Goal: Task Accomplishment & Management: Manage account settings

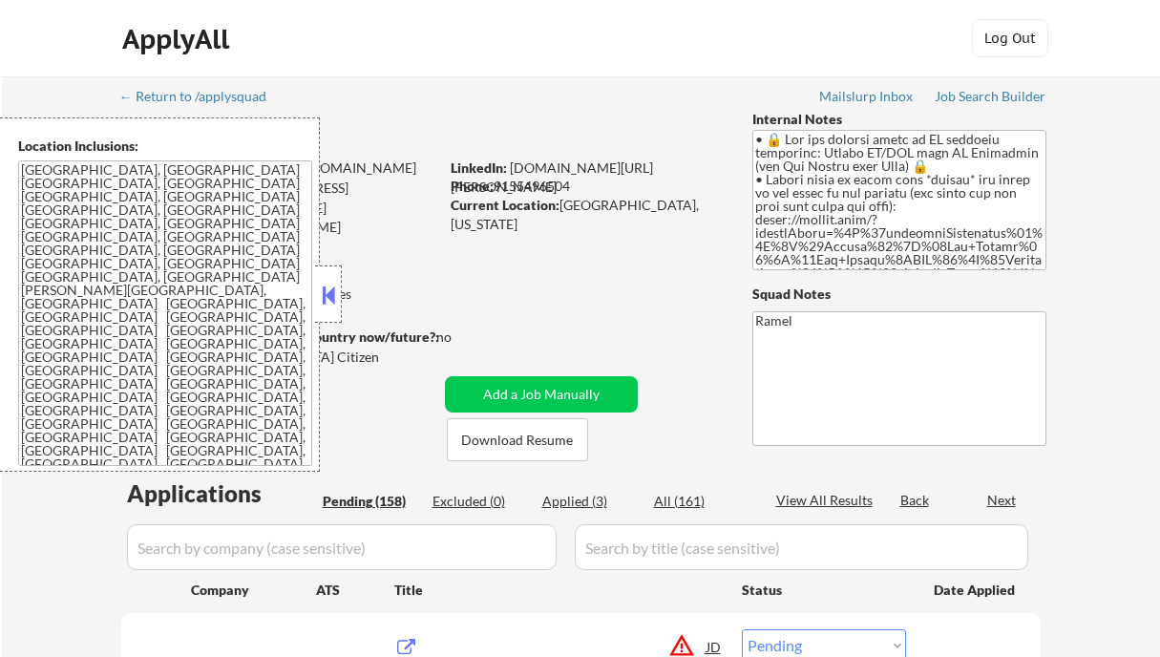
select select ""pending""
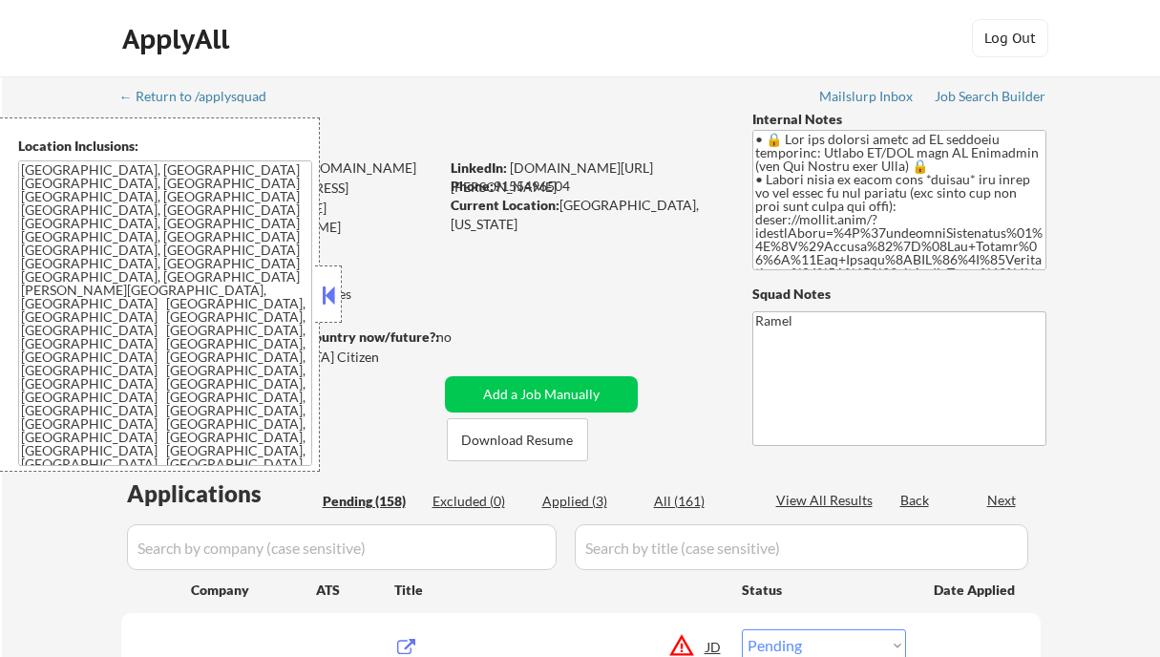
select select ""pending""
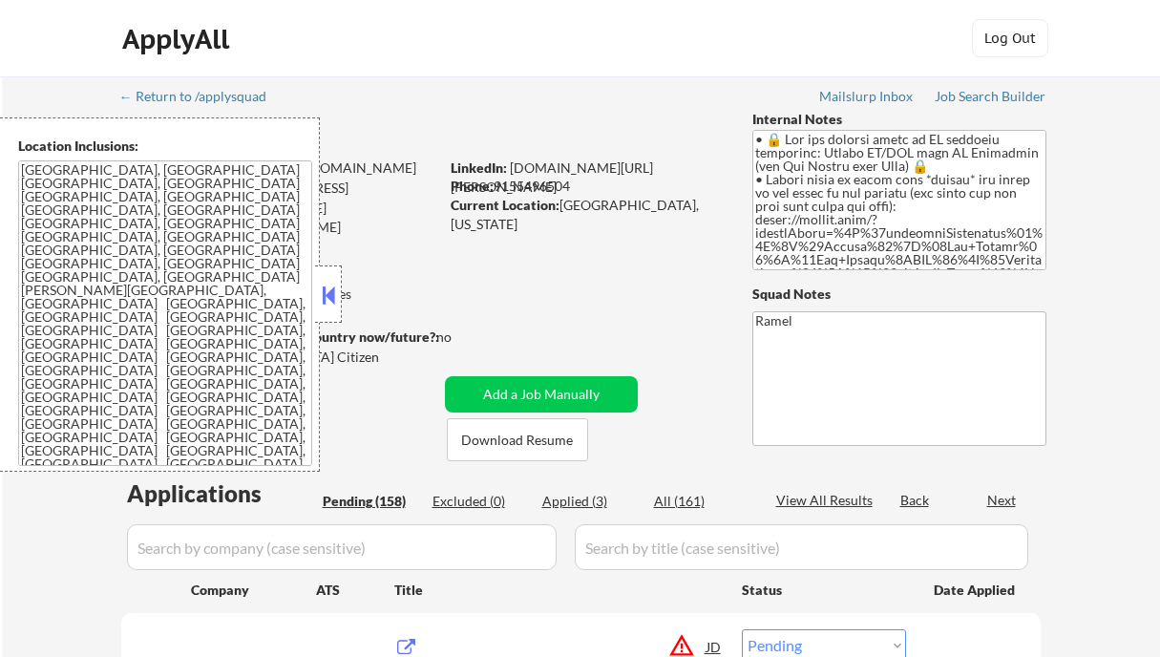
select select ""pending""
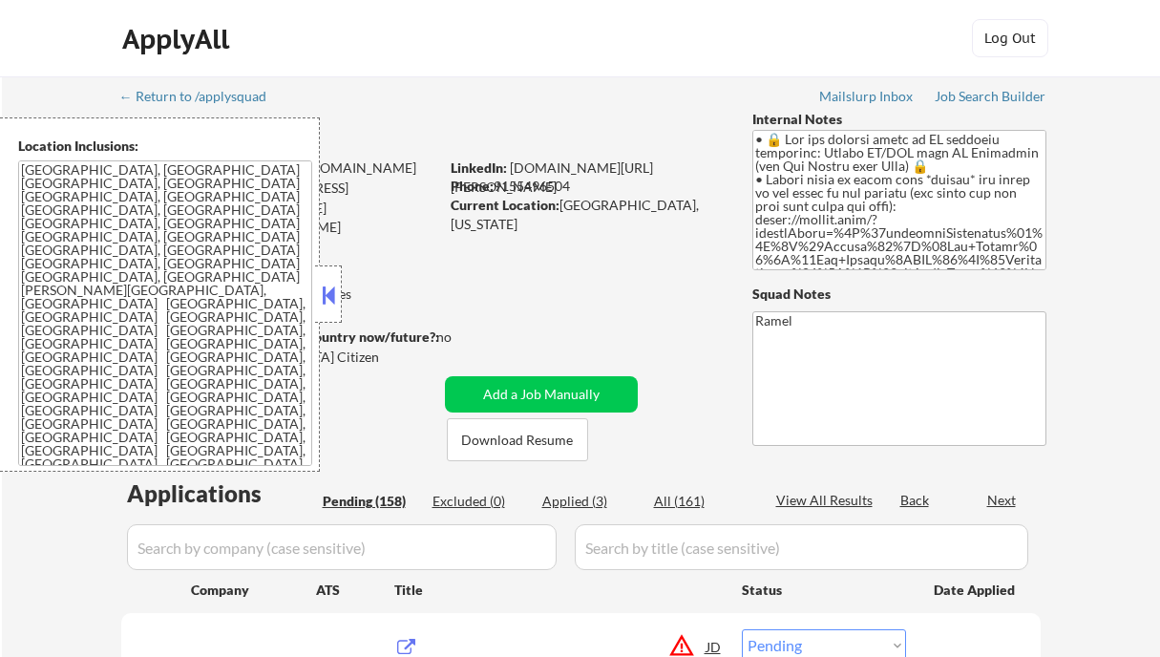
select select ""pending""
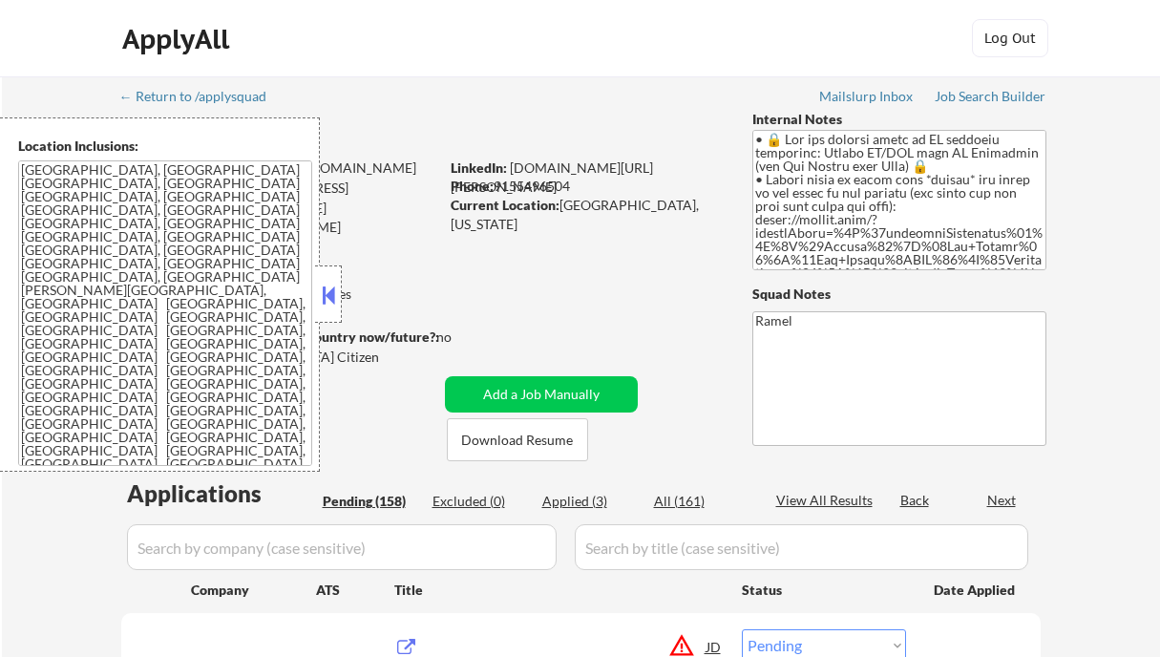
select select ""pending""
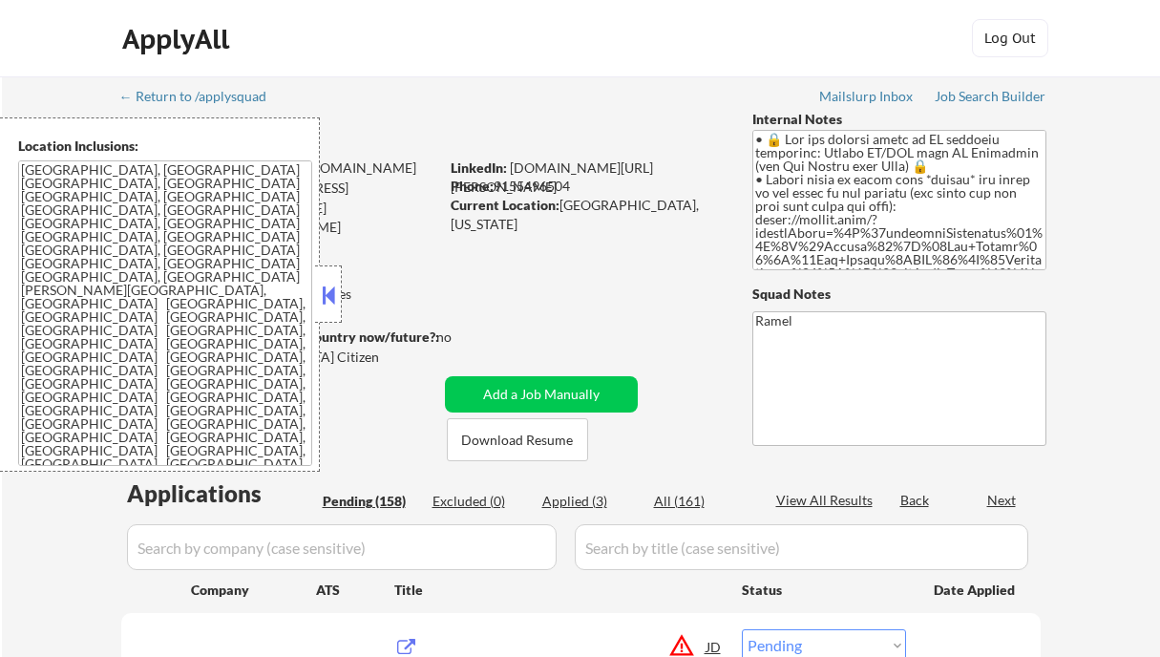
select select ""pending""
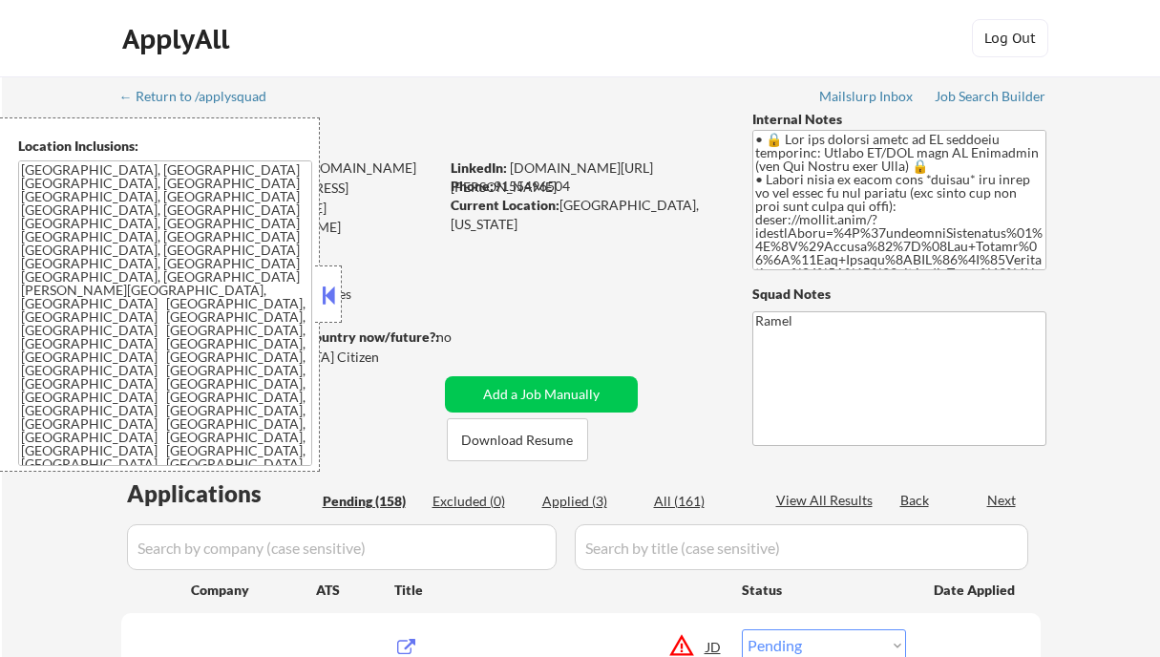
select select ""pending""
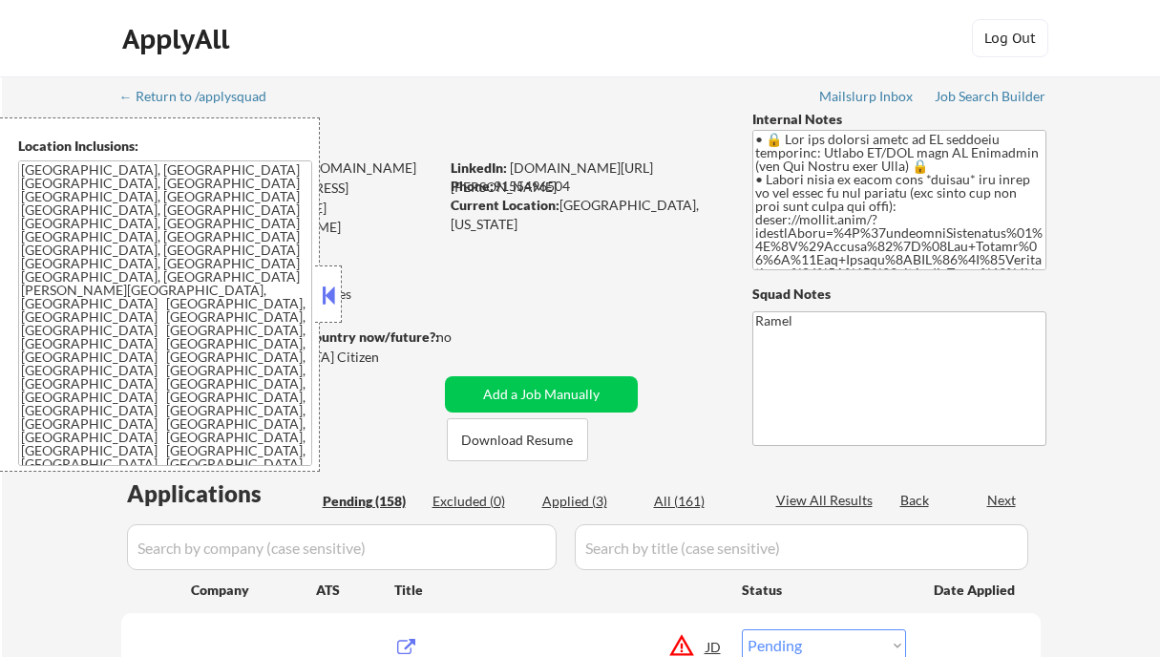
select select ""pending""
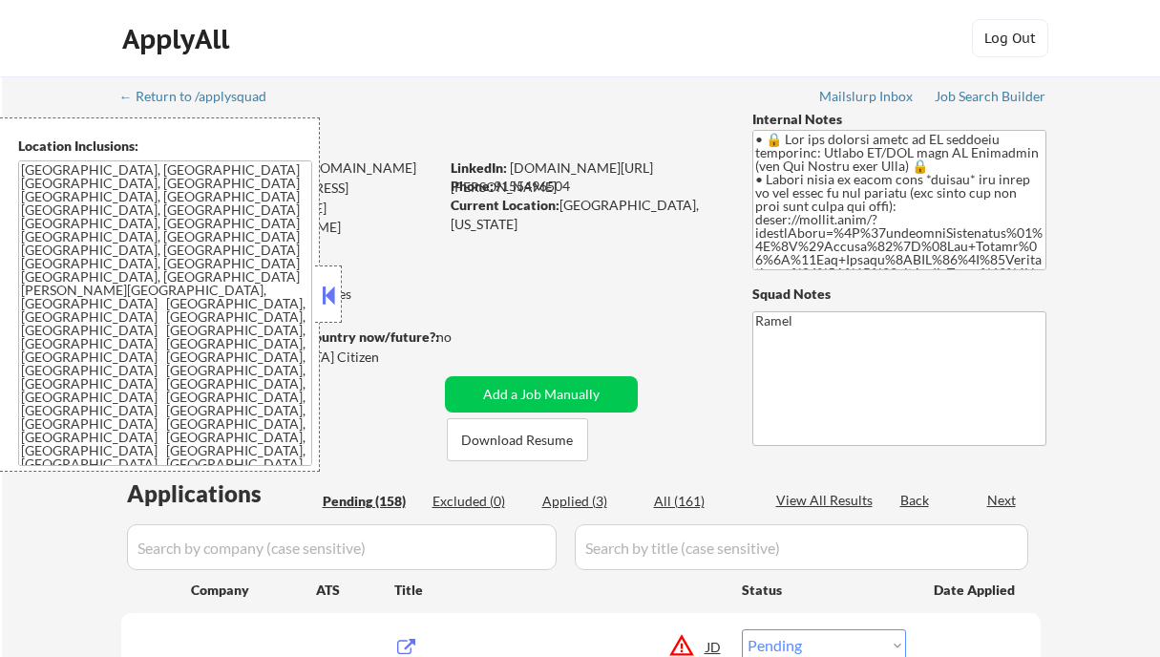
select select ""pending""
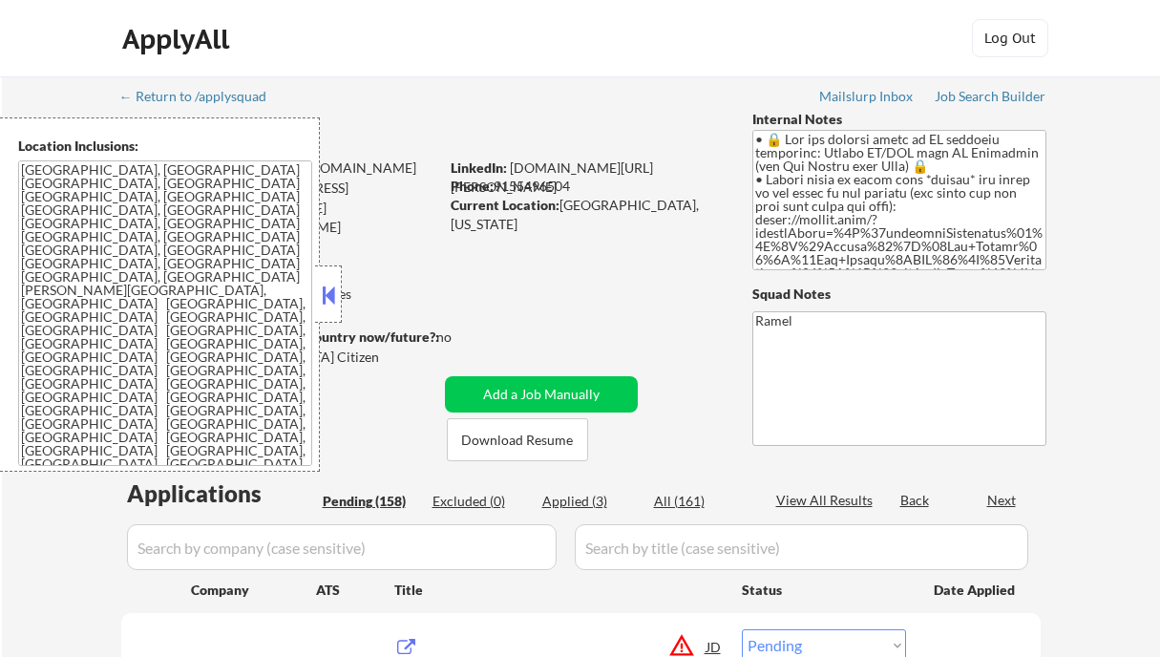
select select ""pending""
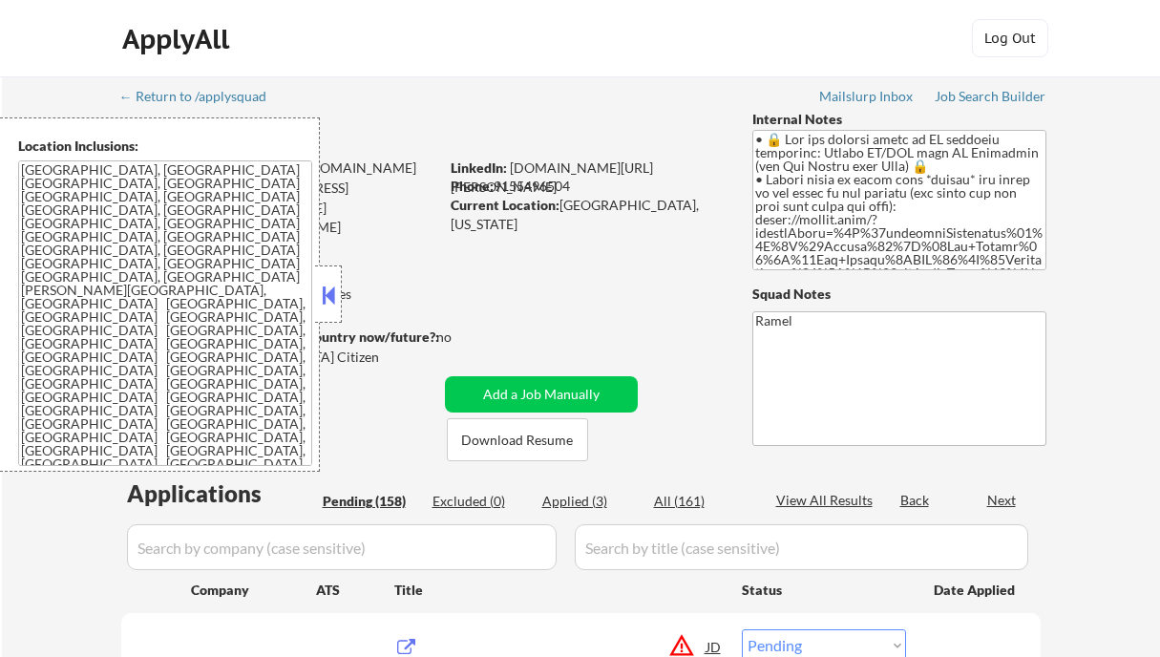
select select ""pending""
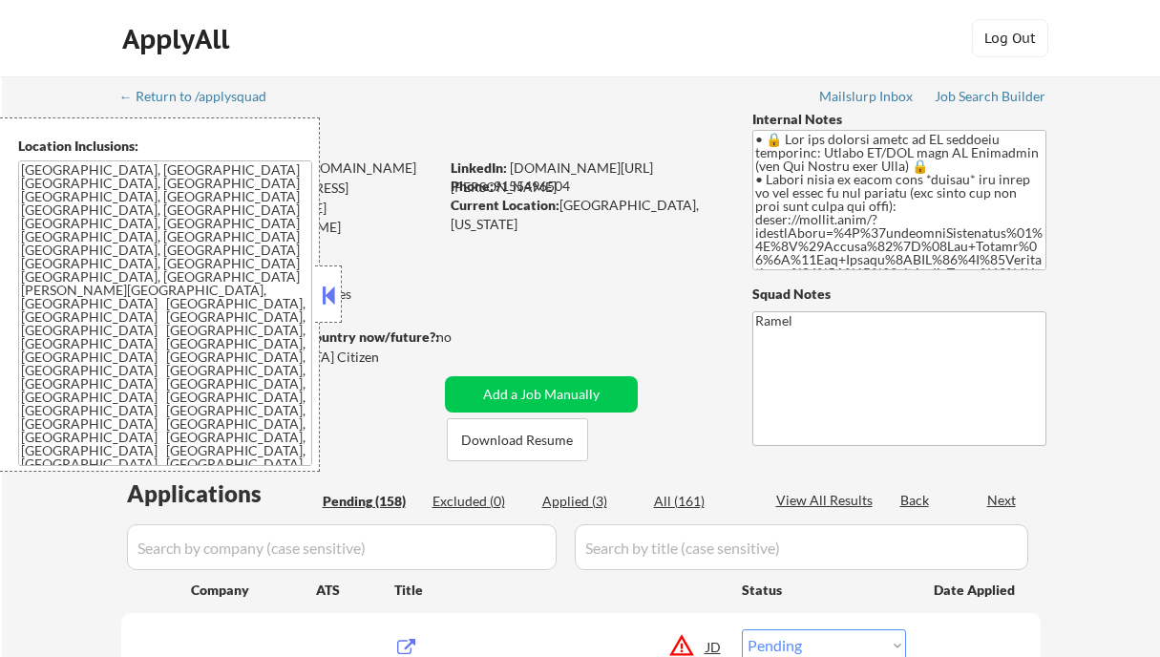
select select ""pending""
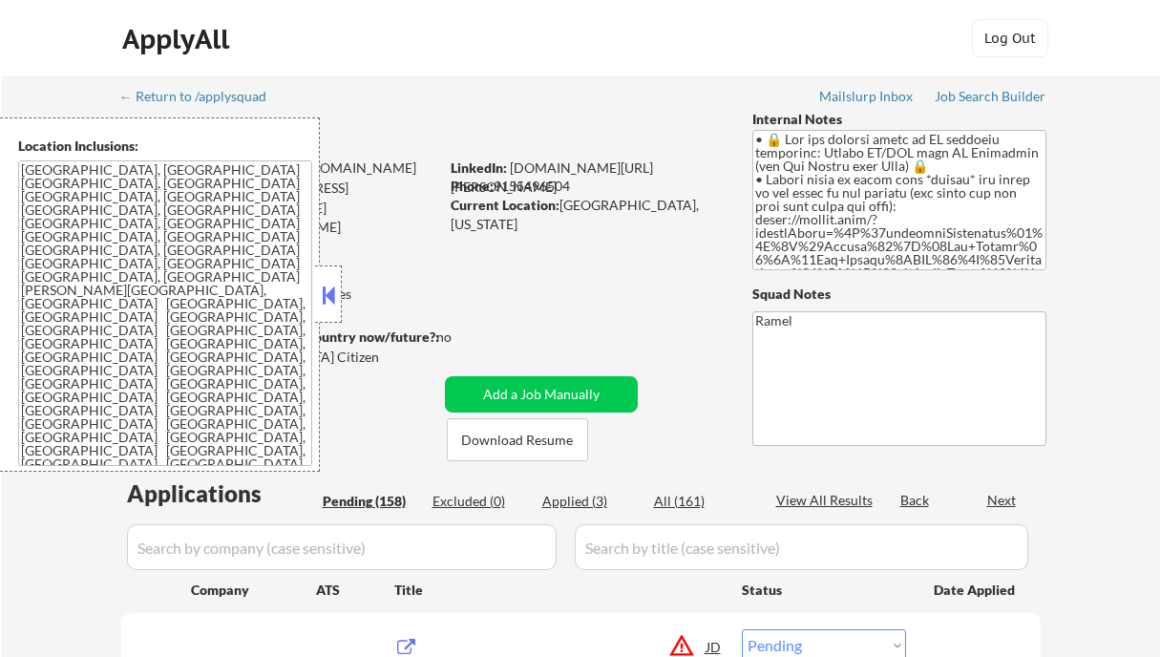
select select ""pending""
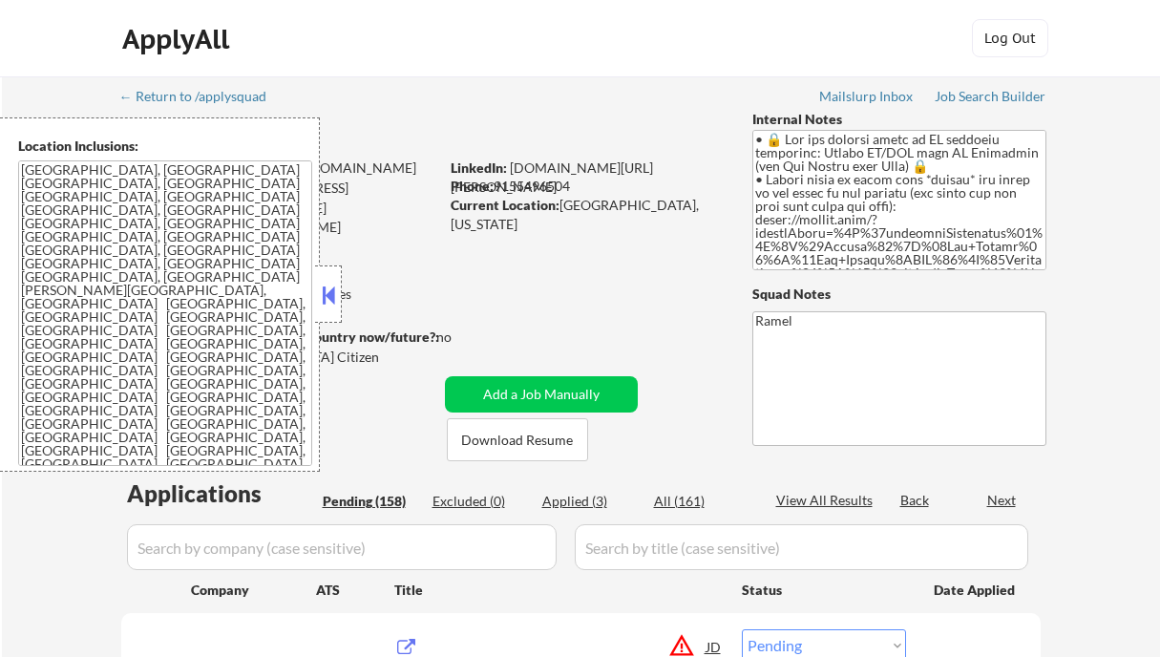
select select ""pending""
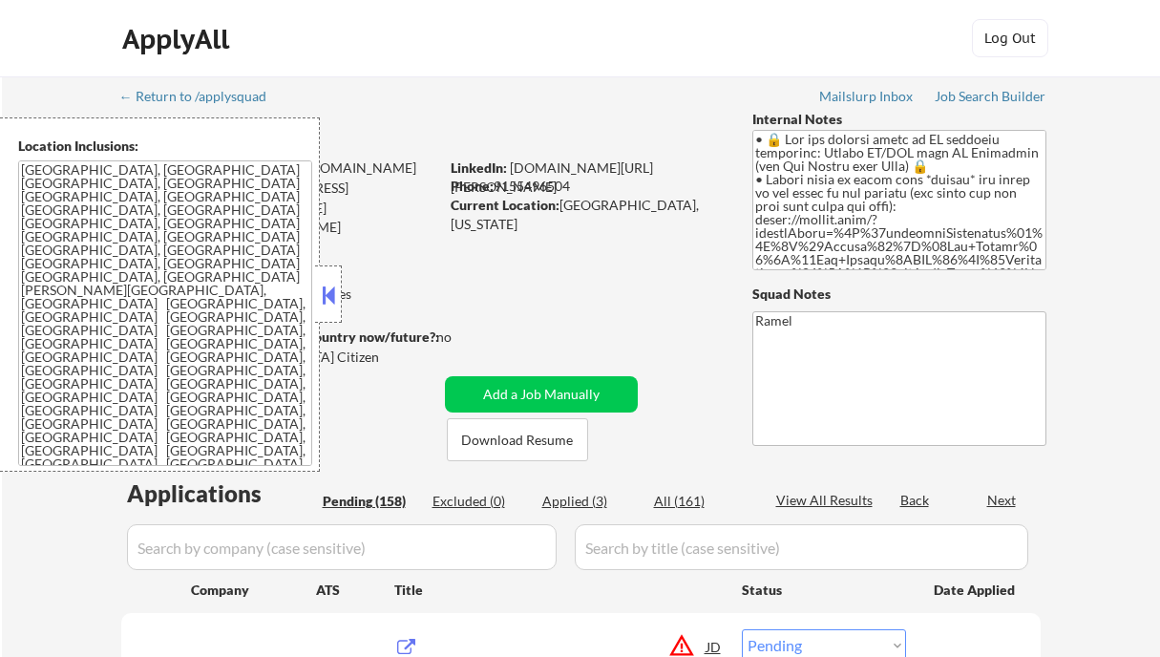
select select ""pending""
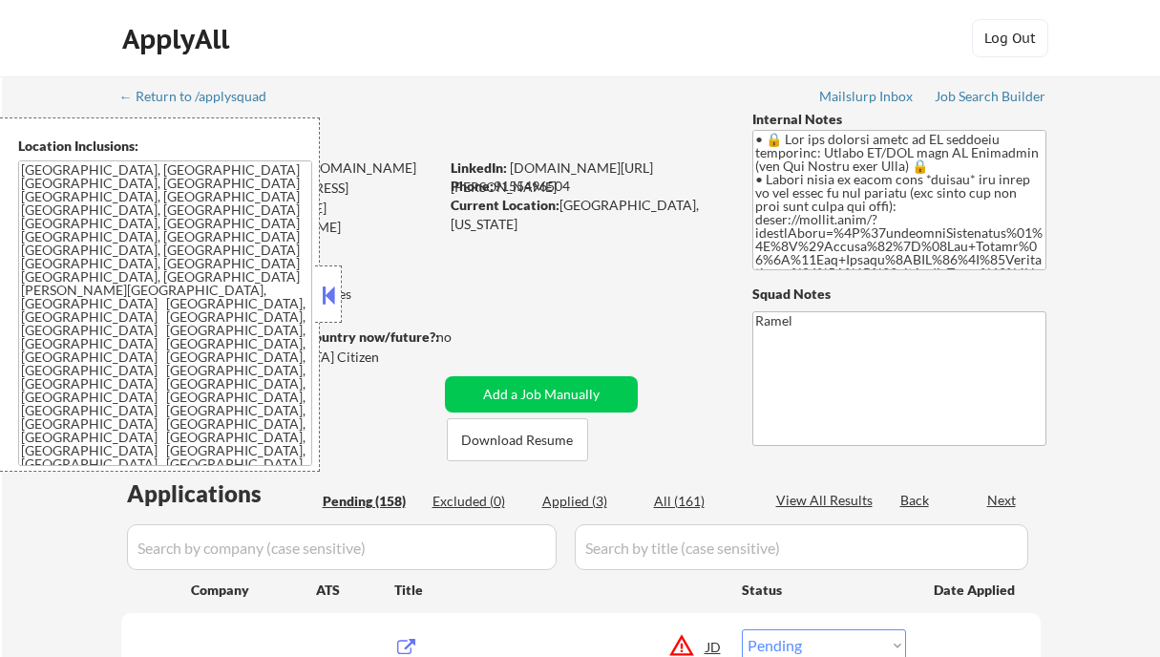
select select ""pending""
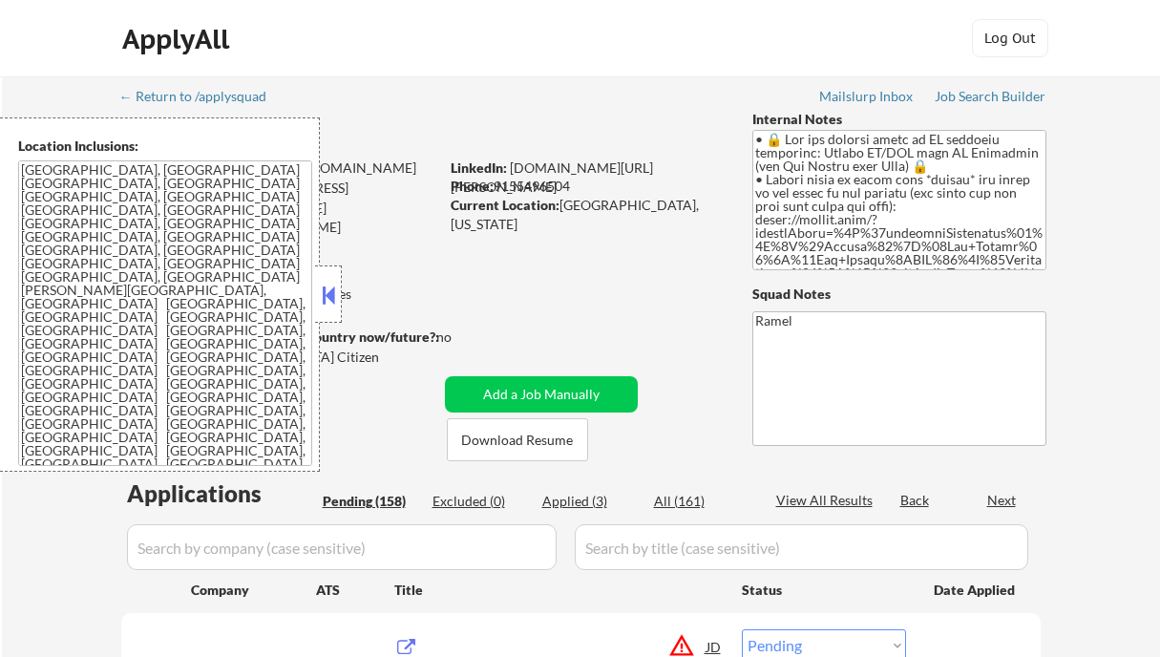
select select ""pending""
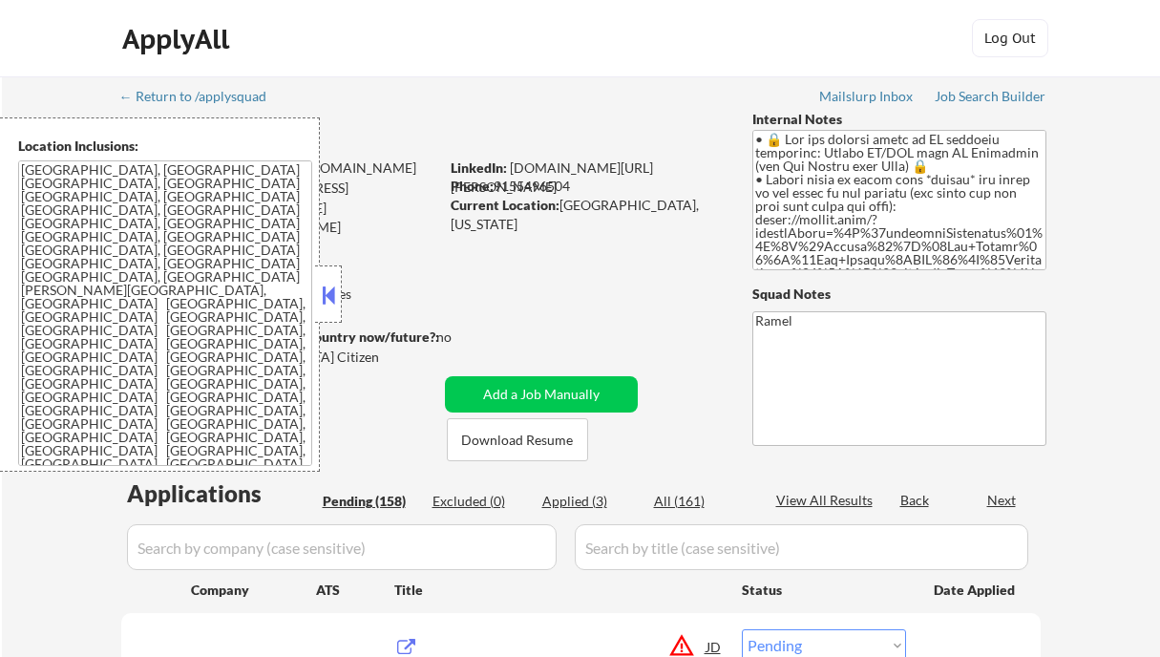
select select ""pending""
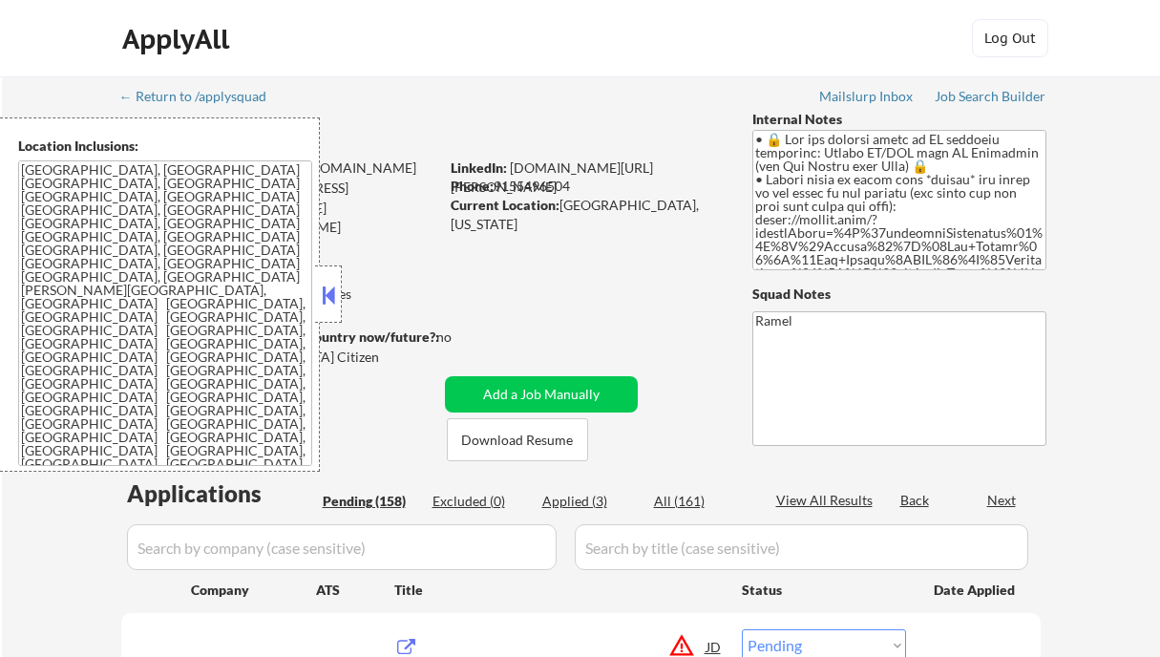
select select ""pending""
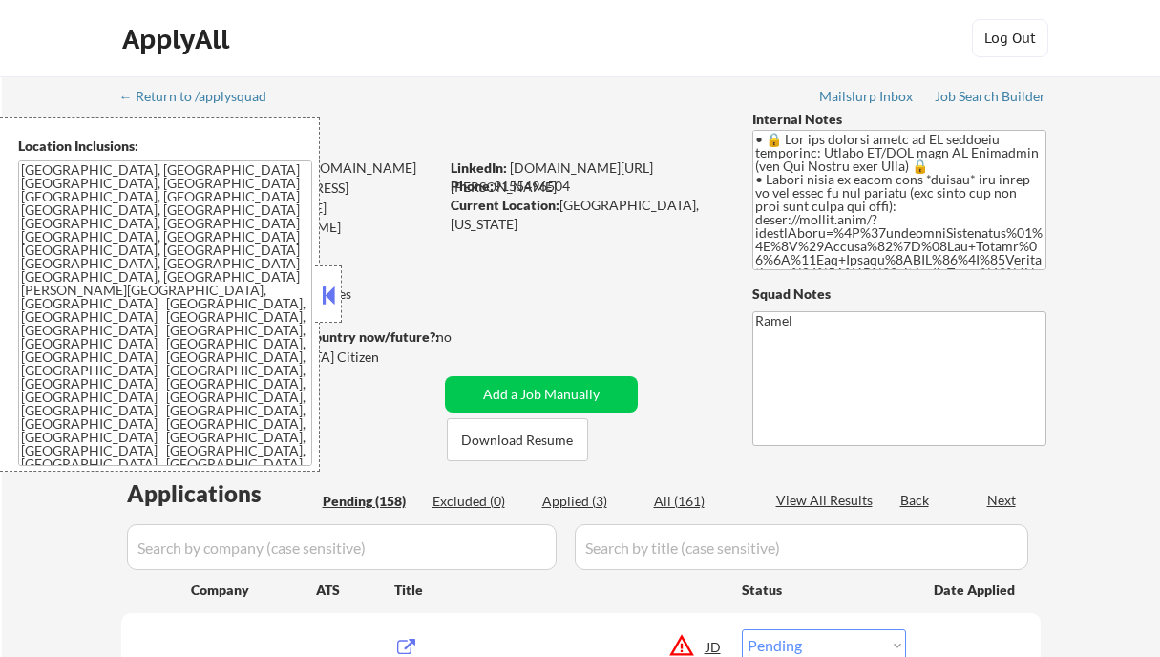
select select ""pending""
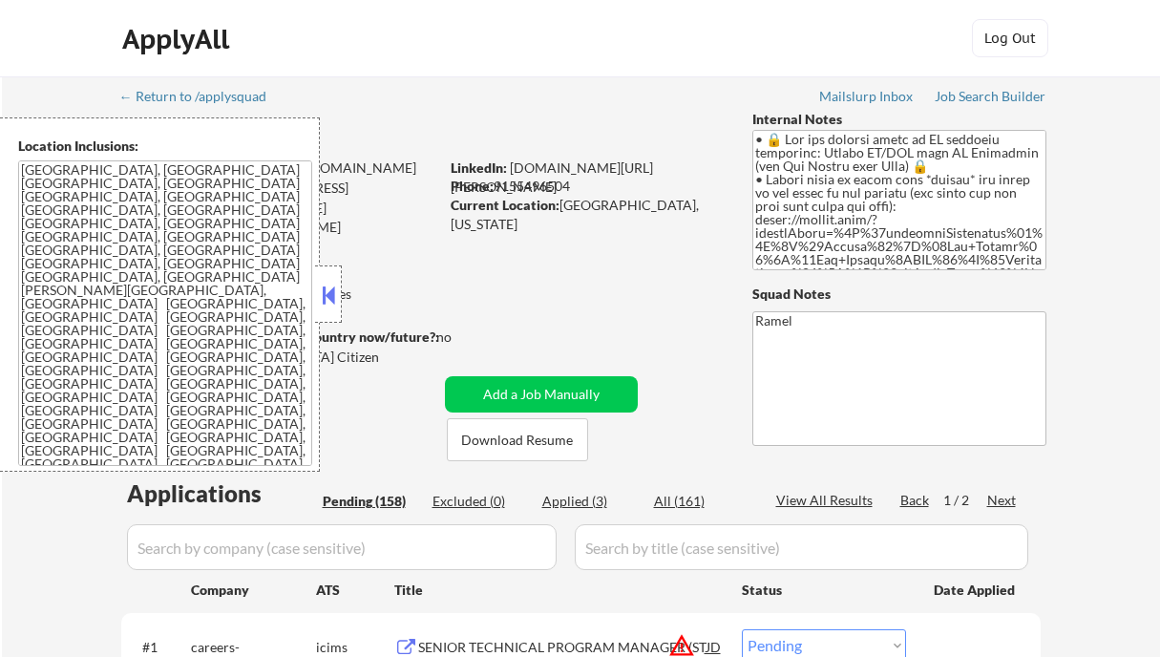
click at [341, 299] on div at bounding box center [328, 293] width 27 height 57
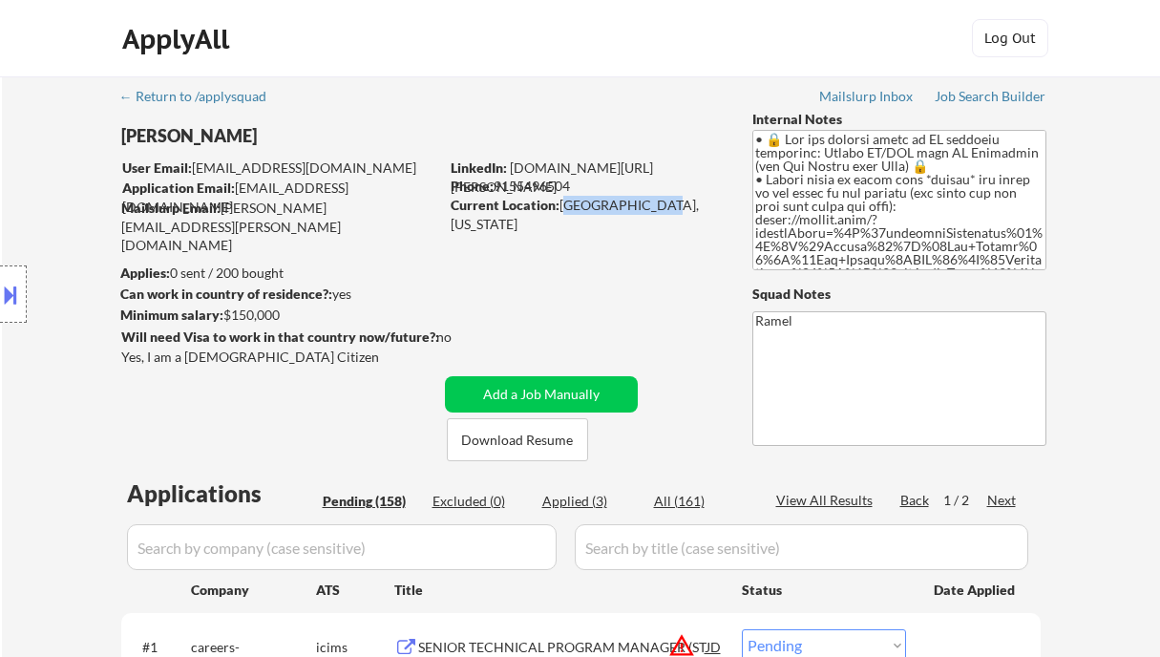
drag, startPoint x: 561, startPoint y: 208, endPoint x: 649, endPoint y: 210, distance: 87.8
click at [649, 210] on div "Current Location: Tampa, Florida" at bounding box center [586, 214] width 270 height 37
copy div "Tampa, Florida"
drag, startPoint x: 10, startPoint y: 294, endPoint x: 25, endPoint y: 290, distance: 15.7
click at [9, 294] on button at bounding box center [10, 294] width 21 height 31
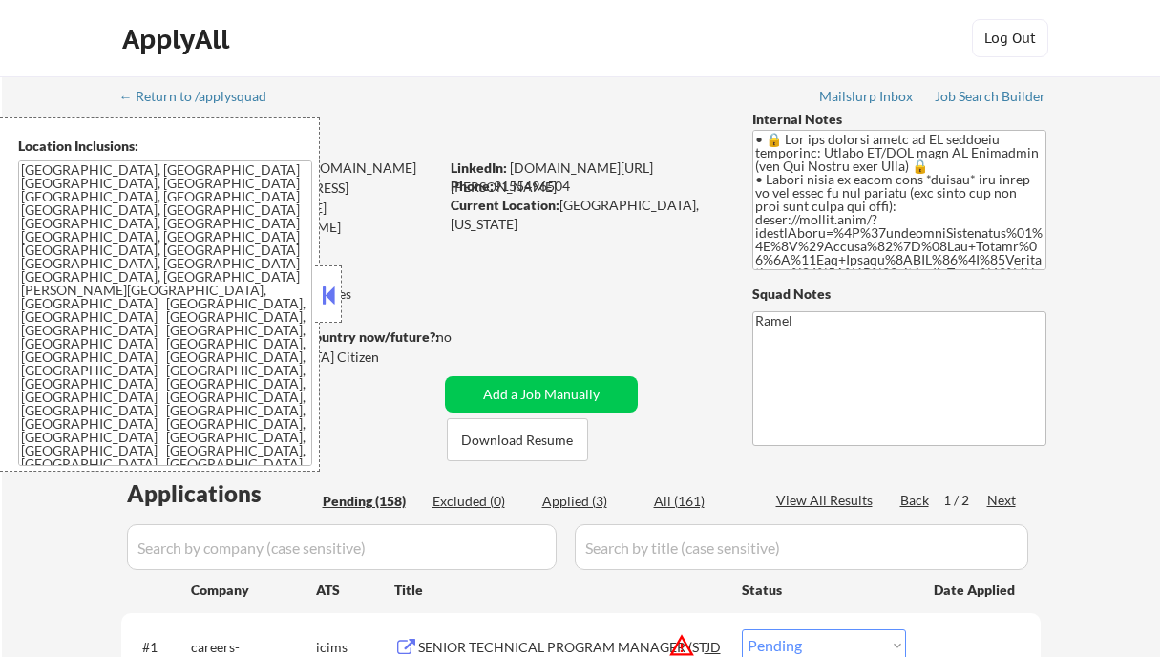
click at [217, 346] on textarea "Tampa, FL St. Petersburg, FL Clearwater, FL Brandon, FL Riverview, FL Largo, FL…" at bounding box center [165, 312] width 294 height 305
drag, startPoint x: 39, startPoint y: 415, endPoint x: 91, endPoint y: 386, distance: 59.4
click at [39, 415] on textarea "Tampa, FL St. Petersburg, FL Clearwater, FL Brandon, FL Riverview, FL Largo, FL…" at bounding box center [165, 312] width 294 height 305
click at [326, 290] on button at bounding box center [328, 295] width 21 height 29
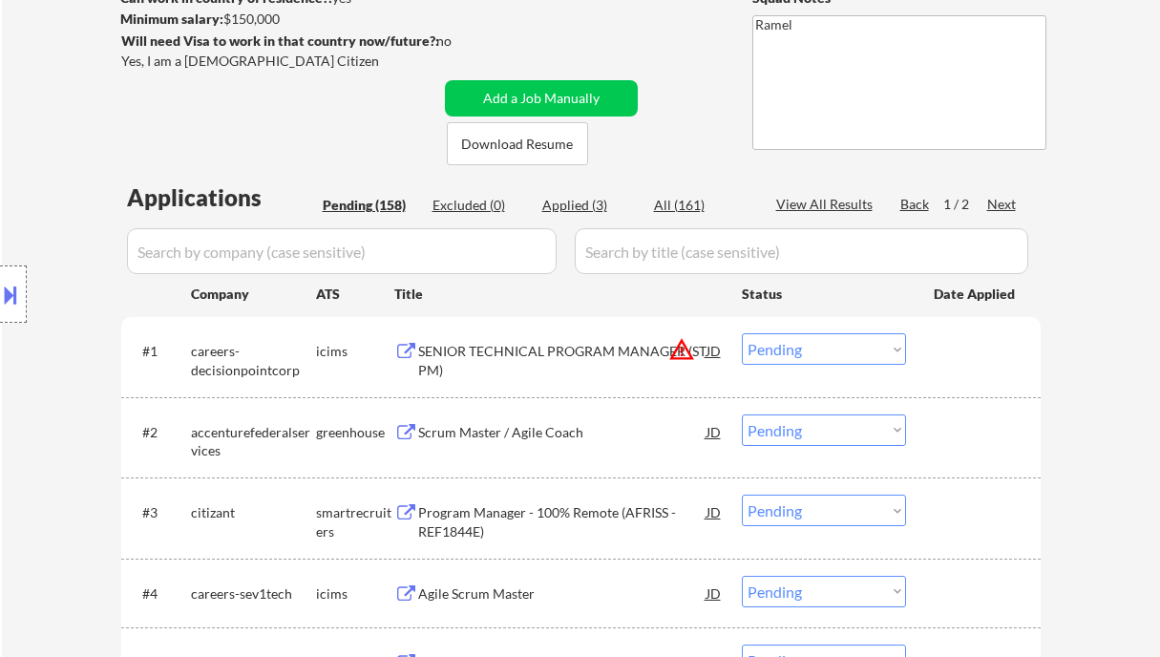
scroll to position [382, 0]
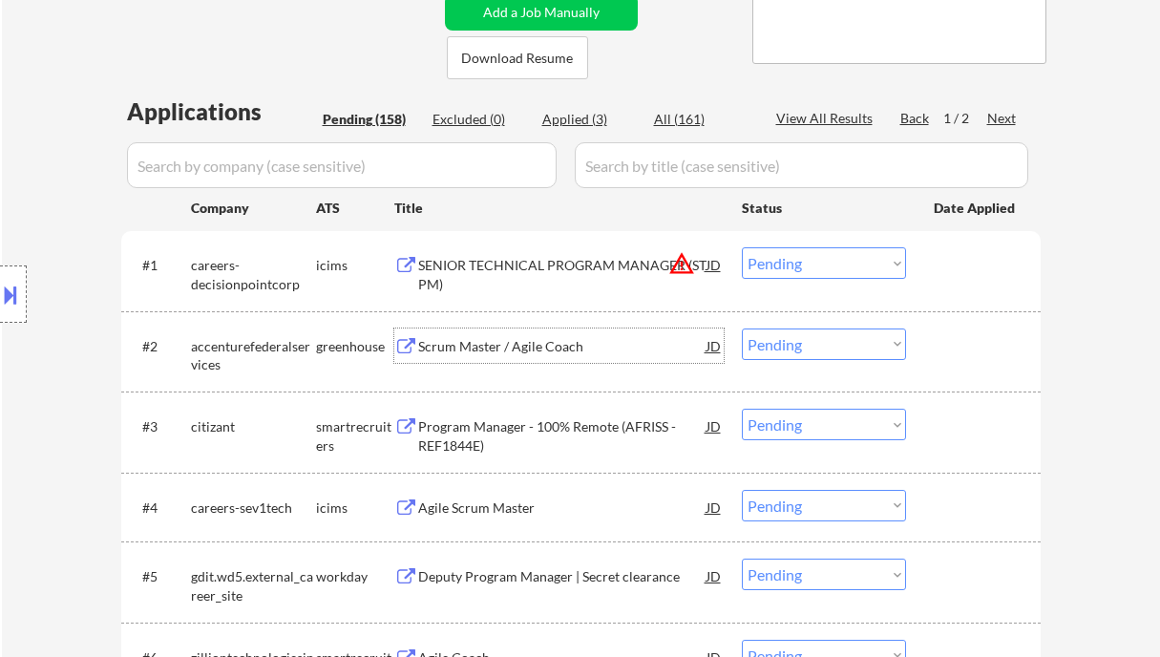
click at [556, 344] on div "Scrum Master / Agile Coach" at bounding box center [562, 346] width 288 height 19
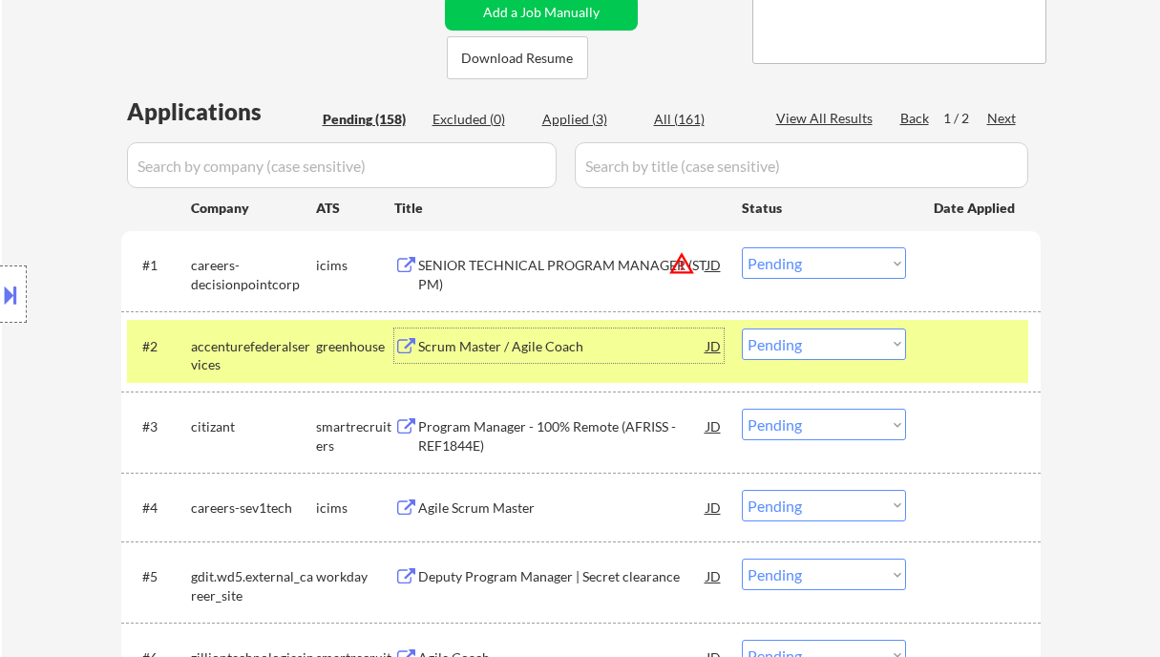
click at [830, 352] on select "Choose an option... Pending Applied Excluded (Questions) Excluded (Expired) Exc…" at bounding box center [824, 343] width 164 height 31
click at [742, 328] on select "Choose an option... Pending Applied Excluded (Questions) Excluded (Expired) Exc…" at bounding box center [824, 343] width 164 height 31
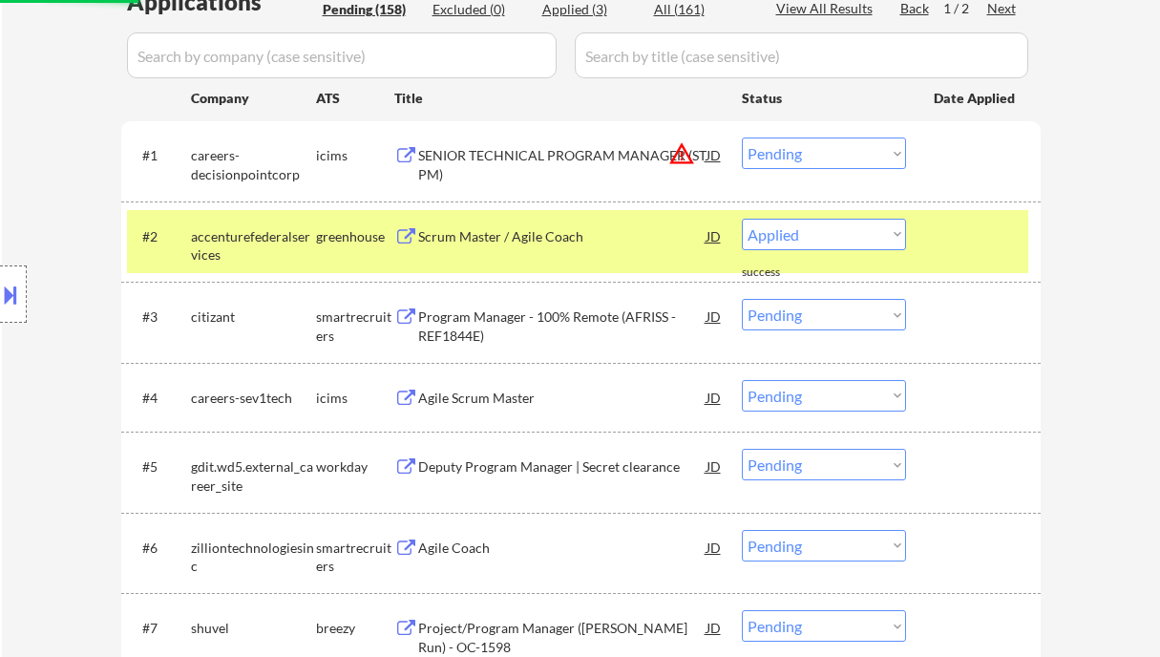
scroll to position [509, 0]
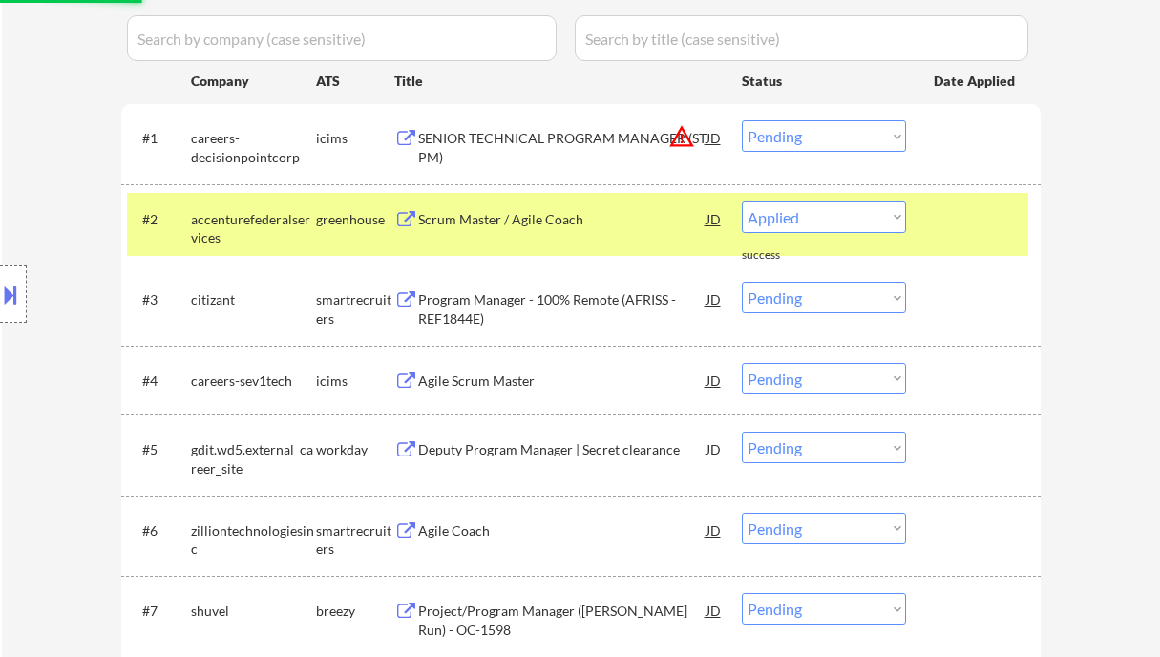
click at [485, 308] on div "Program Manager - 100% Remote (AFRISS - REF1844E)" at bounding box center [562, 308] width 288 height 37
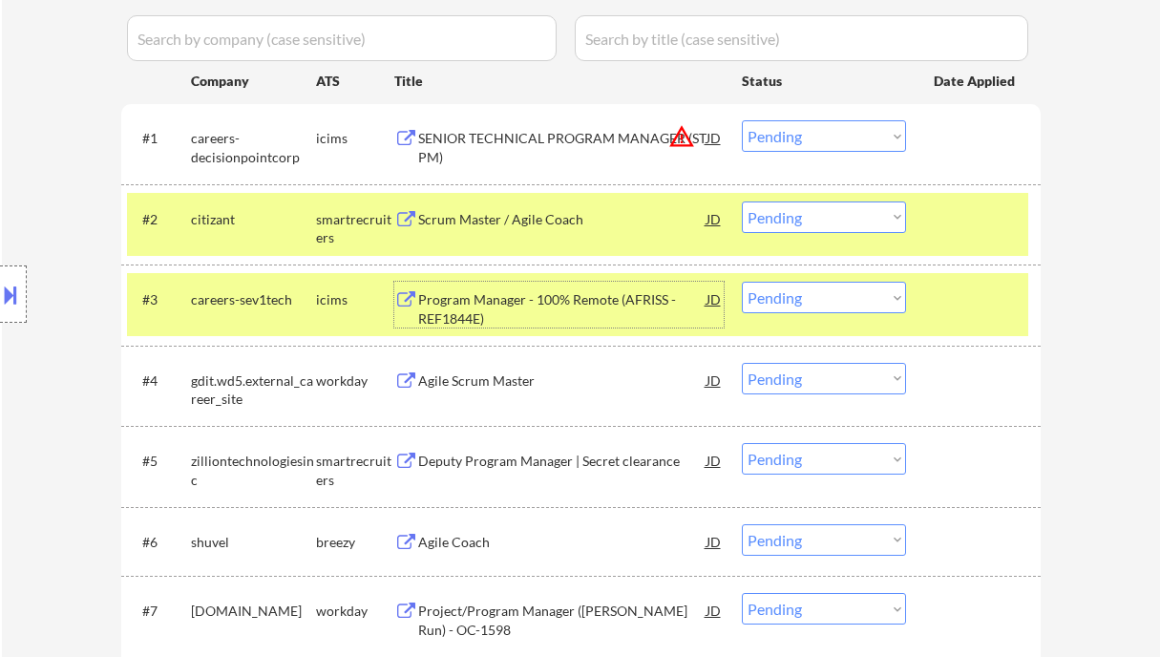
drag, startPoint x: 794, startPoint y: 219, endPoint x: 802, endPoint y: 231, distance: 14.6
click at [794, 219] on select "Choose an option... Pending Applied Excluded (Questions) Excluded (Expired) Exc…" at bounding box center [824, 216] width 164 height 31
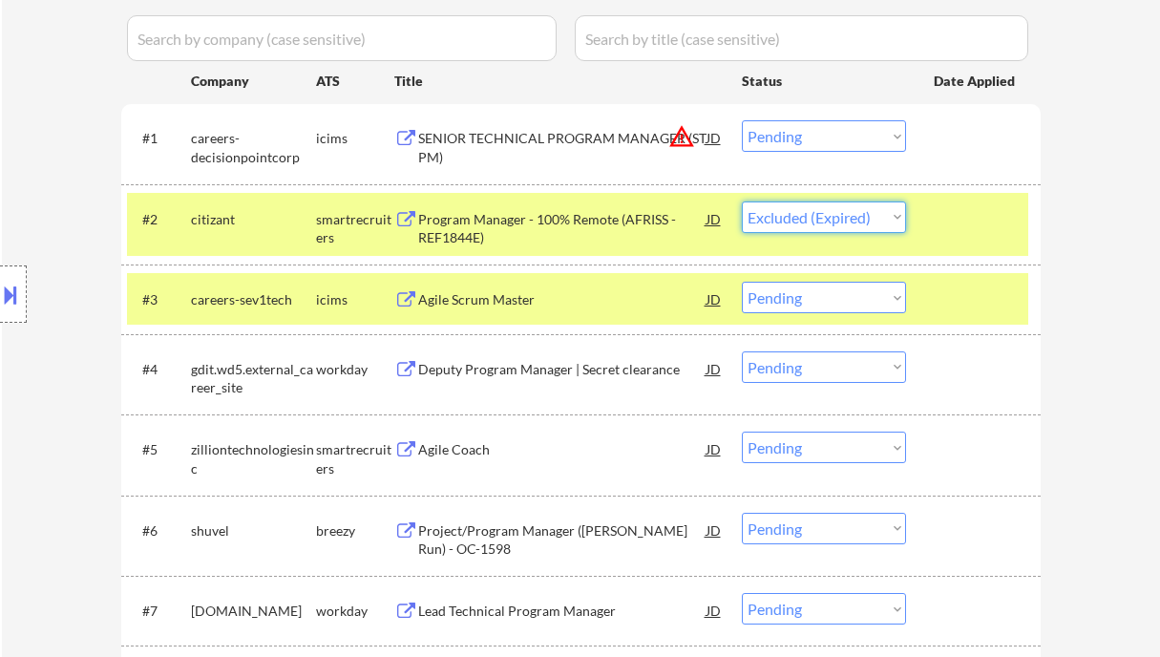
click at [742, 201] on select "Choose an option... Pending Applied Excluded (Questions) Excluded (Expired) Exc…" at bounding box center [824, 216] width 164 height 31
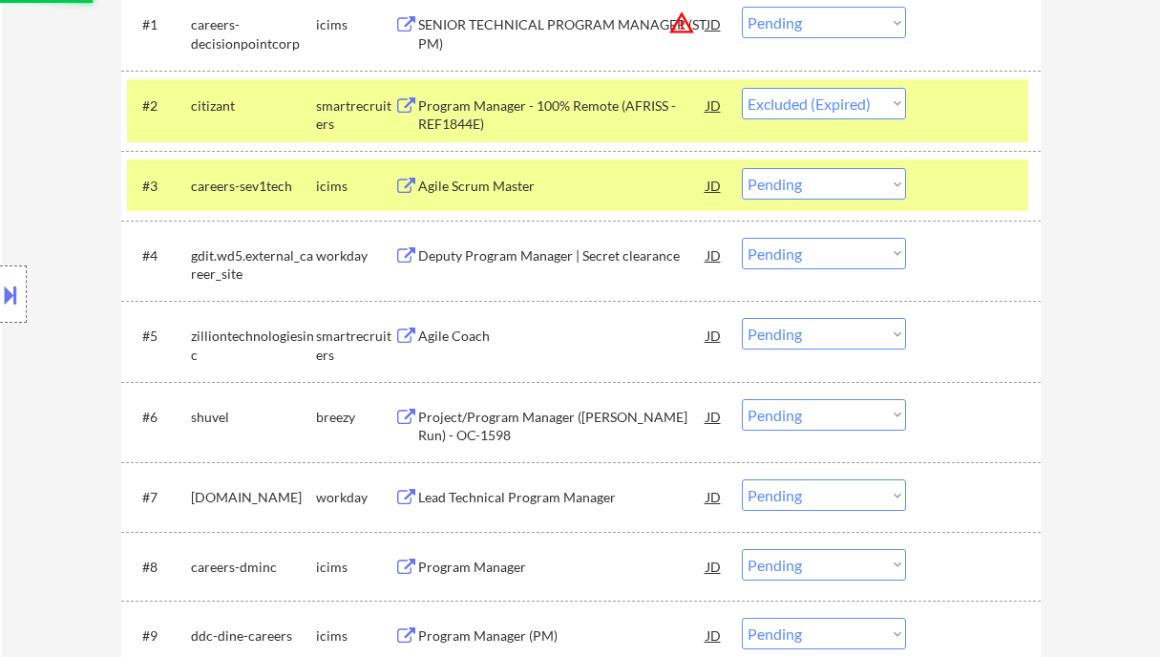
scroll to position [636, 0]
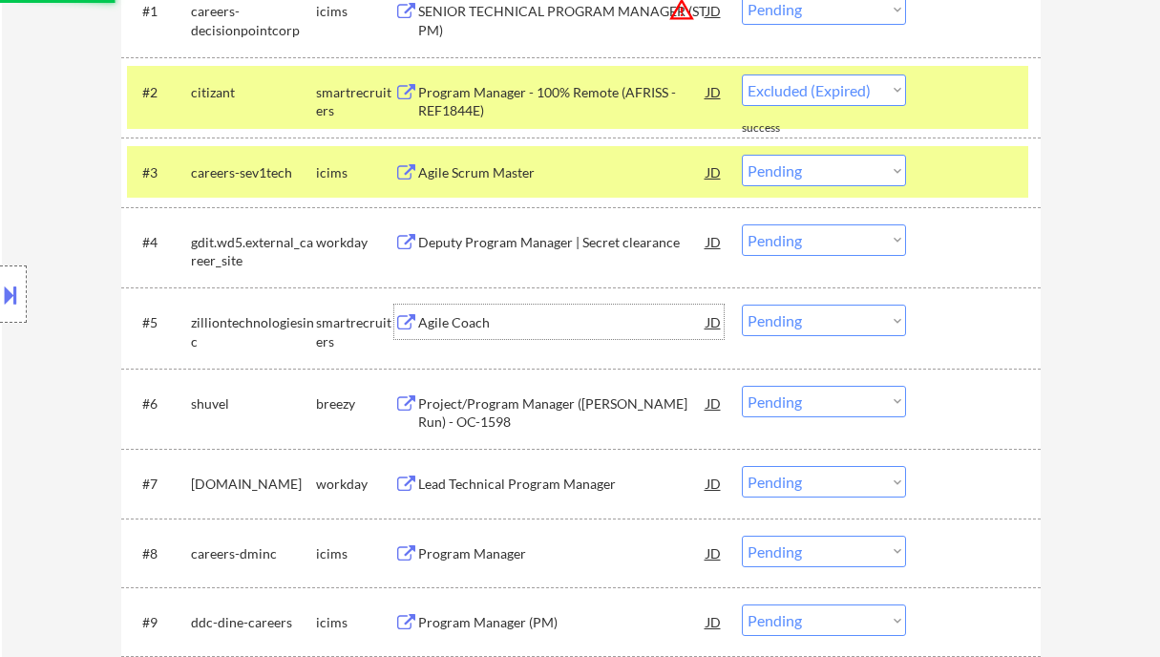
click at [443, 321] on div "Agile Coach" at bounding box center [562, 322] width 288 height 19
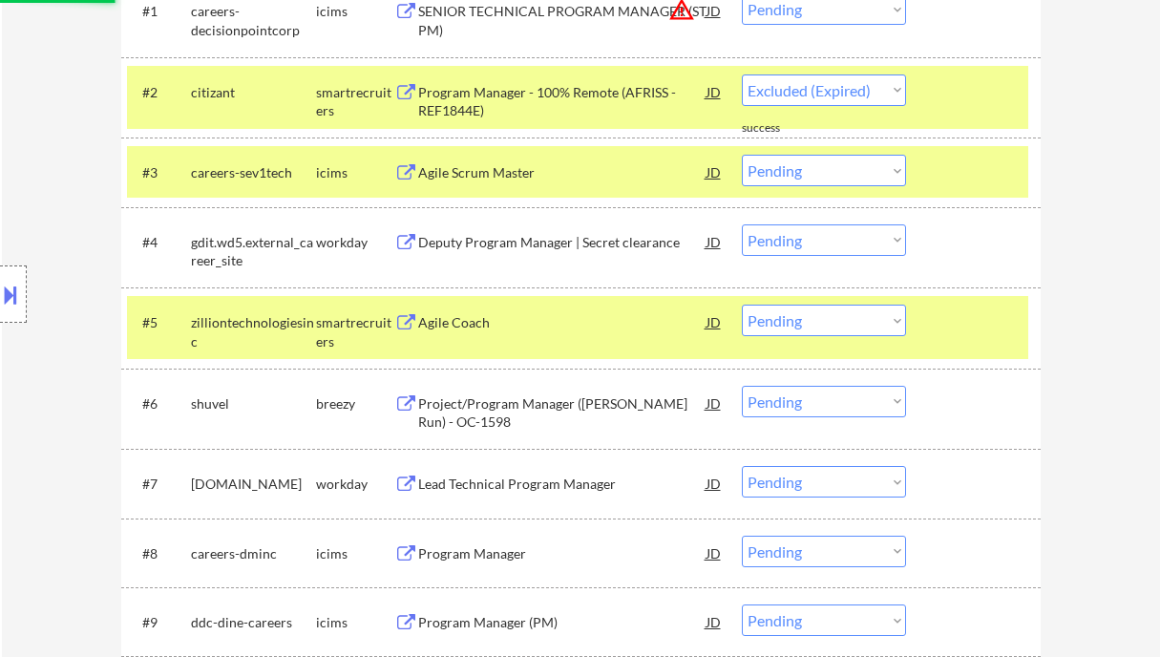
select select ""pending""
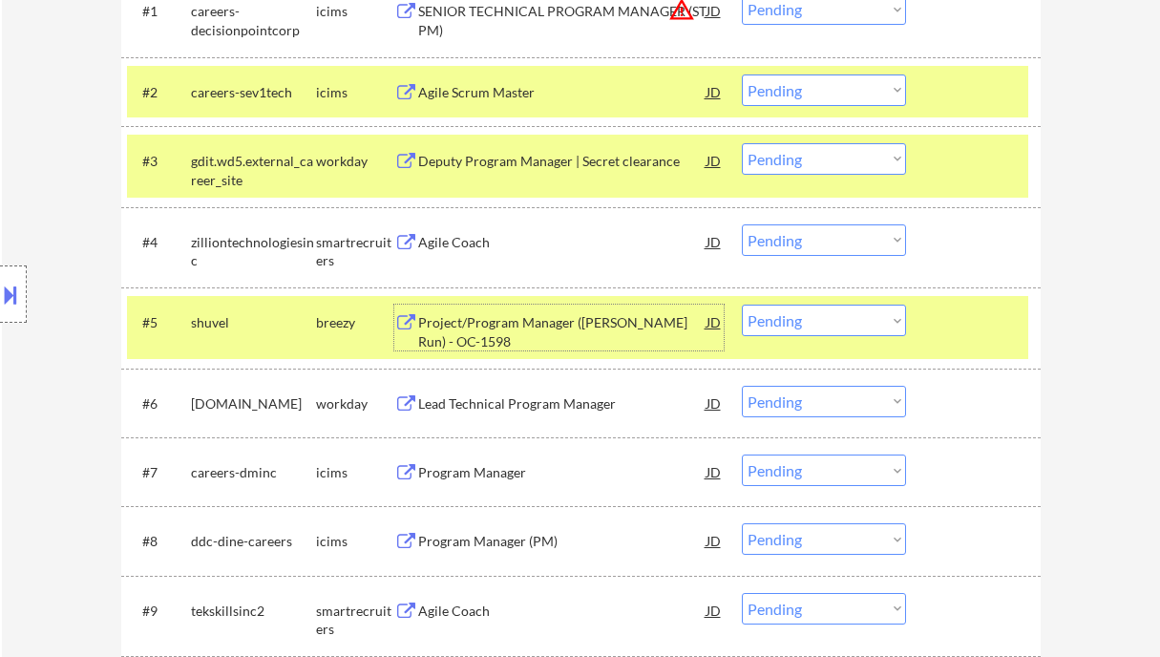
scroll to position [509, 0]
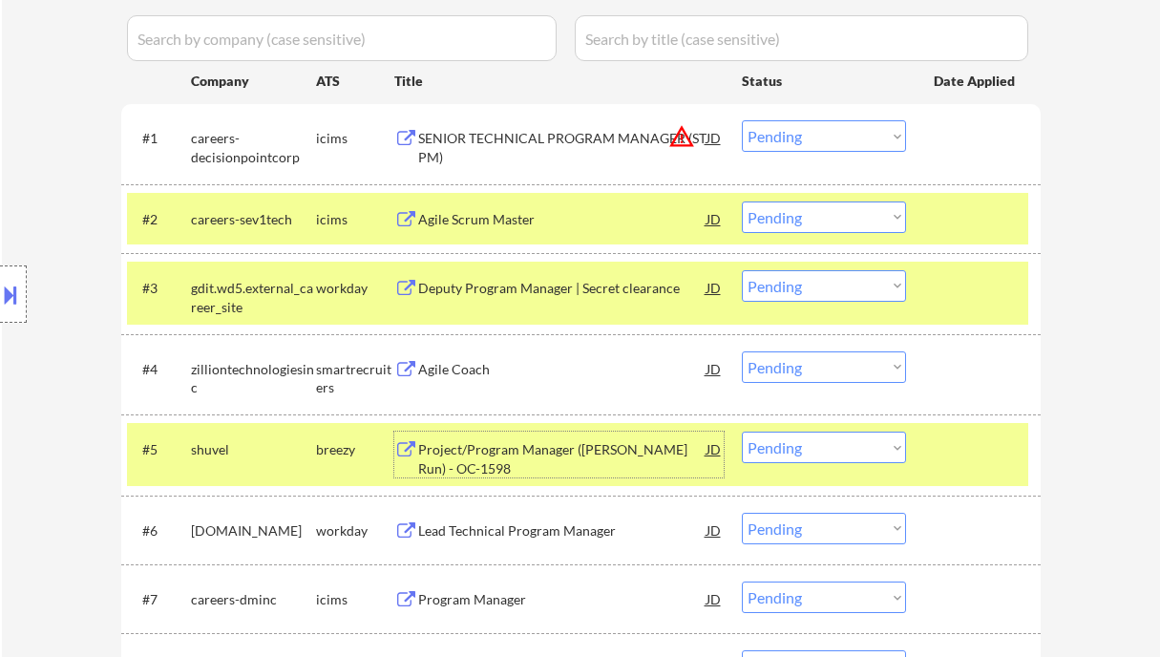
click at [815, 383] on div "#4 zilliontechnologiesinc smartrecruiters Agile Coach JD Choose an option... Pe…" at bounding box center [577, 374] width 901 height 63
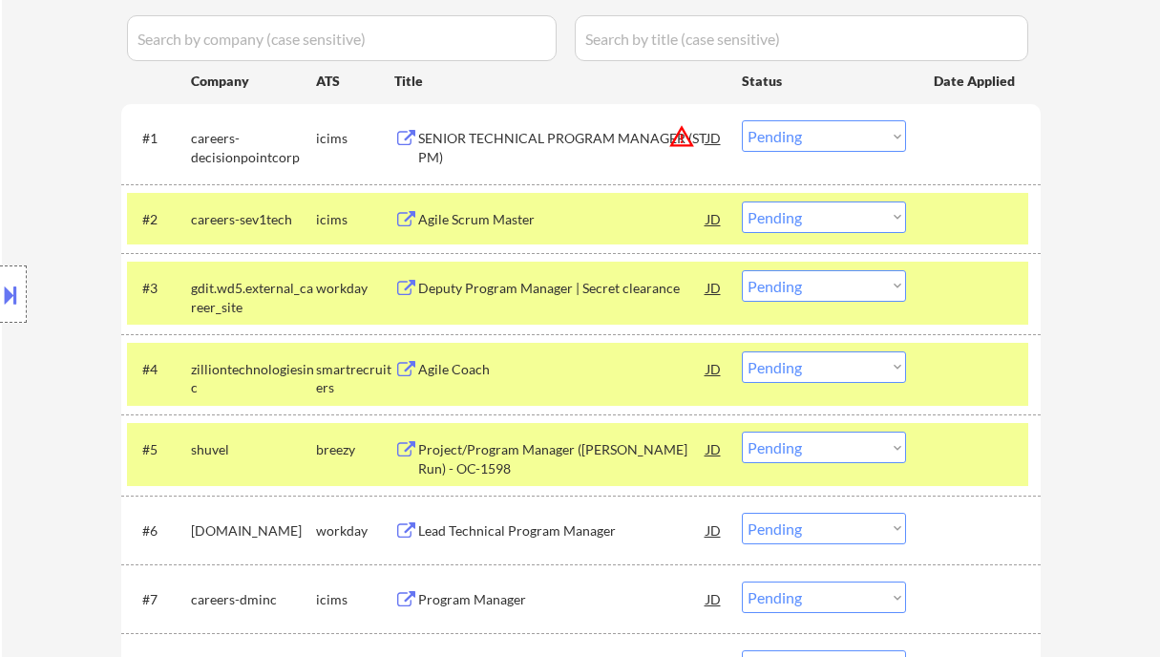
drag, startPoint x: 827, startPoint y: 366, endPoint x: 824, endPoint y: 376, distance: 10.9
click at [827, 366] on select "Choose an option... Pending Applied Excluded (Questions) Excluded (Expired) Exc…" at bounding box center [824, 366] width 164 height 31
click at [742, 351] on select "Choose an option... Pending Applied Excluded (Questions) Excluded (Expired) Exc…" at bounding box center [824, 366] width 164 height 31
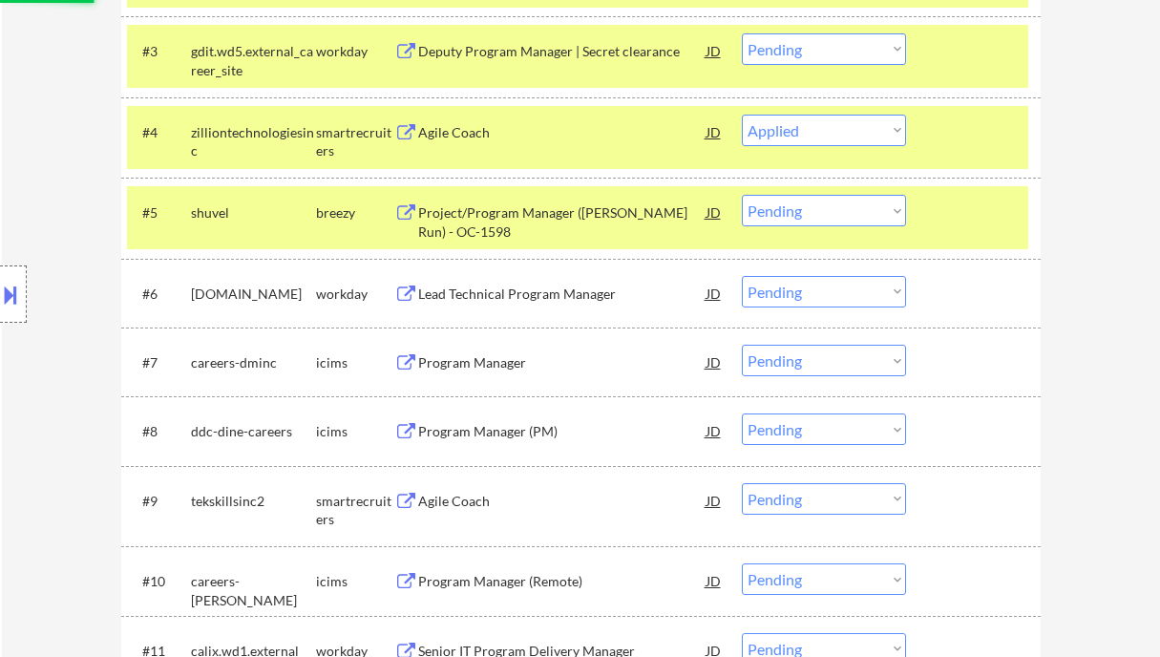
scroll to position [764, 0]
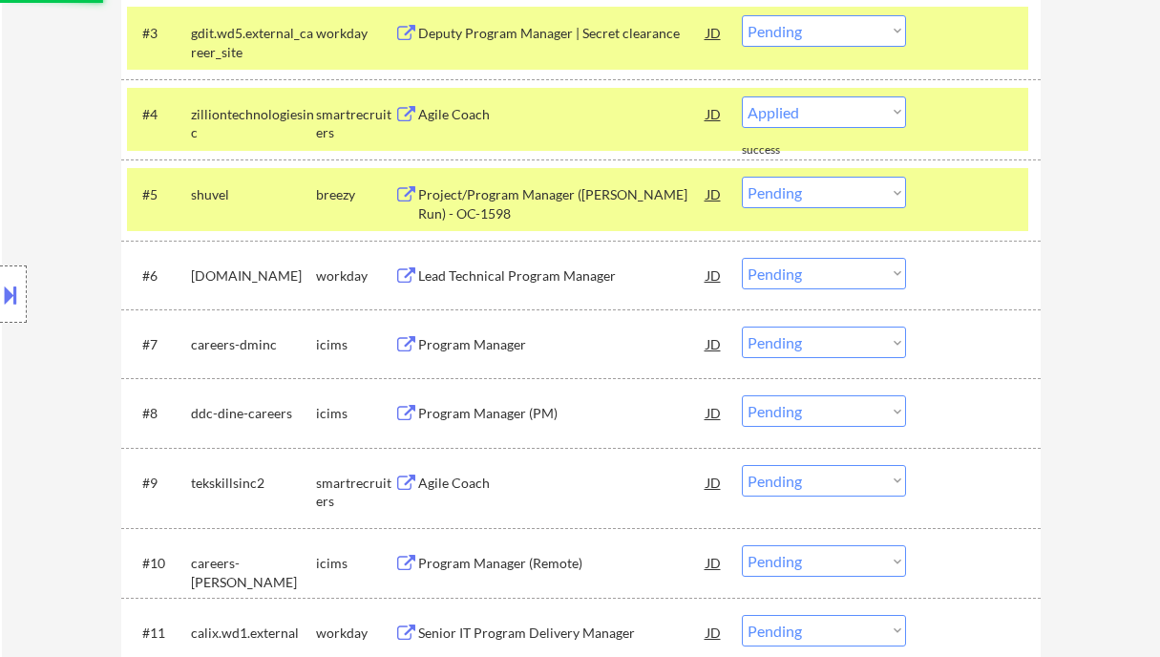
click at [516, 201] on div "Project/Program Manager (Kessel Run) - OC-1598" at bounding box center [562, 203] width 288 height 37
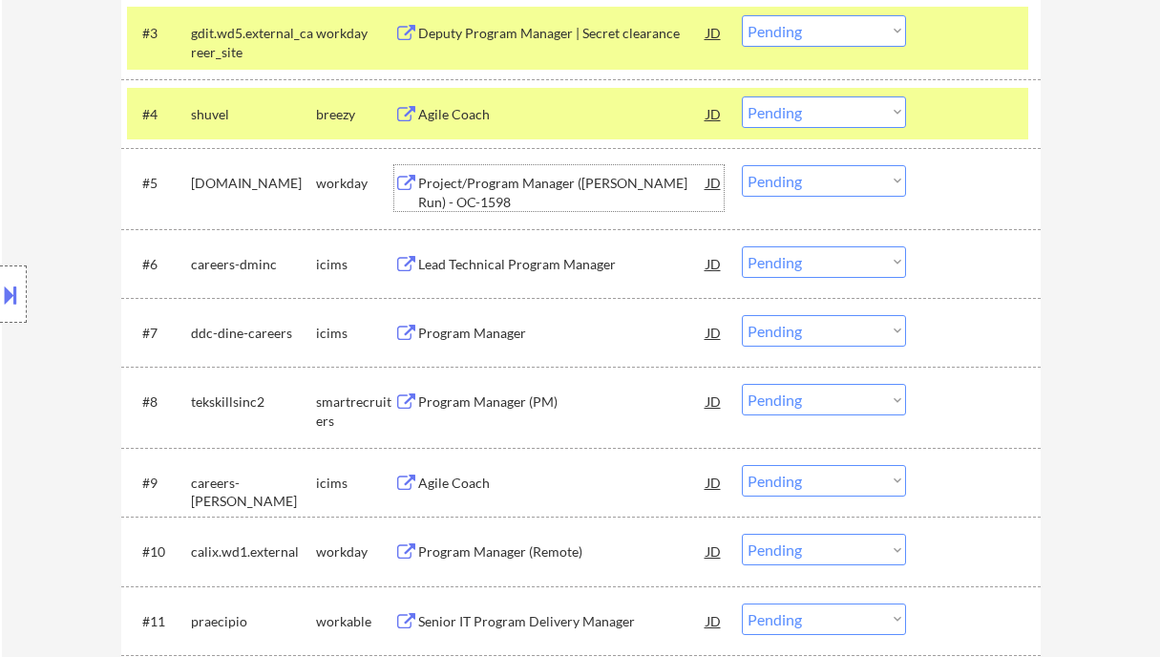
click at [494, 119] on div "Agile Coach" at bounding box center [562, 114] width 288 height 19
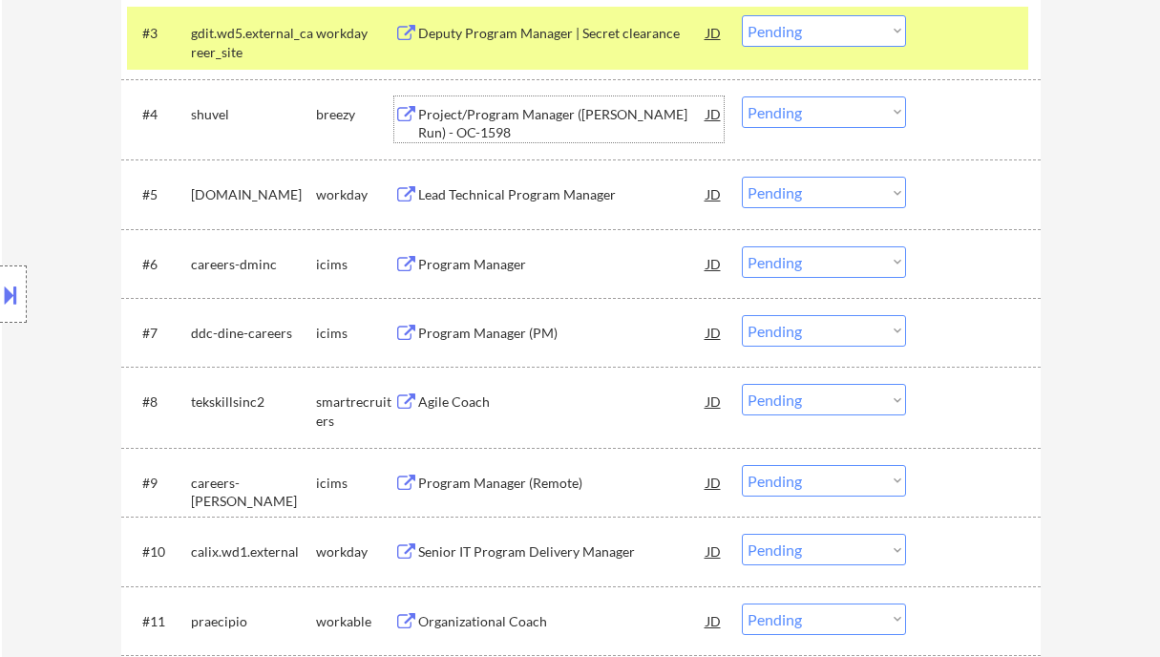
click at [798, 109] on select "Choose an option... Pending Applied Excluded (Questions) Excluded (Expired) Exc…" at bounding box center [824, 111] width 164 height 31
click at [742, 96] on select "Choose an option... Pending Applied Excluded (Questions) Excluded (Expired) Exc…" at bounding box center [824, 111] width 164 height 31
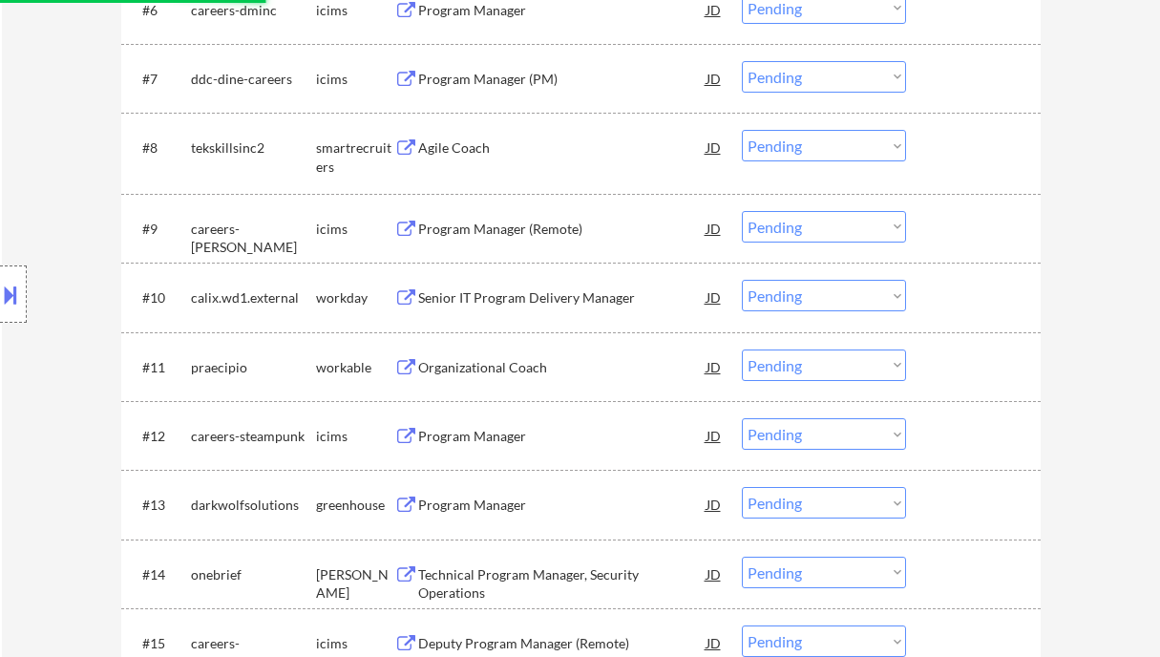
click at [463, 147] on div "Agile Coach" at bounding box center [562, 147] width 288 height 19
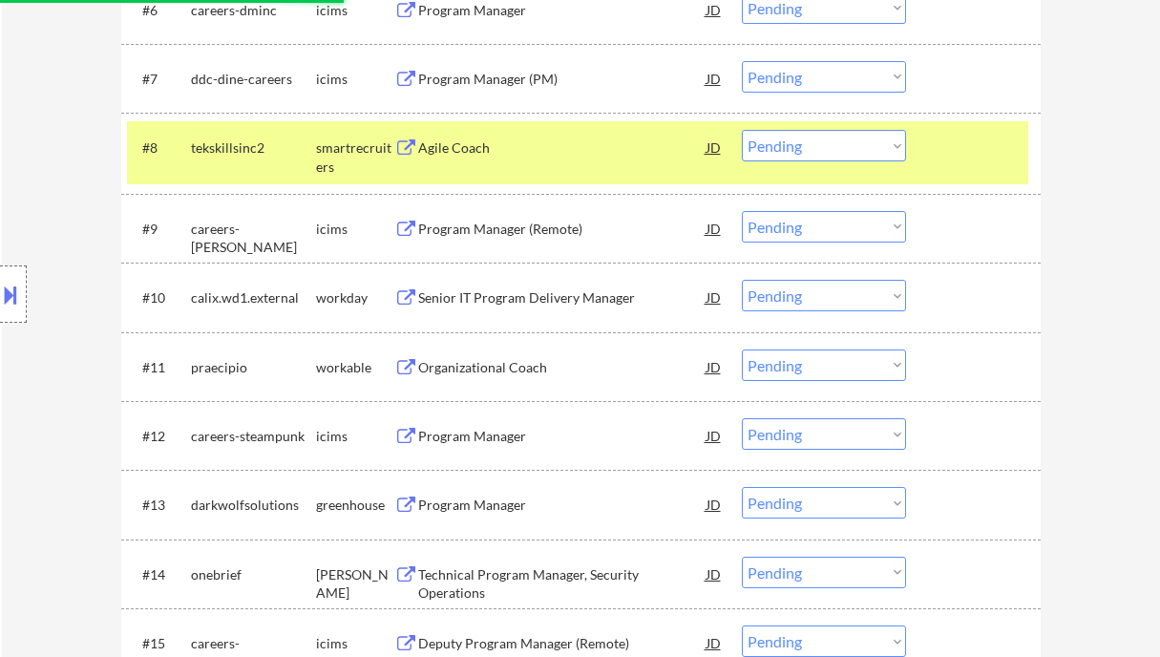
select select ""pending""
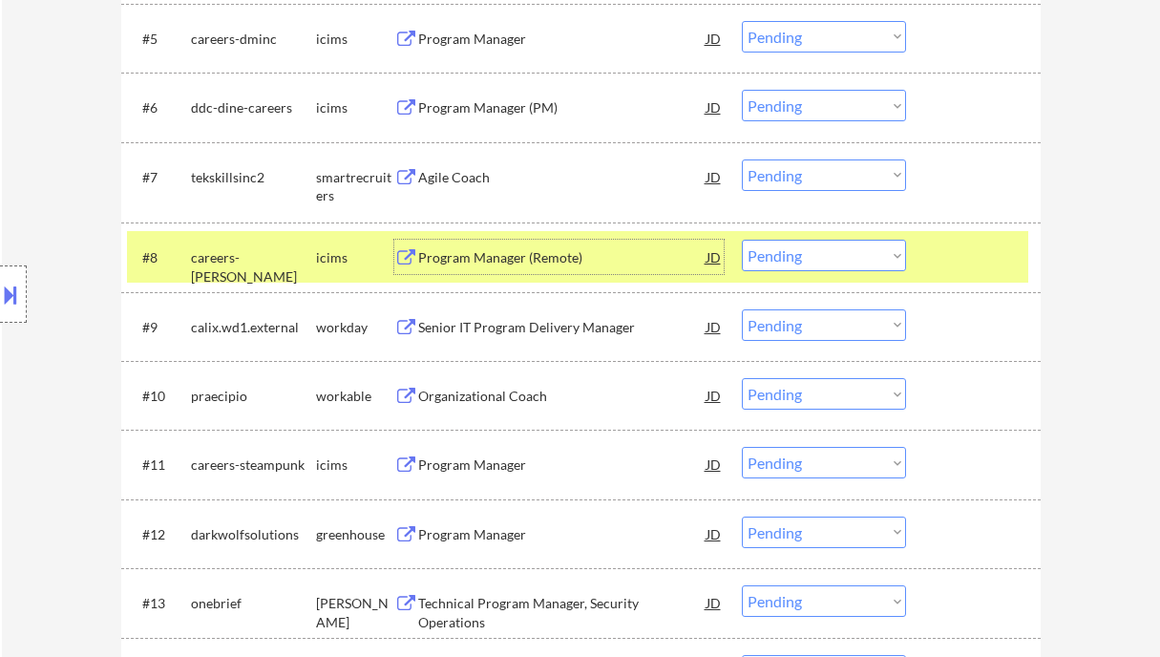
scroll to position [891, 0]
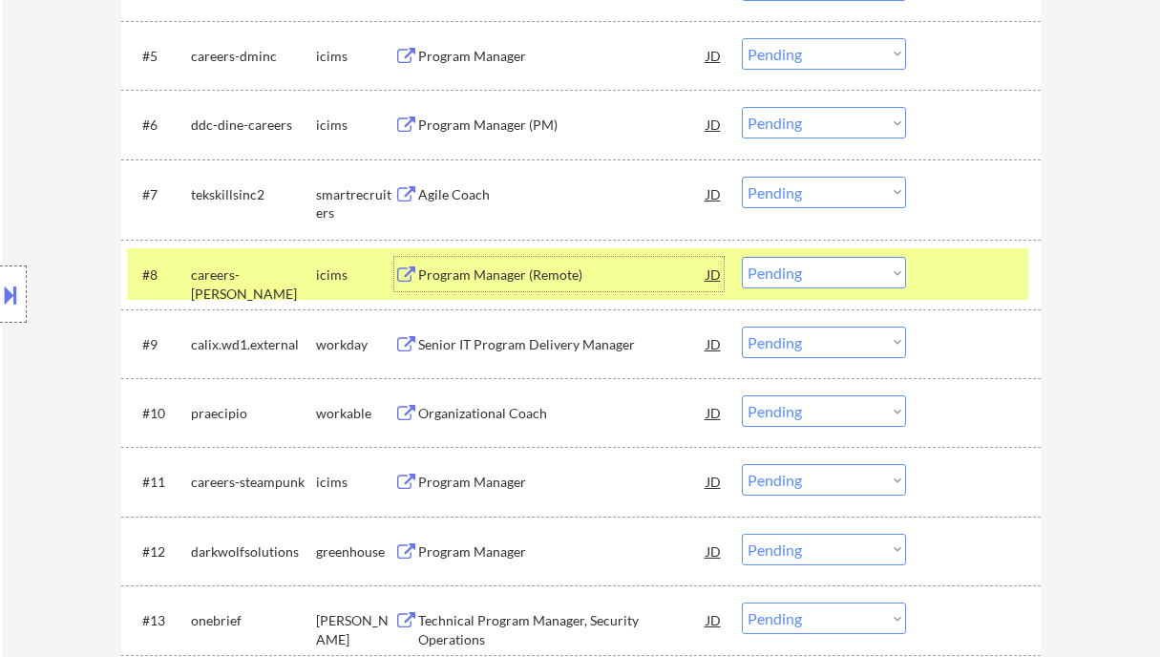
click at [798, 191] on select "Choose an option... Pending Applied Excluded (Questions) Excluded (Expired) Exc…" at bounding box center [824, 192] width 164 height 31
click at [742, 177] on select "Choose an option... Pending Applied Excluded (Questions) Excluded (Expired) Exc…" at bounding box center [824, 192] width 164 height 31
select select ""pending""
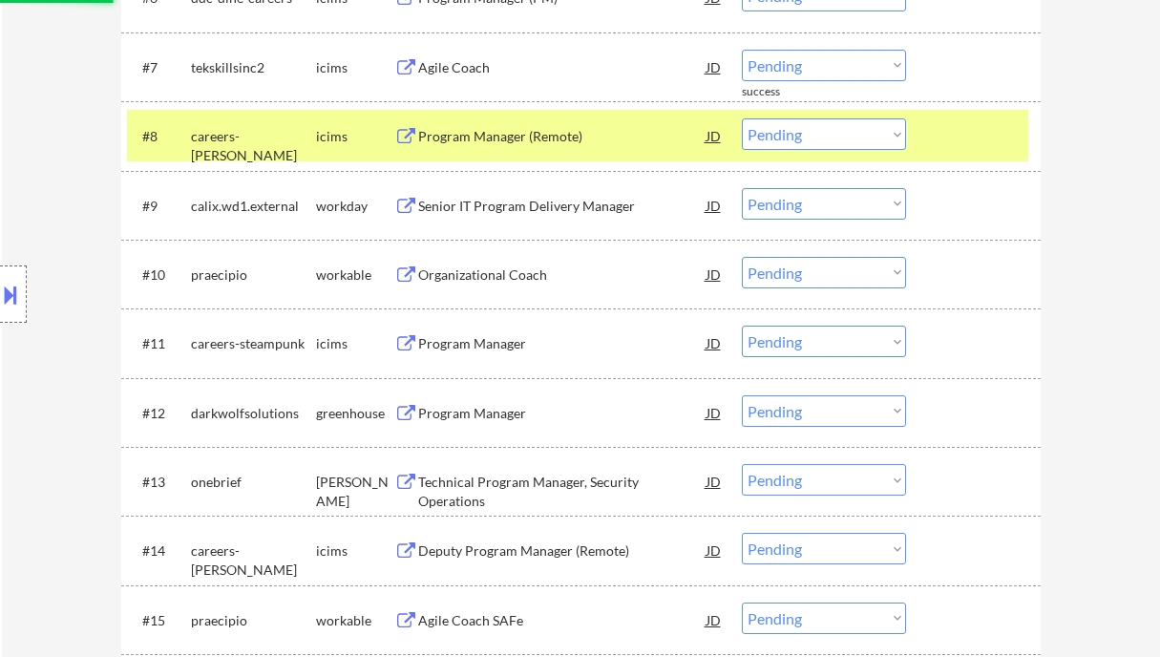
click at [492, 291] on div "#10 praecipio workable Organizational Coach JD Choose an option... Pending Appl…" at bounding box center [577, 274] width 901 height 52
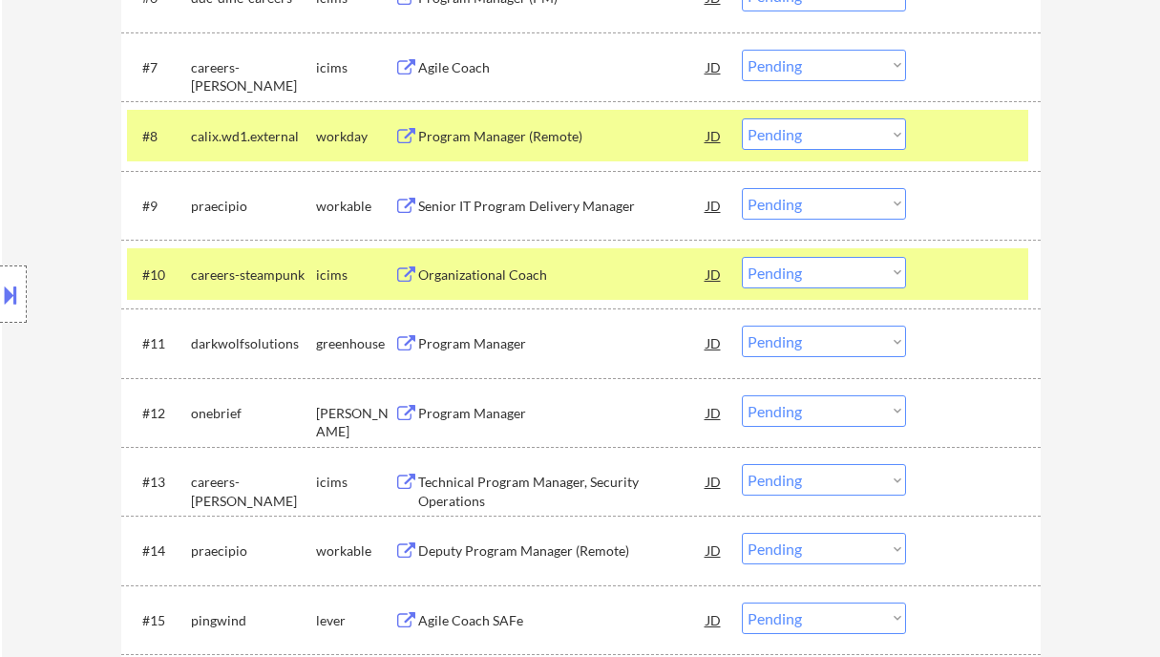
click at [490, 348] on div "Program Manager" at bounding box center [562, 343] width 288 height 19
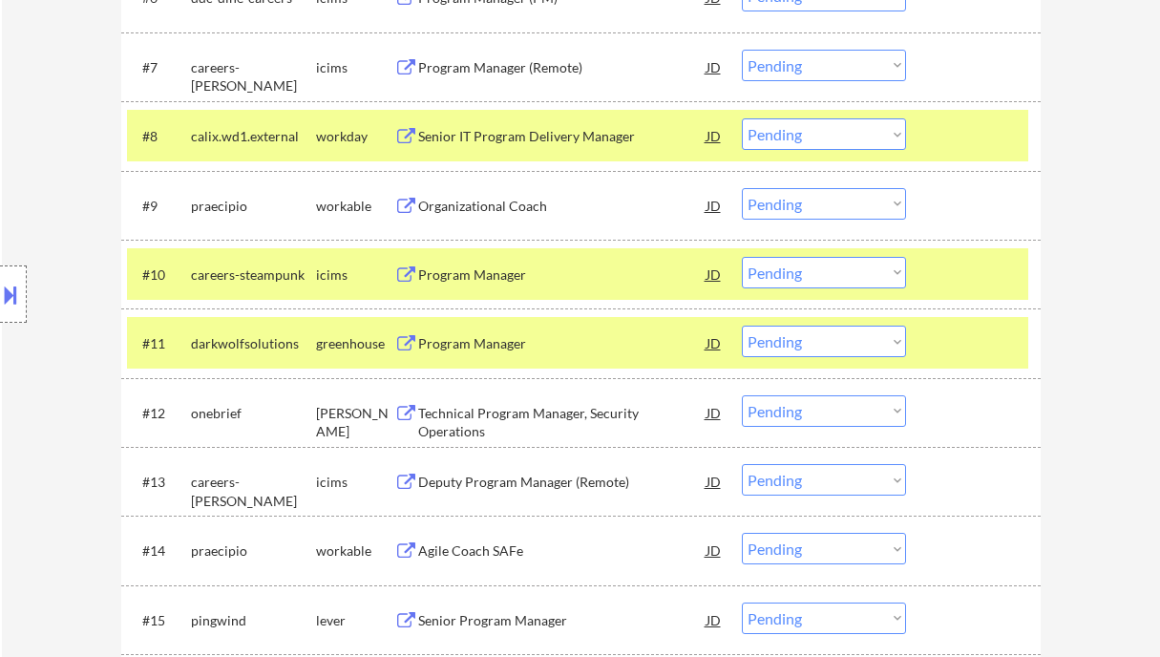
click at [832, 347] on select "Choose an option... Pending Applied Excluded (Questions) Excluded (Expired) Exc…" at bounding box center [824, 340] width 164 height 31
click at [742, 325] on select "Choose an option... Pending Applied Excluded (Questions) Excluded (Expired) Exc…" at bounding box center [824, 340] width 164 height 31
click at [526, 406] on div "Technical Program Manager, Security Operations" at bounding box center [562, 422] width 288 height 37
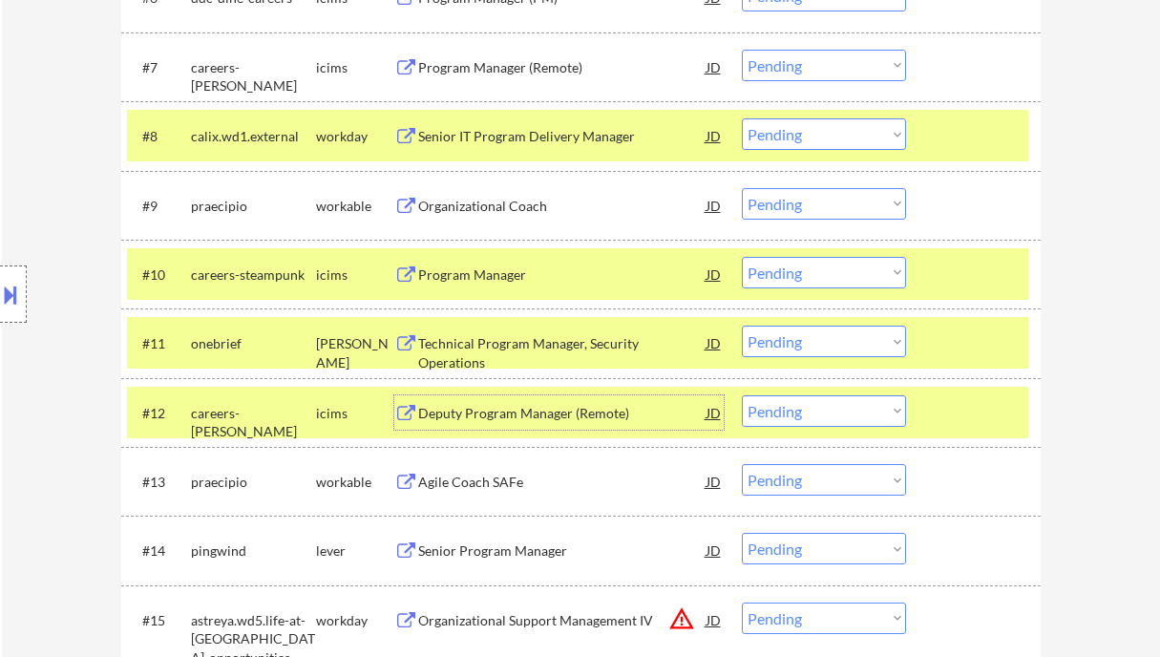
drag, startPoint x: 827, startPoint y: 343, endPoint x: 823, endPoint y: 356, distance: 13.9
click at [827, 343] on select "Choose an option... Pending Applied Excluded (Questions) Excluded (Expired) Exc…" at bounding box center [824, 340] width 164 height 31
click at [818, 346] on select "Choose an option... Pending Applied Excluded (Questions) Excluded (Expired) Exc…" at bounding box center [824, 340] width 164 height 31
click at [742, 325] on select "Choose an option... Pending Applied Excluded (Questions) Excluded (Expired) Exc…" at bounding box center [824, 340] width 164 height 31
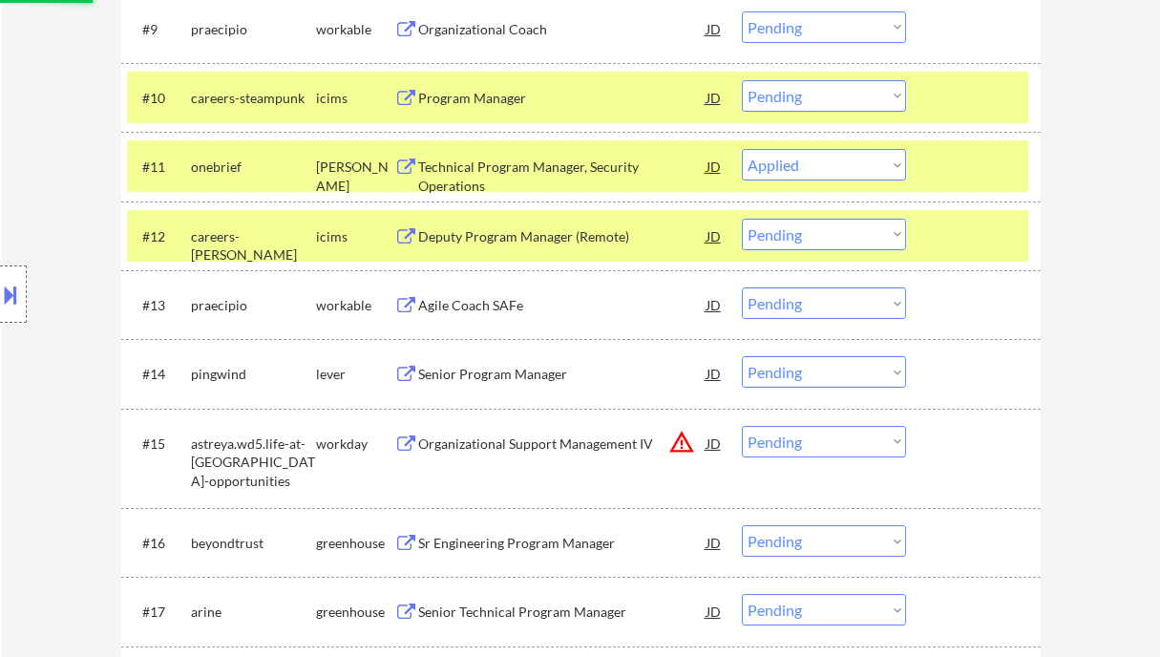
scroll to position [1272, 0]
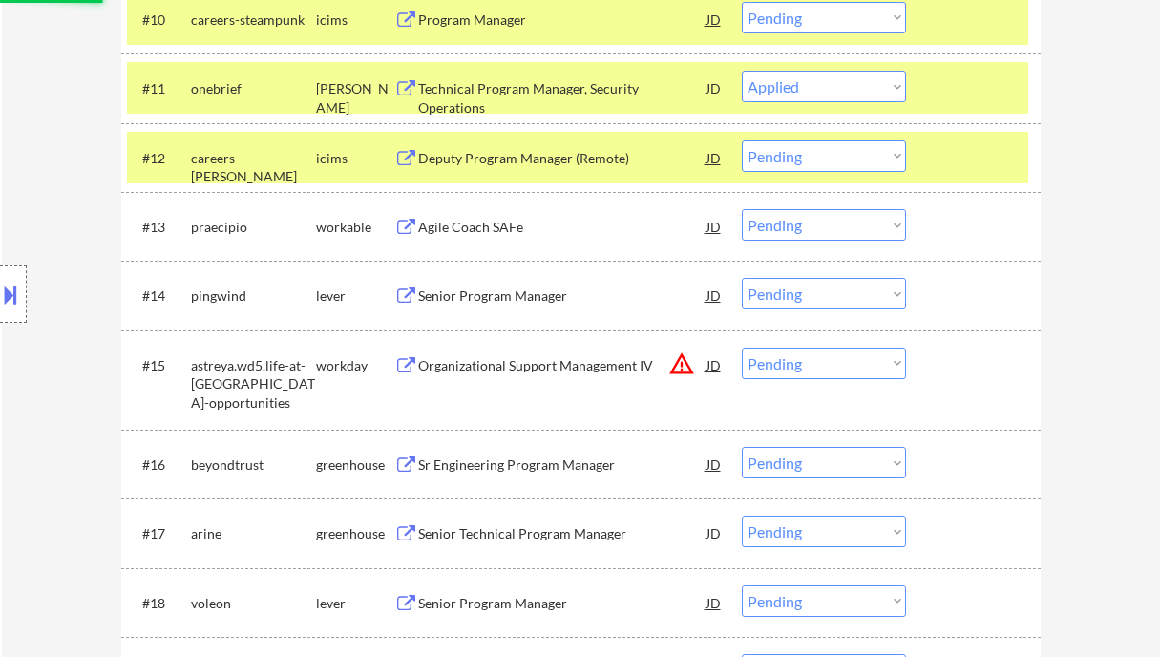
click at [478, 294] on div "Senior Program Manager" at bounding box center [562, 295] width 288 height 19
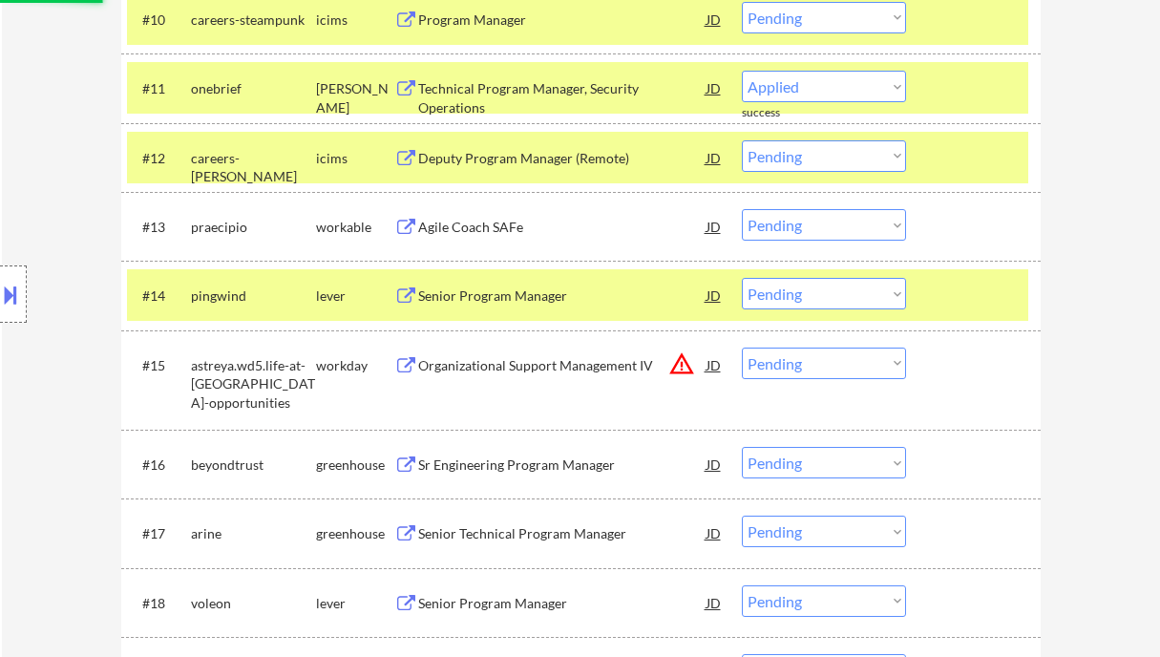
select select ""pending""
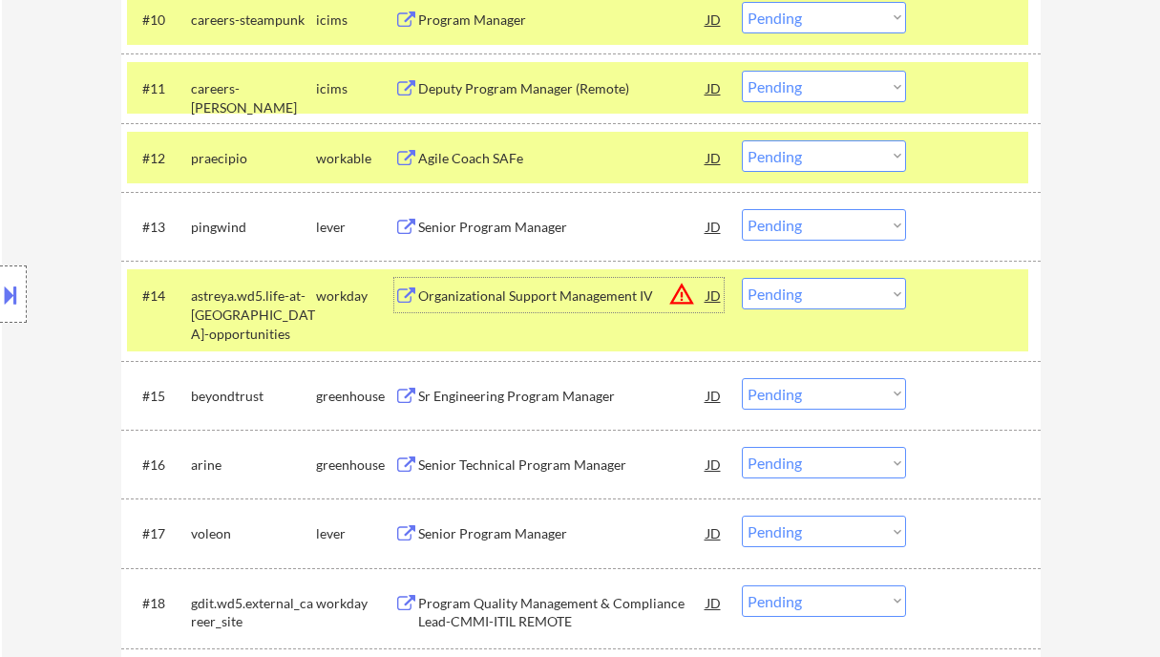
click at [478, 156] on div "Agile Coach SAFe" at bounding box center [562, 158] width 288 height 19
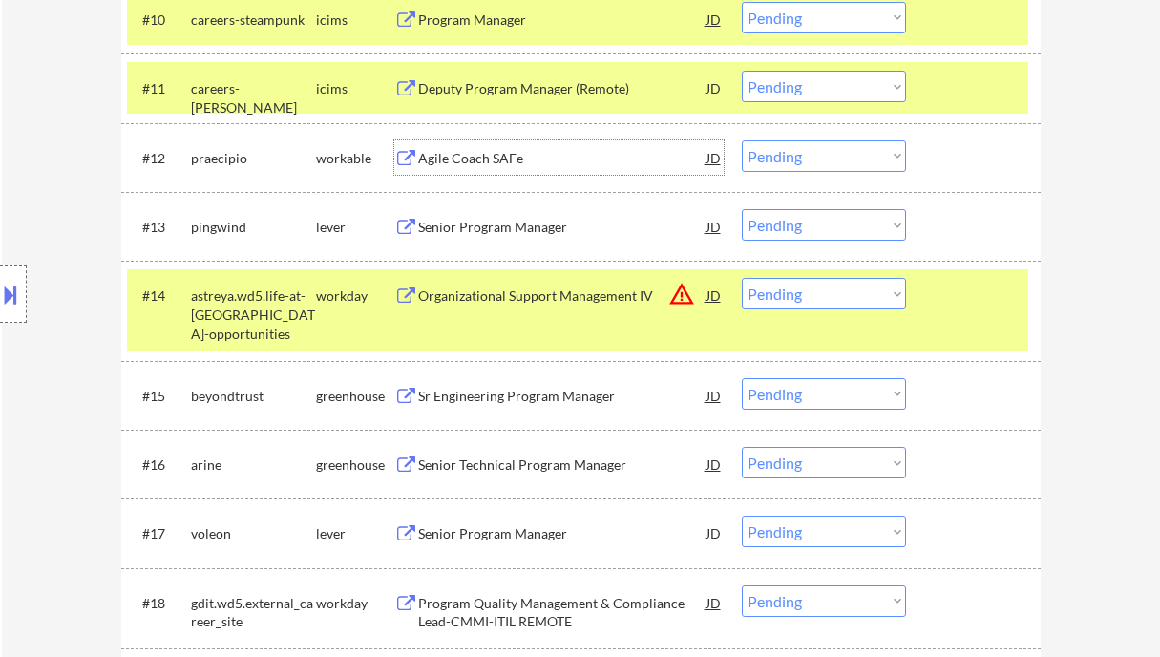
drag, startPoint x: 799, startPoint y: 156, endPoint x: 822, endPoint y: 170, distance: 27.0
click at [799, 156] on select "Choose an option... Pending Applied Excluded (Questions) Excluded (Expired) Exc…" at bounding box center [824, 155] width 164 height 31
click at [742, 140] on select "Choose an option... Pending Applied Excluded (Questions) Excluded (Expired) Exc…" at bounding box center [824, 155] width 164 height 31
click at [506, 218] on div "Senior Program Manager" at bounding box center [562, 227] width 288 height 19
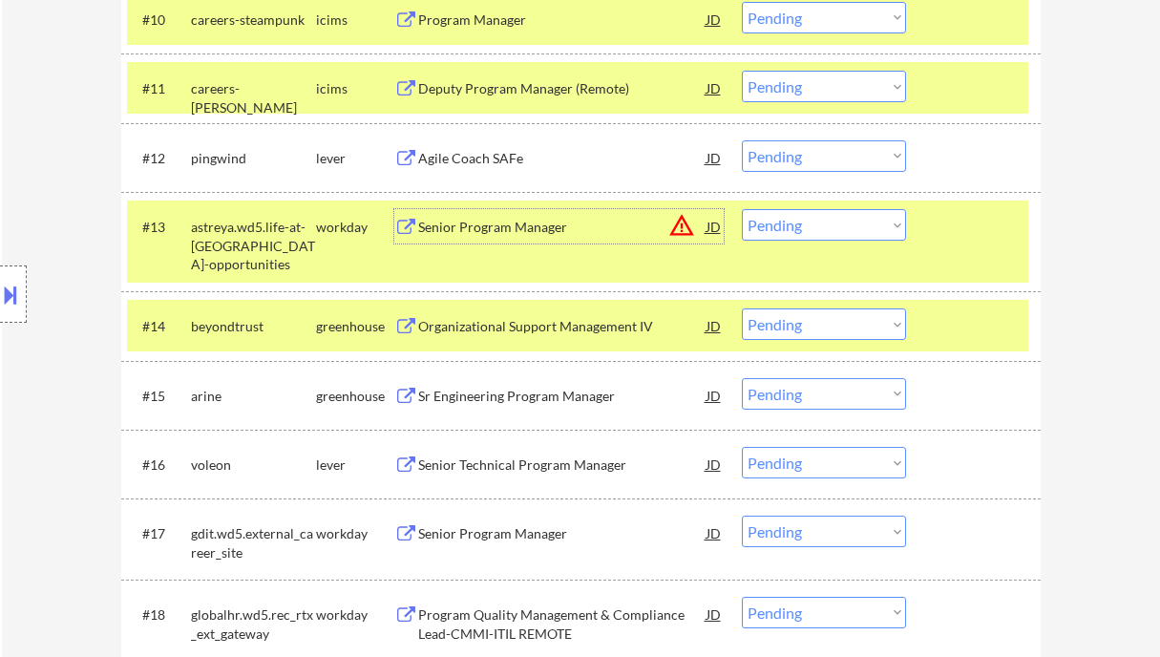
click at [802, 171] on select "Choose an option... Pending Applied Excluded (Questions) Excluded (Expired) Exc…" at bounding box center [824, 155] width 164 height 31
click at [742, 140] on select "Choose an option... Pending Applied Excluded (Questions) Excluded (Expired) Exc…" at bounding box center [824, 155] width 164 height 31
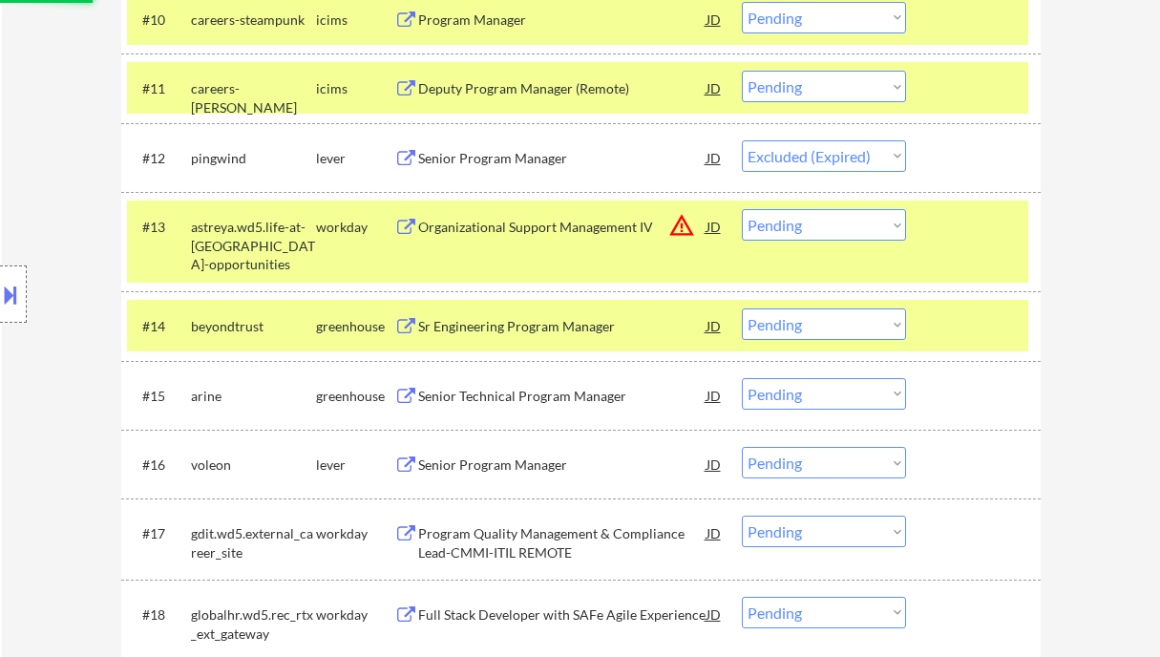
click at [575, 329] on div "Sr Engineering Program Manager" at bounding box center [562, 326] width 288 height 19
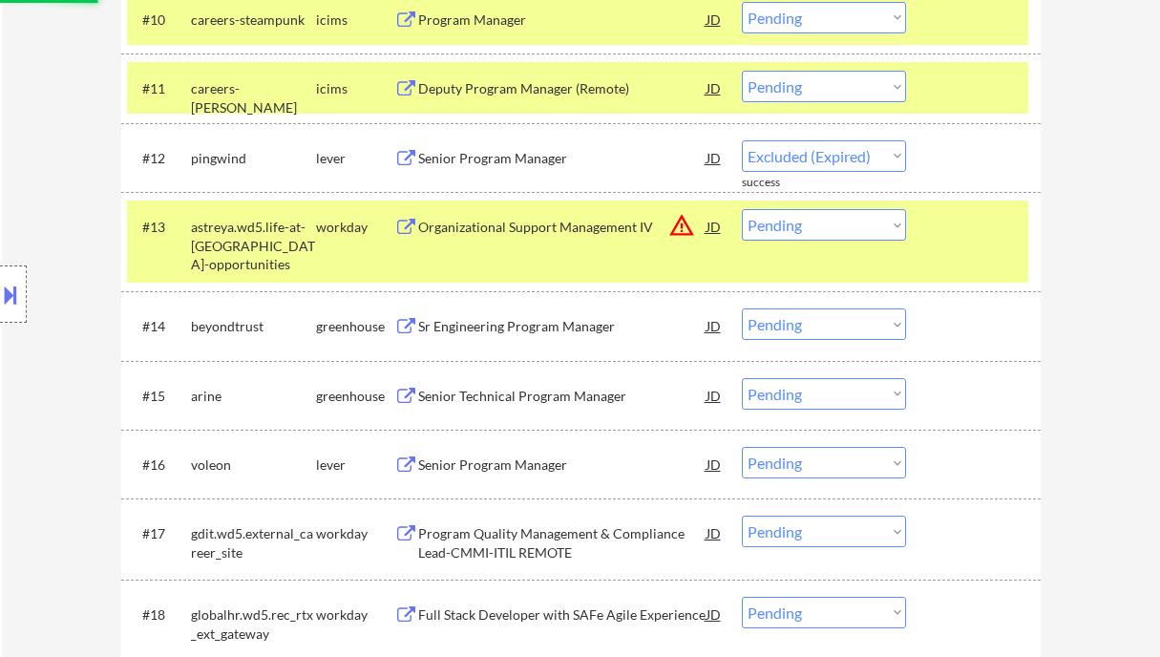
select select ""pending""
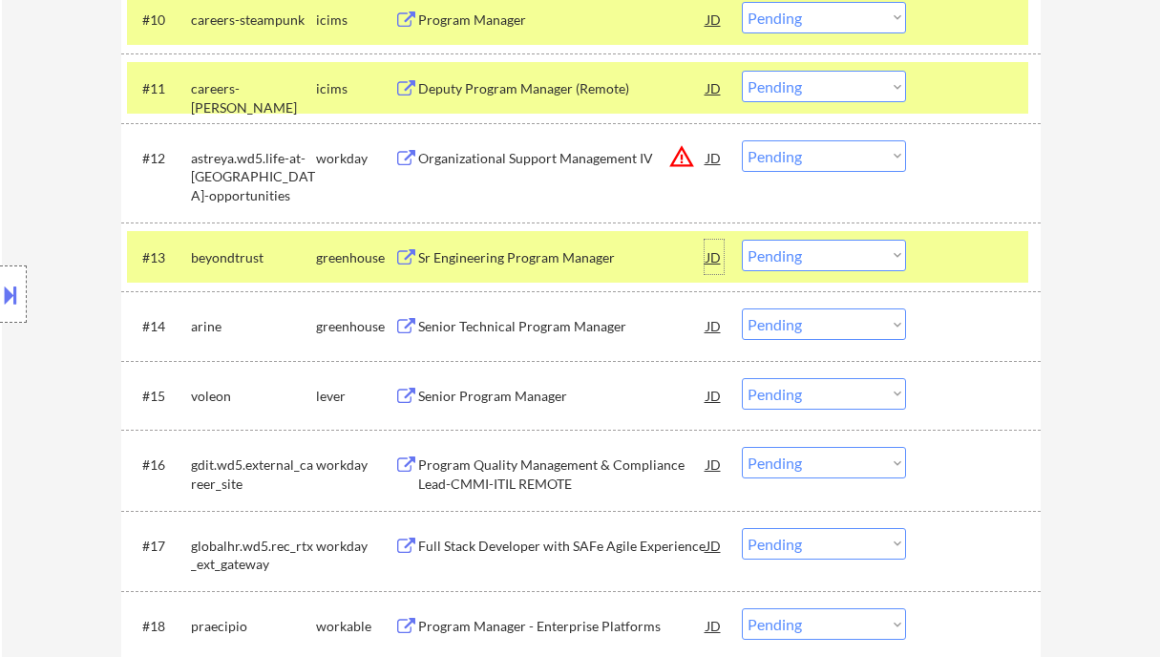
click at [711, 261] on div "JD" at bounding box center [713, 257] width 19 height 34
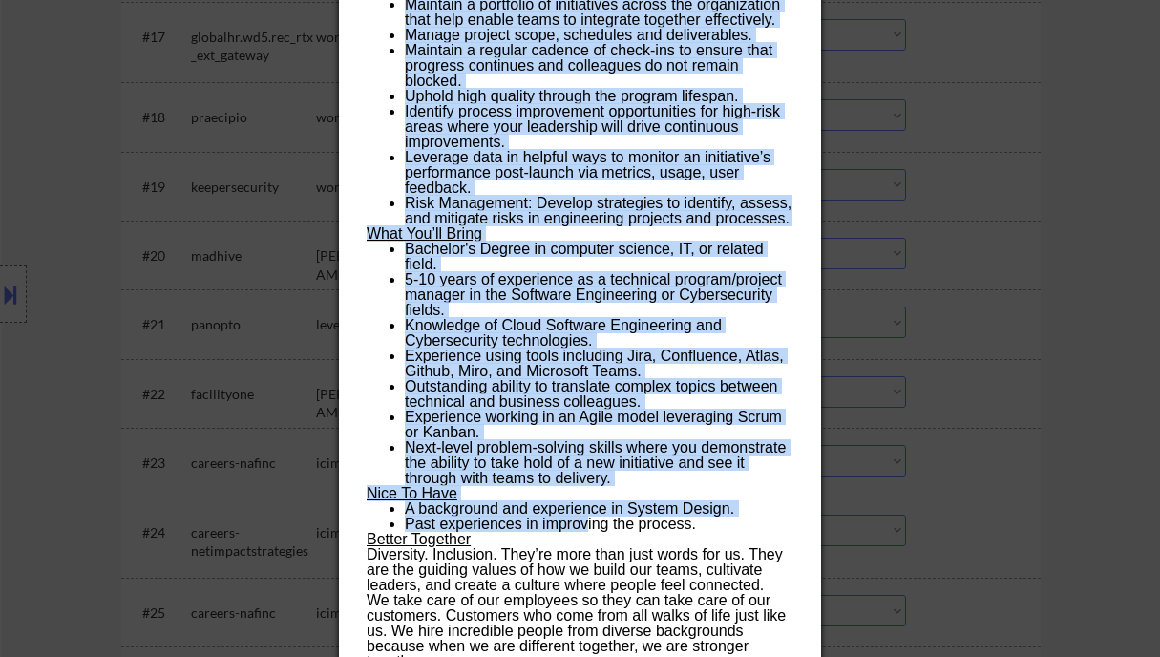
scroll to position [2291, 0]
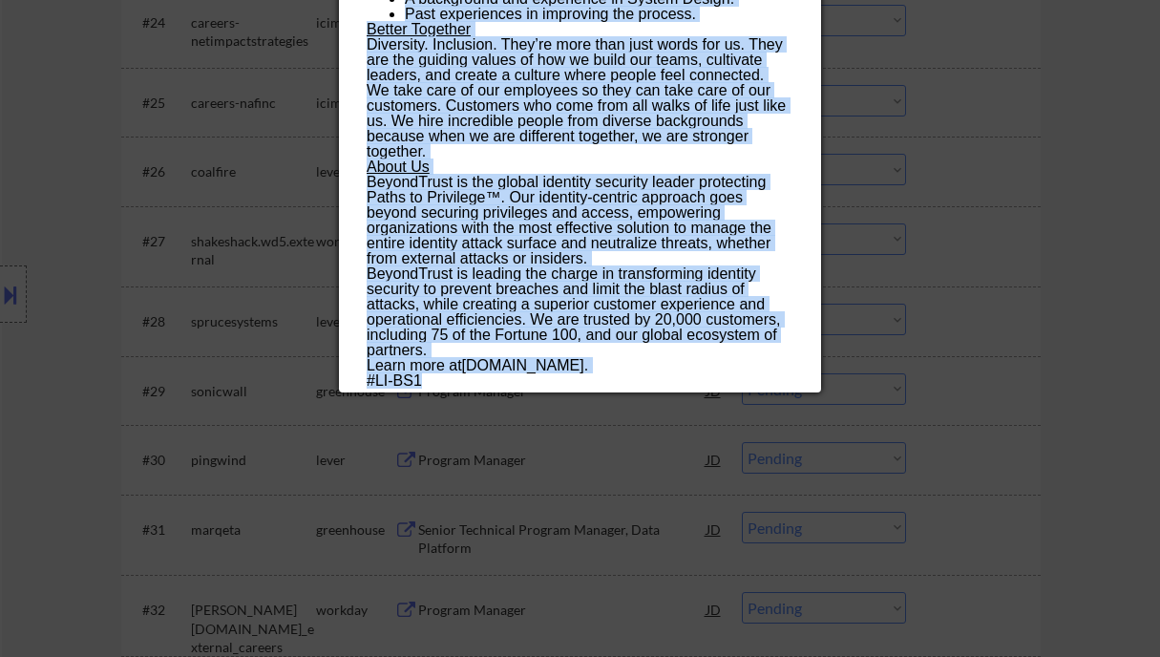
drag, startPoint x: 363, startPoint y: 89, endPoint x: 537, endPoint y: 374, distance: 334.6
copy div "Sr Engineering Program Manager beyondtrust Remote Canada | Remote United States…"
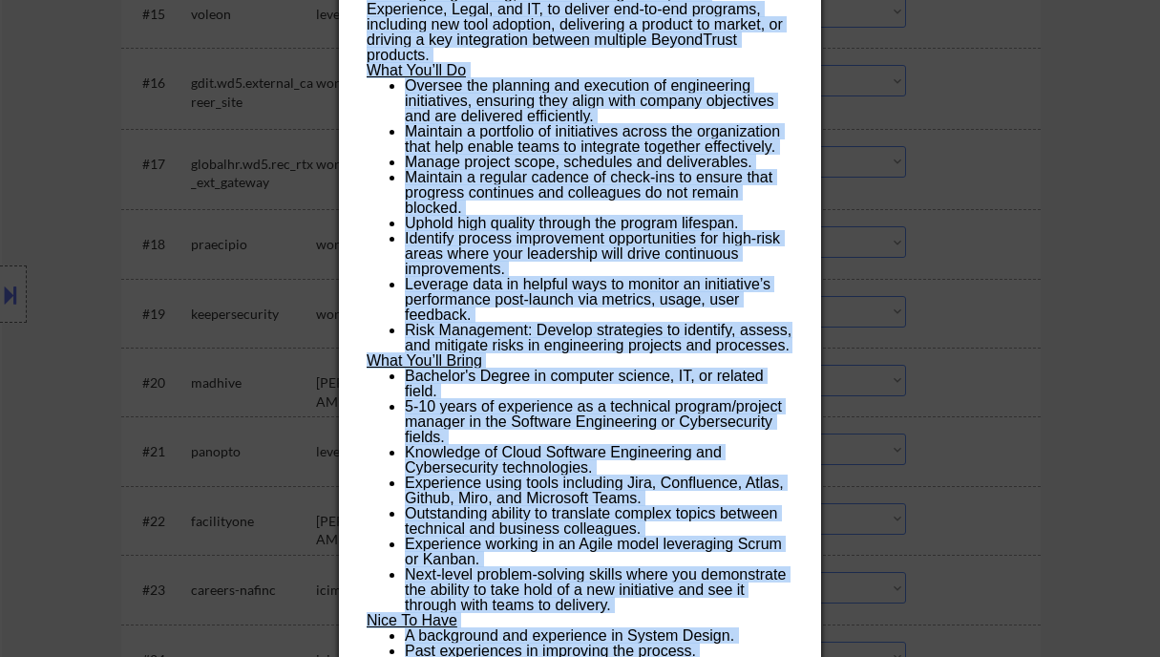
scroll to position [1399, 0]
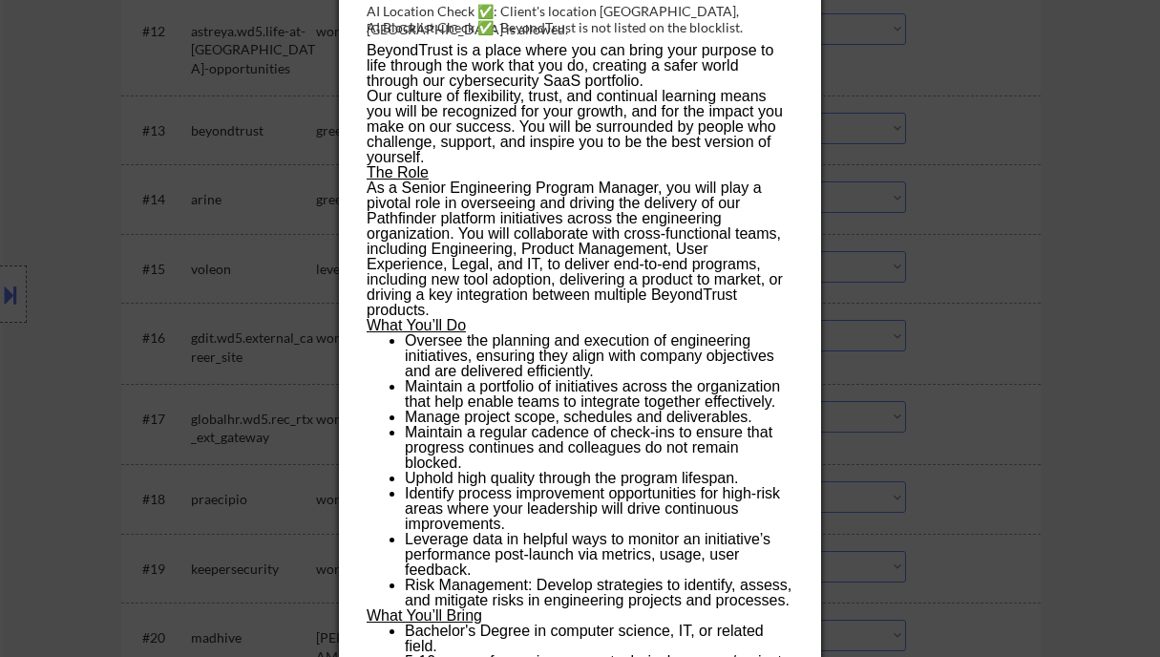
click at [922, 331] on div at bounding box center [580, 328] width 1160 height 657
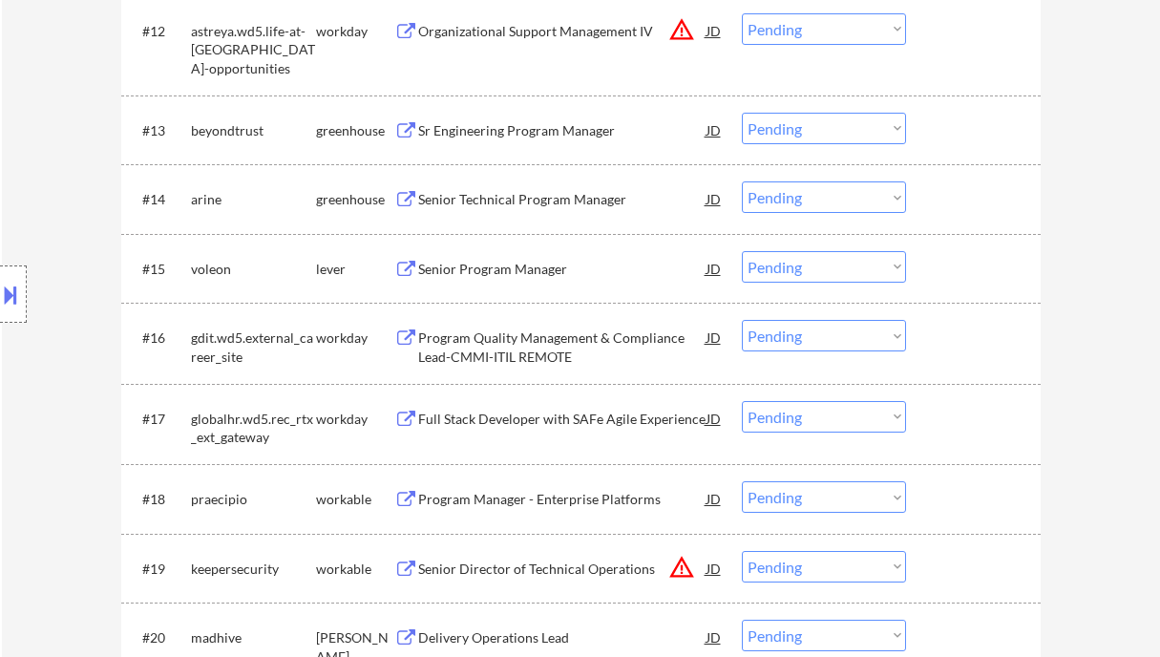
drag, startPoint x: 787, startPoint y: 125, endPoint x: 787, endPoint y: 142, distance: 17.2
click at [787, 125] on select "Choose an option... Pending Applied Excluded (Questions) Excluded (Expired) Exc…" at bounding box center [824, 128] width 164 height 31
click at [742, 113] on select "Choose an option... Pending Applied Excluded (Questions) Excluded (Expired) Exc…" at bounding box center [824, 128] width 164 height 31
click at [544, 199] on div "Senior Technical Program Manager" at bounding box center [562, 199] width 288 height 19
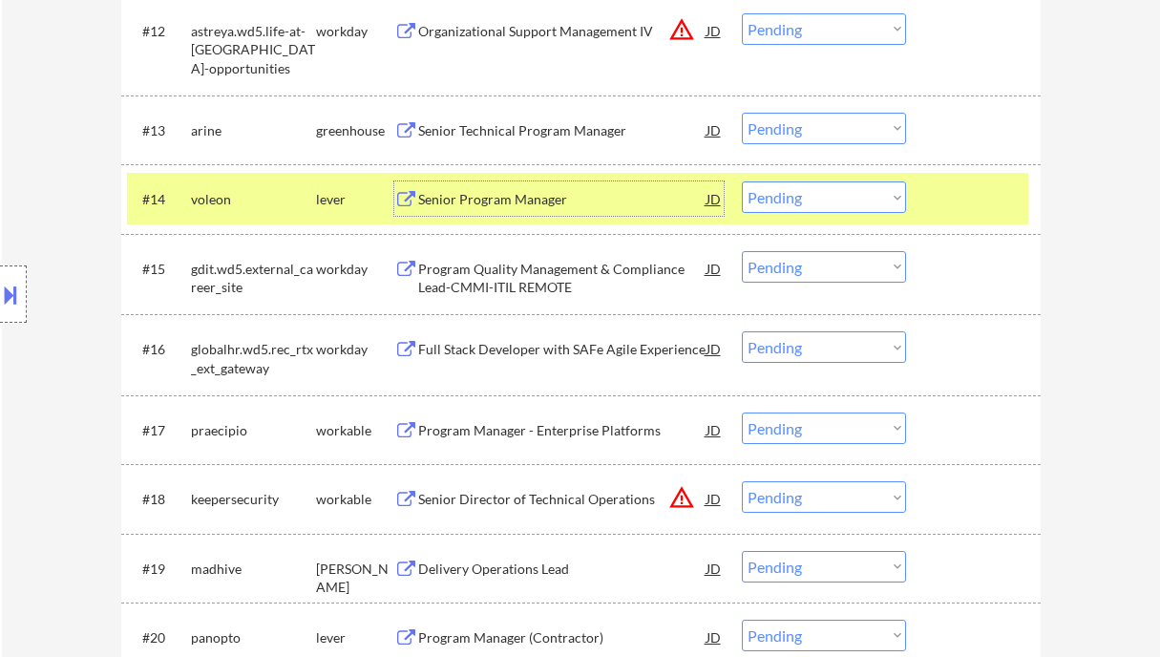
click at [813, 132] on select "Choose an option... Pending Applied Excluded (Questions) Excluded (Expired) Exc…" at bounding box center [824, 128] width 164 height 31
click at [742, 113] on select "Choose an option... Pending Applied Excluded (Questions) Excluded (Expired) Exc…" at bounding box center [824, 128] width 164 height 31
click at [492, 199] on div "Senior Program Manager" at bounding box center [562, 199] width 288 height 19
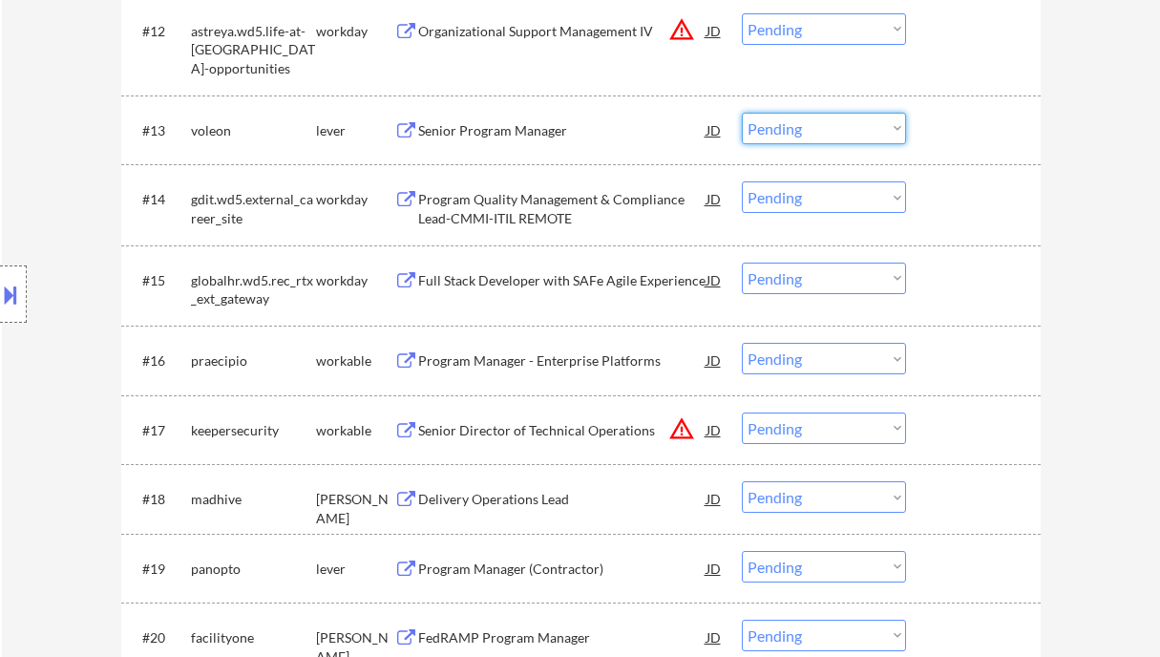
drag, startPoint x: 822, startPoint y: 119, endPoint x: 827, endPoint y: 136, distance: 16.9
click at [822, 119] on select "Choose an option... Pending Applied Excluded (Questions) Excluded (Expired) Exc…" at bounding box center [824, 128] width 164 height 31
click at [742, 113] on select "Choose an option... Pending Applied Excluded (Questions) Excluded (Expired) Exc…" at bounding box center [824, 128] width 164 height 31
click at [80, 183] on div "Location Inclusions: Tampa, FL St. Petersburg, FL Clearwater, FL Brandon, FL Ri…" at bounding box center [171, 294] width 342 height 354
select select ""pending""
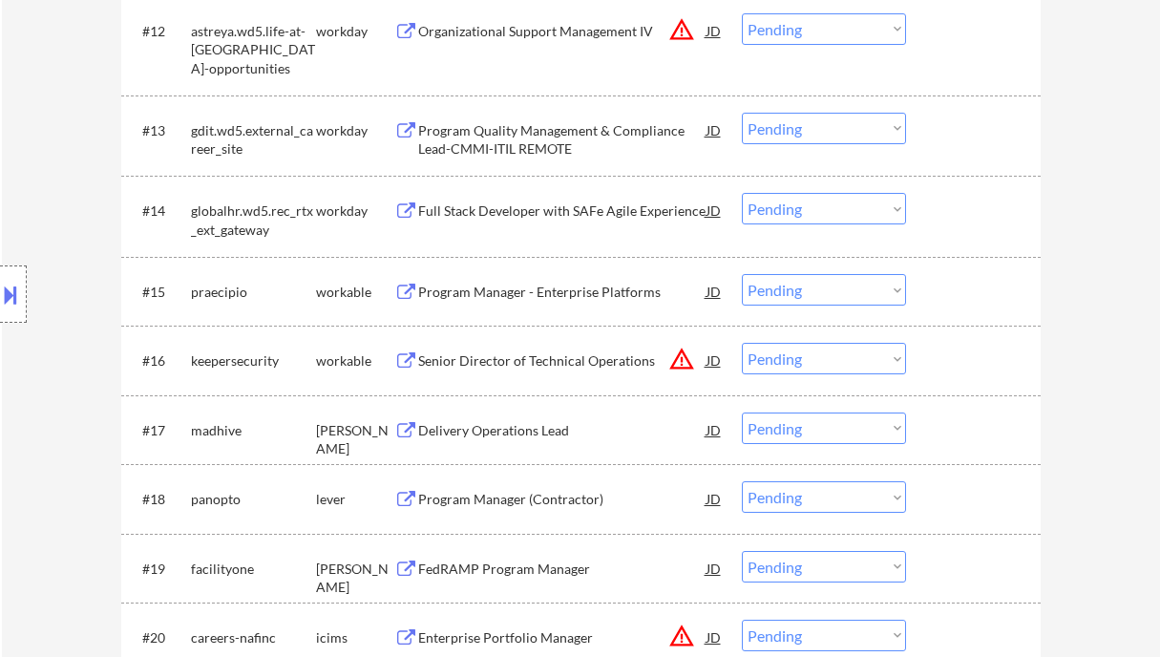
click at [436, 288] on div "Program Manager - Enterprise Platforms" at bounding box center [562, 292] width 288 height 19
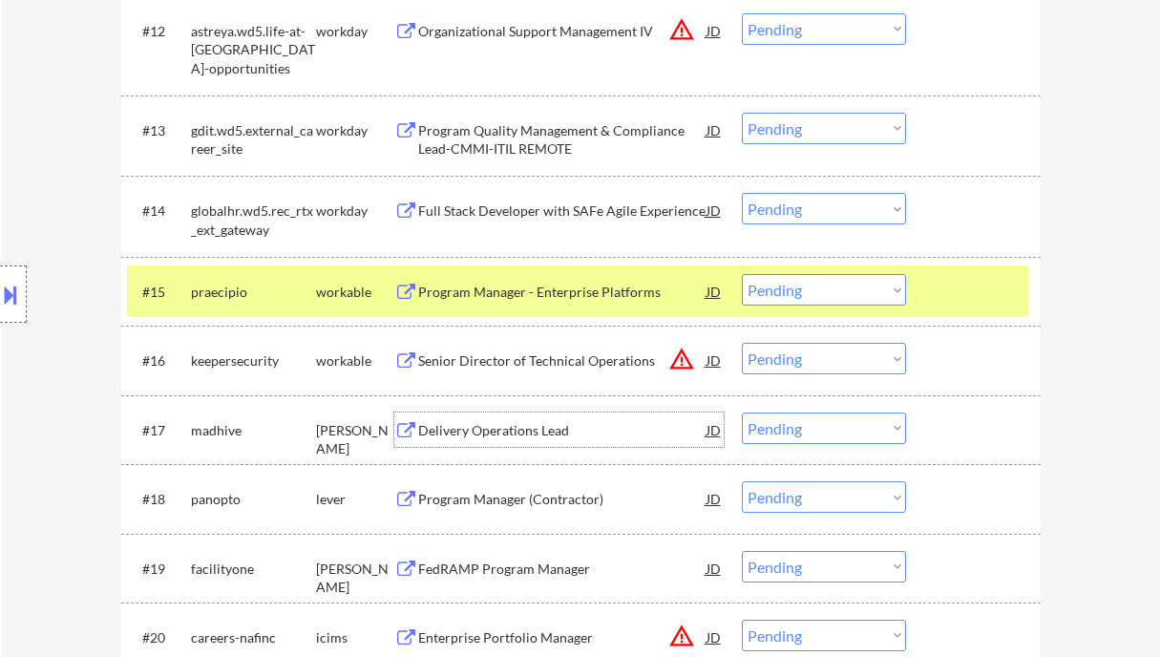
click at [493, 429] on div "Delivery Operations Lead" at bounding box center [562, 430] width 288 height 19
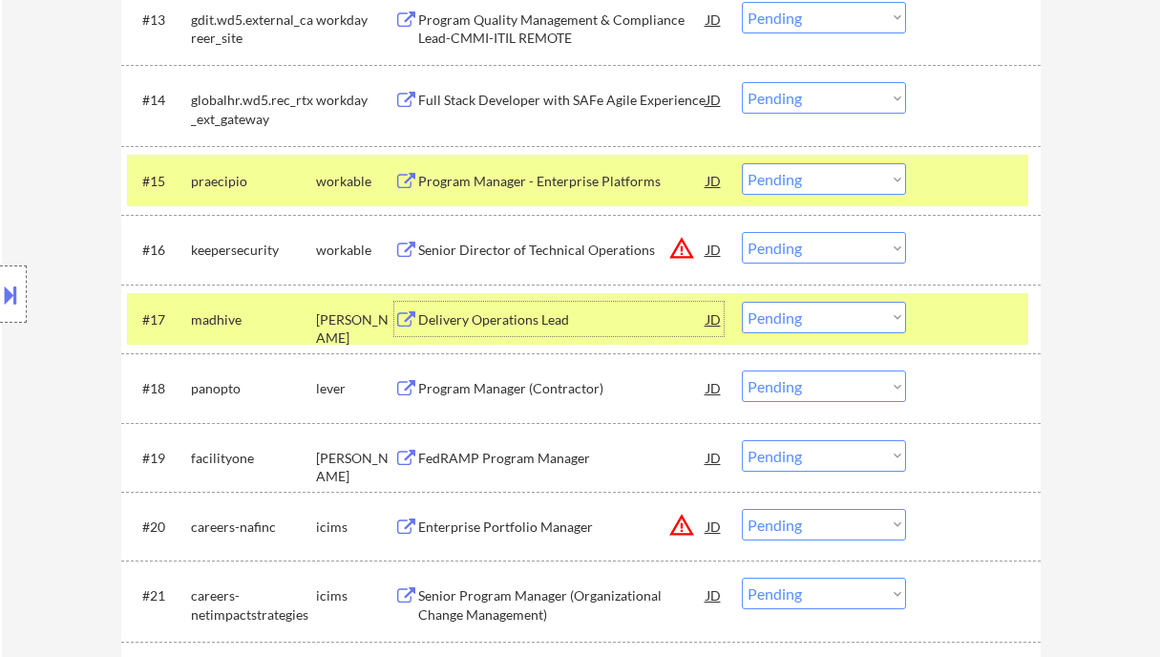
scroll to position [1527, 0]
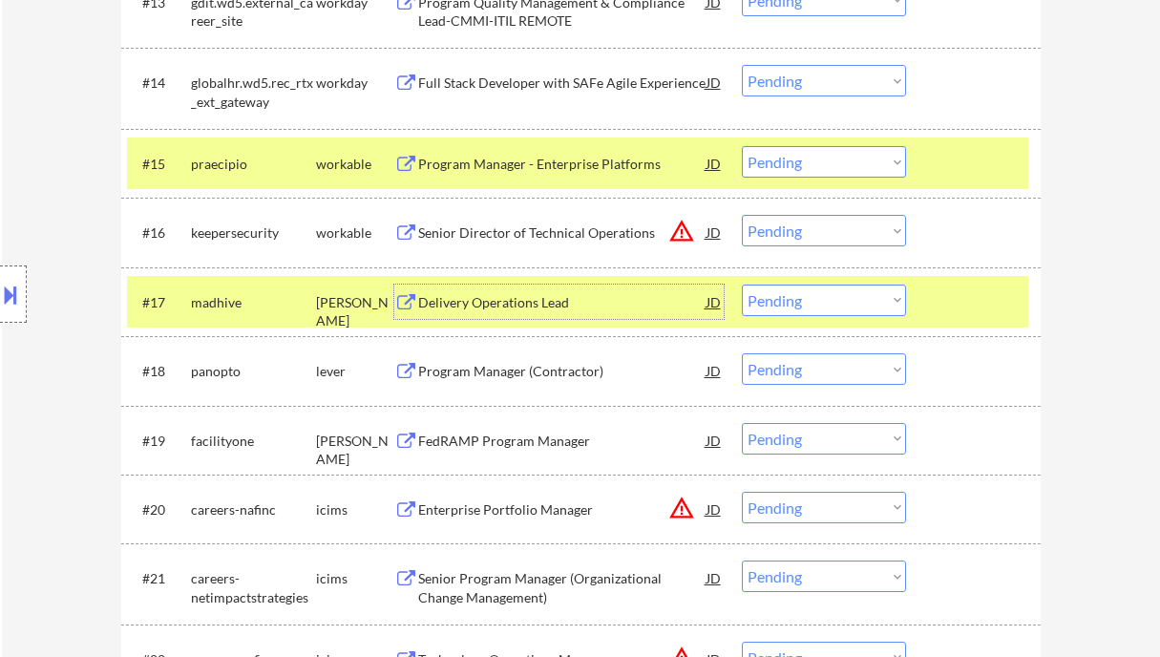
click at [454, 369] on div "Program Manager (Contractor)" at bounding box center [562, 371] width 288 height 19
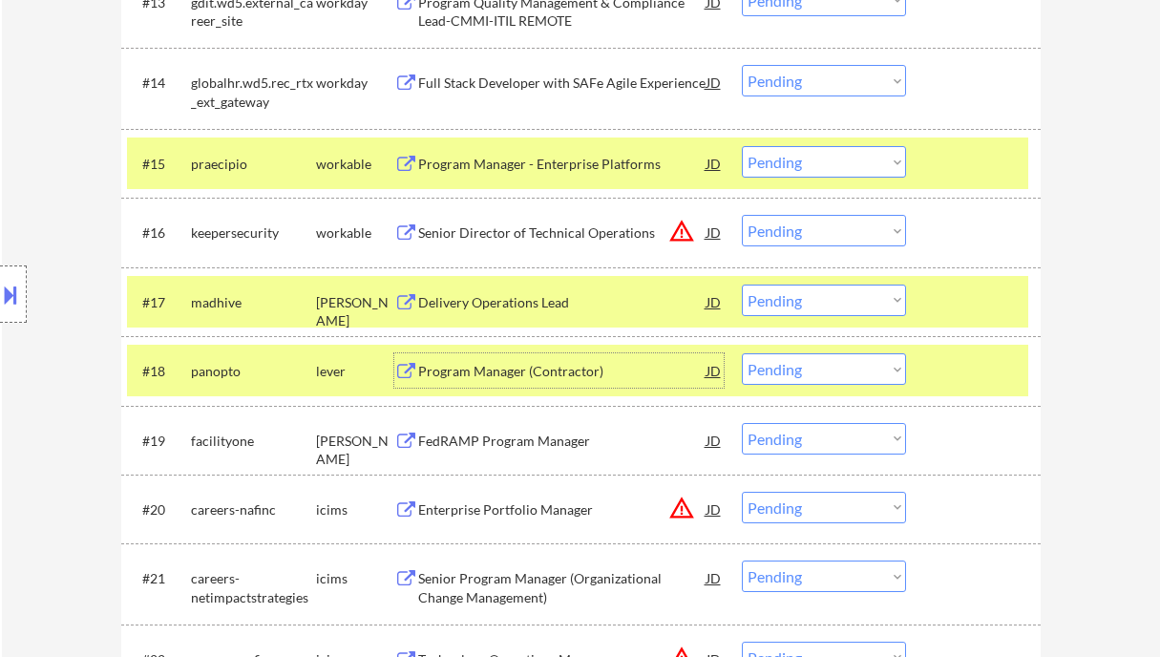
drag, startPoint x: 898, startPoint y: 368, endPoint x: 862, endPoint y: 384, distance: 39.4
click at [898, 368] on select "Choose an option... Pending Applied Excluded (Questions) Excluded (Expired) Exc…" at bounding box center [824, 368] width 164 height 31
click at [742, 353] on select "Choose an option... Pending Applied Excluded (Questions) Excluded (Expired) Exc…" at bounding box center [824, 368] width 164 height 31
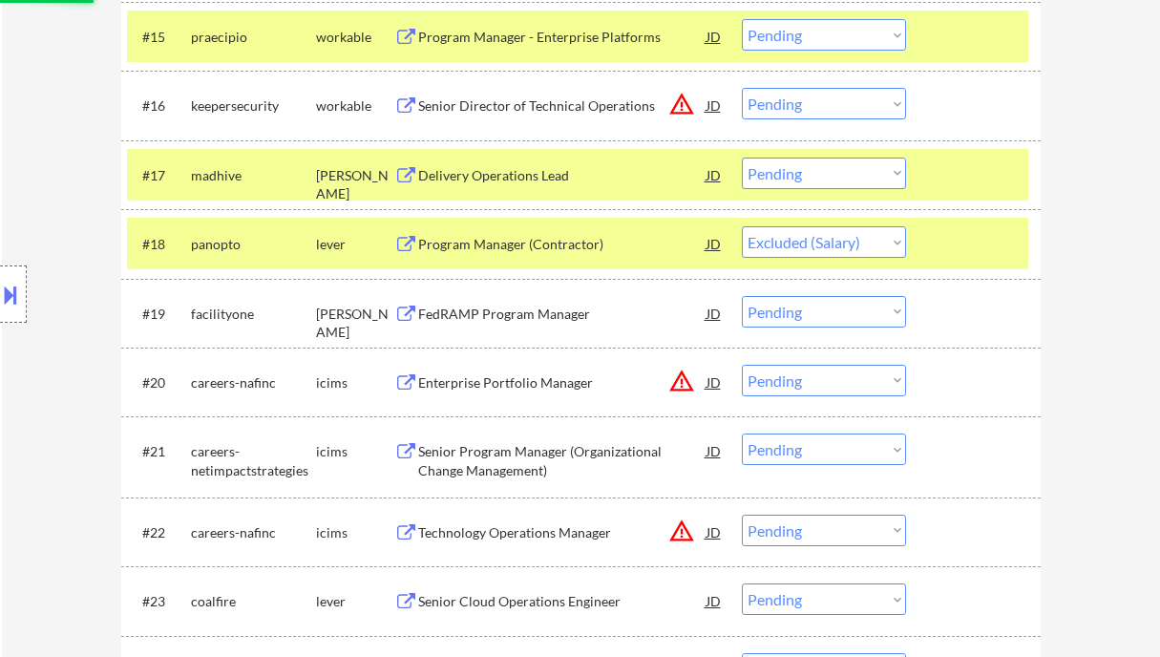
click at [504, 309] on div "FedRAMP Program Manager" at bounding box center [562, 313] width 288 height 19
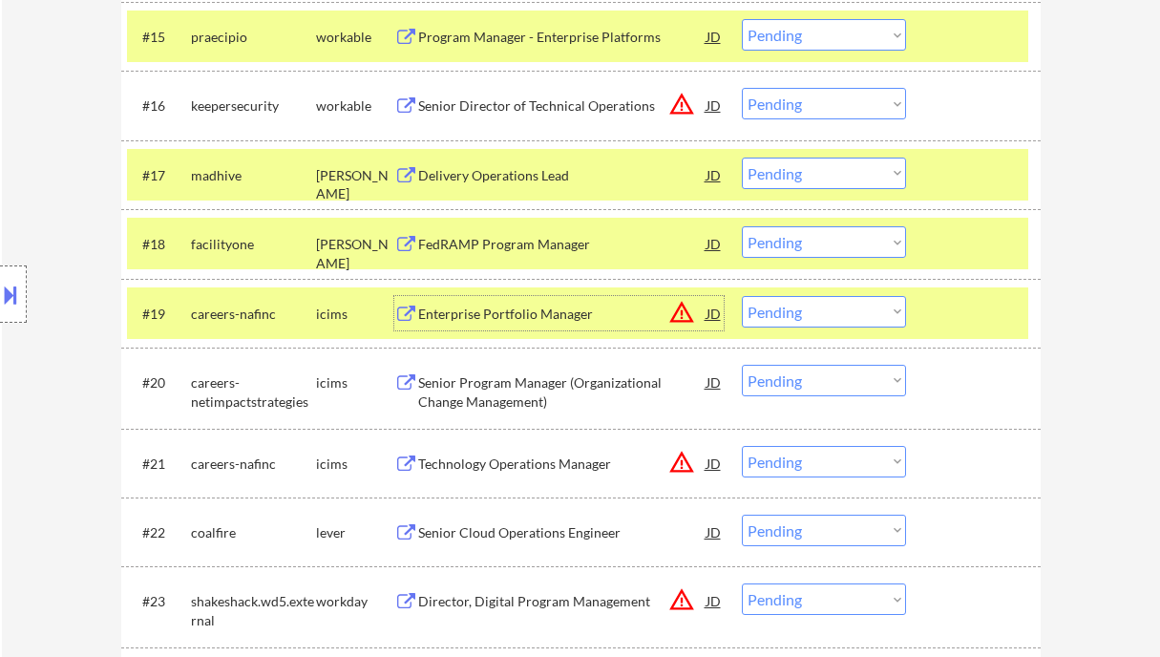
drag, startPoint x: 797, startPoint y: 237, endPoint x: 802, endPoint y: 256, distance: 19.7
click at [797, 237] on select "Choose an option... Pending Applied Excluded (Questions) Excluded (Expired) Exc…" at bounding box center [824, 241] width 164 height 31
click at [742, 226] on select "Choose an option... Pending Applied Excluded (Questions) Excluded (Expired) Exc…" at bounding box center [824, 241] width 164 height 31
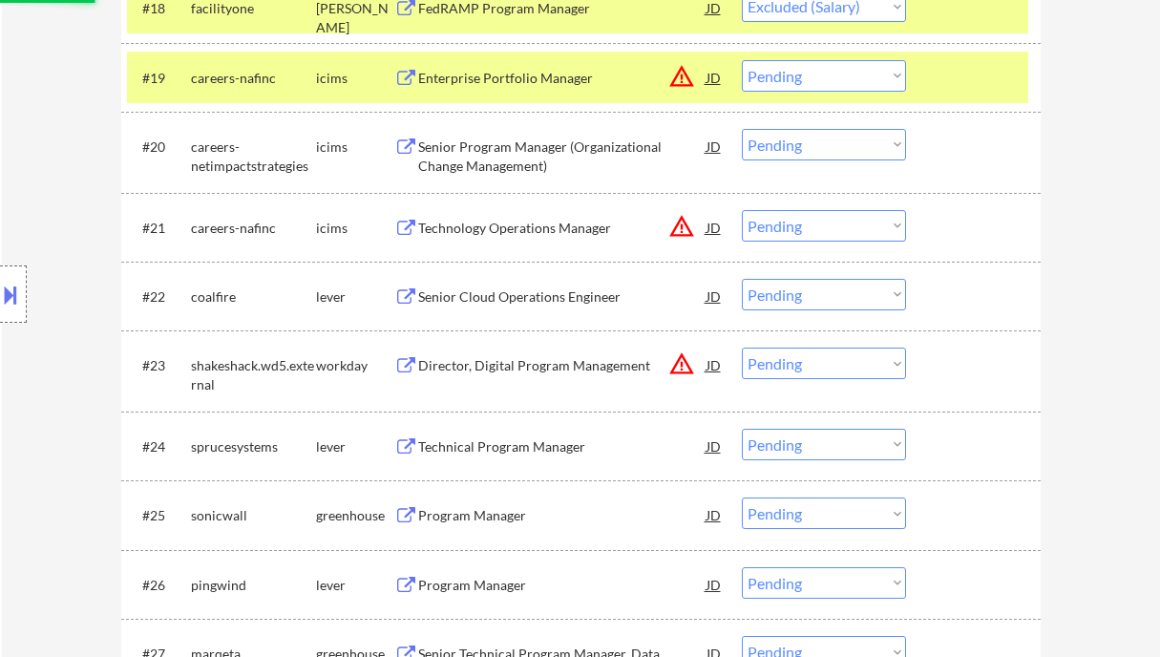
scroll to position [1909, 0]
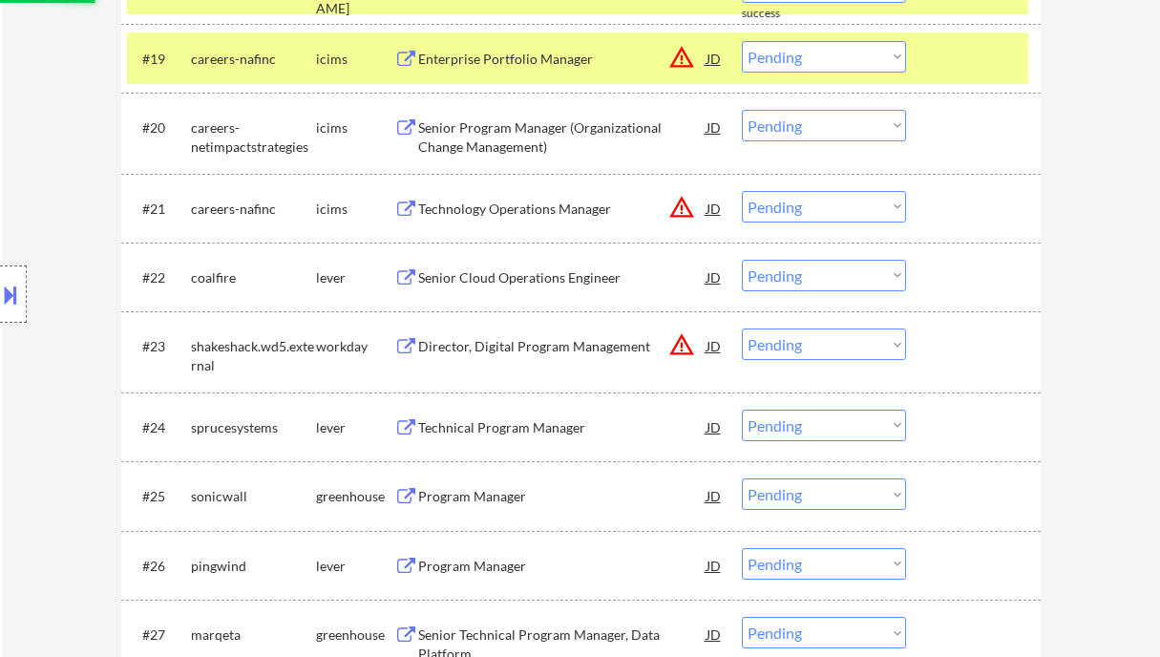
select select ""pending""
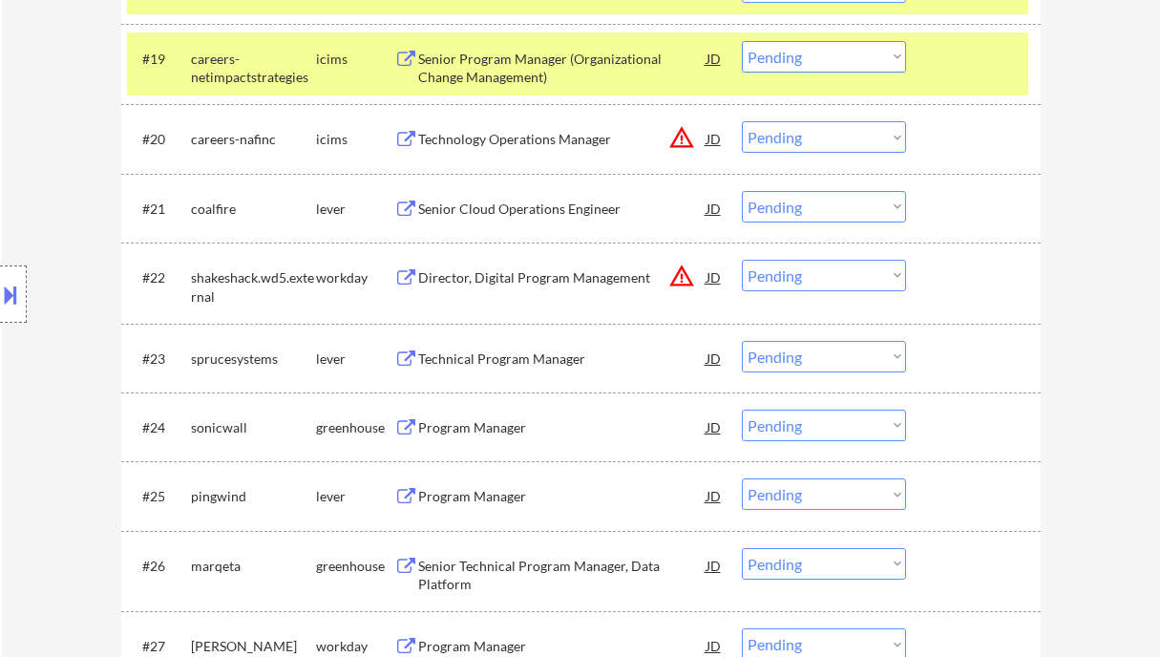
click at [538, 355] on div "Technical Program Manager" at bounding box center [562, 358] width 288 height 19
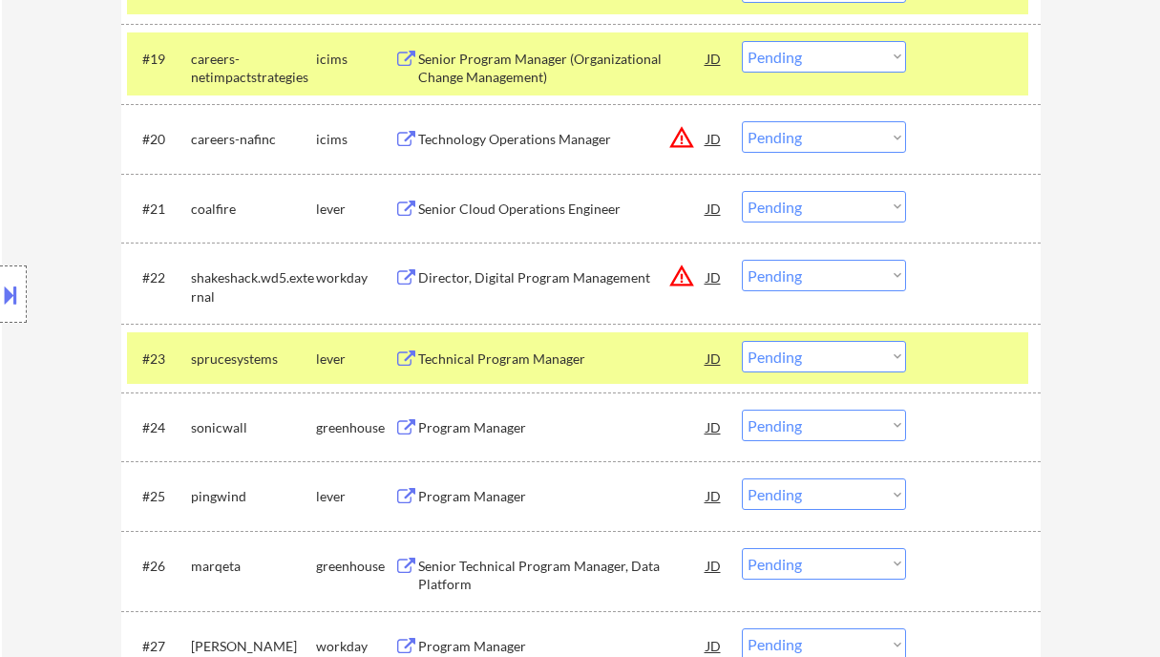
scroll to position [1500, 0]
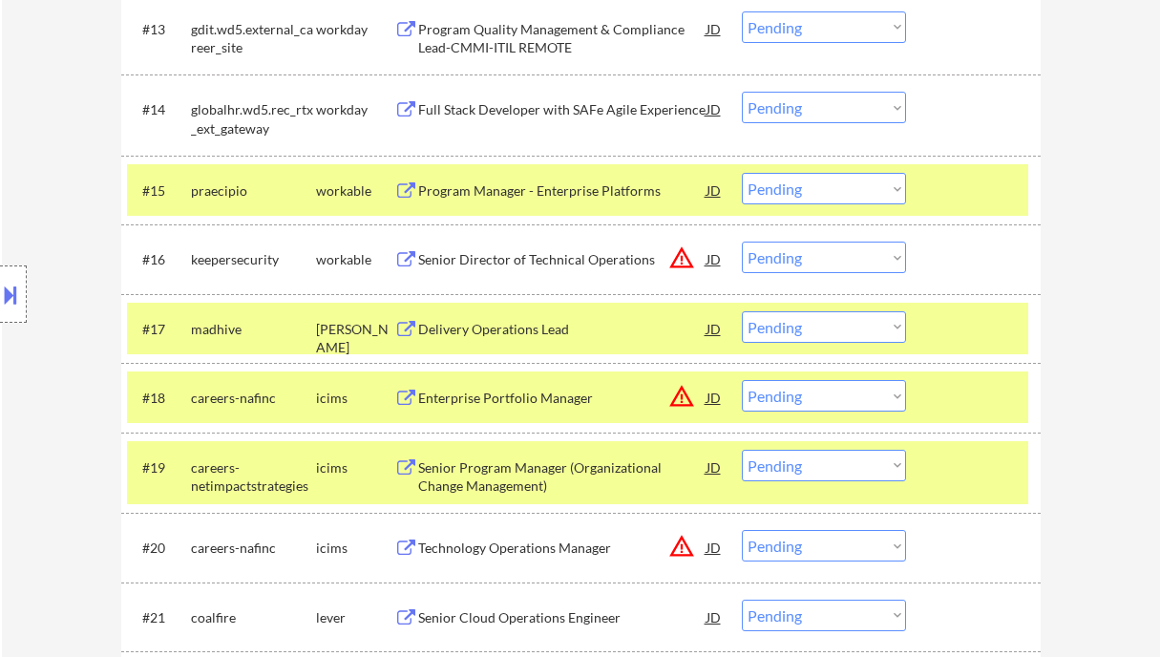
click at [827, 328] on select "Choose an option... Pending Applied Excluded (Questions) Excluded (Expired) Exc…" at bounding box center [824, 326] width 164 height 31
click at [742, 311] on select "Choose an option... Pending Applied Excluded (Questions) Excluded (Expired) Exc…" at bounding box center [824, 326] width 164 height 31
select select ""pending""
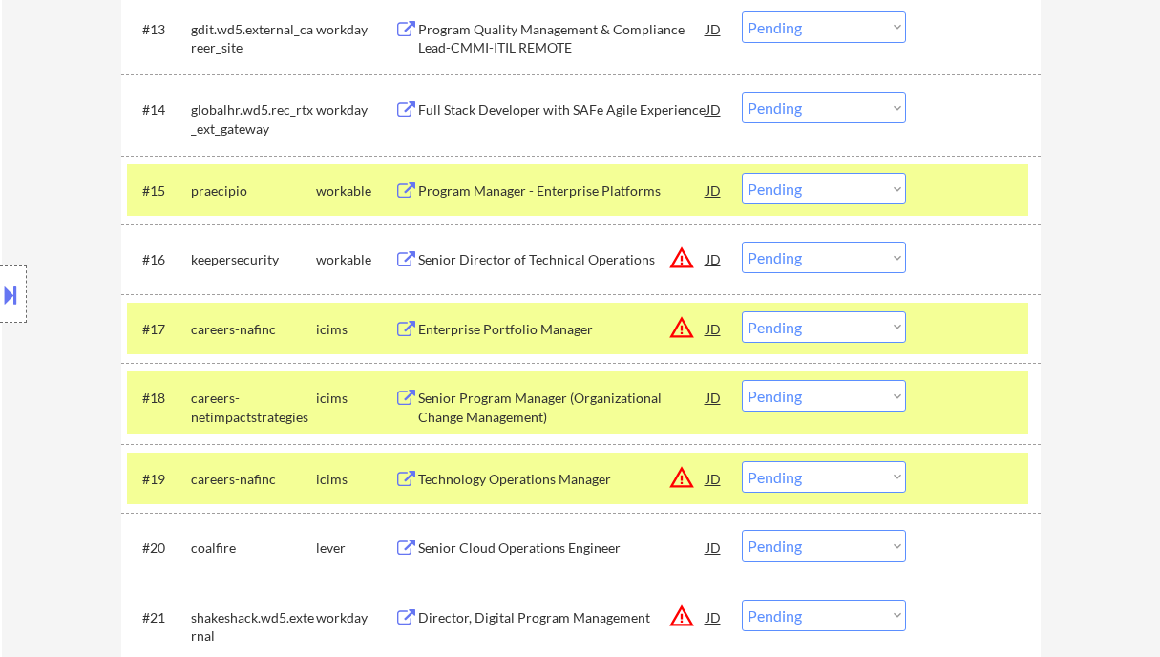
scroll to position [1870, 0]
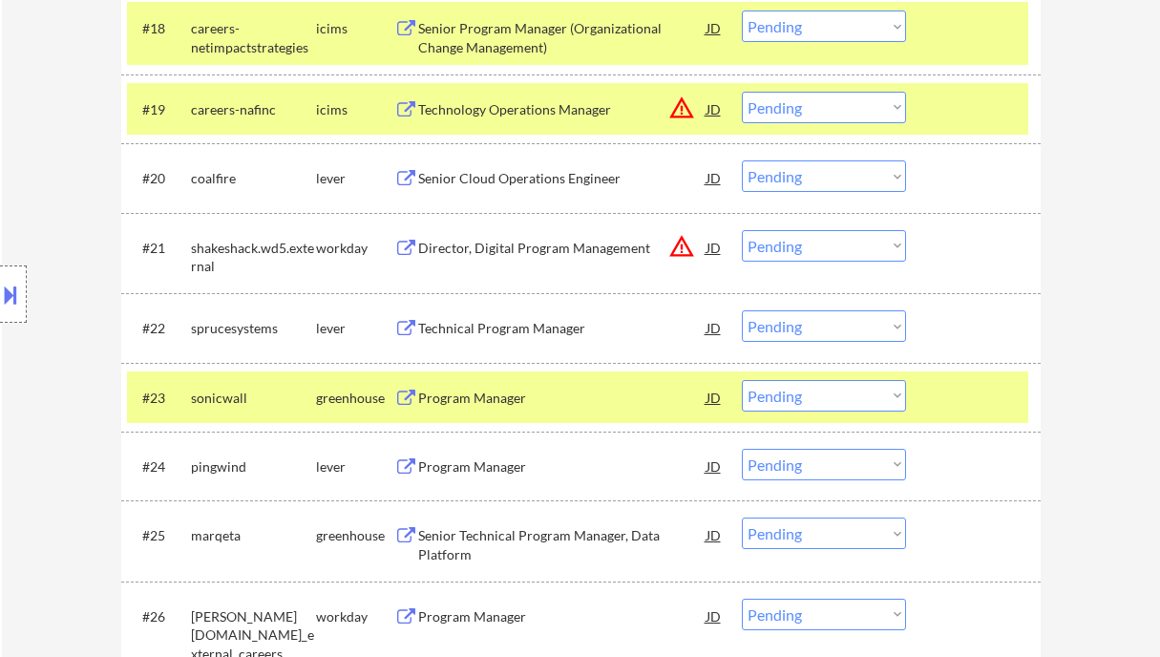
drag, startPoint x: 839, startPoint y: 331, endPoint x: 838, endPoint y: 341, distance: 9.6
click at [839, 331] on select "Choose an option... Pending Applied Excluded (Questions) Excluded (Expired) Exc…" at bounding box center [824, 325] width 164 height 31
click at [742, 310] on select "Choose an option... Pending Applied Excluded (Questions) Excluded (Expired) Exc…" at bounding box center [824, 325] width 164 height 31
click at [479, 401] on div "Program Manager" at bounding box center [562, 397] width 288 height 19
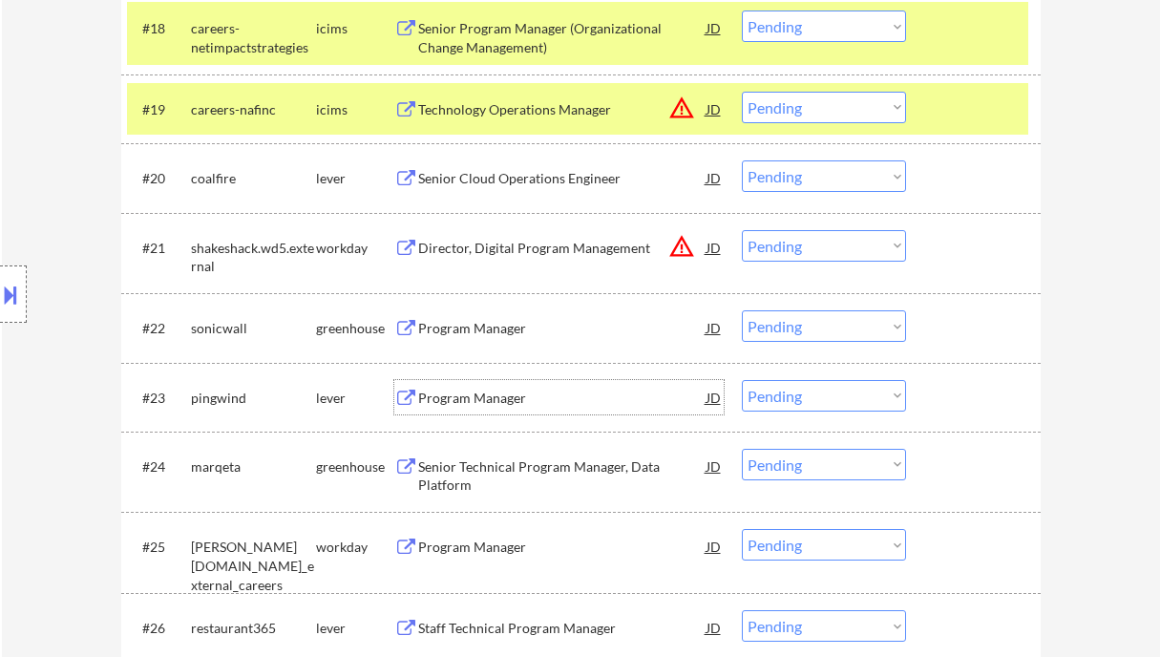
click at [793, 326] on select "Choose an option... Pending Applied Excluded (Questions) Excluded (Expired) Exc…" at bounding box center [824, 325] width 164 height 31
click at [742, 310] on select "Choose an option... Pending Applied Excluded (Questions) Excluded (Expired) Exc…" at bounding box center [824, 325] width 164 height 31
click at [490, 396] on div "Program Manager" at bounding box center [562, 397] width 288 height 19
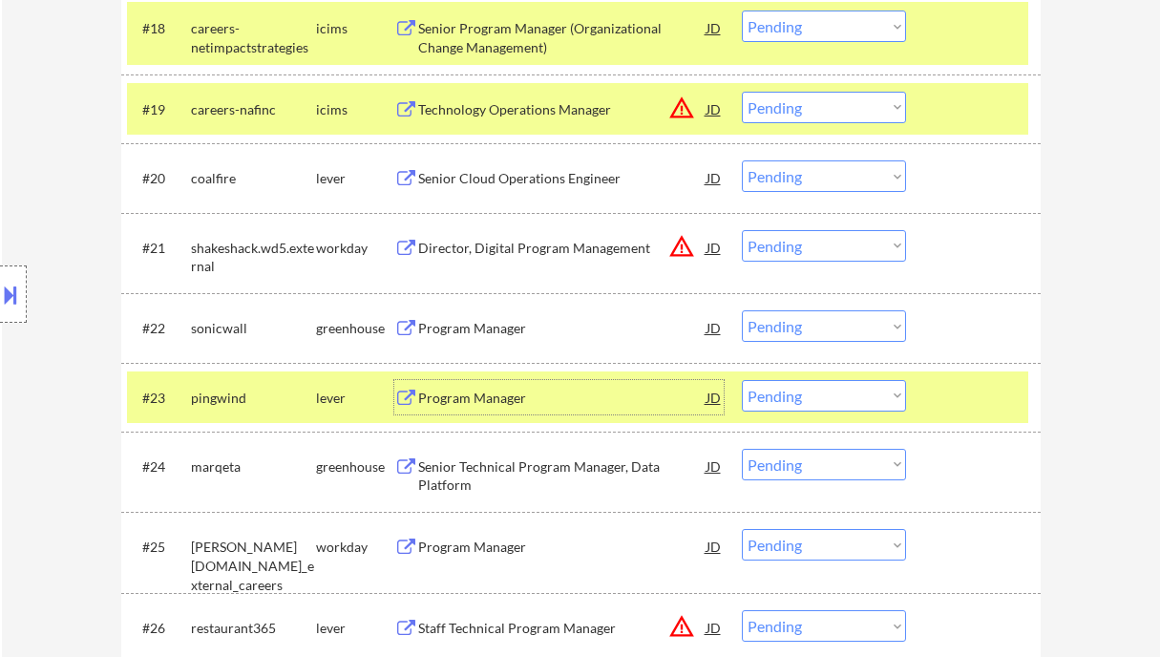
drag, startPoint x: 845, startPoint y: 329, endPoint x: 845, endPoint y: 341, distance: 11.5
click at [845, 329] on select "Choose an option... Pending Applied Excluded (Questions) Excluded (Expired) Exc…" at bounding box center [824, 325] width 164 height 31
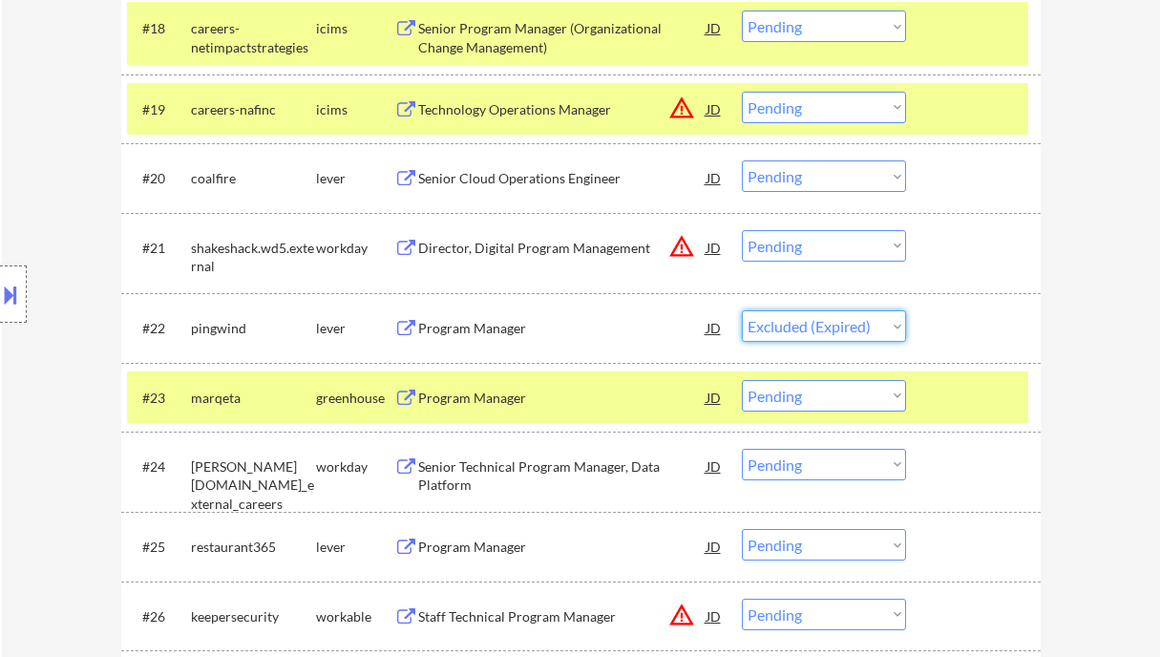
click at [742, 310] on select "Choose an option... Pending Applied Excluded (Questions) Excluded (Expired) Exc…" at bounding box center [824, 325] width 164 height 31
click at [453, 394] on div "Program Manager" at bounding box center [562, 397] width 288 height 19
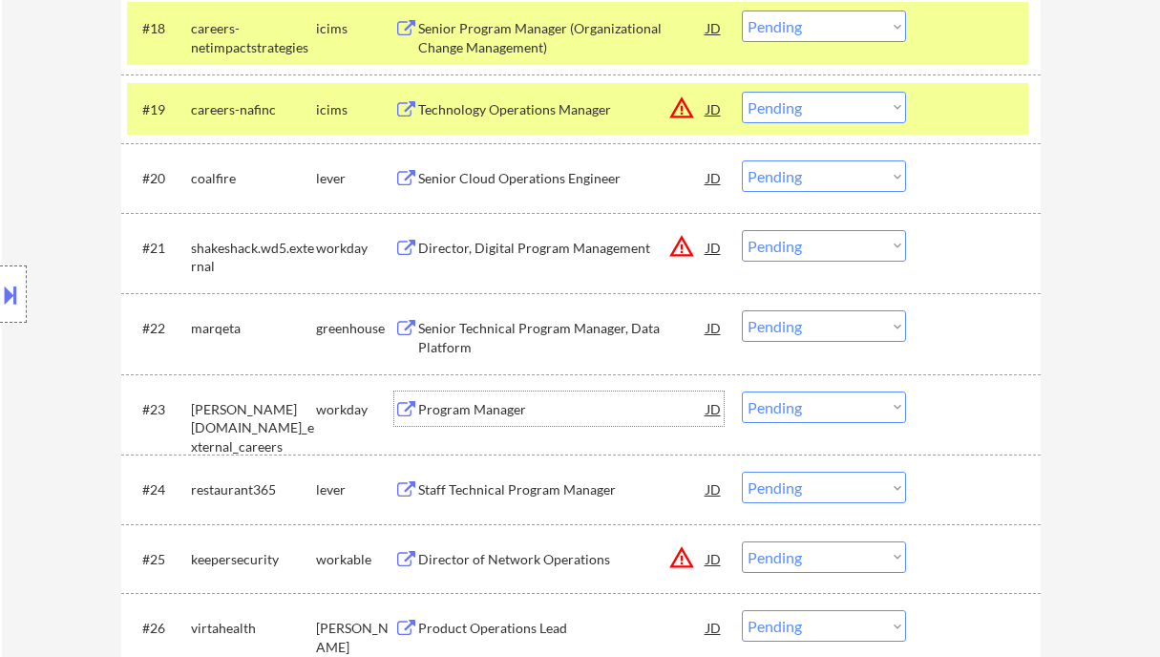
click at [807, 325] on select "Choose an option... Pending Applied Excluded (Questions) Excluded (Expired) Exc…" at bounding box center [824, 325] width 164 height 31
click at [742, 310] on select "Choose an option... Pending Applied Excluded (Questions) Excluded (Expired) Exc…" at bounding box center [824, 325] width 164 height 31
select select ""pending""
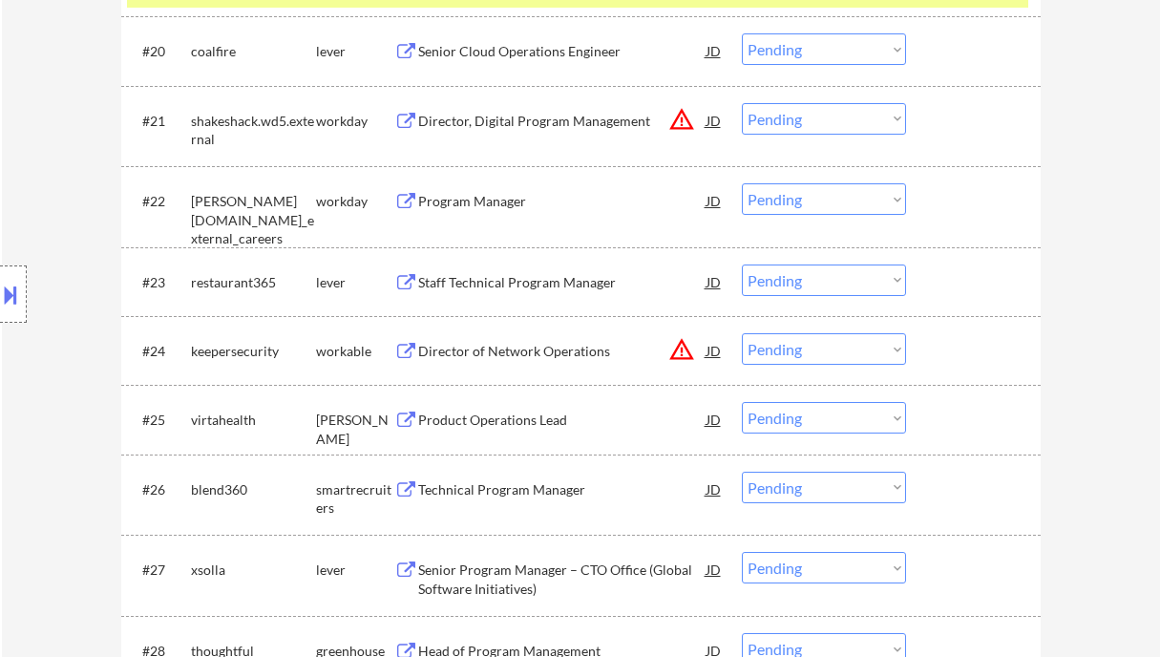
click at [812, 280] on select "Choose an option... Pending Applied Excluded (Questions) Excluded (Expired) Exc…" at bounding box center [824, 279] width 164 height 31
click at [742, 264] on select "Choose an option... Pending Applied Excluded (Questions) Excluded (Expired) Exc…" at bounding box center [824, 279] width 164 height 31
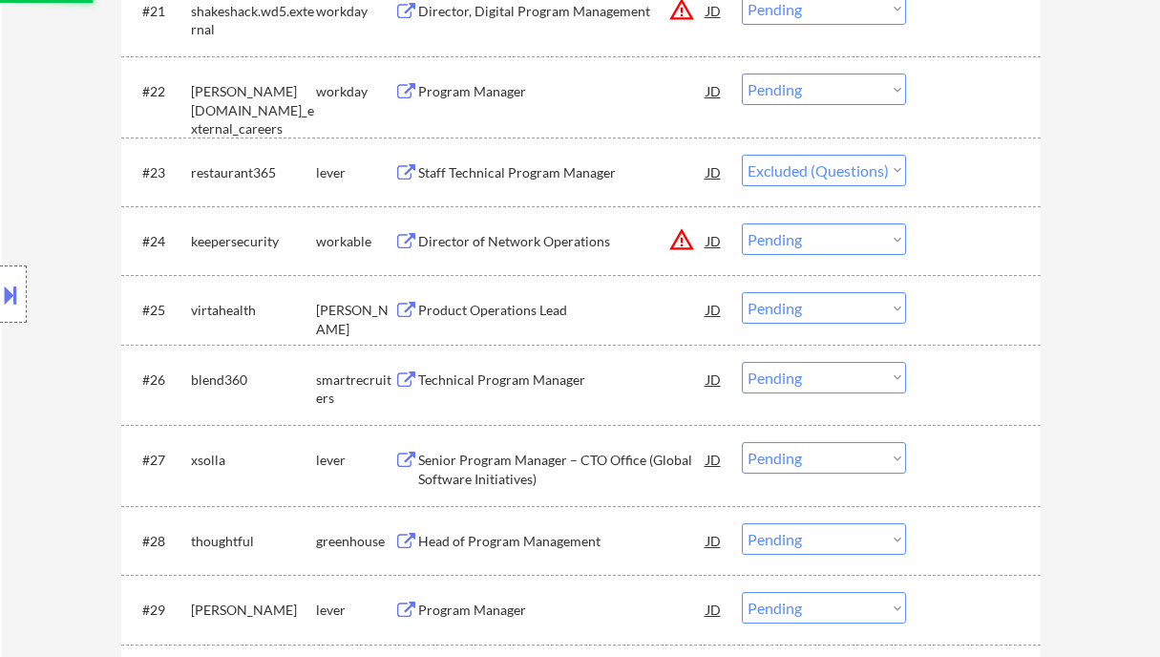
scroll to position [2124, 0]
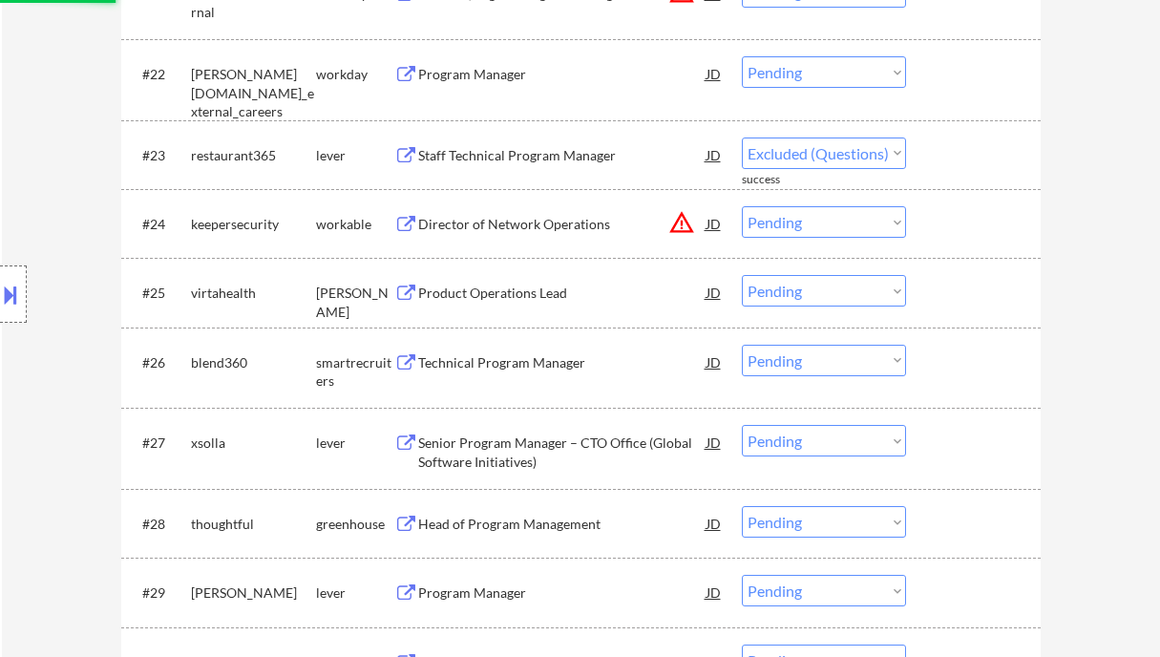
select select ""pending""
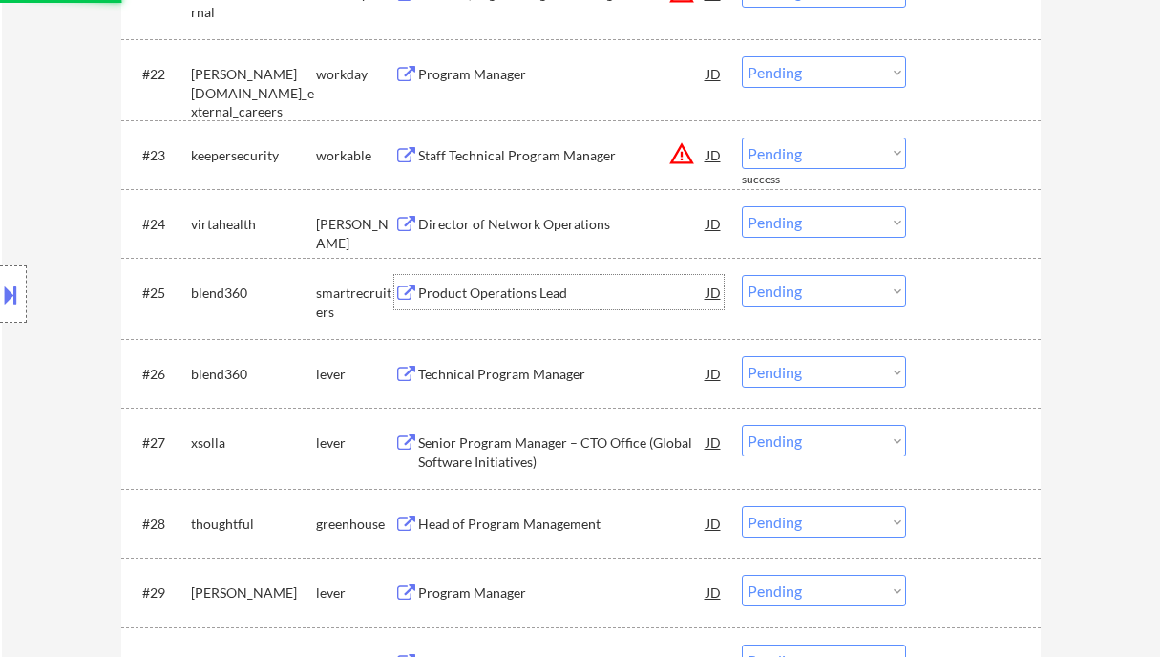
click at [513, 297] on div "Product Operations Lead" at bounding box center [562, 292] width 288 height 19
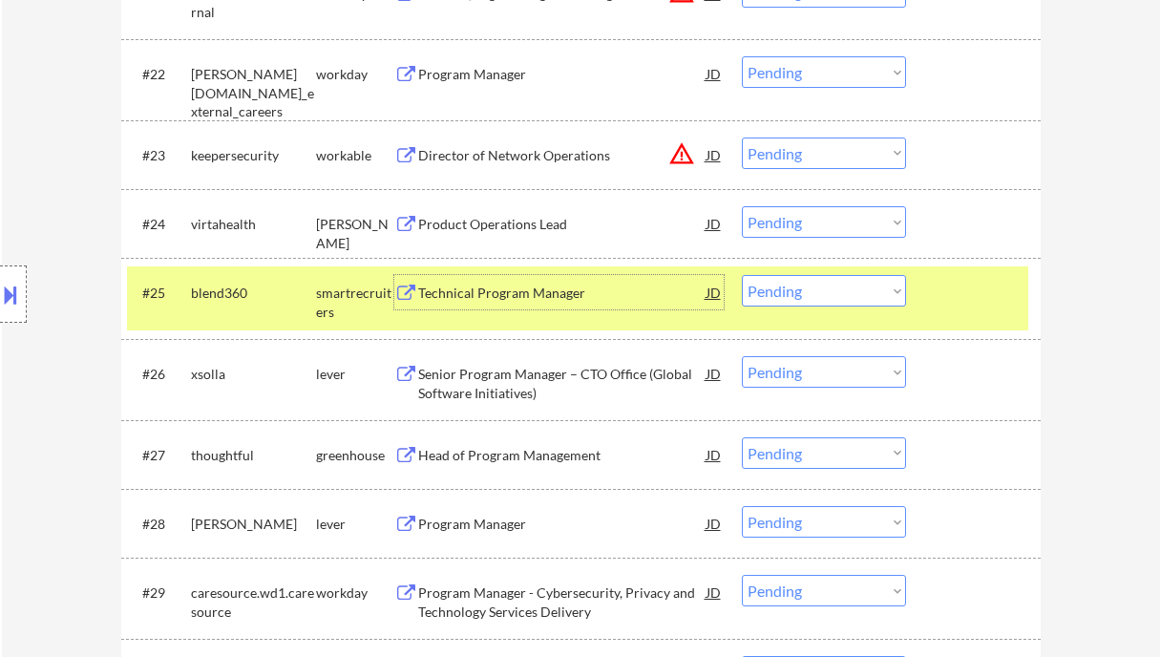
drag, startPoint x: 759, startPoint y: 290, endPoint x: 772, endPoint y: 305, distance: 20.3
click at [759, 290] on select "Choose an option... Pending Applied Excluded (Questions) Excluded (Expired) Exc…" at bounding box center [824, 290] width 164 height 31
click at [742, 275] on select "Choose an option... Pending Applied Excluded (Questions) Excluded (Expired) Exc…" at bounding box center [824, 290] width 164 height 31
click at [566, 383] on div "Senior Program Manager – CTO Office (Global Software Initiatives)" at bounding box center [562, 383] width 288 height 37
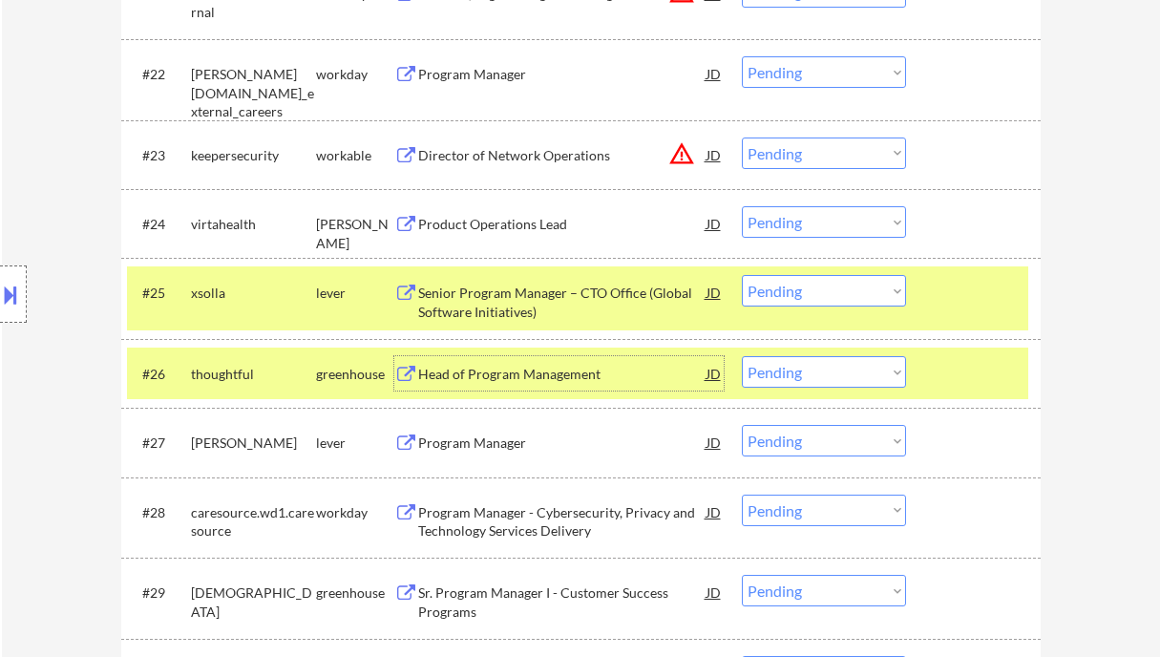
click at [838, 294] on select "Choose an option... Pending Applied Excluded (Questions) Excluded (Expired) Exc…" at bounding box center [824, 290] width 164 height 31
click at [742, 275] on select "Choose an option... Pending Applied Excluded (Questions) Excluded (Expired) Exc…" at bounding box center [824, 290] width 164 height 31
click at [531, 377] on div "Head of Program Management" at bounding box center [562, 374] width 288 height 19
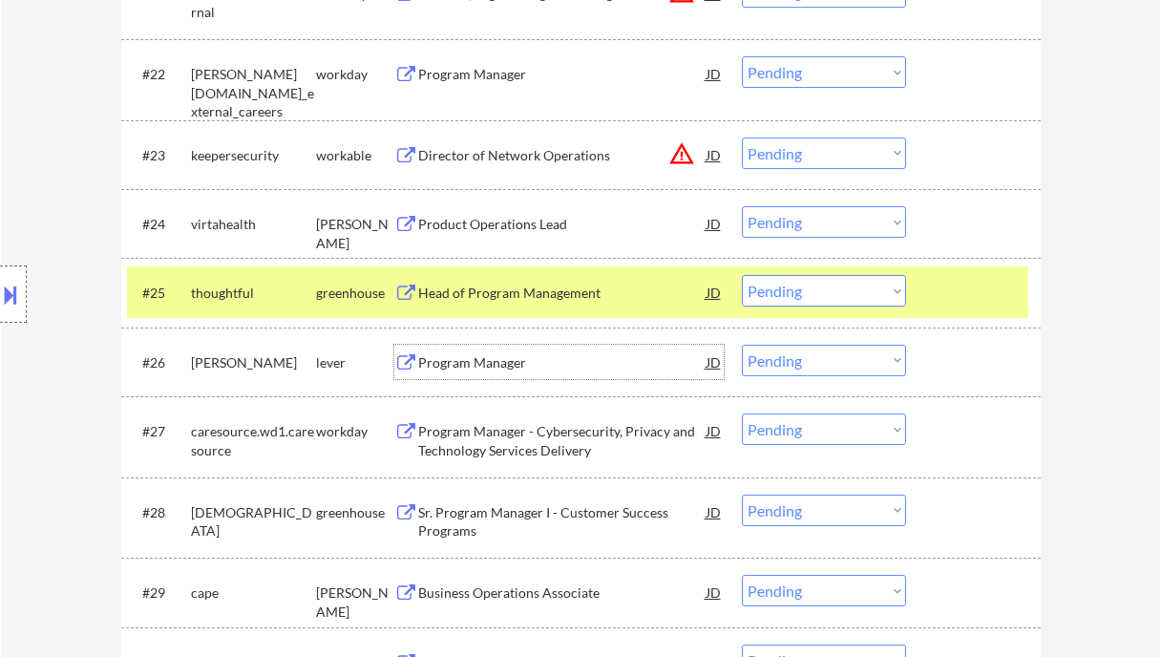
click at [791, 220] on select "Choose an option... Pending Applied Excluded (Questions) Excluded (Expired) Exc…" at bounding box center [824, 221] width 164 height 31
click at [836, 299] on select "Choose an option... Pending Applied Excluded (Questions) Excluded (Expired) Exc…" at bounding box center [824, 290] width 164 height 31
click at [742, 275] on select "Choose an option... Pending Applied Excluded (Questions) Excluded (Expired) Exc…" at bounding box center [824, 290] width 164 height 31
click at [524, 222] on div "Product Operations Lead" at bounding box center [562, 224] width 288 height 19
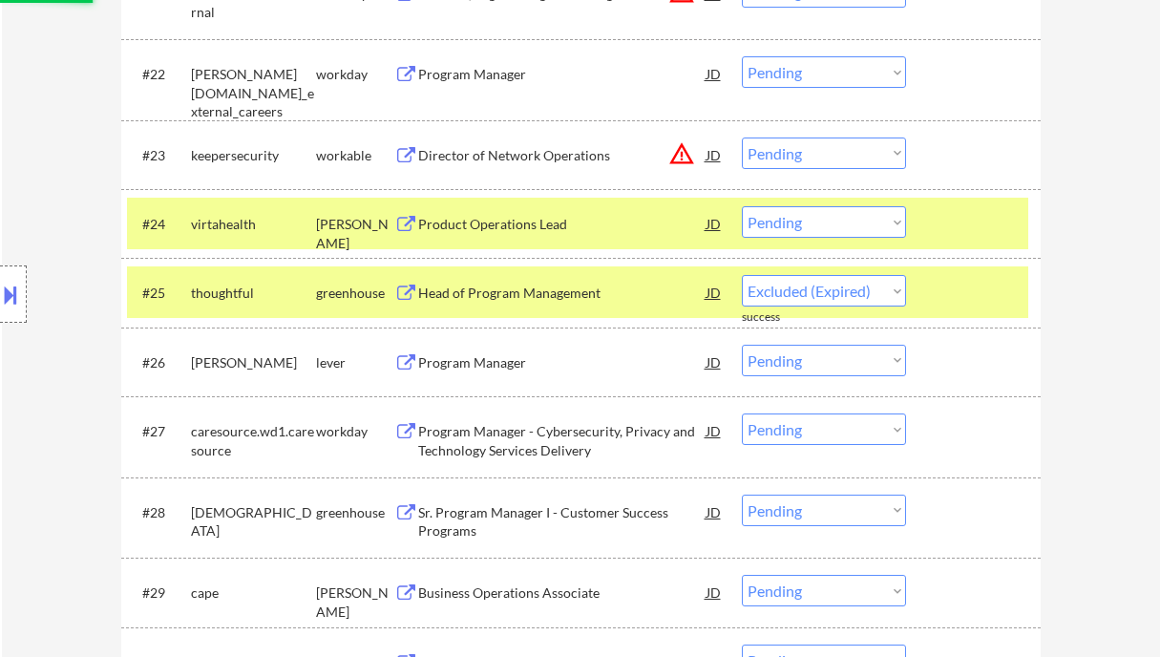
select select ""pending""
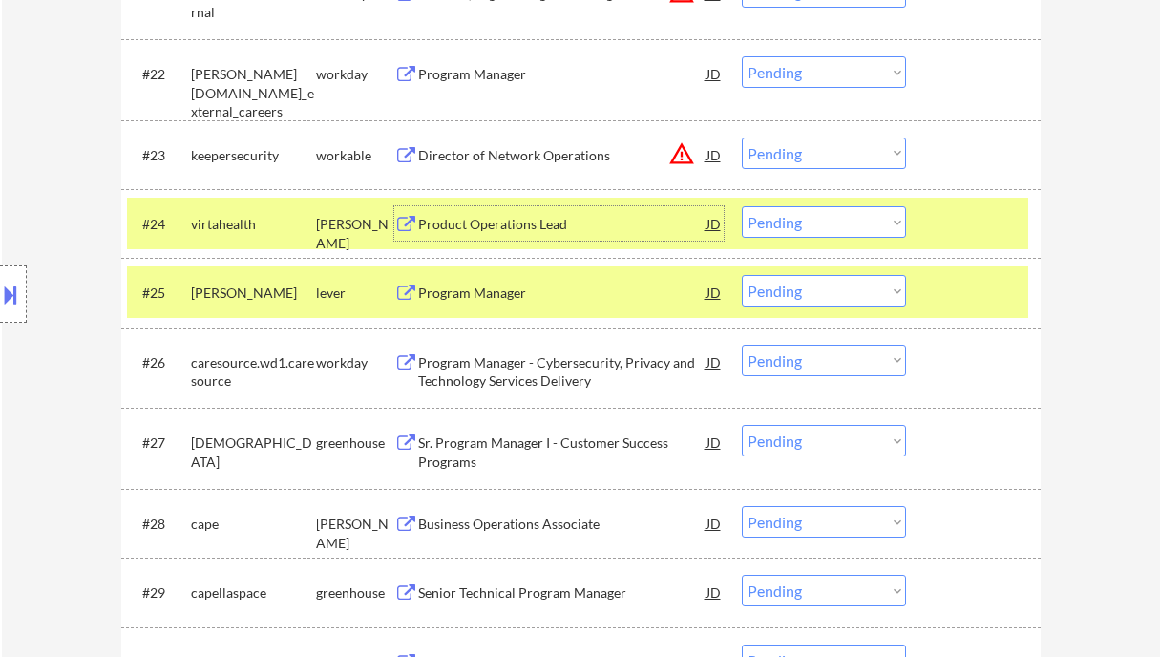
click at [517, 302] on div "Program Manager" at bounding box center [562, 292] width 288 height 19
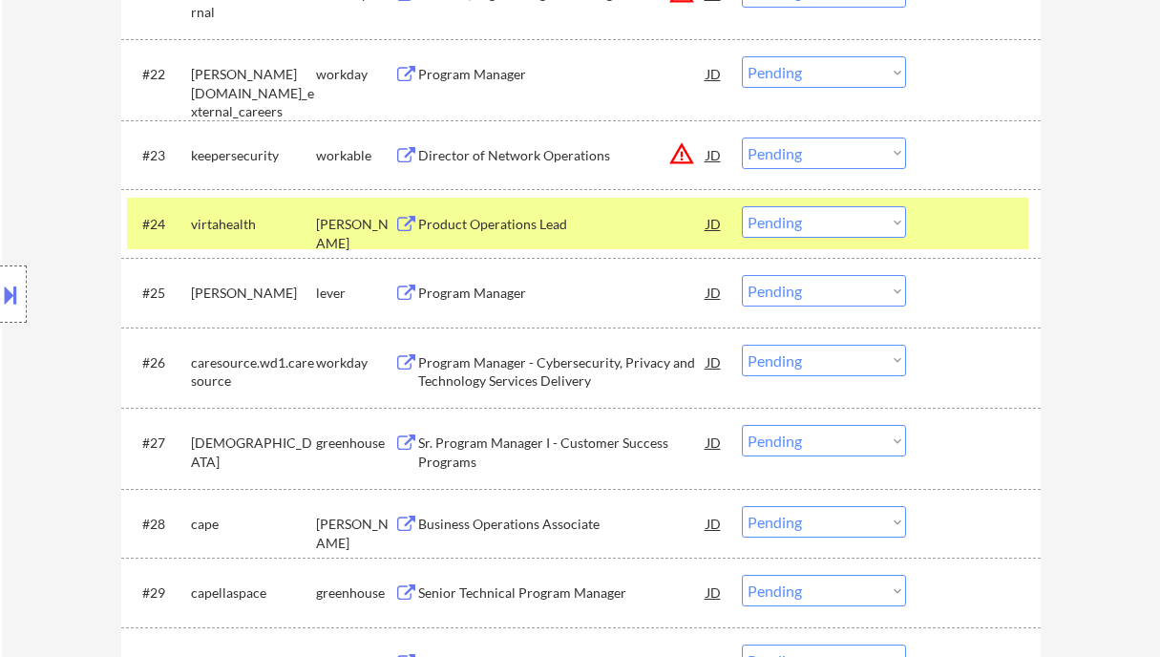
drag, startPoint x: 791, startPoint y: 232, endPoint x: 775, endPoint y: 237, distance: 16.9
click at [791, 232] on select "Choose an option... Pending Applied Excluded (Questions) Excluded (Expired) Exc…" at bounding box center [824, 221] width 164 height 31
click at [742, 206] on select "Choose an option... Pending Applied Excluded (Questions) Excluded (Expired) Exc…" at bounding box center [824, 221] width 164 height 31
drag, startPoint x: 57, startPoint y: 121, endPoint x: 384, endPoint y: 4, distance: 346.9
click at [57, 121] on div "Location Inclusions: Tampa, FL St. Petersburg, FL Clearwater, FL Brandon, FL Ri…" at bounding box center [171, 294] width 342 height 354
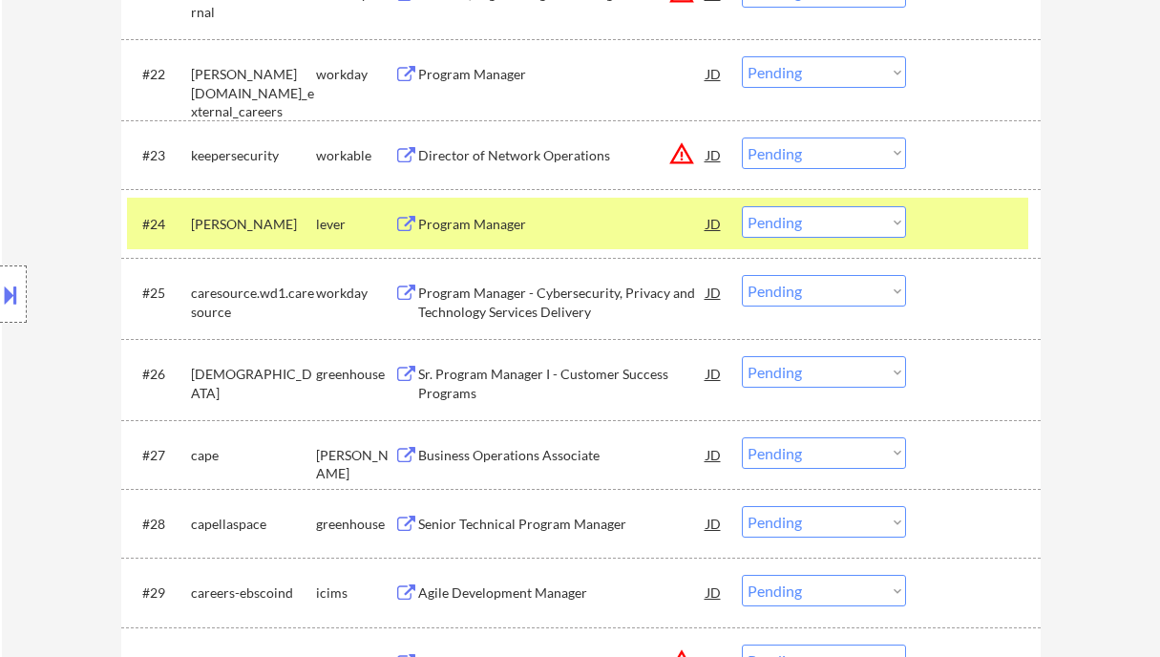
drag, startPoint x: 821, startPoint y: 223, endPoint x: 827, endPoint y: 237, distance: 14.5
click at [821, 223] on select "Choose an option... Pending Applied Excluded (Questions) Excluded (Expired) Exc…" at bounding box center [824, 221] width 164 height 31
click at [742, 206] on select "Choose an option... Pending Applied Excluded (Questions) Excluded (Expired) Exc…" at bounding box center [824, 221] width 164 height 31
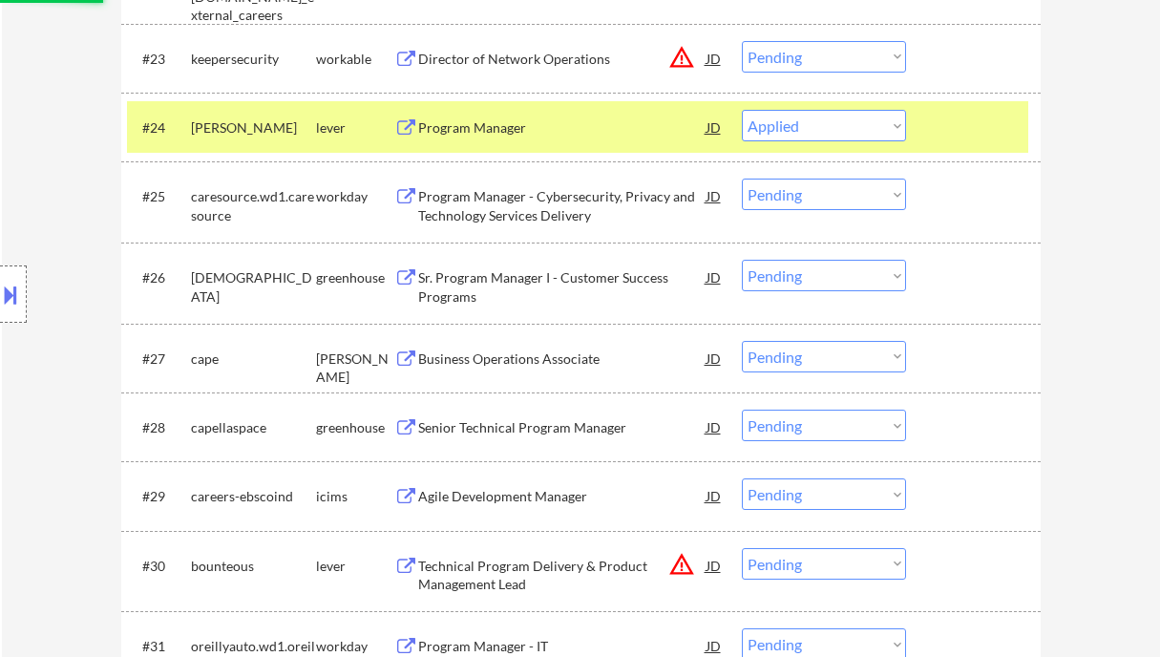
scroll to position [2252, 0]
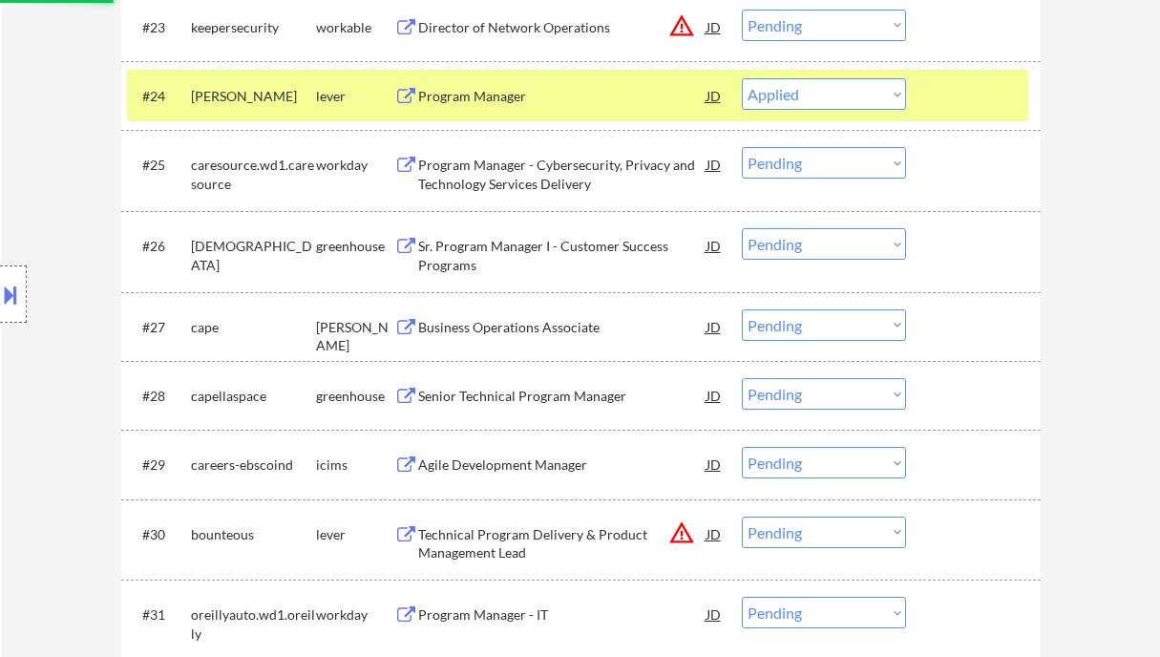
click at [523, 333] on div "Business Operations Associate" at bounding box center [562, 327] width 288 height 19
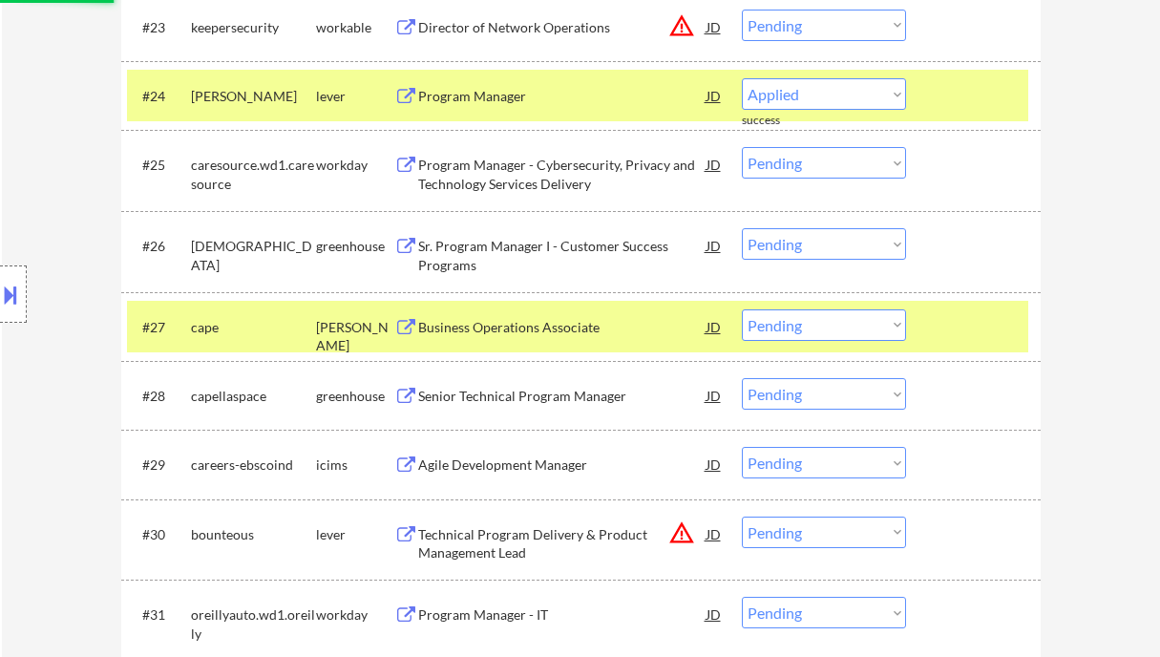
select select ""pending""
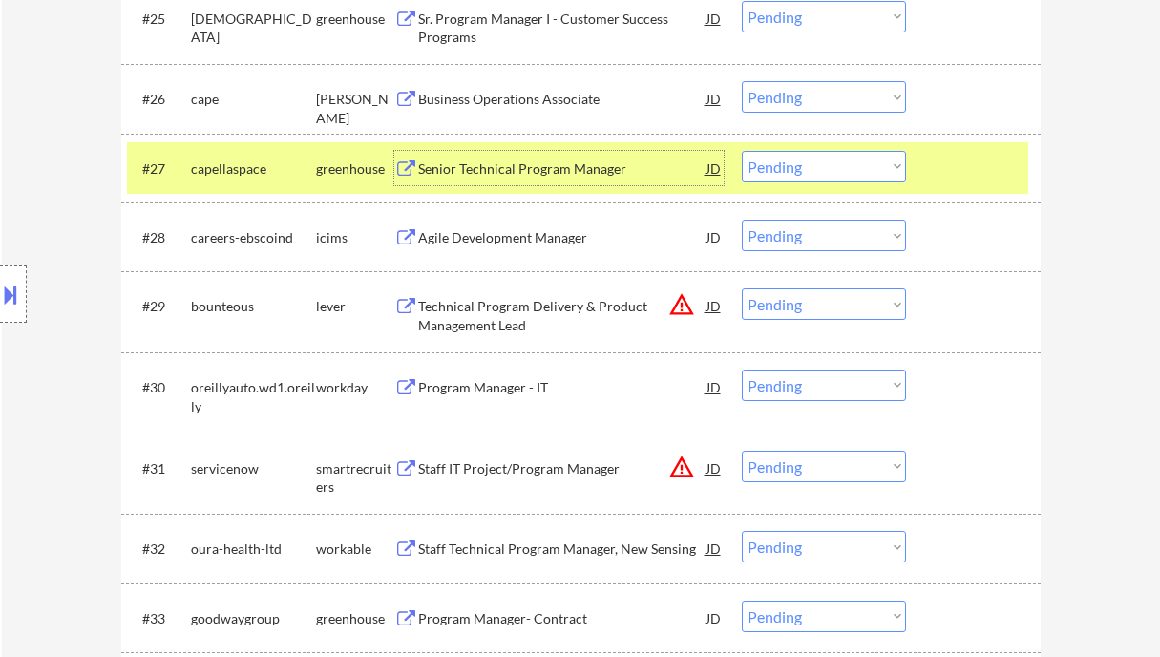
scroll to position [2379, 0]
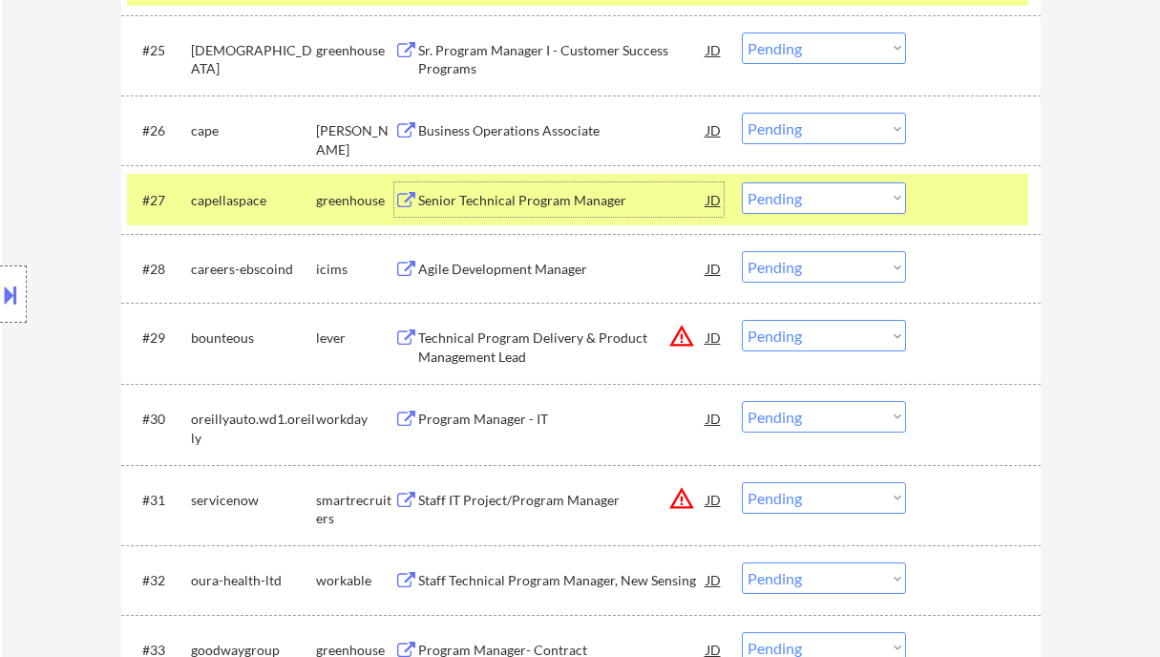
drag, startPoint x: 793, startPoint y: 135, endPoint x: 798, endPoint y: 143, distance: 9.8
click at [793, 135] on select "Choose an option... Pending Applied Excluded (Questions) Excluded (Expired) Exc…" at bounding box center [824, 128] width 164 height 31
click at [742, 113] on select "Choose an option... Pending Applied Excluded (Questions) Excluded (Expired) Exc…" at bounding box center [824, 128] width 164 height 31
click at [515, 198] on div "Senior Technical Program Manager" at bounding box center [562, 200] width 288 height 19
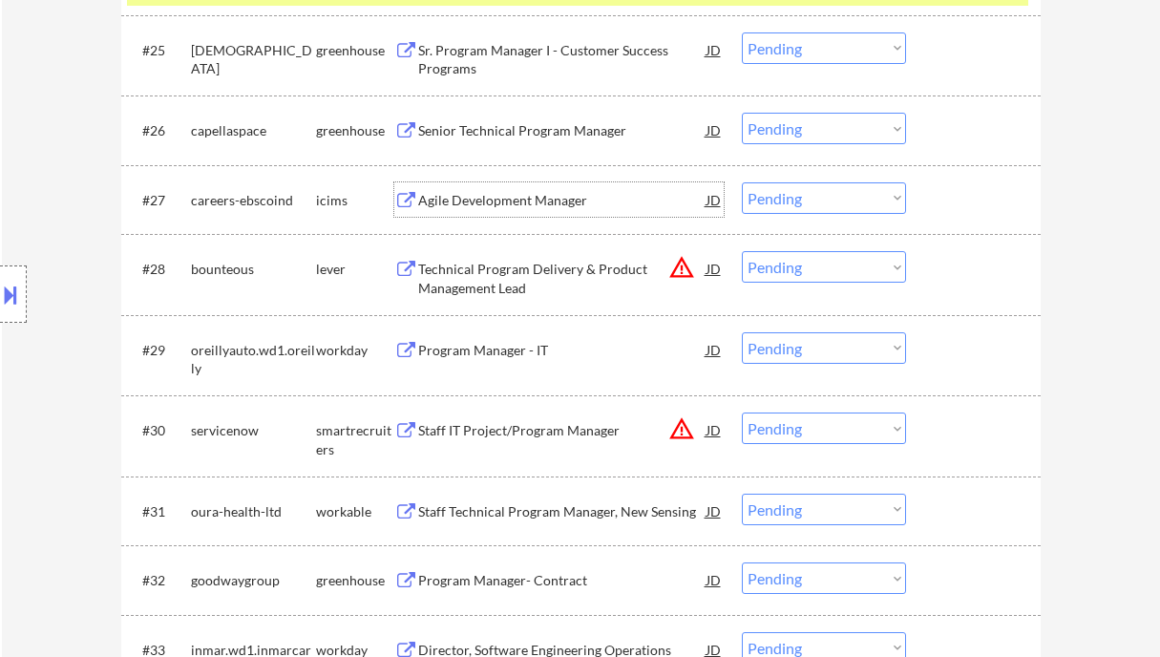
click at [790, 123] on select "Choose an option... Pending Applied Excluded (Questions) Excluded (Expired) Exc…" at bounding box center [824, 128] width 164 height 31
click at [742, 113] on select "Choose an option... Pending Applied Excluded (Questions) Excluded (Expired) Exc…" at bounding box center [824, 128] width 164 height 31
select select ""pending""
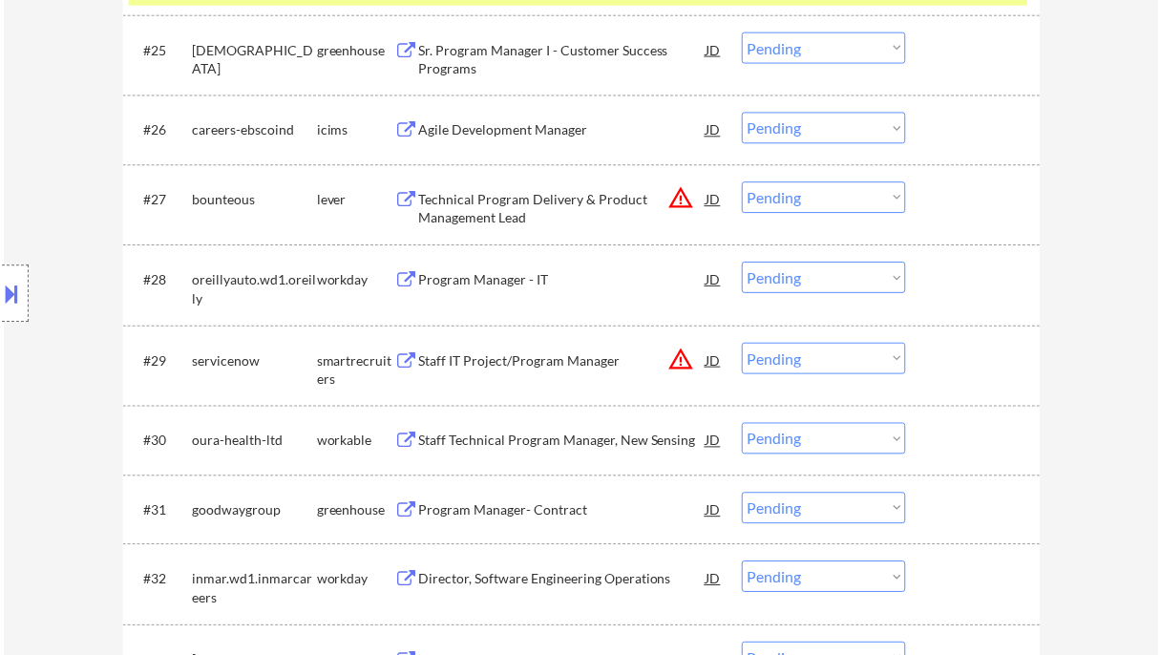
scroll to position [2506, 0]
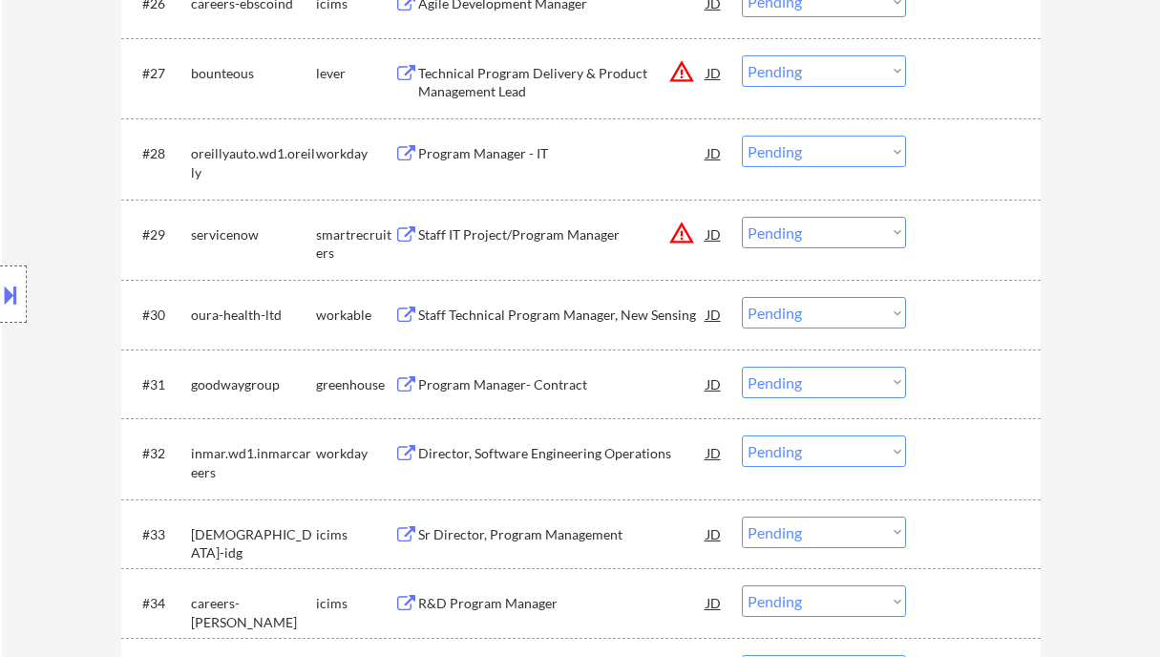
click at [457, 233] on div "Staff IT Project/Program Manager" at bounding box center [562, 234] width 288 height 19
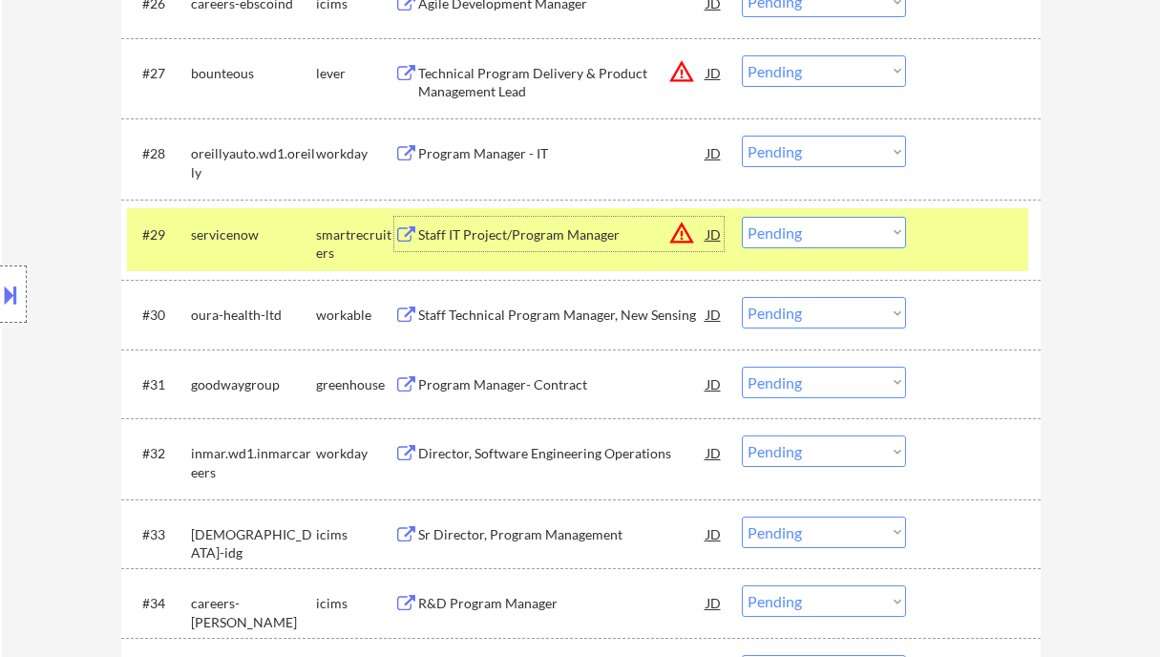
drag, startPoint x: 780, startPoint y: 226, endPoint x: 802, endPoint y: 246, distance: 29.7
click at [780, 226] on select "Choose an option... Pending Applied Excluded (Questions) Excluded (Expired) Exc…" at bounding box center [824, 232] width 164 height 31
click at [742, 217] on select "Choose an option... Pending Applied Excluded (Questions) Excluded (Expired) Exc…" at bounding box center [824, 232] width 164 height 31
click at [587, 313] on div "Staff Technical Program Manager, New Sensing" at bounding box center [562, 314] width 288 height 19
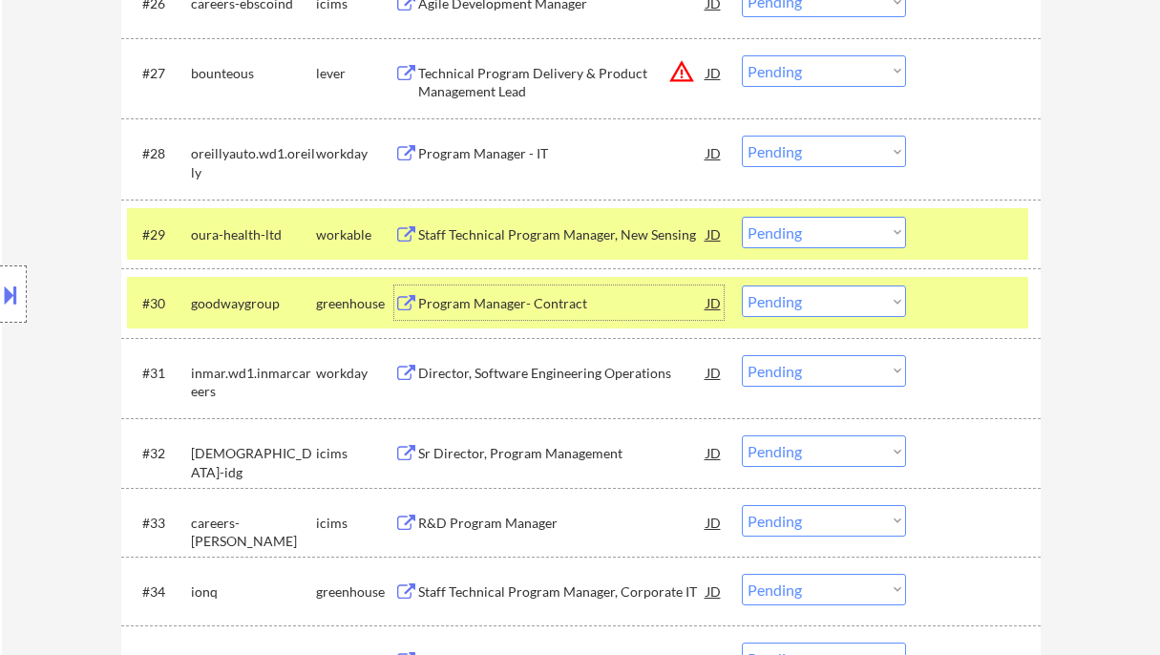
click at [841, 224] on select "Choose an option... Pending Applied Excluded (Questions) Excluded (Expired) Exc…" at bounding box center [824, 232] width 164 height 31
click at [742, 217] on select "Choose an option... Pending Applied Excluded (Questions) Excluded (Expired) Exc…" at bounding box center [824, 232] width 164 height 31
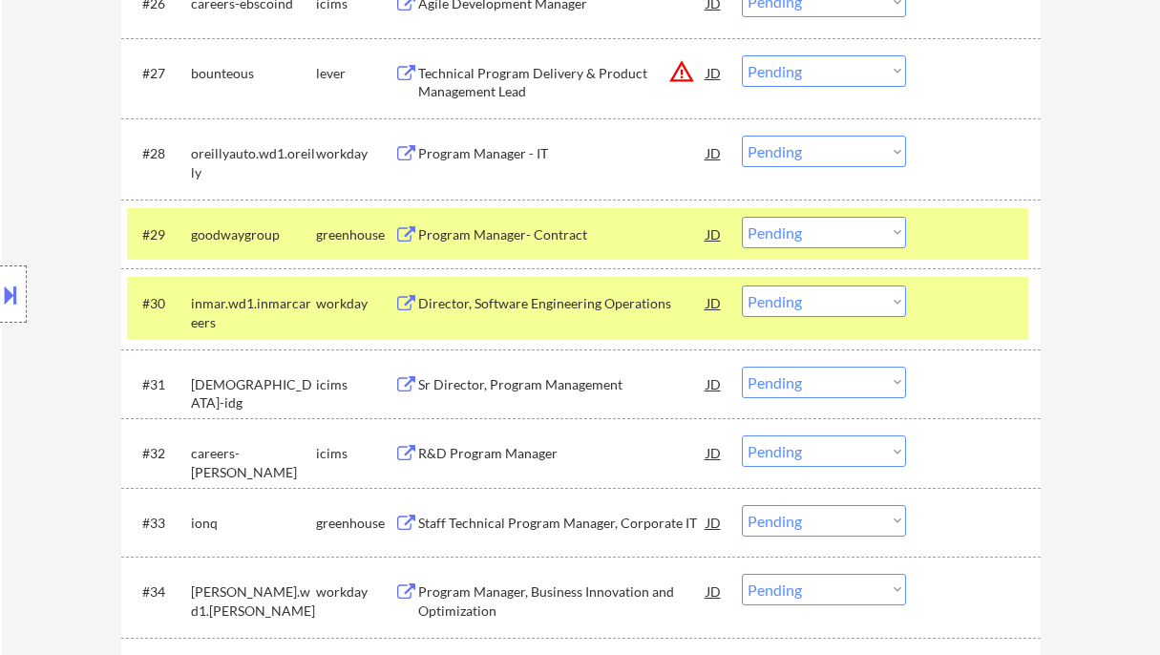
click at [490, 241] on div "Program Manager- Contract" at bounding box center [562, 234] width 288 height 19
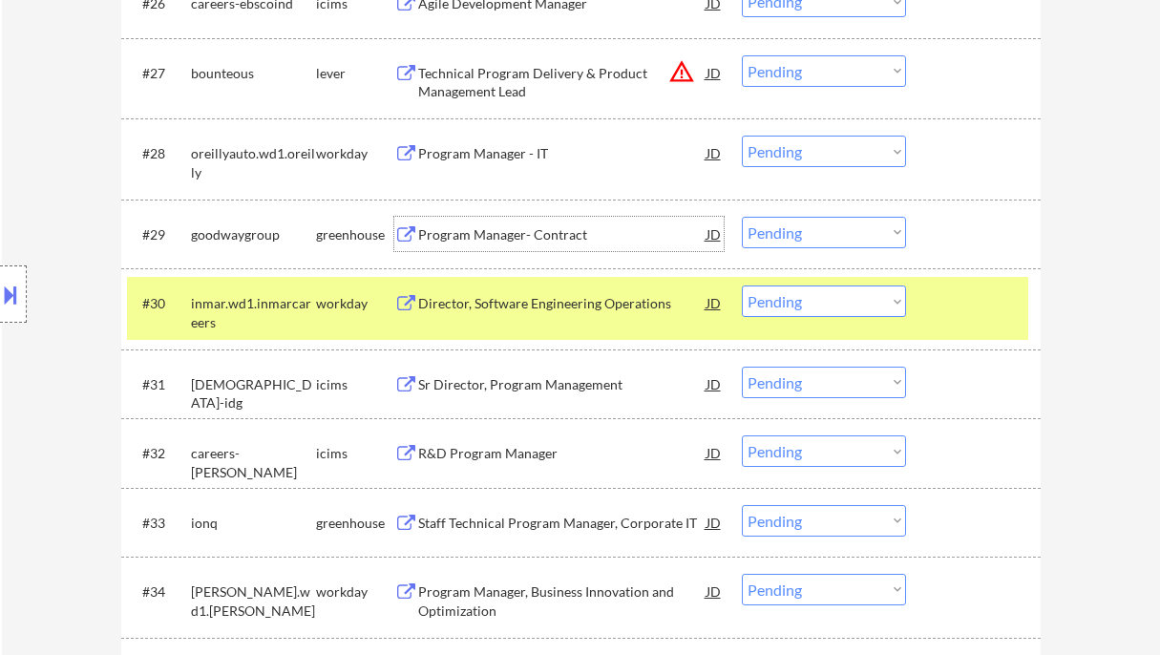
drag, startPoint x: 813, startPoint y: 233, endPoint x: 818, endPoint y: 246, distance: 14.2
click at [813, 233] on select "Choose an option... Pending Applied Excluded (Questions) Excluded (Expired) Exc…" at bounding box center [824, 232] width 164 height 31
click at [742, 217] on select "Choose an option... Pending Applied Excluded (Questions) Excluded (Expired) Exc…" at bounding box center [824, 232] width 164 height 31
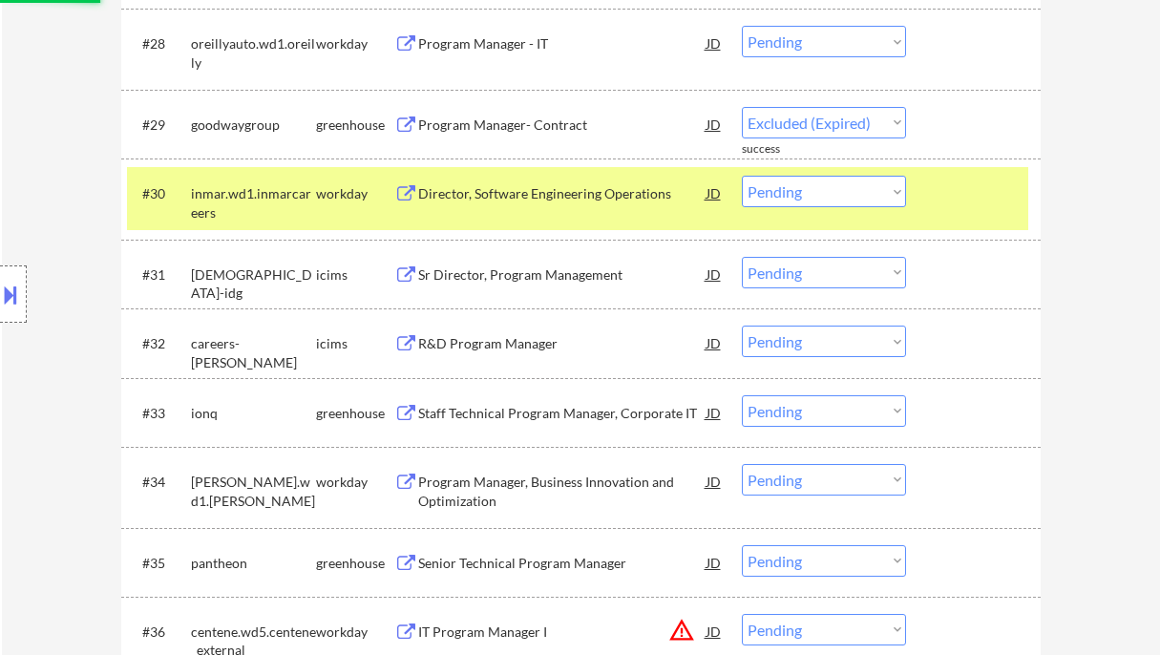
scroll to position [2633, 0]
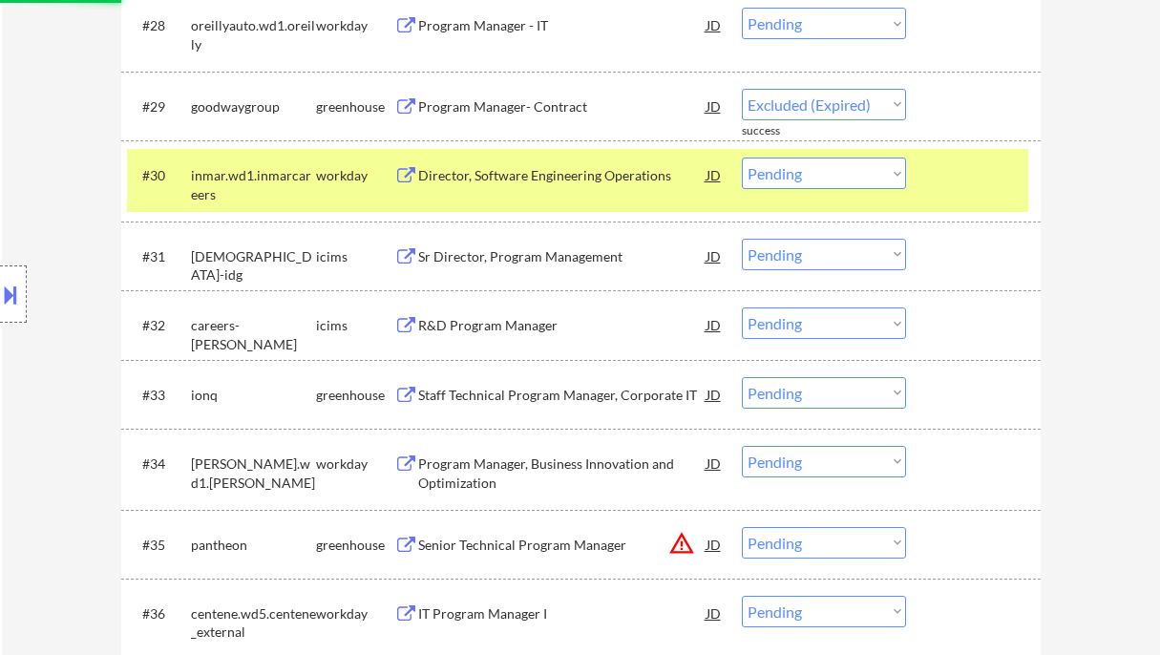
select select ""pending""
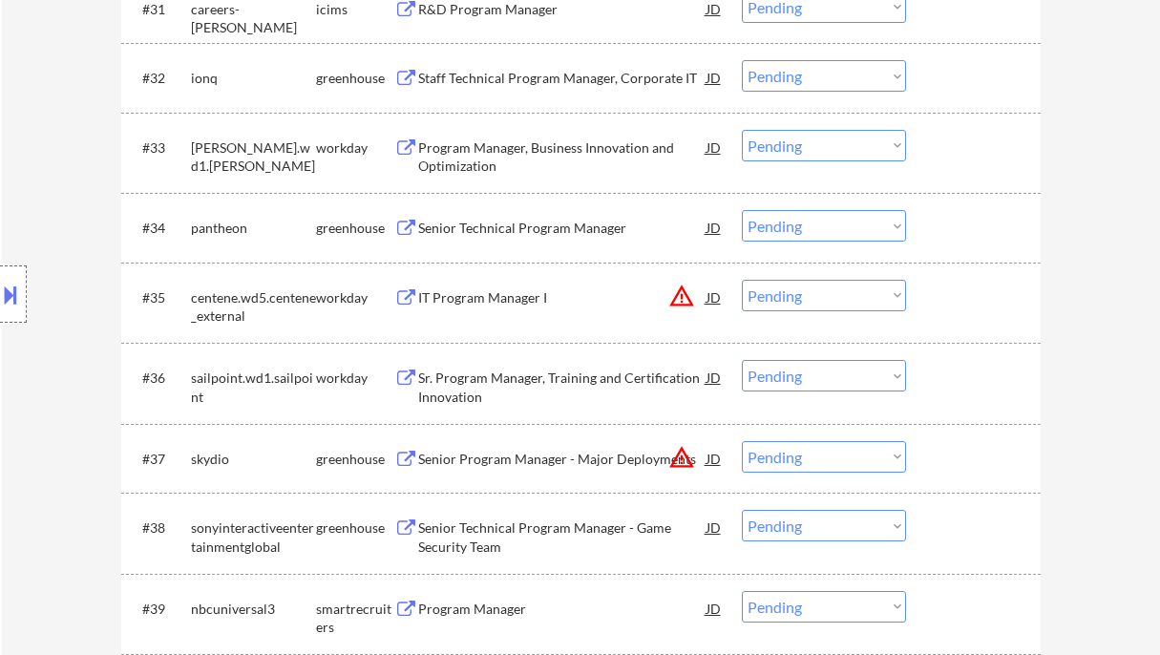
scroll to position [2887, 0]
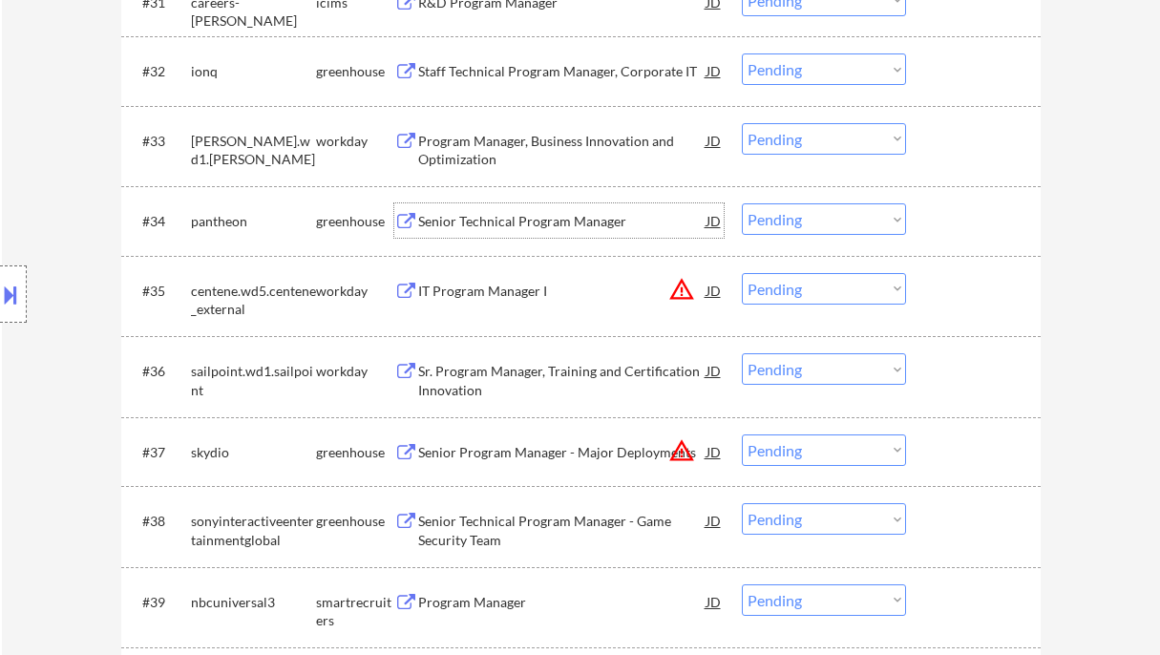
click at [471, 219] on div "Senior Technical Program Manager" at bounding box center [562, 221] width 288 height 19
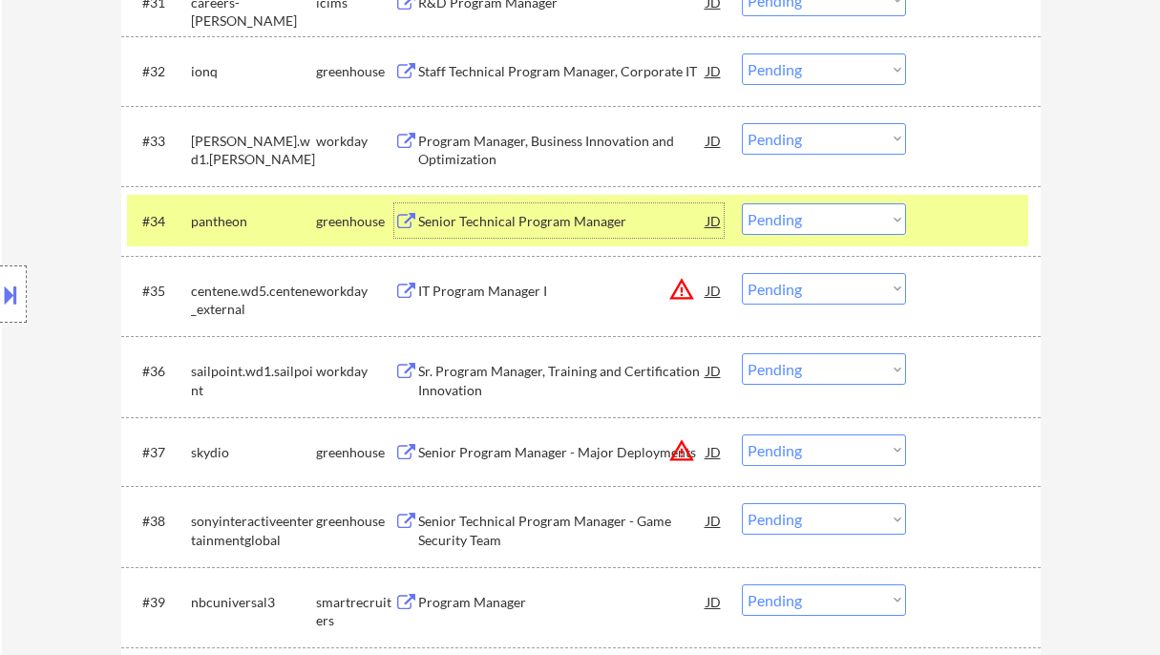
scroll to position [3142, 0]
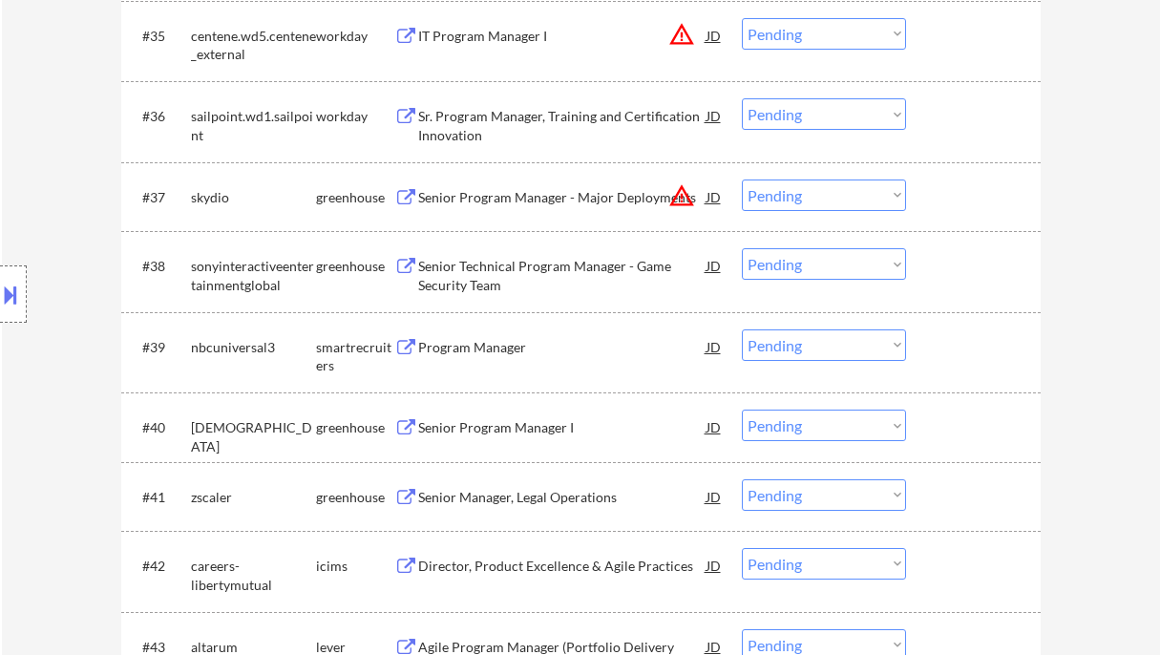
click at [477, 346] on div "Program Manager" at bounding box center [562, 347] width 288 height 19
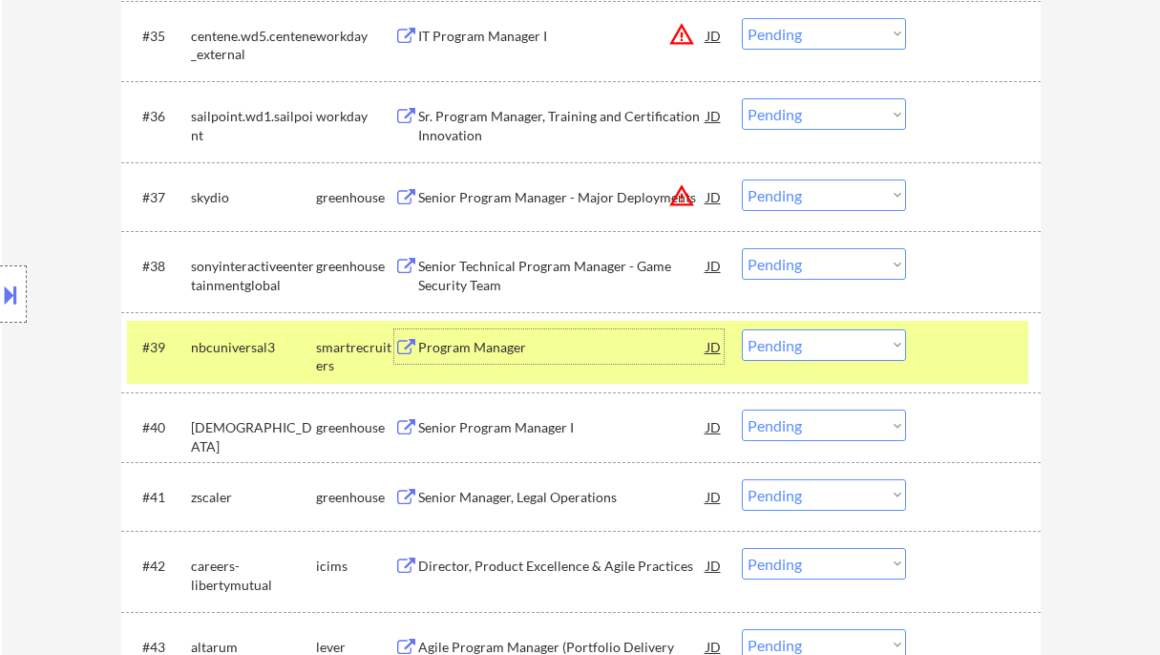
drag, startPoint x: 768, startPoint y: 350, endPoint x: 779, endPoint y: 359, distance: 13.6
click at [768, 350] on select "Choose an option... Pending Applied Excluded (Questions) Excluded (Expired) Exc…" at bounding box center [824, 344] width 164 height 31
click at [742, 329] on select "Choose an option... Pending Applied Excluded (Questions) Excluded (Expired) Exc…" at bounding box center [824, 344] width 164 height 31
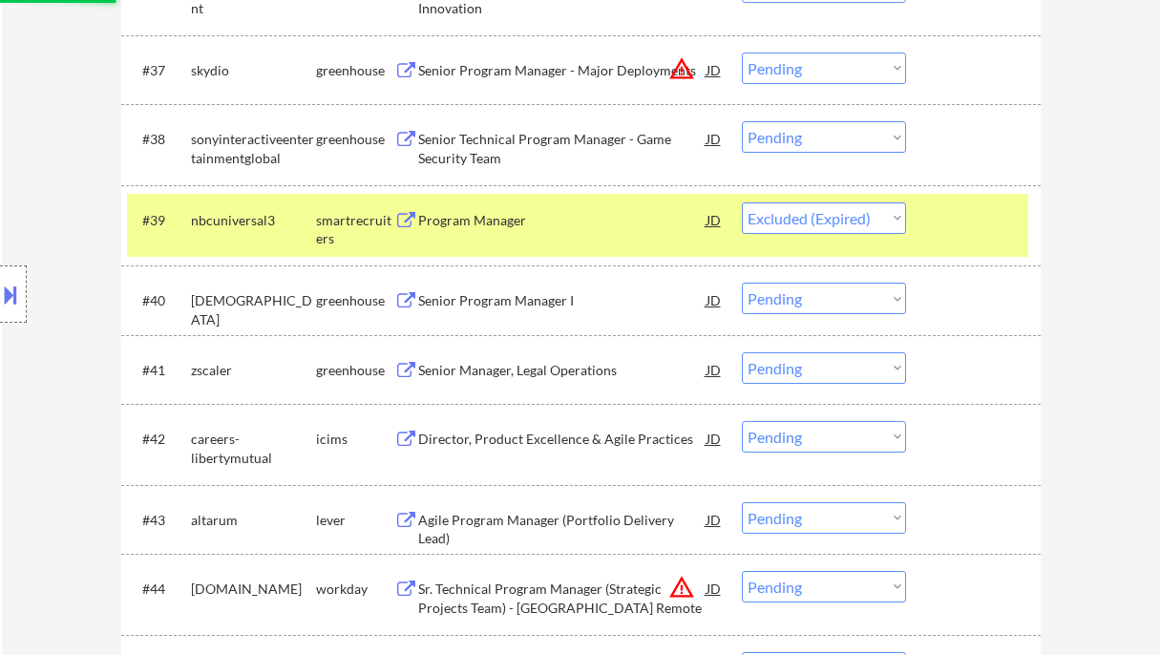
click at [499, 309] on div "Senior Program Manager I" at bounding box center [562, 300] width 288 height 19
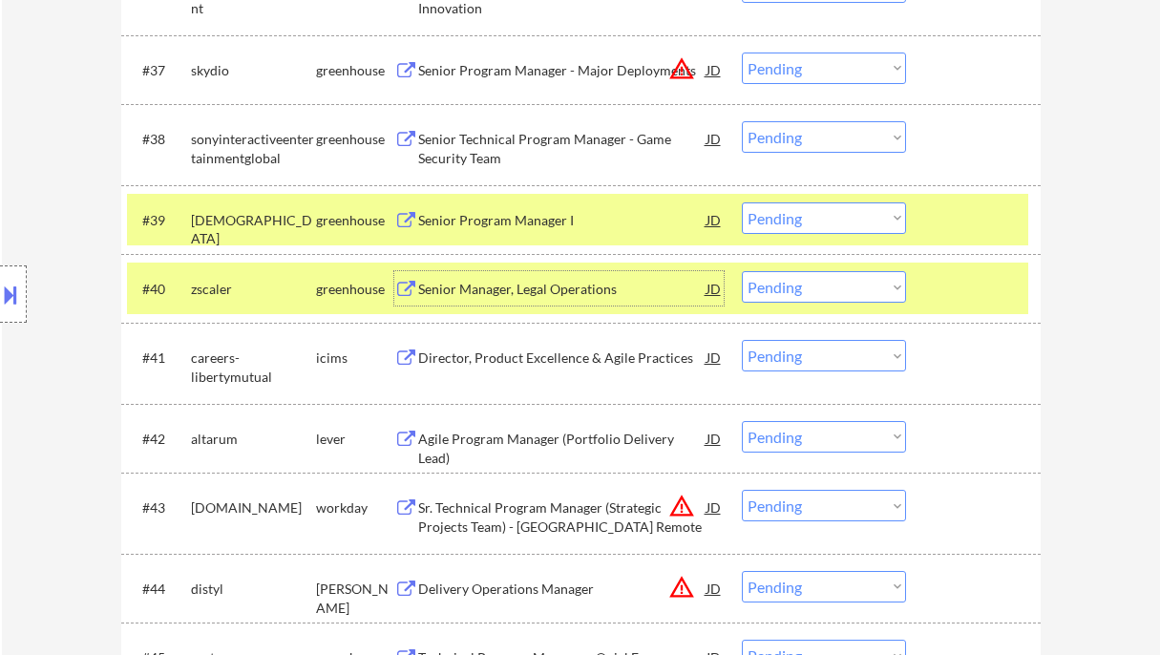
click at [766, 220] on select "Choose an option... Pending Applied Excluded (Questions) Excluded (Expired) Exc…" at bounding box center [824, 217] width 164 height 31
click at [742, 202] on select "Choose an option... Pending Applied Excluded (Questions) Excluded (Expired) Exc…" at bounding box center [824, 217] width 164 height 31
click at [514, 296] on div "Senior Manager, Legal Operations" at bounding box center [562, 289] width 288 height 19
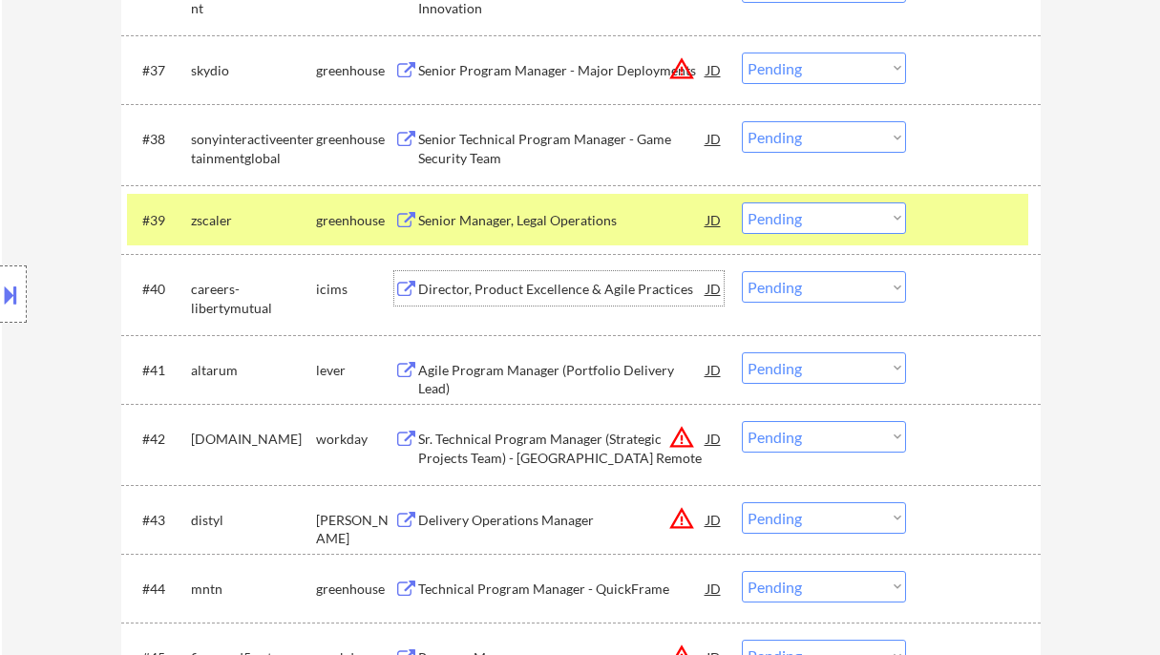
click at [833, 218] on select "Choose an option... Pending Applied Excluded (Questions) Excluded (Expired) Exc…" at bounding box center [824, 217] width 164 height 31
click at [742, 202] on select "Choose an option... Pending Applied Excluded (Questions) Excluded (Expired) Exc…" at bounding box center [824, 217] width 164 height 31
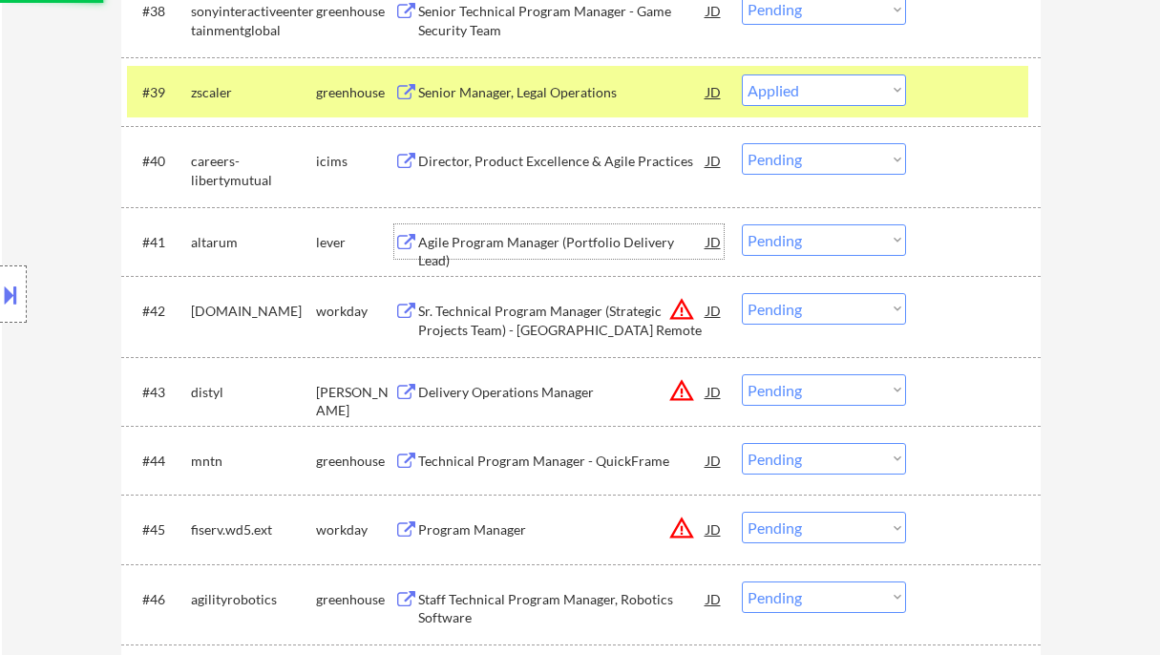
click at [543, 239] on div "Agile Program Manager (Portfolio Delivery Lead)" at bounding box center [562, 251] width 288 height 37
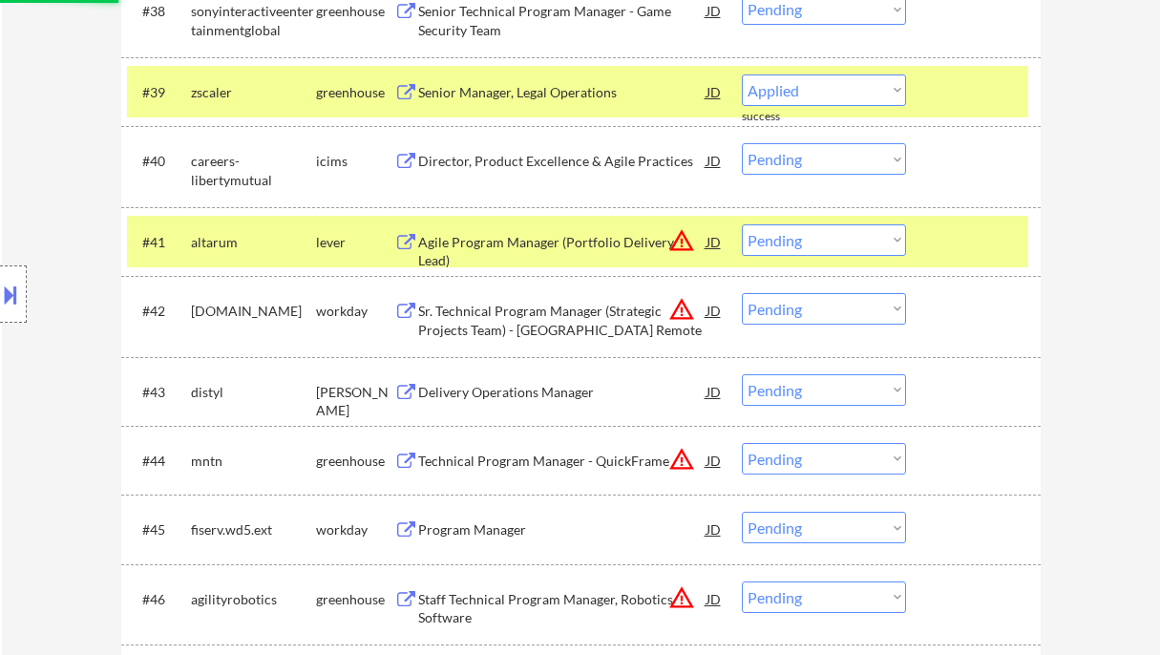
select select ""pending""
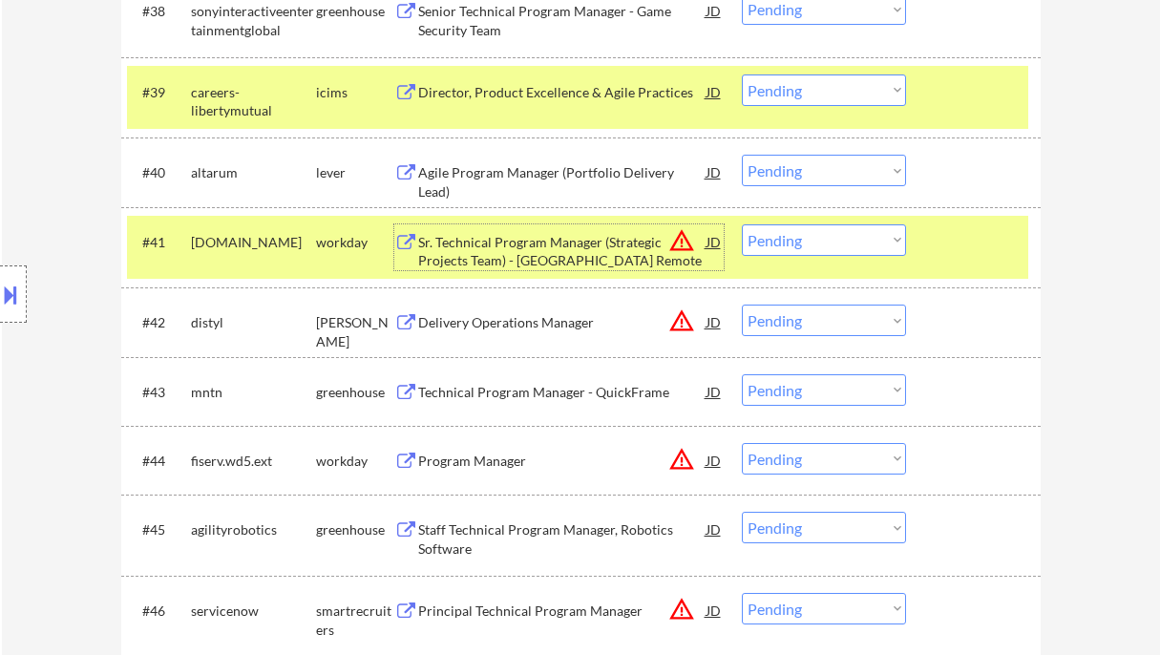
click at [780, 173] on select "Choose an option... Pending Applied Excluded (Questions) Excluded (Expired) Exc…" at bounding box center [824, 170] width 164 height 31
click at [742, 155] on select "Choose an option... Pending Applied Excluded (Questions) Excluded (Expired) Exc…" at bounding box center [824, 170] width 164 height 31
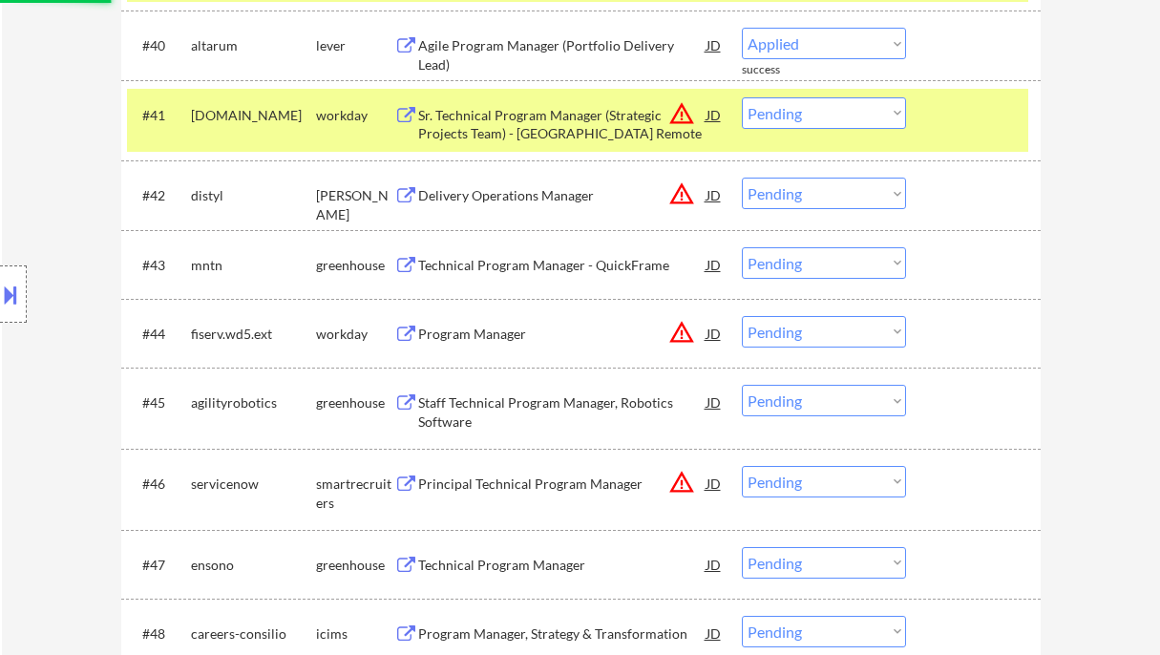
click at [508, 268] on div "Technical Program Manager - QuickFrame" at bounding box center [562, 265] width 288 height 19
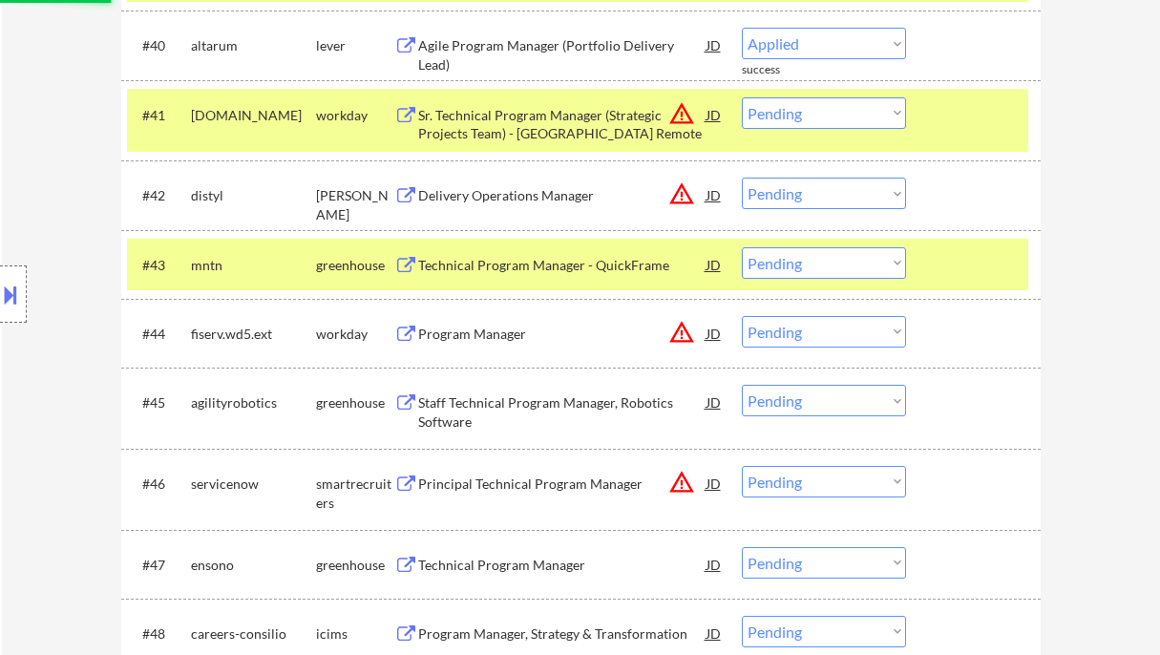
select select ""pending""
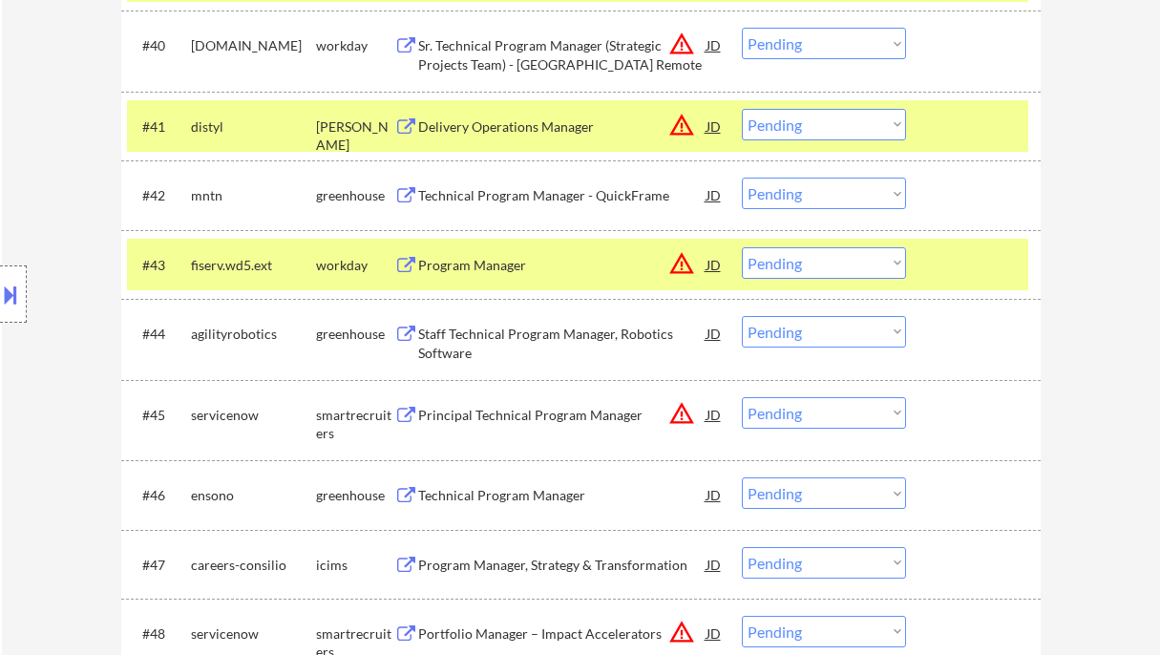
click at [817, 193] on select "Choose an option... Pending Applied Excluded (Questions) Excluded (Expired) Exc…" at bounding box center [824, 193] width 164 height 31
click at [742, 178] on select "Choose an option... Pending Applied Excluded (Questions) Excluded (Expired) Exc…" at bounding box center [824, 193] width 164 height 31
select select ""pending""
click at [58, 362] on div "Location Inclusions: Tampa, FL St. Petersburg, FL Clearwater, FL Brandon, FL Ri…" at bounding box center [171, 294] width 342 height 354
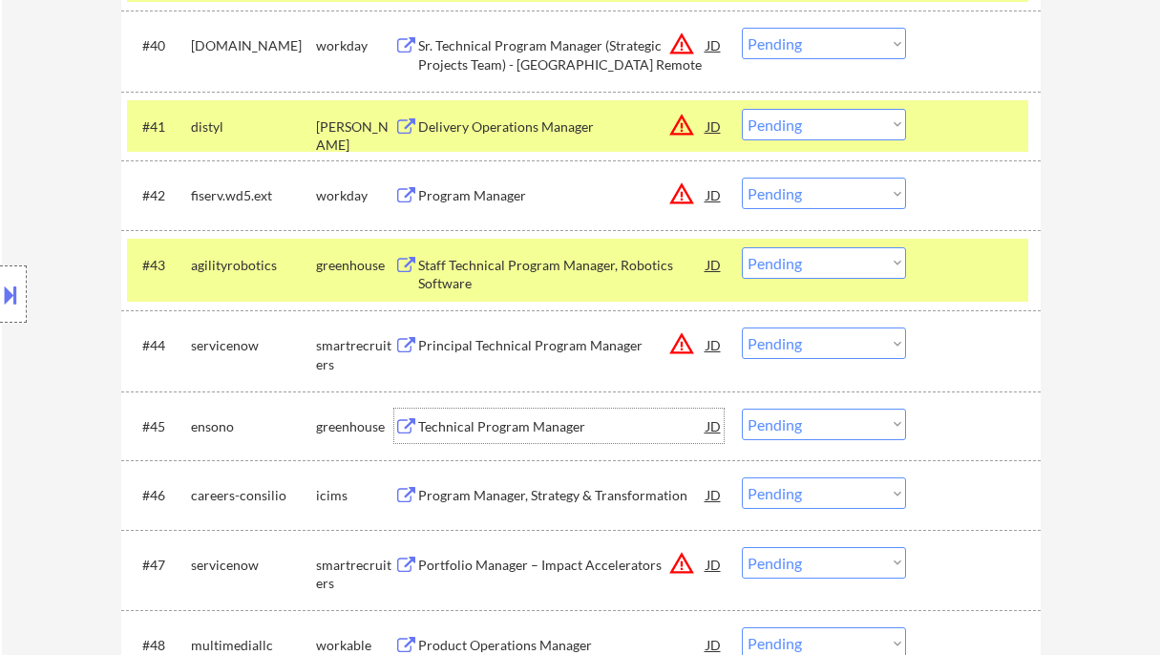
click at [479, 423] on div "Technical Program Manager" at bounding box center [562, 426] width 288 height 19
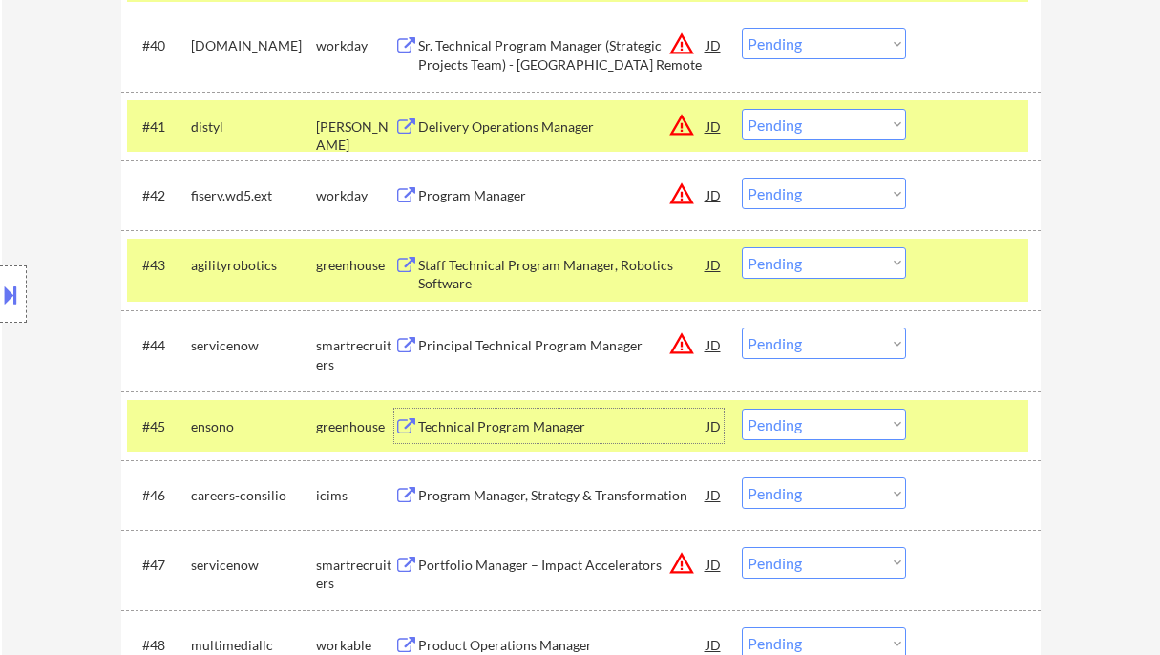
scroll to position [3779, 0]
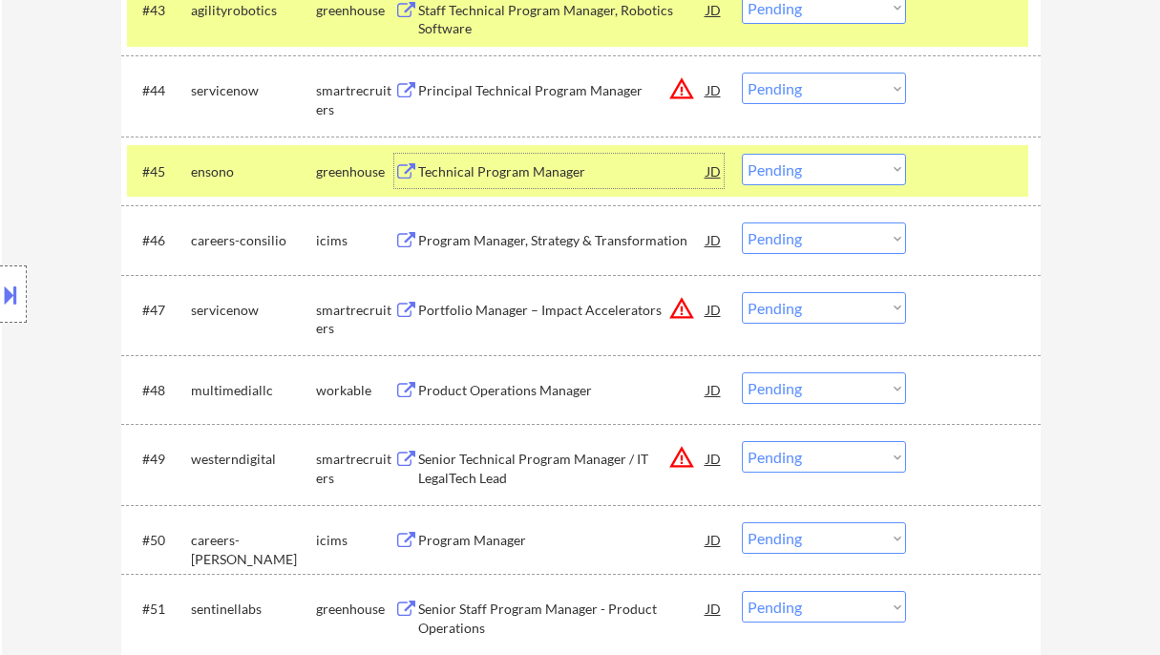
click at [475, 387] on div "Product Operations Manager" at bounding box center [562, 390] width 288 height 19
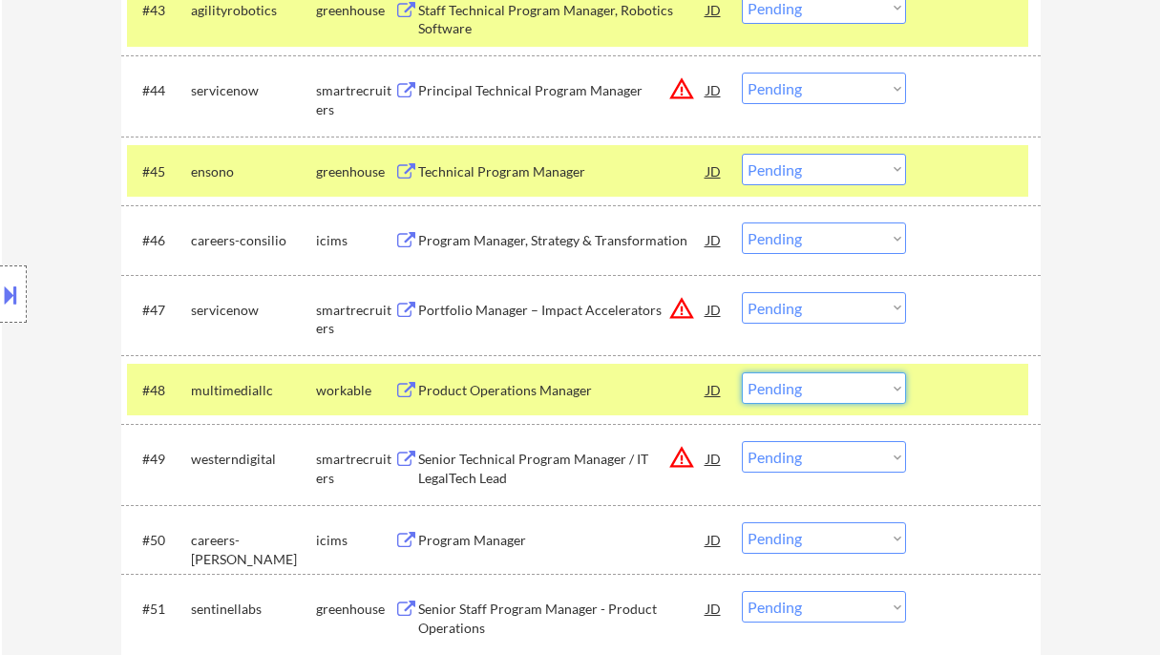
drag, startPoint x: 796, startPoint y: 381, endPoint x: 783, endPoint y: 403, distance: 25.7
click at [796, 381] on select "Choose an option... Pending Applied Excluded (Questions) Excluded (Expired) Exc…" at bounding box center [824, 387] width 164 height 31
click at [742, 372] on select "Choose an option... Pending Applied Excluded (Questions) Excluded (Expired) Exc…" at bounding box center [824, 387] width 164 height 31
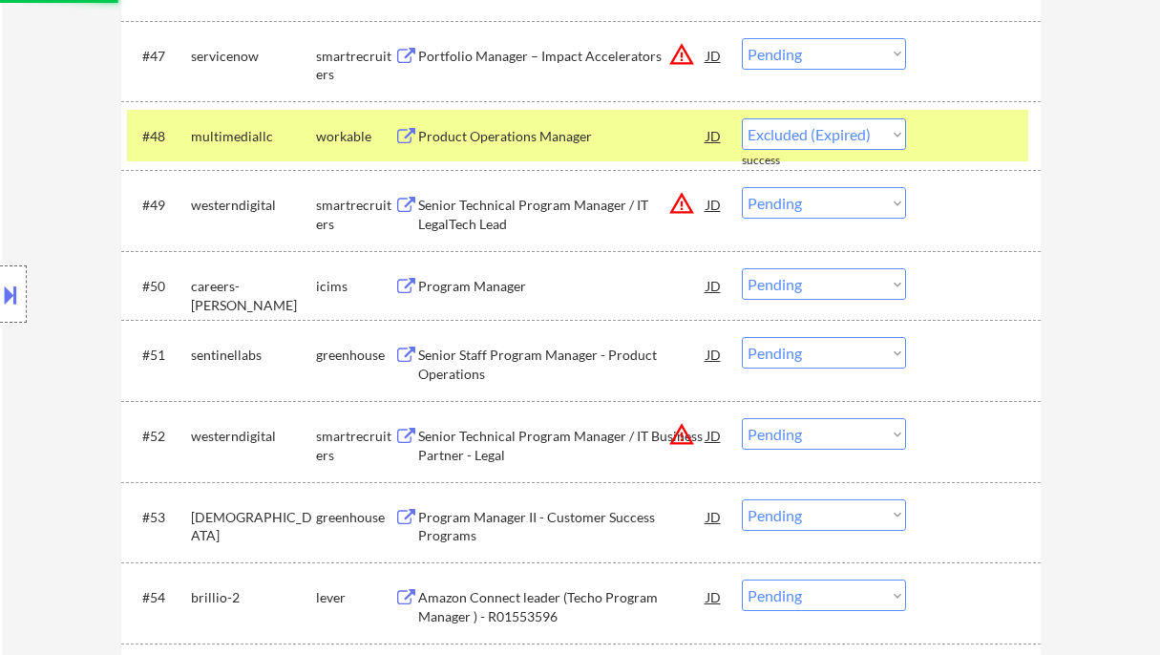
select select ""pending""
click at [586, 350] on div "Senior Staff Program Manager - Product Operations" at bounding box center [562, 360] width 288 height 46
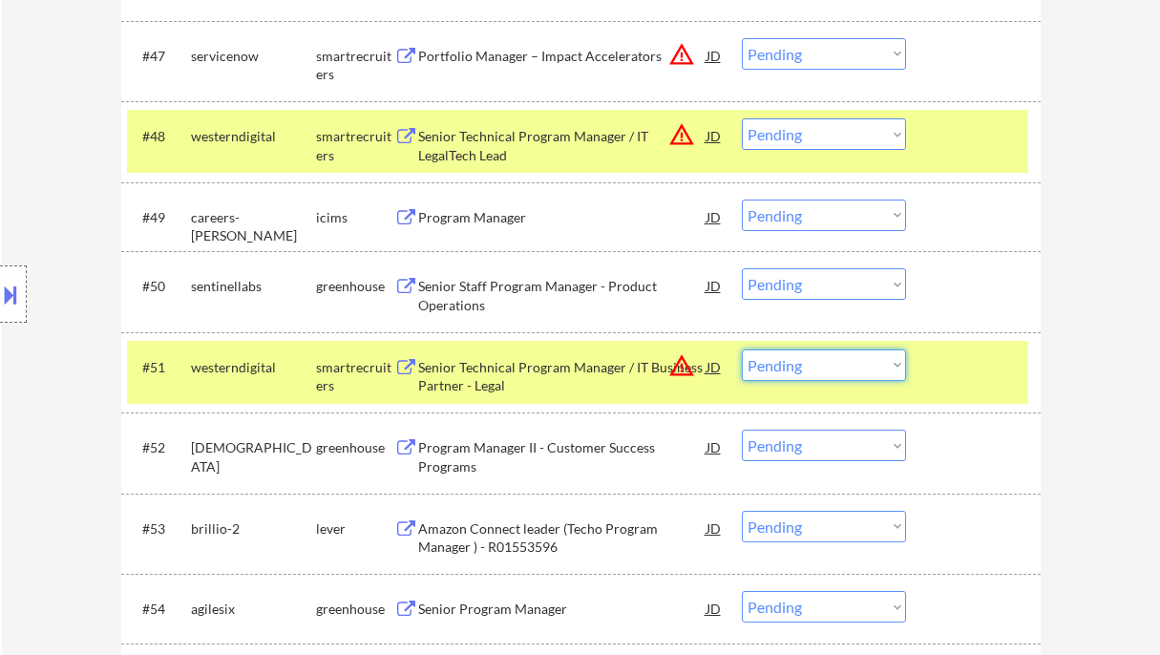
click at [838, 361] on select "Choose an option... Pending Applied Excluded (Questions) Excluded (Expired) Exc…" at bounding box center [824, 364] width 164 height 31
click at [742, 349] on select "Choose an option... Pending Applied Excluded (Questions) Excluded (Expired) Exc…" at bounding box center [824, 364] width 164 height 31
select select ""pending""
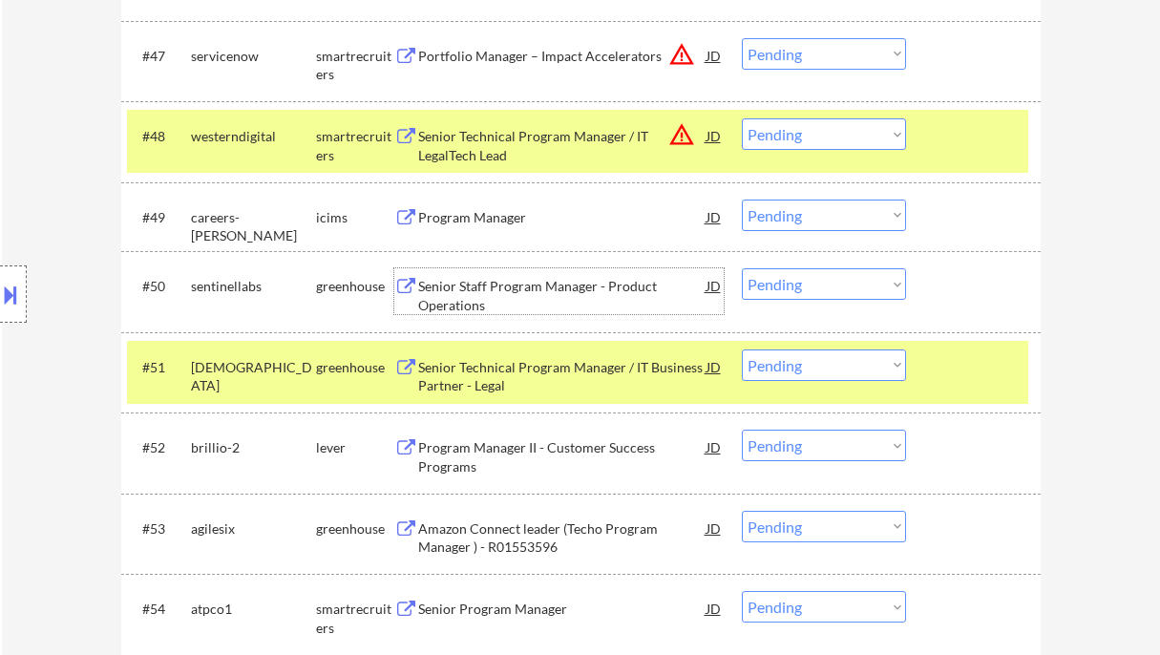
click at [502, 293] on div "Senior Staff Program Manager - Product Operations" at bounding box center [562, 295] width 288 height 37
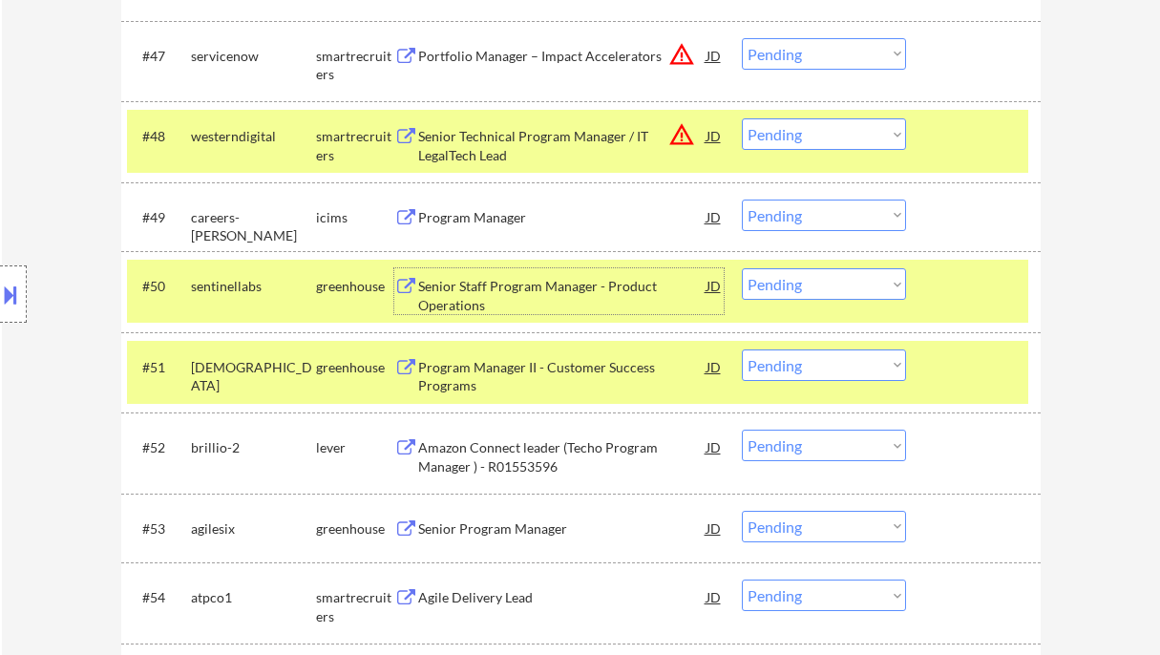
click at [792, 284] on select "Choose an option... Pending Applied Excluded (Questions) Excluded (Expired) Exc…" at bounding box center [824, 283] width 164 height 31
click at [742, 268] on select "Choose an option... Pending Applied Excluded (Questions) Excluded (Expired) Exc…" at bounding box center [824, 283] width 164 height 31
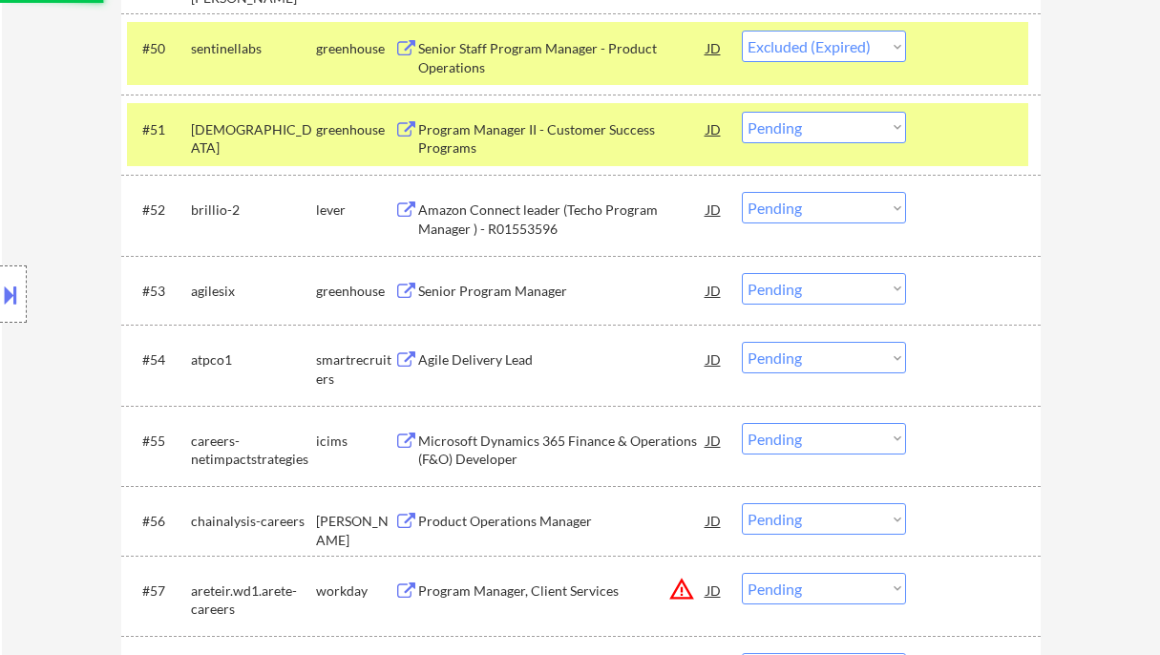
scroll to position [4288, 0]
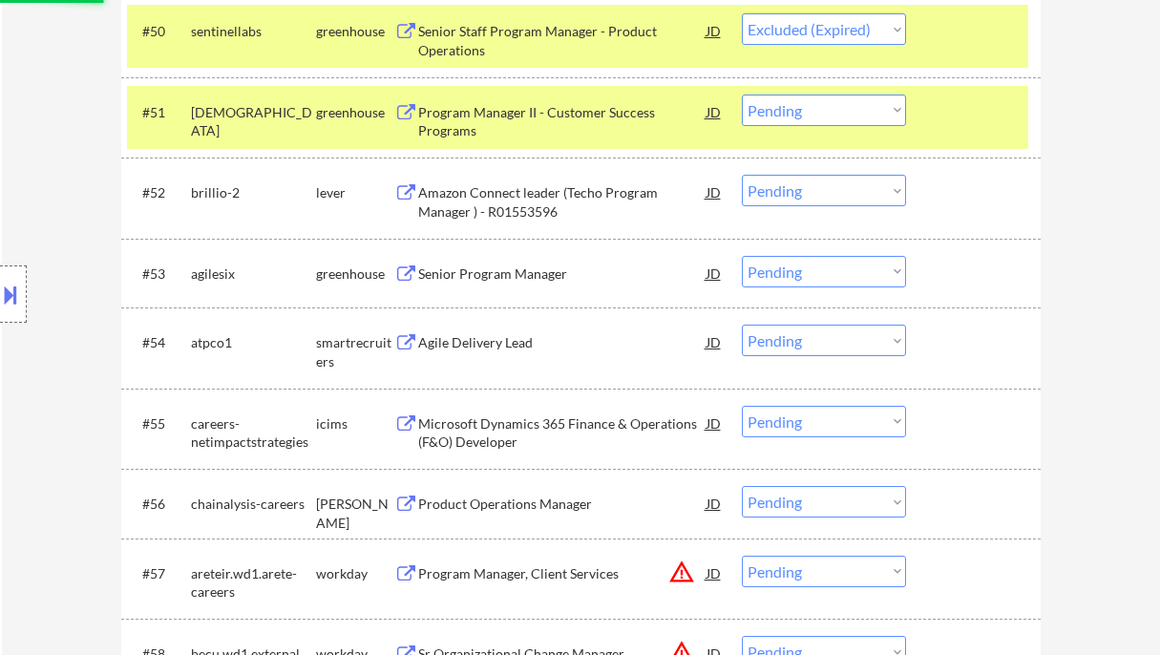
click at [487, 274] on div "Senior Program Manager" at bounding box center [562, 273] width 288 height 19
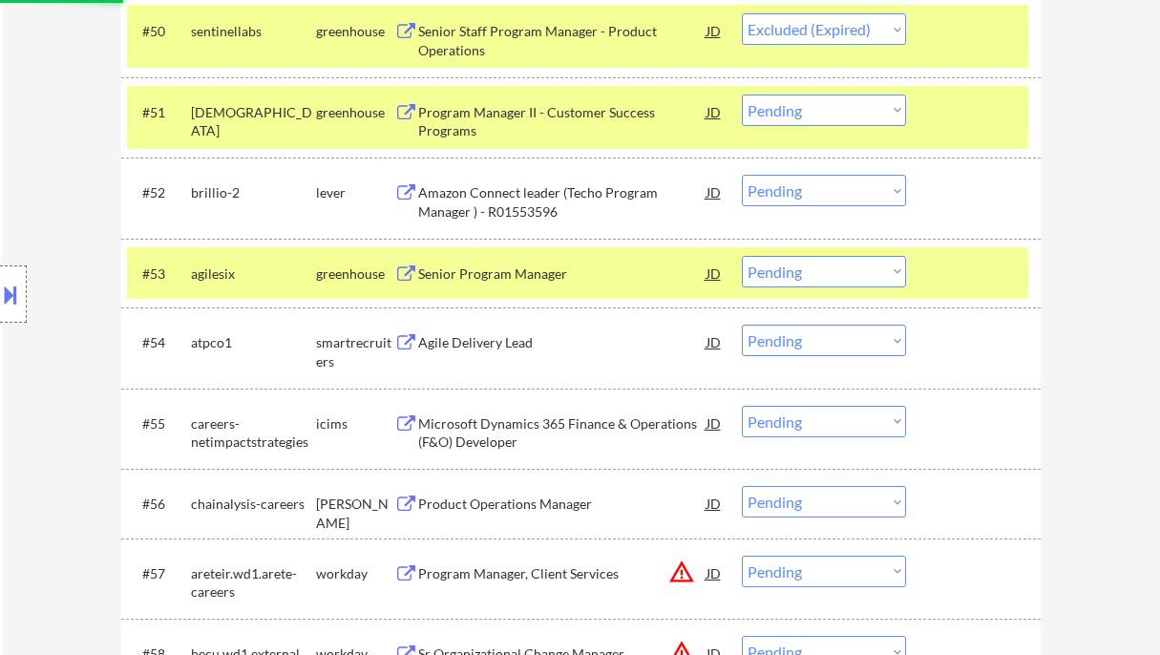
select select ""pending""
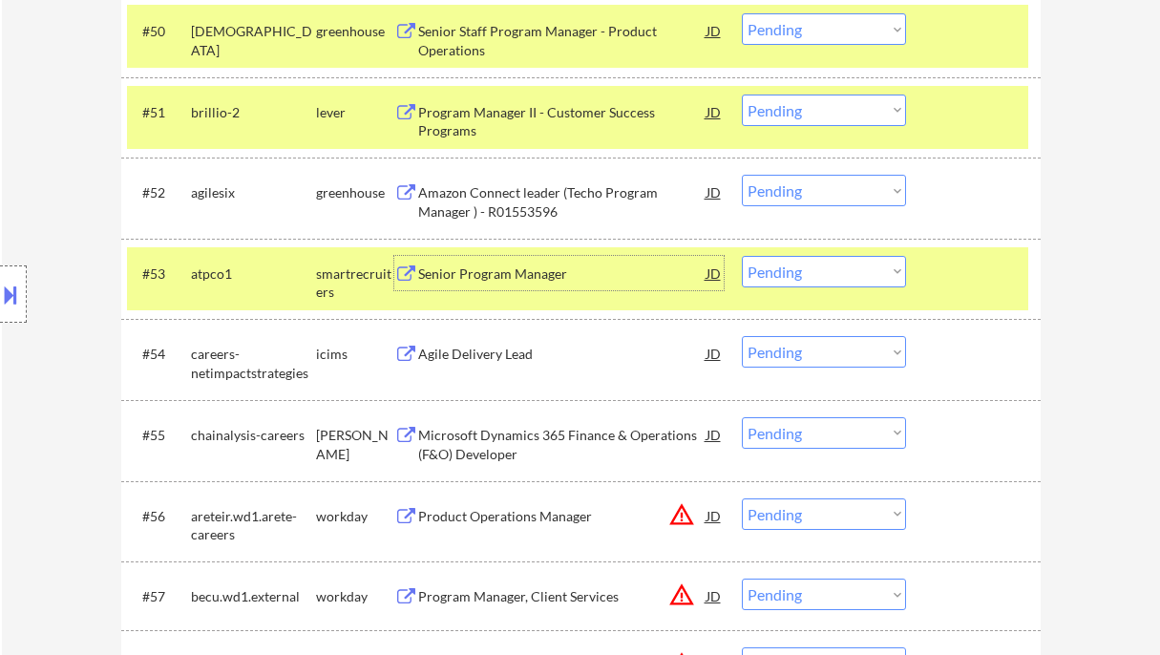
click at [800, 196] on select "Choose an option... Pending Applied Excluded (Questions) Excluded (Expired) Exc…" at bounding box center [824, 190] width 164 height 31
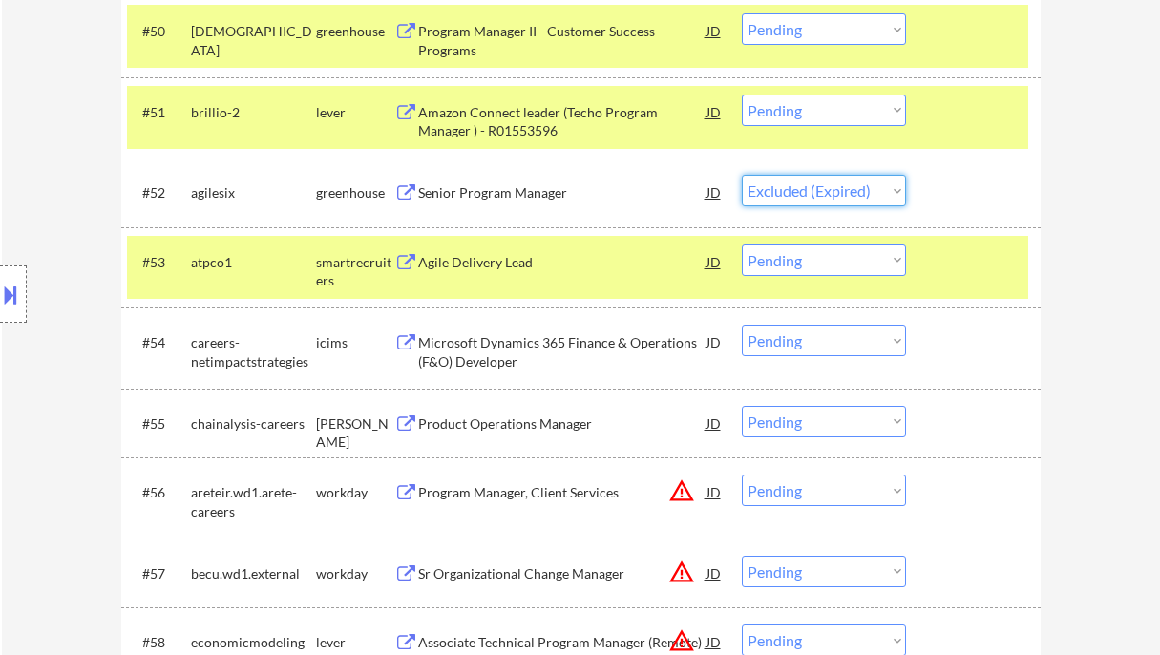
click at [742, 175] on select "Choose an option... Pending Applied Excluded (Questions) Excluded (Expired) Exc…" at bounding box center [824, 190] width 164 height 31
click at [476, 263] on div "Agile Delivery Lead" at bounding box center [562, 262] width 288 height 19
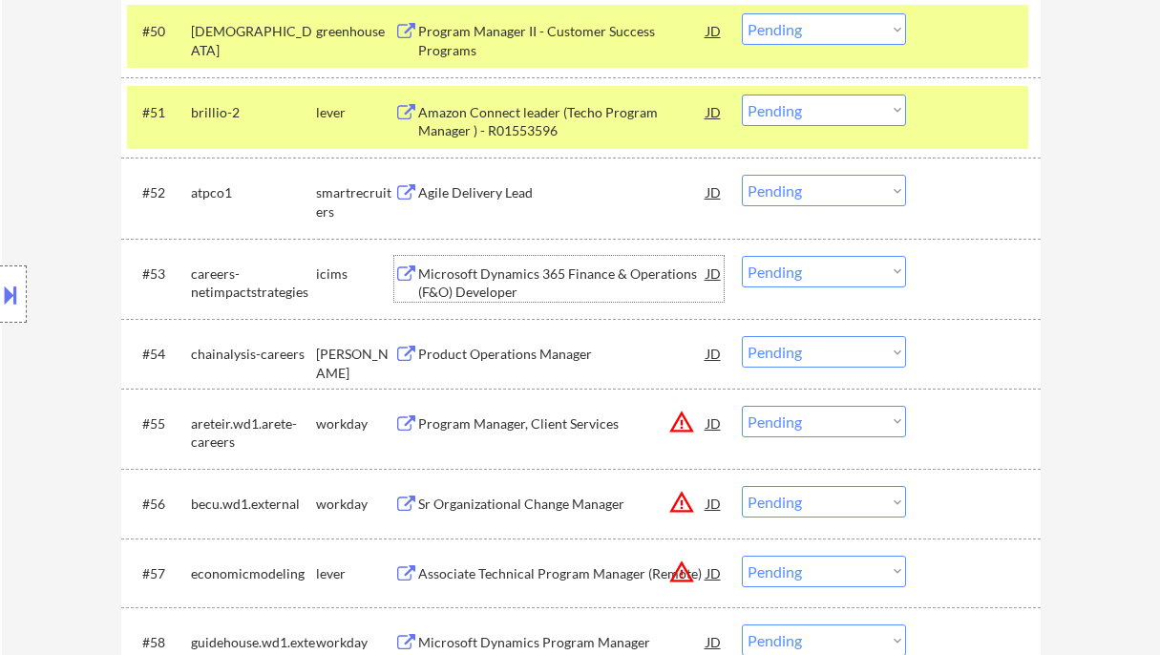
click at [828, 200] on select "Choose an option... Pending Applied Excluded (Questions) Excluded (Expired) Exc…" at bounding box center [824, 190] width 164 height 31
click at [742, 175] on select "Choose an option... Pending Applied Excluded (Questions) Excluded (Expired) Exc…" at bounding box center [824, 190] width 164 height 31
select select ""pending""
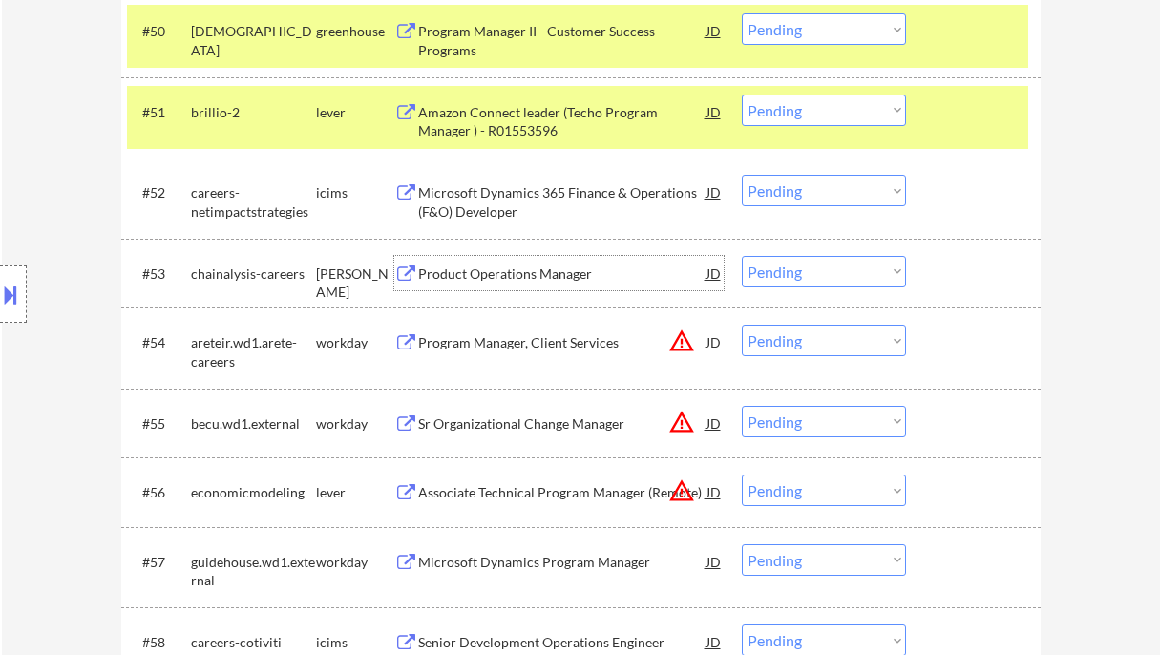
click at [474, 276] on div "Product Operations Manager" at bounding box center [562, 273] width 288 height 19
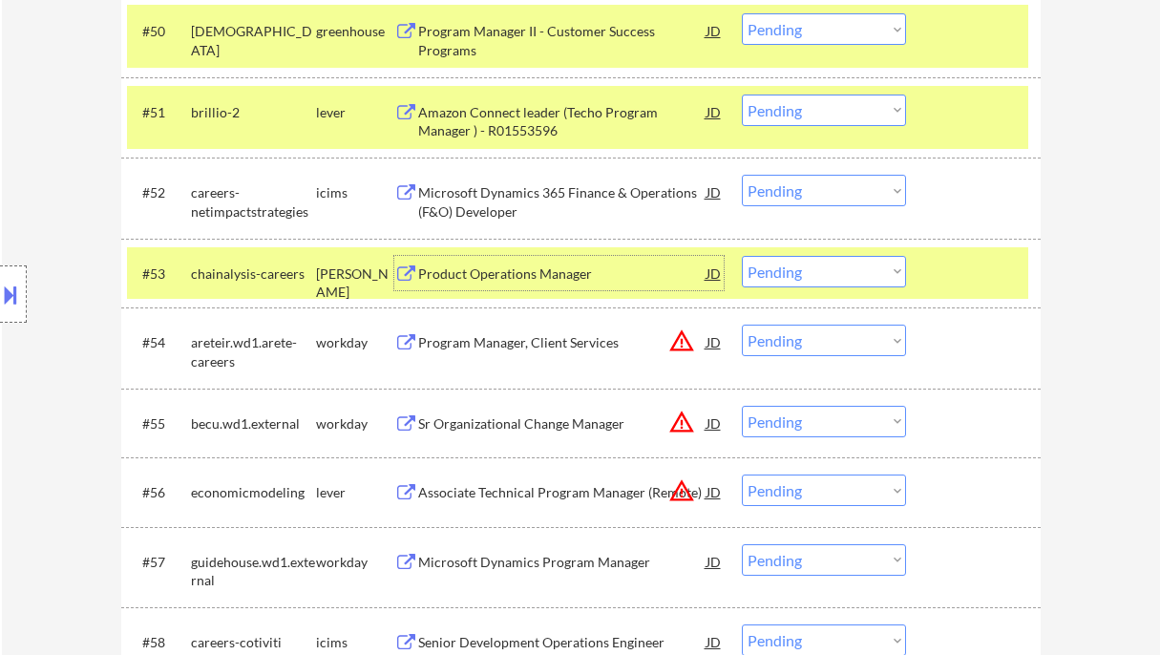
scroll to position [4669, 0]
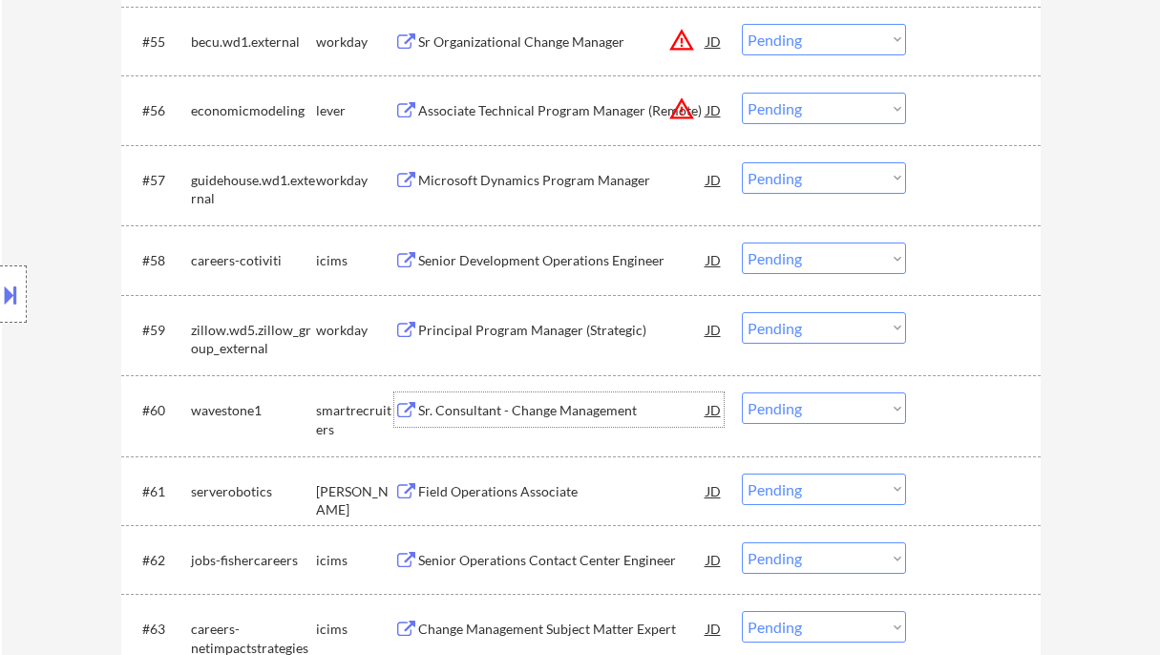
click at [565, 415] on div "Sr. Consultant - Change Management" at bounding box center [562, 410] width 288 height 19
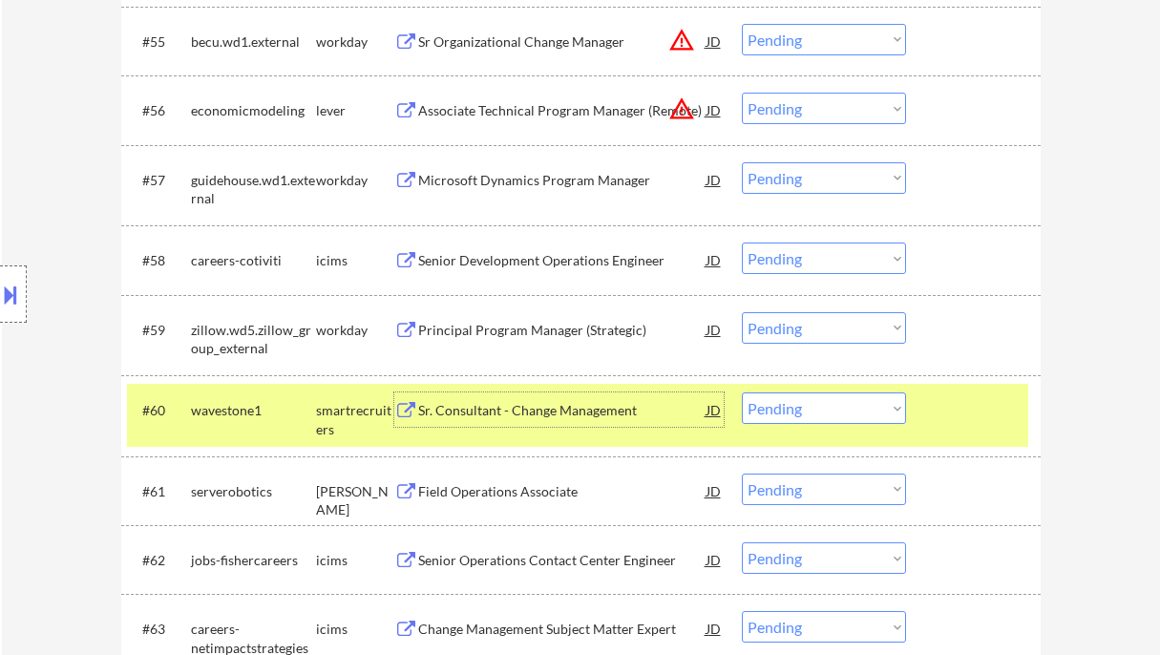
scroll to position [4796, 0]
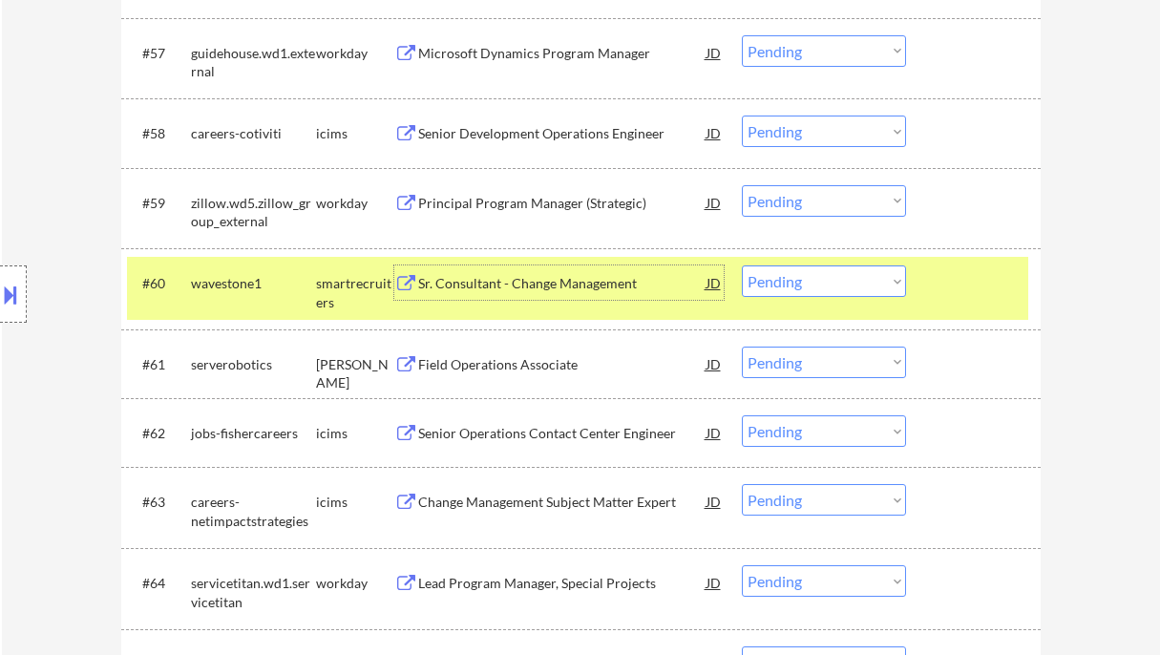
click at [479, 367] on div "Field Operations Associate" at bounding box center [562, 364] width 288 height 19
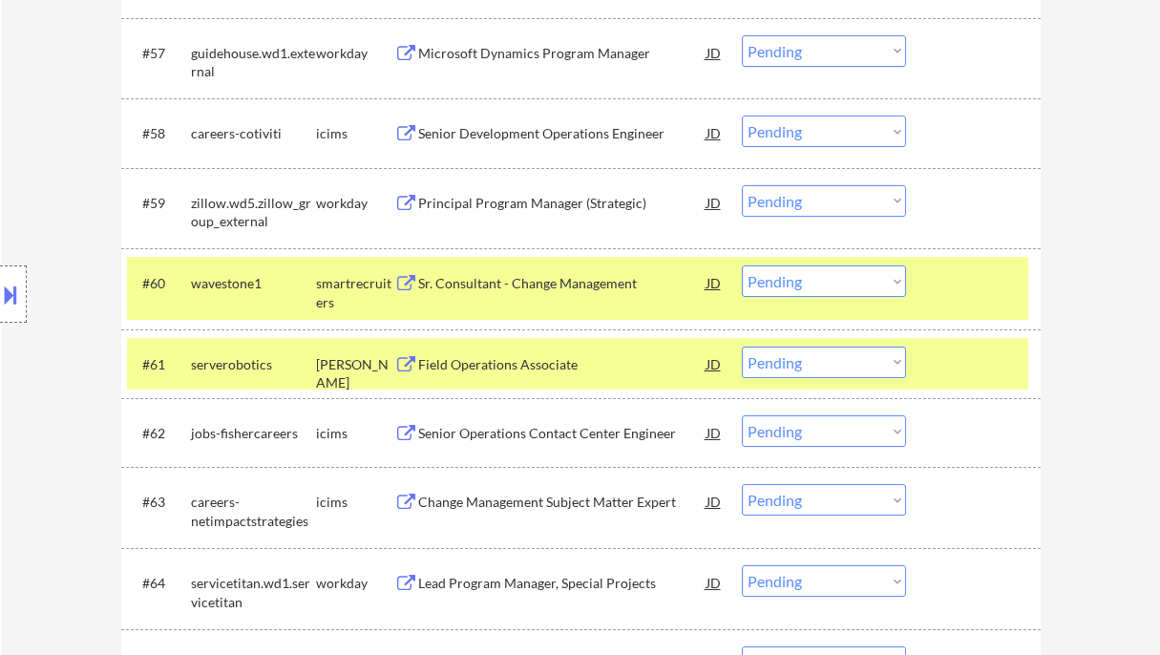
click at [818, 285] on select "Choose an option... Pending Applied Excluded (Questions) Excluded (Expired) Exc…" at bounding box center [824, 280] width 164 height 31
click at [742, 265] on select "Choose an option... Pending Applied Excluded (Questions) Excluded (Expired) Exc…" at bounding box center [824, 280] width 164 height 31
select select ""pending""
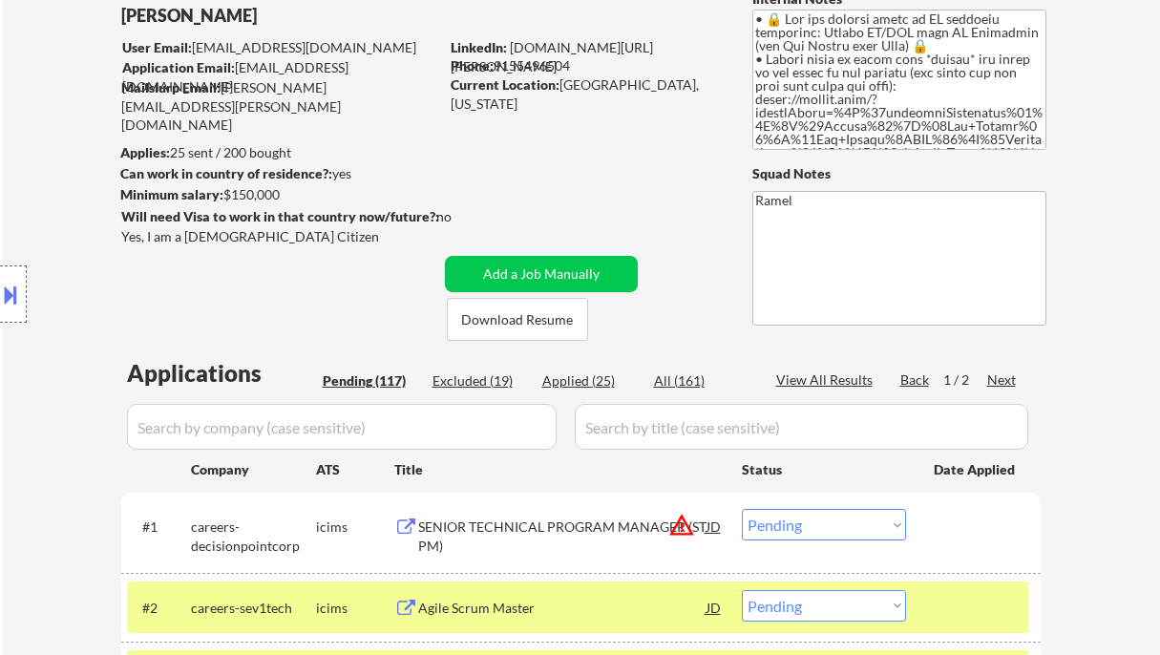
scroll to position [135, 0]
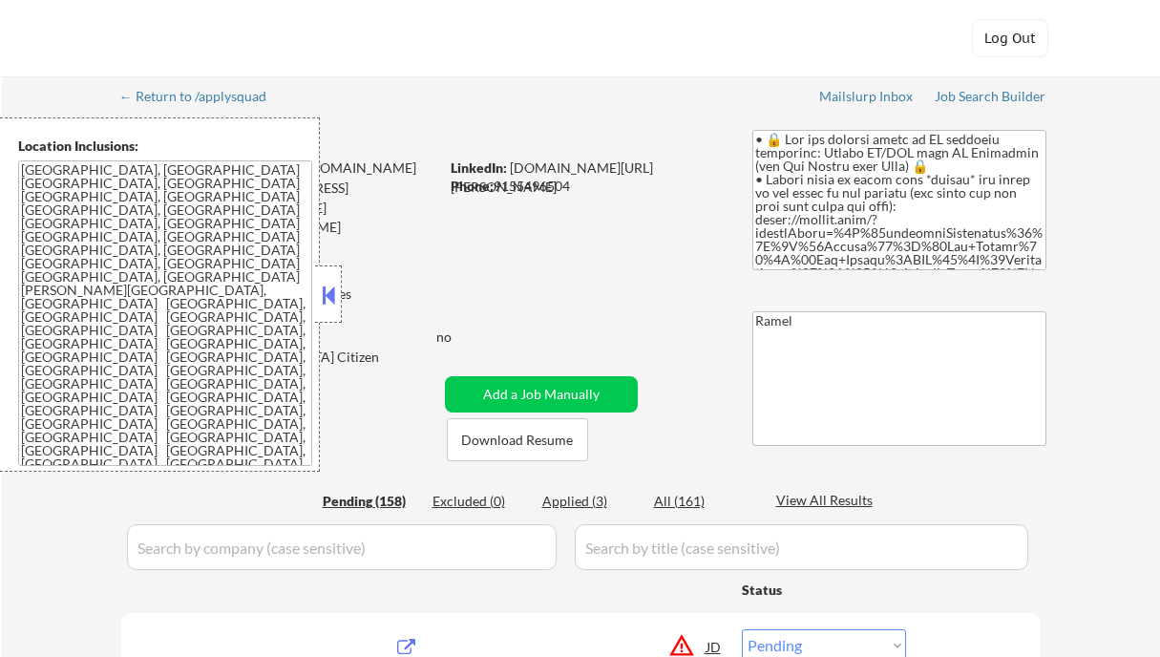
select select ""pending""
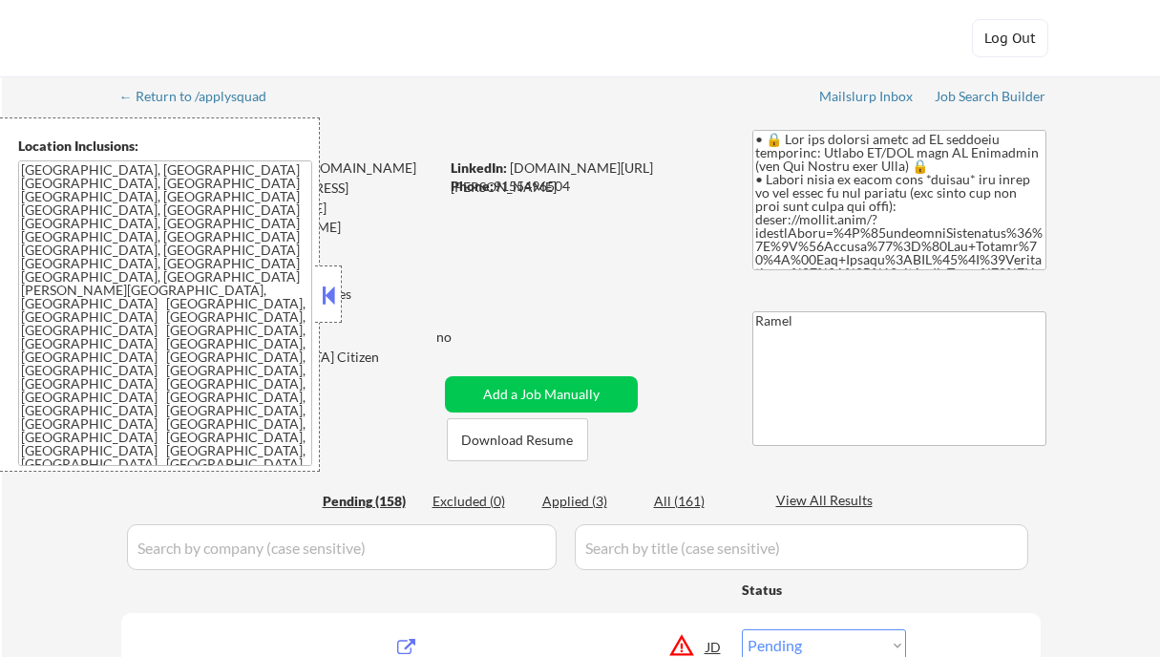
select select ""pending""
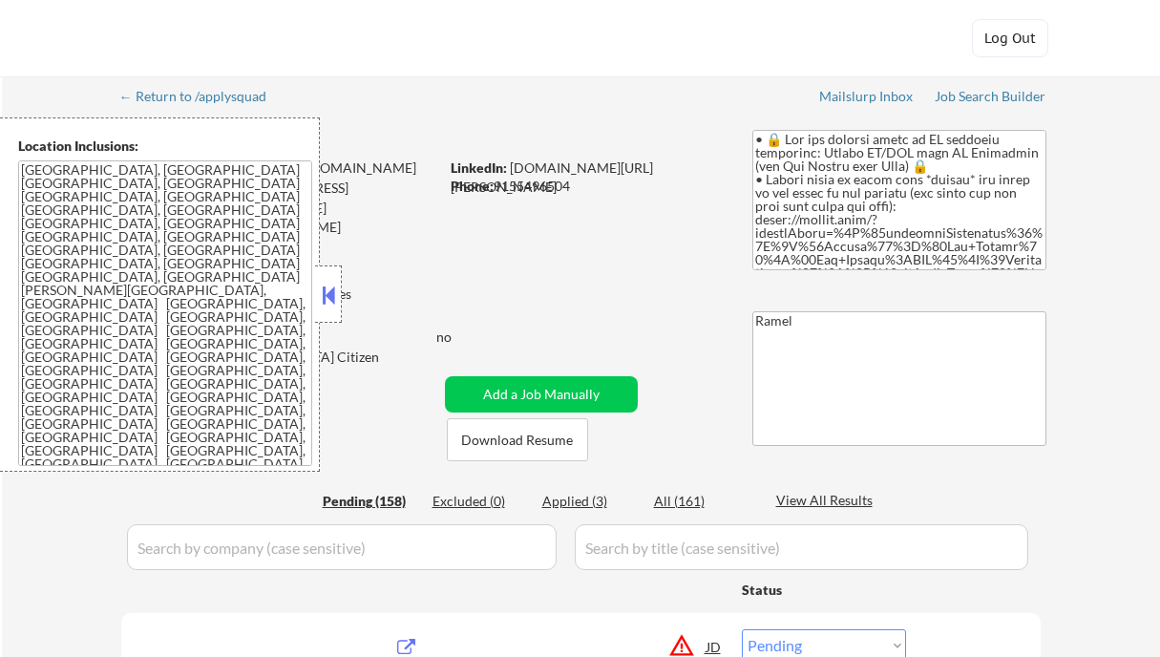
select select ""pending""
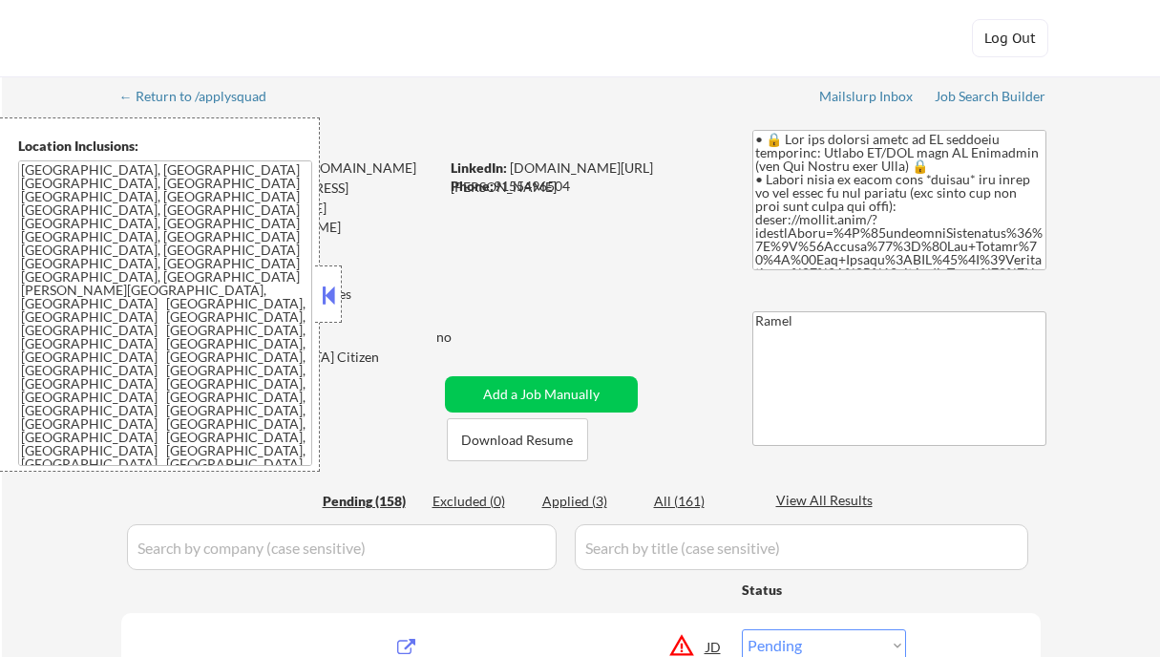
select select ""pending""
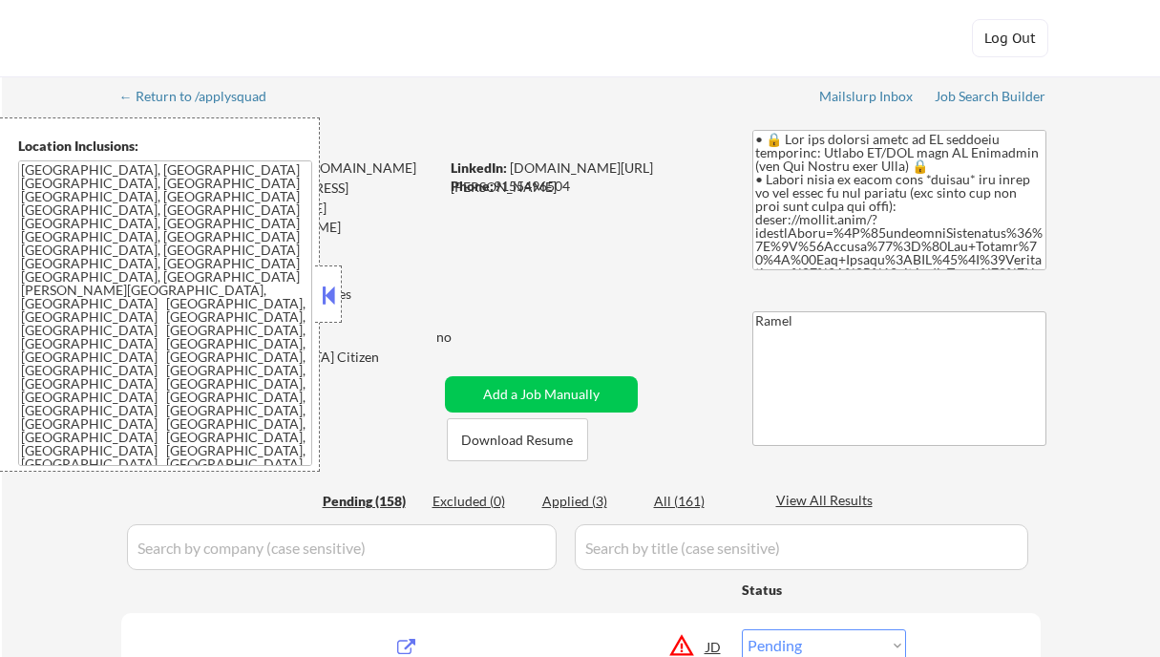
select select ""pending""
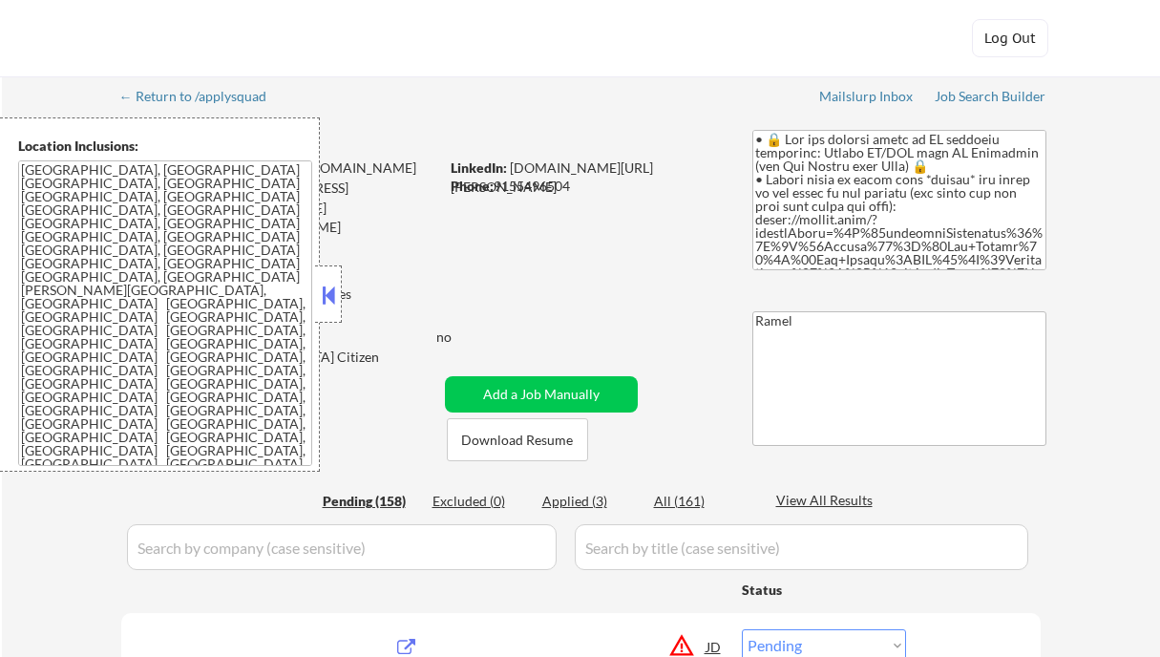
select select ""pending""
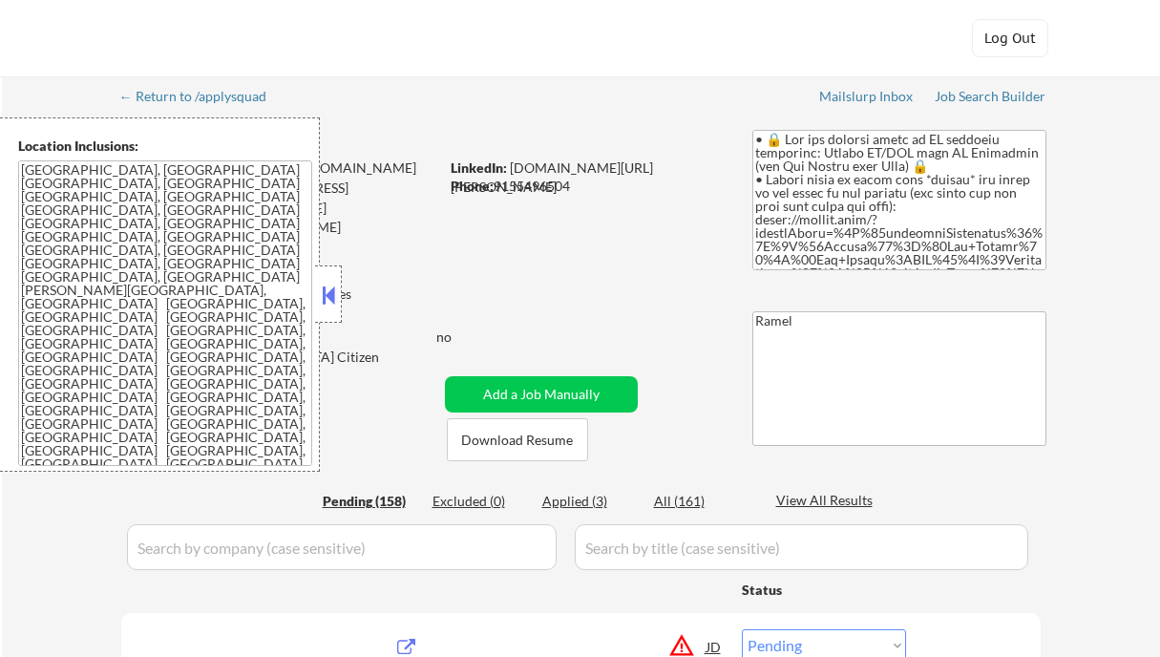
select select ""pending""
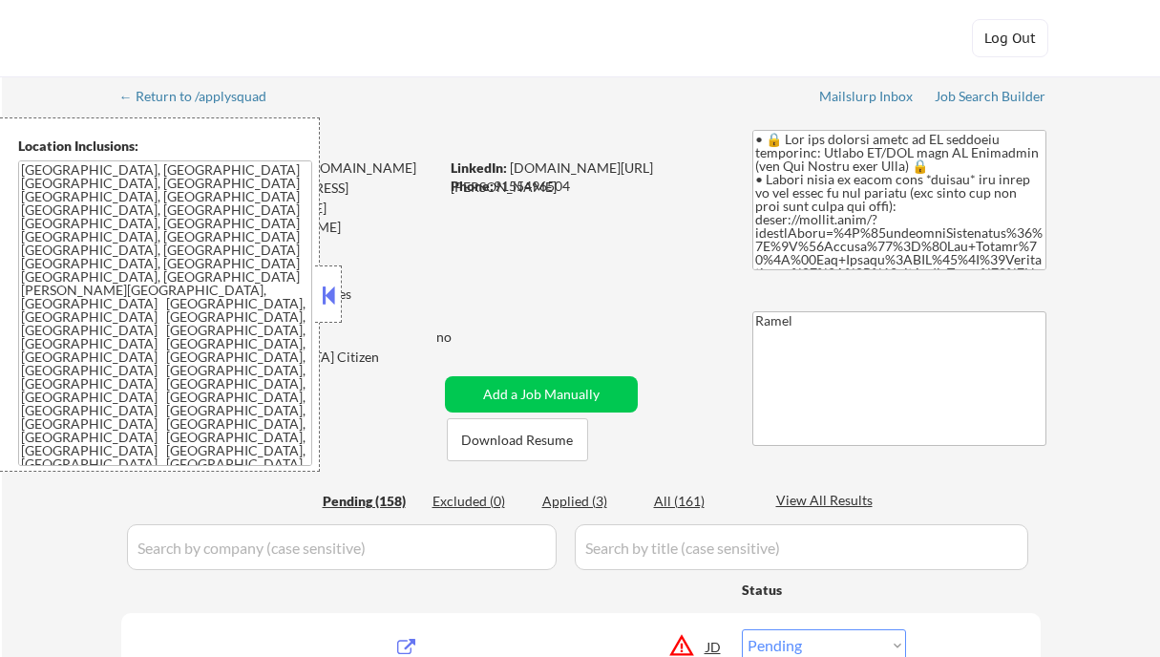
select select ""pending""
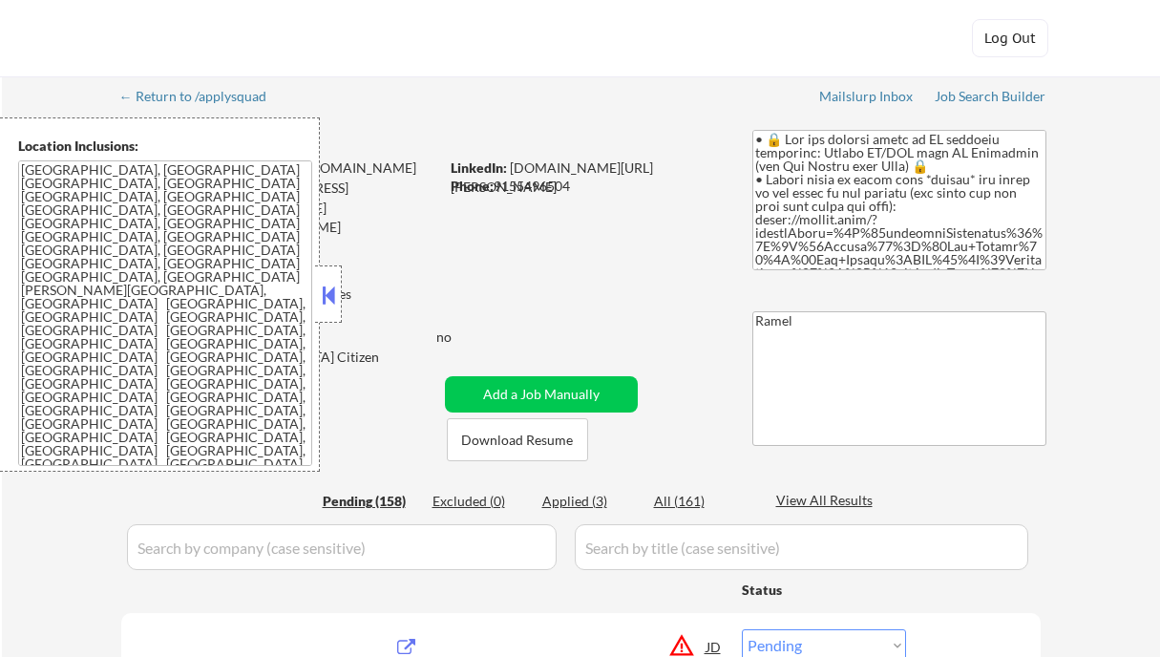
select select ""pending""
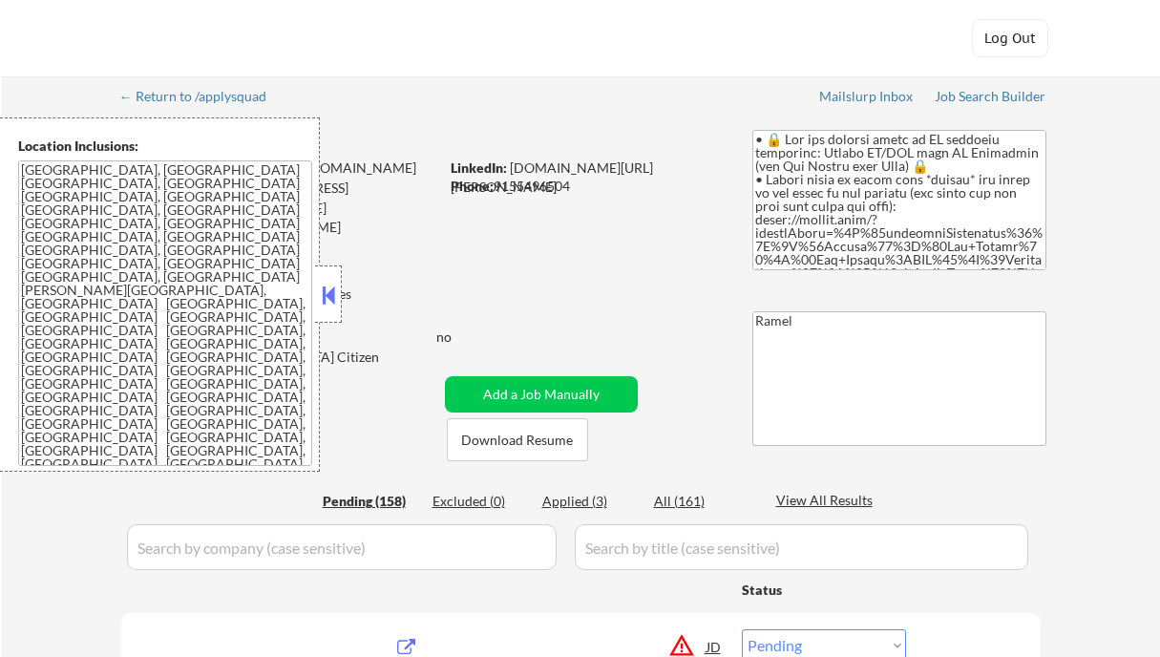
select select ""pending""
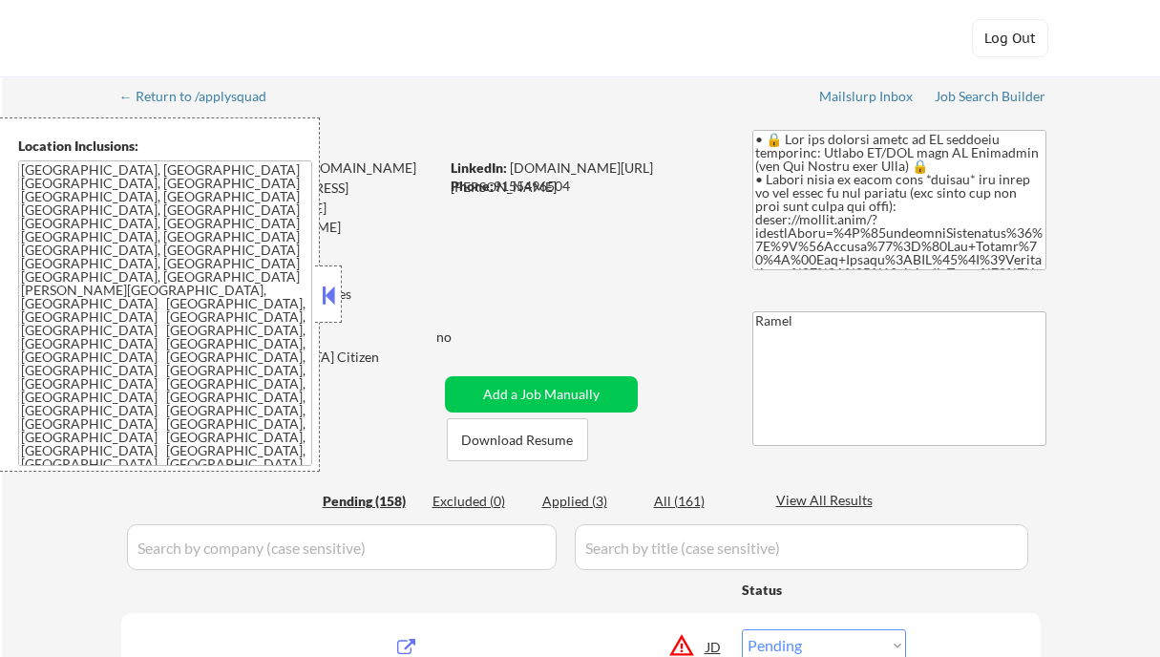
select select ""pending""
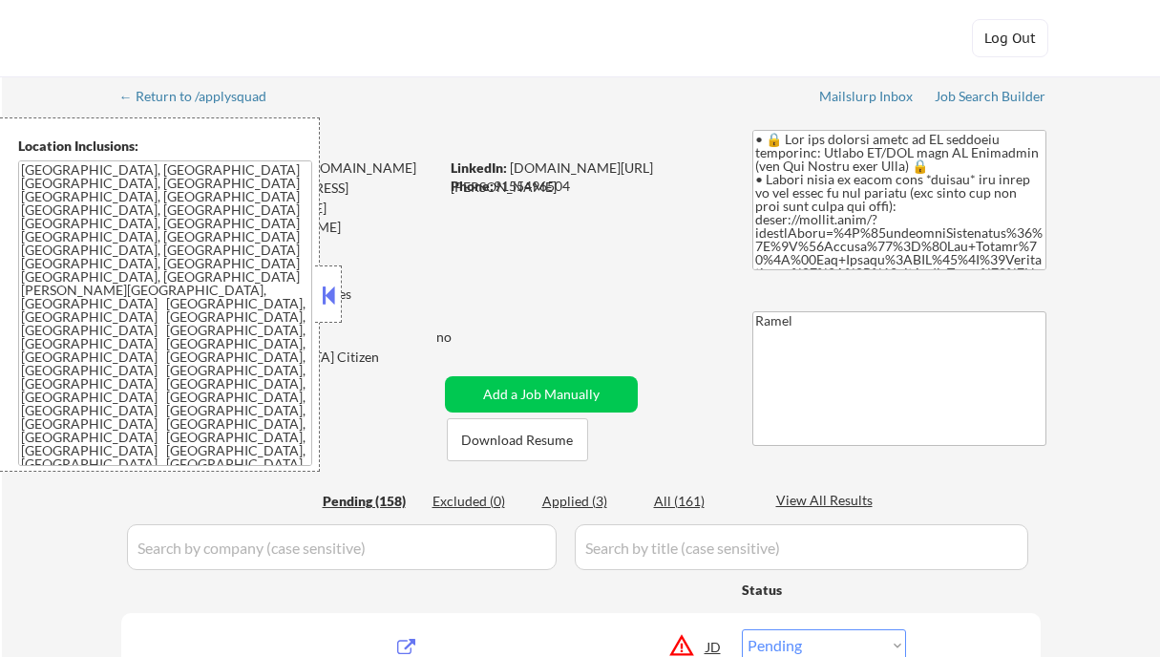
select select ""pending""
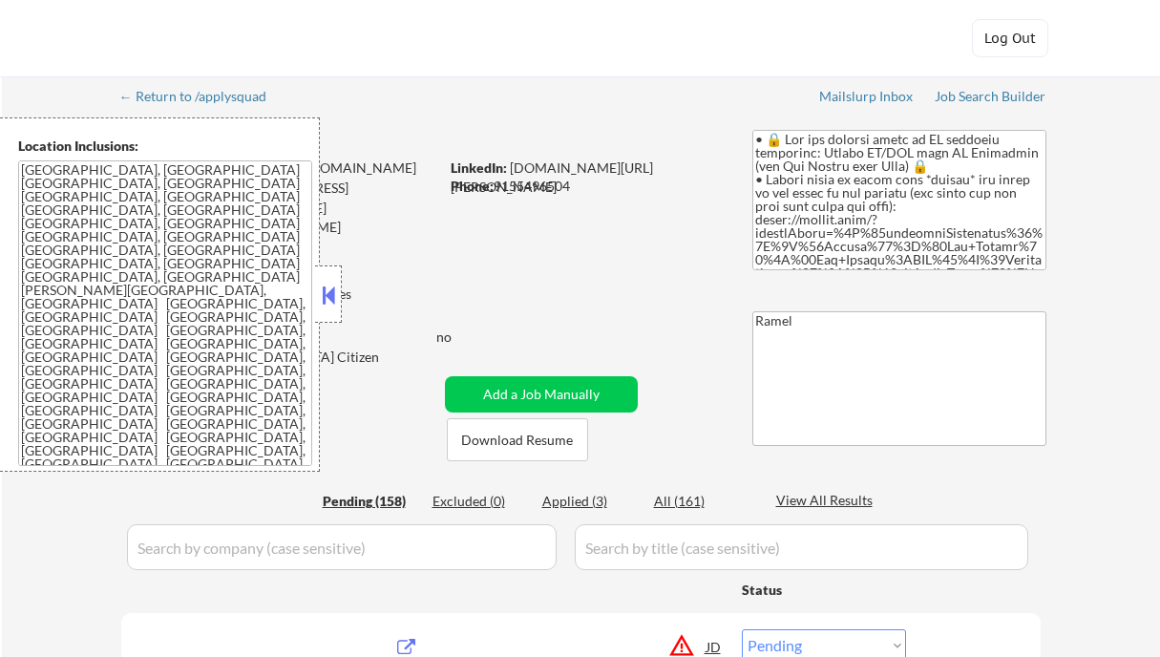
select select ""pending""
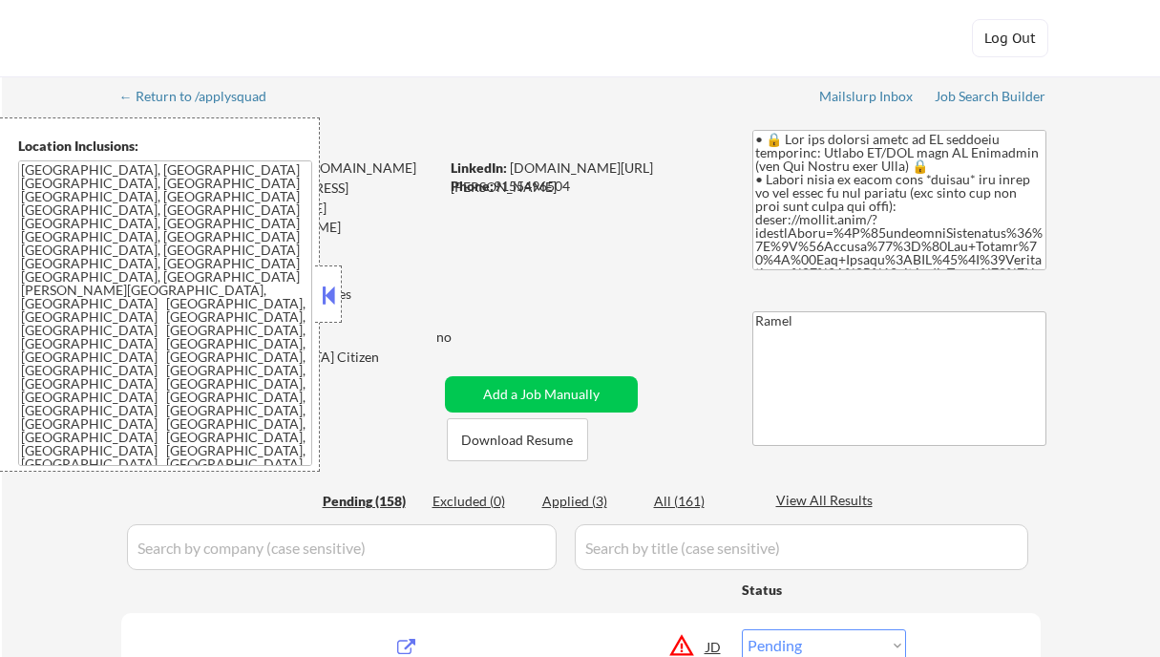
select select ""pending""
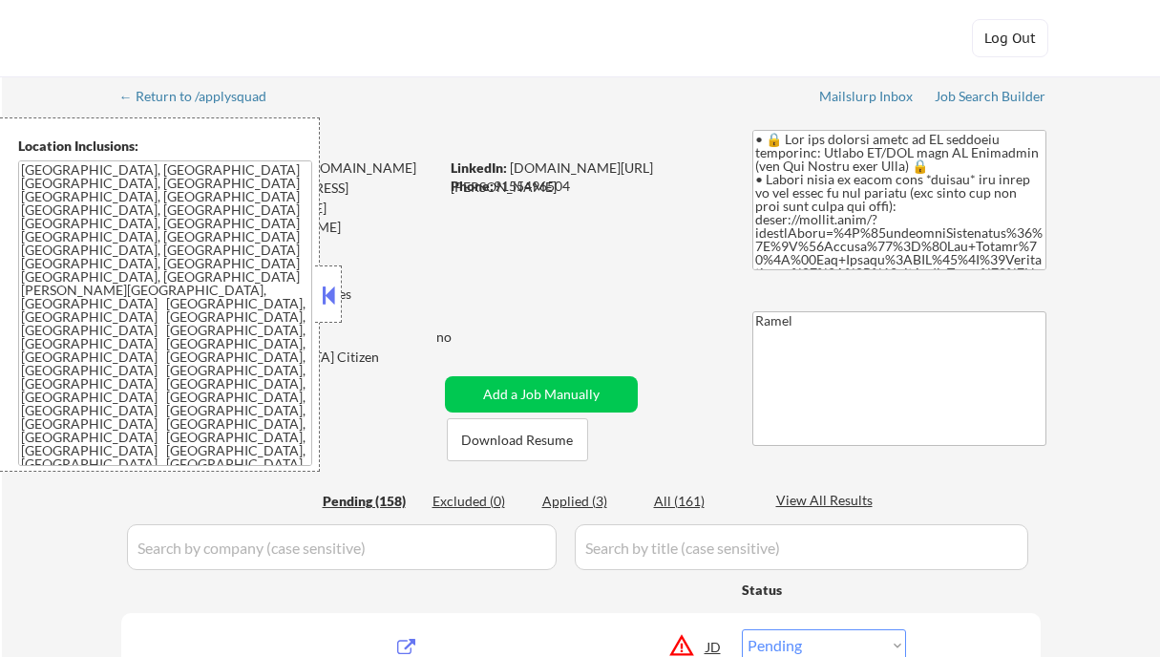
select select ""pending""
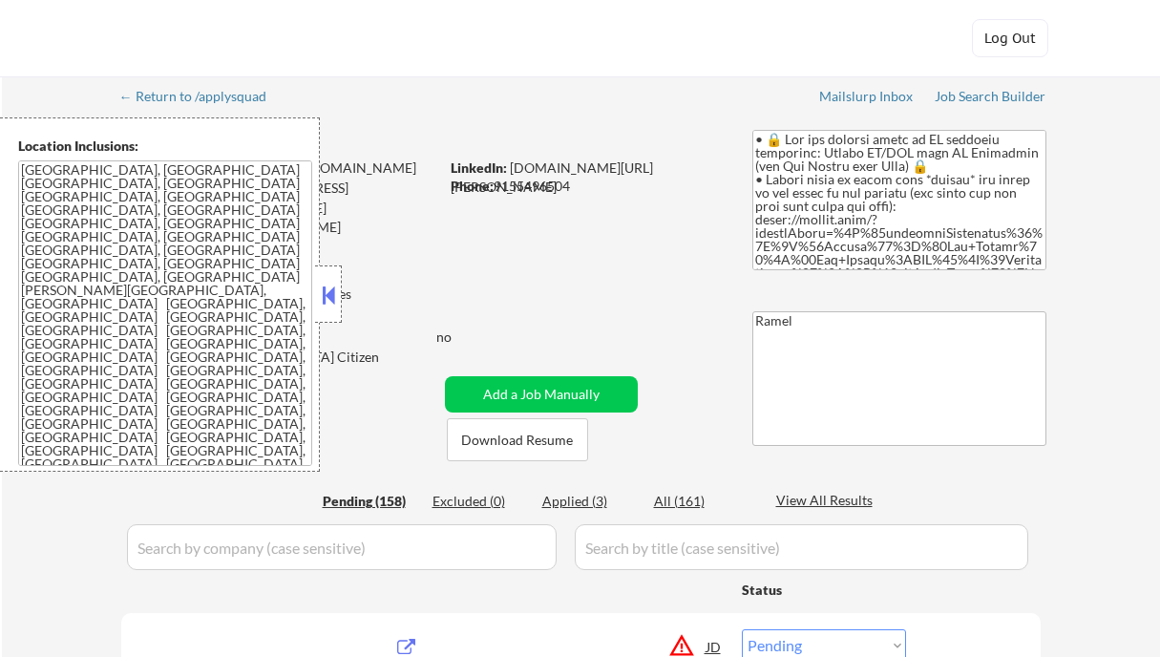
select select ""pending""
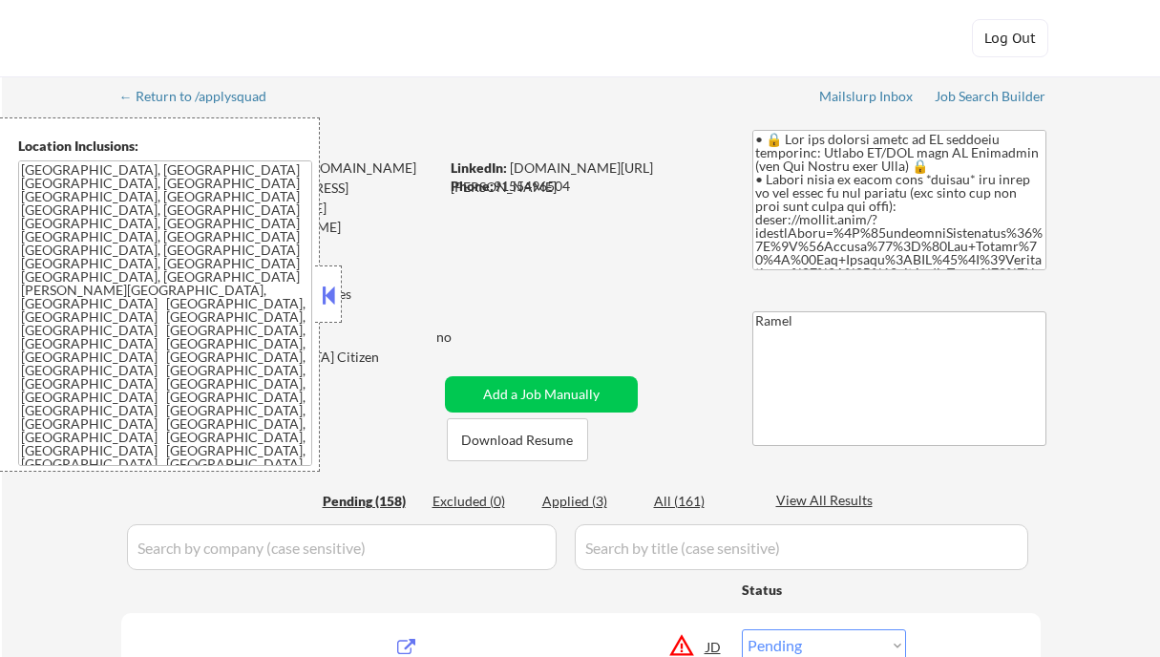
select select ""pending""
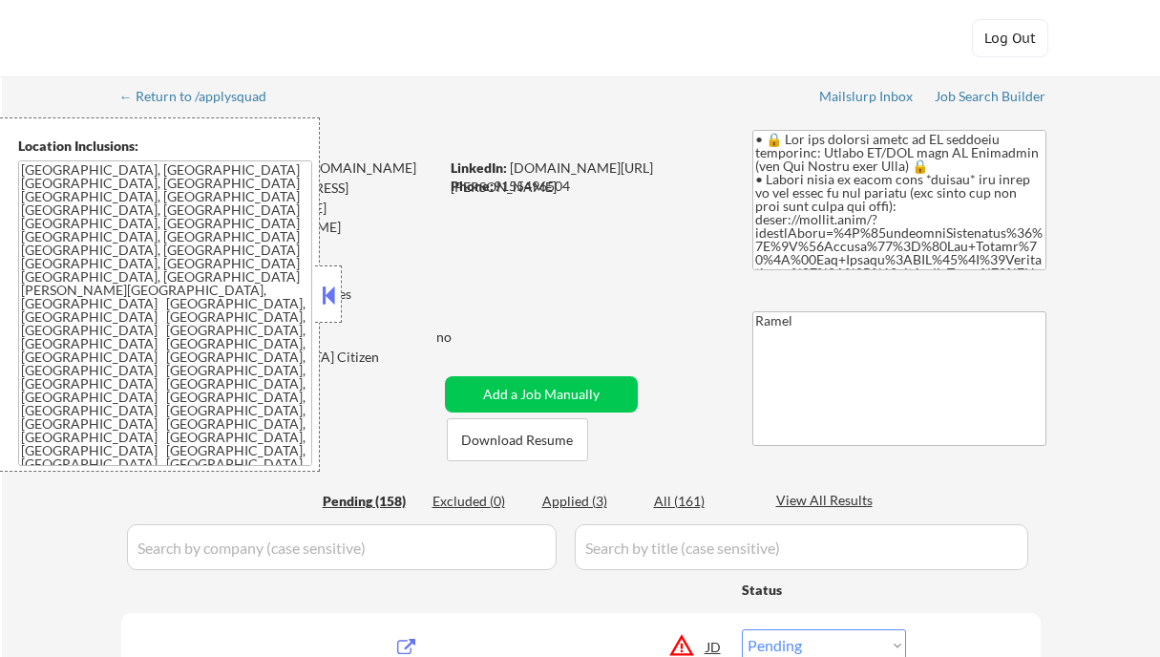
select select ""pending""
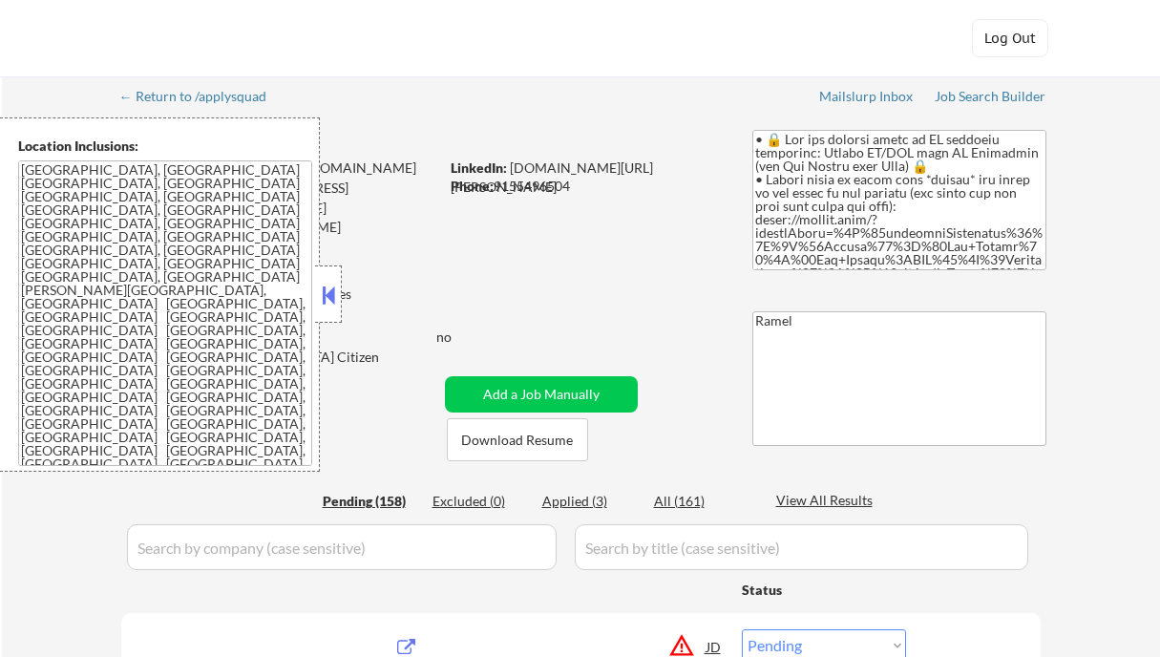
select select ""pending""
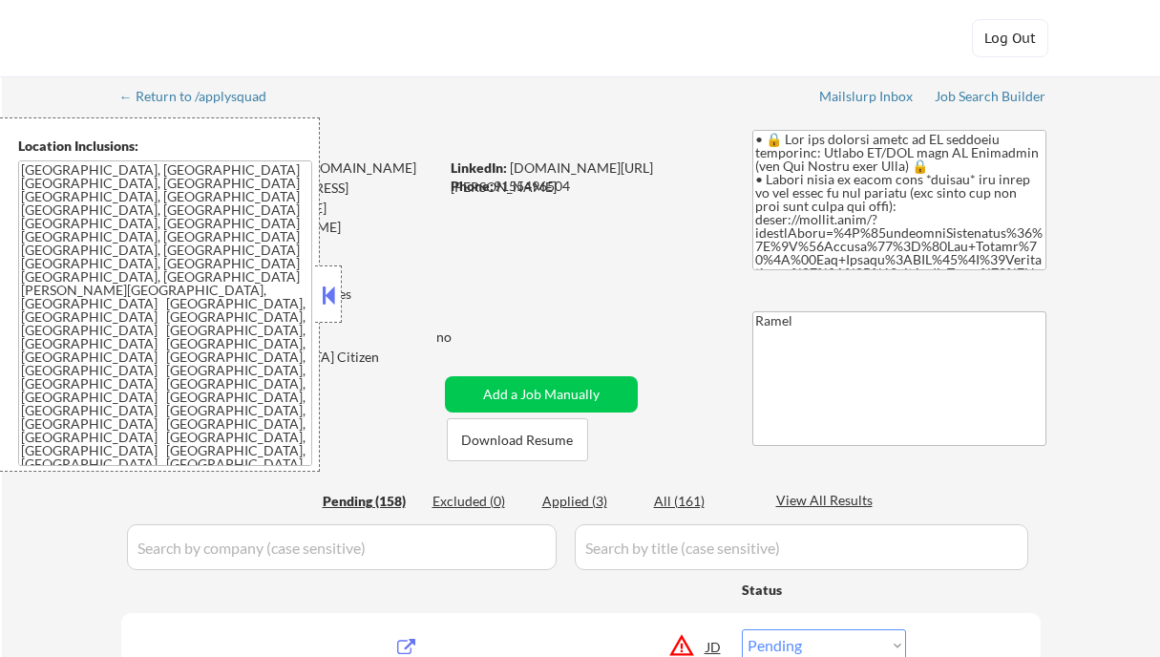
select select ""pending""
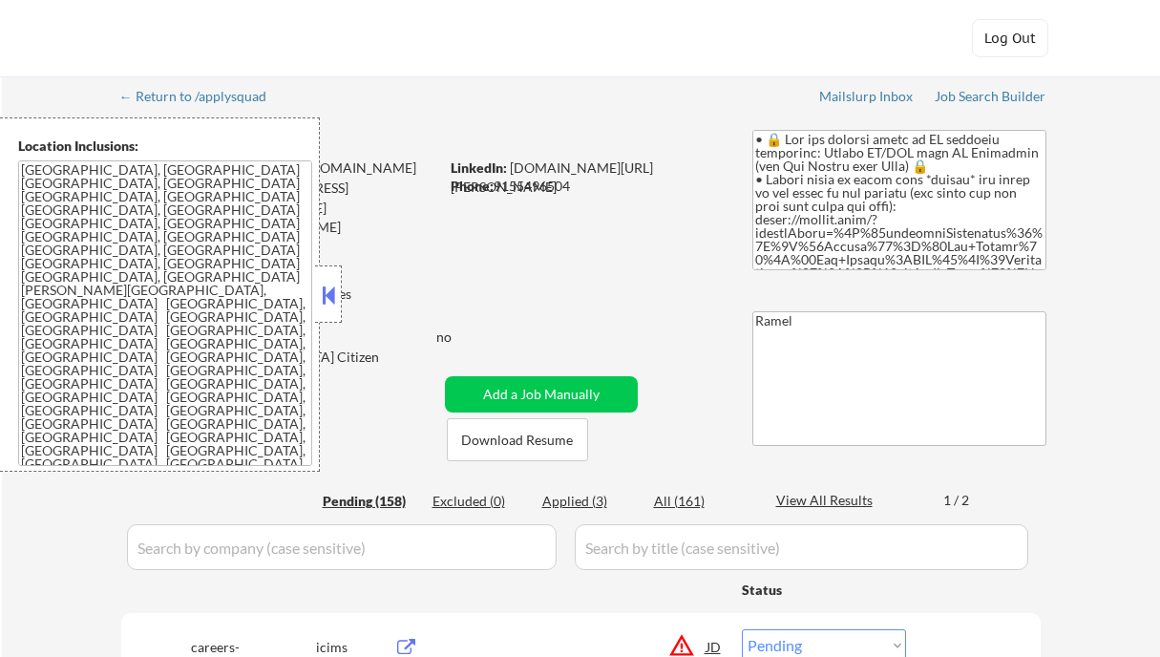
click at [333, 300] on button at bounding box center [328, 295] width 21 height 29
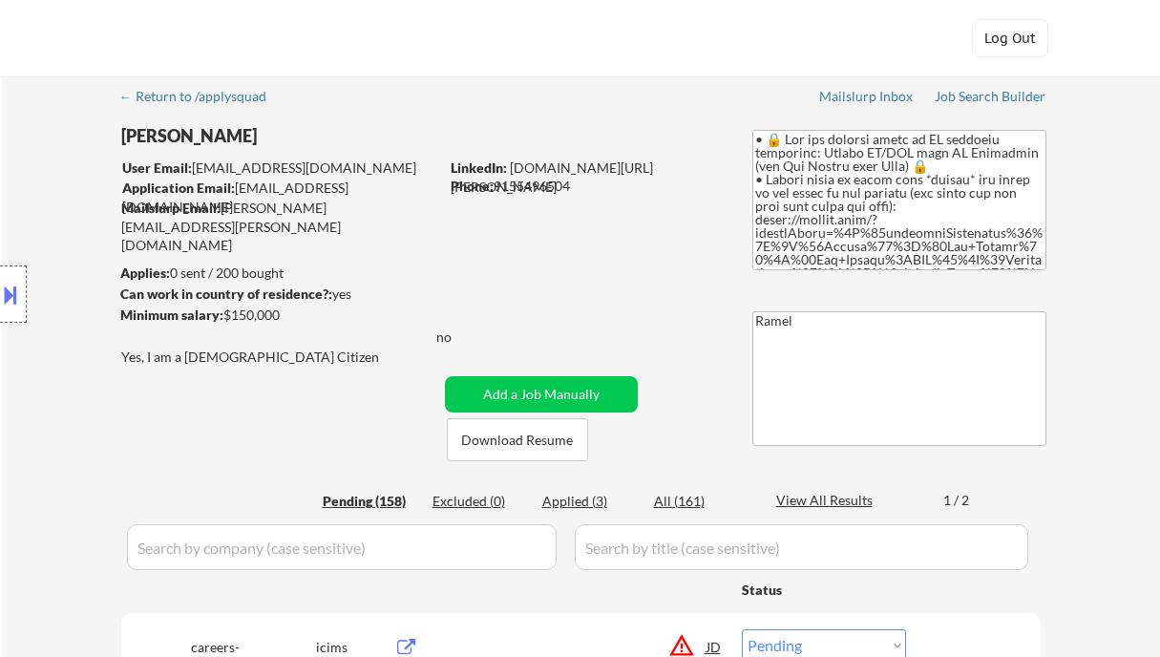
scroll to position [127, 0]
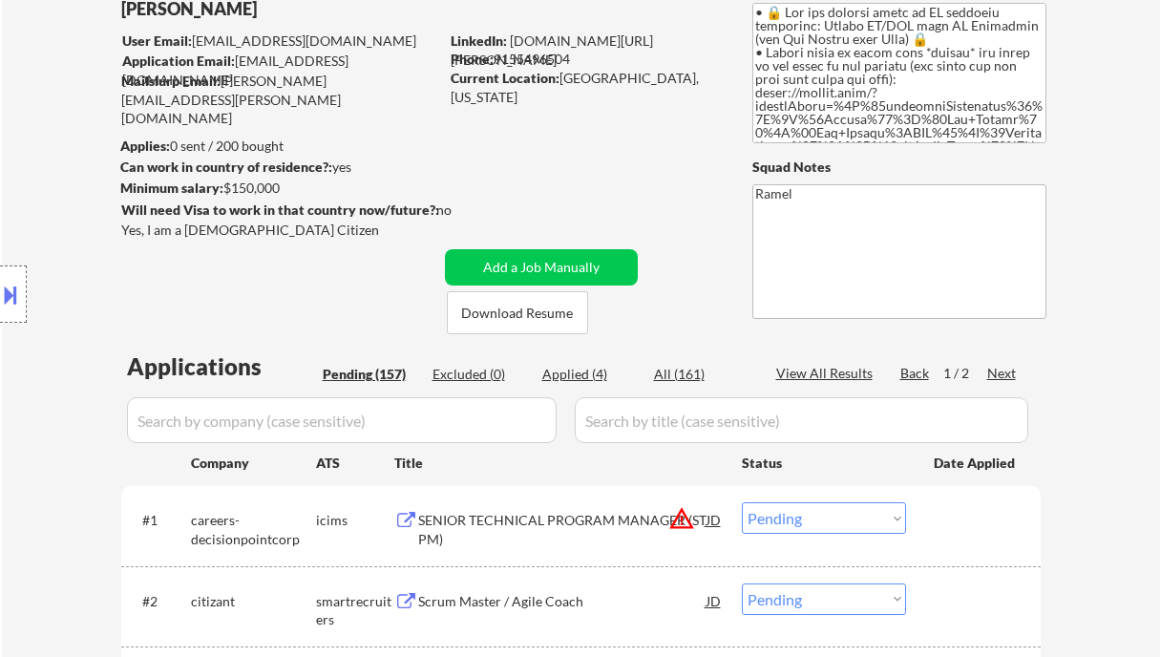
select select ""pending""
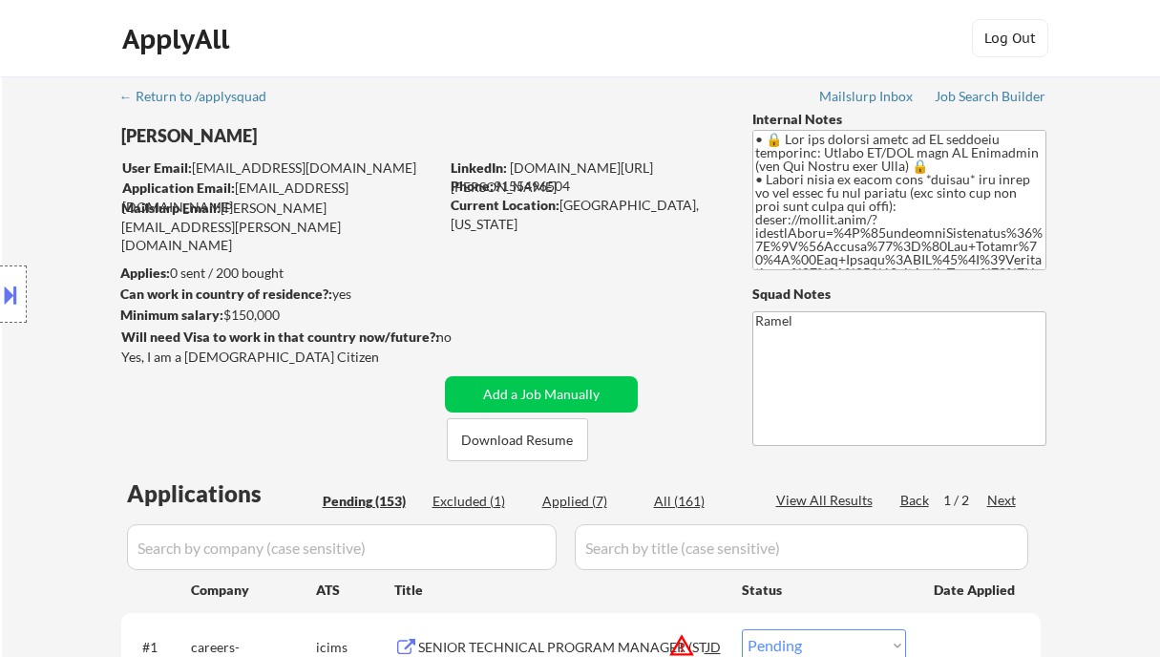
drag, startPoint x: 627, startPoint y: 167, endPoint x: 642, endPoint y: 168, distance: 15.3
select select ""pending""
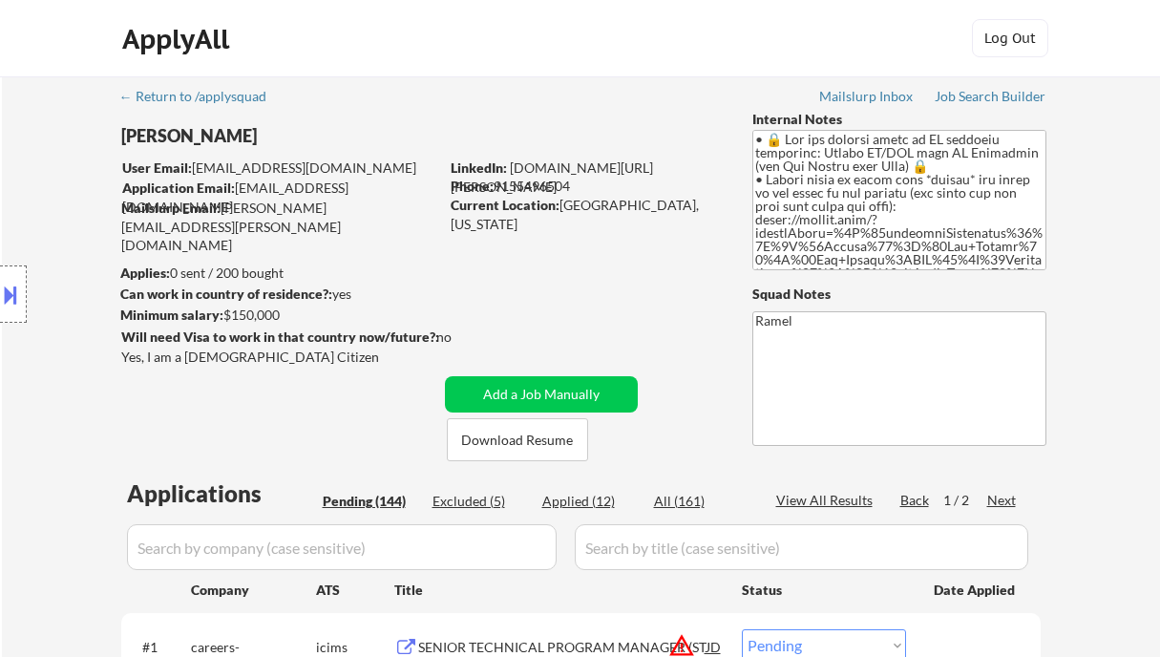
select select ""pending""
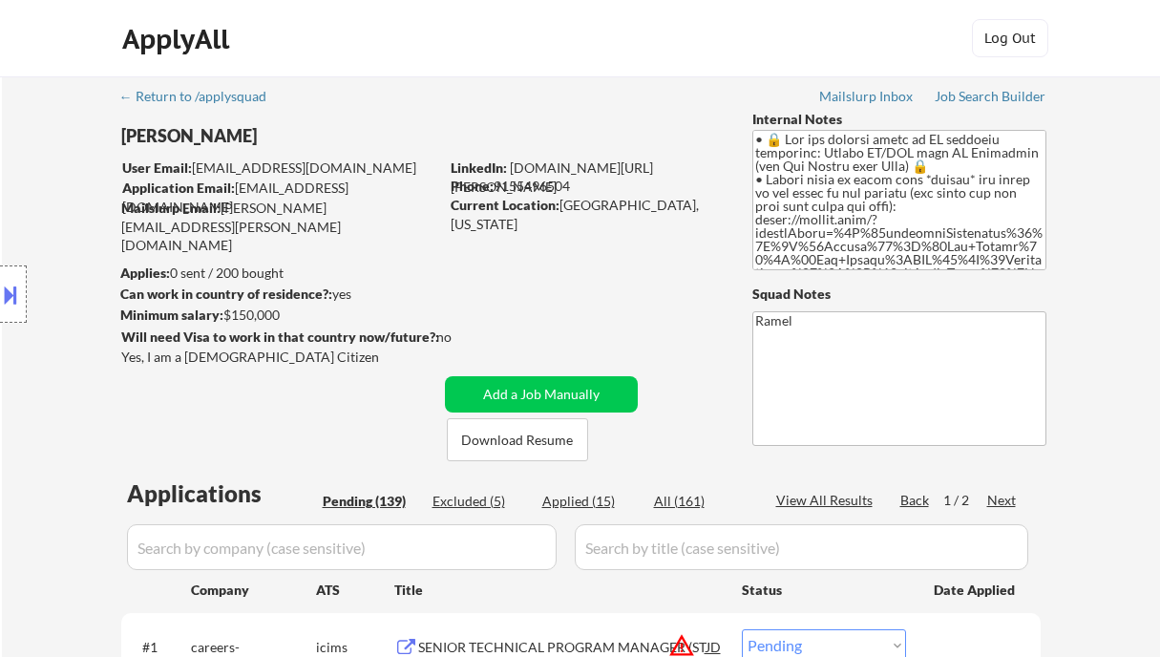
select select ""pending""
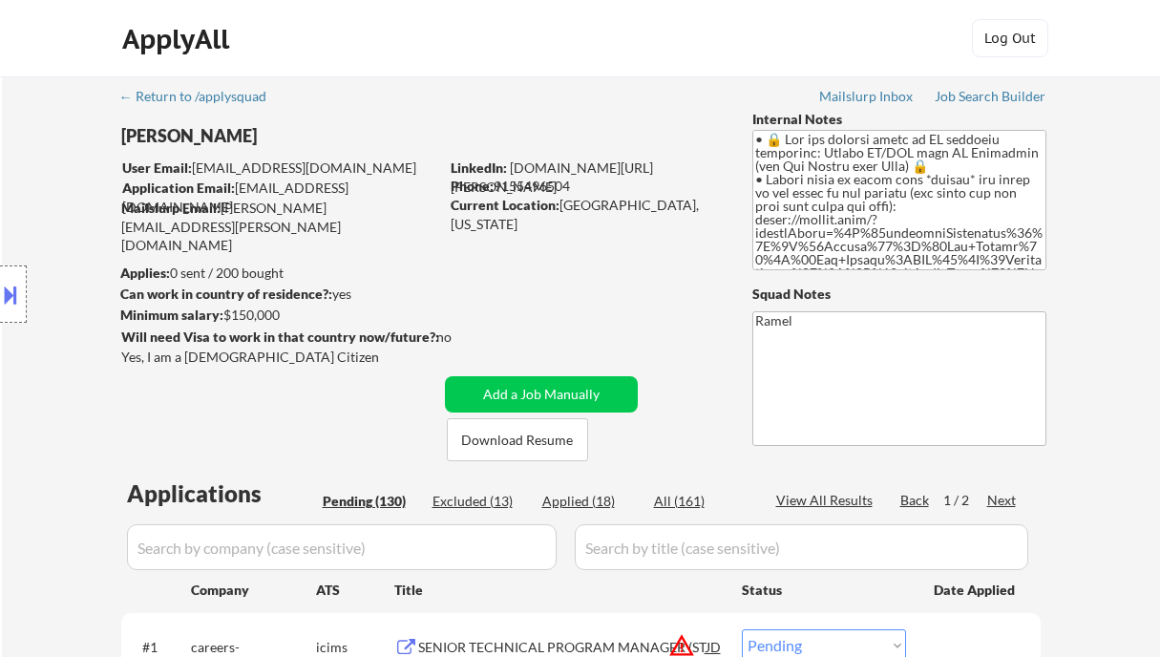
select select ""pending""
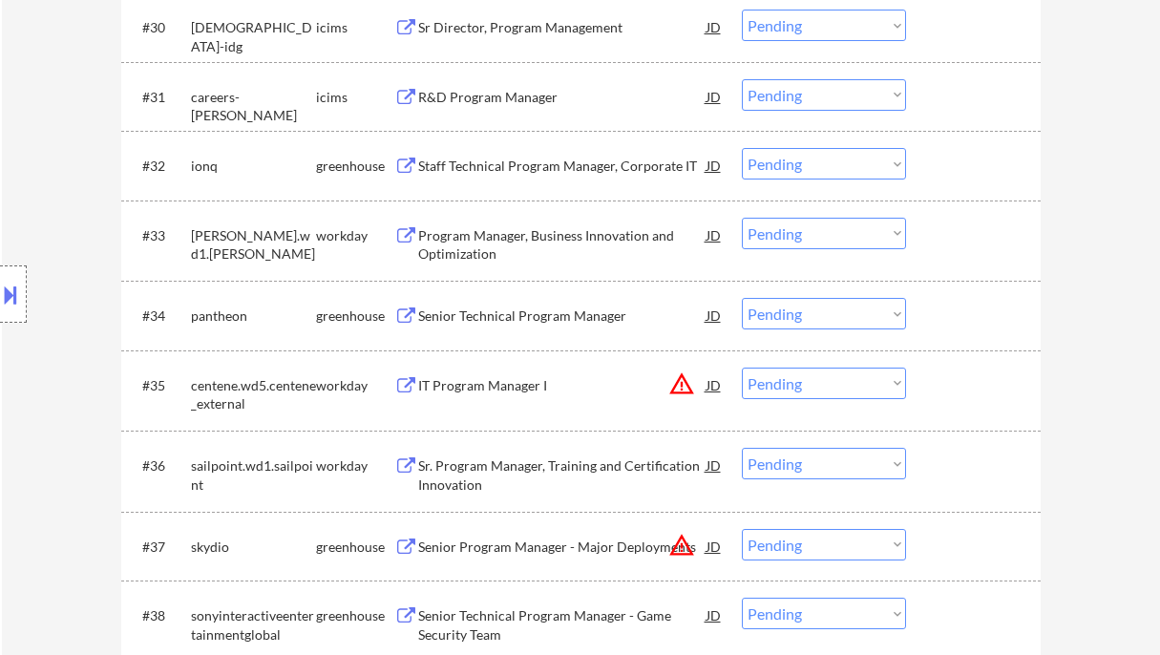
select select ""pending""
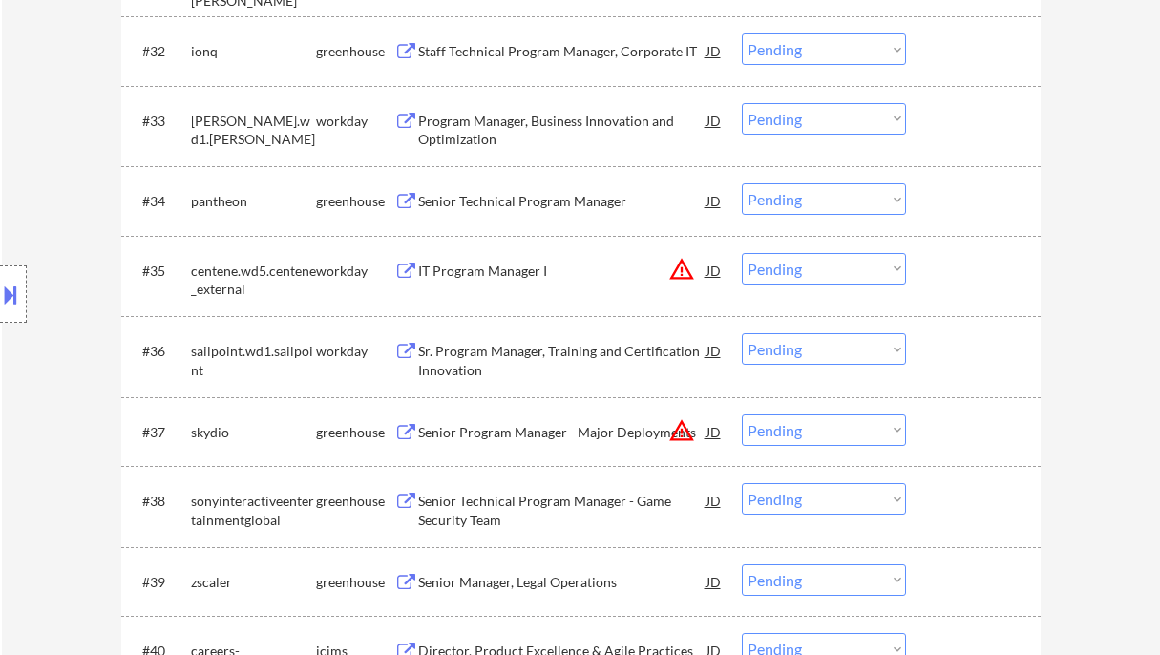
scroll to position [0, 0]
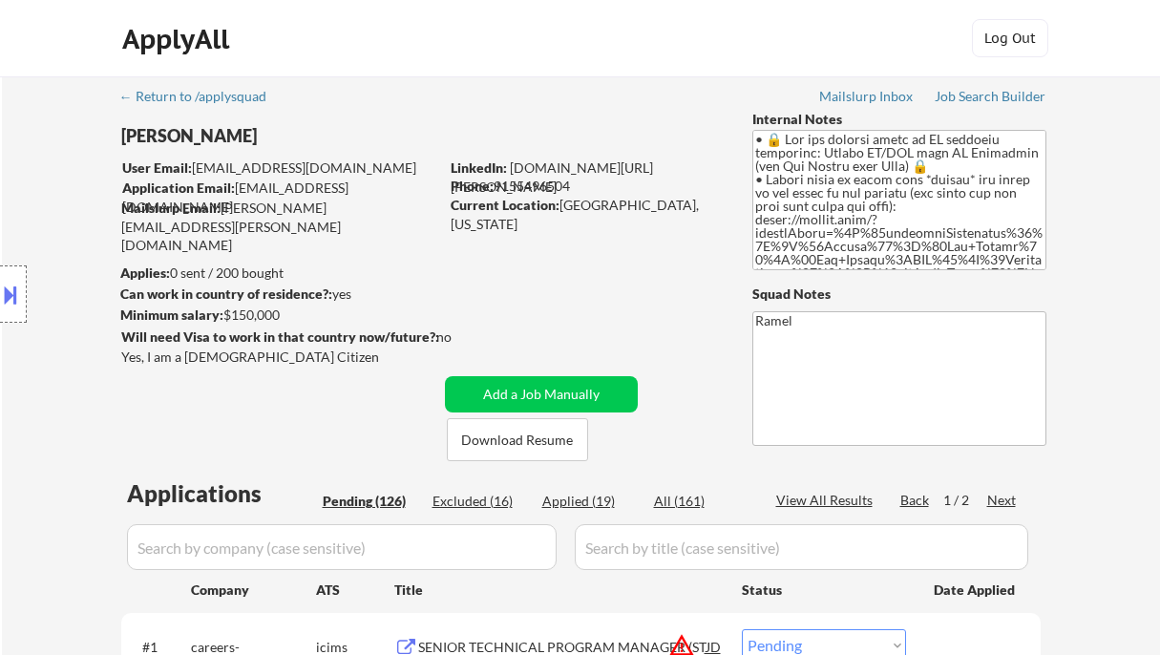
click at [591, 498] on div "Applied (19)" at bounding box center [589, 501] width 95 height 19
select select ""applied""
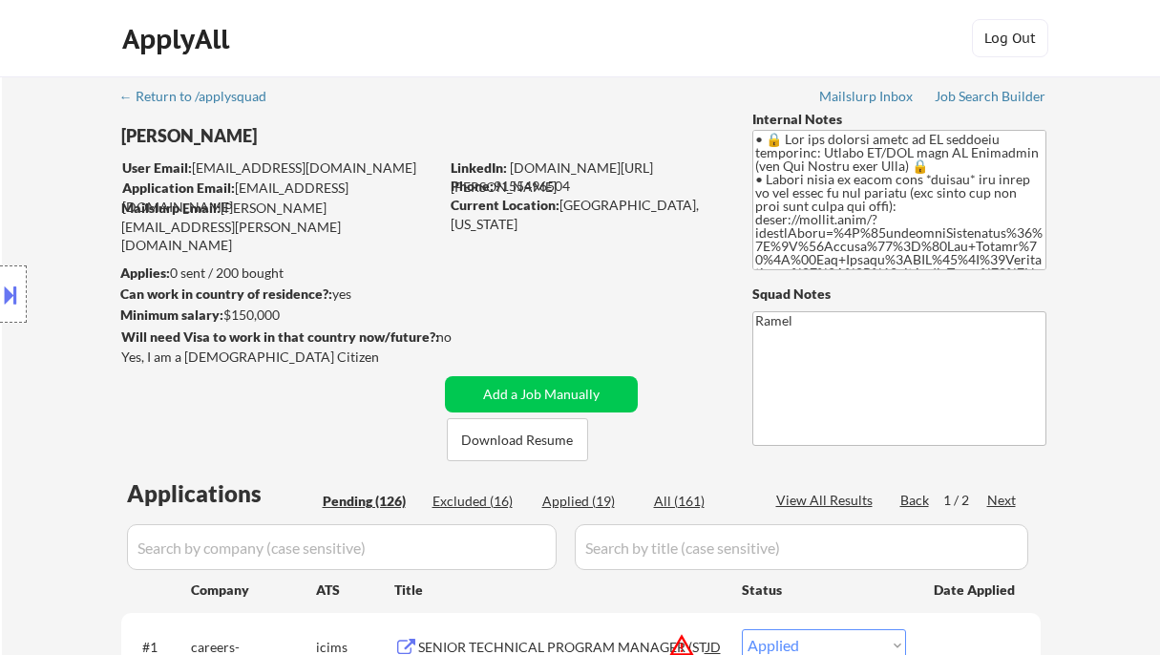
select select ""applied""
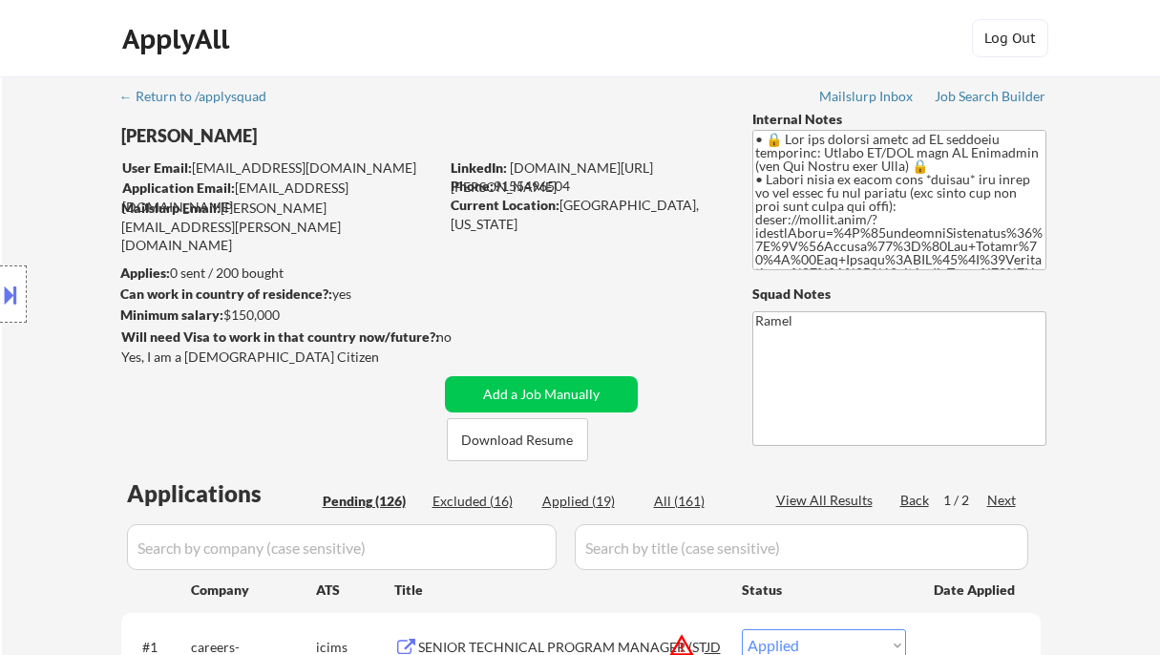
select select ""applied""
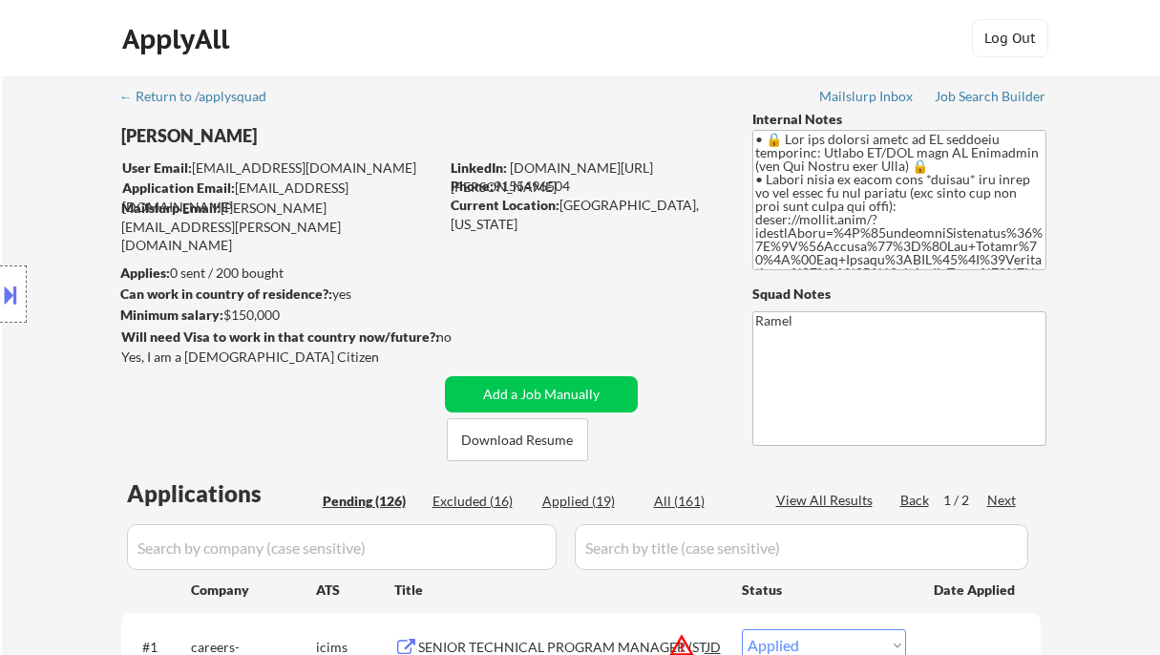
select select ""applied""
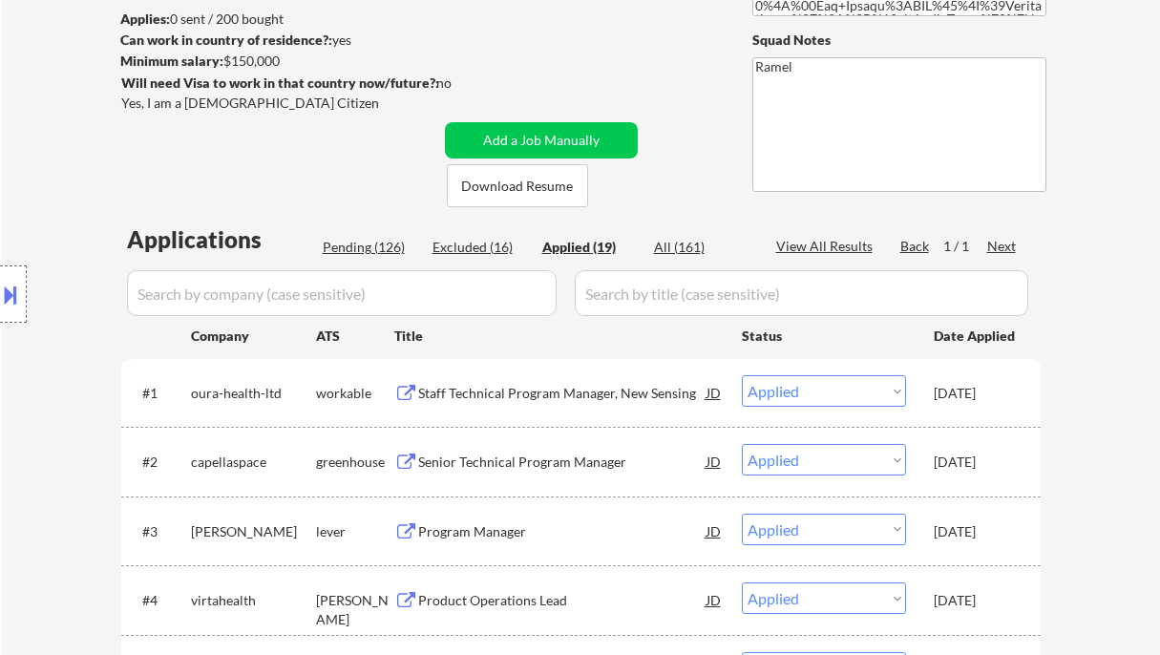
scroll to position [636, 0]
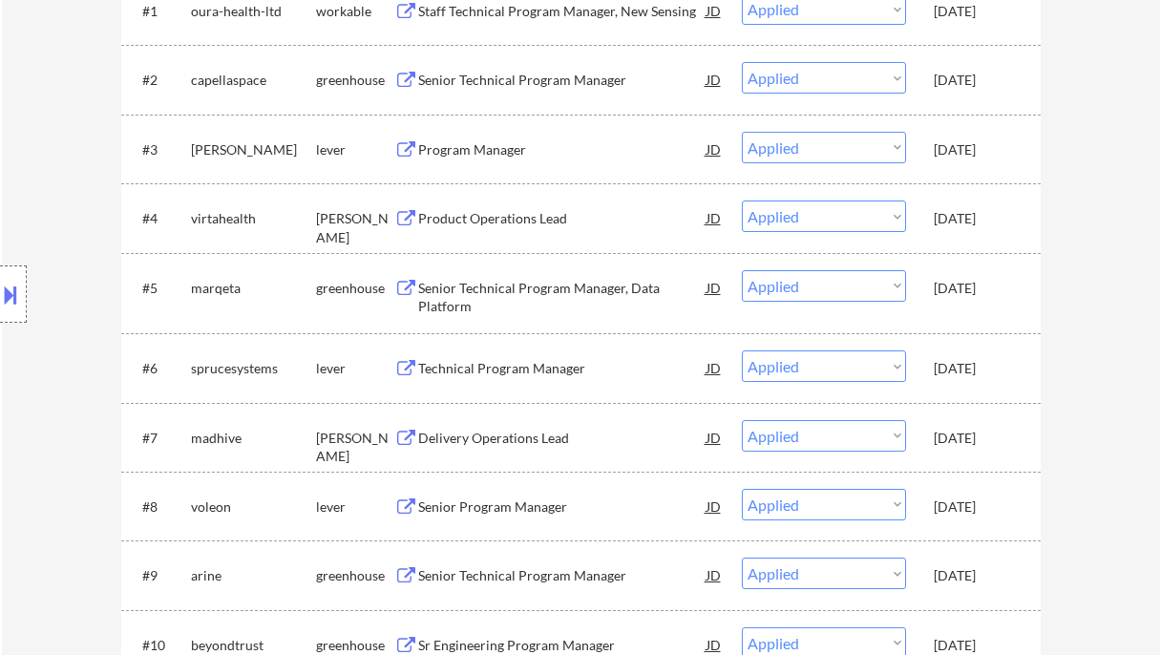
select select ""applied""
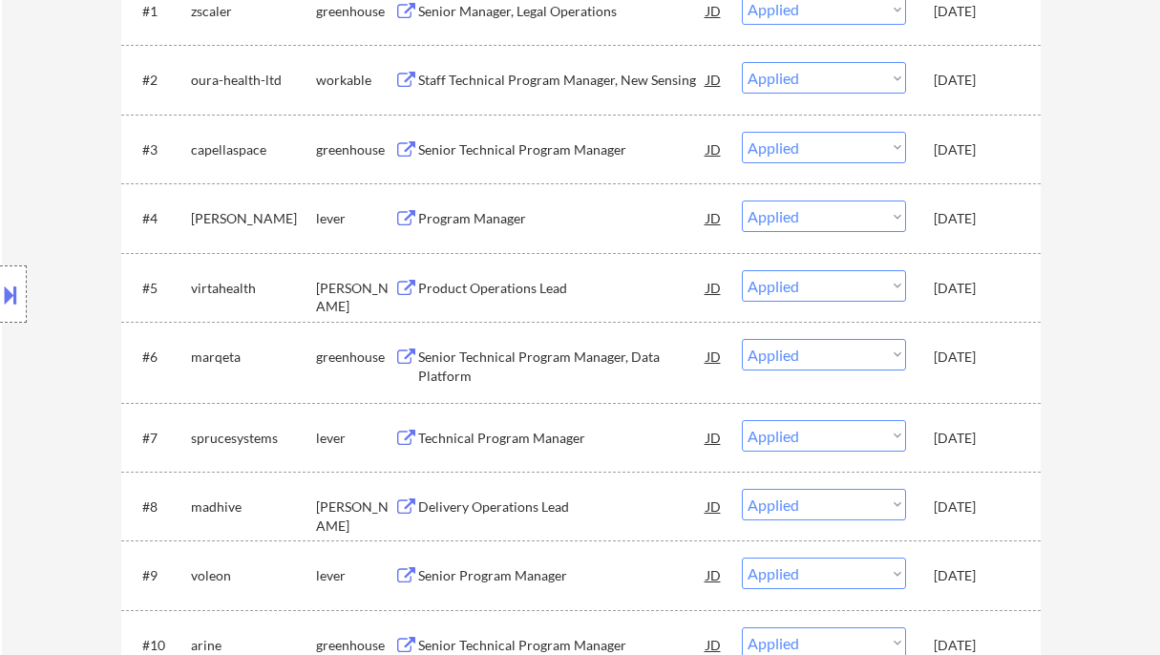
select select ""applied""
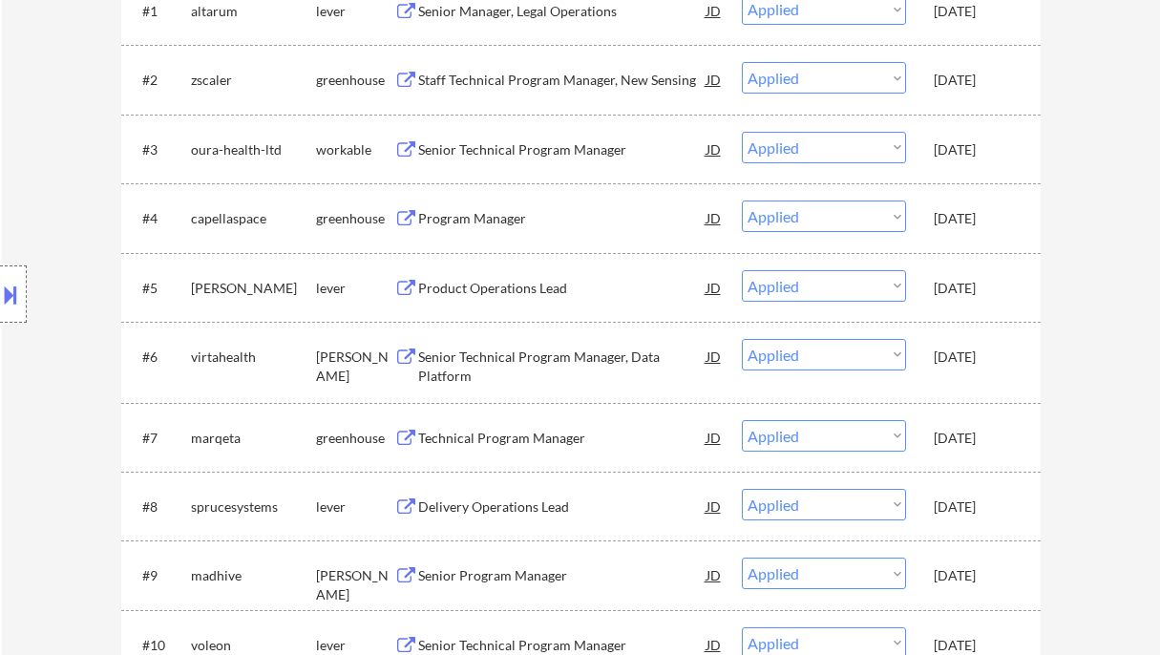
select select ""applied""
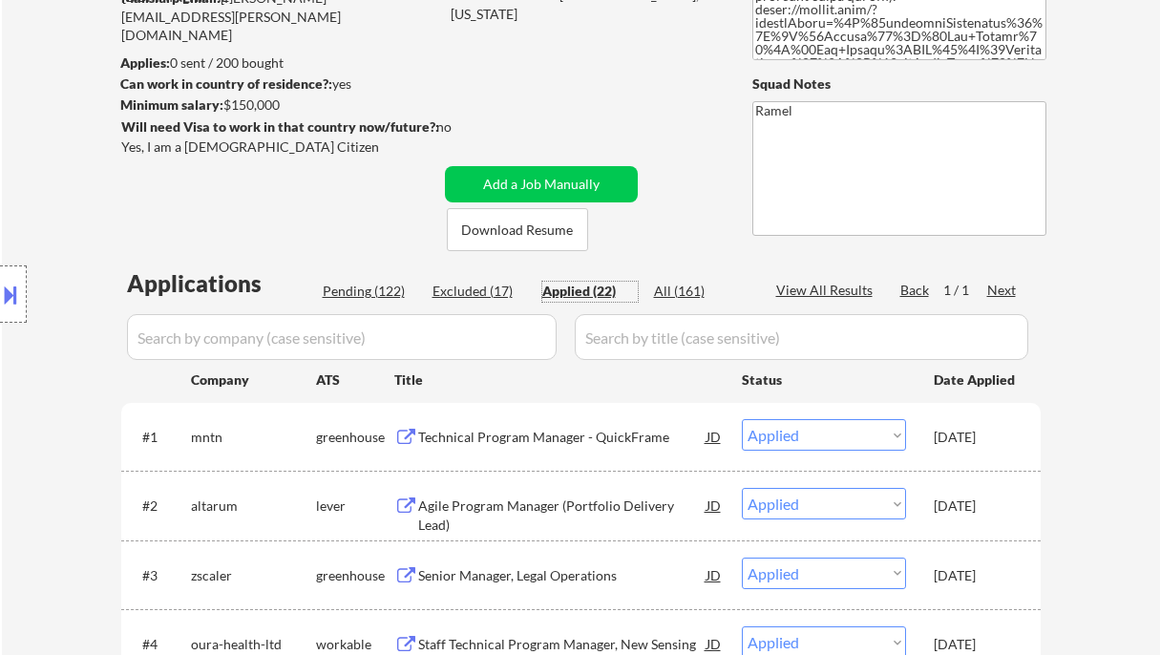
scroll to position [254, 0]
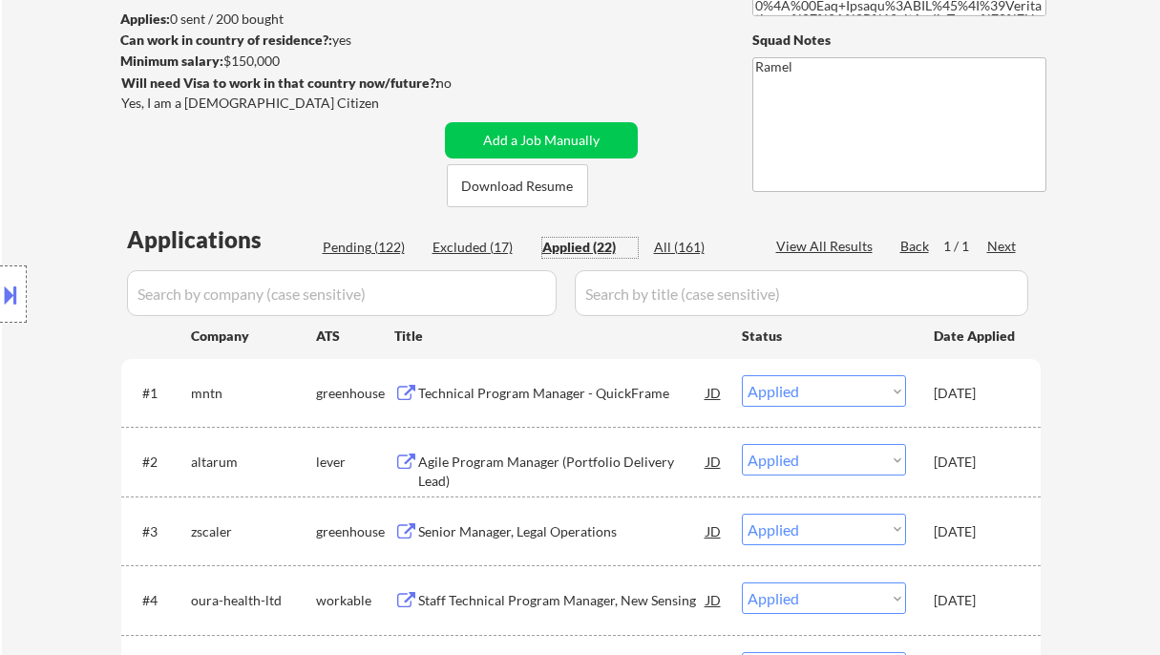
select select ""applied""
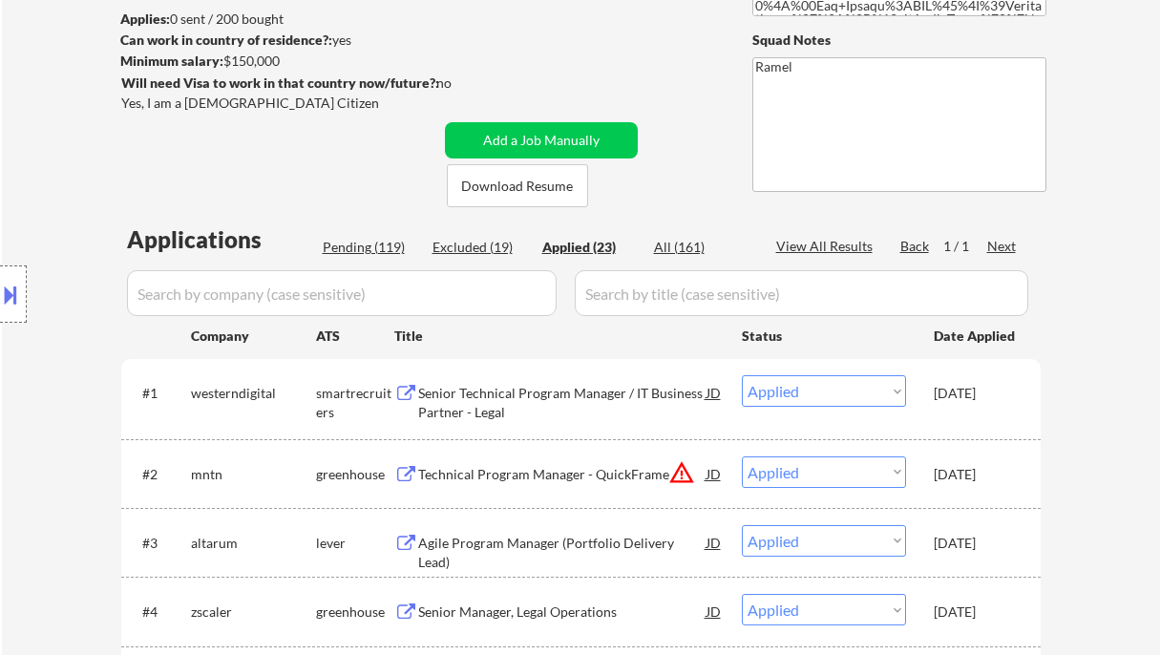
select select ""applied""
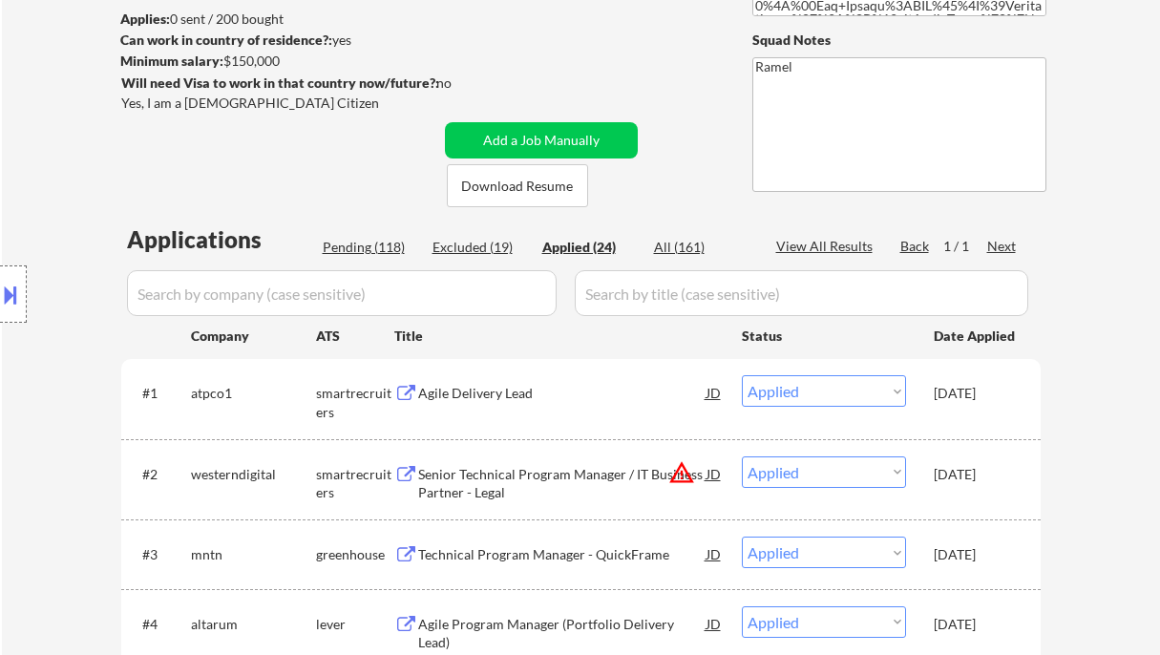
select select ""applied""
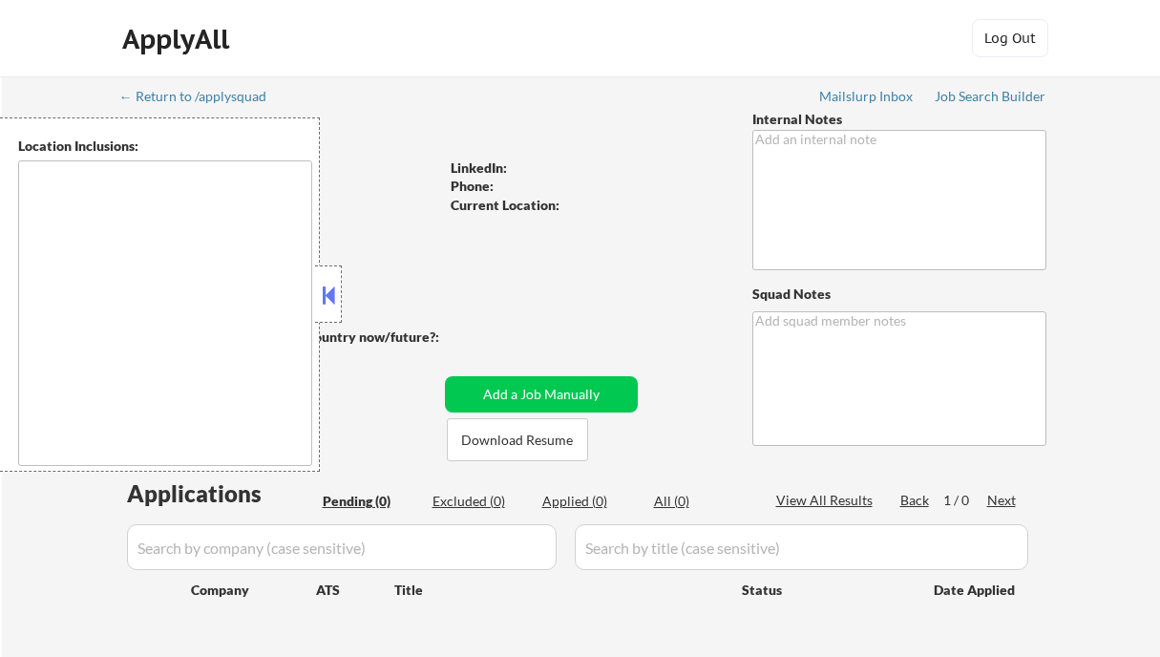
click at [331, 285] on button at bounding box center [328, 295] width 21 height 29
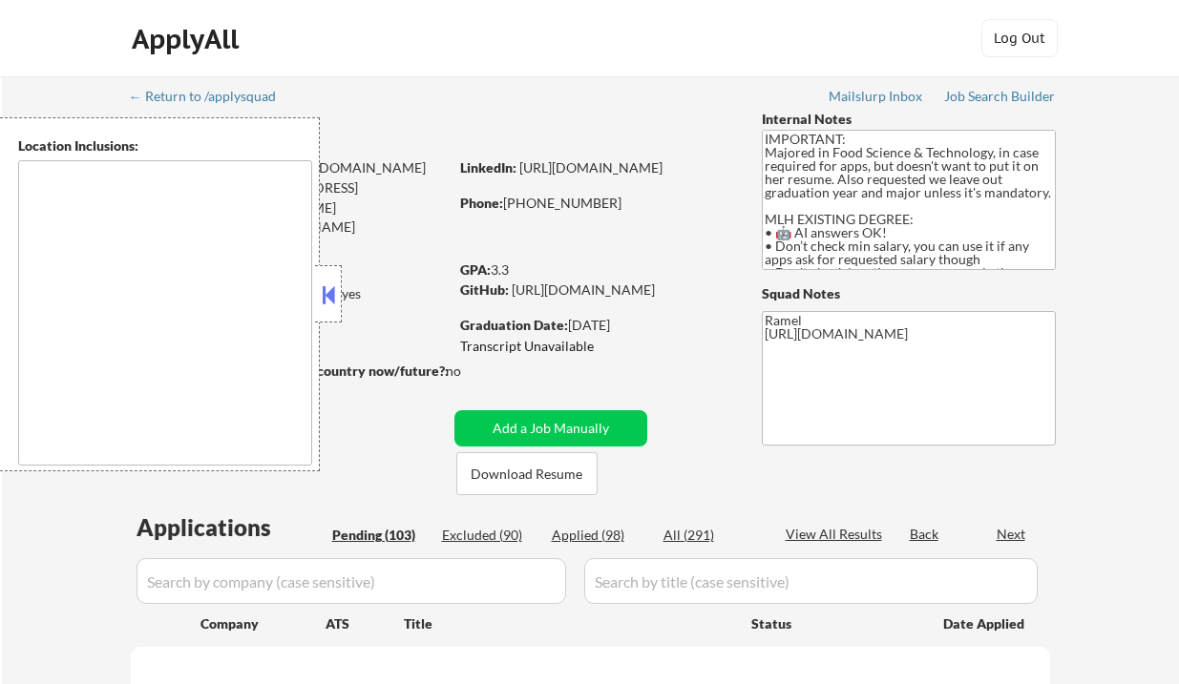
type textarea "country:US"
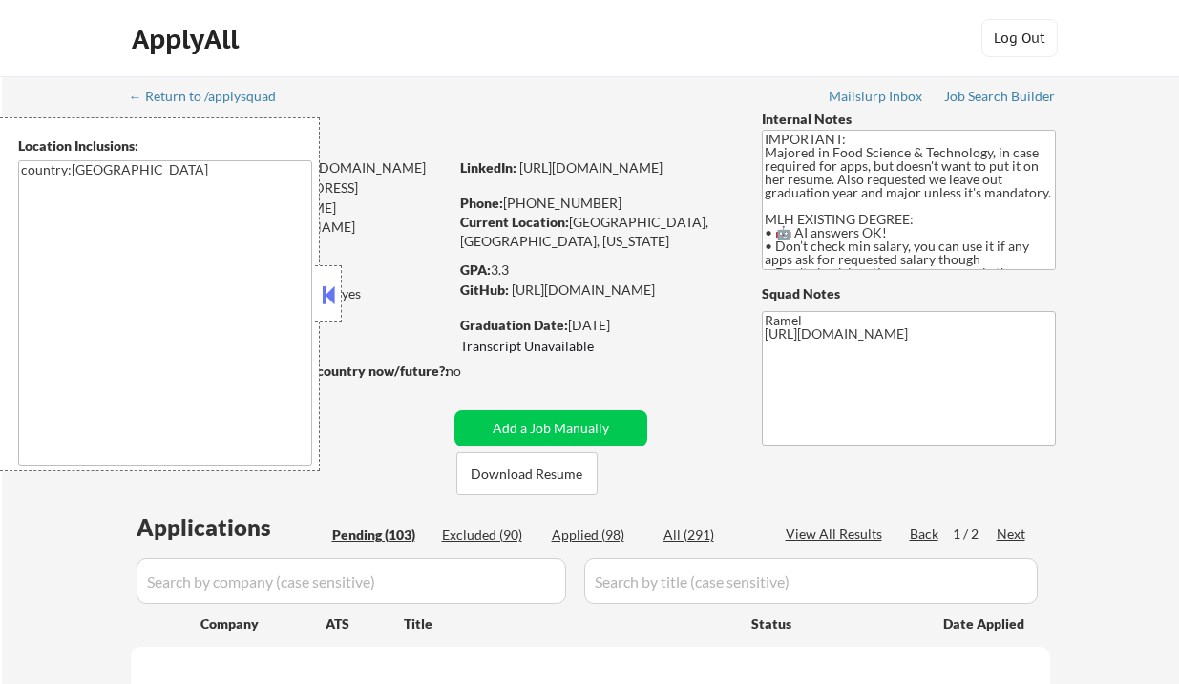
select select ""pending""
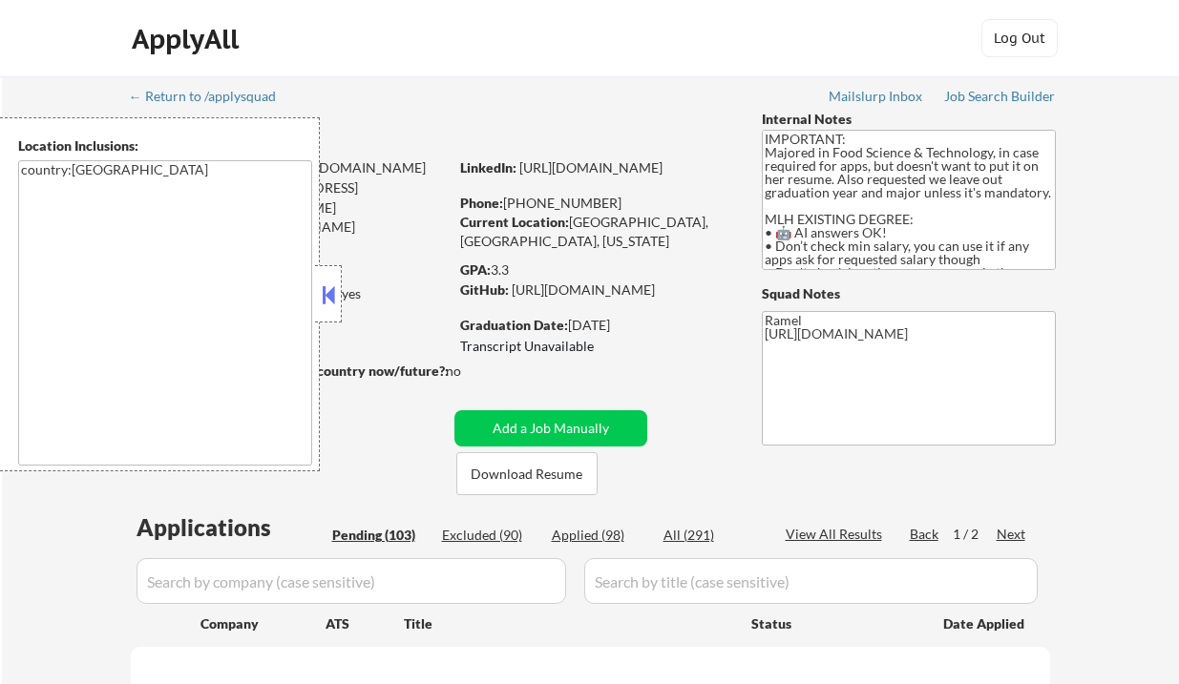
select select ""pending""
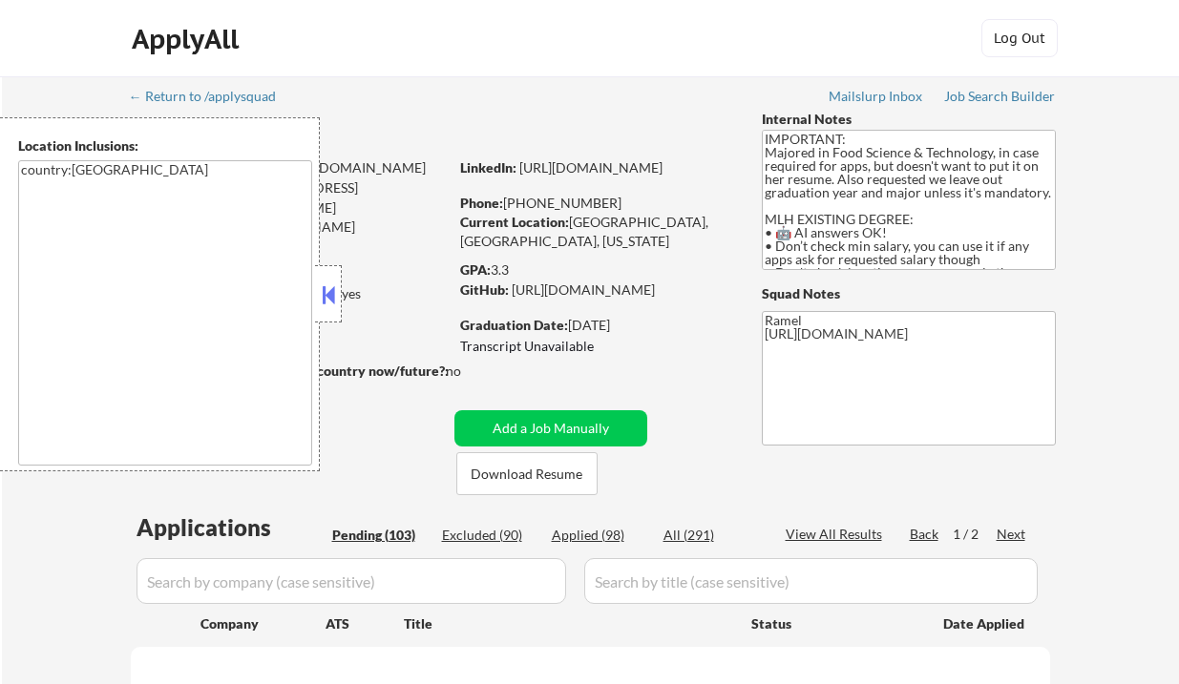
select select ""pending""
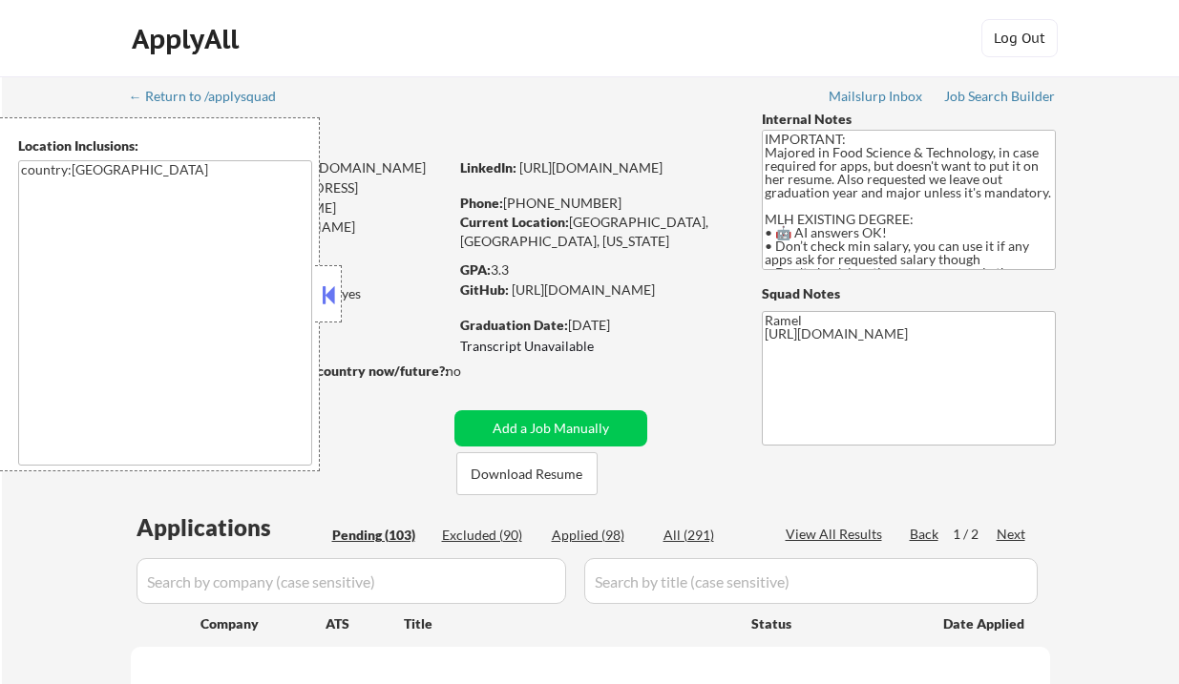
select select ""pending""
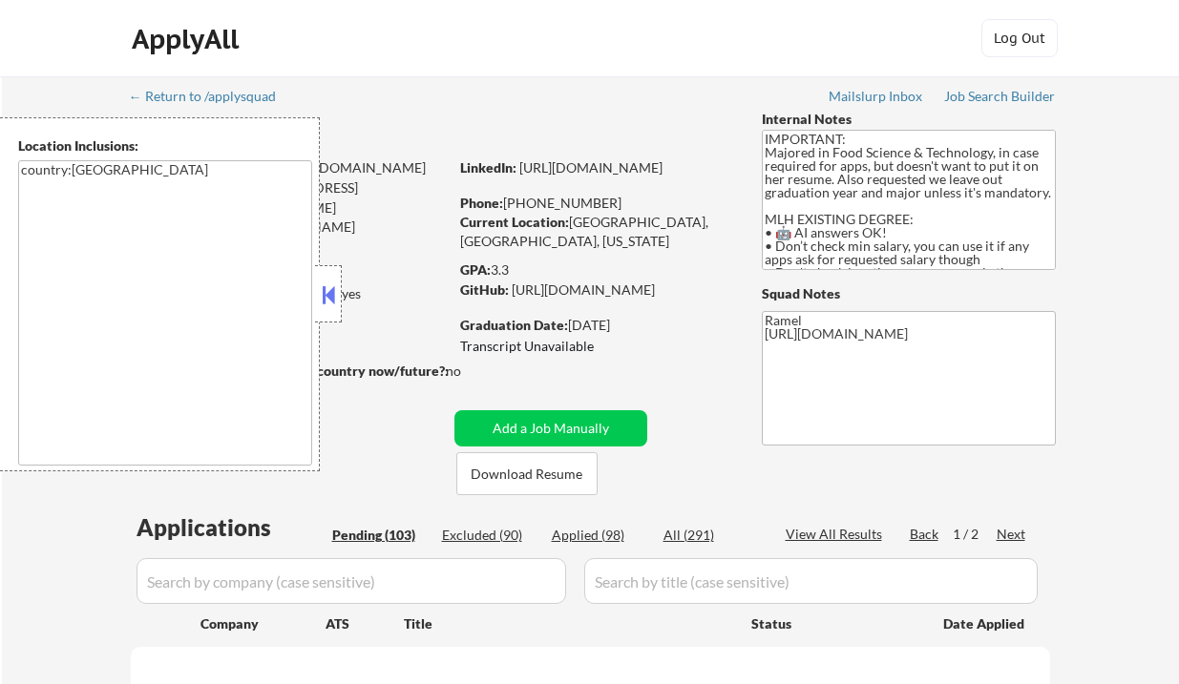
select select ""pending""
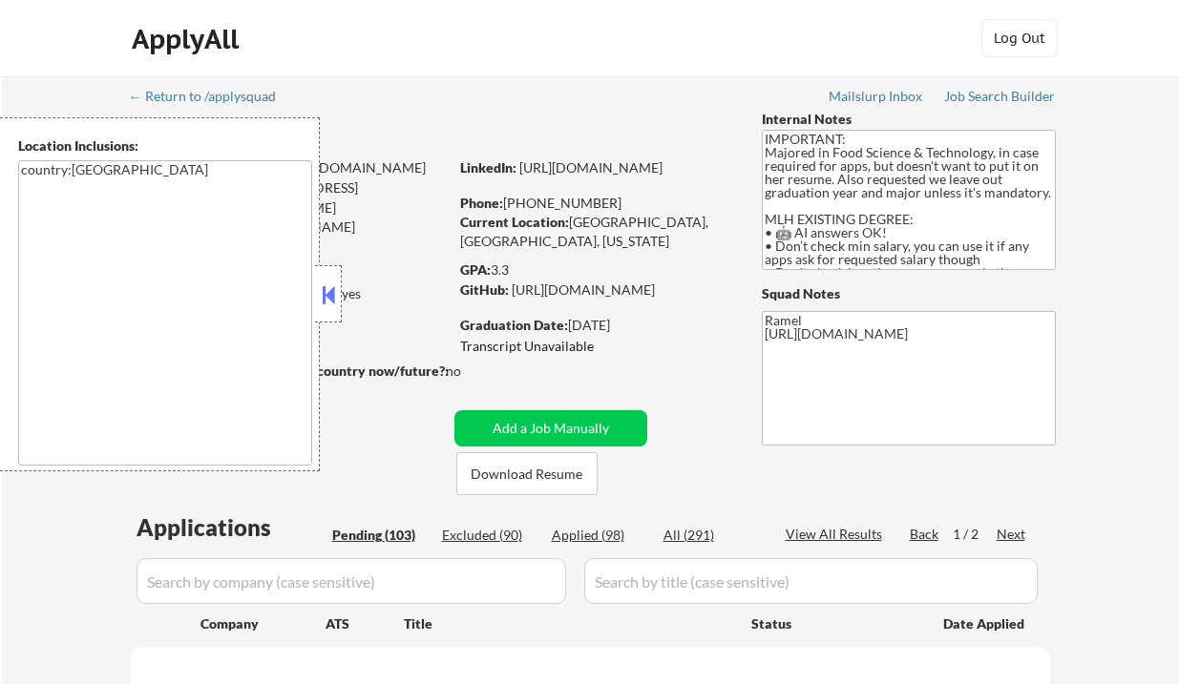
select select ""pending""
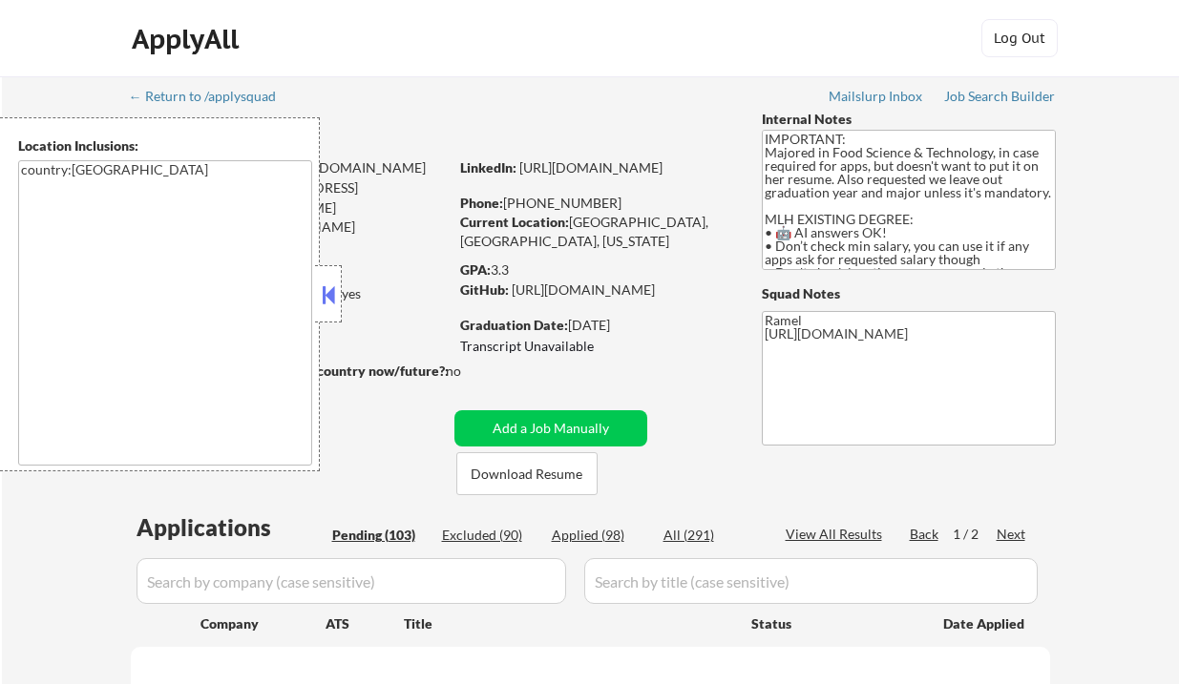
select select ""pending""
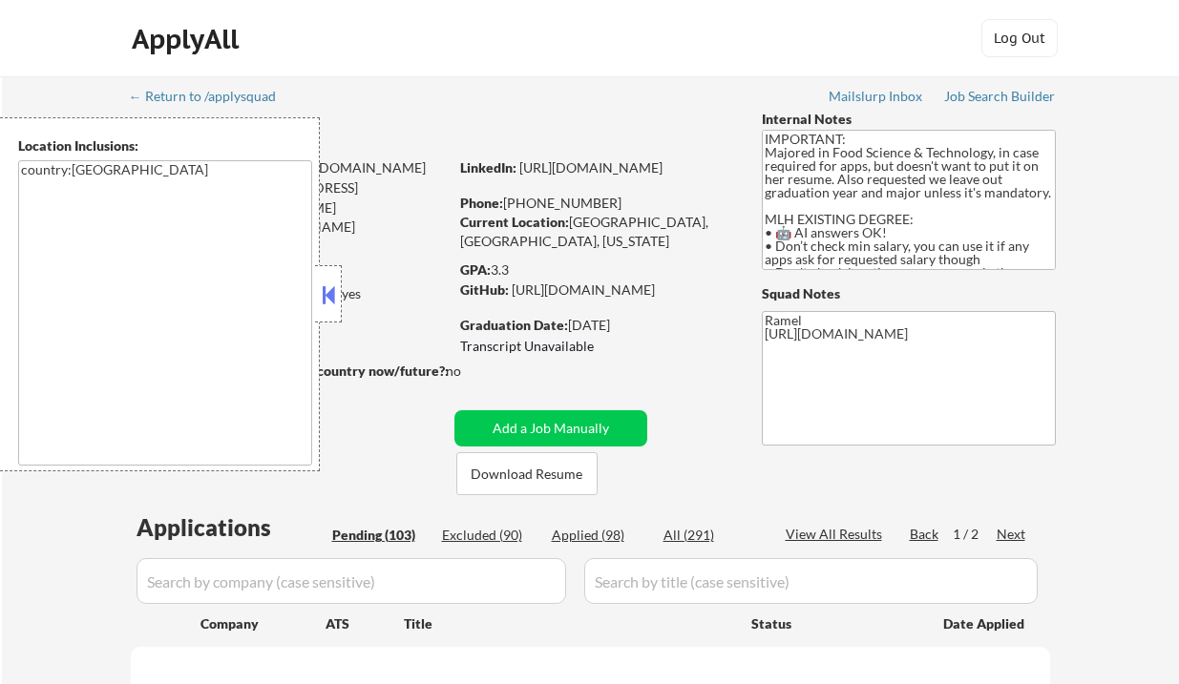
select select ""pending""
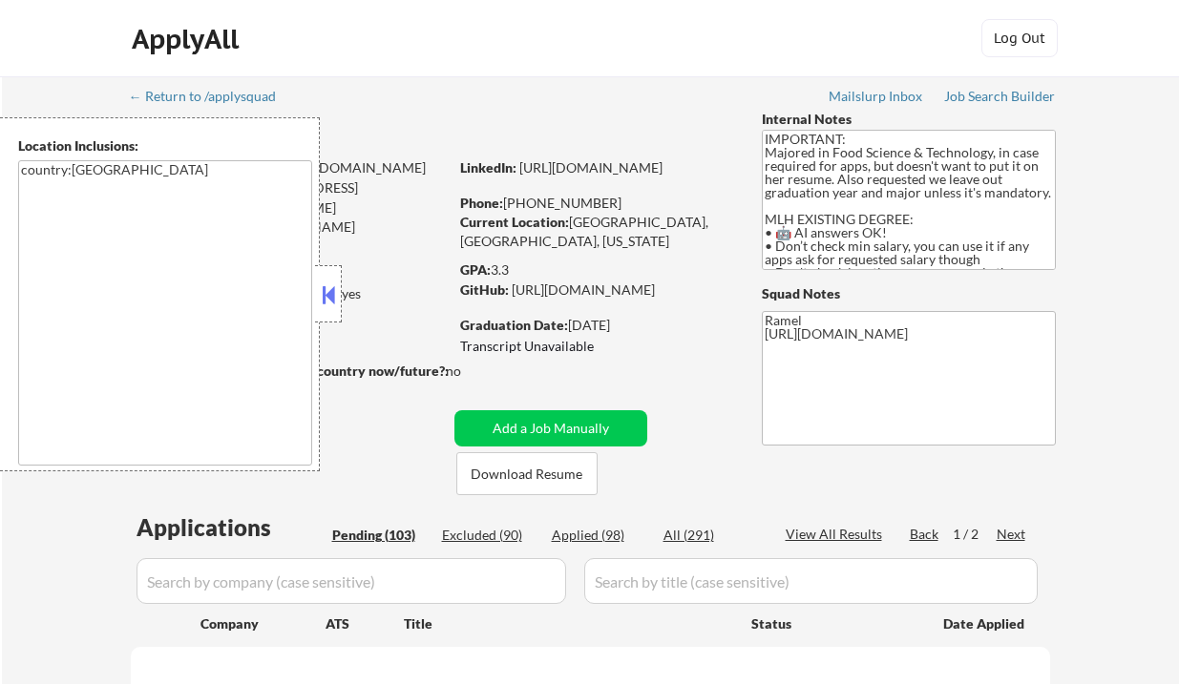
select select ""pending""
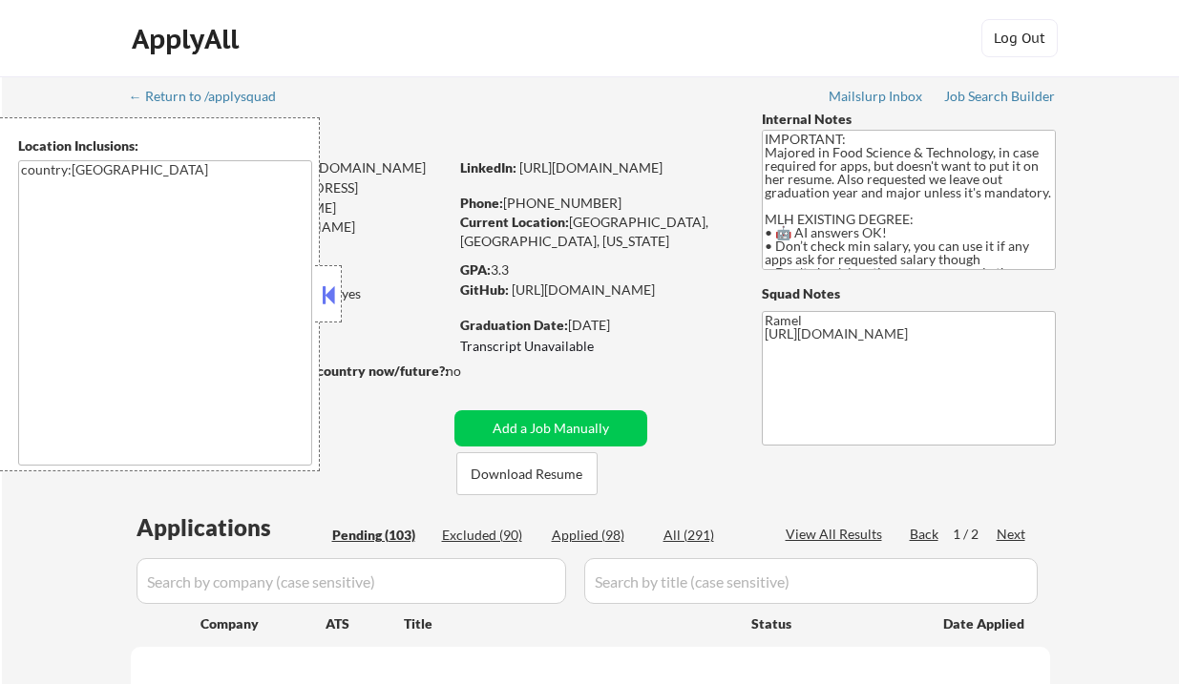
select select ""pending""
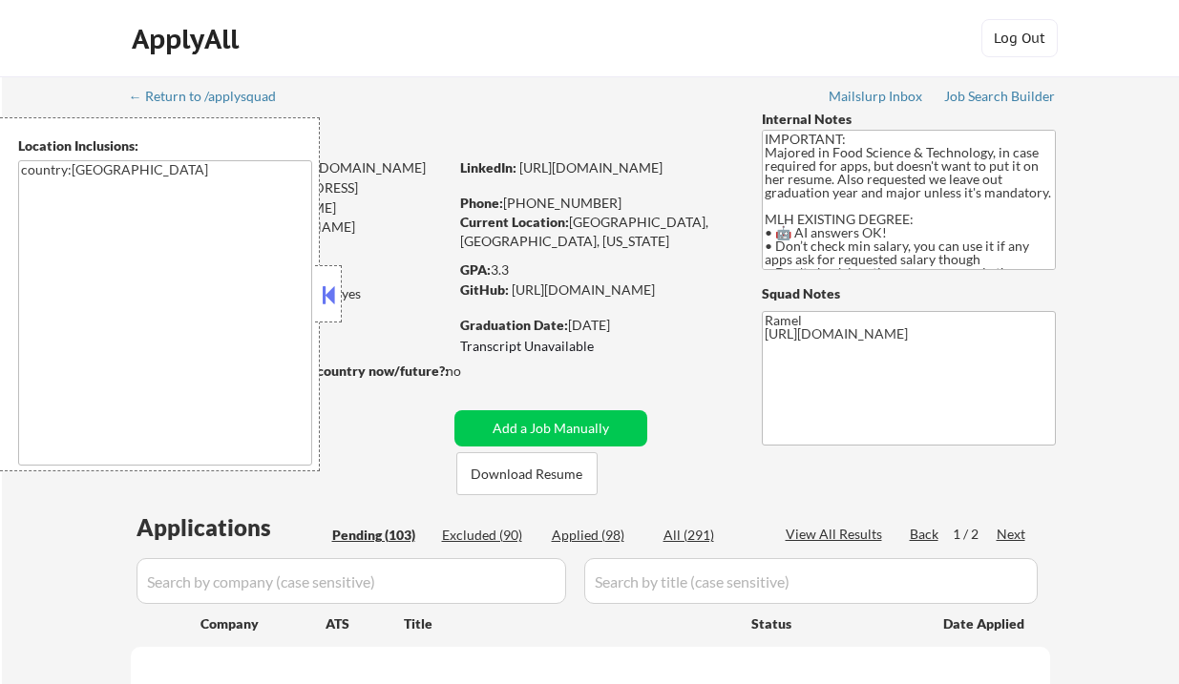
select select ""pending""
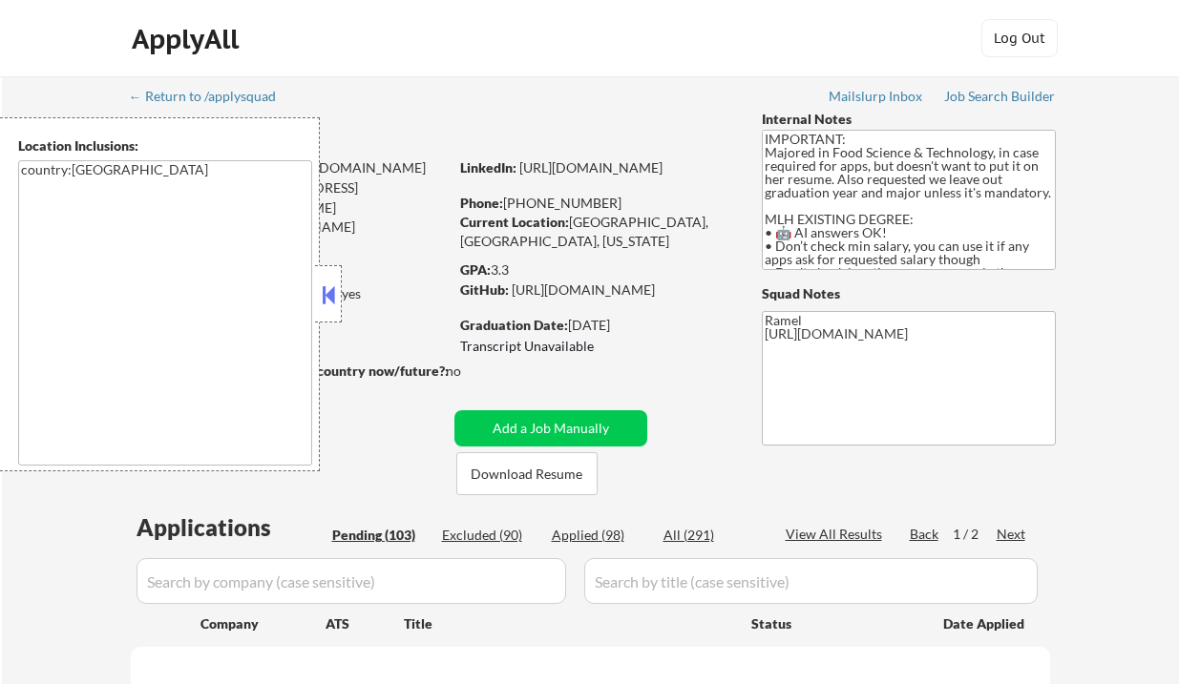
select select ""pending""
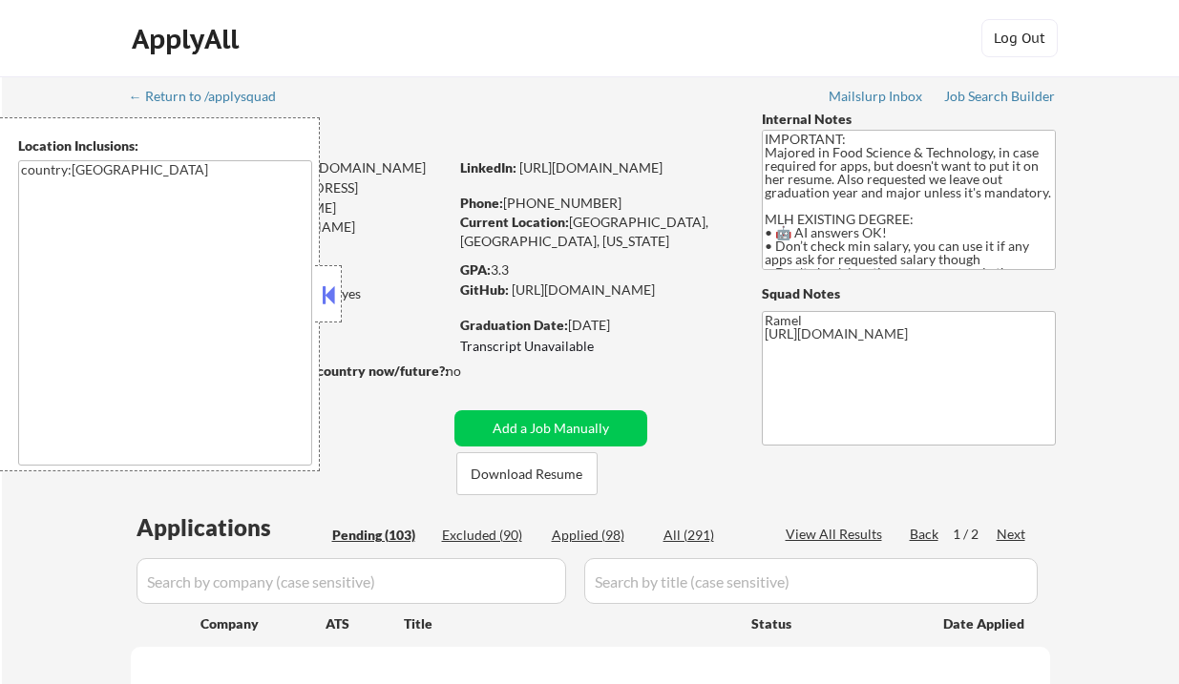
select select ""pending""
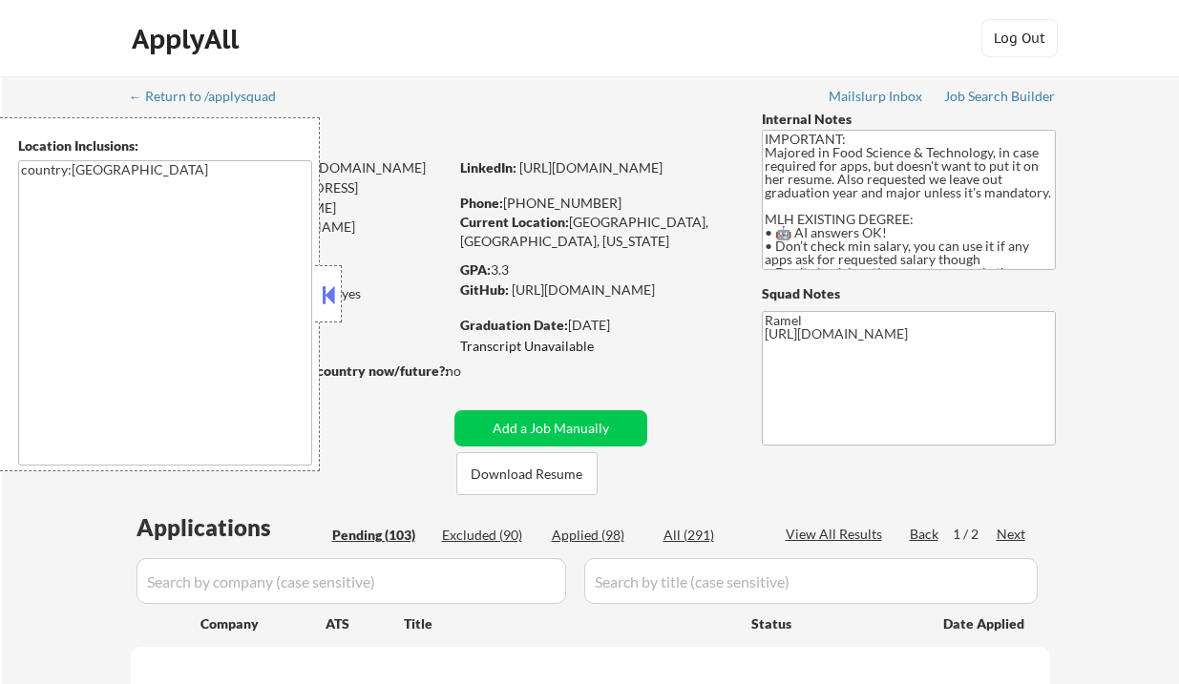
select select ""pending""
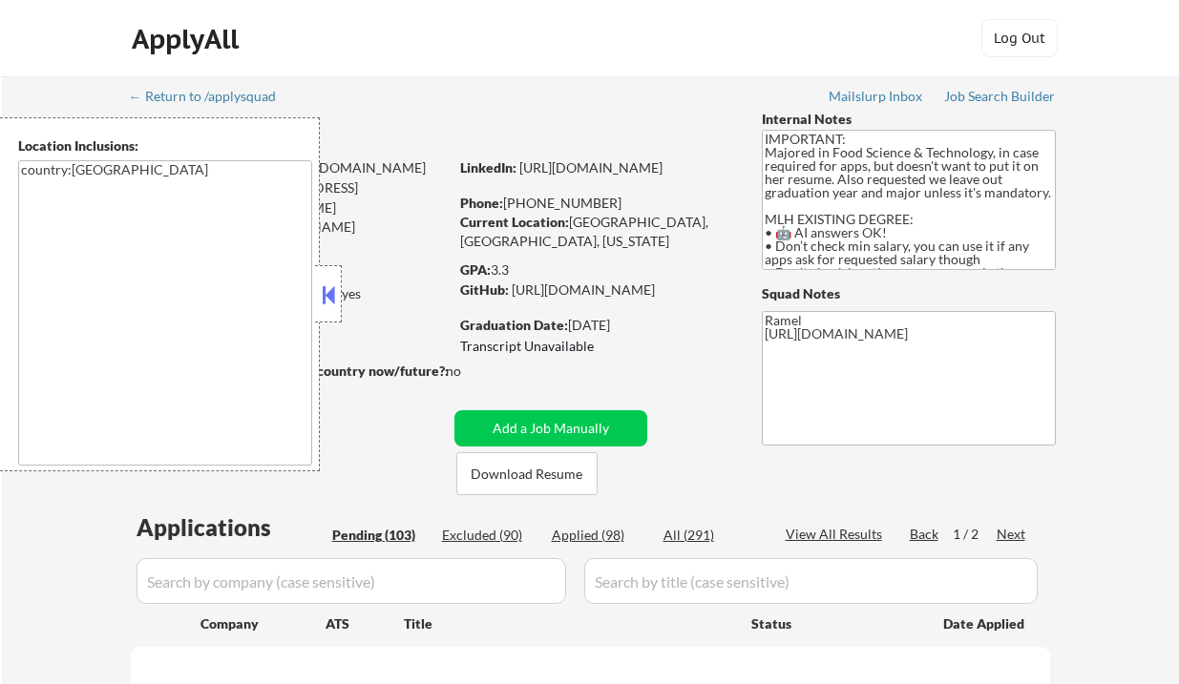
select select ""pending""
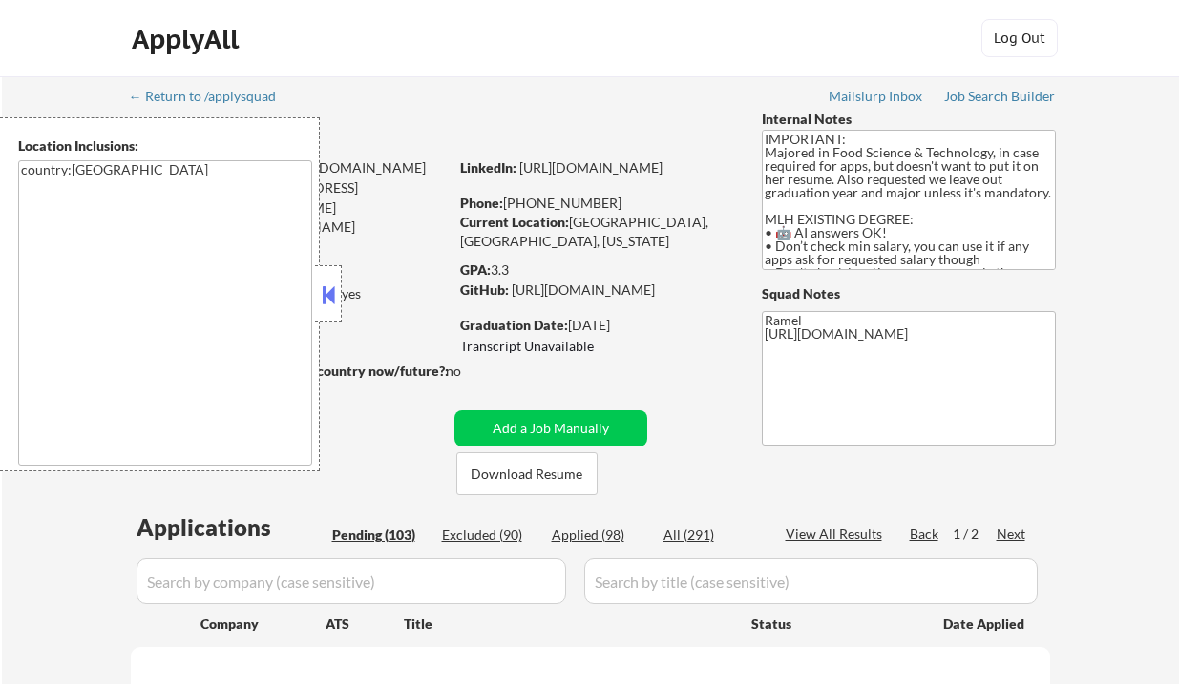
select select ""pending""
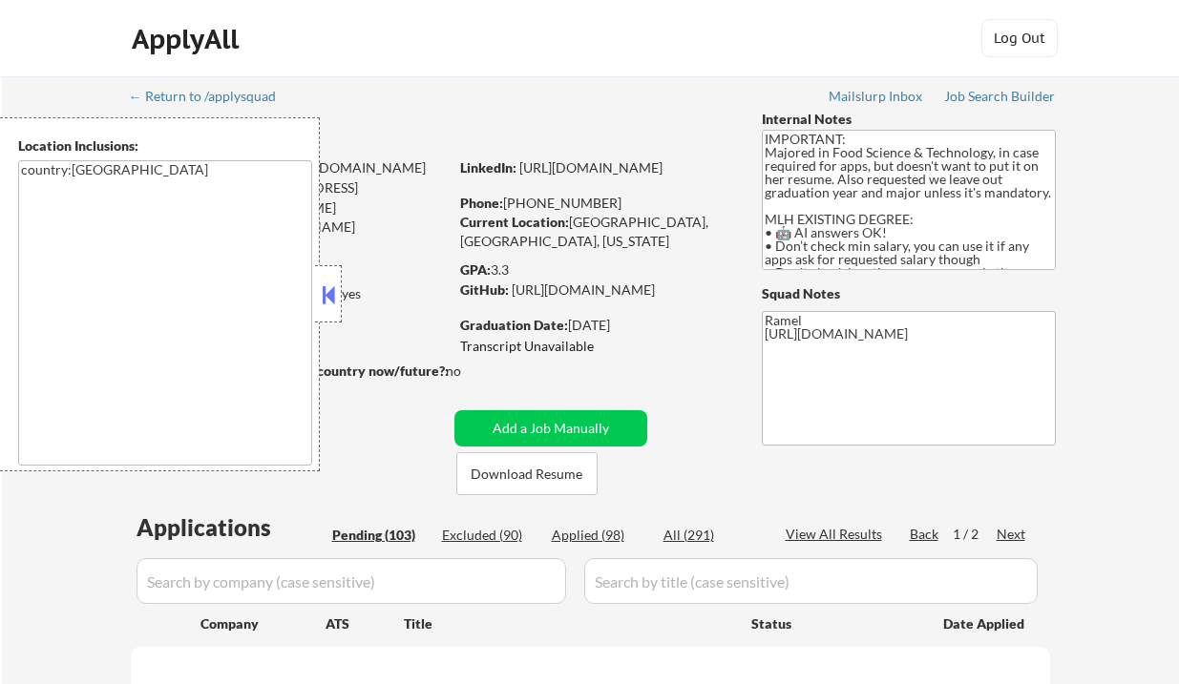
select select ""pending""
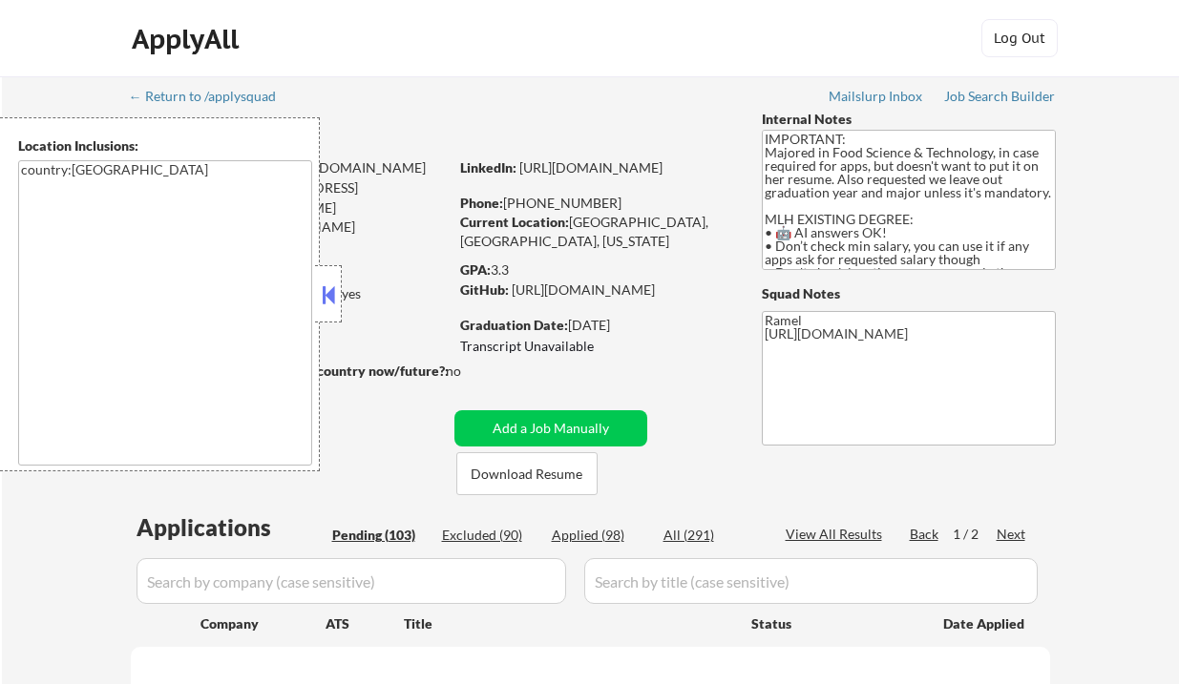
select select ""pending""
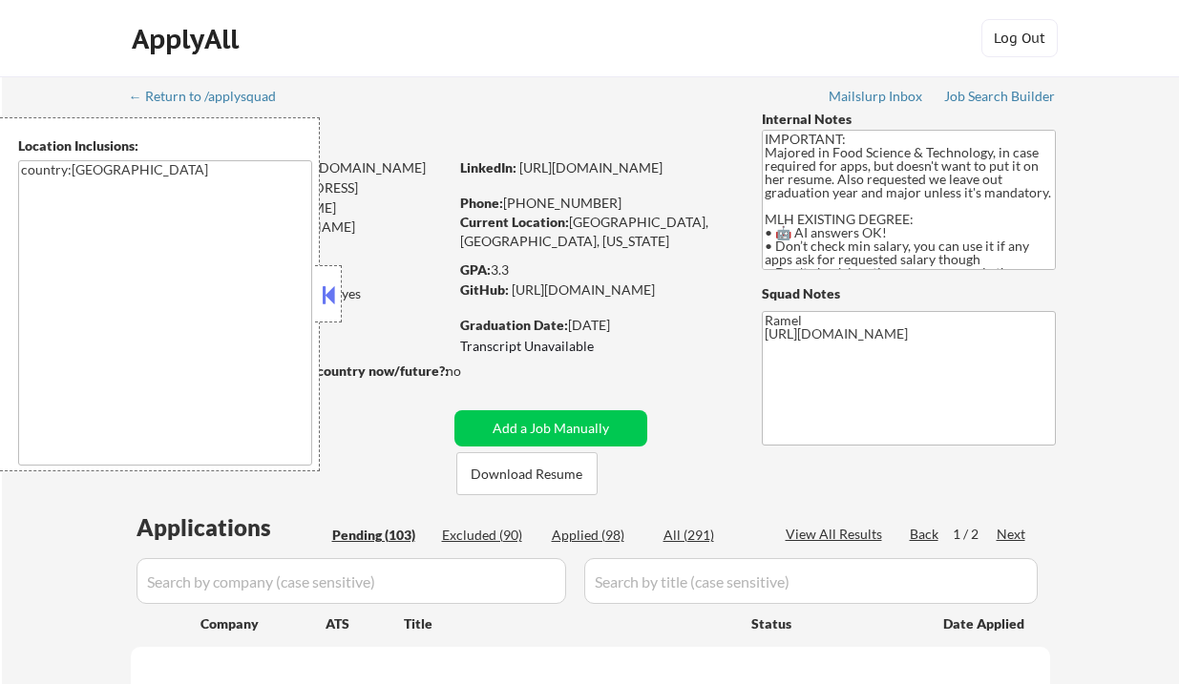
select select ""pending""
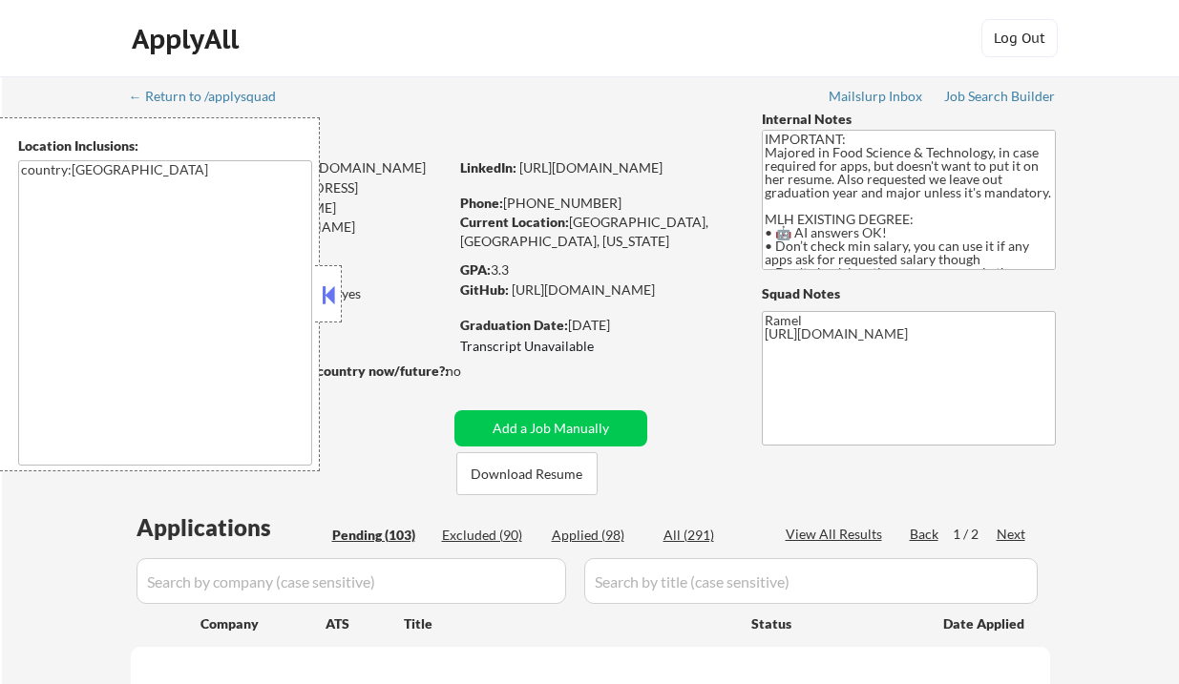
select select ""pending""
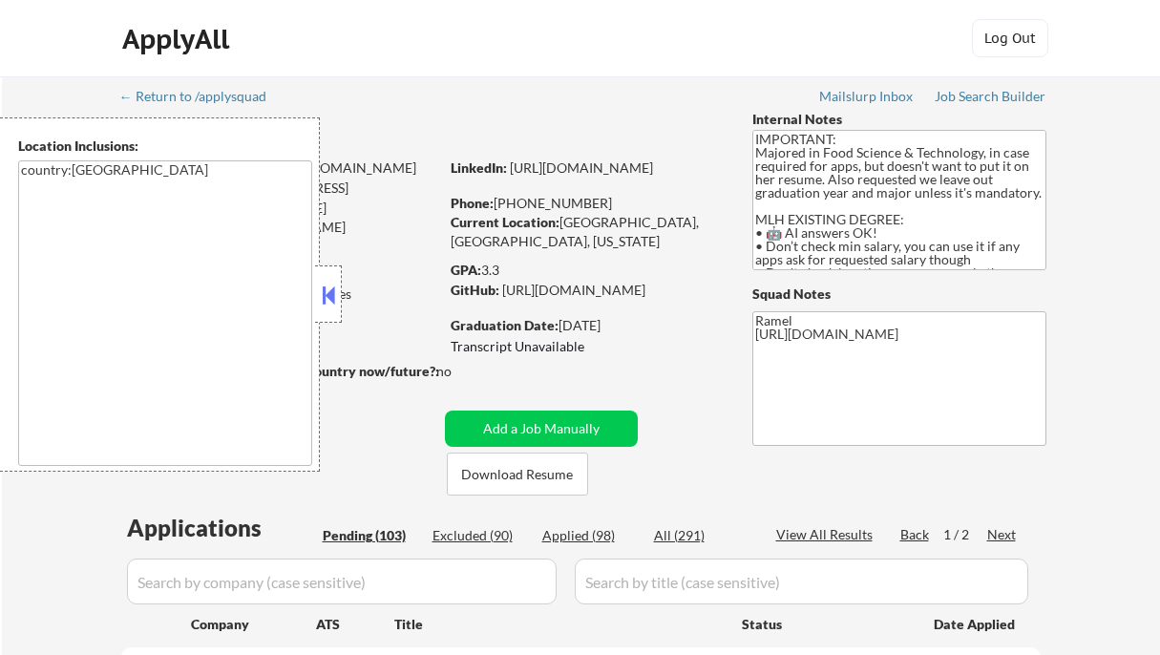
click at [335, 299] on button at bounding box center [328, 295] width 21 height 29
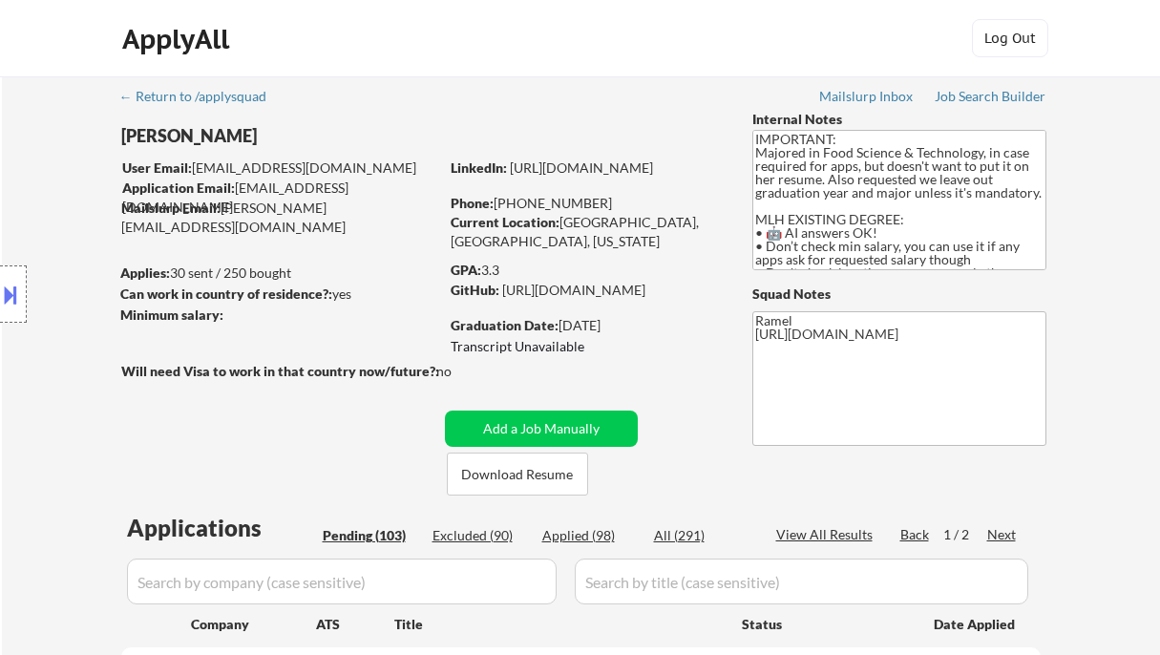
scroll to position [382, 0]
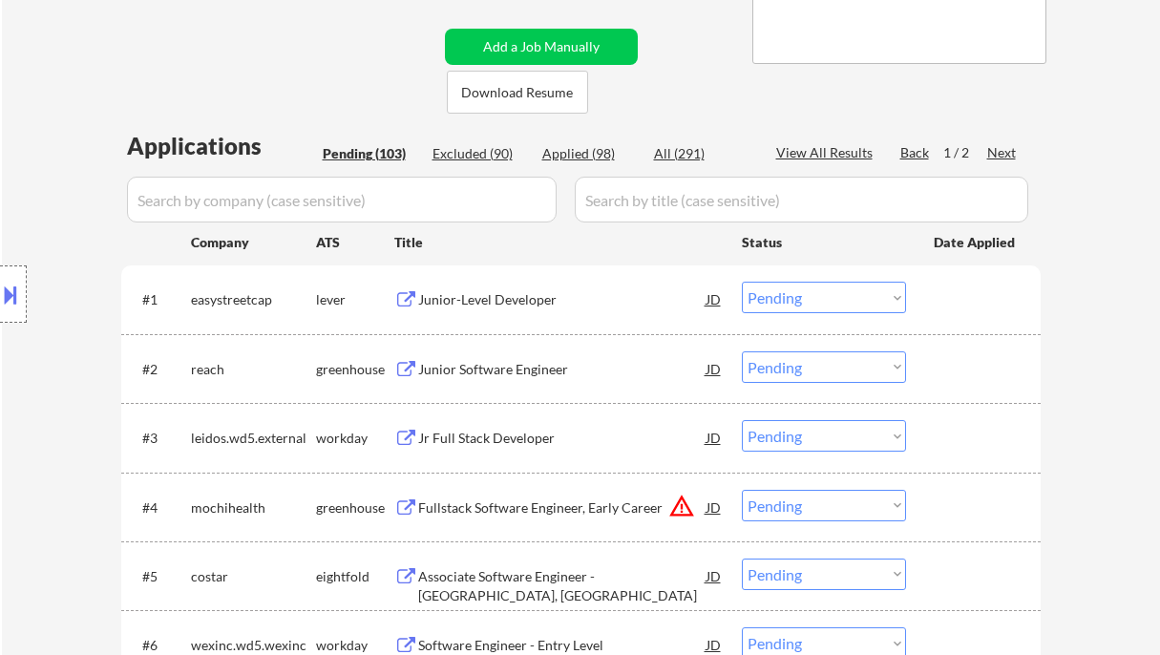
click at [457, 304] on div "Junior-Level Developer" at bounding box center [562, 299] width 288 height 19
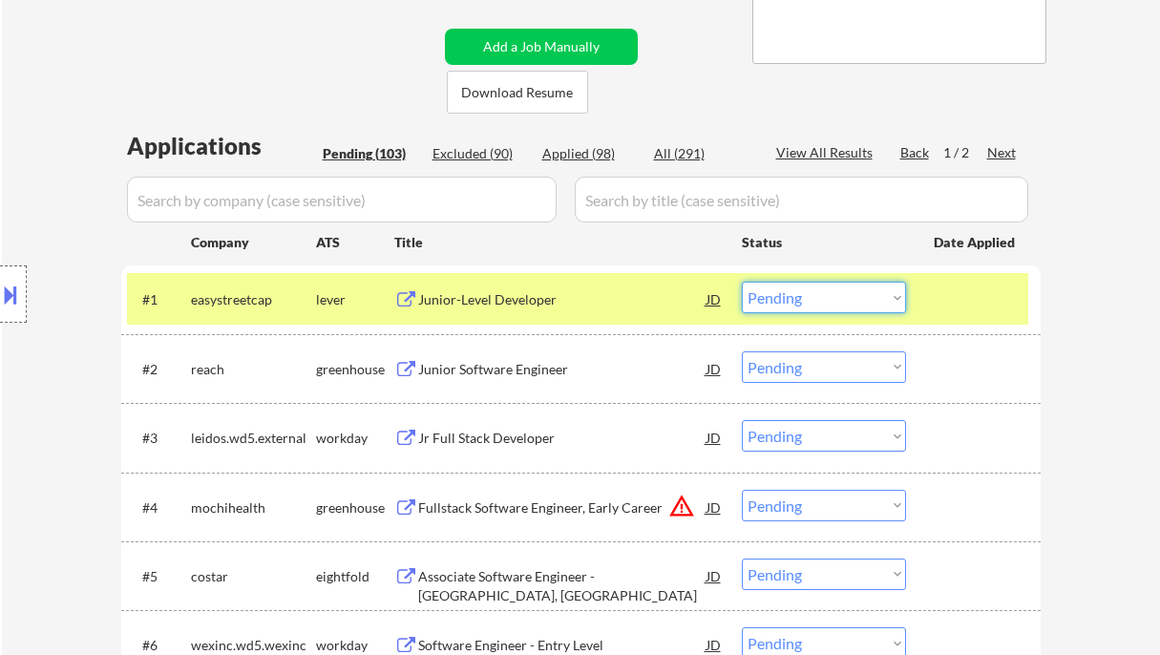
click at [789, 304] on select "Choose an option... Pending Applied Excluded (Questions) Excluded (Expired) Exc…" at bounding box center [824, 297] width 164 height 31
click at [742, 282] on select "Choose an option... Pending Applied Excluded (Questions) Excluded (Expired) Exc…" at bounding box center [824, 297] width 164 height 31
click at [499, 373] on div "Junior Software Engineer" at bounding box center [562, 369] width 288 height 19
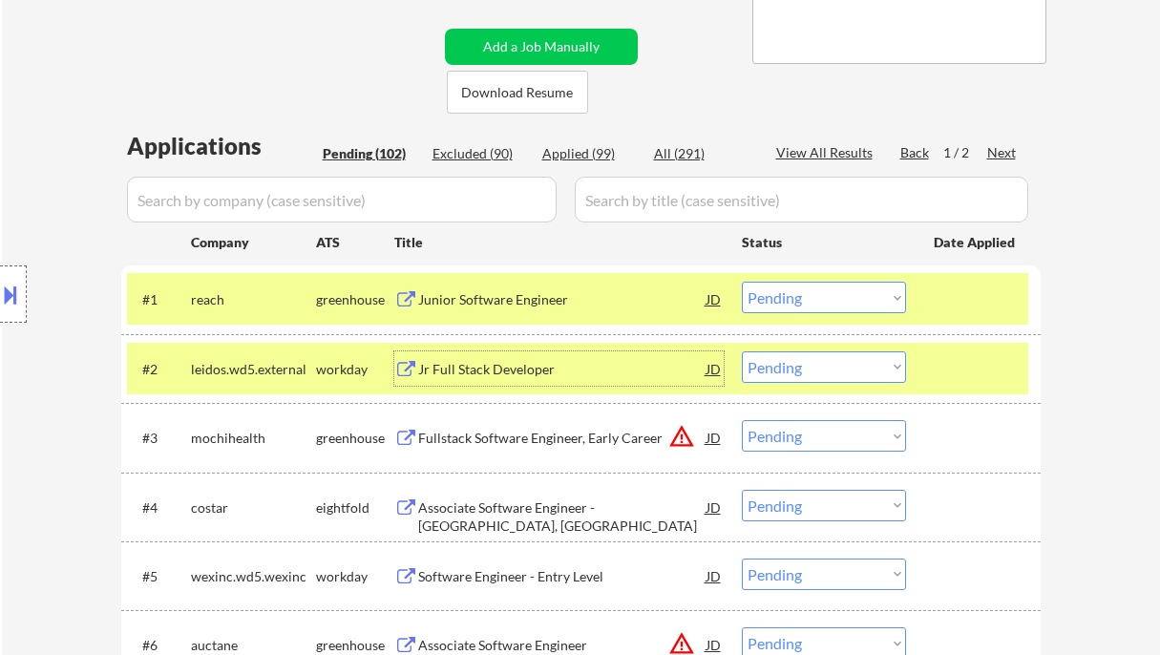
drag, startPoint x: 811, startPoint y: 282, endPoint x: 809, endPoint y: 296, distance: 14.4
click at [811, 282] on select "Choose an option... Pending Applied Excluded (Questions) Excluded (Expired) Exc…" at bounding box center [824, 297] width 164 height 31
click at [742, 282] on select "Choose an option... Pending Applied Excluded (Questions) Excluded (Expired) Exc…" at bounding box center [824, 297] width 164 height 31
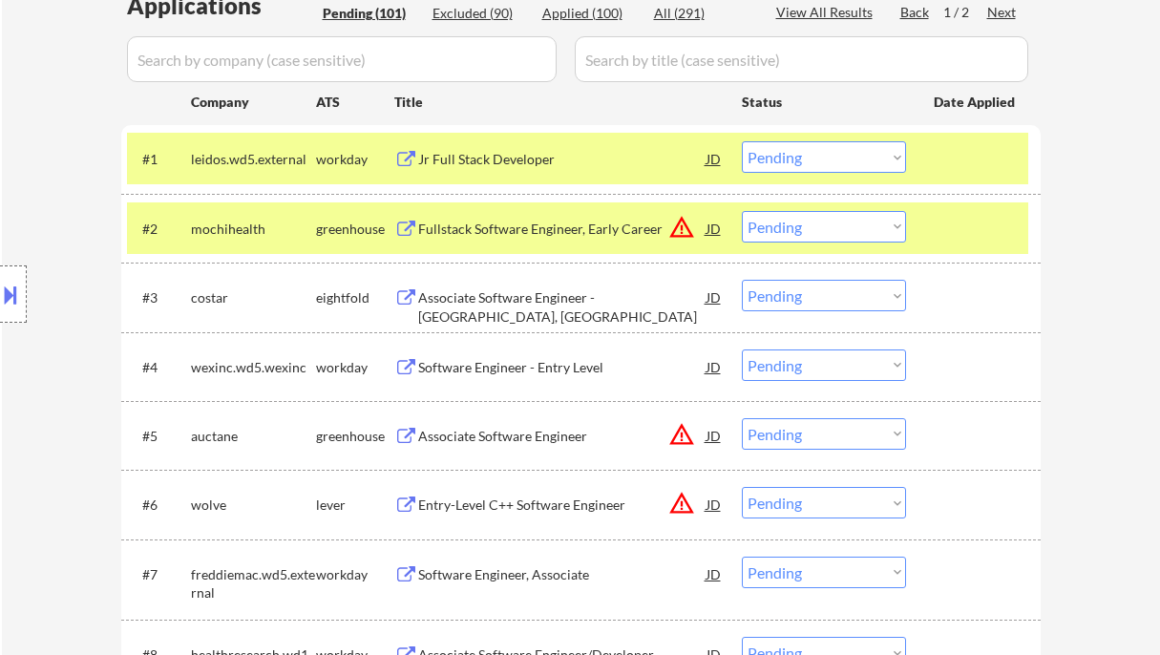
scroll to position [509, 0]
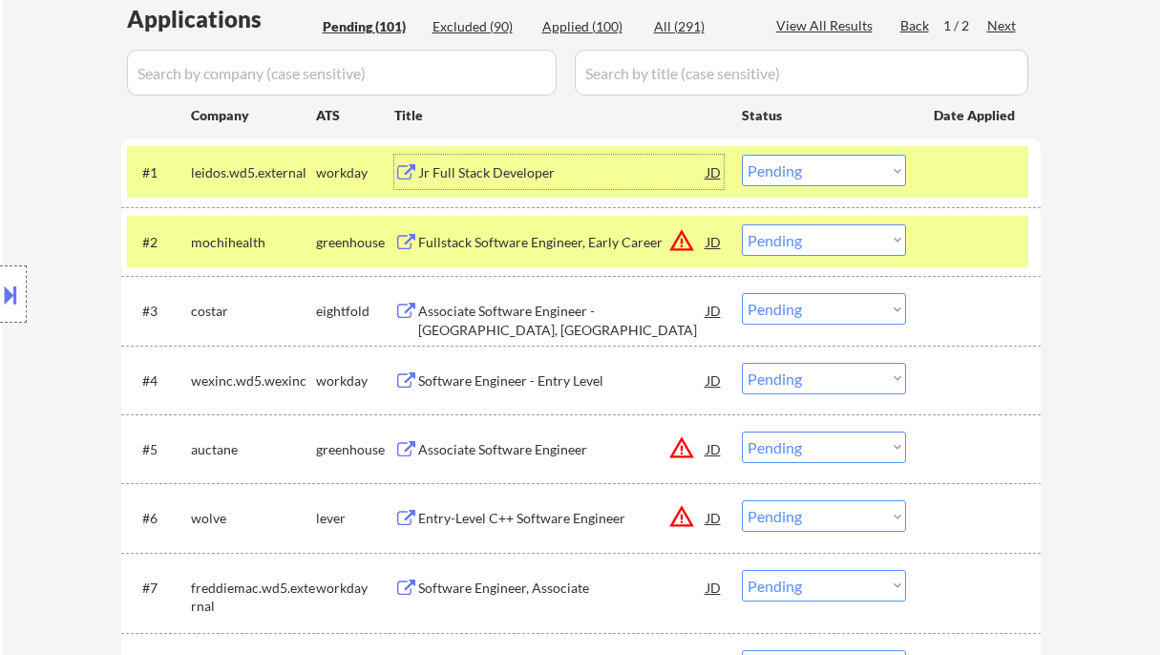
click at [472, 174] on div "Jr Full Stack Developer" at bounding box center [562, 172] width 288 height 19
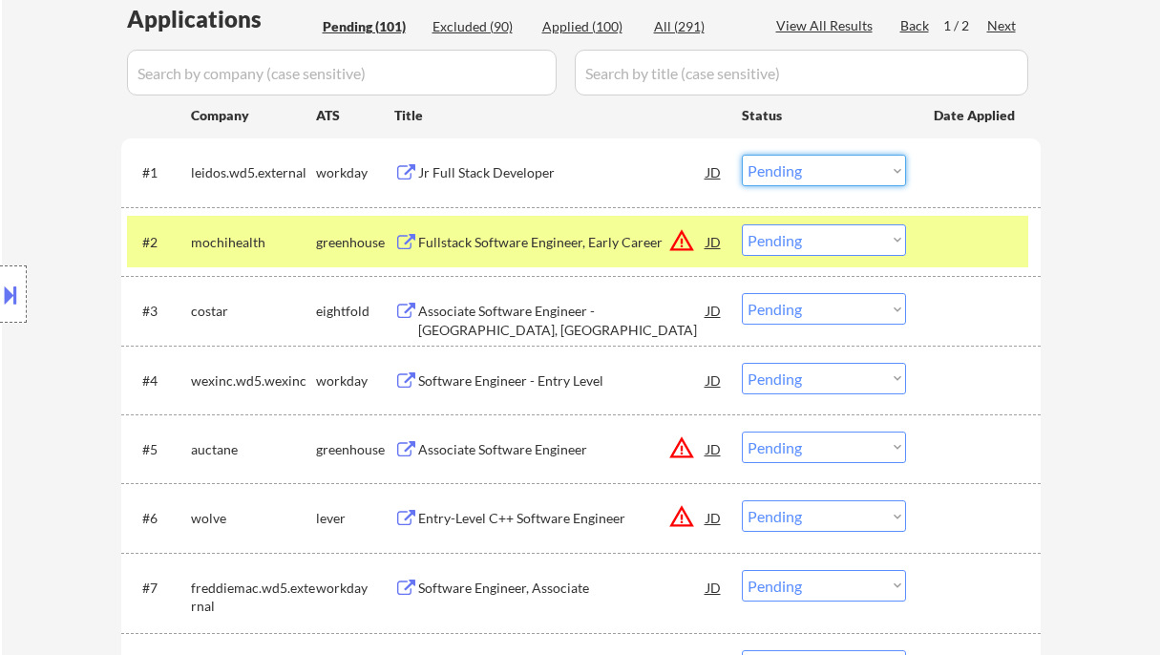
drag, startPoint x: 787, startPoint y: 170, endPoint x: 803, endPoint y: 185, distance: 21.6
click at [787, 170] on select "Choose an option... Pending Applied Excluded (Questions) Excluded (Expired) Exc…" at bounding box center [824, 170] width 164 height 31
click at [742, 155] on select "Choose an option... Pending Applied Excluded (Questions) Excluded (Expired) Exc…" at bounding box center [824, 170] width 164 height 31
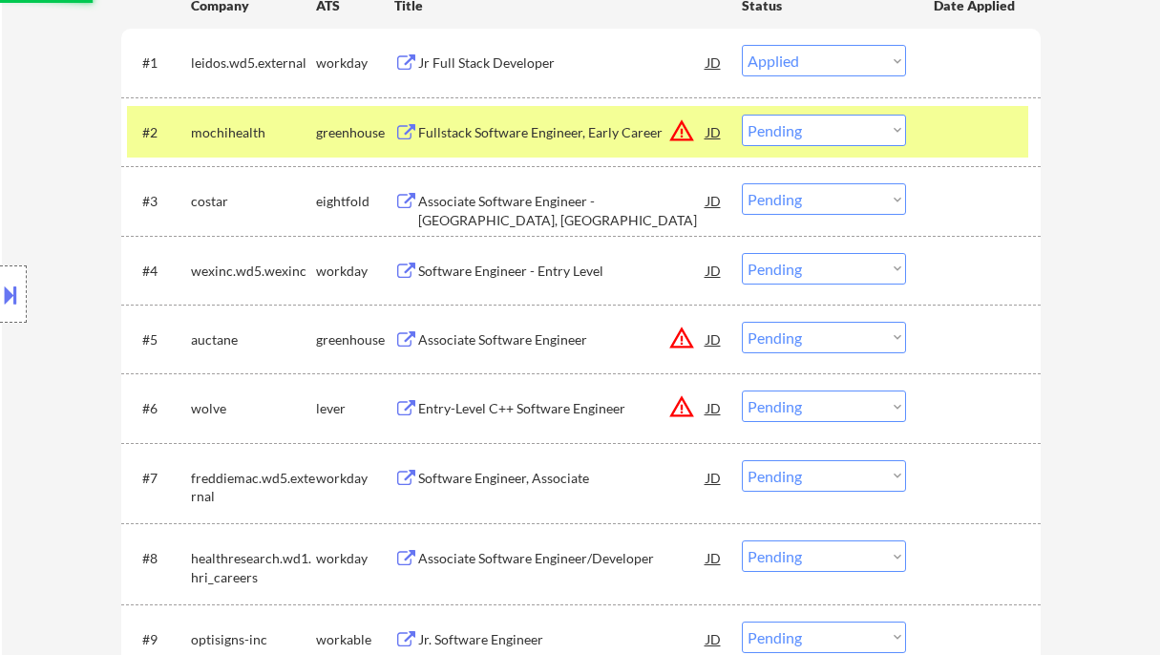
scroll to position [636, 0]
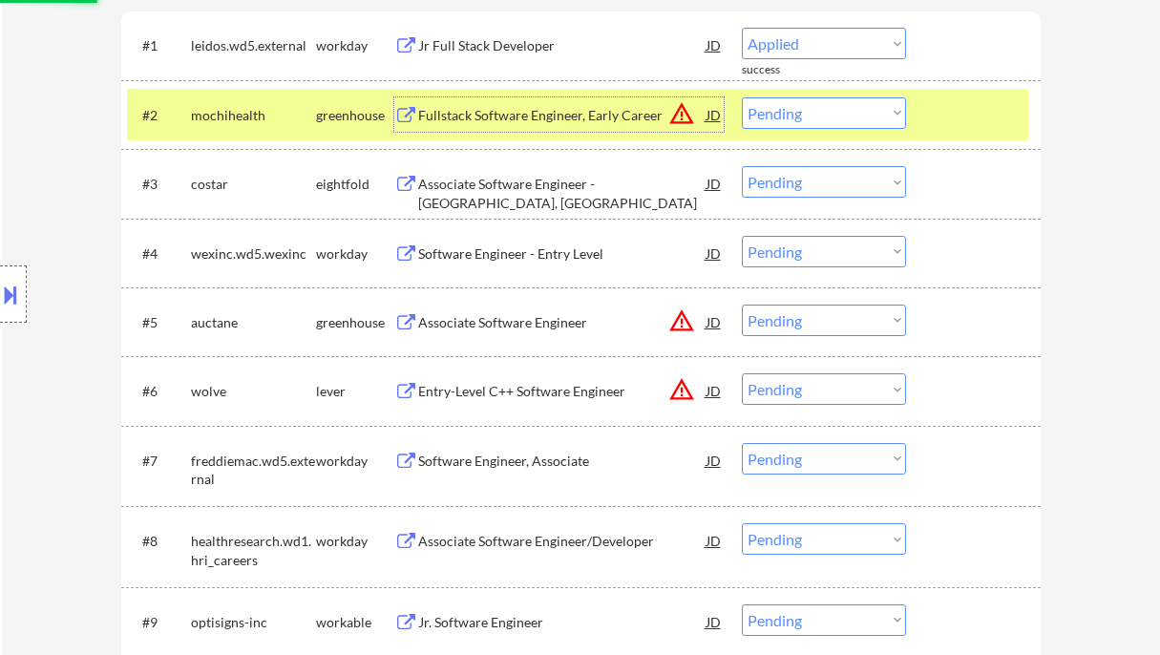
click at [560, 110] on div "Fullstack Software Engineer, Early Career" at bounding box center [562, 115] width 288 height 19
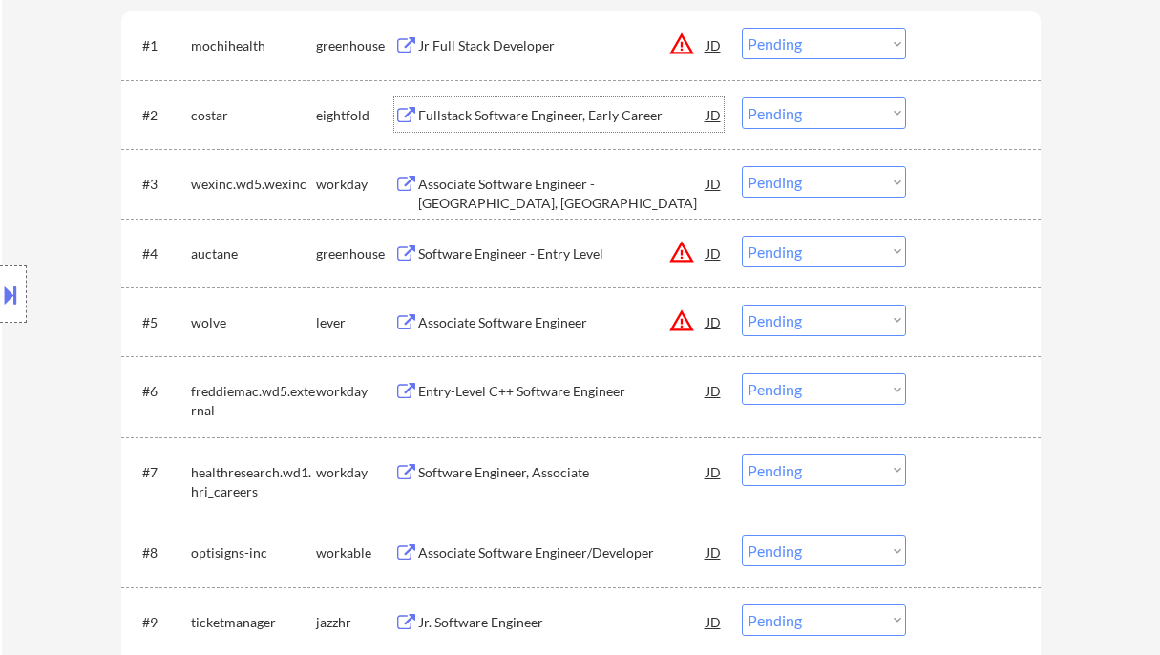
click at [8, 305] on button at bounding box center [10, 294] width 21 height 31
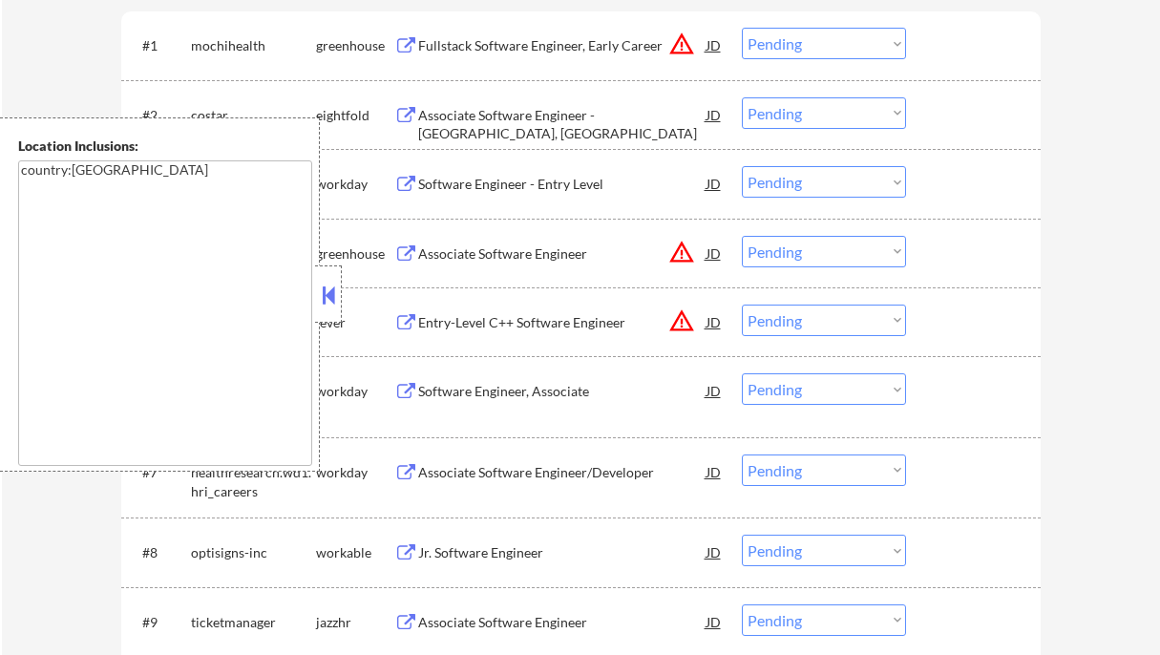
click at [325, 299] on button at bounding box center [328, 295] width 21 height 29
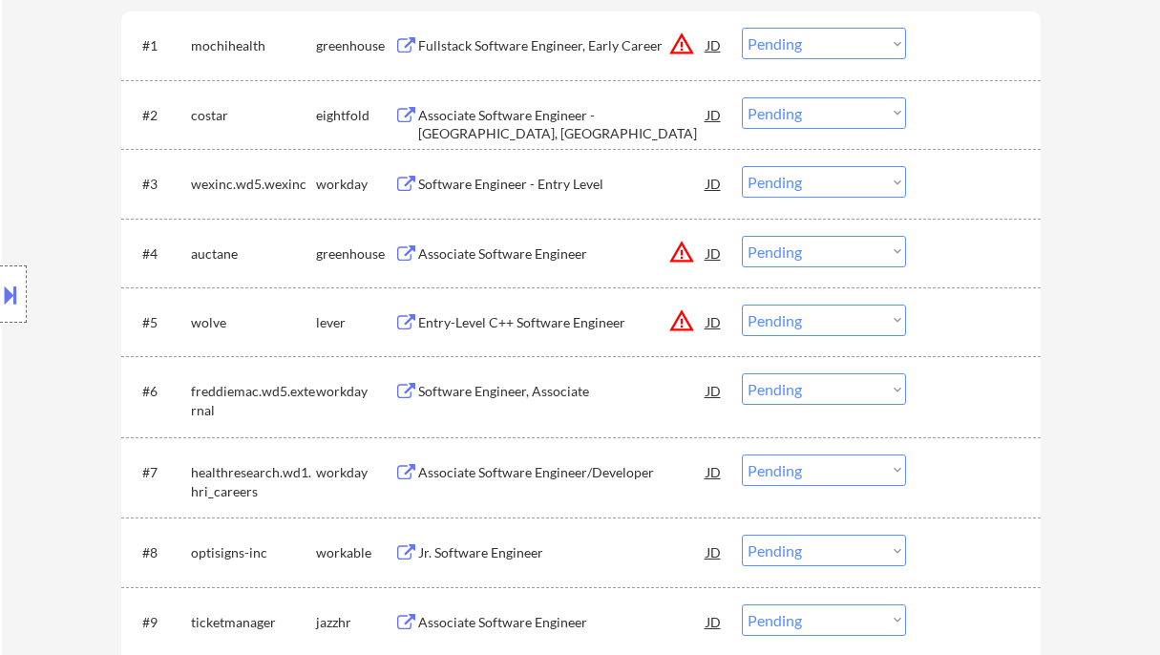
scroll to position [382, 0]
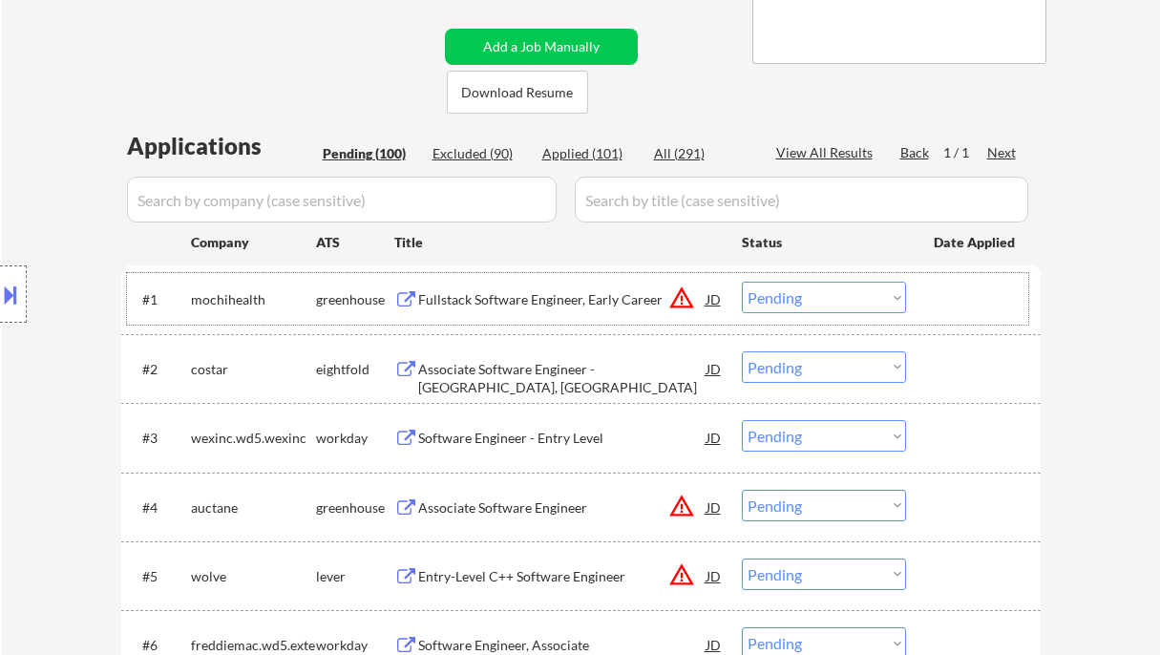
click at [818, 319] on div "#1 mochihealth greenhouse Fullstack Software Engineer, Early Career JD warning_…" at bounding box center [577, 299] width 901 height 52
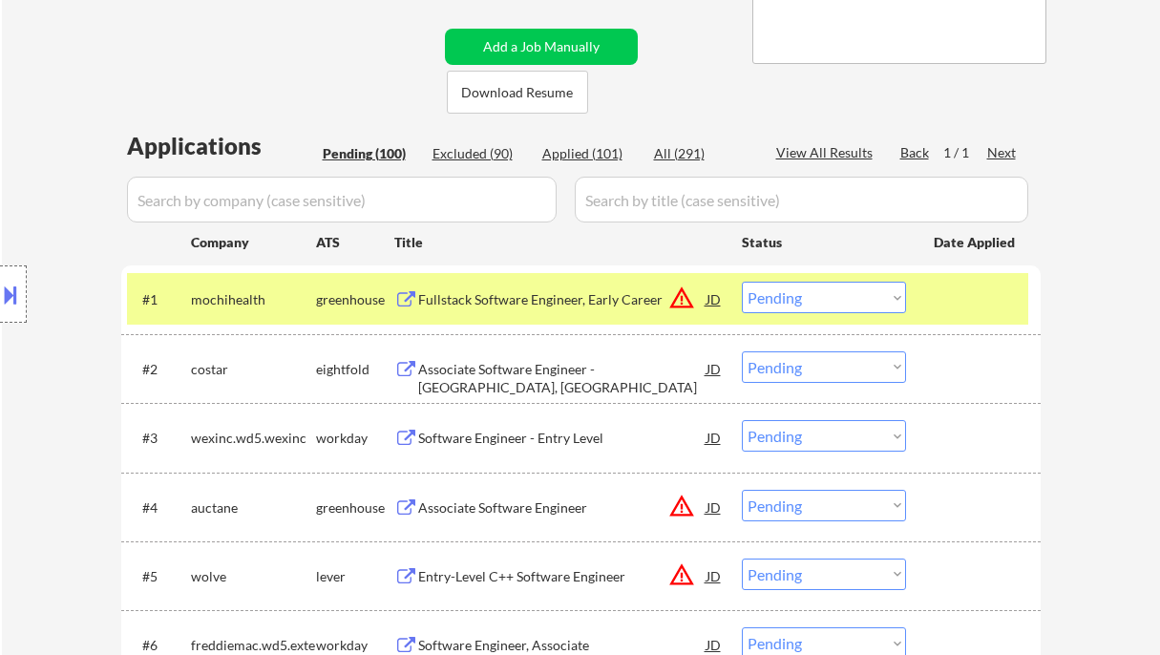
click at [846, 304] on select "Choose an option... Pending Applied Excluded (Questions) Excluded (Expired) Exc…" at bounding box center [824, 297] width 164 height 31
click at [742, 282] on select "Choose an option... Pending Applied Excluded (Questions) Excluded (Expired) Exc…" at bounding box center [824, 297] width 164 height 31
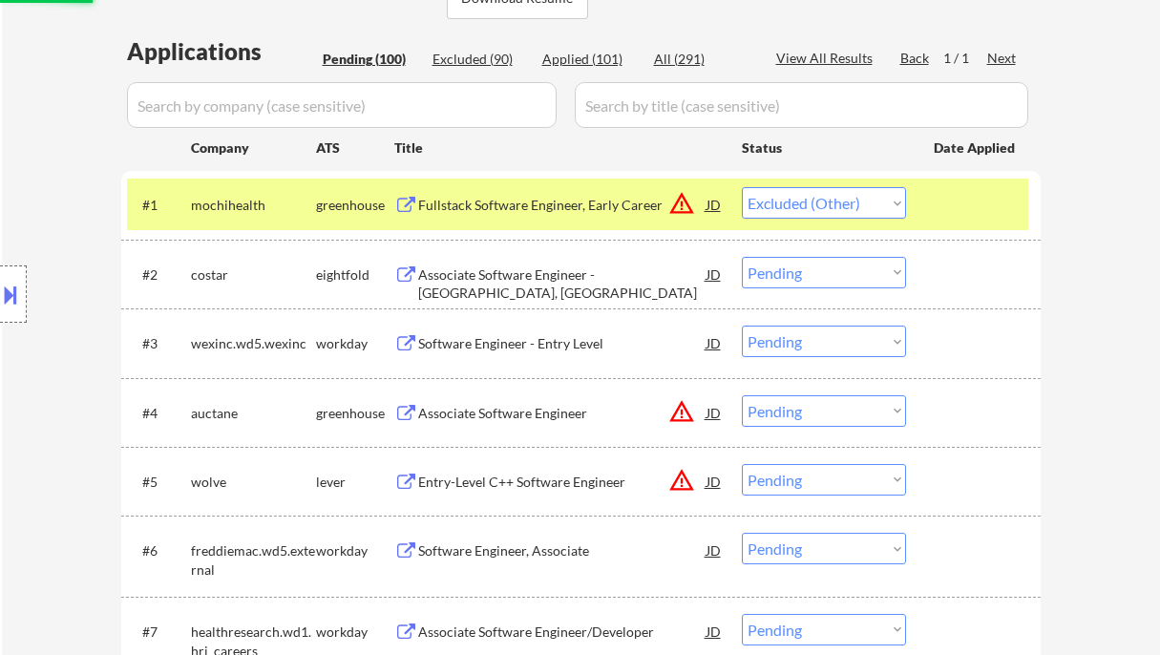
scroll to position [509, 0]
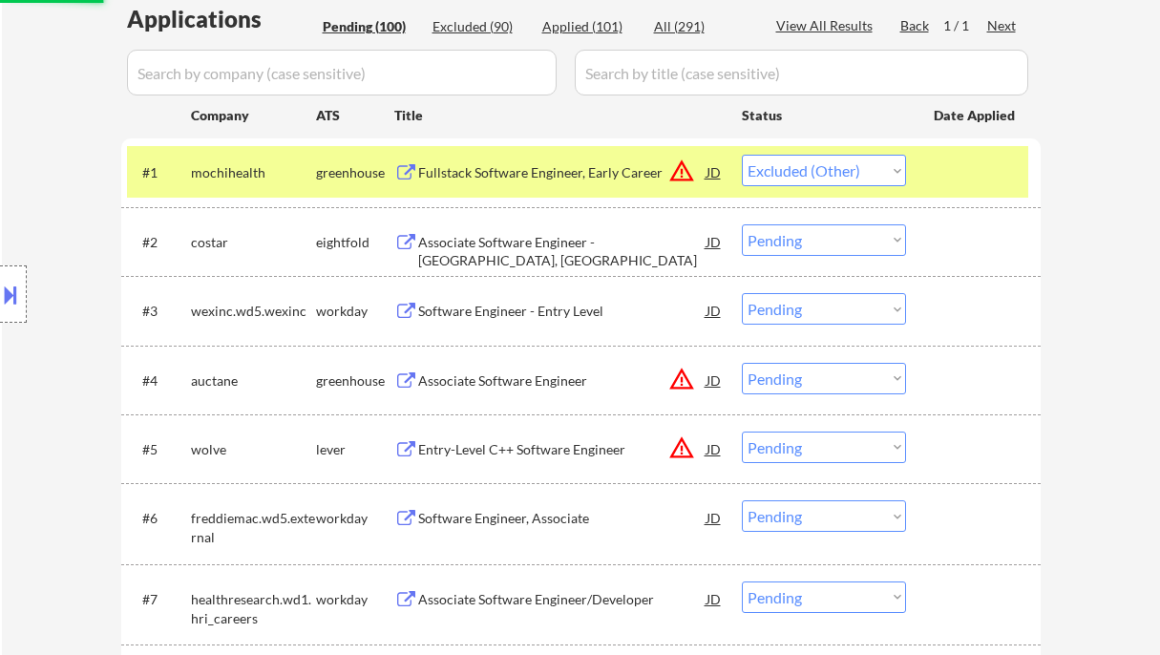
click at [529, 390] on div "Associate Software Engineer" at bounding box center [562, 380] width 288 height 34
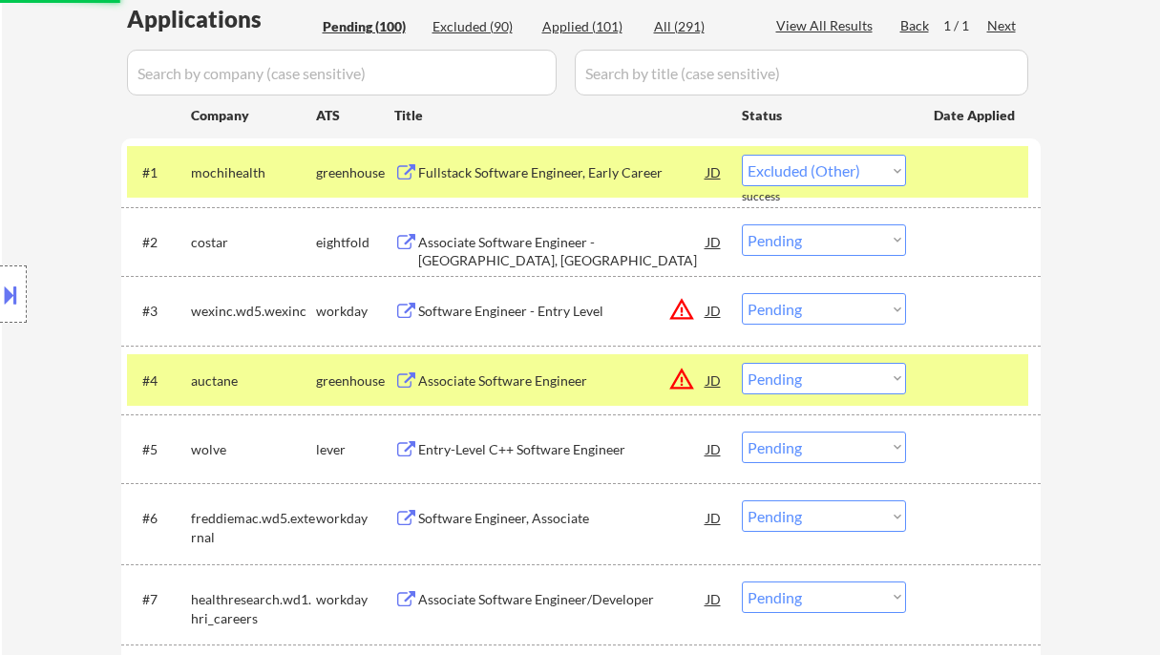
select select ""pending""
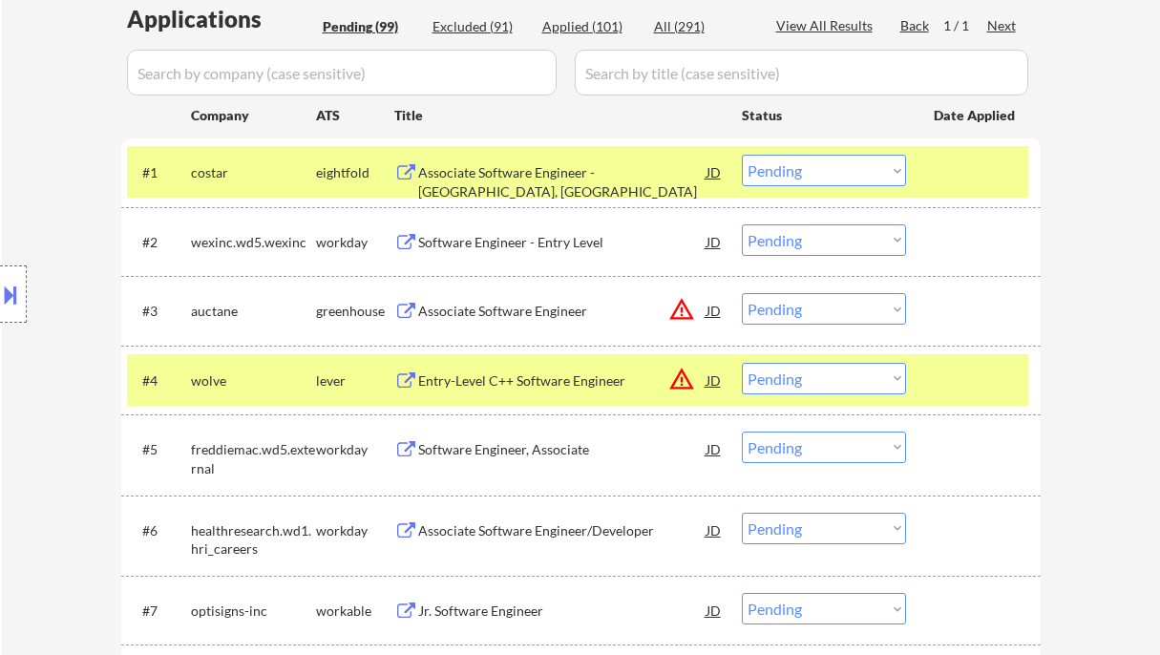
click at [828, 303] on select "Choose an option... Pending Applied Excluded (Questions) Excluded (Expired) Exc…" at bounding box center [824, 308] width 164 height 31
click at [742, 293] on select "Choose an option... Pending Applied Excluded (Questions) Excluded (Expired) Exc…" at bounding box center [824, 308] width 164 height 31
click at [502, 381] on div "Entry-Level C++ Software Engineer" at bounding box center [562, 380] width 288 height 19
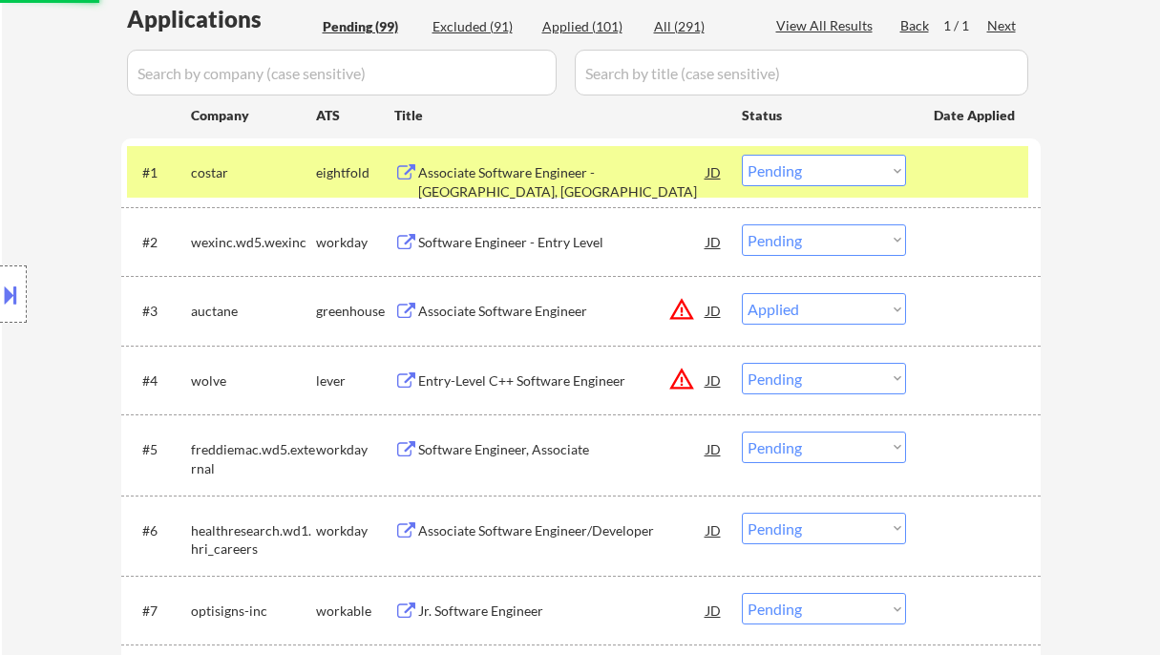
select select ""pending""
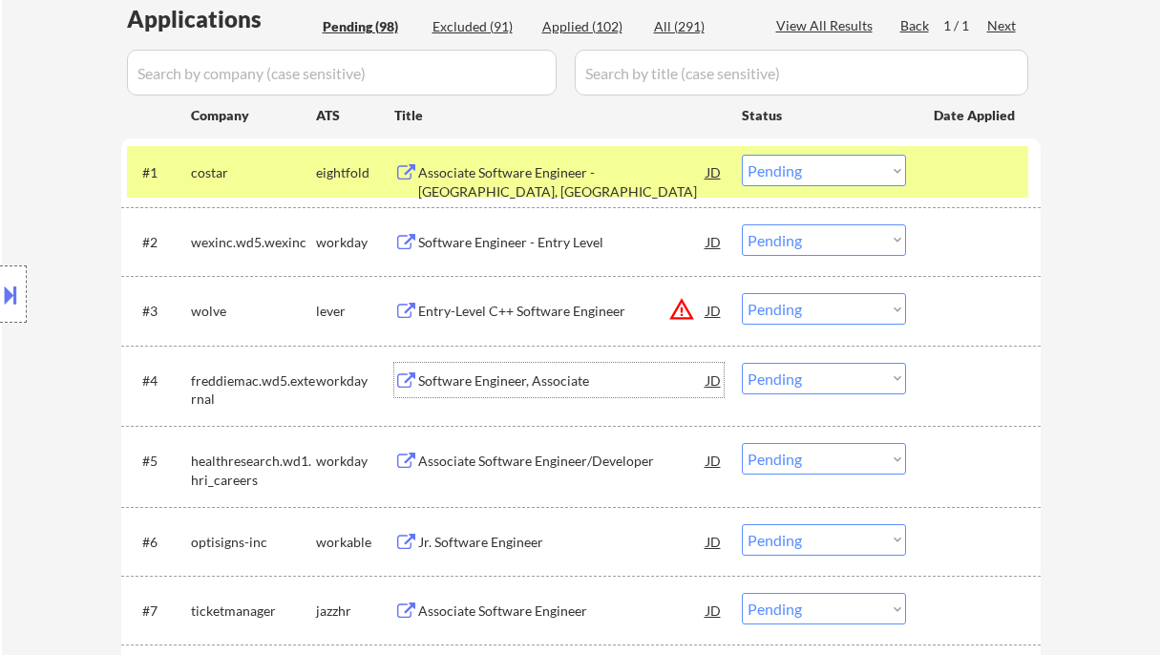
scroll to position [764, 0]
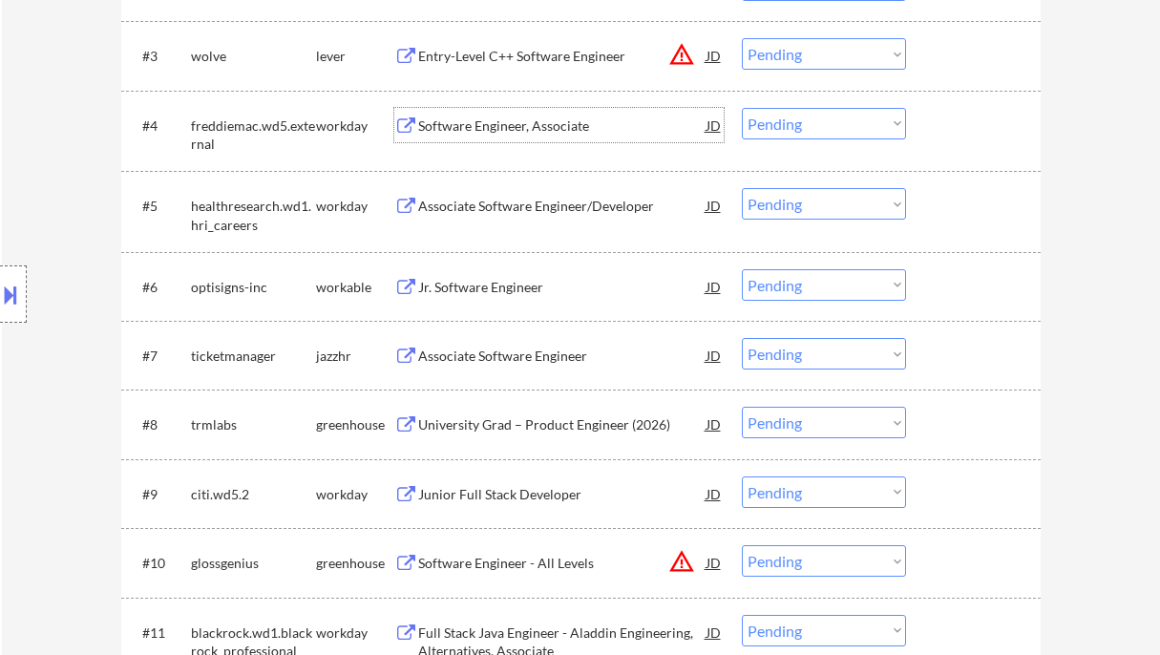
click at [512, 286] on div "Jr. Software Engineer" at bounding box center [562, 287] width 288 height 19
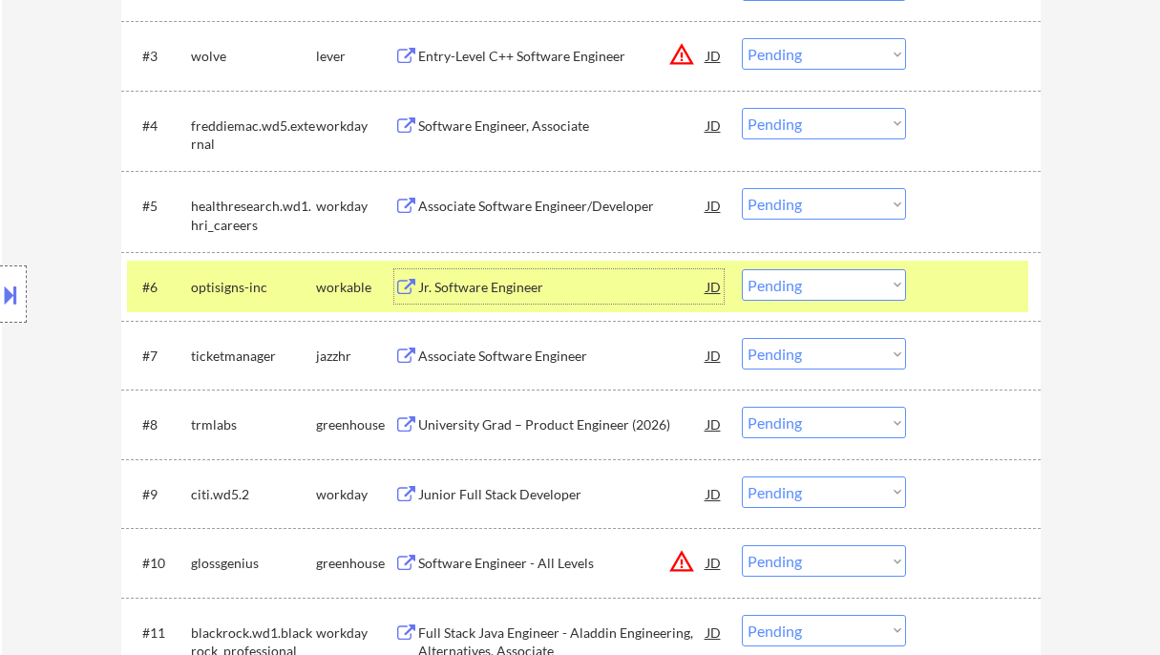
drag, startPoint x: 812, startPoint y: 287, endPoint x: 809, endPoint y: 299, distance: 11.8
click at [812, 287] on select "Choose an option... Pending Applied Excluded (Questions) Excluded (Expired) Exc…" at bounding box center [824, 284] width 164 height 31
click at [742, 269] on select "Choose an option... Pending Applied Excluded (Questions) Excluded (Expired) Exc…" at bounding box center [824, 284] width 164 height 31
click at [511, 361] on div "Associate Software Engineer" at bounding box center [562, 355] width 288 height 19
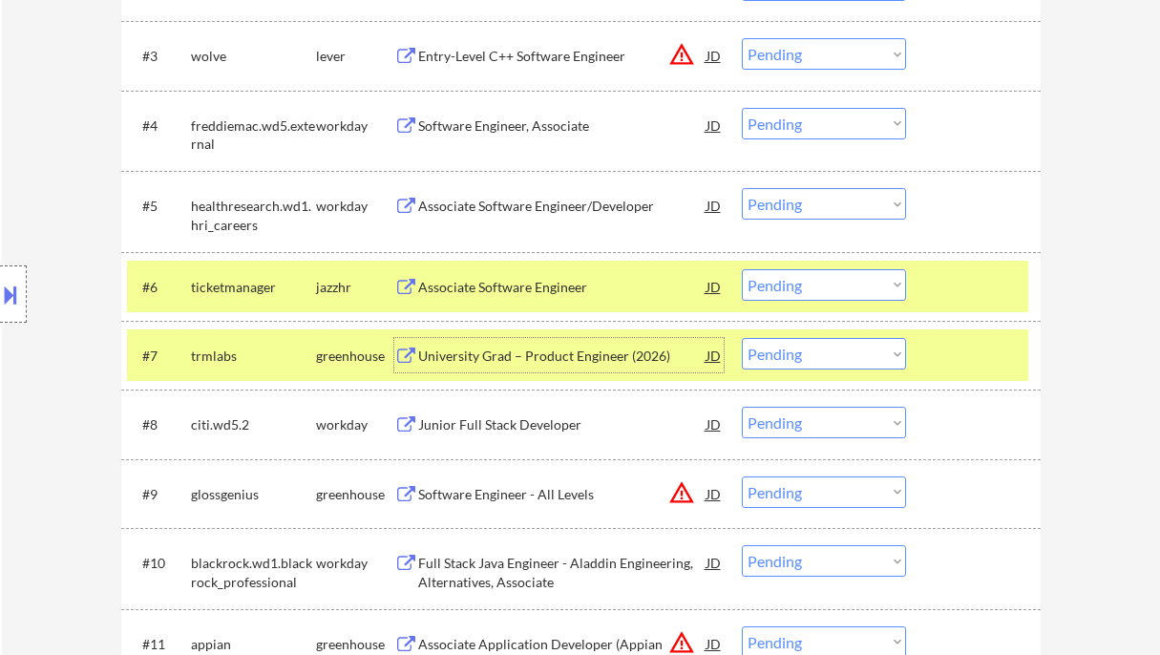
click at [865, 280] on select "Choose an option... Pending Applied Excluded (Questions) Excluded (Expired) Exc…" at bounding box center [824, 284] width 164 height 31
click at [742, 269] on select "Choose an option... Pending Applied Excluded (Questions) Excluded (Expired) Exc…" at bounding box center [824, 284] width 164 height 31
click at [528, 367] on div "University Grad – Product Engineer (2026)" at bounding box center [562, 355] width 288 height 34
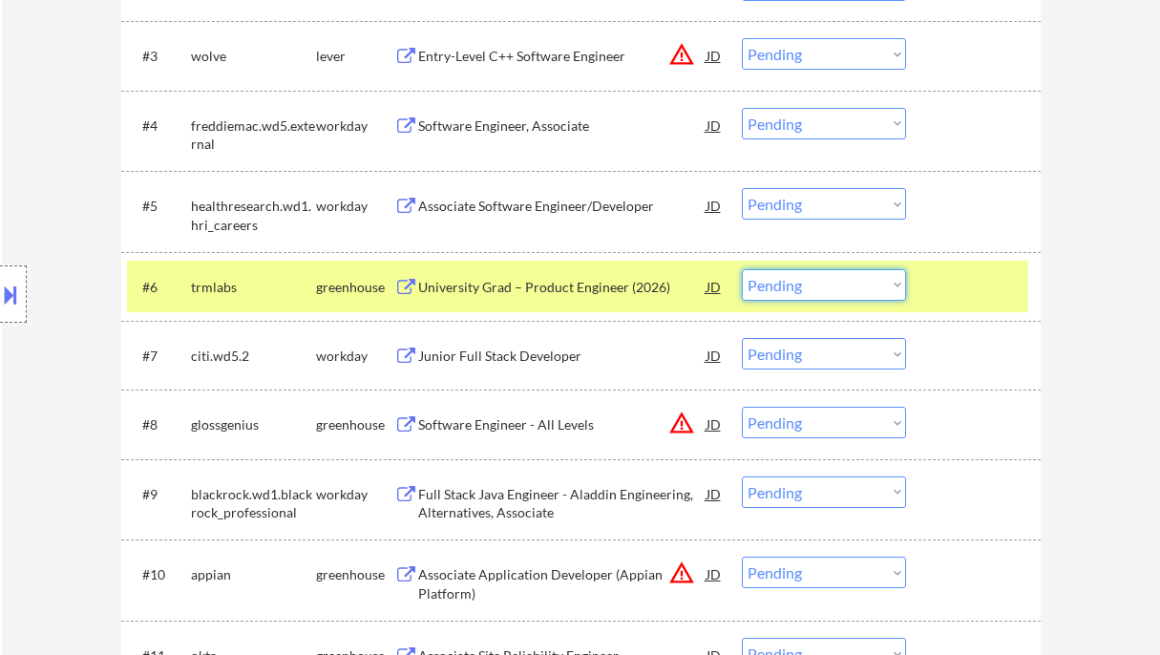
drag, startPoint x: 806, startPoint y: 283, endPoint x: 824, endPoint y: 299, distance: 24.3
click at [806, 283] on select "Choose an option... Pending Applied Excluded (Questions) Excluded (Expired) Exc…" at bounding box center [824, 284] width 164 height 31
click at [742, 269] on select "Choose an option... Pending Applied Excluded (Questions) Excluded (Expired) Exc…" at bounding box center [824, 284] width 164 height 31
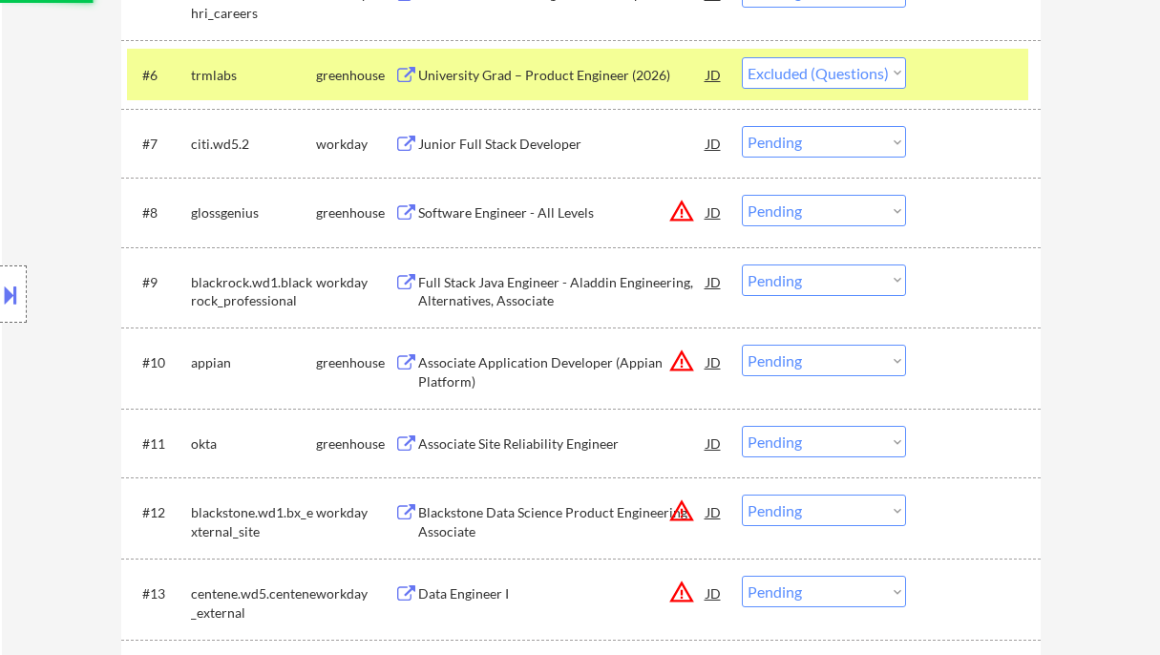
scroll to position [1017, 0]
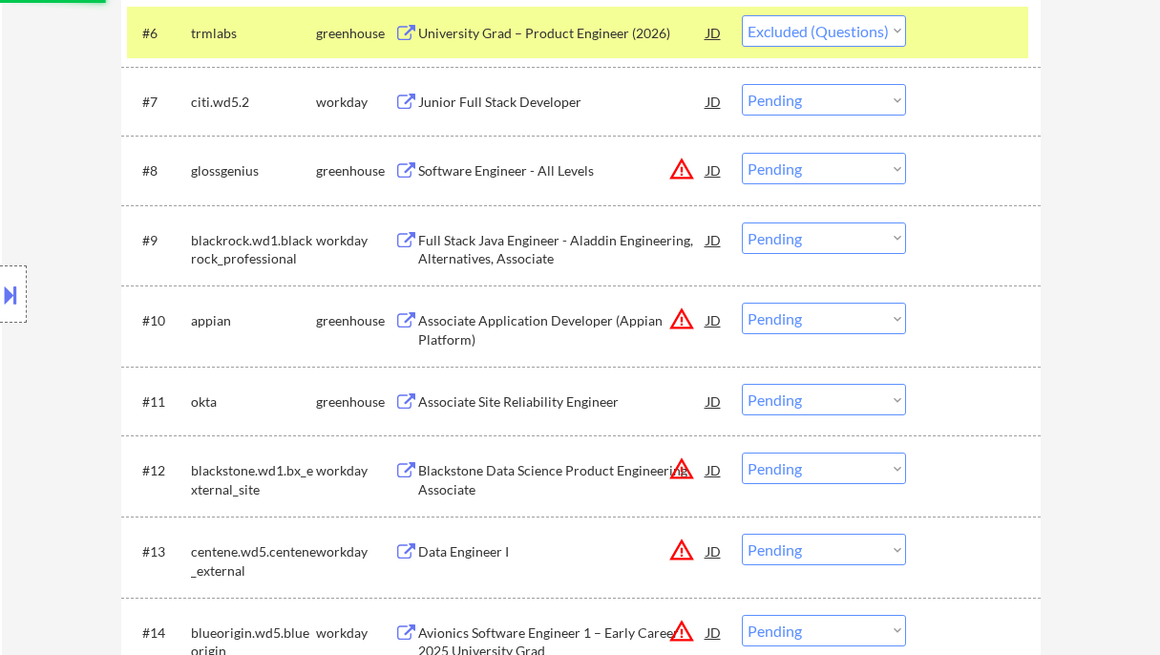
click at [448, 174] on div "Software Engineer - All Levels" at bounding box center [562, 170] width 288 height 19
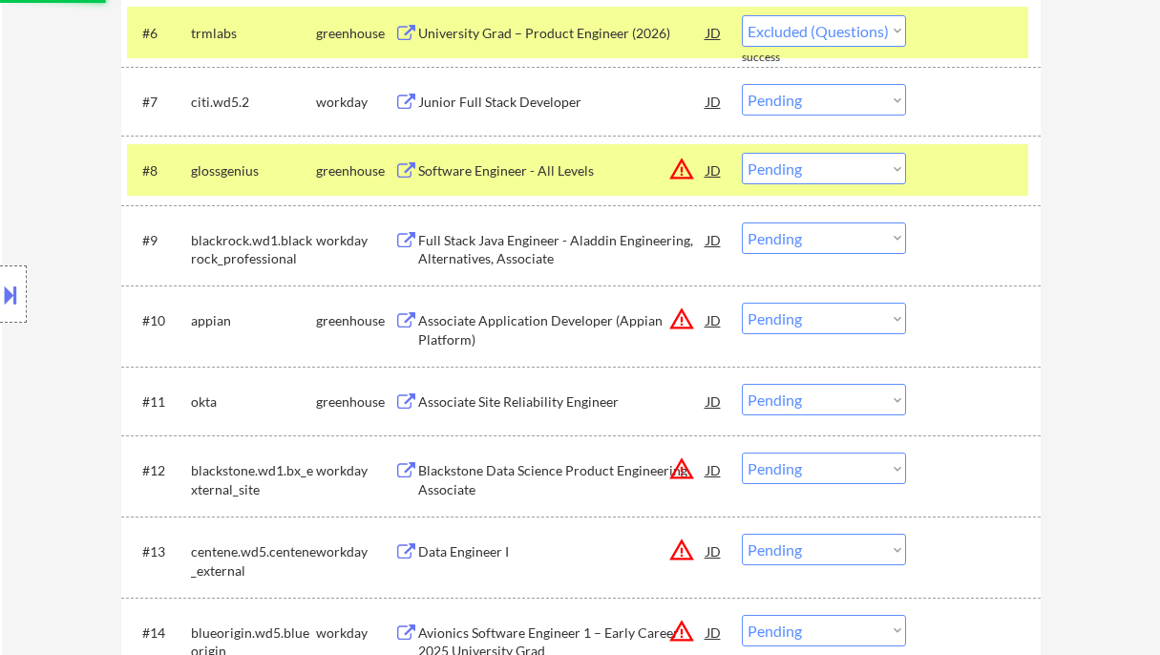
select select ""pending""
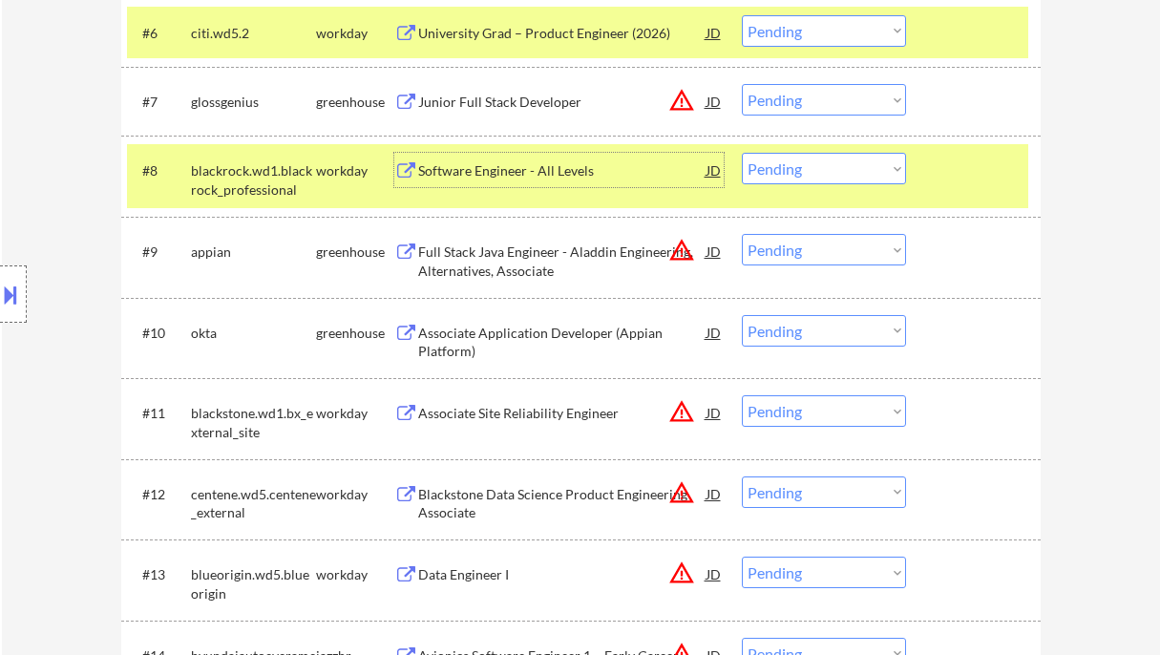
select select ""PLACEHOLDER_1427118222253""
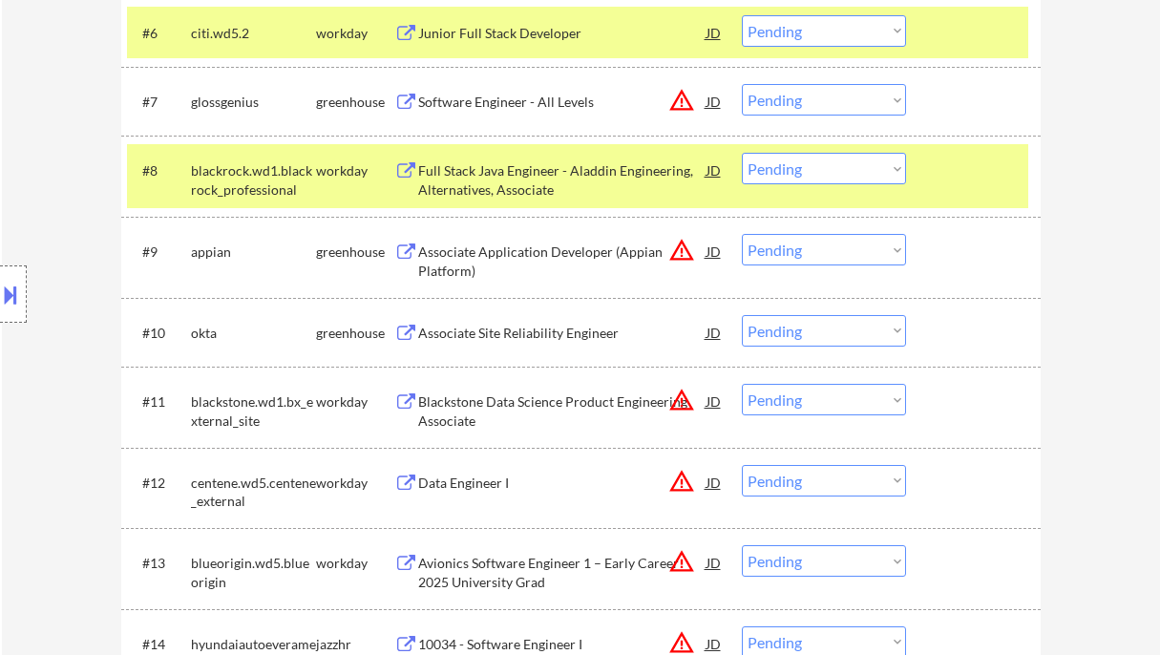
select select ""PLACEHOLDER_1427118222253""
select select ""pending""
click at [831, 100] on select "Choose an option... Pending Applied Excluded (Questions) Excluded (Expired) Exc…" at bounding box center [824, 99] width 164 height 31
click at [742, 84] on select "Choose an option... Pending Applied Excluded (Questions) Excluded (Expired) Exc…" at bounding box center [824, 99] width 164 height 31
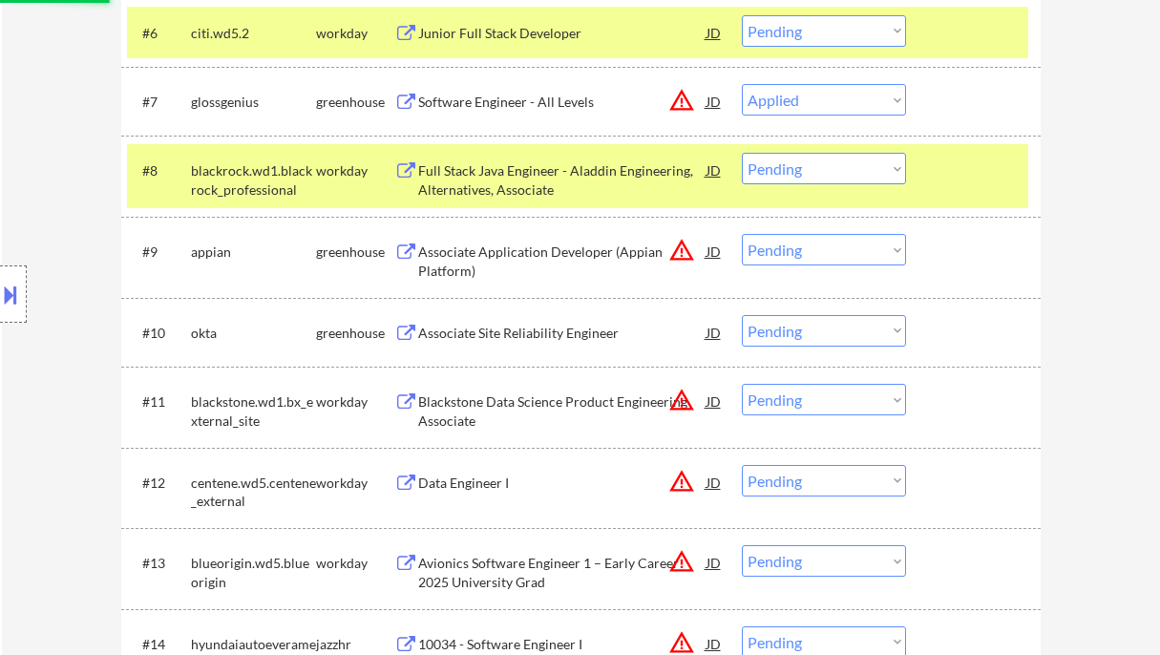
click at [556, 322] on div "Associate Site Reliability Engineer" at bounding box center [562, 332] width 288 height 34
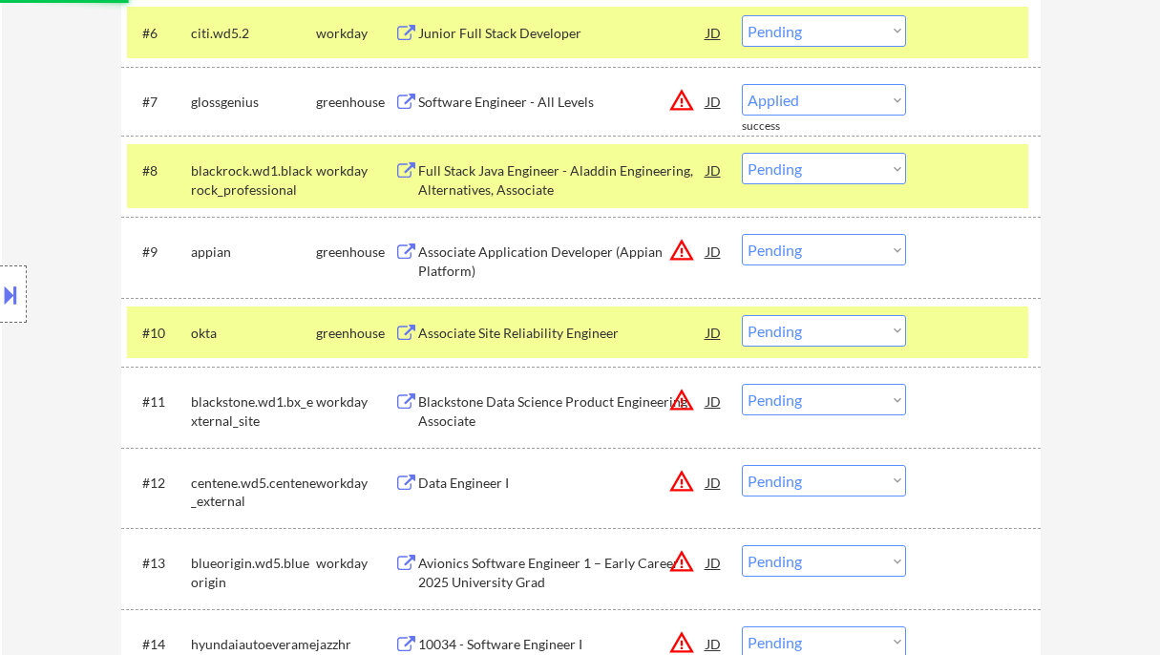
select select ""pending""
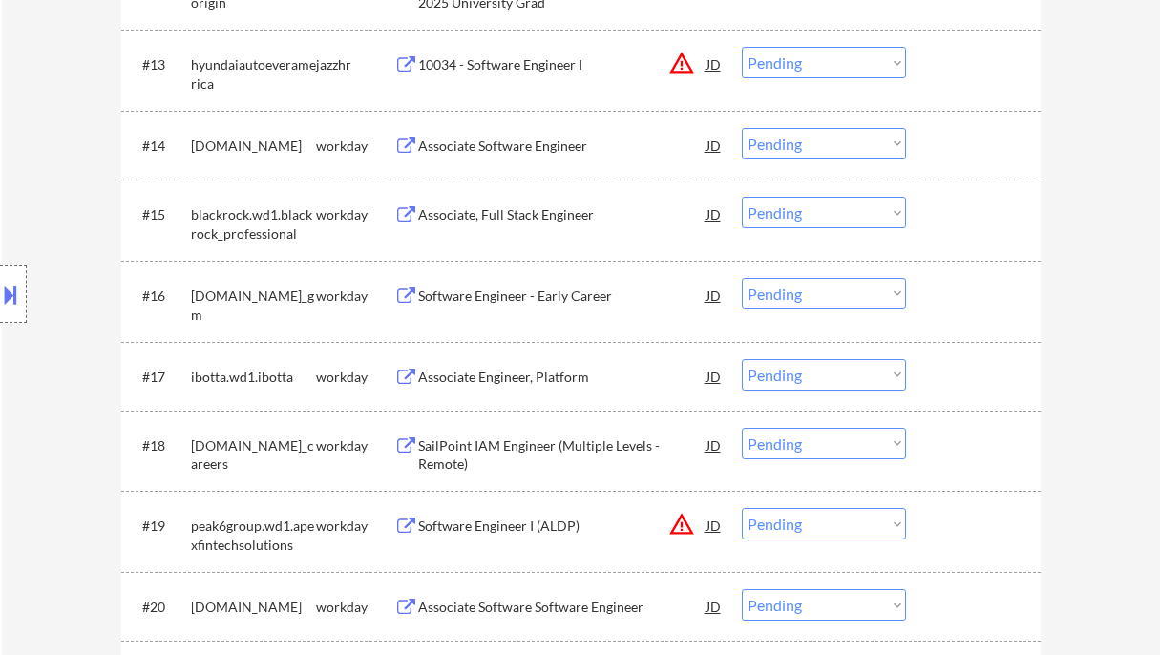
scroll to position [1399, 0]
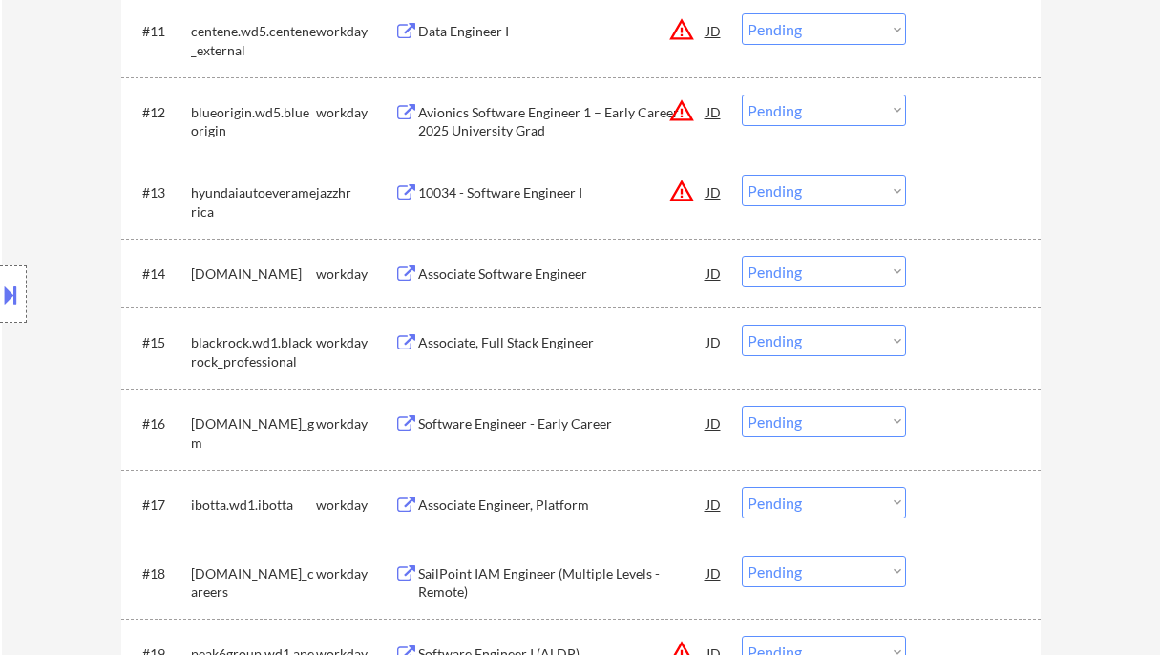
click at [526, 191] on div "10034 - Software Engineer I" at bounding box center [562, 192] width 288 height 19
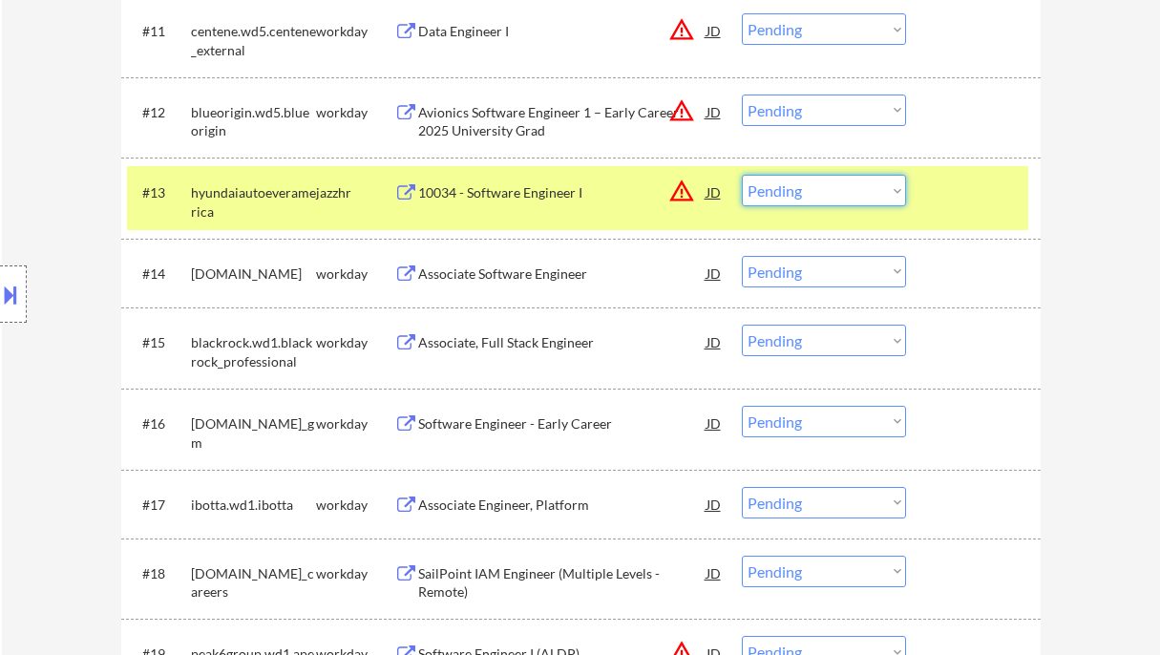
click at [848, 198] on select "Choose an option... Pending Applied Excluded (Questions) Excluded (Expired) Exc…" at bounding box center [824, 190] width 164 height 31
click at [742, 175] on select "Choose an option... Pending Applied Excluded (Questions) Excluded (Expired) Exc…" at bounding box center [824, 190] width 164 height 31
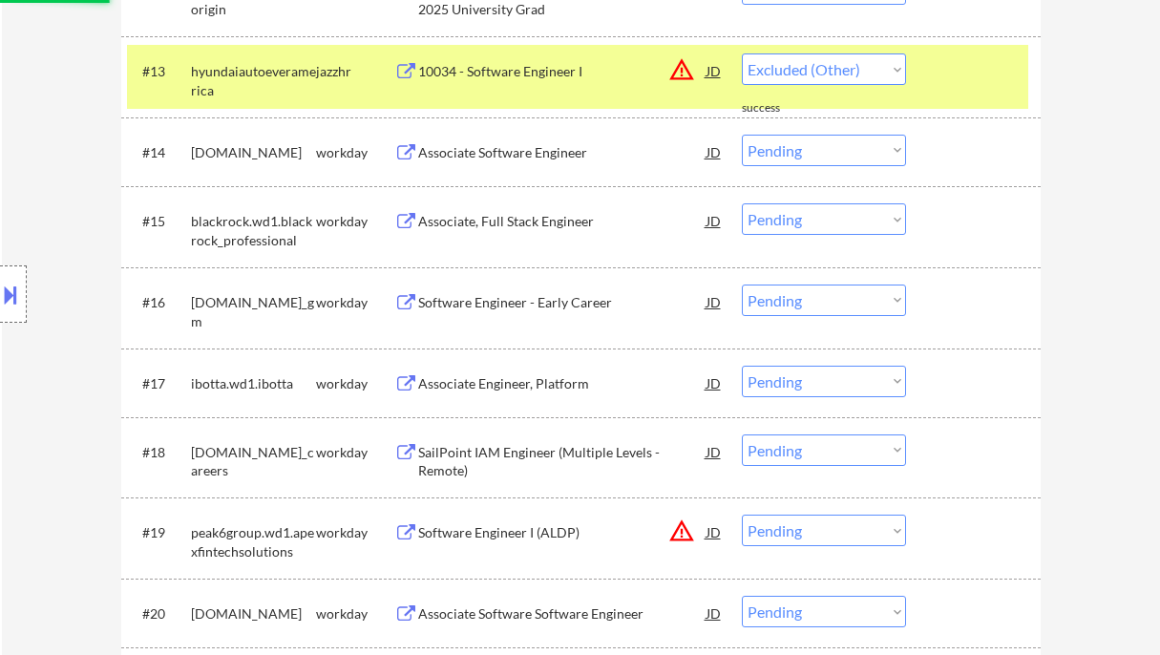
scroll to position [1527, 0]
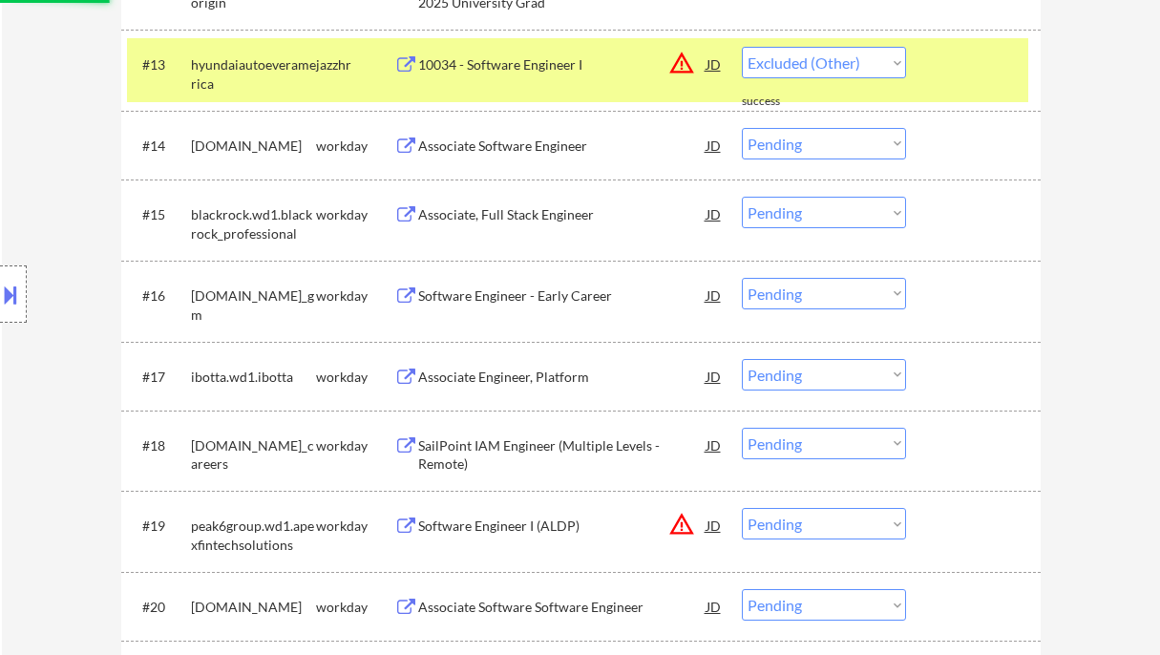
select select ""pending""
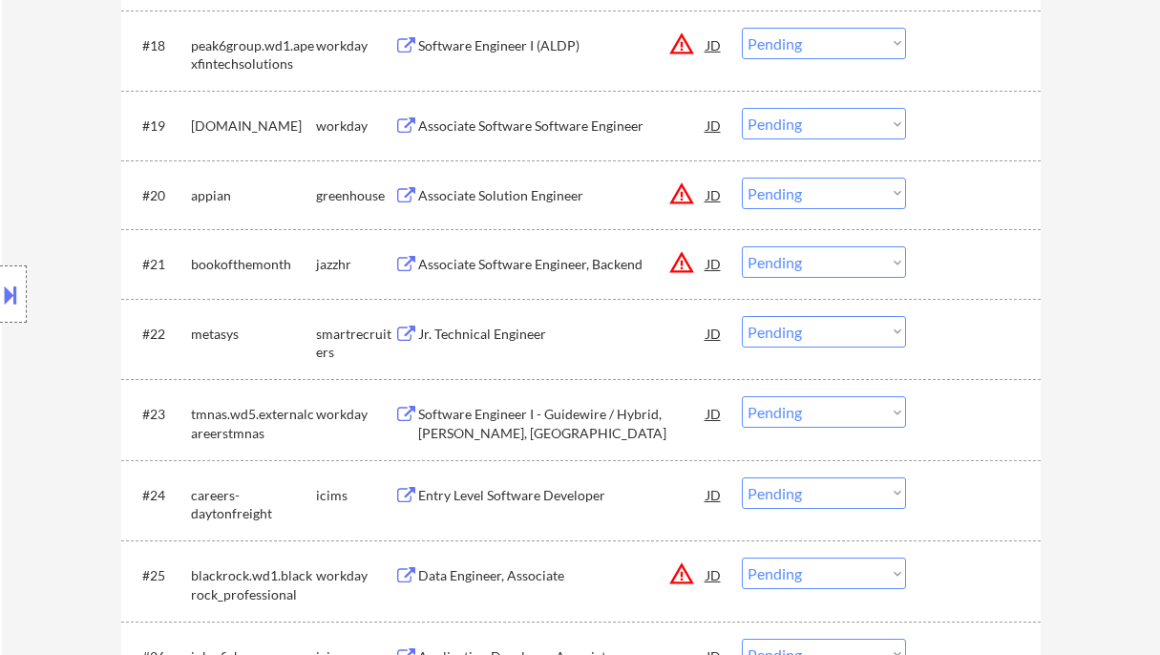
scroll to position [1909, 0]
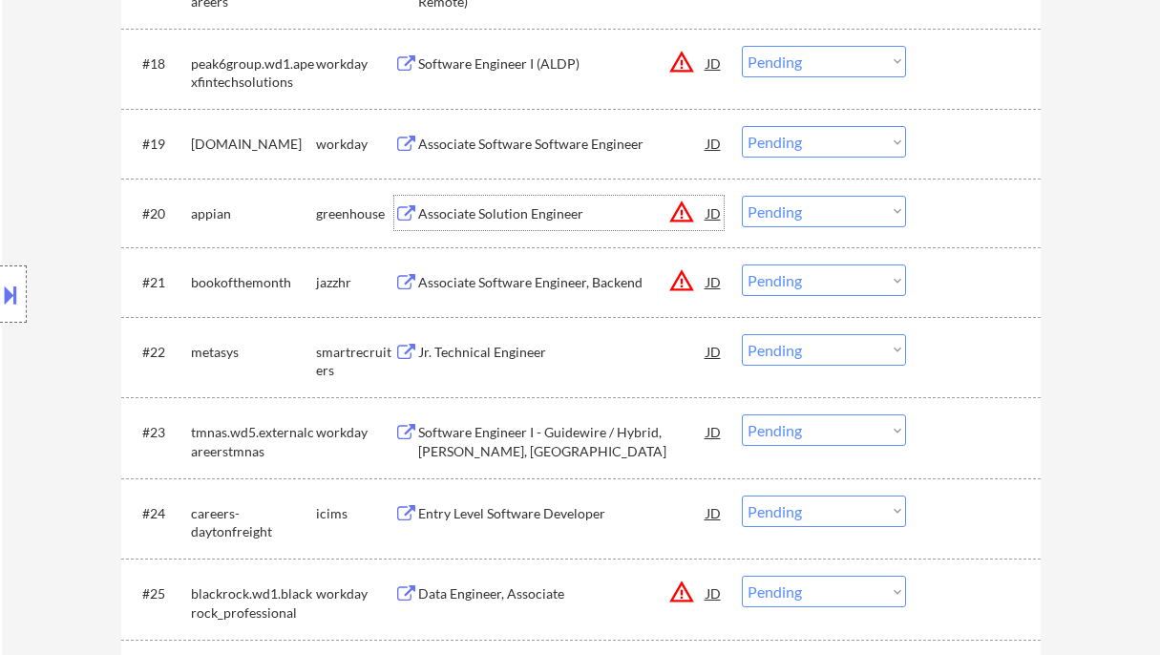
click at [492, 221] on div "Associate Solution Engineer" at bounding box center [562, 213] width 288 height 19
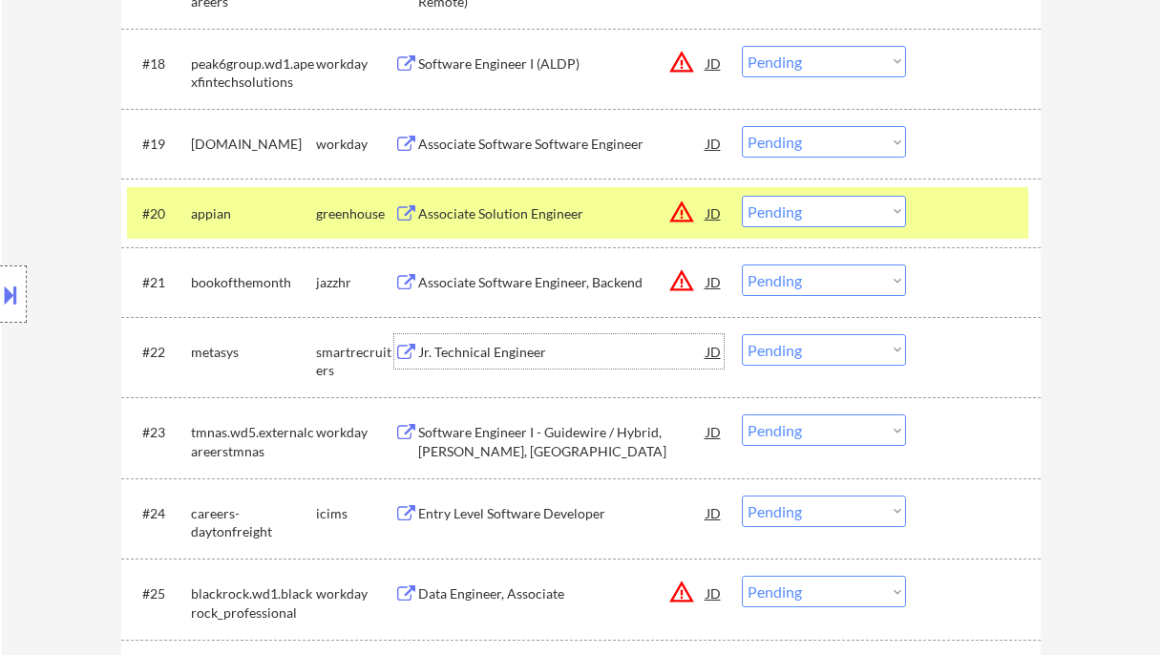
click at [479, 352] on div "Jr. Technical Engineer" at bounding box center [562, 352] width 288 height 19
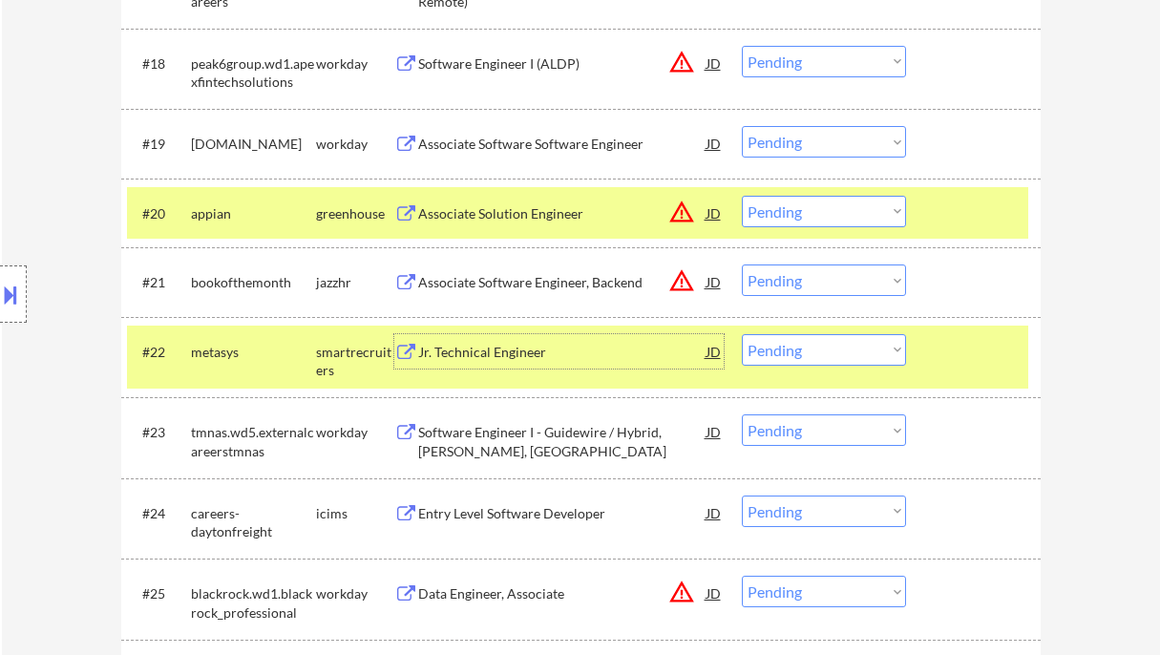
drag, startPoint x: 790, startPoint y: 212, endPoint x: 798, endPoint y: 226, distance: 16.2
click at [792, 216] on select "Choose an option... Pending Applied Excluded (Questions) Excluded (Expired) Exc…" at bounding box center [824, 211] width 164 height 31
click at [742, 196] on select "Choose an option... Pending Applied Excluded (Questions) Excluded (Expired) Exc…" at bounding box center [824, 211] width 164 height 31
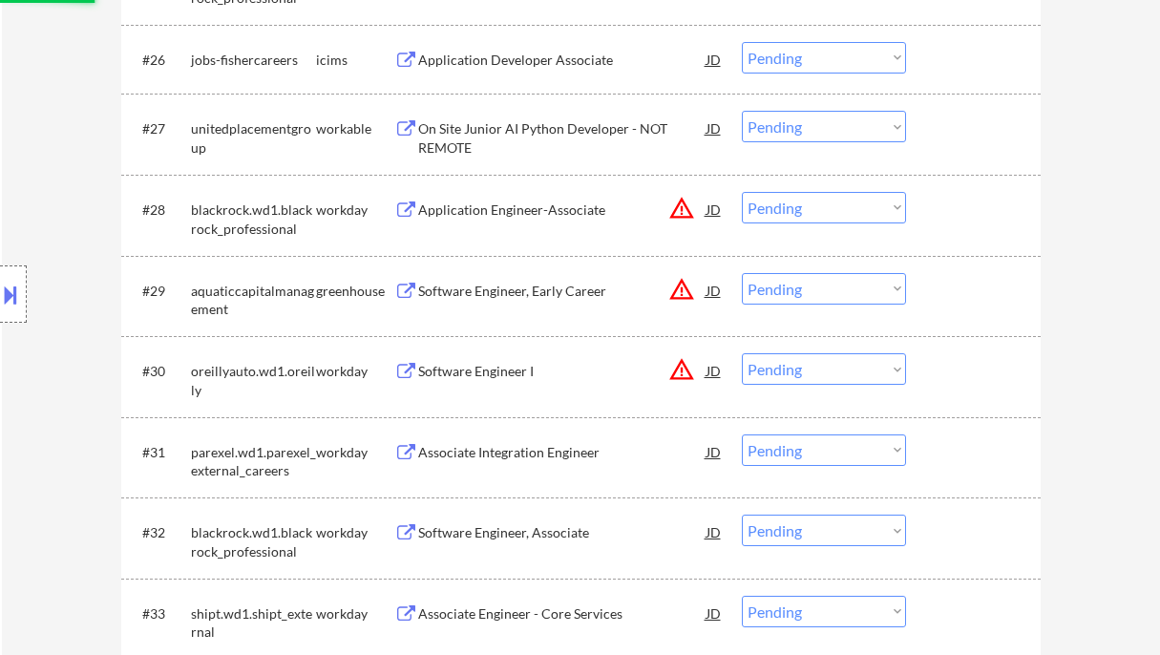
scroll to position [2545, 0]
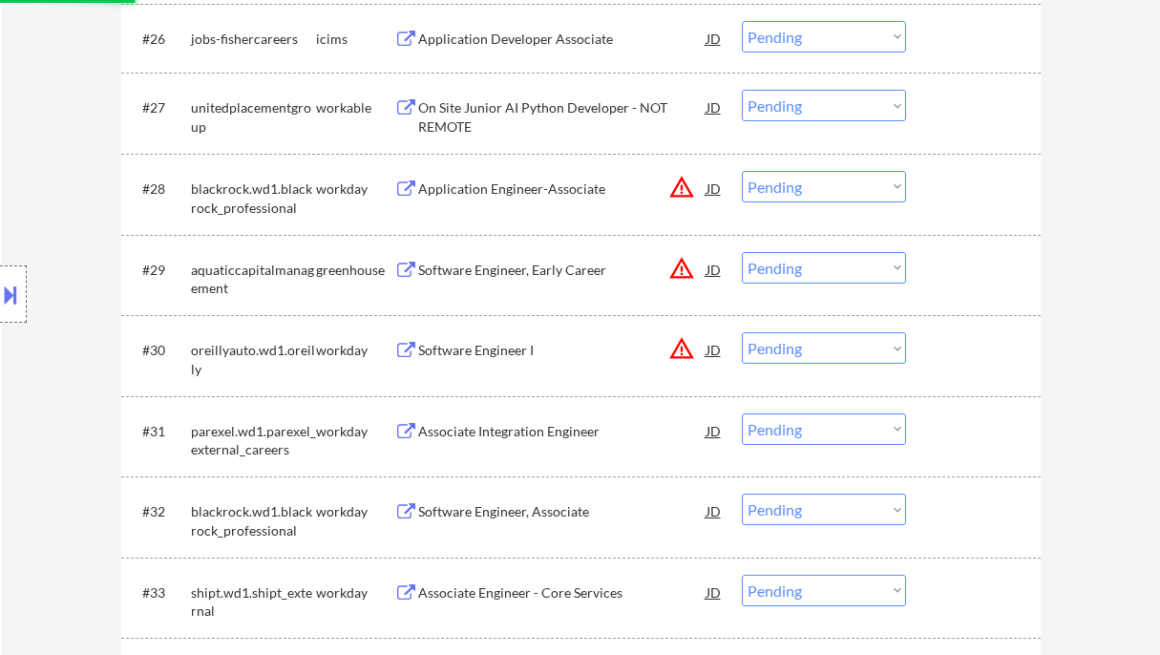
select select ""pending""
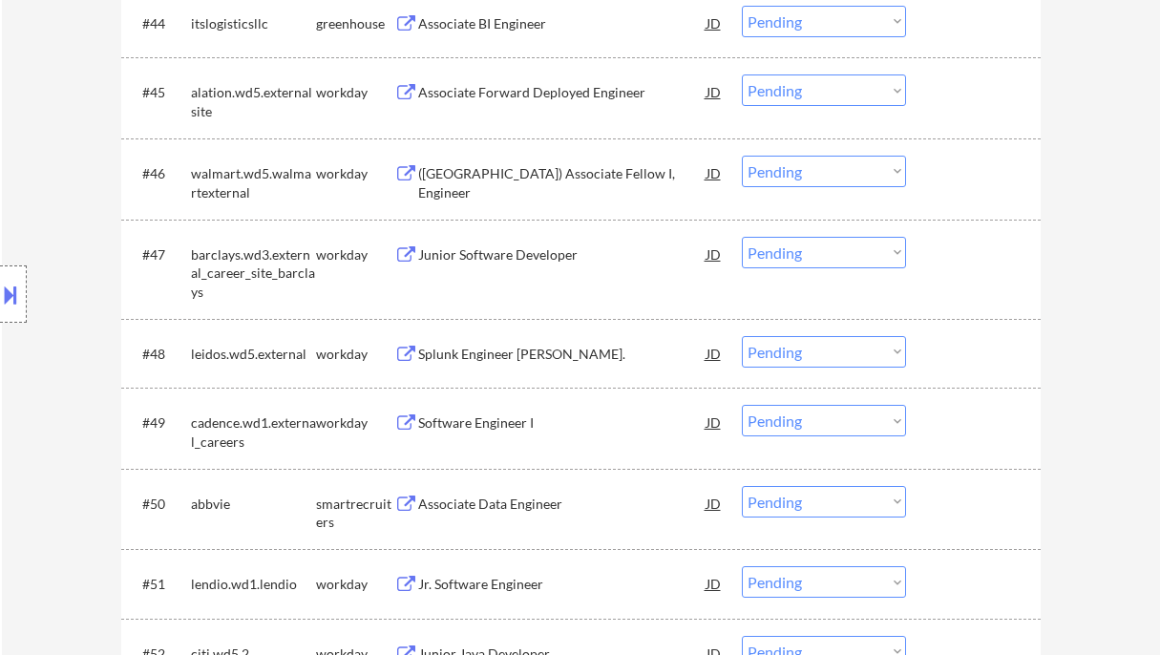
scroll to position [4200, 0]
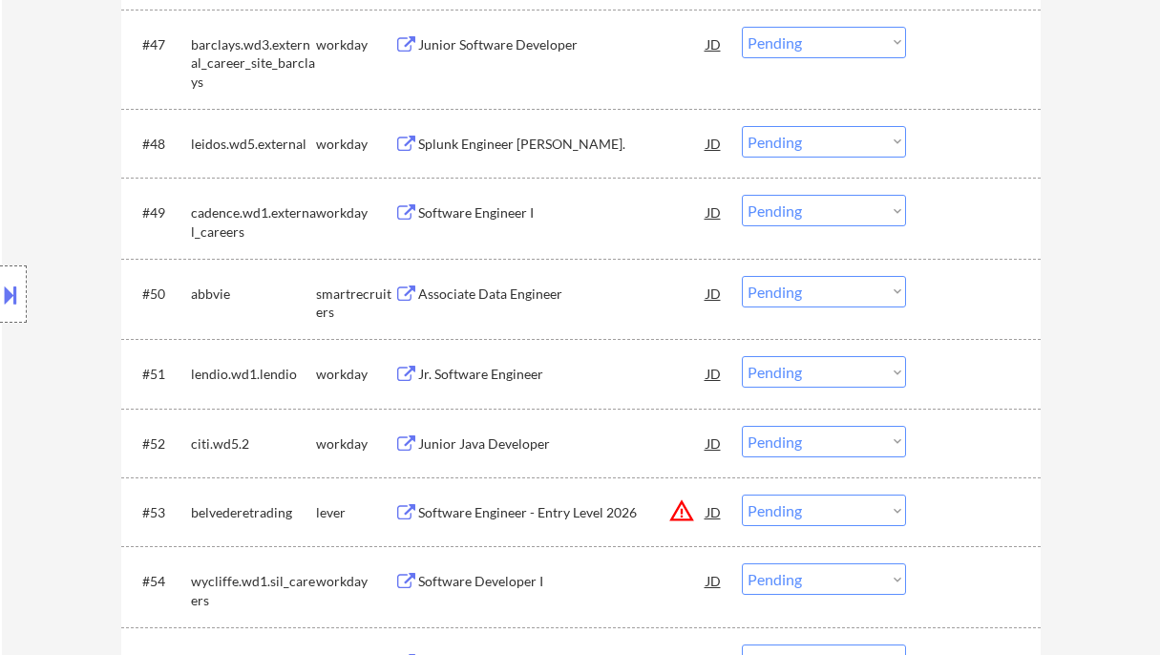
click at [512, 297] on div "Associate Data Engineer" at bounding box center [562, 293] width 288 height 19
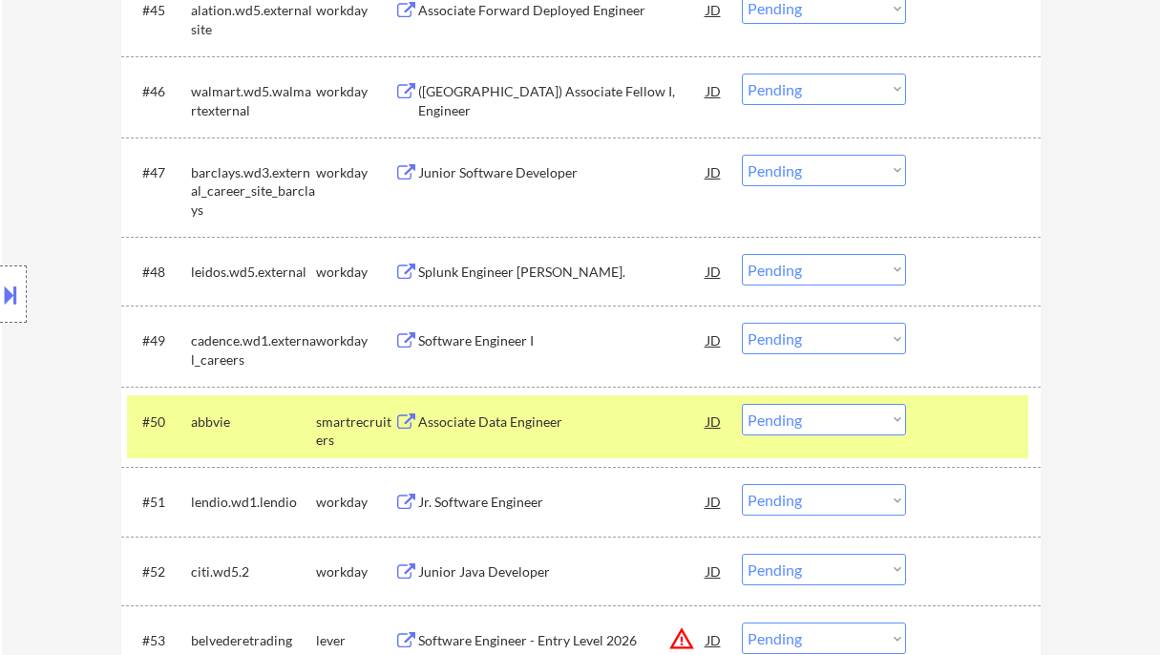
scroll to position [1864, 0]
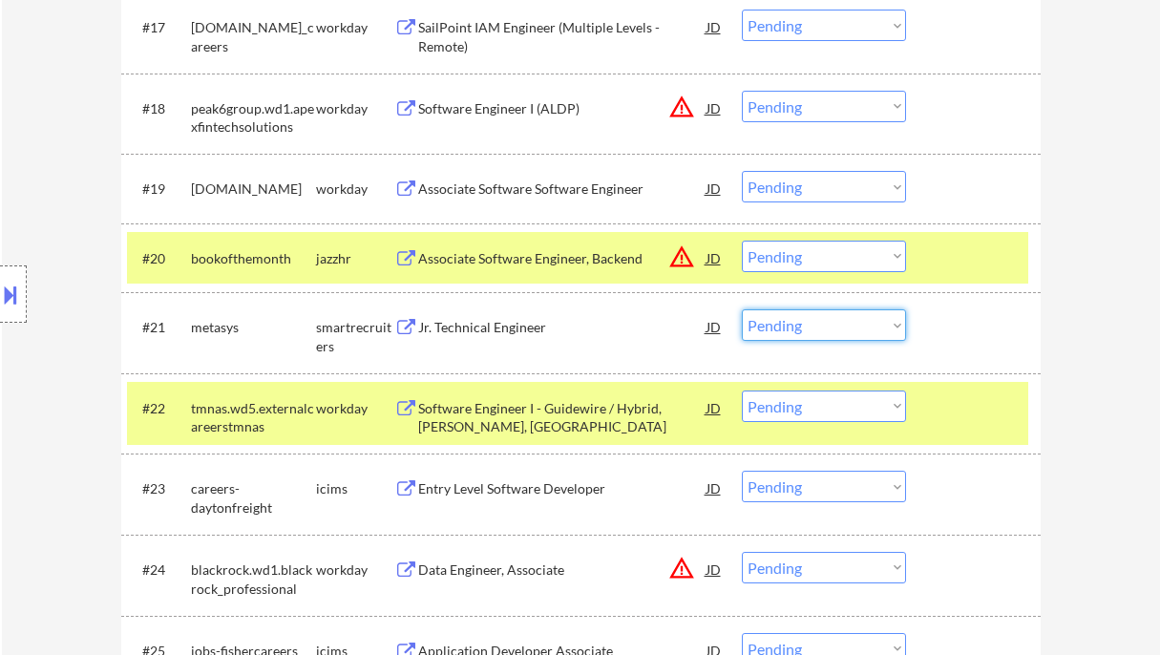
click at [784, 315] on select "Choose an option... Pending Applied Excluded (Questions) Excluded (Expired) Exc…" at bounding box center [824, 324] width 164 height 31
click at [742, 309] on select "Choose an option... Pending Applied Excluded (Questions) Excluded (Expired) Exc…" at bounding box center [824, 324] width 164 height 31
select select ""pending""
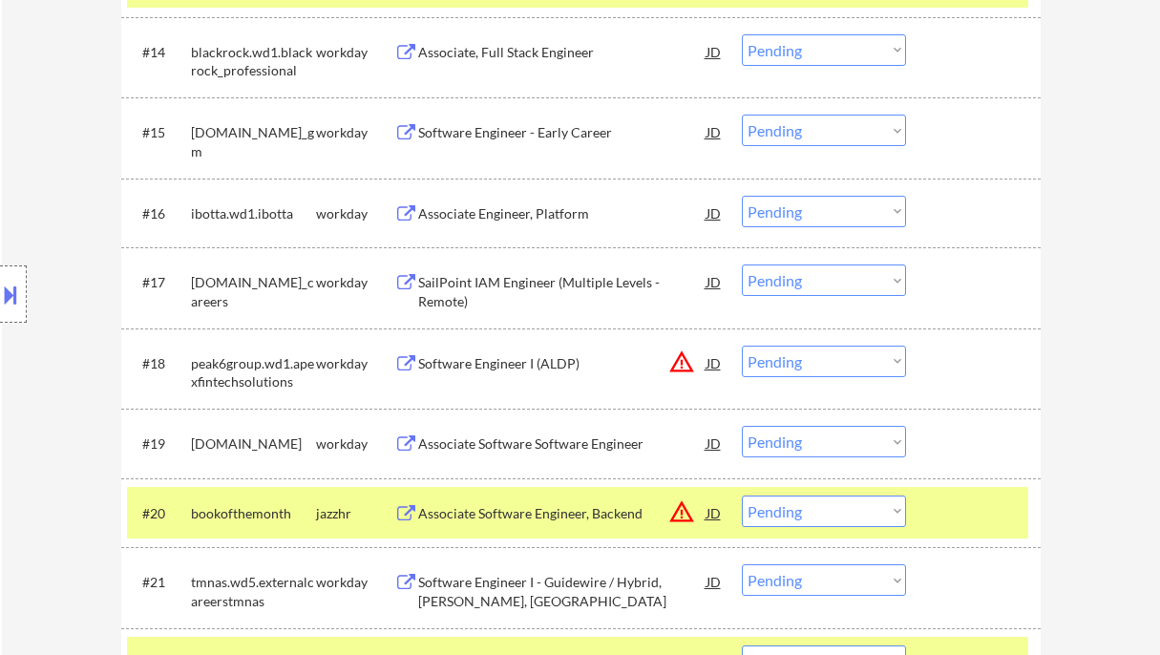
scroll to position [4085, 0]
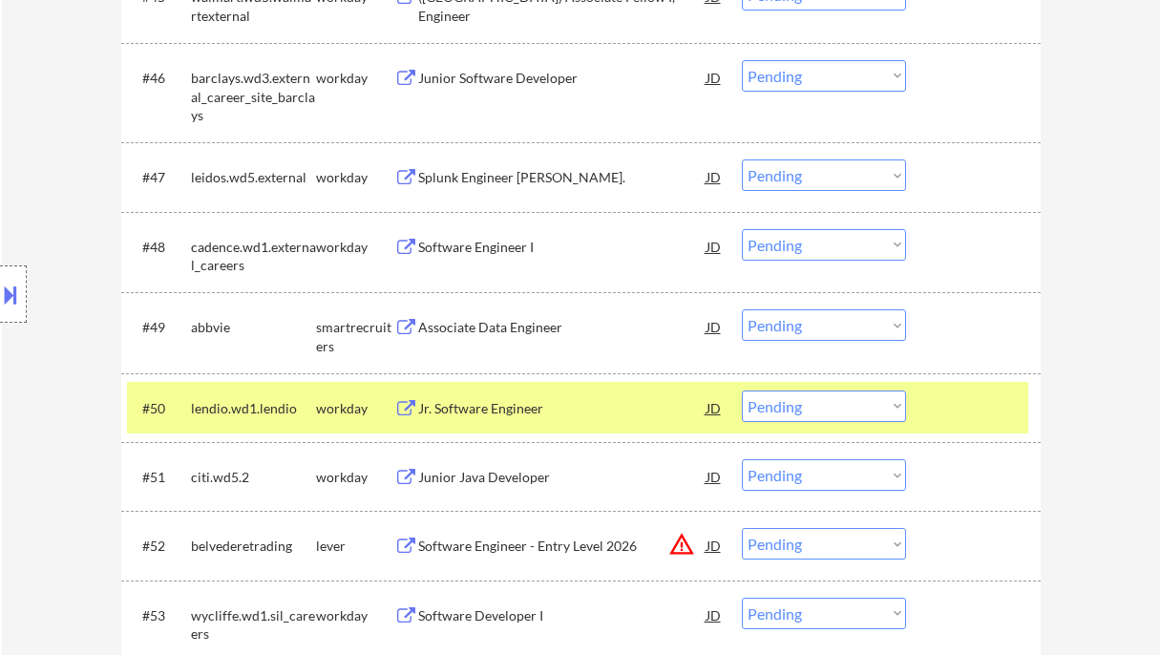
click at [531, 333] on div "Associate Data Engineer" at bounding box center [562, 327] width 288 height 19
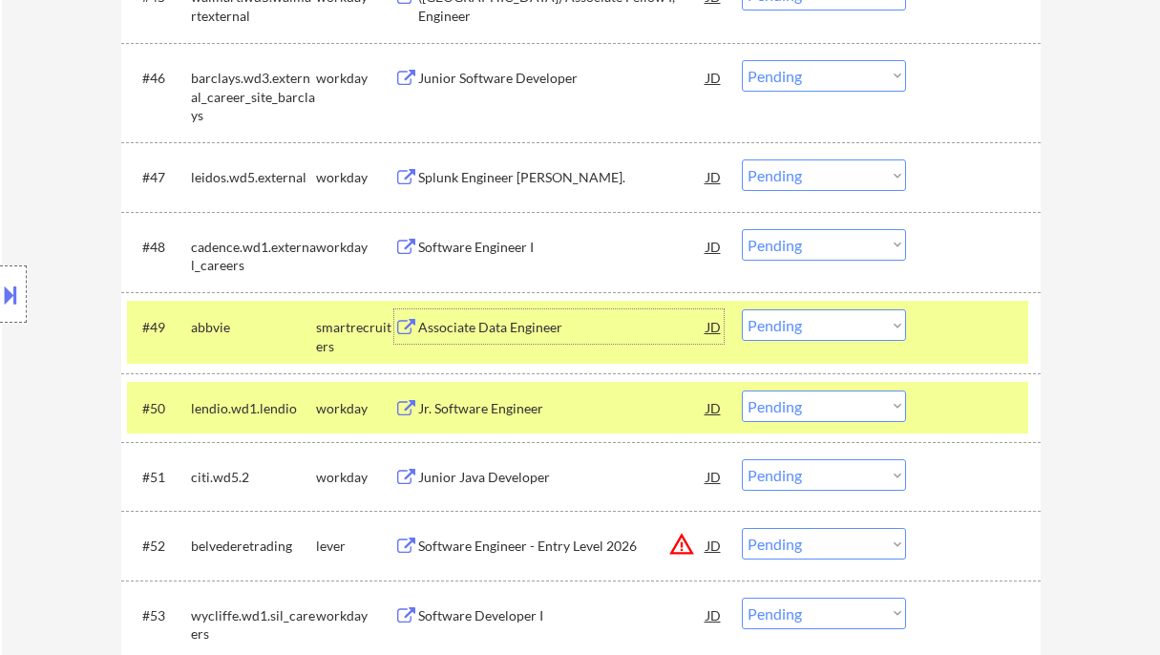
click at [845, 329] on select "Choose an option... Pending Applied Excluded (Questions) Excluded (Expired) Exc…" at bounding box center [824, 324] width 164 height 31
click at [742, 309] on select "Choose an option... Pending Applied Excluded (Questions) Excluded (Expired) Exc…" at bounding box center [824, 324] width 164 height 31
select select ""pending""
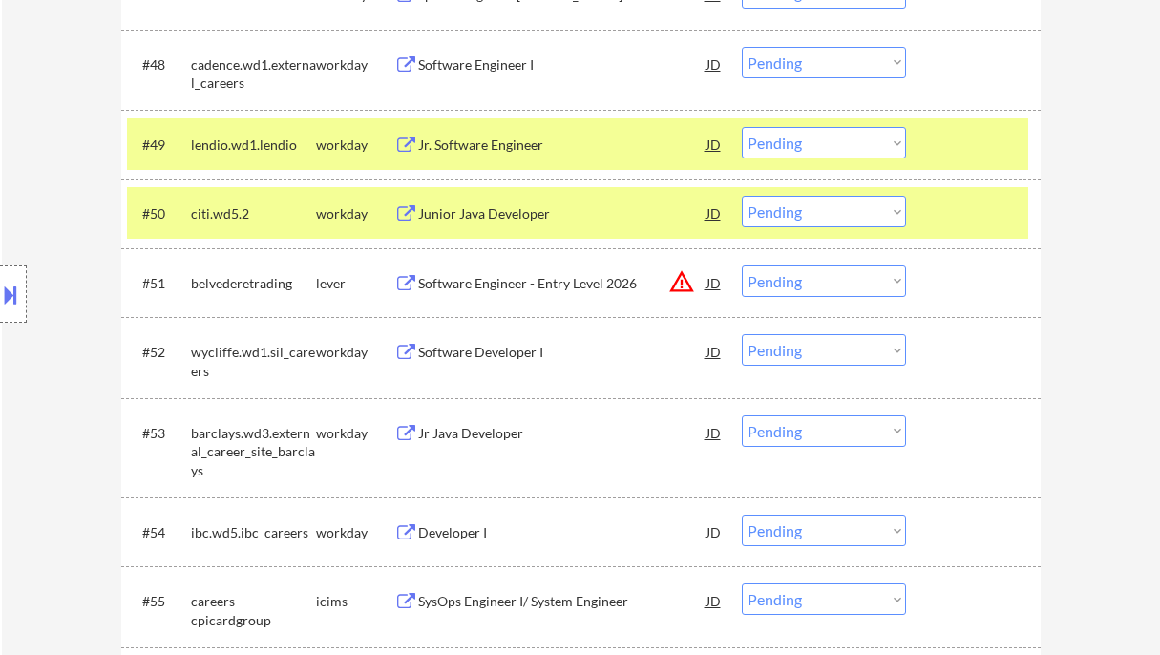
scroll to position [4339, 0]
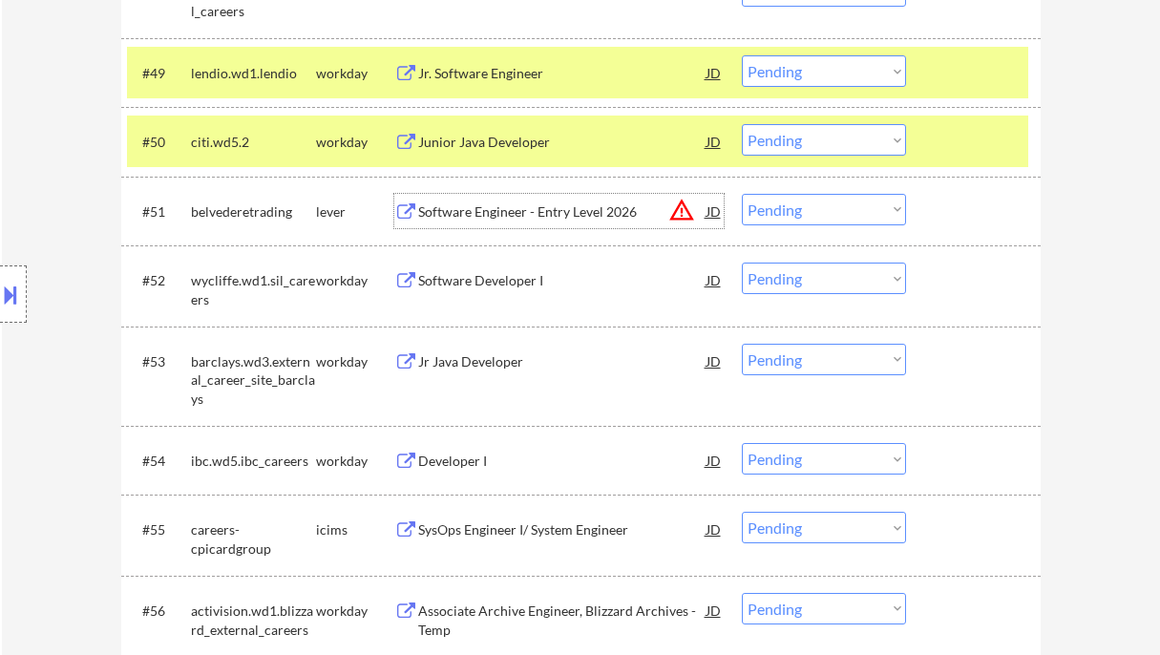
click at [476, 213] on div "Software Engineer - Entry Level 2026" at bounding box center [562, 211] width 288 height 19
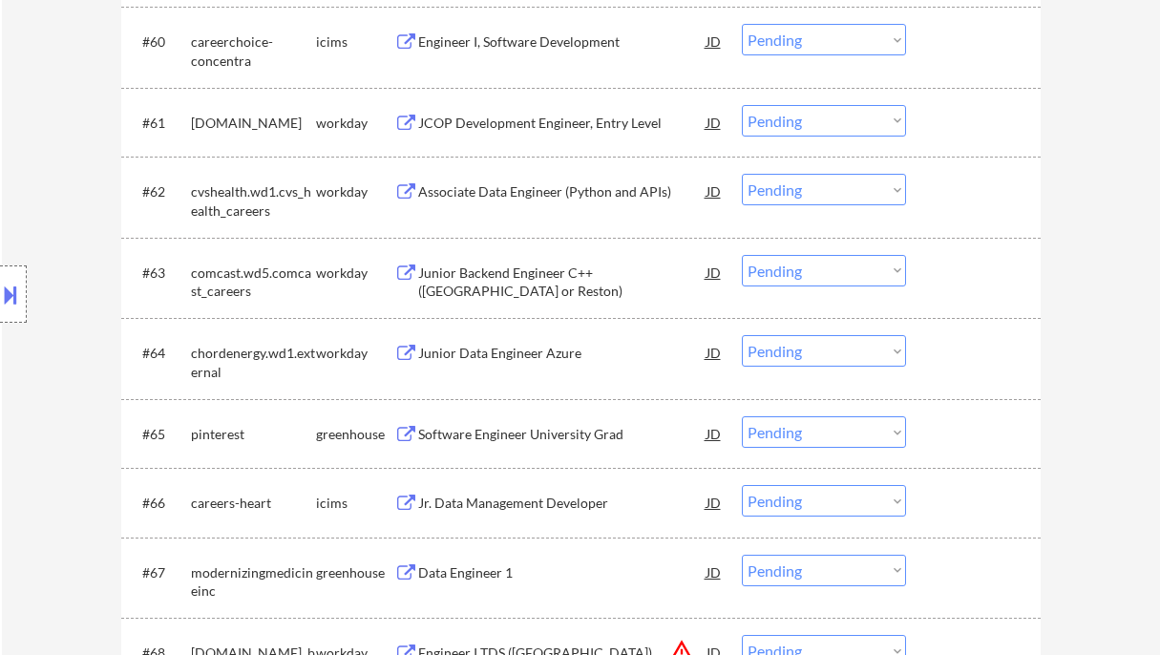
scroll to position [5358, 0]
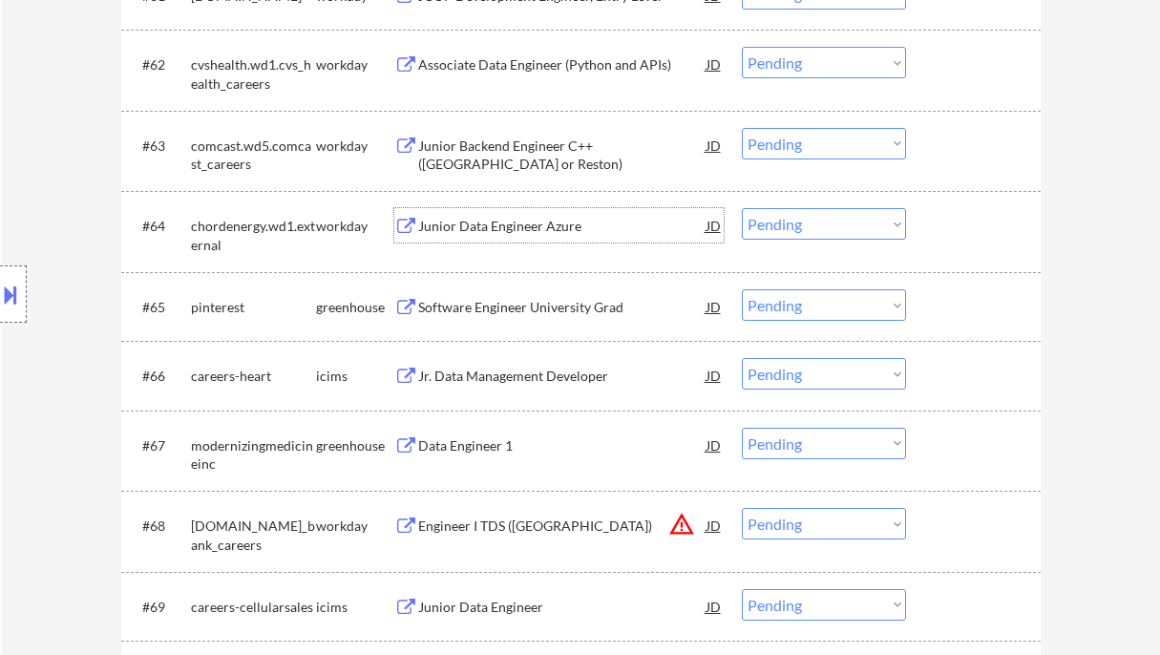
click at [516, 220] on div "Junior Data Engineer Azure" at bounding box center [562, 226] width 288 height 19
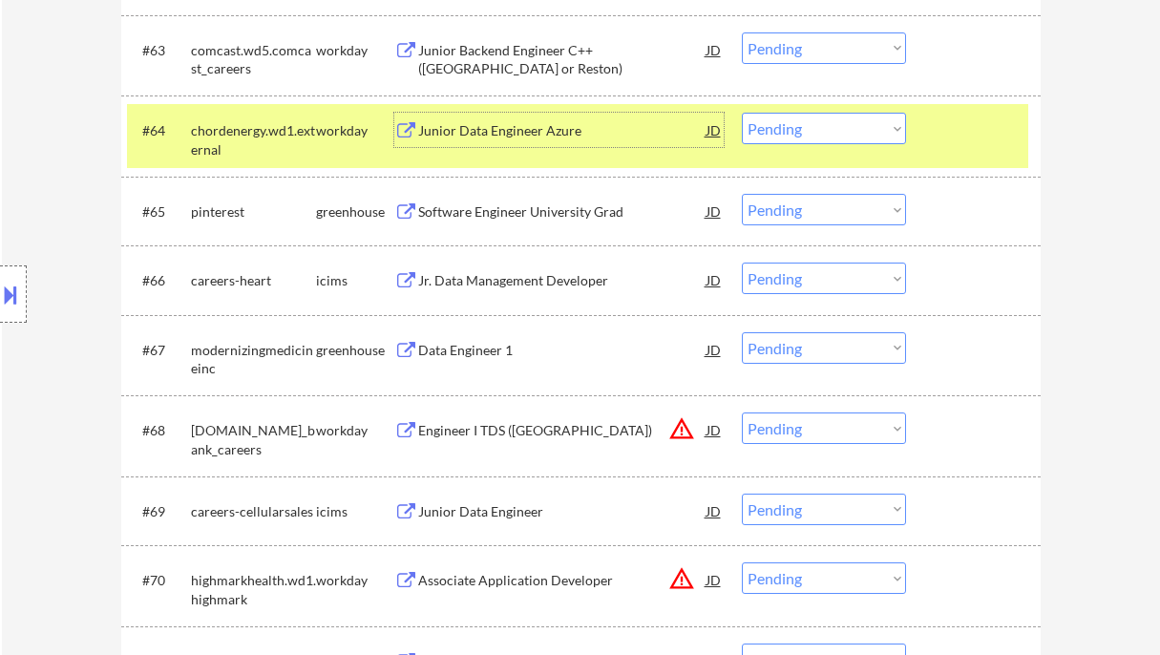
scroll to position [5484, 0]
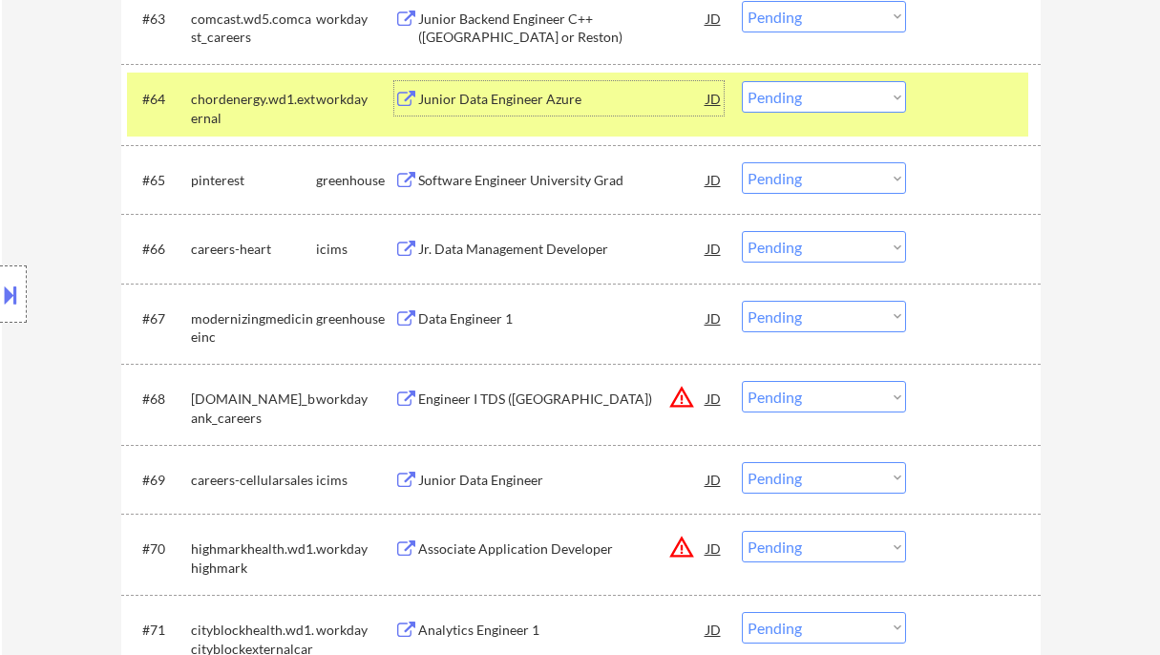
click at [465, 320] on div "Data Engineer 1" at bounding box center [562, 318] width 288 height 19
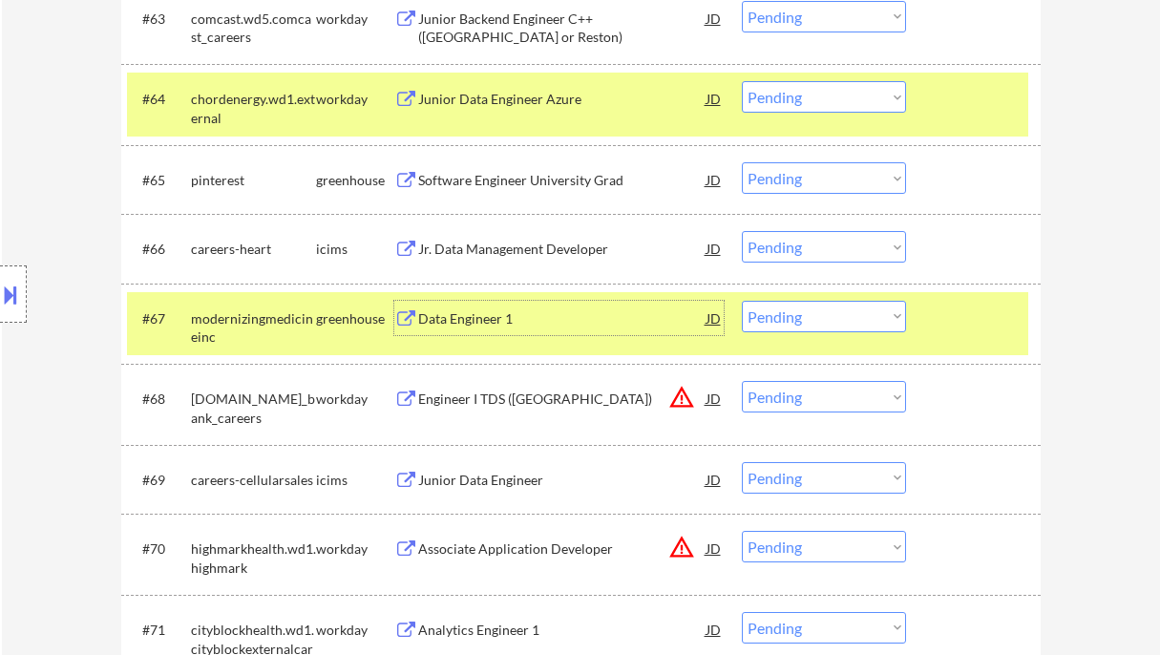
click at [828, 318] on select "Choose an option... Pending Applied Excluded (Questions) Excluded (Expired) Exc…" at bounding box center [824, 316] width 164 height 31
click at [742, 301] on select "Choose an option... Pending Applied Excluded (Questions) Excluded (Expired) Exc…" at bounding box center [824, 316] width 164 height 31
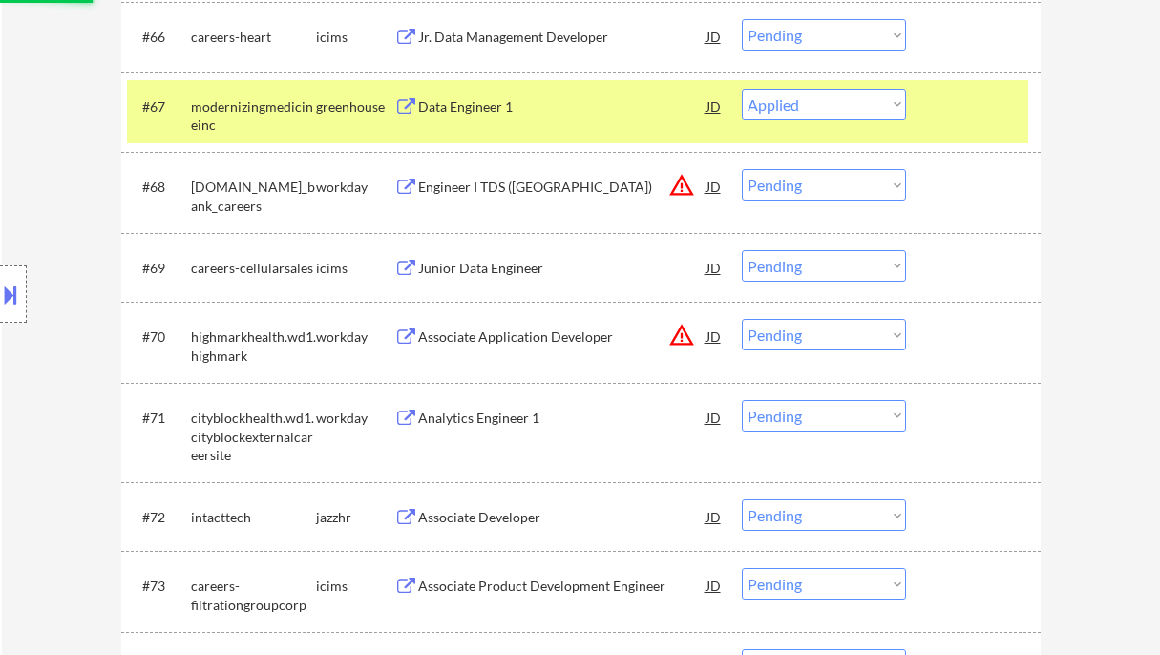
scroll to position [5739, 0]
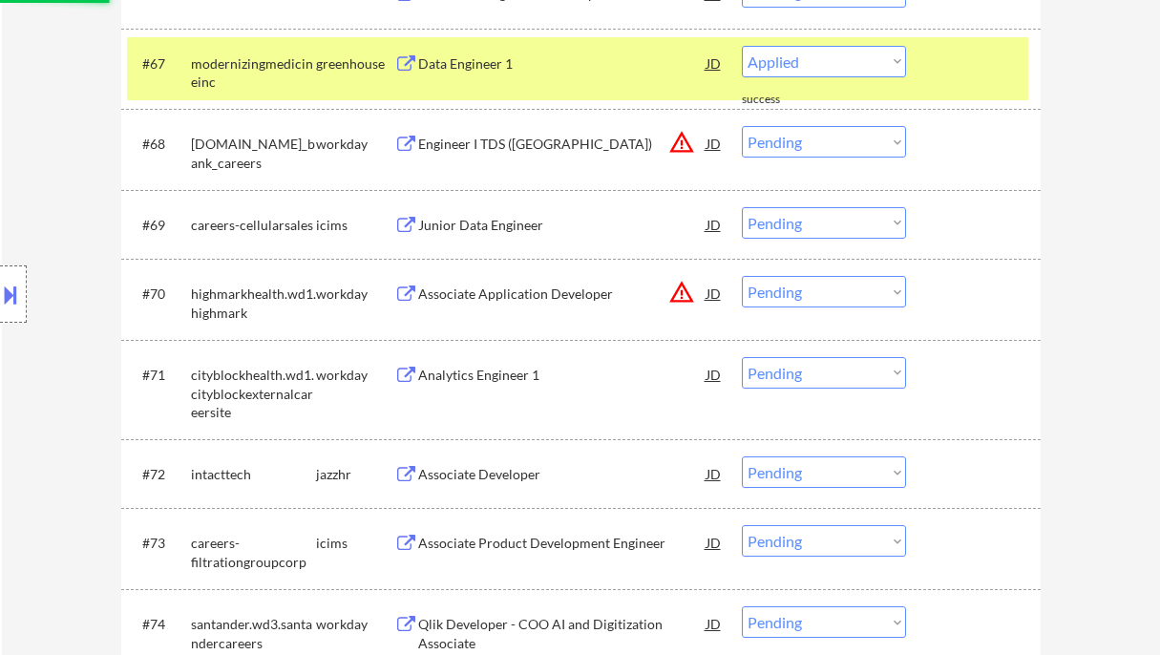
select select ""pending""
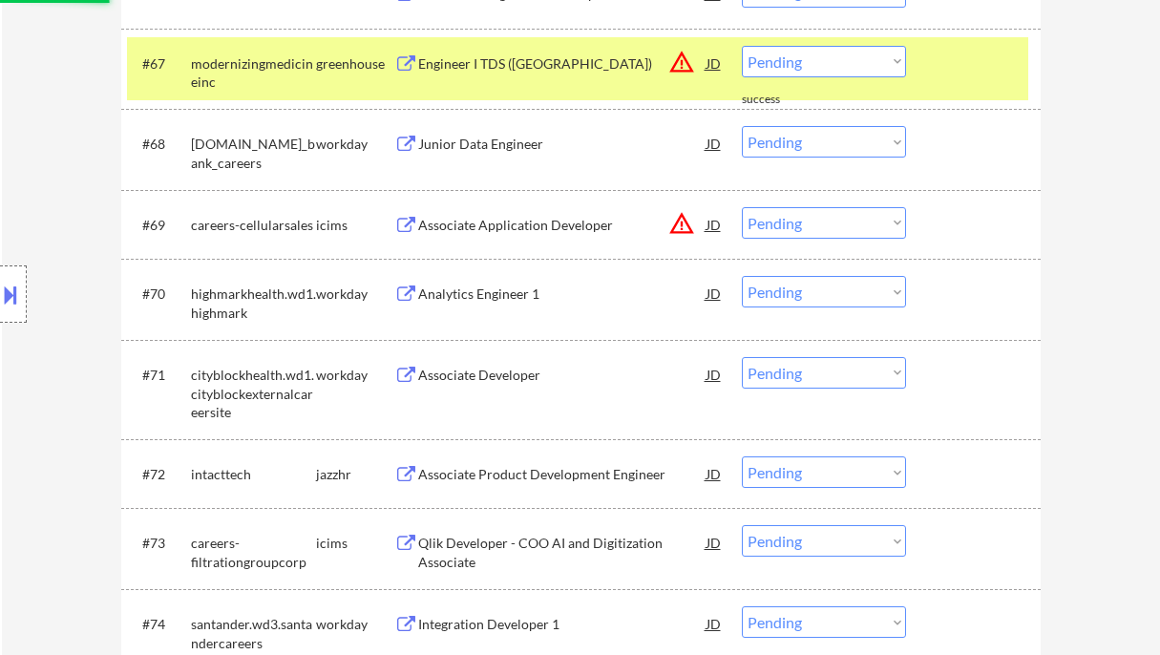
scroll to position [5866, 0]
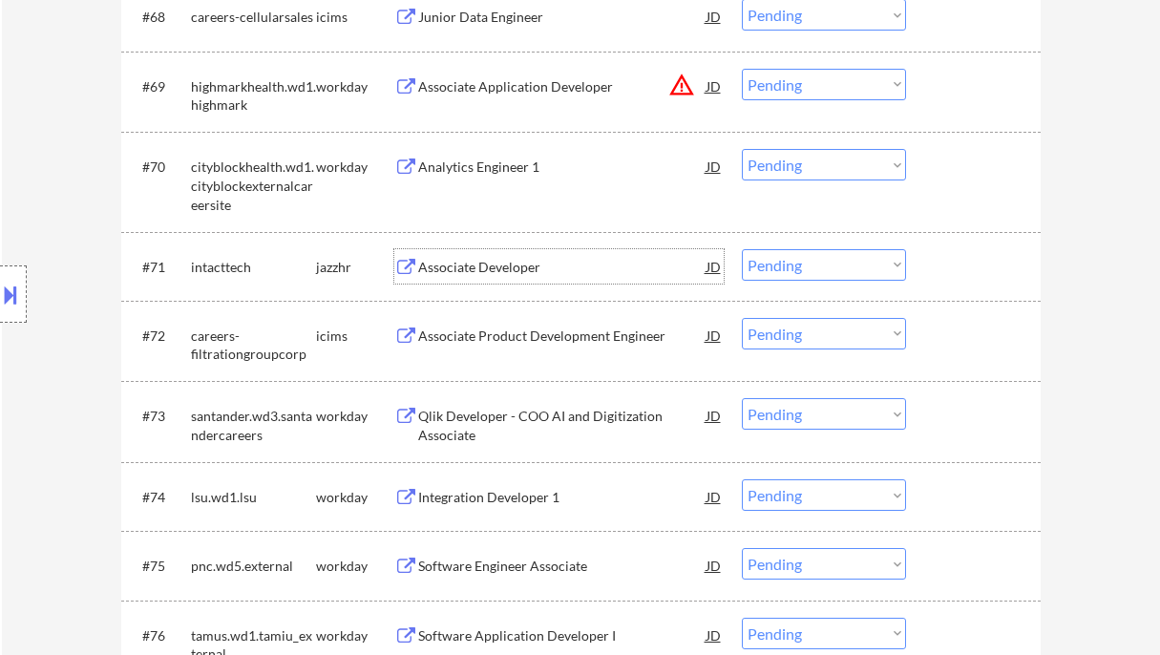
click at [504, 270] on div "Associate Developer" at bounding box center [562, 267] width 288 height 19
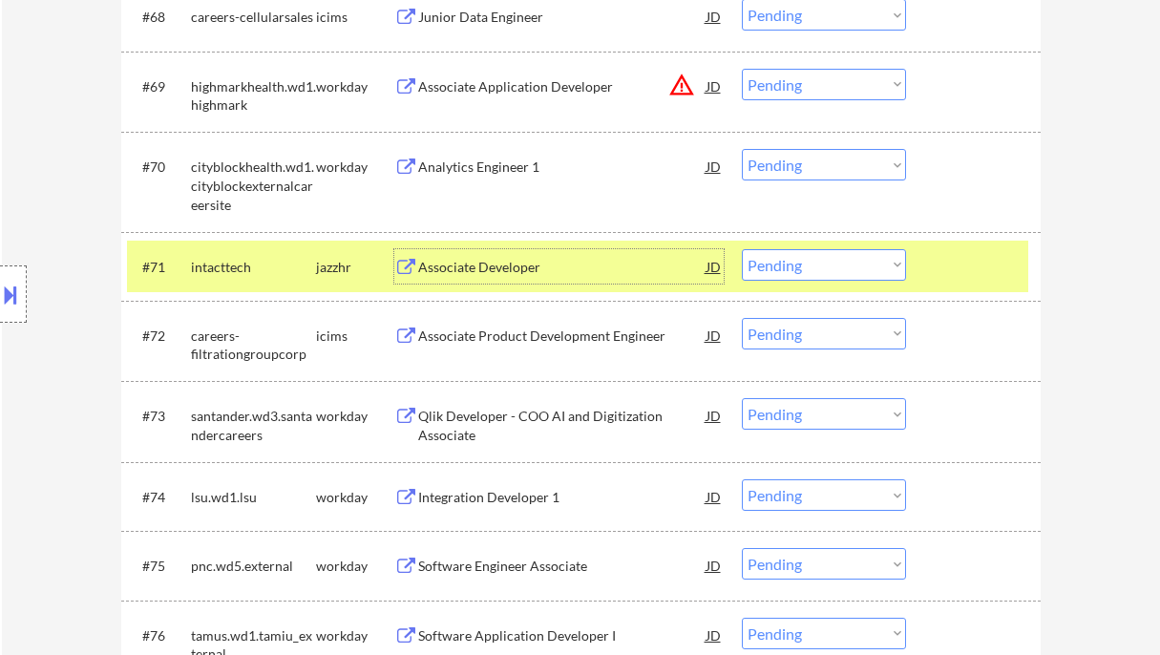
click at [781, 259] on select "Choose an option... Pending Applied Excluded (Questions) Excluded (Expired) Exc…" at bounding box center [824, 264] width 164 height 31
click at [742, 249] on select "Choose an option... Pending Applied Excluded (Questions) Excluded (Expired) Exc…" at bounding box center [824, 264] width 164 height 31
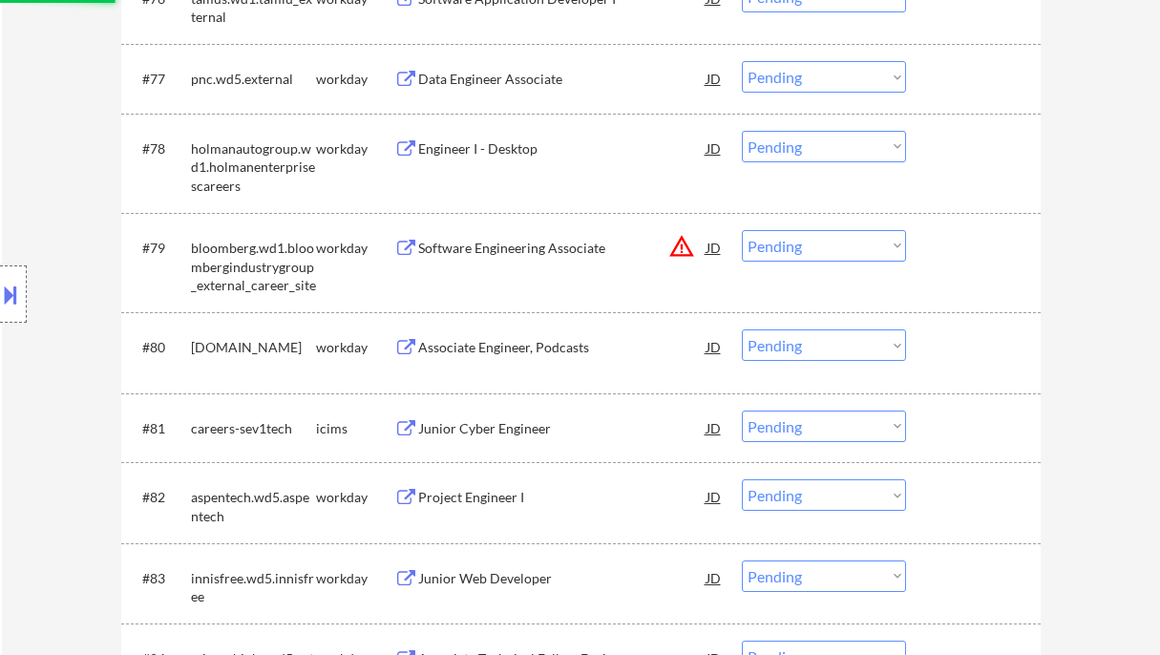
select select ""pending""
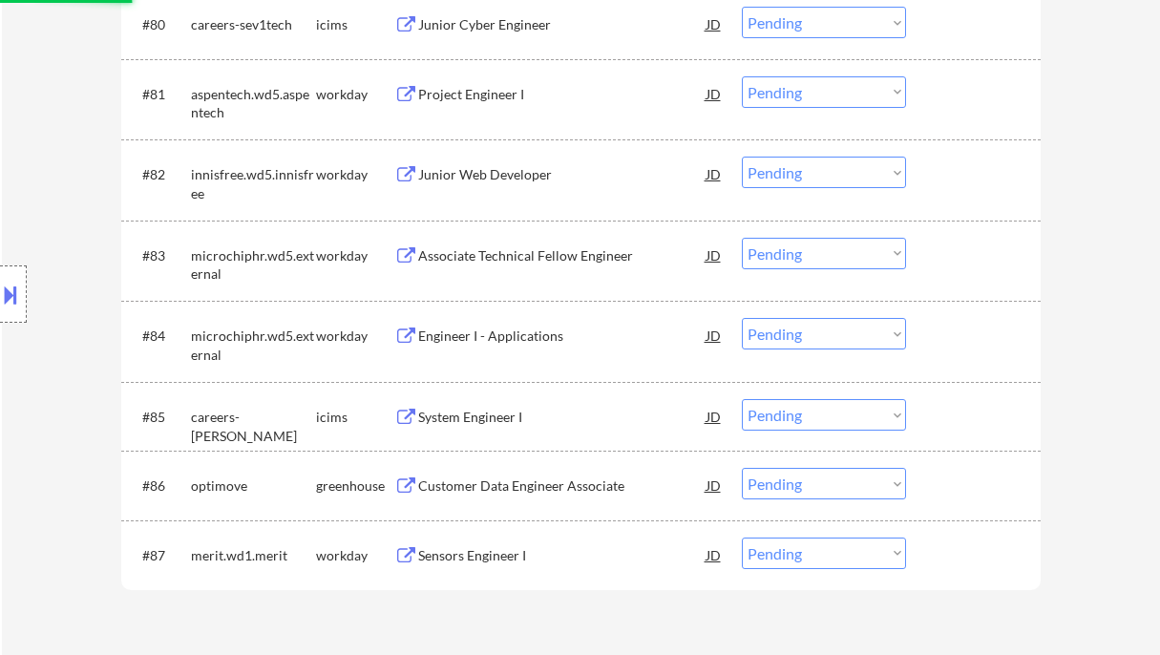
scroll to position [6885, 0]
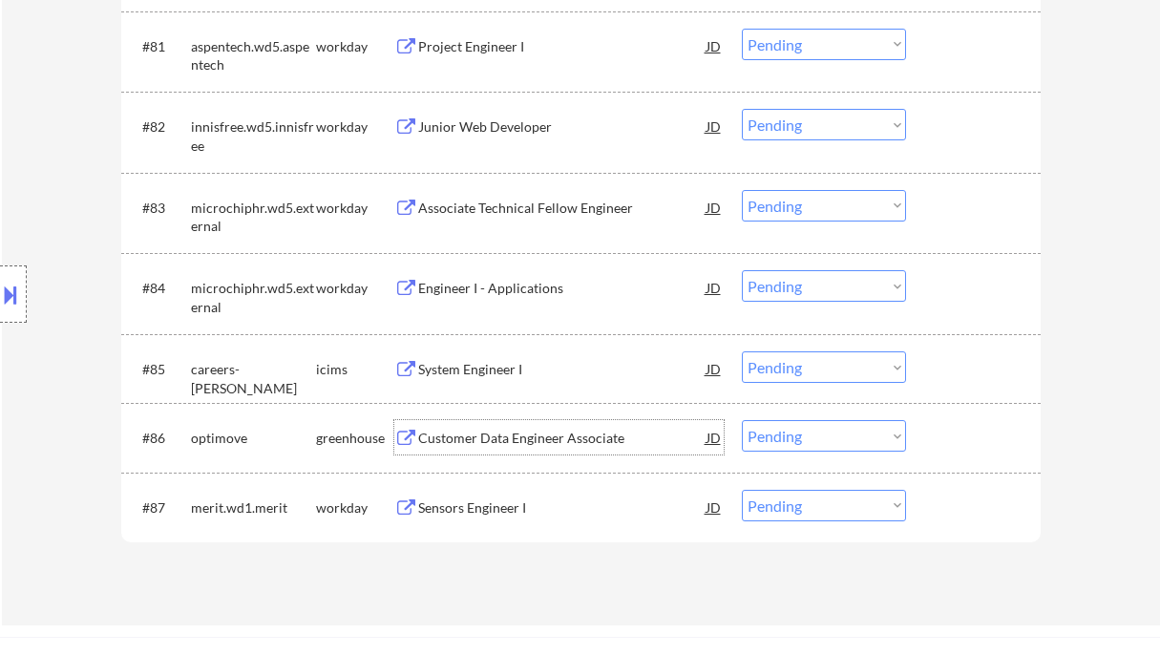
click at [487, 439] on div "Customer Data Engineer Associate" at bounding box center [562, 438] width 288 height 19
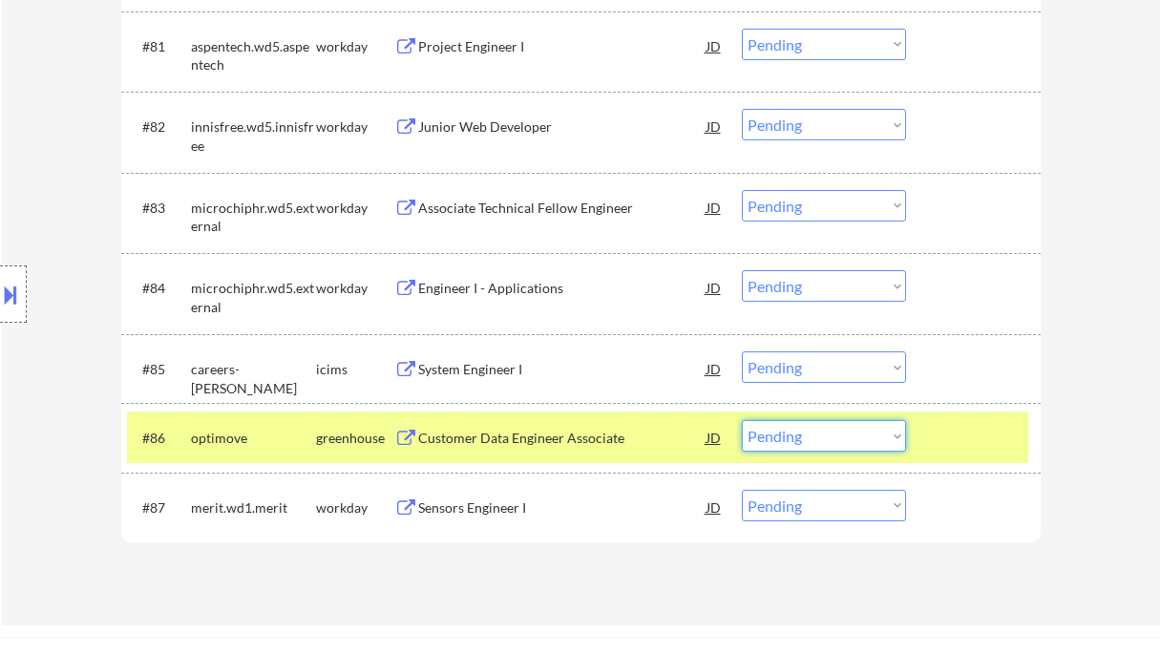
click at [808, 438] on select "Choose an option... Pending Applied Excluded (Questions) Excluded (Expired) Exc…" at bounding box center [824, 435] width 164 height 31
click at [742, 420] on select "Choose an option... Pending Applied Excluded (Questions) Excluded (Expired) Exc…" at bounding box center [824, 435] width 164 height 31
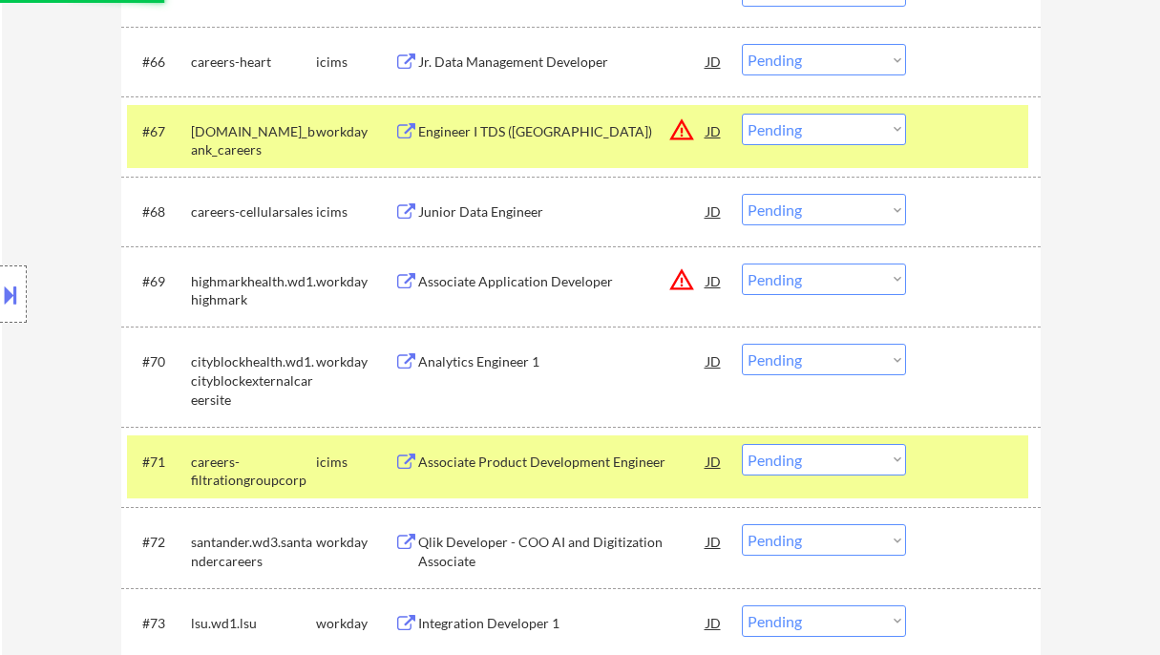
scroll to position [5612, 0]
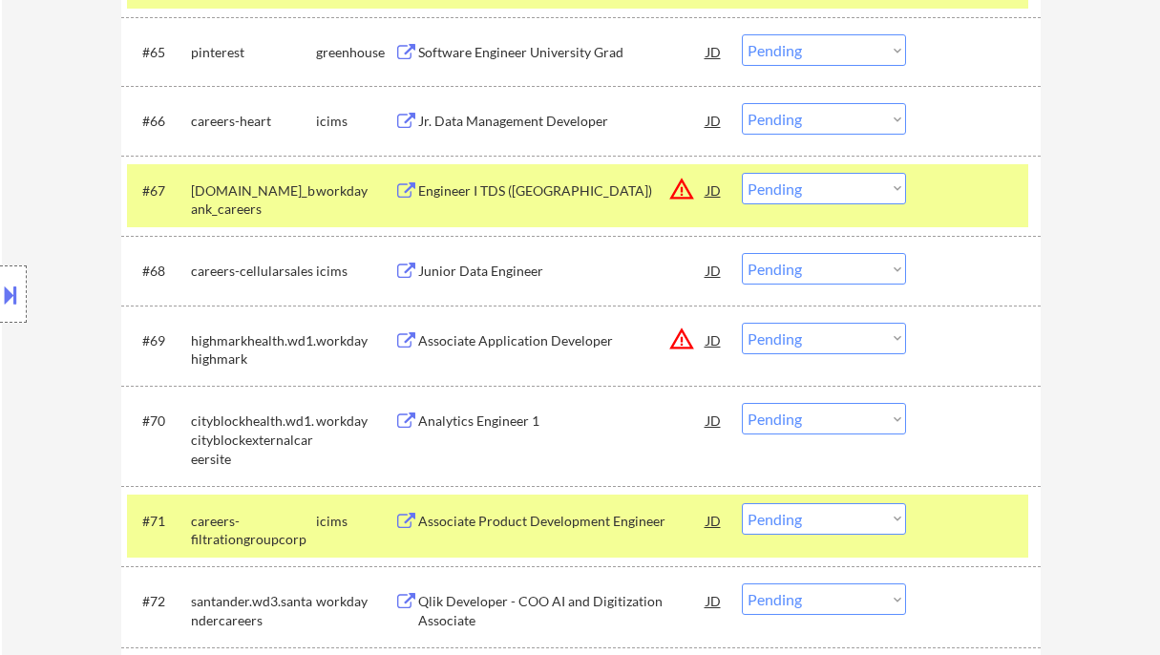
select select ""pending""
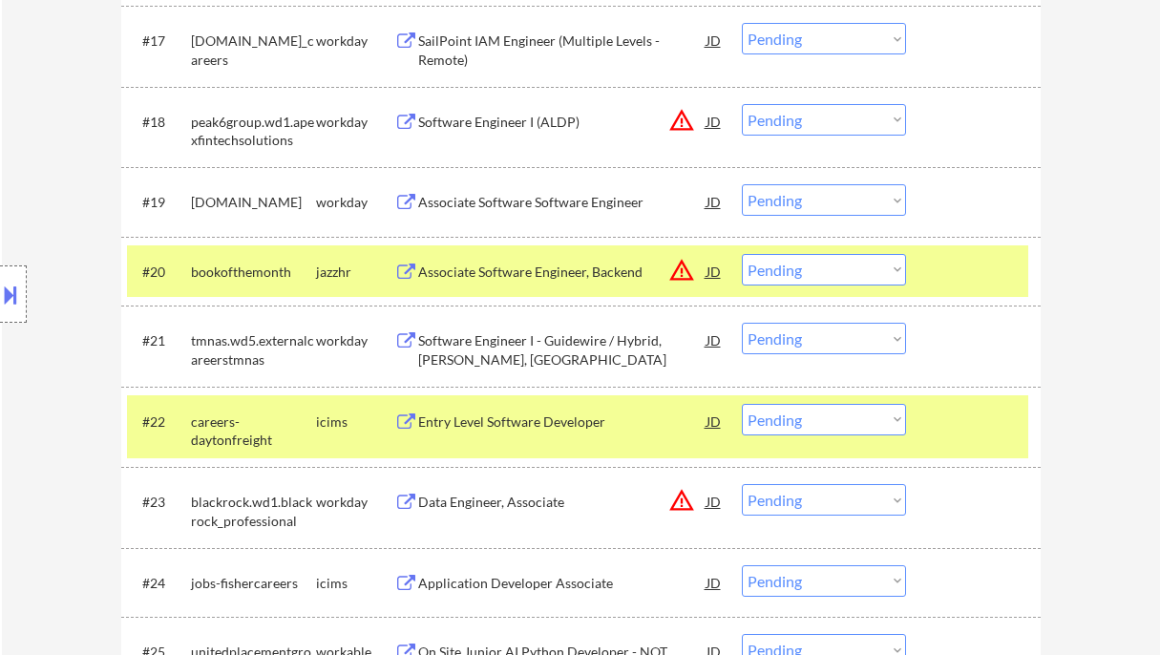
scroll to position [1978, 0]
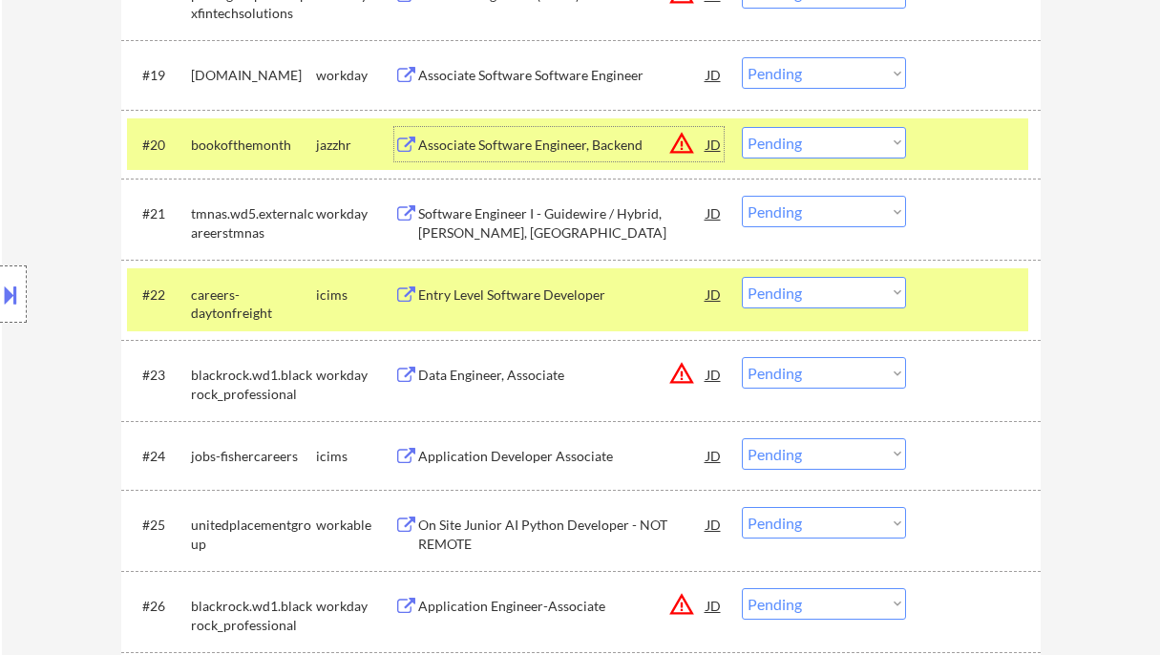
click at [528, 153] on div "Associate Software Engineer, Backend" at bounding box center [562, 145] width 288 height 19
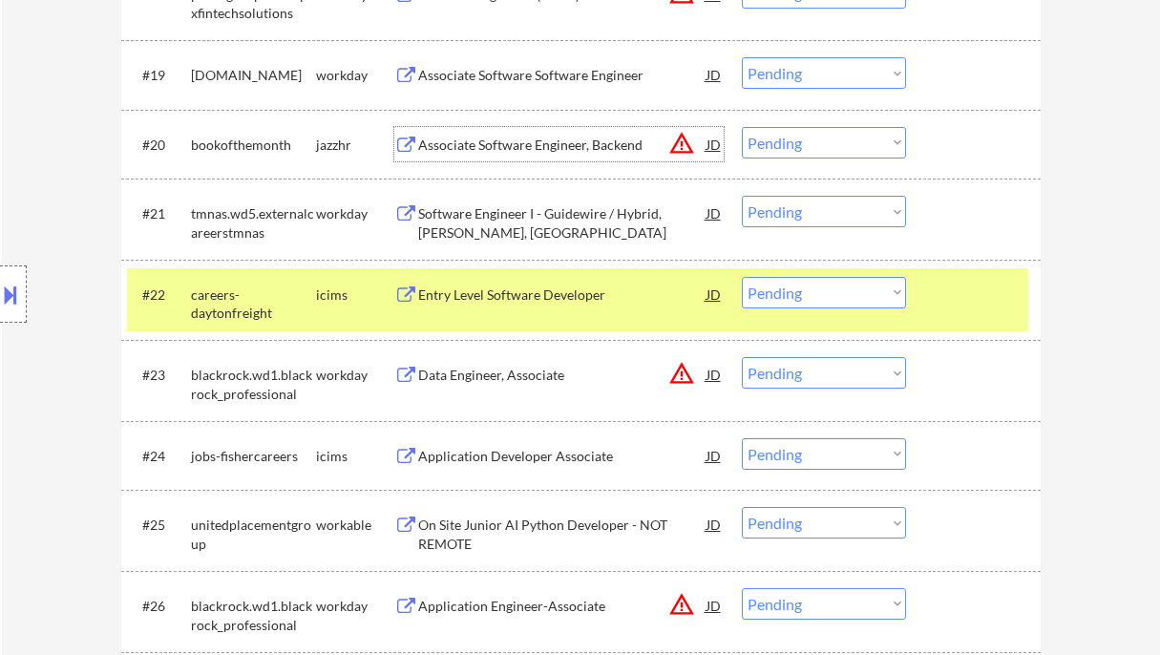
click at [796, 134] on select "Choose an option... Pending Applied Excluded (Questions) Excluded (Expired) Exc…" at bounding box center [824, 142] width 164 height 31
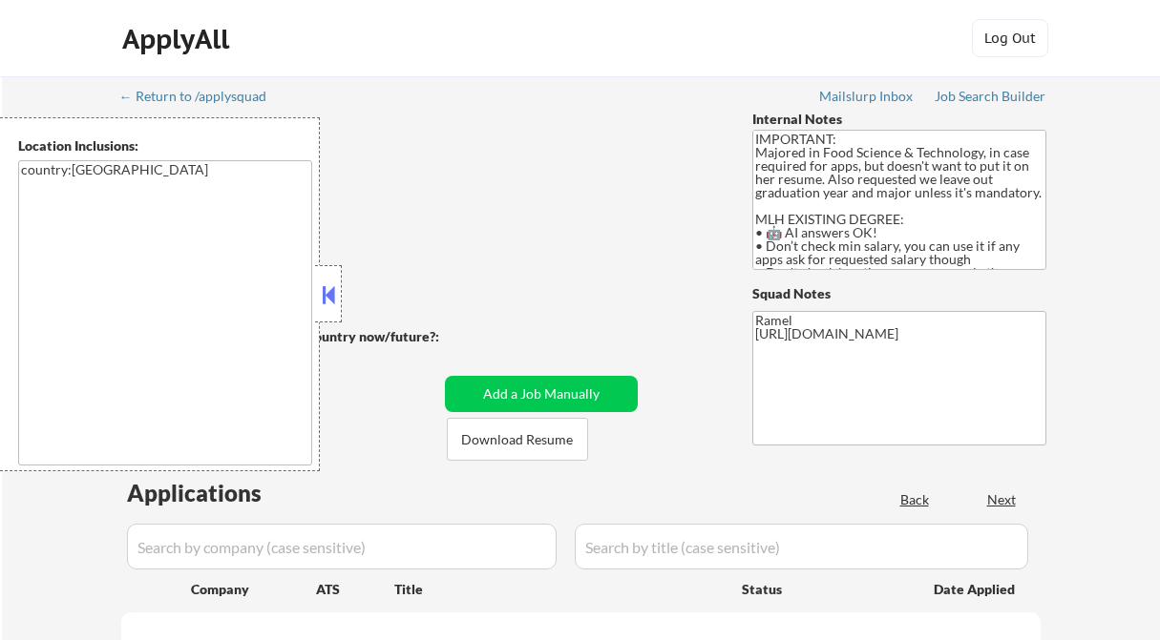
select select ""pending""
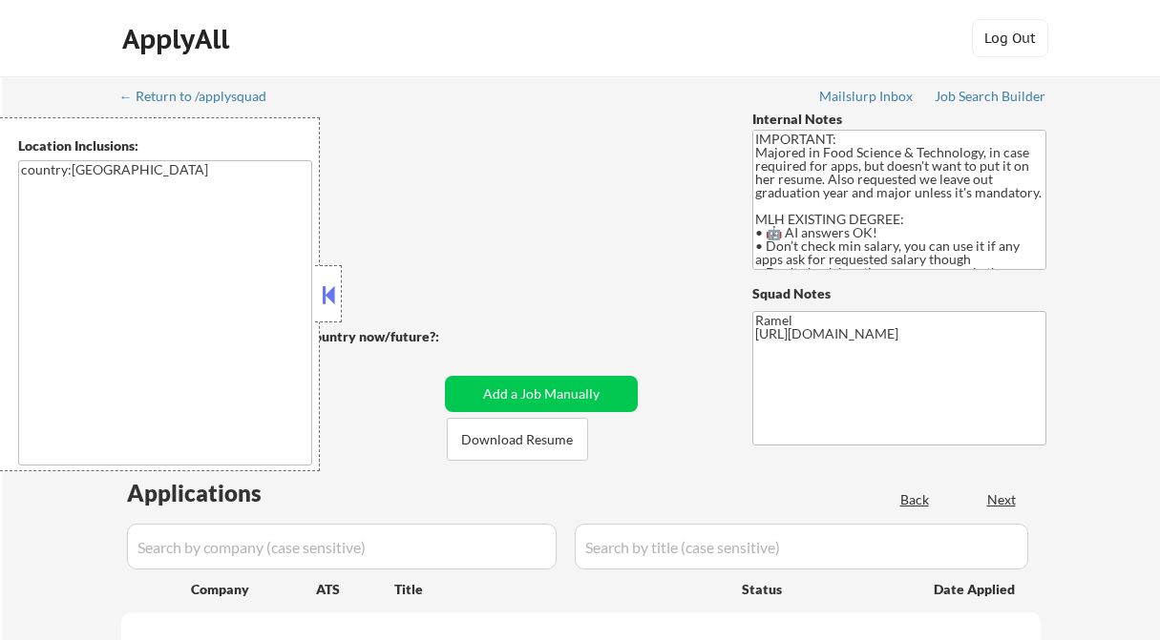
select select ""pending""
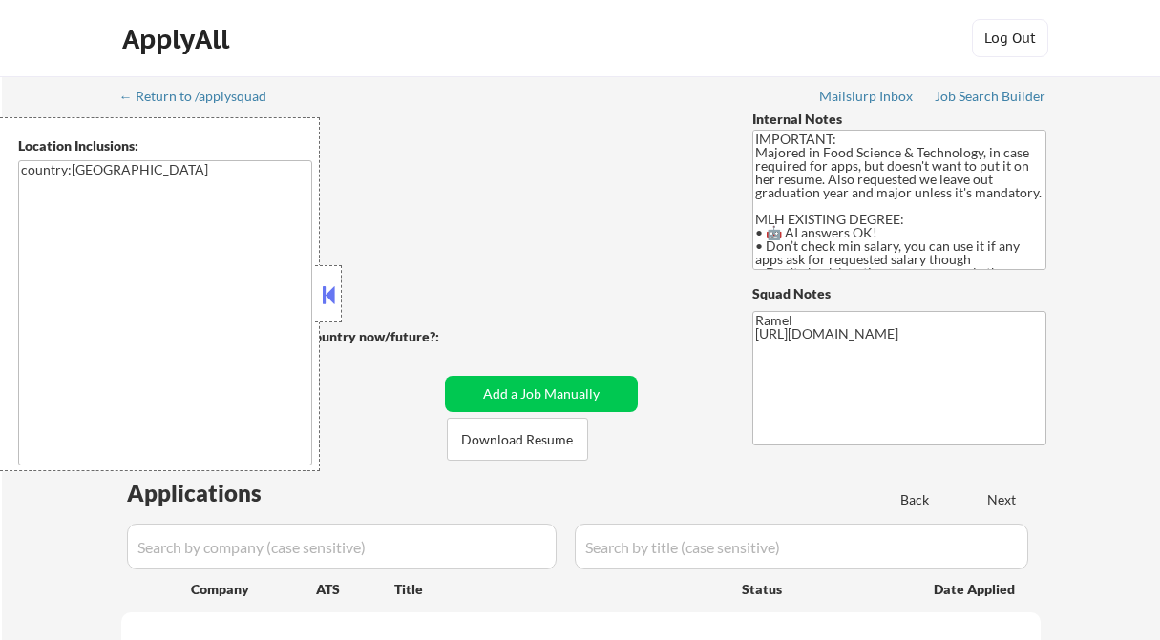
select select ""pending""
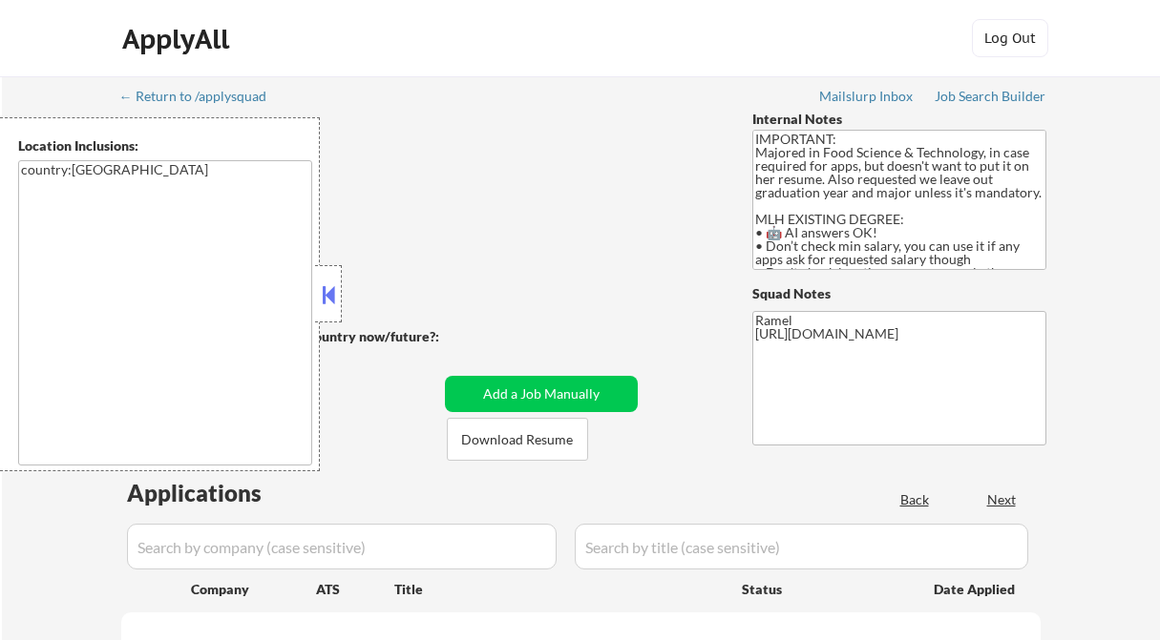
select select ""pending""
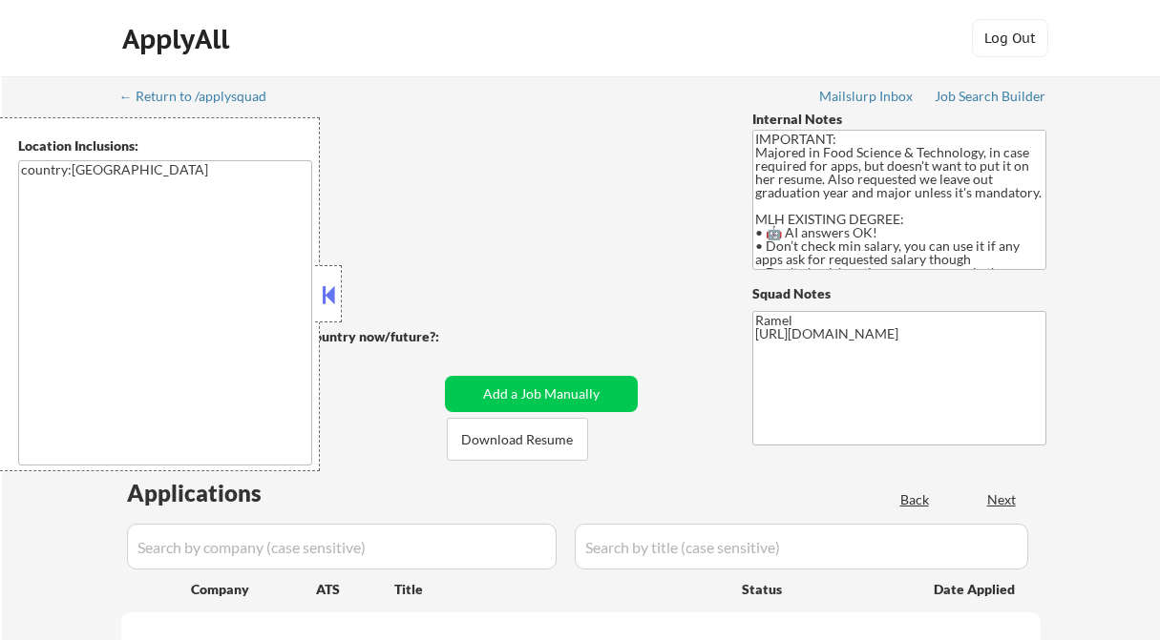
select select ""pending""
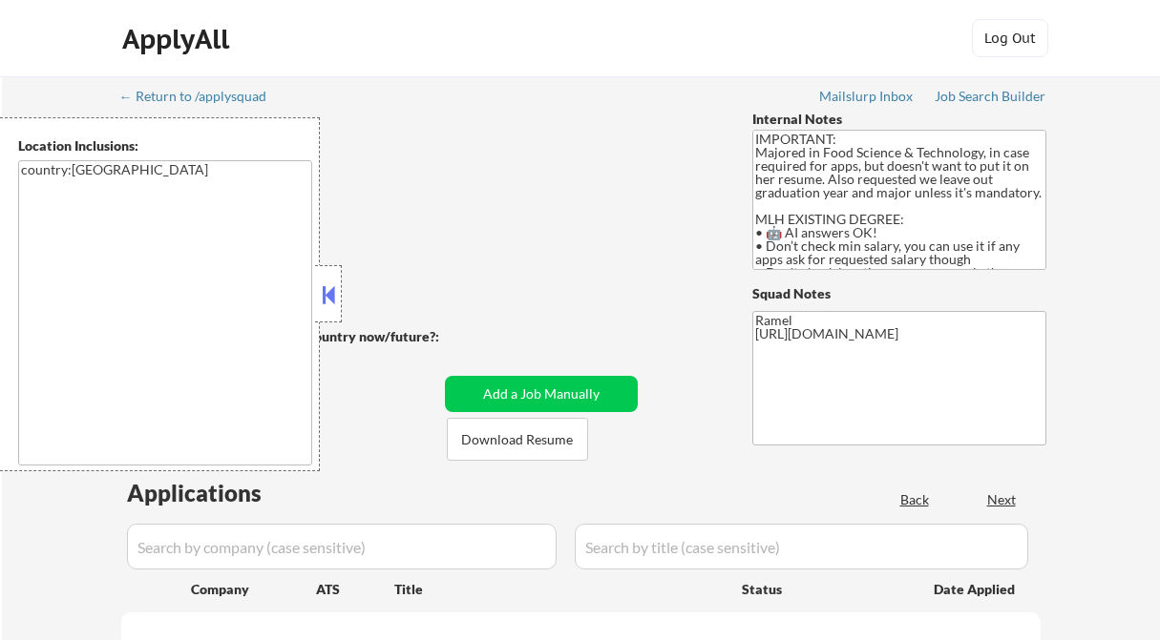
select select ""pending""
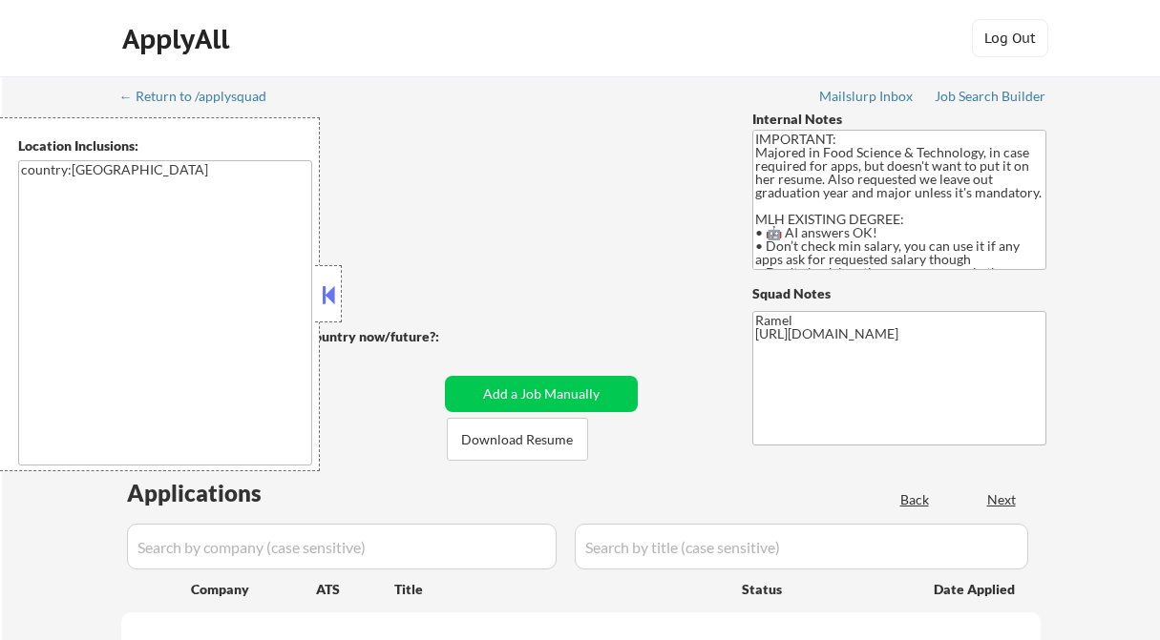
select select ""pending""
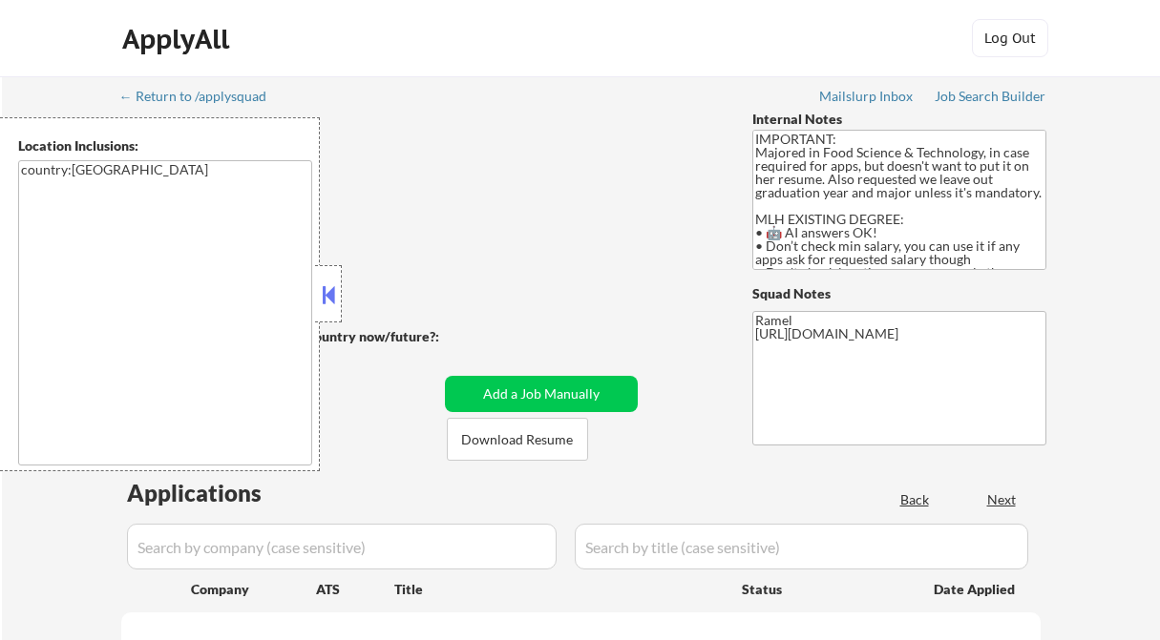
select select ""pending""
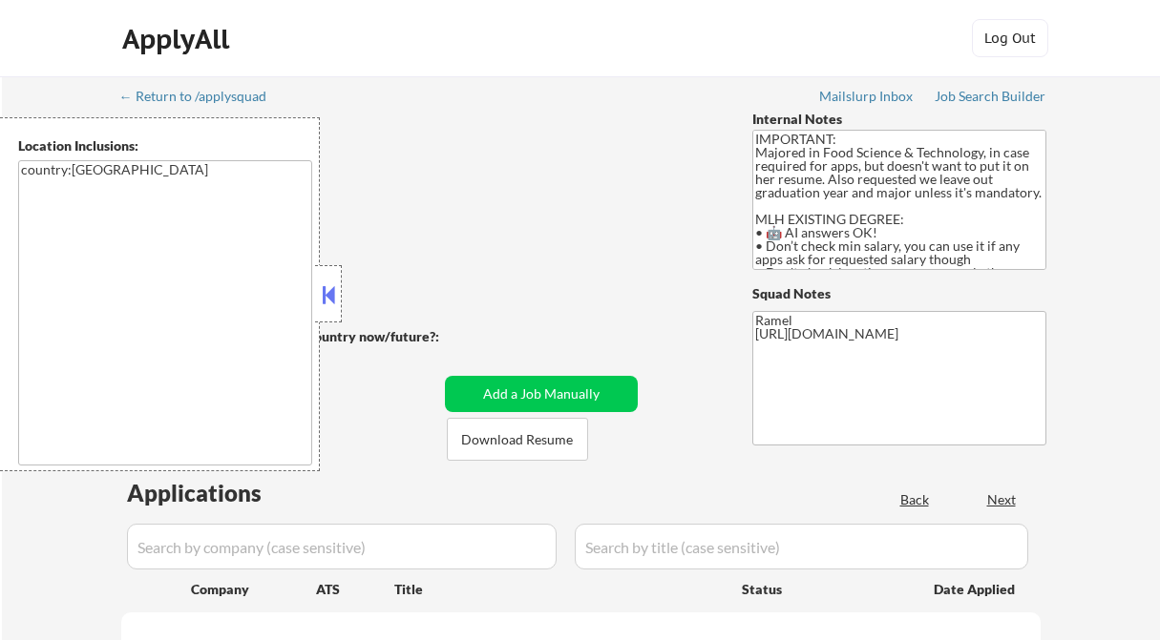
select select ""pending""
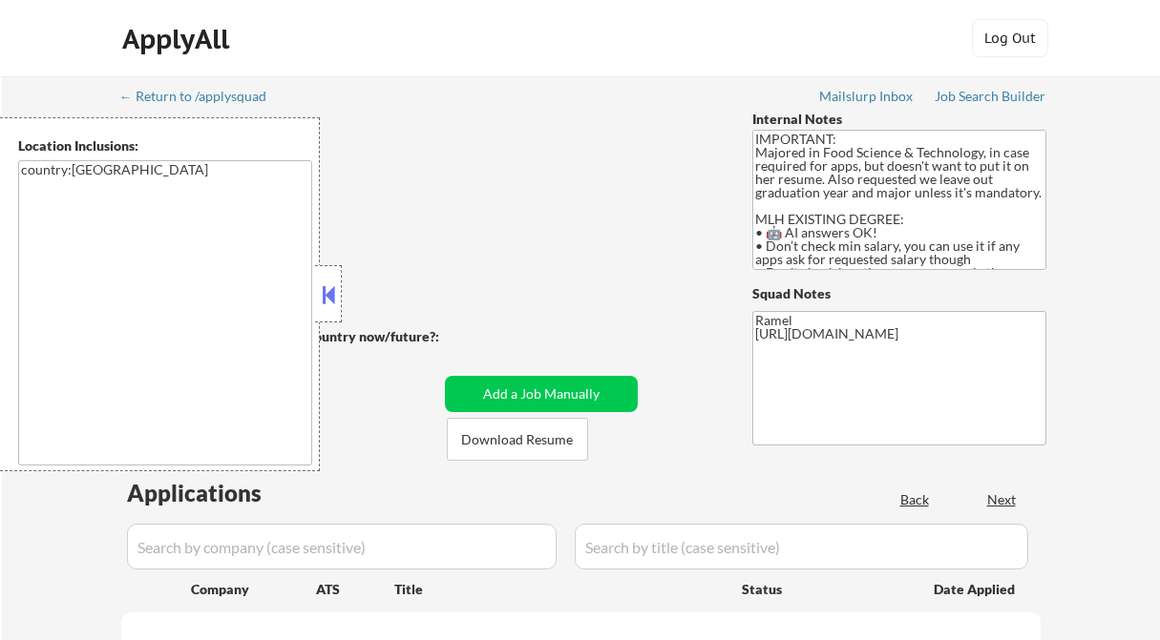
select select ""pending""
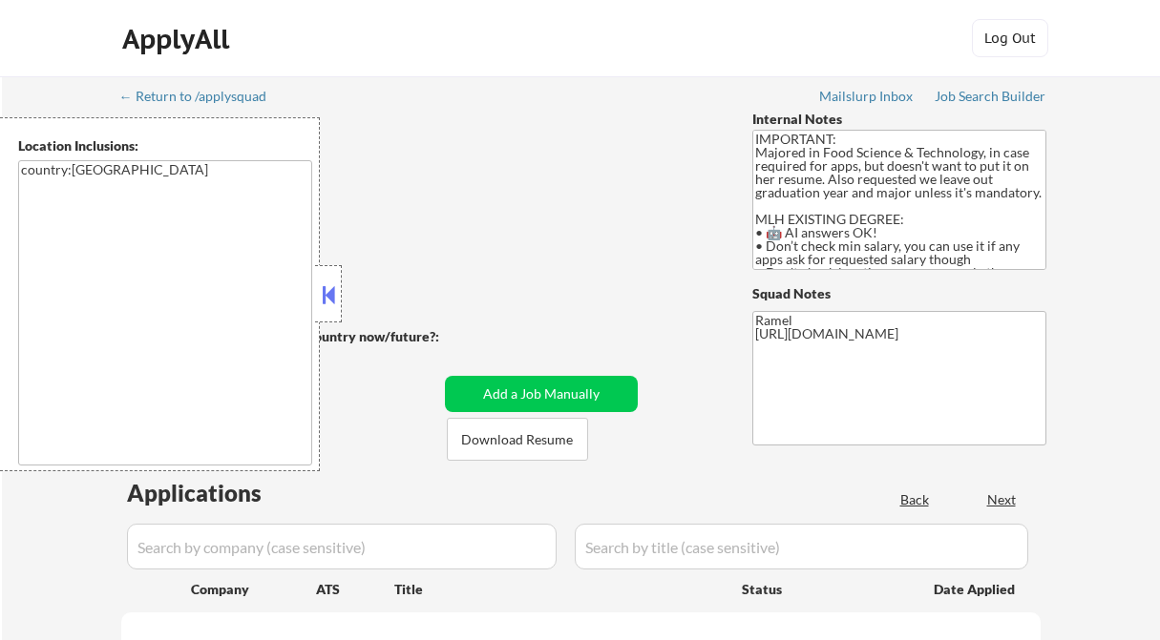
select select ""pending""
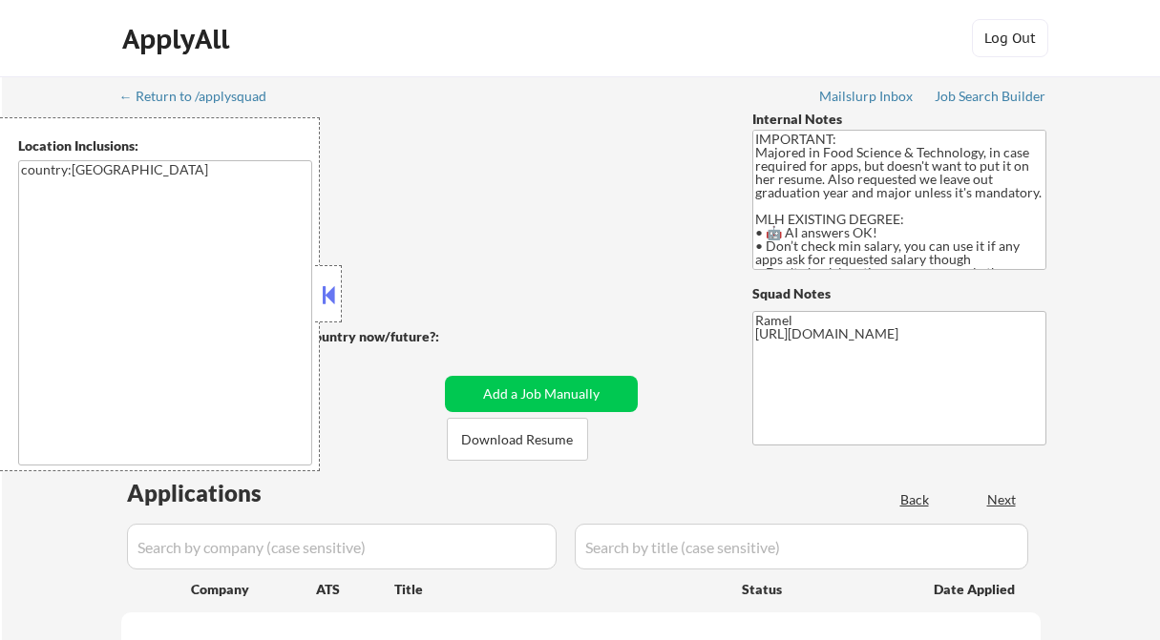
select select ""pending""
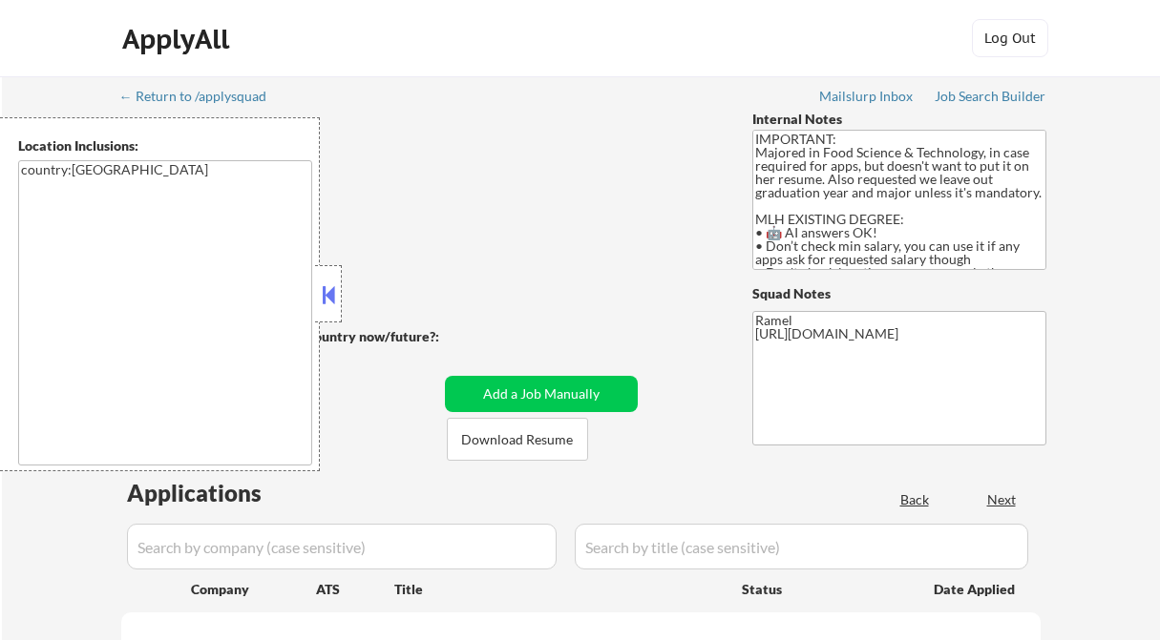
select select ""pending""
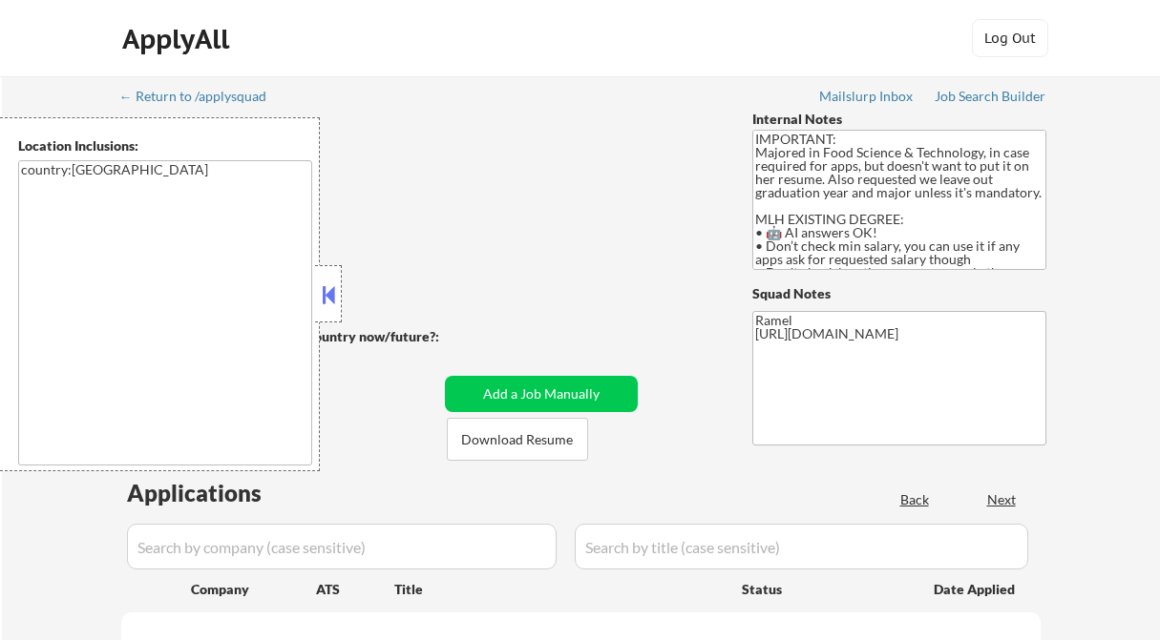
select select ""pending""
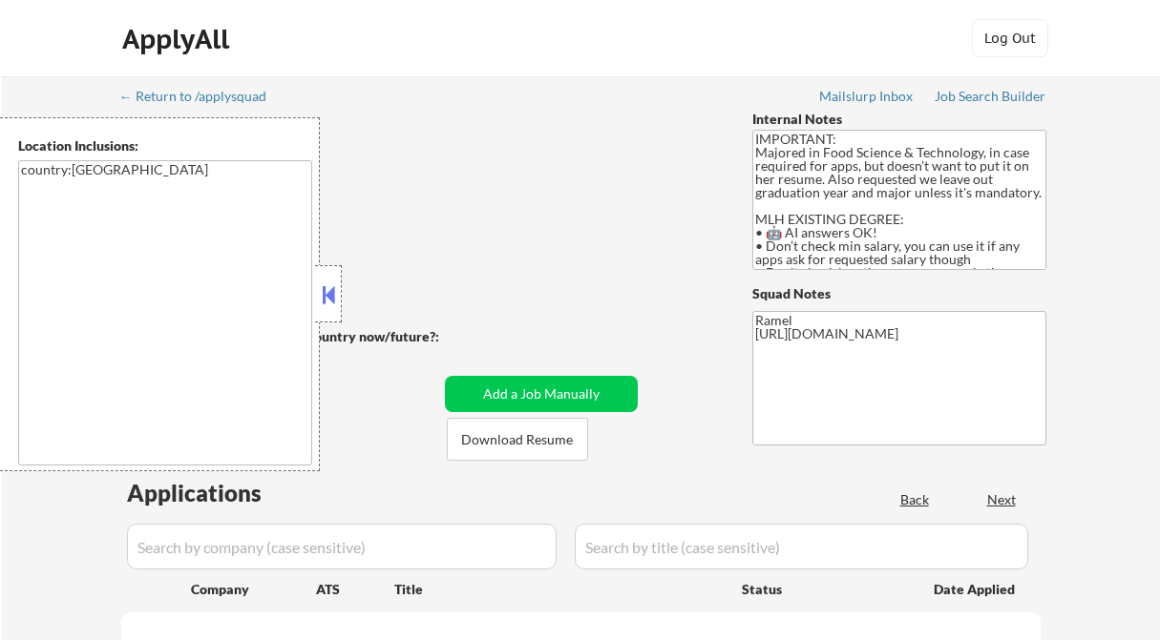
select select ""pending""
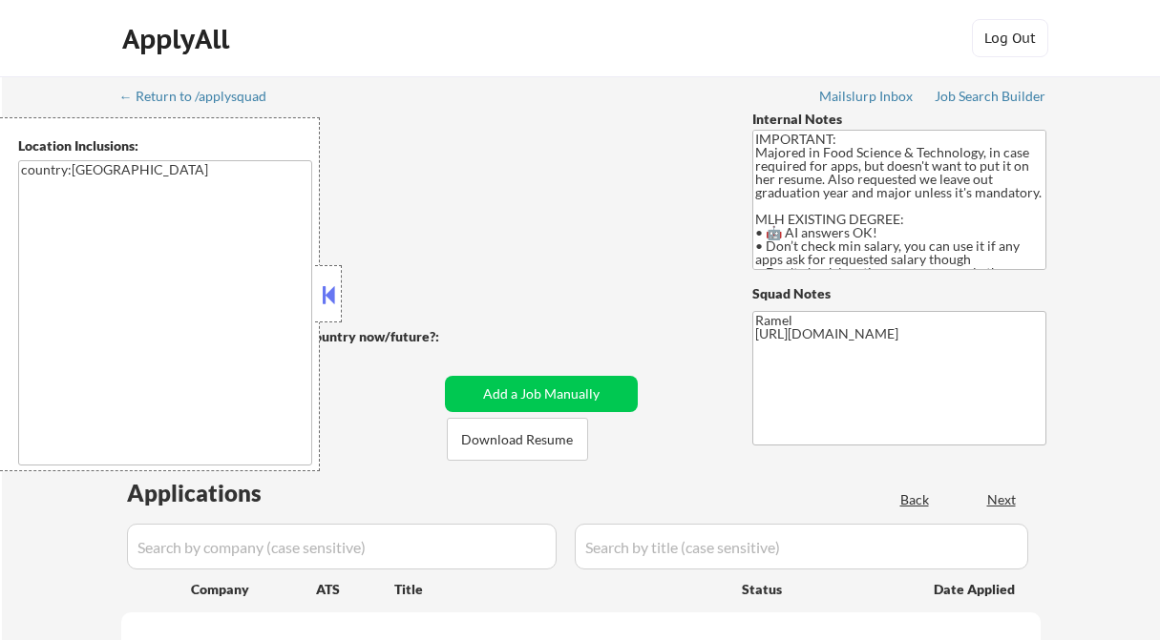
select select ""pending""
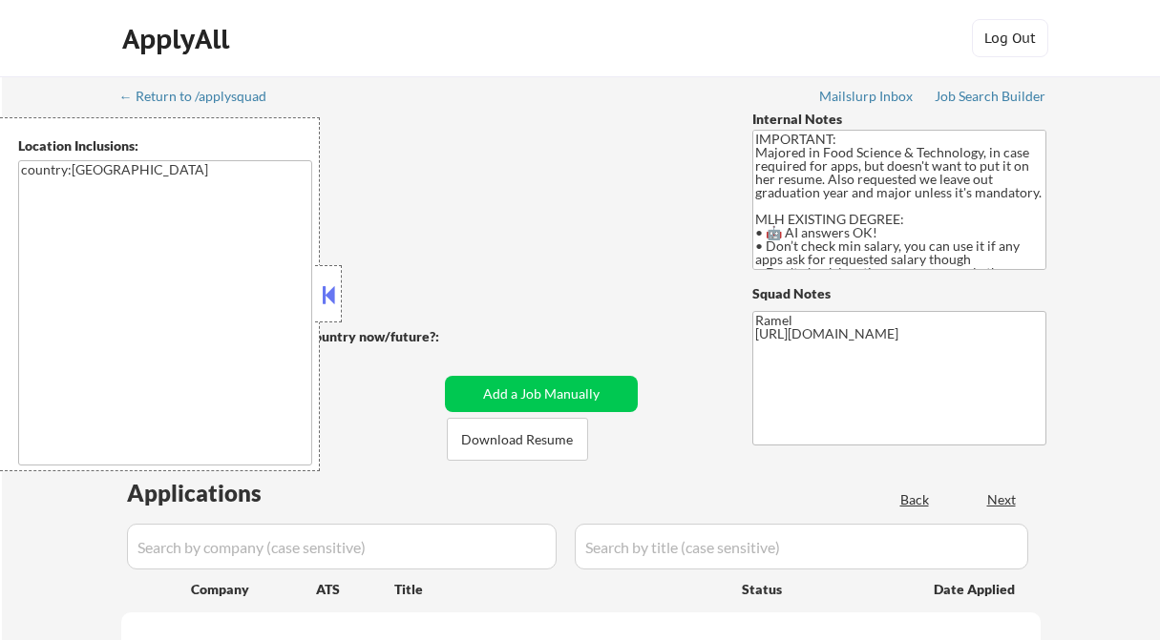
select select ""pending""
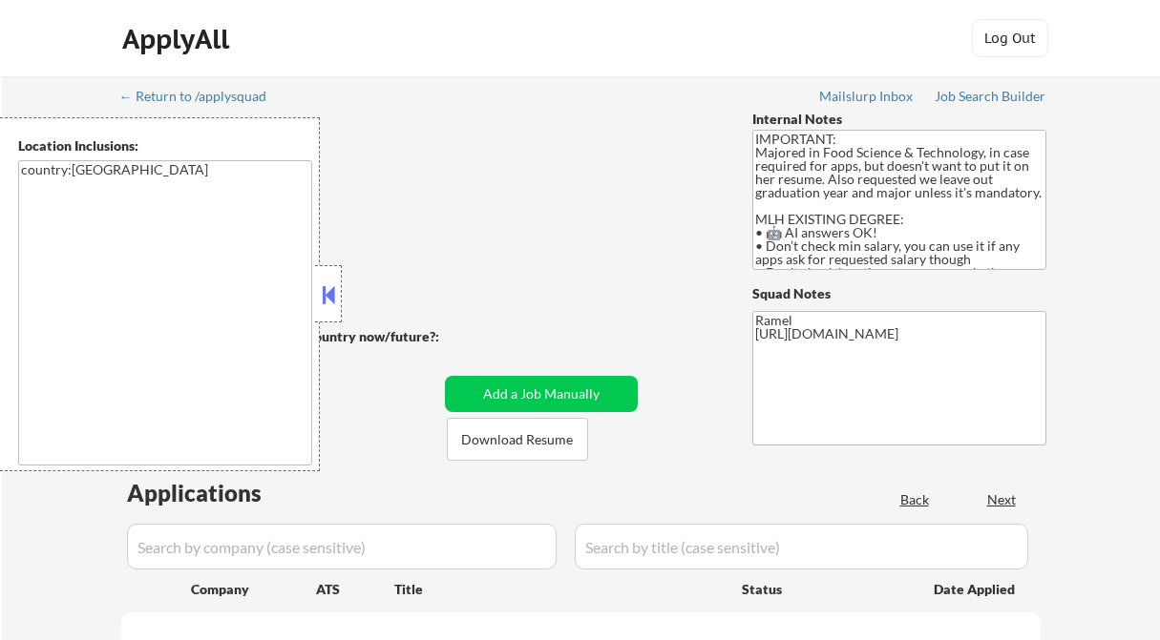
select select ""pending""
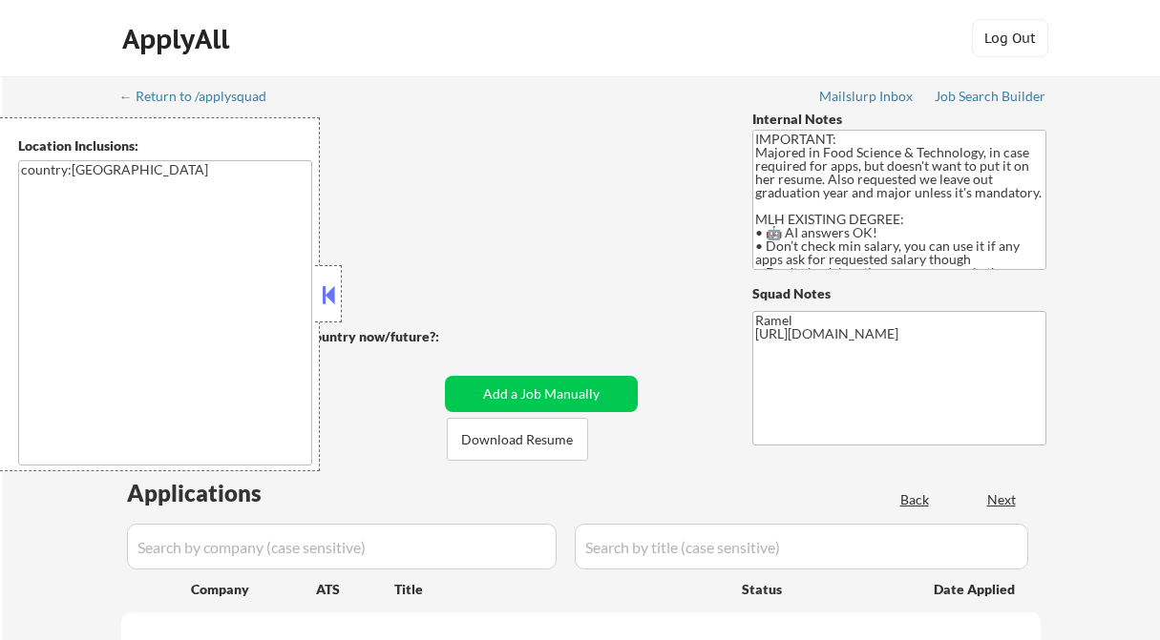
select select ""pending""
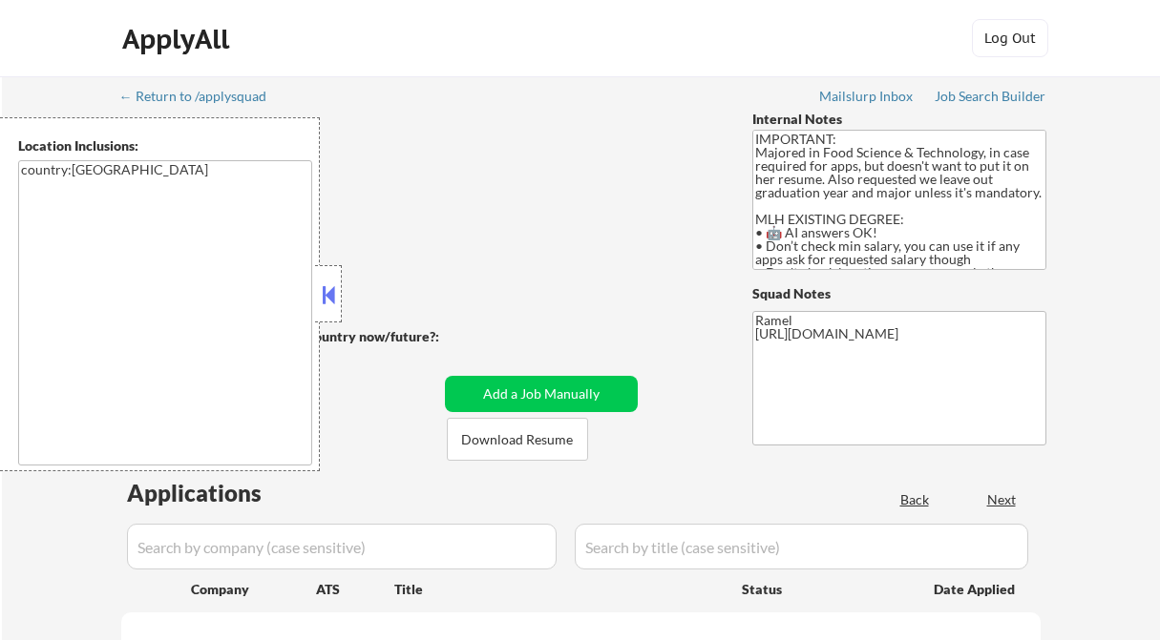
select select ""pending""
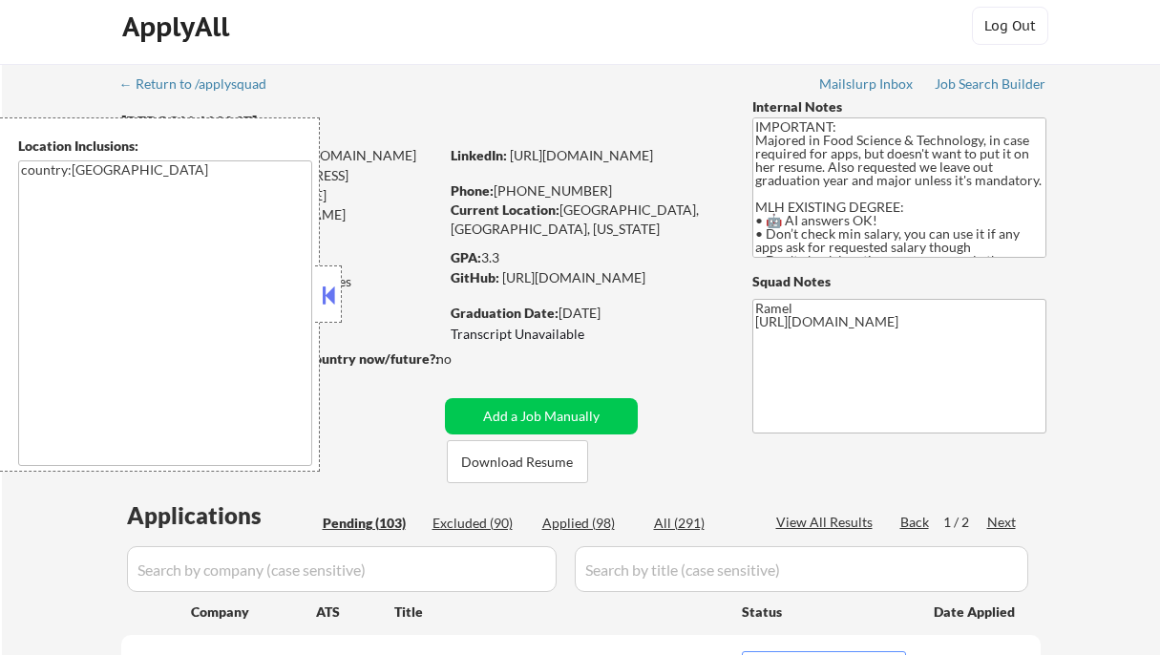
scroll to position [127, 0]
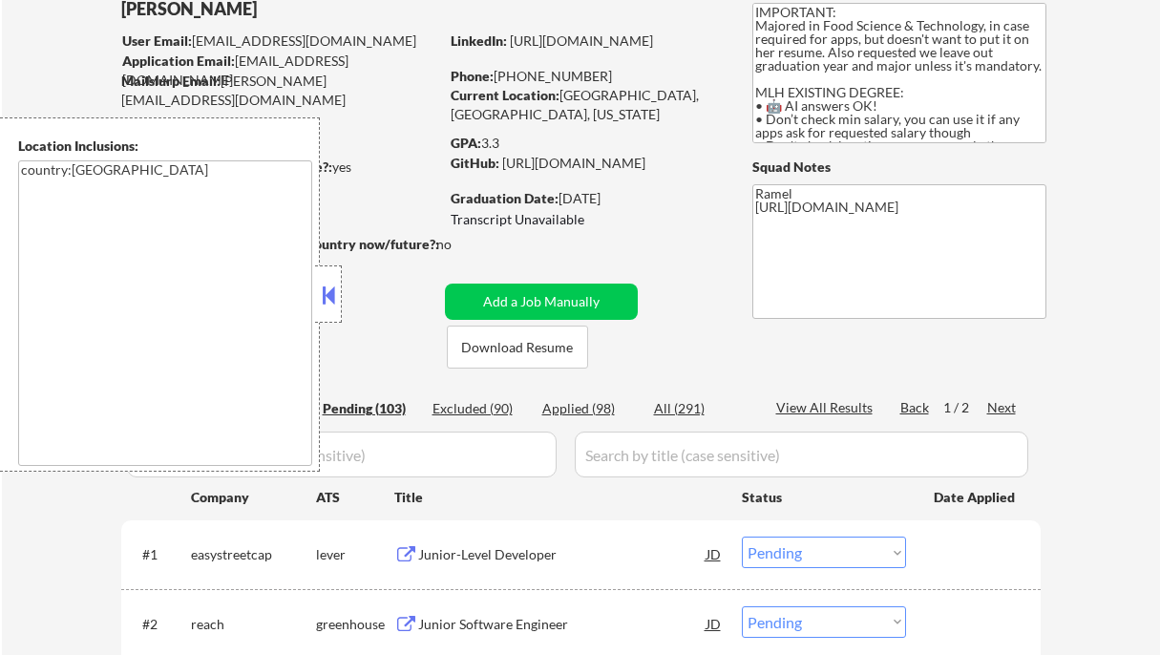
click at [585, 410] on div "Applied (98)" at bounding box center [589, 408] width 95 height 19
click at [319, 296] on button at bounding box center [328, 295] width 21 height 29
select select ""applied""
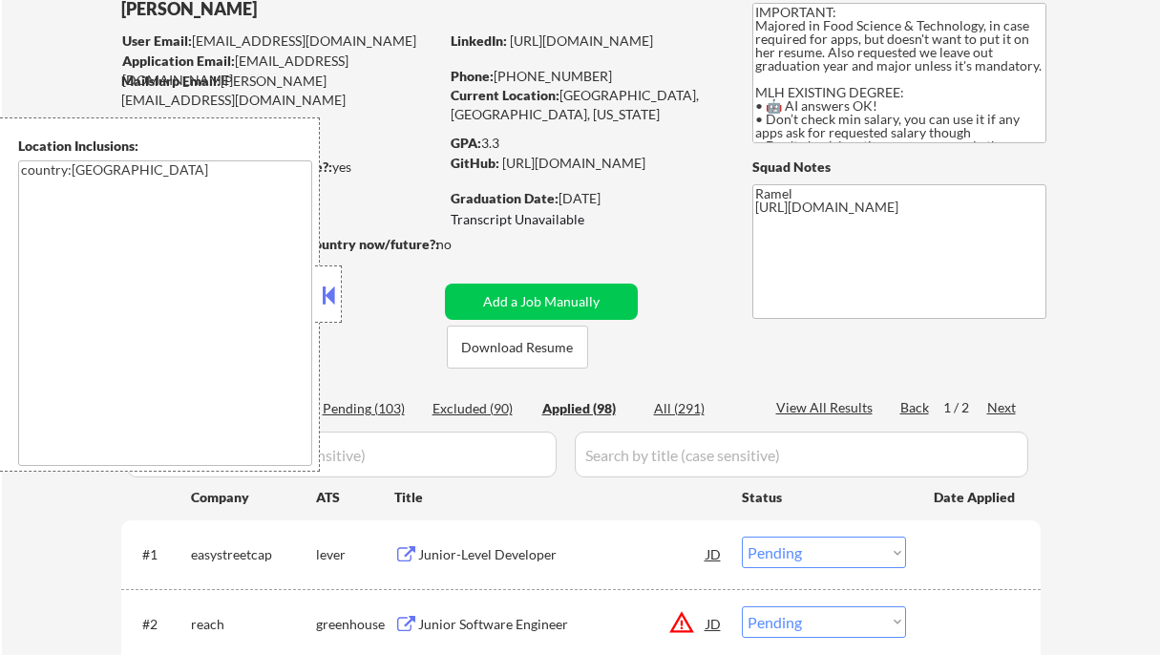
select select ""applied""
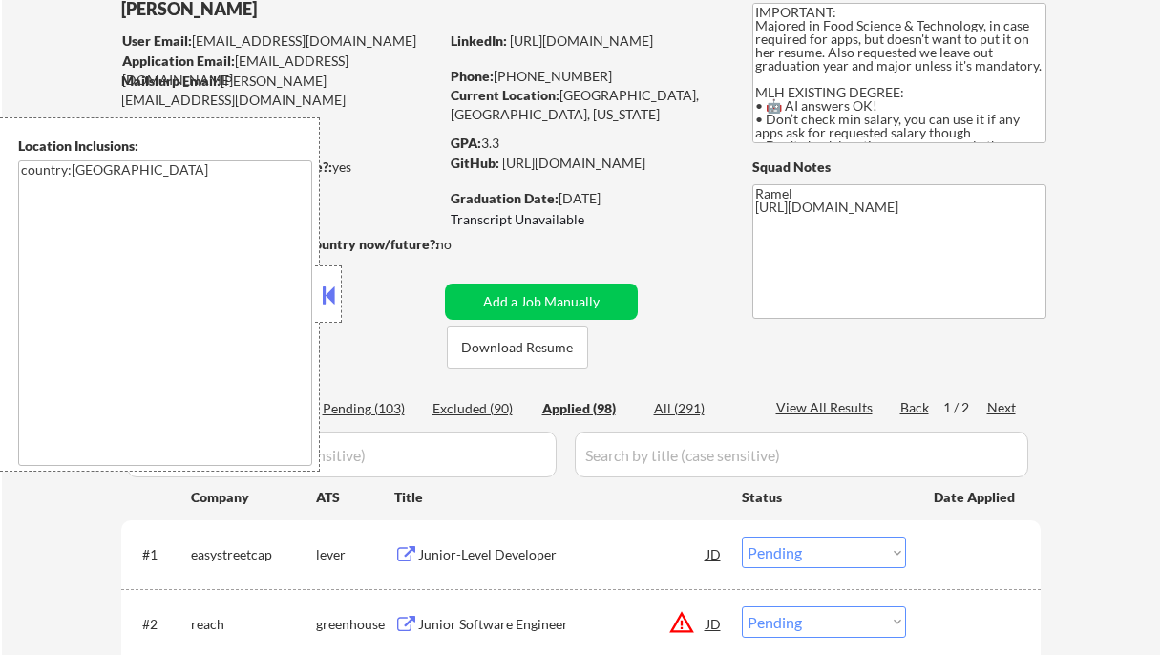
select select ""applied""
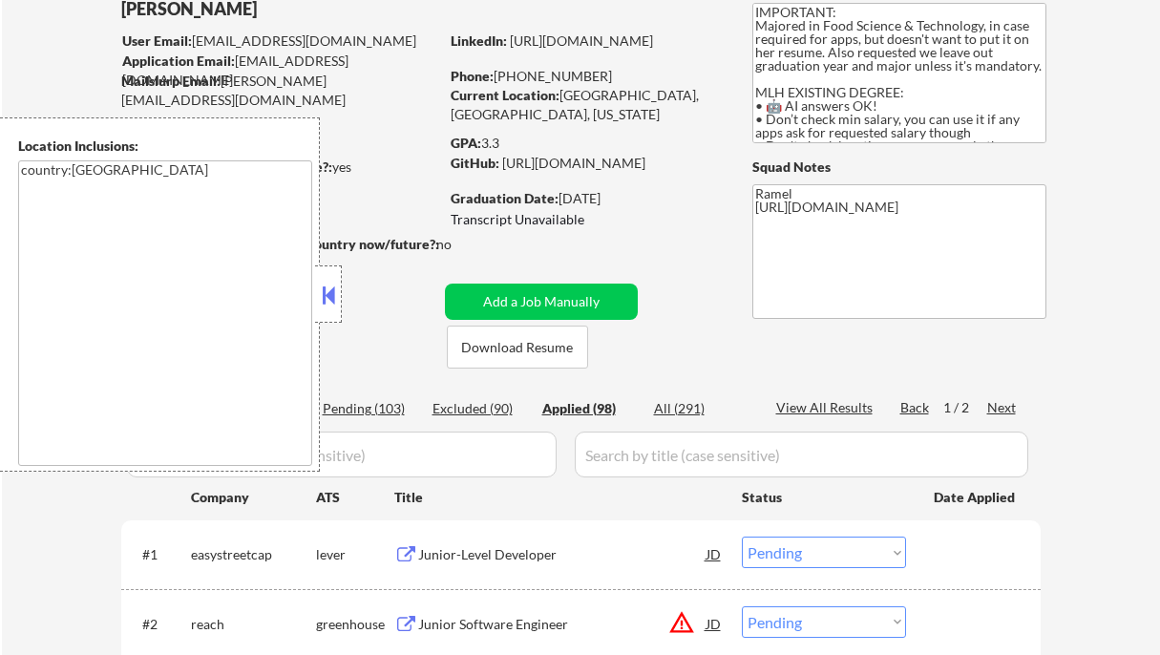
select select ""applied""
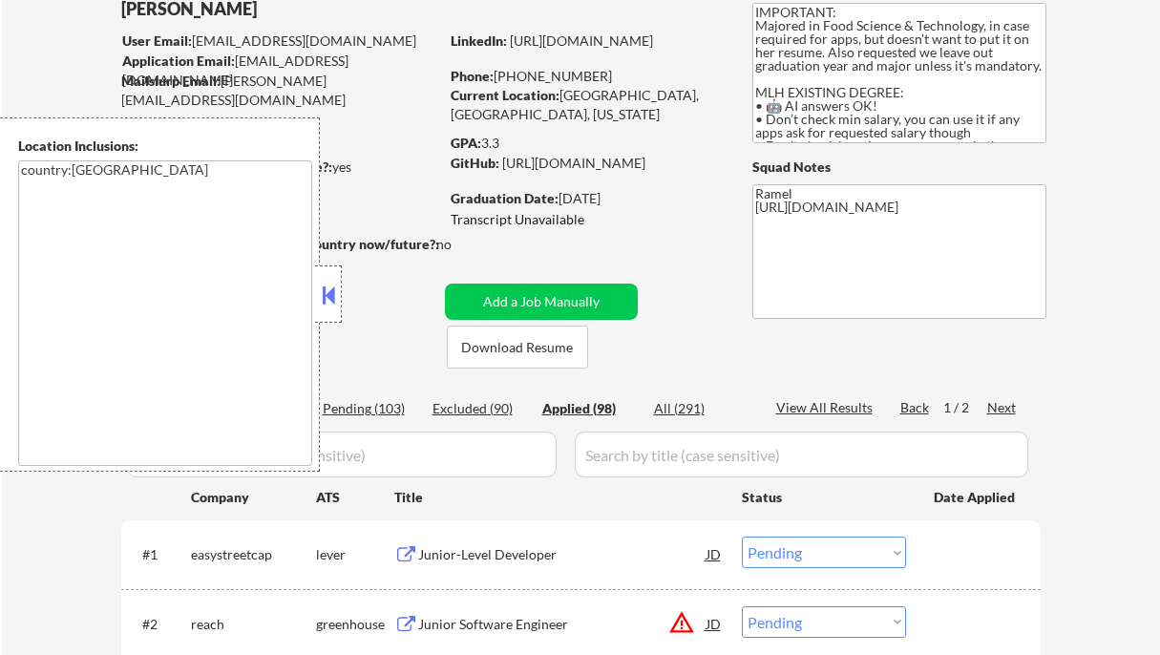
select select ""applied""
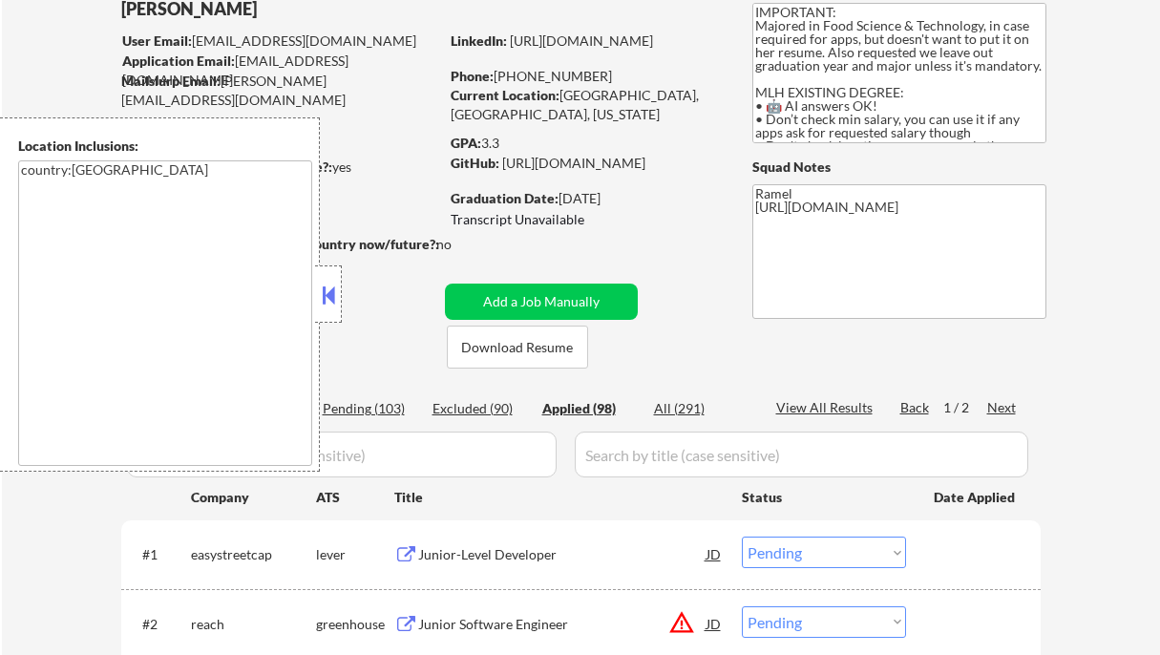
select select ""applied""
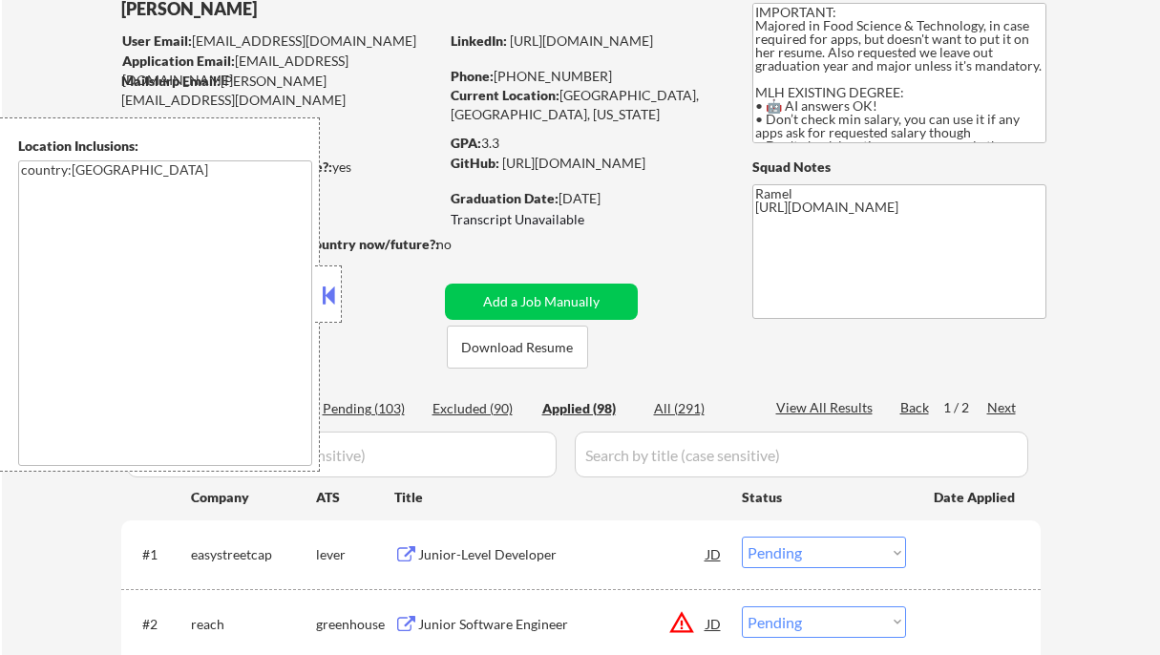
select select ""applied""
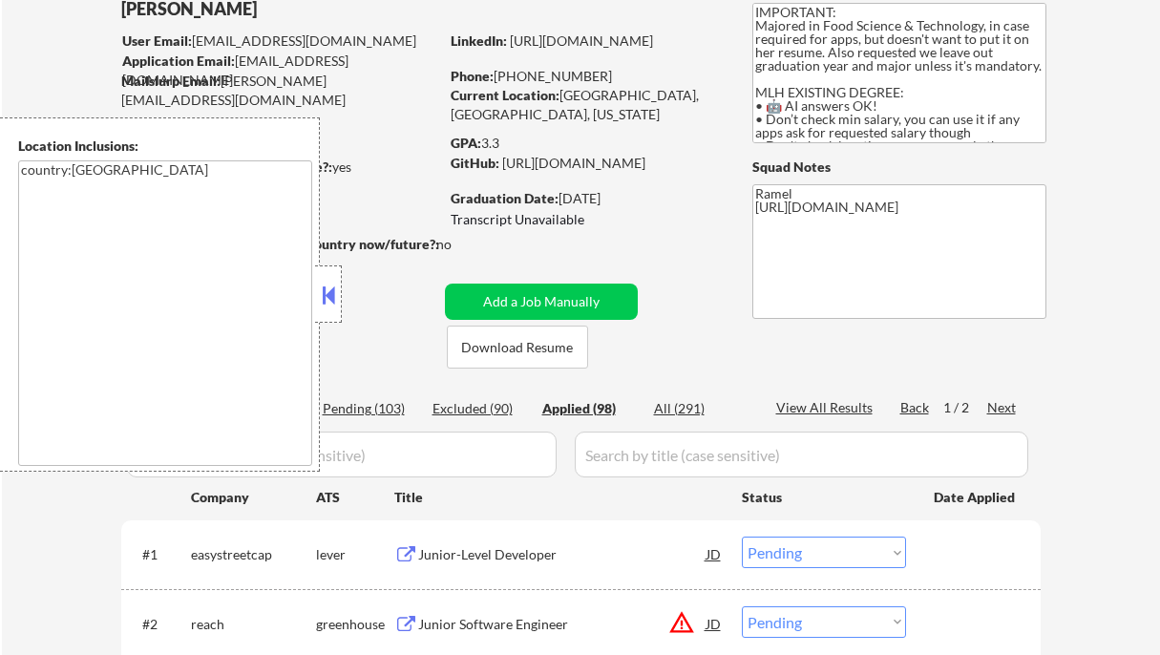
select select ""applied""
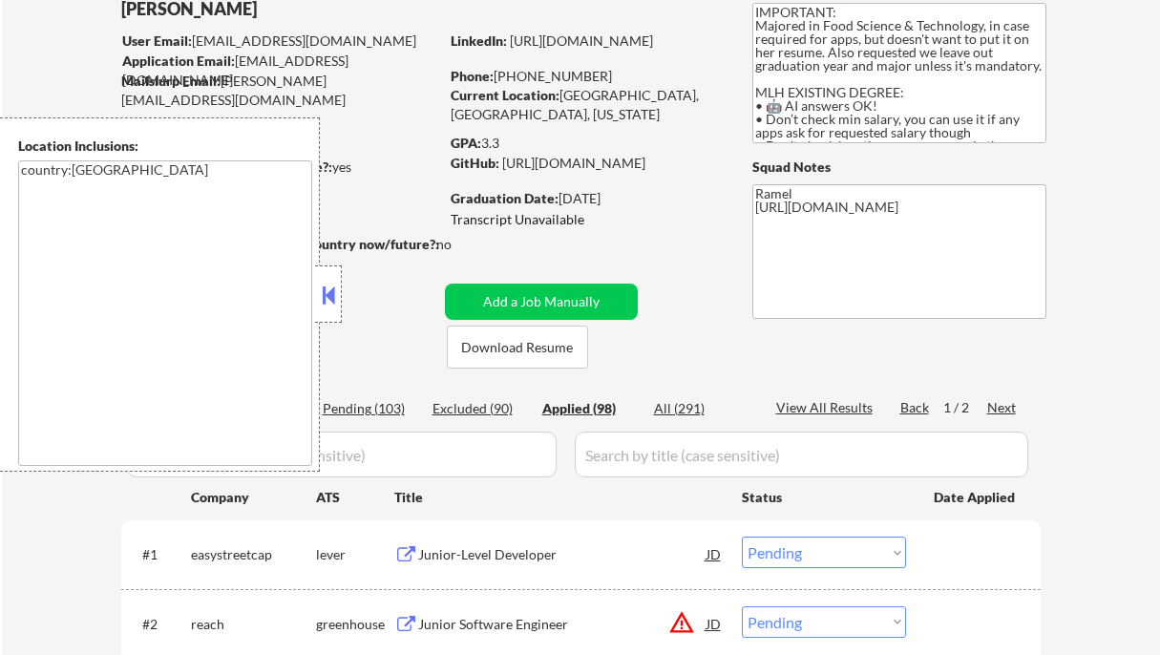
select select ""applied""
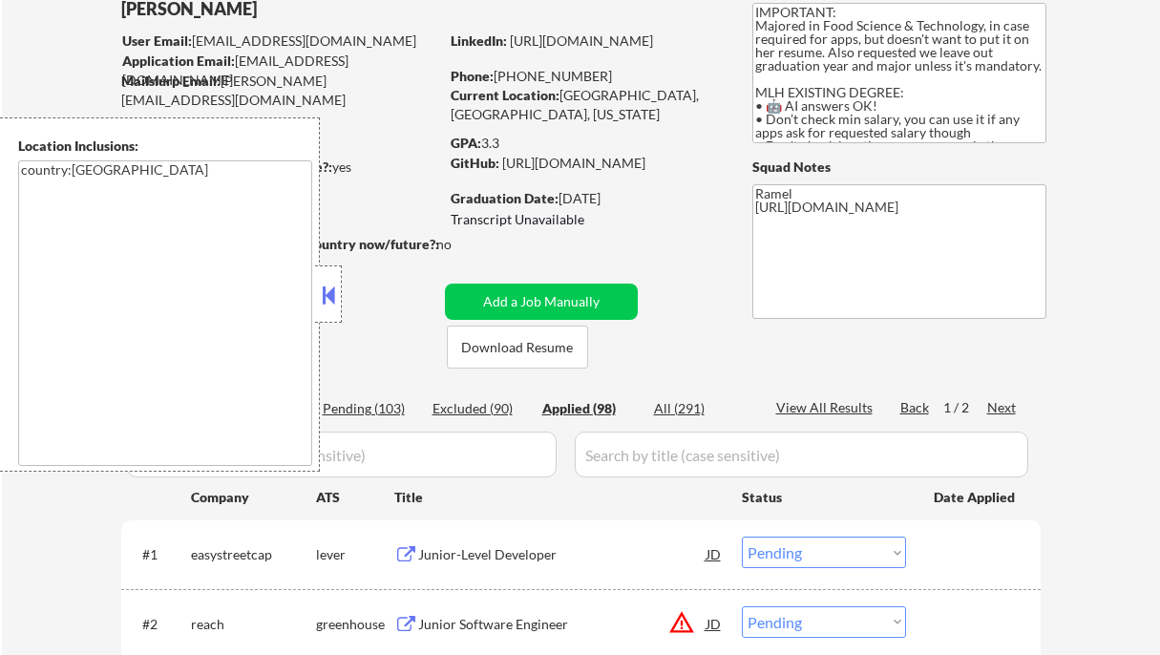
select select ""applied""
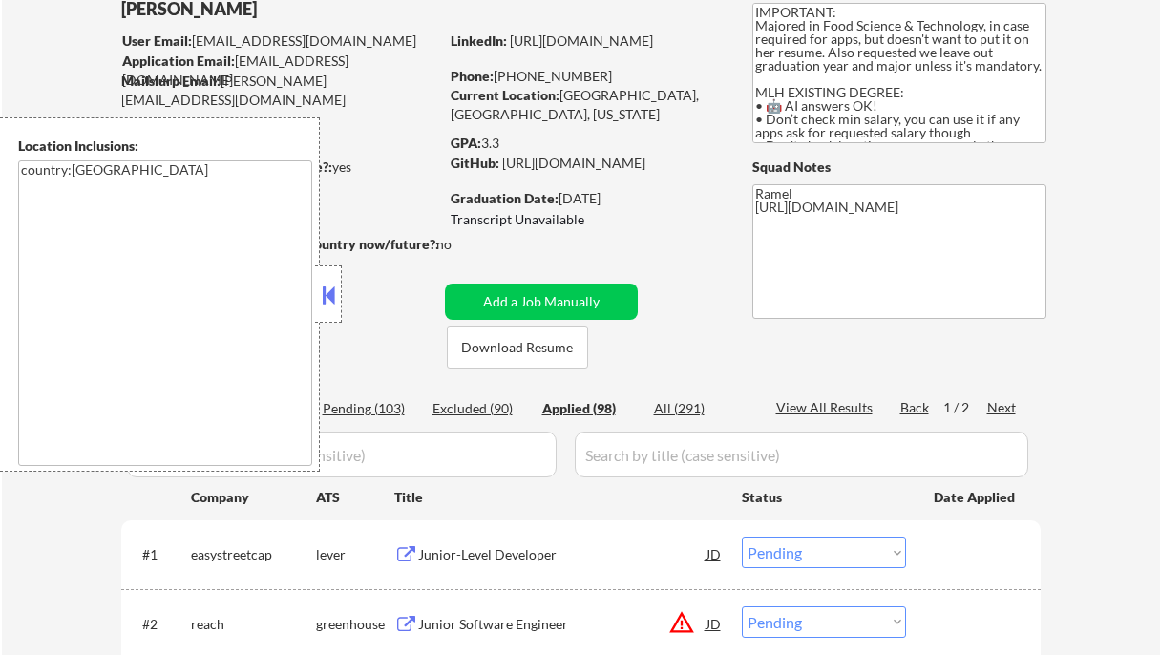
select select ""applied""
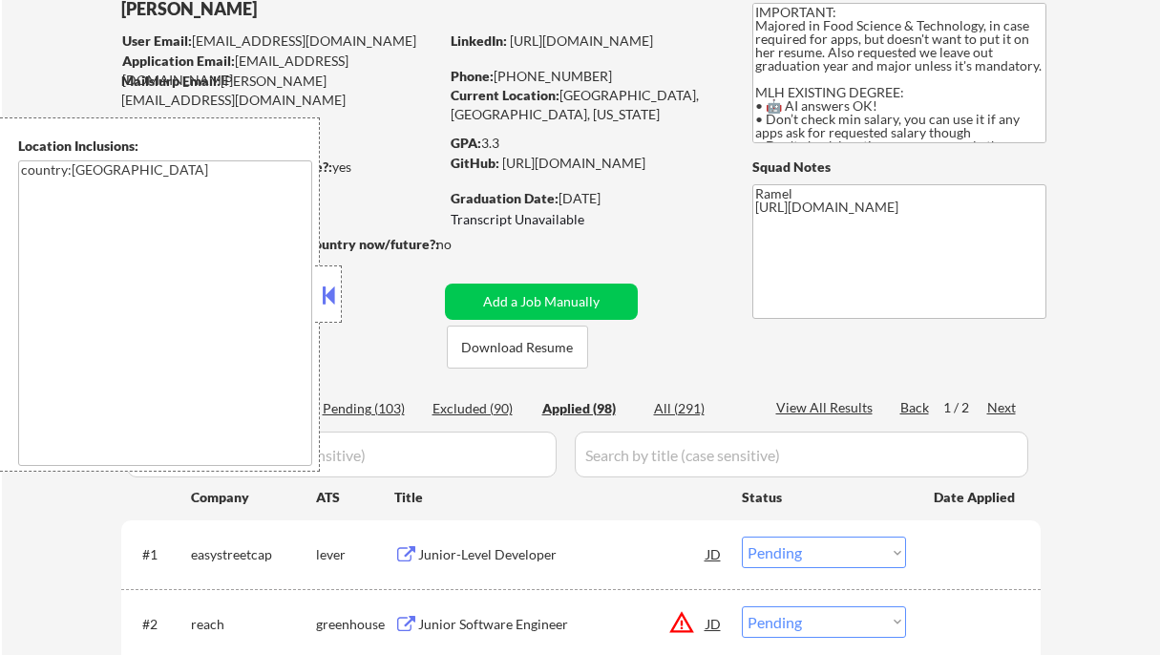
select select ""applied""
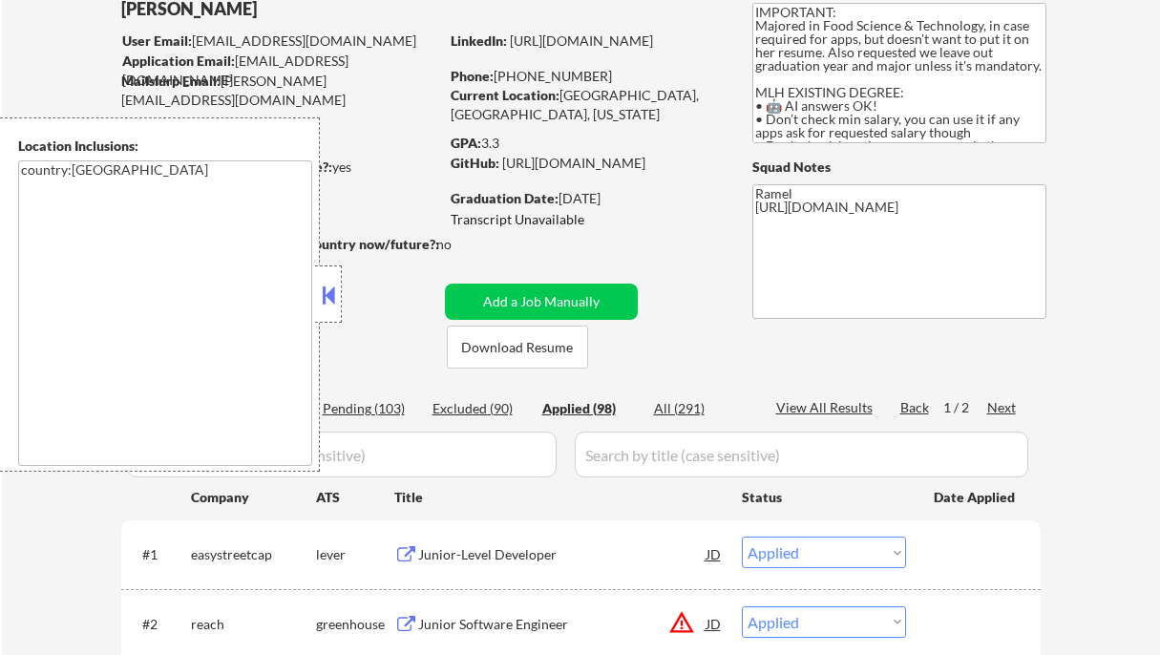
select select ""applied""
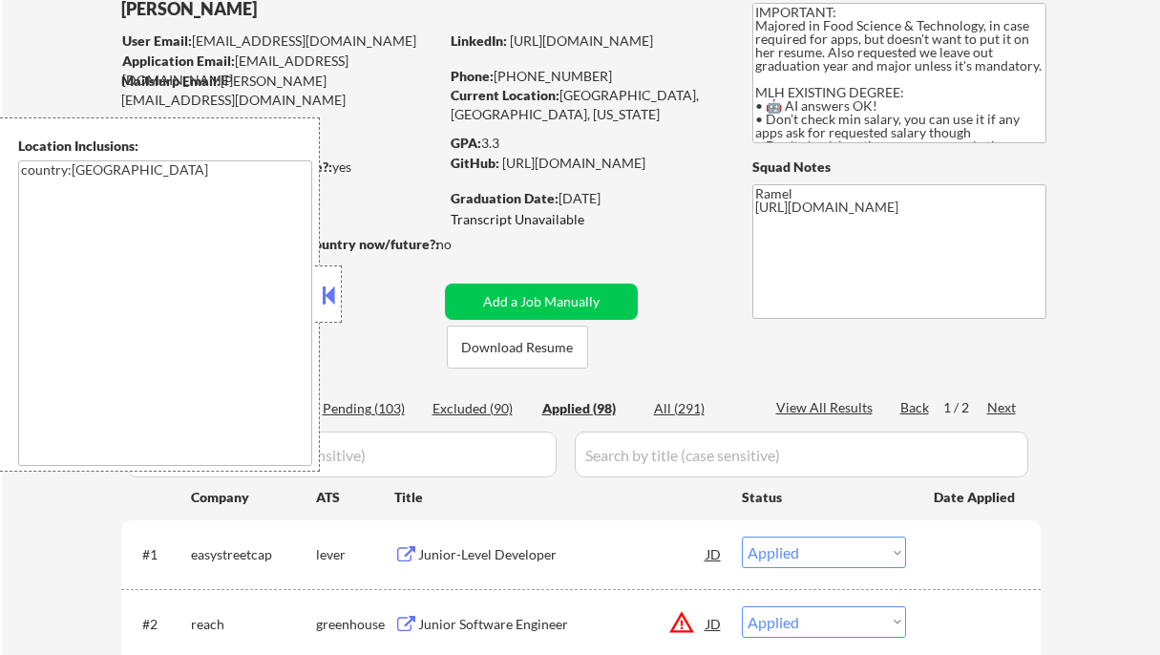
select select ""applied""
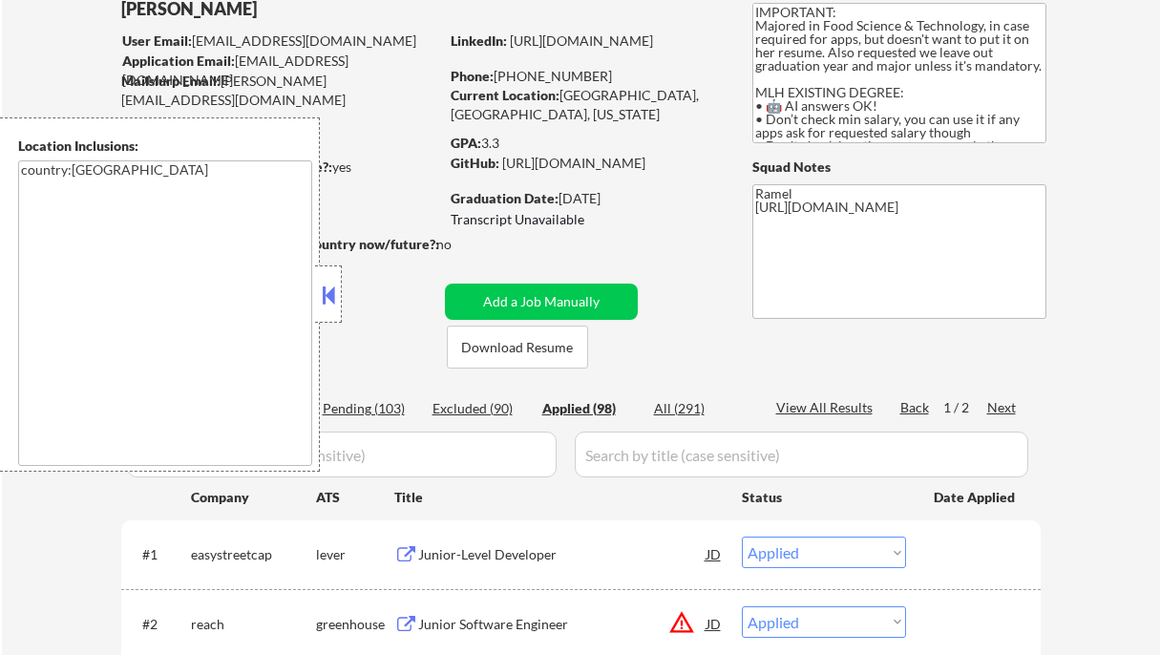
select select ""applied""
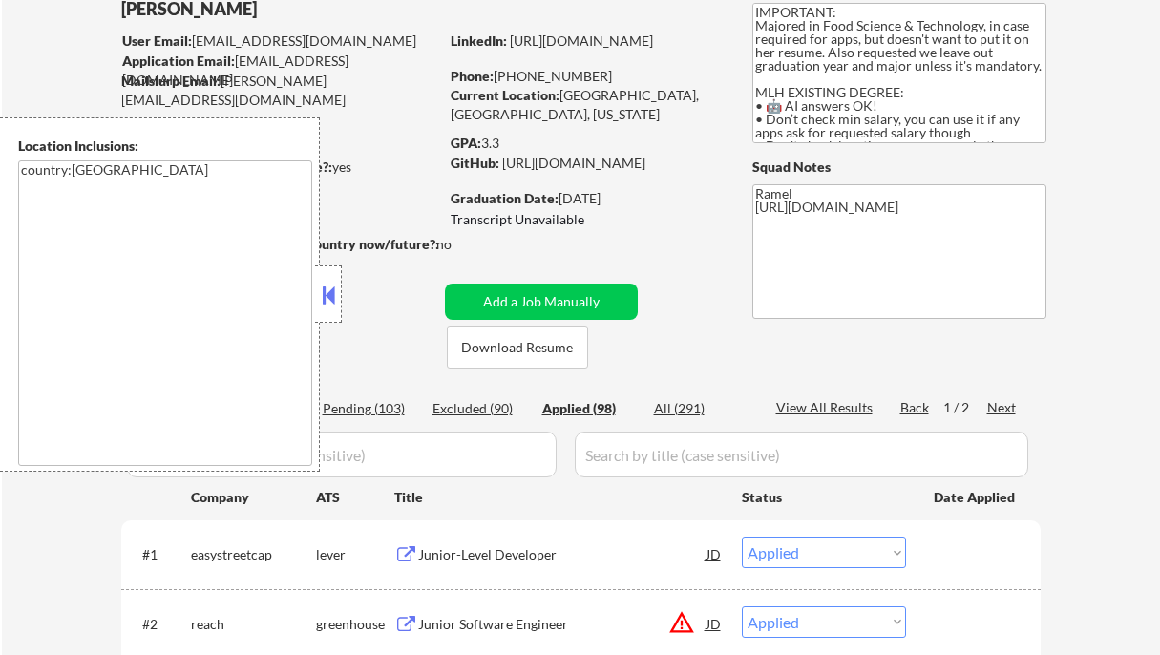
select select ""applied""
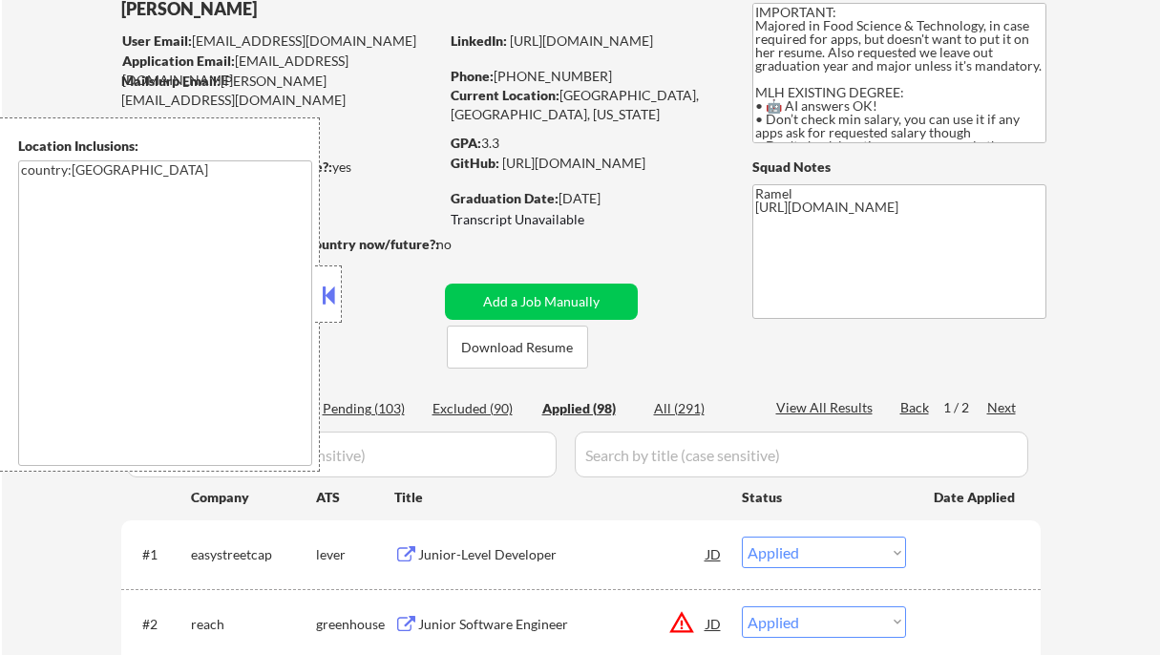
select select ""applied""
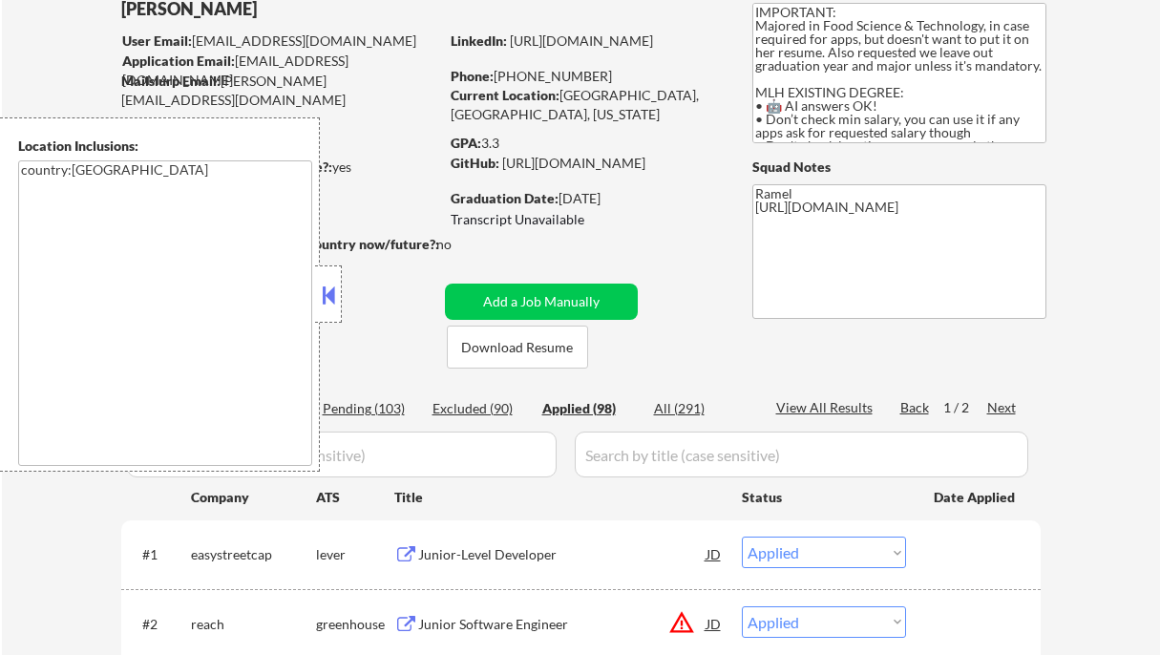
select select ""applied""
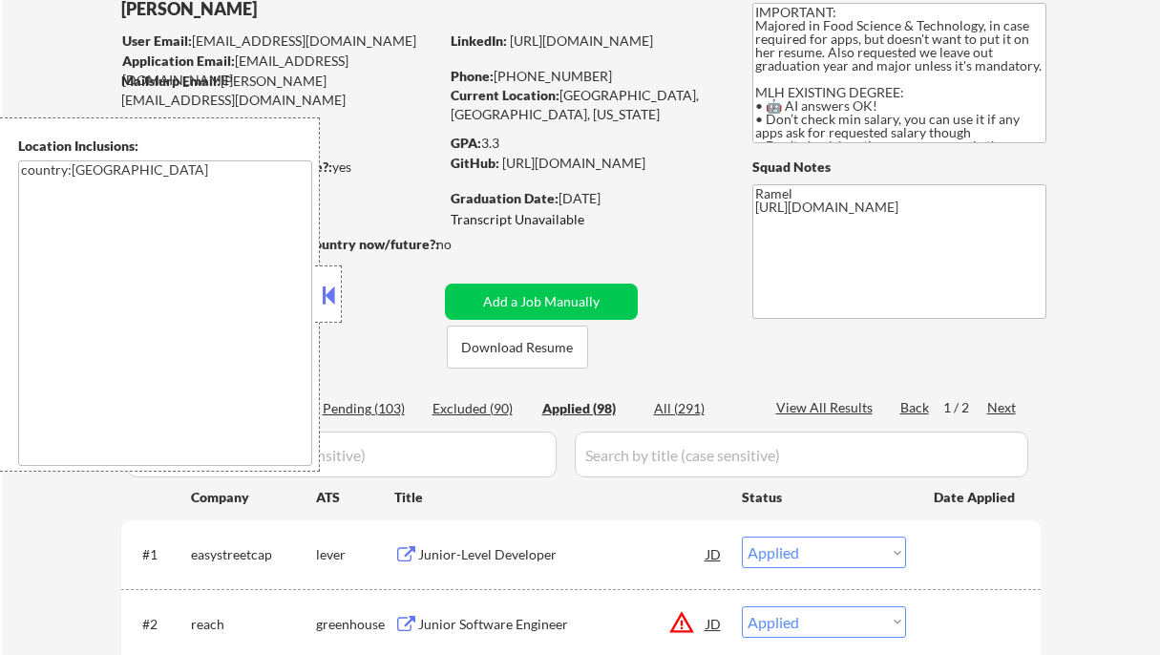
select select ""applied""
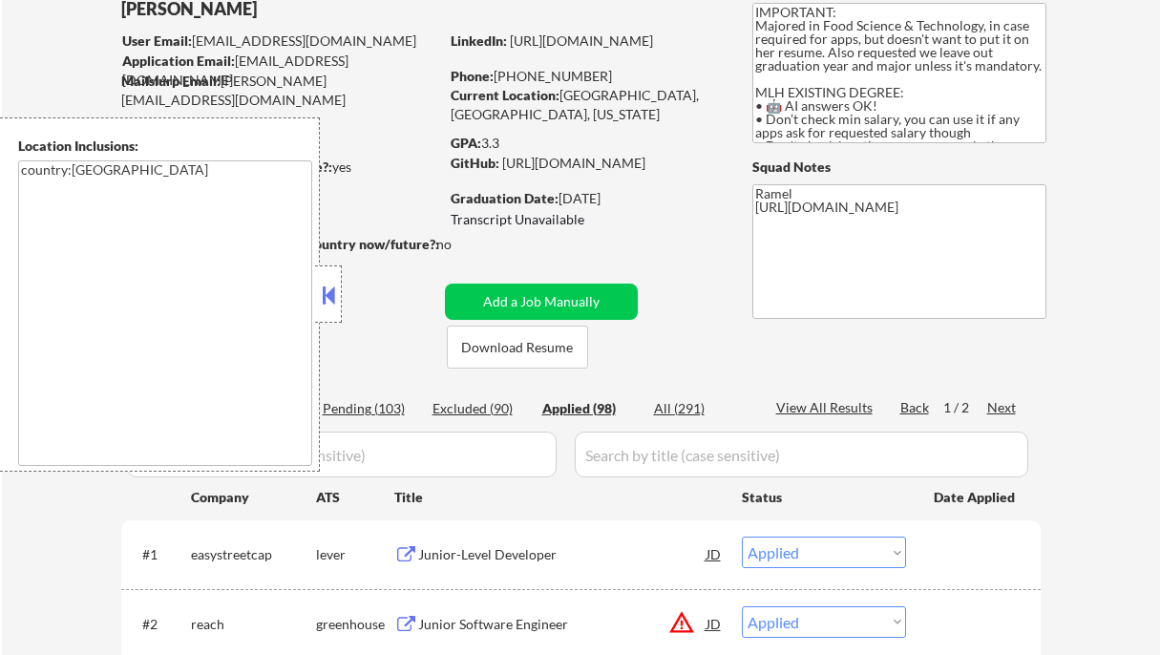
select select ""applied""
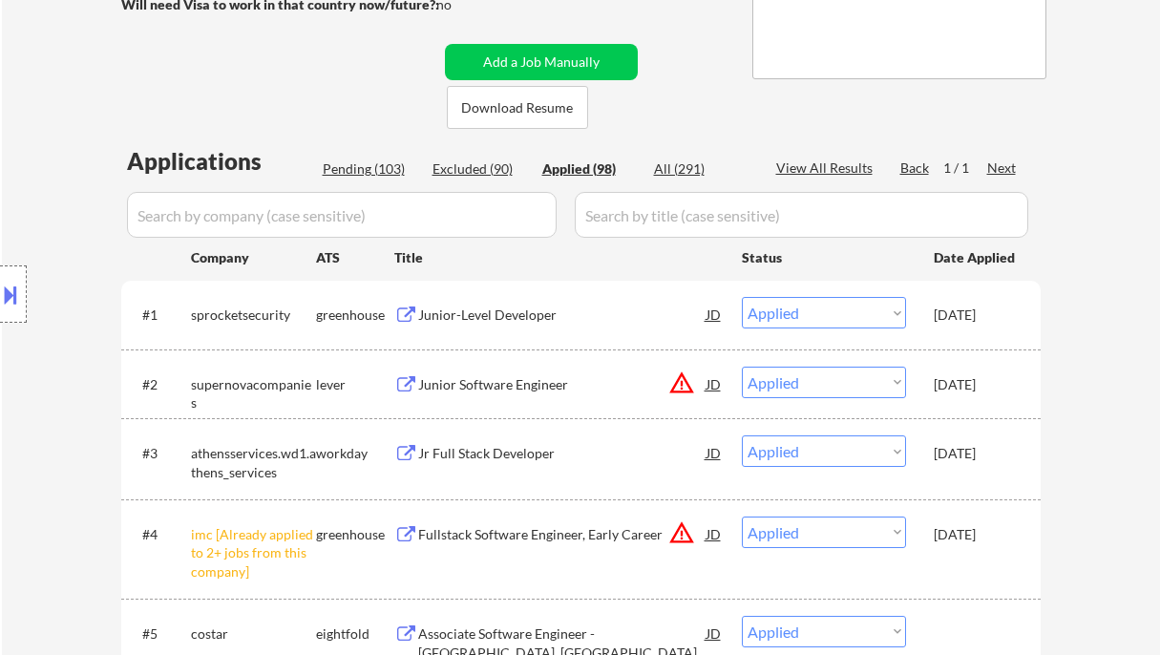
scroll to position [382, 0]
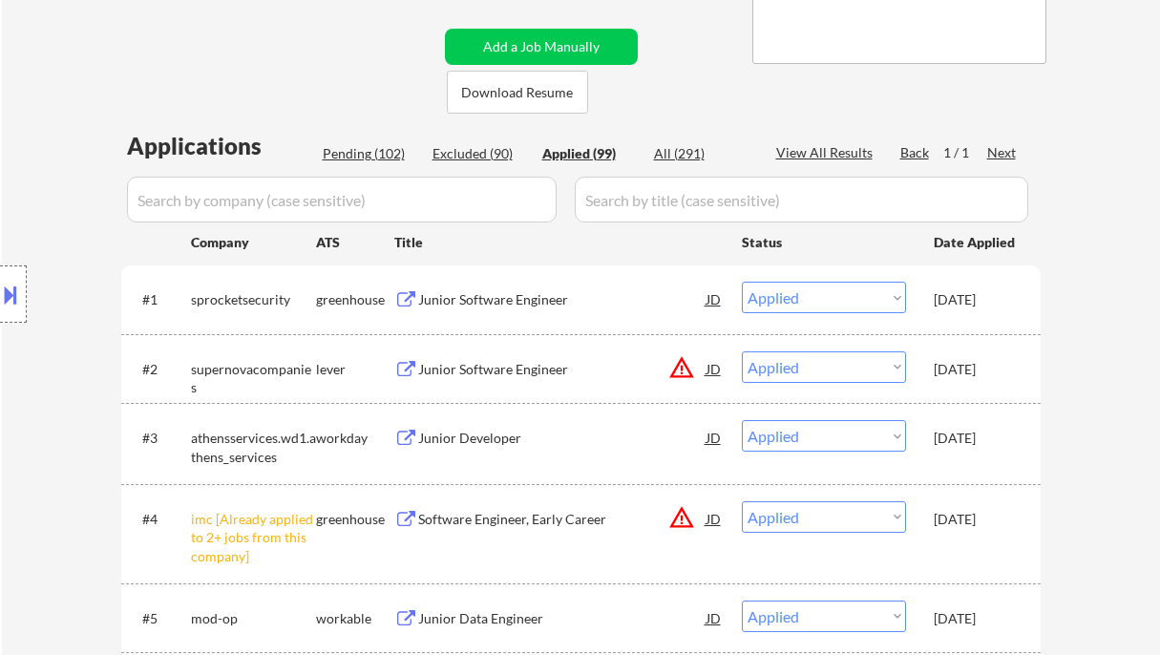
select select ""applied""
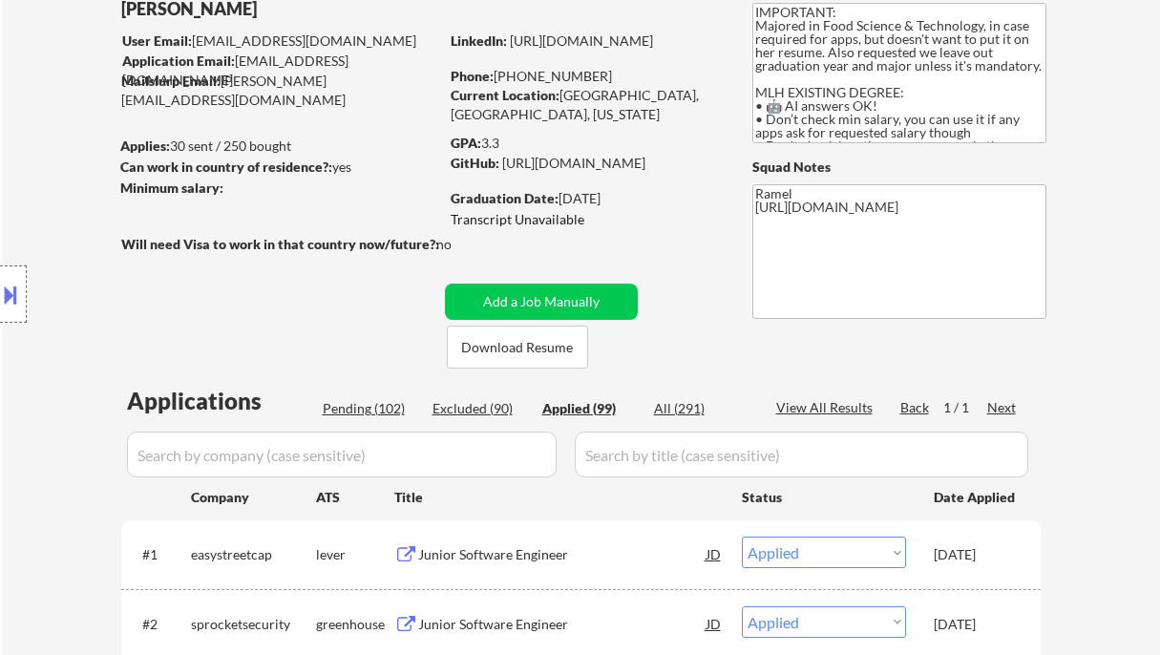
scroll to position [0, 0]
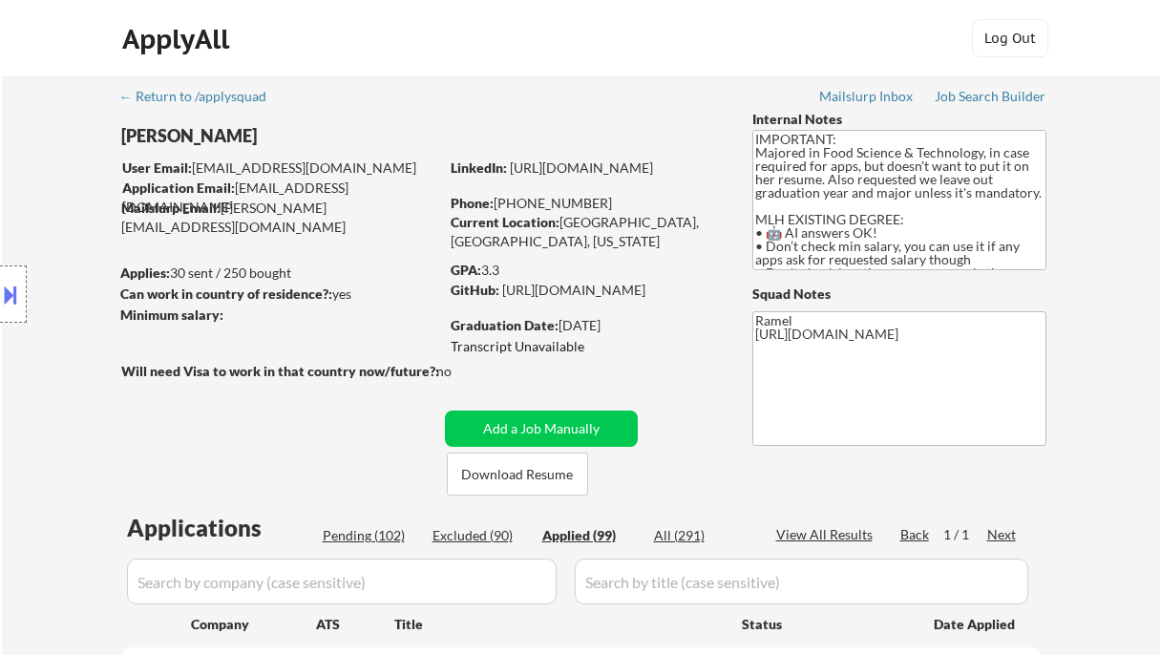
select select ""applied""
drag, startPoint x: 590, startPoint y: 203, endPoint x: 497, endPoint y: 209, distance: 92.8
click at [497, 209] on div "Phone: 279-759-3060" at bounding box center [586, 203] width 270 height 19
copy div "279-759-3060"
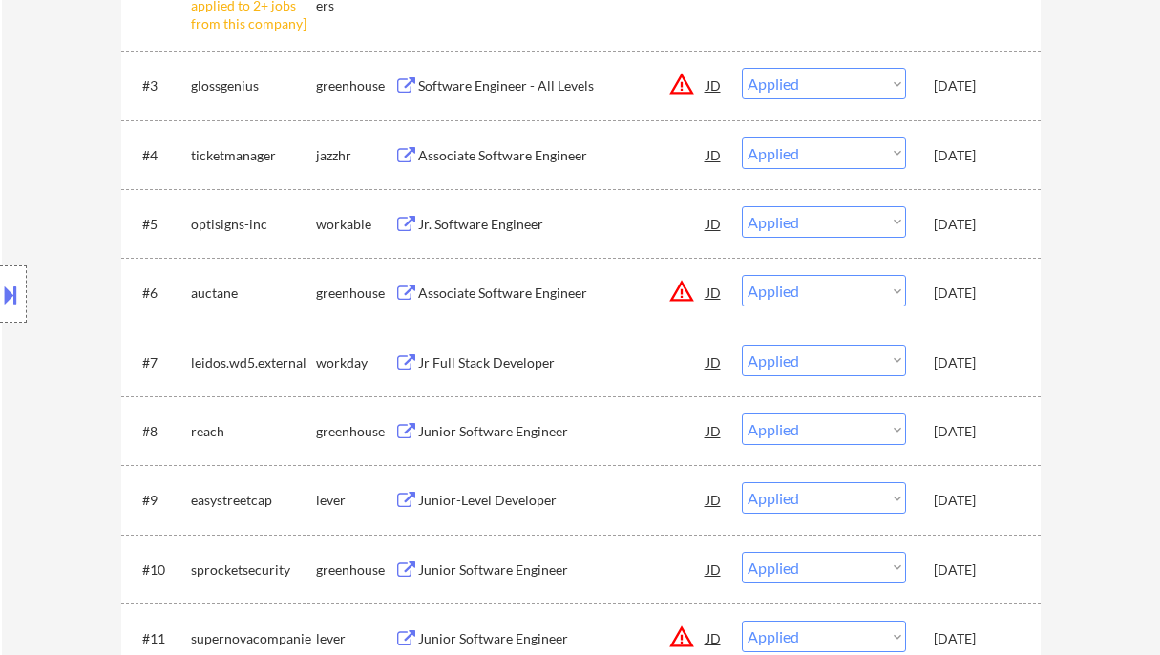
scroll to position [891, 0]
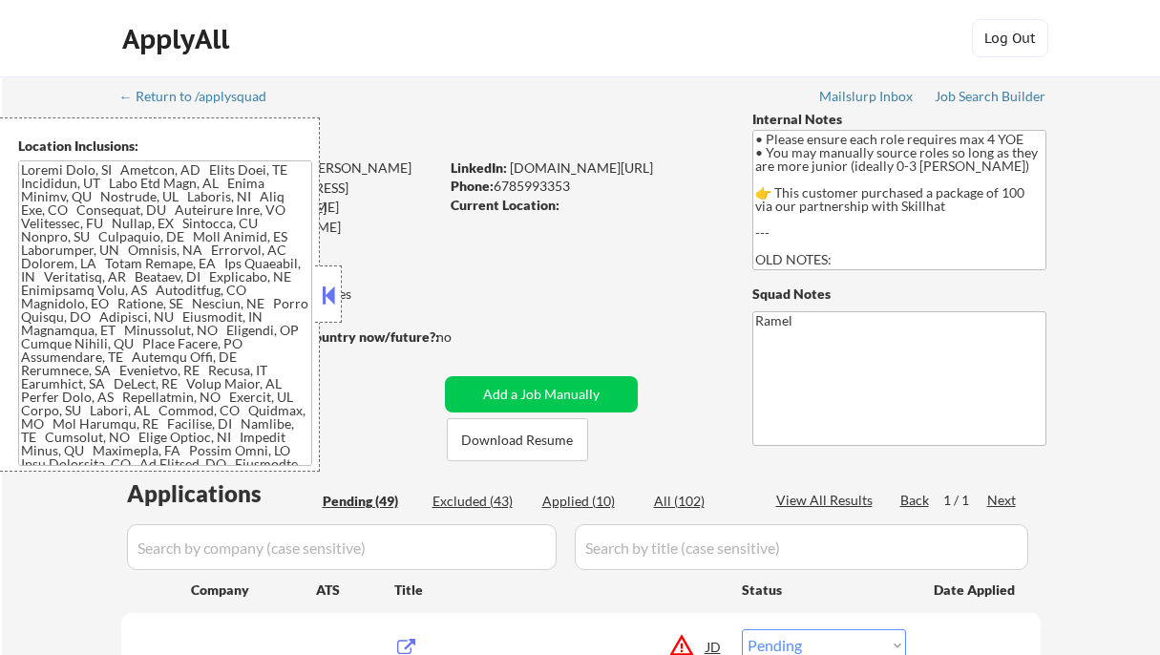
select select ""pending""
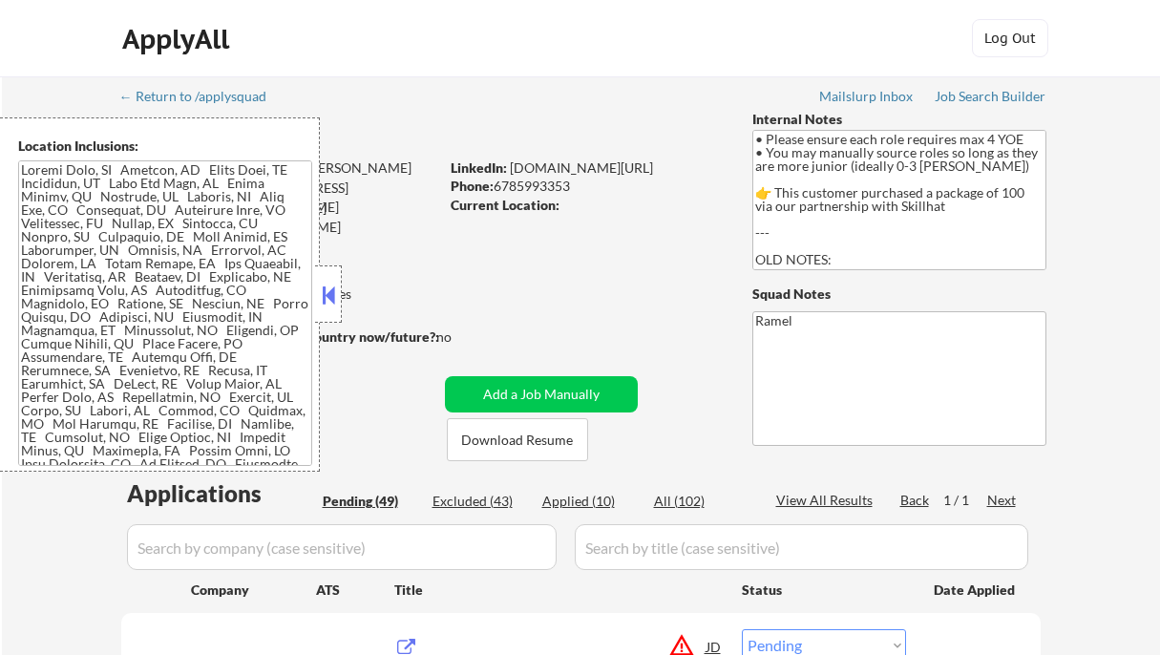
select select ""pending""
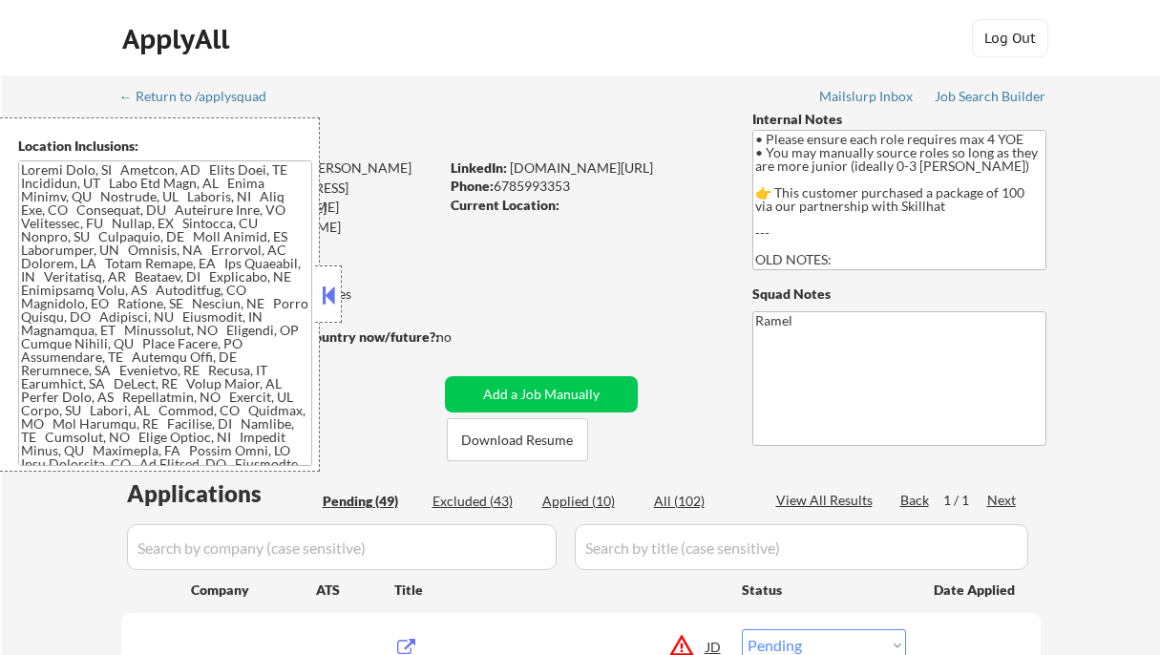
select select ""pending""
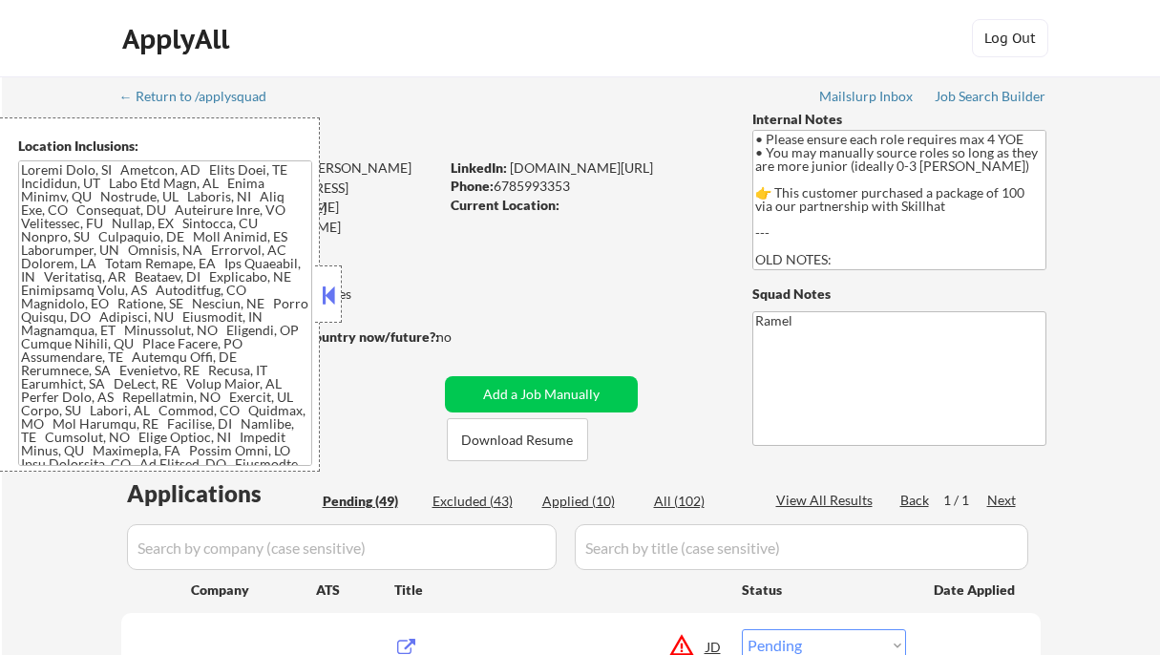
select select ""pending""
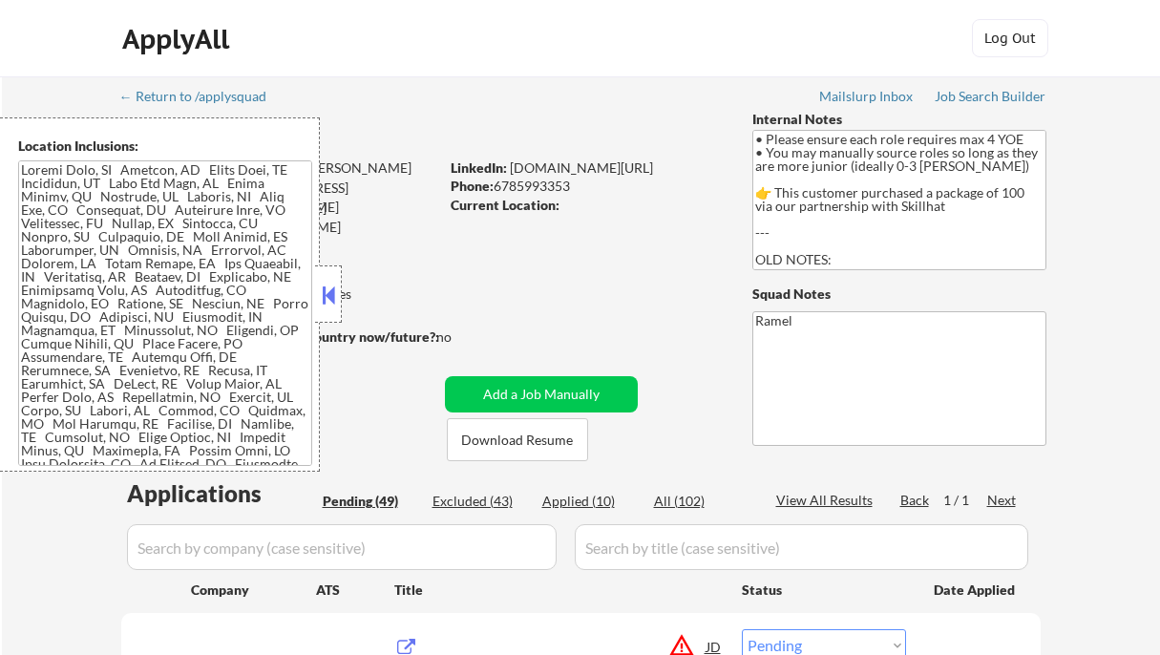
select select ""pending""
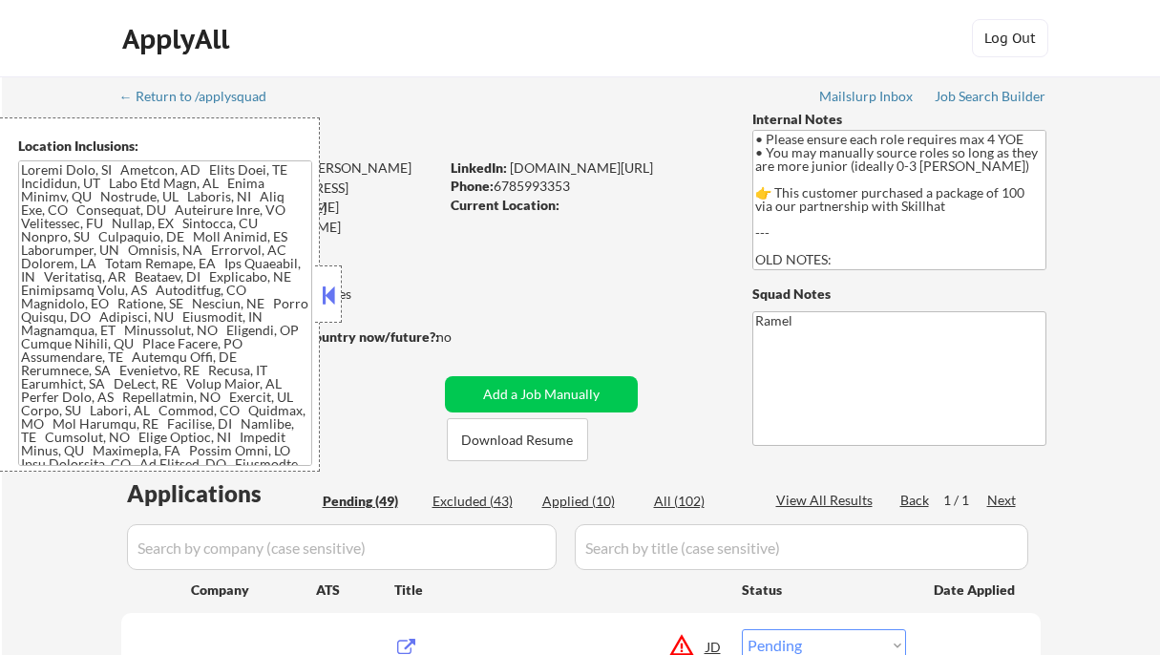
select select ""pending""
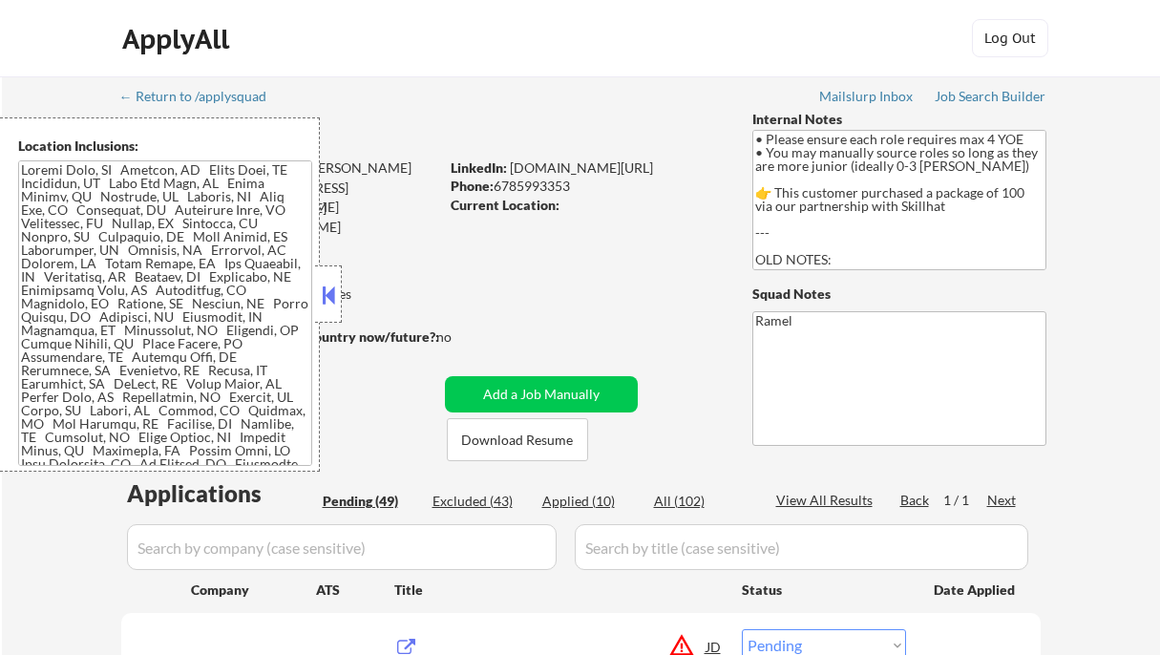
select select ""pending""
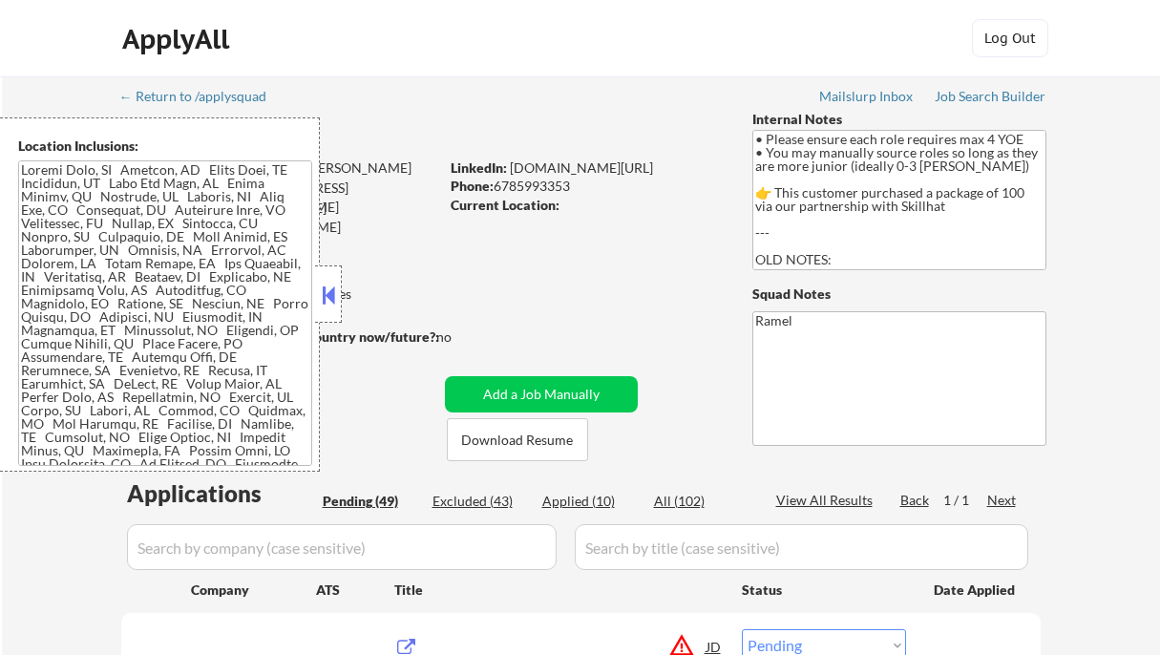
select select ""pending""
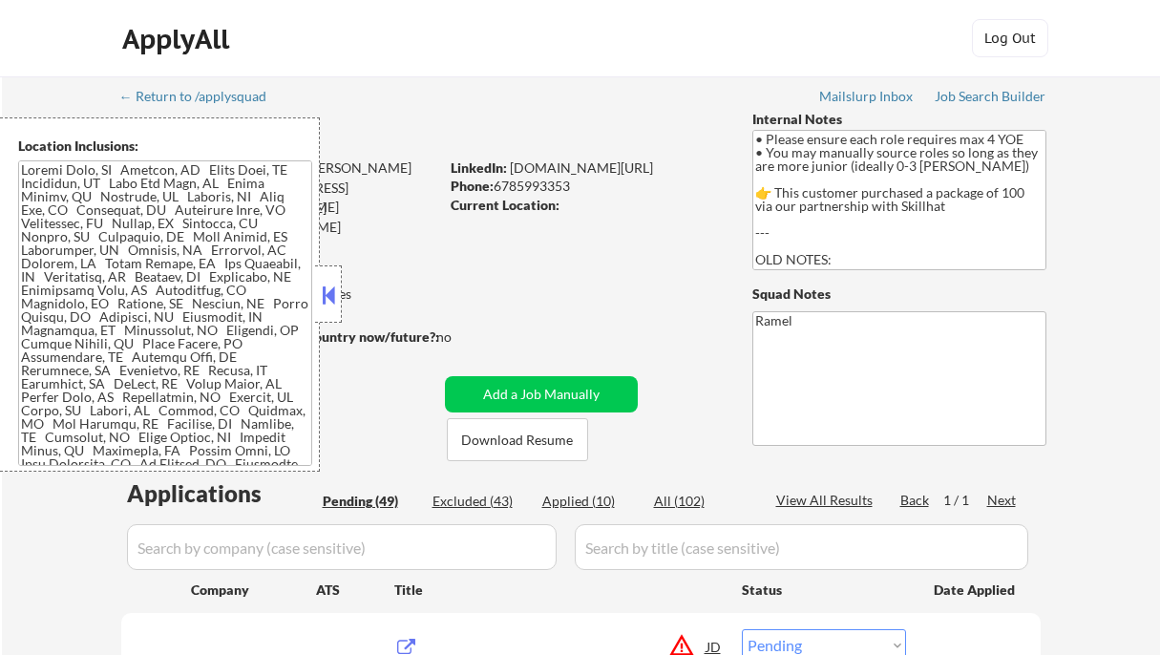
select select ""pending""
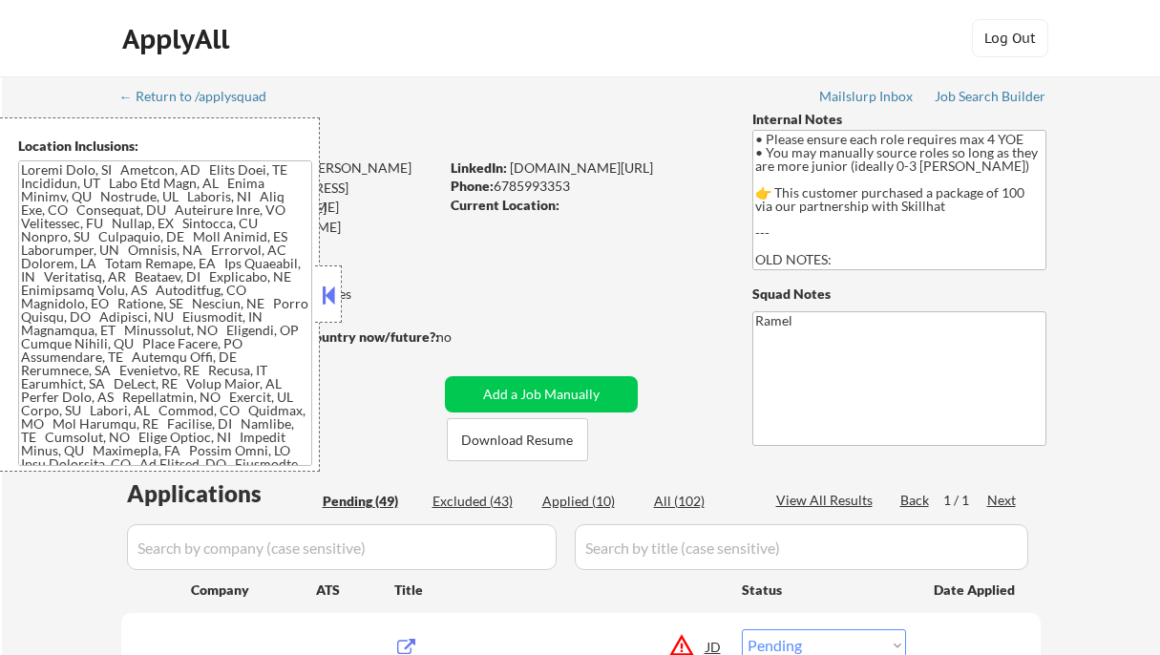
select select ""pending""
click at [337, 300] on button at bounding box center [328, 295] width 21 height 29
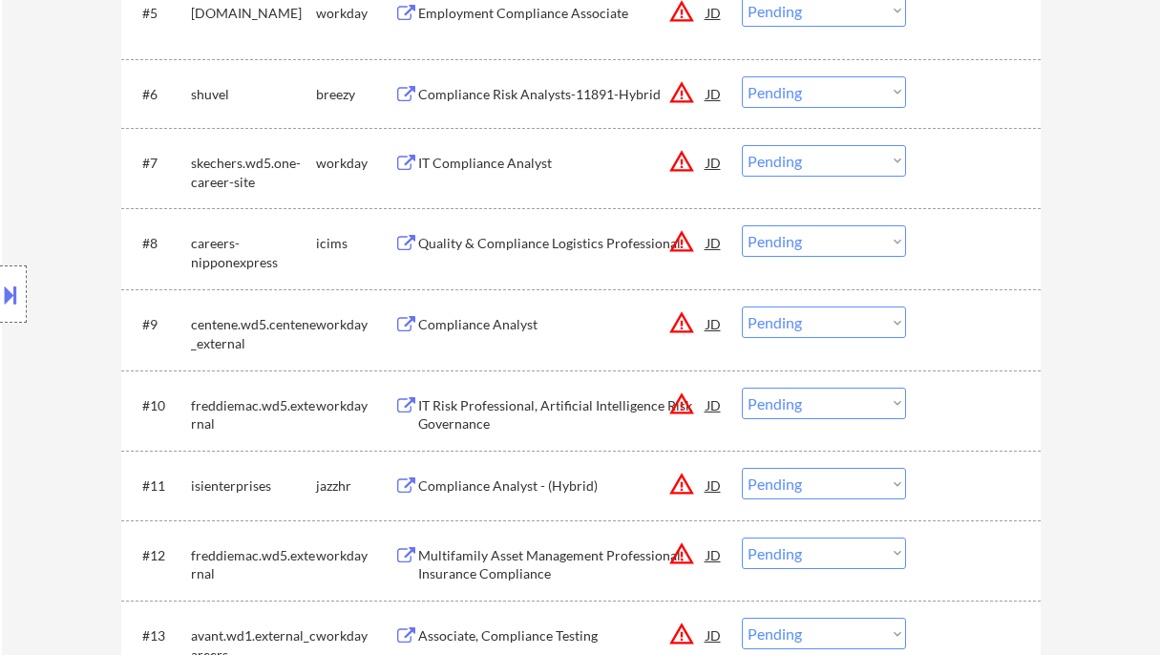
scroll to position [1017, 0]
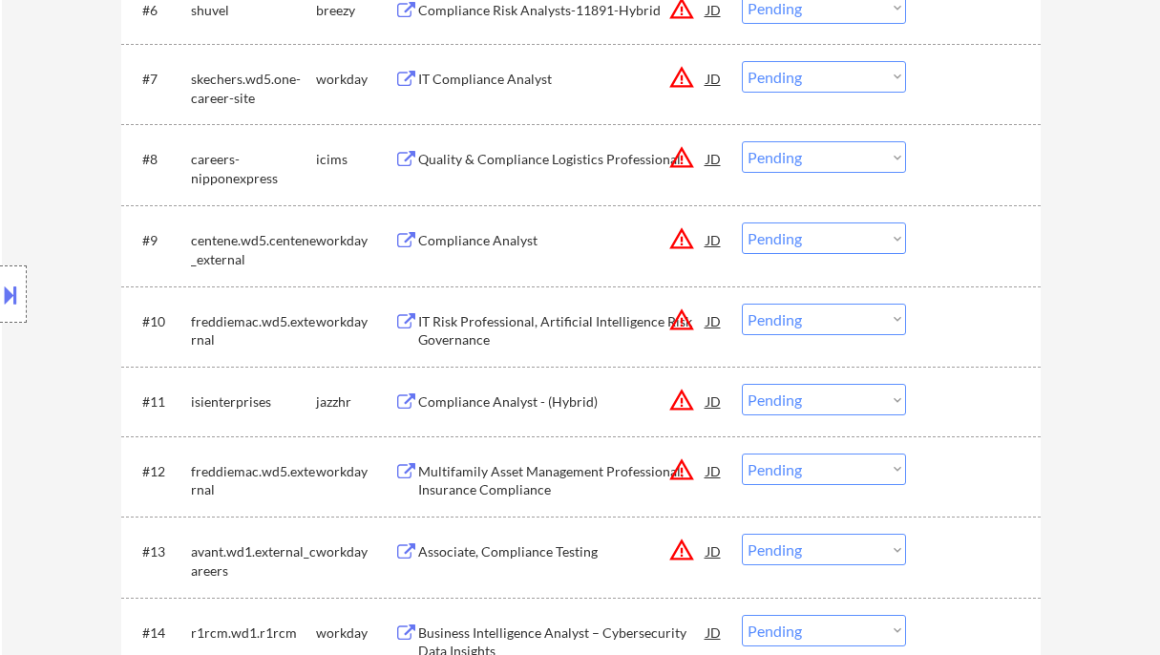
click at [515, 408] on div "Compliance Analyst - (Hybrid)" at bounding box center [562, 401] width 288 height 19
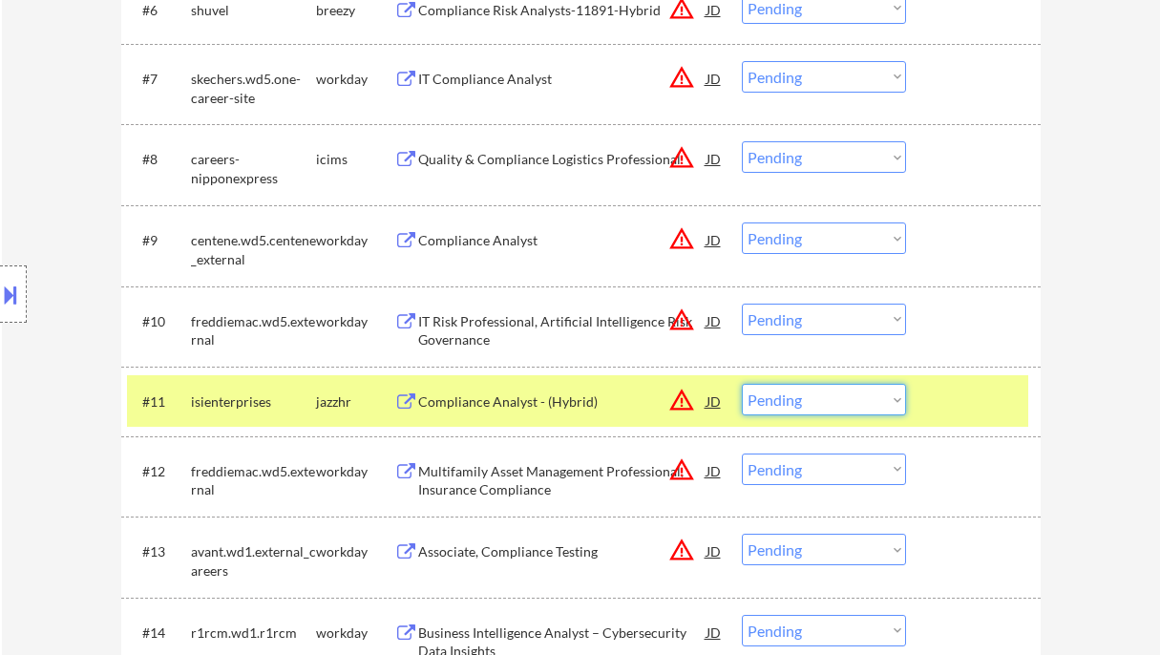
drag, startPoint x: 773, startPoint y: 399, endPoint x: 793, endPoint y: 414, distance: 25.2
click at [773, 399] on select "Choose an option... Pending Applied Excluded (Questions) Excluded (Expired) Exc…" at bounding box center [824, 399] width 164 height 31
click at [742, 384] on select "Choose an option... Pending Applied Excluded (Questions) Excluded (Expired) Exc…" at bounding box center [824, 399] width 164 height 31
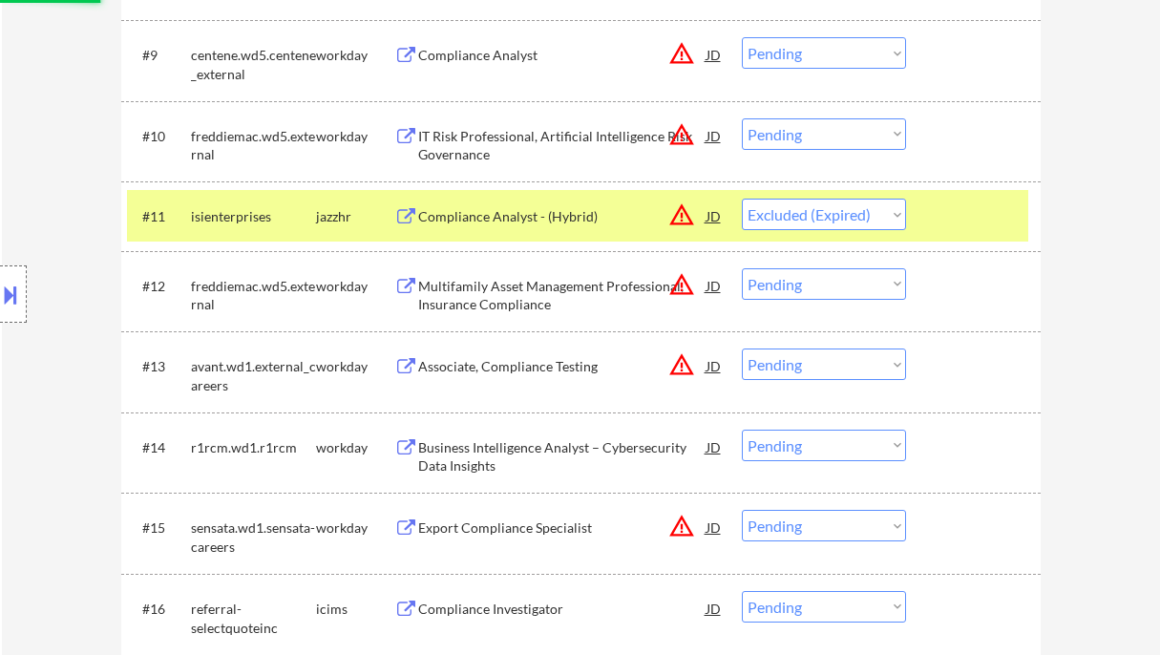
scroll to position [1272, 0]
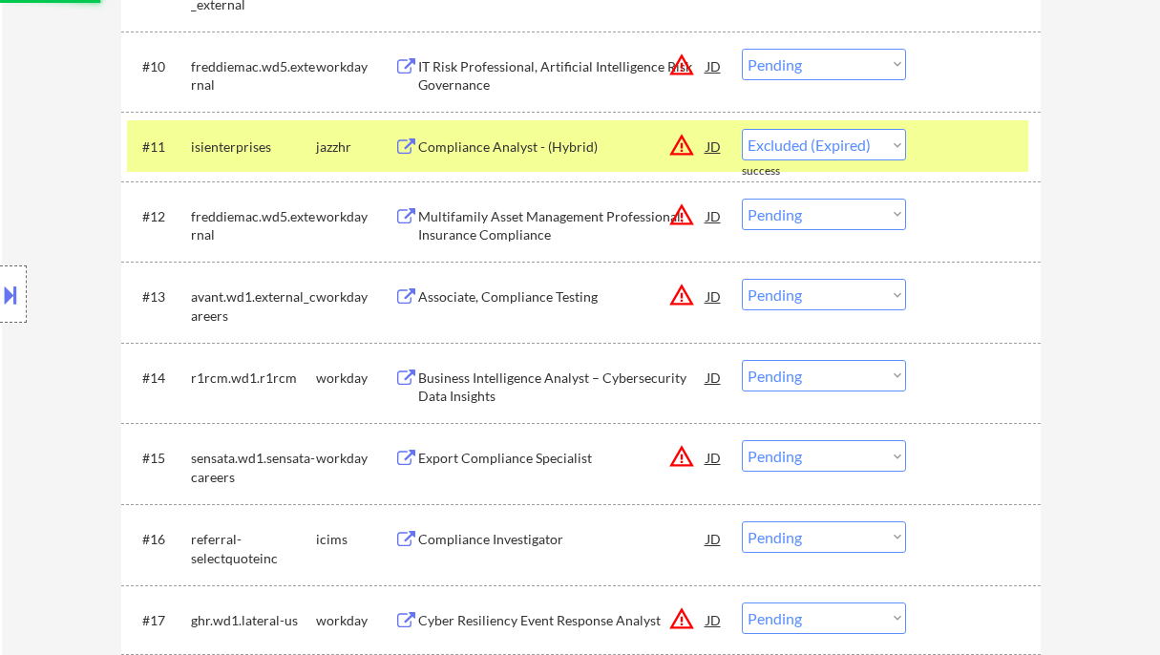
select select ""pending""
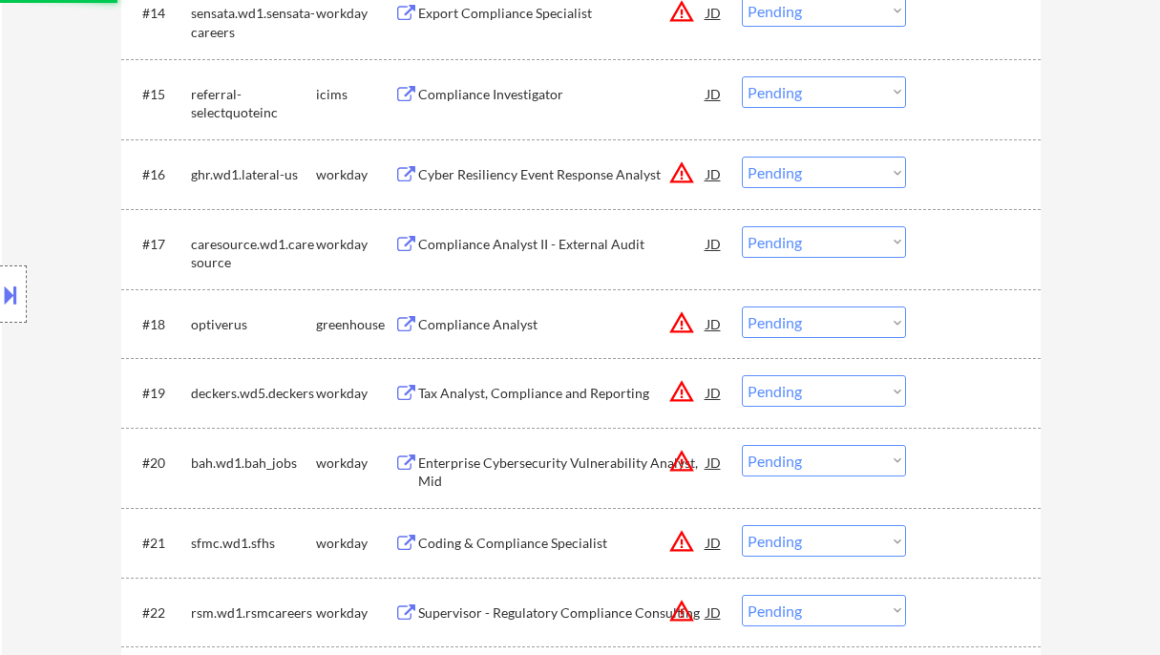
scroll to position [1654, 0]
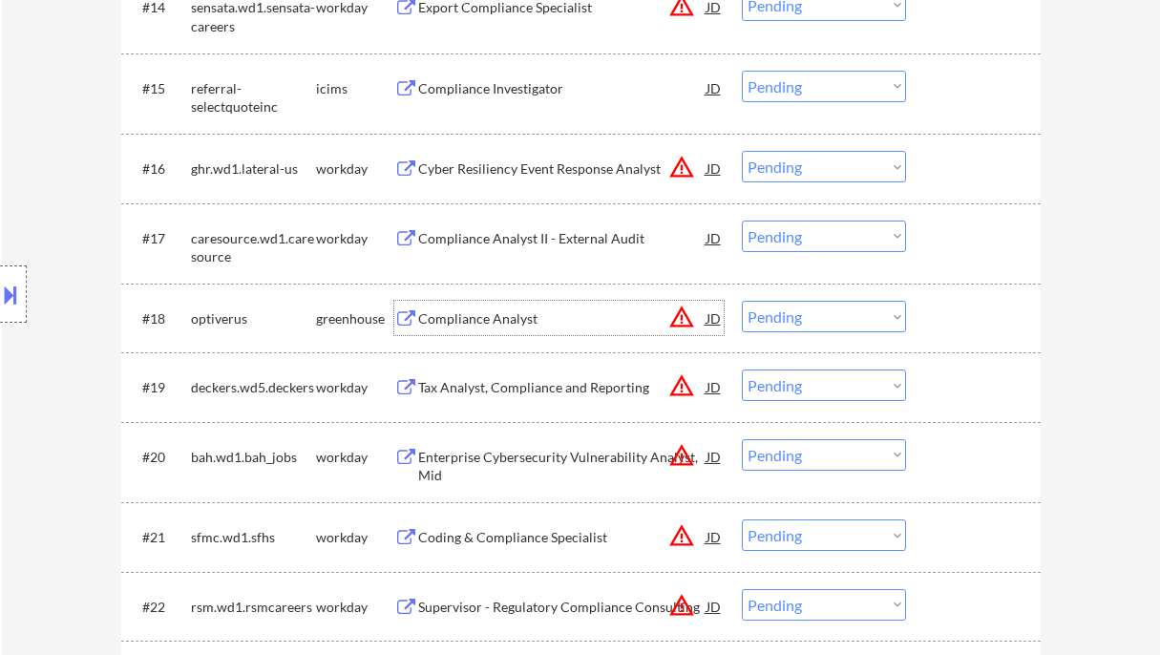
click at [507, 322] on div "Compliance Analyst" at bounding box center [562, 318] width 288 height 19
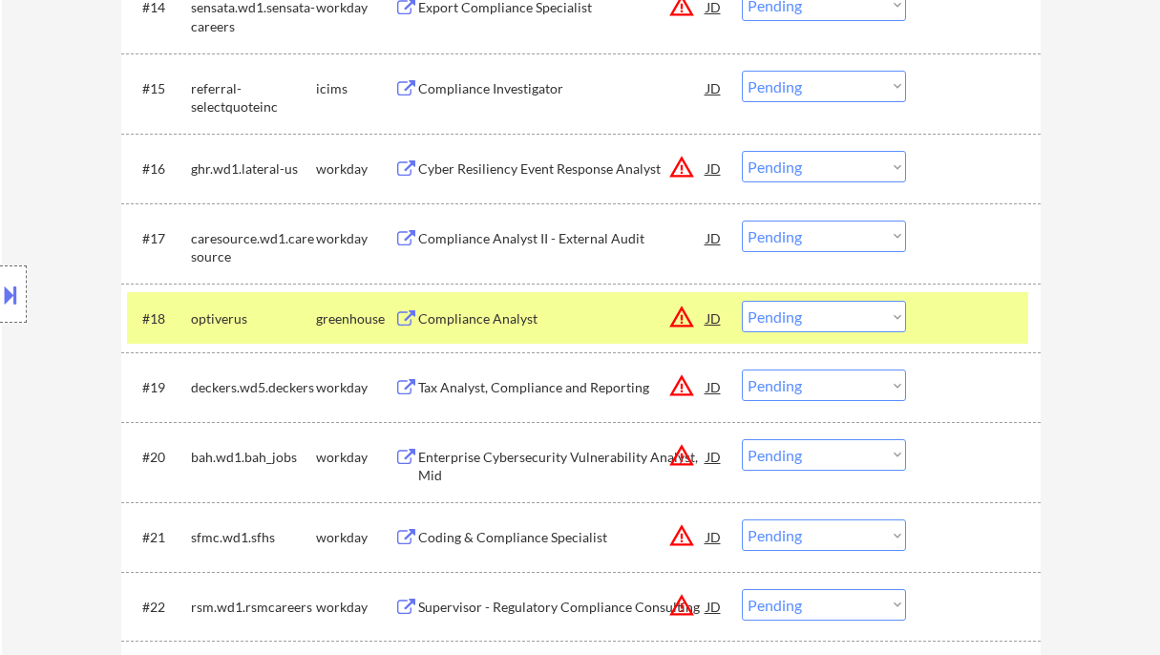
click at [8, 291] on button at bounding box center [10, 294] width 21 height 31
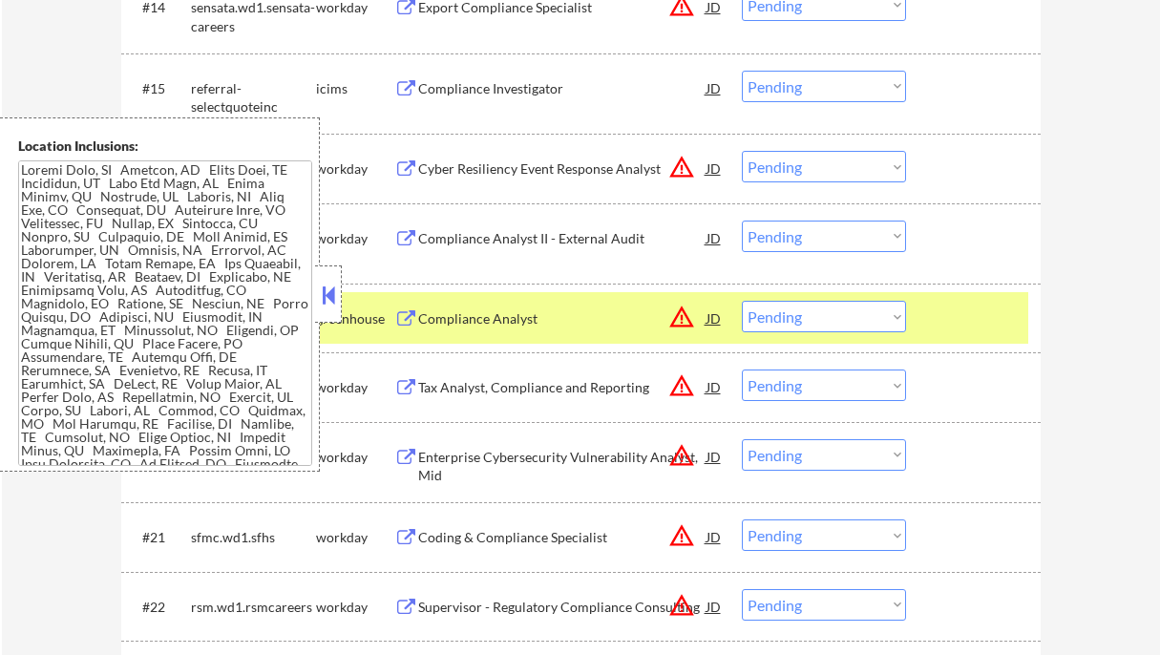
click at [330, 294] on button at bounding box center [328, 295] width 21 height 29
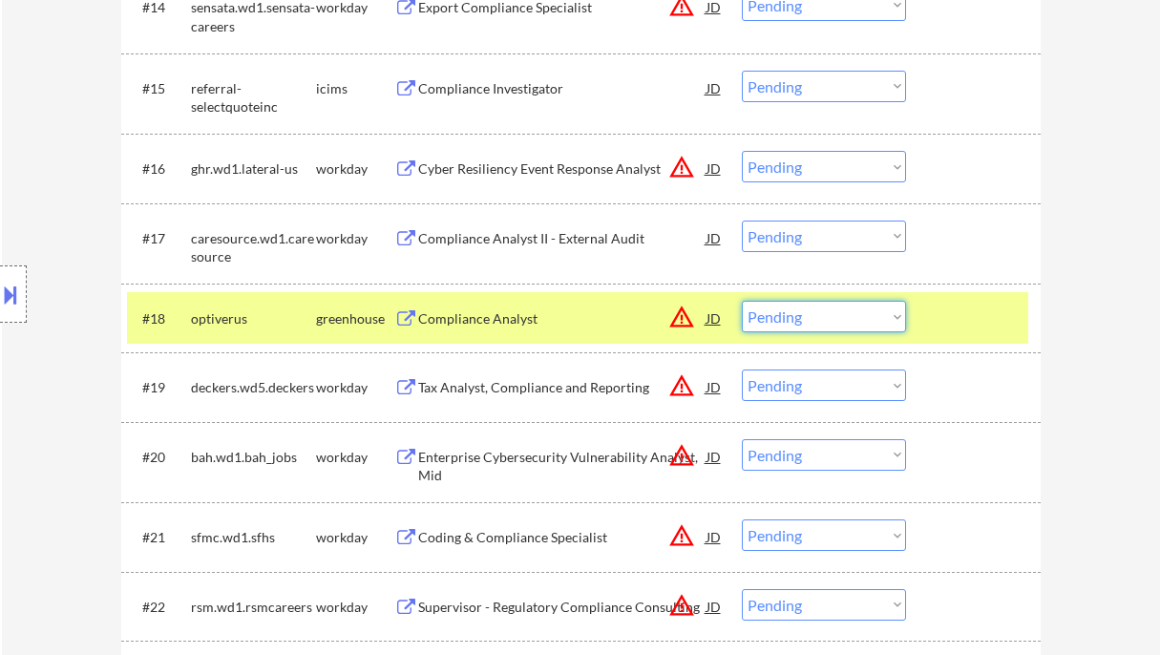
drag, startPoint x: 826, startPoint y: 304, endPoint x: 817, endPoint y: 330, distance: 27.2
click at [826, 304] on select "Choose an option... Pending Applied Excluded (Questions) Excluded (Expired) Exc…" at bounding box center [824, 316] width 164 height 31
click at [742, 301] on select "Choose an option... Pending Applied Excluded (Questions) Excluded (Expired) Exc…" at bounding box center [824, 316] width 164 height 31
select select ""pending""
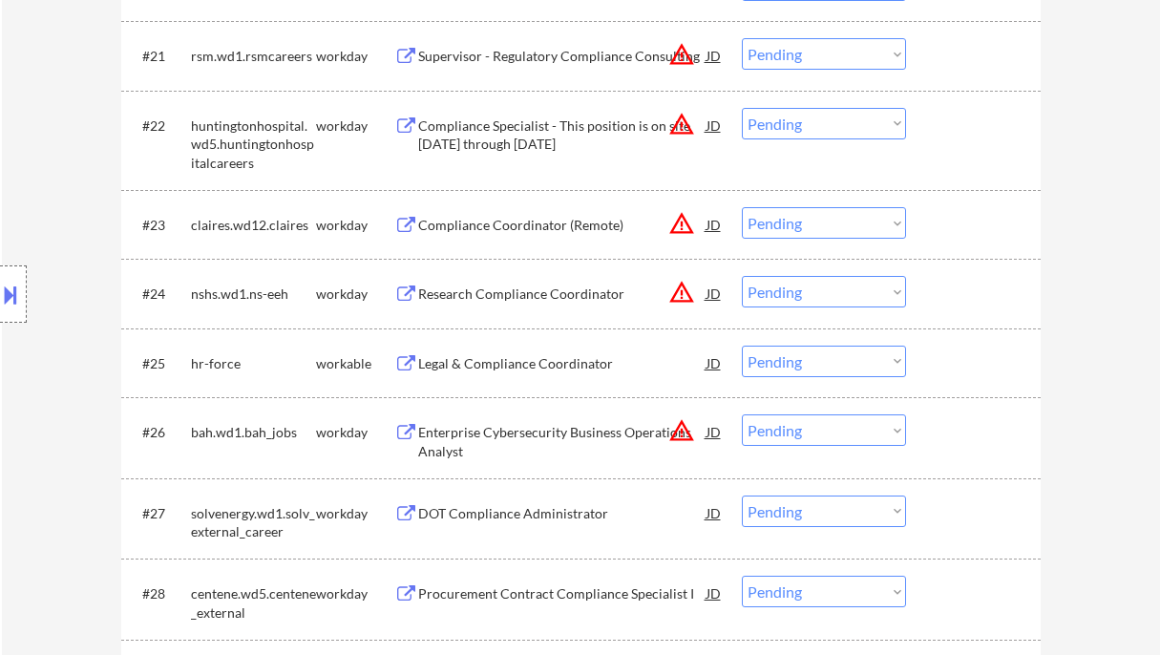
scroll to position [2163, 0]
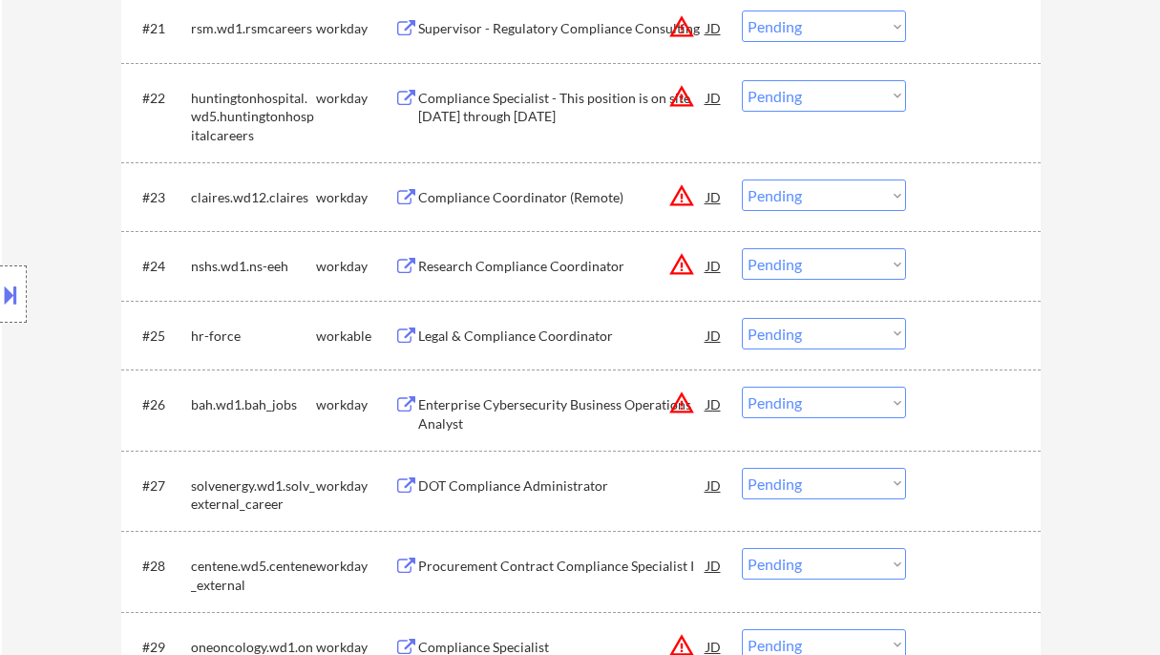
click at [521, 336] on div "Legal & Compliance Coordinator" at bounding box center [562, 335] width 288 height 19
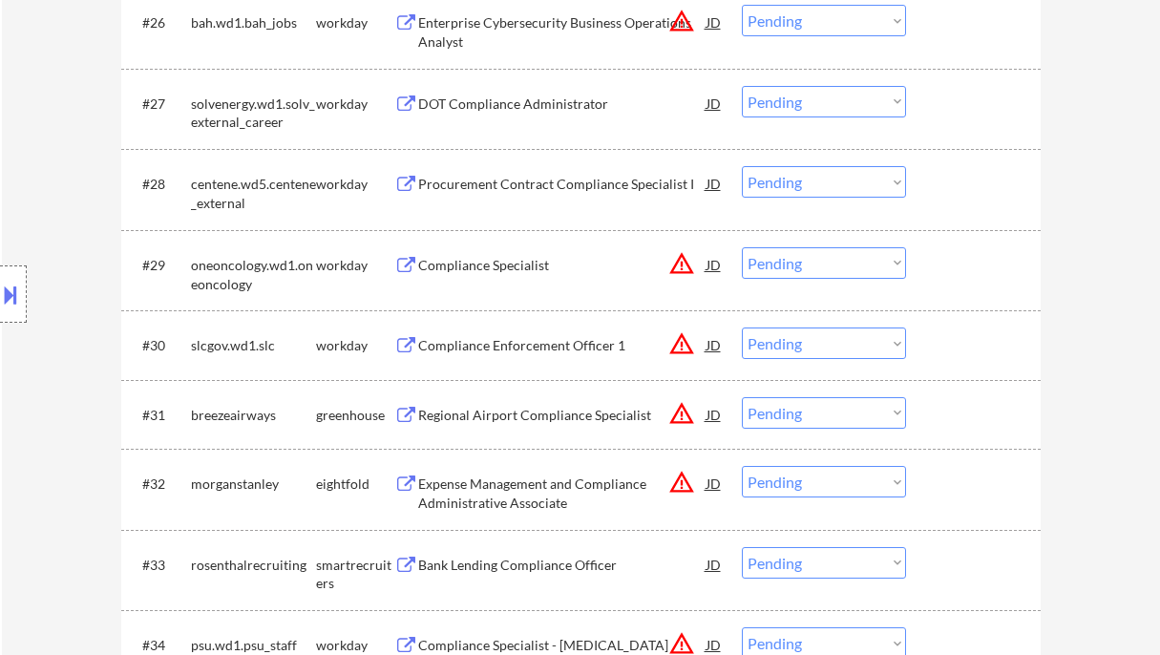
scroll to position [2673, 0]
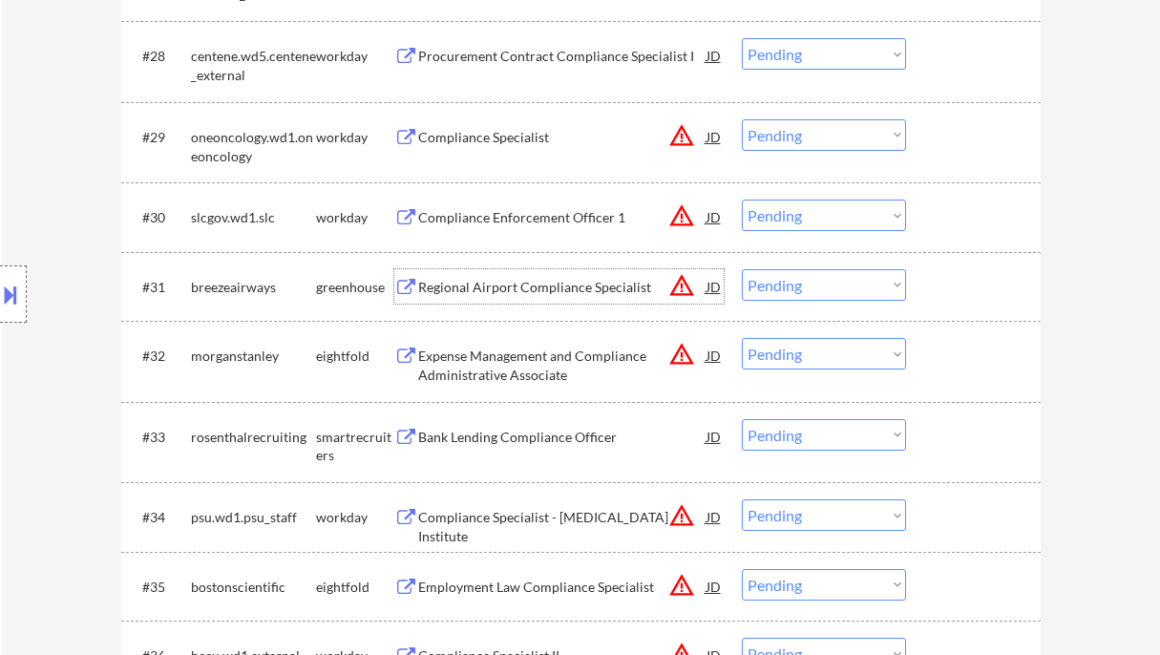
click at [517, 278] on div "Regional Airport Compliance Specialist" at bounding box center [562, 287] width 288 height 19
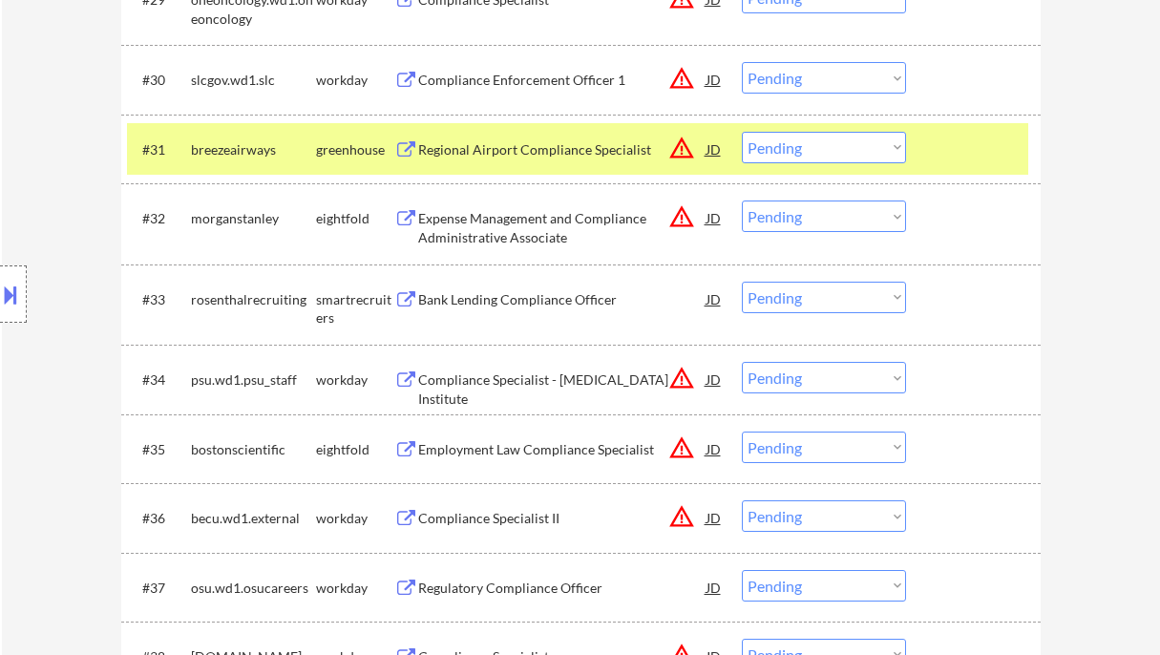
scroll to position [2800, 0]
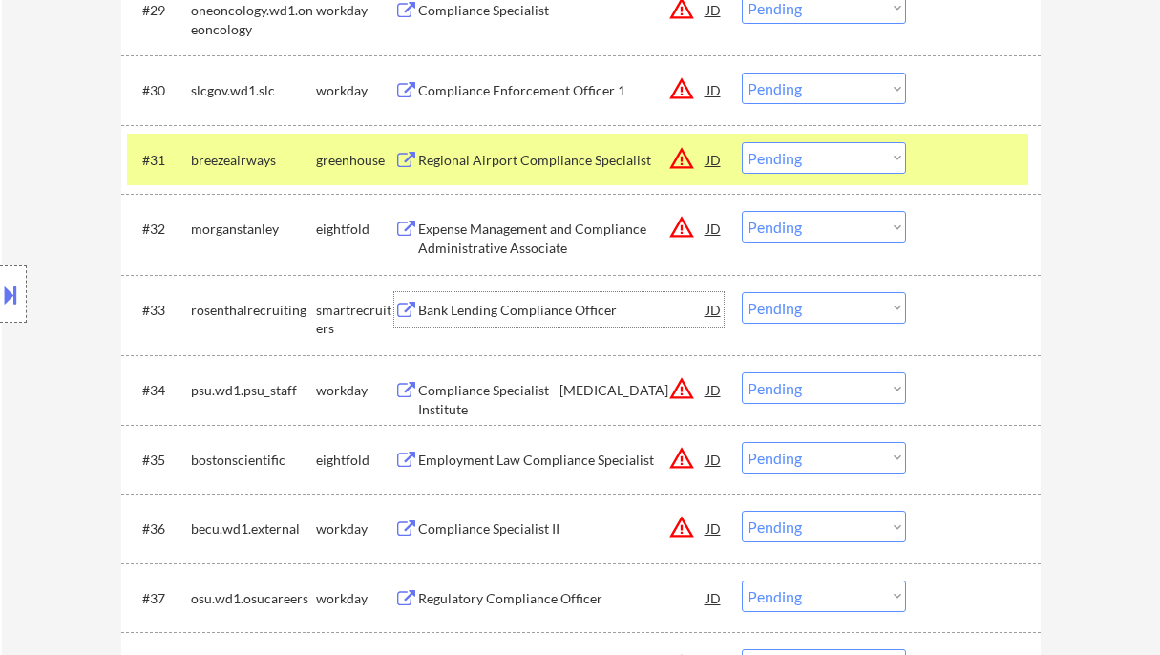
click at [521, 310] on div "Bank Lending Compliance Officer" at bounding box center [562, 310] width 288 height 19
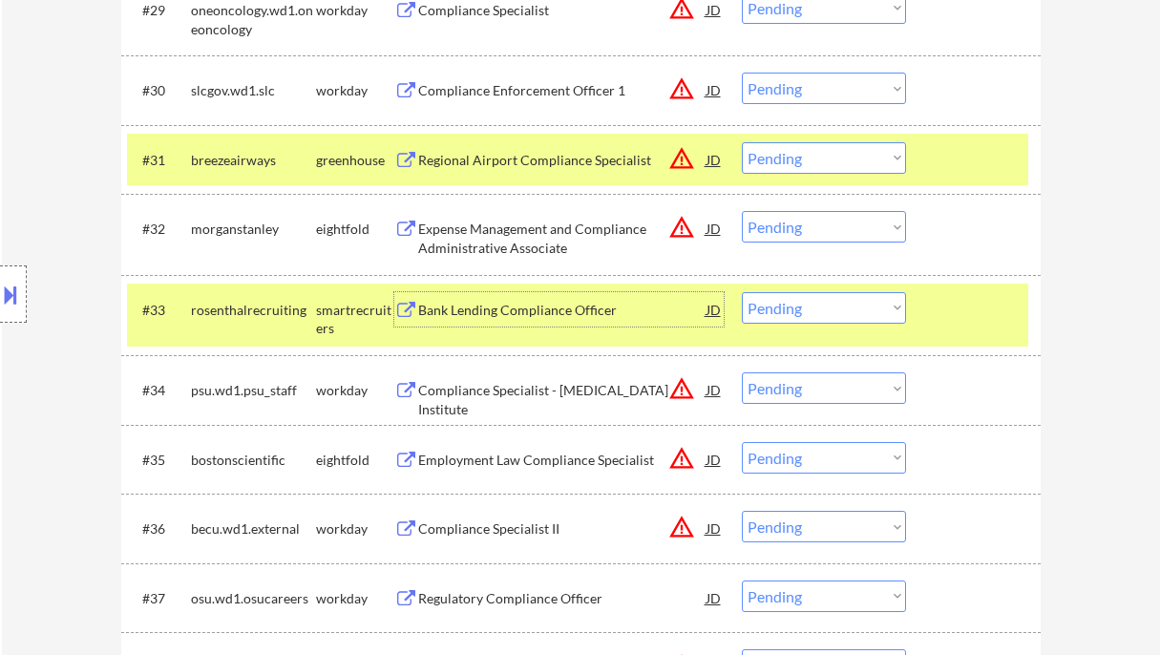
click at [791, 158] on select "Choose an option... Pending Applied Excluded (Questions) Excluded (Expired) Exc…" at bounding box center [824, 157] width 164 height 31
click at [742, 142] on select "Choose an option... Pending Applied Excluded (Questions) Excluded (Expired) Exc…" at bounding box center [824, 157] width 164 height 31
select select ""pending""
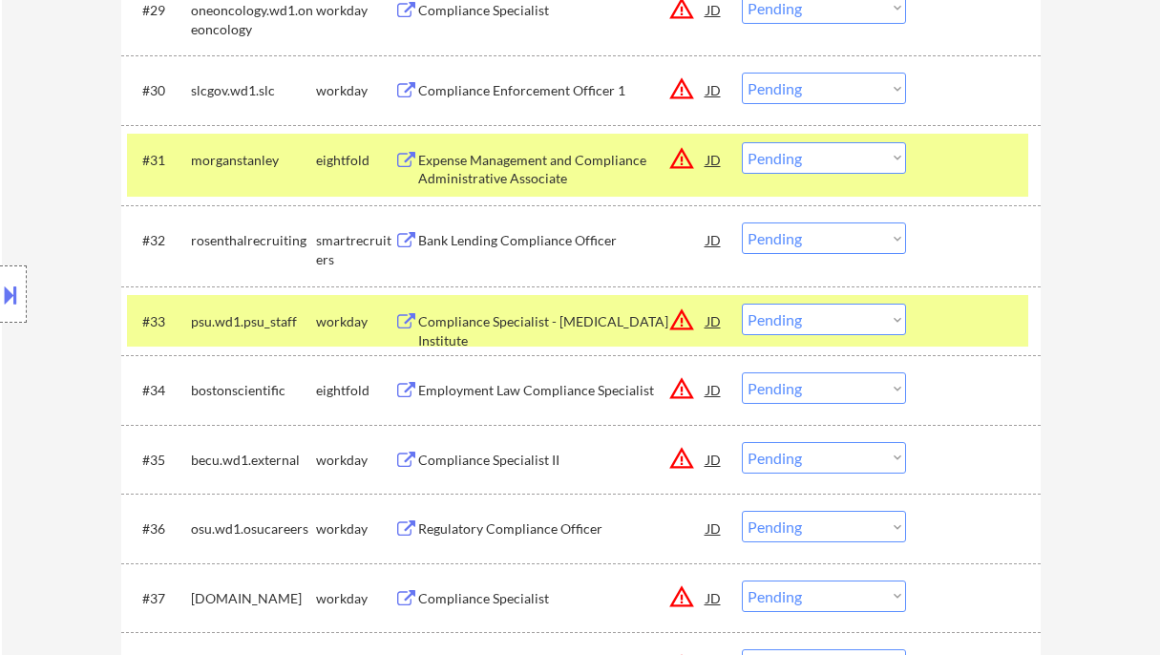
click at [790, 246] on select "Choose an option... Pending Applied Excluded (Questions) Excluded (Expired) Exc…" at bounding box center [824, 237] width 164 height 31
click at [742, 222] on select "Choose an option... Pending Applied Excluded (Questions) Excluded (Expired) Exc…" at bounding box center [824, 237] width 164 height 31
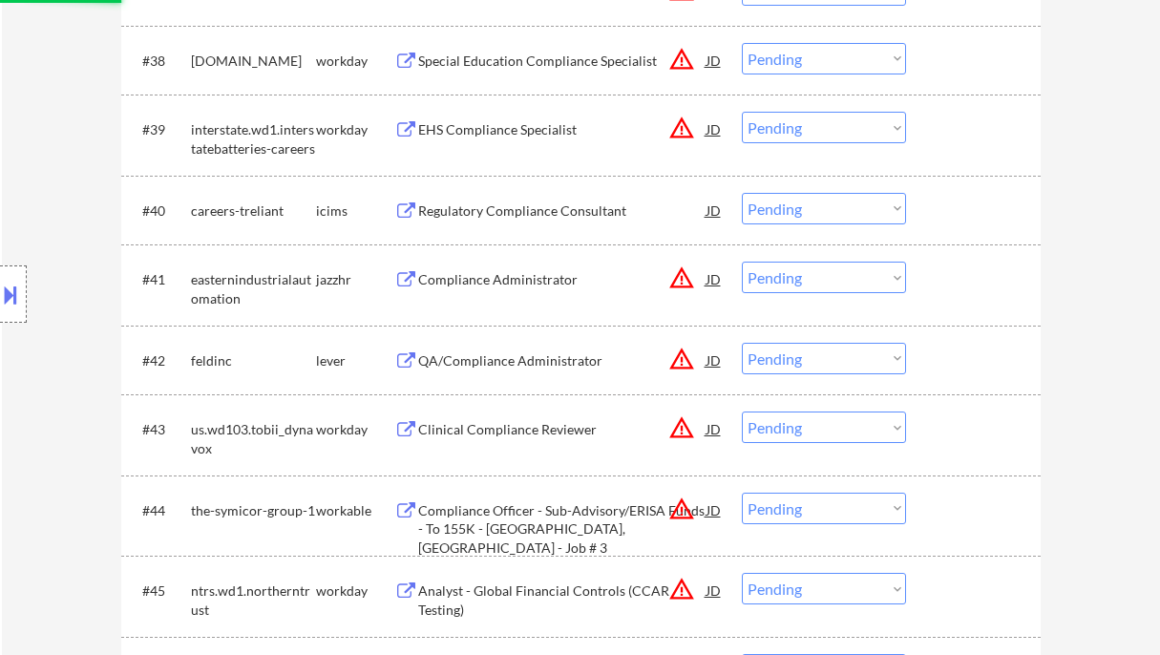
scroll to position [3436, 0]
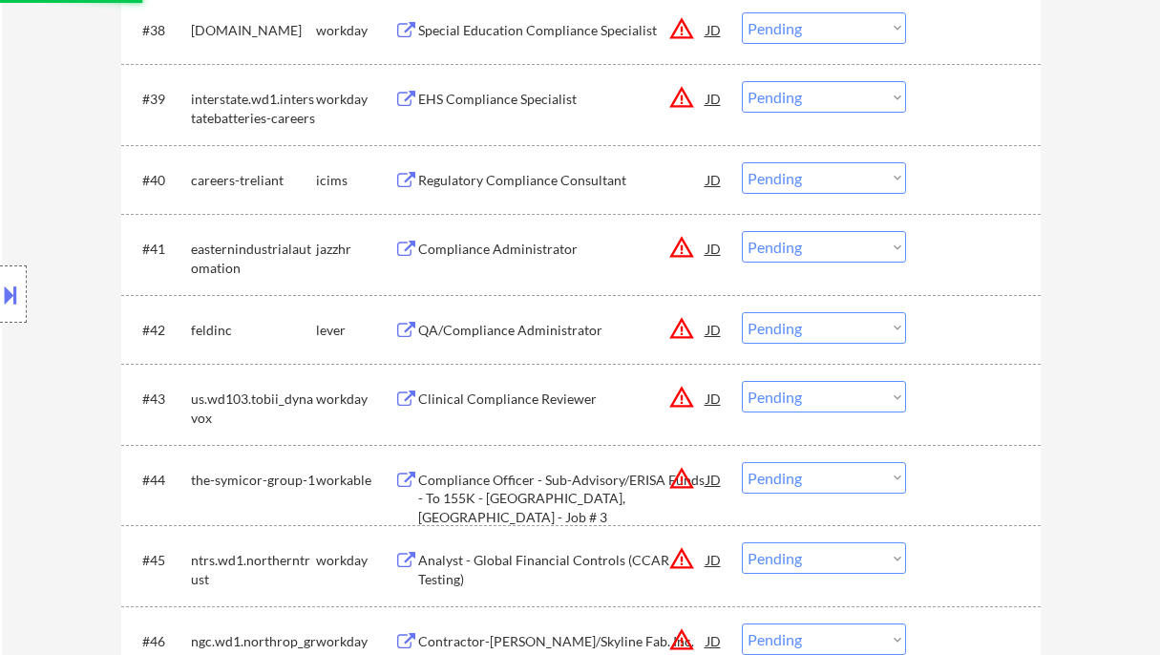
select select ""pending""
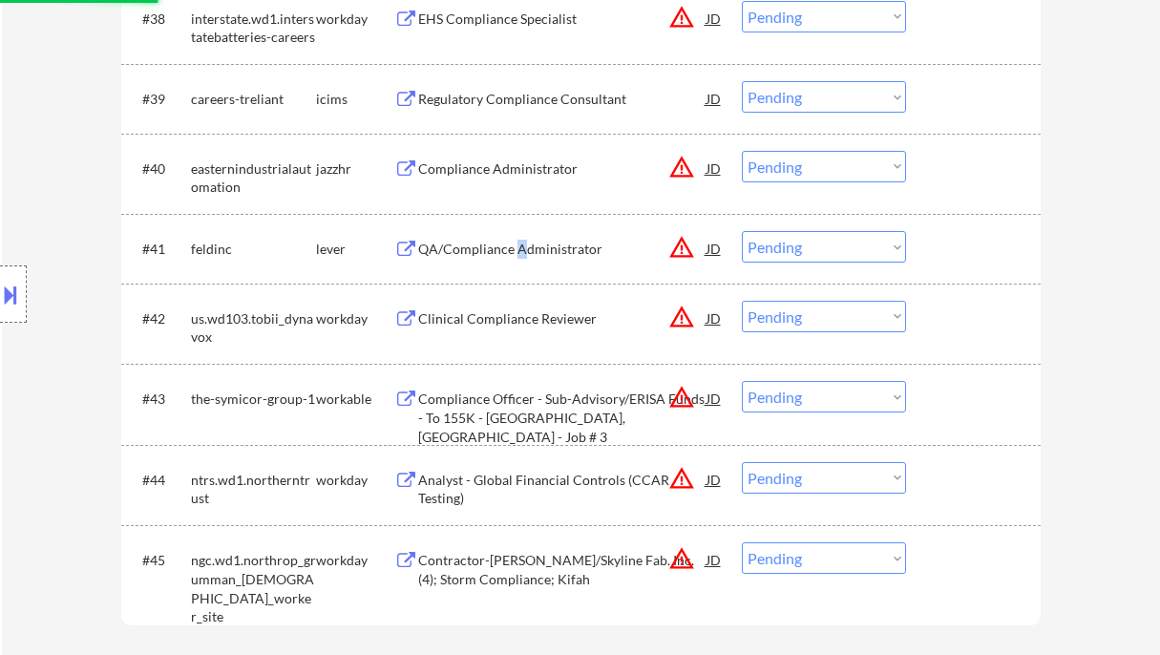
click at [517, 234] on div "QA/Compliance Administrator" at bounding box center [562, 248] width 288 height 34
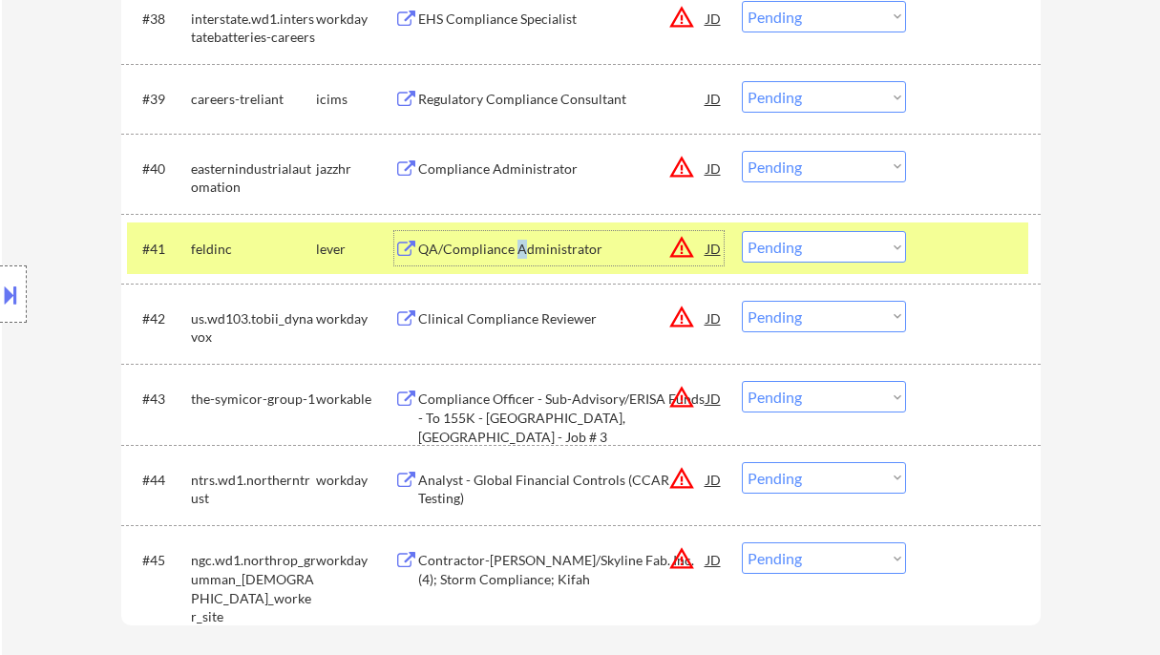
click at [789, 238] on select "Choose an option... Pending Applied Excluded (Questions) Excluded (Expired) Exc…" at bounding box center [824, 246] width 164 height 31
click at [742, 231] on select "Choose an option... Pending Applied Excluded (Questions) Excluded (Expired) Exc…" at bounding box center [824, 246] width 164 height 31
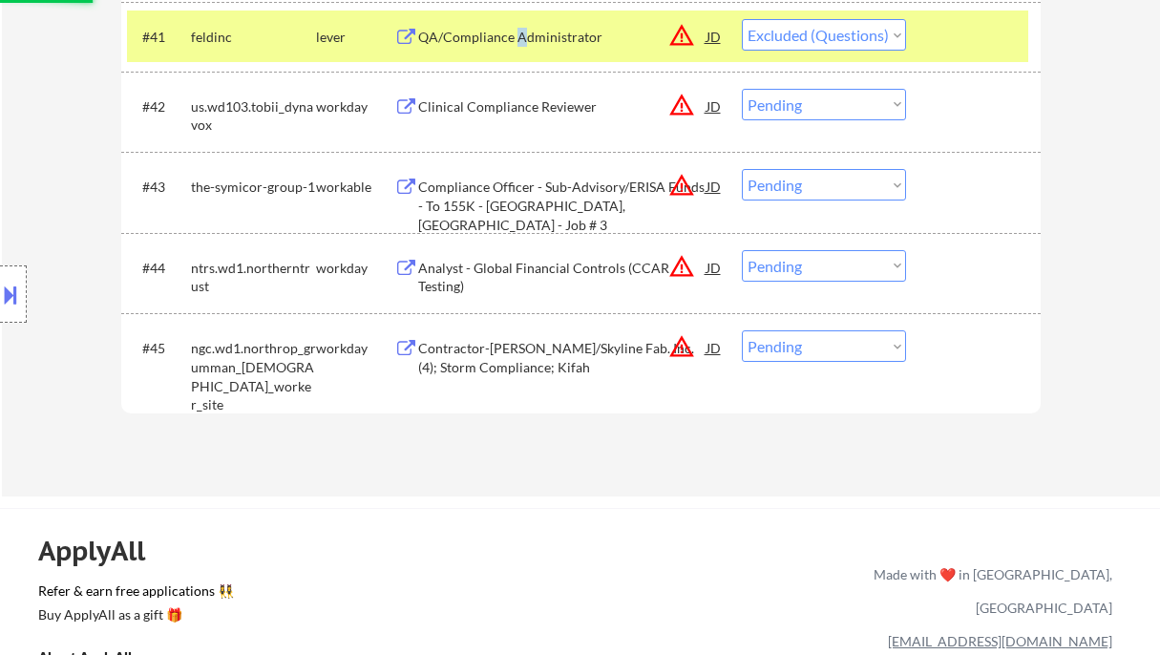
scroll to position [3690, 0]
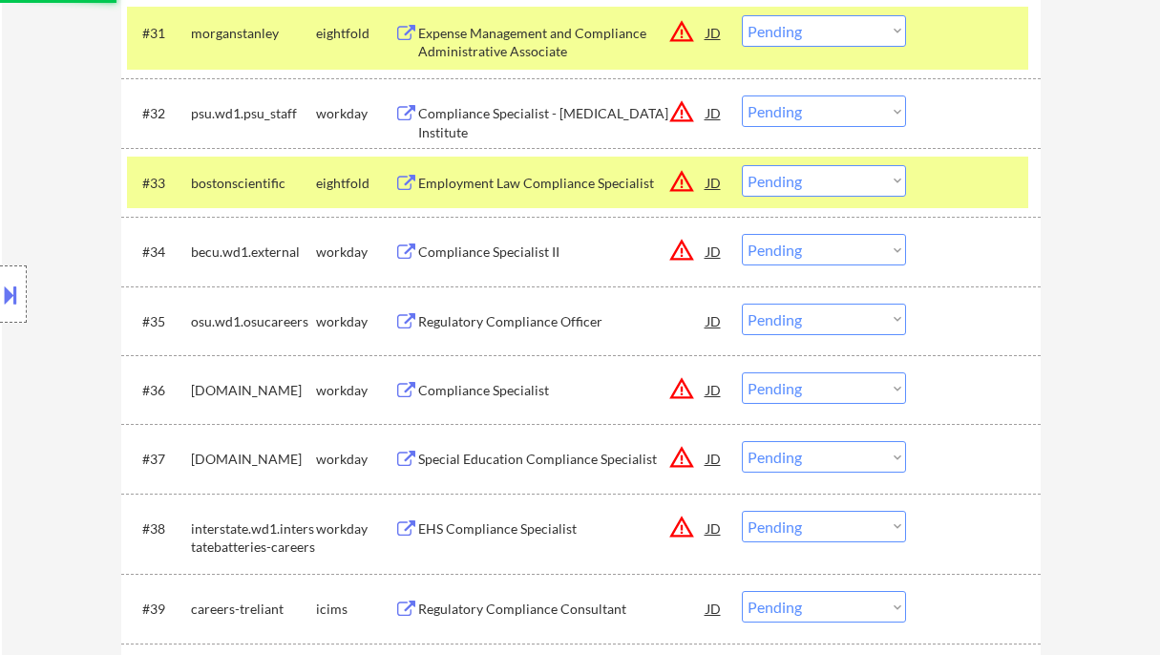
select select ""pending""
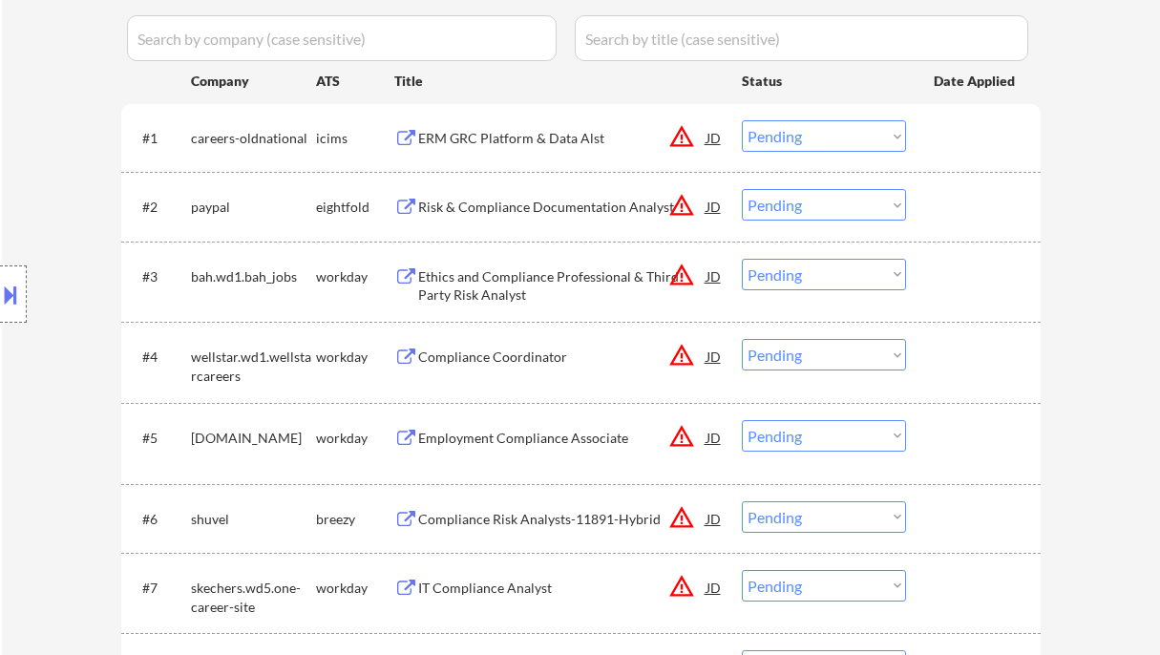
scroll to position [509, 0]
click at [516, 278] on div "Ethics and Compliance Professional & Third Party Risk Analyst" at bounding box center [562, 285] width 288 height 37
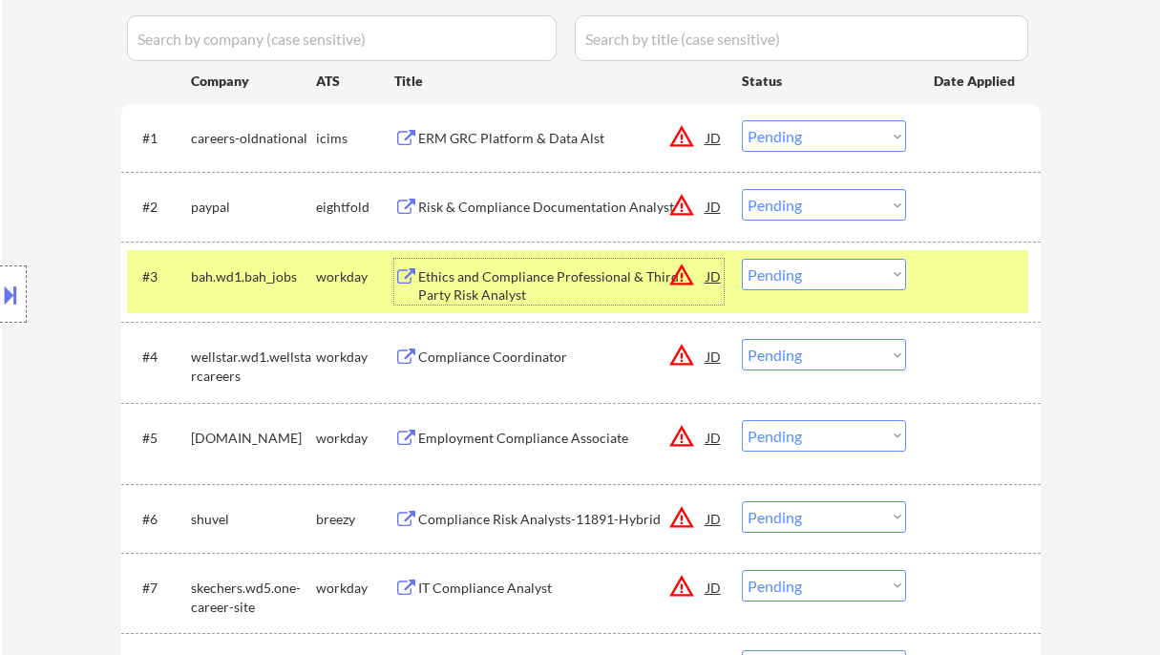
click at [800, 283] on select "Choose an option... Pending Applied Excluded (Questions) Excluded (Expired) Exc…" at bounding box center [824, 274] width 164 height 31
click at [742, 259] on select "Choose an option... Pending Applied Excluded (Questions) Excluded (Expired) Exc…" at bounding box center [824, 274] width 164 height 31
click at [510, 357] on div "Compliance Coordinator" at bounding box center [562, 356] width 288 height 19
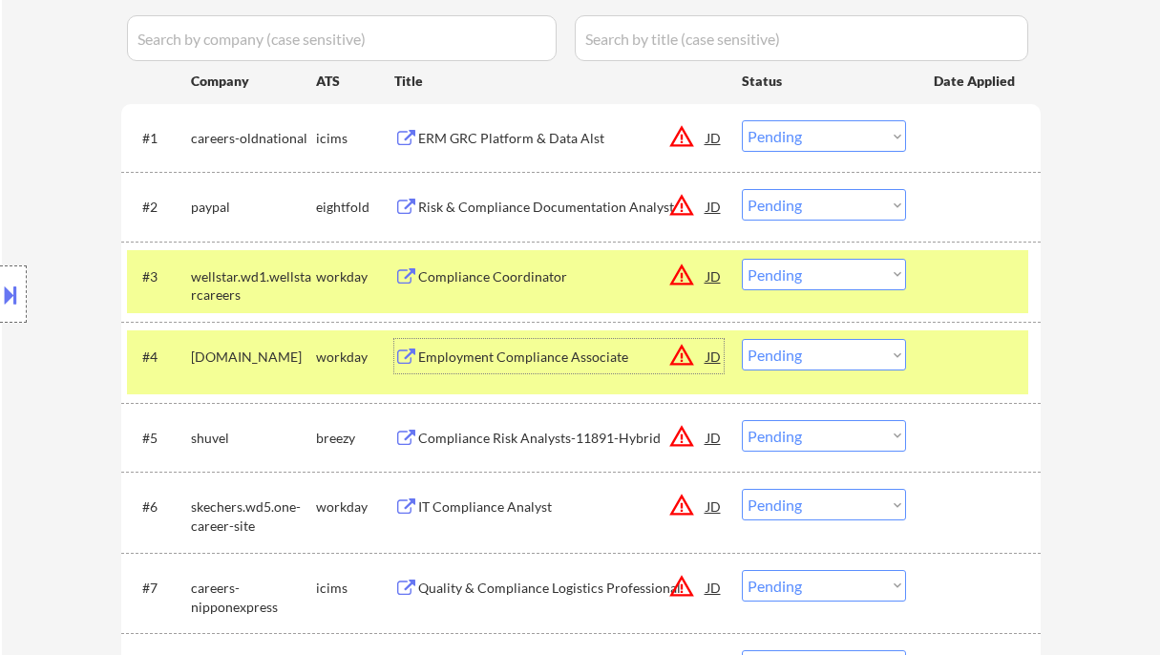
click at [812, 268] on select "Choose an option... Pending Applied Excluded (Questions) Excluded (Expired) Exc…" at bounding box center [824, 274] width 164 height 31
click at [742, 259] on select "Choose an option... Pending Applied Excluded (Questions) Excluded (Expired) Exc…" at bounding box center [824, 274] width 164 height 31
click at [553, 366] on div "Employment Compliance Associate" at bounding box center [562, 356] width 288 height 34
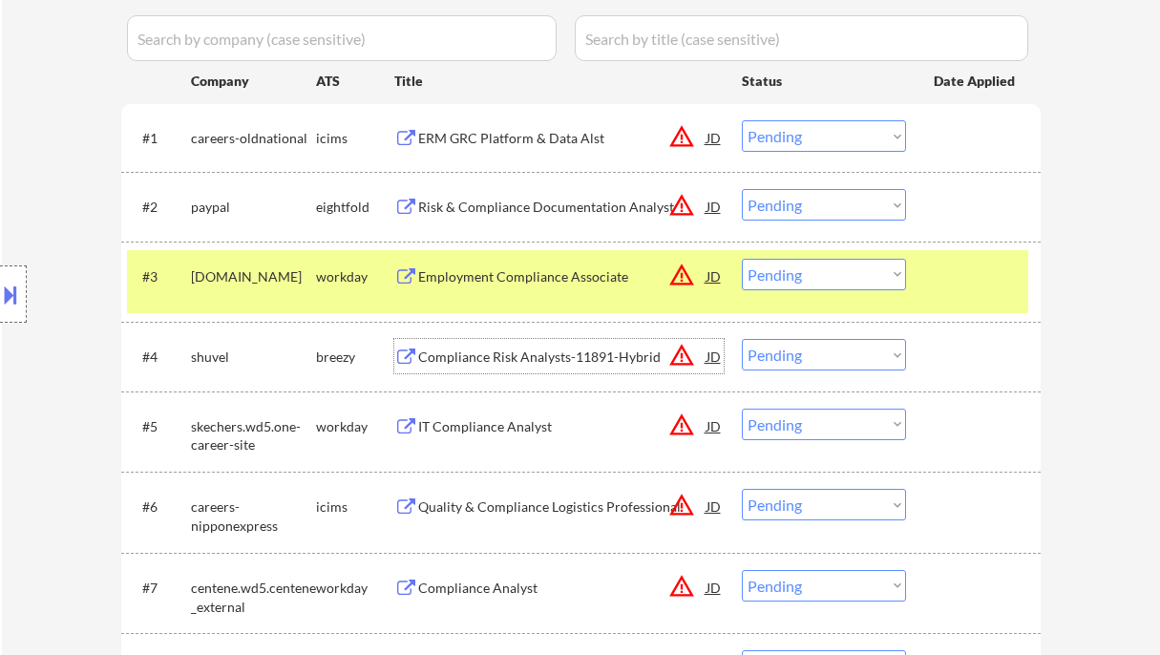
click at [787, 278] on select "Choose an option... Pending Applied Excluded (Questions) Excluded (Expired) Exc…" at bounding box center [824, 274] width 164 height 31
click at [742, 259] on select "Choose an option... Pending Applied Excluded (Questions) Excluded (Expired) Exc…" at bounding box center [824, 274] width 164 height 31
click at [513, 364] on div "Compliance Risk Analysts-11891-Hybrid" at bounding box center [562, 356] width 288 height 19
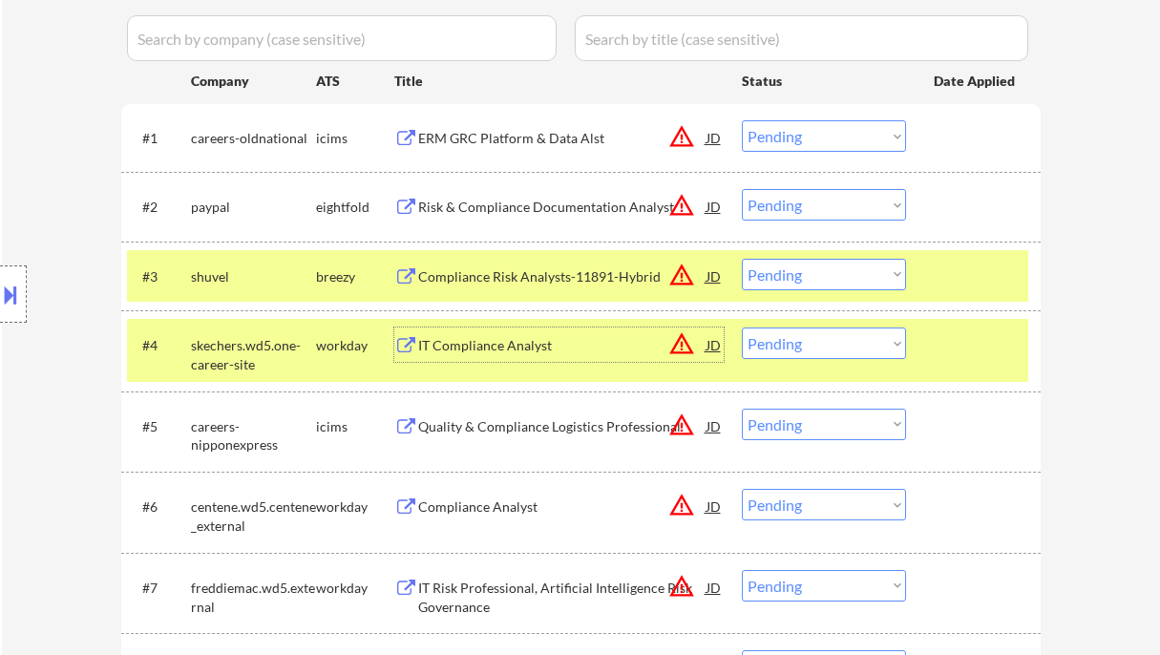
click at [857, 275] on select "Choose an option... Pending Applied Excluded (Questions) Excluded (Expired) Exc…" at bounding box center [824, 274] width 164 height 31
click at [742, 259] on select "Choose an option... Pending Applied Excluded (Questions) Excluded (Expired) Exc…" at bounding box center [824, 274] width 164 height 31
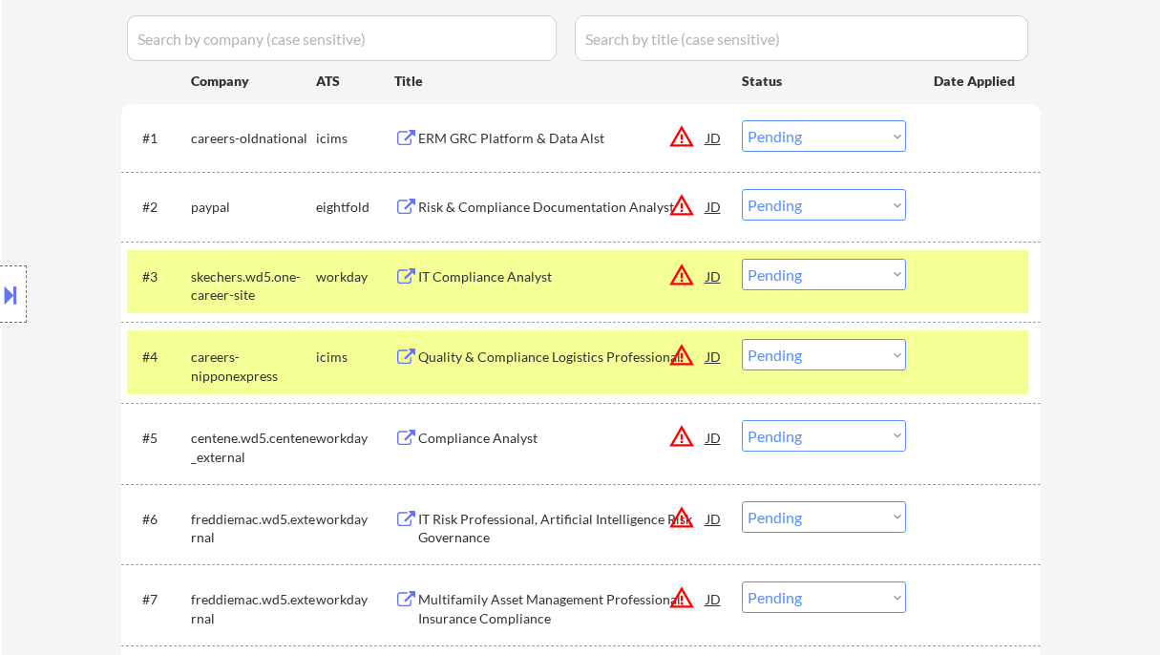
click at [522, 283] on div "IT Compliance Analyst" at bounding box center [562, 276] width 288 height 19
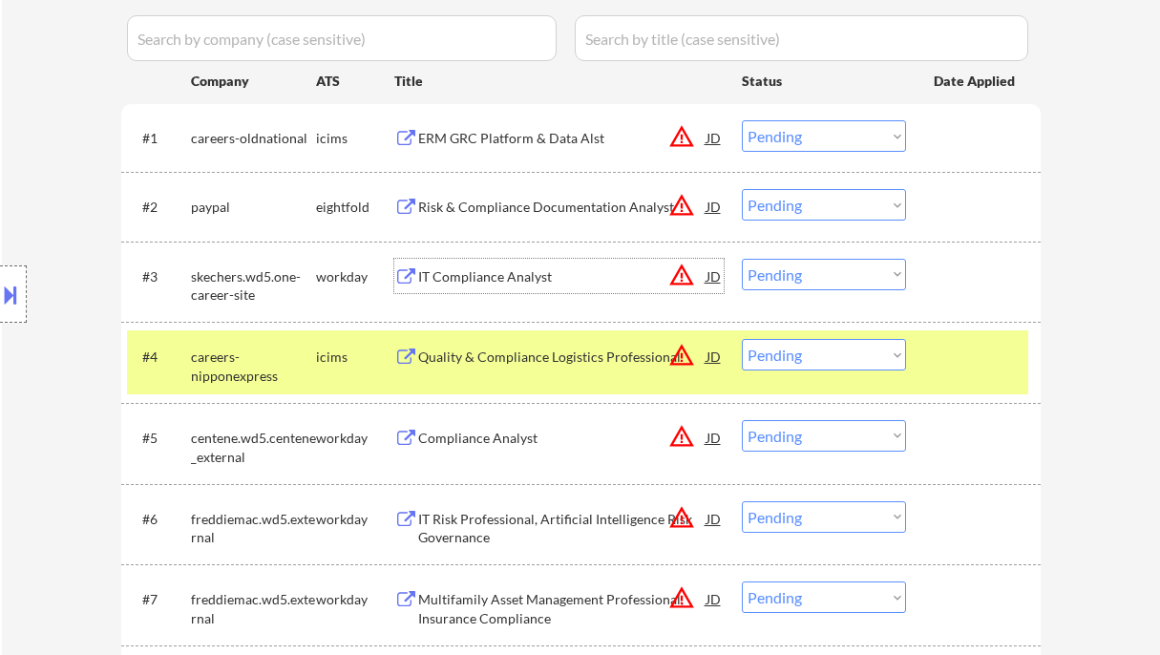
click at [826, 267] on select "Choose an option... Pending Applied Excluded (Questions) Excluded (Expired) Exc…" at bounding box center [824, 274] width 164 height 31
select select ""excluded""
click at [742, 259] on select "Choose an option... Pending Applied Excluded (Questions) Excluded (Expired) Exc…" at bounding box center [824, 274] width 164 height 31
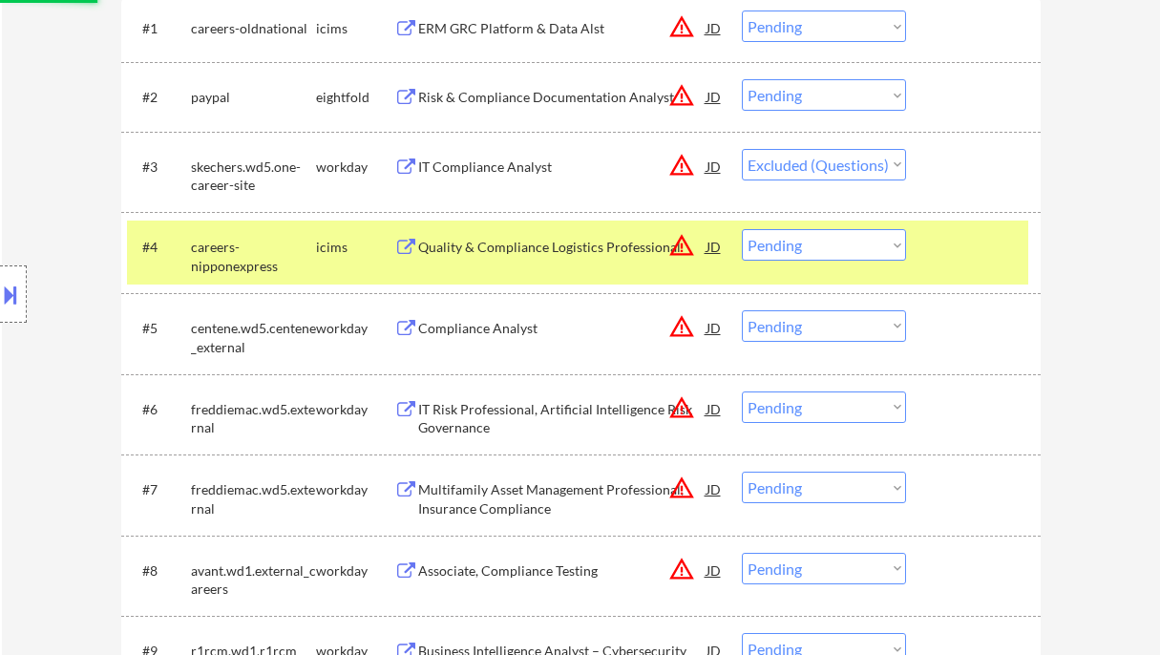
scroll to position [636, 0]
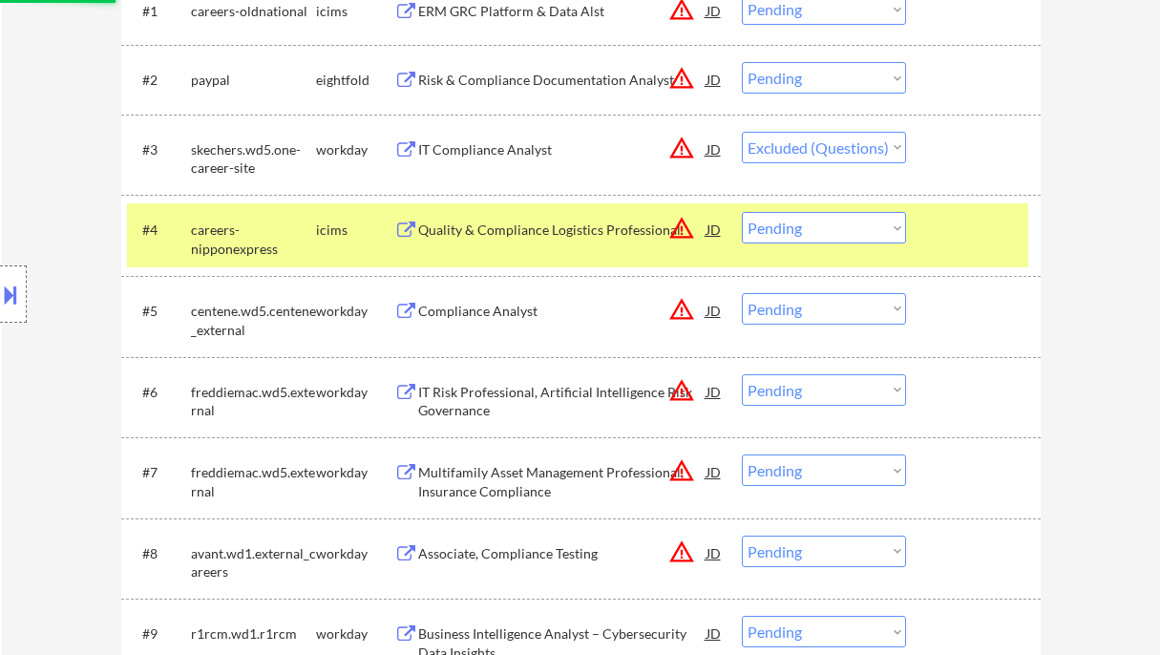
drag, startPoint x: 778, startPoint y: 301, endPoint x: 807, endPoint y: 323, distance: 36.1
click at [778, 301] on select "Choose an option... Pending Applied Excluded (Questions) Excluded (Expired) Exc…" at bounding box center [824, 308] width 164 height 31
select select ""excluded""
click at [742, 293] on select "Choose an option... Pending Applied Excluded (Questions) Excluded (Expired) Exc…" at bounding box center [824, 308] width 164 height 31
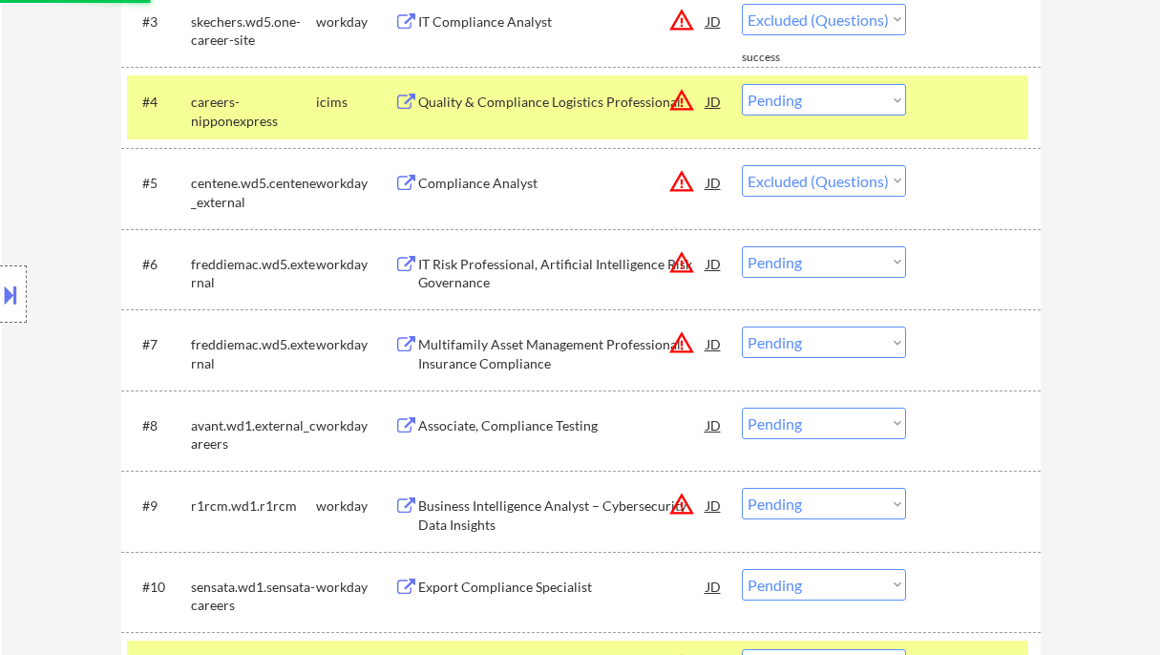
select select ""pending""
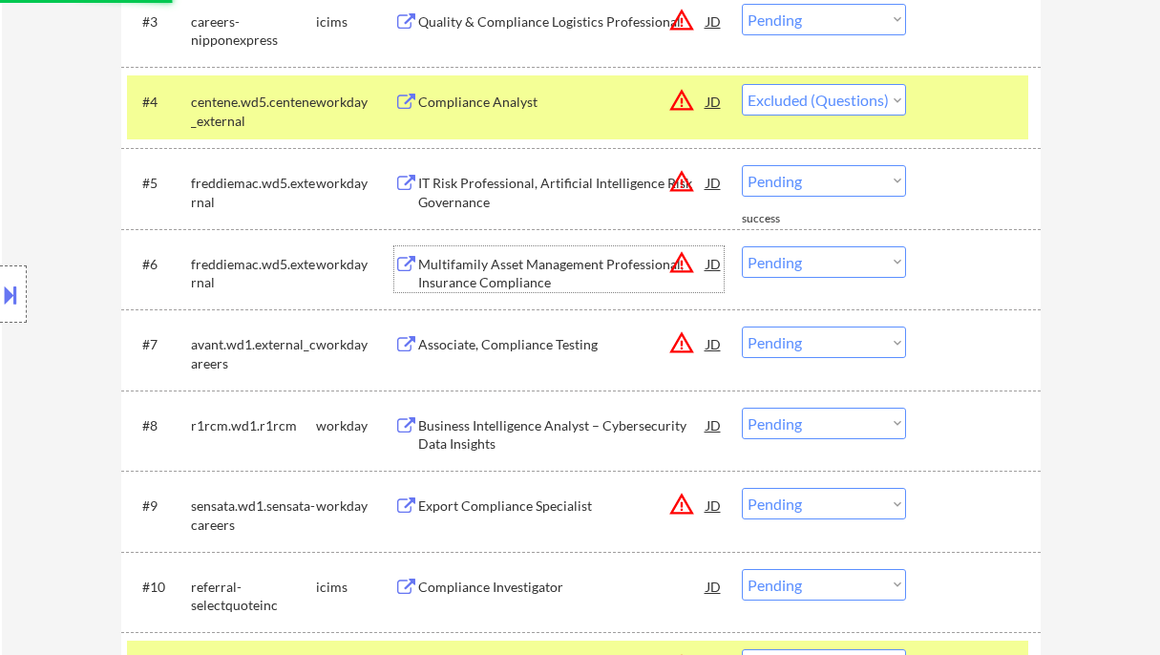
select select ""pending""
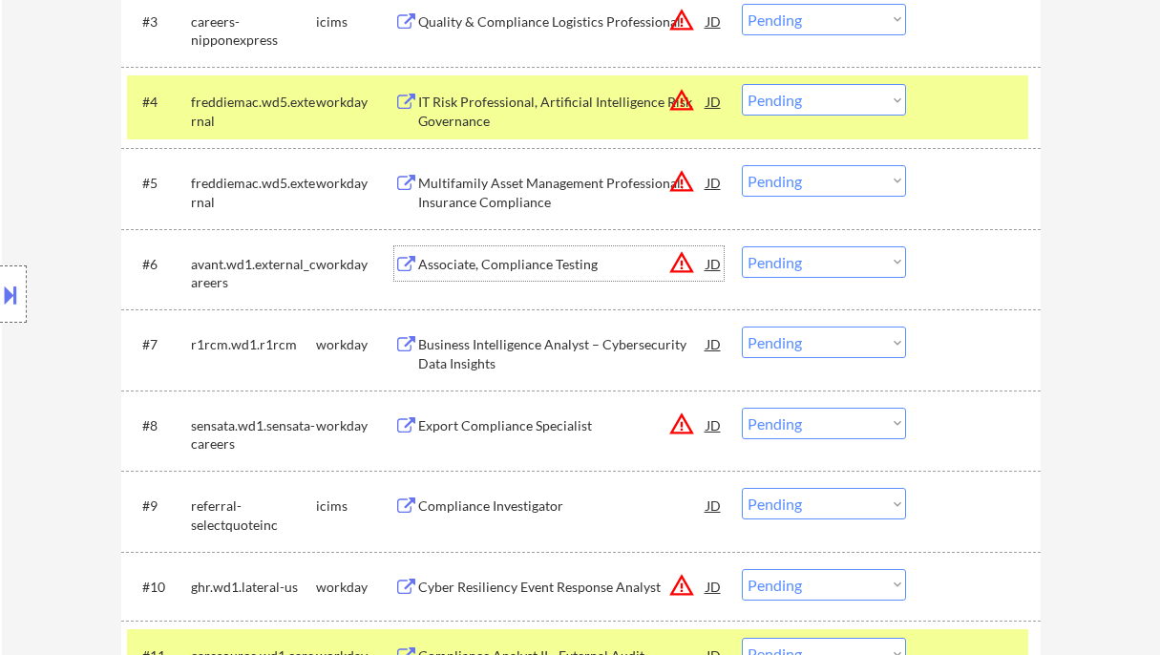
drag, startPoint x: 473, startPoint y: 278, endPoint x: 528, endPoint y: 209, distance: 87.7
click at [525, 188] on div "Multifamily Asset Management Professional, Insurance Compliance" at bounding box center [562, 192] width 288 height 37
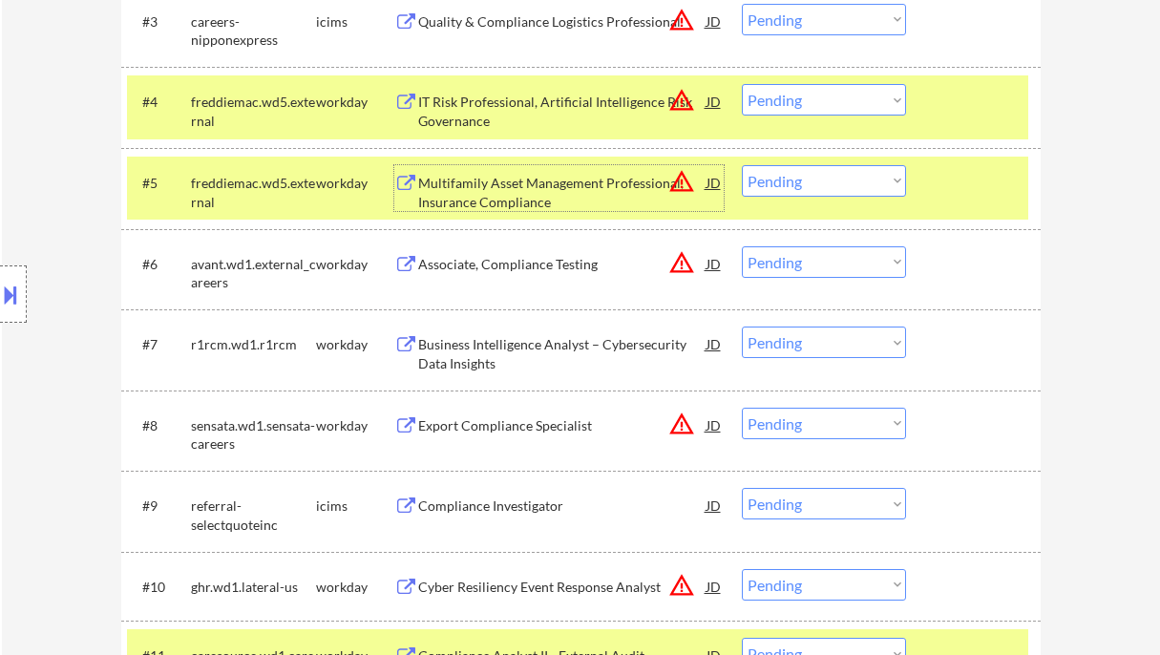
click at [790, 182] on select "Choose an option... Pending Applied Excluded (Questions) Excluded (Expired) Exc…" at bounding box center [824, 180] width 164 height 31
click at [742, 165] on select "Choose an option... Pending Applied Excluded (Questions) Excluded (Expired) Exc…" at bounding box center [824, 180] width 164 height 31
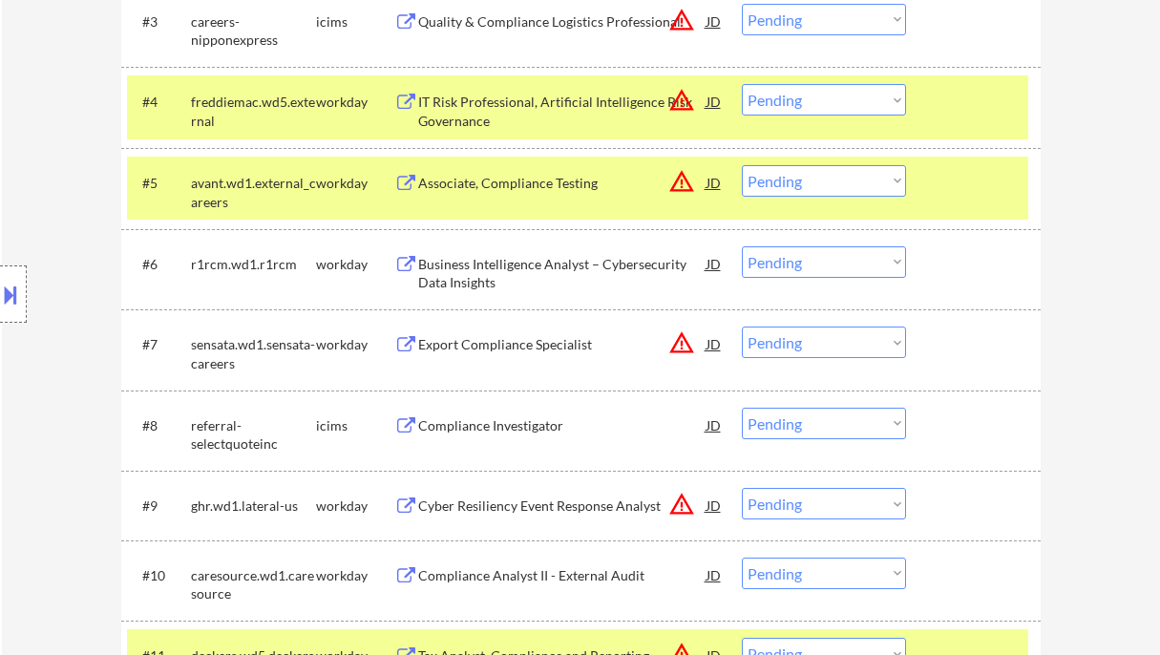
click at [529, 185] on div "Associate, Compliance Testing" at bounding box center [562, 183] width 288 height 19
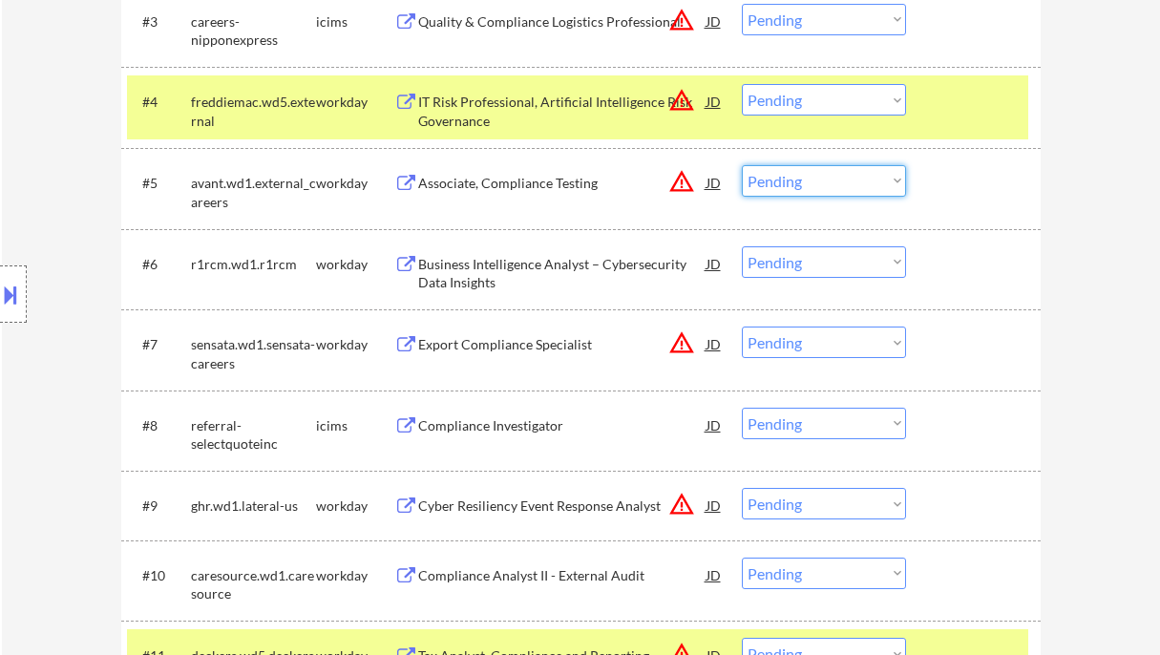
click at [822, 178] on select "Choose an option... Pending Applied Excluded (Questions) Excluded (Expired) Exc…" at bounding box center [824, 180] width 164 height 31
click at [742, 165] on select "Choose an option... Pending Applied Excluded (Questions) Excluded (Expired) Exc…" at bounding box center [824, 180] width 164 height 31
click at [524, 271] on div "Business Intelligence Analyst – Cybersecurity Data Insights" at bounding box center [562, 273] width 288 height 37
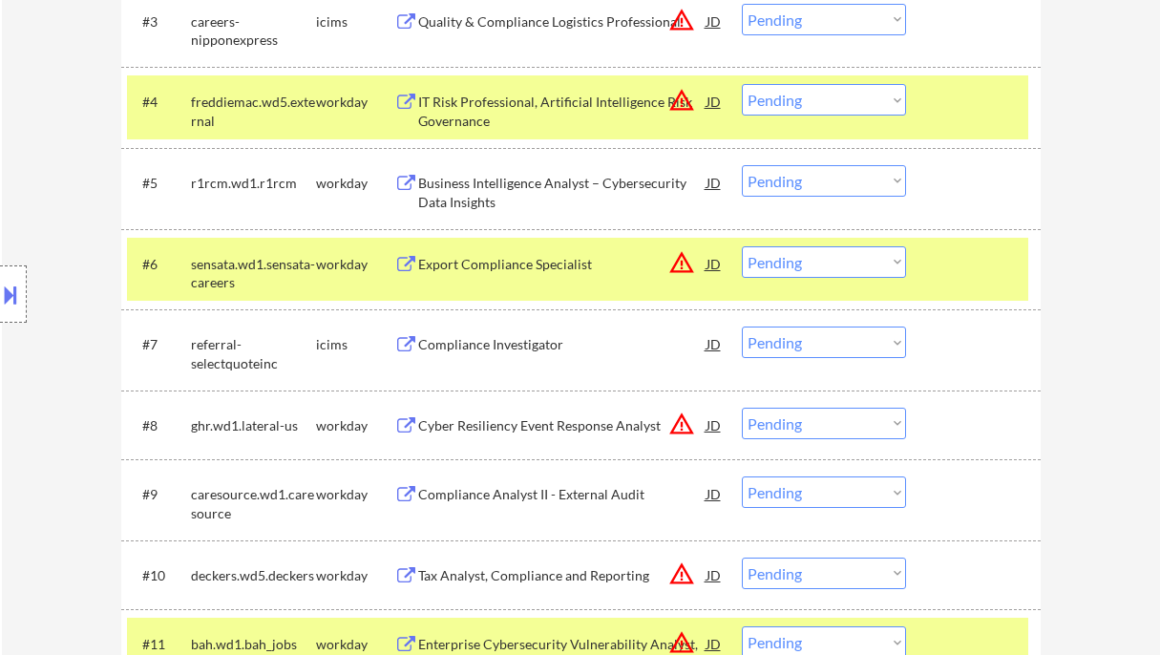
click at [807, 175] on select "Choose an option... Pending Applied Excluded (Questions) Excluded (Expired) Exc…" at bounding box center [824, 180] width 164 height 31
click at [742, 165] on select "Choose an option... Pending Applied Excluded (Questions) Excluded (Expired) Exc…" at bounding box center [824, 180] width 164 height 31
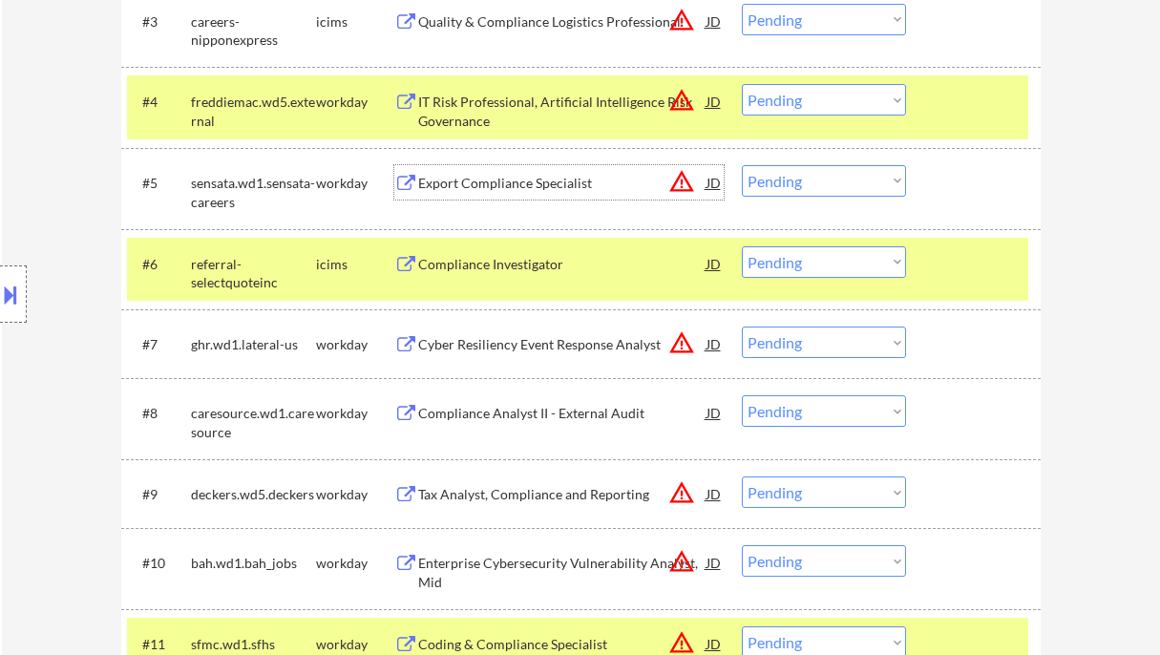
click at [521, 198] on div "Export Compliance Specialist" at bounding box center [562, 182] width 288 height 34
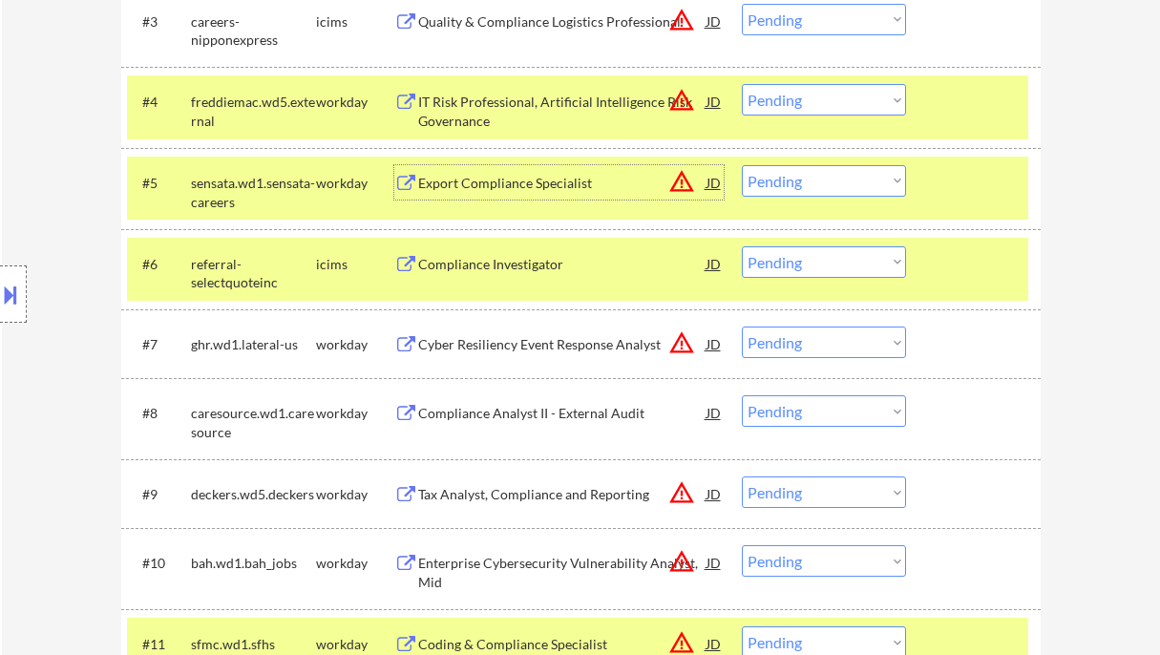
click at [718, 182] on div "JD" at bounding box center [713, 182] width 19 height 34
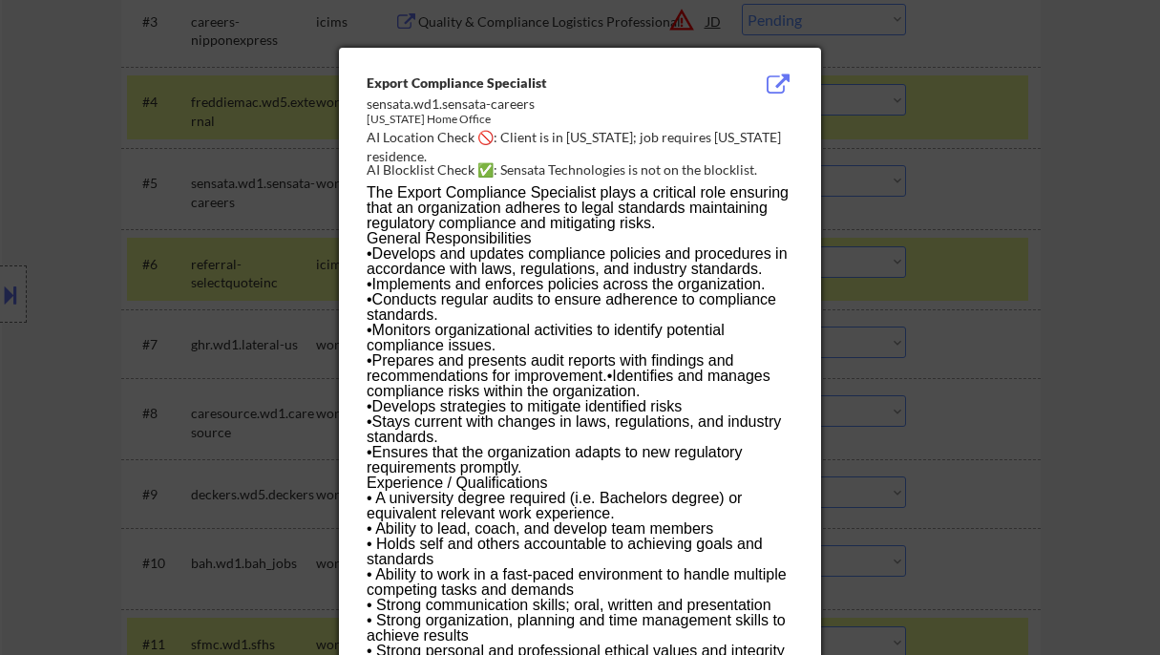
click at [1001, 238] on div at bounding box center [580, 327] width 1160 height 655
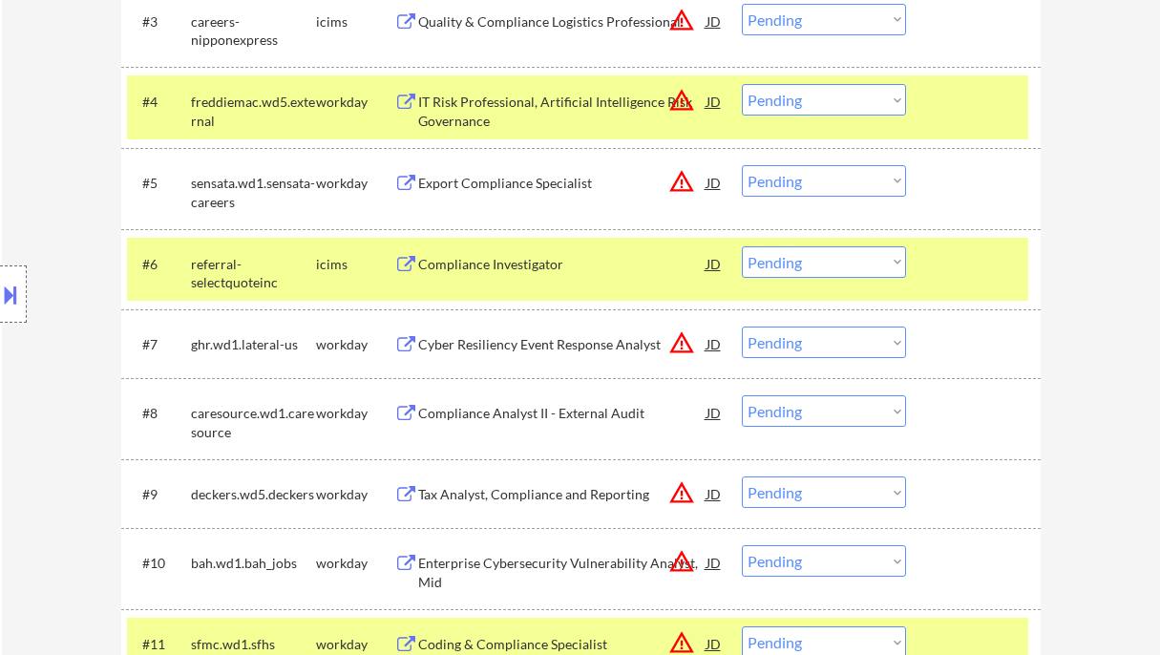
click at [11, 297] on button at bounding box center [10, 294] width 21 height 31
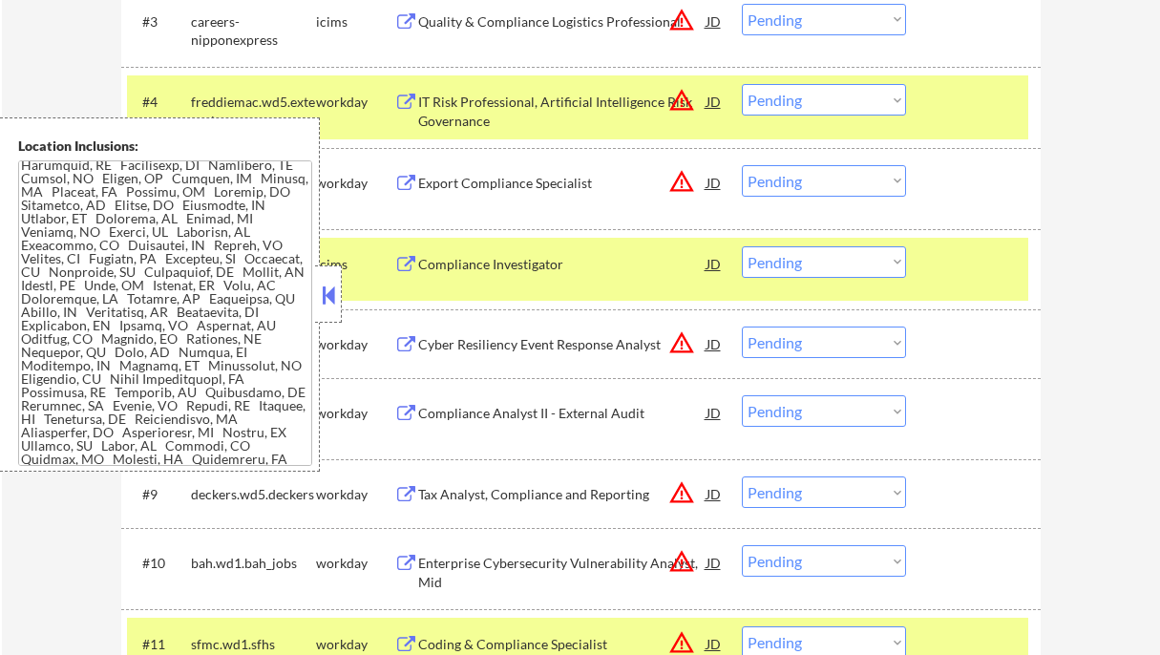
scroll to position [2418, 0]
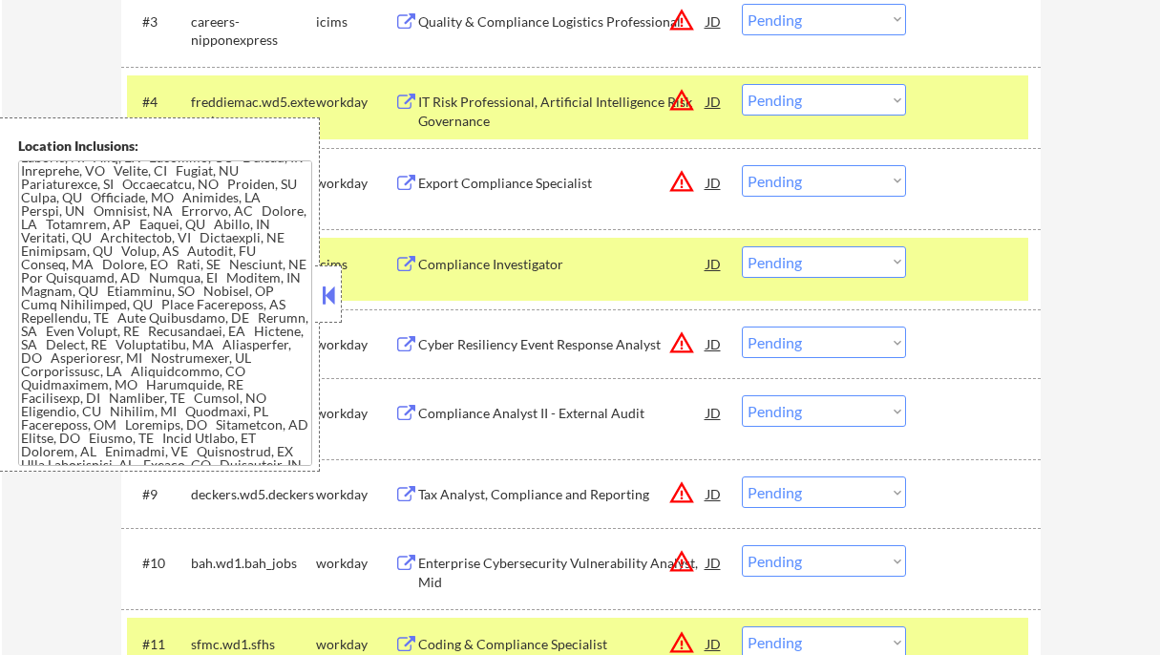
click at [325, 294] on button at bounding box center [328, 295] width 21 height 29
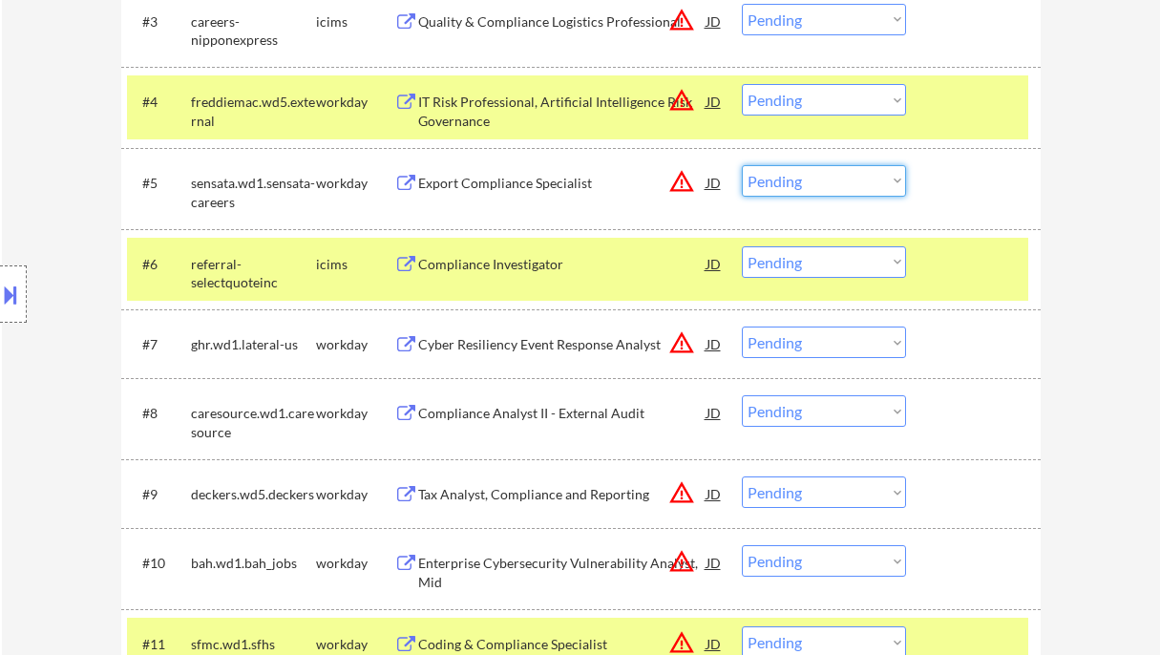
click at [797, 186] on select "Choose an option... Pending Applied Excluded (Questions) Excluded (Expired) Exc…" at bounding box center [824, 180] width 164 height 31
click at [742, 165] on select "Choose an option... Pending Applied Excluded (Questions) Excluded (Expired) Exc…" at bounding box center [824, 180] width 164 height 31
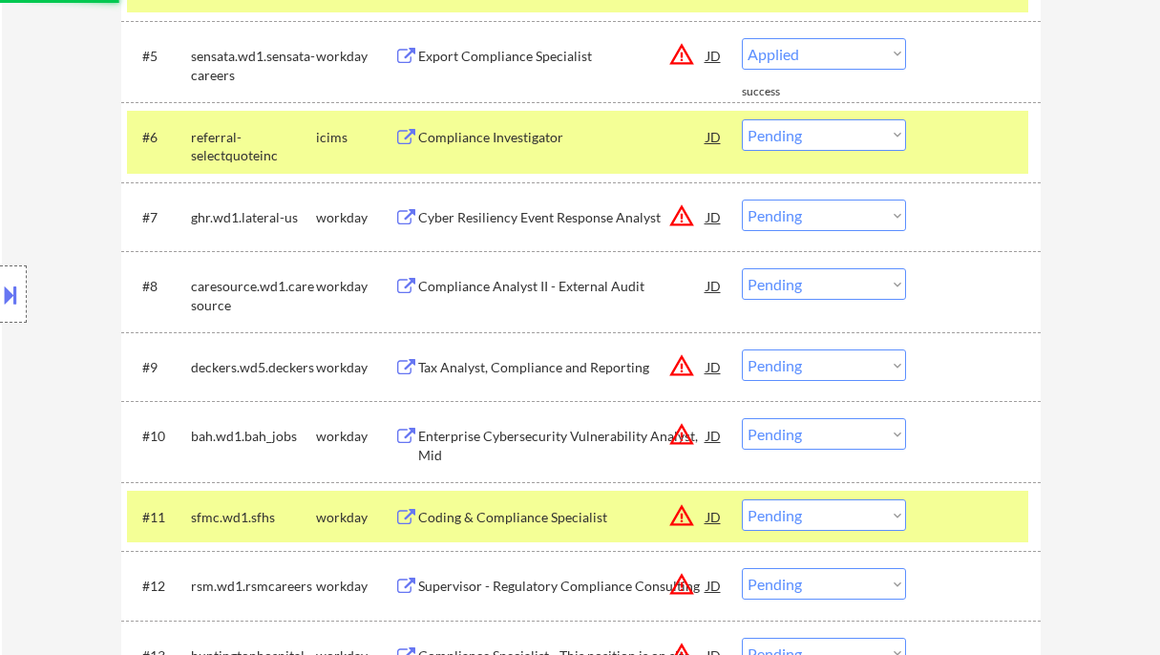
select select ""pending""
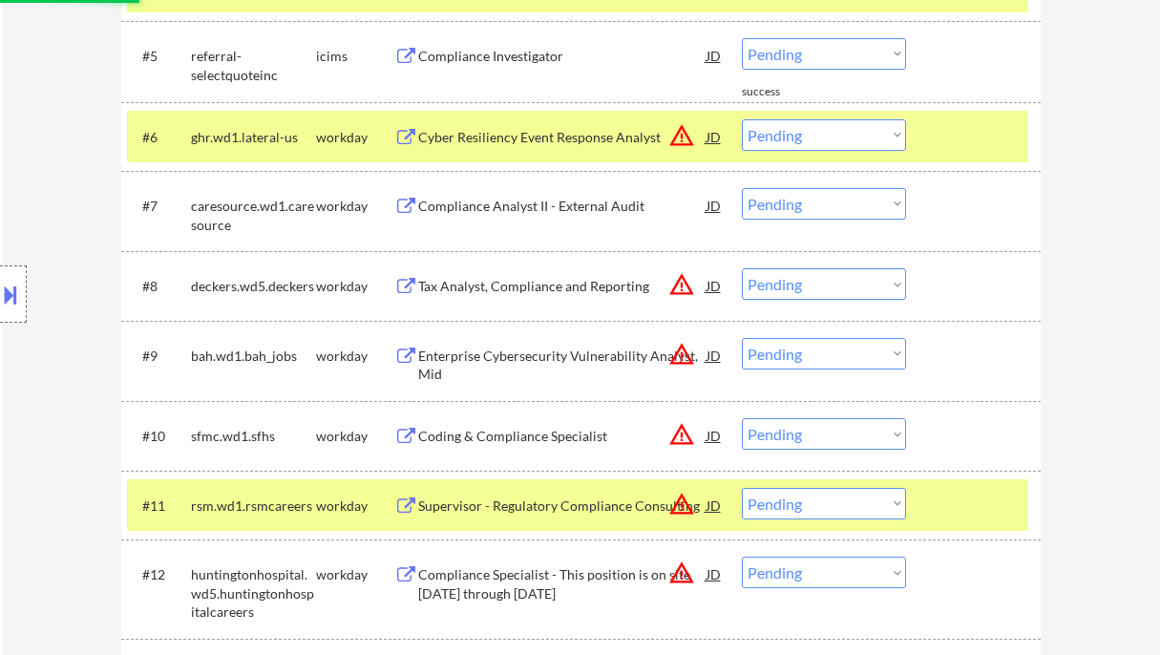
scroll to position [764, 0]
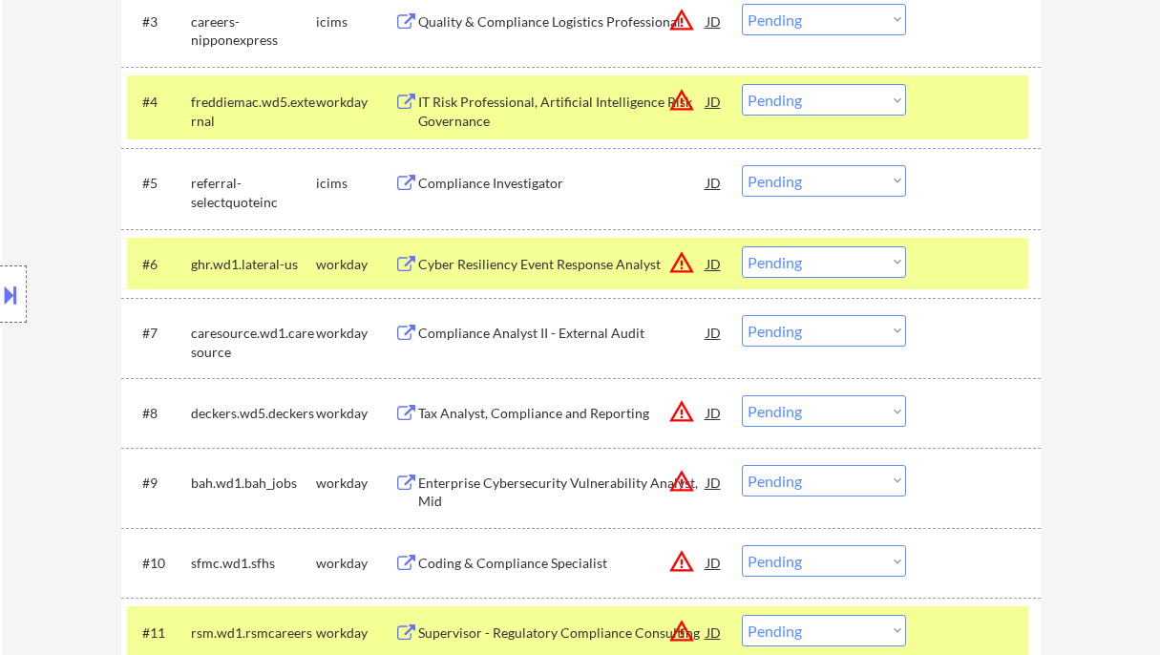
click at [522, 334] on div "Compliance Analyst II - External Audit" at bounding box center [562, 333] width 288 height 19
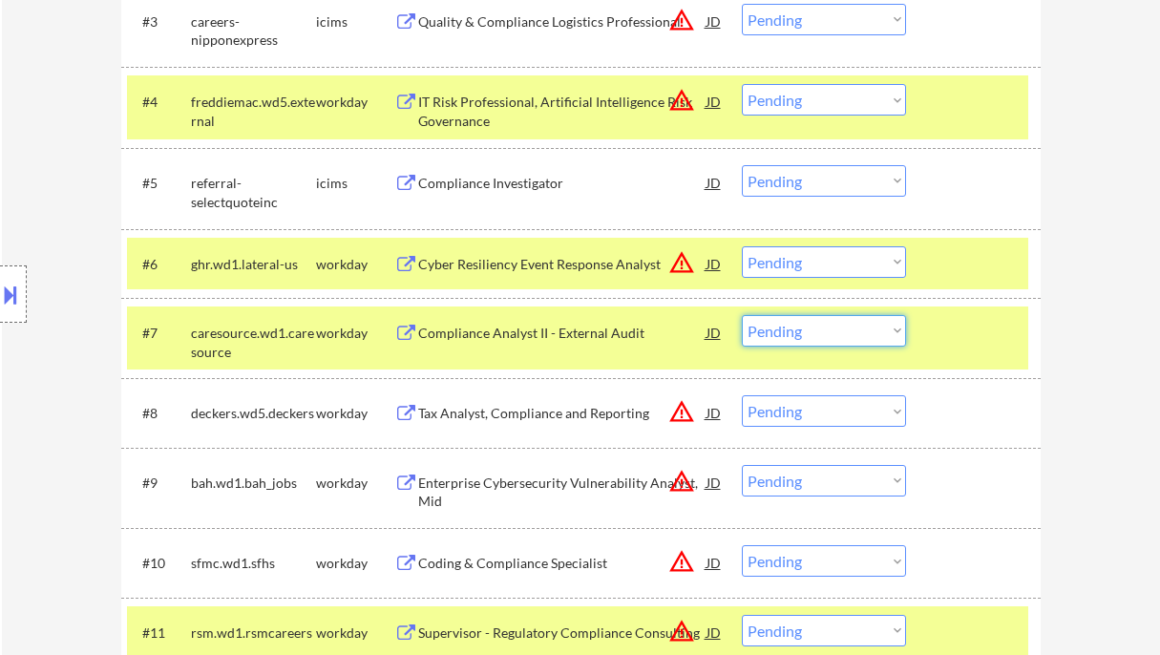
drag, startPoint x: 770, startPoint y: 328, endPoint x: 793, endPoint y: 345, distance: 28.1
click at [770, 328] on select "Choose an option... Pending Applied Excluded (Questions) Excluded (Expired) Exc…" at bounding box center [824, 330] width 164 height 31
click at [742, 315] on select "Choose an option... Pending Applied Excluded (Questions) Excluded (Expired) Exc…" at bounding box center [824, 330] width 164 height 31
select select ""pending""
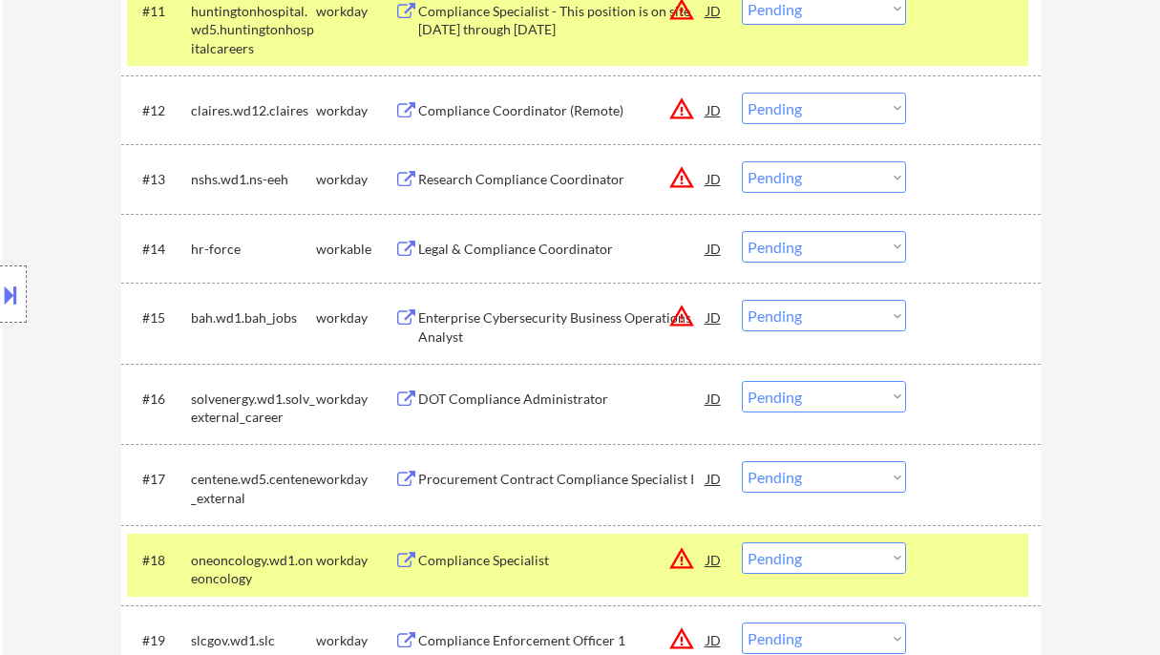
scroll to position [1399, 0]
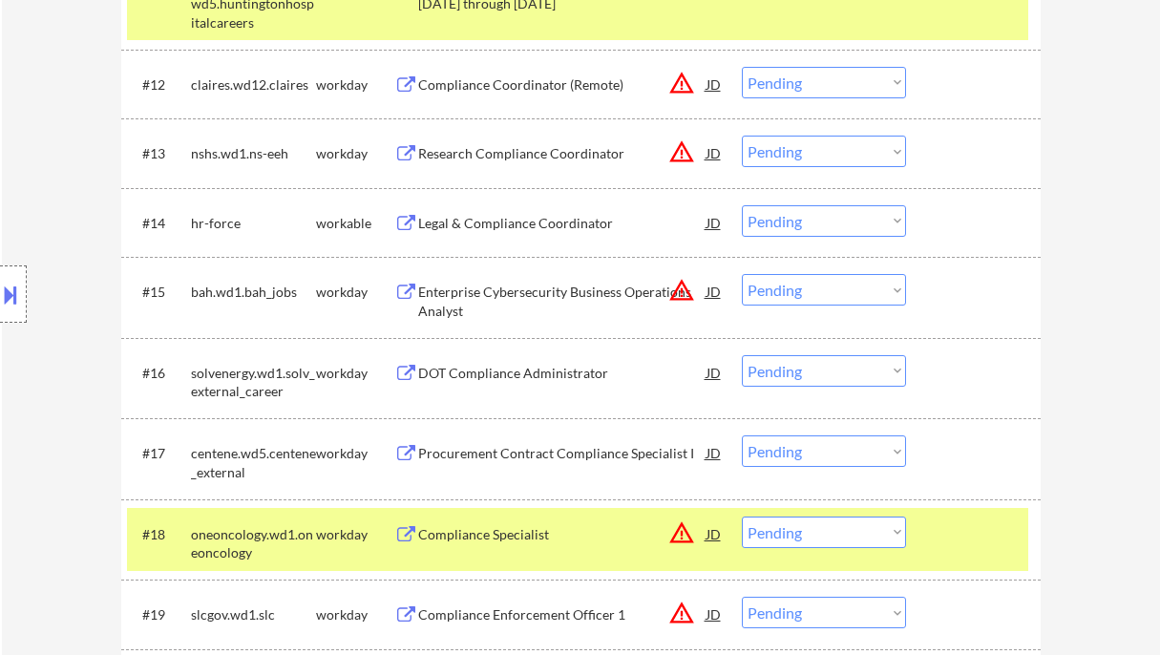
click at [555, 374] on div "DOT Compliance Administrator" at bounding box center [562, 373] width 288 height 19
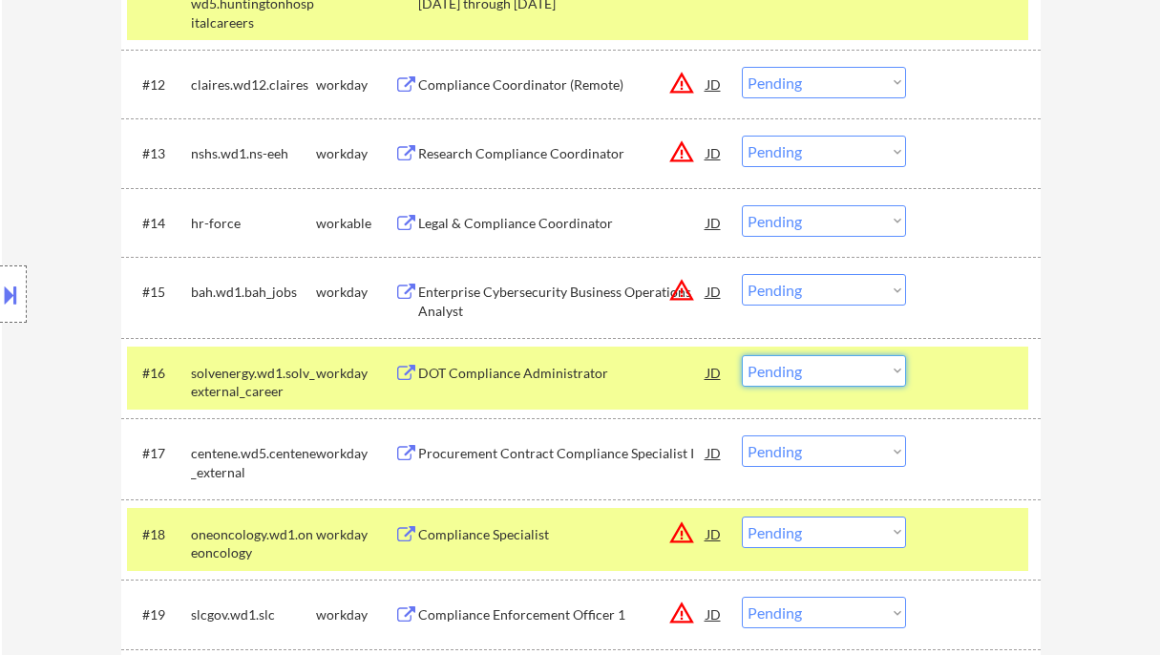
click at [771, 358] on select "Choose an option... Pending Applied Excluded (Questions) Excluded (Expired) Exc…" at bounding box center [824, 370] width 164 height 31
click at [742, 355] on select "Choose an option... Pending Applied Excluded (Questions) Excluded (Expired) Exc…" at bounding box center [824, 370] width 164 height 31
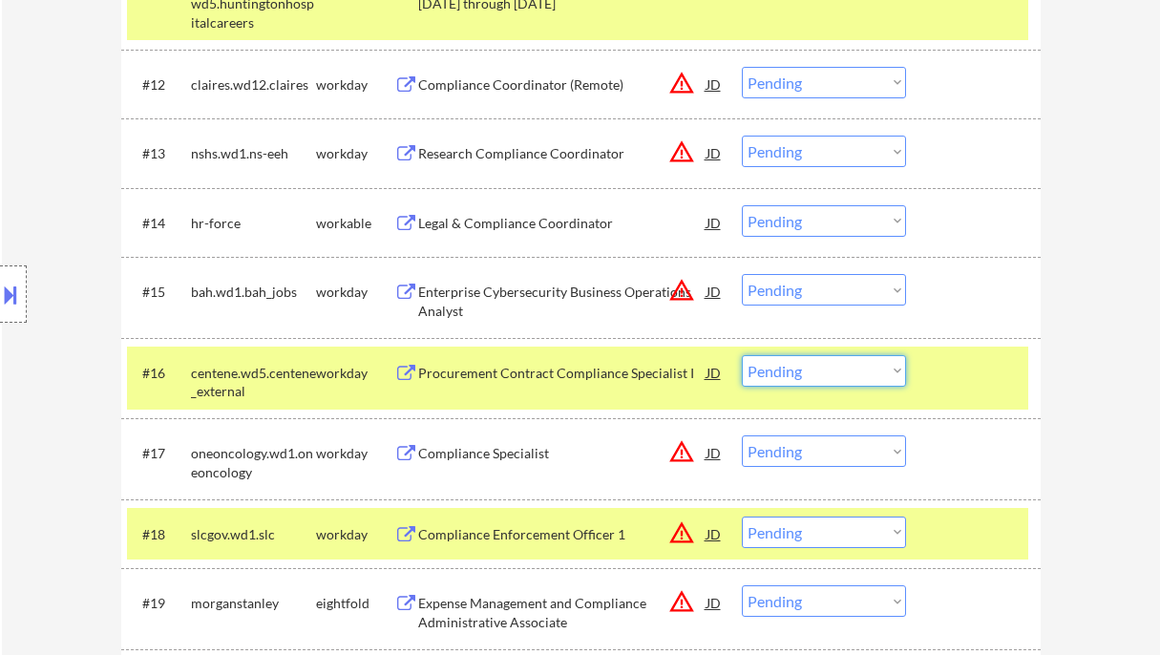
drag, startPoint x: 819, startPoint y: 374, endPoint x: 827, endPoint y: 385, distance: 13.0
click at [819, 374] on select "Choose an option... Pending Applied Excluded (Questions) Excluded (Expired) Exc…" at bounding box center [824, 370] width 164 height 31
click at [742, 355] on select "Choose an option... Pending Applied Excluded (Questions) Excluded (Expired) Exc…" at bounding box center [824, 370] width 164 height 31
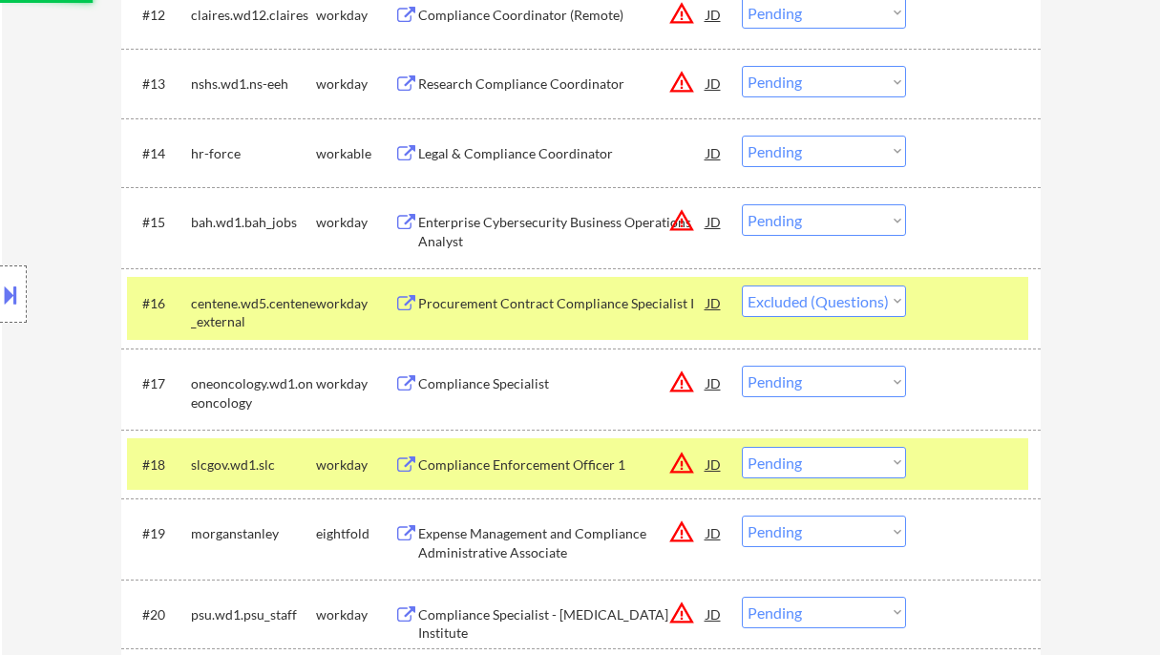
scroll to position [1527, 0]
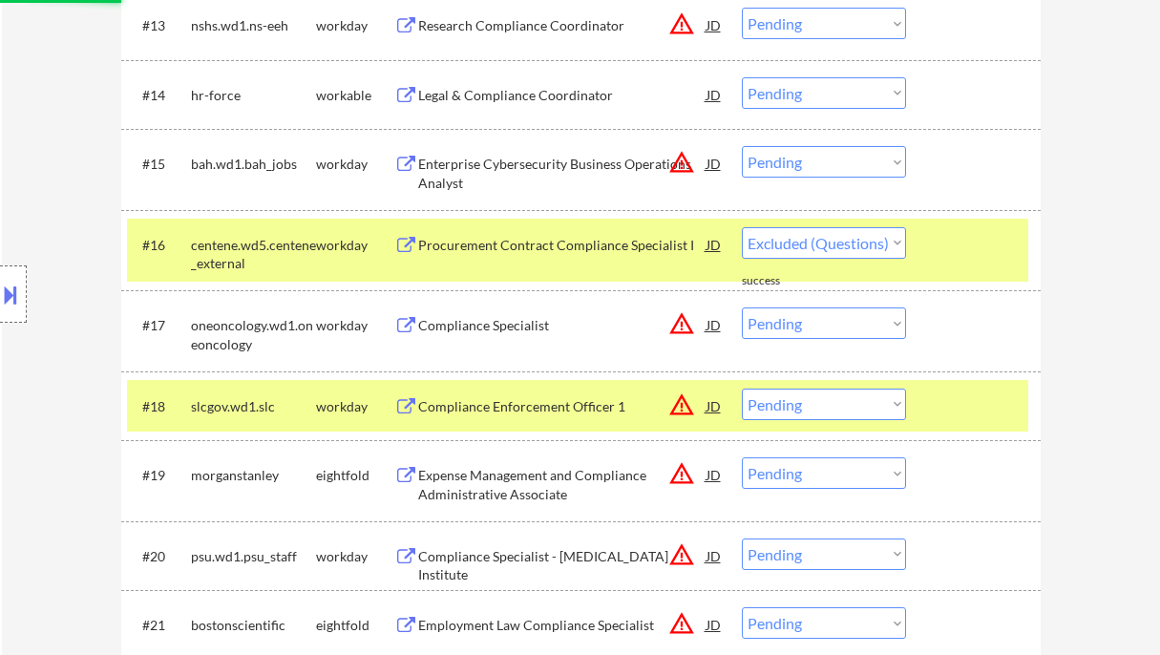
select select ""pending""
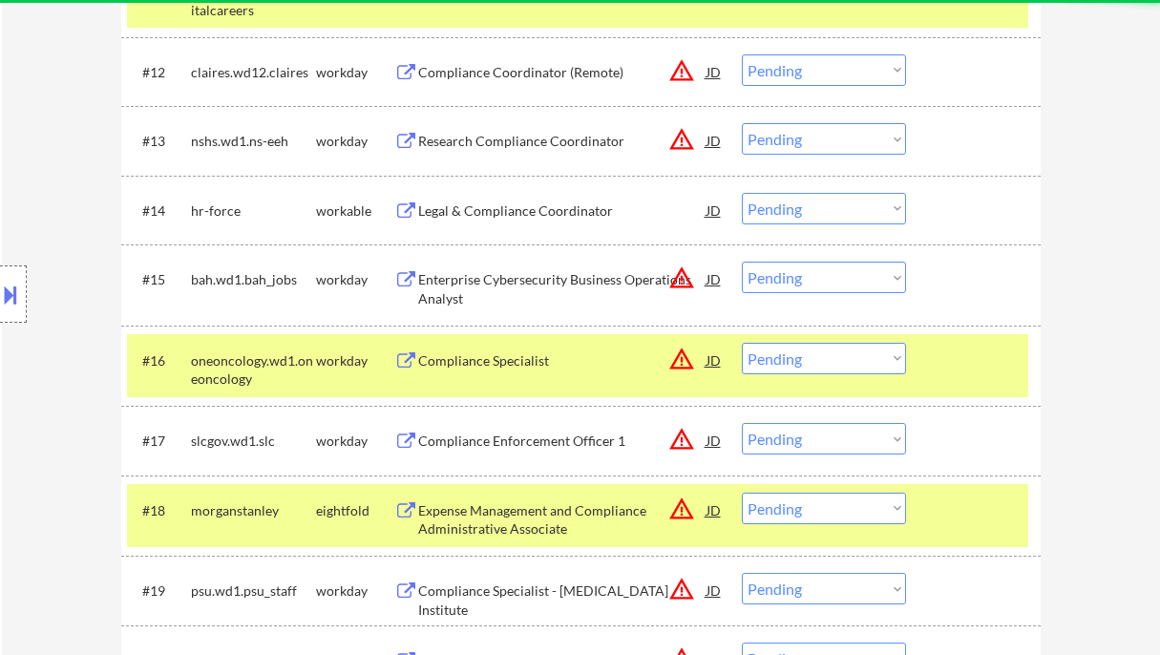
scroll to position [1399, 0]
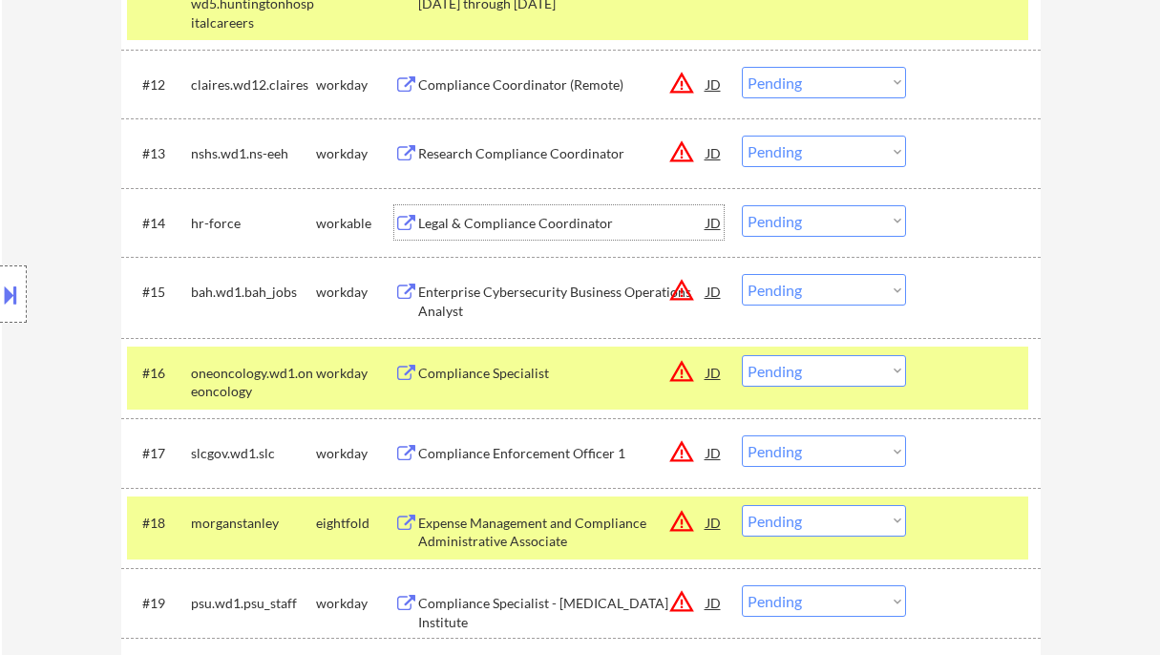
click at [468, 231] on div "Legal & Compliance Coordinator" at bounding box center [562, 223] width 288 height 19
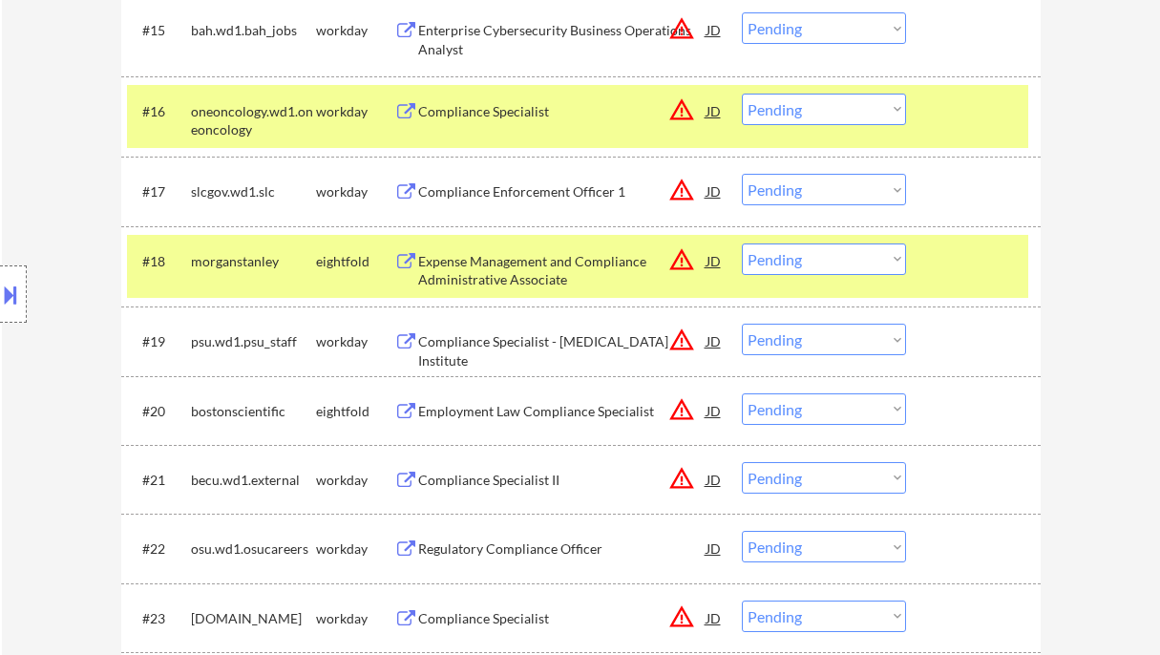
scroll to position [1781, 0]
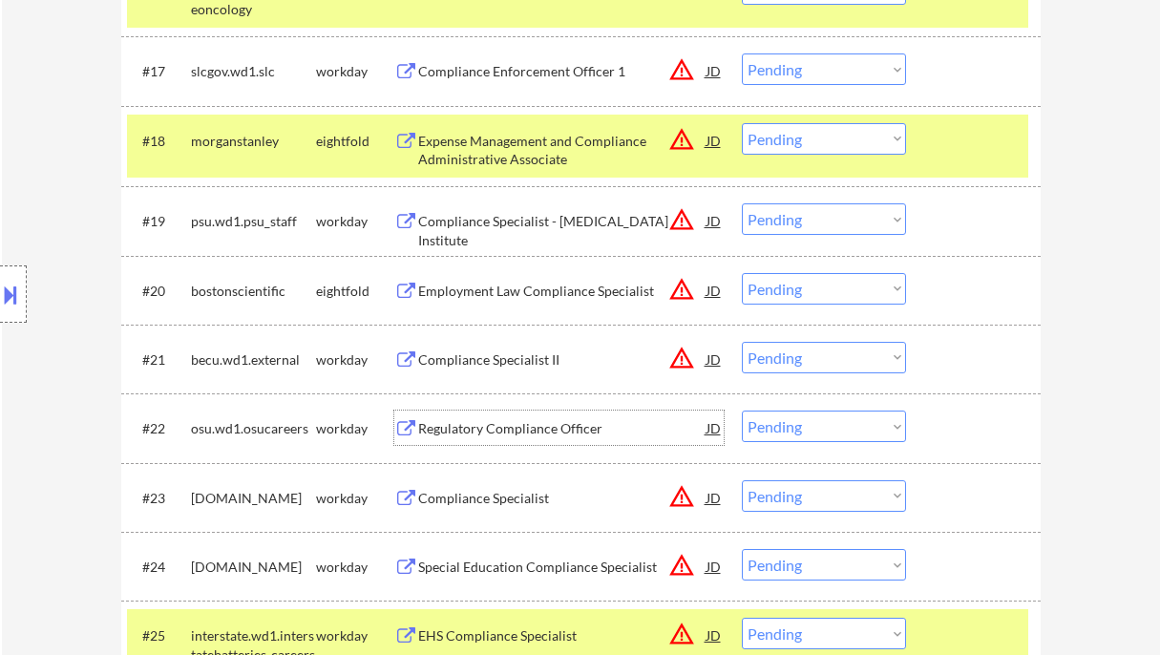
click at [559, 432] on div "Regulatory Compliance Officer" at bounding box center [562, 428] width 288 height 19
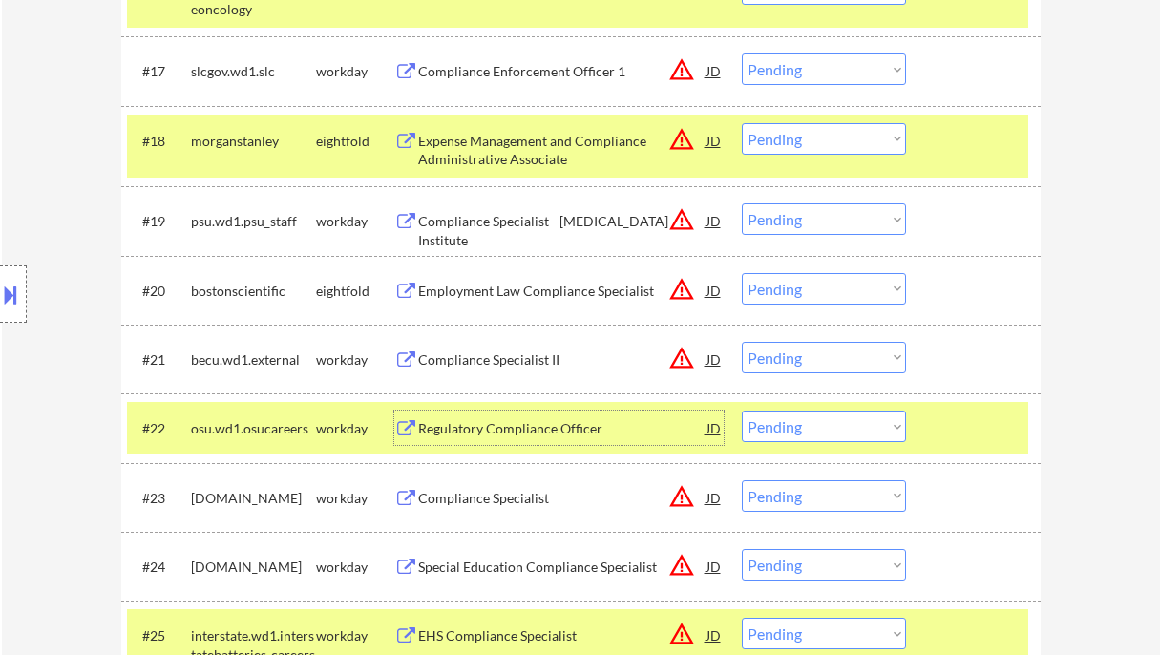
scroll to position [1909, 0]
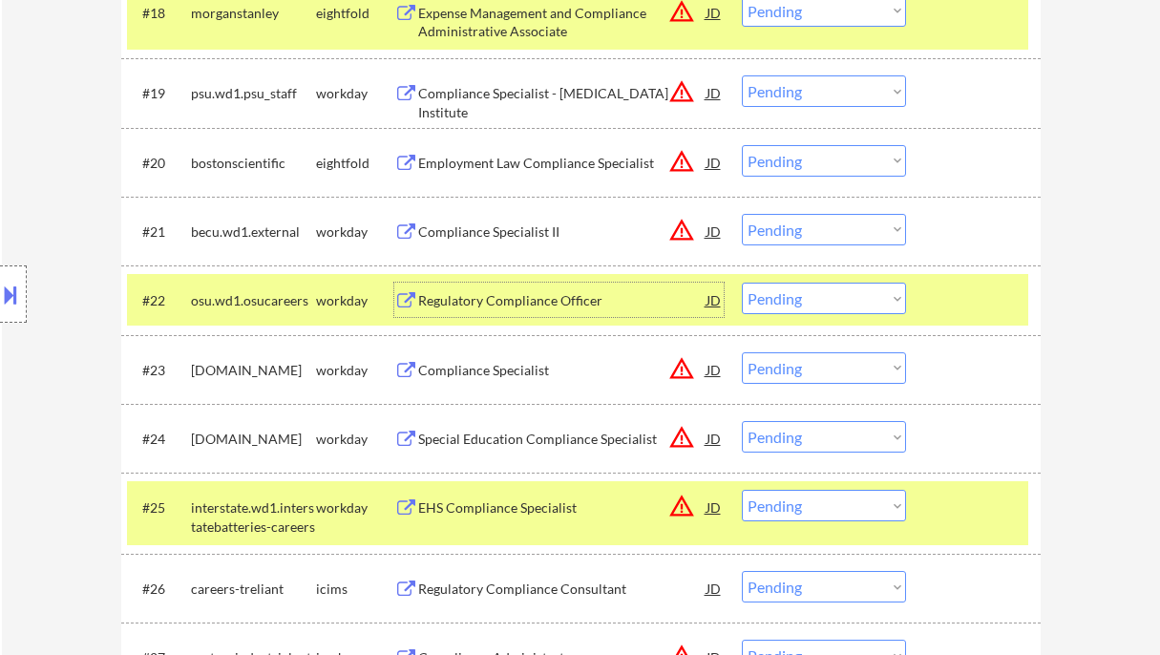
click at [829, 306] on select "Choose an option... Pending Applied Excluded (Questions) Excluded (Expired) Exc…" at bounding box center [824, 298] width 164 height 31
click at [742, 283] on select "Choose an option... Pending Applied Excluded (Questions) Excluded (Expired) Exc…" at bounding box center [824, 298] width 164 height 31
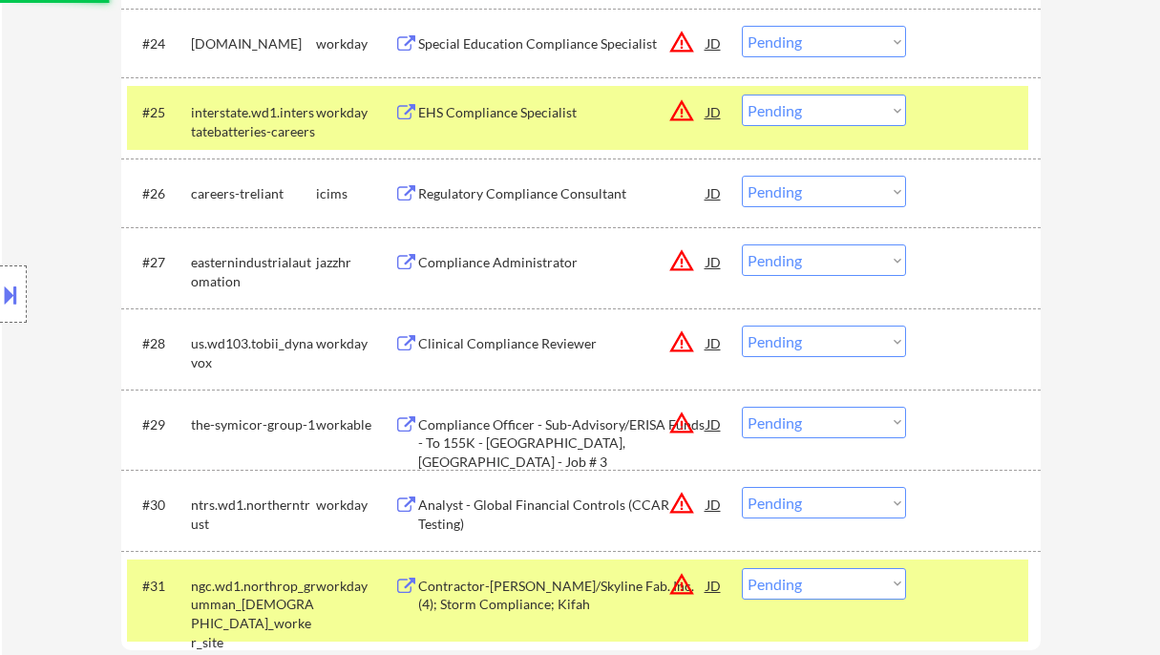
scroll to position [2418, 0]
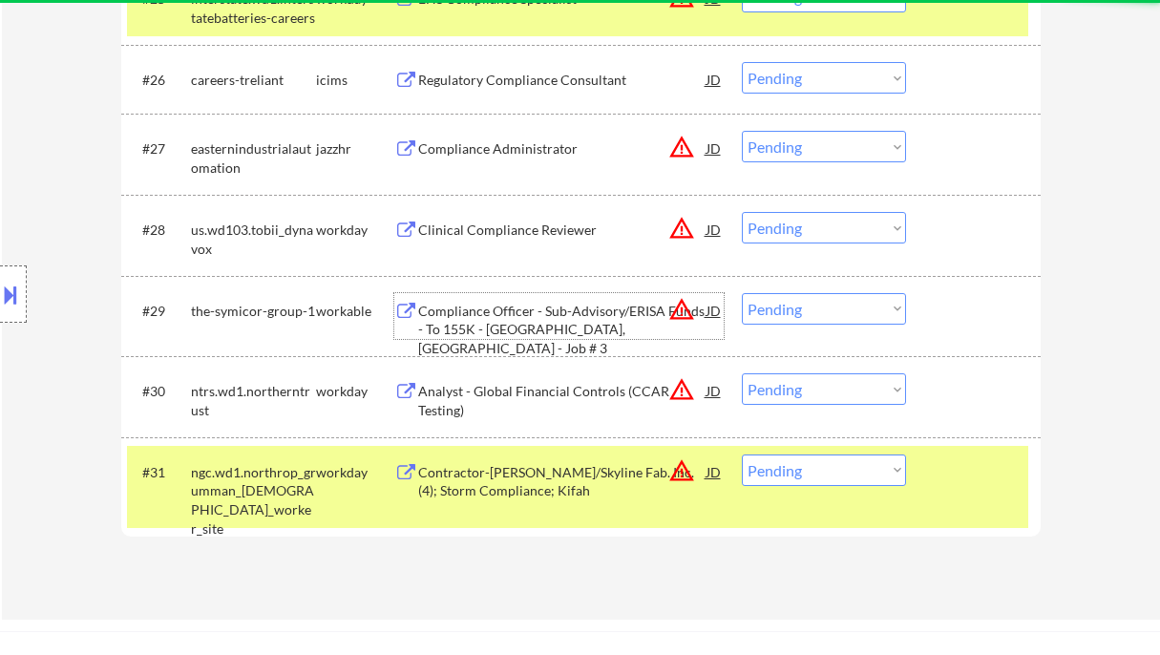
click at [542, 311] on div "Compliance Officer - Sub-Advisory/ERISA Funds - To 155K - [GEOGRAPHIC_DATA], [G…" at bounding box center [562, 330] width 288 height 56
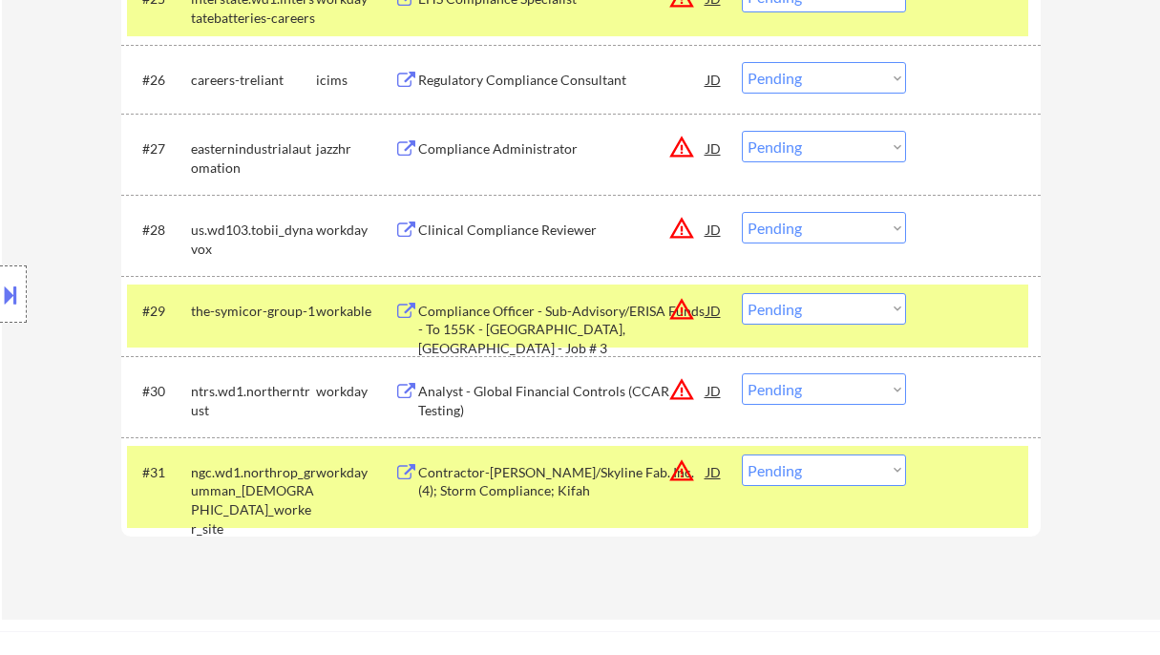
select select ""pending""
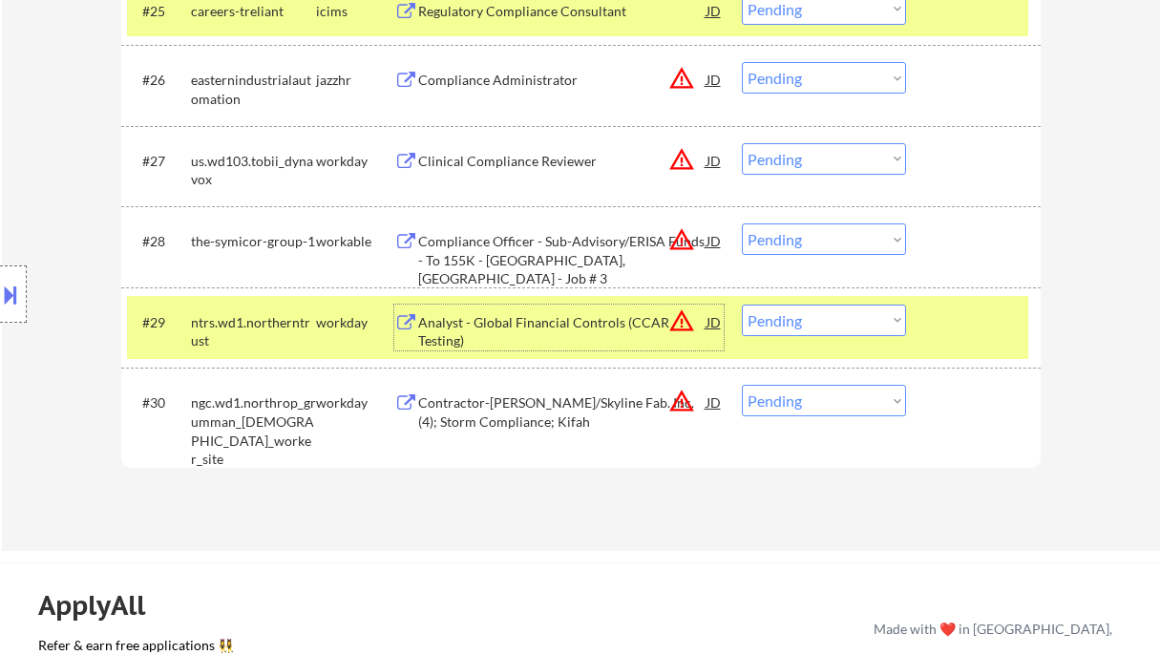
click at [11, 289] on button at bounding box center [10, 294] width 21 height 31
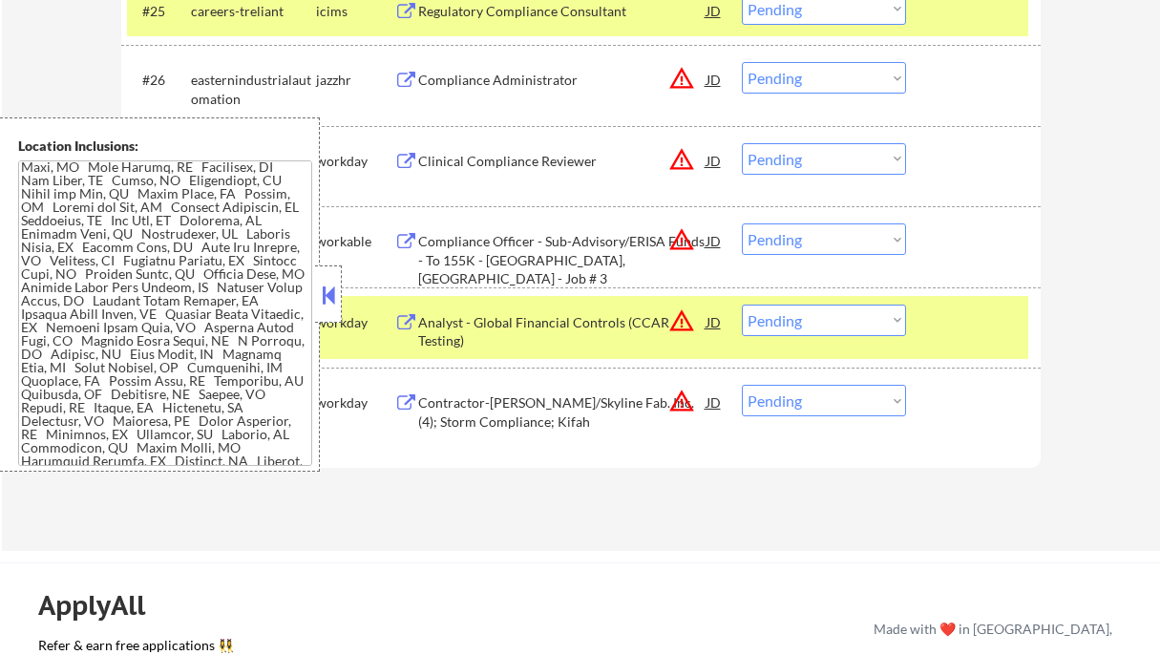
scroll to position [1100, 0]
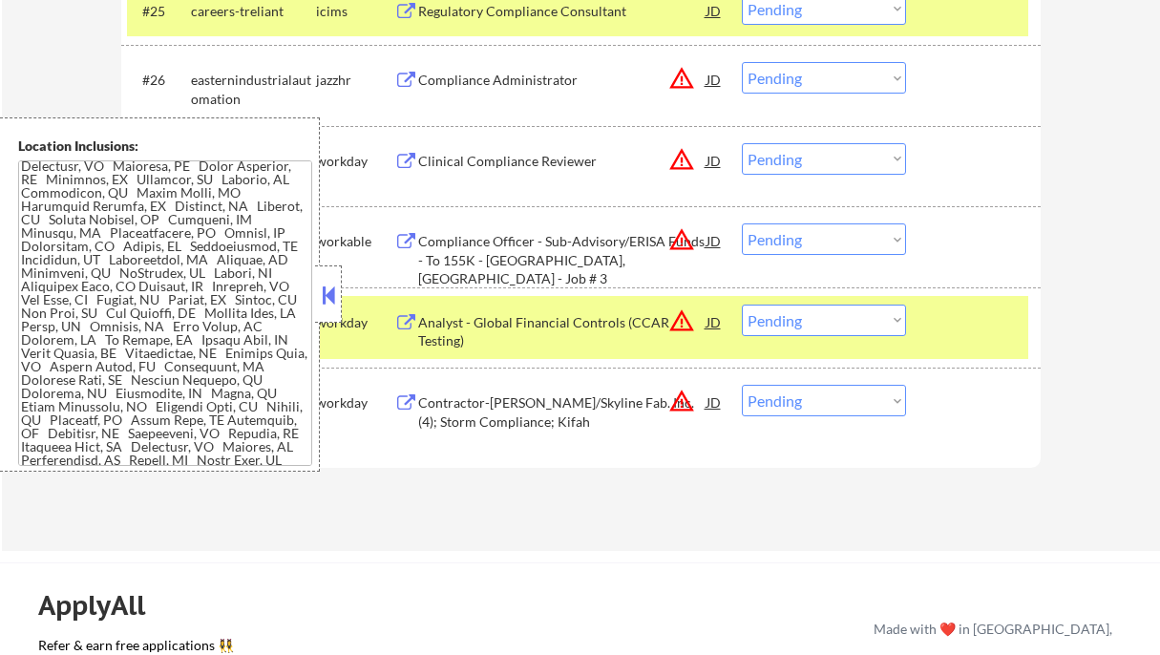
drag, startPoint x: 319, startPoint y: 304, endPoint x: 345, endPoint y: 285, distance: 31.5
click at [320, 303] on button at bounding box center [328, 295] width 21 height 29
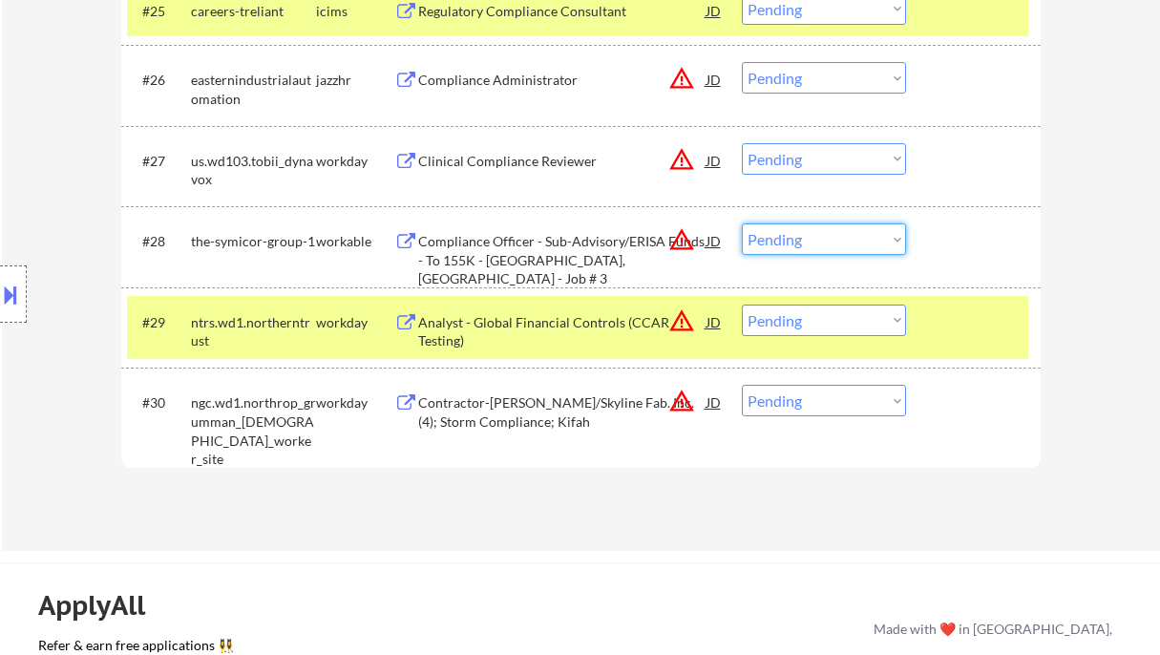
drag, startPoint x: 814, startPoint y: 229, endPoint x: 821, endPoint y: 254, distance: 25.7
click at [814, 229] on select "Choose an option... Pending Applied Excluded (Questions) Excluded (Expired) Exc…" at bounding box center [824, 238] width 164 height 31
click at [742, 223] on select "Choose an option... Pending Applied Excluded (Questions) Excluded (Expired) Exc…" at bounding box center [824, 238] width 164 height 31
select select ""pending""
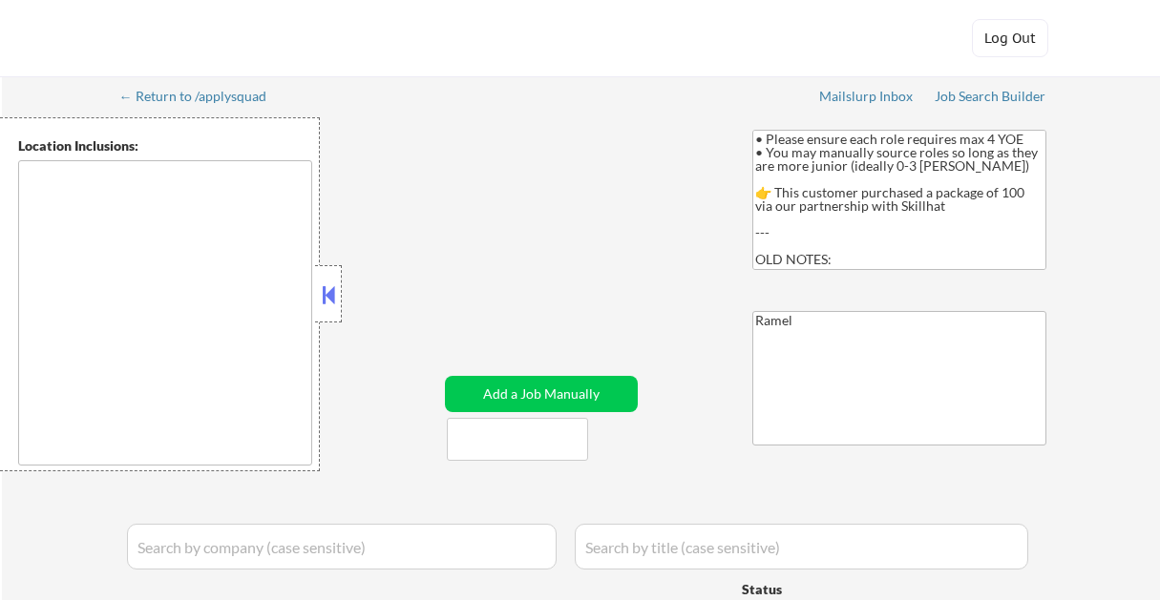
type textarea "[GEOGRAPHIC_DATA], [GEOGRAPHIC_DATA] [GEOGRAPHIC_DATA], [GEOGRAPHIC_DATA] [GEOG…"
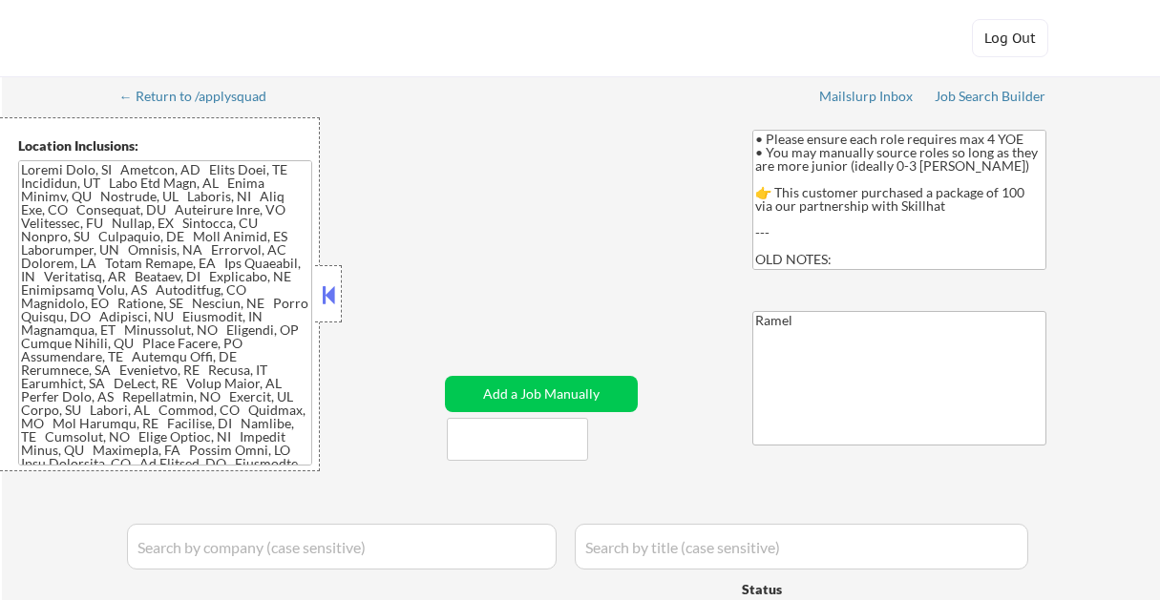
select select ""pending""
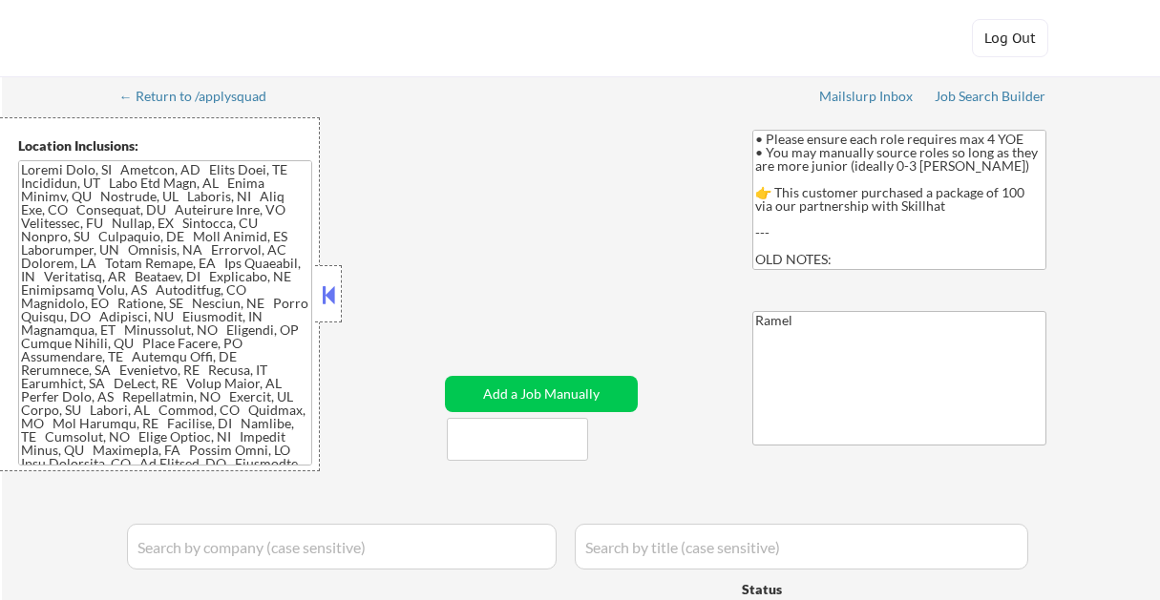
select select ""pending""
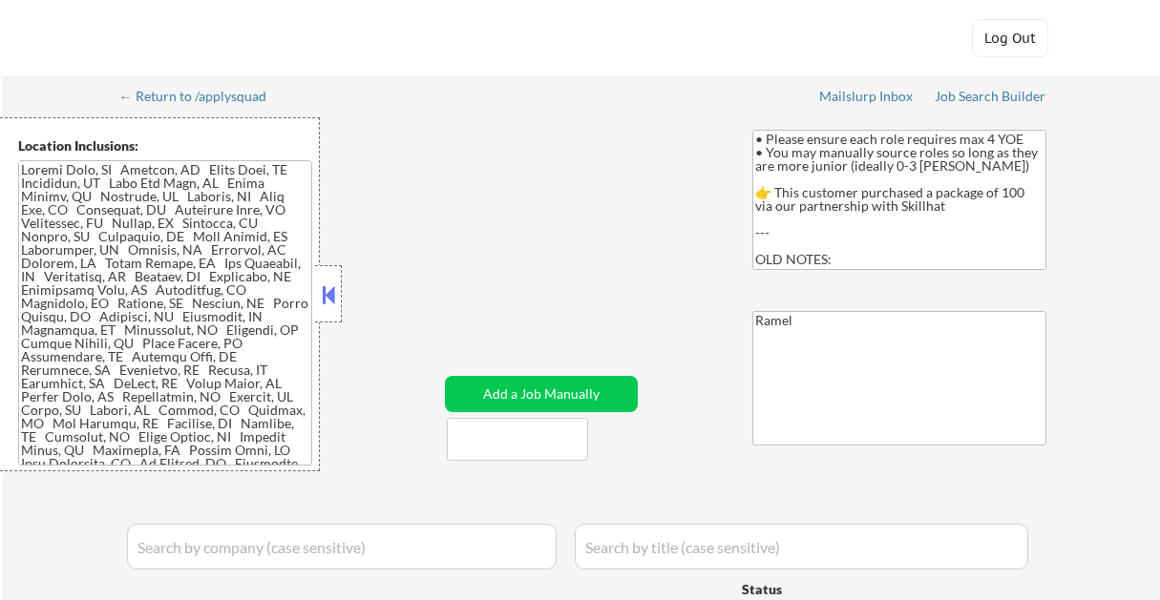
select select ""pending""
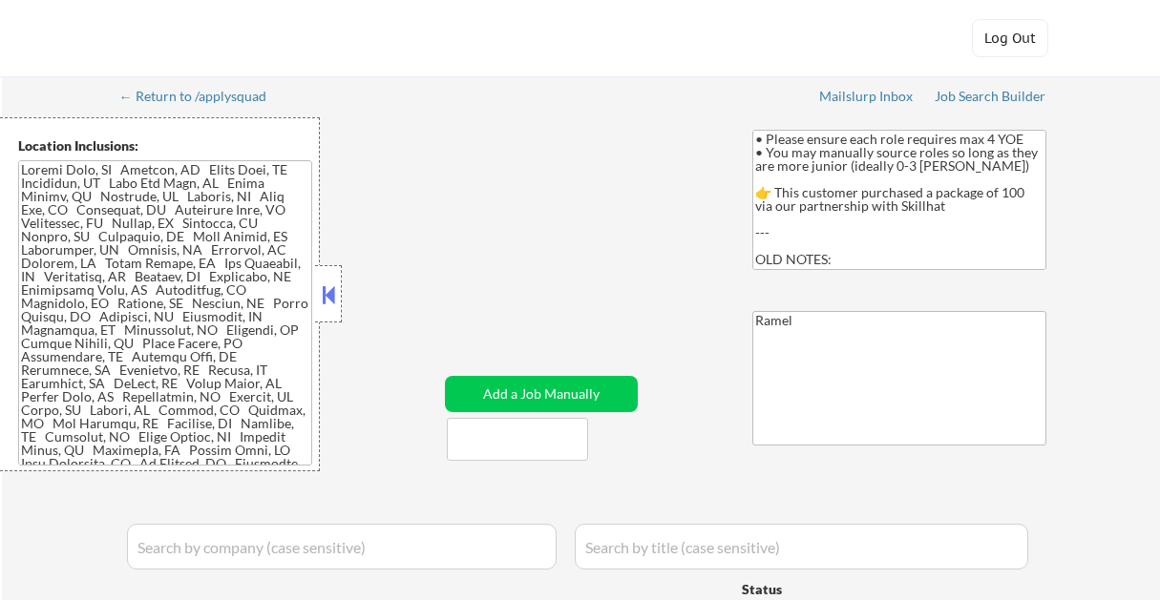
select select ""pending""
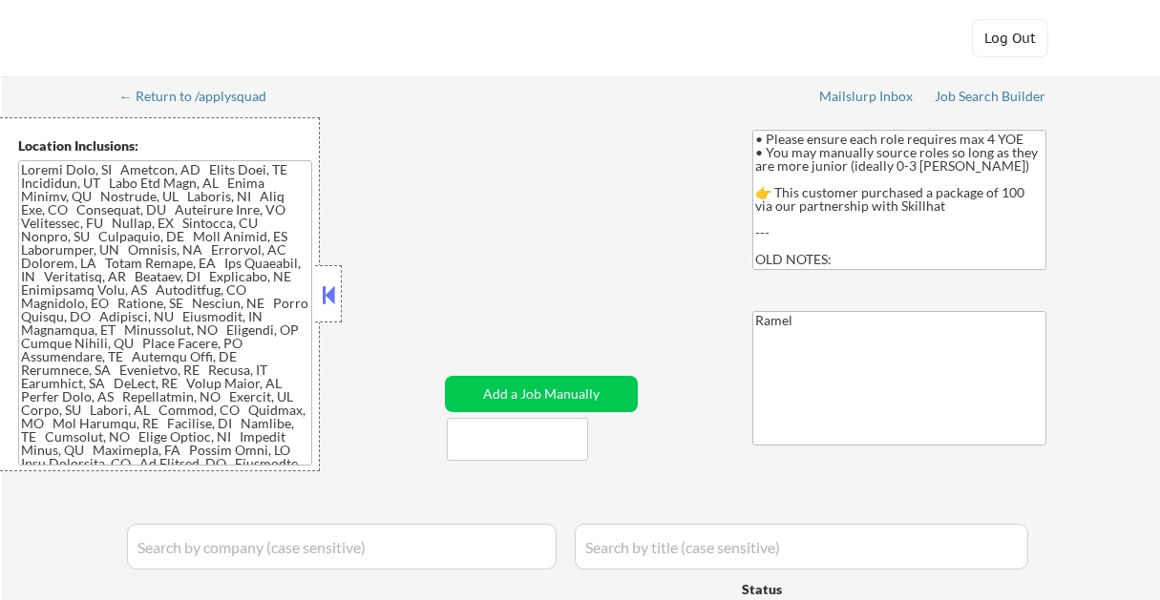
select select ""pending""
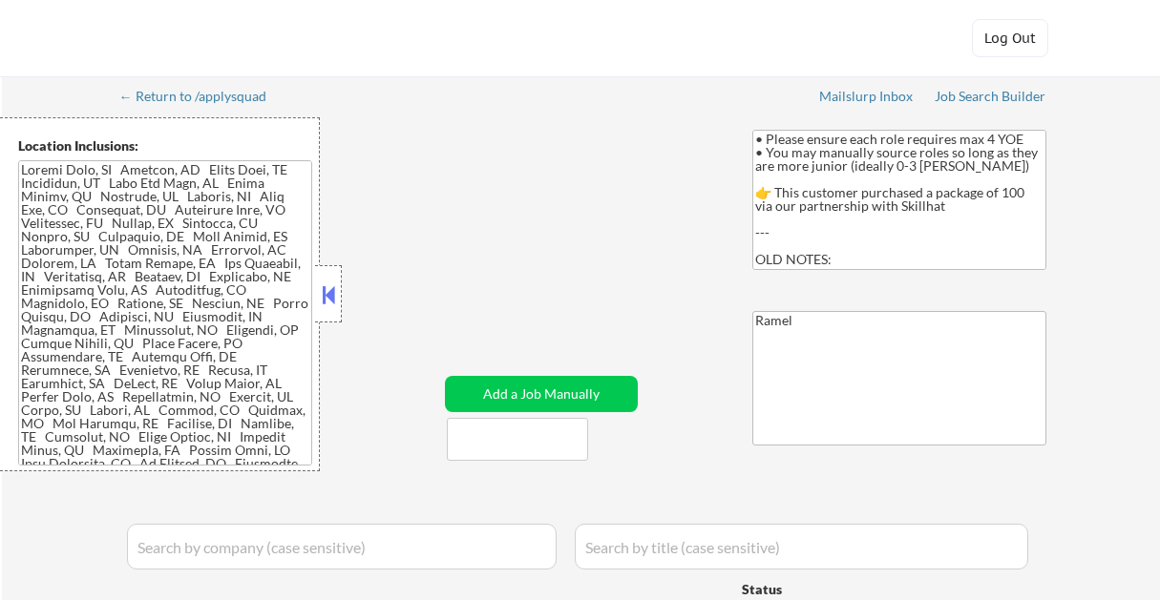
select select ""pending""
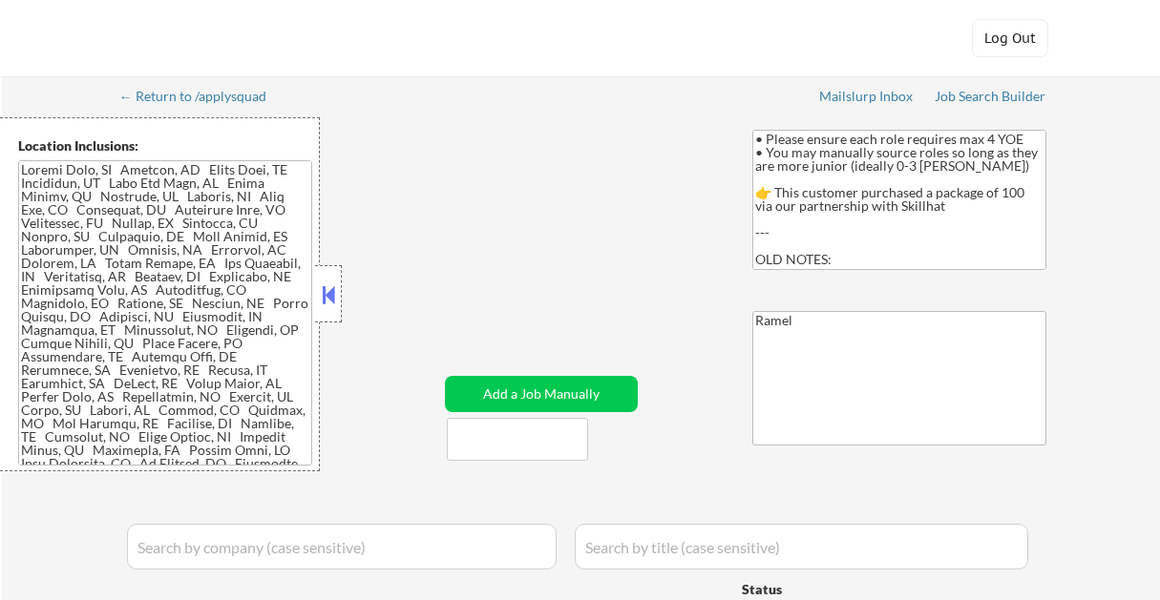
select select ""pending""
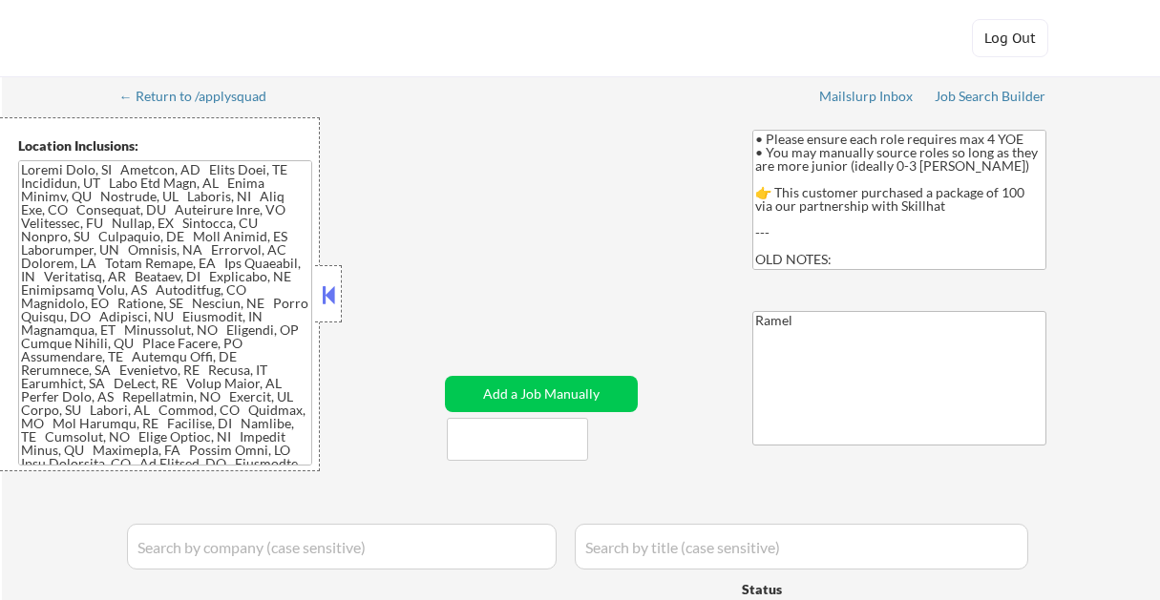
select select ""pending""
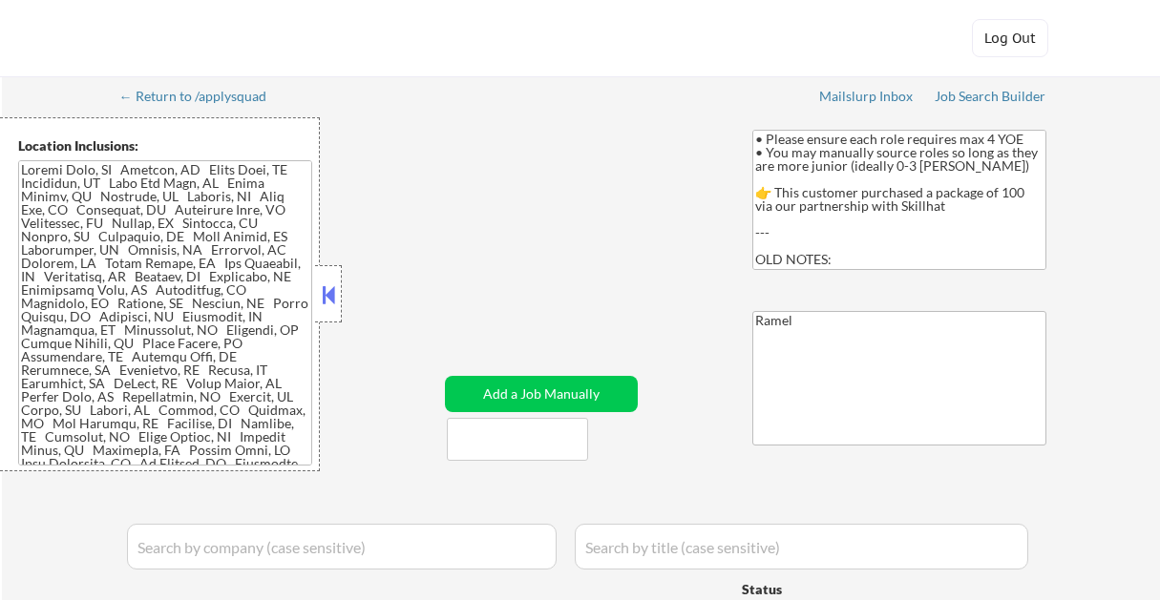
select select ""pending""
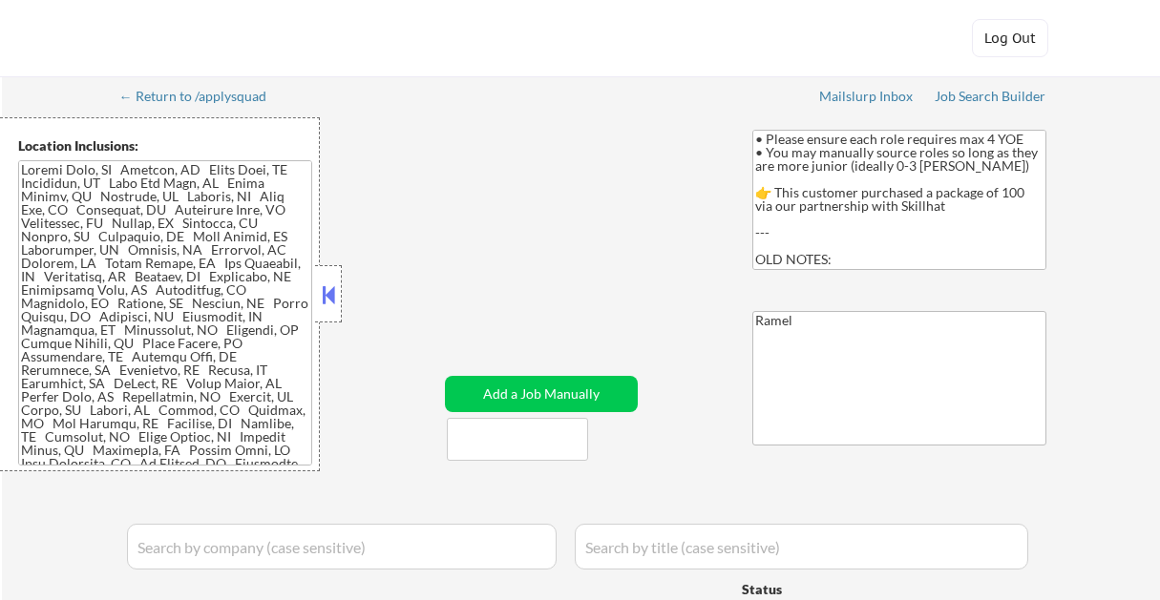
select select ""pending""
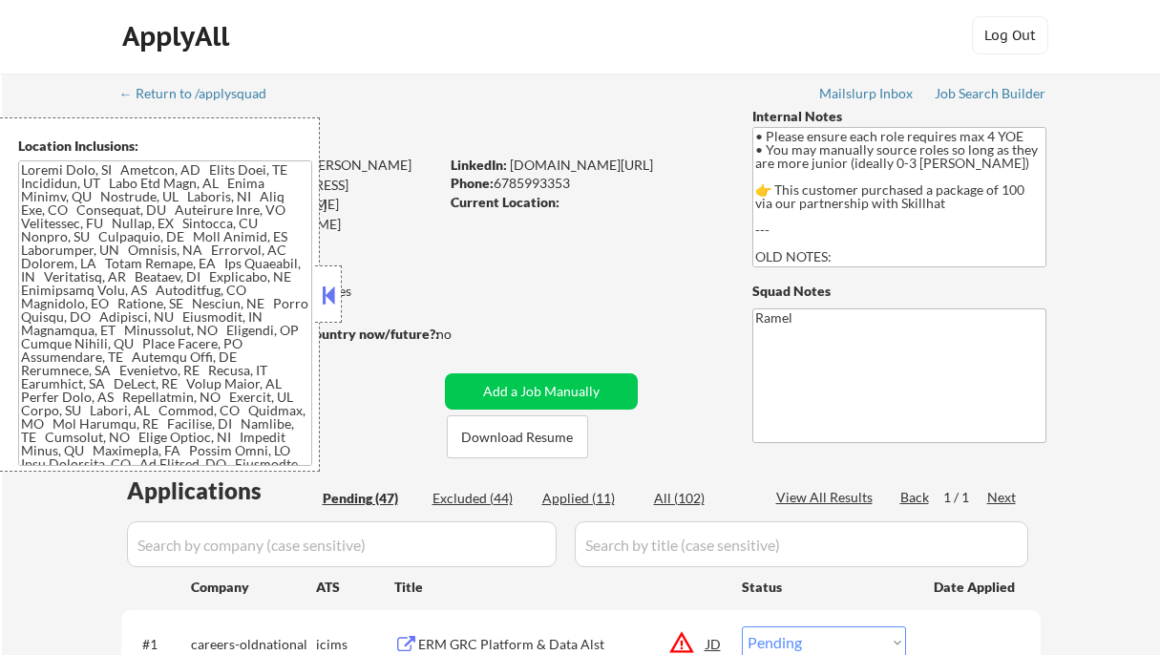
scroll to position [254, 0]
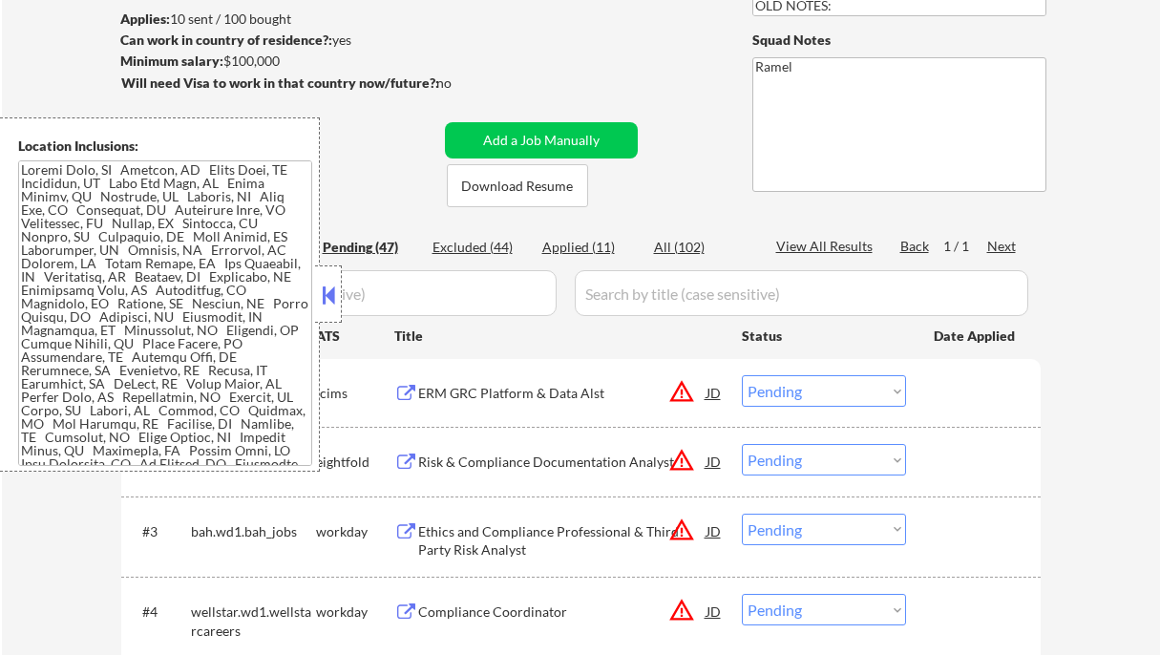
click at [603, 244] on div "Applied (11)" at bounding box center [589, 247] width 95 height 19
select select ""applied""
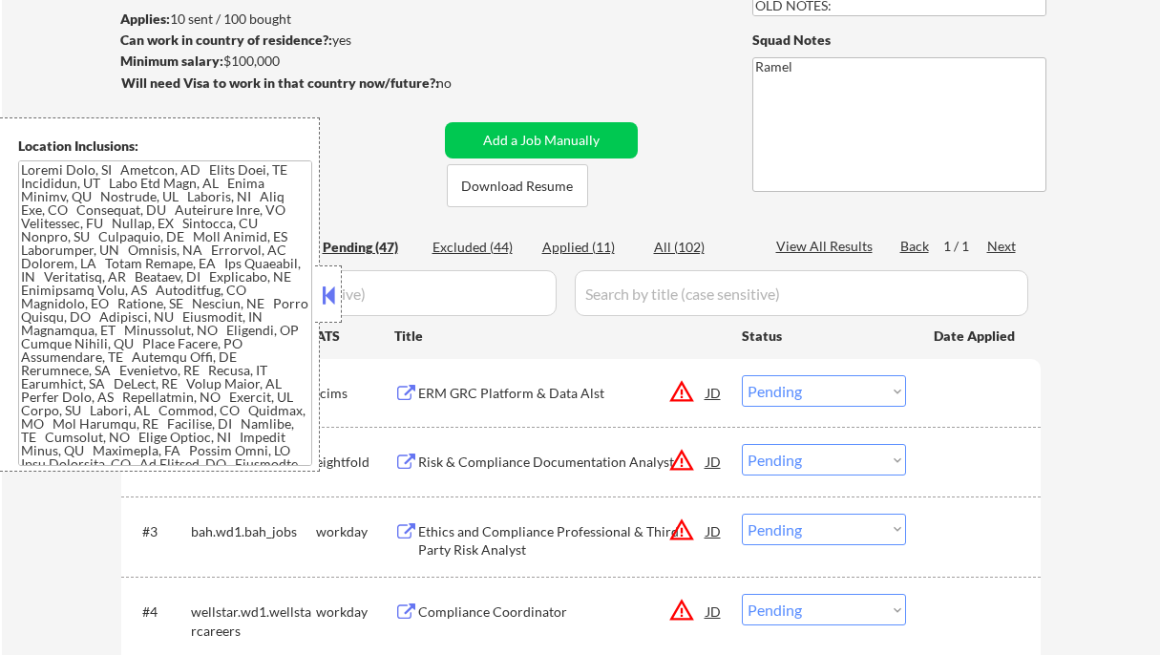
select select ""applied""
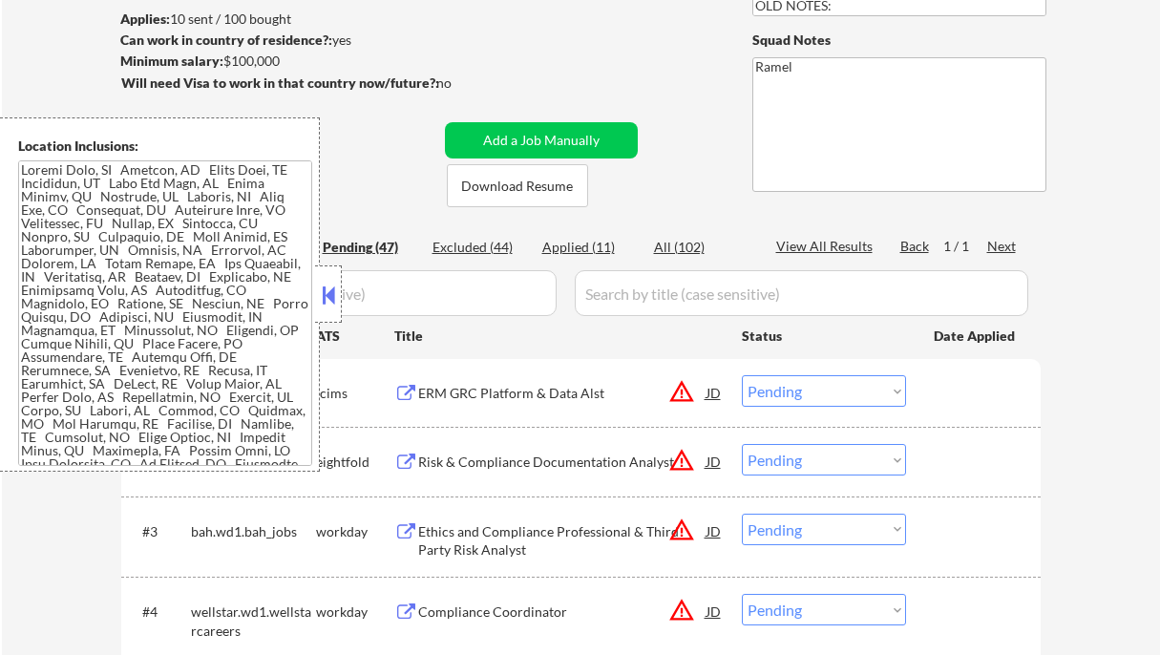
select select ""applied""
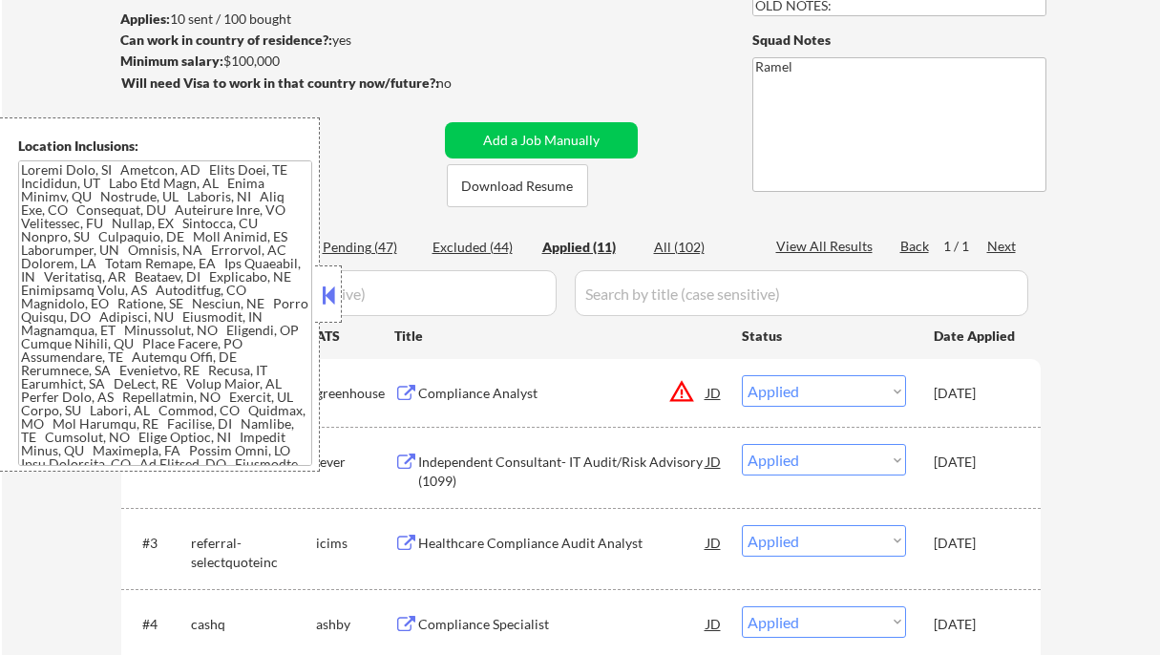
click at [333, 293] on button at bounding box center [328, 295] width 21 height 29
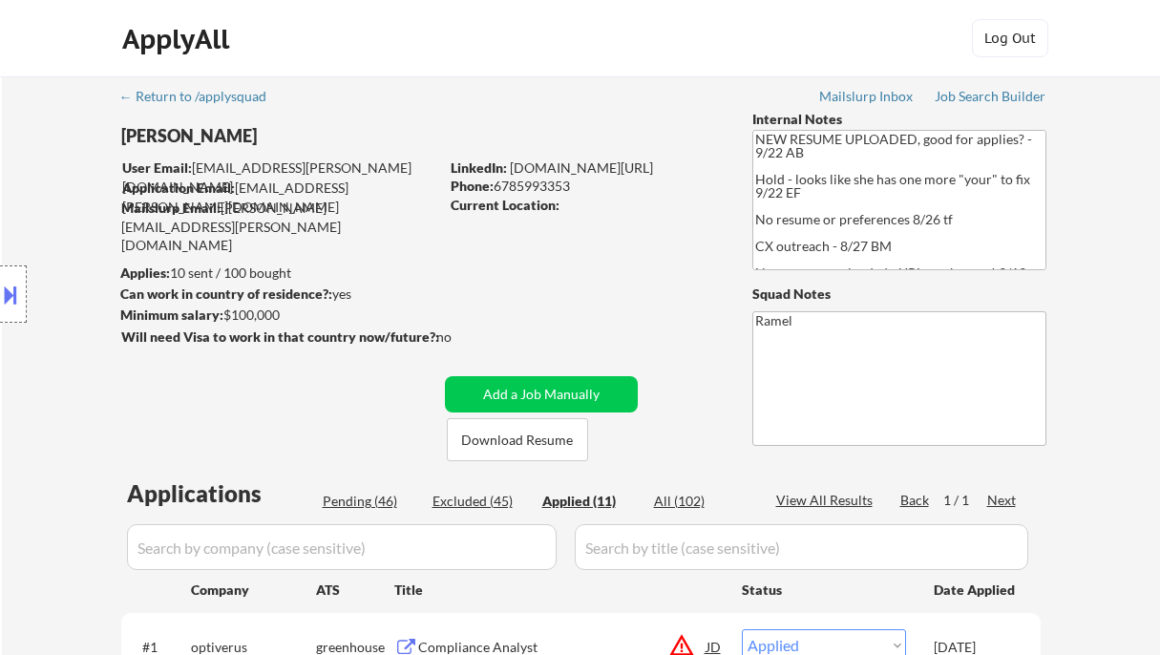
select select ""applied""
click at [530, 189] on div "Phone: [PHONE_NUMBER]" at bounding box center [586, 186] width 270 height 19
click at [534, 188] on div "Phone: [PHONE_NUMBER]" at bounding box center [586, 186] width 270 height 19
copy div "6785993353"
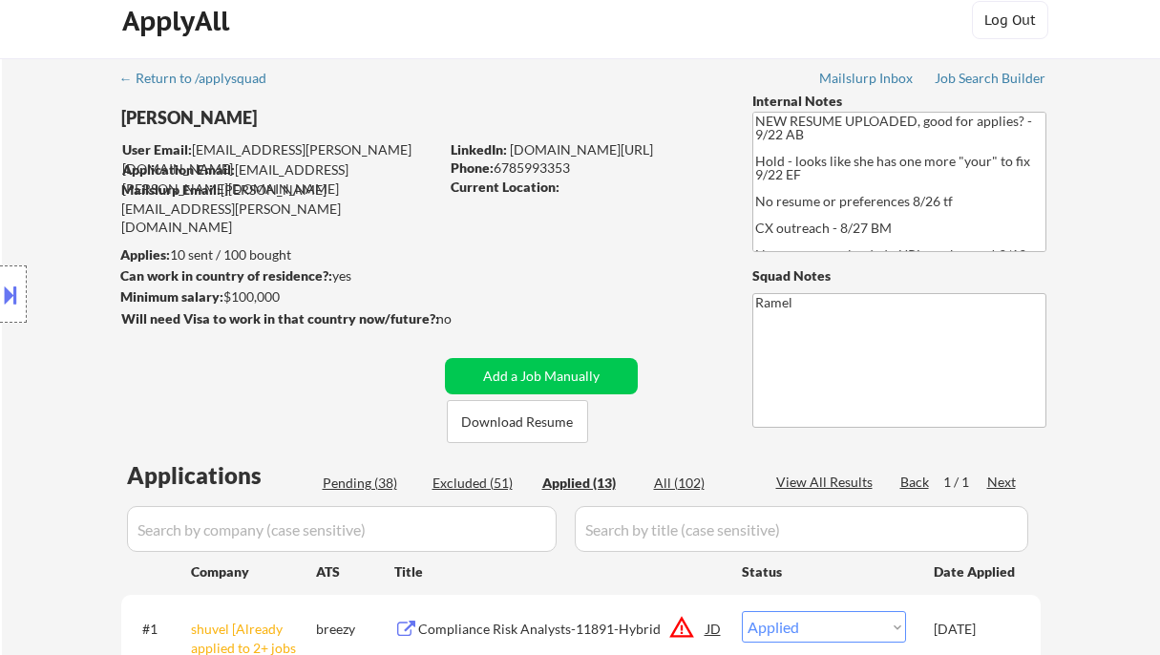
scroll to position [0, 0]
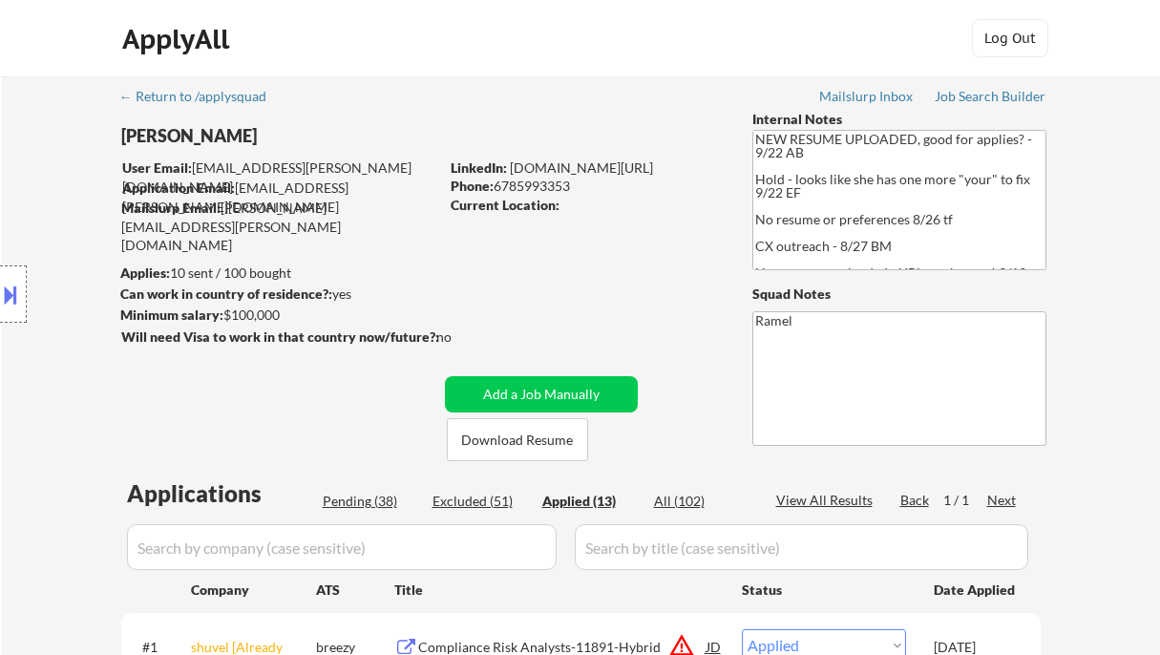
copy div "6785993353"
drag, startPoint x: 335, startPoint y: 67, endPoint x: 342, endPoint y: -54, distance: 121.4
click at [342, 0] on html "← Return to /applysquad Mailslurp Inbox Job Search Builder [PERSON_NAME] User E…" at bounding box center [580, 327] width 1160 height 655
select select ""applied""
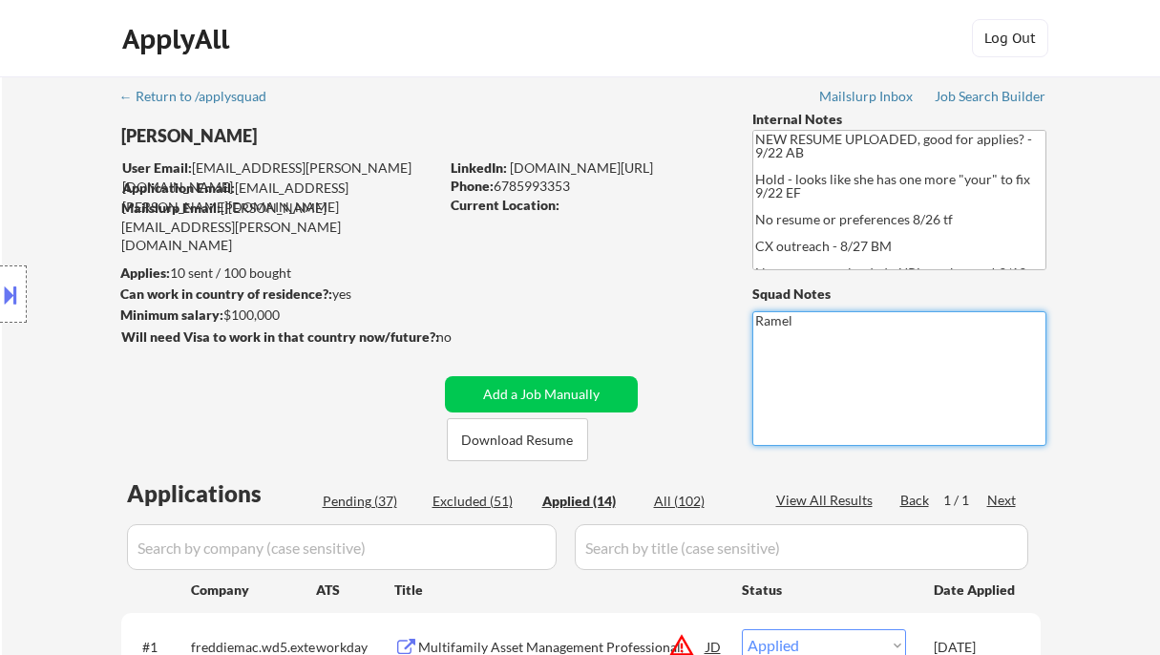
click at [559, 182] on div "Phone: [PHONE_NUMBER]" at bounding box center [586, 186] width 270 height 19
copy div "6785993353"
select select ""applied""
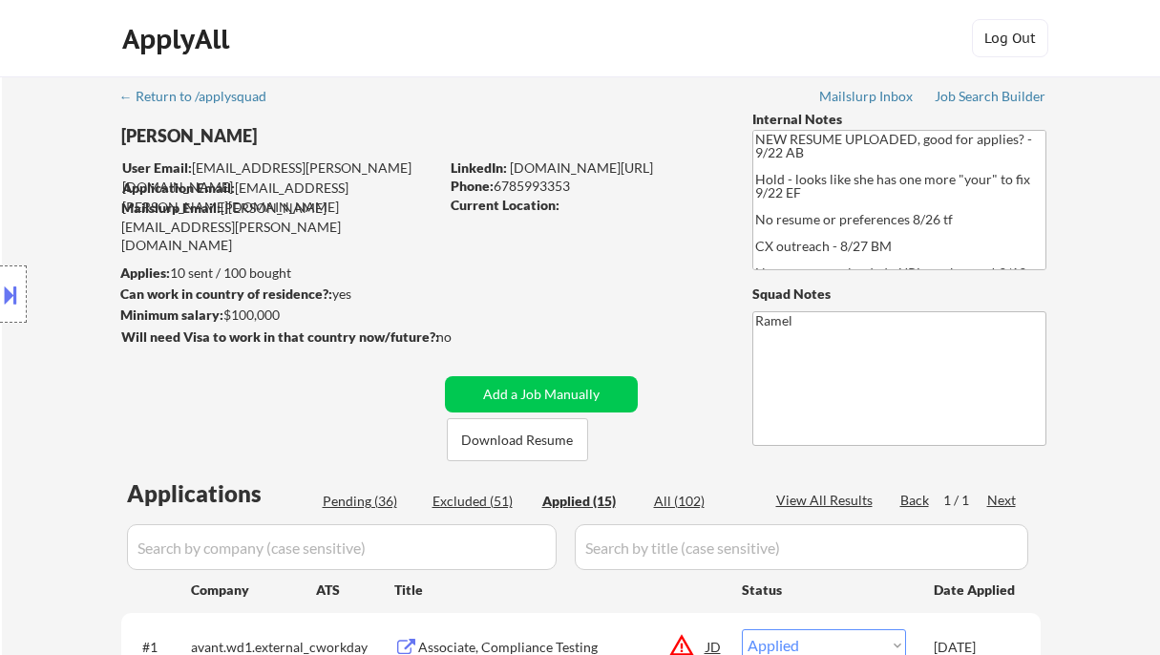
click at [544, 185] on div "Phone: [PHONE_NUMBER]" at bounding box center [586, 186] width 270 height 19
copy div "6785993353"
select select ""applied""
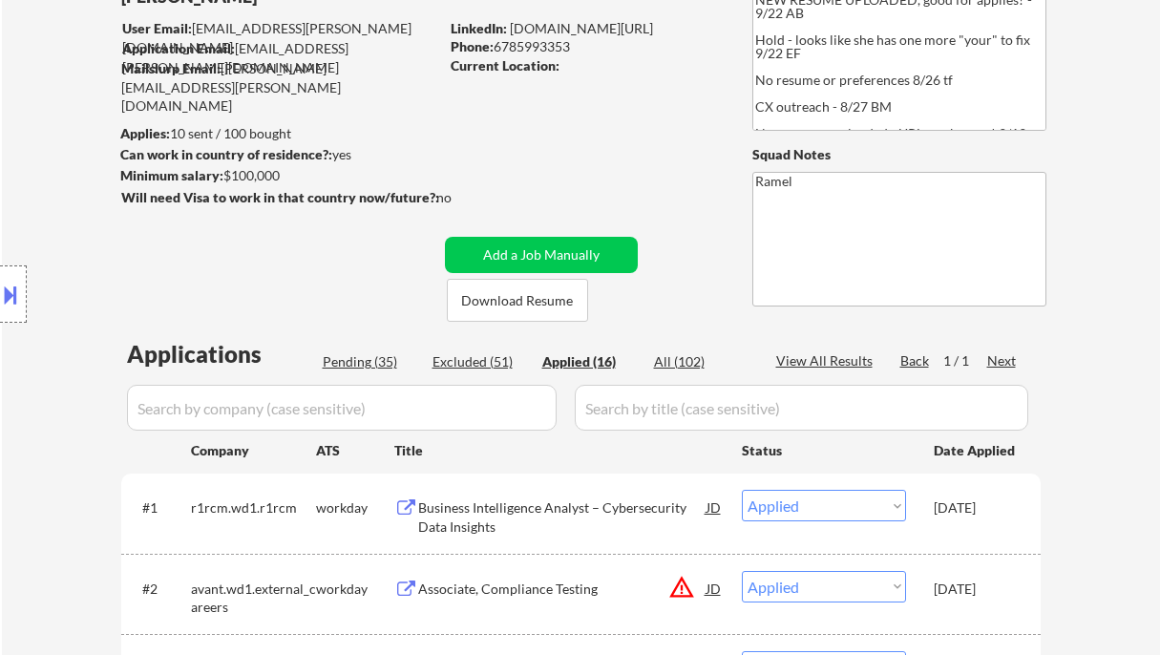
scroll to position [127, 0]
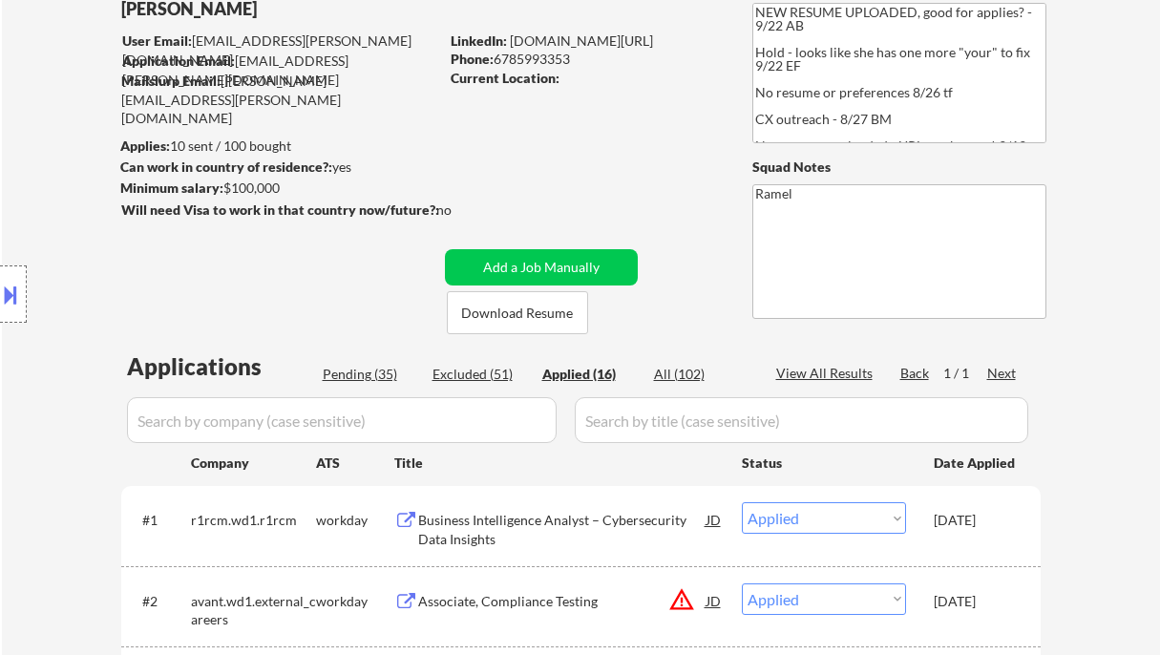
copy div "6785993353"
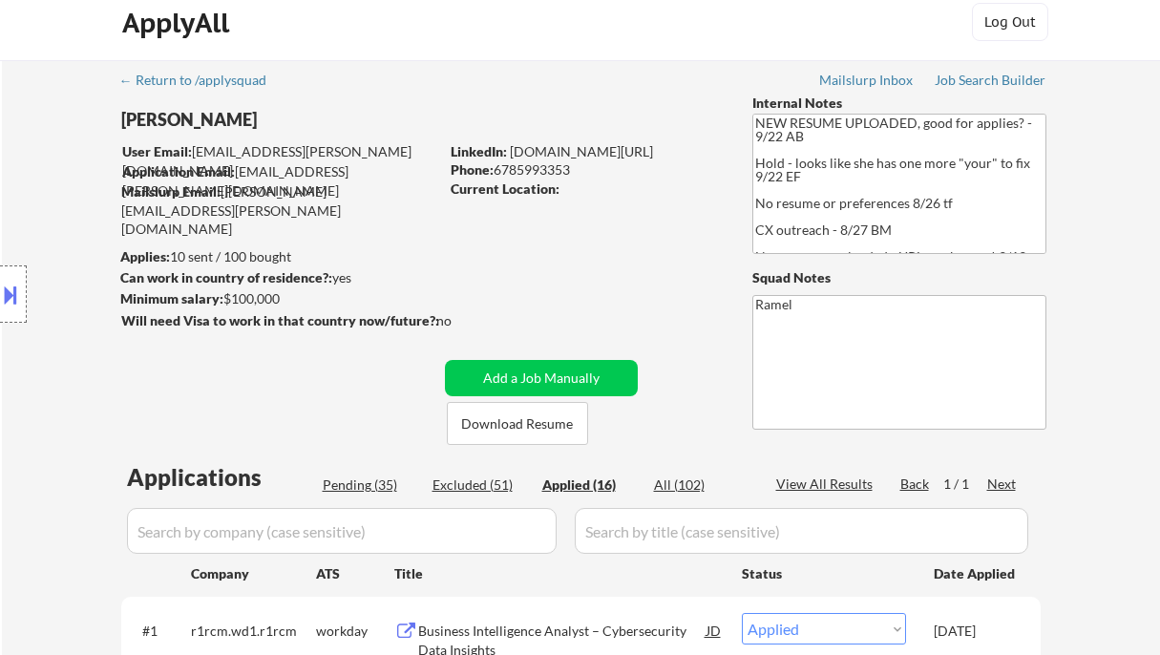
scroll to position [0, 0]
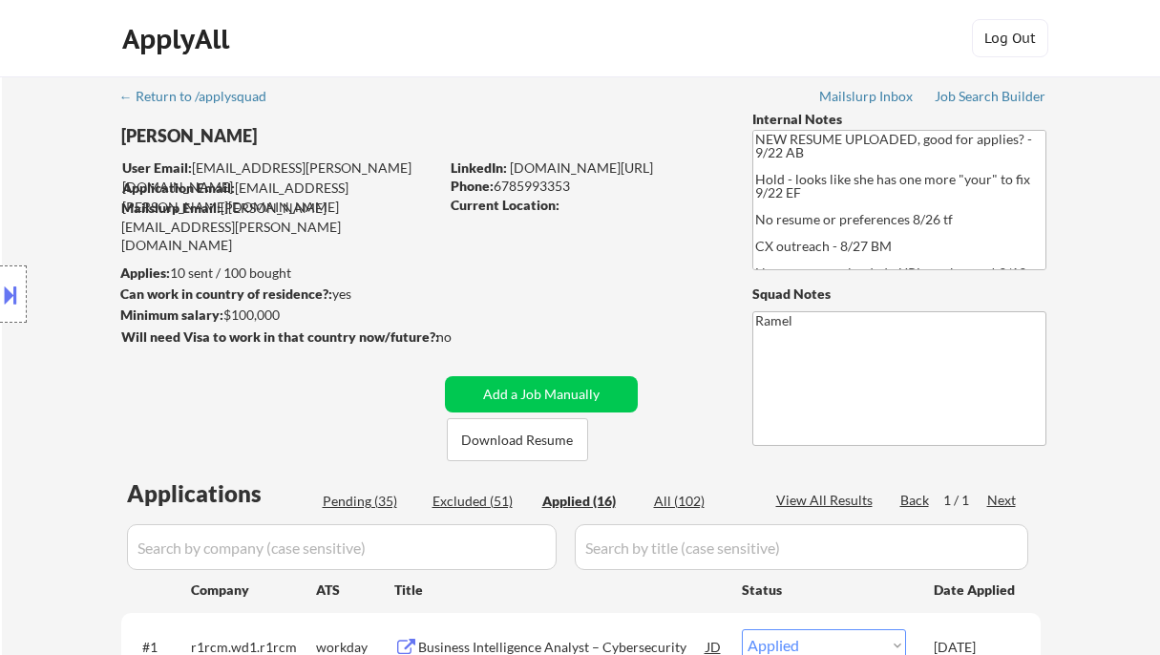
select select ""applied""
click at [547, 179] on div "Phone: [PHONE_NUMBER]" at bounding box center [586, 186] width 270 height 19
copy div "6785993353"
select select ""applied""
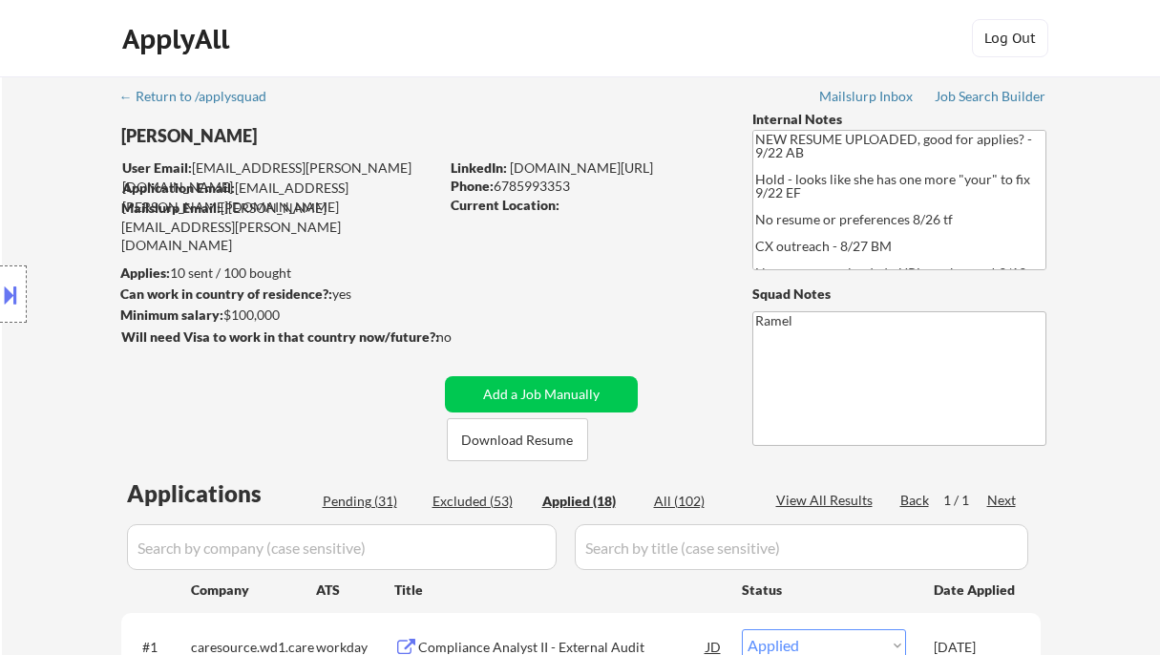
copy div "6785993353"
select select ""applied""
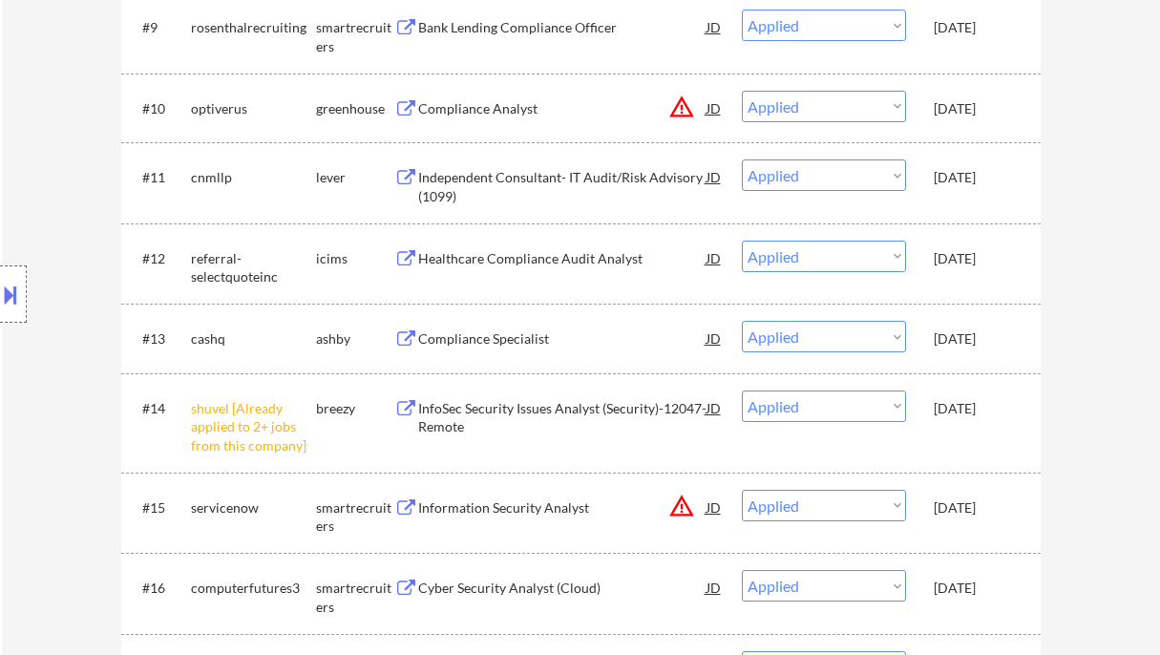
scroll to position [1017, 0]
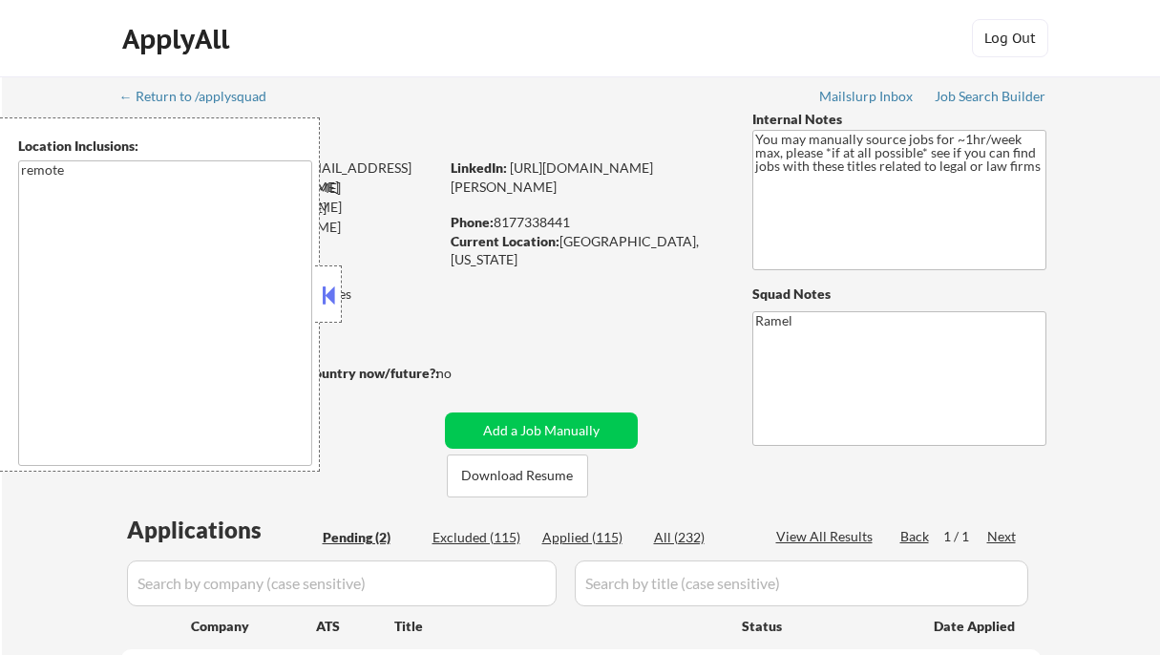
select select ""pending""
drag, startPoint x: 333, startPoint y: 295, endPoint x: 347, endPoint y: 301, distance: 15.4
click at [333, 295] on button at bounding box center [328, 295] width 21 height 29
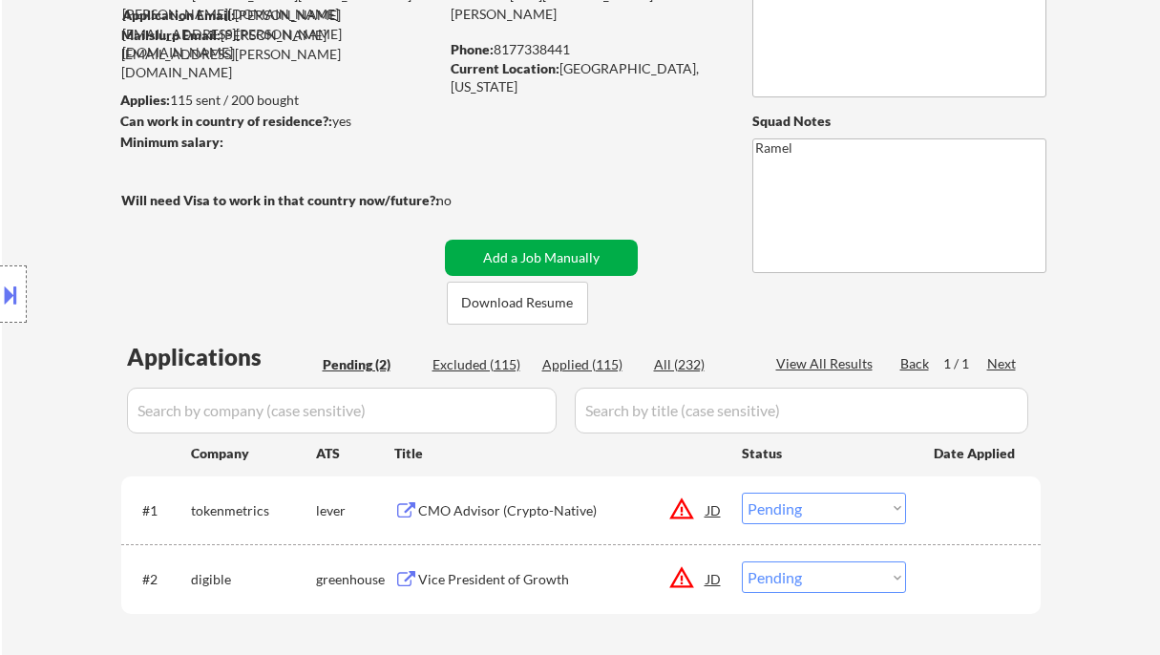
scroll to position [254, 0]
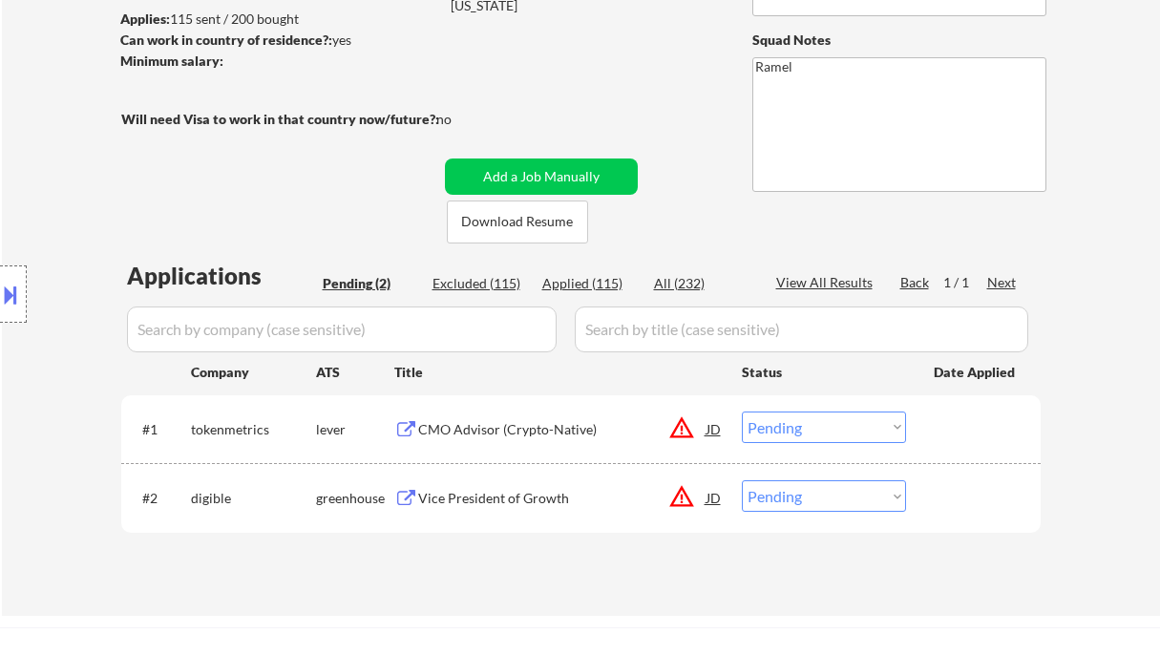
click at [464, 428] on div "CMO Advisor (Crypto-Native)" at bounding box center [562, 429] width 288 height 19
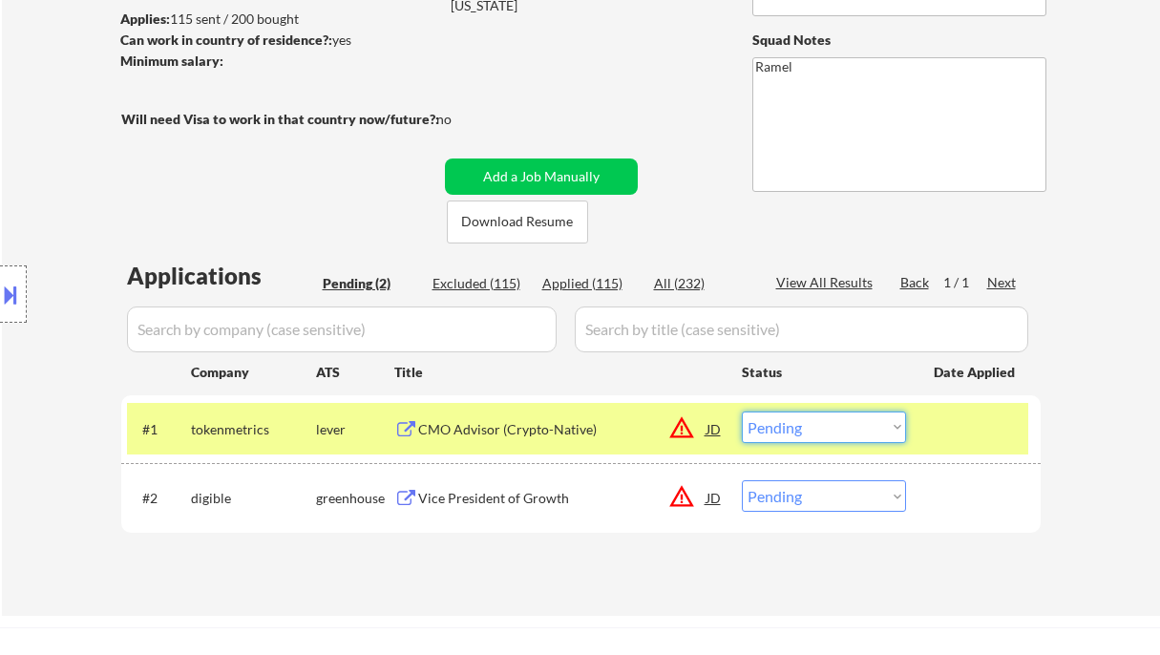
drag, startPoint x: 851, startPoint y: 420, endPoint x: 858, endPoint y: 433, distance: 14.9
click at [851, 420] on select "Choose an option... Pending Applied Excluded (Questions) Excluded (Expired) Exc…" at bounding box center [824, 426] width 164 height 31
click at [742, 411] on select "Choose an option... Pending Applied Excluded (Questions) Excluded (Expired) Exc…" at bounding box center [824, 426] width 164 height 31
click at [516, 499] on div "Vice President of Growth" at bounding box center [562, 498] width 288 height 19
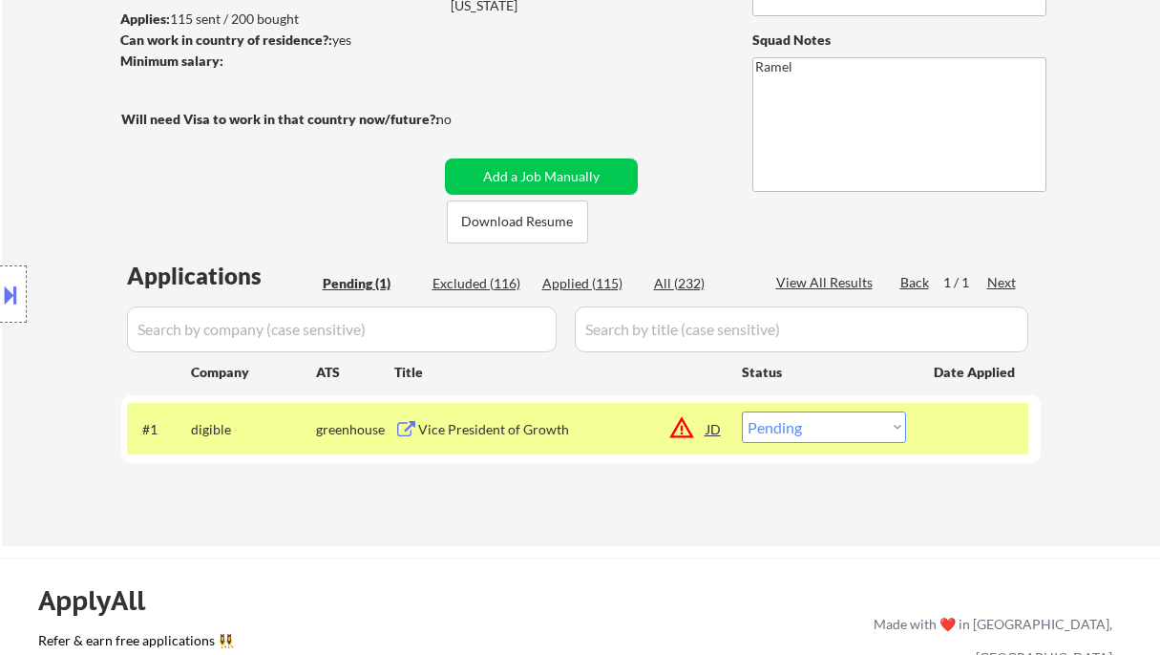
drag, startPoint x: 817, startPoint y: 425, endPoint x: 818, endPoint y: 441, distance: 16.3
click at [817, 426] on select "Choose an option... Pending Applied Excluded (Questions) Excluded (Expired) Exc…" at bounding box center [824, 426] width 164 height 31
select select ""applied""
click at [742, 411] on select "Choose an option... Pending Applied Excluded (Questions) Excluded (Expired) Exc…" at bounding box center [824, 426] width 164 height 31
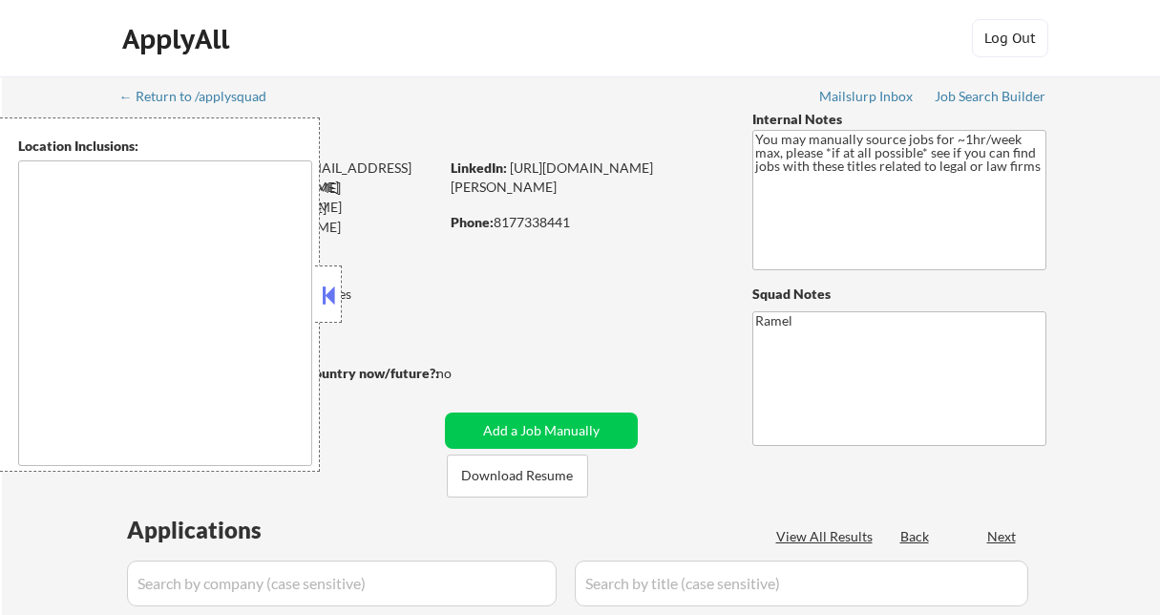
type textarea "remote"
select select ""pending""
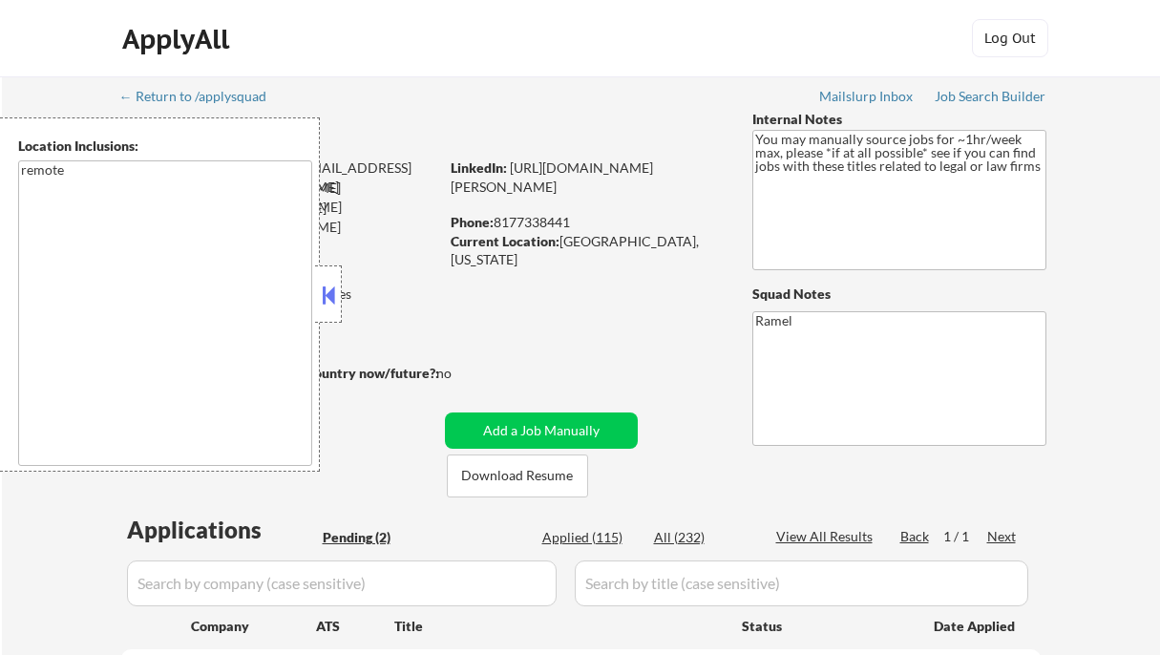
click at [593, 537] on div "Applied (115)" at bounding box center [589, 537] width 95 height 19
click at [337, 292] on button at bounding box center [328, 295] width 21 height 29
select select ""applied""
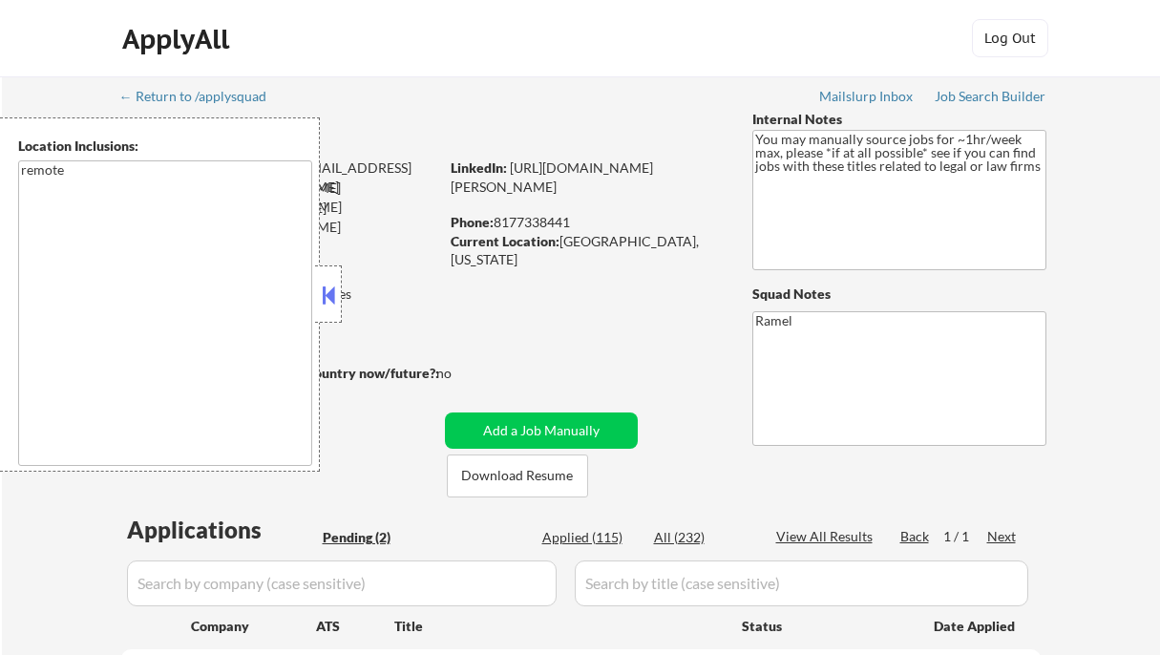
select select ""applied""
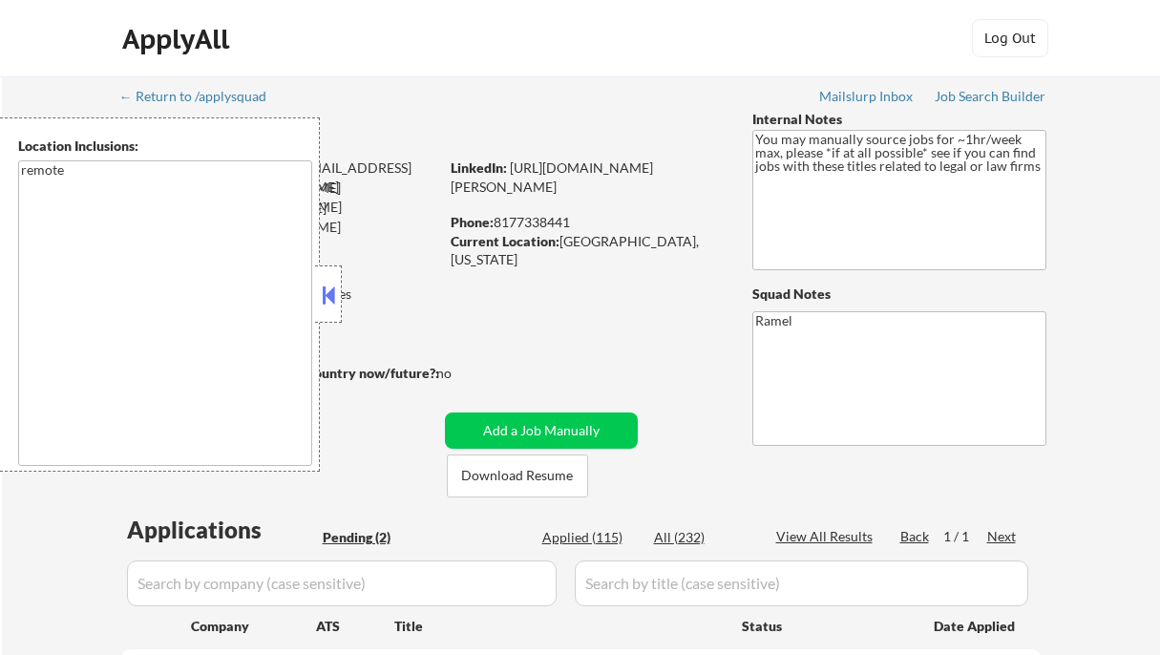
select select ""applied""
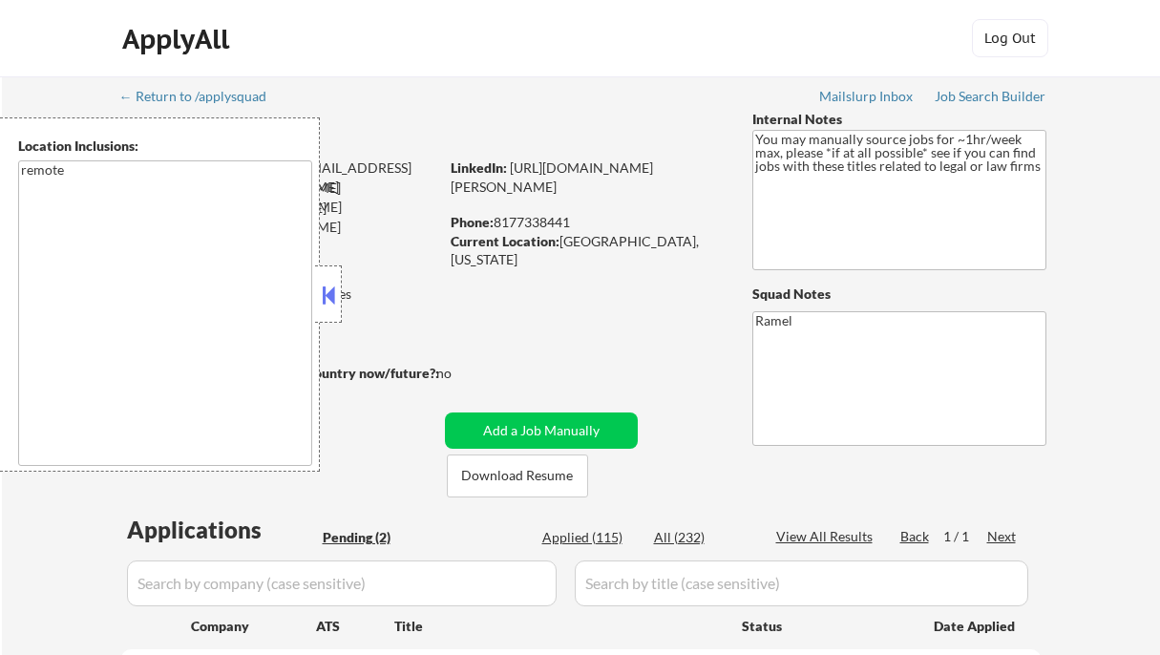
select select ""applied""
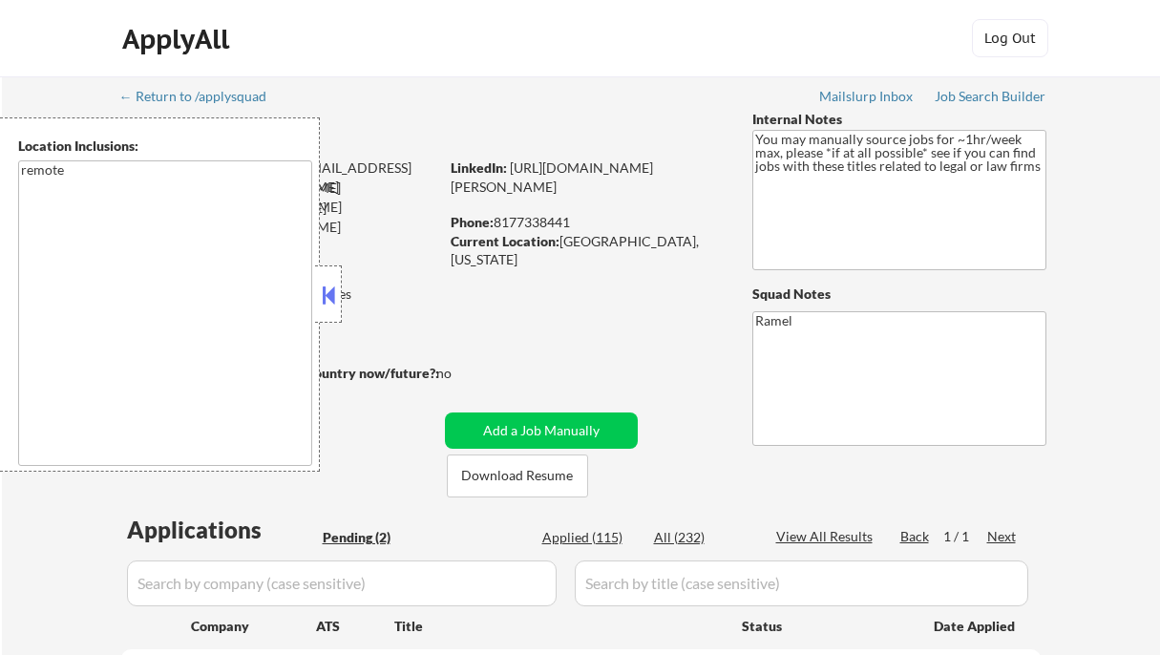
select select ""applied""
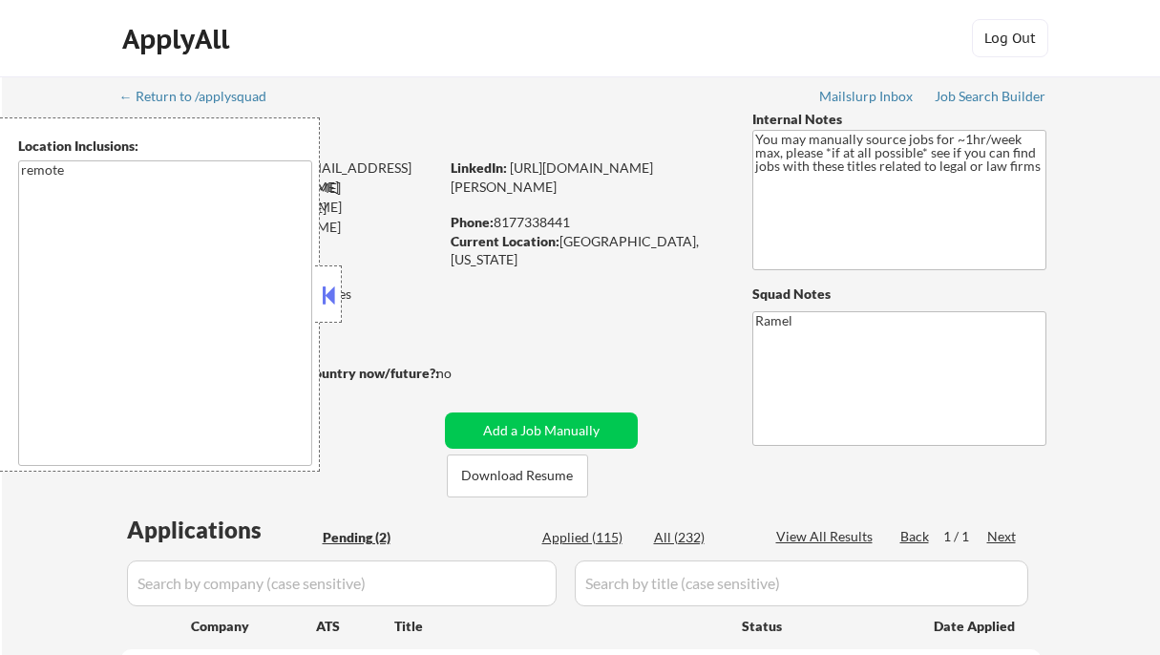
select select ""applied""
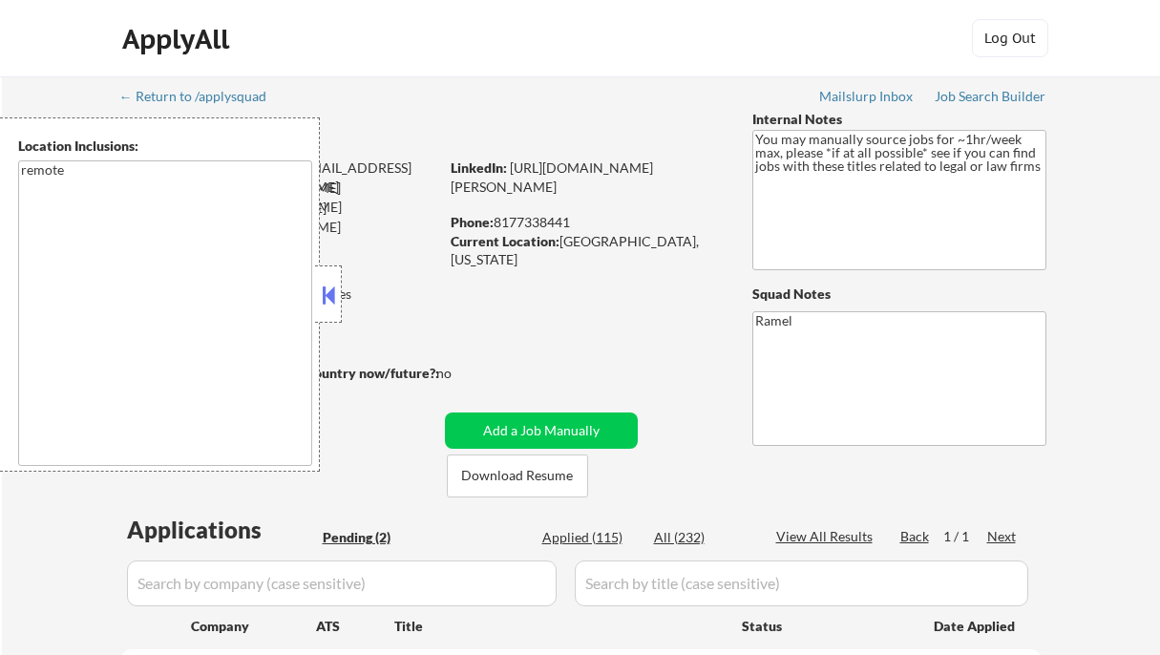
select select ""applied""
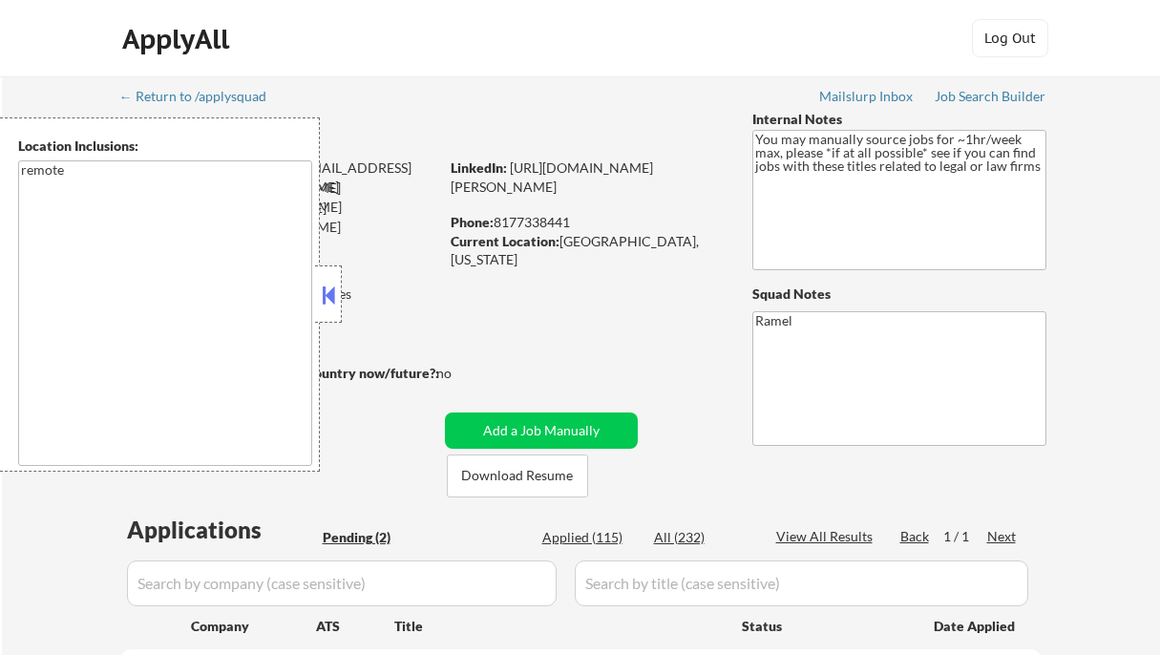
select select ""applied""
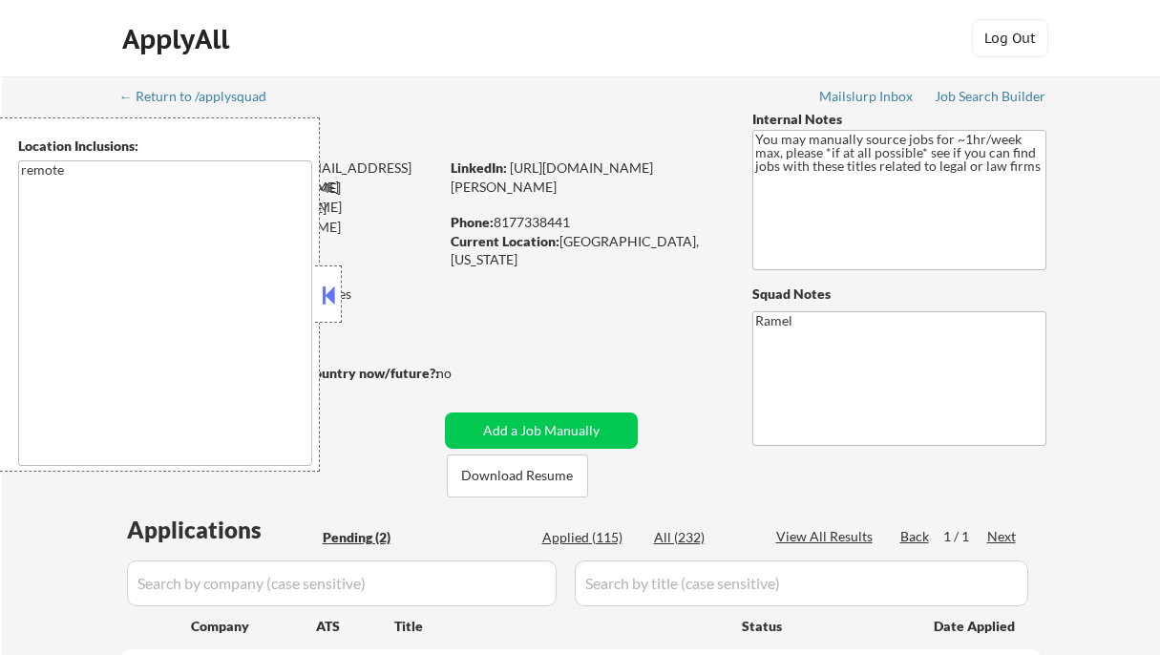
select select ""applied""
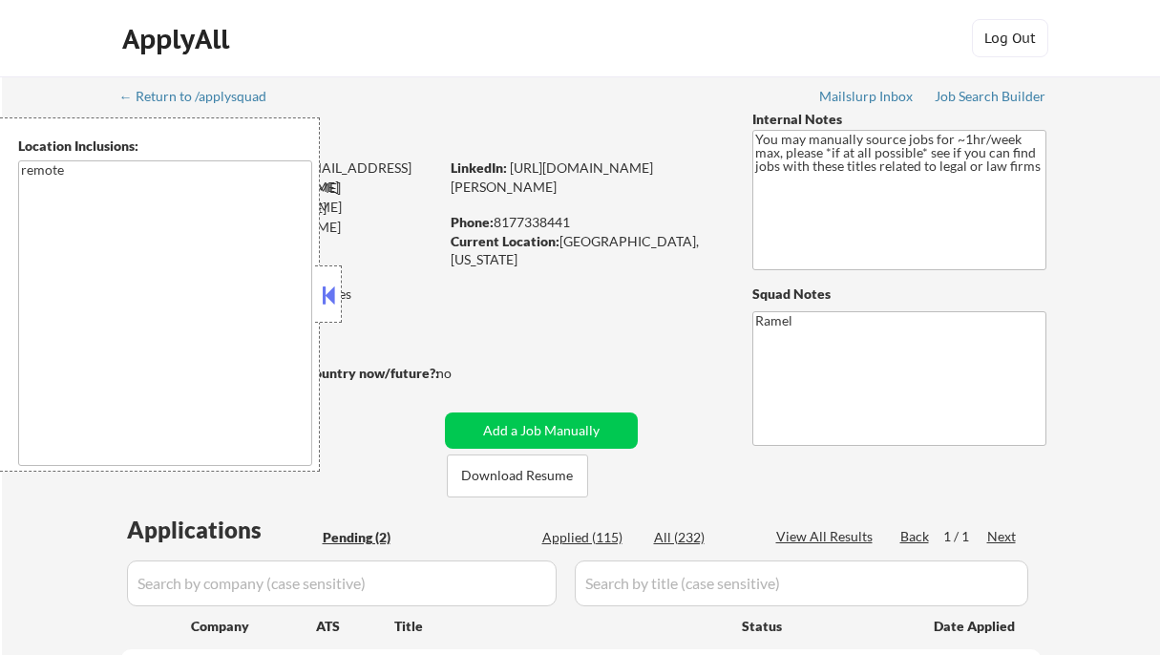
select select ""applied""
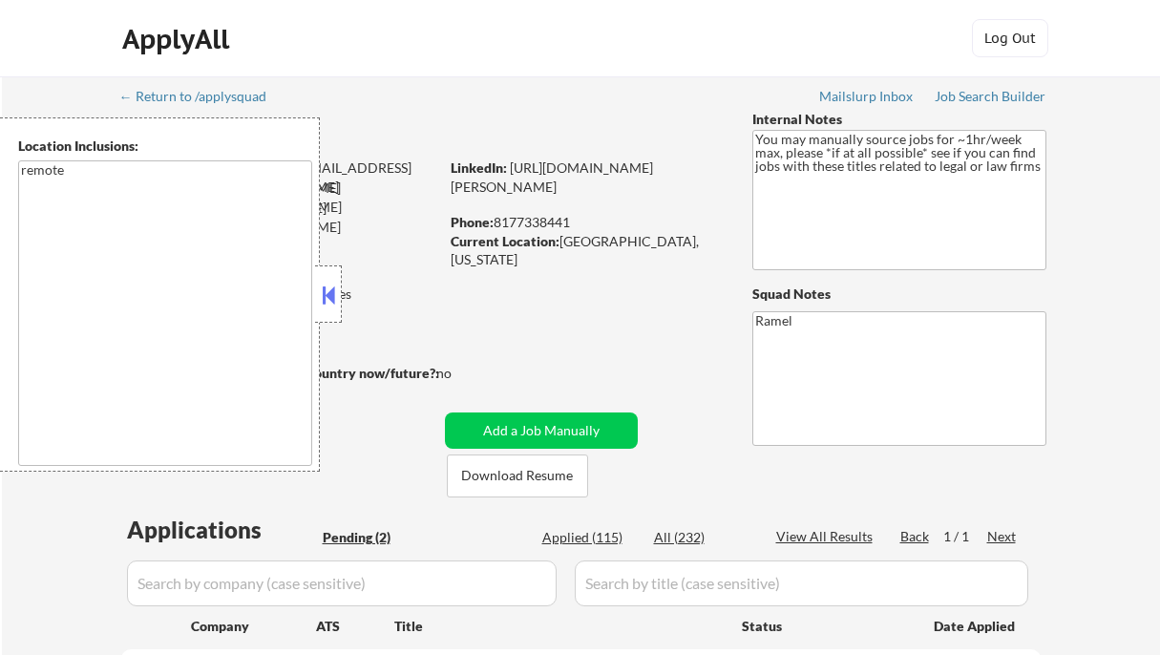
select select ""applied""
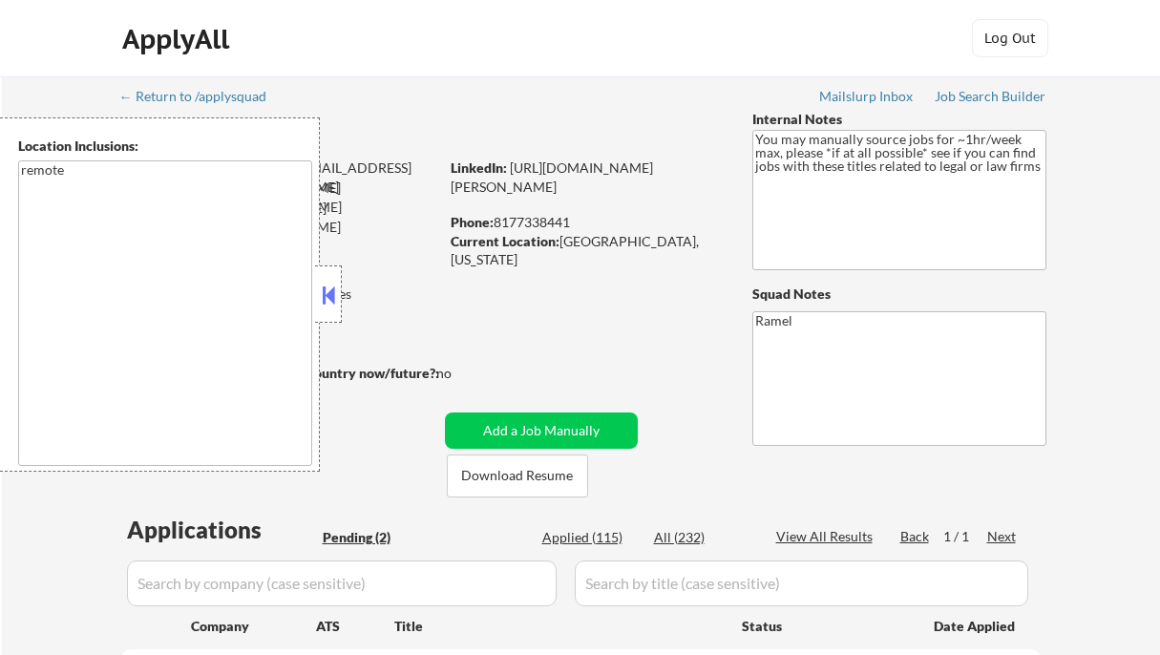
select select ""applied""
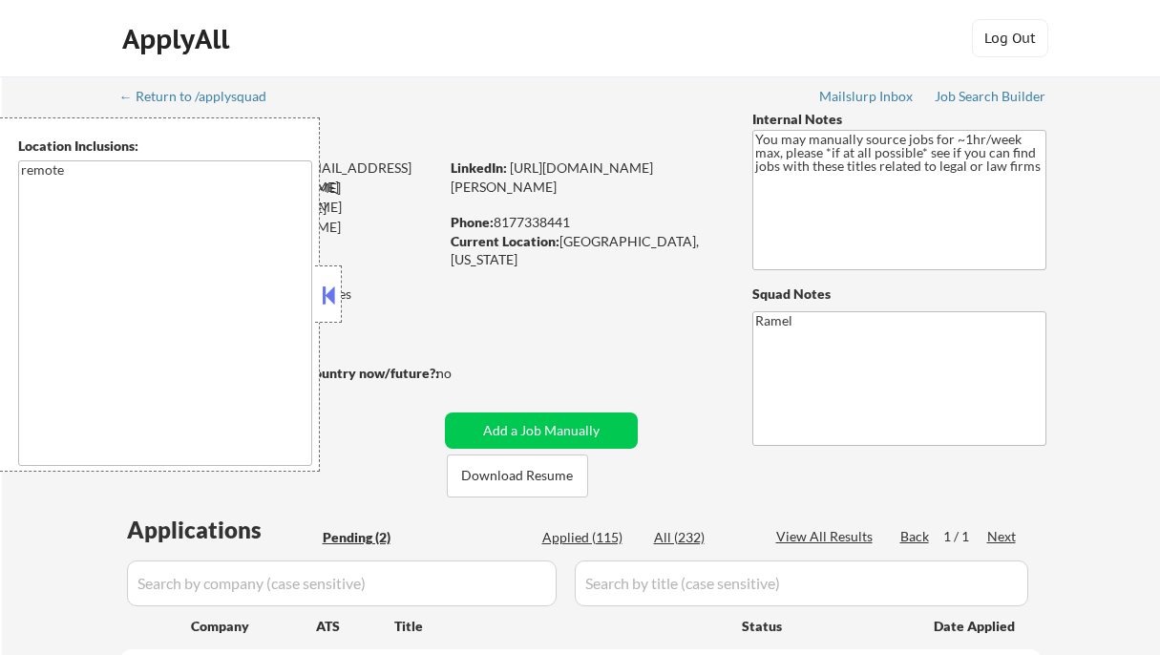
select select ""applied""
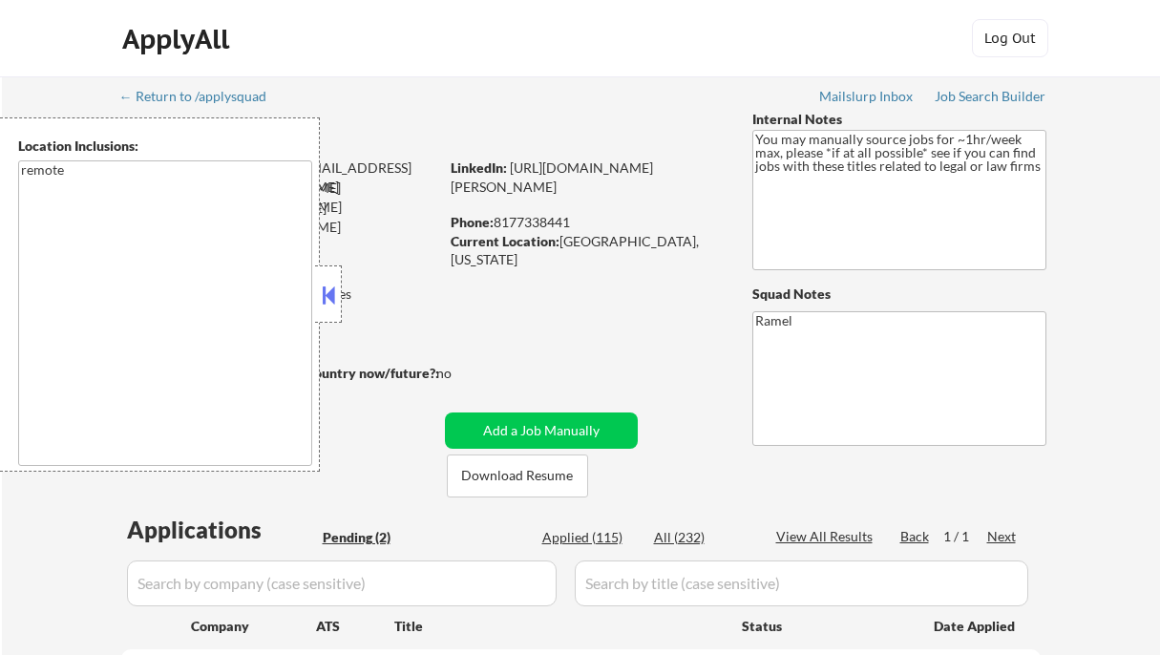
select select ""applied""
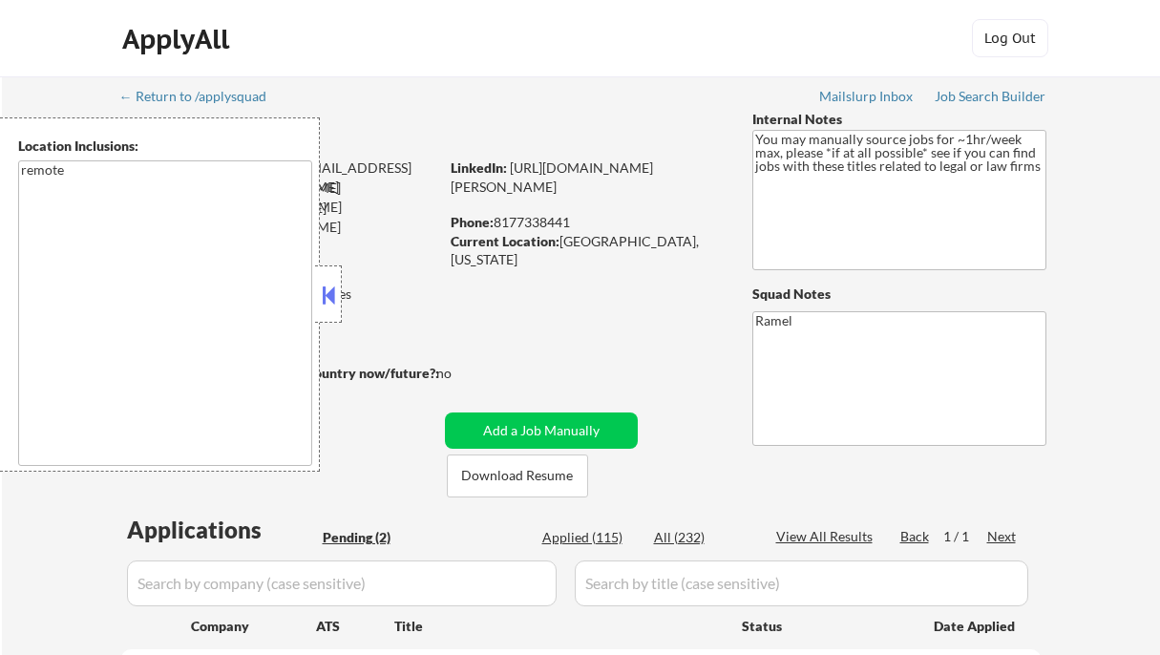
select select ""applied""
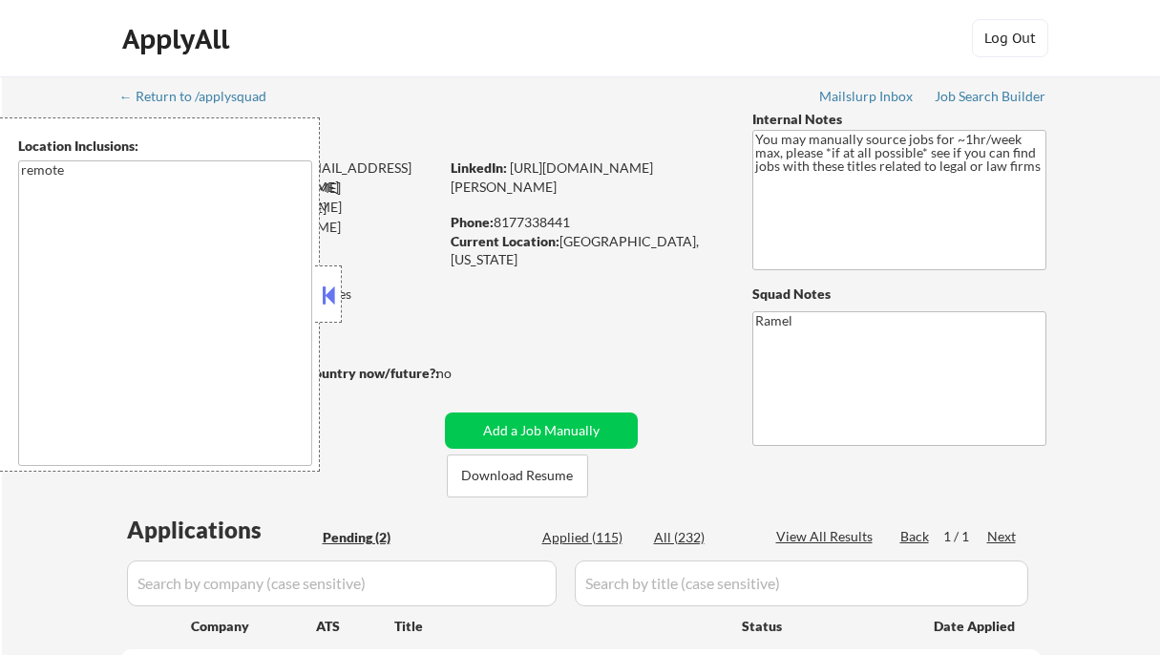
select select ""applied""
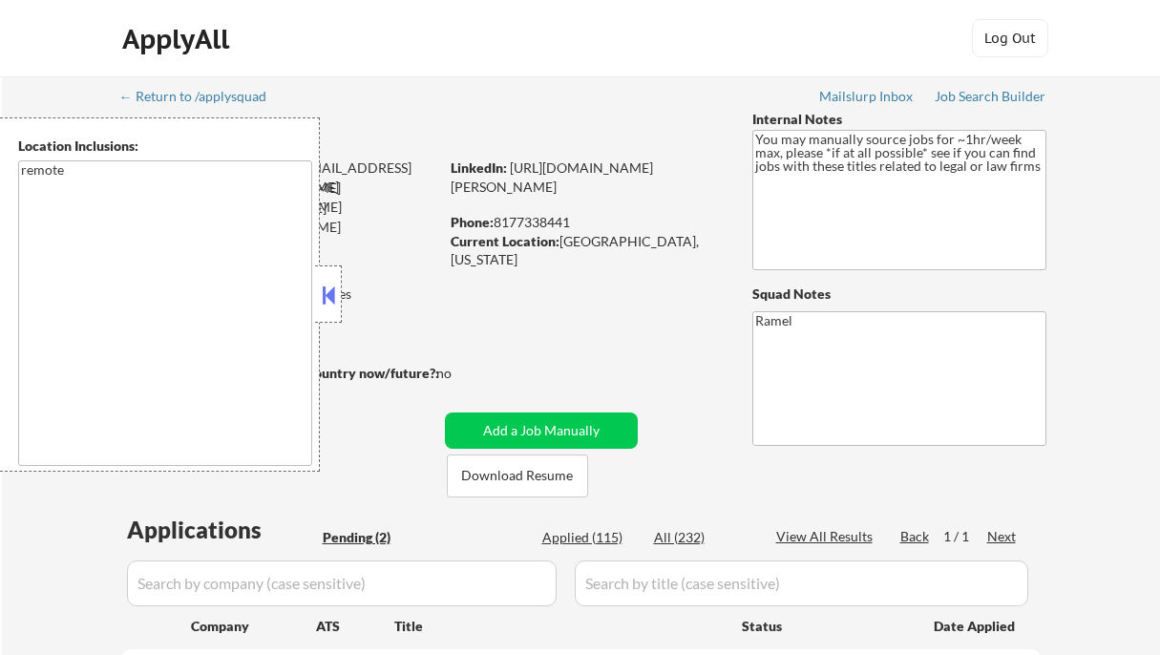
select select ""applied""
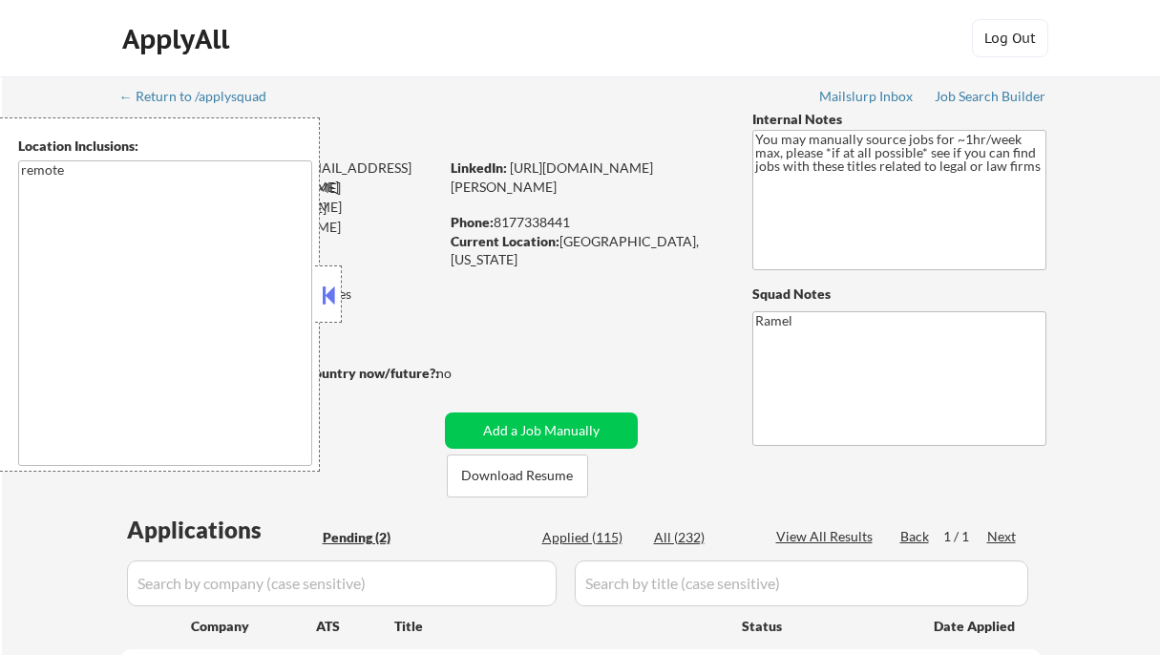
select select ""applied""
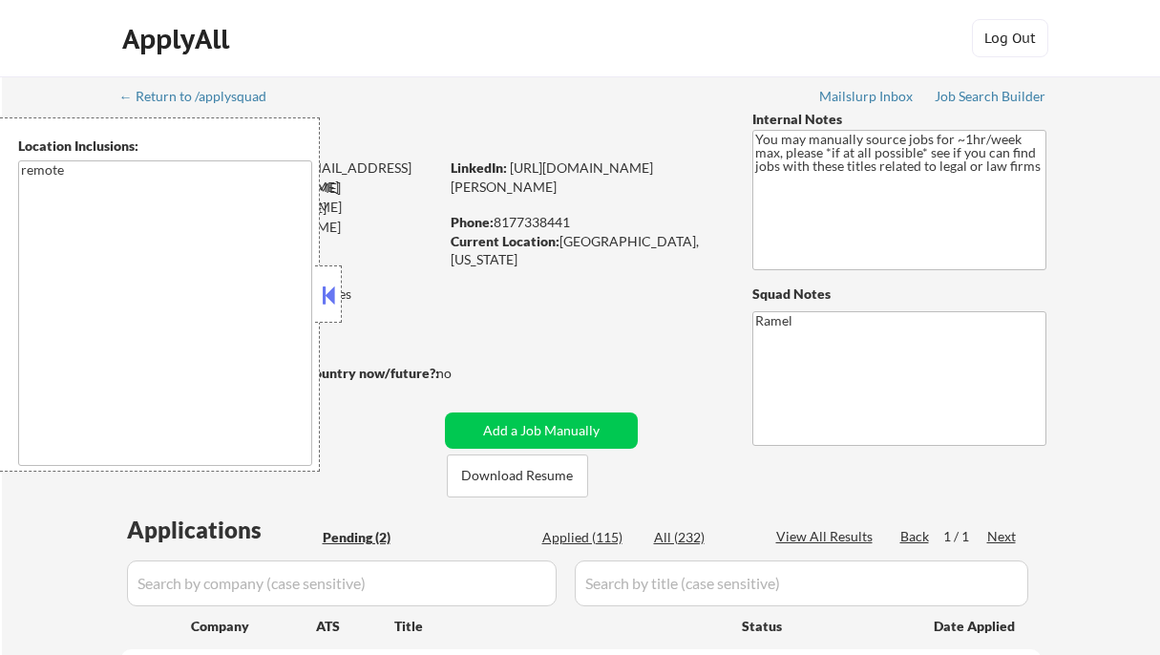
select select ""applied""
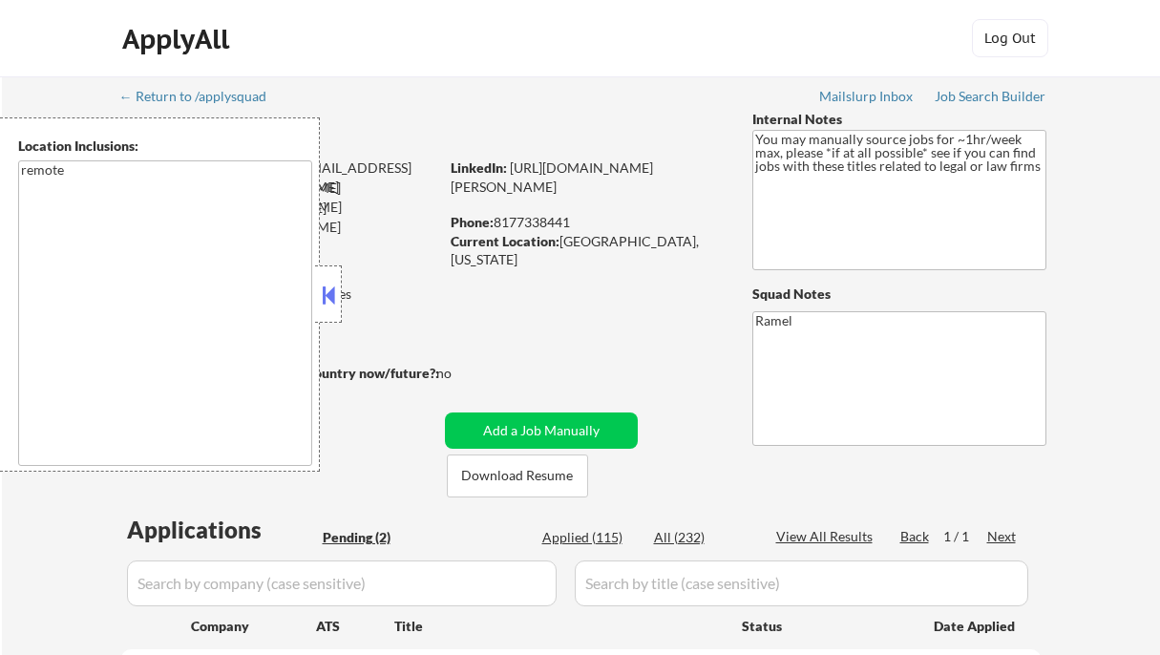
select select ""applied""
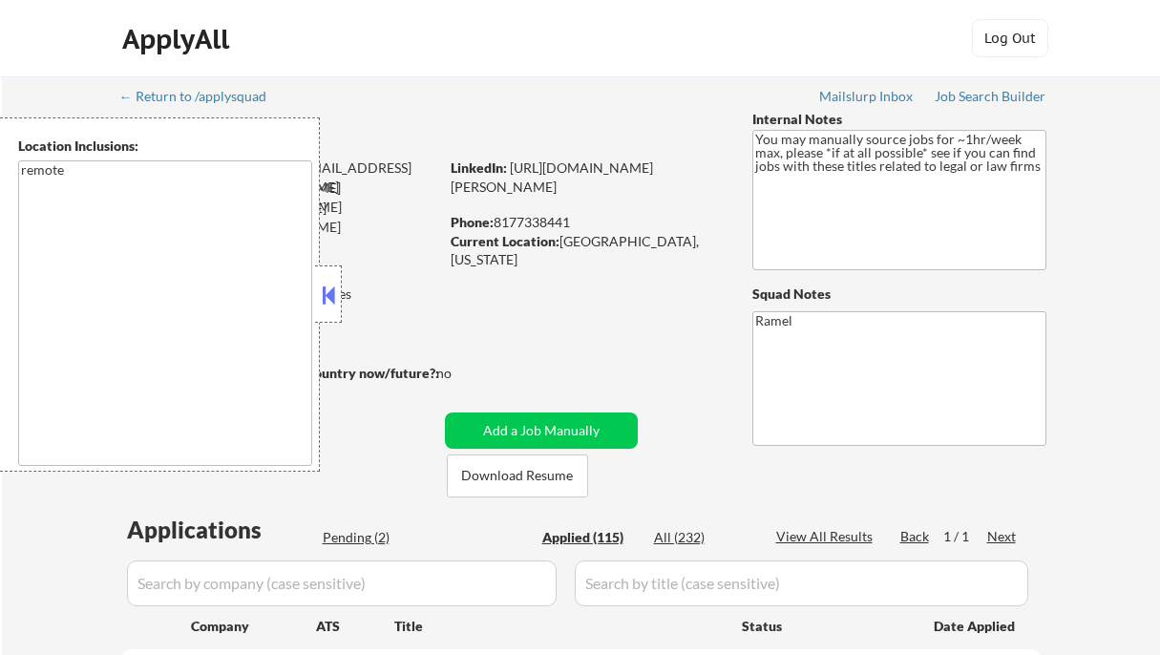
select select ""applied""
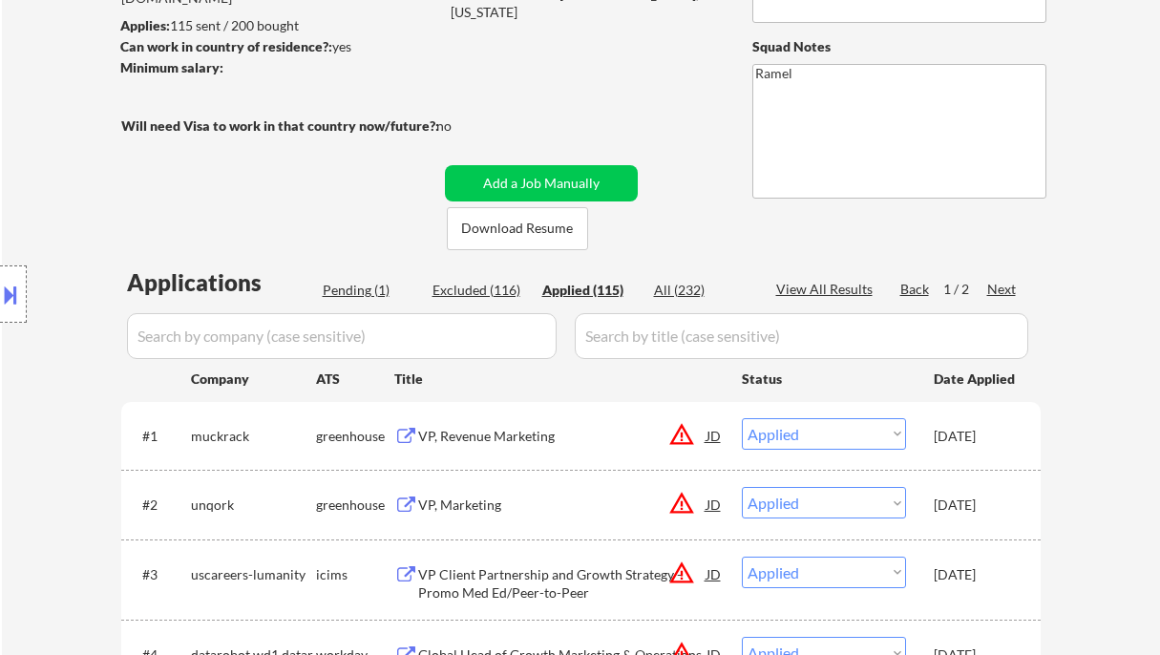
scroll to position [254, 0]
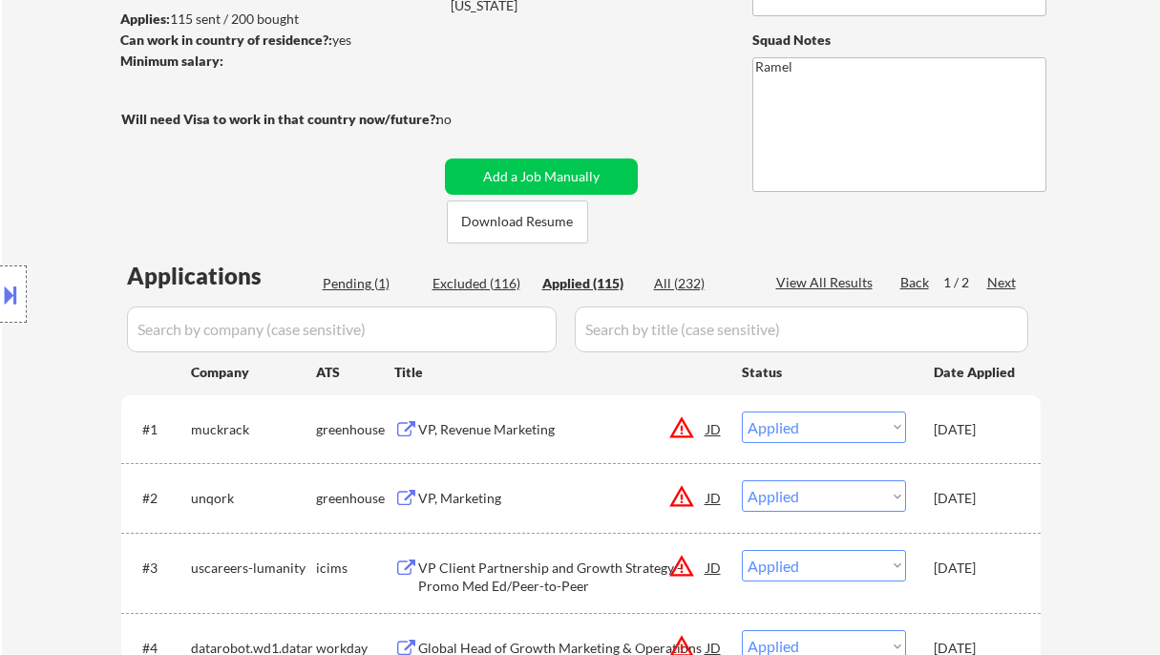
click at [848, 279] on div "View All Results" at bounding box center [827, 282] width 102 height 19
select select ""applied""
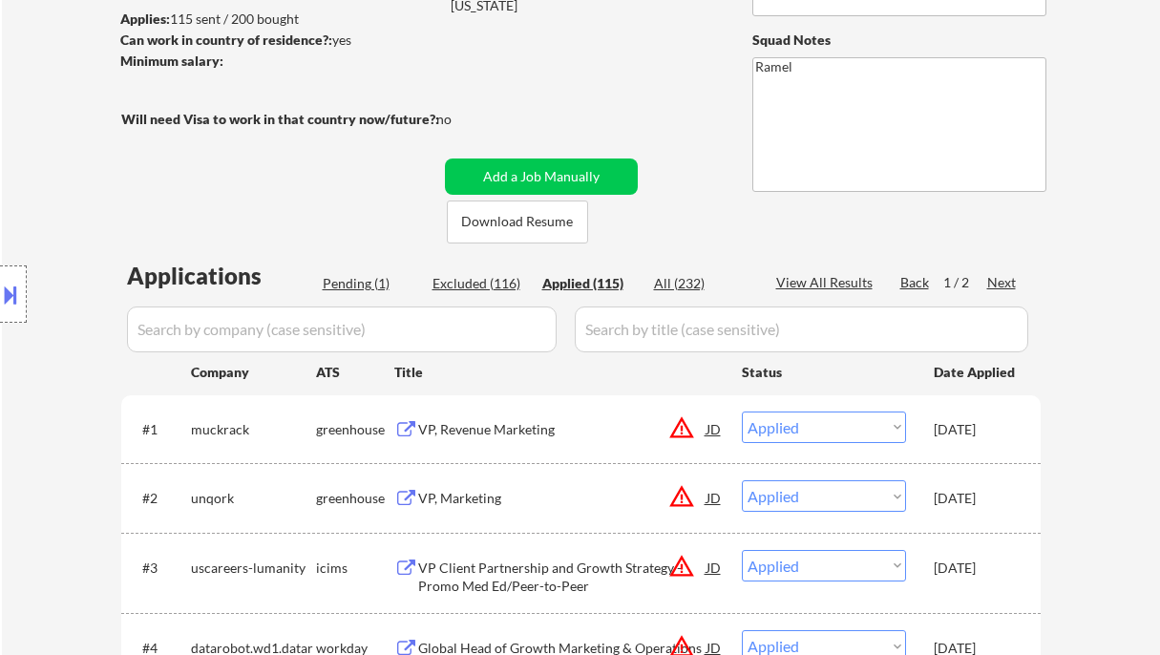
select select ""applied""
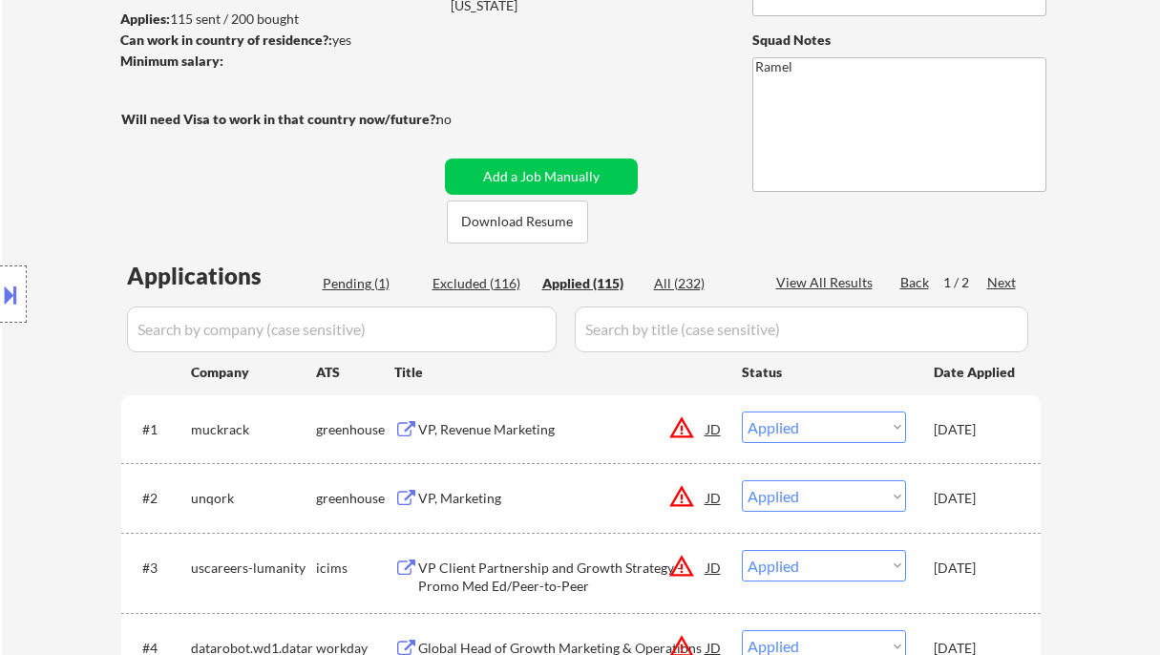
select select ""applied""
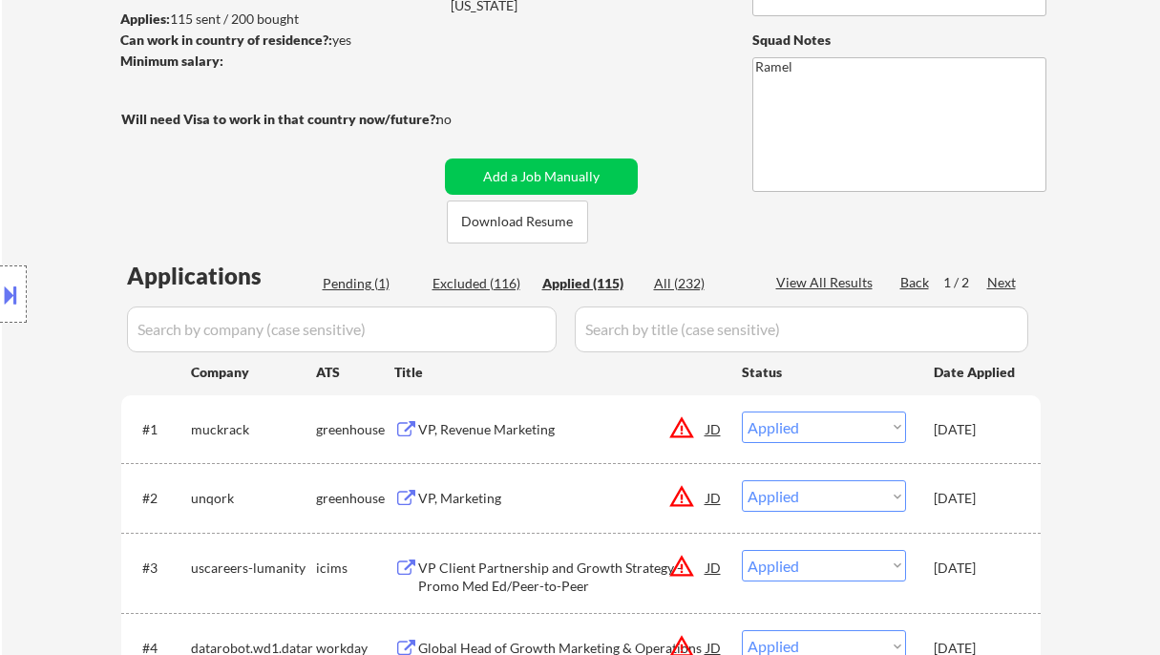
select select ""applied""
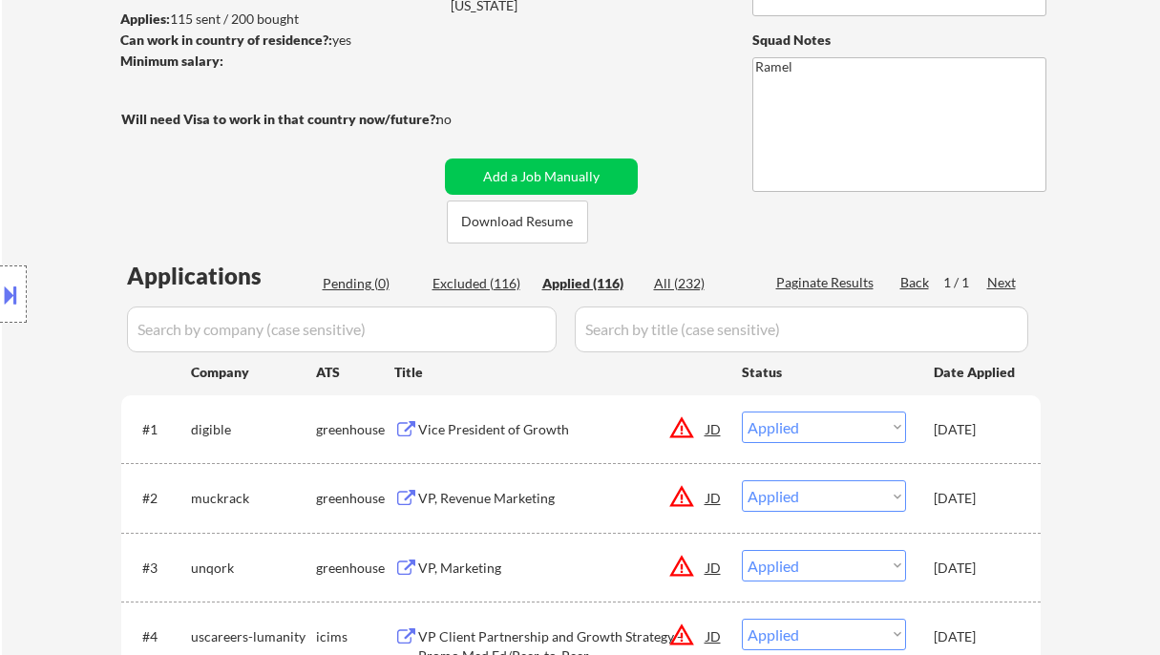
drag, startPoint x: 73, startPoint y: 160, endPoint x: 105, endPoint y: 0, distance: 163.6
click at [73, 158] on div "Location Inclusions: remote" at bounding box center [171, 294] width 342 height 354
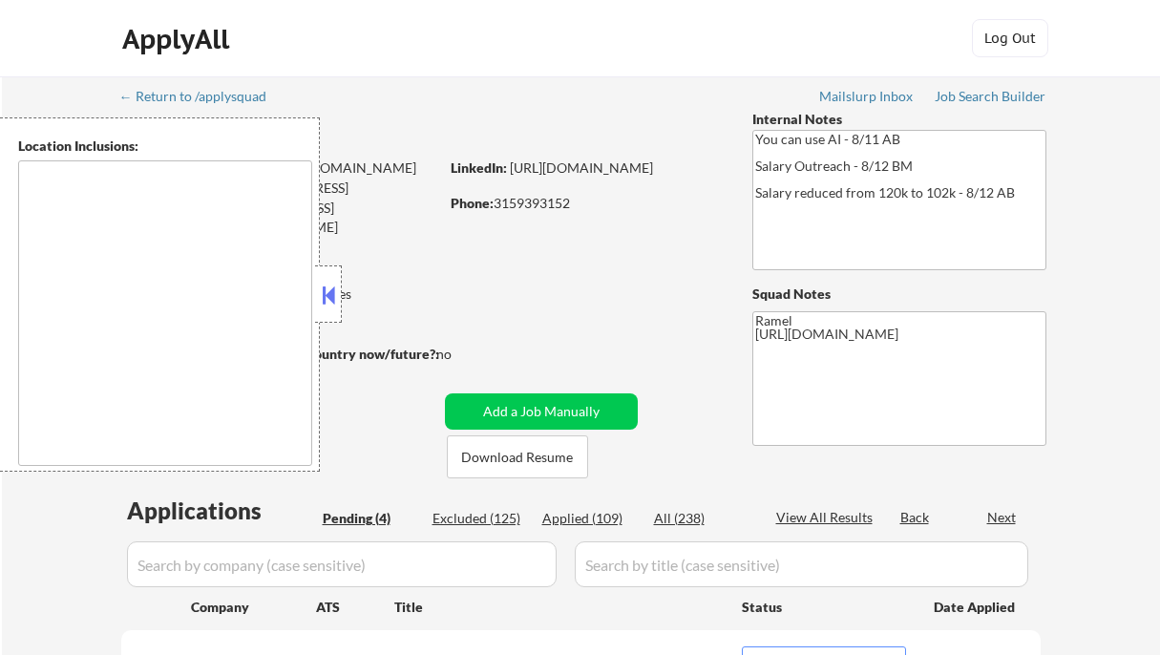
select select ""pending""
type textarea "remote"
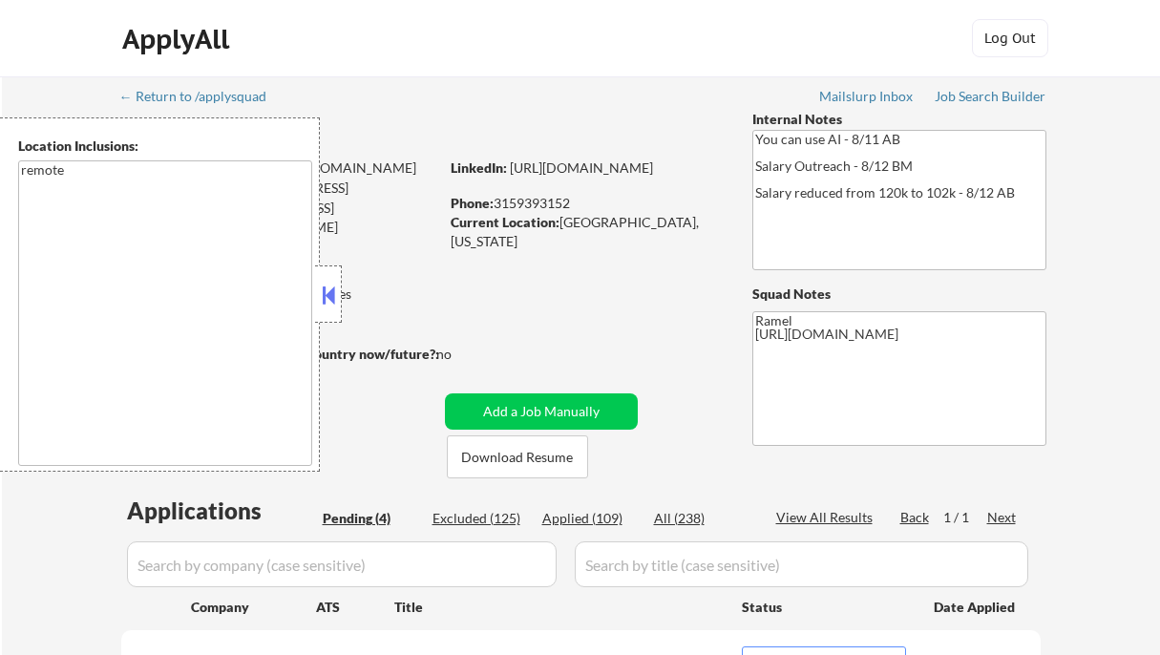
click at [340, 288] on div at bounding box center [328, 293] width 27 height 57
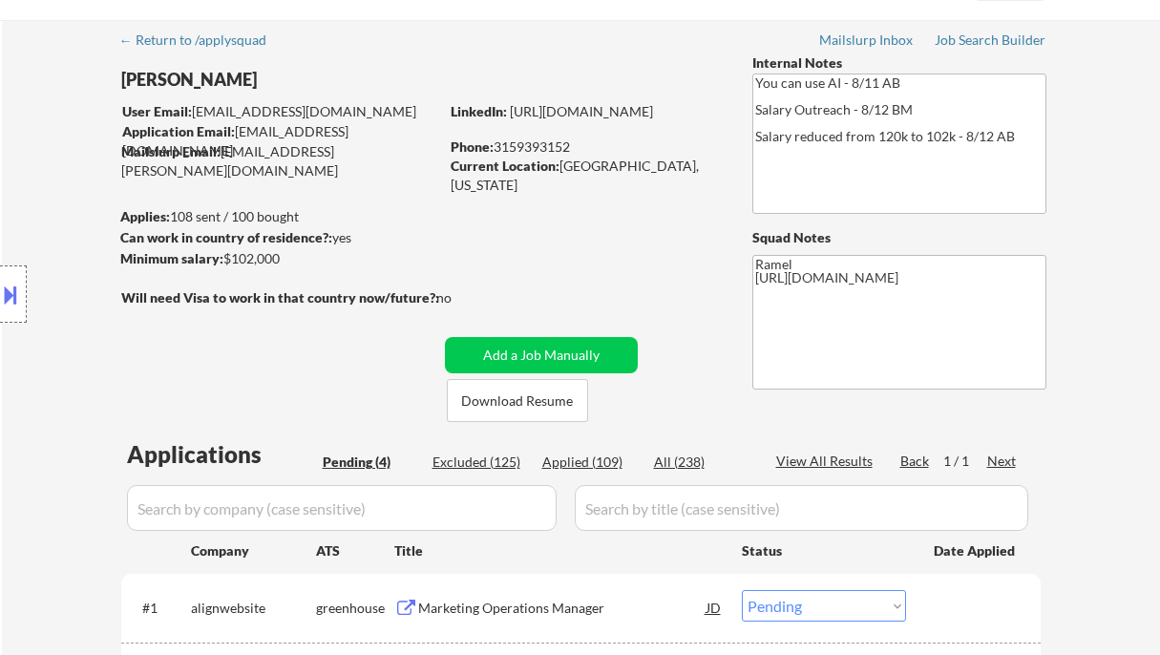
scroll to position [254, 0]
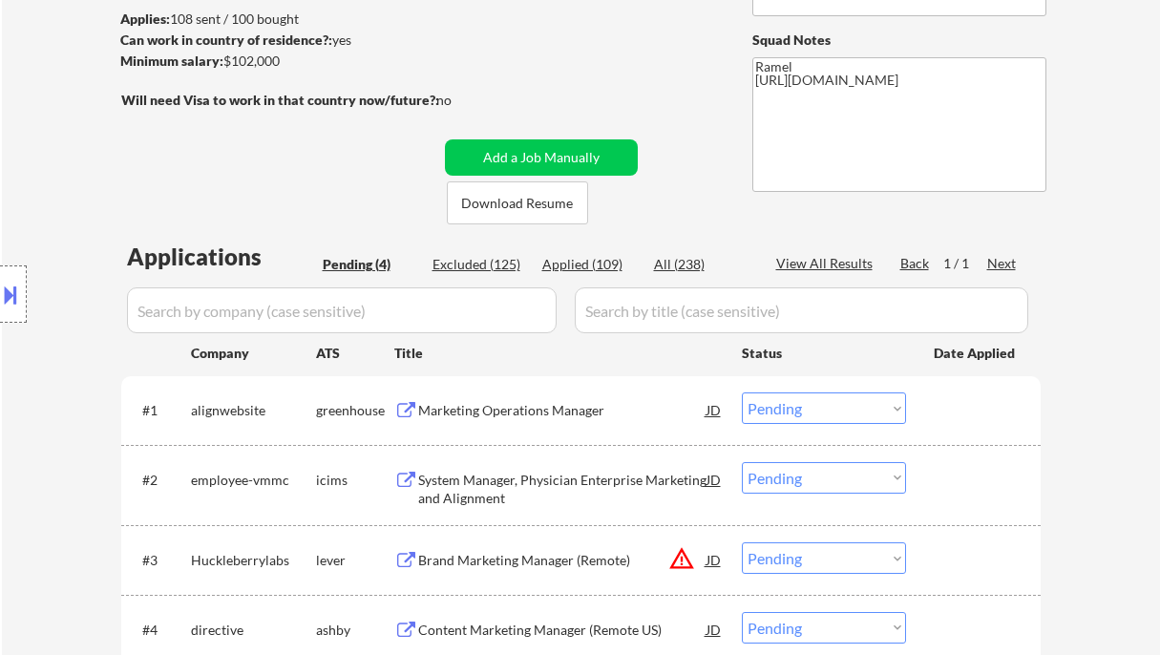
click at [70, 193] on div "Location Inclusions: remote" at bounding box center [171, 294] width 342 height 354
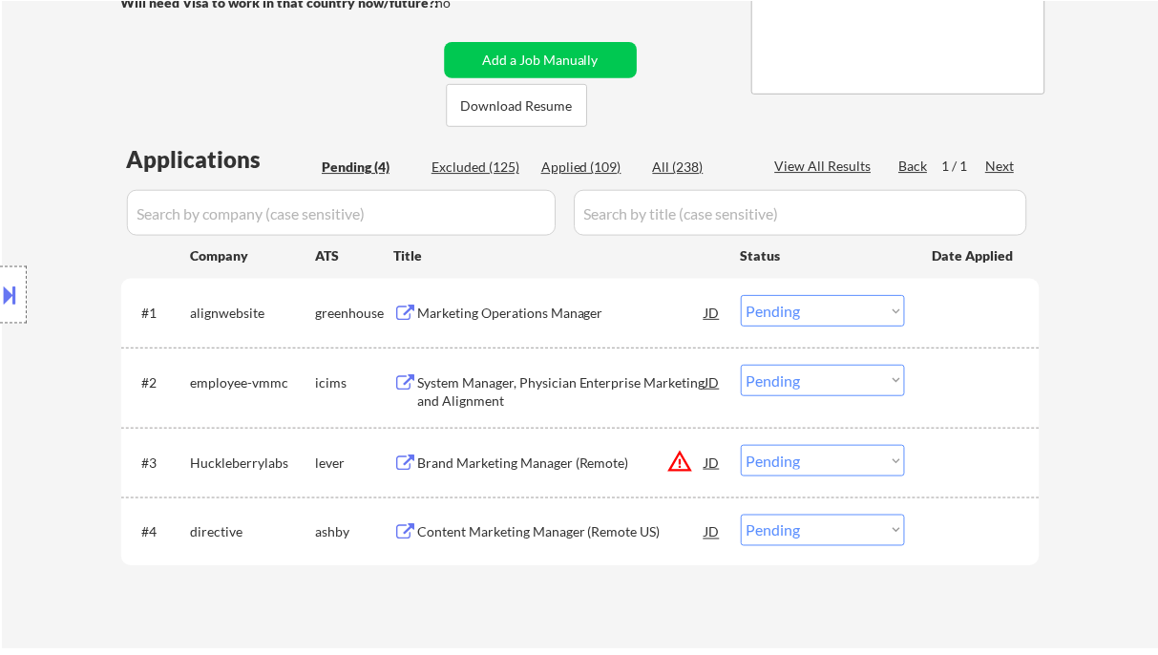
scroll to position [382, 0]
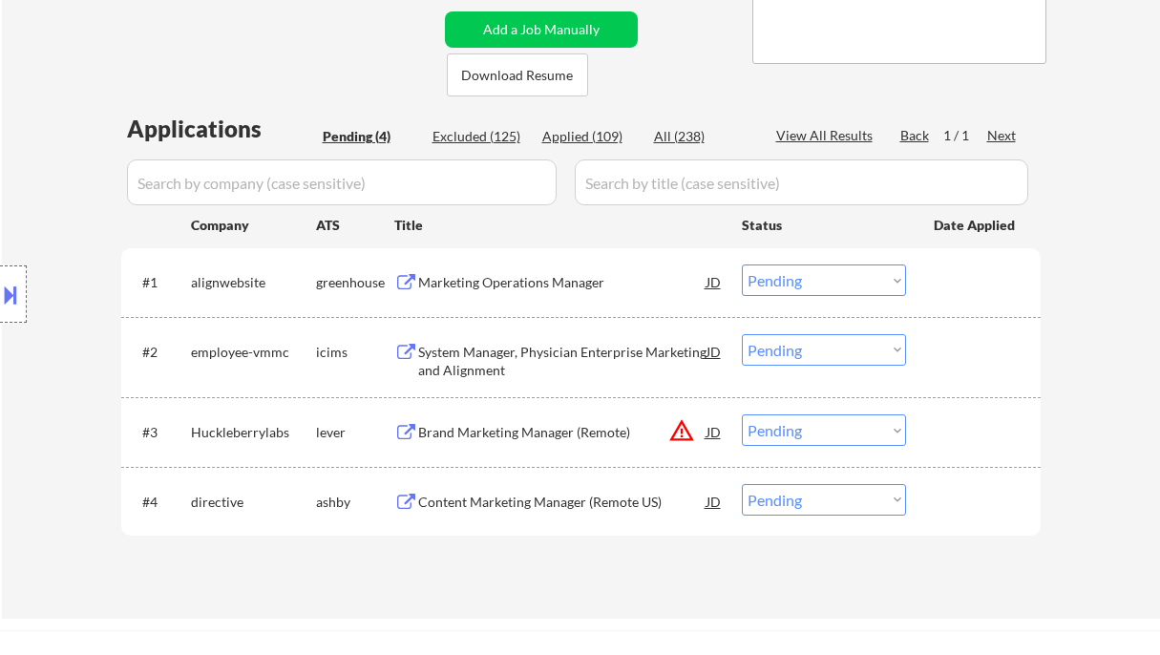
click at [523, 283] on div "Marketing Operations Manager" at bounding box center [562, 282] width 288 height 19
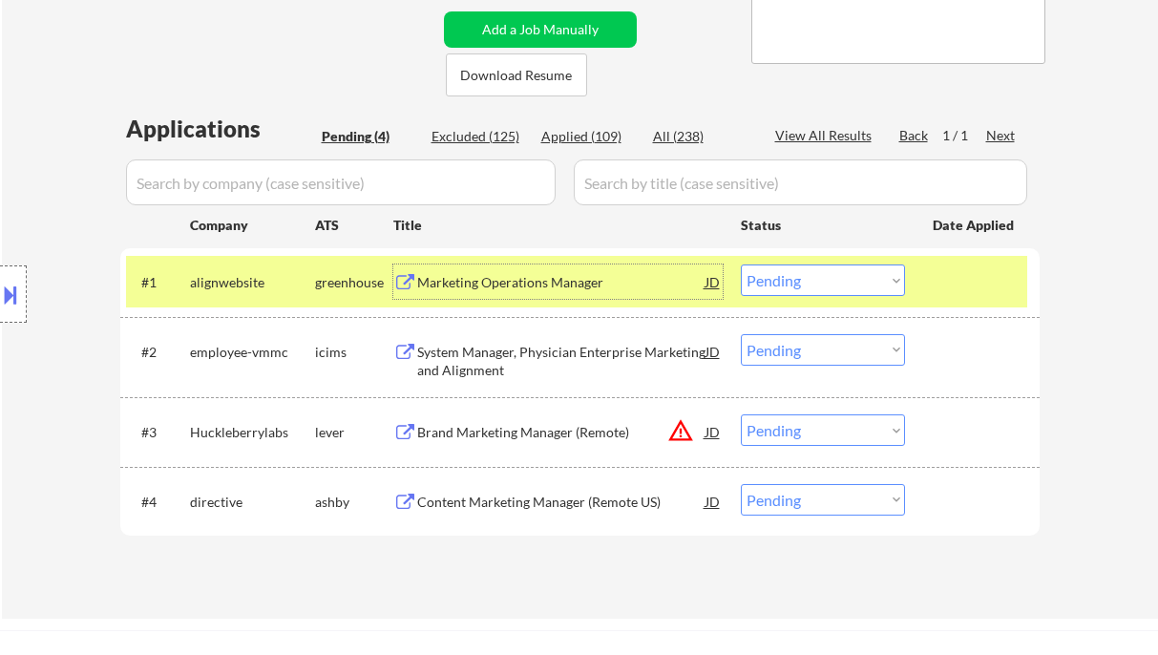
click at [830, 282] on select "Choose an option... Pending Applied Excluded (Questions) Excluded (Expired) Exc…" at bounding box center [823, 279] width 164 height 31
click at [741, 264] on select "Choose an option... Pending Applied Excluded (Questions) Excluded (Expired) Exc…" at bounding box center [823, 279] width 164 height 31
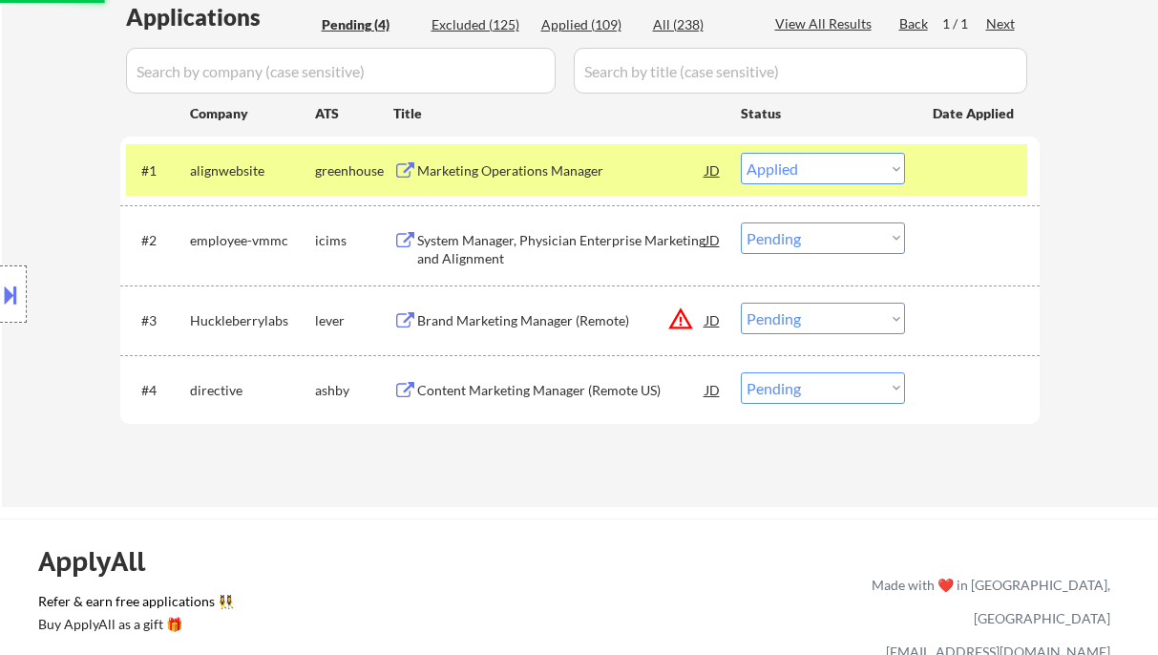
scroll to position [509, 0]
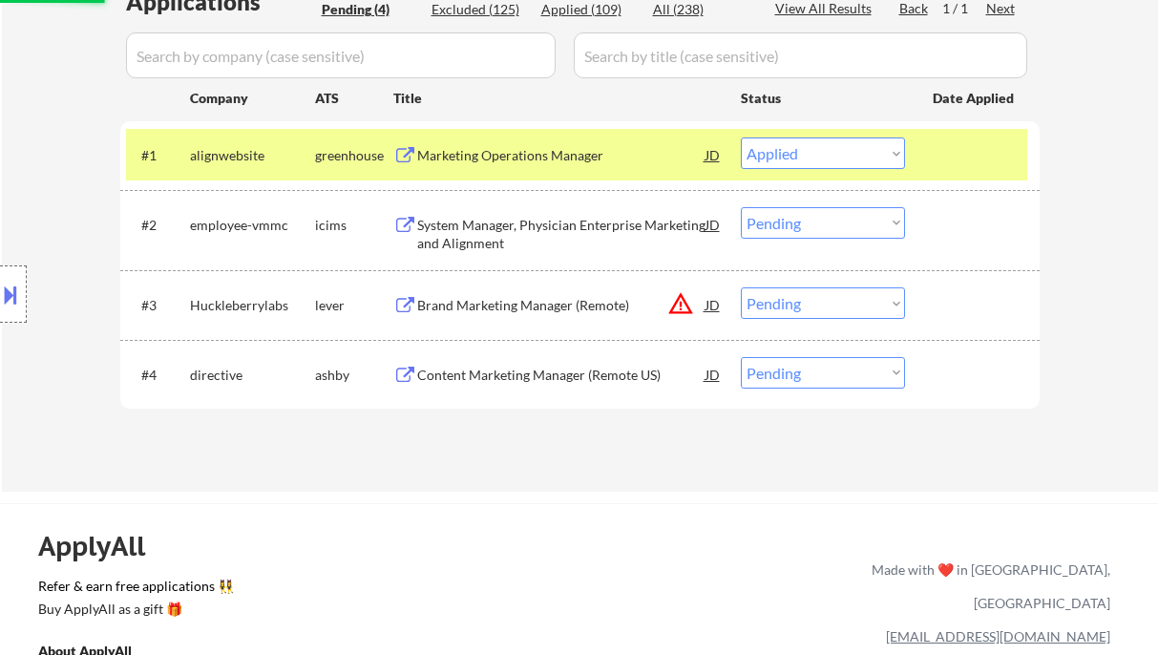
click at [565, 376] on div "Content Marketing Manager (Remote US)" at bounding box center [561, 375] width 288 height 19
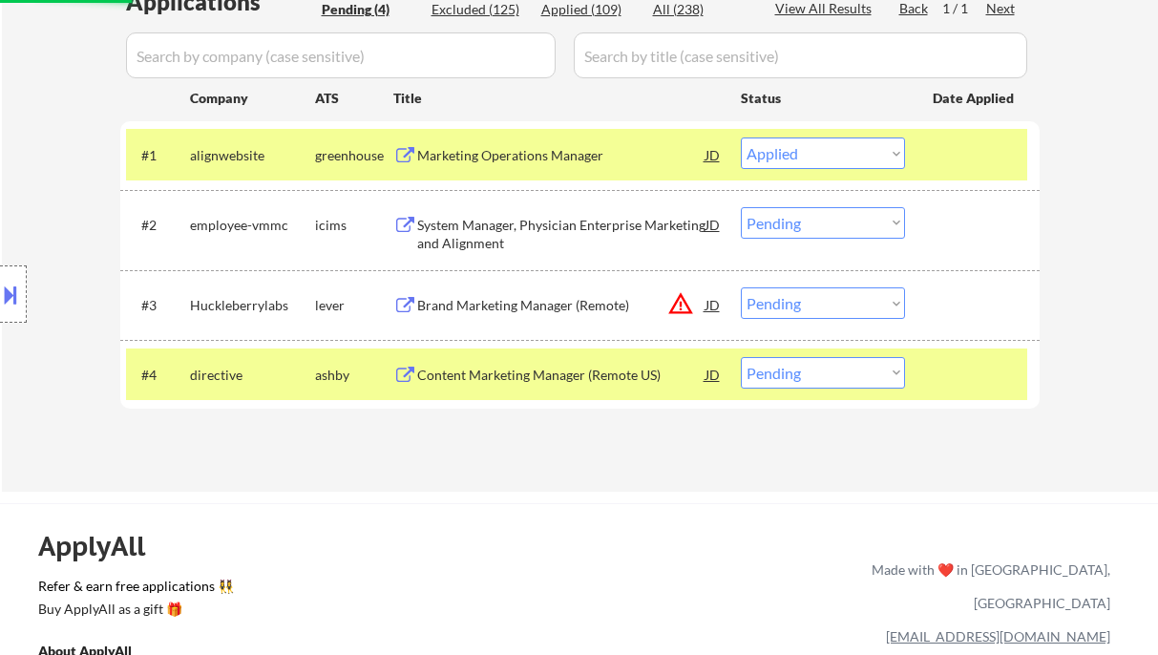
select select ""pending""
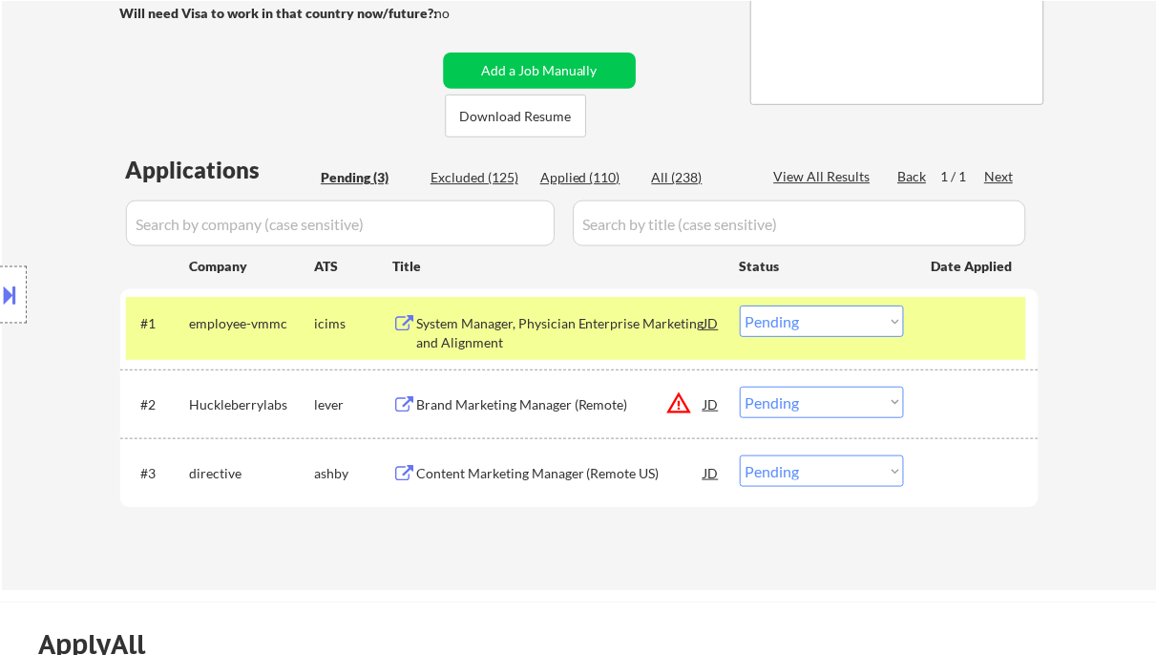
scroll to position [382, 0]
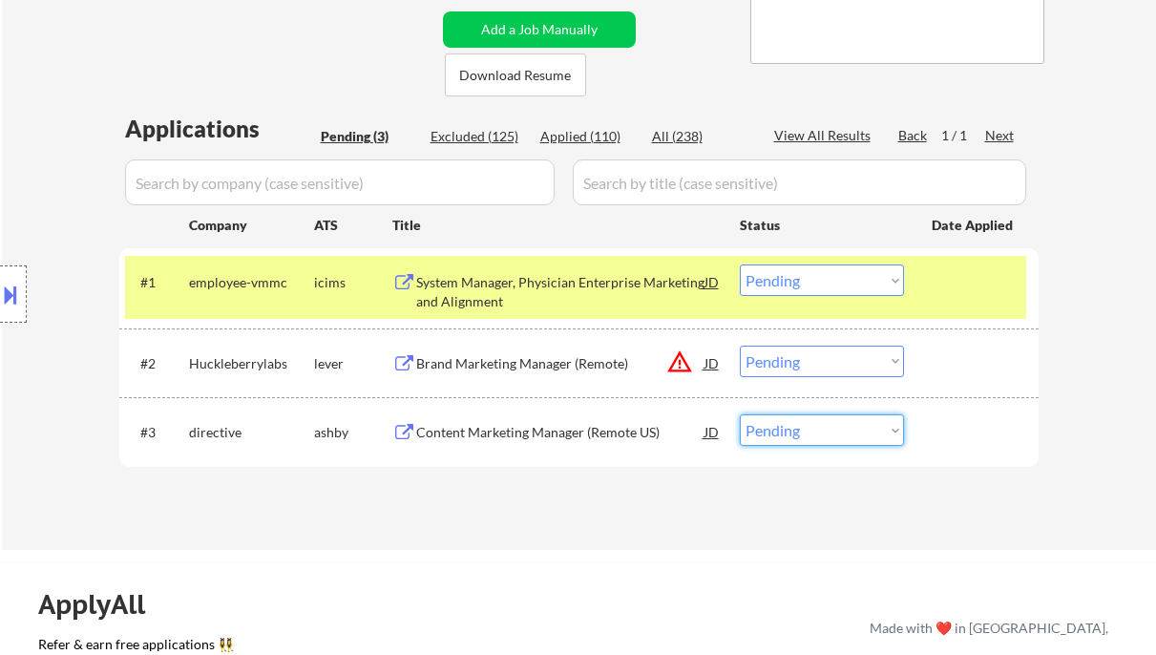
click at [860, 427] on select "Choose an option... Pending Applied Excluded (Questions) Excluded (Expired) Exc…" at bounding box center [822, 429] width 164 height 31
select select ""applied""
click at [740, 414] on select "Choose an option... Pending Applied Excluded (Questions) Excluded (Expired) Exc…" at bounding box center [822, 429] width 164 height 31
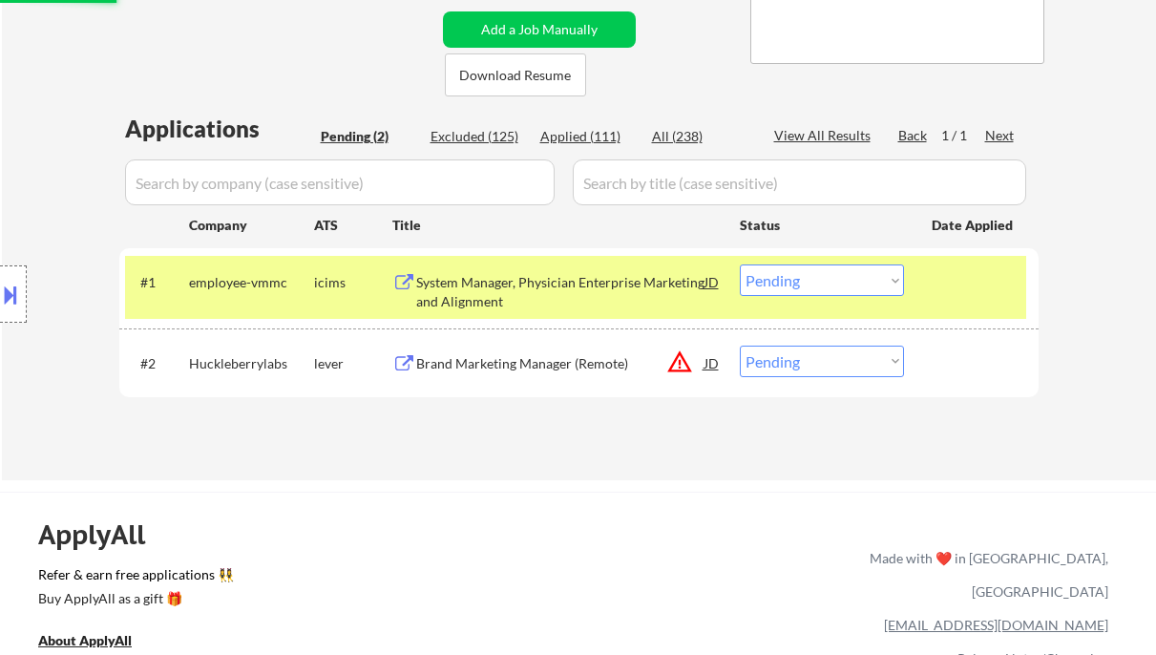
click at [546, 360] on div "Brand Marketing Manager (Remote)" at bounding box center [560, 363] width 288 height 19
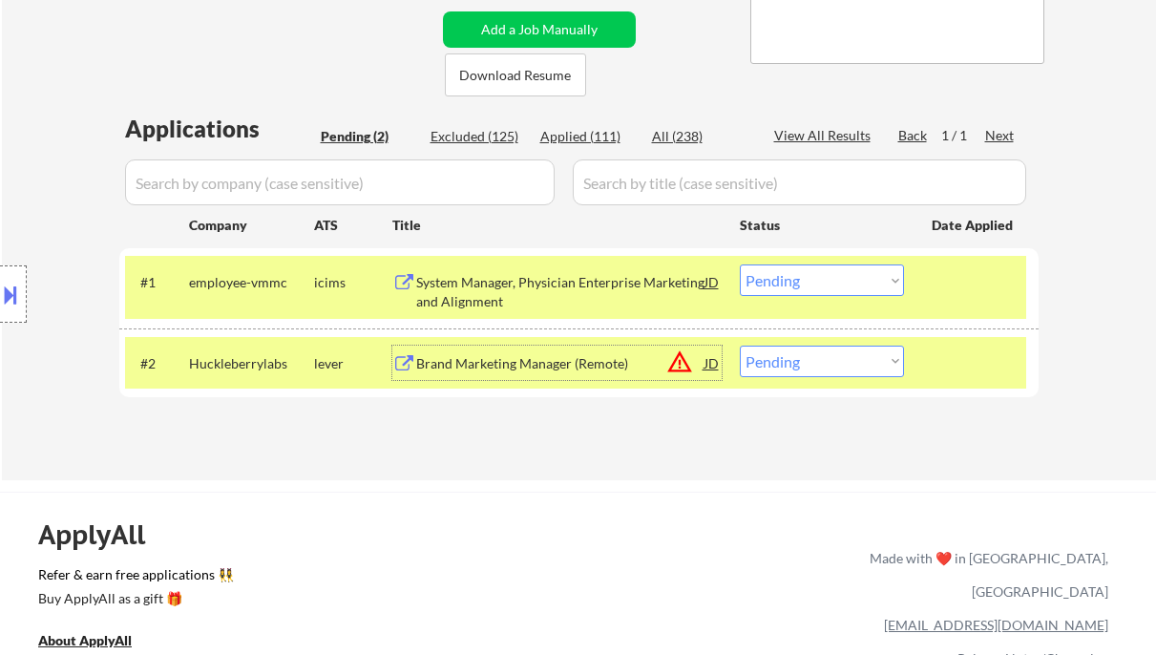
click at [870, 364] on select "Choose an option... Pending Applied Excluded (Questions) Excluded (Expired) Exc…" at bounding box center [822, 361] width 164 height 31
select select ""excluded__location_""
click at [740, 346] on select "Choose an option... Pending Applied Excluded (Questions) Excluded (Expired) Exc…" at bounding box center [822, 361] width 164 height 31
click at [604, 275] on div "System Manager, Physician Enterprise Marketing and Alignment" at bounding box center [560, 291] width 288 height 37
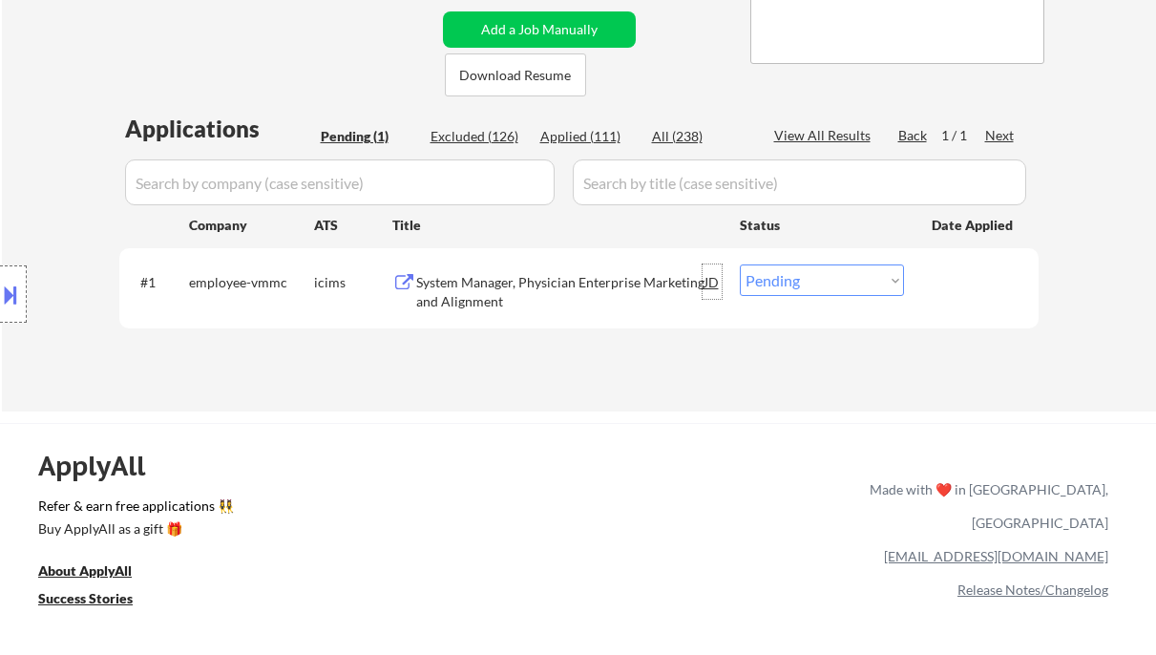
click at [718, 279] on div "JD" at bounding box center [712, 281] width 19 height 34
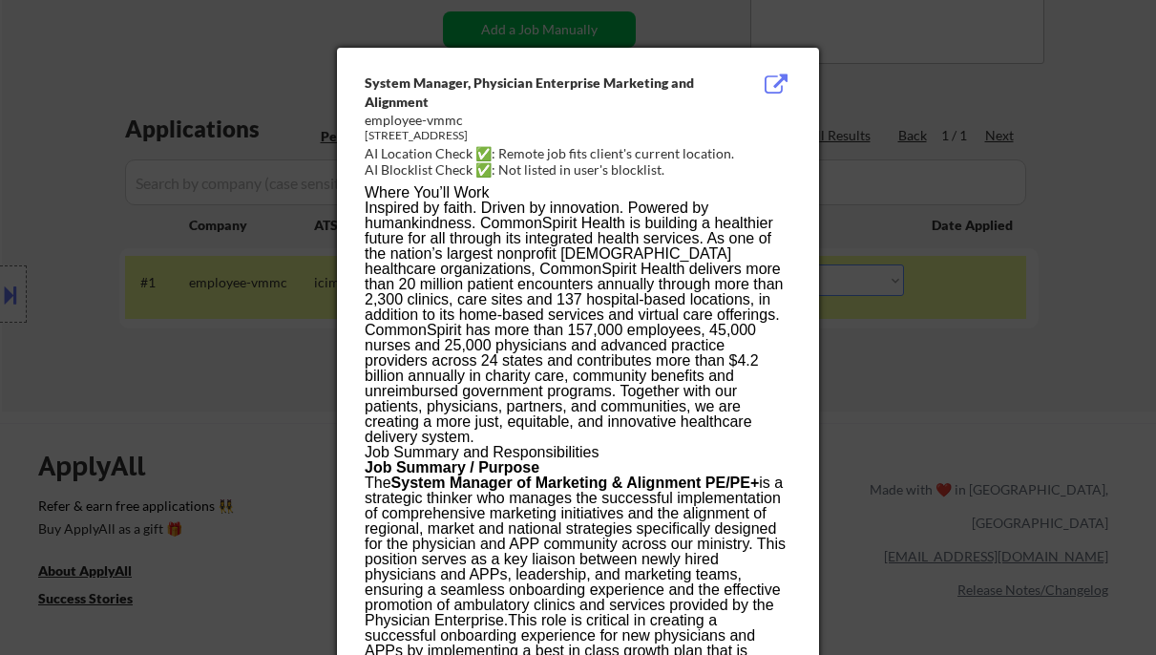
click at [506, 137] on div "3033 NORTH 3RD AVE, PHOENIX, AZ, US" at bounding box center [530, 136] width 330 height 16
click at [975, 145] on div at bounding box center [578, 327] width 1156 height 655
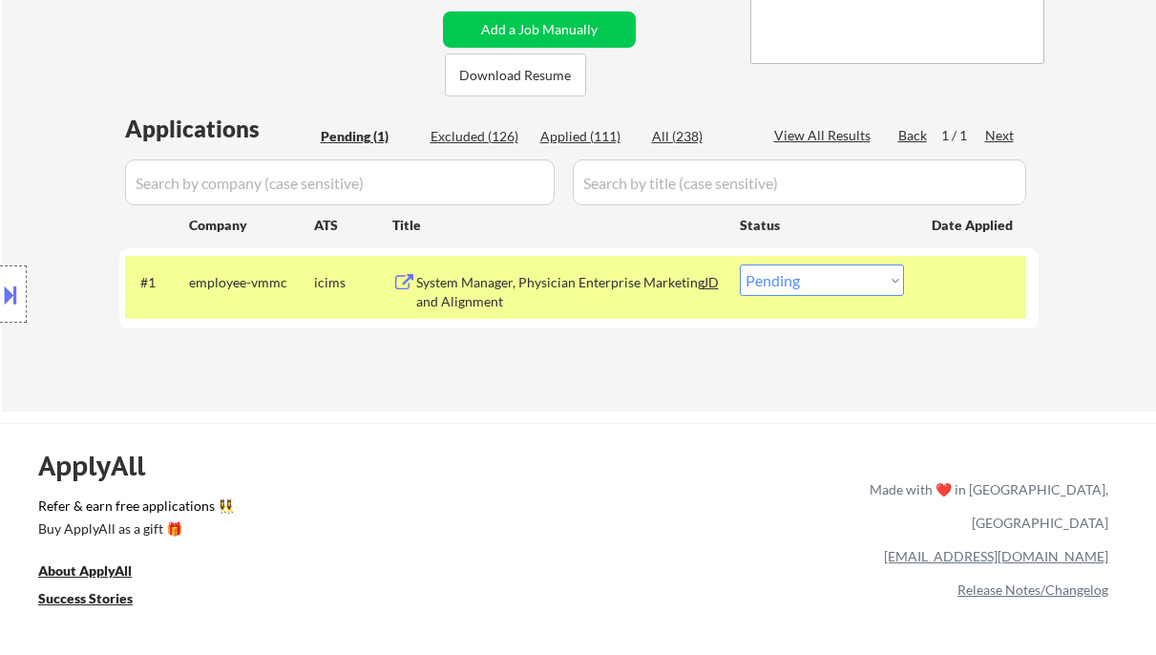
click at [14, 287] on button at bounding box center [10, 294] width 21 height 31
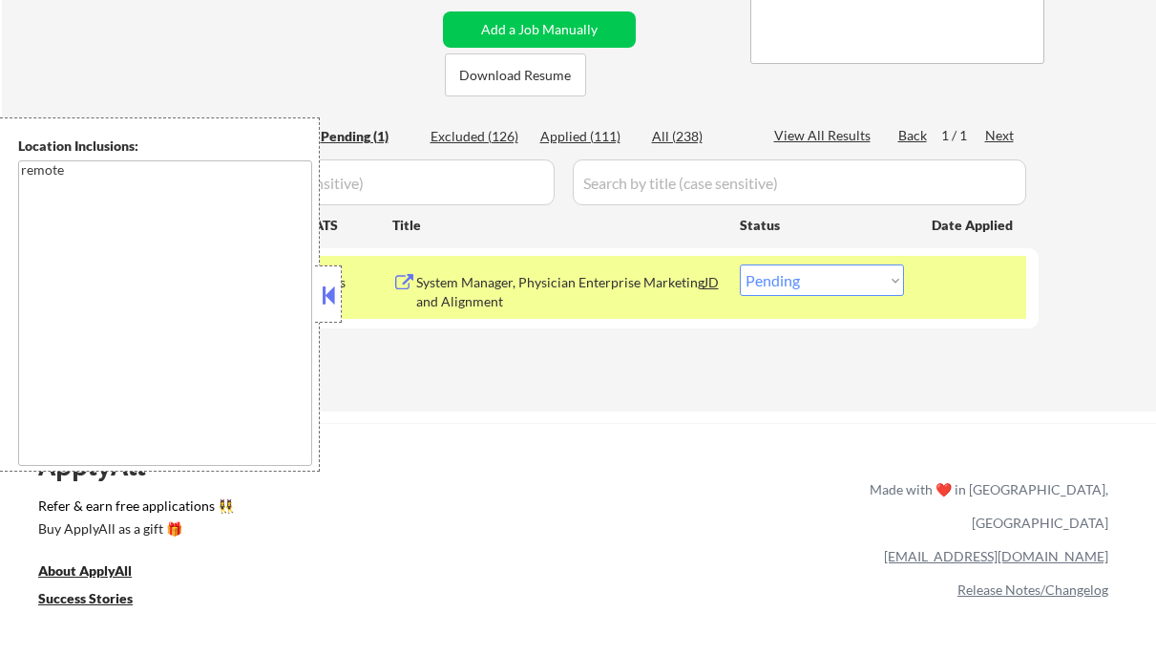
click at [327, 291] on button at bounding box center [328, 295] width 21 height 29
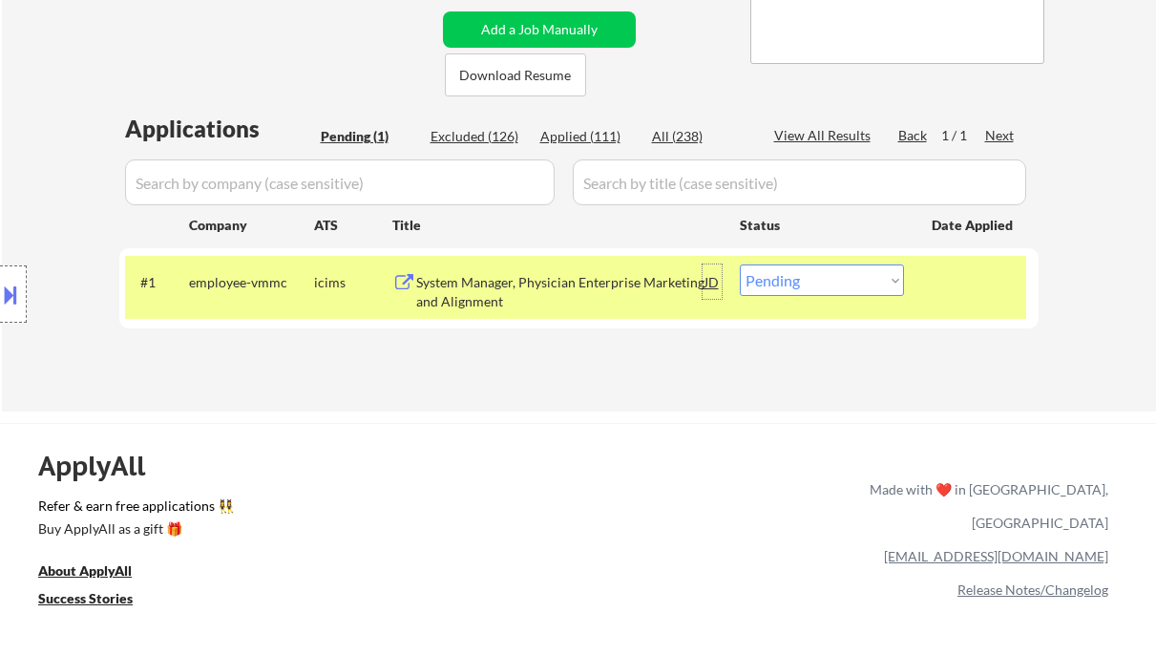
click at [716, 289] on div "JD" at bounding box center [712, 281] width 19 height 34
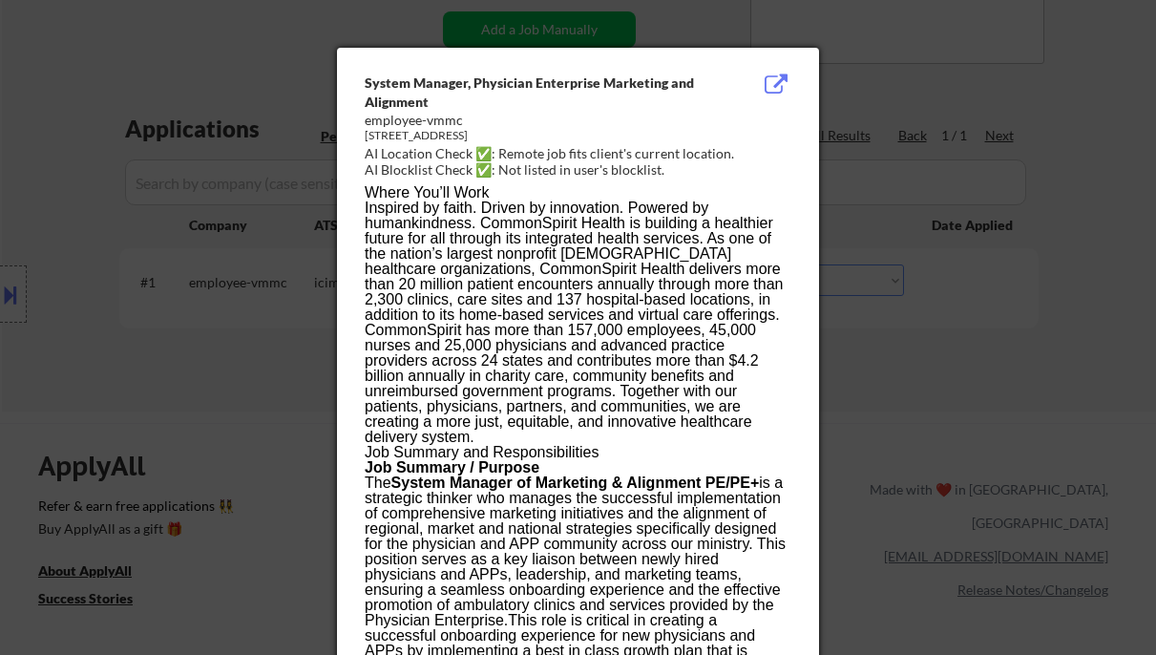
click at [867, 382] on div at bounding box center [578, 327] width 1156 height 655
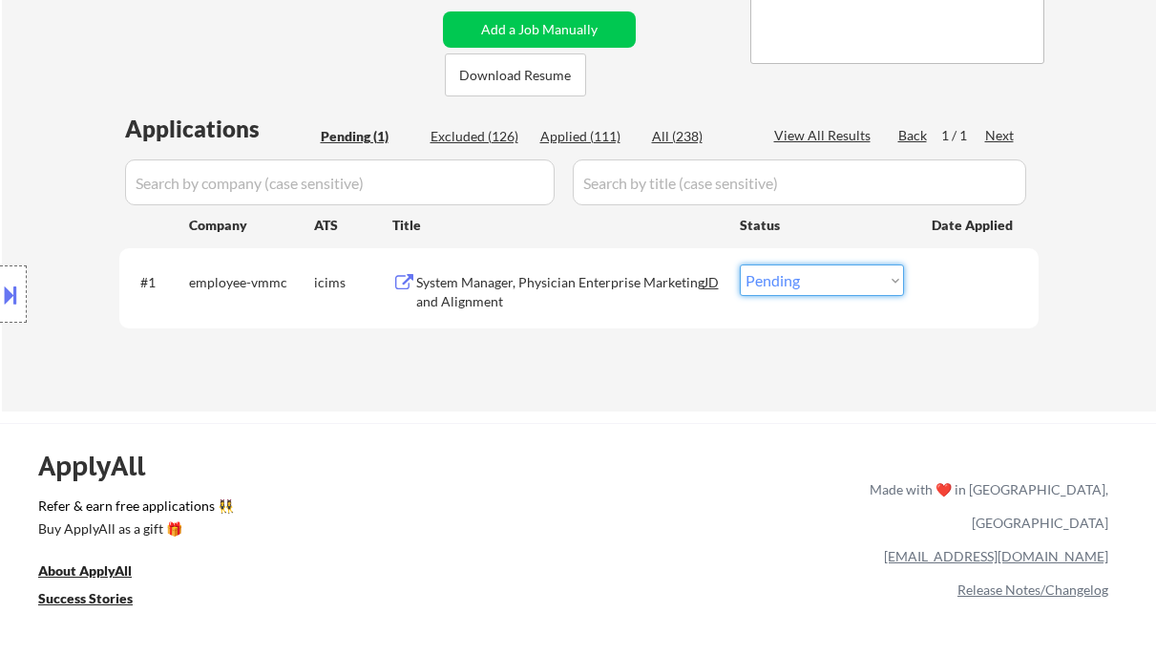
drag, startPoint x: 868, startPoint y: 271, endPoint x: 875, endPoint y: 295, distance: 25.1
click at [868, 271] on select "Choose an option... Pending Applied Excluded (Questions) Excluded (Expired) Exc…" at bounding box center [822, 279] width 164 height 31
select select ""excluded__location_""
click at [740, 264] on select "Choose an option... Pending Applied Excluded (Questions) Excluded (Expired) Exc…" at bounding box center [822, 279] width 164 height 31
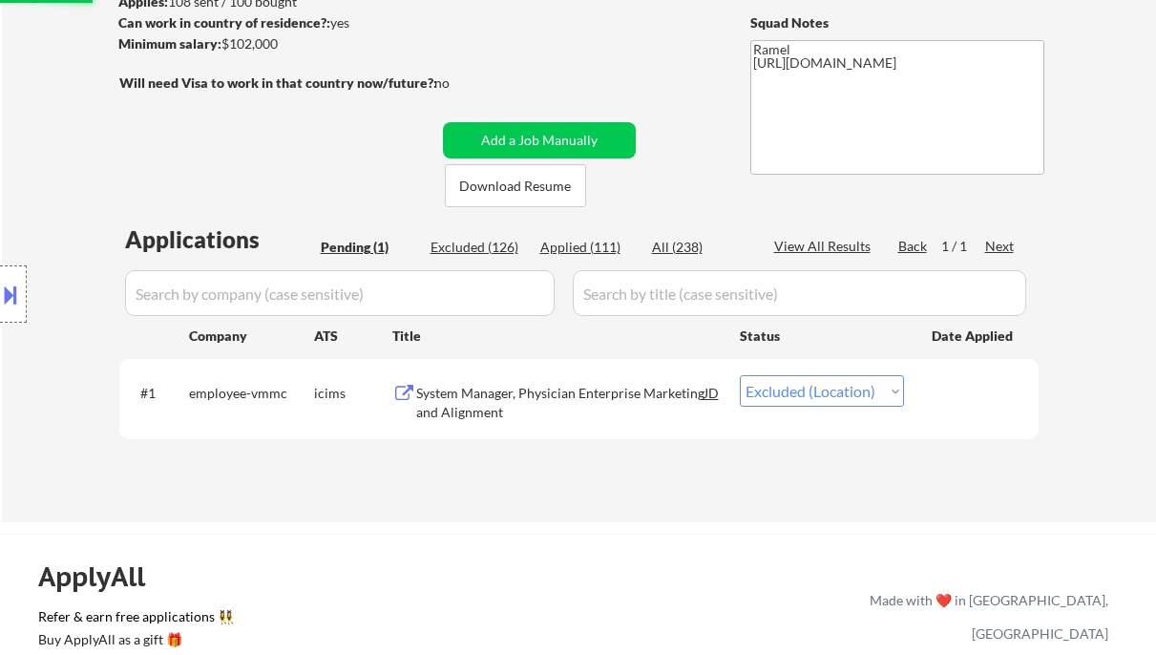
scroll to position [254, 0]
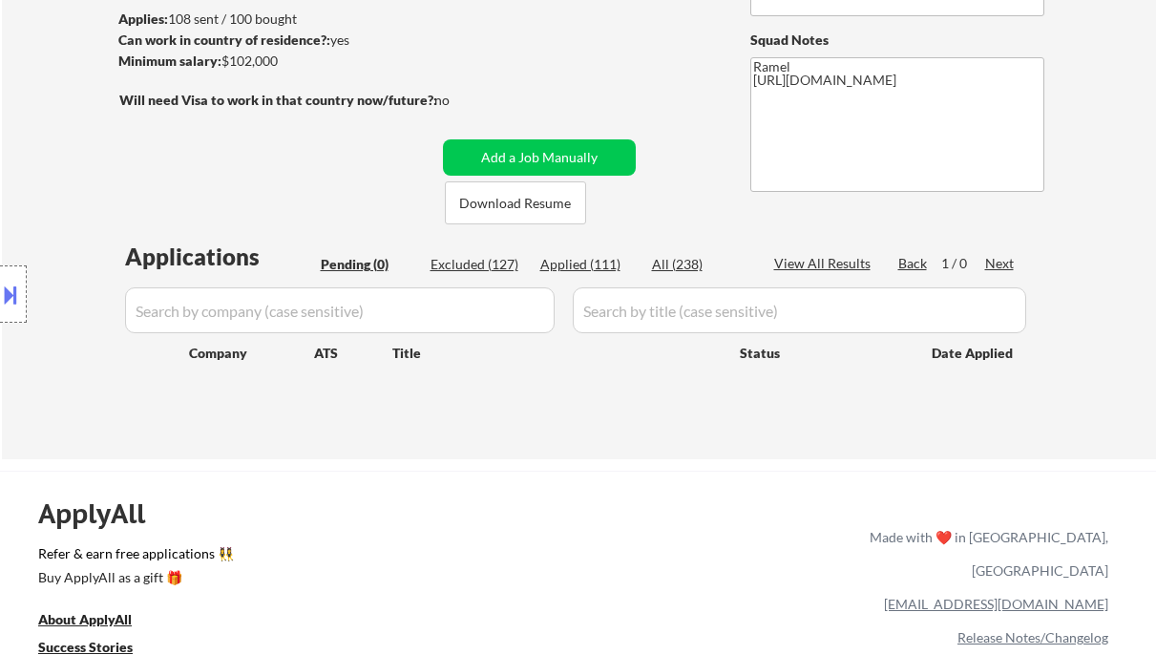
drag, startPoint x: 28, startPoint y: 146, endPoint x: 112, endPoint y: 80, distance: 106.7
click at [28, 145] on div "Location Inclusions: remote" at bounding box center [171, 294] width 342 height 354
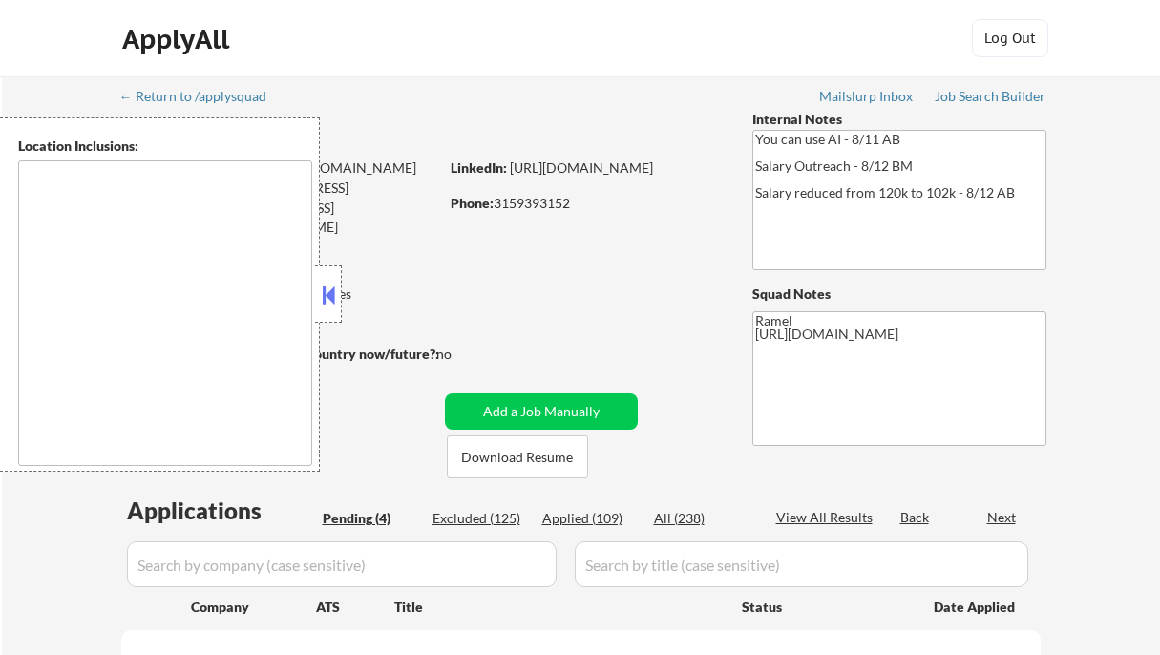
select select ""pending""
type textarea "remote"
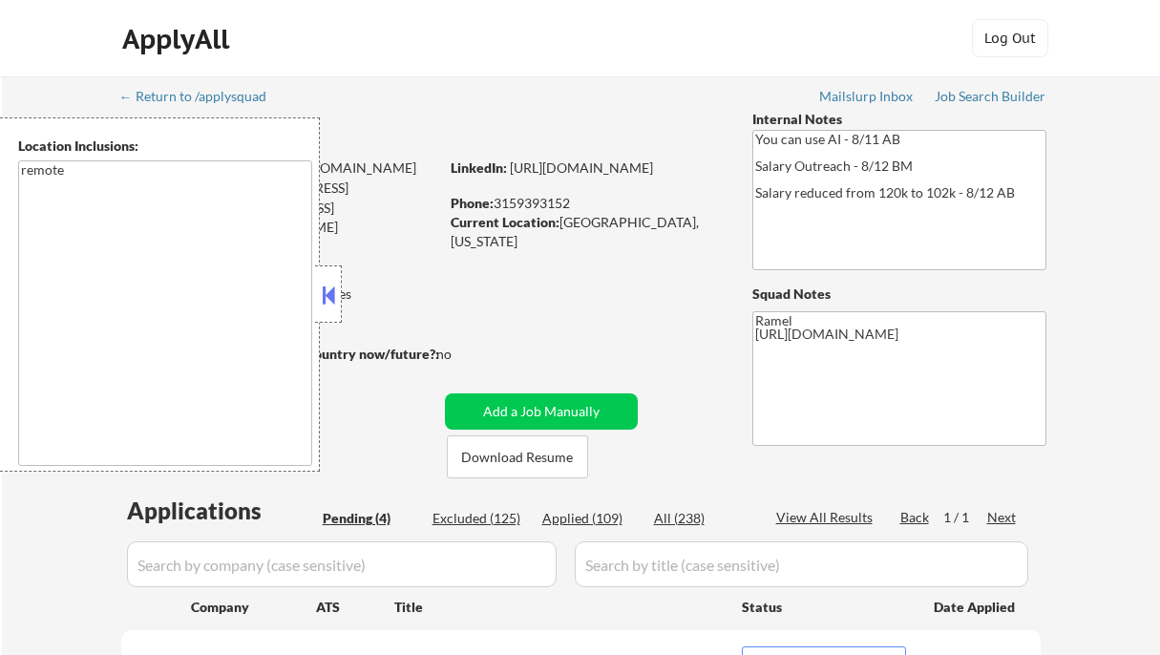
click at [330, 298] on button at bounding box center [328, 295] width 21 height 29
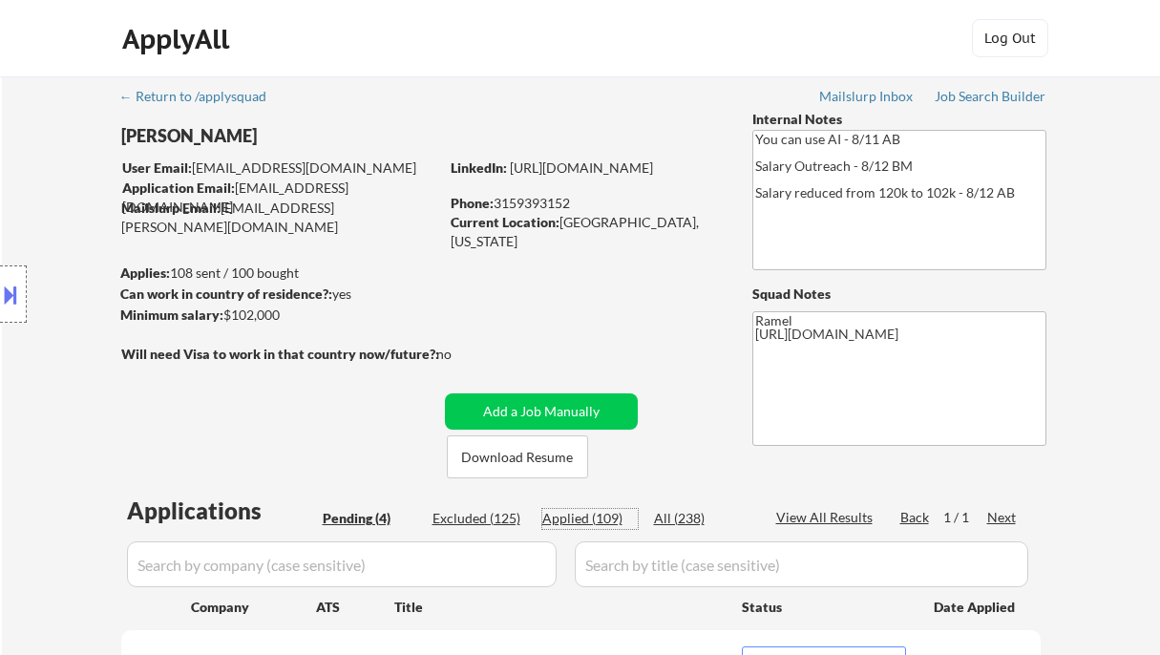
click at [592, 522] on div "Applied (109)" at bounding box center [589, 518] width 95 height 19
select select ""applied""
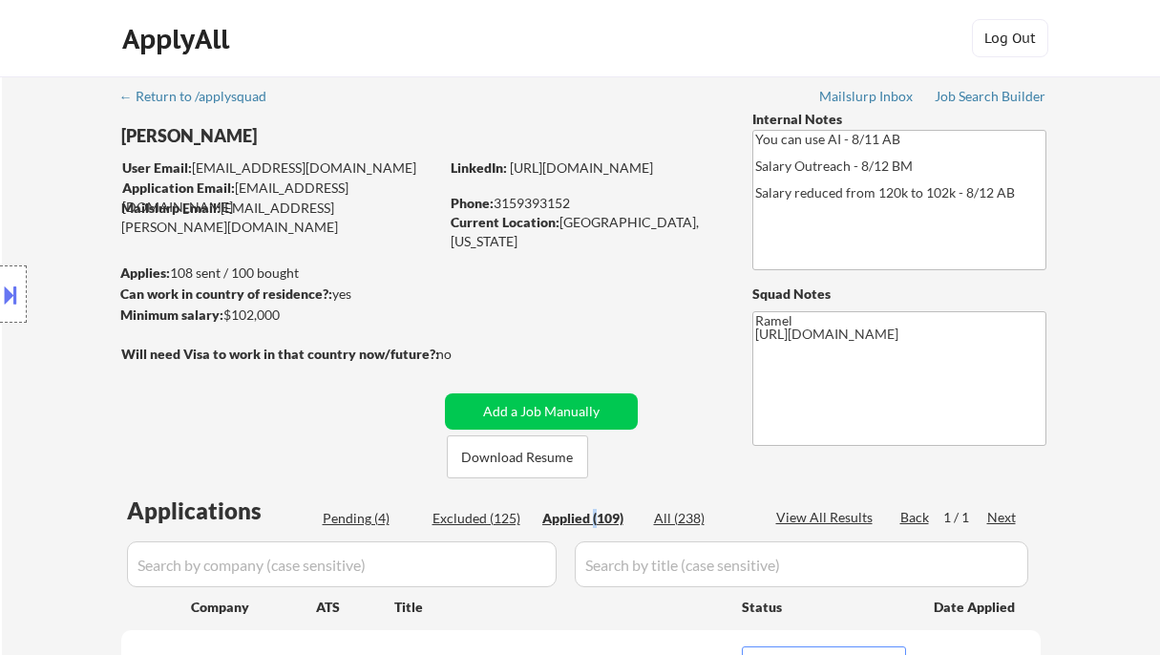
scroll to position [127, 0]
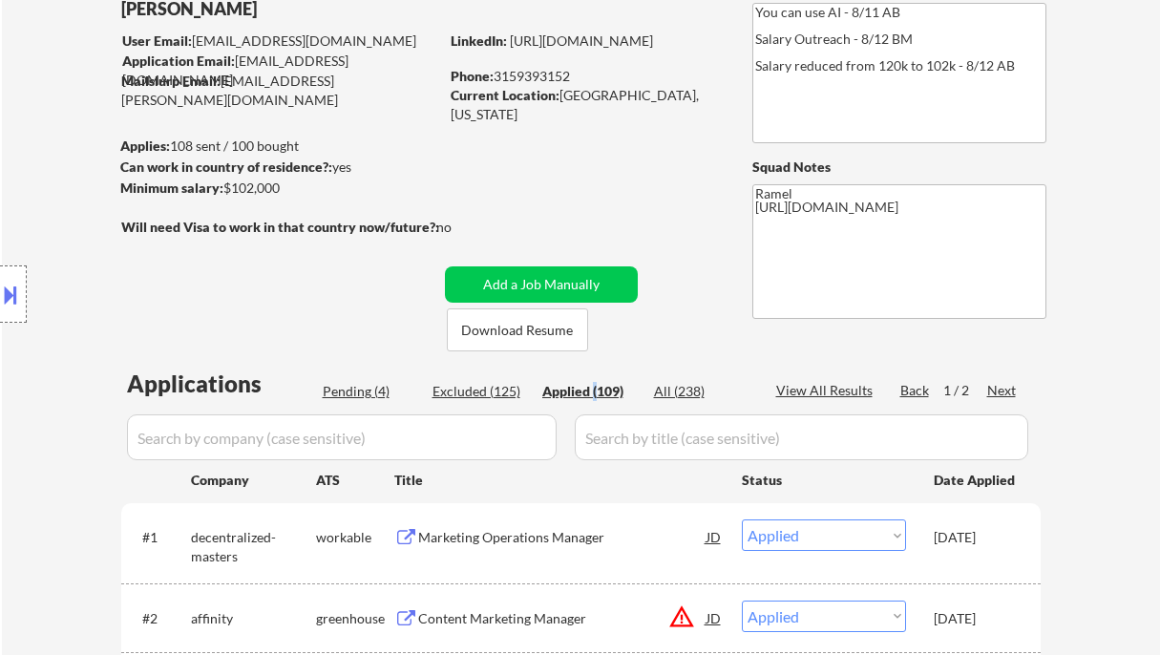
select select ""applied""
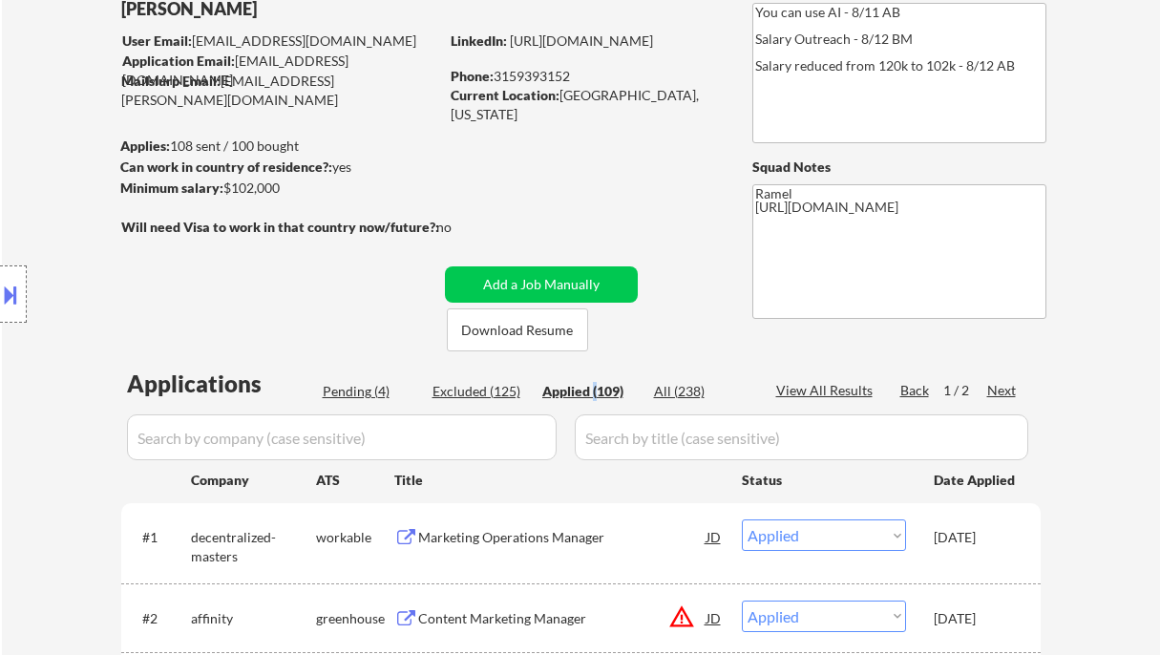
select select ""applied""
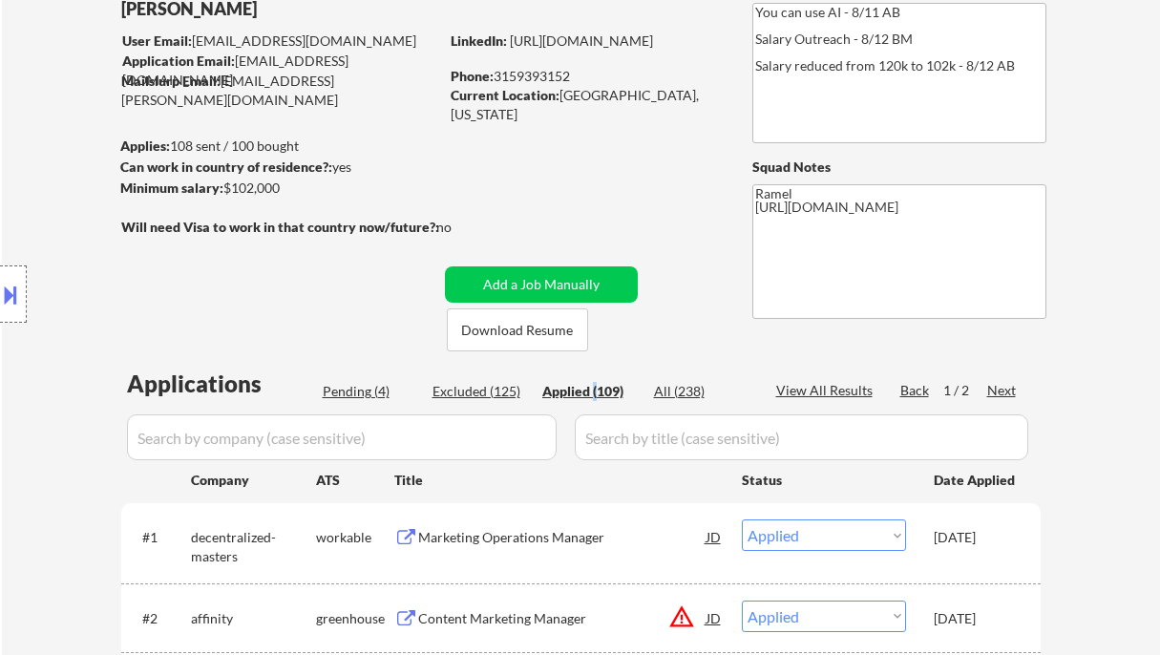
select select ""applied""
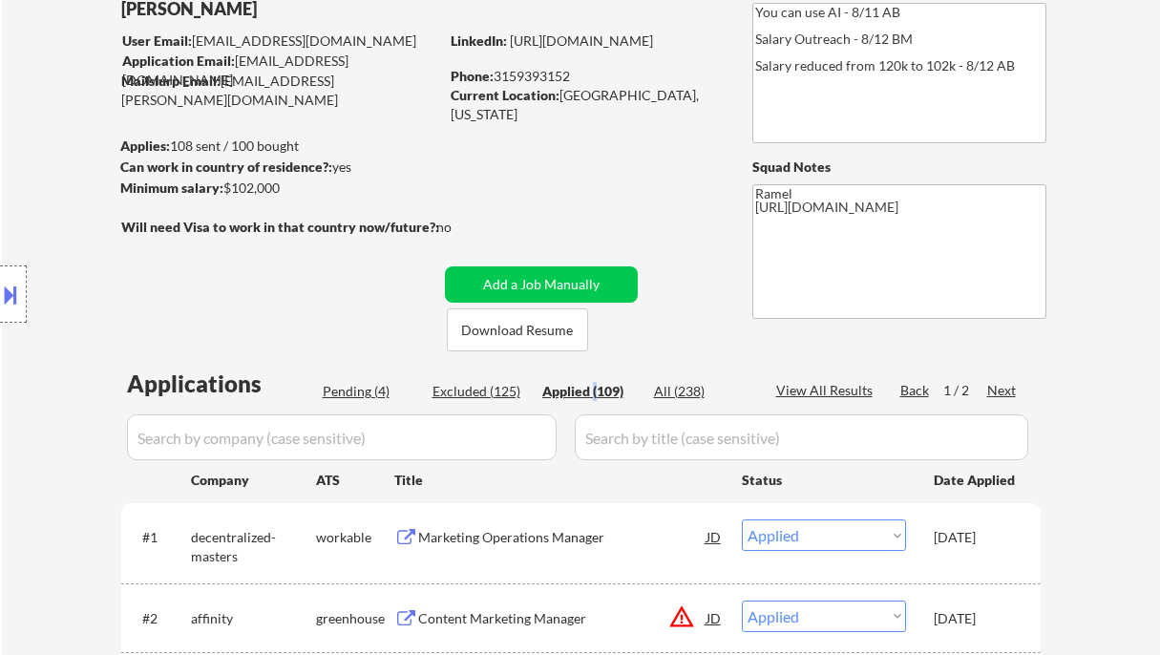
select select ""applied""
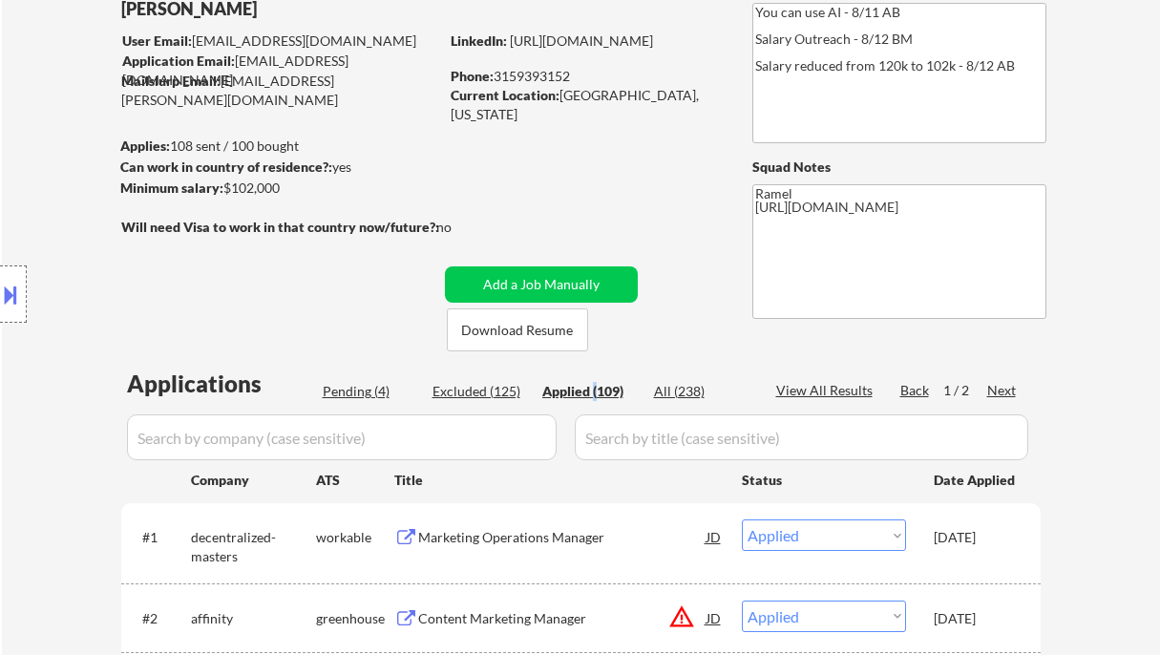
select select ""applied""
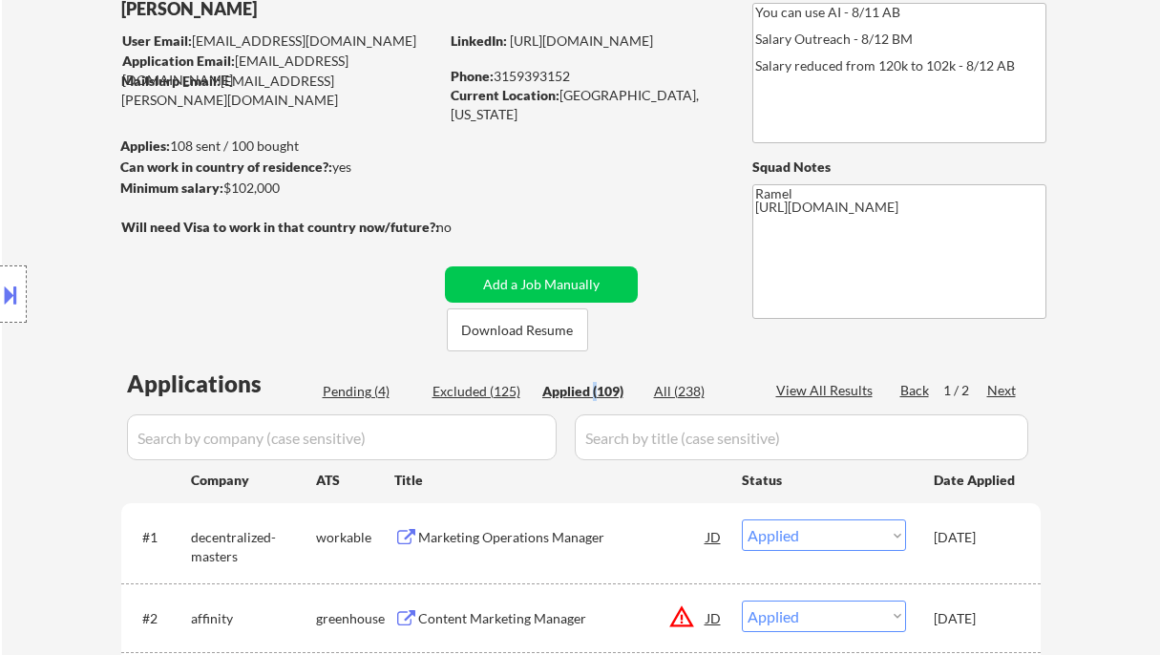
select select ""applied""
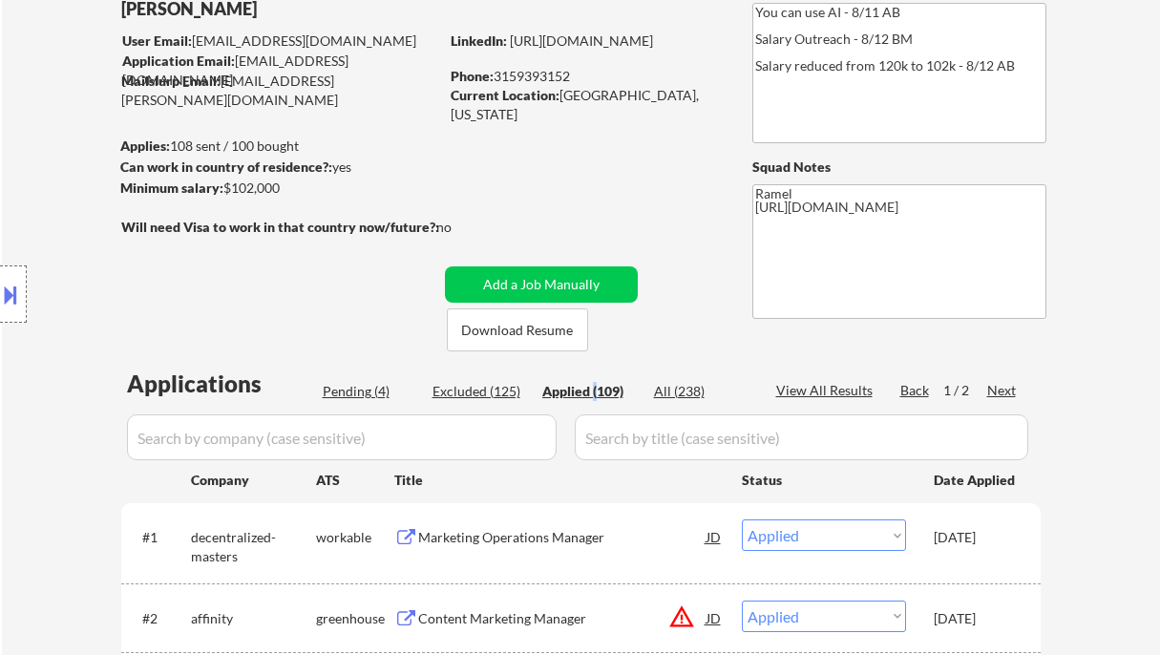
select select ""applied""
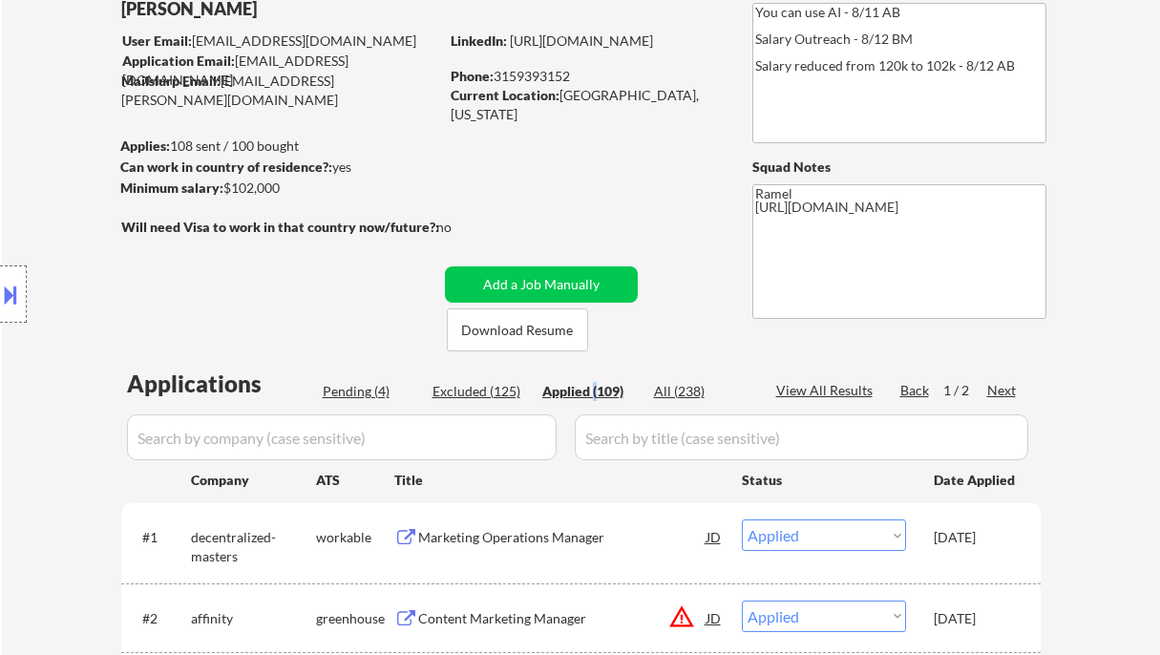
select select ""applied""
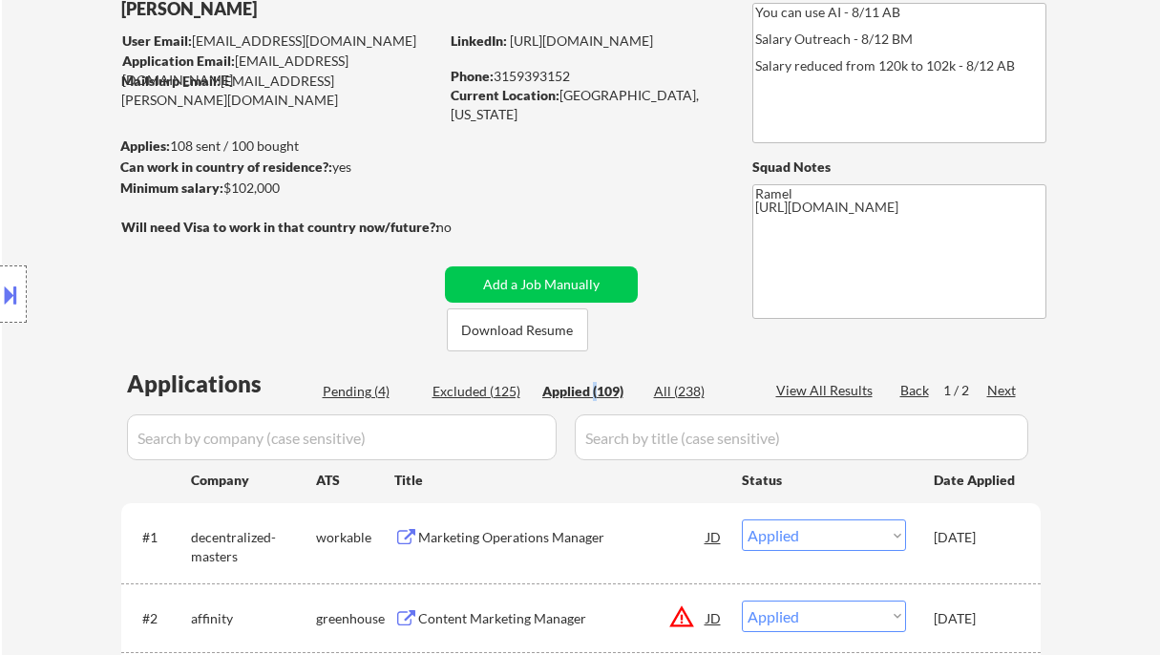
select select ""applied""
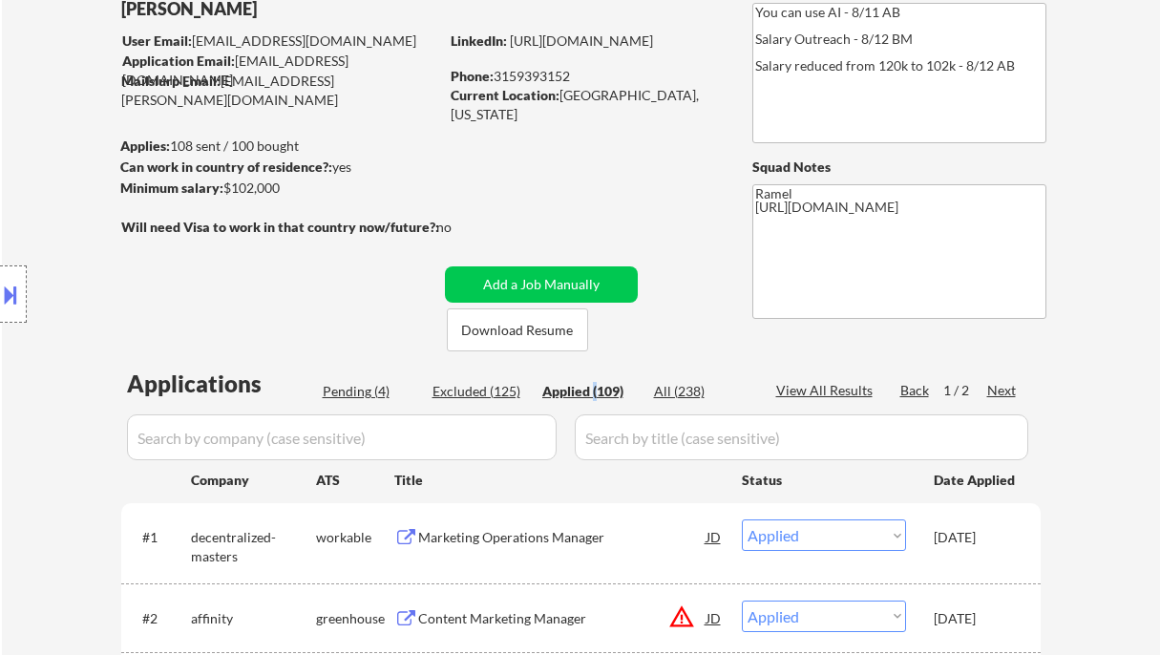
select select ""applied""
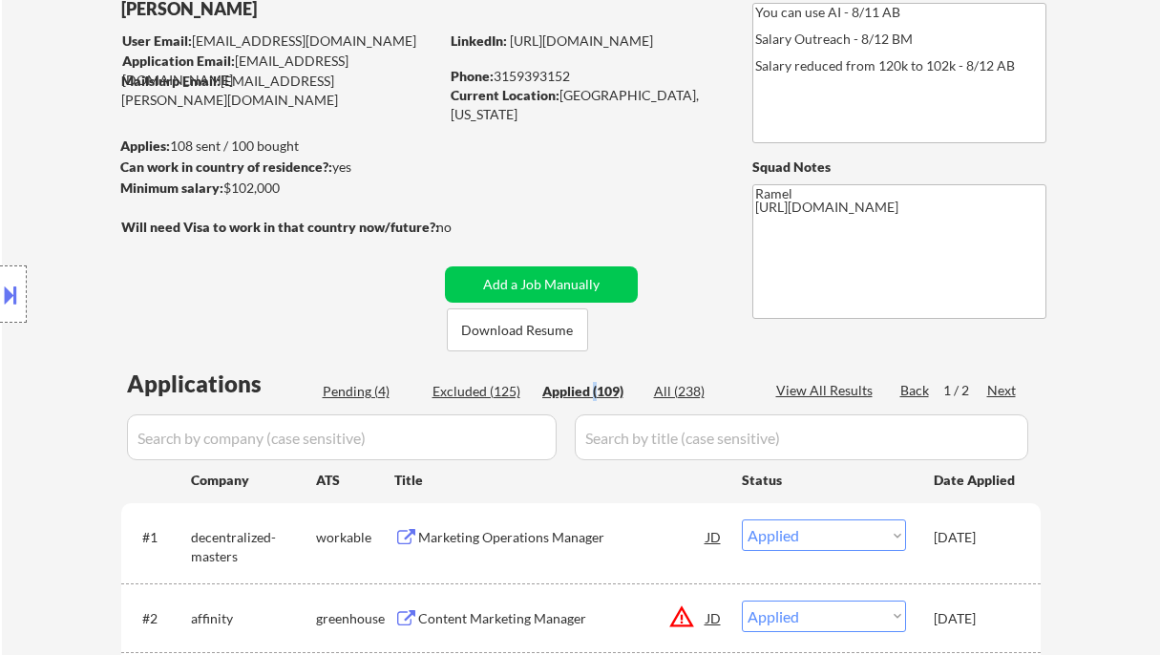
select select ""applied""
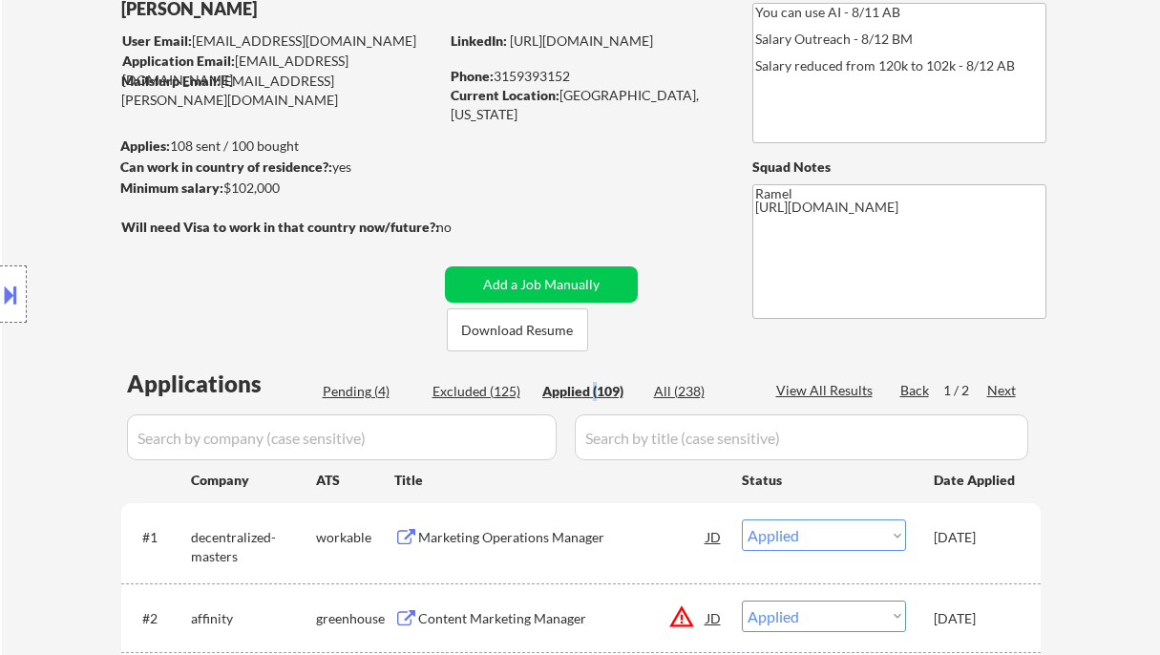
select select ""applied""
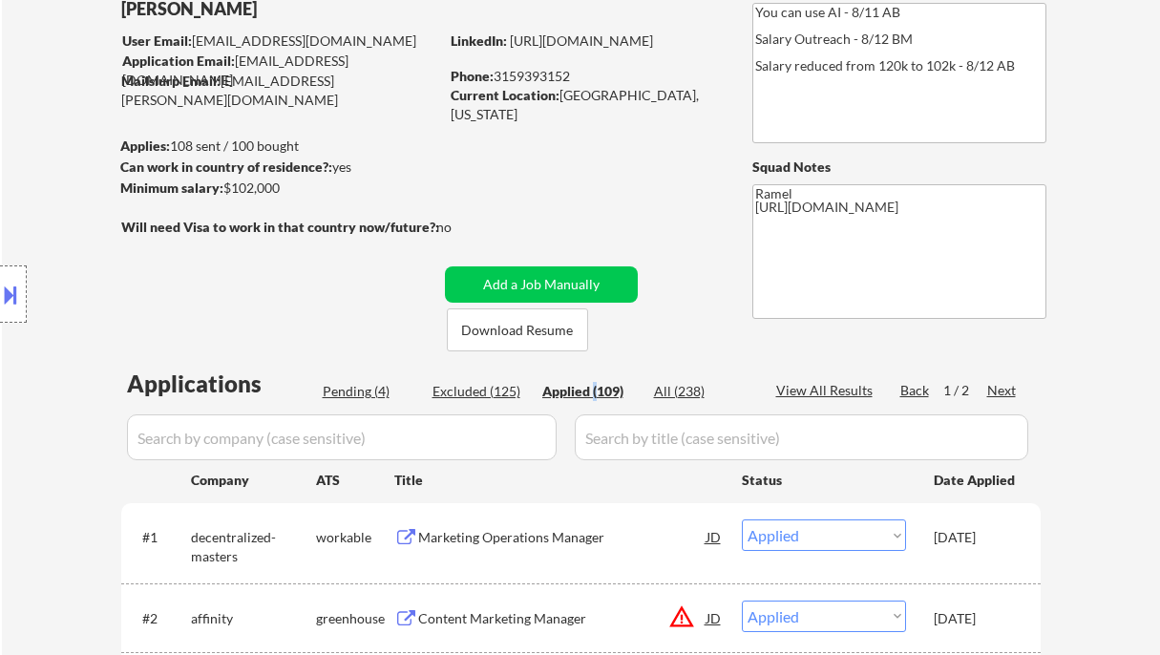
select select ""applied""
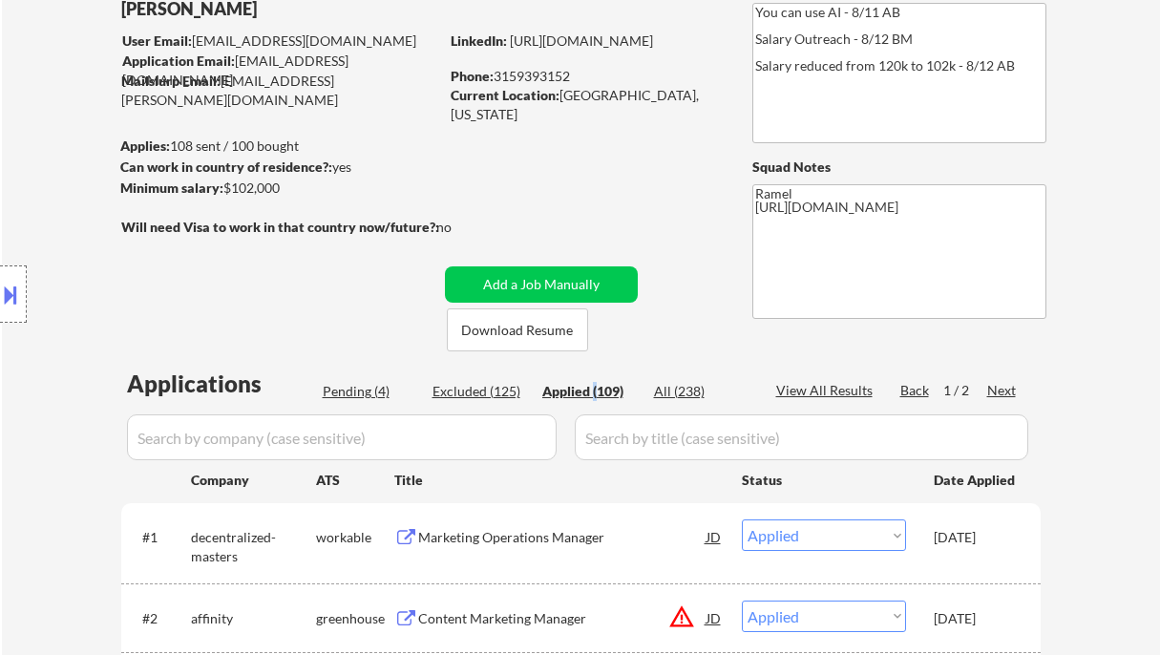
select select ""applied""
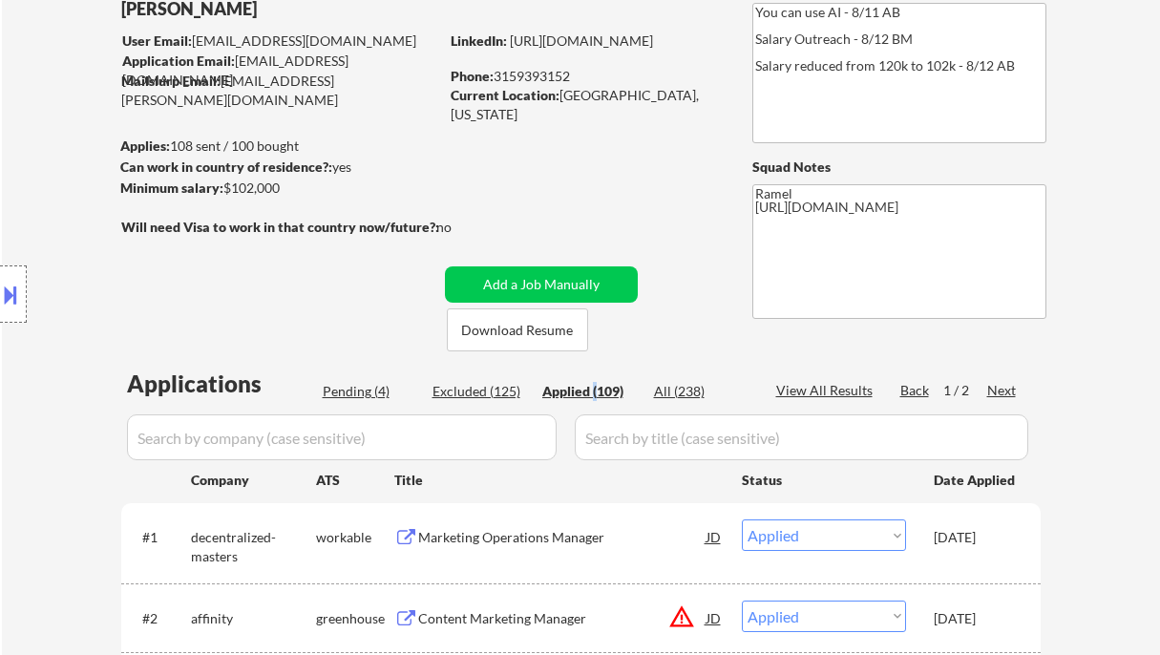
select select ""applied""
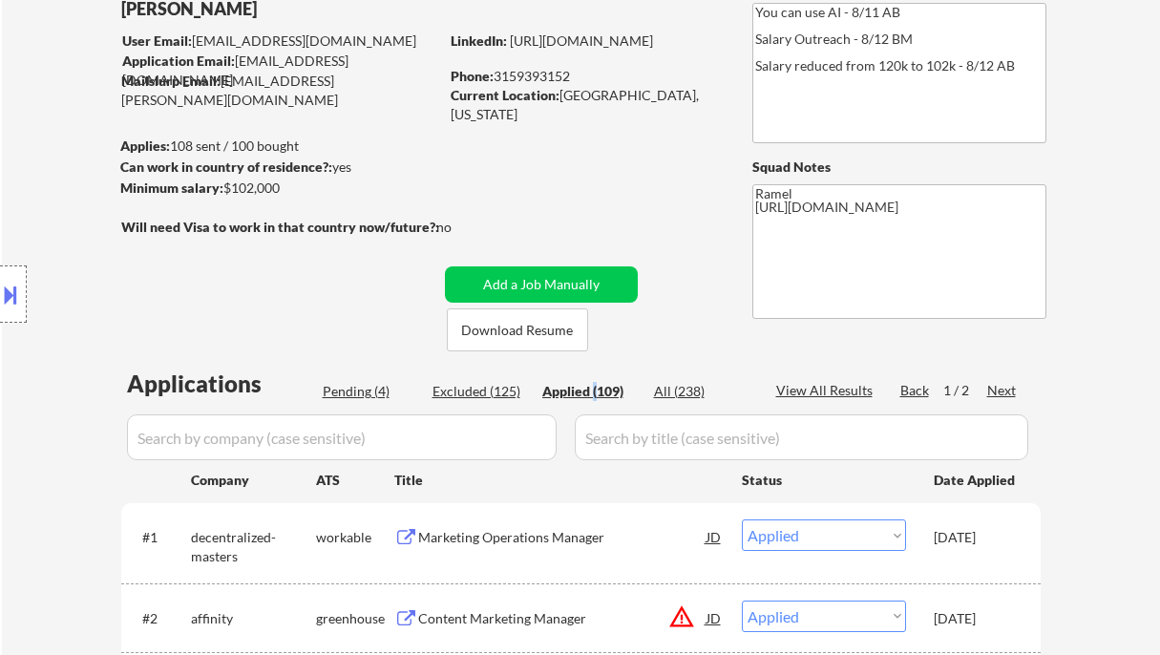
select select ""applied""
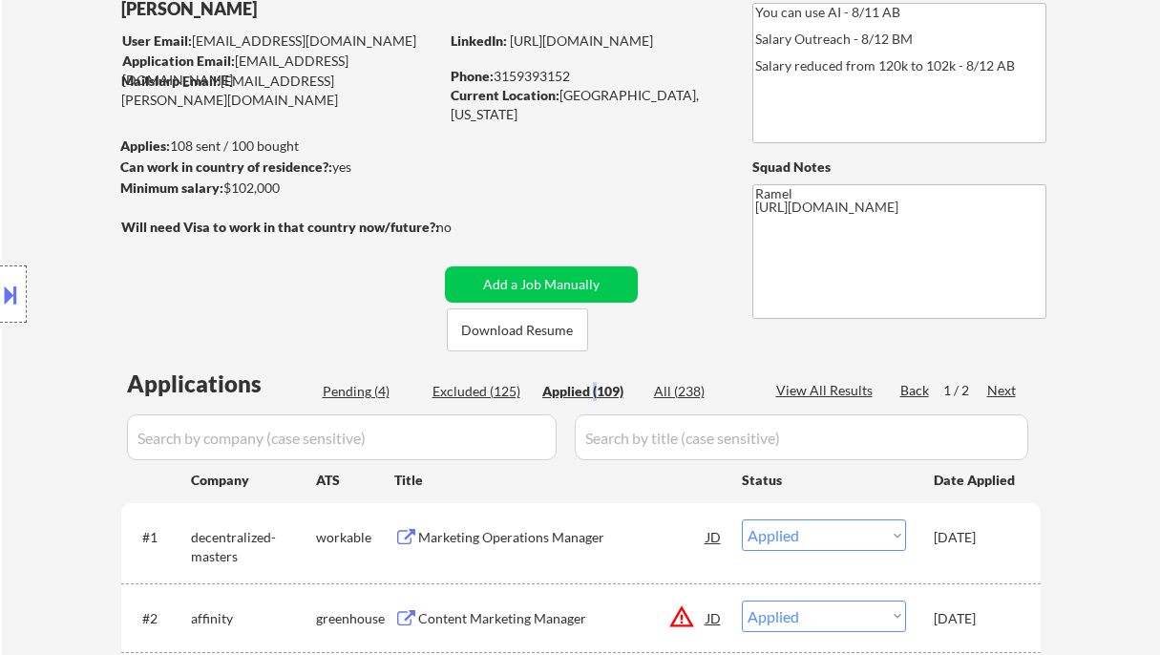
select select ""applied""
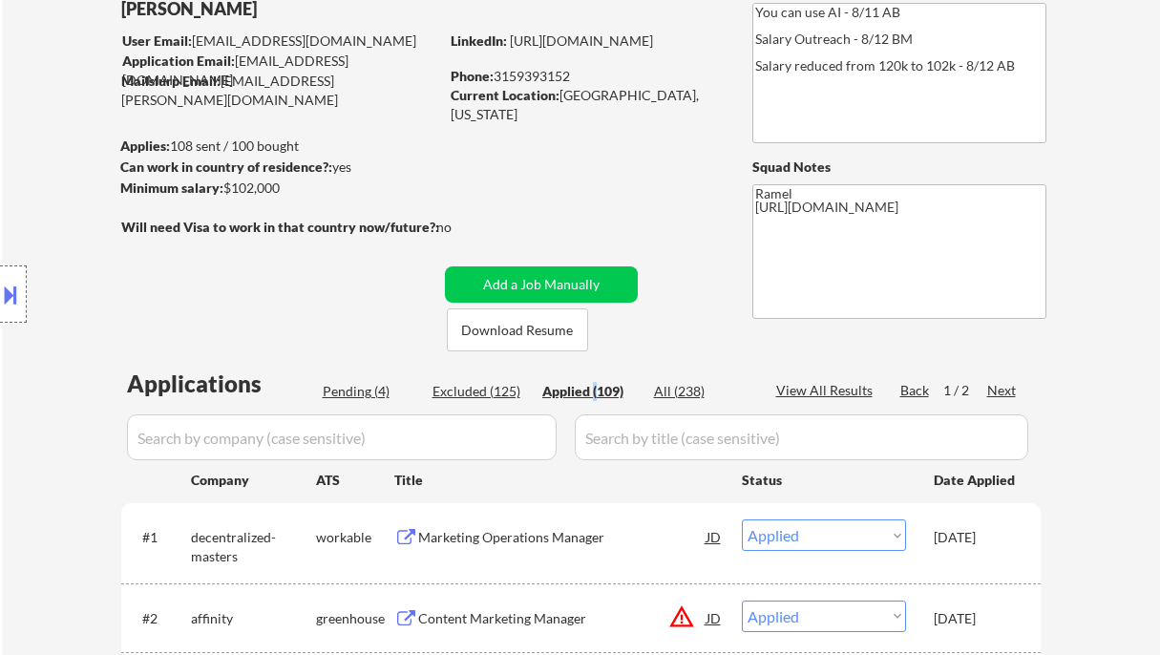
select select ""applied""
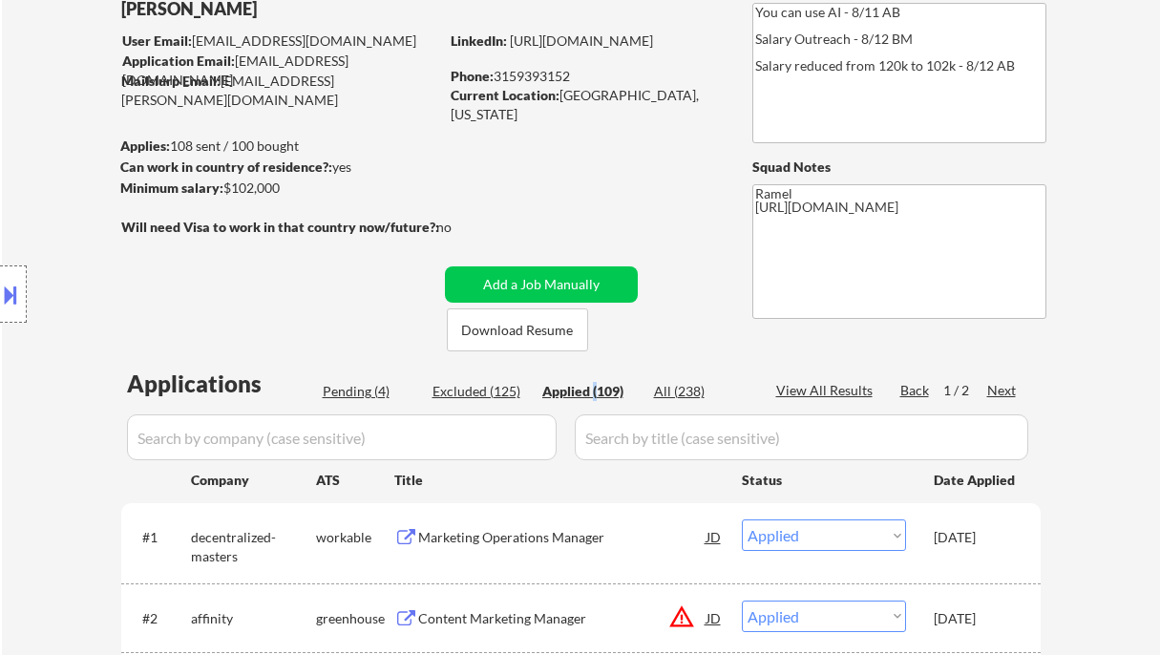
select select ""applied""
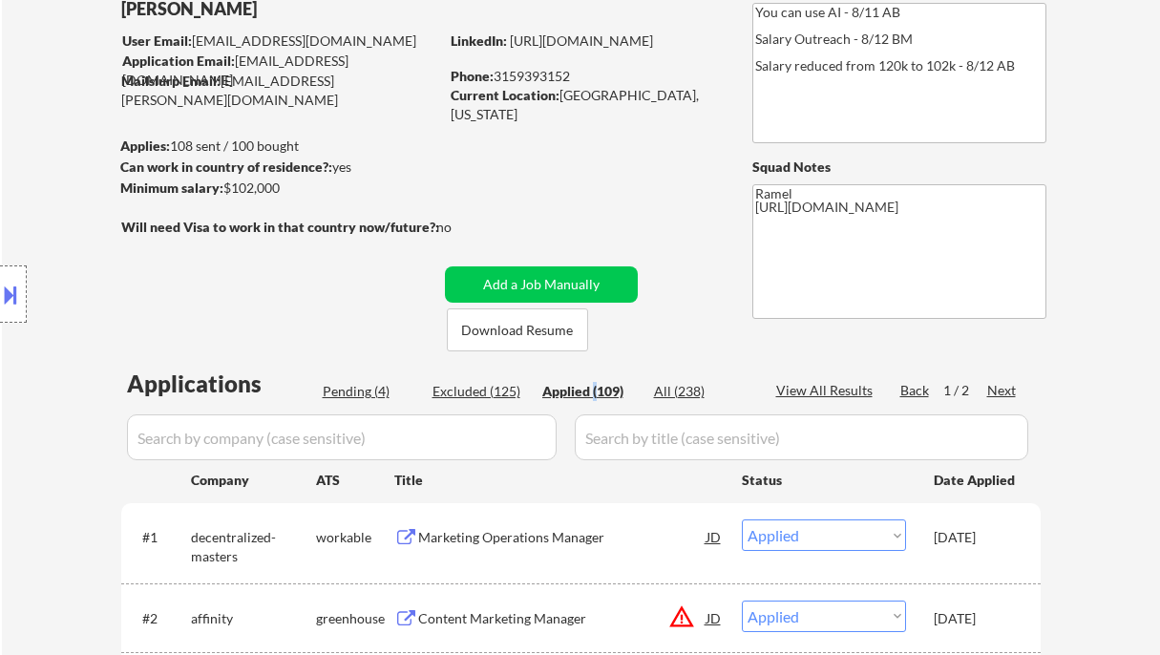
select select ""applied""
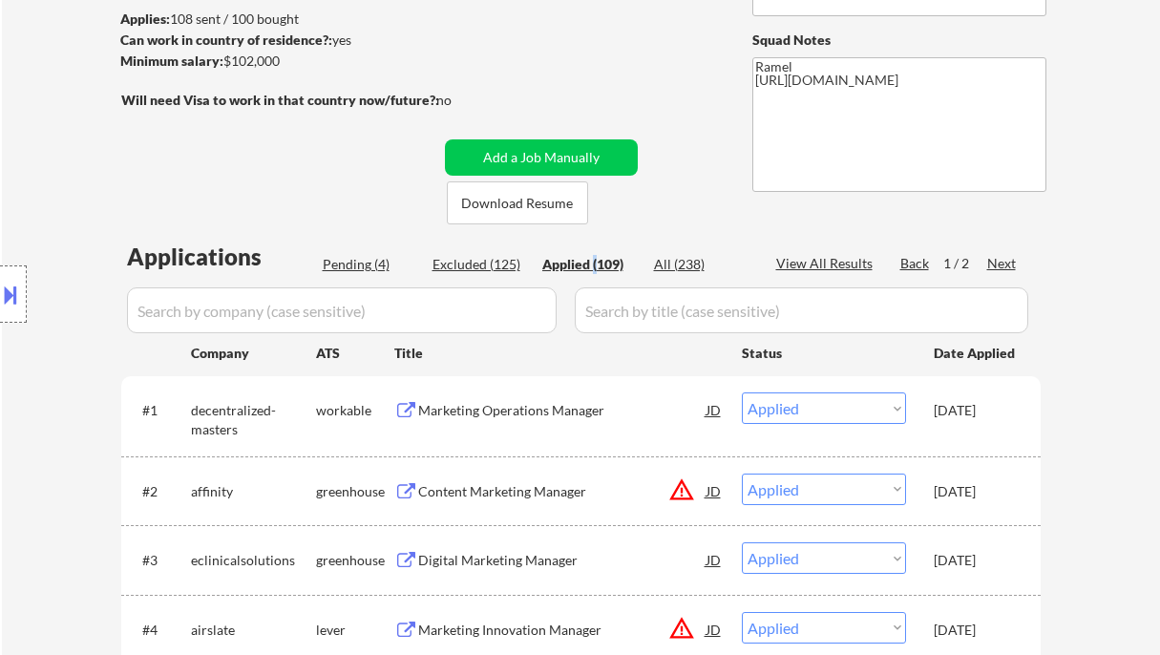
click at [831, 267] on div "View All Results" at bounding box center [827, 263] width 102 height 19
select select ""applied""
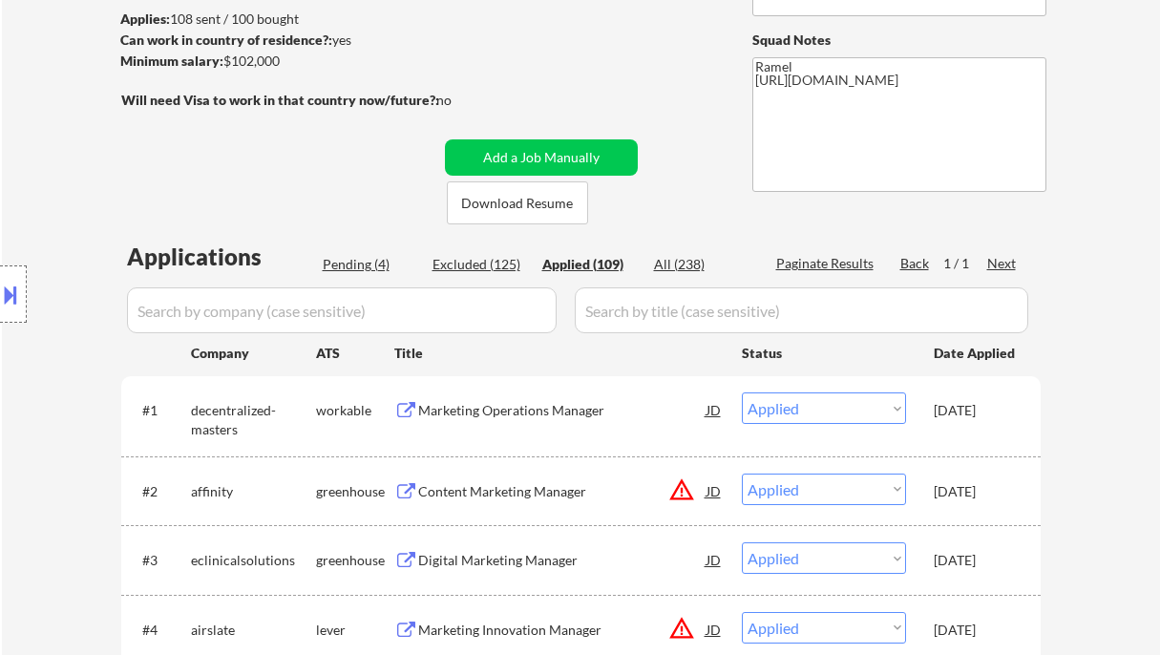
select select ""applied""
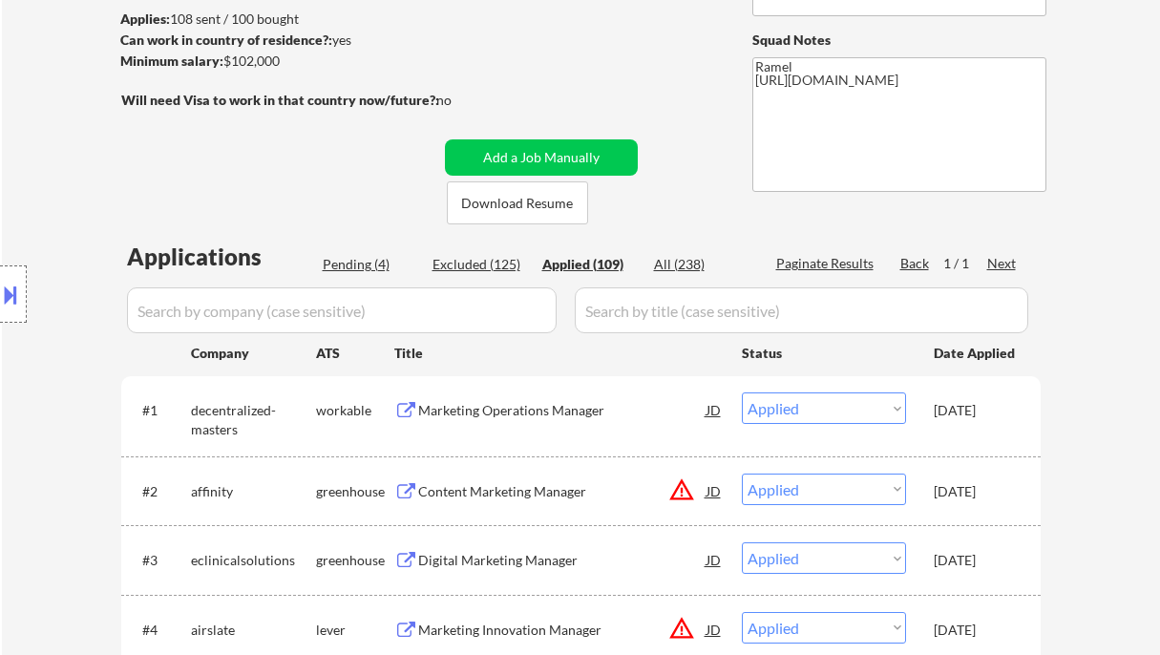
select select ""applied""
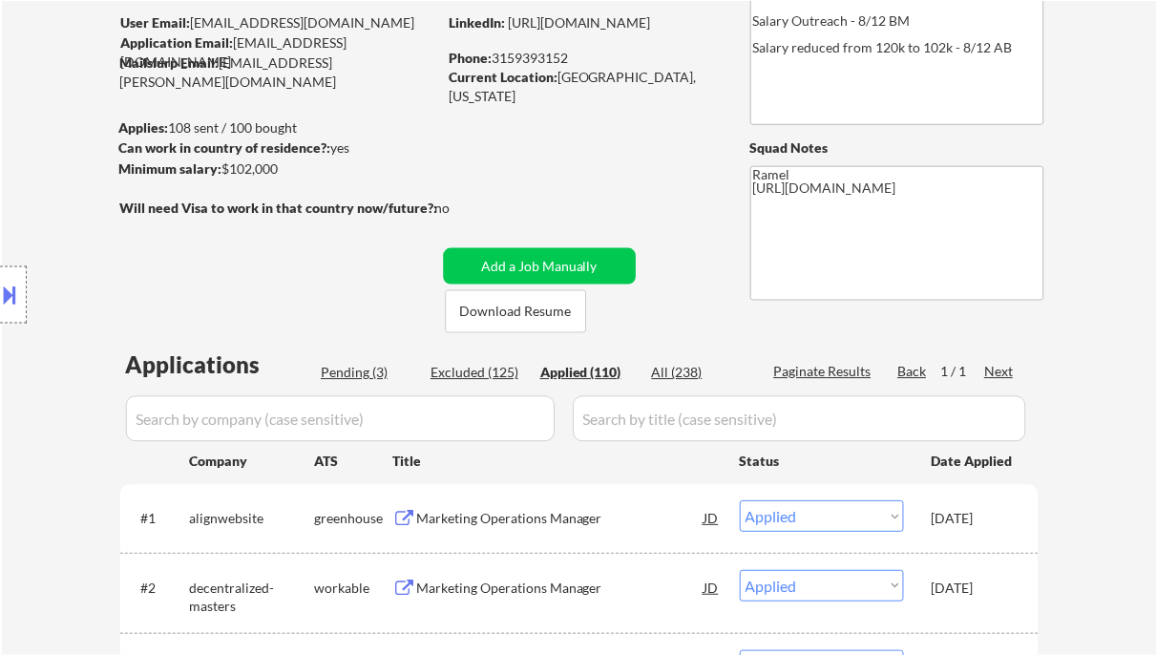
scroll to position [0, 0]
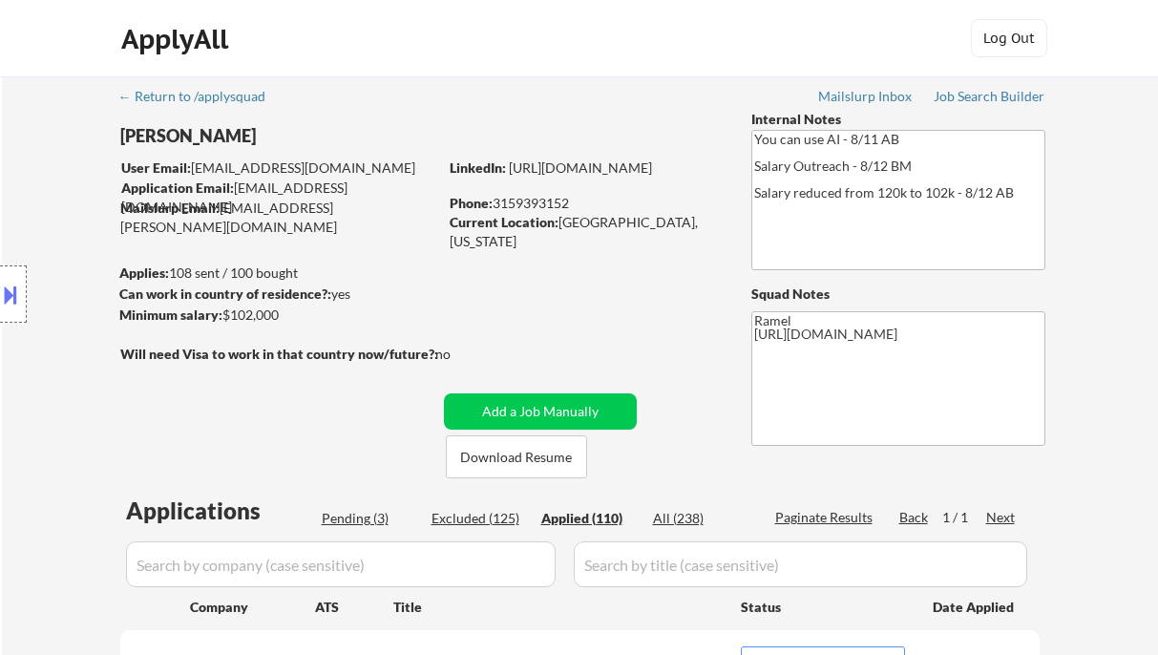
select select ""applied""
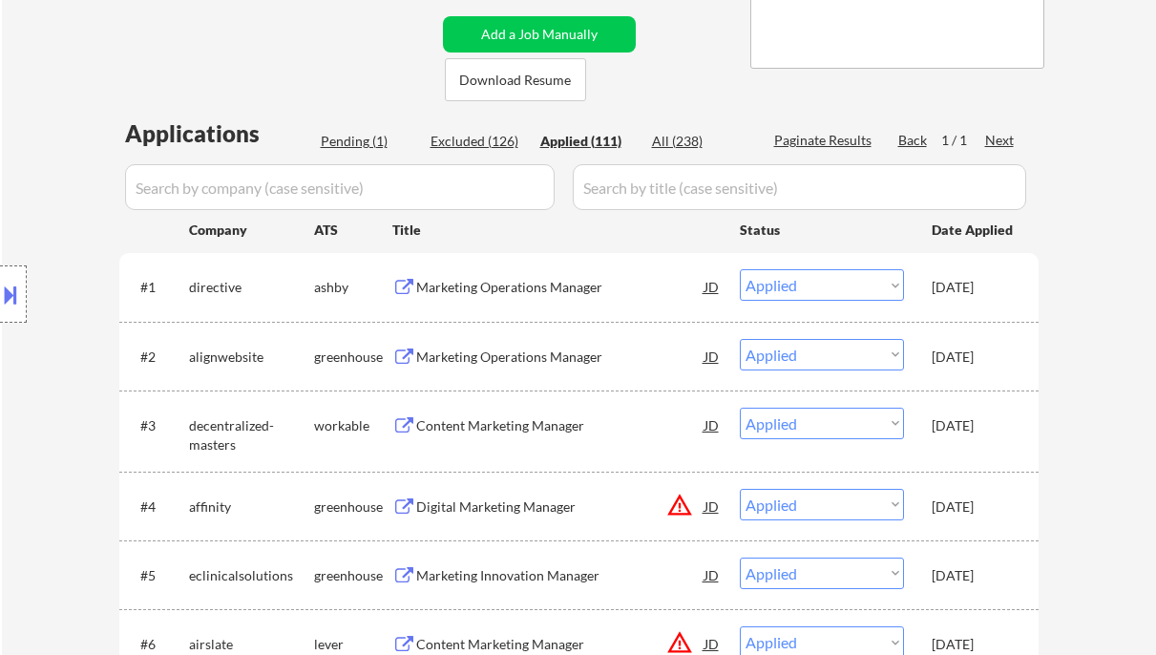
scroll to position [382, 0]
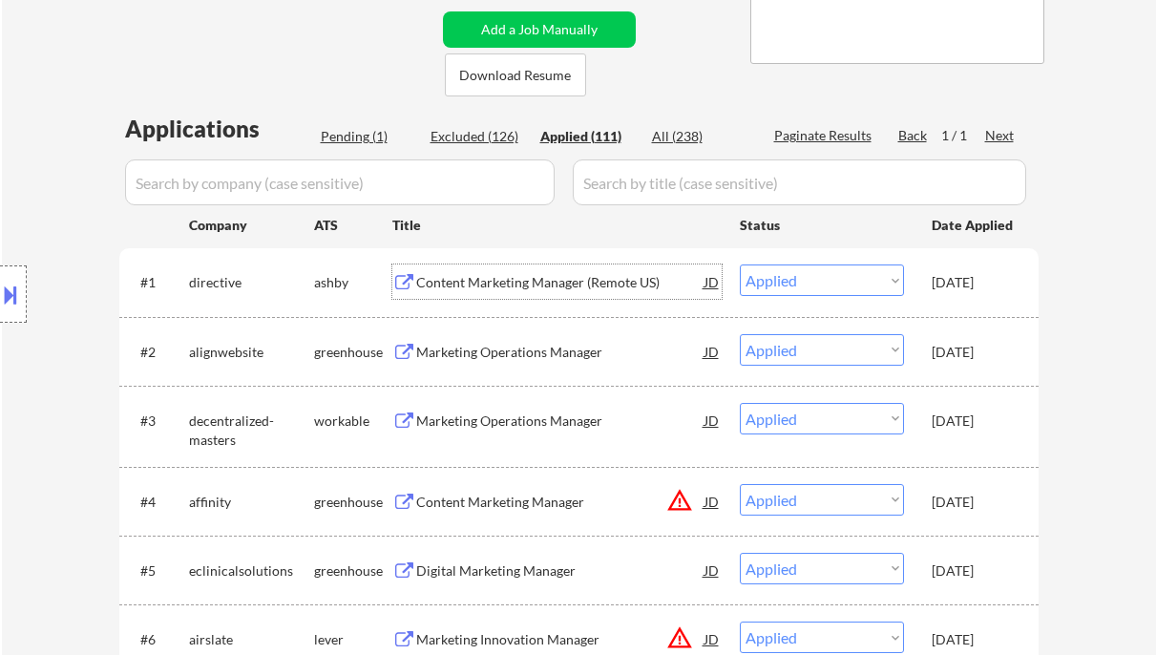
click at [513, 285] on div "Content Marketing Manager (Remote US)" at bounding box center [560, 282] width 288 height 19
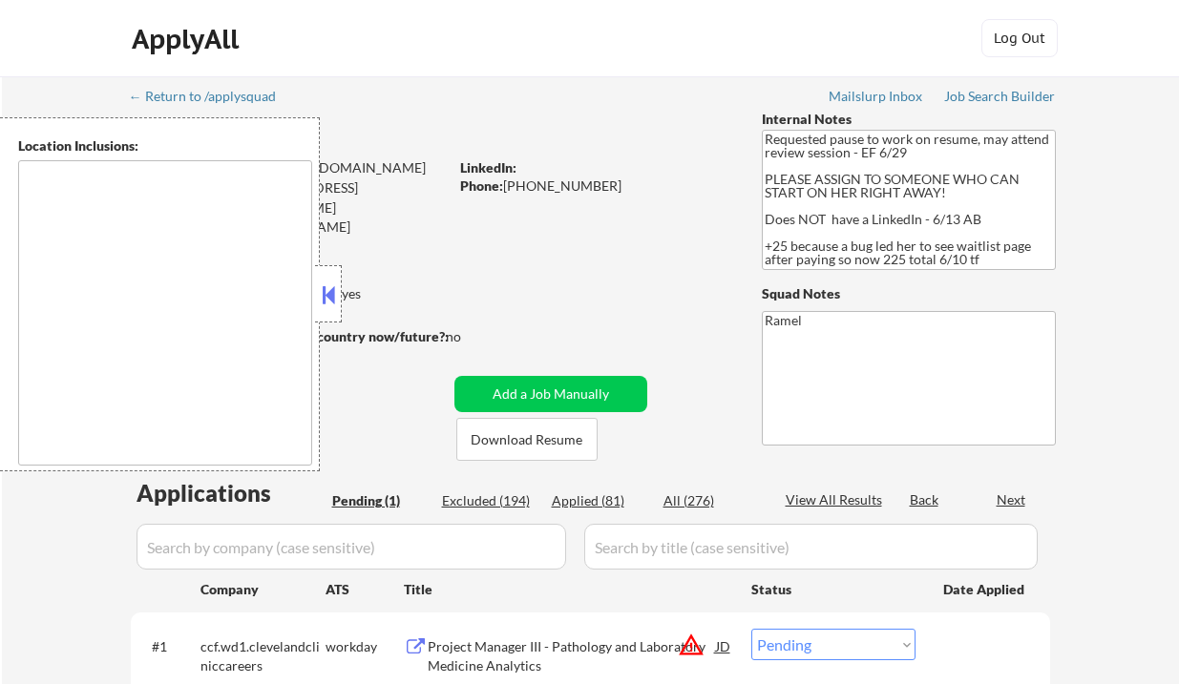
select select ""pending""
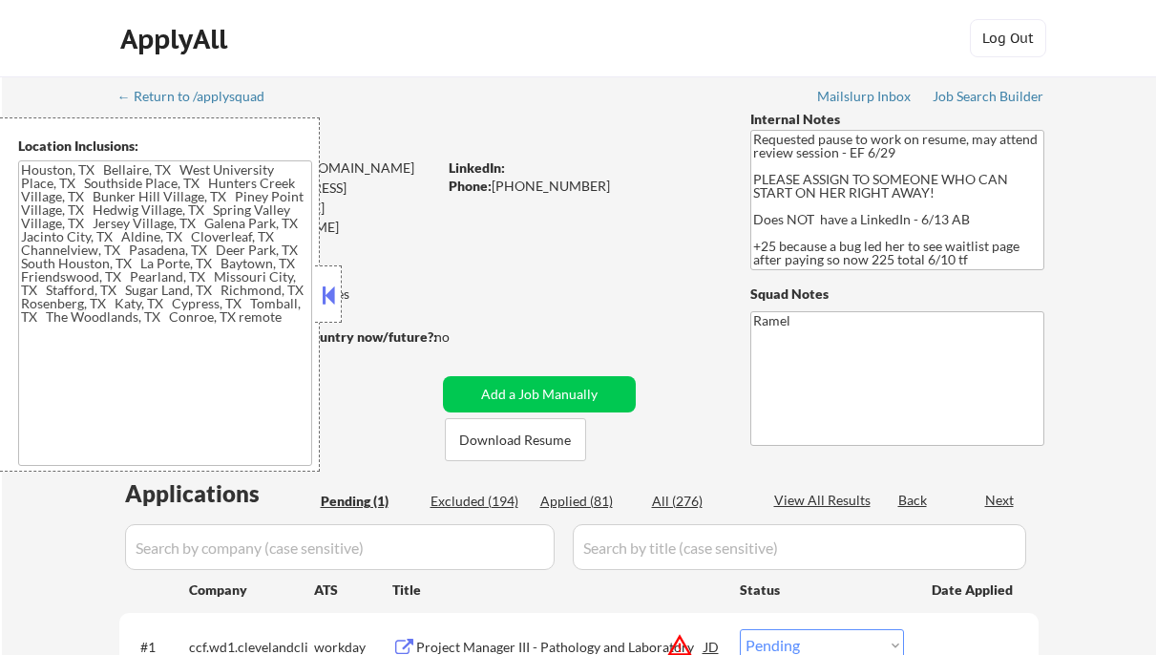
type textarea "[GEOGRAPHIC_DATA], [GEOGRAPHIC_DATA] [GEOGRAPHIC_DATA], [GEOGRAPHIC_DATA] [GEOG…"
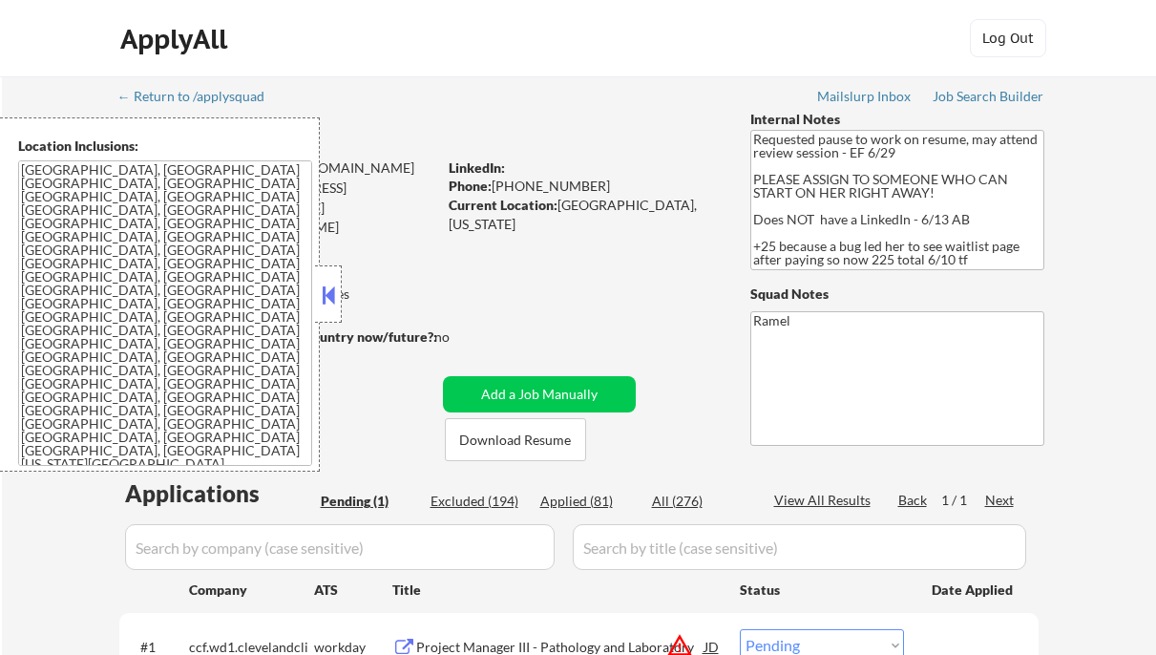
drag, startPoint x: 331, startPoint y: 300, endPoint x: 350, endPoint y: 307, distance: 20.6
click at [331, 300] on button at bounding box center [328, 295] width 21 height 29
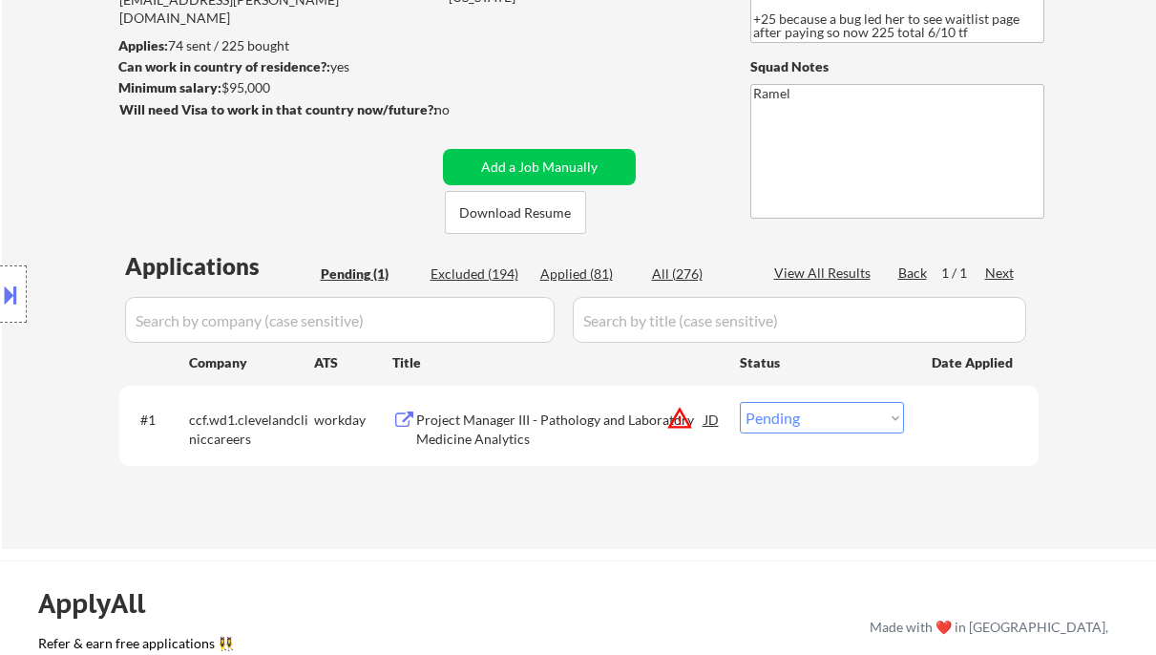
scroll to position [254, 0]
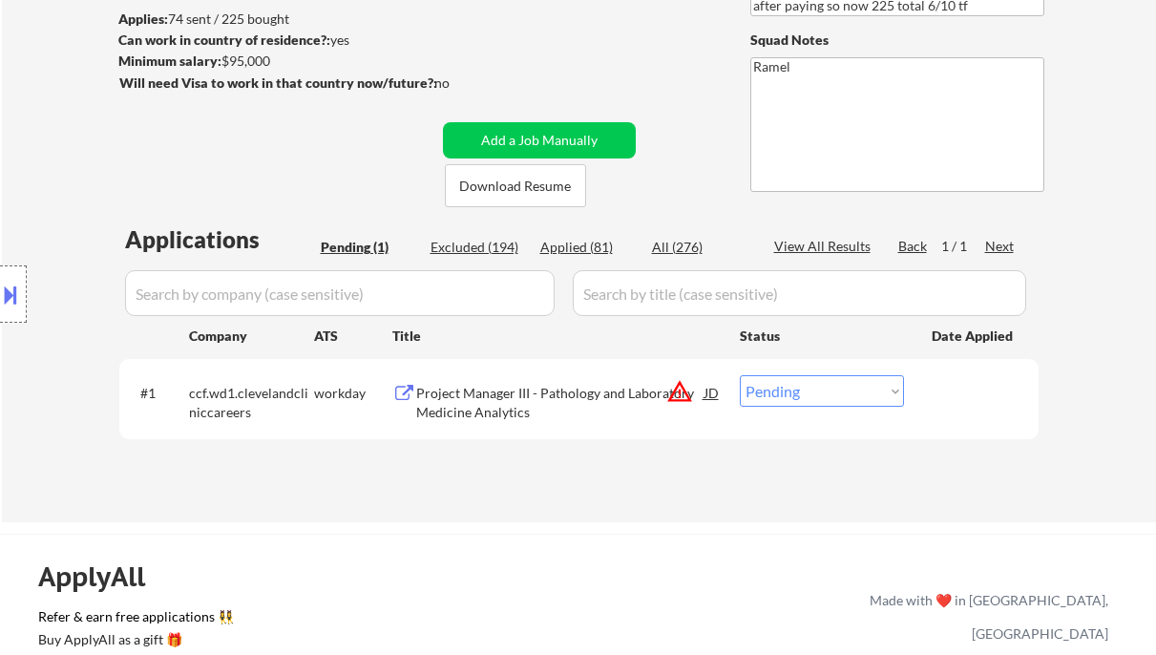
click at [556, 407] on div "Project Manager III - Pathology and Laboratory Medicine Analytics" at bounding box center [560, 402] width 288 height 37
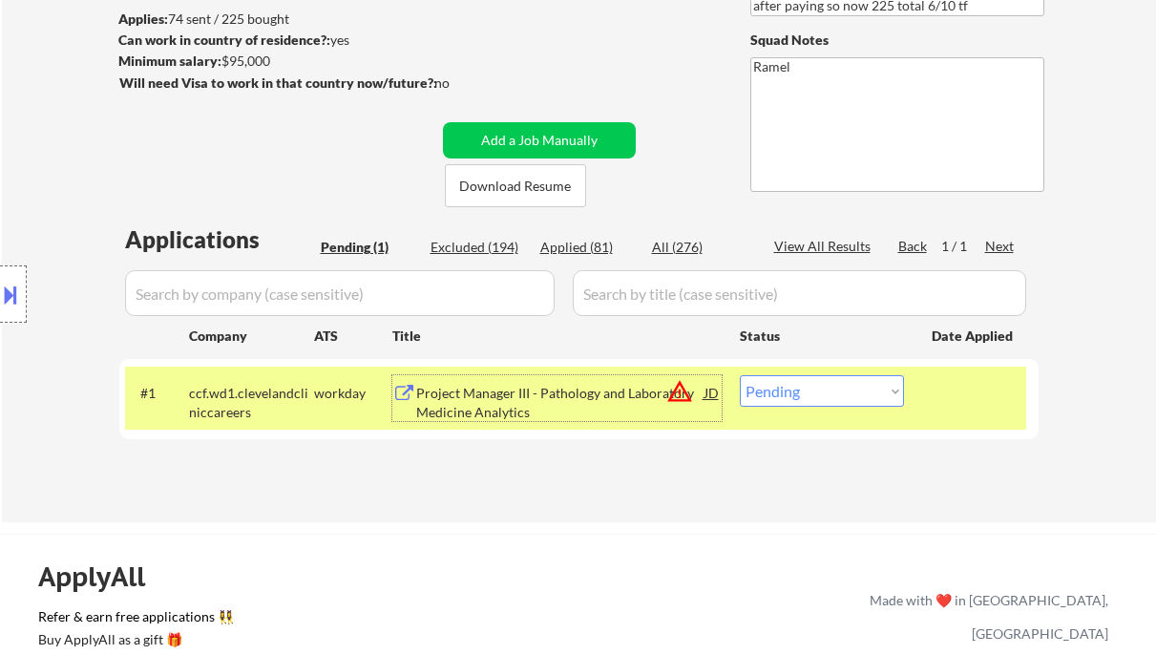
click at [861, 381] on select "Choose an option... Pending Applied Excluded (Questions) Excluded (Expired) Exc…" at bounding box center [822, 390] width 164 height 31
select select ""excluded__bad_match_""
click at [740, 375] on select "Choose an option... Pending Applied Excluded (Questions) Excluded (Expired) Exc…" at bounding box center [822, 390] width 164 height 31
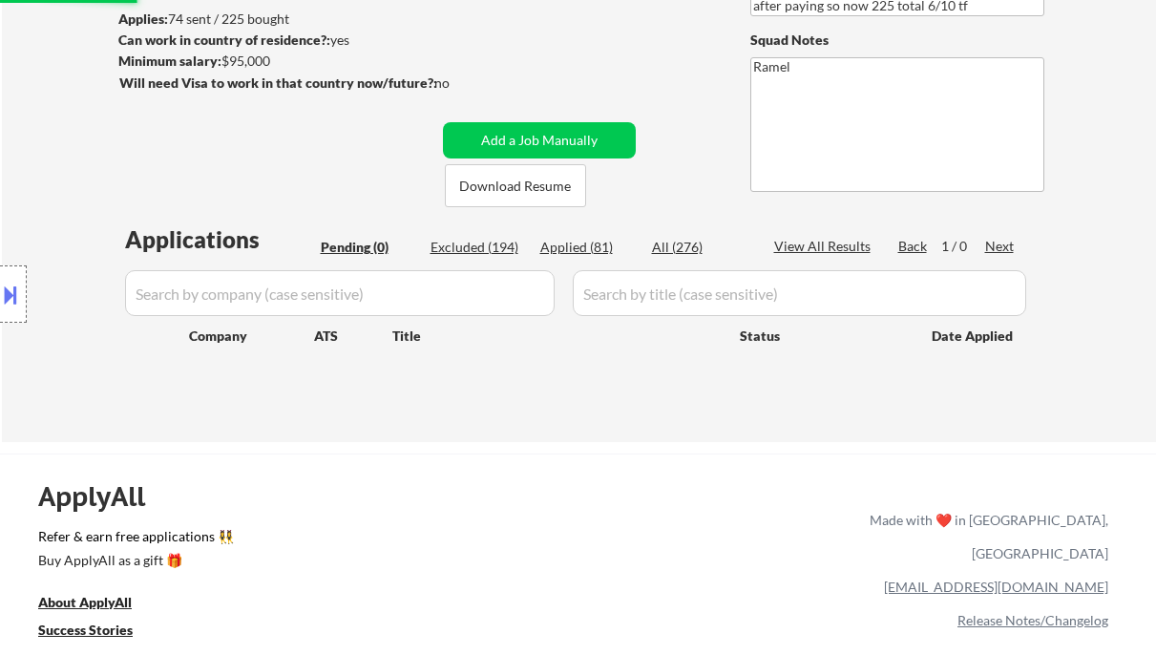
click at [76, 95] on div "← Return to /applysquad Mailslurp Inbox Job Search Builder [PERSON_NAME] User E…" at bounding box center [579, 131] width 1154 height 619
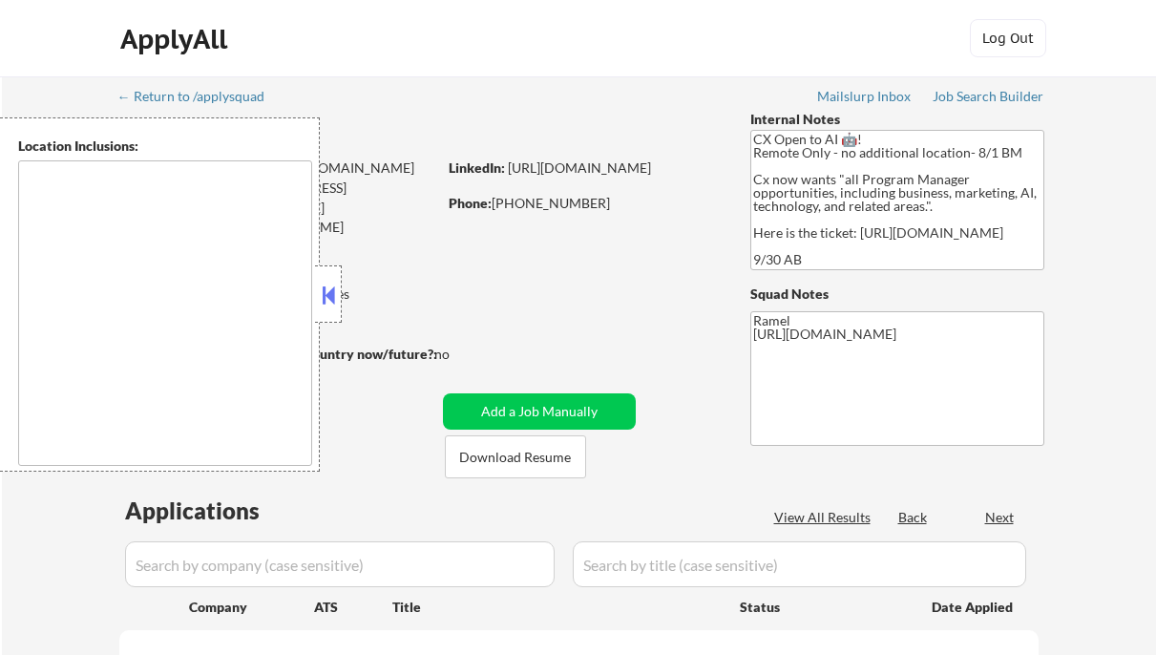
type textarea "remote"
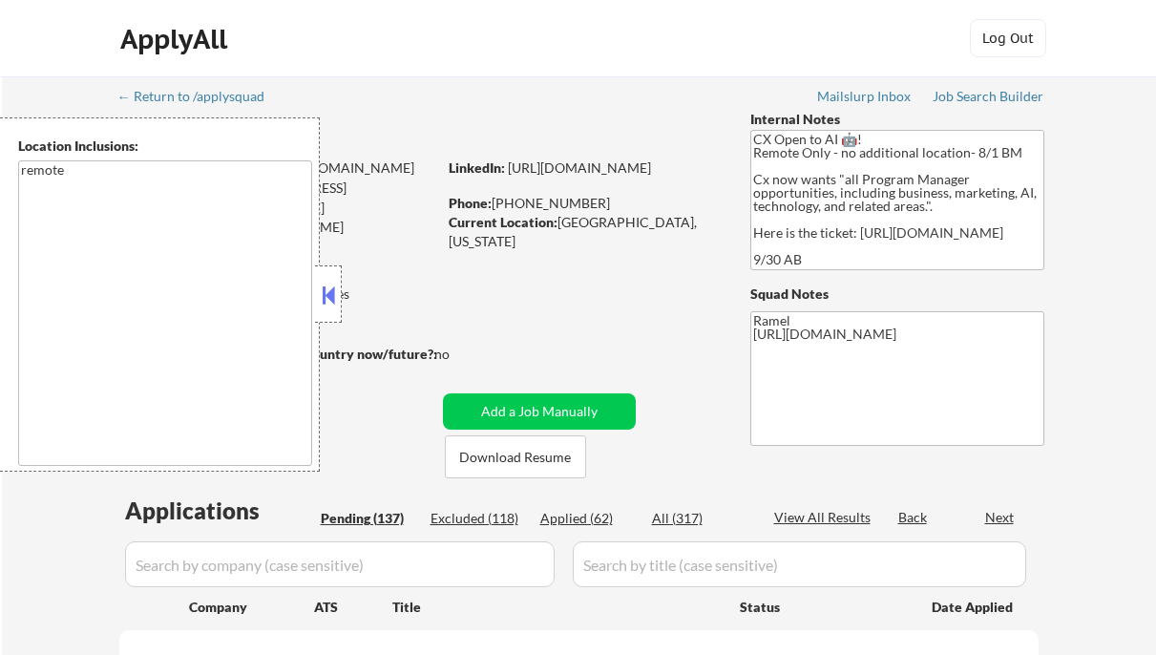
select select ""pending""
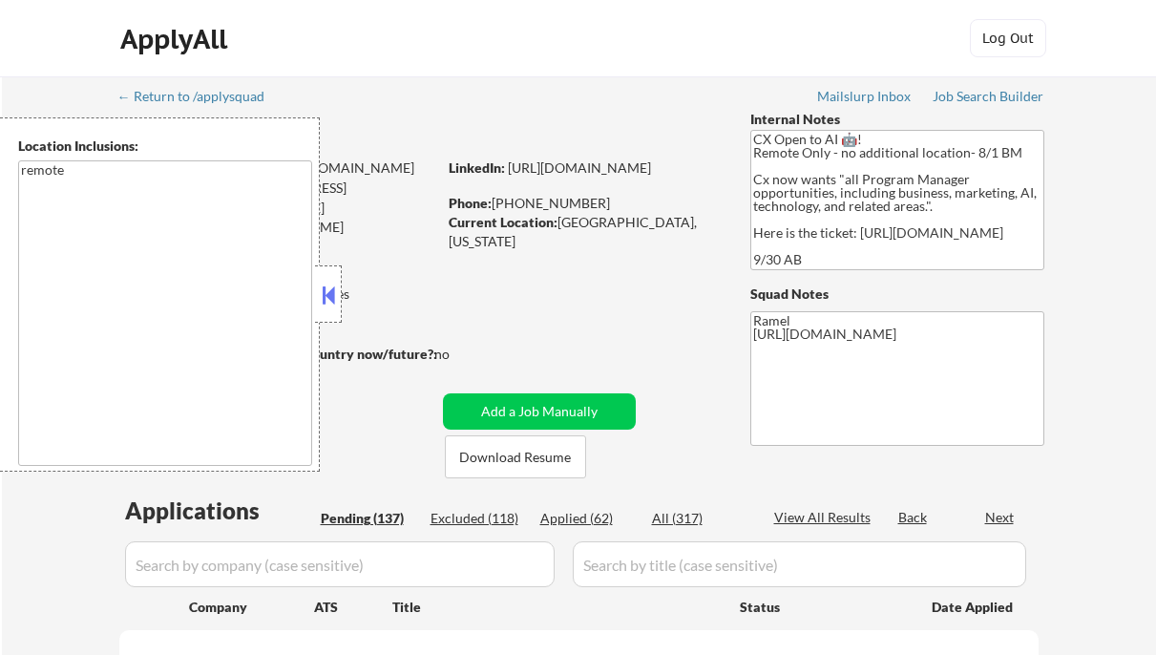
select select ""pending""
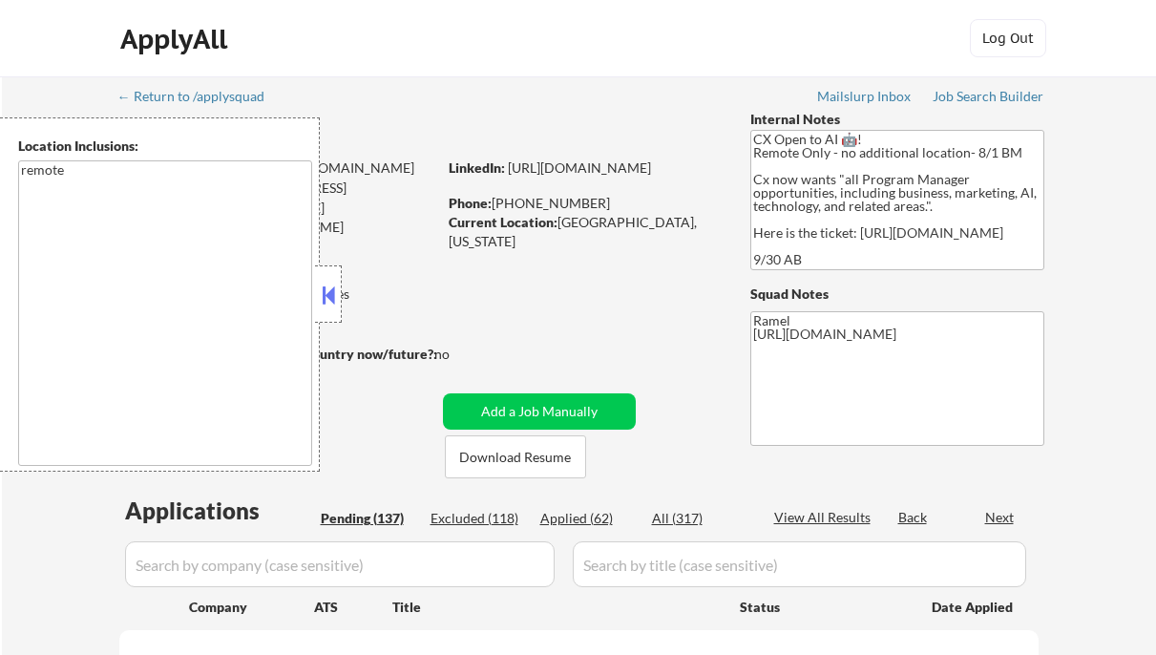
select select ""pending""
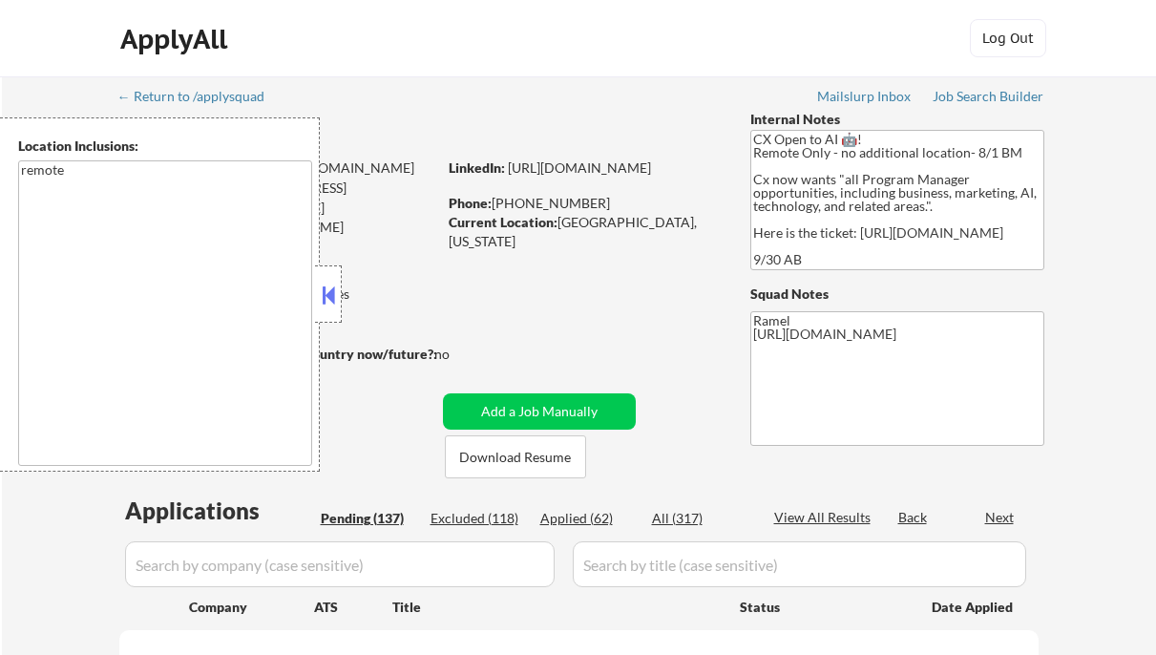
select select ""pending""
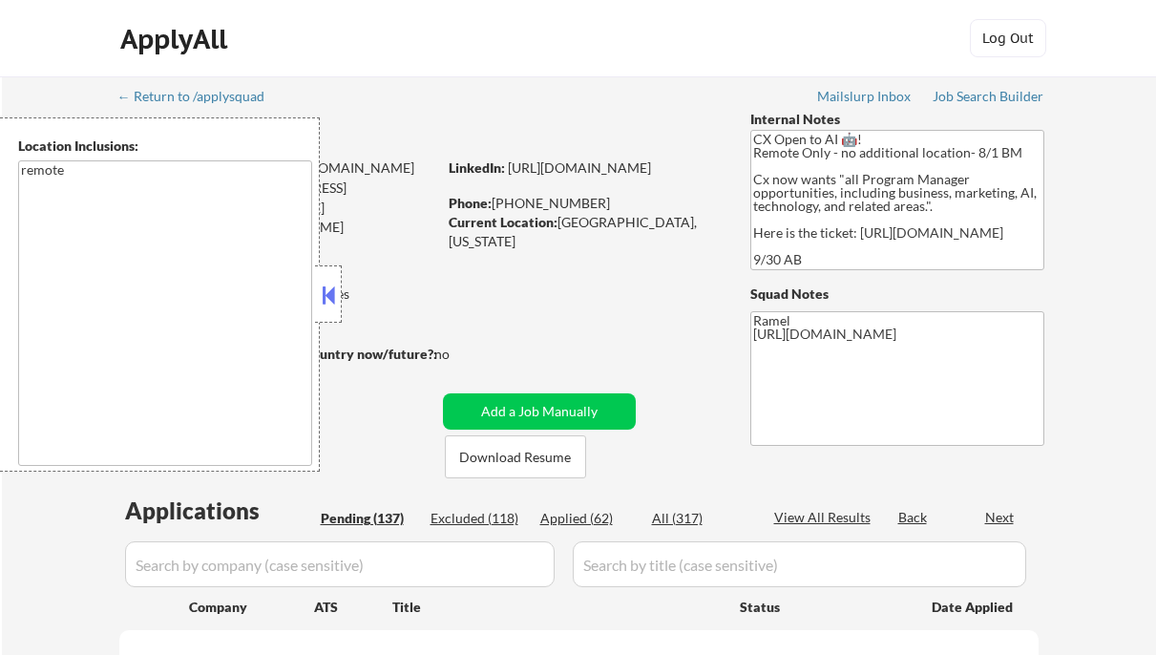
select select ""pending""
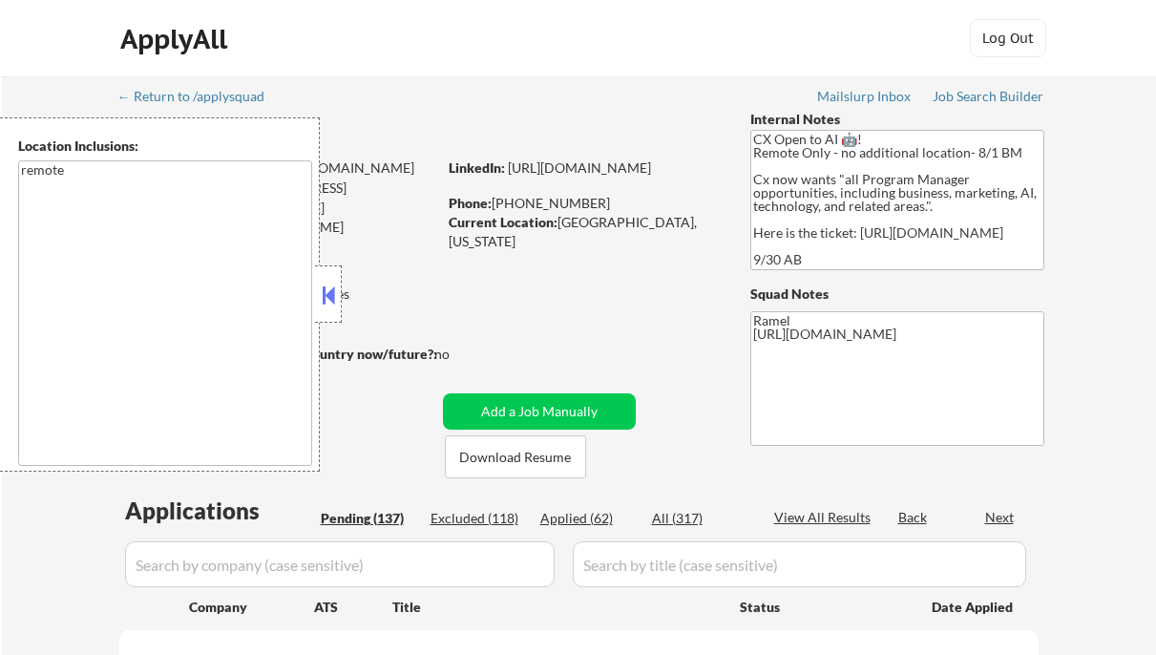
select select ""pending""
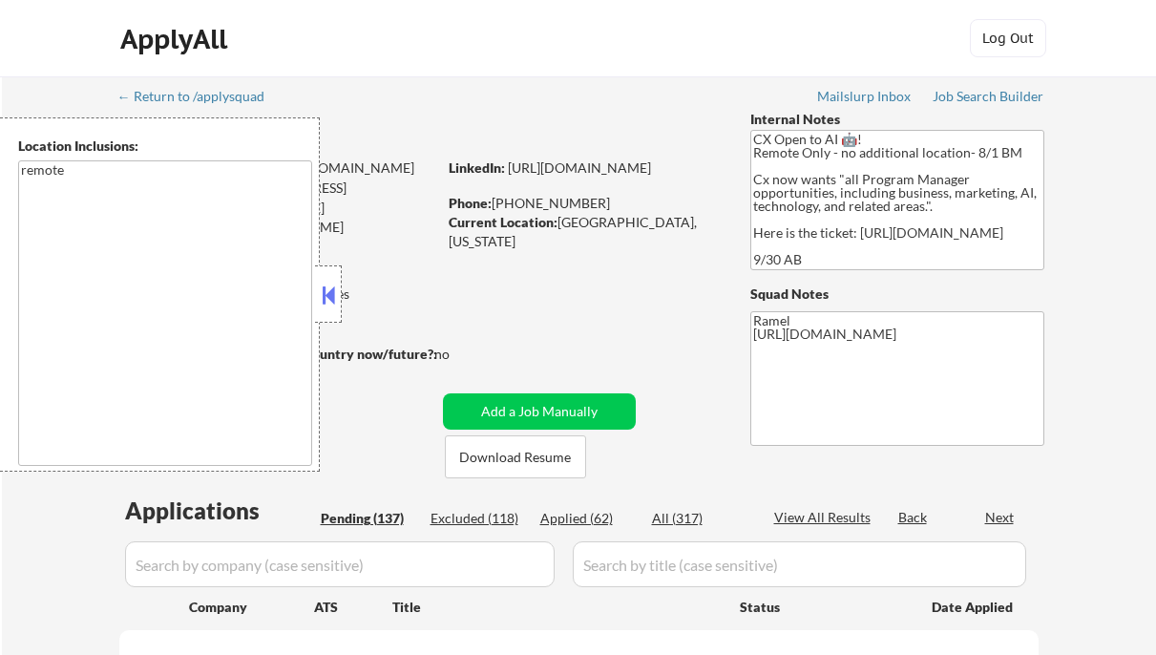
select select ""pending""
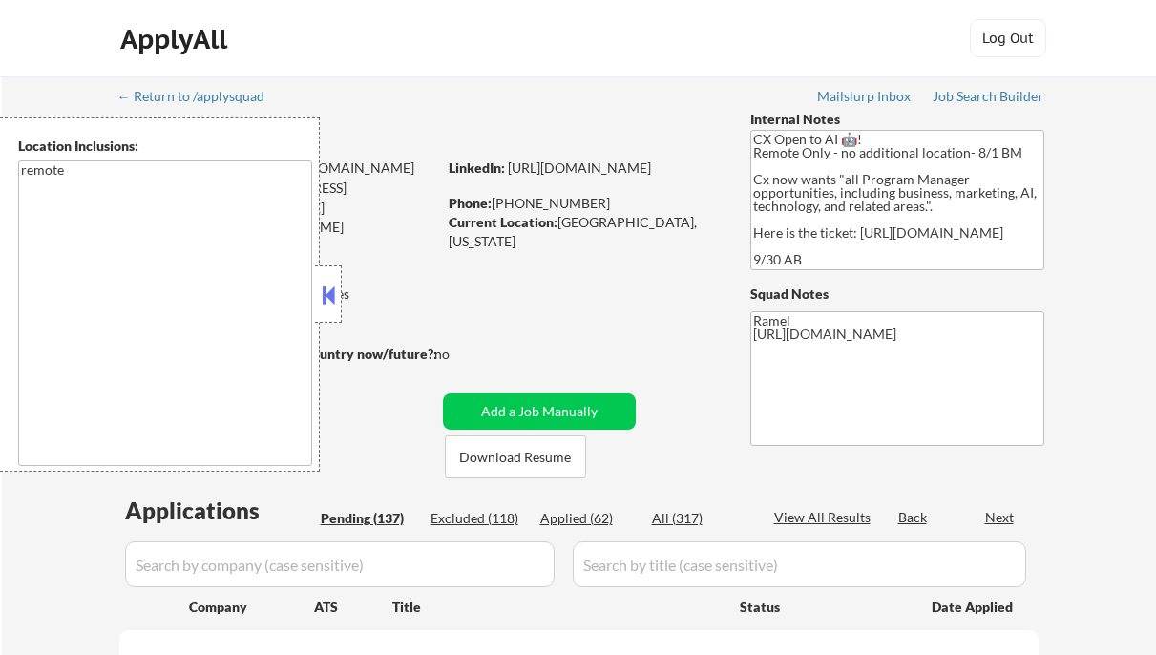
select select ""pending""
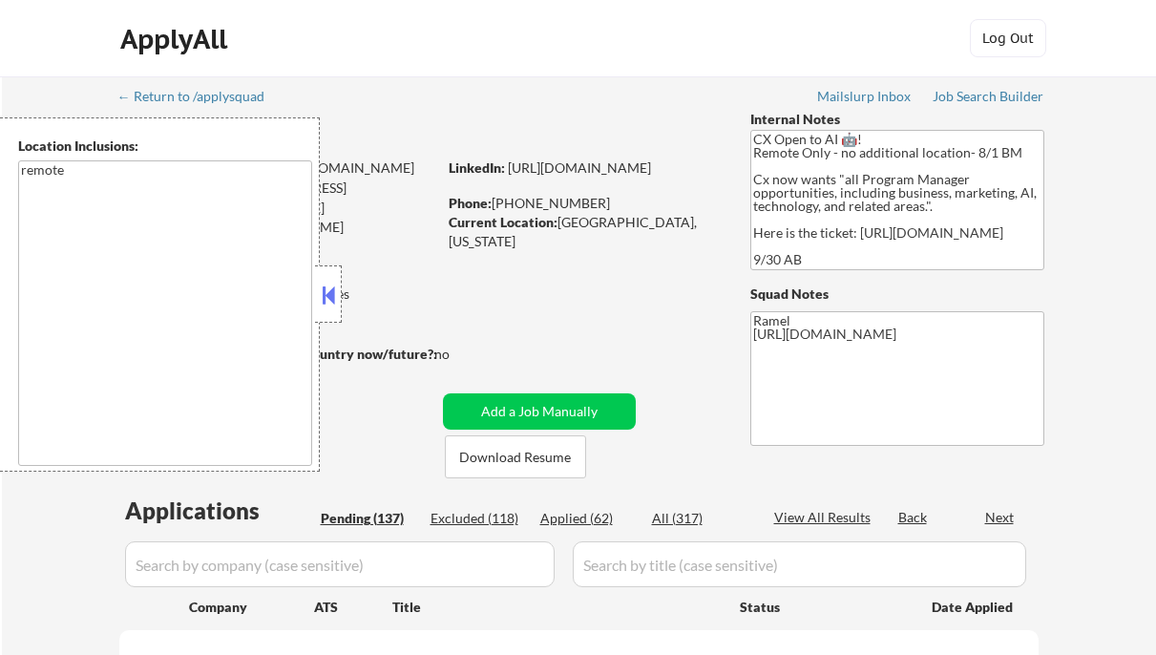
select select ""pending""
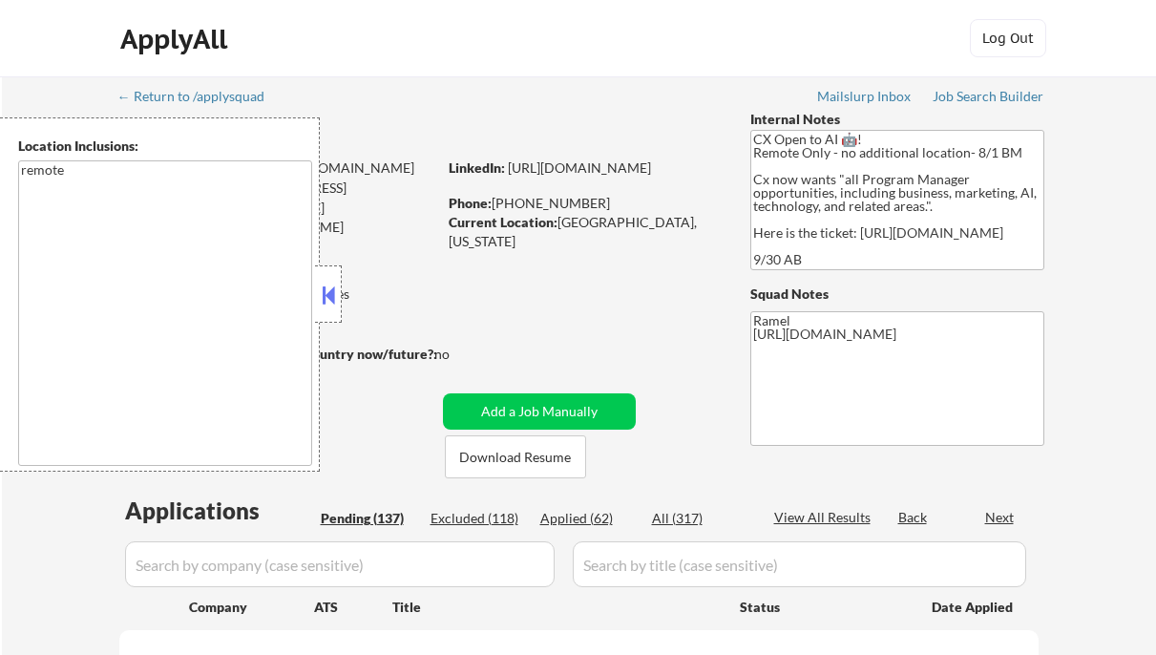
select select ""pending""
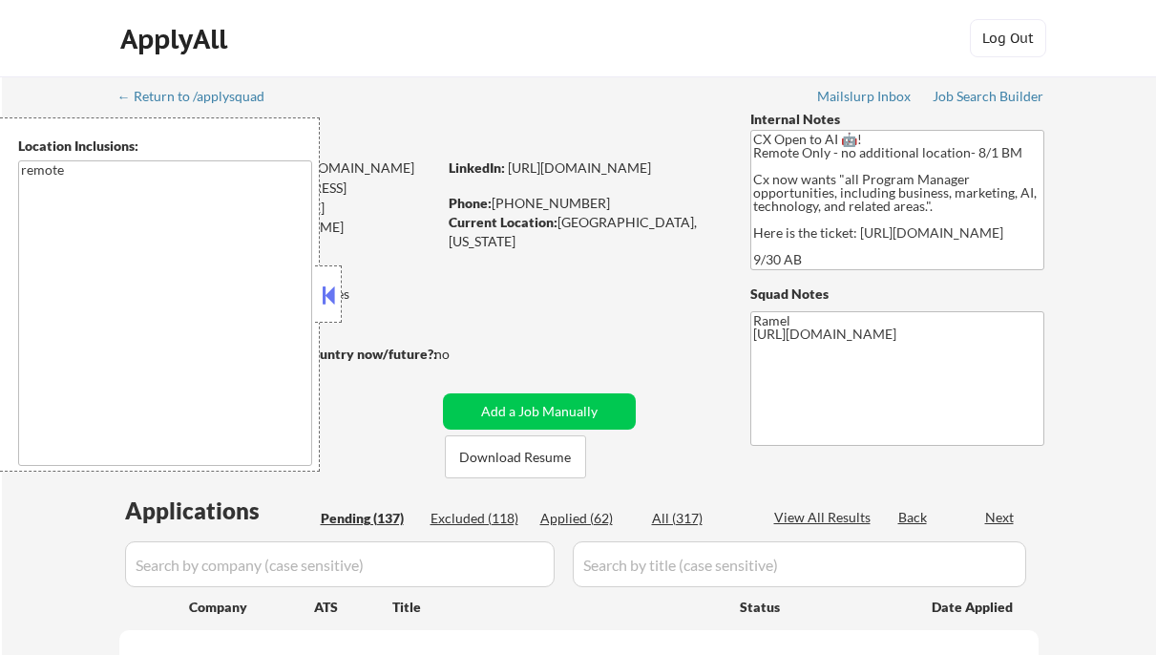
select select ""pending""
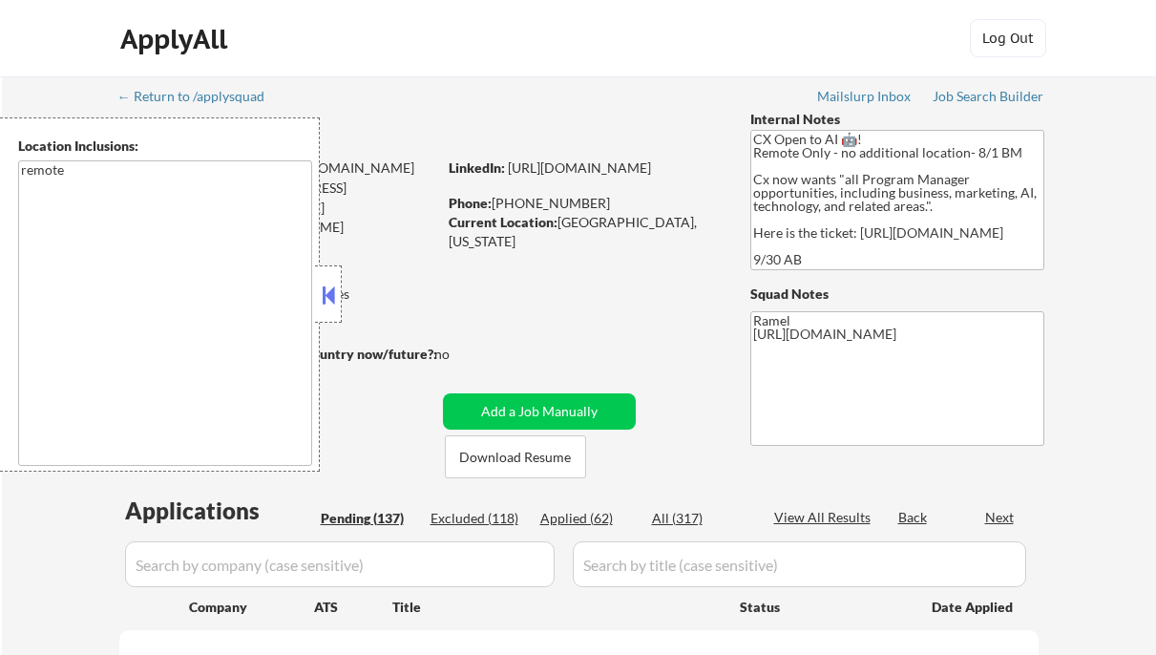
select select ""pending""
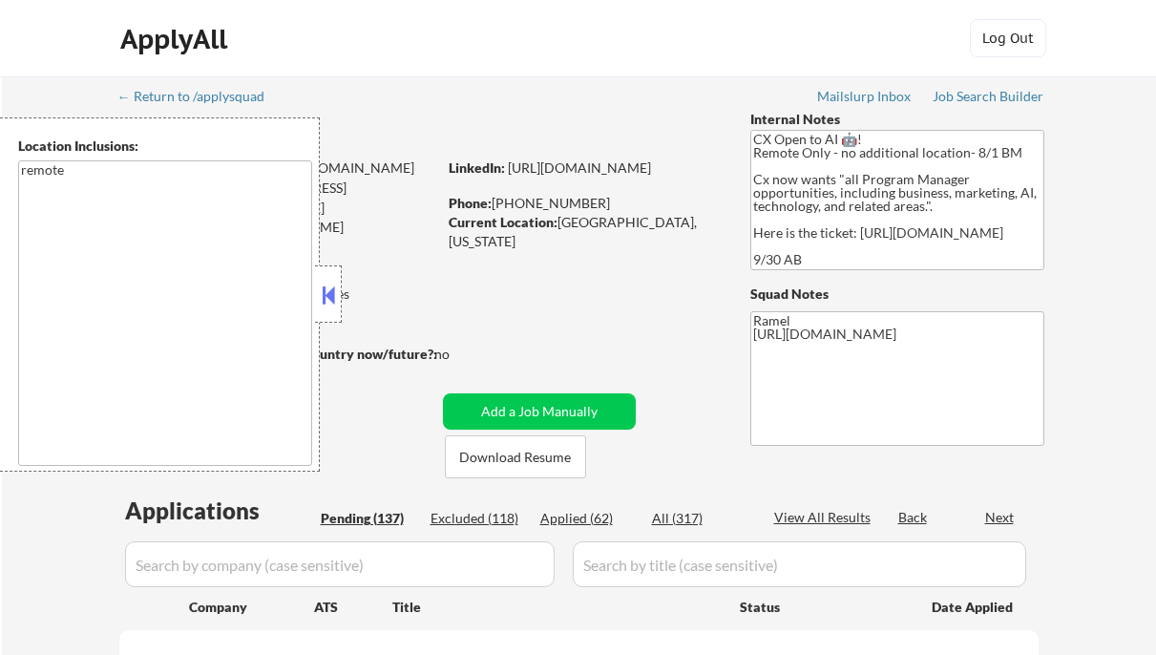
select select ""pending""
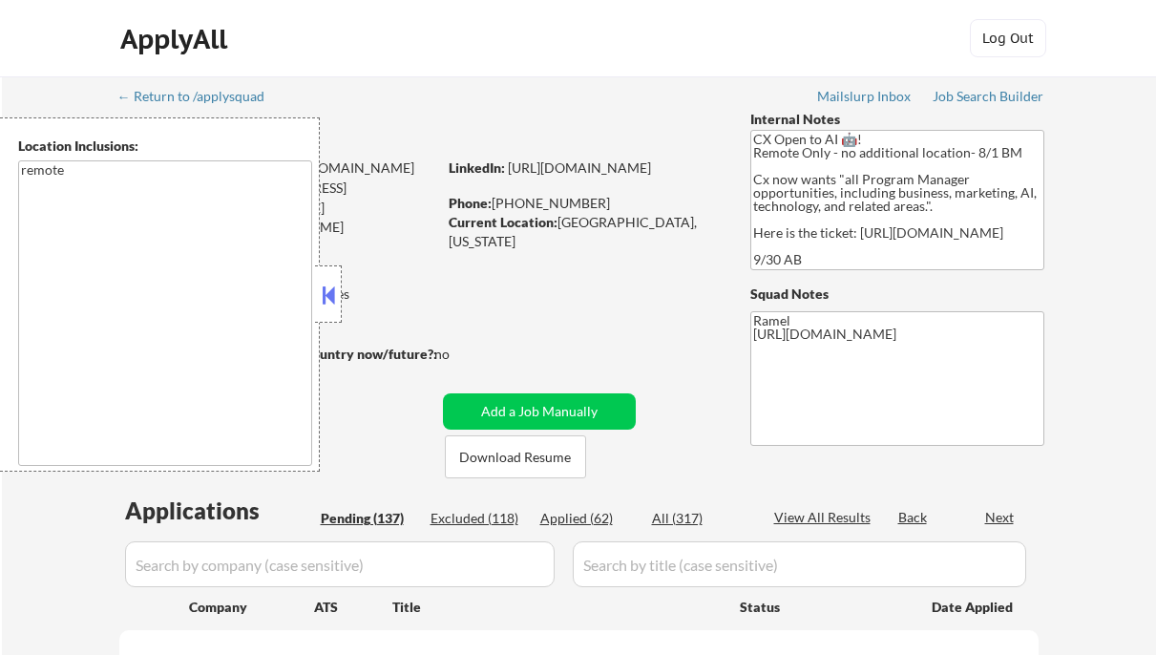
select select ""pending""
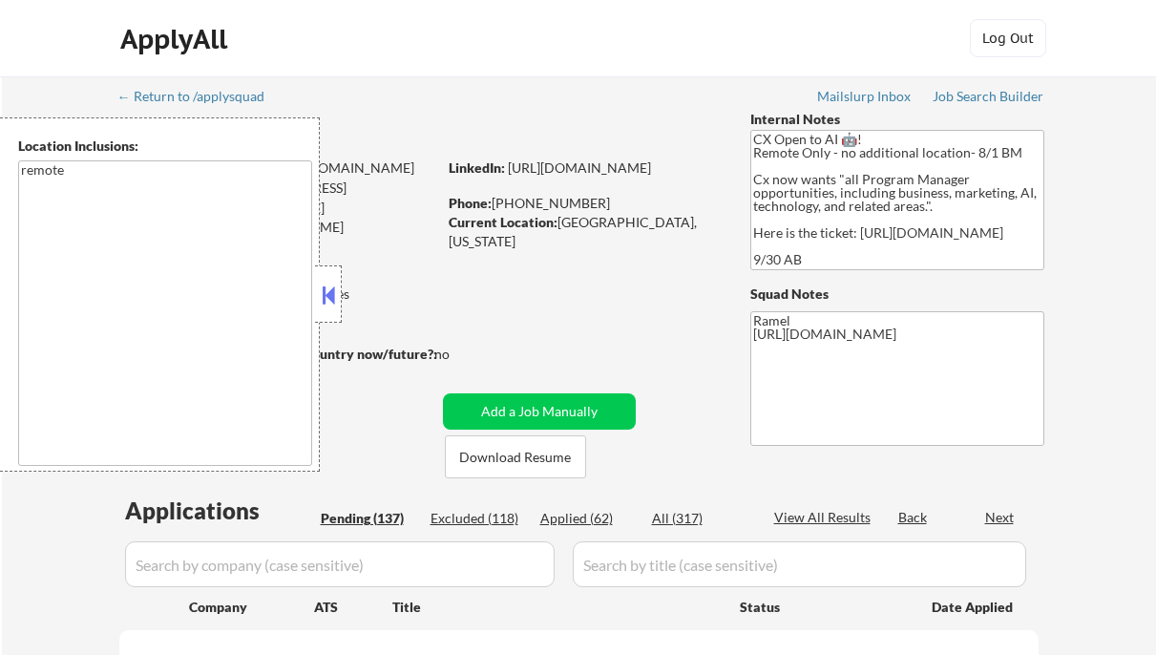
select select ""pending""
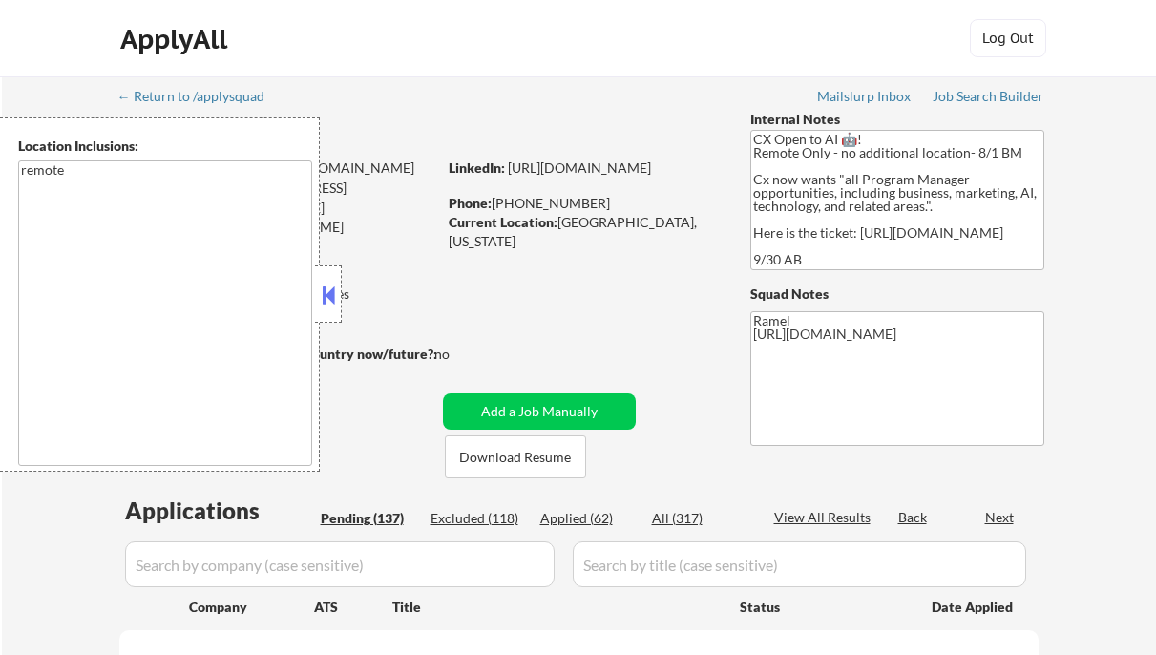
select select ""pending""
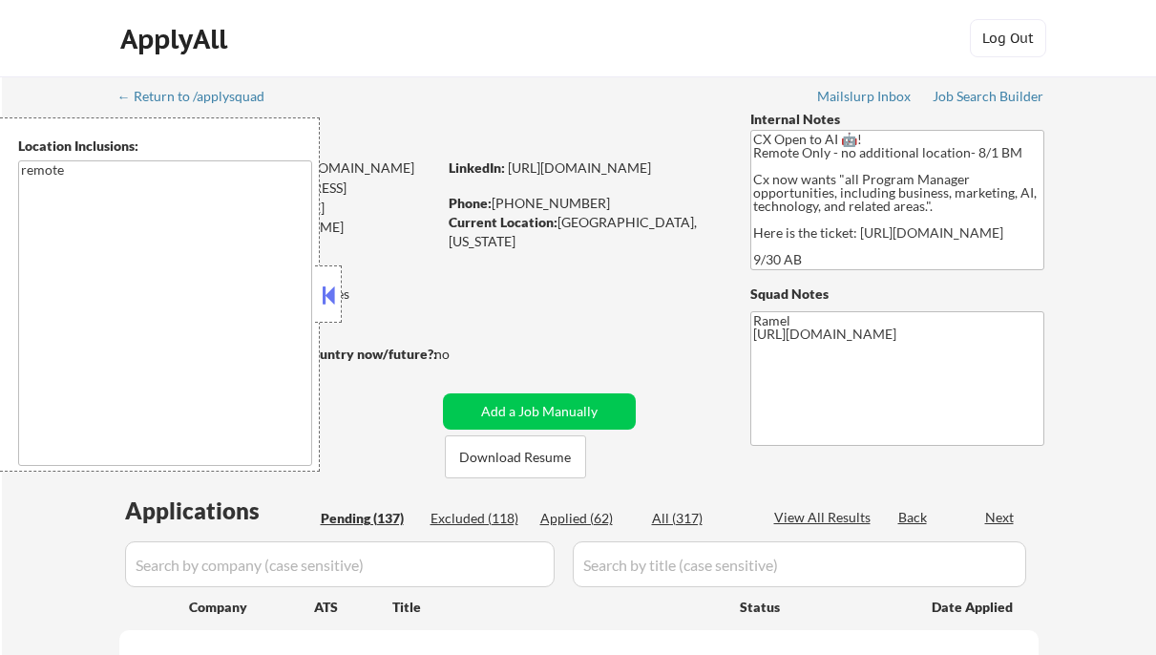
select select ""pending""
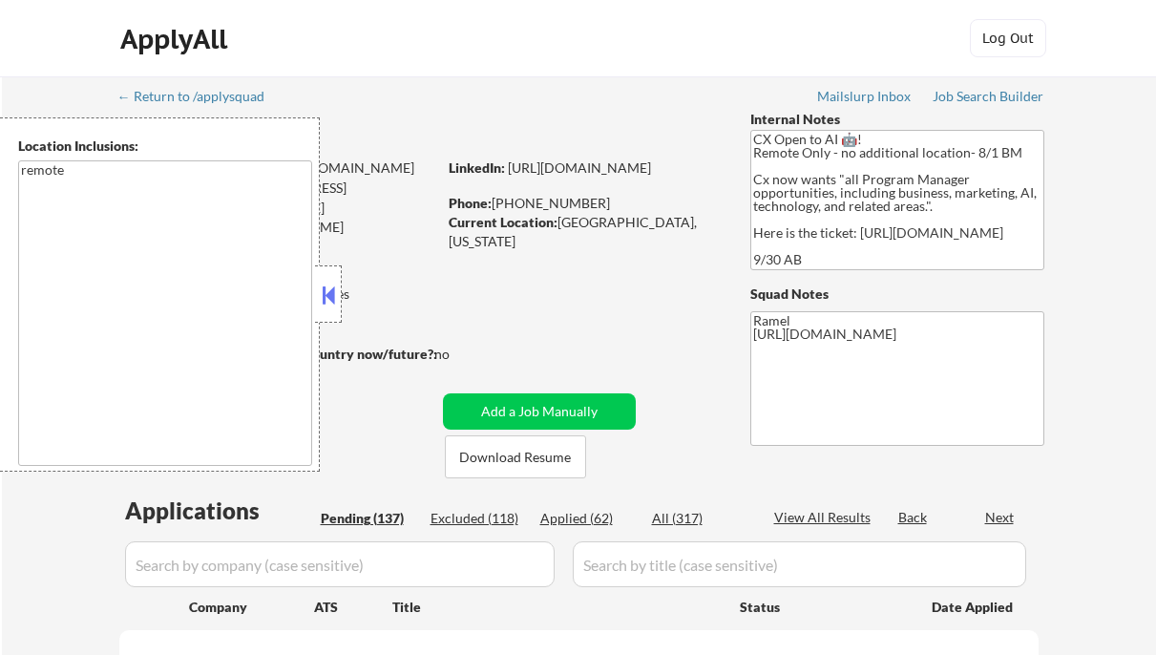
select select ""pending""
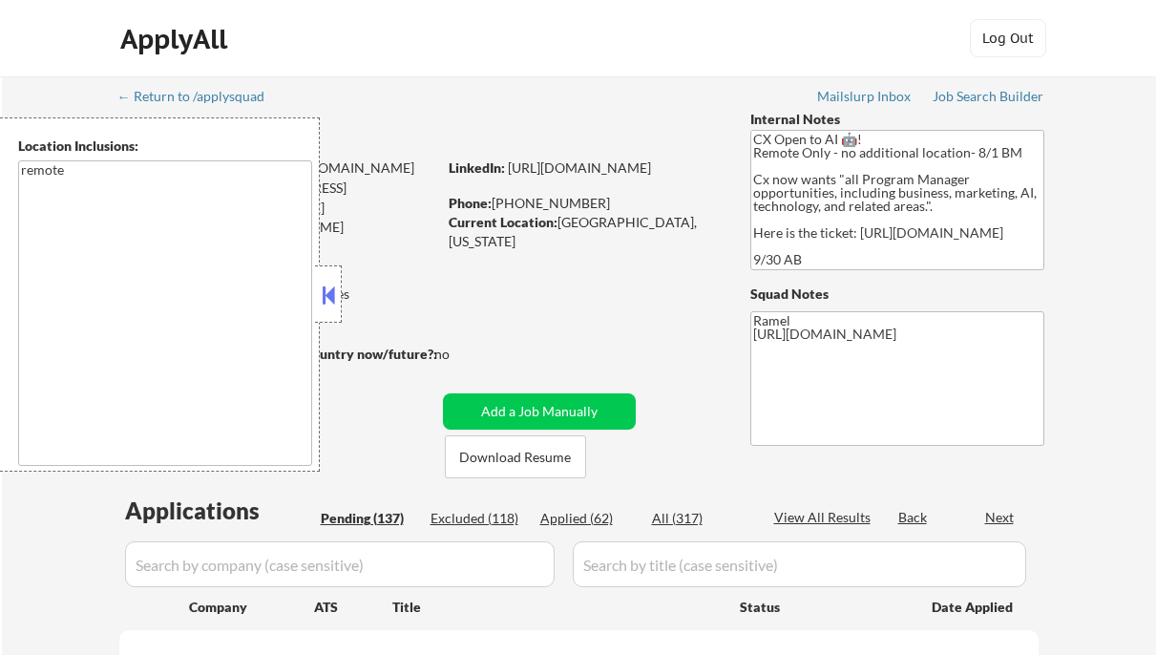
select select ""pending""
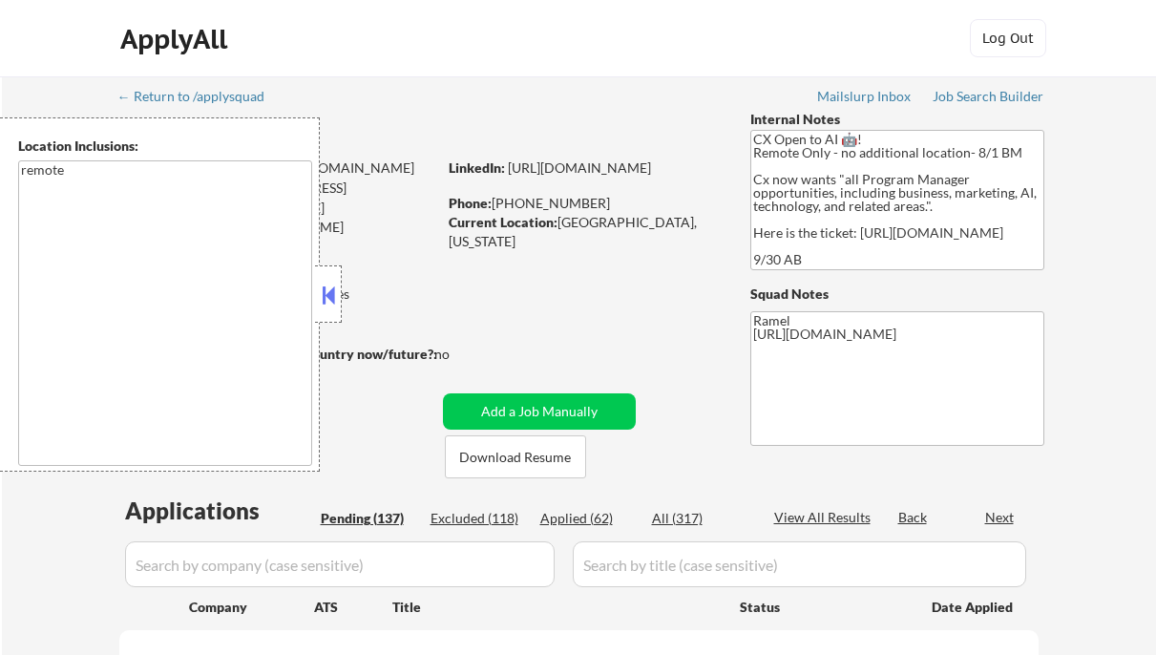
select select ""pending""
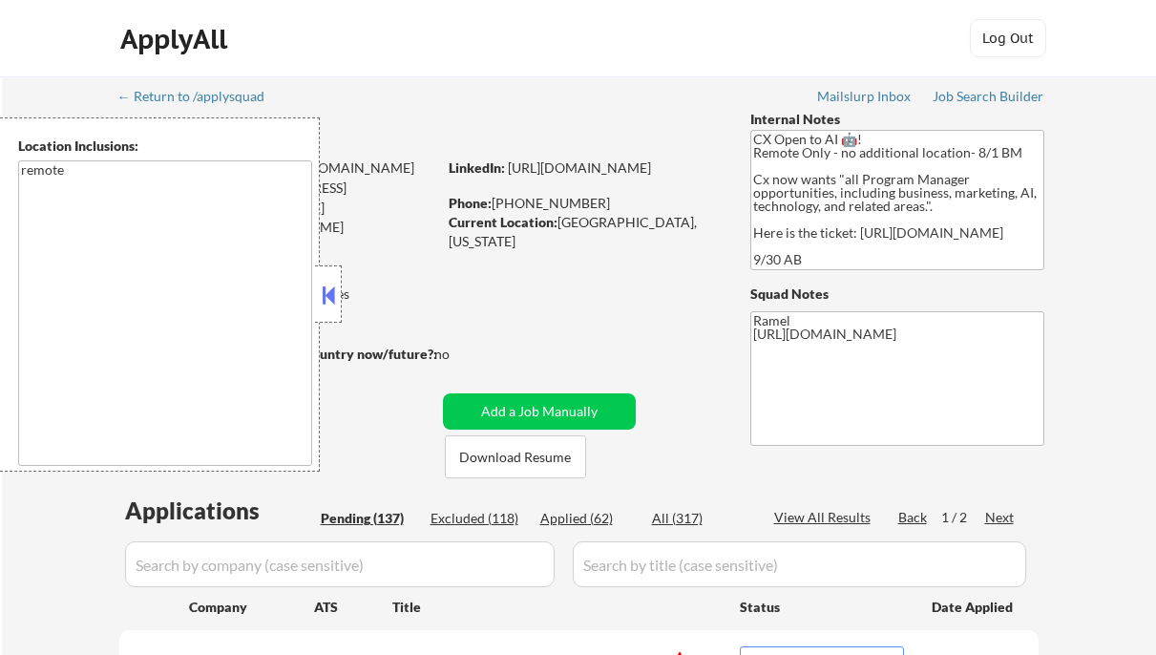
click at [336, 299] on button at bounding box center [328, 295] width 21 height 29
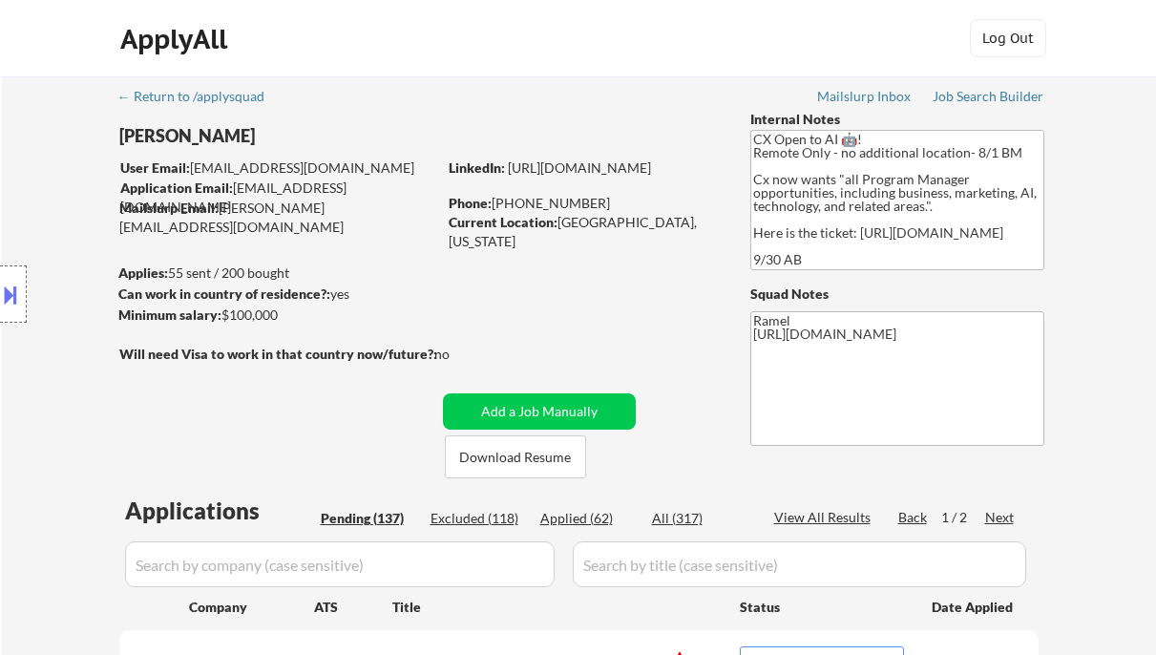
scroll to position [254, 0]
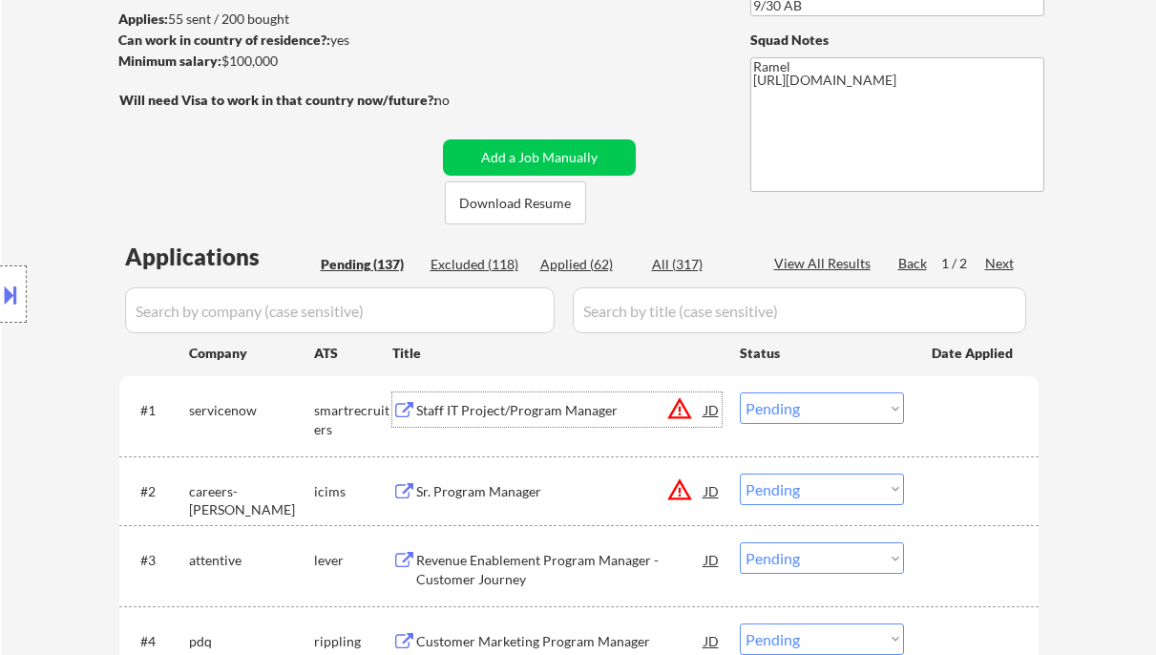
click at [523, 417] on div "Staff IT Project/Program Manager" at bounding box center [560, 410] width 288 height 19
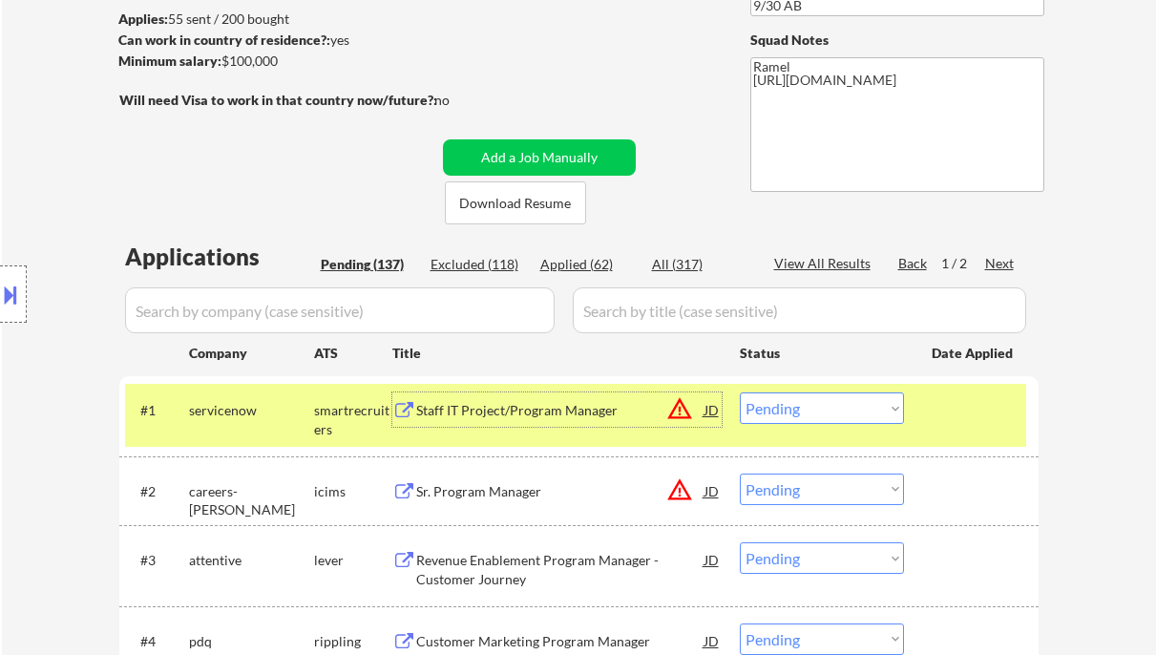
click at [808, 422] on select "Choose an option... Pending Applied Excluded (Questions) Excluded (Expired) Exc…" at bounding box center [822, 407] width 164 height 31
click at [740, 392] on select "Choose an option... Pending Applied Excluded (Questions) Excluded (Expired) Exc…" at bounding box center [822, 407] width 164 height 31
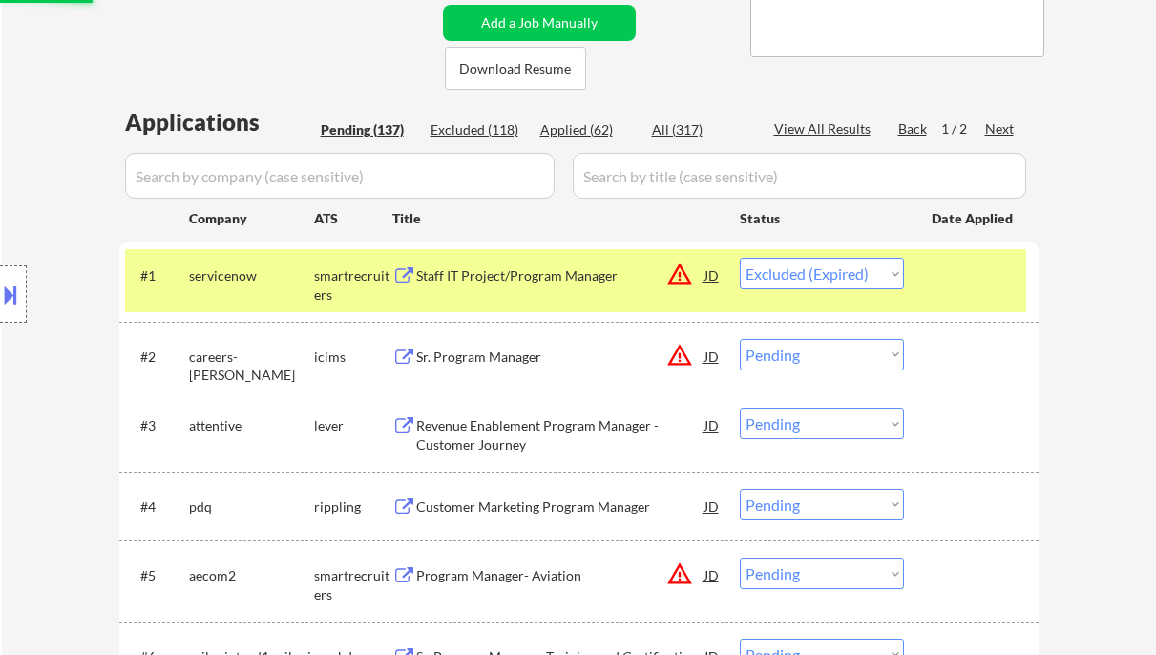
scroll to position [509, 0]
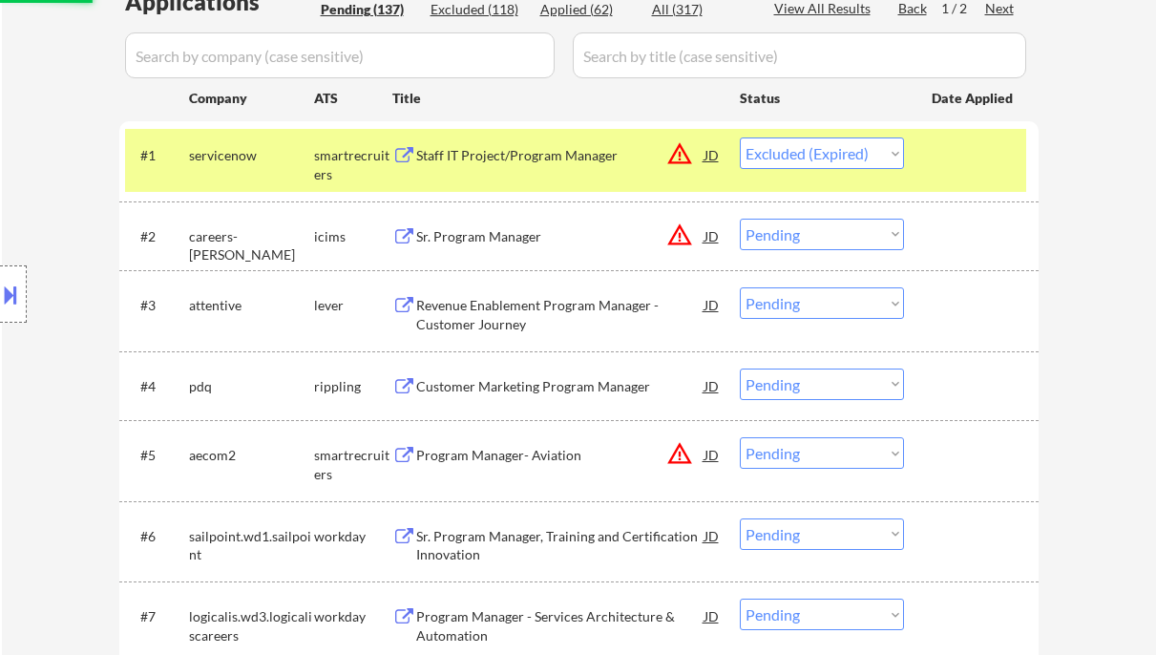
click at [628, 300] on div "Revenue Enablement Program Manager - Customer Journey" at bounding box center [560, 314] width 288 height 37
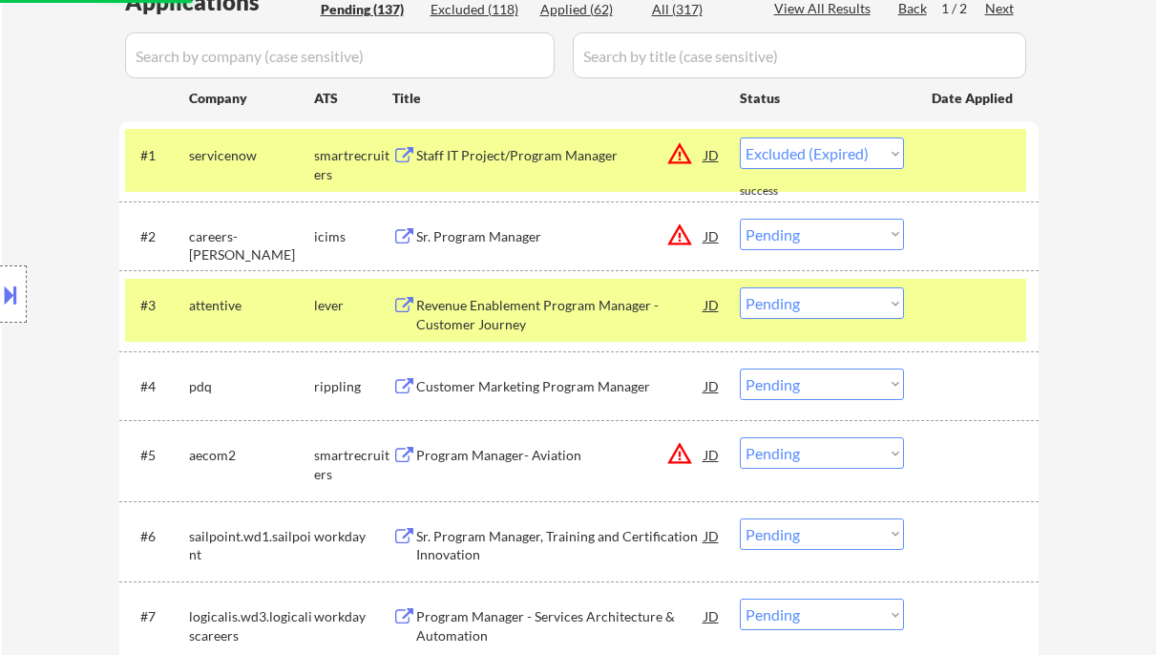
select select ""pending""
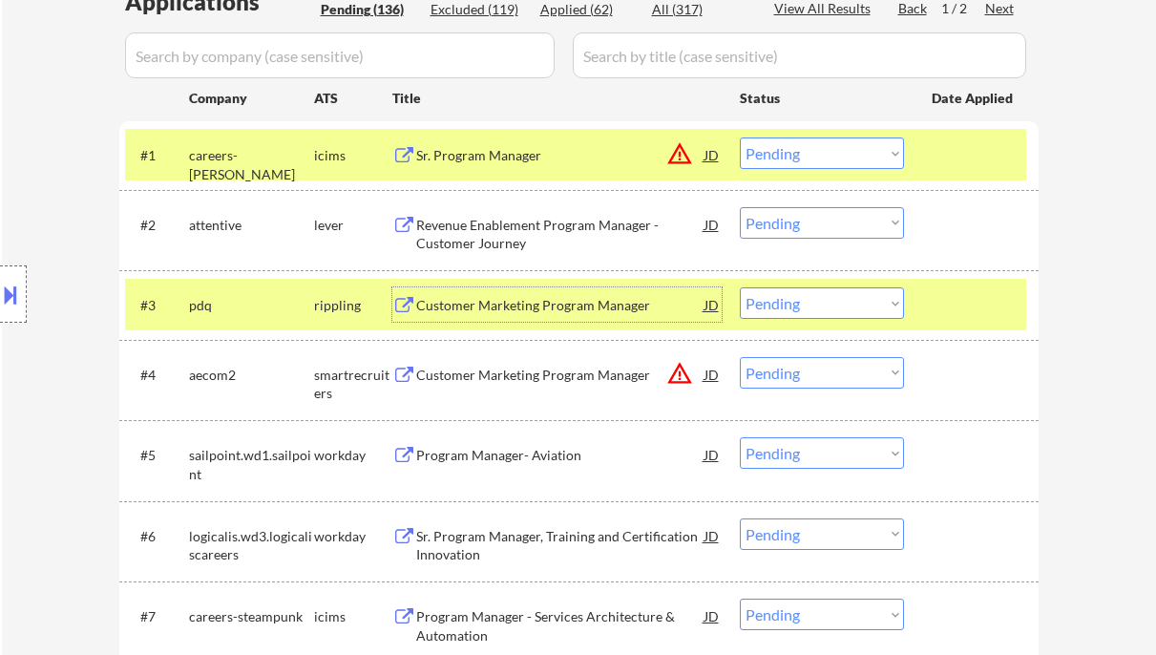
click at [808, 219] on select "Choose an option... Pending Applied Excluded (Questions) Excluded (Expired) Exc…" at bounding box center [822, 222] width 164 height 31
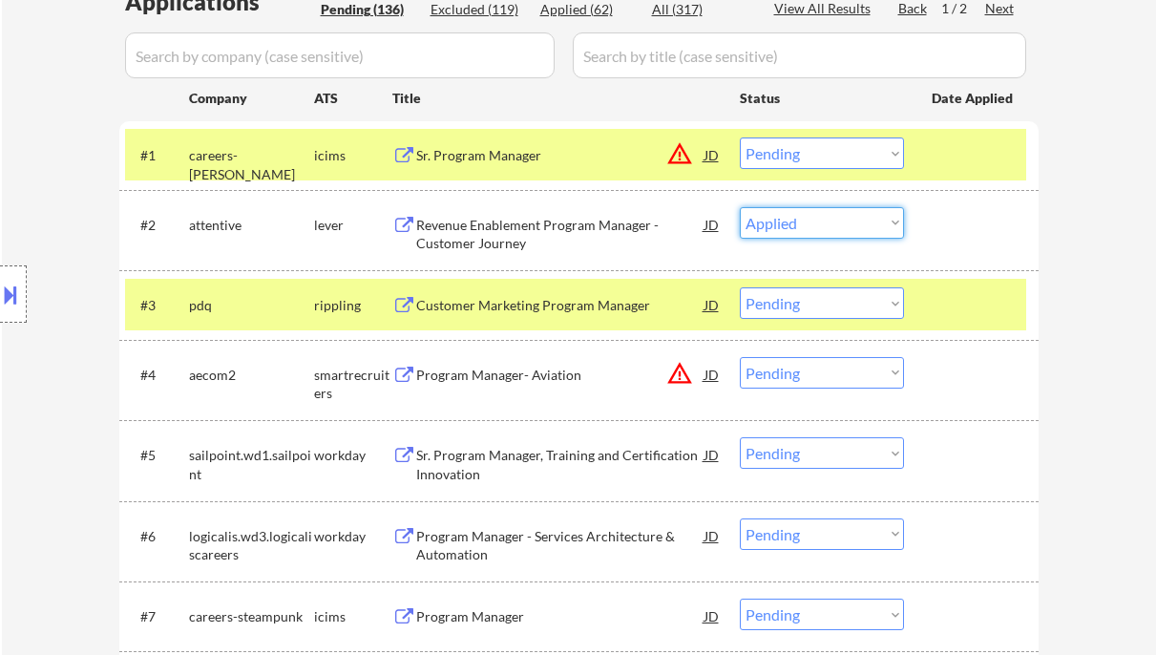
click at [740, 207] on select "Choose an option... Pending Applied Excluded (Questions) Excluded (Expired) Exc…" at bounding box center [822, 222] width 164 height 31
click at [567, 298] on div "Customer Marketing Program Manager" at bounding box center [560, 305] width 288 height 19
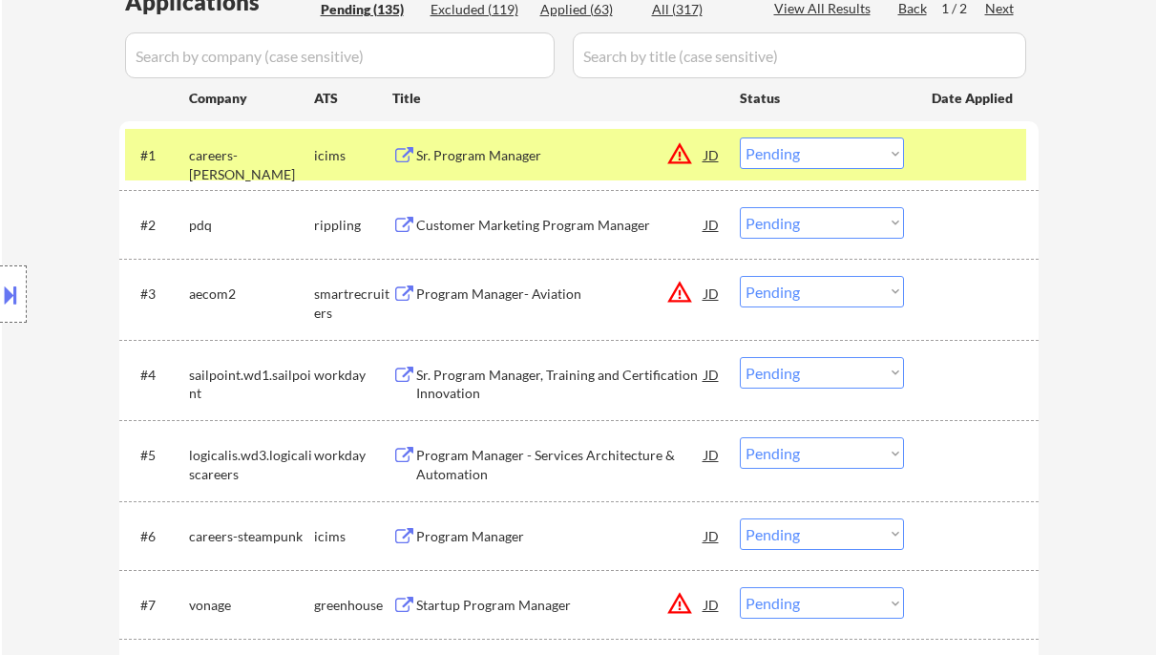
click at [82, 312] on div "Location Inclusions: remote" at bounding box center [171, 294] width 342 height 354
click at [833, 225] on select "Choose an option... Pending Applied Excluded (Questions) Excluded (Expired) Exc…" at bounding box center [822, 222] width 164 height 31
click at [740, 207] on select "Choose an option... Pending Applied Excluded (Questions) Excluded (Expired) Exc…" at bounding box center [822, 222] width 164 height 31
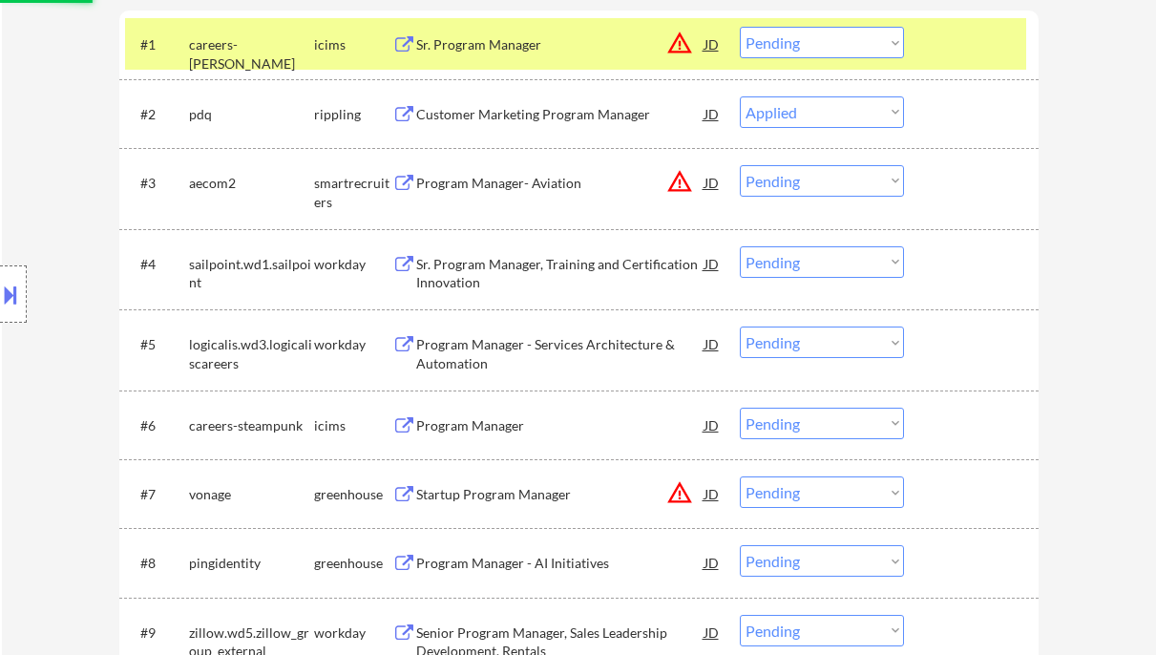
scroll to position [636, 0]
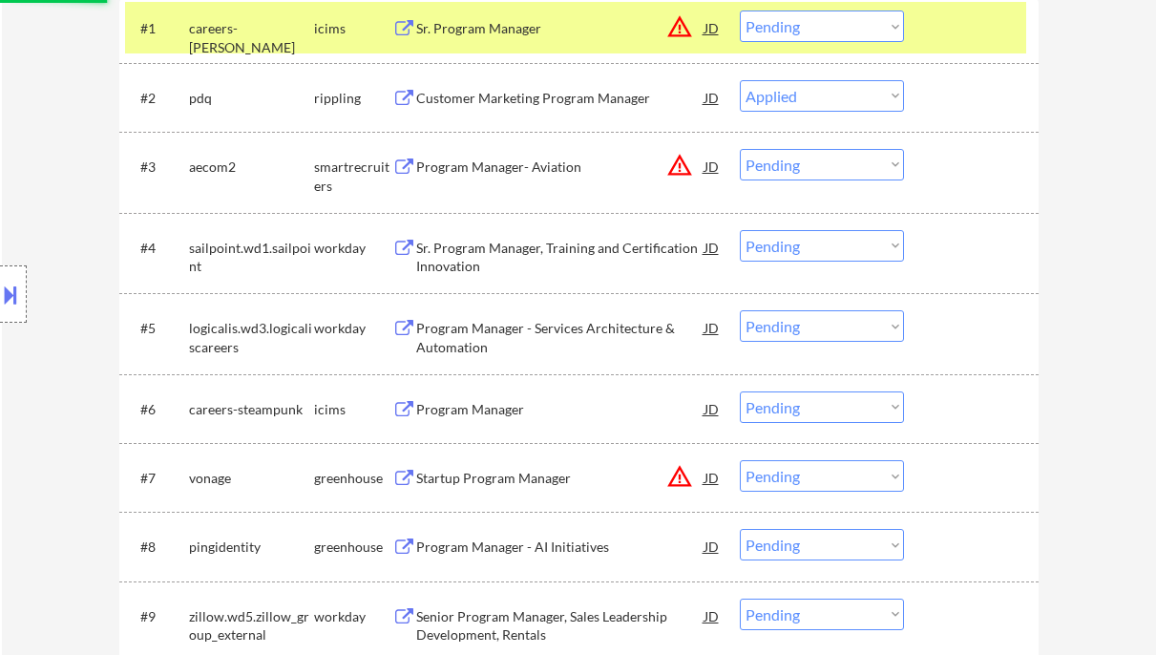
click at [498, 165] on div "Program Manager- Aviation" at bounding box center [560, 166] width 288 height 19
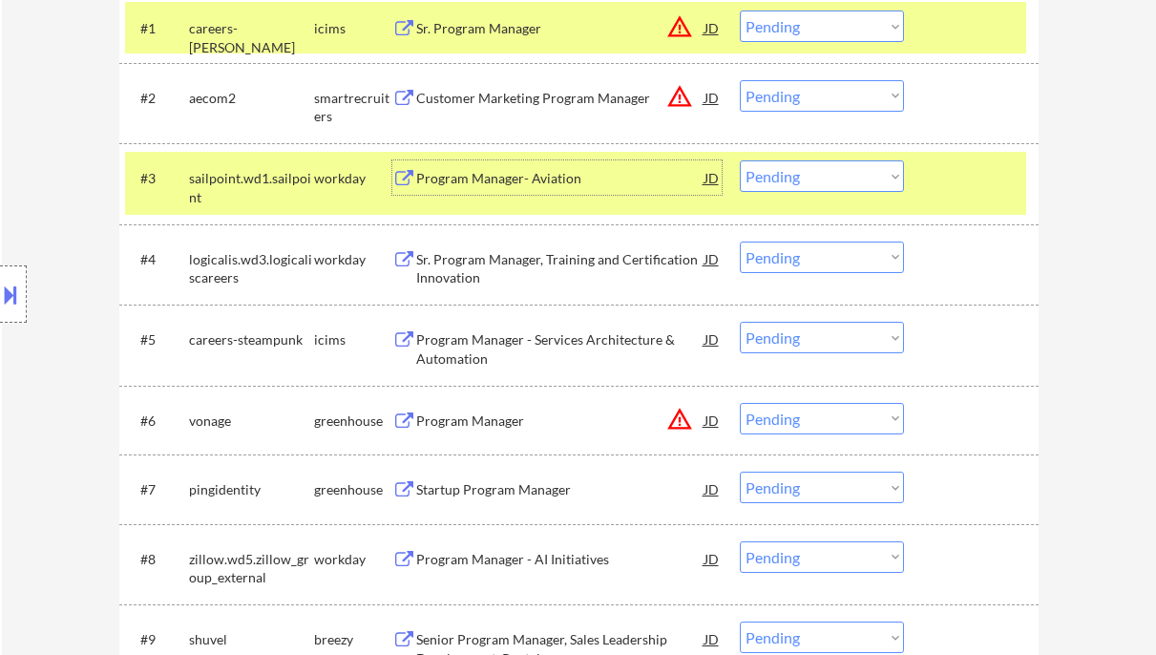
drag, startPoint x: 800, startPoint y: 176, endPoint x: 814, endPoint y: 190, distance: 20.2
click at [800, 176] on select "Choose an option... Pending Applied Excluded (Questions) Excluded (Expired) Exc…" at bounding box center [822, 175] width 164 height 31
click at [807, 89] on select "Choose an option... Pending Applied Excluded (Questions) Excluded (Expired) Exc…" at bounding box center [822, 95] width 164 height 31
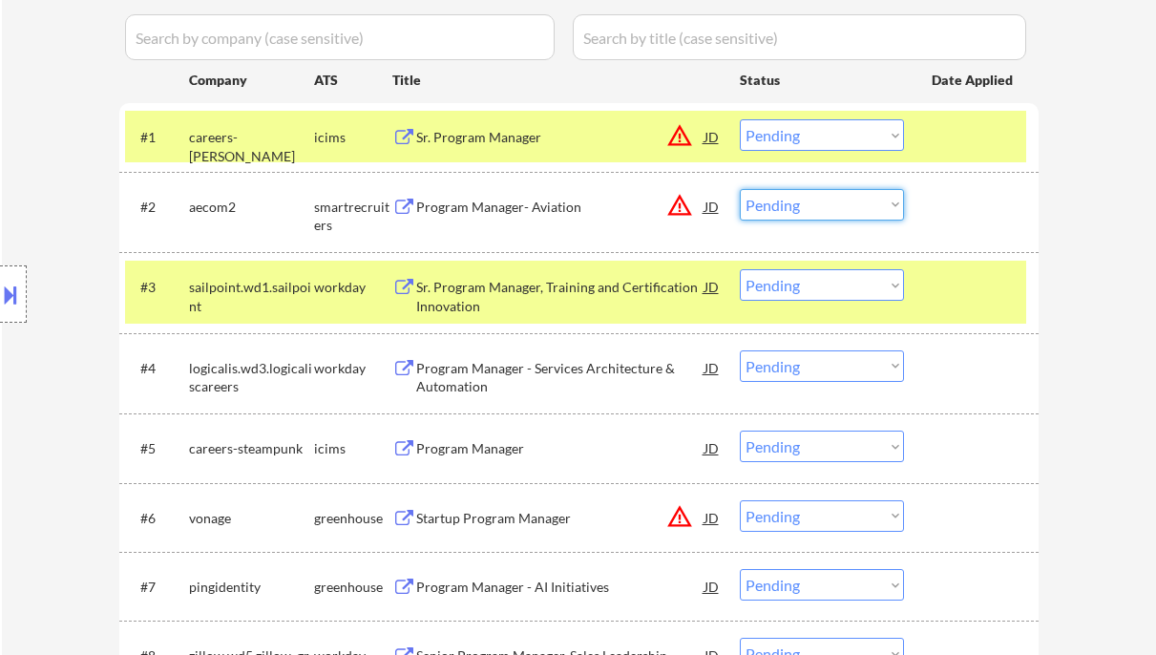
scroll to position [509, 0]
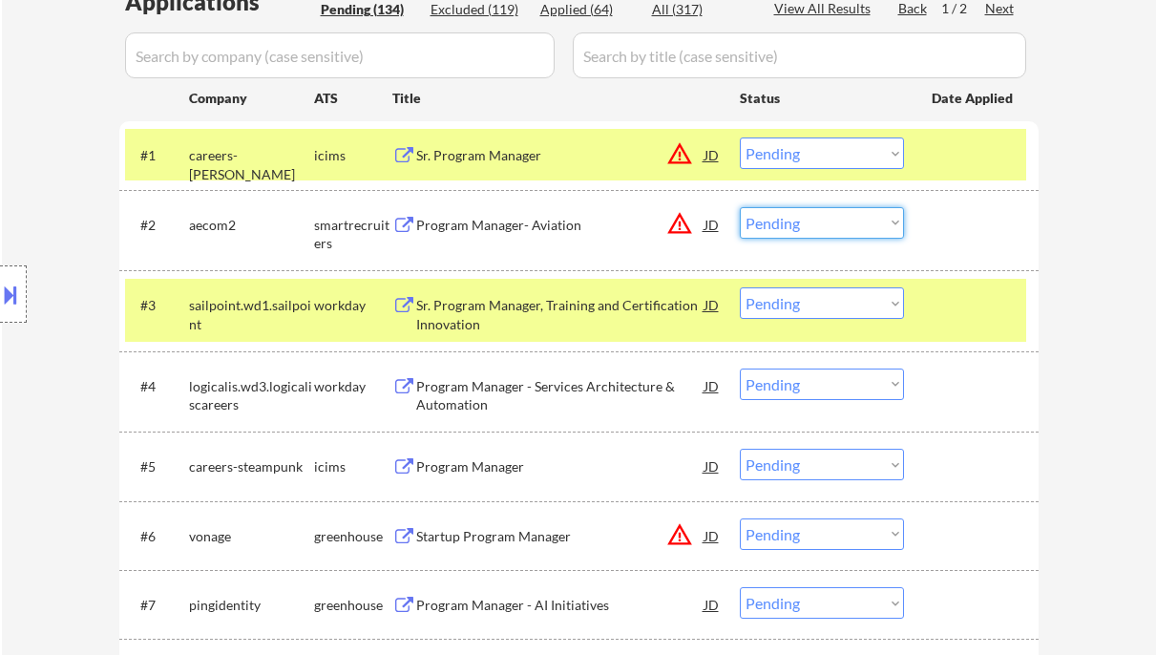
drag, startPoint x: 824, startPoint y: 220, endPoint x: 829, endPoint y: 237, distance: 17.2
click at [824, 220] on select "Choose an option... Pending Applied Excluded (Questions) Excluded (Expired) Exc…" at bounding box center [822, 222] width 164 height 31
click at [740, 207] on select "Choose an option... Pending Applied Excluded (Questions) Excluded (Expired) Exc…" at bounding box center [822, 222] width 164 height 31
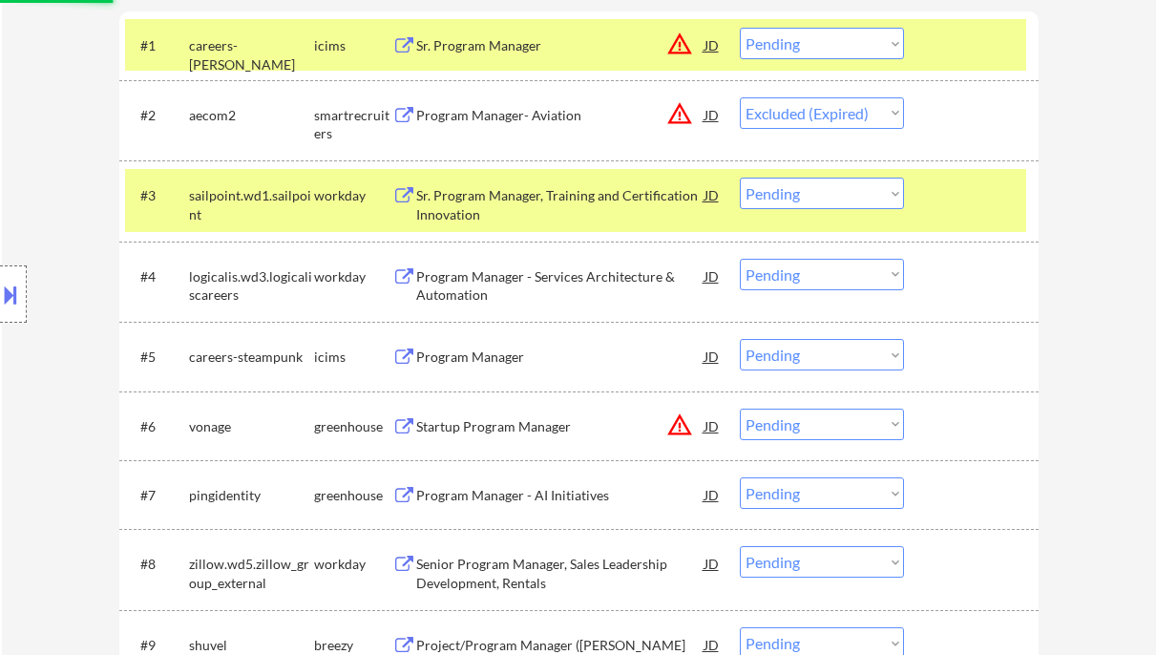
scroll to position [636, 0]
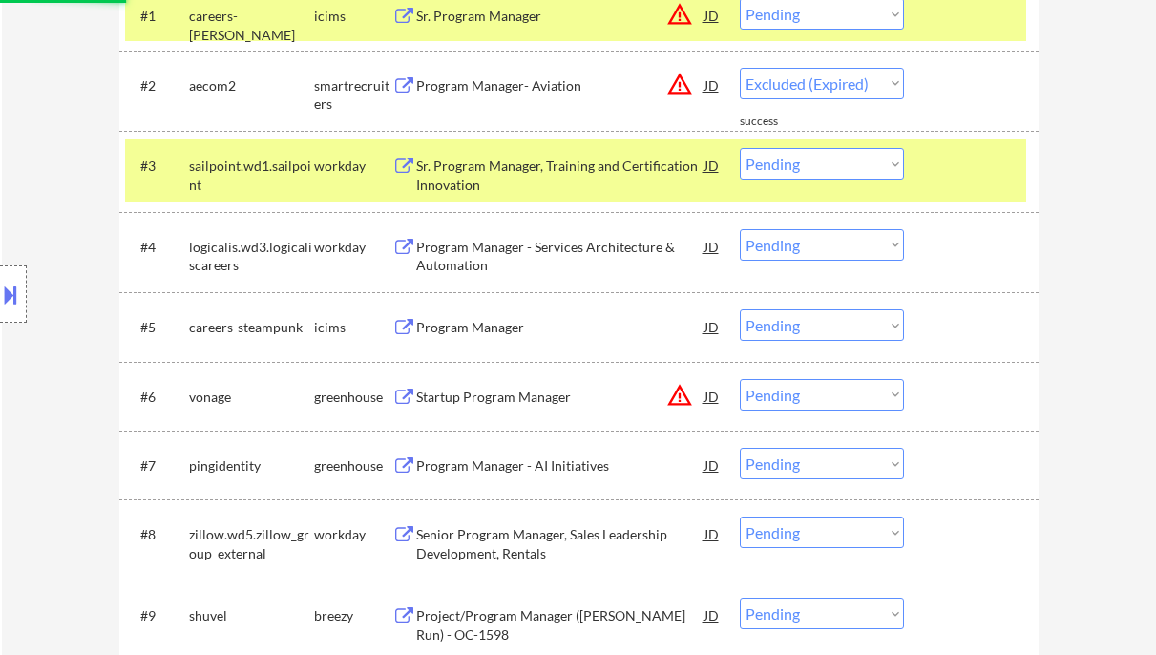
select select ""pending""
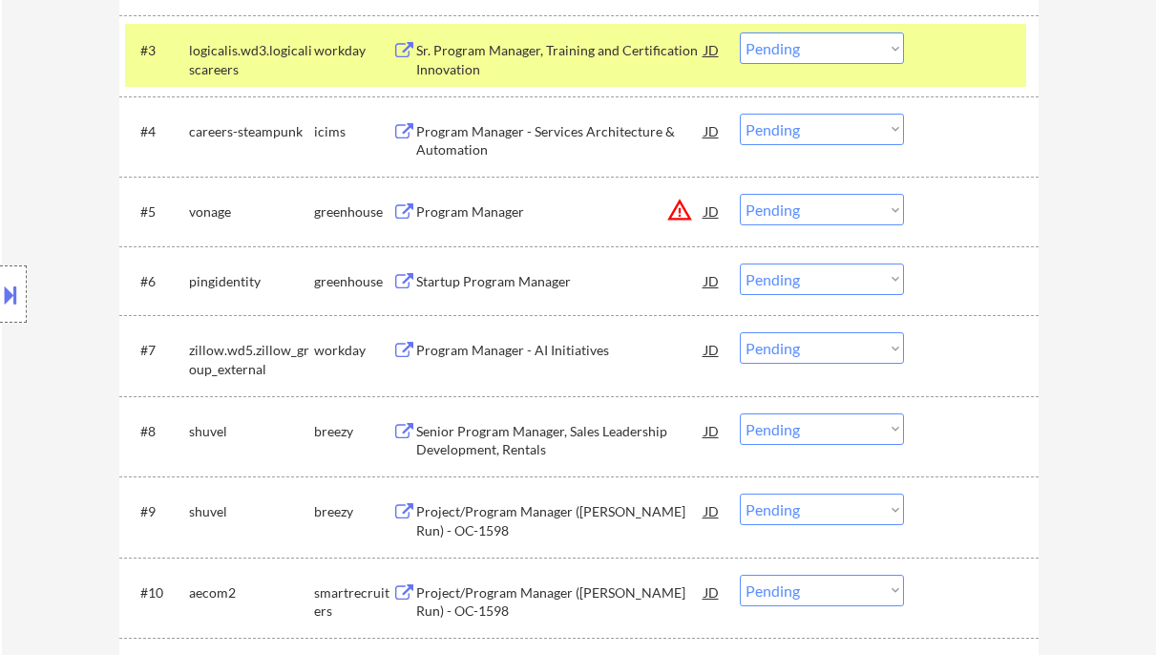
click at [493, 287] on div "Startup Program Manager" at bounding box center [560, 281] width 288 height 19
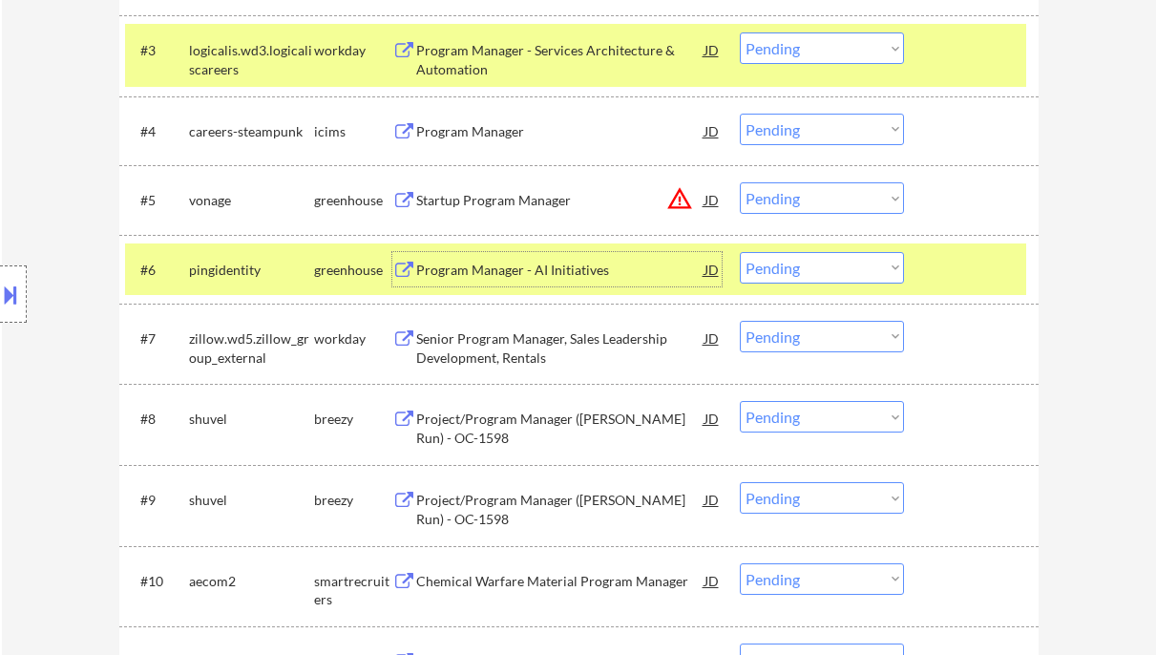
click at [807, 264] on select "Choose an option... Pending Applied Excluded (Questions) Excluded (Expired) Exc…" at bounding box center [822, 267] width 164 height 31
click at [740, 252] on select "Choose an option... Pending Applied Excluded (Questions) Excluded (Expired) Exc…" at bounding box center [822, 267] width 164 height 31
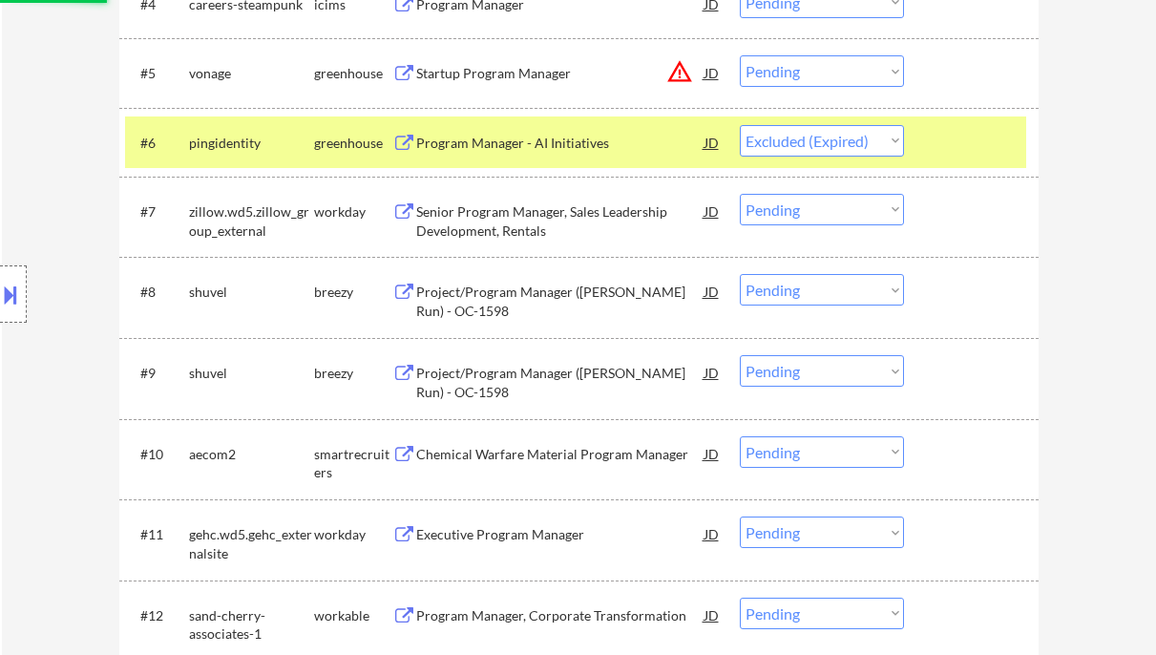
click at [542, 294] on div "Project/Program Manager ([PERSON_NAME] Run) - OC-1598" at bounding box center [560, 301] width 288 height 37
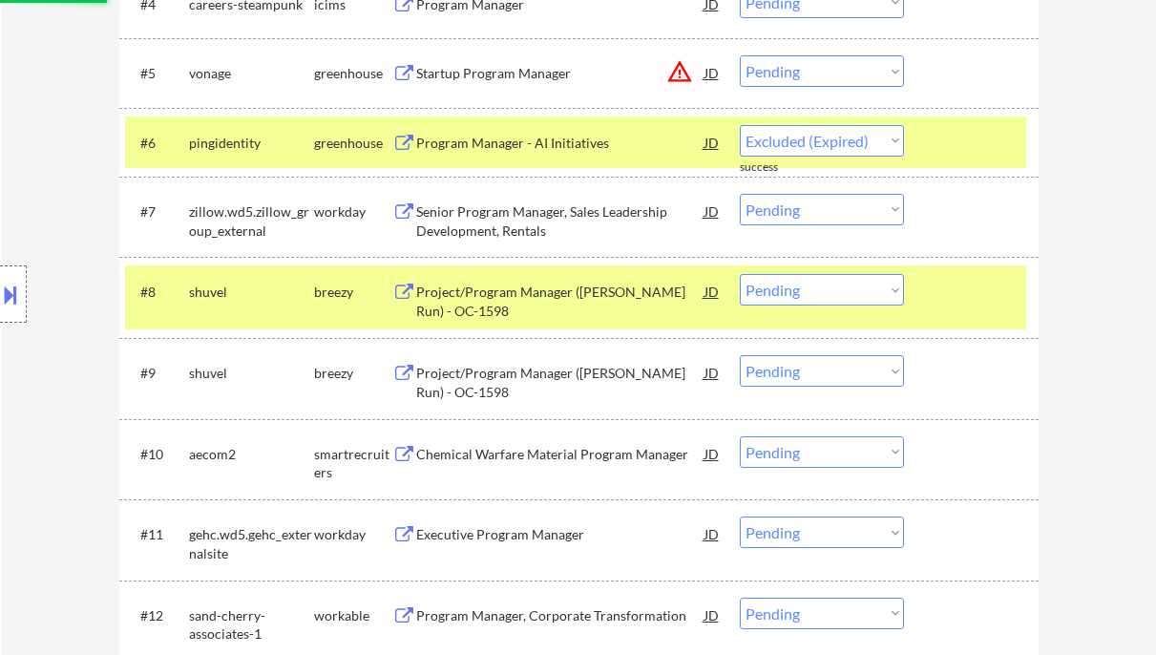
select select ""pending""
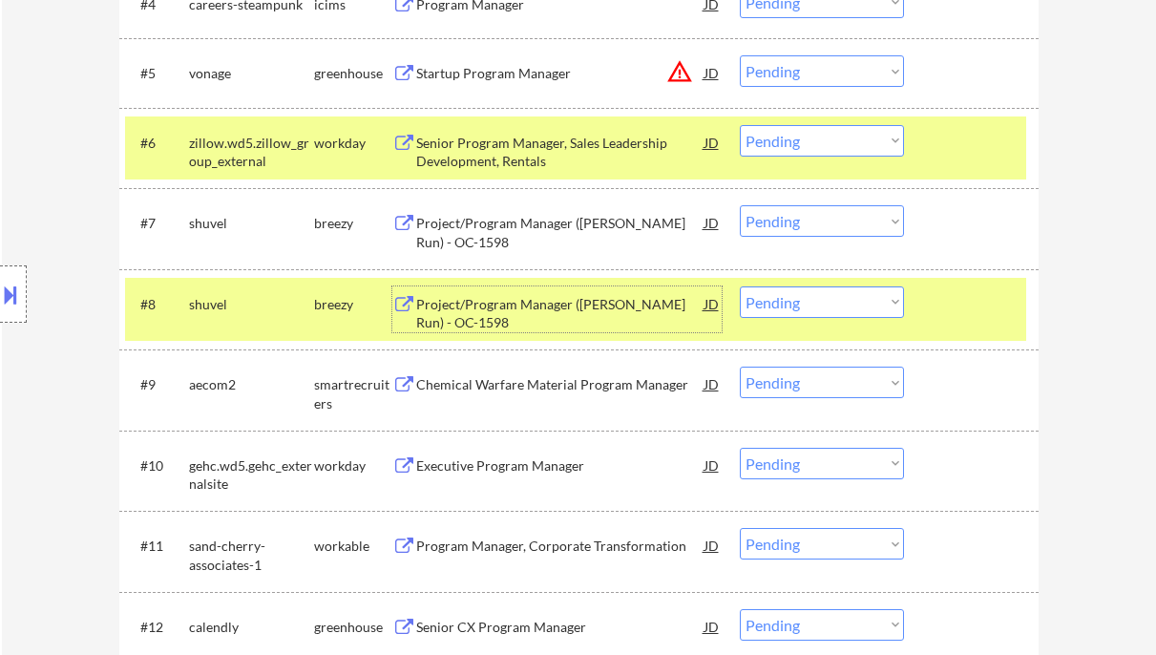
click at [765, 218] on select "Choose an option... Pending Applied Excluded (Questions) Excluded (Expired) Exc…" at bounding box center [822, 220] width 164 height 31
click at [740, 205] on select "Choose an option... Pending Applied Excluded (Questions) Excluded (Expired) Exc…" at bounding box center [822, 220] width 164 height 31
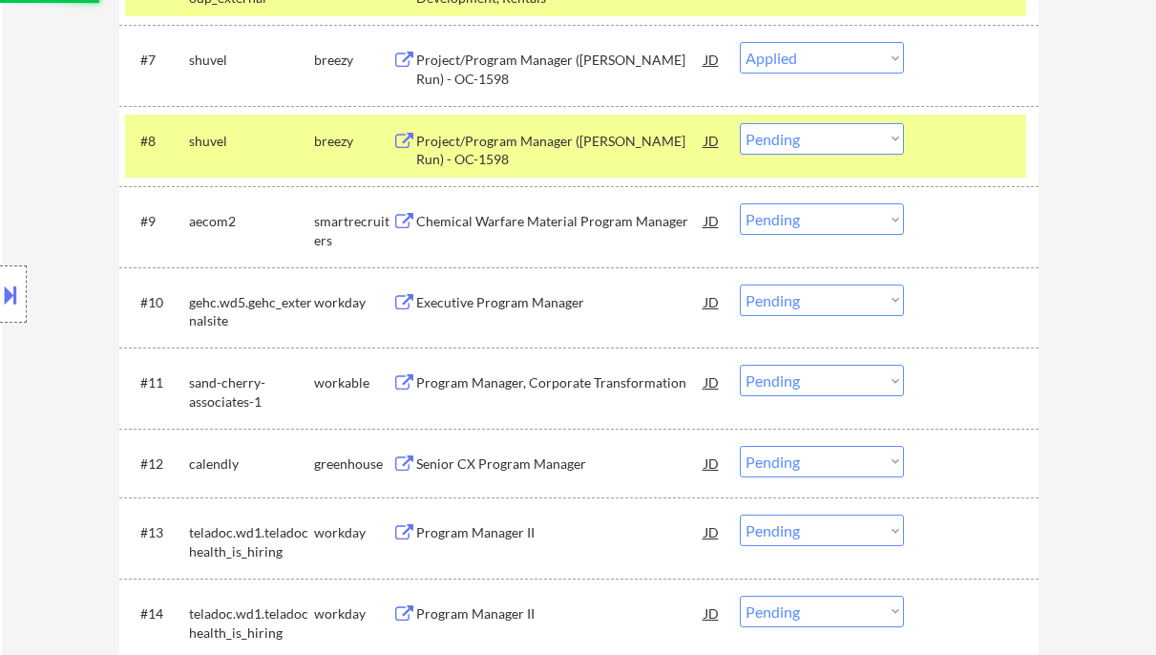
scroll to position [1145, 0]
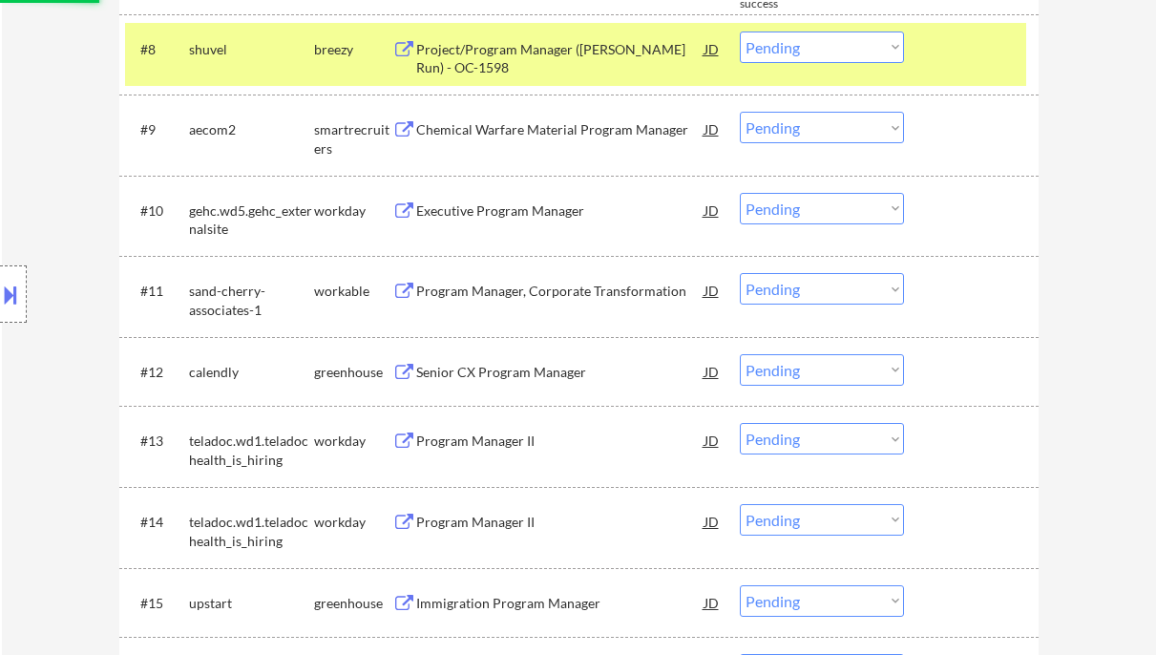
click at [527, 126] on div "Chemical Warfare Material Program Manager" at bounding box center [560, 129] width 288 height 19
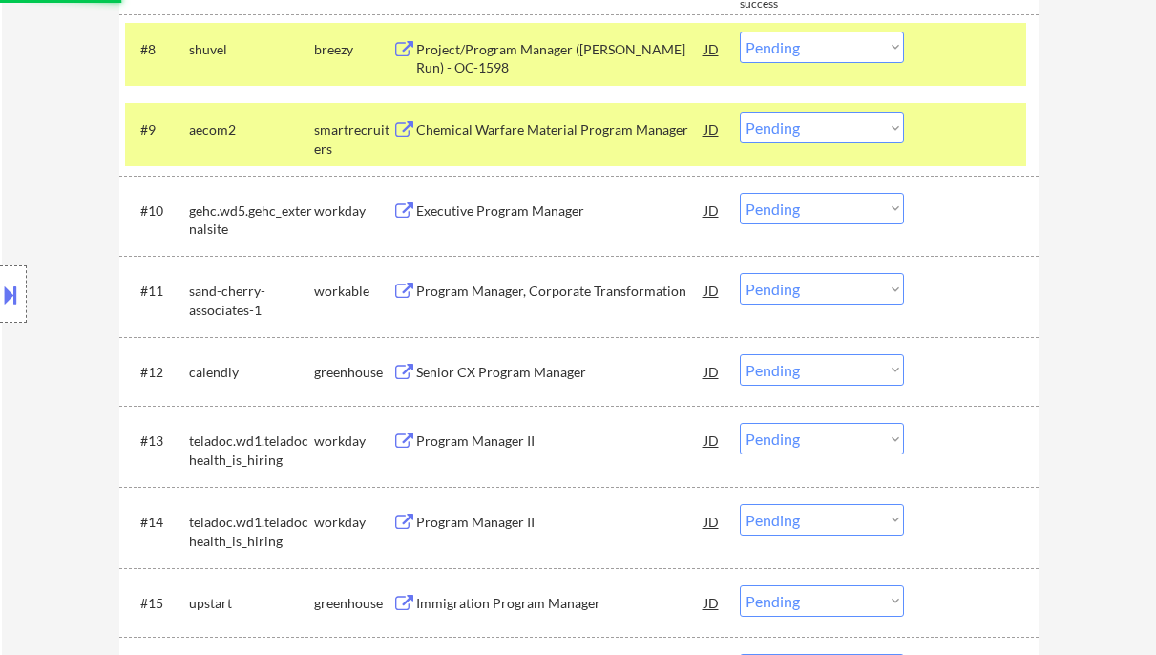
select select ""pending""
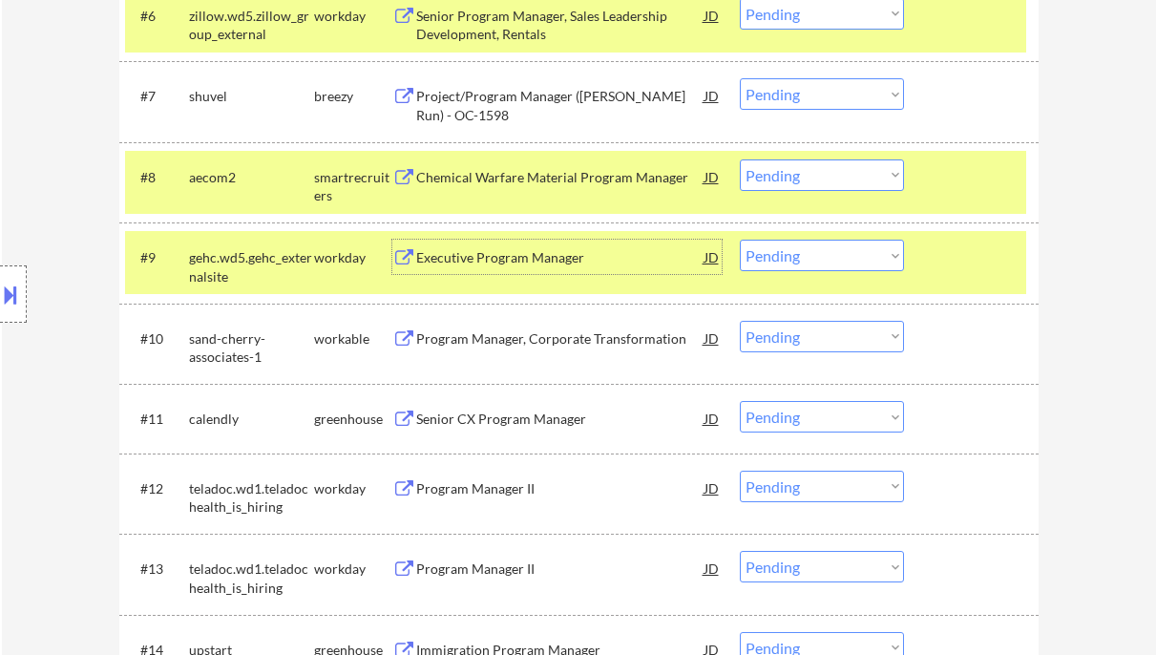
scroll to position [891, 0]
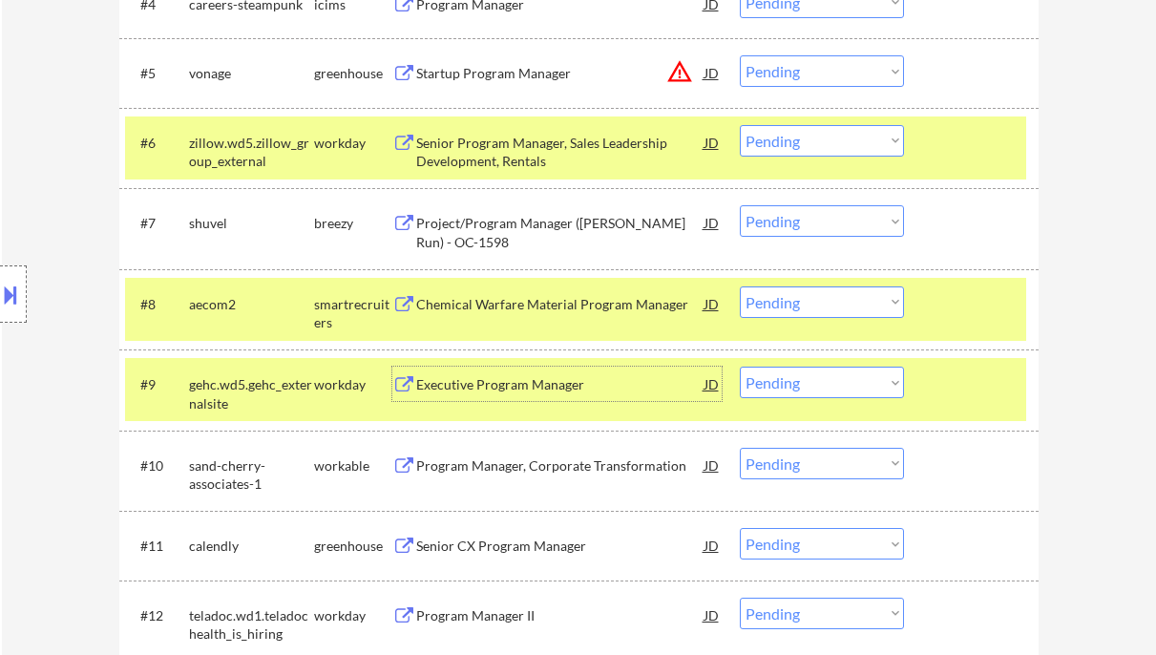
drag, startPoint x: 806, startPoint y: 300, endPoint x: 817, endPoint y: 313, distance: 17.6
click at [806, 300] on select "Choose an option... Pending Applied Excluded (Questions) Excluded (Expired) Exc…" at bounding box center [822, 301] width 164 height 31
click at [740, 286] on select "Choose an option... Pending Applied Excluded (Questions) Excluded (Expired) Exc…" at bounding box center [822, 301] width 164 height 31
click at [576, 462] on div "Program Manager, Corporate Transformation" at bounding box center [560, 465] width 288 height 19
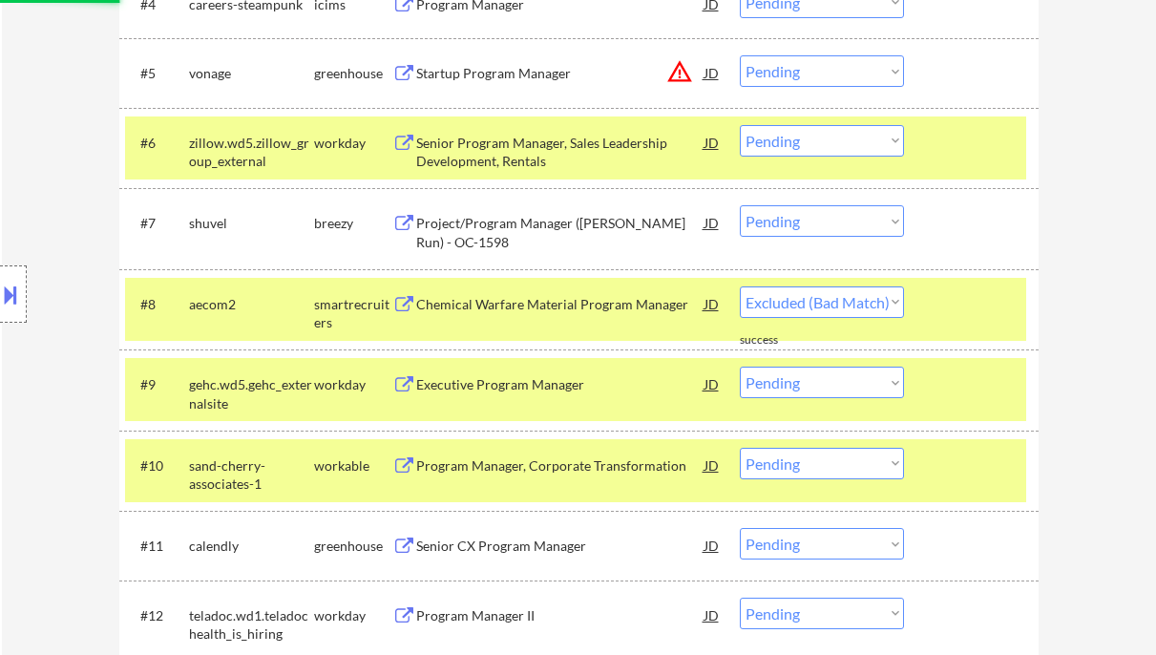
select select ""pending""
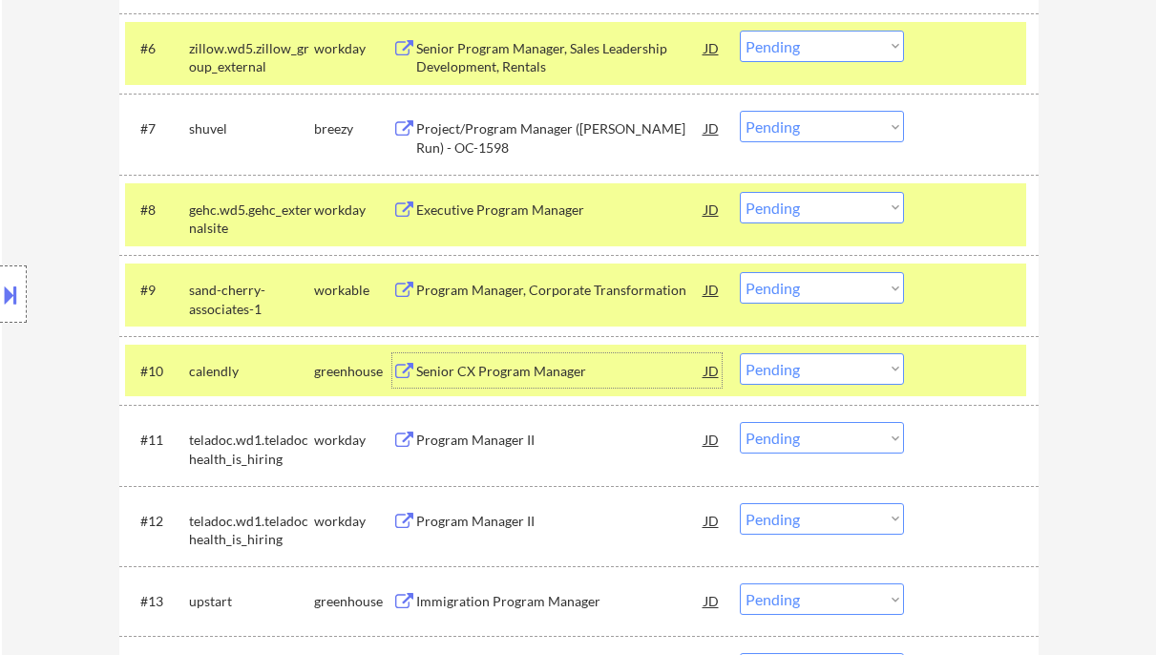
scroll to position [1017, 0]
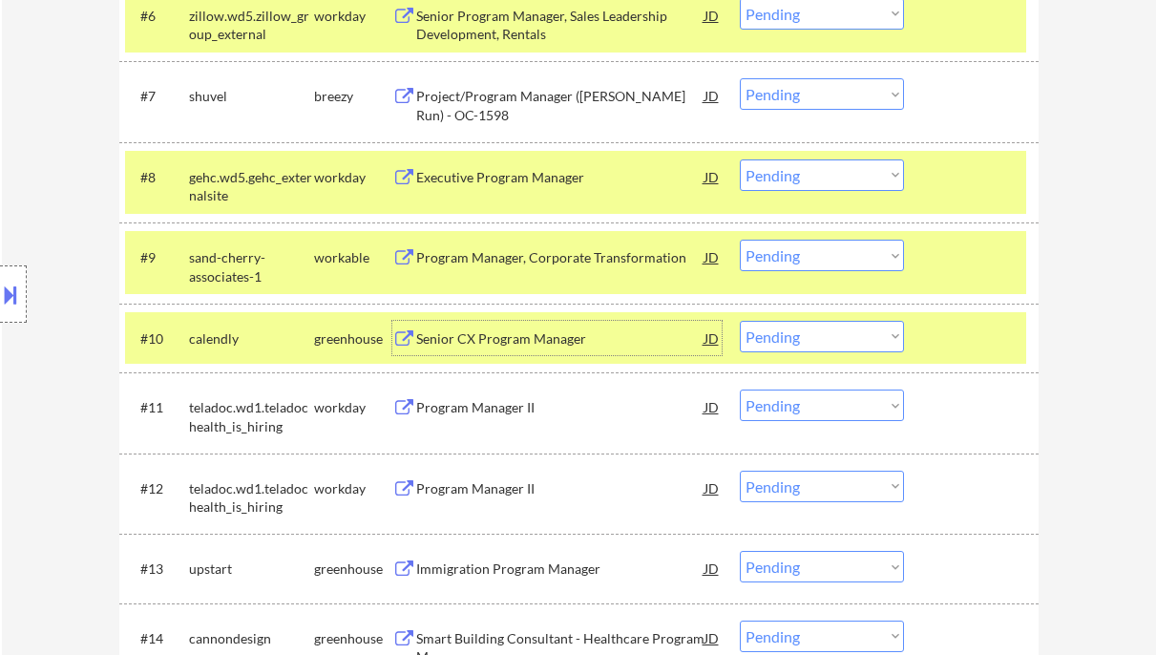
click at [787, 257] on select "Choose an option... Pending Applied Excluded (Questions) Excluded (Expired) Exc…" at bounding box center [822, 255] width 164 height 31
click at [740, 240] on select "Choose an option... Pending Applied Excluded (Questions) Excluded (Expired) Exc…" at bounding box center [822, 255] width 164 height 31
click at [525, 350] on div "Senior CX Program Manager" at bounding box center [560, 338] width 288 height 34
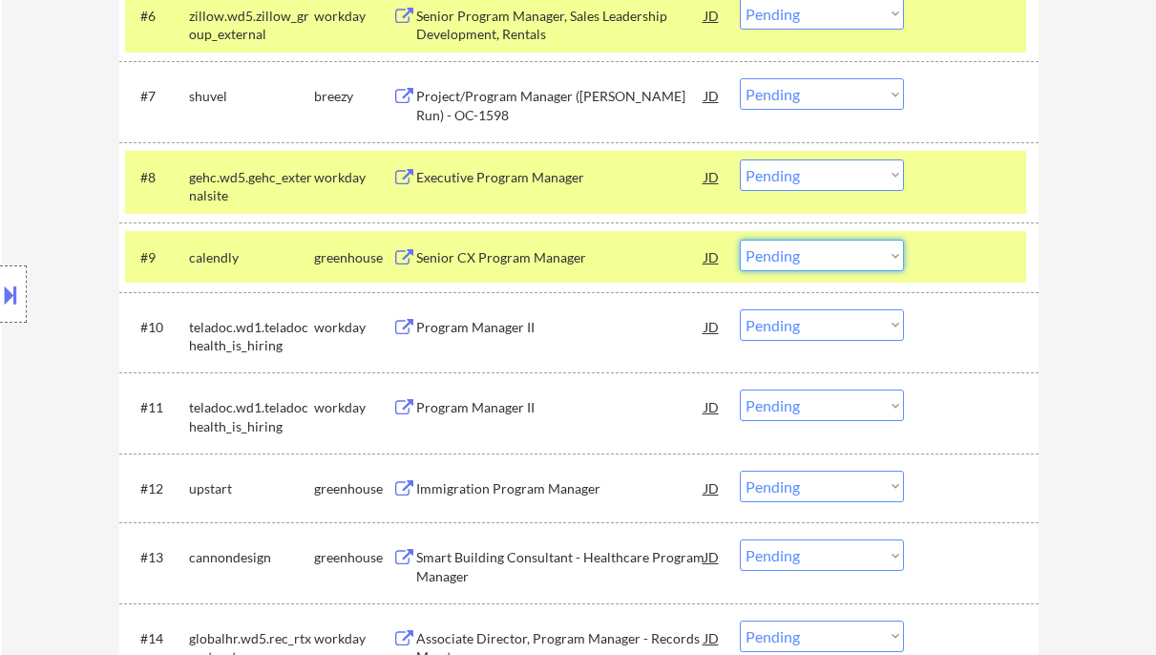
drag, startPoint x: 848, startPoint y: 241, endPoint x: 836, endPoint y: 270, distance: 31.7
click at [848, 241] on select "Choose an option... Pending Applied Excluded (Questions) Excluded (Expired) Exc…" at bounding box center [822, 255] width 164 height 31
click at [740, 240] on select "Choose an option... Pending Applied Excluded (Questions) Excluded (Expired) Exc…" at bounding box center [822, 255] width 164 height 31
select select ""pending""
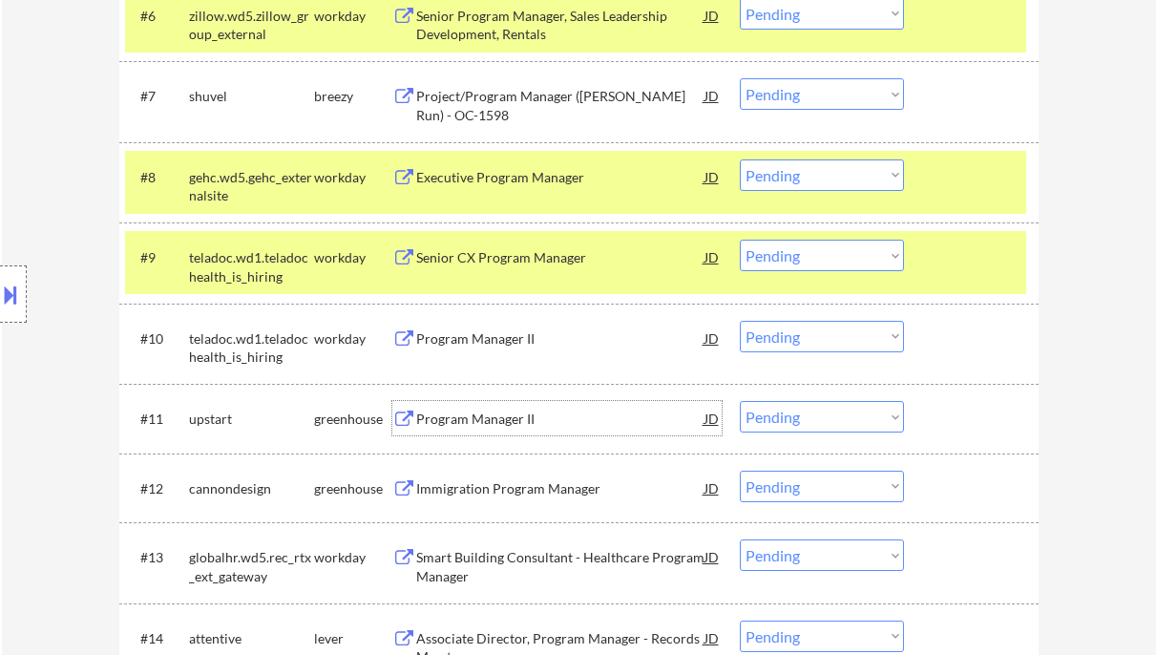
click at [505, 427] on div "Program Manager II" at bounding box center [560, 418] width 288 height 19
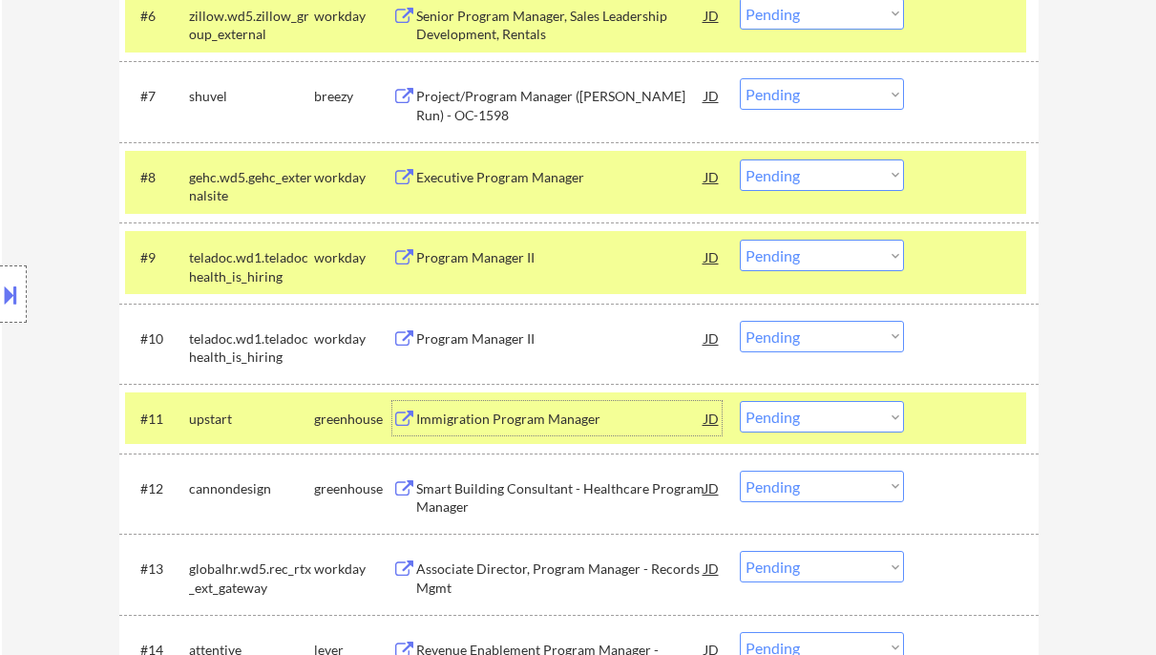
click at [816, 420] on select "Choose an option... Pending Applied Excluded (Questions) Excluded (Expired) Exc…" at bounding box center [822, 416] width 164 height 31
click at [740, 401] on select "Choose an option... Pending Applied Excluded (Questions) Excluded (Expired) Exc…" at bounding box center [822, 416] width 164 height 31
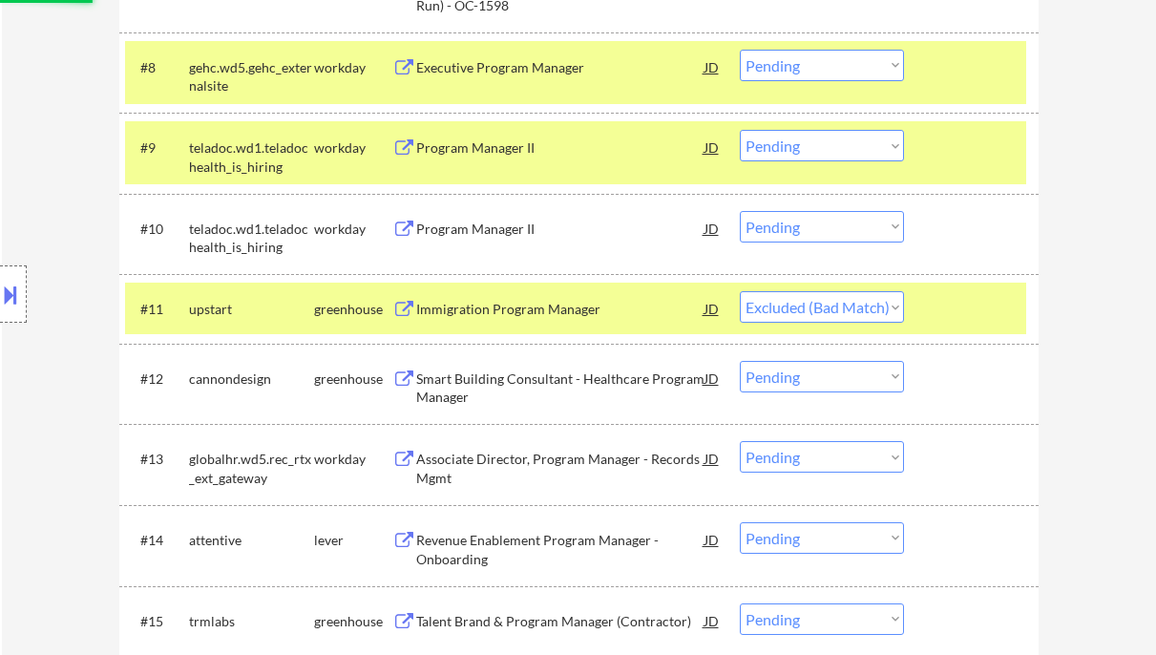
scroll to position [1145, 0]
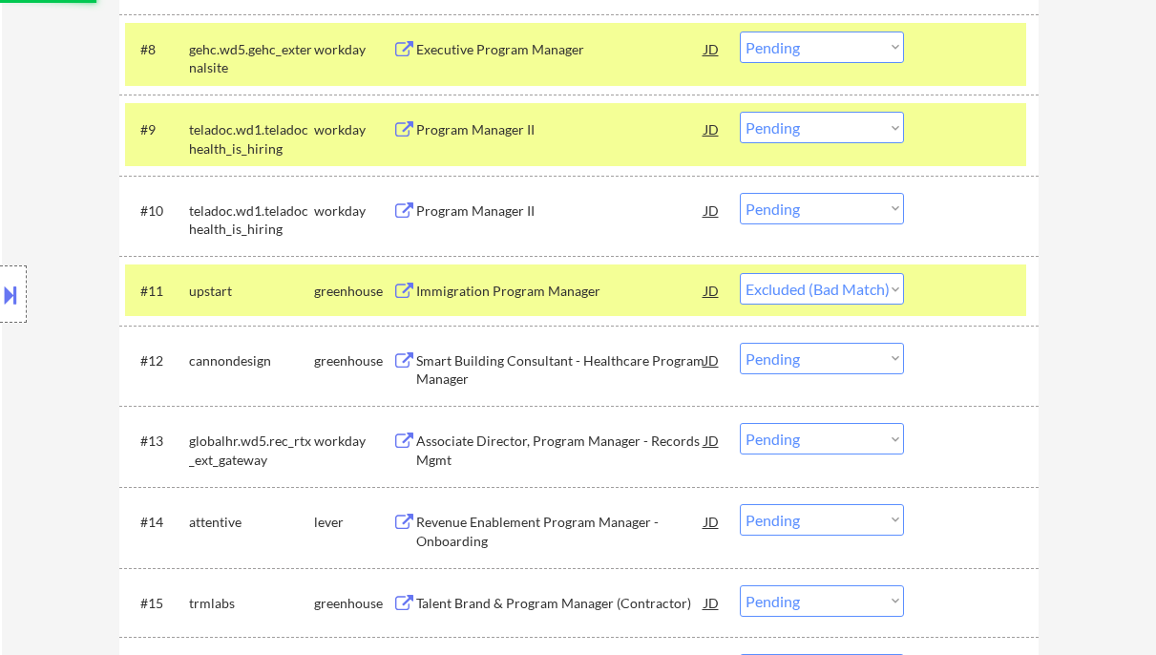
click at [577, 371] on div "Smart Building Consultant - Healthcare Program Manager" at bounding box center [560, 369] width 288 height 37
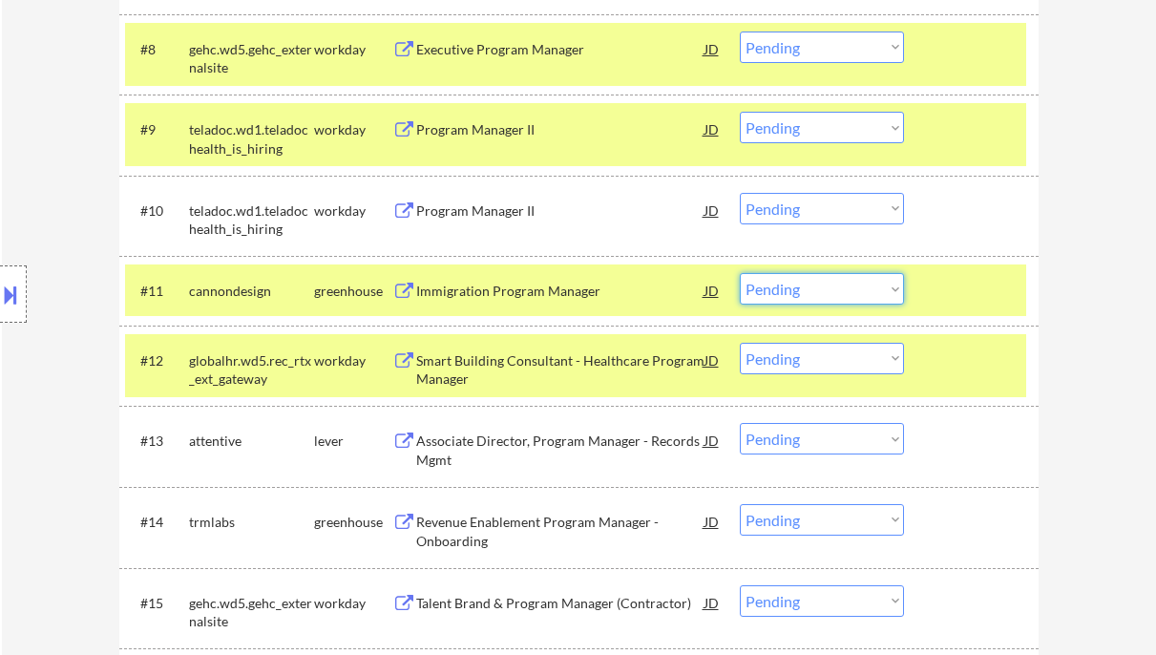
drag, startPoint x: 823, startPoint y: 298, endPoint x: 831, endPoint y: 304, distance: 10.3
click at [823, 298] on select "Choose an option... Pending Applied Excluded (Questions) Excluded (Expired) Exc…" at bounding box center [822, 288] width 164 height 31
click at [740, 273] on select "Choose an option... Pending Applied Excluded (Questions) Excluded (Expired) Exc…" at bounding box center [822, 288] width 164 height 31
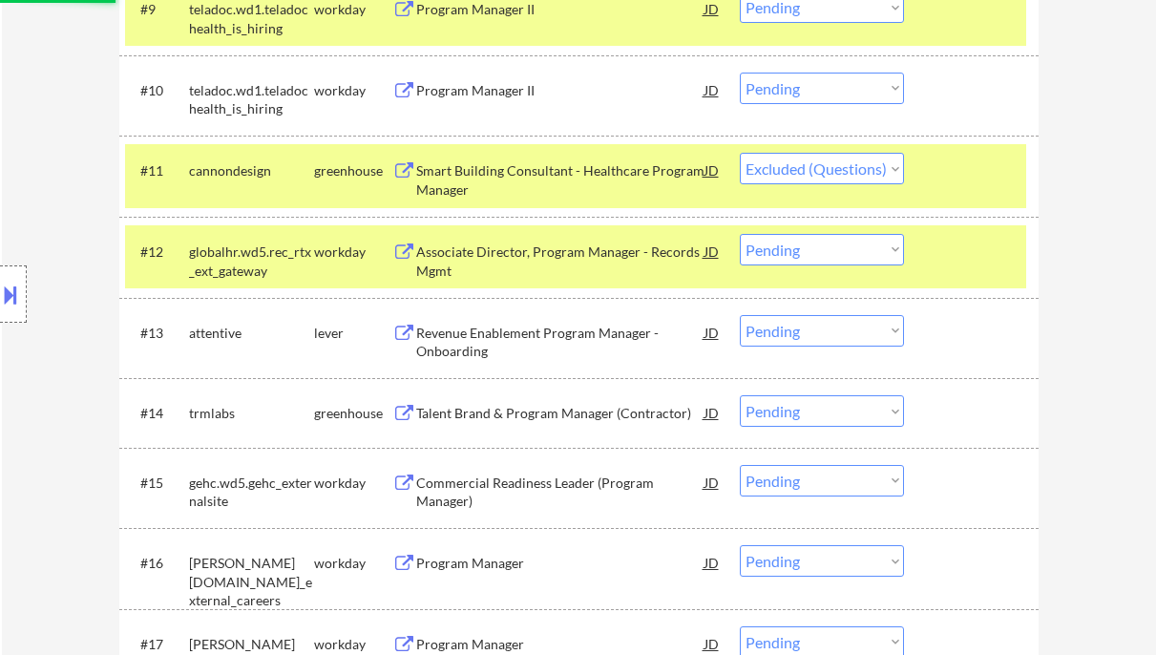
scroll to position [1272, 0]
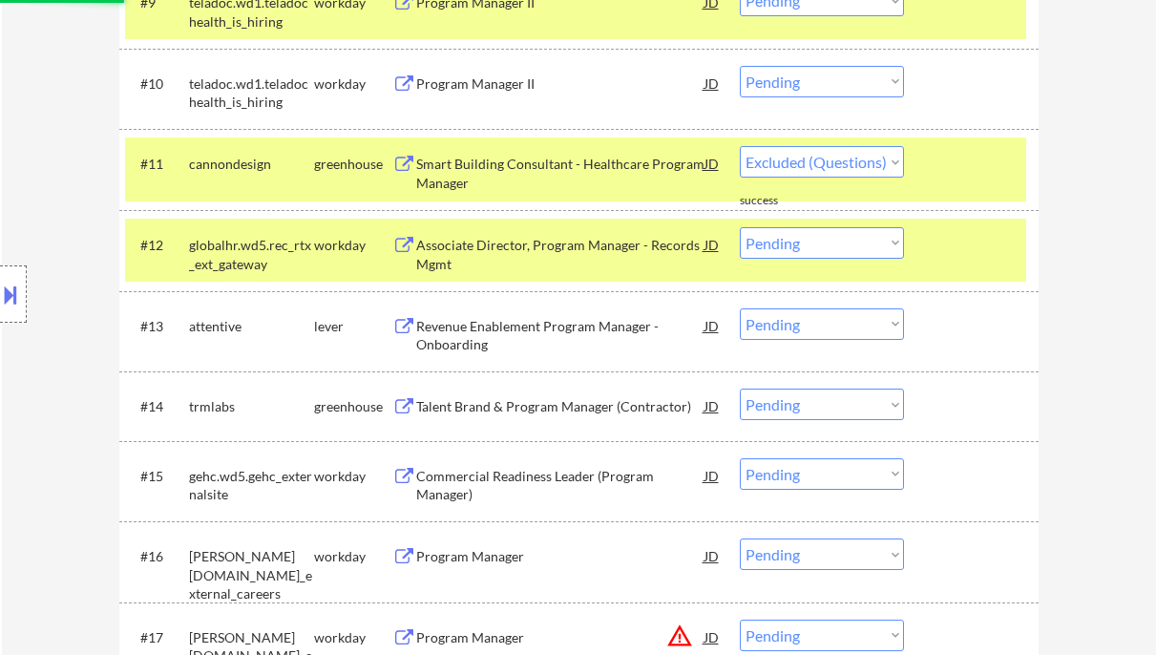
select select ""pending""
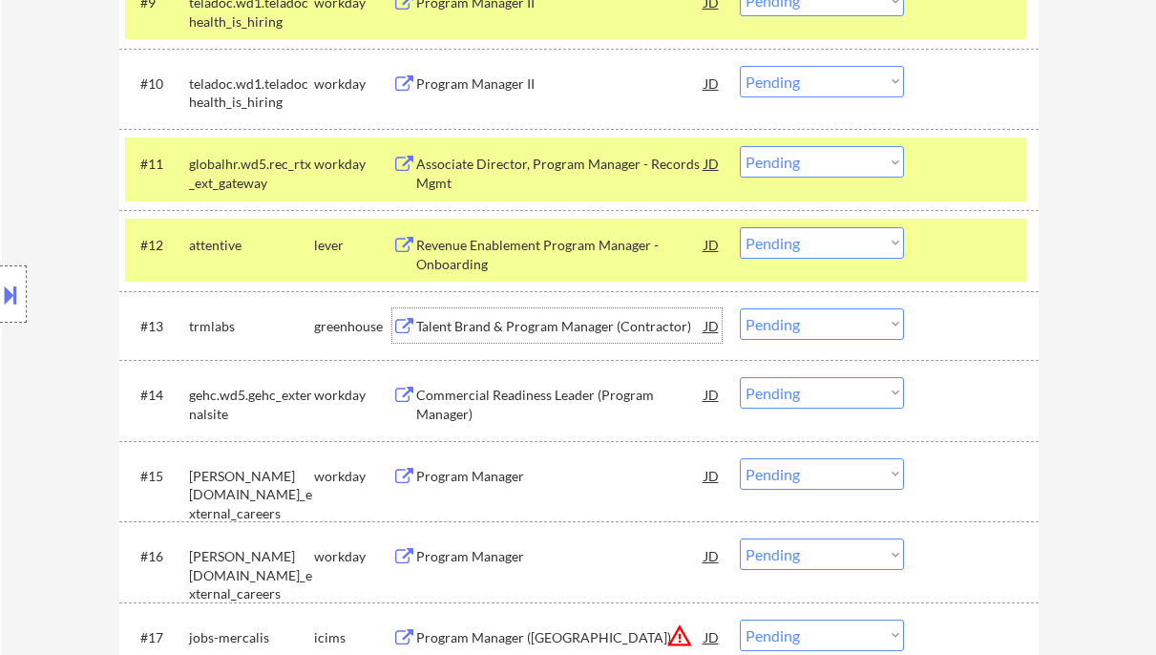
click at [516, 329] on div "Talent Brand & Program Manager (Contractor)" at bounding box center [560, 326] width 288 height 19
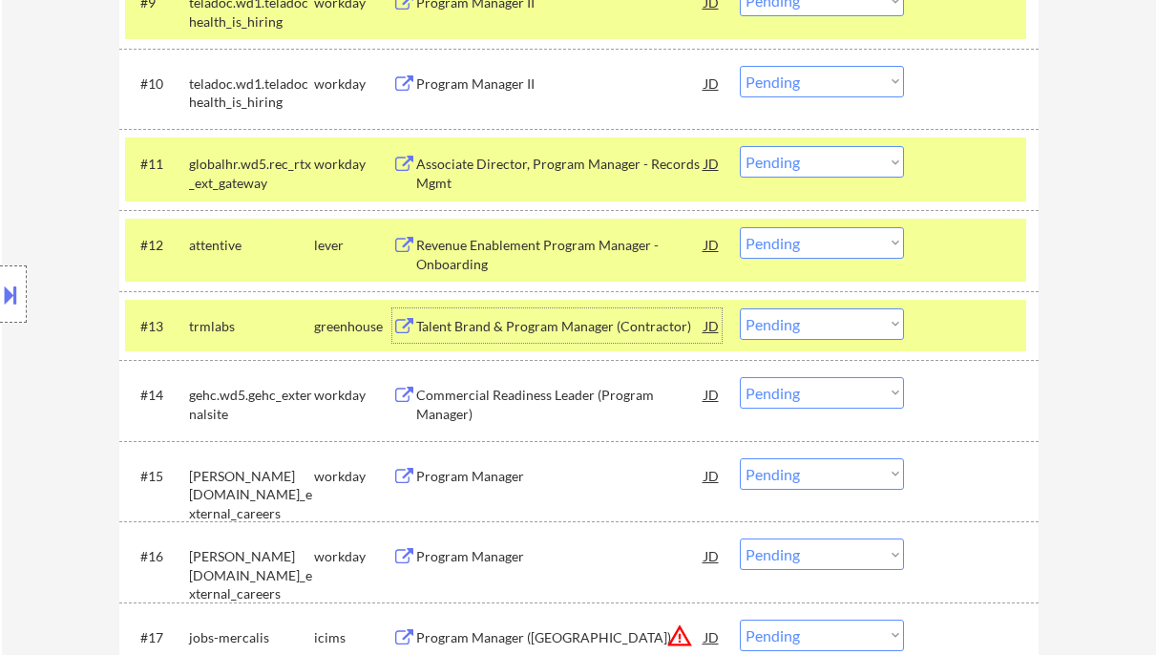
click at [772, 321] on select "Choose an option... Pending Applied Excluded (Questions) Excluded (Expired) Exc…" at bounding box center [822, 323] width 164 height 31
click at [740, 308] on select "Choose an option... Pending Applied Excluded (Questions) Excluded (Expired) Exc…" at bounding box center [822, 323] width 164 height 31
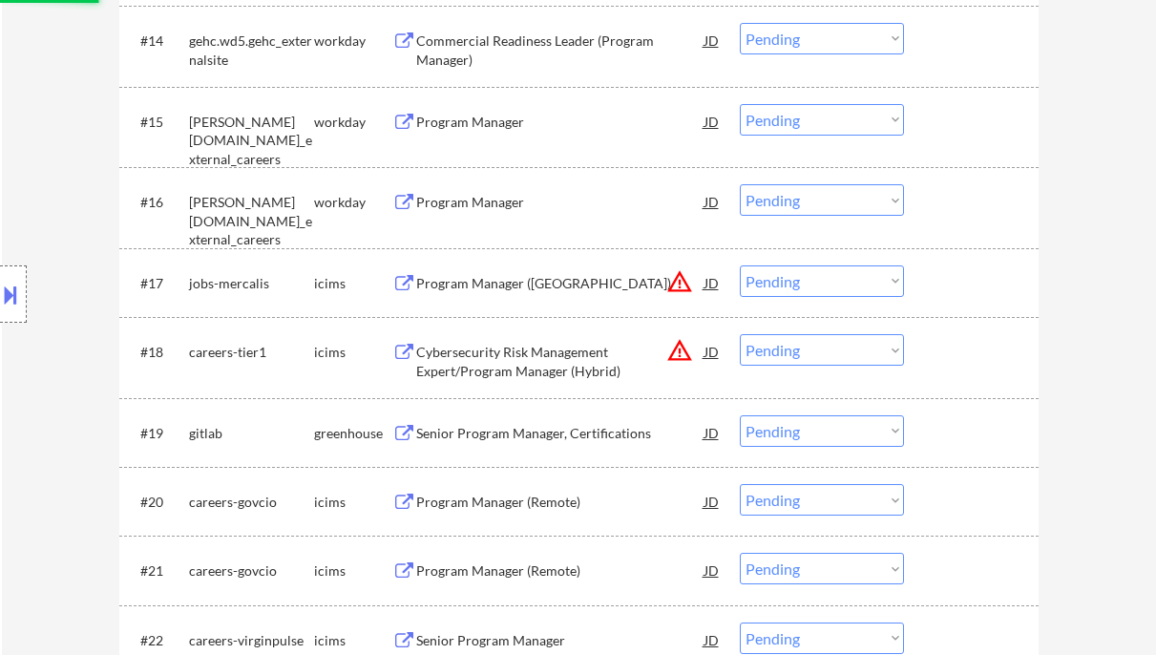
scroll to position [1654, 0]
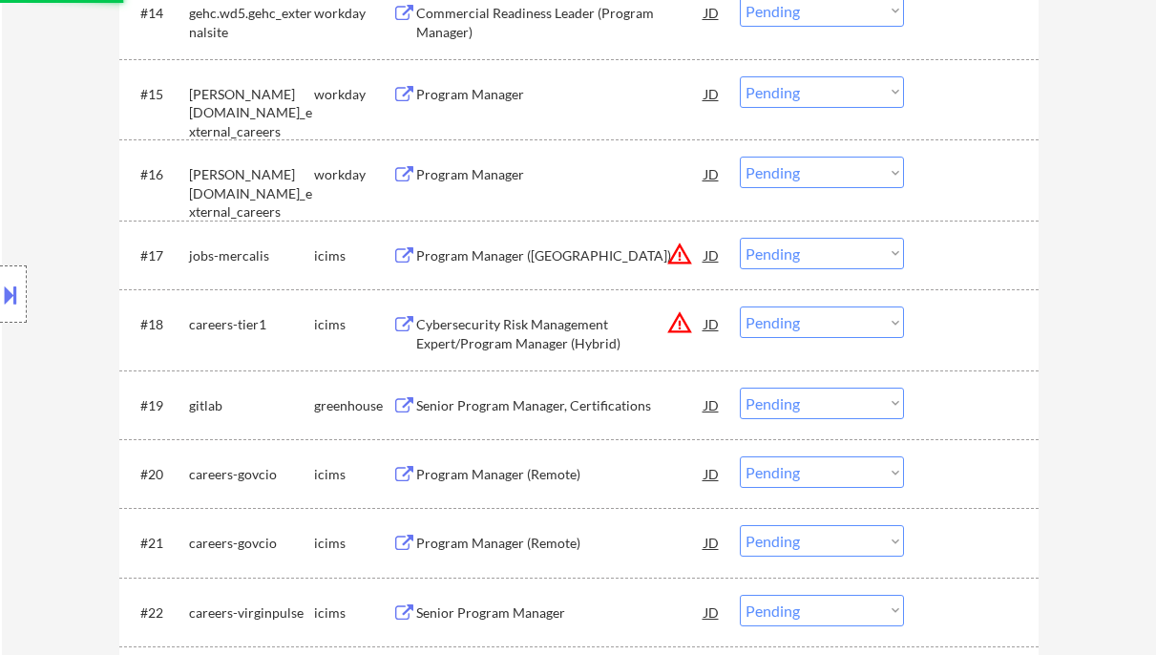
select select ""pending""
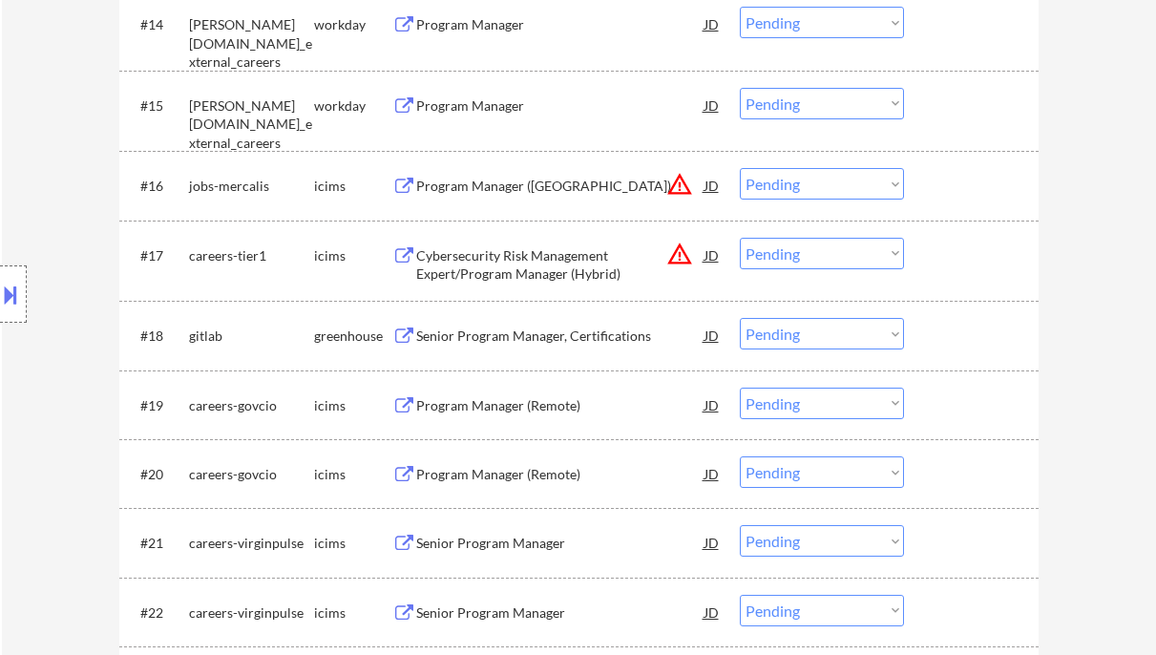
click at [530, 341] on div "Senior Program Manager, Certifications" at bounding box center [560, 335] width 288 height 19
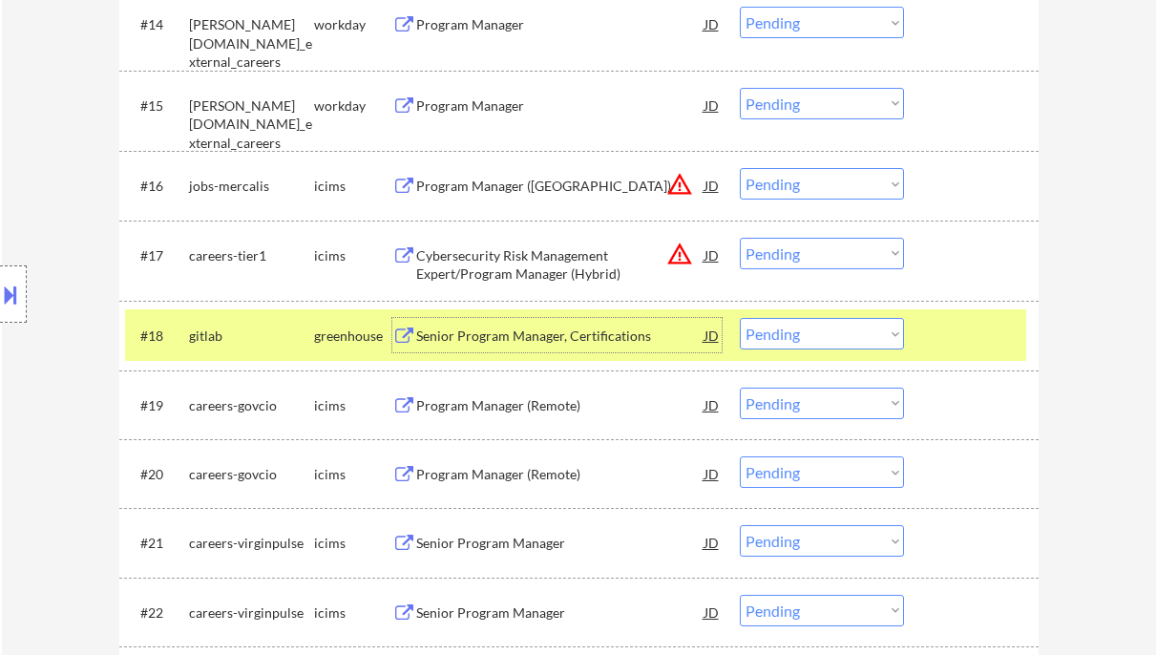
click at [869, 344] on select "Choose an option... Pending Applied Excluded (Questions) Excluded (Expired) Exc…" at bounding box center [822, 333] width 164 height 31
click at [740, 318] on select "Choose an option... Pending Applied Excluded (Questions) Excluded (Expired) Exc…" at bounding box center [822, 333] width 164 height 31
select select ""pending""
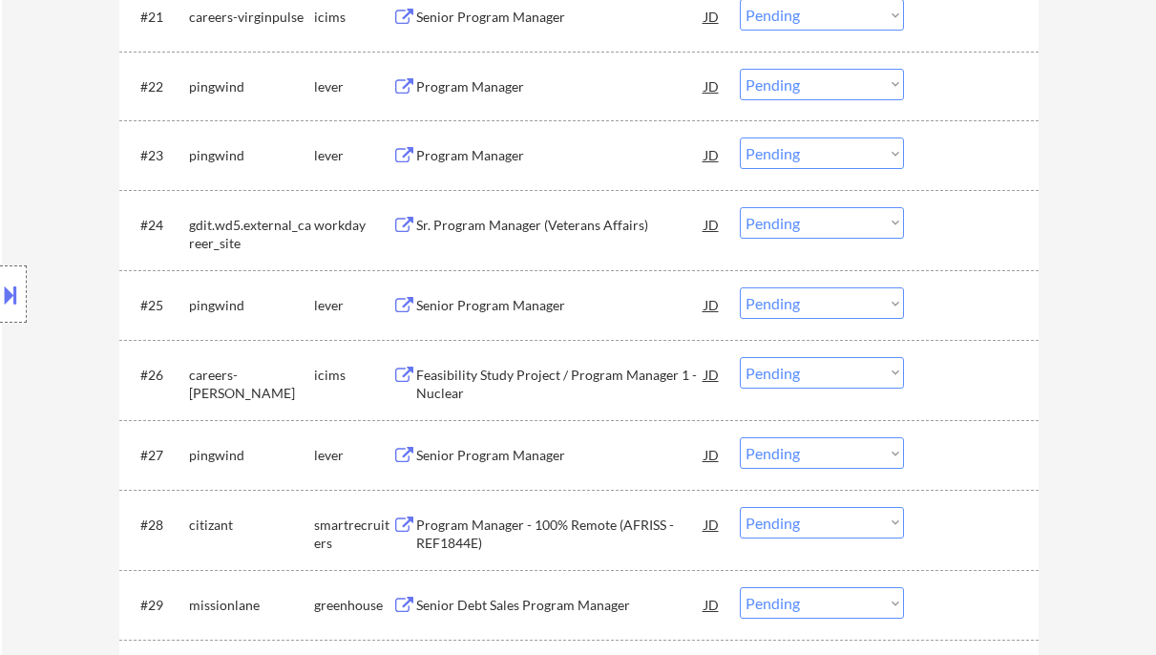
scroll to position [2163, 0]
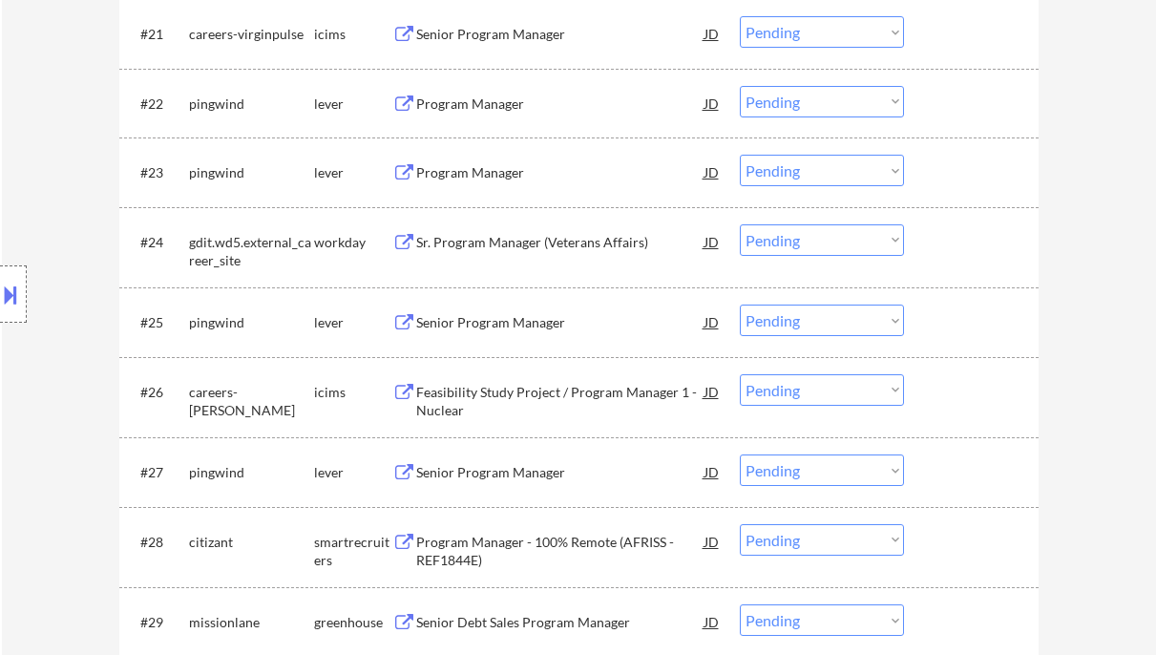
click at [436, 175] on div "Program Manager" at bounding box center [560, 172] width 288 height 19
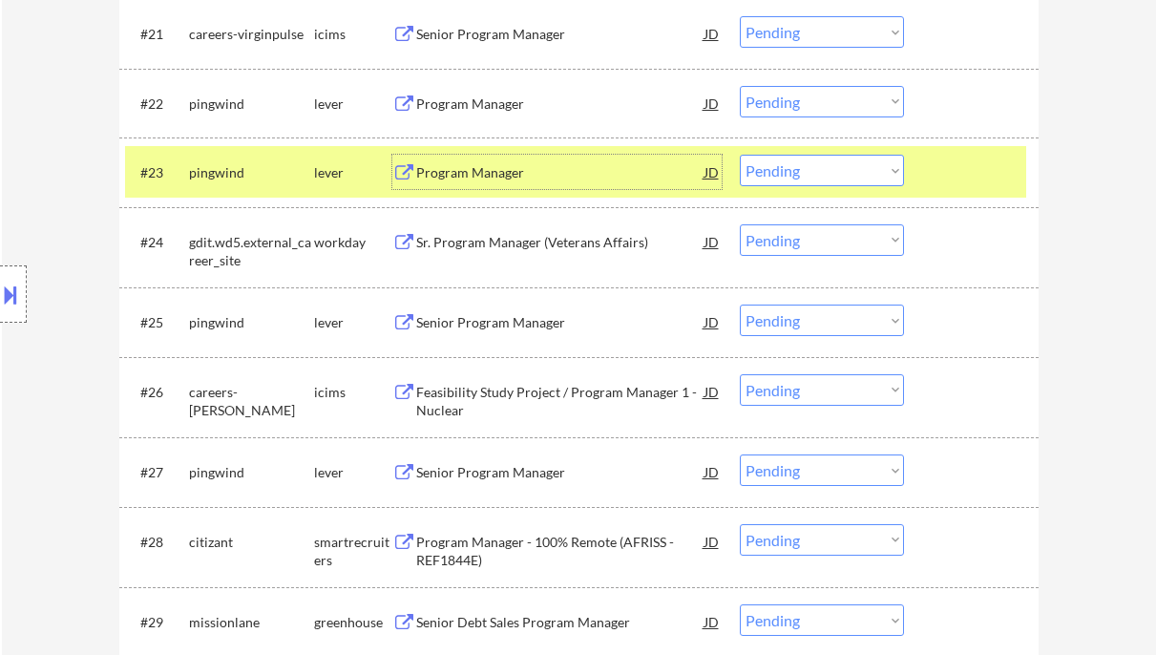
click at [823, 165] on select "Choose an option... Pending Applied Excluded (Questions) Excluded (Expired) Exc…" at bounding box center [822, 170] width 164 height 31
click at [740, 155] on select "Choose an option... Pending Applied Excluded (Questions) Excluded (Expired) Exc…" at bounding box center [822, 170] width 164 height 31
click at [482, 101] on div "Program Manager" at bounding box center [560, 103] width 288 height 19
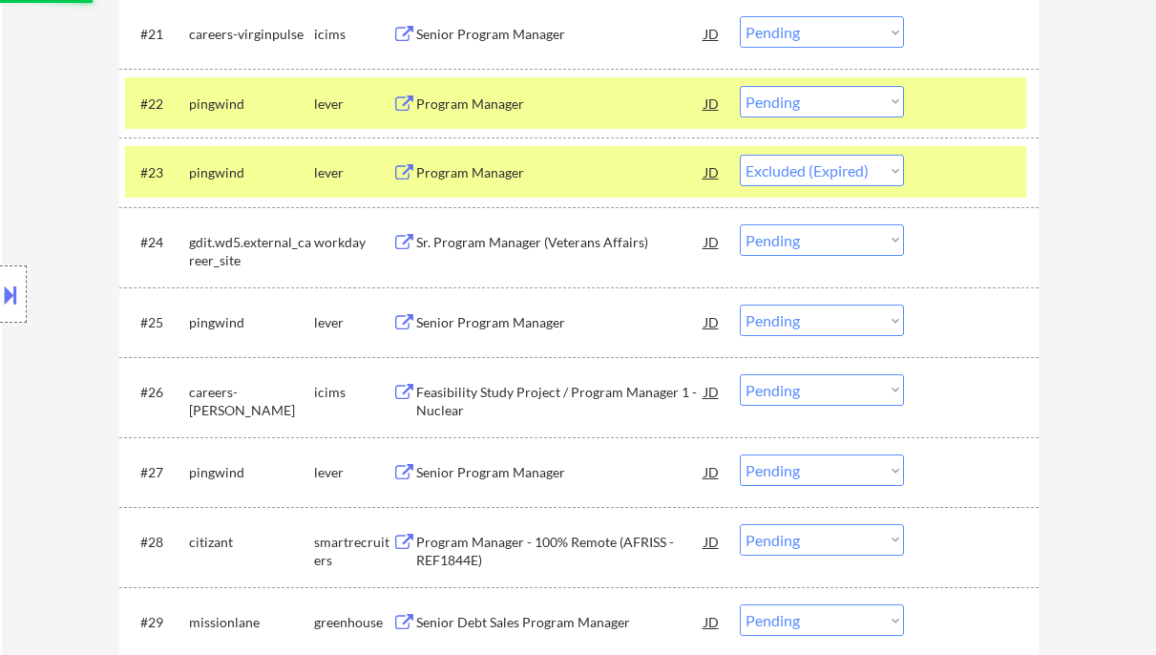
select select ""pending""
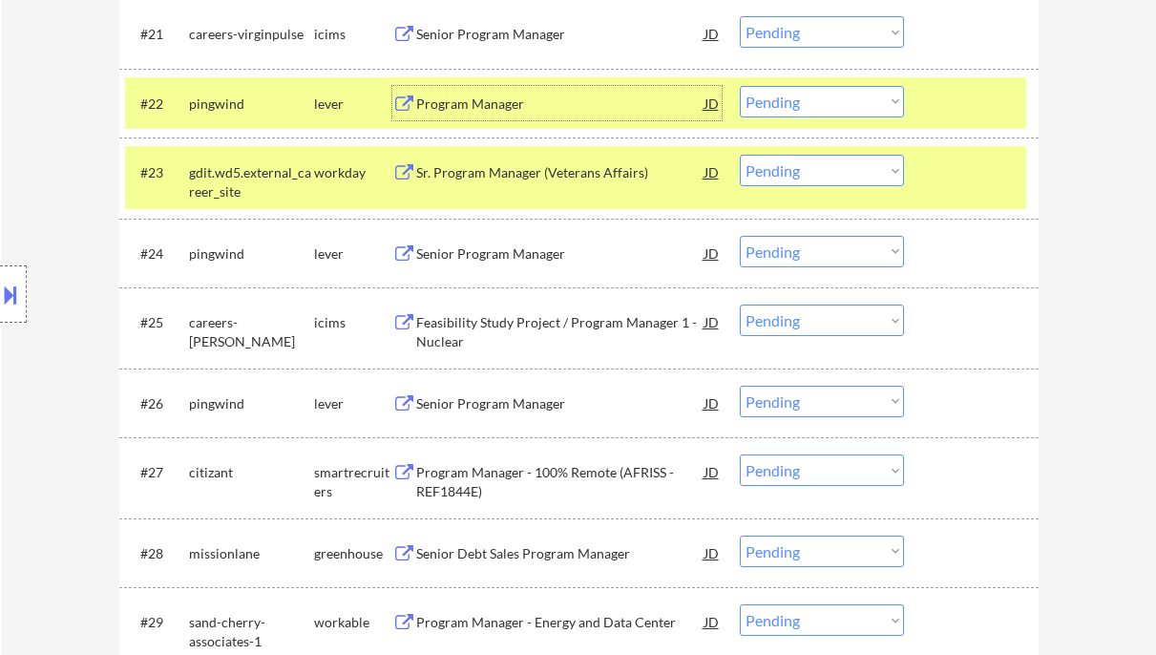
click at [474, 259] on div "Senior Program Manager" at bounding box center [560, 253] width 288 height 19
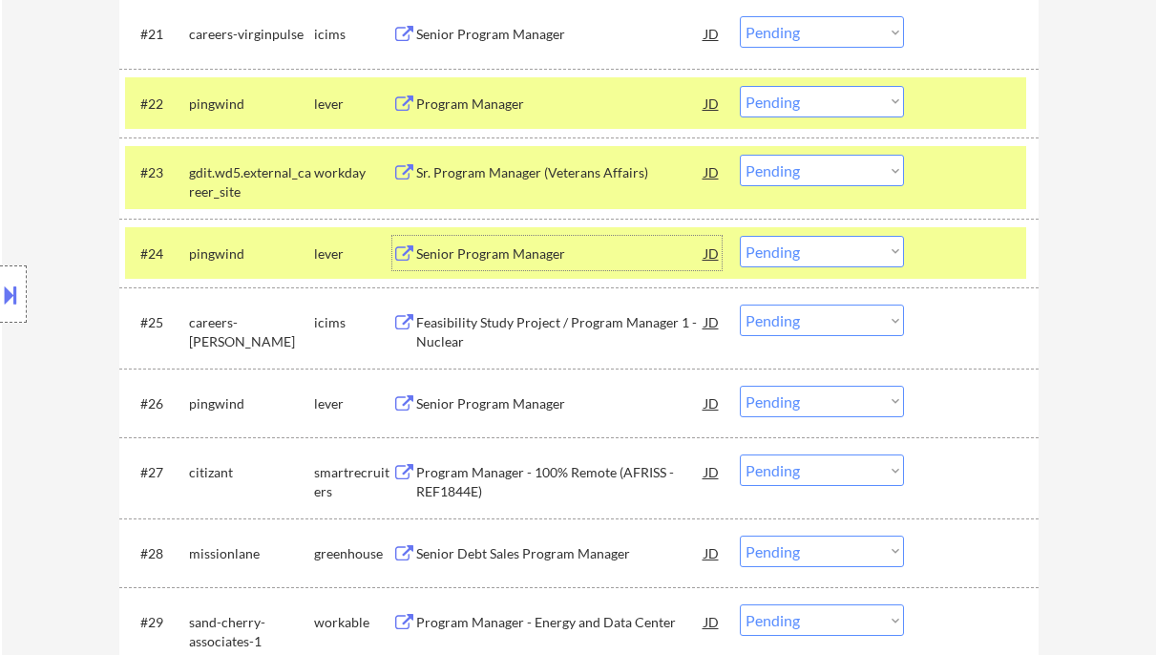
click at [819, 255] on select "Choose an option... Pending Applied Excluded (Questions) Excluded (Expired) Exc…" at bounding box center [822, 251] width 164 height 31
click at [740, 236] on select "Choose an option... Pending Applied Excluded (Questions) Excluded (Expired) Exc…" at bounding box center [822, 251] width 164 height 31
select select ""pending""
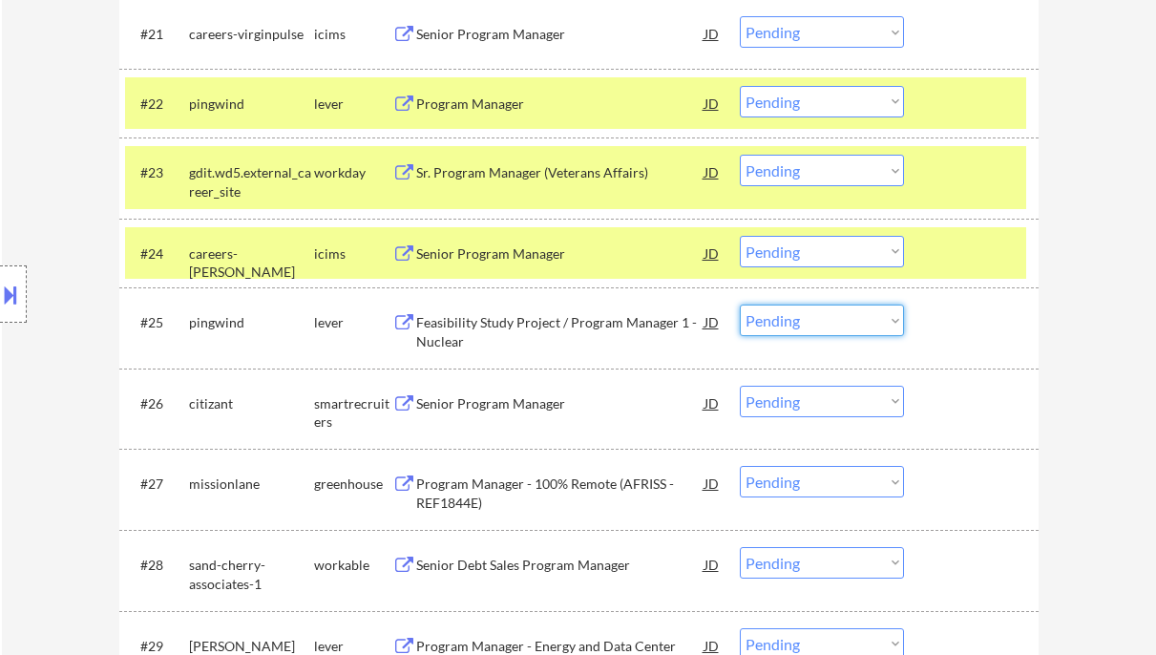
drag, startPoint x: 770, startPoint y: 328, endPoint x: 779, endPoint y: 335, distance: 10.9
click at [770, 328] on select "Choose an option... Pending Applied Excluded (Questions) Excluded (Expired) Exc…" at bounding box center [822, 319] width 164 height 31
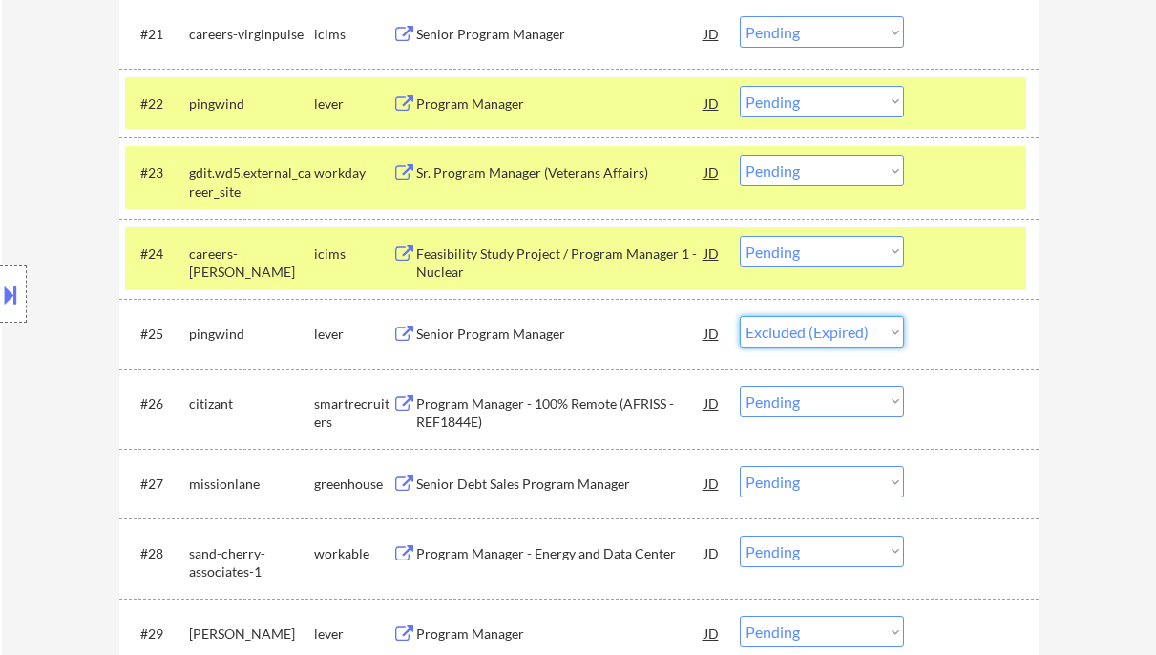
click at [740, 316] on select "Choose an option... Pending Applied Excluded (Questions) Excluded (Expired) Exc…" at bounding box center [822, 331] width 164 height 31
click at [526, 395] on div "Program Manager - 100% Remote (AFRISS - REF1844E)" at bounding box center [560, 412] width 288 height 37
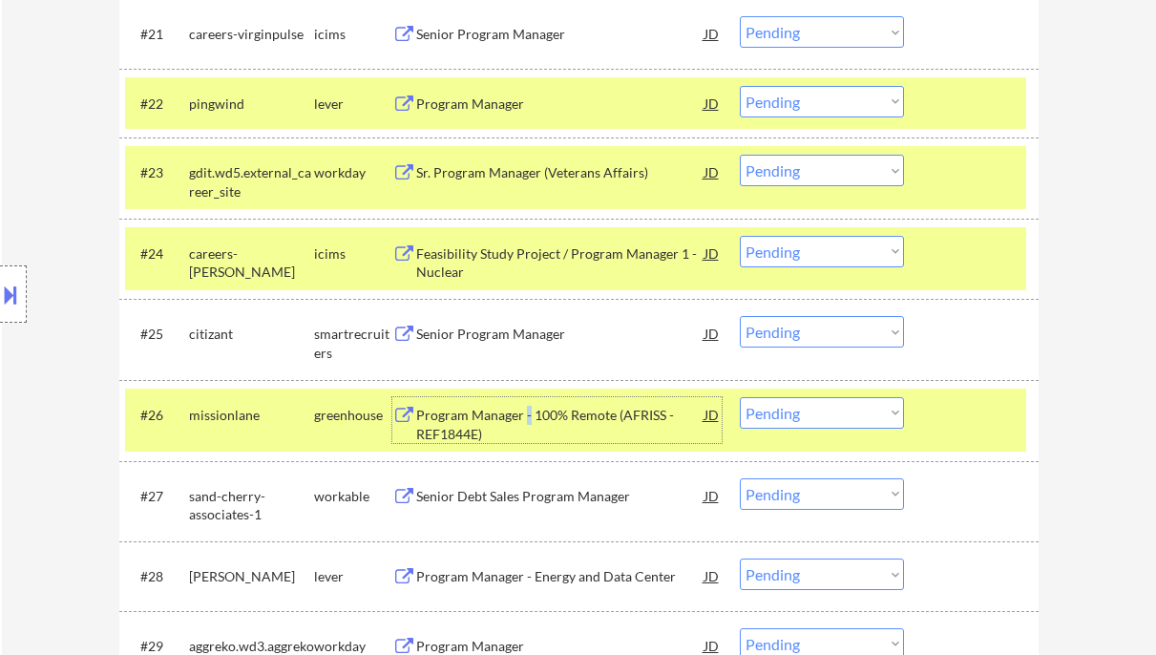
drag, startPoint x: 814, startPoint y: 330, endPoint x: 829, endPoint y: 346, distance: 22.3
click at [814, 330] on select "Choose an option... Pending Applied Excluded (Questions) Excluded (Expired) Exc…" at bounding box center [822, 331] width 164 height 31
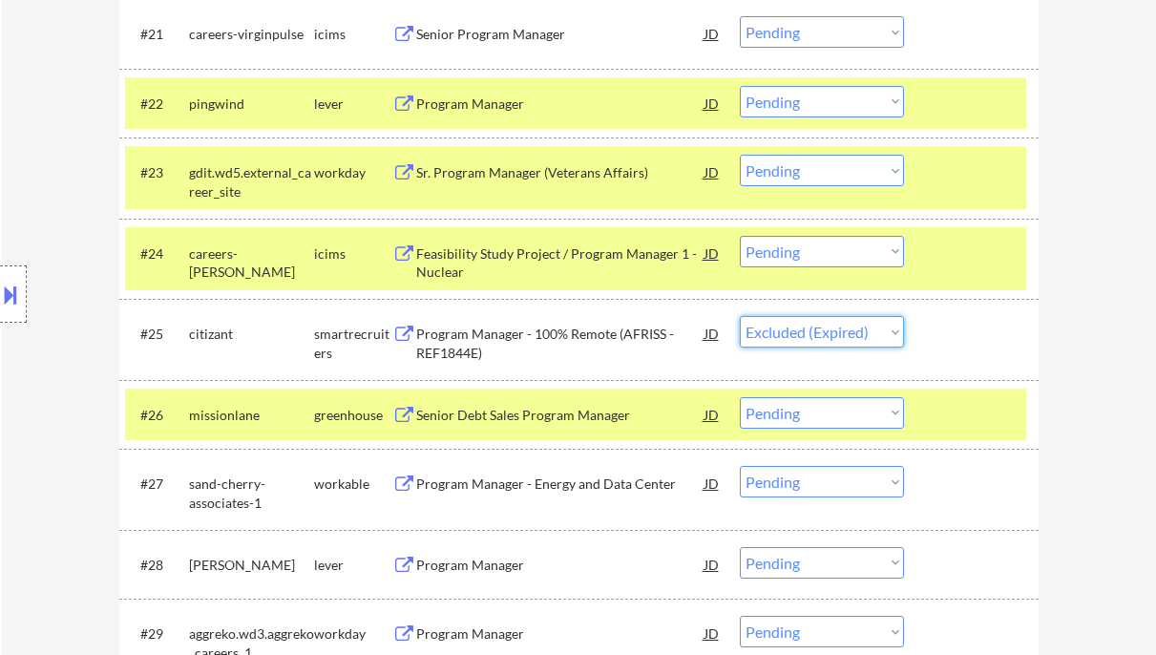
click at [740, 316] on select "Choose an option... Pending Applied Excluded (Questions) Excluded (Expired) Exc…" at bounding box center [822, 331] width 164 height 31
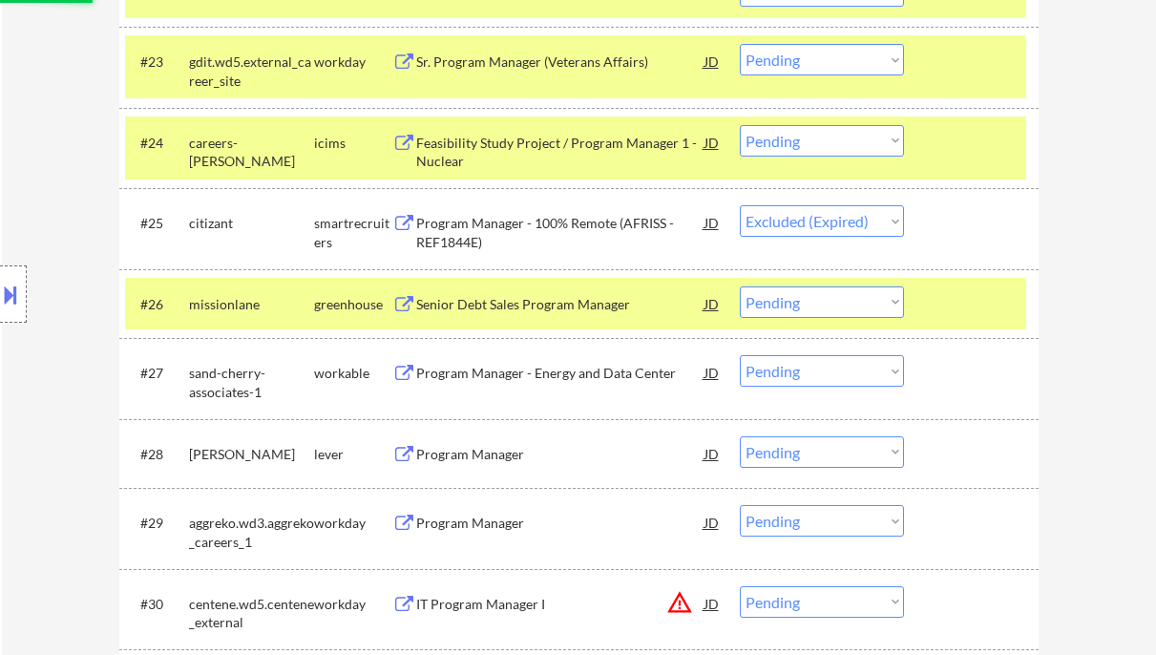
scroll to position [2291, 0]
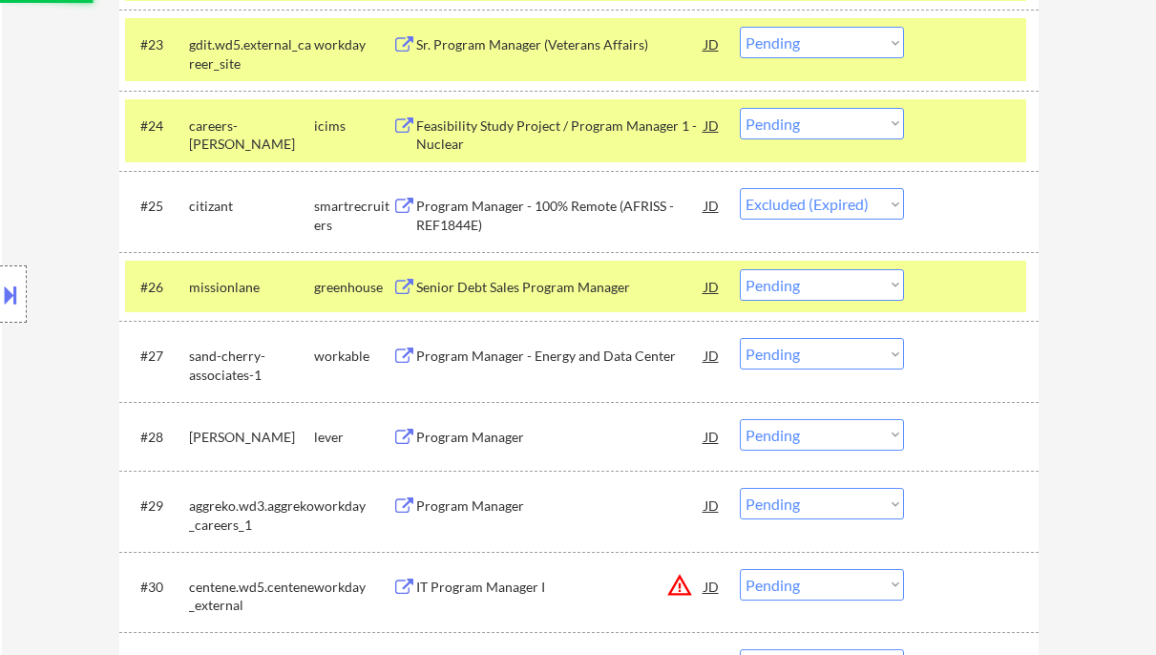
click at [519, 296] on div "Senior Debt Sales Program Manager" at bounding box center [560, 287] width 288 height 19
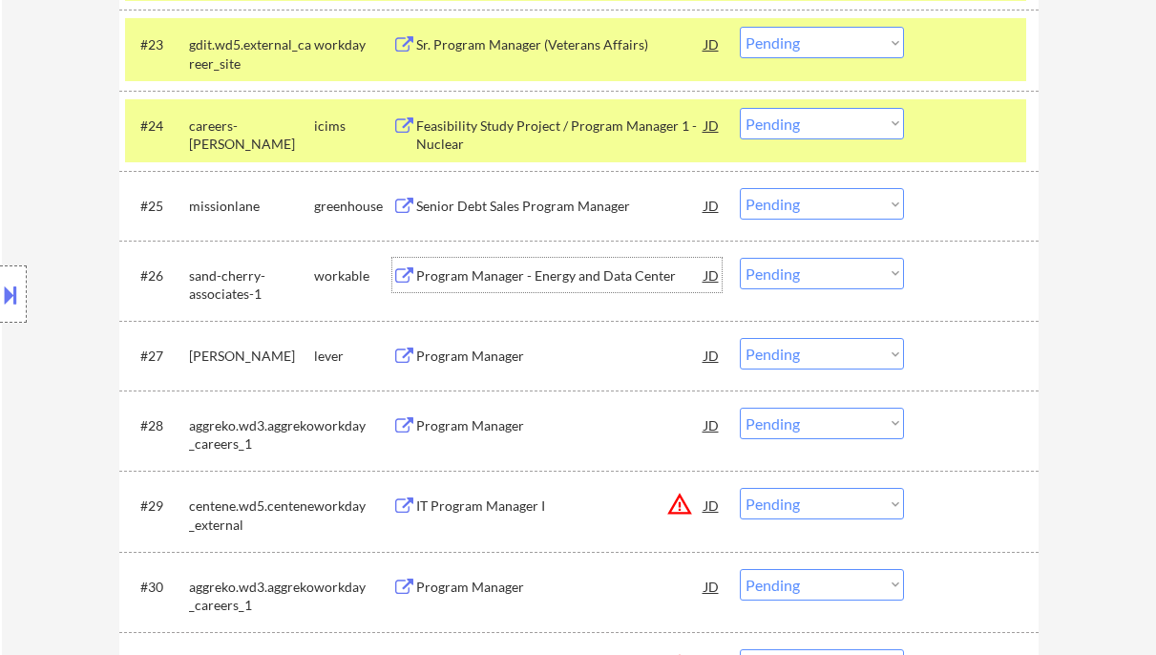
click at [786, 209] on select "Choose an option... Pending Applied Excluded (Questions) Excluded (Expired) Exc…" at bounding box center [822, 203] width 164 height 31
click at [740, 188] on select "Choose an option... Pending Applied Excluded (Questions) Excluded (Expired) Exc…" at bounding box center [822, 203] width 164 height 31
click at [556, 279] on div "Program Manager - Energy and Data Center" at bounding box center [560, 275] width 288 height 19
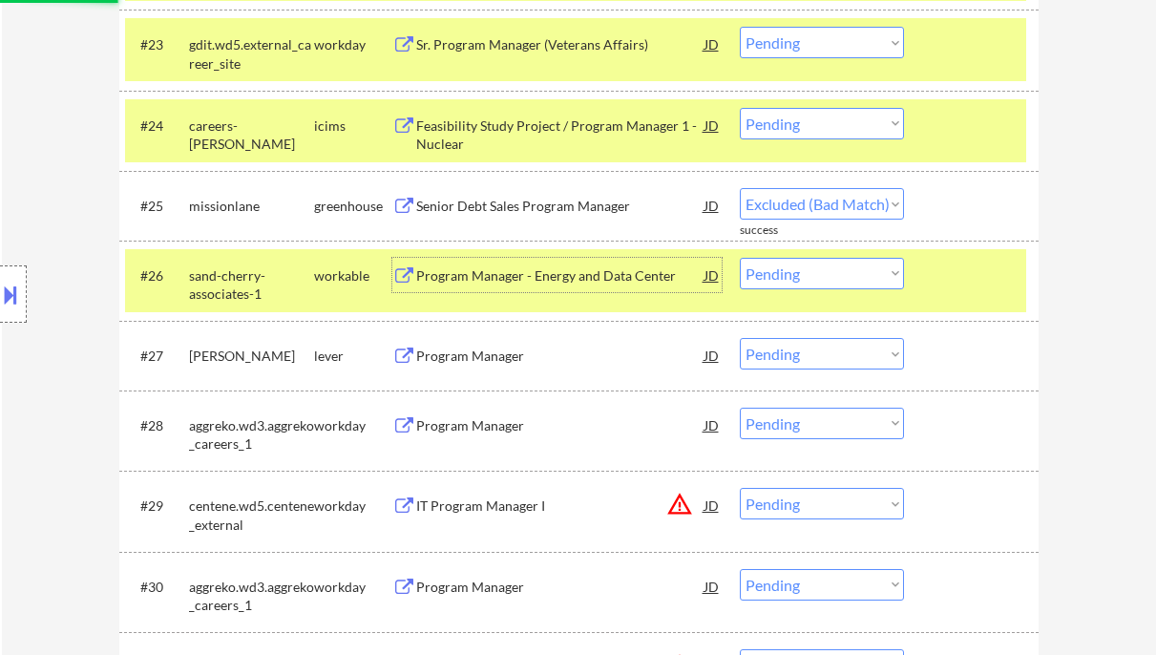
select select ""pending""
click at [468, 358] on div "Program Manager" at bounding box center [560, 355] width 288 height 34
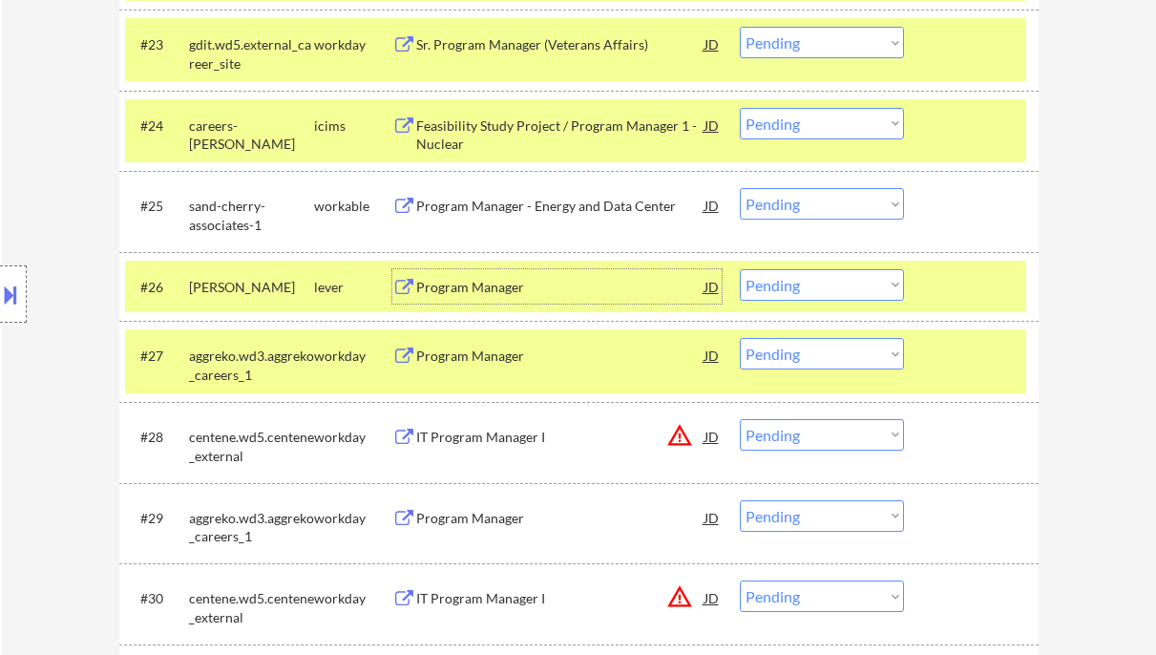
click at [475, 276] on div "Program Manager" at bounding box center [560, 286] width 288 height 34
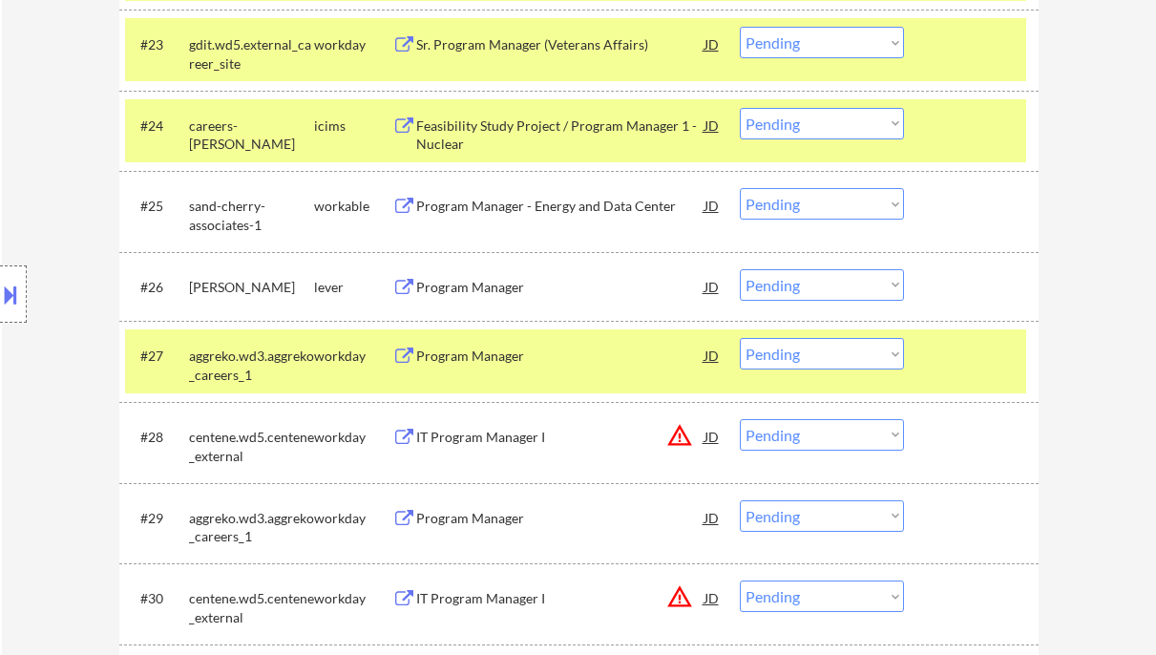
select select ""pending""
select select ""PLACEHOLDER_1427118222253""
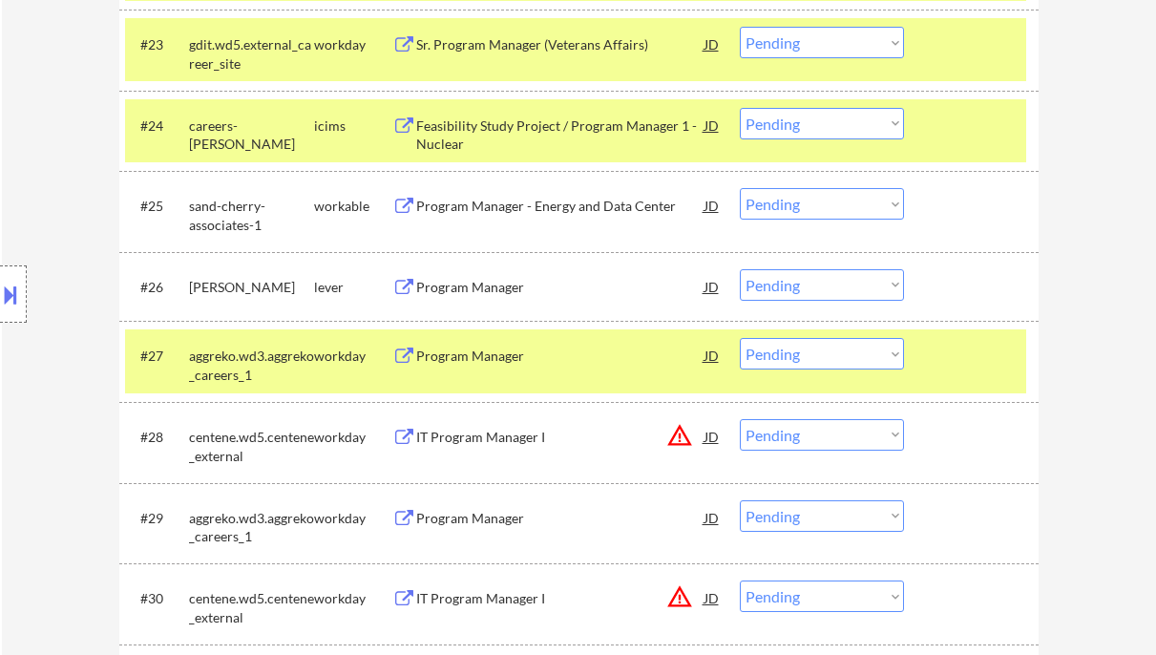
select select ""PLACEHOLDER_1427118222253""
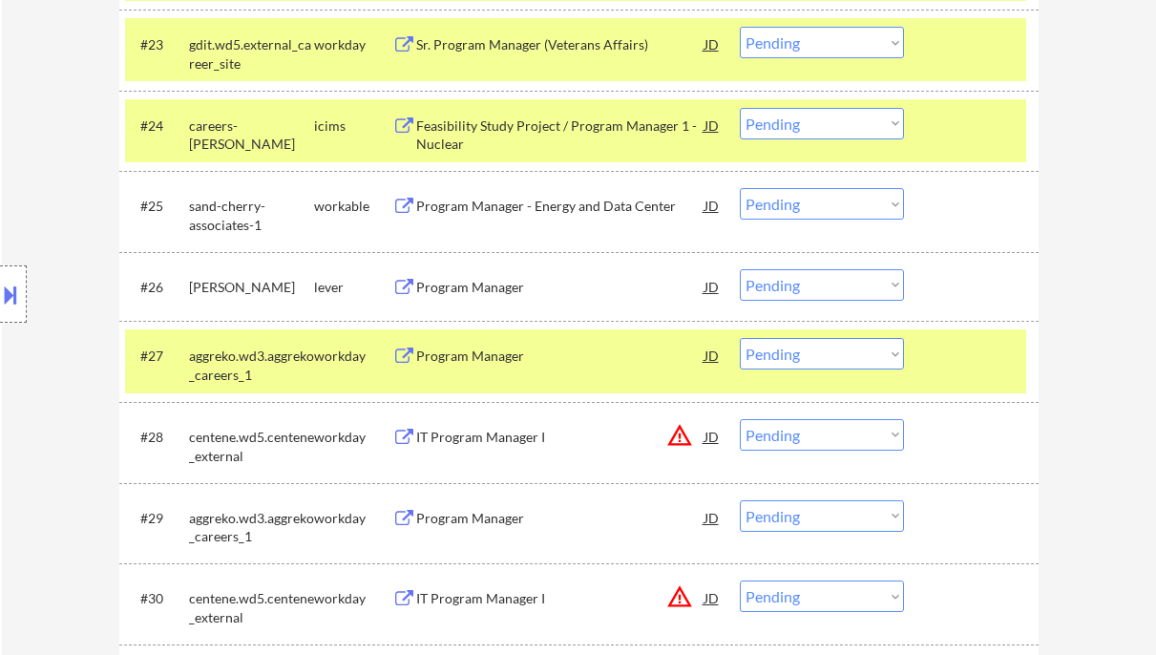
select select ""PLACEHOLDER_1427118222253""
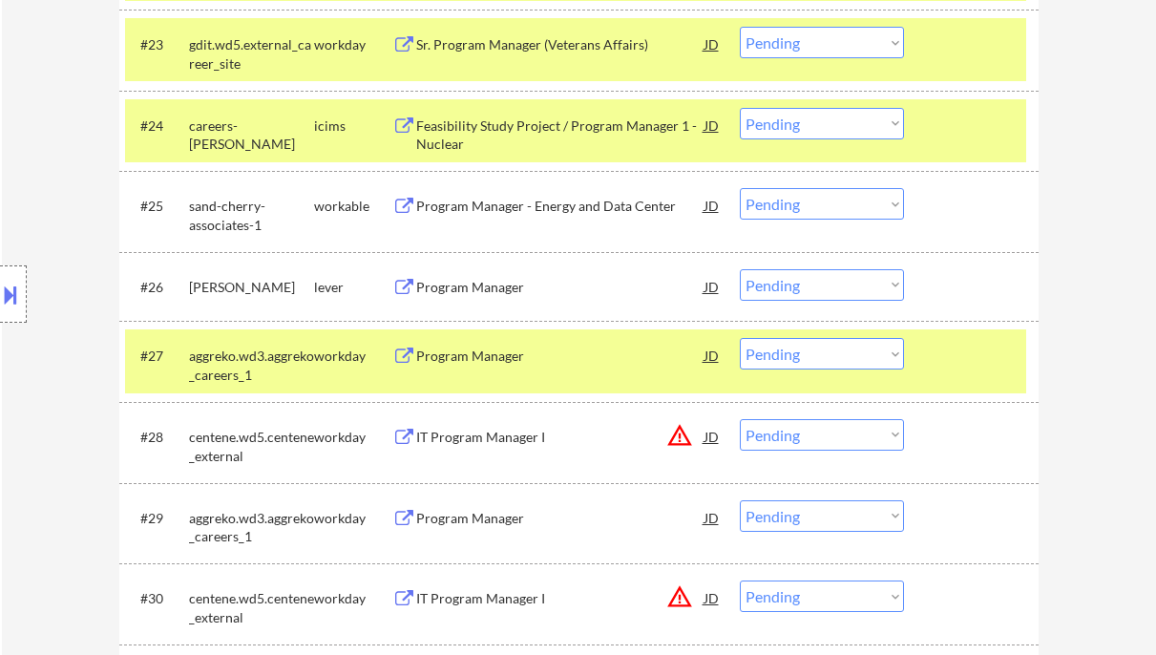
select select ""PLACEHOLDER_1427118222253""
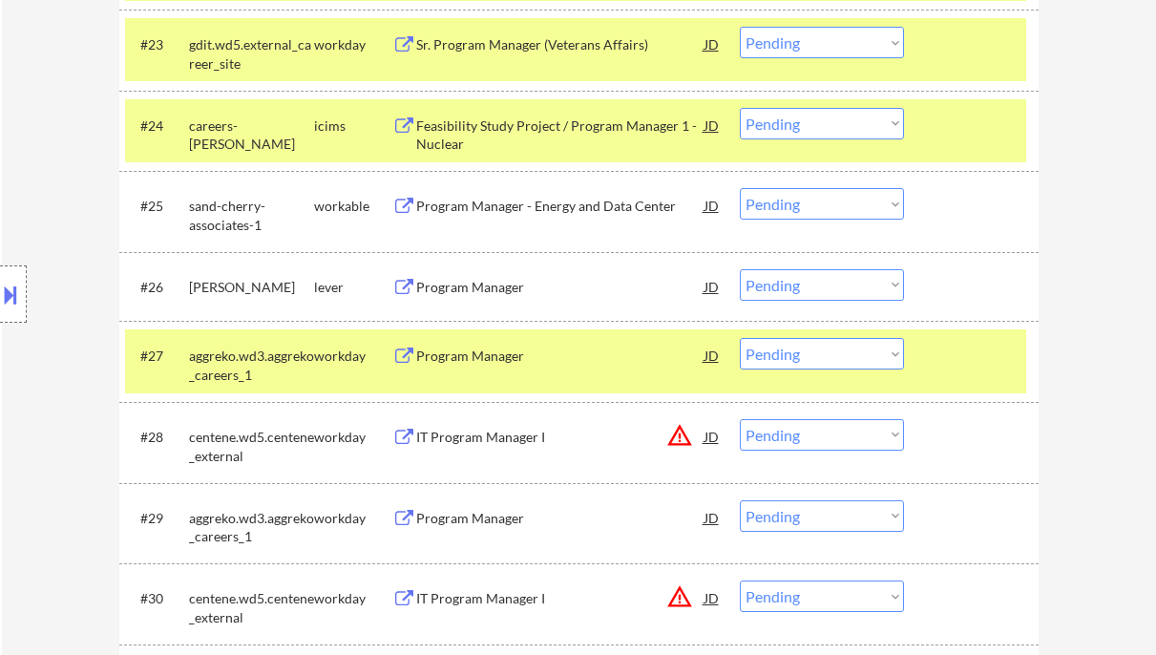
select select ""PLACEHOLDER_1427118222253""
select select ""pending""
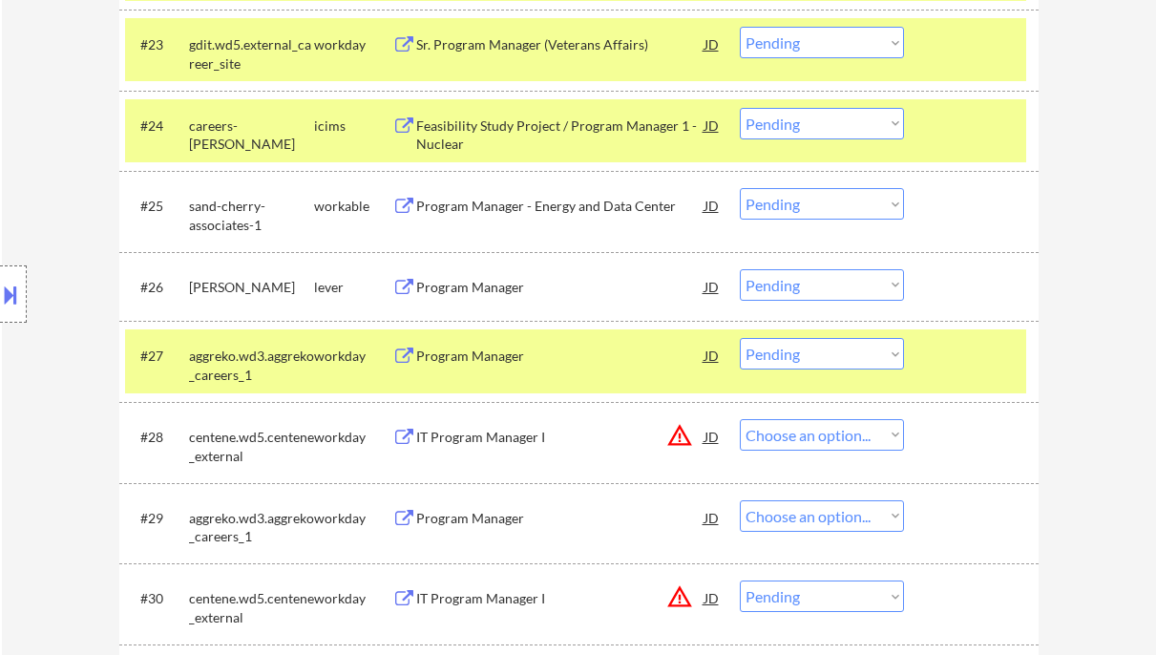
select select ""pending""
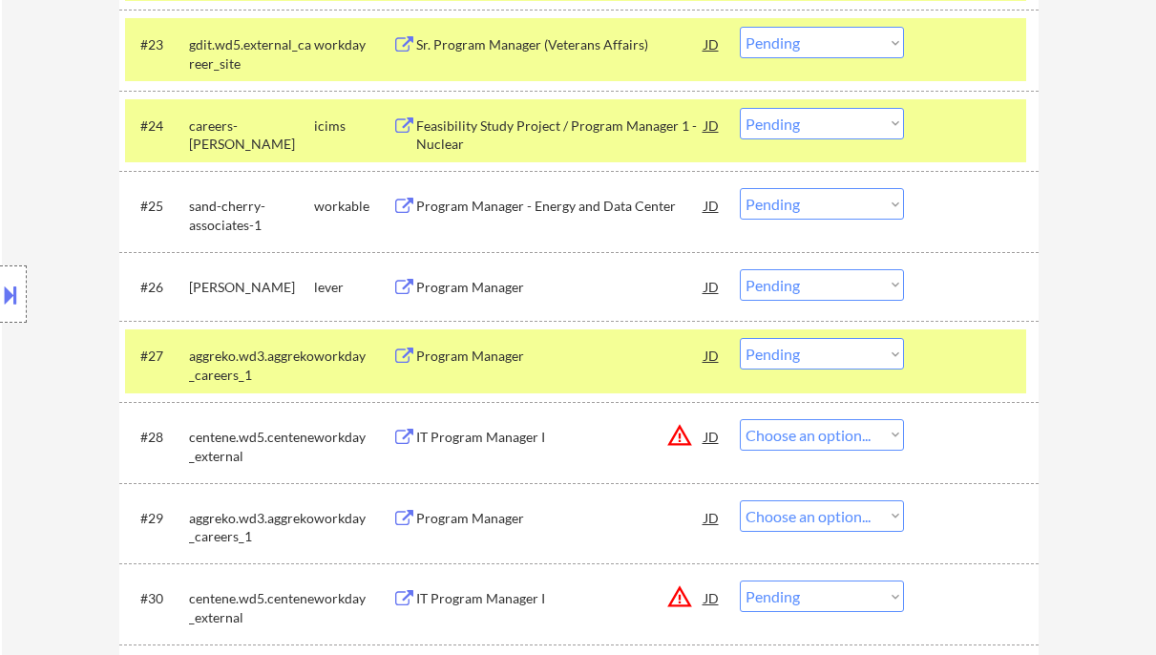
select select ""pending""
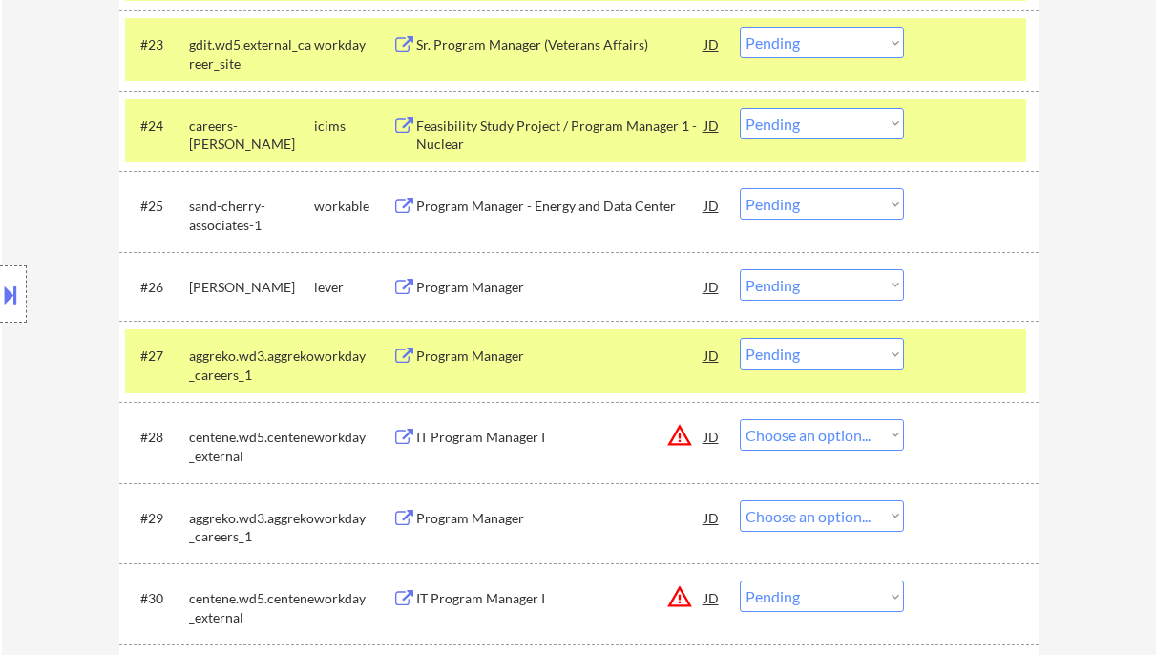
select select ""pending""
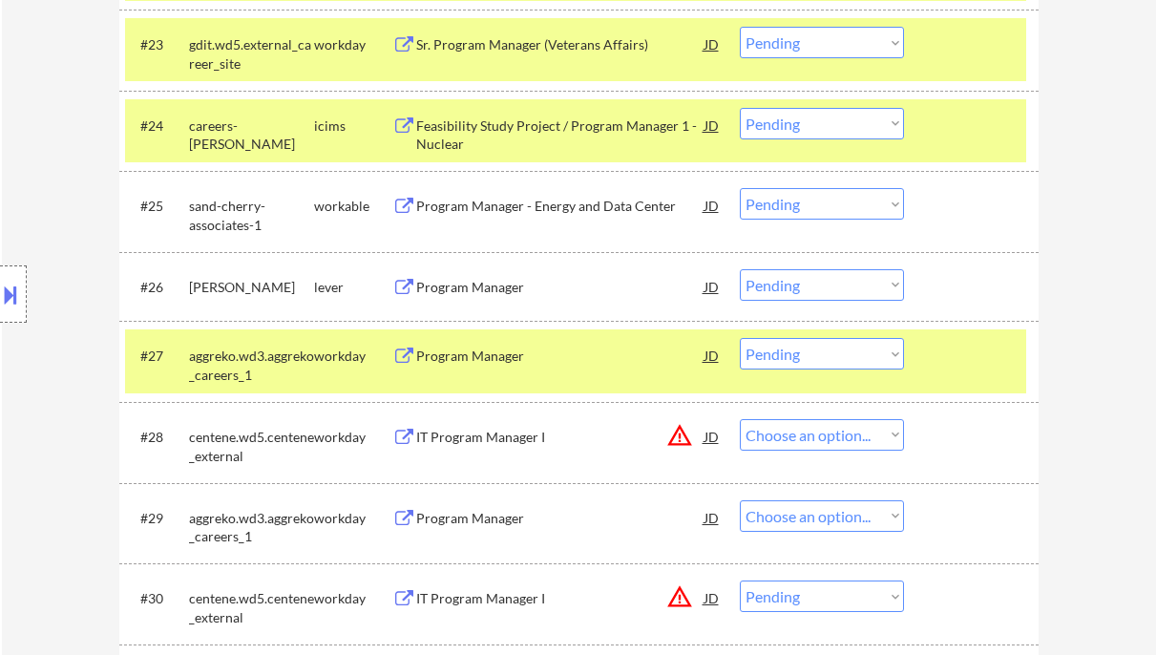
select select ""pending""
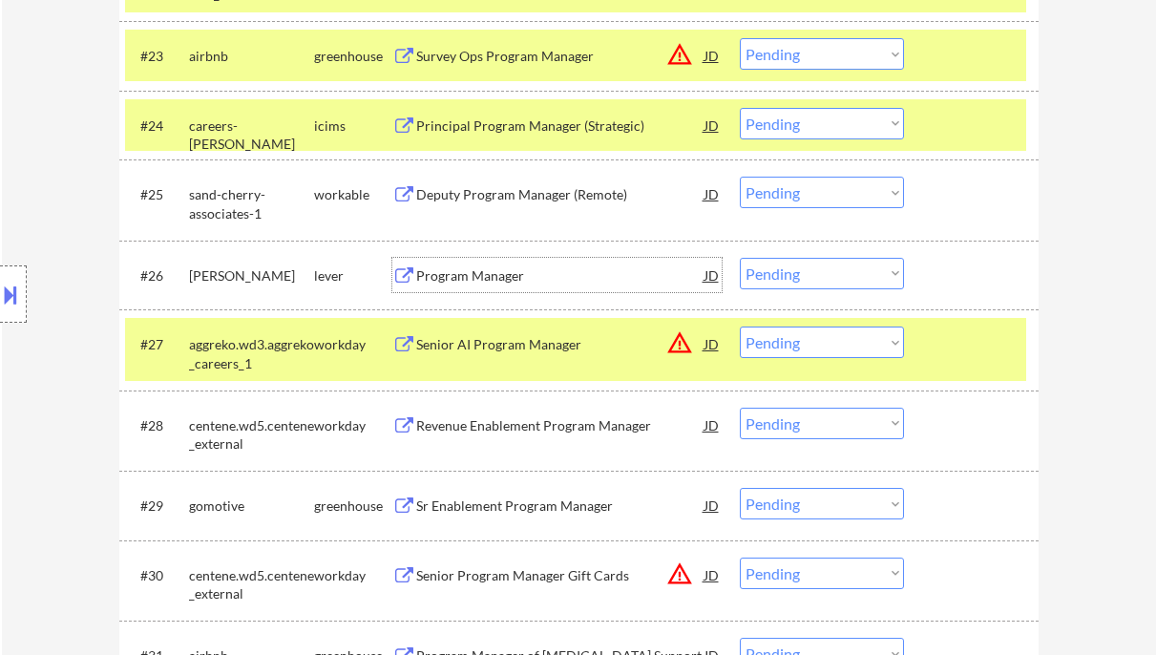
click at [807, 262] on div "#26 nava lever Program Manager JD warning_amber Choose an option... Pending App…" at bounding box center [575, 275] width 901 height 52
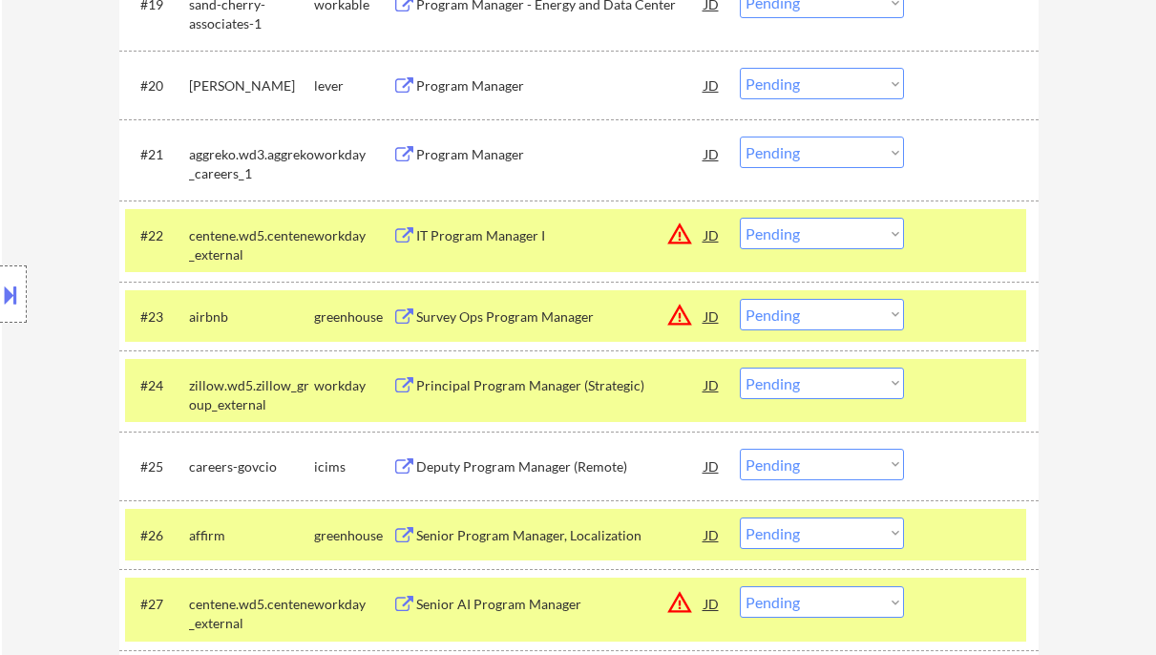
scroll to position [1909, 0]
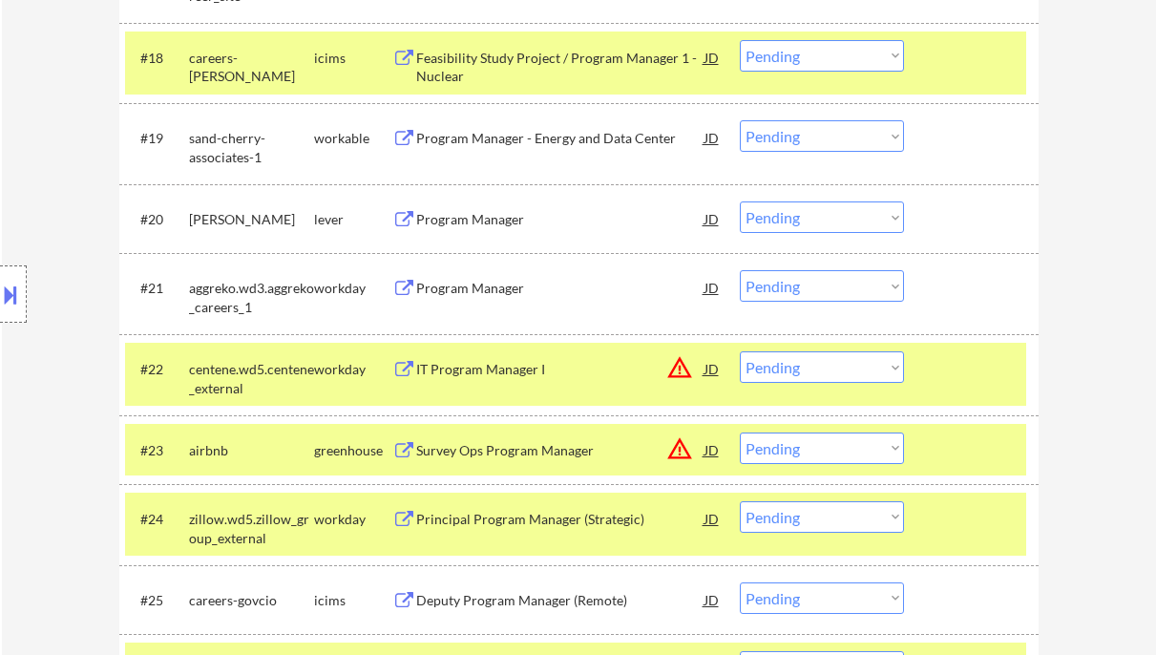
drag, startPoint x: 799, startPoint y: 216, endPoint x: 801, endPoint y: 226, distance: 10.7
click at [799, 216] on select "Choose an option... Pending Applied Excluded (Questions) Excluded (Expired) Exc…" at bounding box center [822, 216] width 164 height 31
click at [740, 201] on select "Choose an option... Pending Applied Excluded (Questions) Excluded (Expired) Exc…" at bounding box center [822, 216] width 164 height 31
select select ""pending""
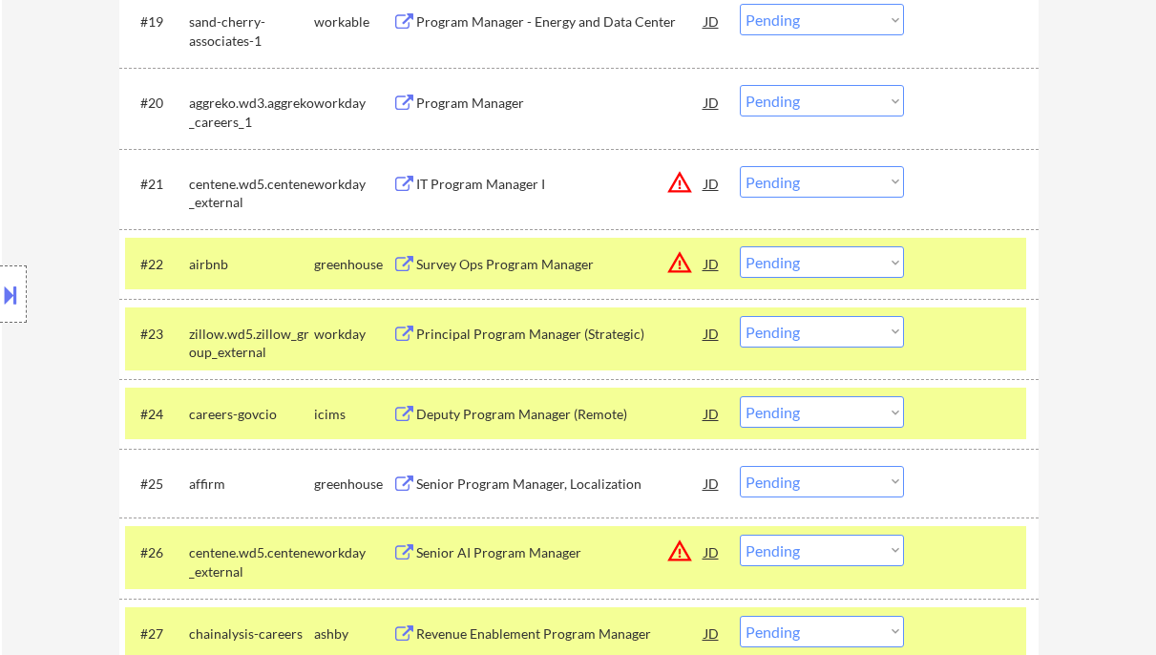
scroll to position [2036, 0]
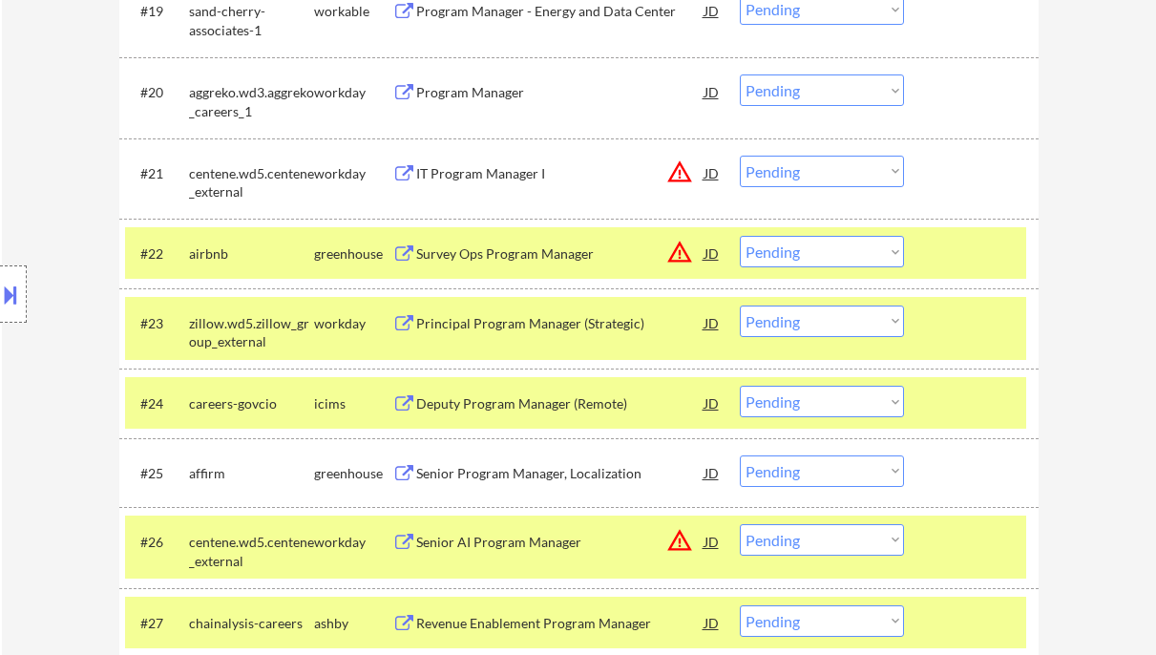
drag, startPoint x: 816, startPoint y: 174, endPoint x: 823, endPoint y: 182, distance: 10.9
click at [816, 174] on select "Choose an option... Pending Applied Excluded (Questions) Excluded (Expired) Exc…" at bounding box center [822, 171] width 164 height 31
click at [740, 156] on select "Choose an option... Pending Applied Excluded (Questions) Excluded (Expired) Exc…" at bounding box center [822, 171] width 164 height 31
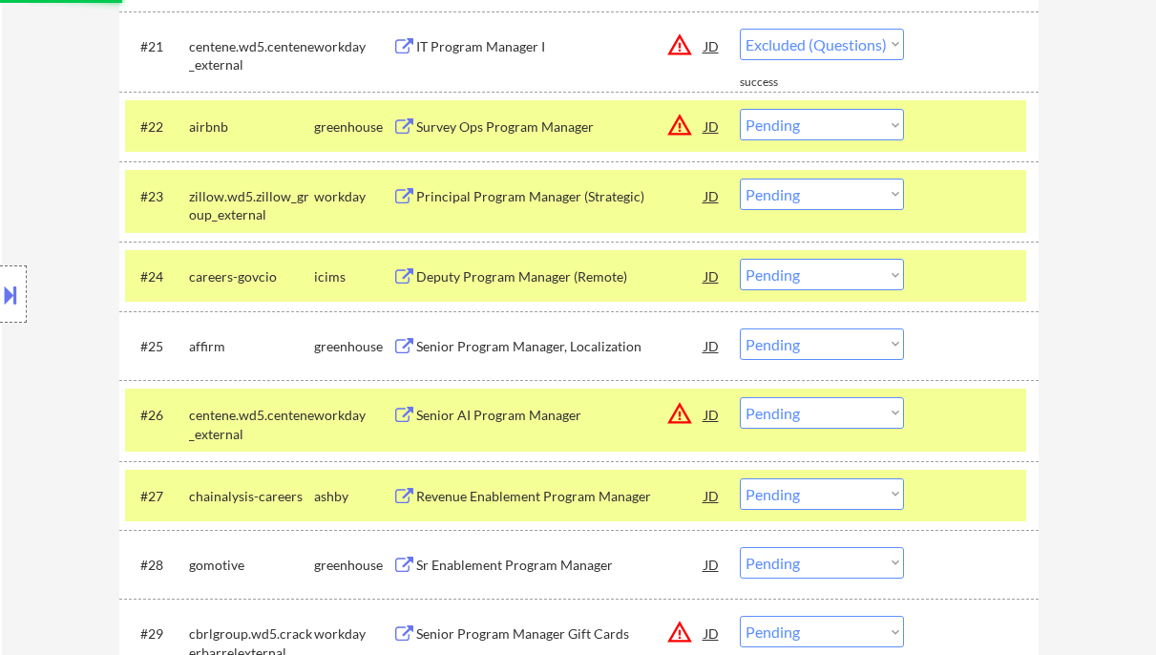
select select ""pending""
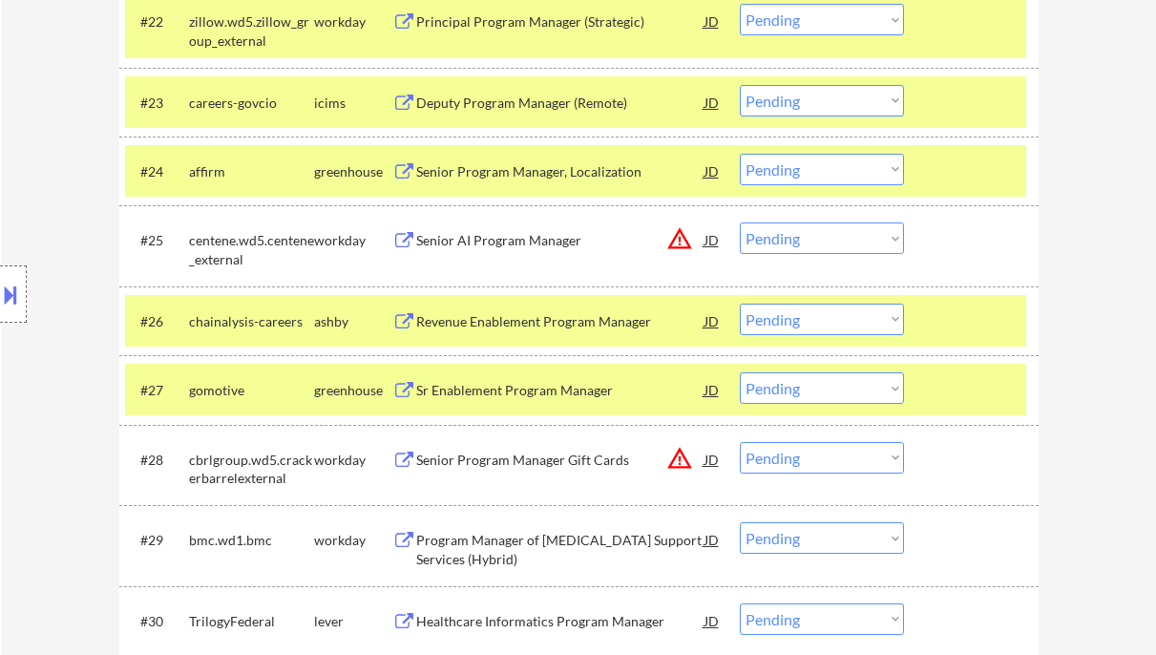
scroll to position [2291, 0]
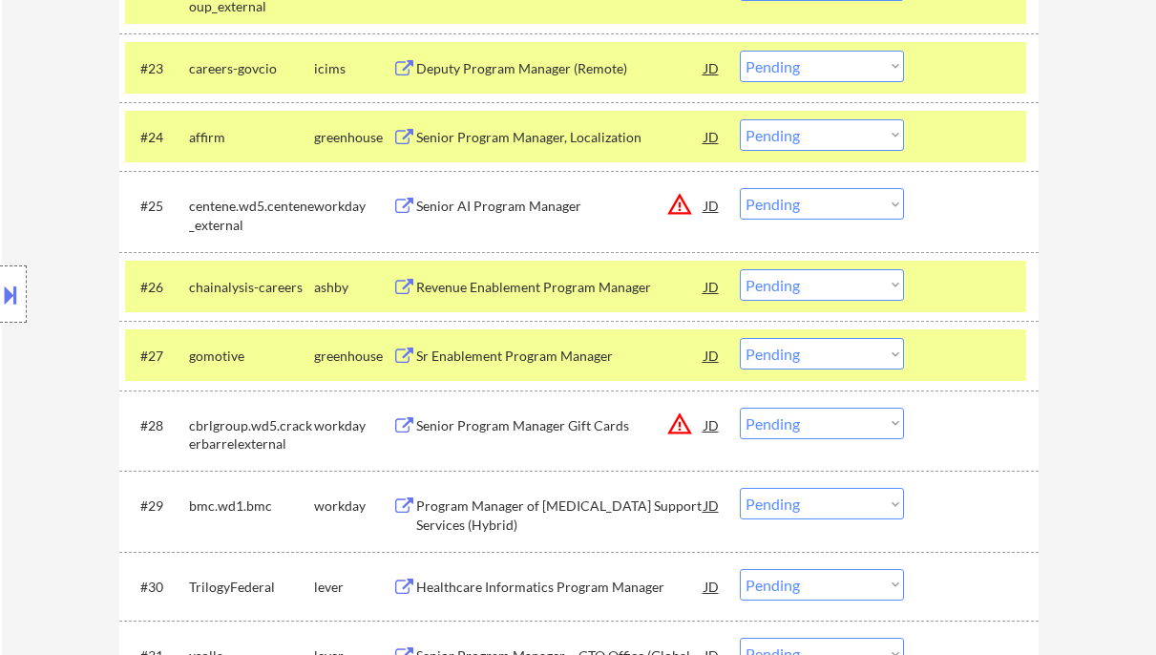
drag, startPoint x: 774, startPoint y: 199, endPoint x: 811, endPoint y: 216, distance: 40.6
click at [774, 199] on select "Choose an option... Pending Applied Excluded (Questions) Excluded (Expired) Exc…" at bounding box center [822, 203] width 164 height 31
click at [740, 188] on select "Choose an option... Pending Applied Excluded (Questions) Excluded (Expired) Exc…" at bounding box center [822, 203] width 164 height 31
select select ""pending""
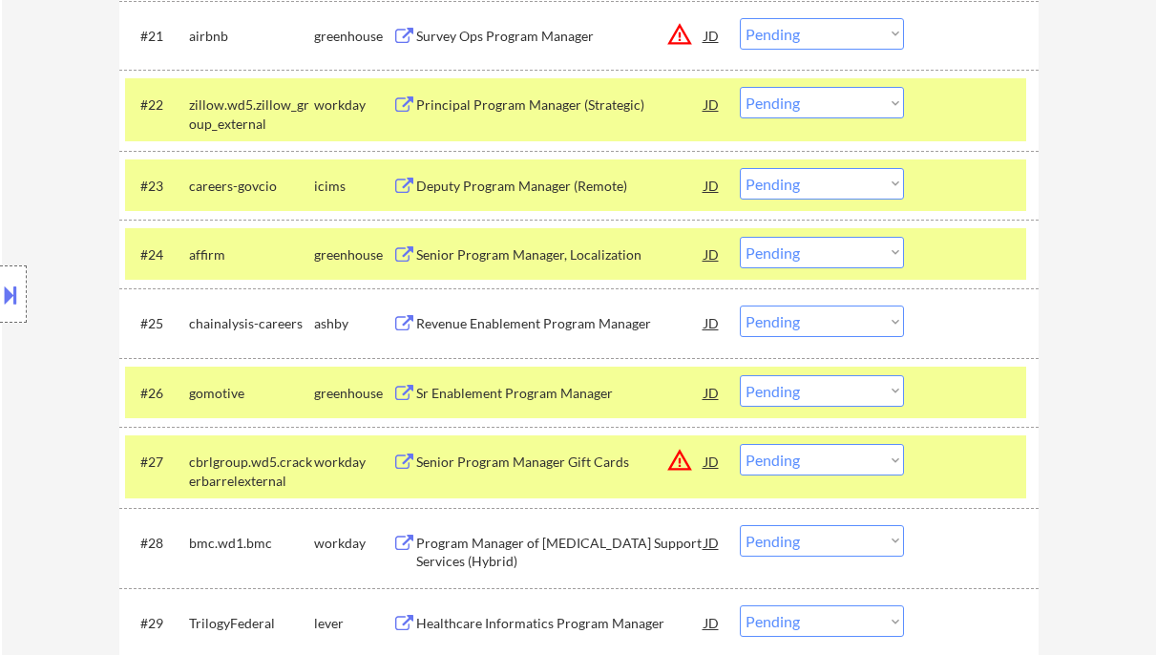
scroll to position [2163, 0]
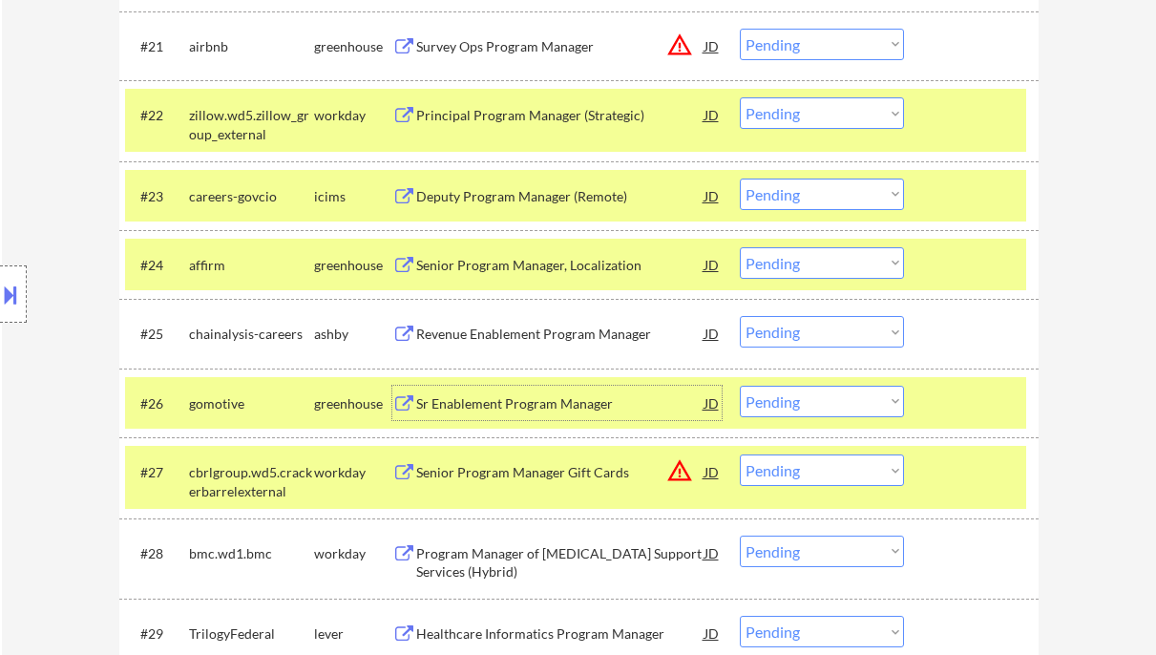
click at [499, 408] on div "Sr Enablement Program Manager" at bounding box center [560, 403] width 288 height 19
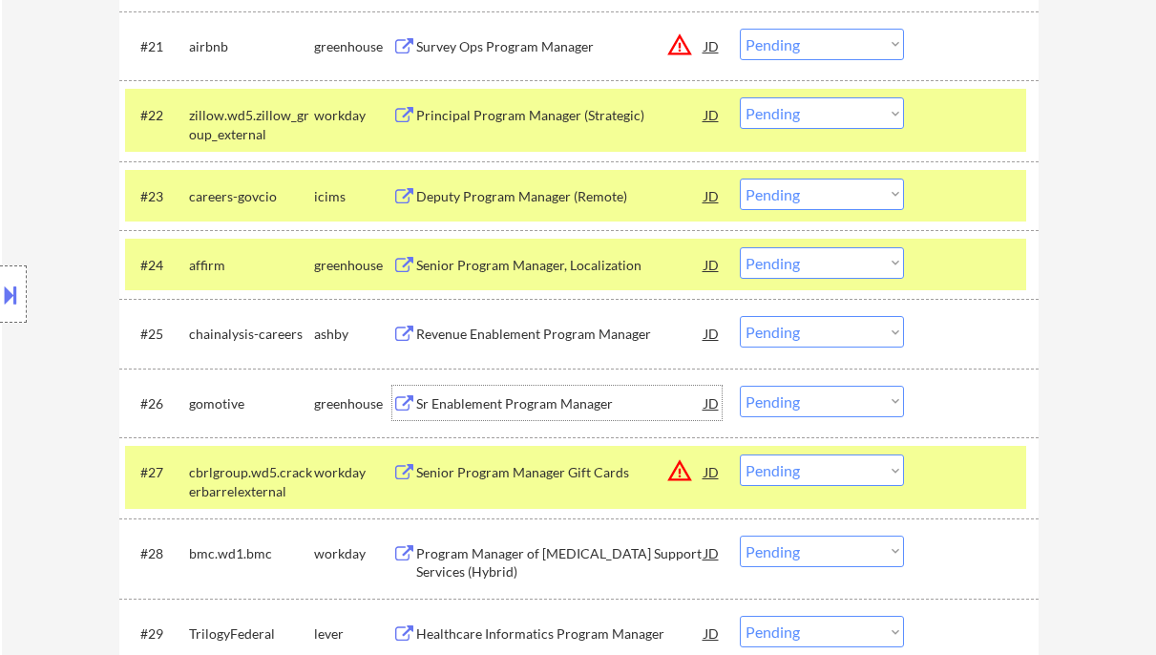
click at [454, 252] on div "Senior Program Manager, Localization" at bounding box center [560, 264] width 288 height 34
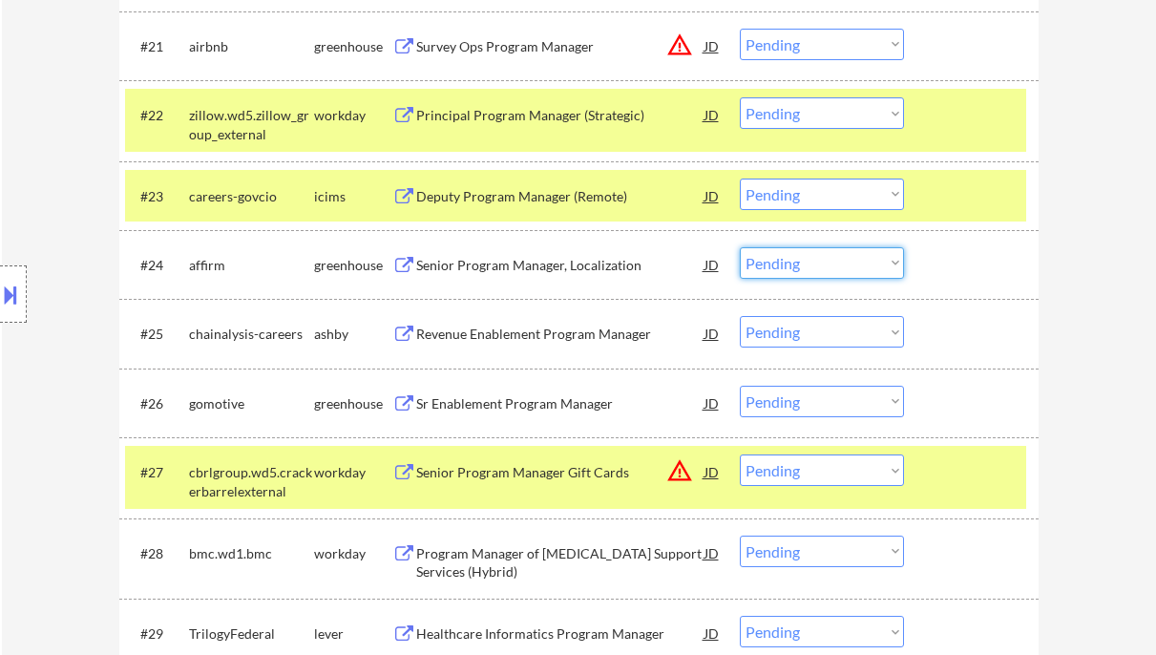
drag, startPoint x: 798, startPoint y: 248, endPoint x: 811, endPoint y: 277, distance: 31.6
click at [798, 248] on select "Choose an option... Pending Applied Excluded (Questions) Excluded (Expired) Exc…" at bounding box center [822, 262] width 164 height 31
click at [740, 247] on select "Choose an option... Pending Applied Excluded (Questions) Excluded (Expired) Exc…" at bounding box center [822, 262] width 164 height 31
click at [567, 336] on div "Revenue Enablement Program Manager" at bounding box center [560, 334] width 288 height 19
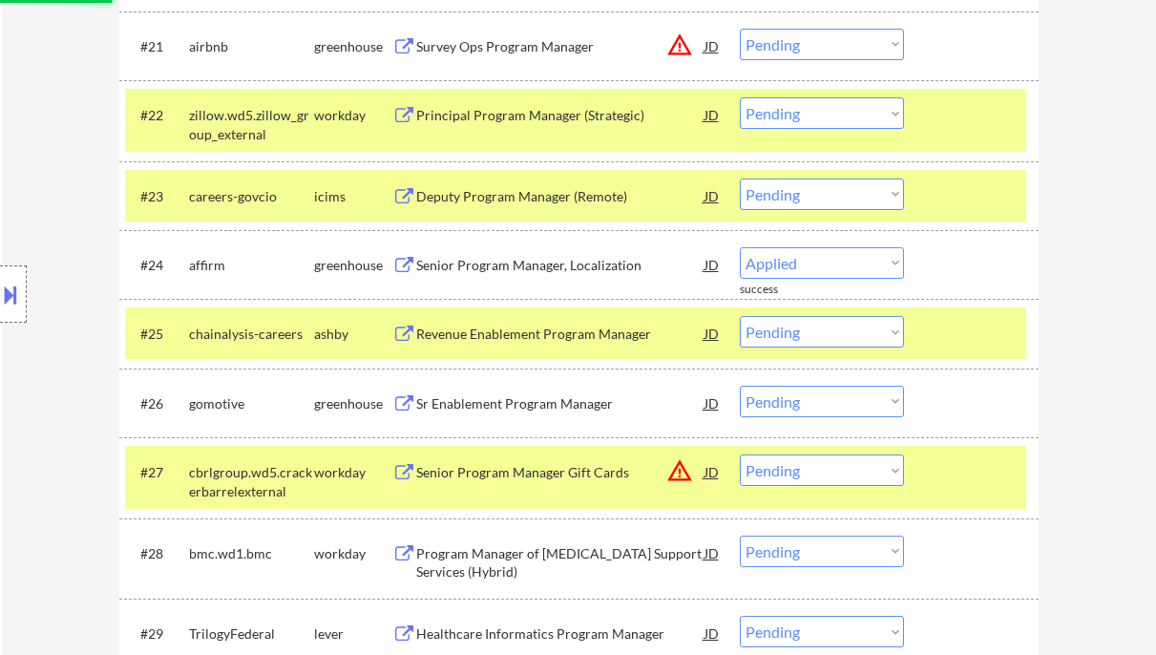
select select ""pending""
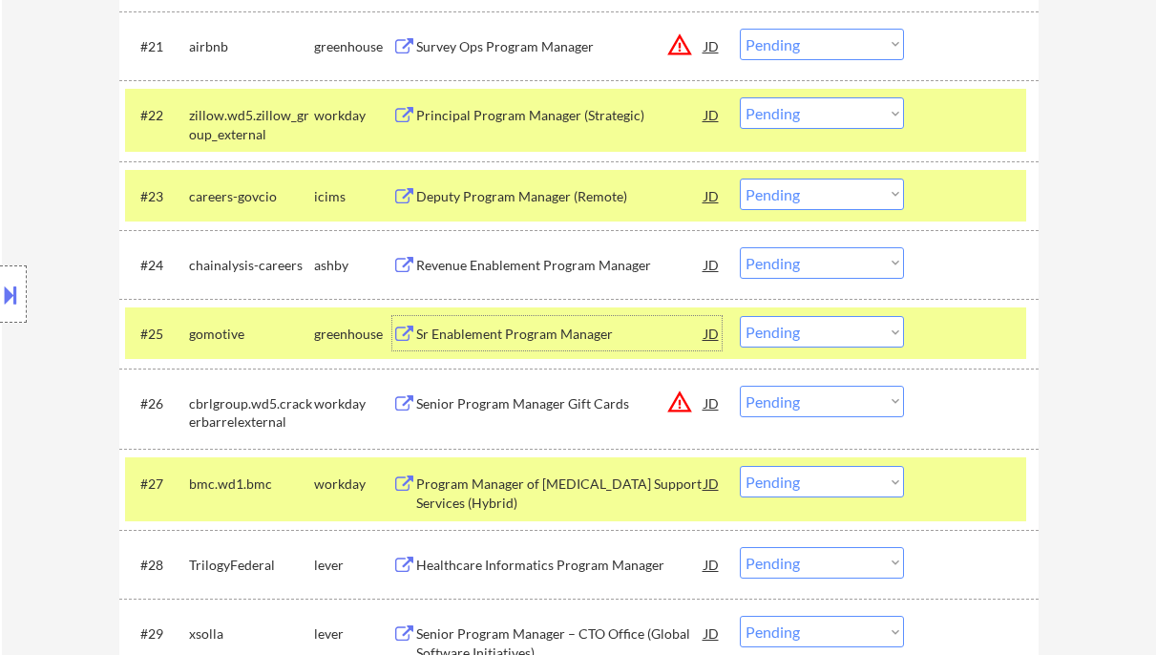
scroll to position [2291, 0]
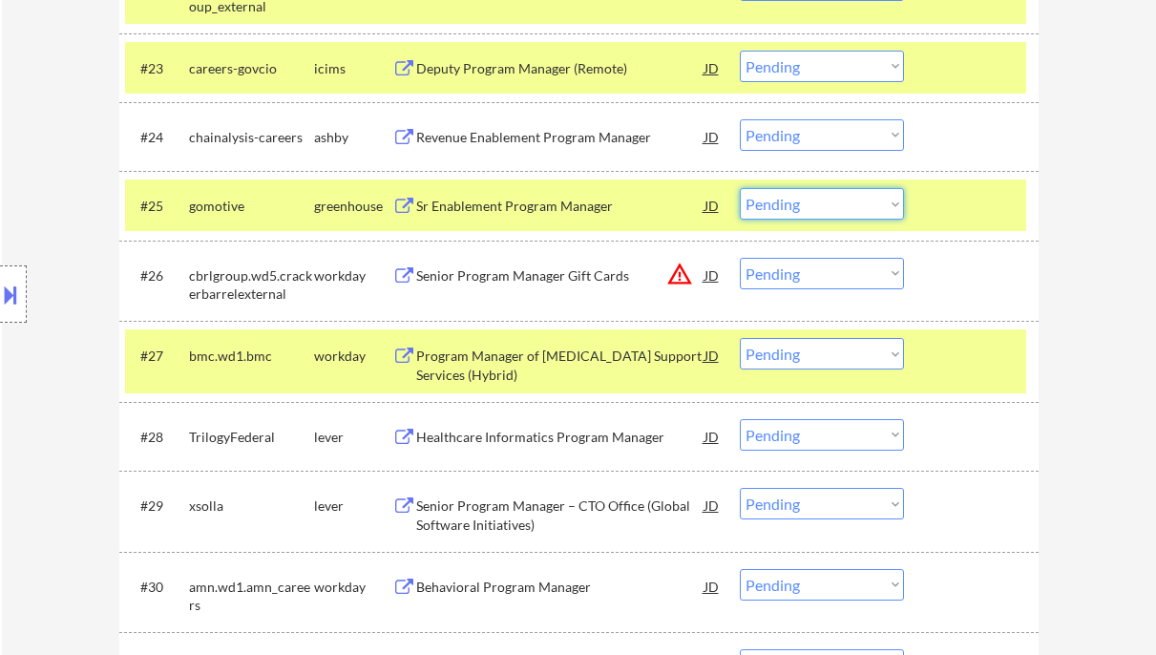
click at [852, 202] on select "Choose an option... Pending Applied Excluded (Questions) Excluded (Expired) Exc…" at bounding box center [822, 203] width 164 height 31
click at [740, 188] on select "Choose an option... Pending Applied Excluded (Questions) Excluded (Expired) Exc…" at bounding box center [822, 203] width 164 height 31
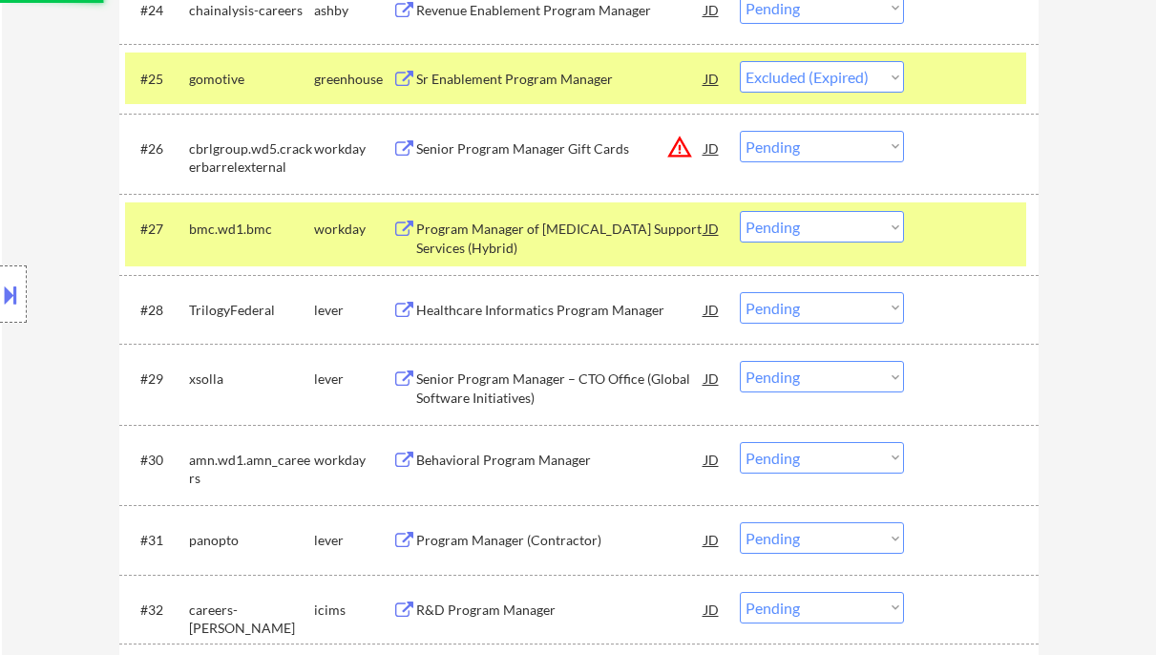
click at [554, 313] on div "Healthcare Informatics Program Manager" at bounding box center [560, 310] width 288 height 19
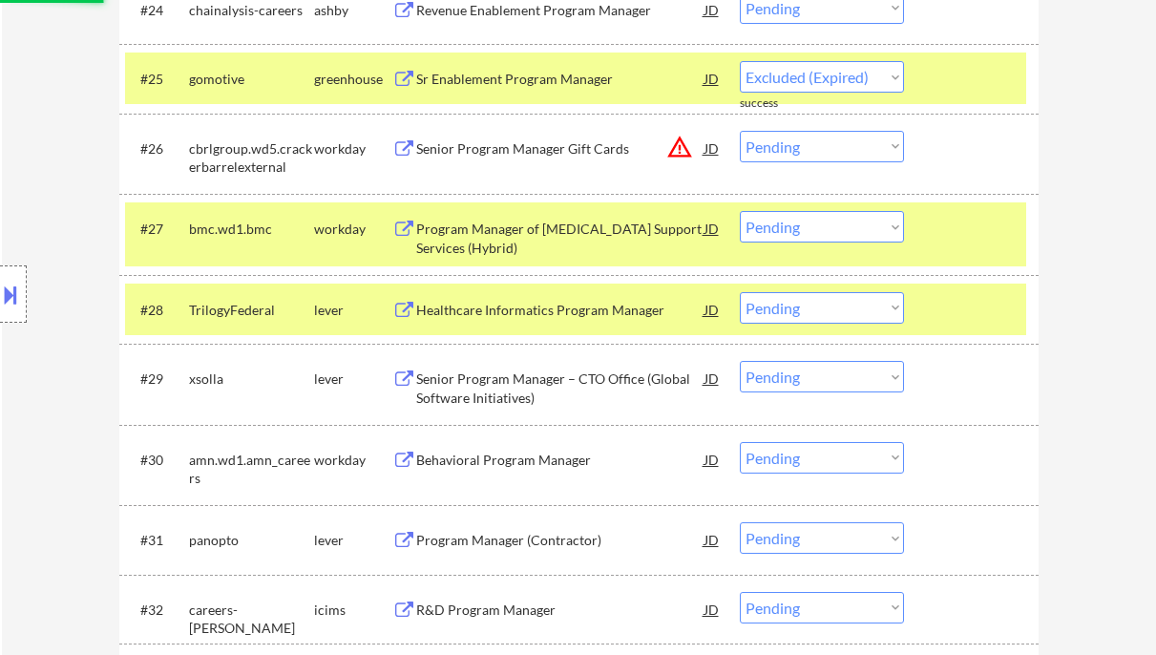
select select ""pending""
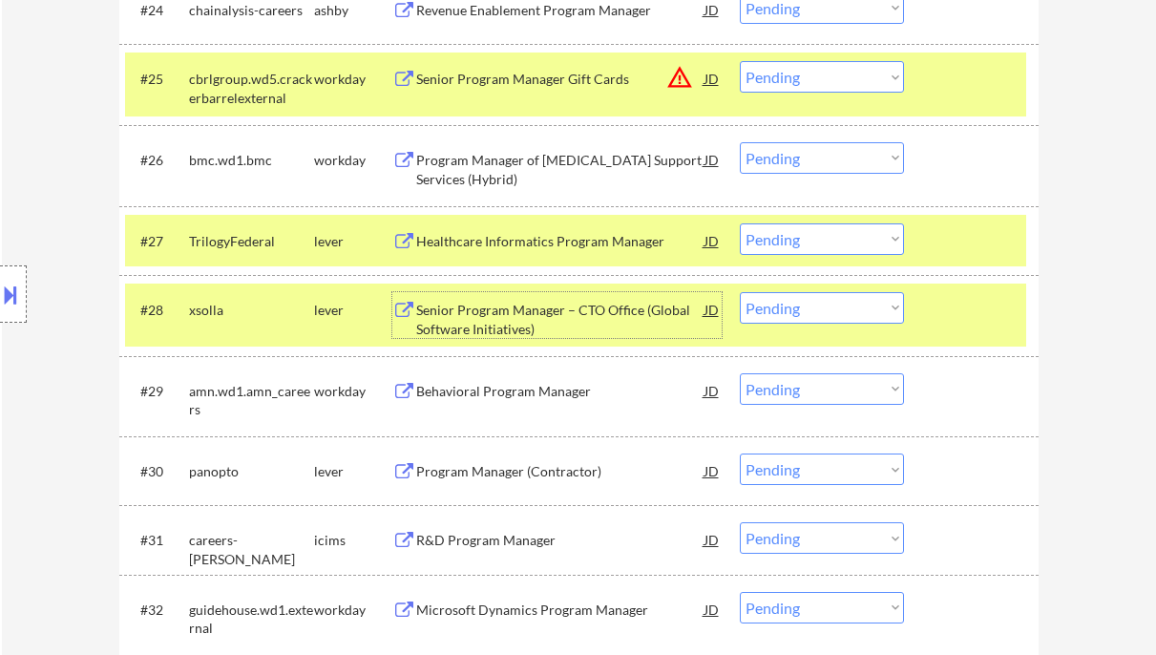
click at [845, 244] on select "Choose an option... Pending Applied Excluded (Questions) Excluded (Expired) Exc…" at bounding box center [822, 238] width 164 height 31
click at [740, 223] on select "Choose an option... Pending Applied Excluded (Questions) Excluded (Expired) Exc…" at bounding box center [822, 238] width 164 height 31
click at [580, 335] on div "Senior Program Manager – CTO Office (Global Software Initiatives)" at bounding box center [560, 319] width 288 height 37
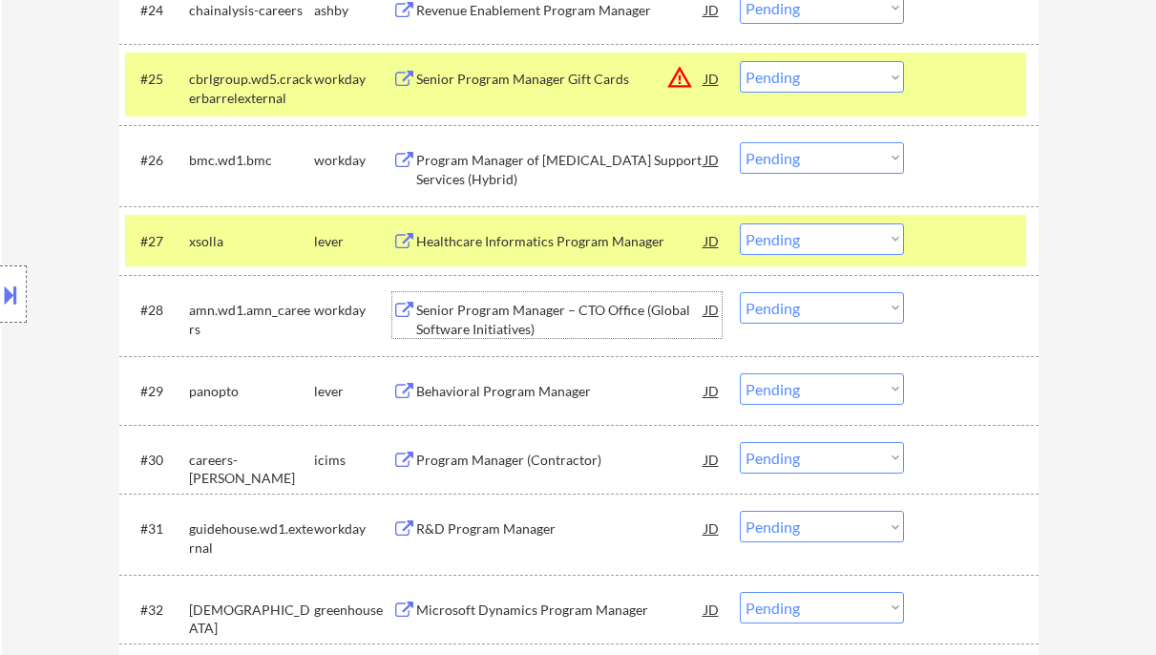
click at [774, 241] on select "Choose an option... Pending Applied Excluded (Questions) Excluded (Expired) Exc…" at bounding box center [822, 238] width 164 height 31
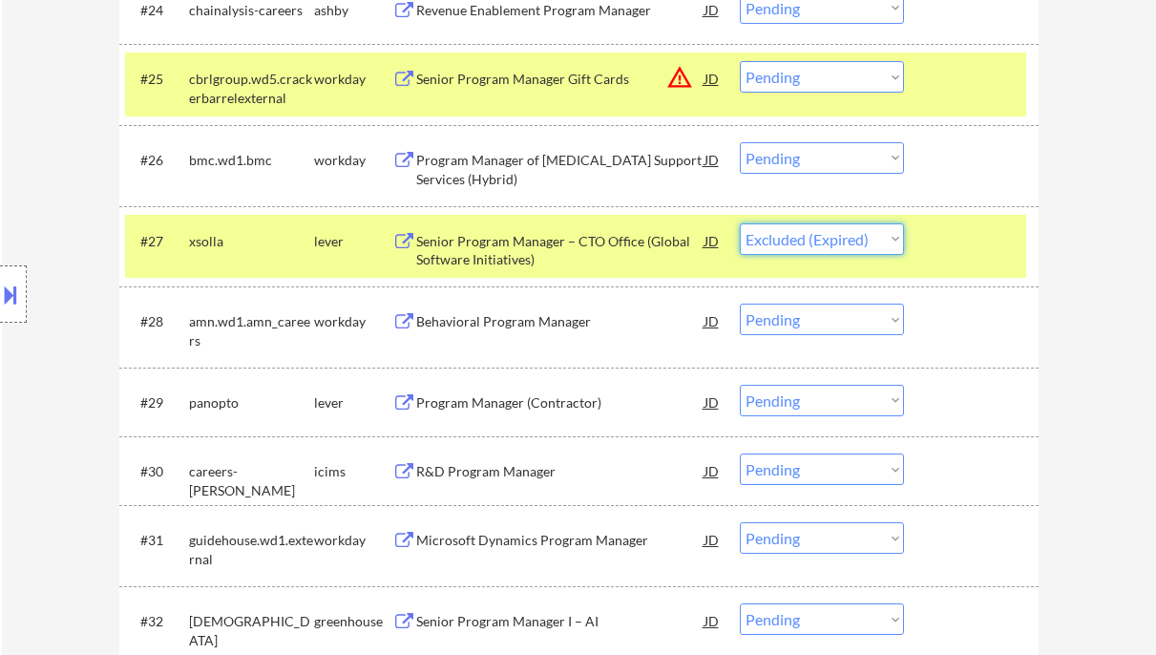
click at [740, 223] on select "Choose an option... Pending Applied Excluded (Questions) Excluded (Expired) Exc…" at bounding box center [822, 238] width 164 height 31
click at [488, 407] on div "Program Manager (Contractor)" at bounding box center [560, 402] width 288 height 19
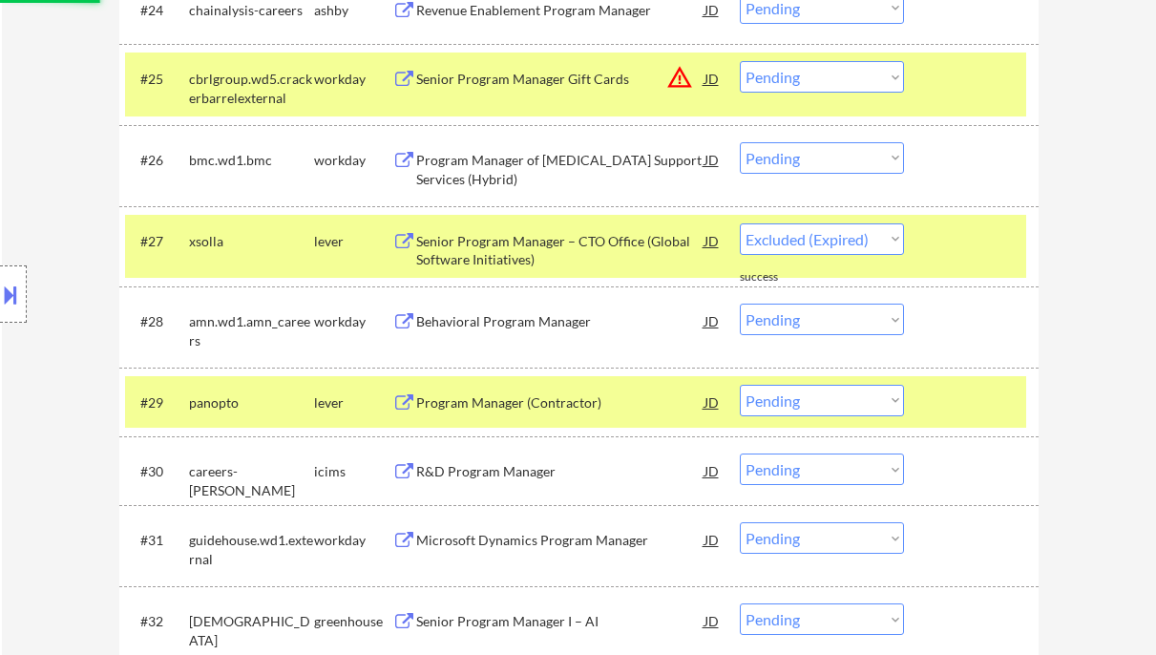
select select ""pending""
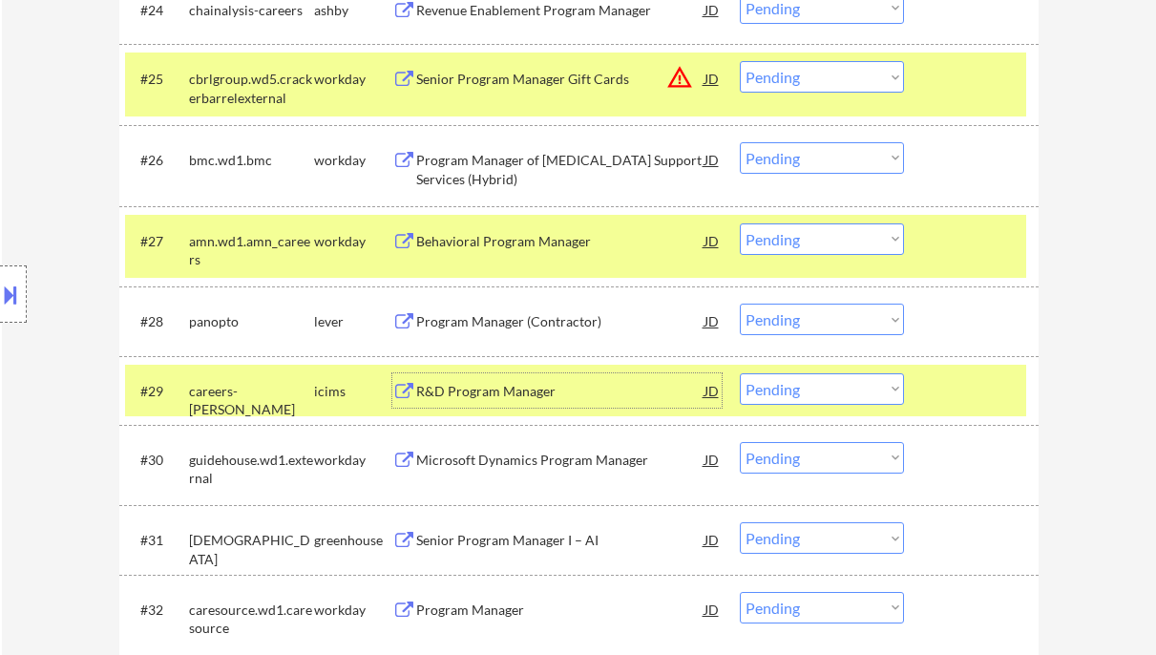
click at [791, 322] on select "Choose an option... Pending Applied Excluded (Questions) Excluded (Expired) Exc…" at bounding box center [822, 319] width 164 height 31
click at [740, 304] on select "Choose an option... Pending Applied Excluded (Questions) Excluded (Expired) Exc…" at bounding box center [822, 319] width 164 height 31
select select ""pending""
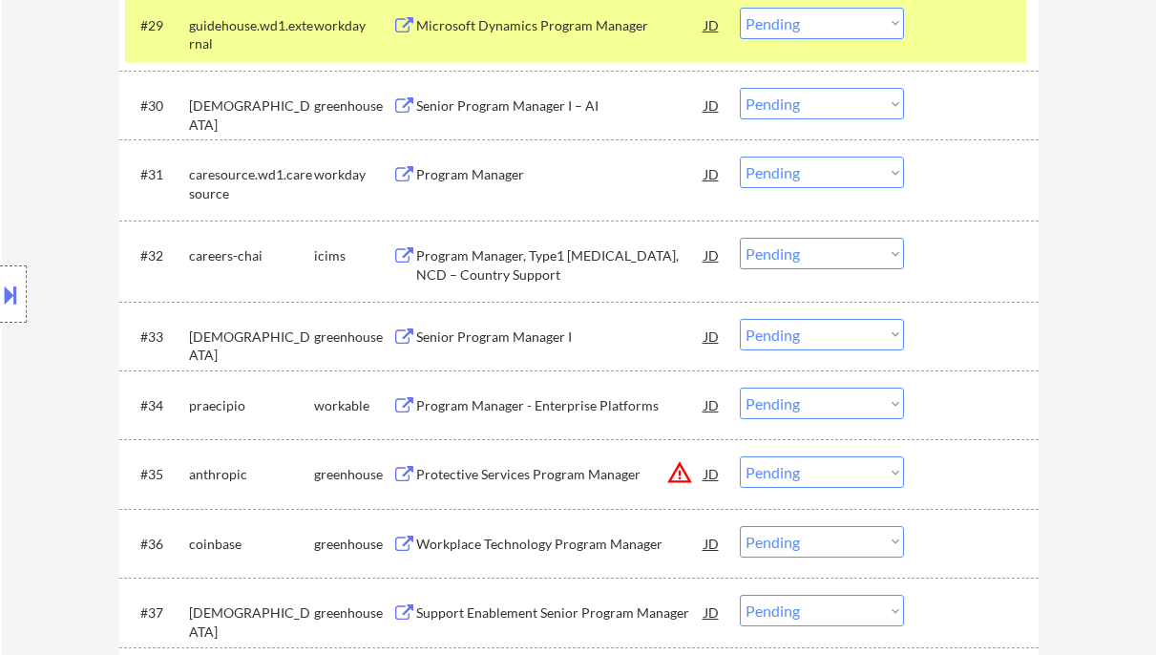
scroll to position [2800, 0]
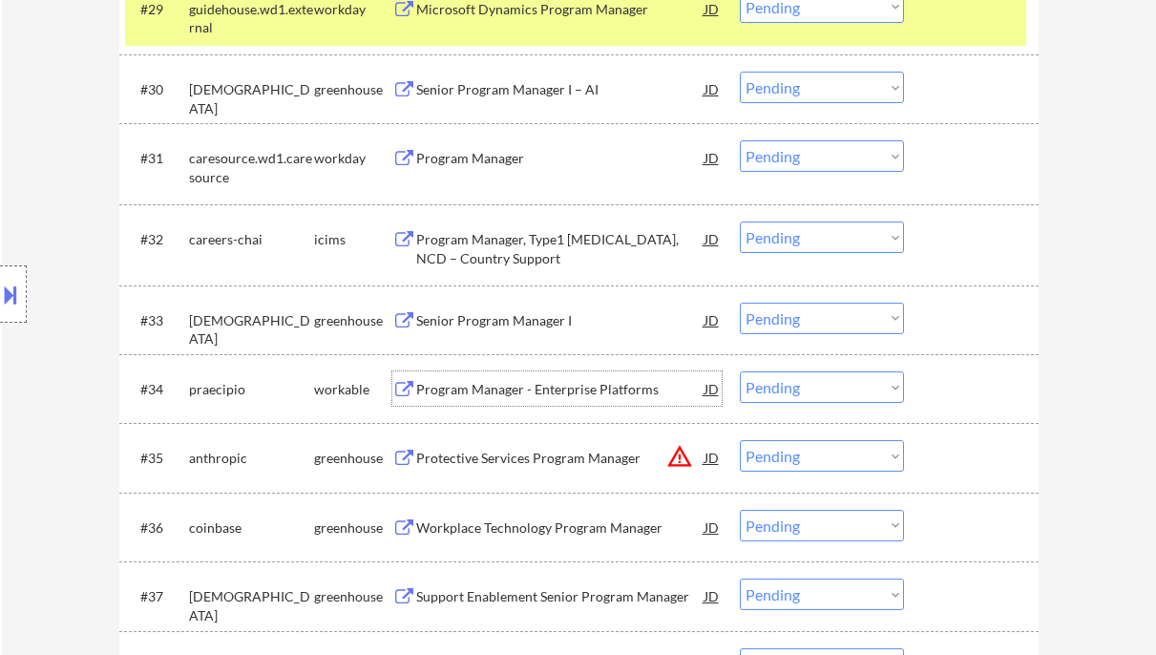
click at [539, 382] on div "Program Manager - Enterprise Platforms" at bounding box center [560, 389] width 288 height 19
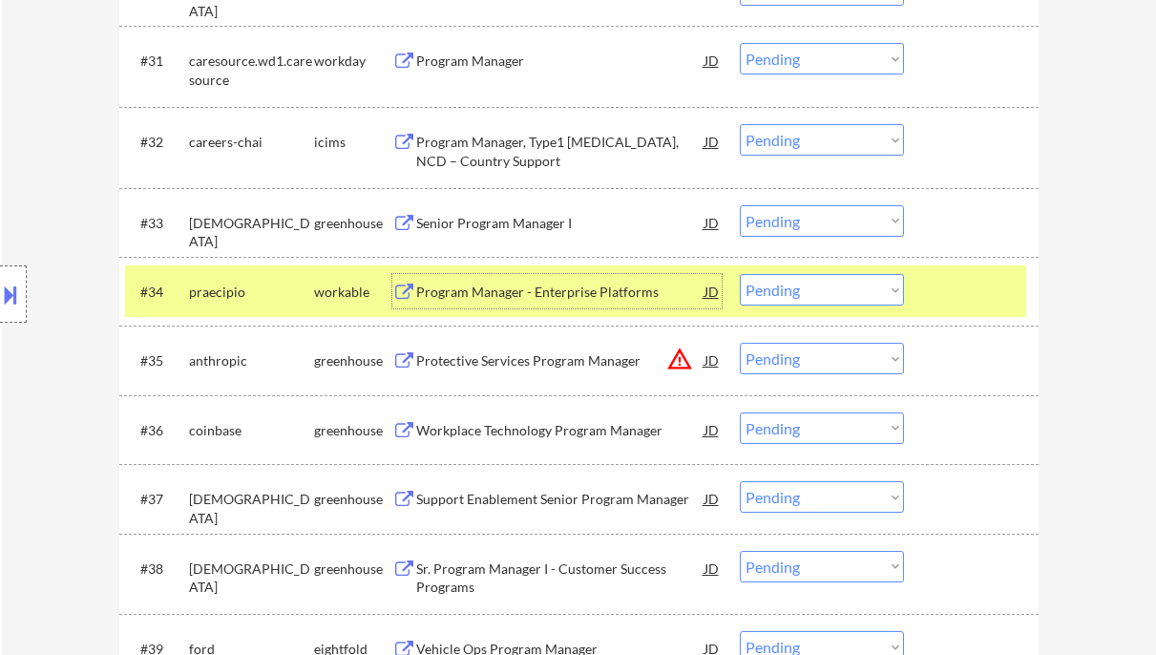
scroll to position [2926, 0]
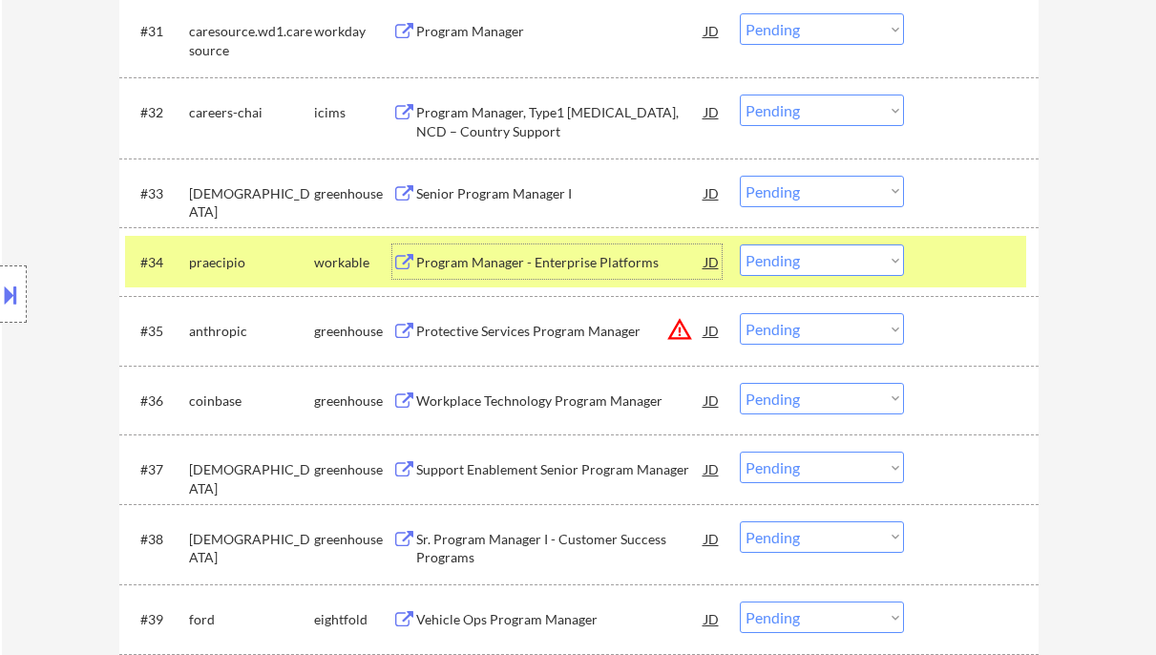
click at [776, 334] on select "Choose an option... Pending Applied Excluded (Questions) Excluded (Expired) Exc…" at bounding box center [822, 328] width 164 height 31
click at [740, 313] on select "Choose an option... Pending Applied Excluded (Questions) Excluded (Expired) Exc…" at bounding box center [822, 328] width 164 height 31
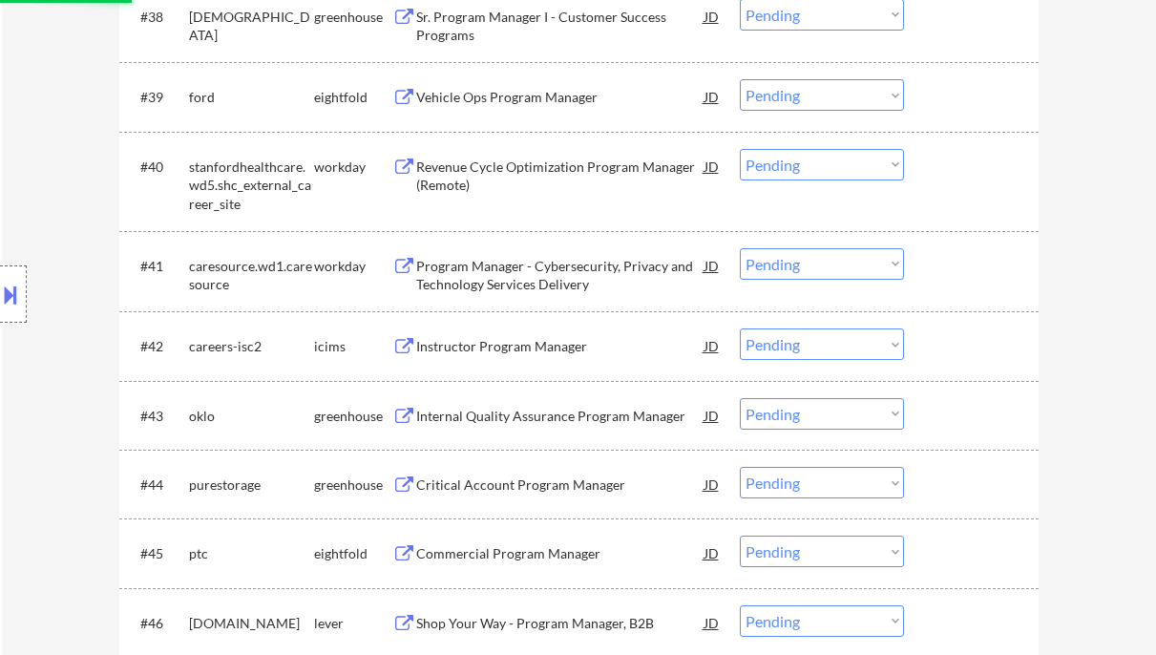
scroll to position [3563, 0]
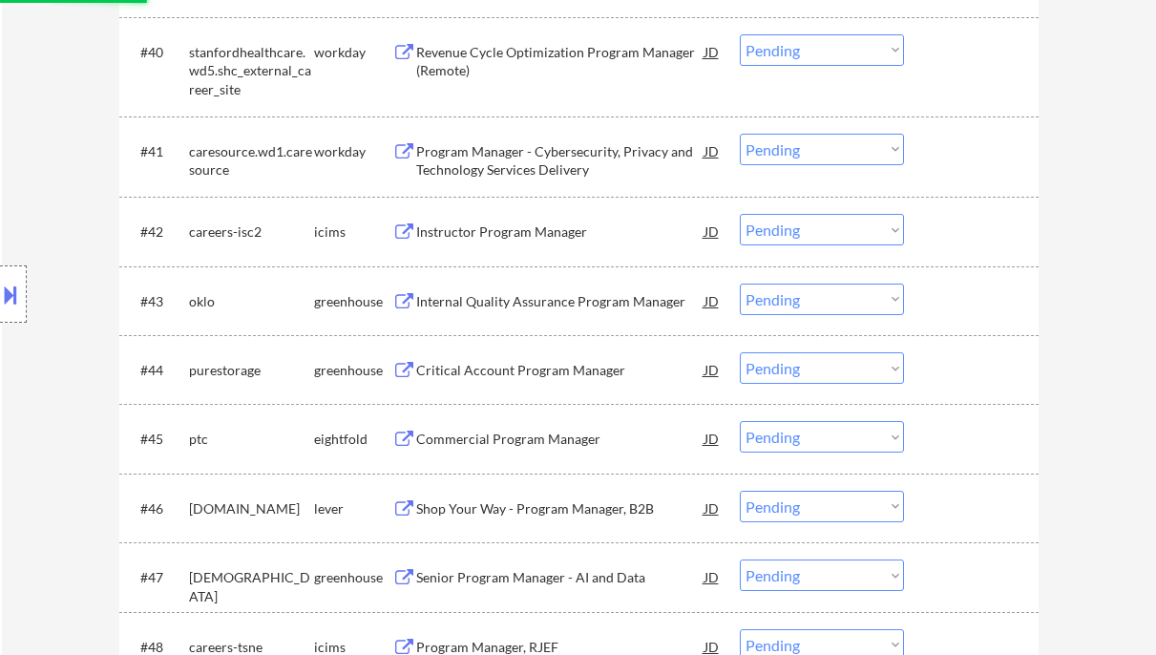
select select ""pending""
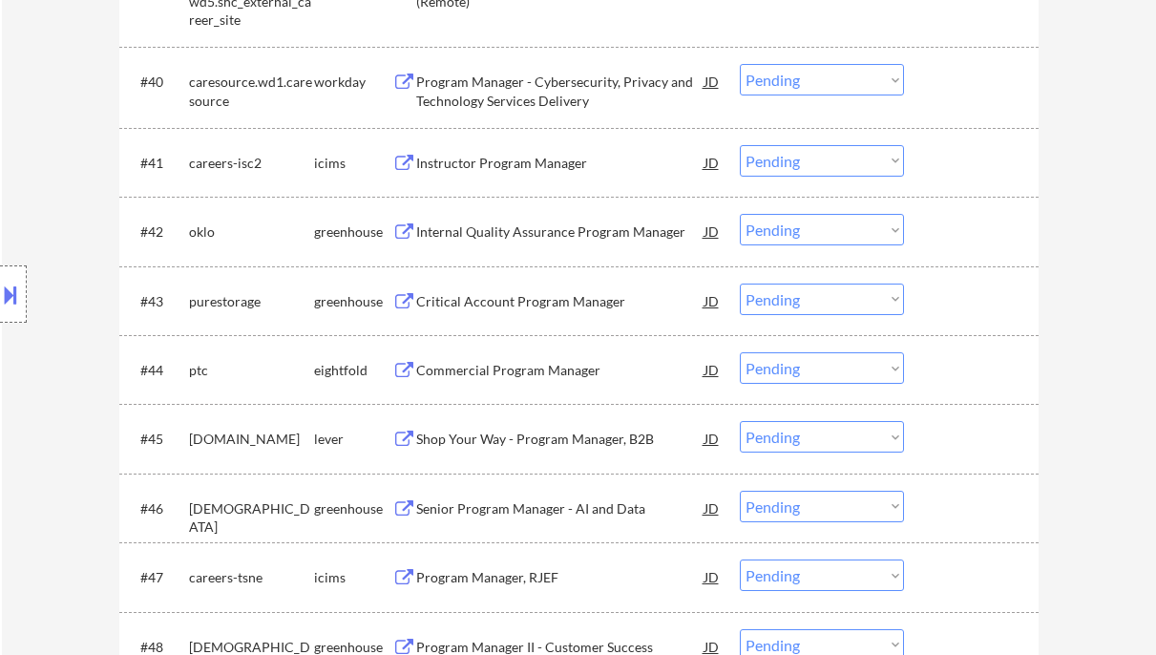
click at [522, 304] on div "Critical Account Program Manager" at bounding box center [560, 301] width 288 height 19
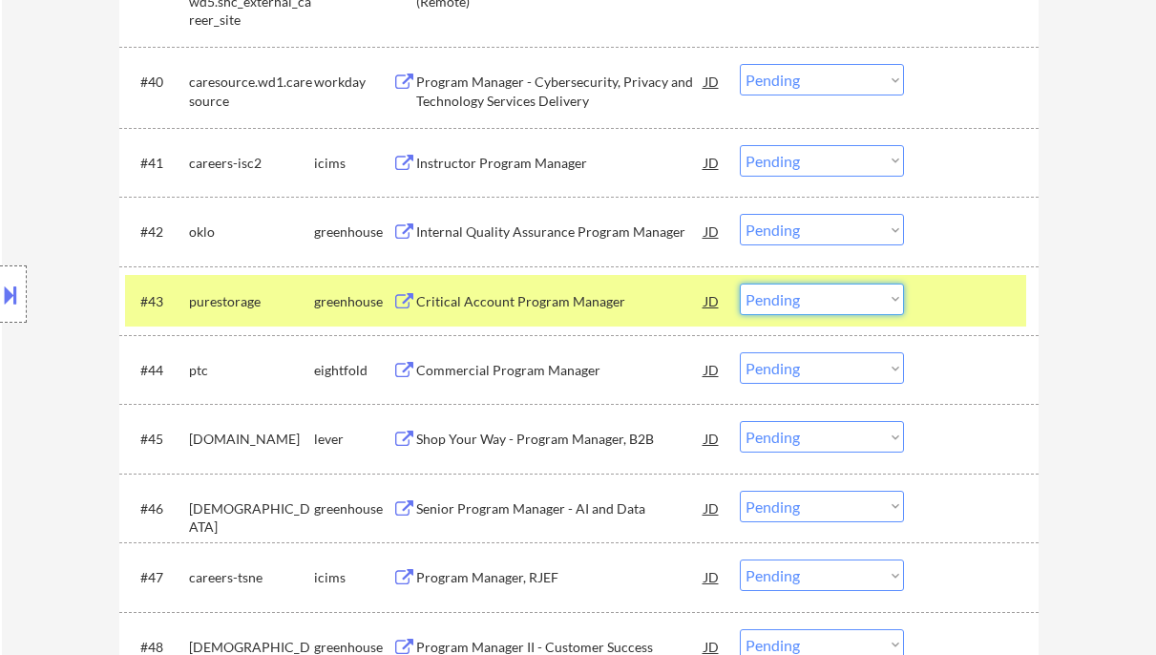
click at [828, 293] on select "Choose an option... Pending Applied Excluded (Questions) Excluded (Expired) Exc…" at bounding box center [822, 298] width 164 height 31
click at [740, 283] on select "Choose an option... Pending Applied Excluded (Questions) Excluded (Expired) Exc…" at bounding box center [822, 298] width 164 height 31
click at [521, 449] on div "Shop Your Way - Program Manager, B2B" at bounding box center [560, 438] width 288 height 34
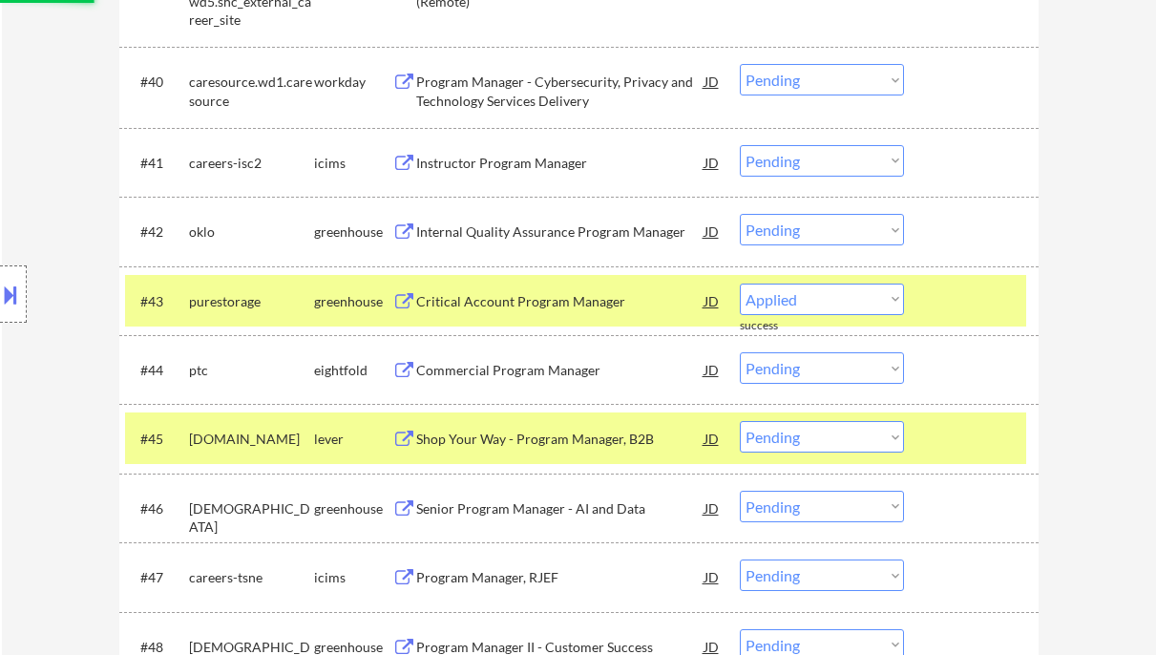
select select ""pending""
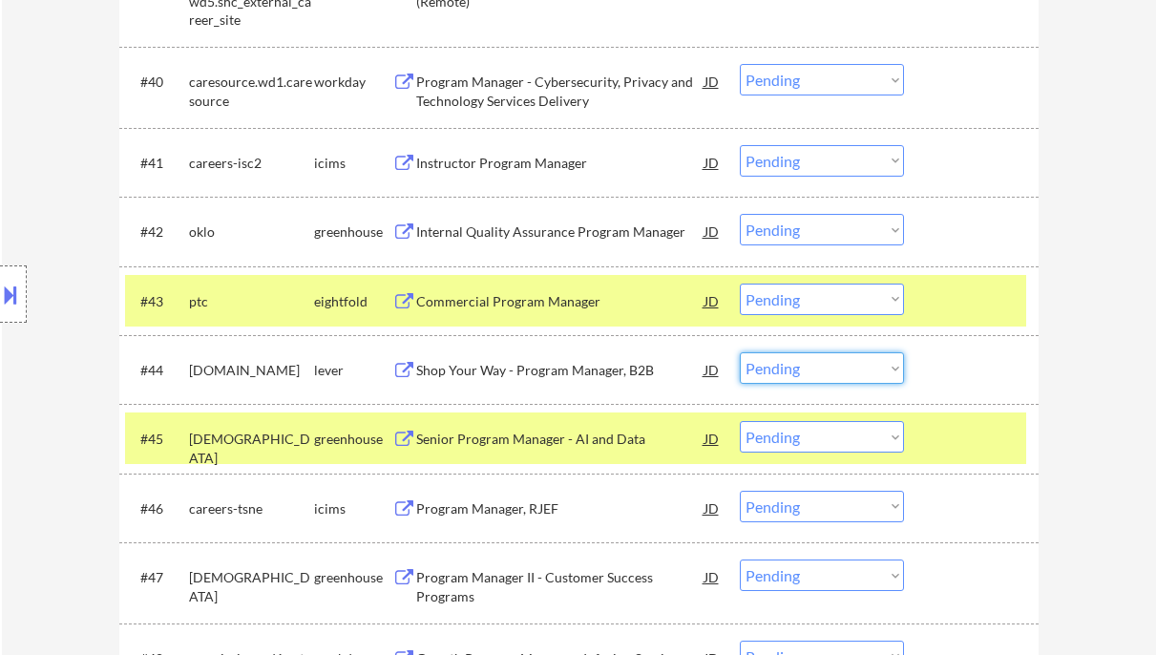
click at [794, 373] on select "Choose an option... Pending Applied Excluded (Questions) Excluded (Expired) Exc…" at bounding box center [822, 367] width 164 height 31
click at [740, 352] on select "Choose an option... Pending Applied Excluded (Questions) Excluded (Expired) Exc…" at bounding box center [822, 367] width 164 height 31
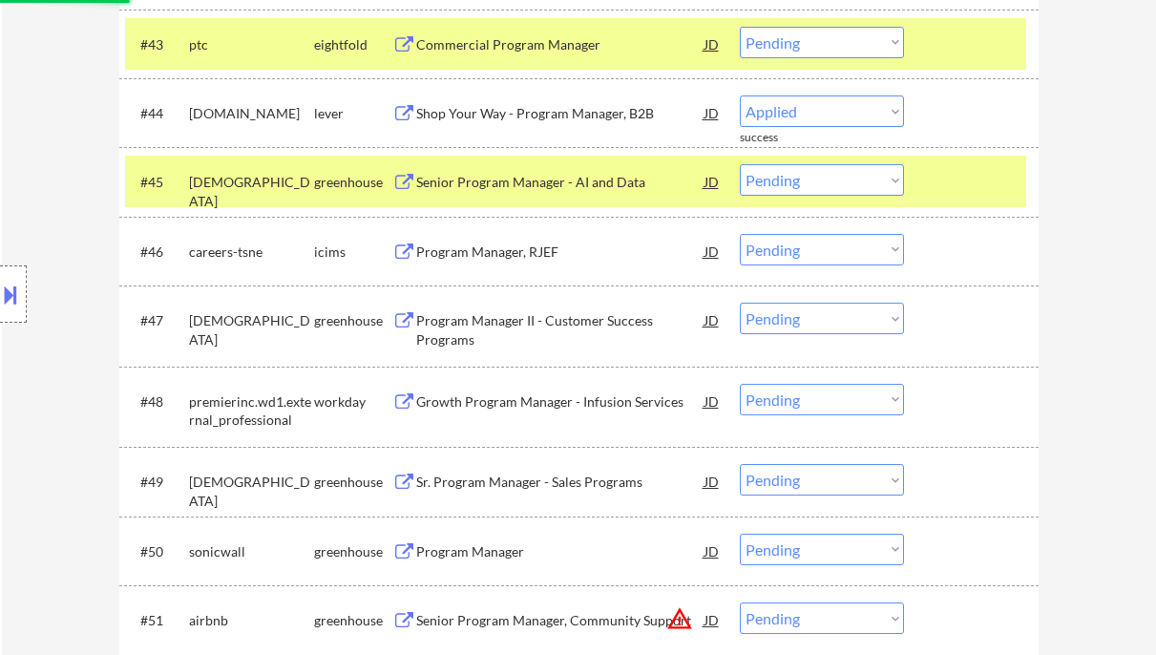
scroll to position [3945, 0]
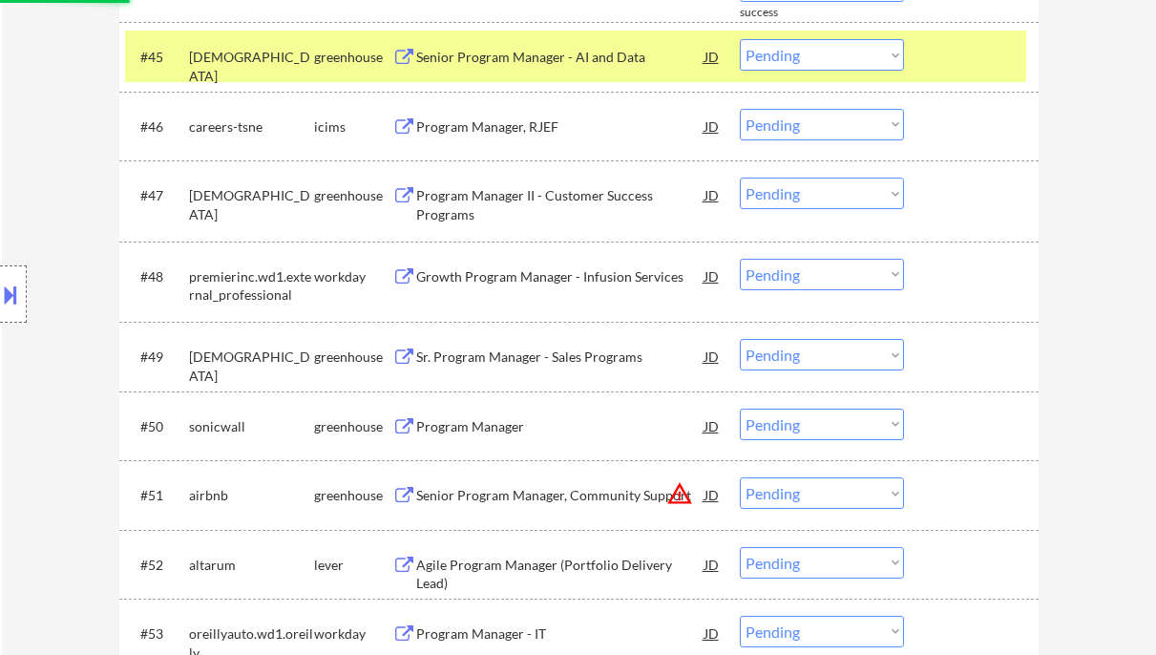
select select ""pending""
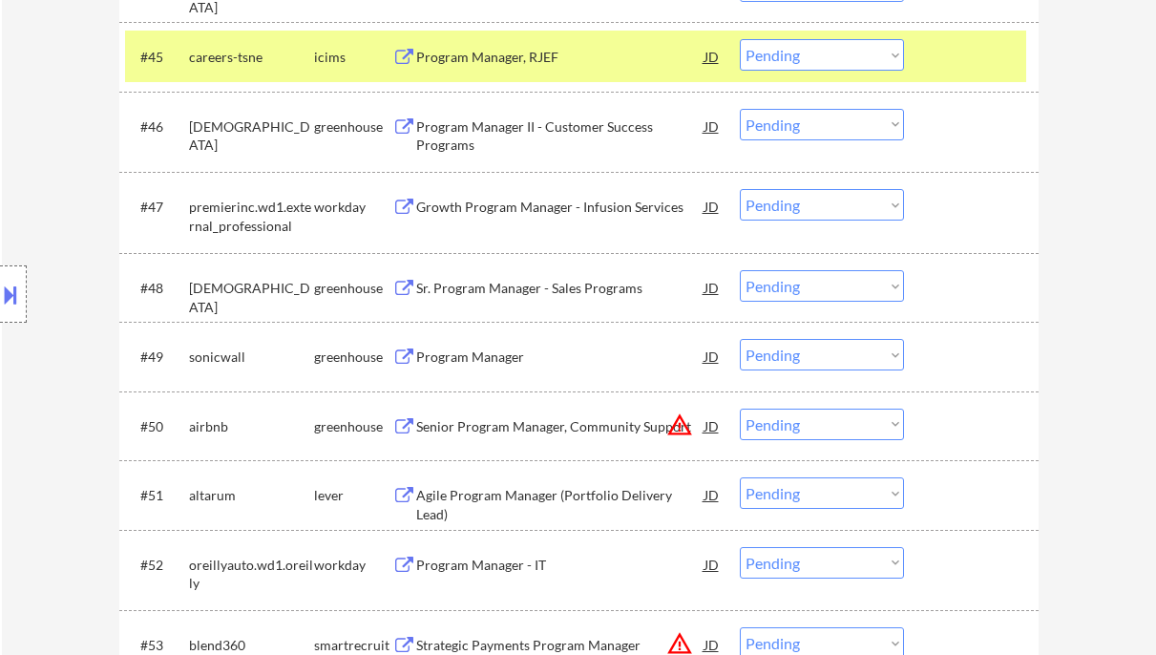
click at [509, 353] on div "Program Manager" at bounding box center [560, 356] width 288 height 19
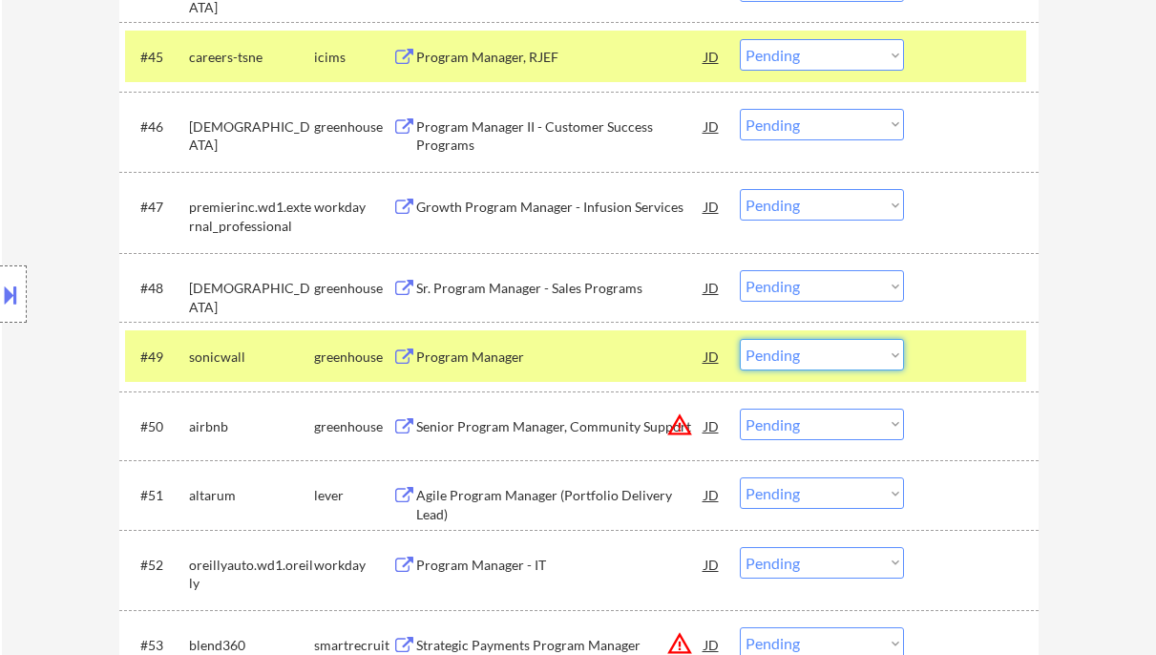
drag, startPoint x: 784, startPoint y: 357, endPoint x: 809, endPoint y: 369, distance: 28.6
click at [785, 358] on select "Choose an option... Pending Applied Excluded (Questions) Excluded (Expired) Exc…" at bounding box center [822, 354] width 164 height 31
click at [740, 339] on select "Choose an option... Pending Applied Excluded (Questions) Excluded (Expired) Exc…" at bounding box center [822, 354] width 164 height 31
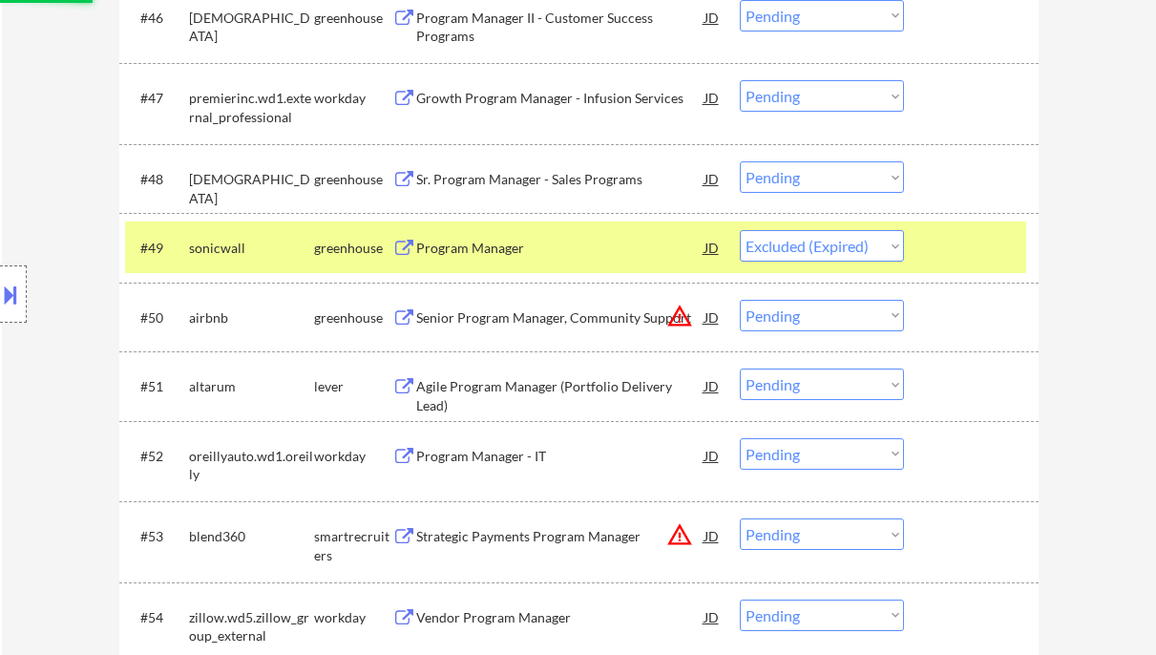
scroll to position [4072, 0]
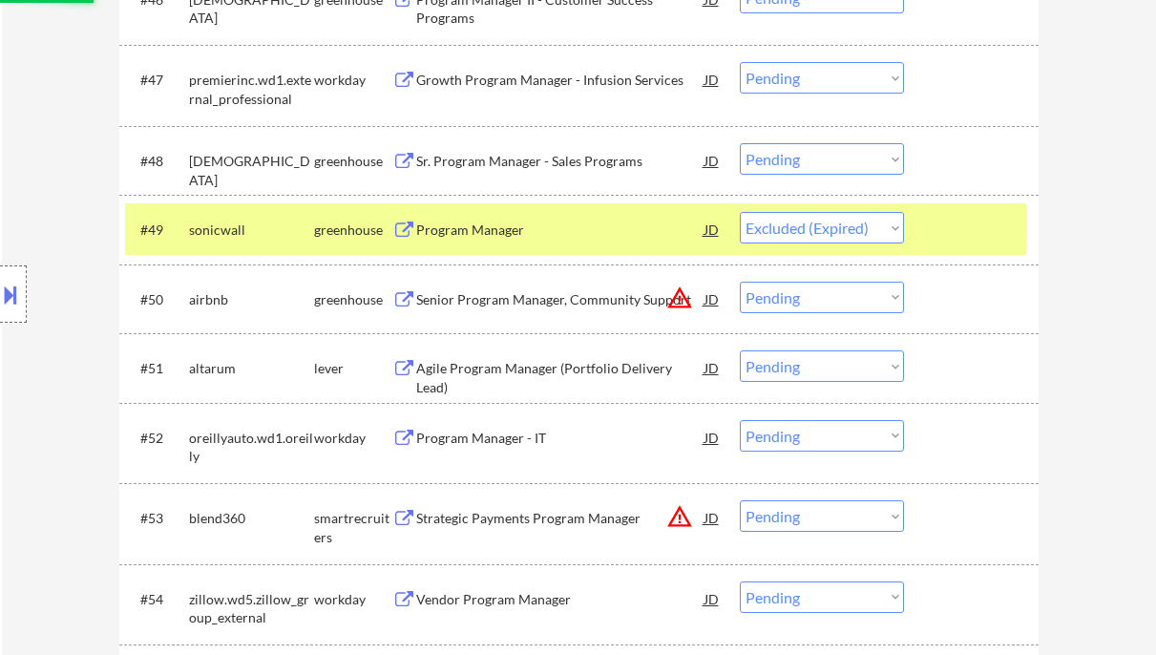
click at [583, 373] on div "Agile Program Manager (Portfolio Delivery Lead)" at bounding box center [560, 377] width 288 height 37
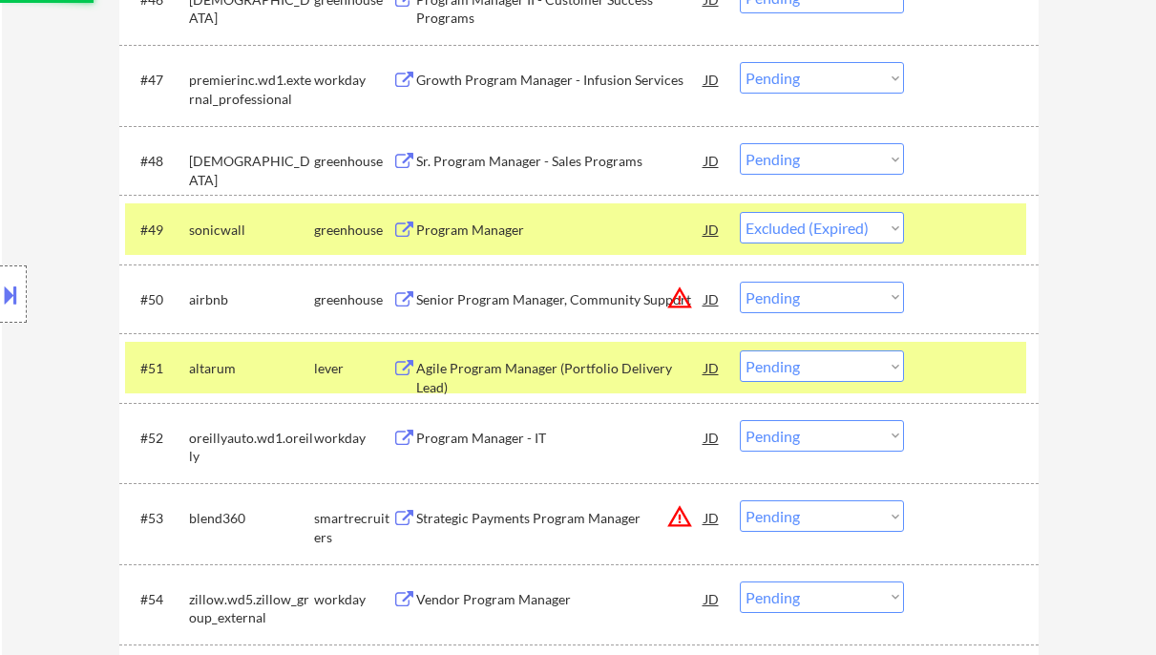
select select ""pending""
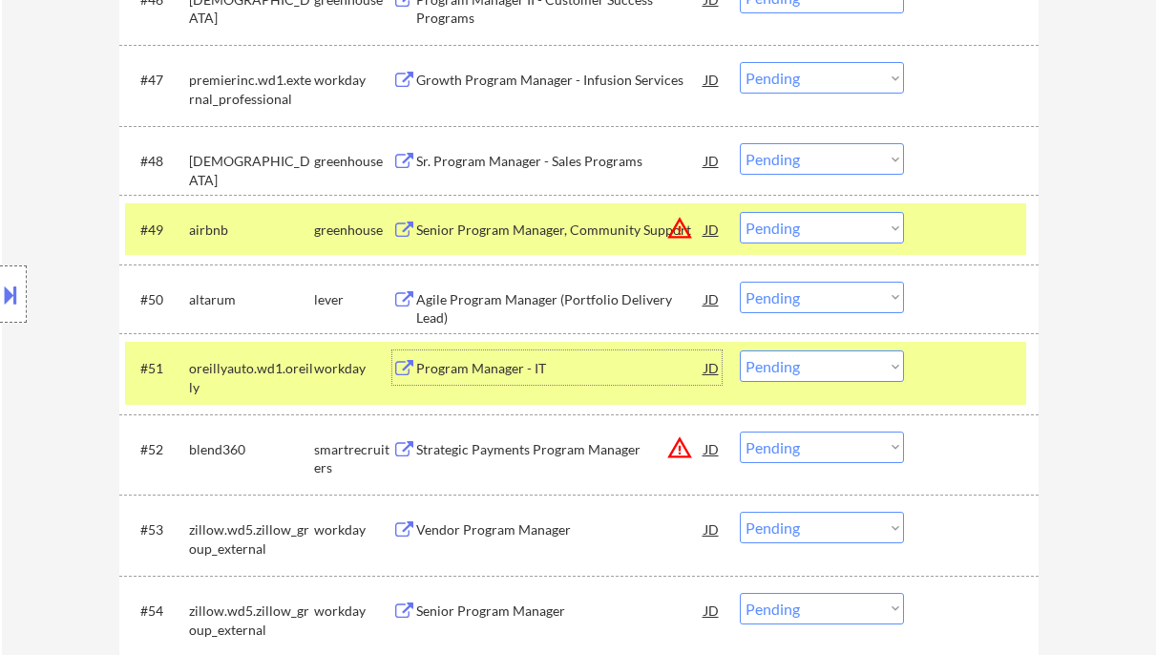
click at [703, 297] on div "JD" at bounding box center [712, 299] width 19 height 34
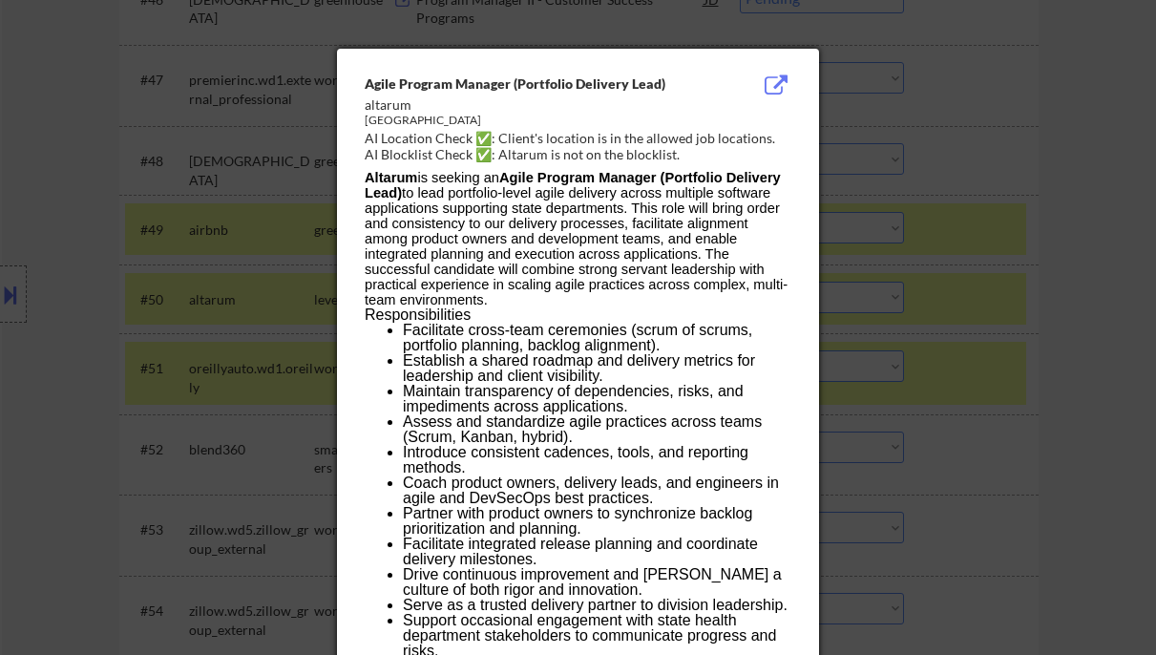
click at [1038, 352] on div at bounding box center [578, 327] width 1156 height 655
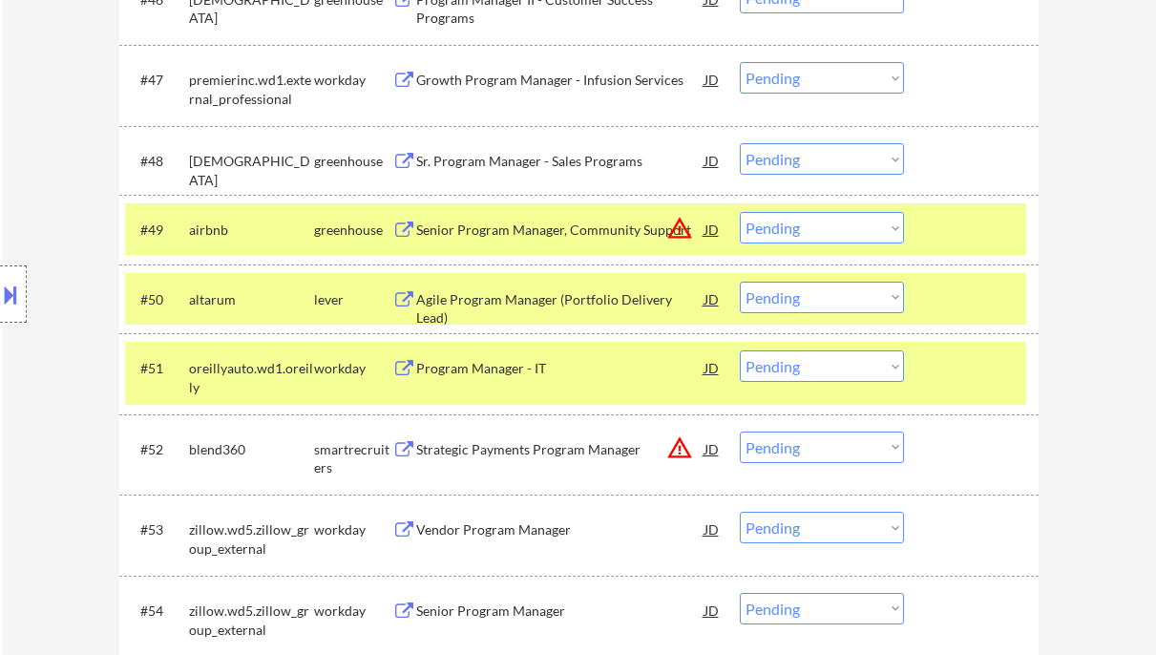
click at [823, 310] on select "Choose an option... Pending Applied Excluded (Questions) Excluded (Expired) Exc…" at bounding box center [822, 297] width 164 height 31
click at [740, 282] on select "Choose an option... Pending Applied Excluded (Questions) Excluded (Expired) Exc…" at bounding box center [822, 297] width 164 height 31
select select ""pending""
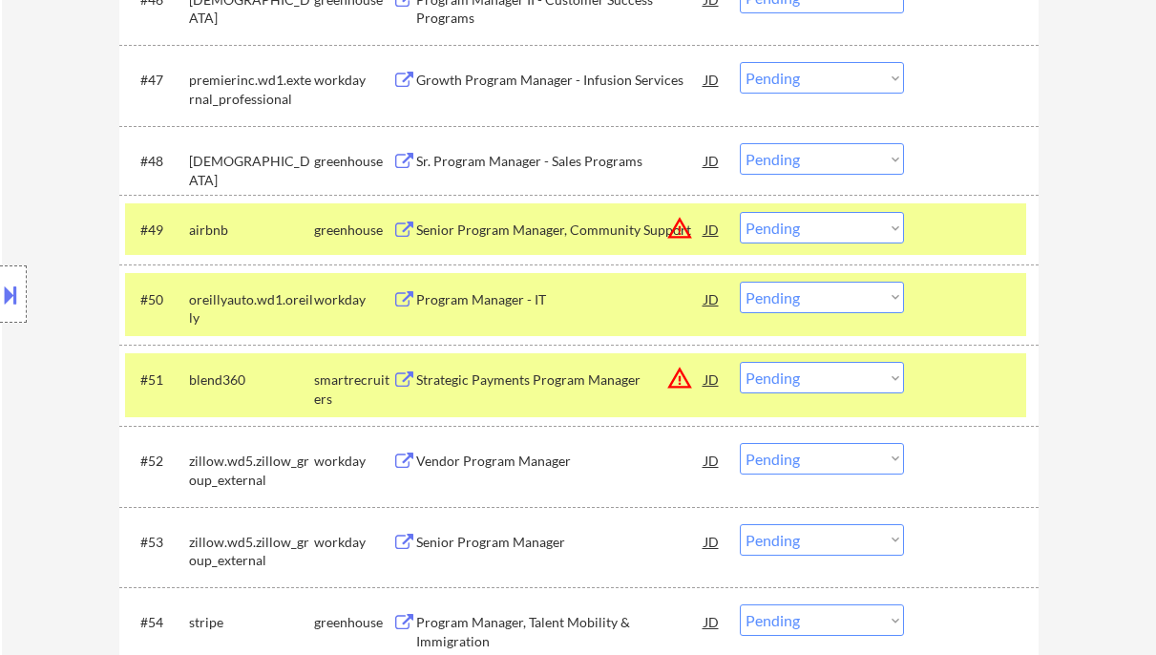
scroll to position [4200, 0]
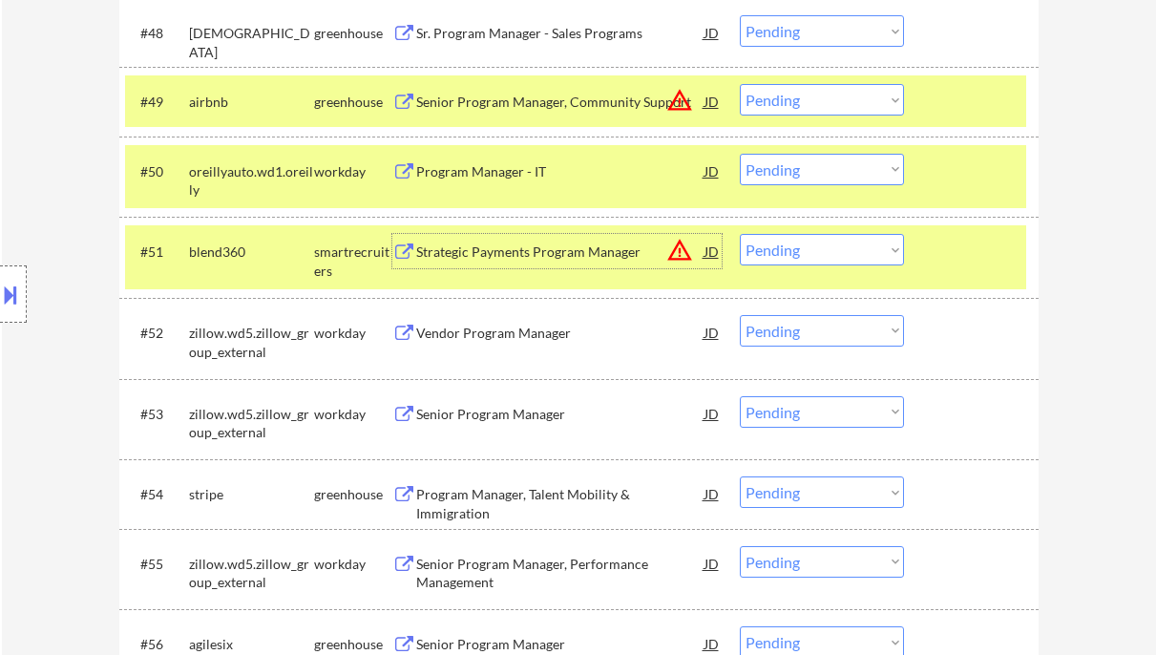
click at [556, 256] on div "Strategic Payments Program Manager" at bounding box center [560, 251] width 288 height 19
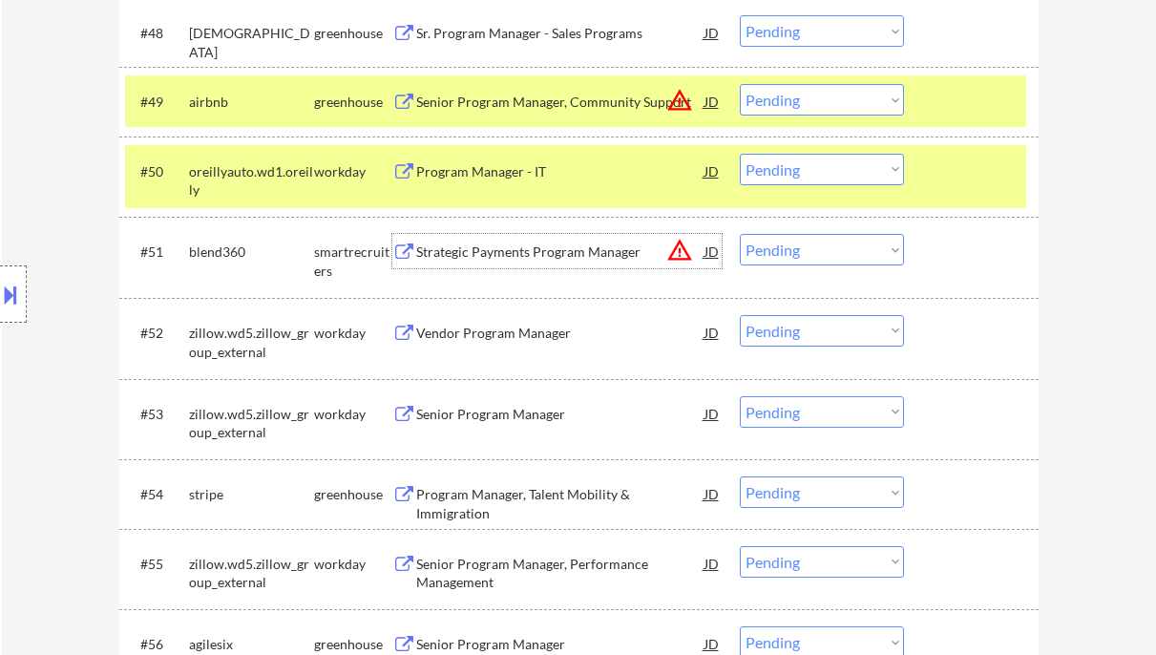
click at [795, 254] on select "Choose an option... Pending Applied Excluded (Questions) Excluded (Expired) Exc…" at bounding box center [822, 249] width 164 height 31
click at [740, 234] on select "Choose an option... Pending Applied Excluded (Questions) Excluded (Expired) Exc…" at bounding box center [822, 249] width 164 height 31
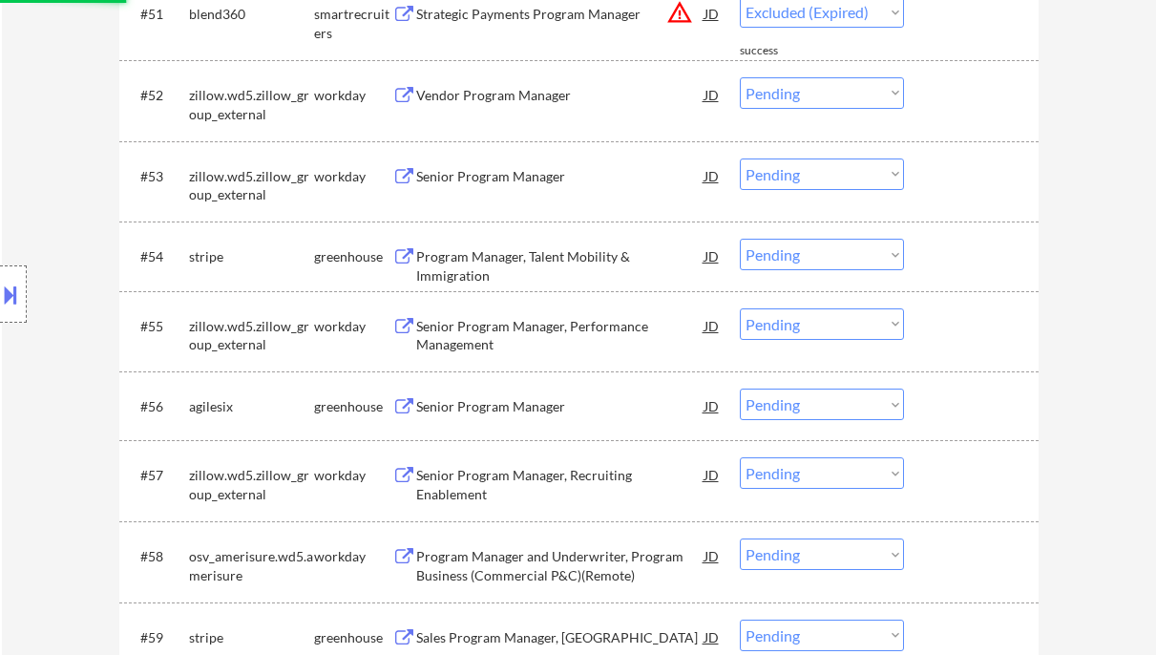
scroll to position [4454, 0]
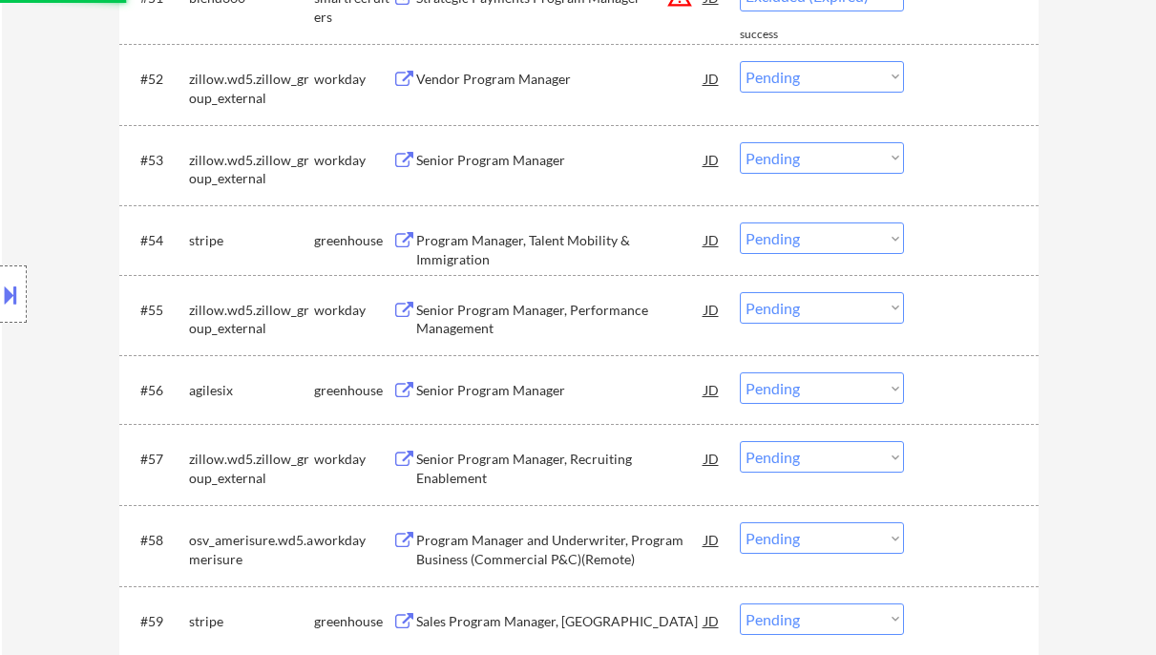
select select ""pending""
click at [569, 230] on div "Program Manager, Talent Mobility & Immigration" at bounding box center [560, 239] width 288 height 34
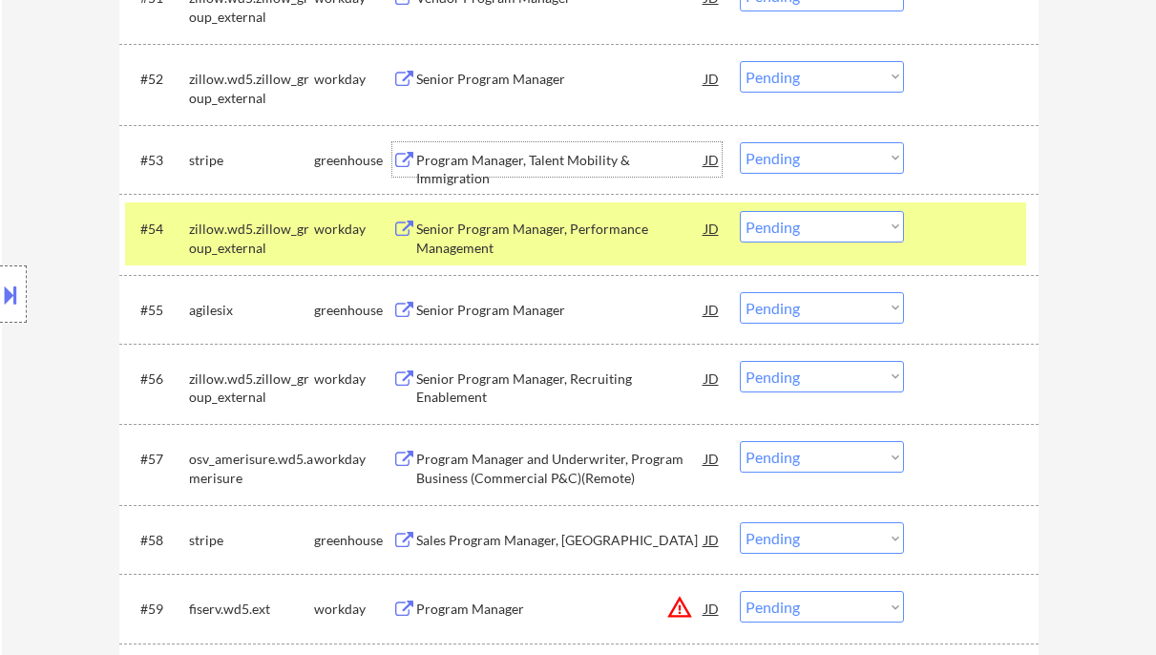
click at [500, 164] on div "Program Manager, Talent Mobility & Immigration" at bounding box center [560, 169] width 288 height 37
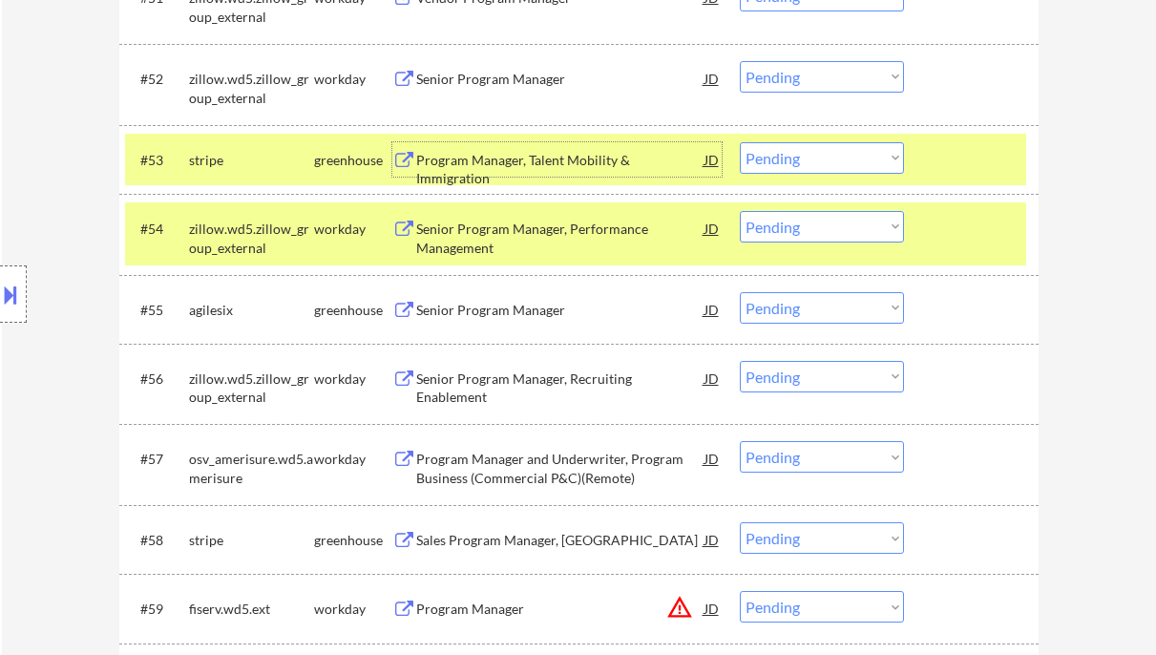
click at [826, 161] on select "Choose an option... Pending Applied Excluded (Questions) Excluded (Expired) Exc…" at bounding box center [822, 157] width 164 height 31
click at [740, 142] on select "Choose an option... Pending Applied Excluded (Questions) Excluded (Expired) Exc…" at bounding box center [822, 157] width 164 height 31
click at [516, 308] on div "Senior Program Manager" at bounding box center [560, 310] width 288 height 19
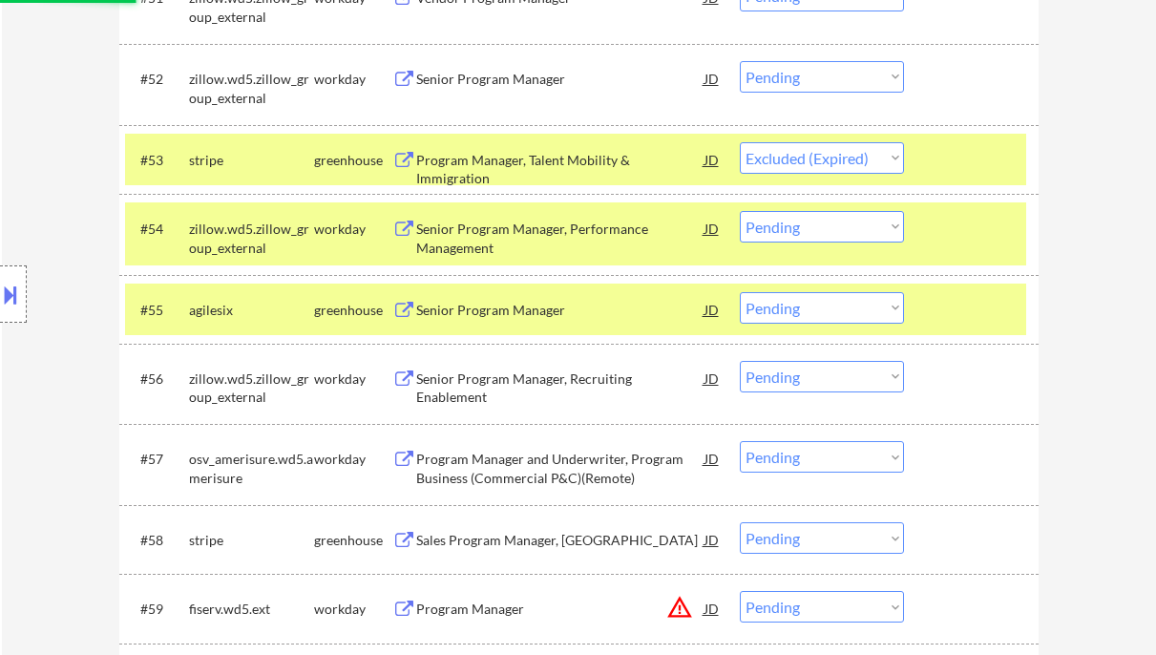
select select ""pending""
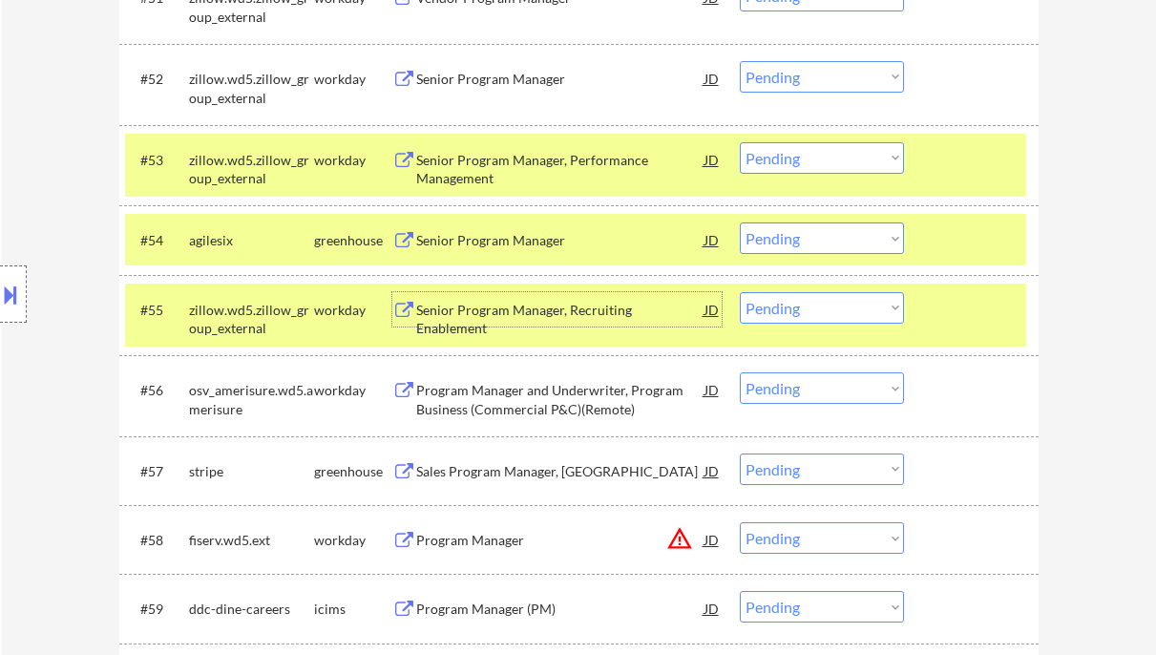
click at [760, 241] on select "Choose an option... Pending Applied Excluded (Questions) Excluded (Expired) Exc…" at bounding box center [822, 237] width 164 height 31
click at [740, 222] on select "Choose an option... Pending Applied Excluded (Questions) Excluded (Expired) Exc…" at bounding box center [822, 237] width 164 height 31
click at [516, 472] on div "Sales Program Manager, AMER" at bounding box center [560, 471] width 288 height 19
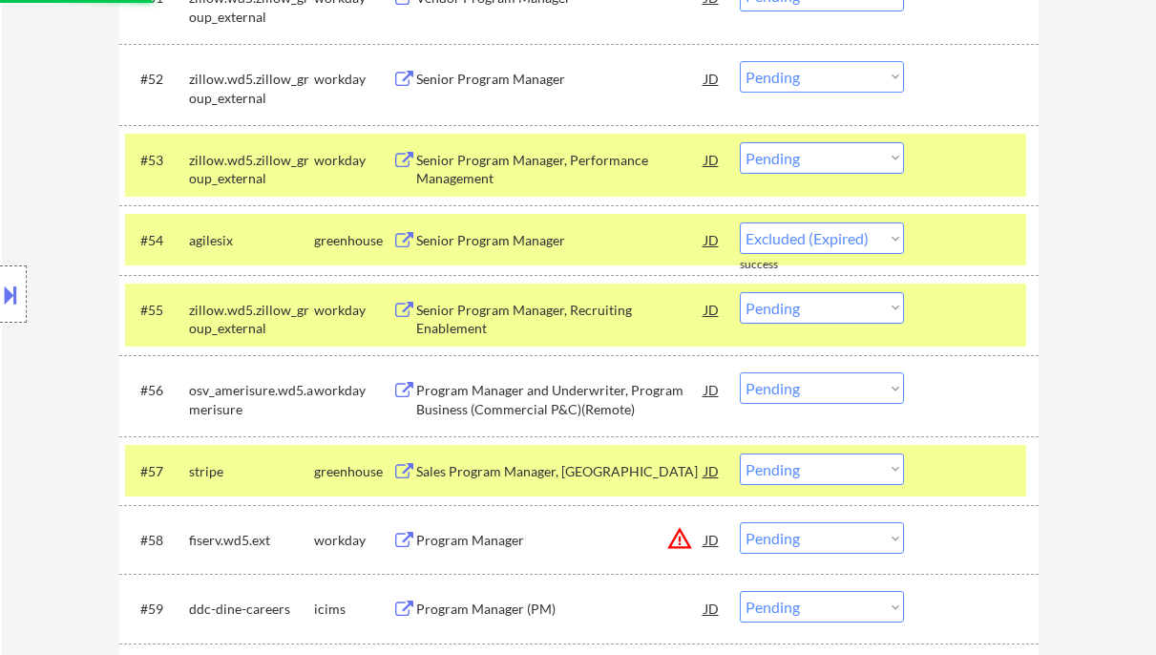
select select ""pending""
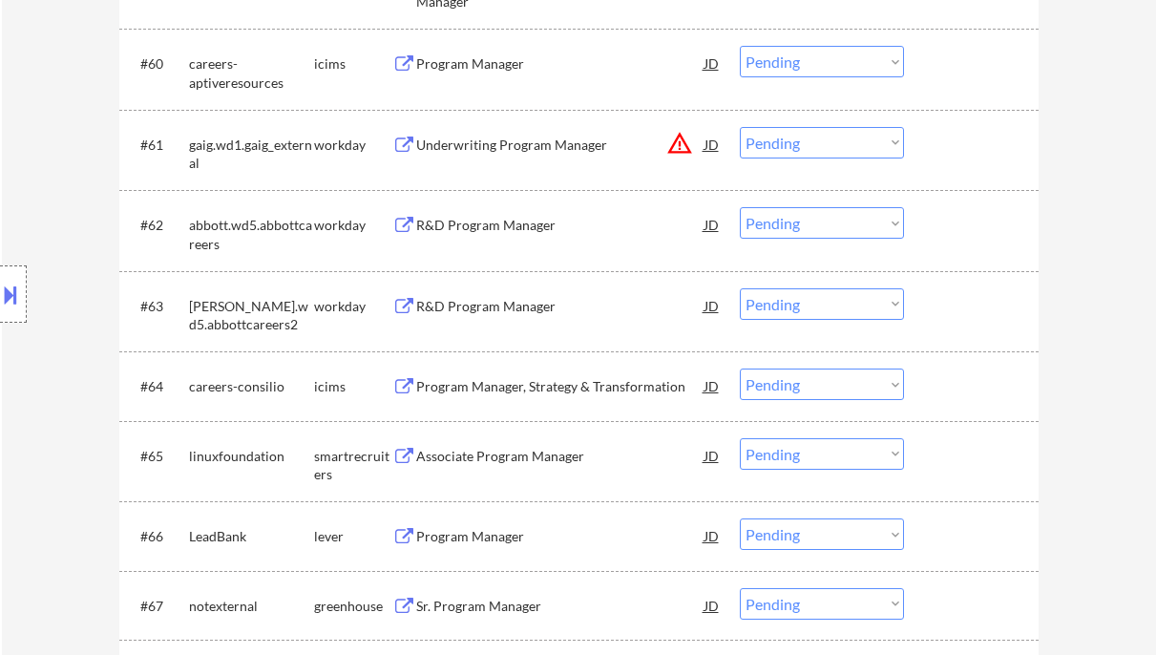
scroll to position [5217, 0]
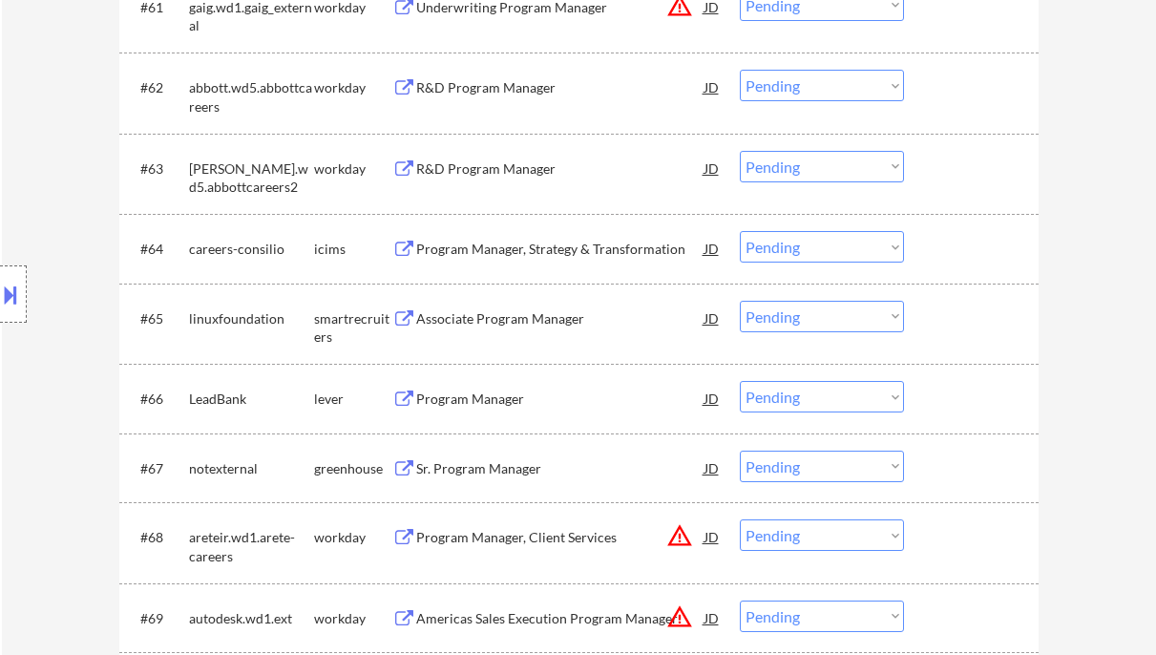
click at [511, 404] on div "Program Manager" at bounding box center [560, 398] width 288 height 19
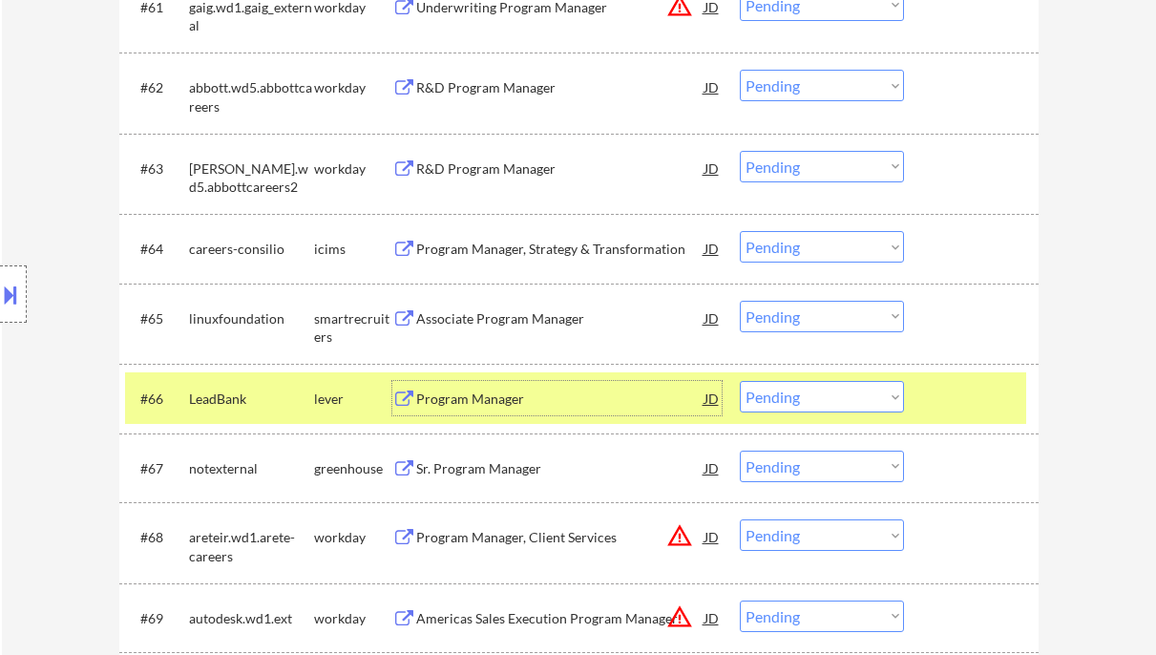
click at [799, 409] on select "Choose an option... Pending Applied Excluded (Questions) Excluded (Expired) Exc…" at bounding box center [822, 396] width 164 height 31
click at [740, 381] on select "Choose an option... Pending Applied Excluded (Questions) Excluded (Expired) Exc…" at bounding box center [822, 396] width 164 height 31
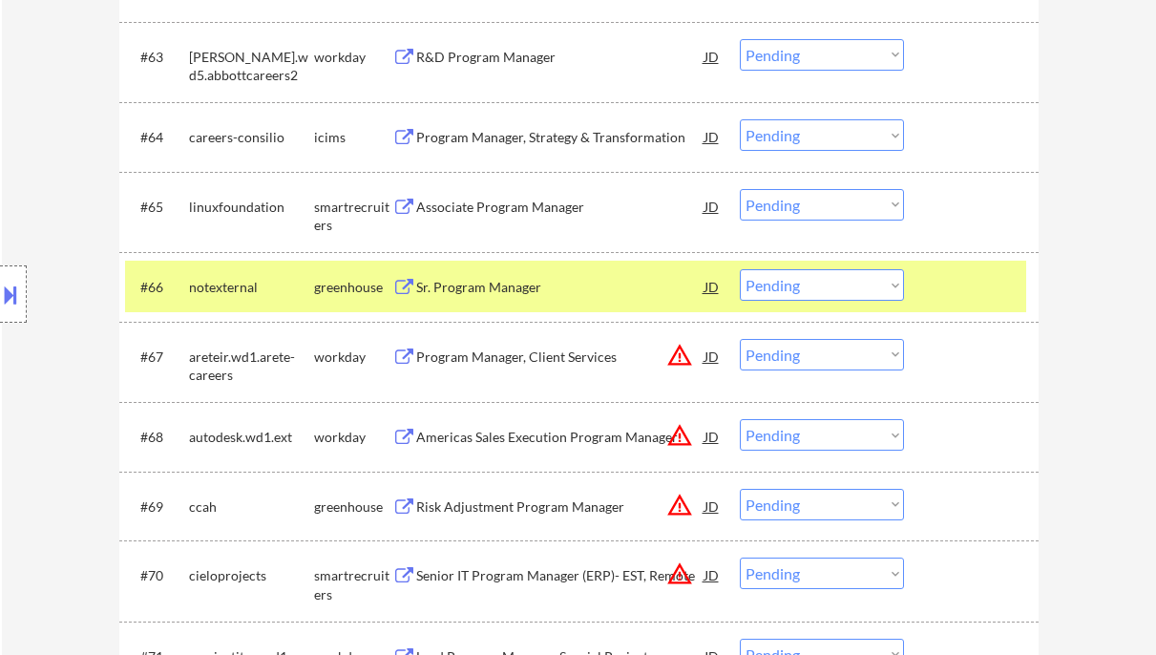
scroll to position [5345, 0]
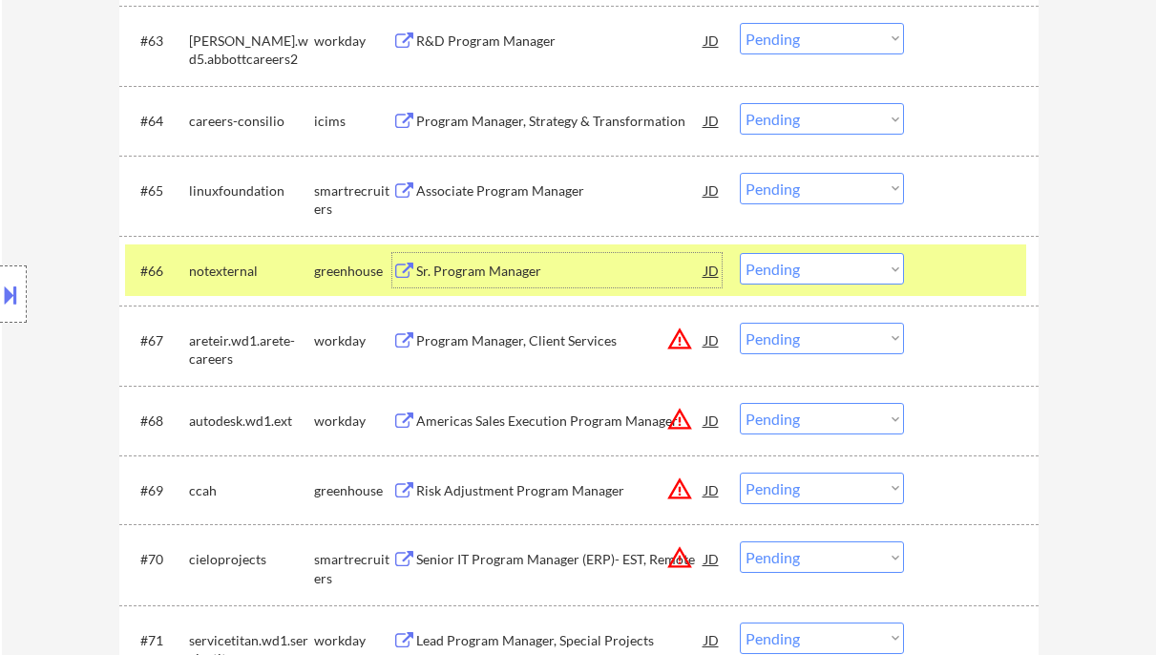
click at [481, 275] on div "Sr. Program Manager" at bounding box center [560, 271] width 288 height 19
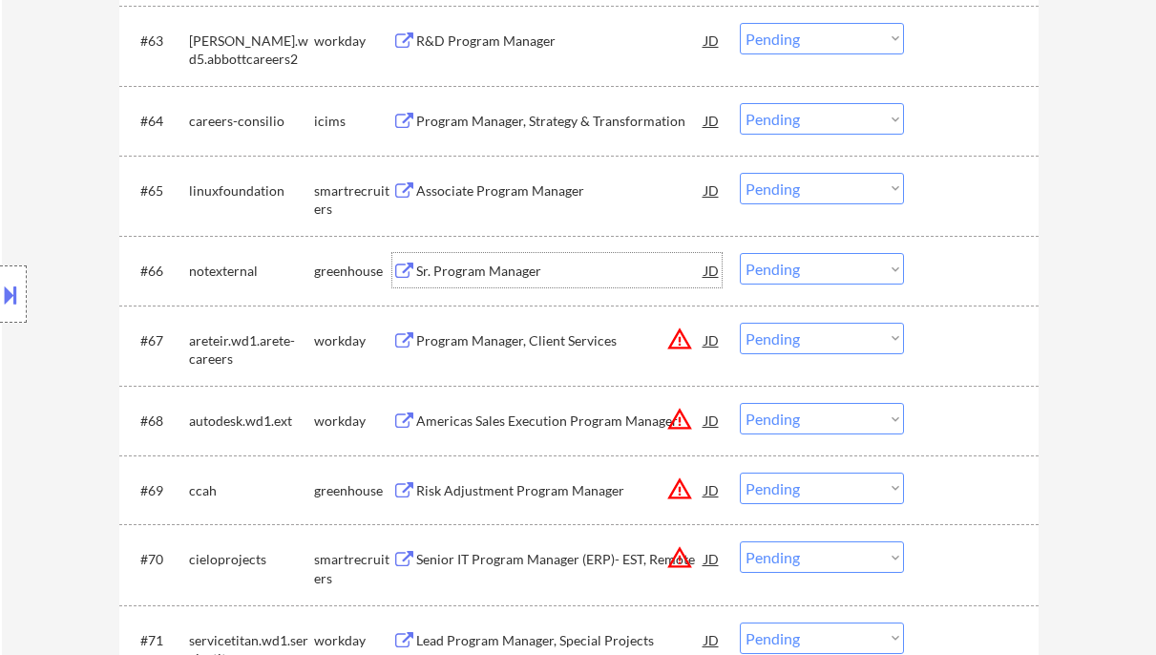
drag, startPoint x: 786, startPoint y: 270, endPoint x: 791, endPoint y: 284, distance: 15.4
click at [786, 270] on select "Choose an option... Pending Applied Excluded (Questions) Excluded (Expired) Exc…" at bounding box center [822, 268] width 164 height 31
click at [740, 253] on select "Choose an option... Pending Applied Excluded (Questions) Excluded (Expired) Exc…" at bounding box center [822, 268] width 164 height 31
click at [485, 203] on div "Associate Program Manager" at bounding box center [560, 190] width 288 height 34
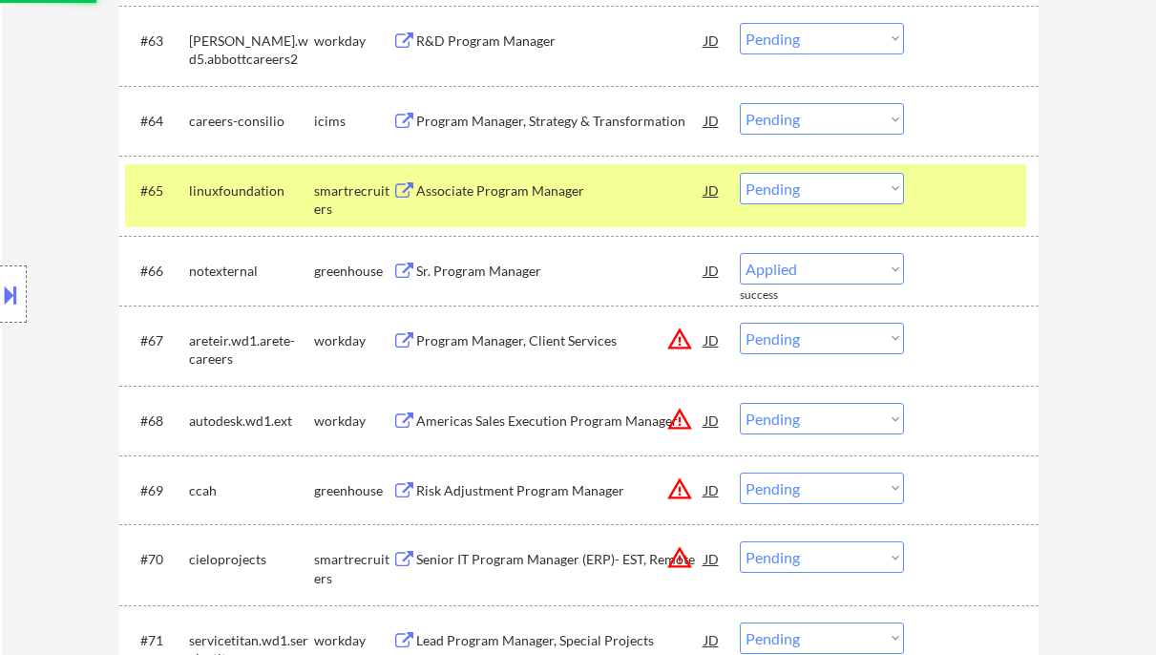
select select ""pending""
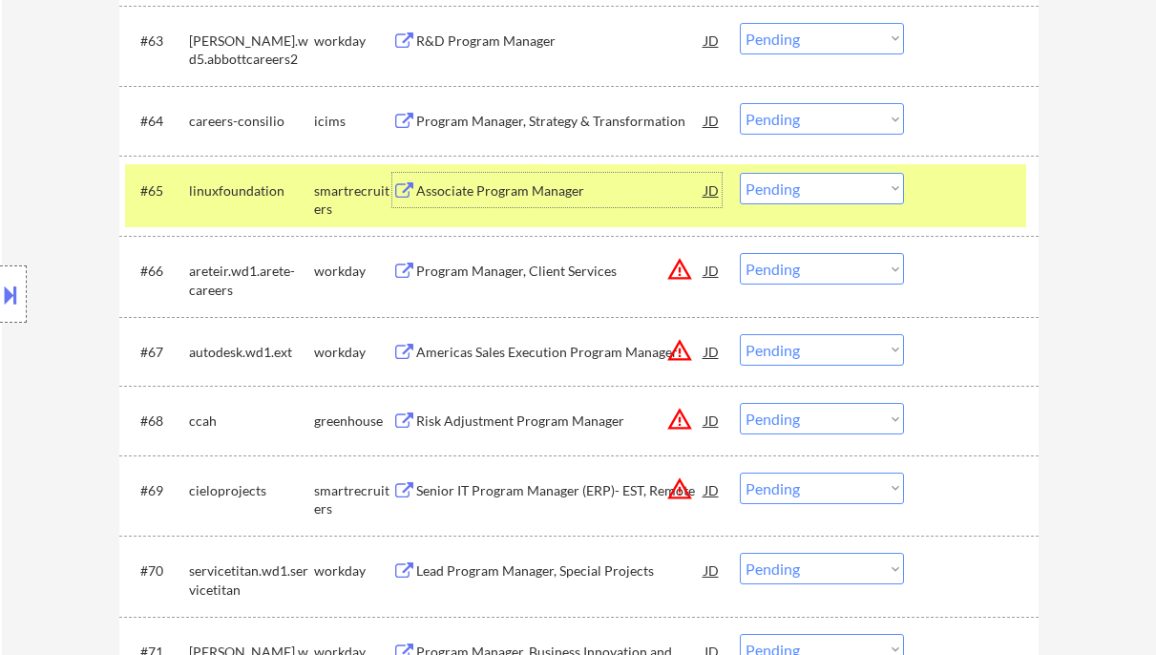
click at [562, 205] on div "Associate Program Manager" at bounding box center [560, 190] width 288 height 34
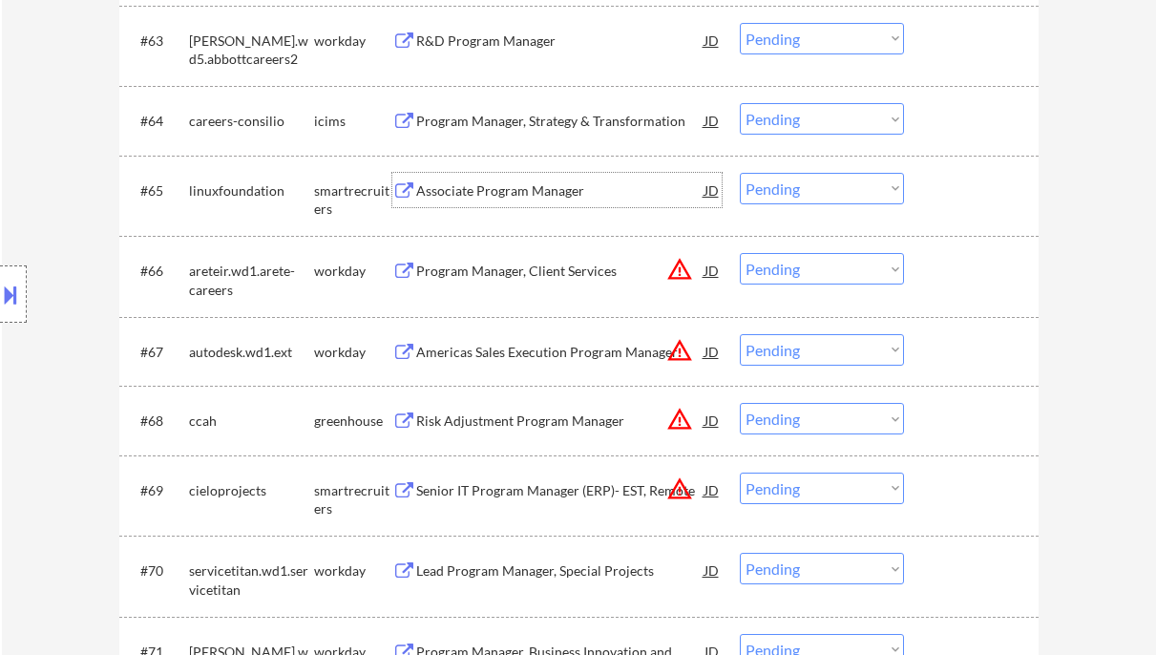
click at [784, 189] on select "Choose an option... Pending Applied Excluded (Questions) Excluded (Expired) Exc…" at bounding box center [822, 188] width 164 height 31
click at [740, 173] on select "Choose an option... Pending Applied Excluded (Questions) Excluded (Expired) Exc…" at bounding box center [822, 188] width 164 height 31
select select ""pending""
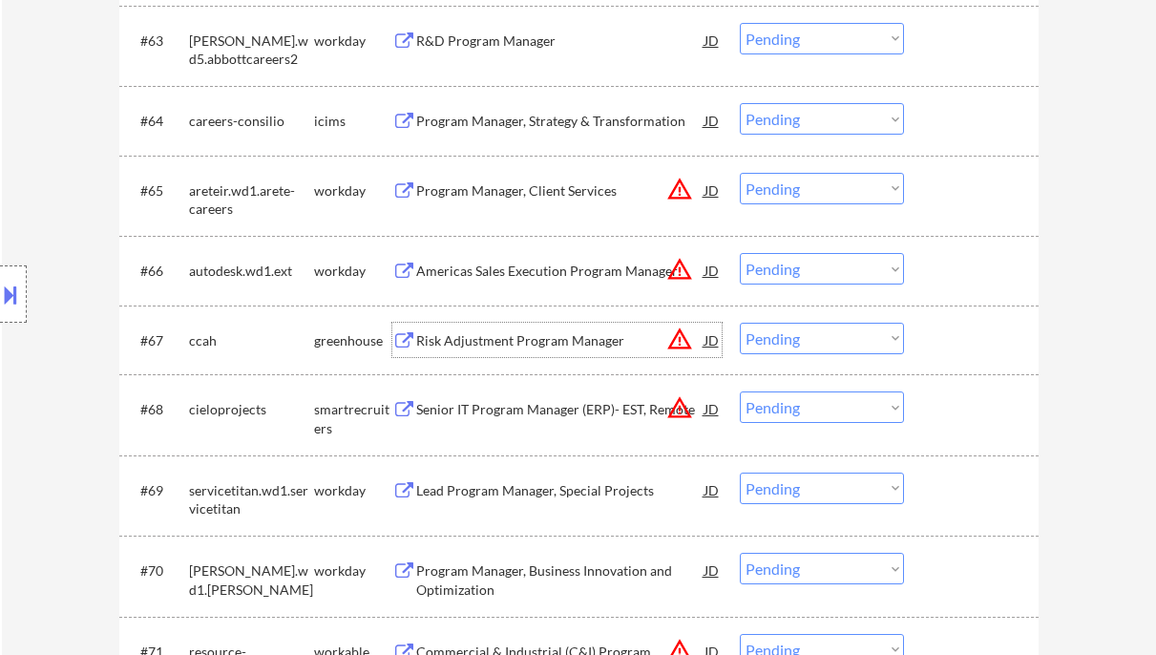
click at [527, 342] on div "Risk Adjustment Program Manager" at bounding box center [560, 340] width 288 height 19
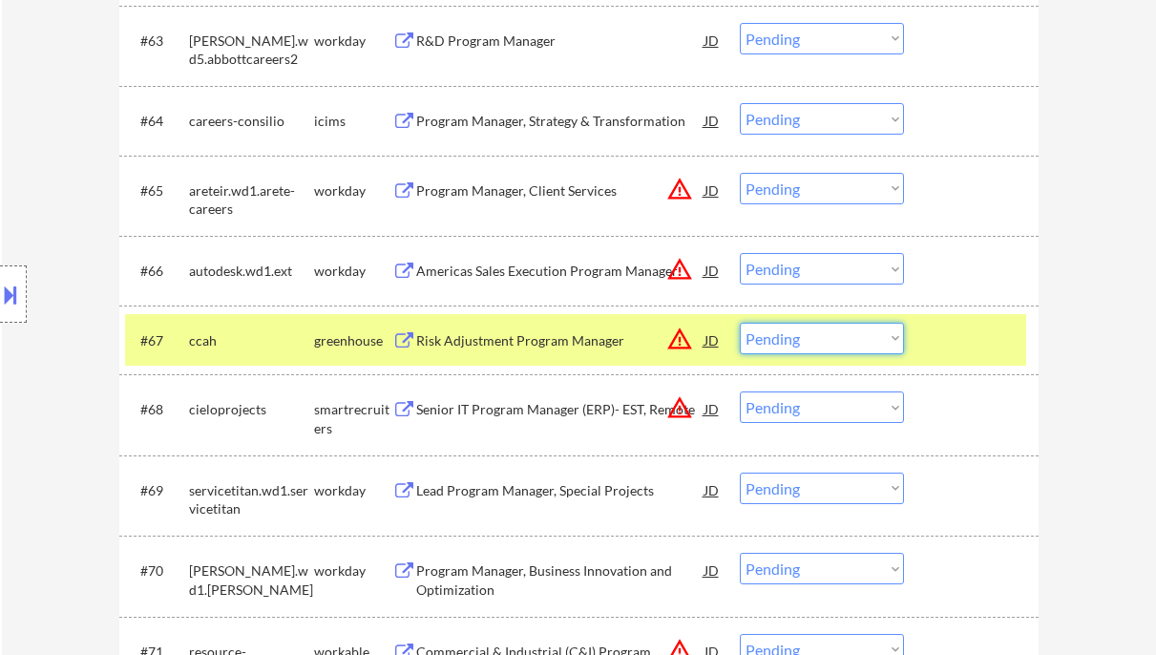
drag, startPoint x: 794, startPoint y: 331, endPoint x: 837, endPoint y: 353, distance: 48.2
click at [794, 331] on select "Choose an option... Pending Applied Excluded (Questions) Excluded (Expired) Exc…" at bounding box center [822, 338] width 164 height 31
click at [740, 323] on select "Choose an option... Pending Applied Excluded (Questions) Excluded (Expired) Exc…" at bounding box center [822, 338] width 164 height 31
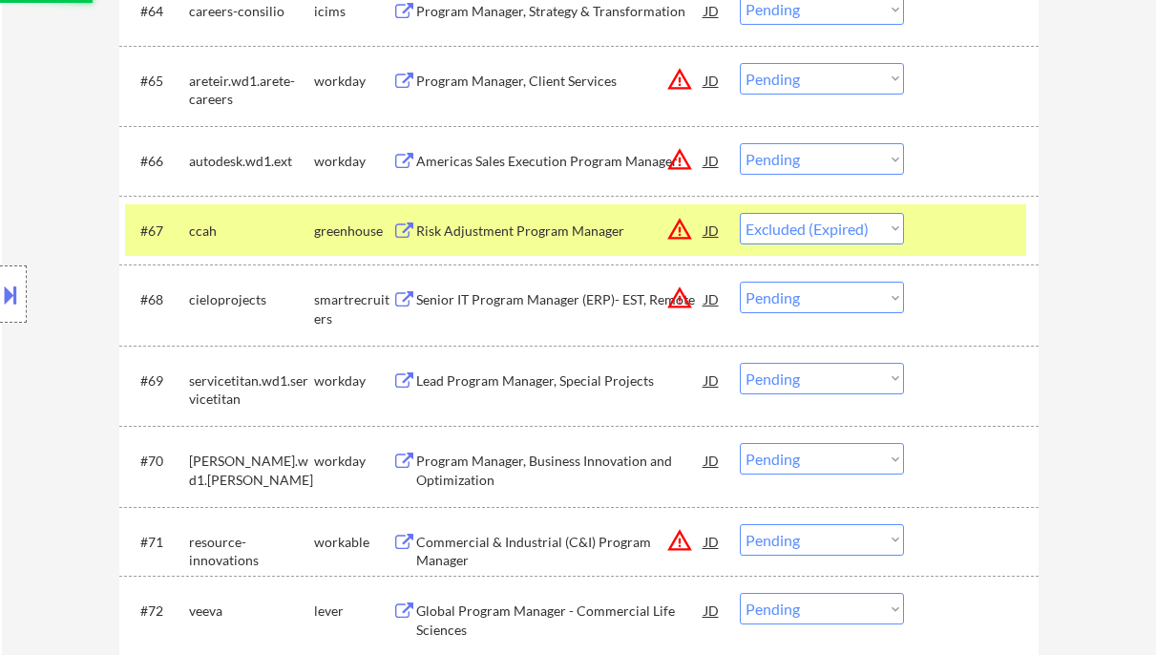
scroll to position [5472, 0]
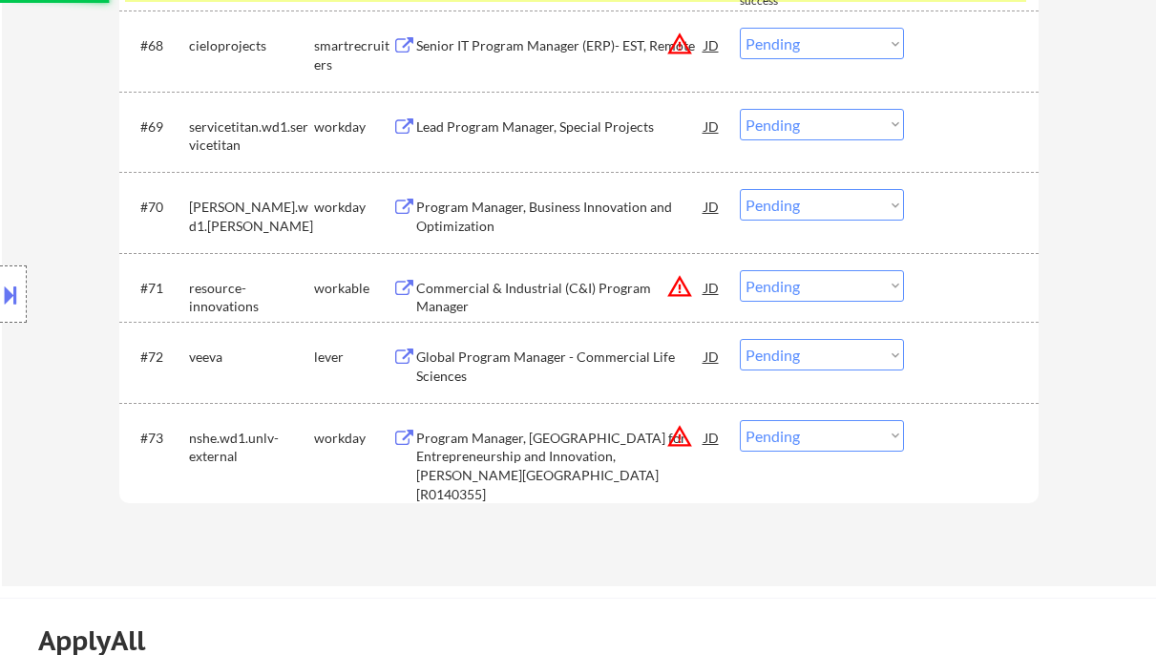
select select ""pending""
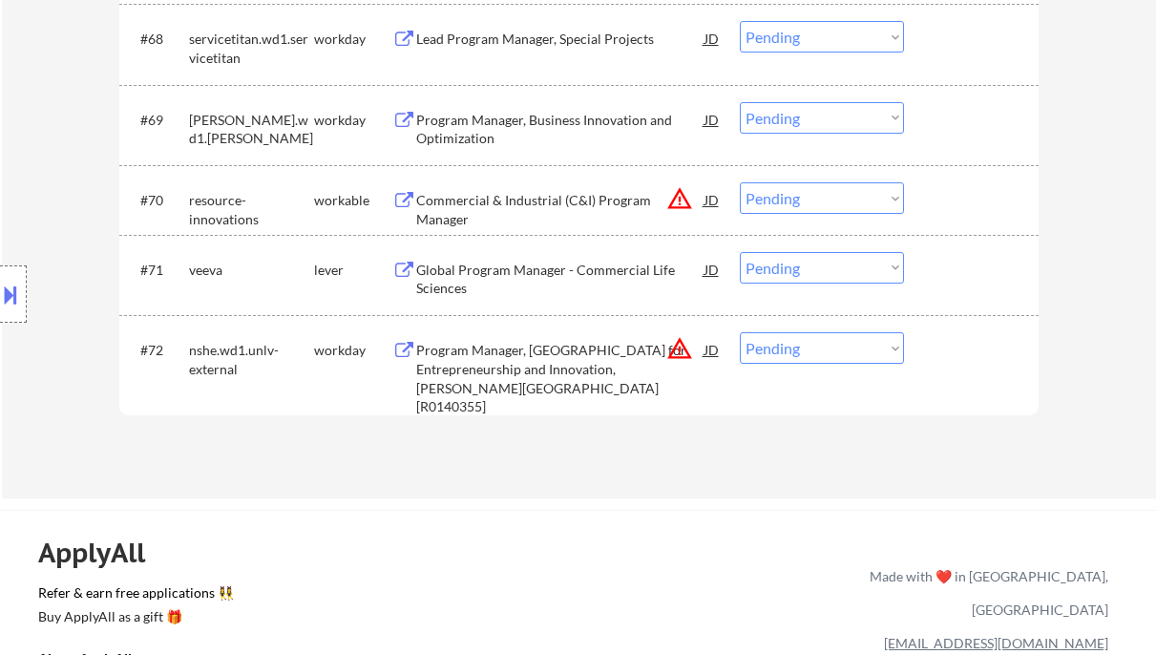
click at [519, 278] on div "Global Program Manager - Commercial Life Sciences" at bounding box center [560, 279] width 288 height 37
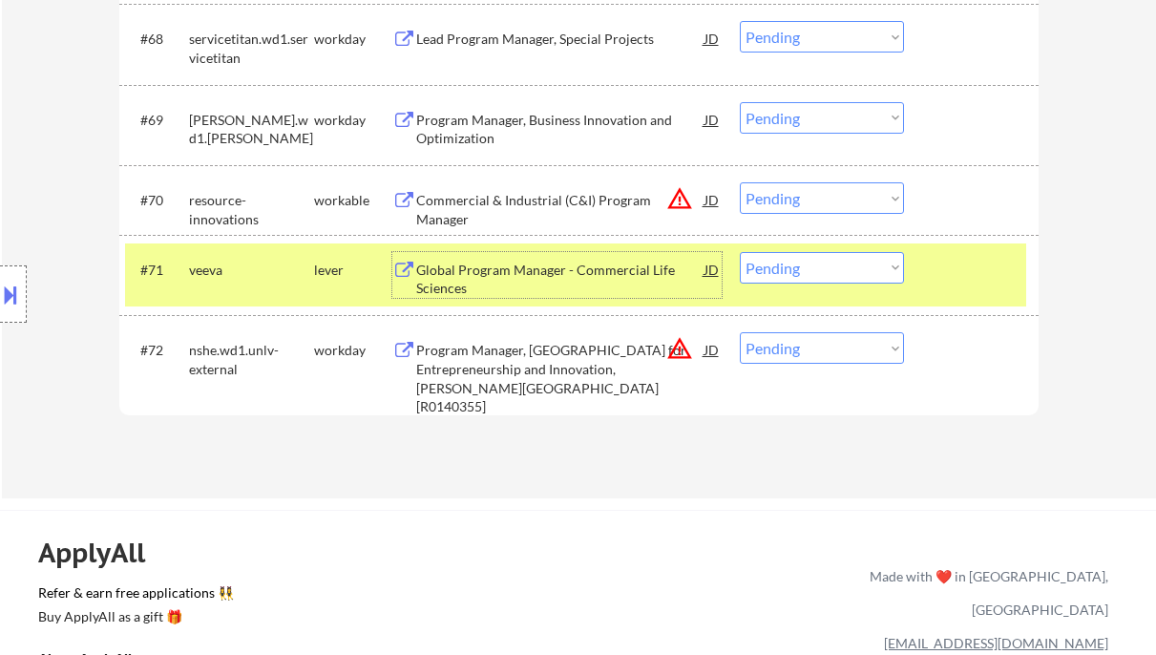
drag, startPoint x: 812, startPoint y: 262, endPoint x: 814, endPoint y: 272, distance: 10.7
click at [812, 262] on select "Choose an option... Pending Applied Excluded (Questions) Excluded (Expired) Exc…" at bounding box center [822, 267] width 164 height 31
click at [740, 252] on select "Choose an option... Pending Applied Excluded (Questions) Excluded (Expired) Exc…" at bounding box center [822, 267] width 164 height 31
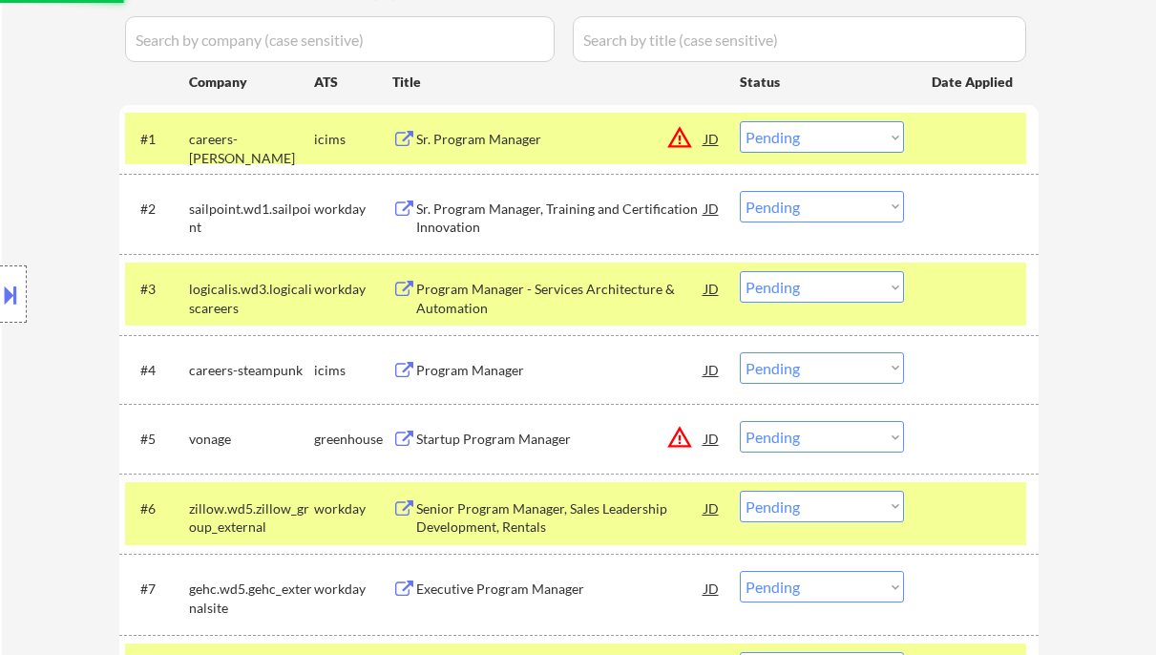
scroll to position [646, 0]
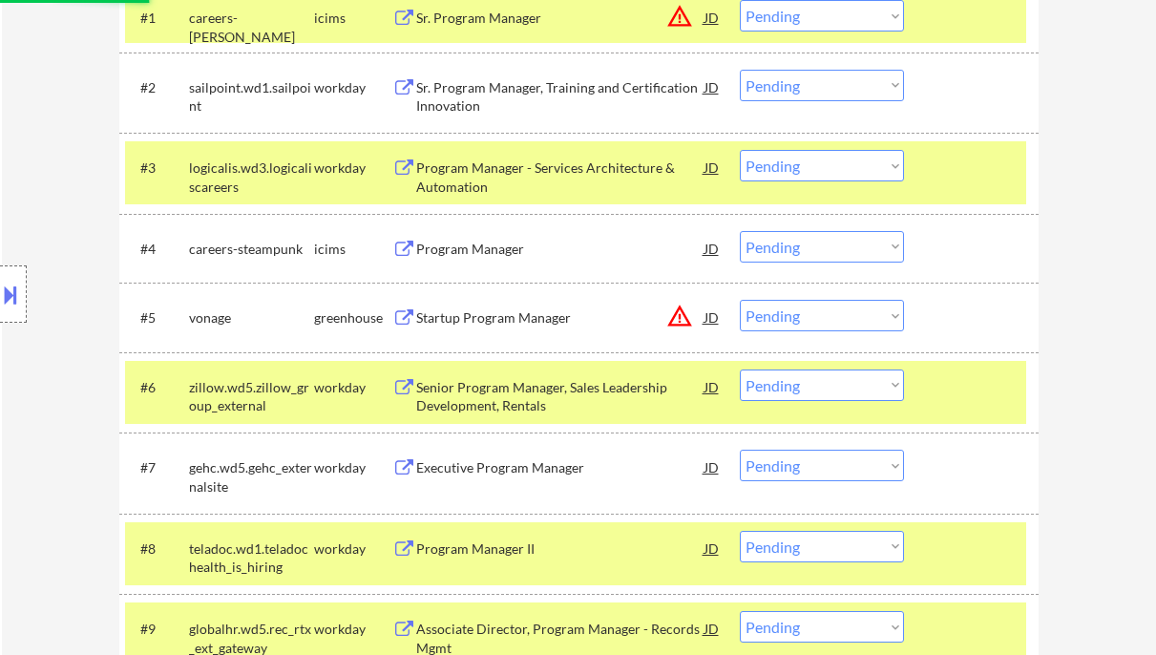
select select ""pending""
click at [526, 320] on div "Startup Program Manager" at bounding box center [560, 317] width 288 height 19
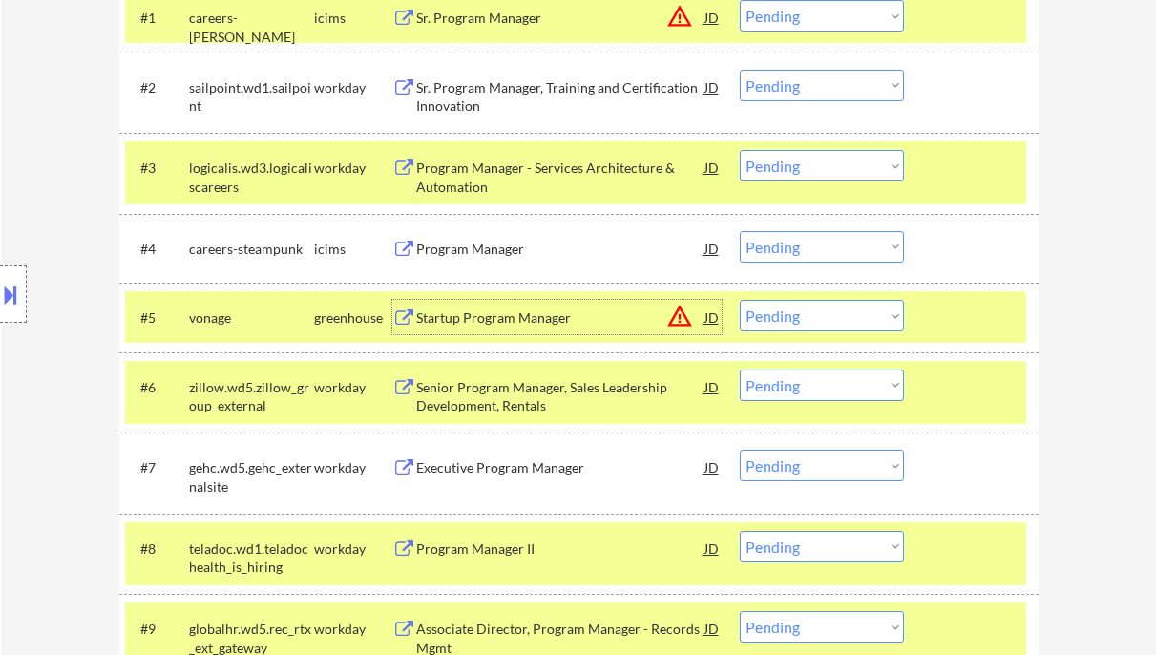
click at [807, 322] on select "Choose an option... Pending Applied Excluded (Questions) Excluded (Expired) Exc…" at bounding box center [822, 315] width 164 height 31
click at [740, 300] on select "Choose an option... Pending Applied Excluded (Questions) Excluded (Expired) Exc…" at bounding box center [822, 315] width 164 height 31
select select ""pending""
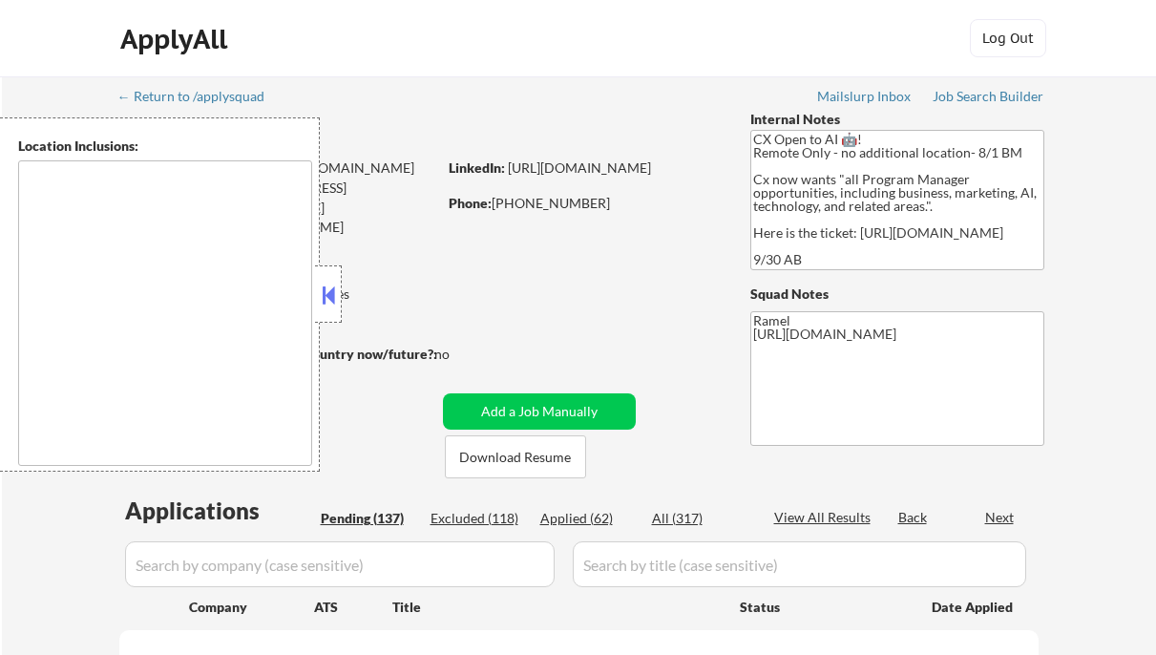
scroll to position [254, 0]
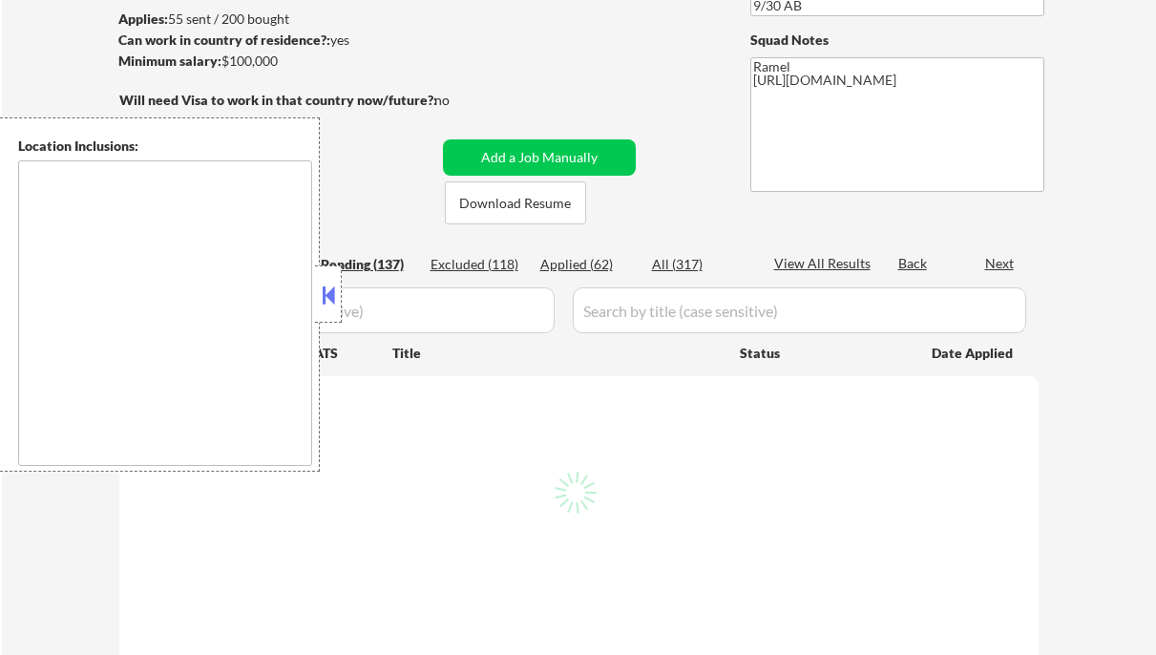
click at [330, 308] on button at bounding box center [328, 295] width 21 height 29
select select ""pending""
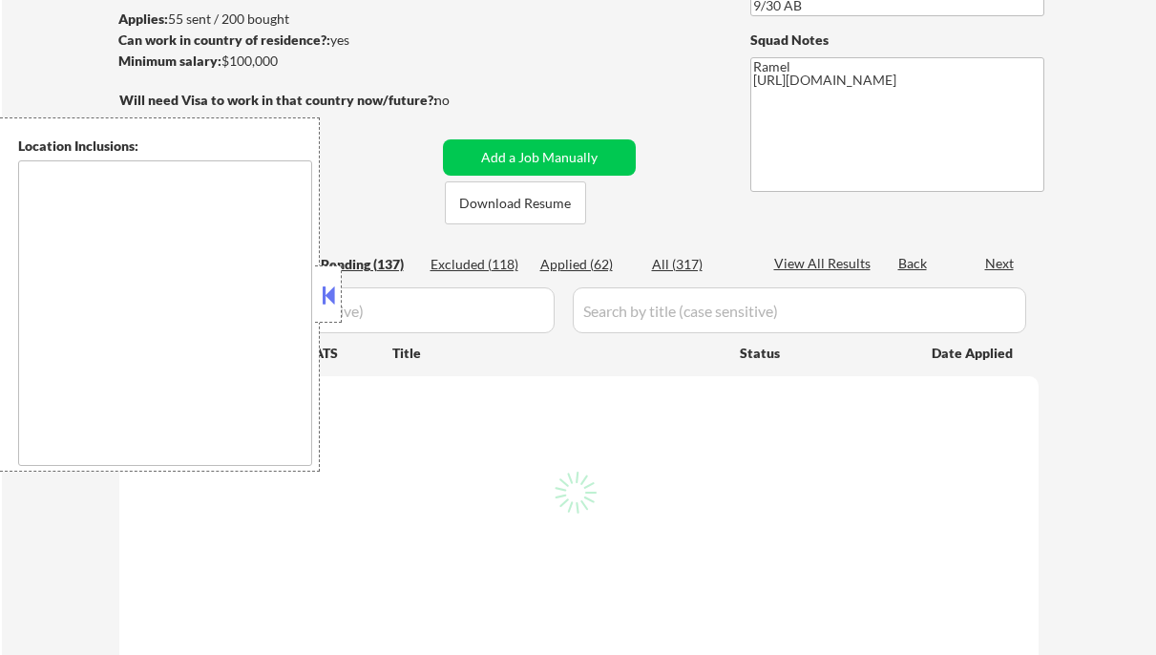
select select ""pending""
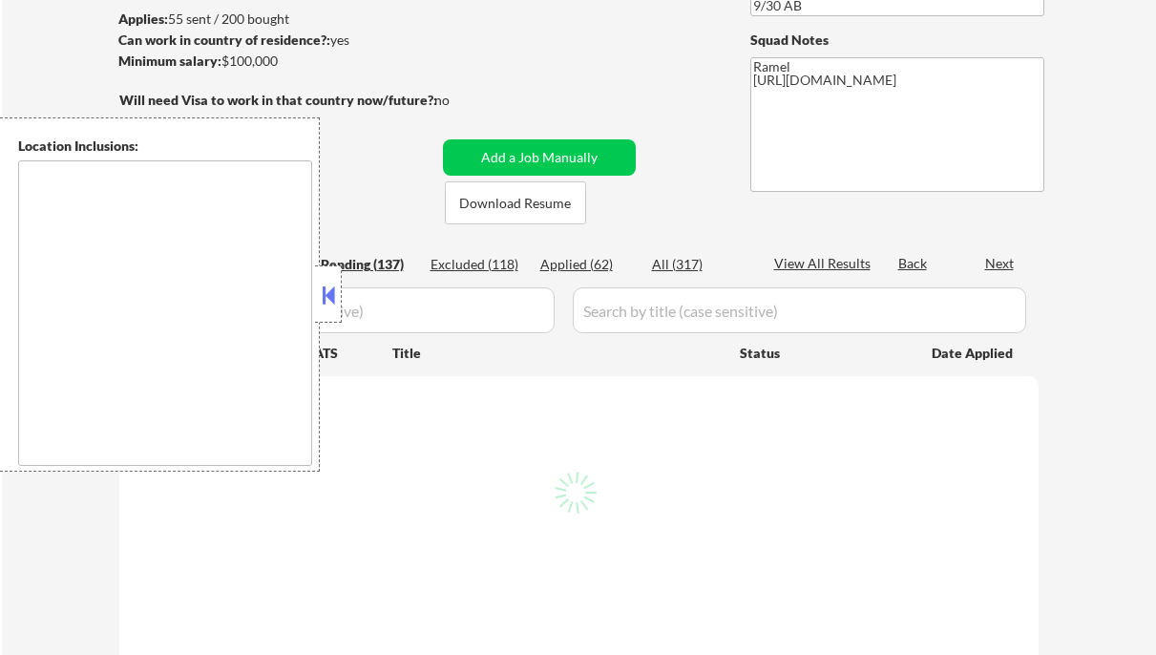
select select ""pending""
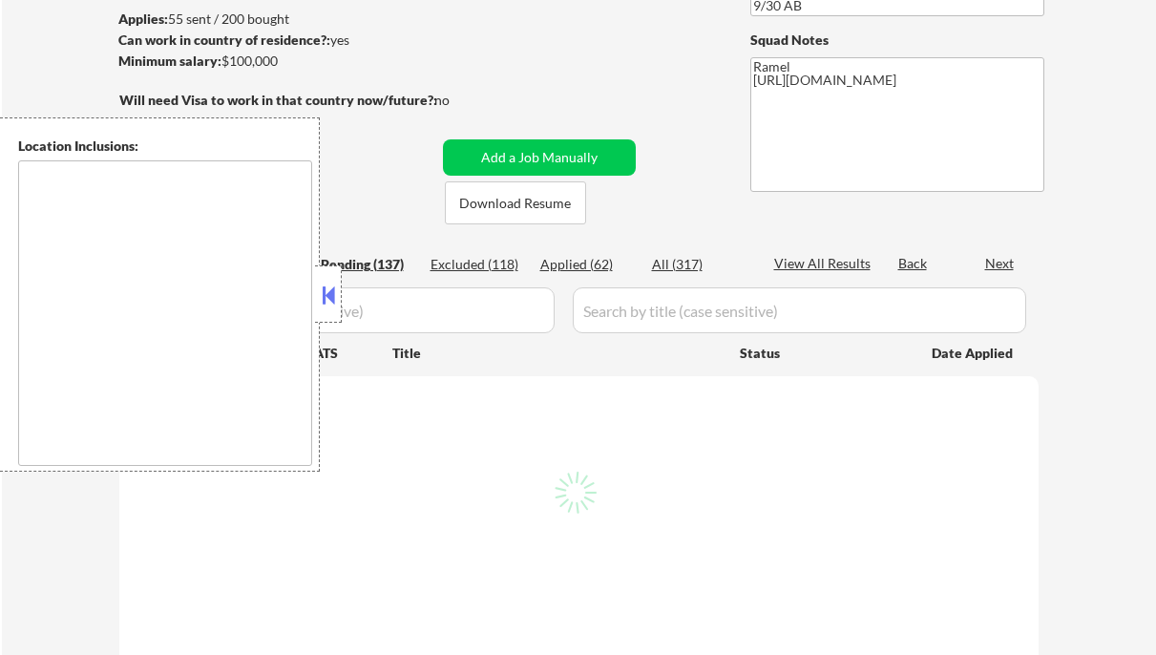
select select ""pending""
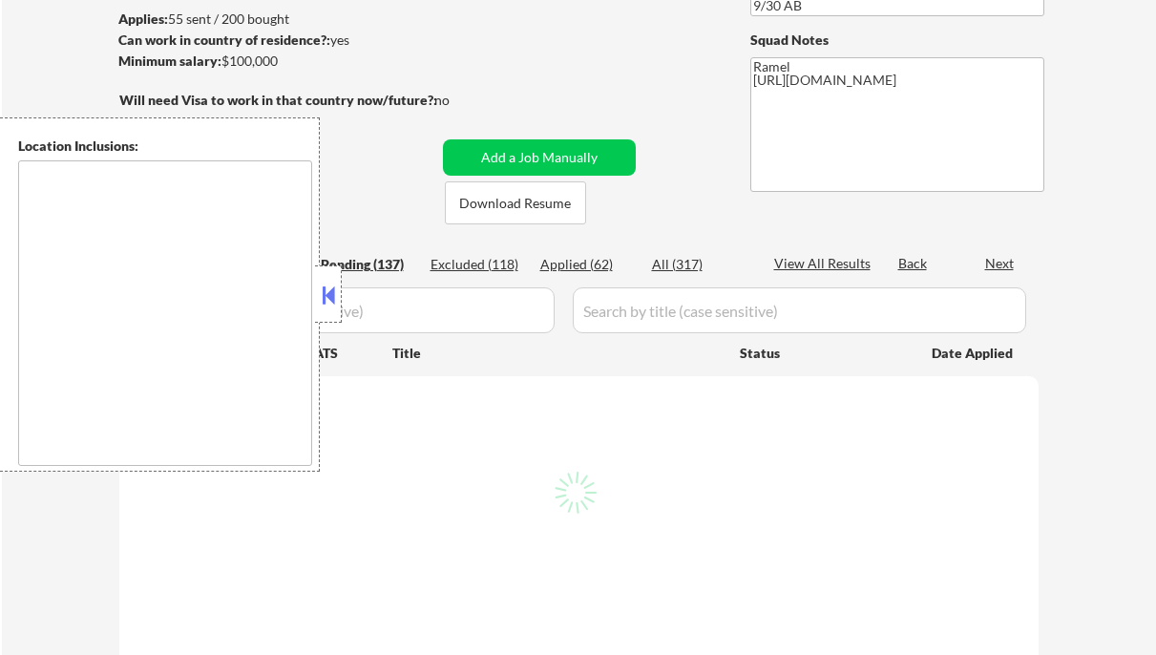
select select ""pending""
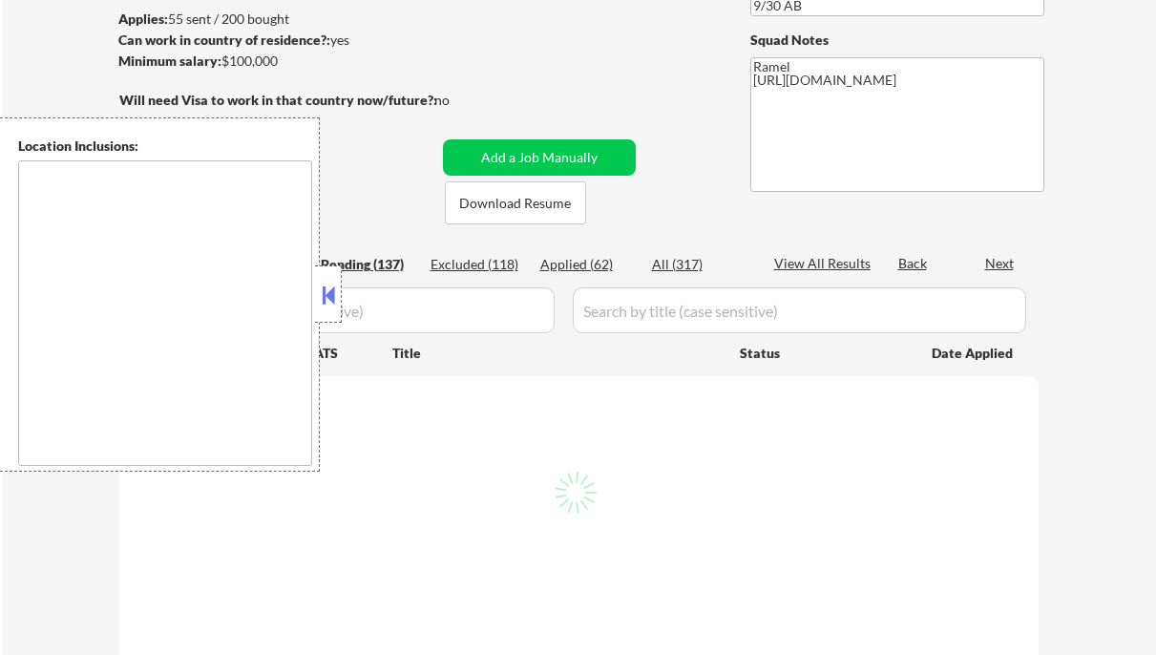
select select ""pending""
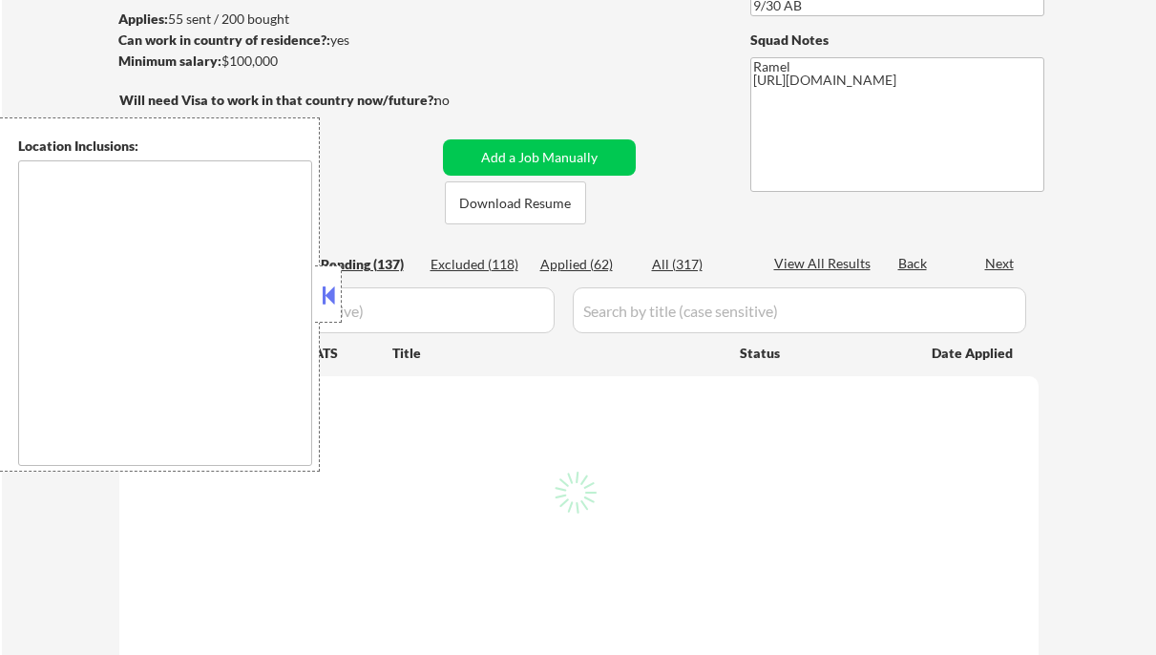
select select ""pending""
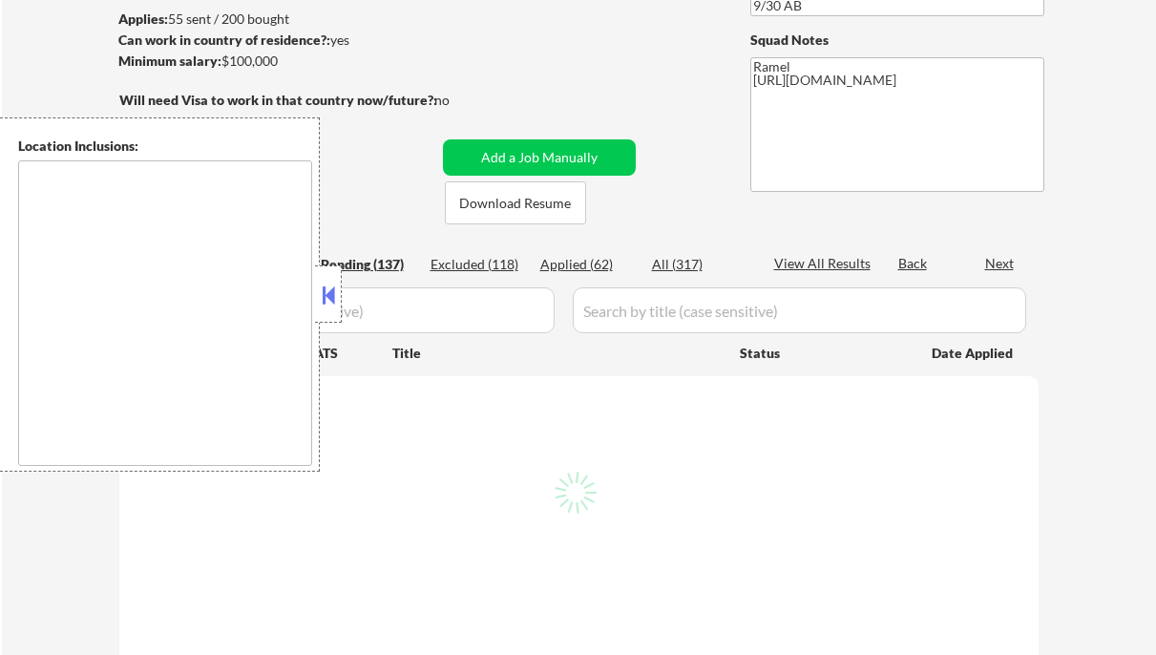
select select ""pending""
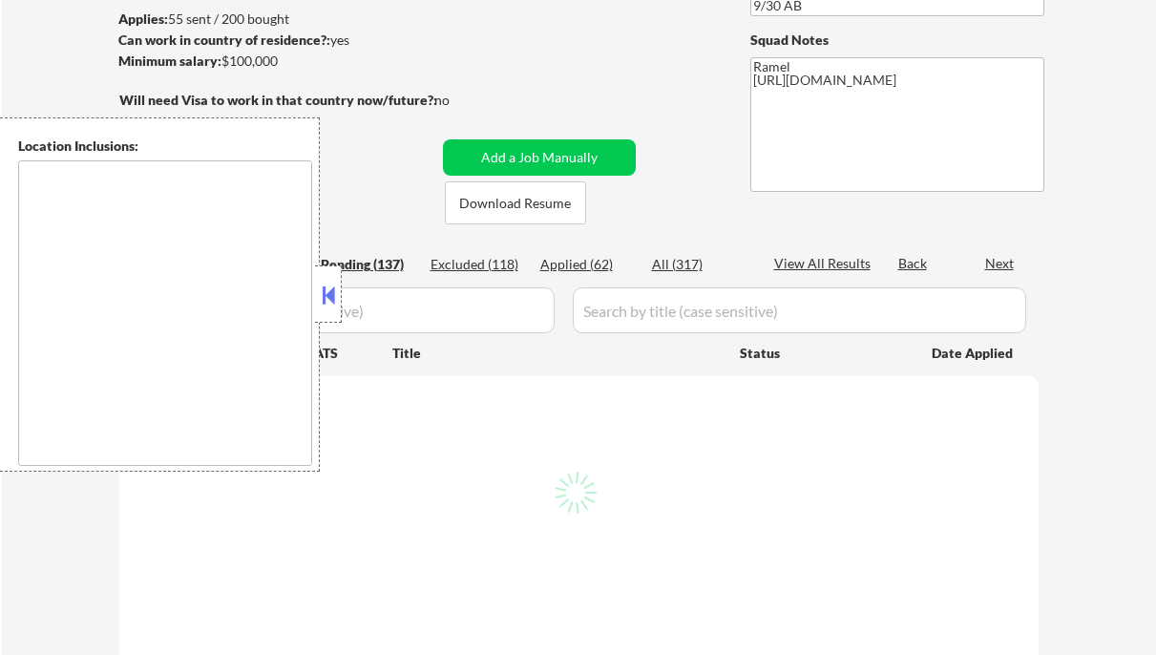
select select ""pending""
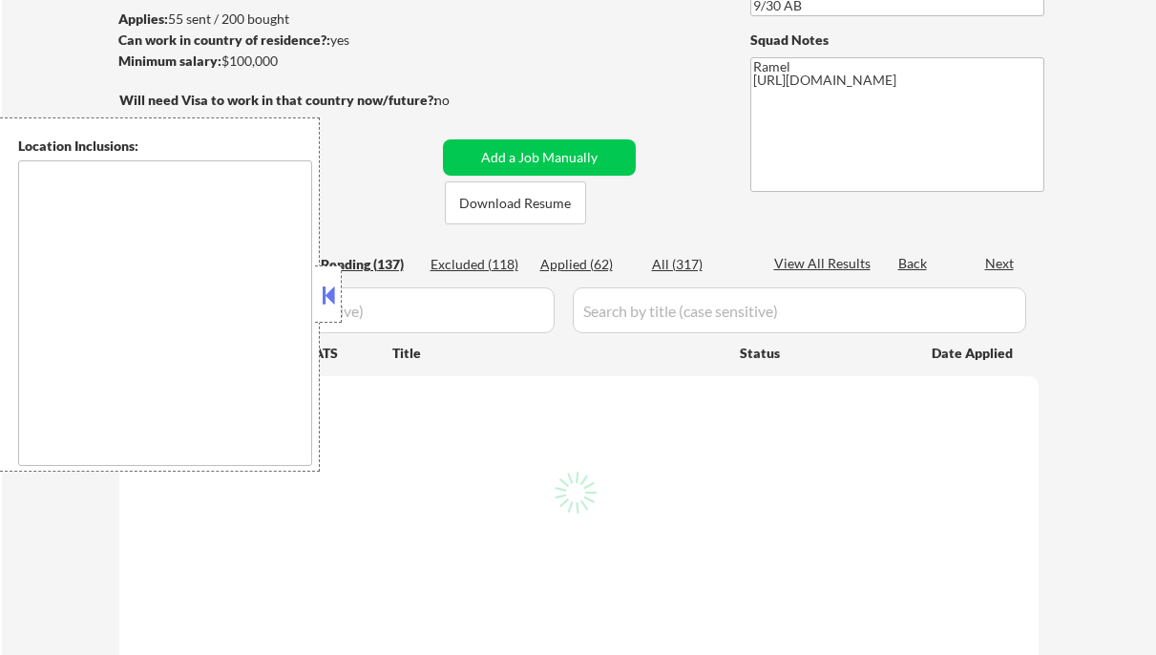
select select ""pending""
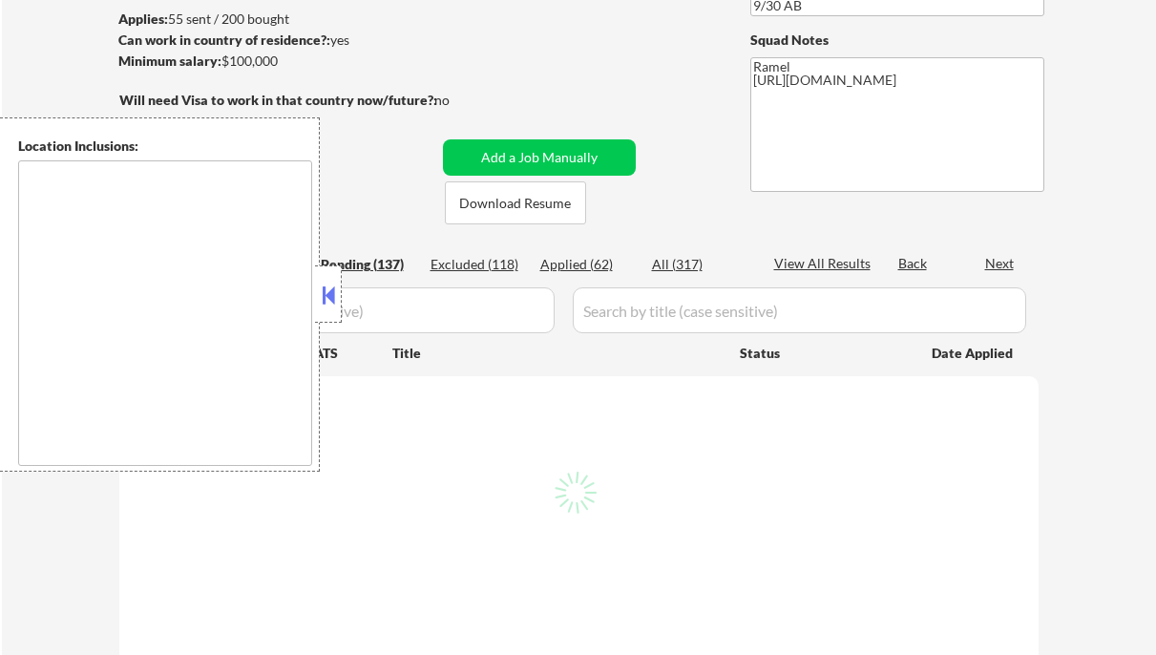
select select ""pending""
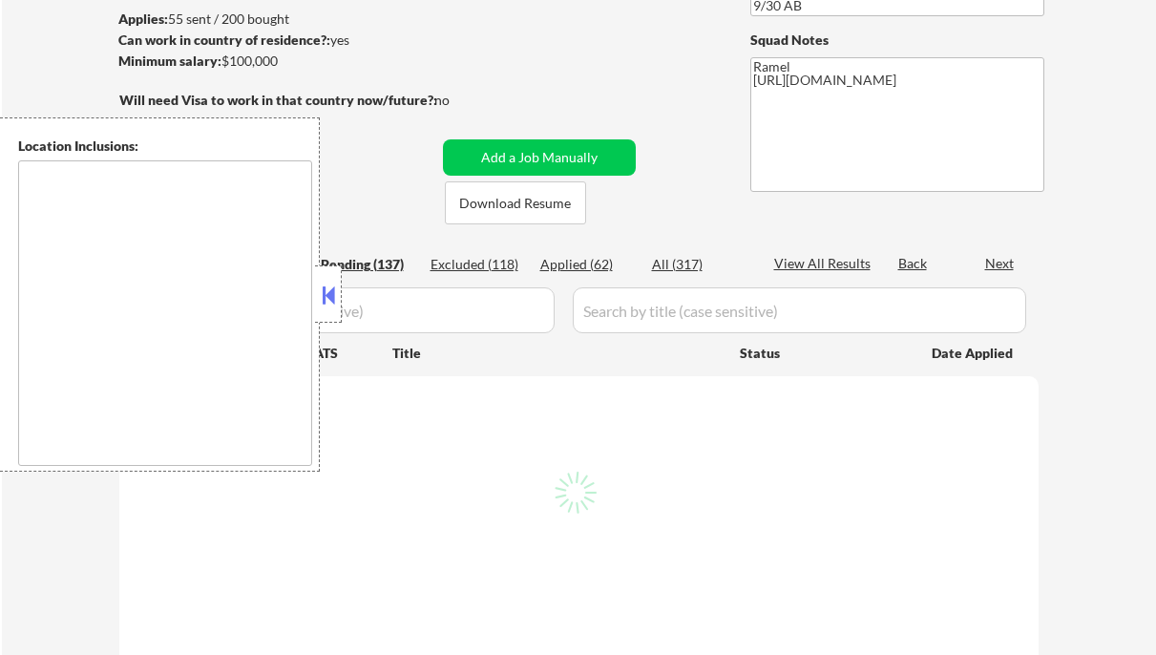
select select ""pending""
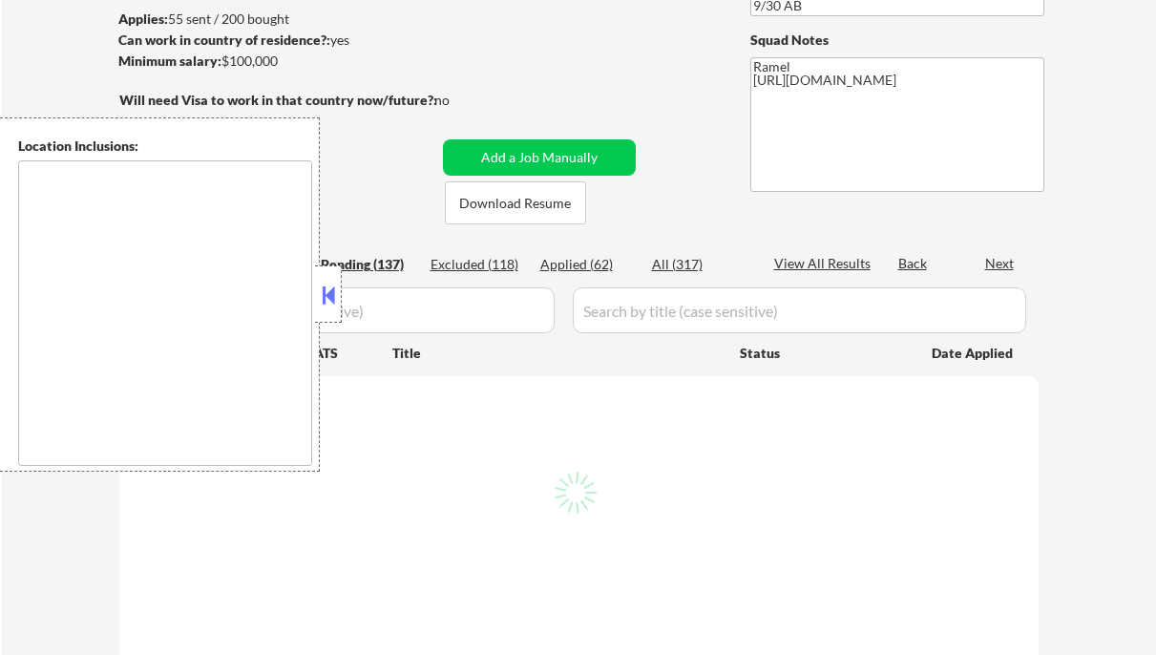
select select ""pending""
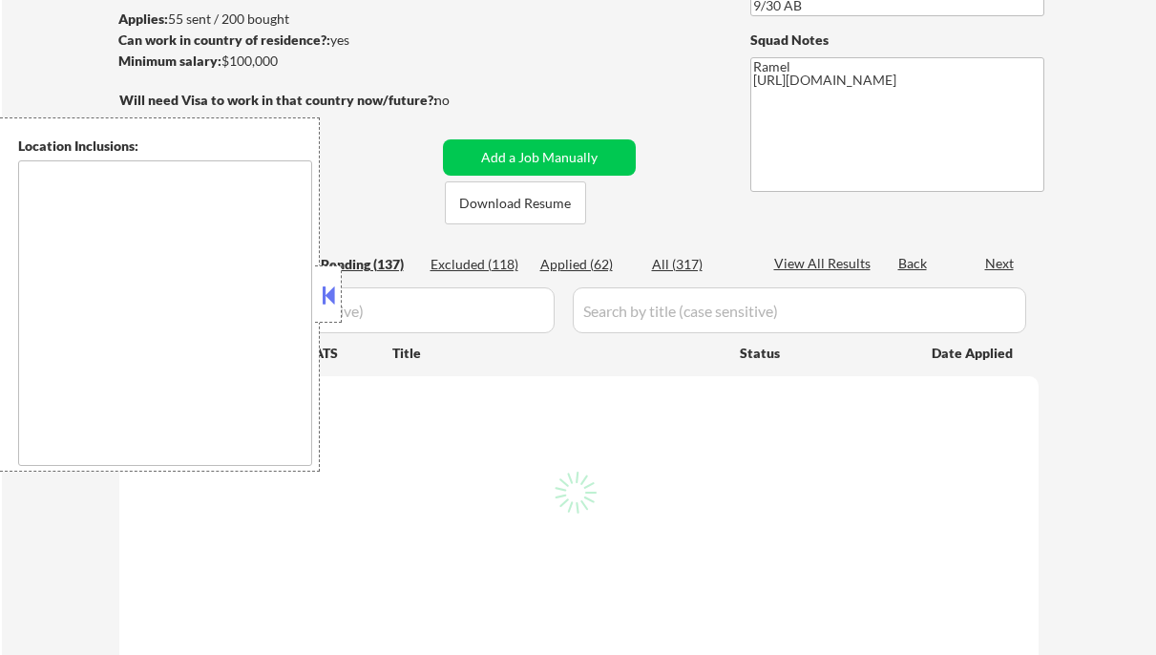
select select ""pending""
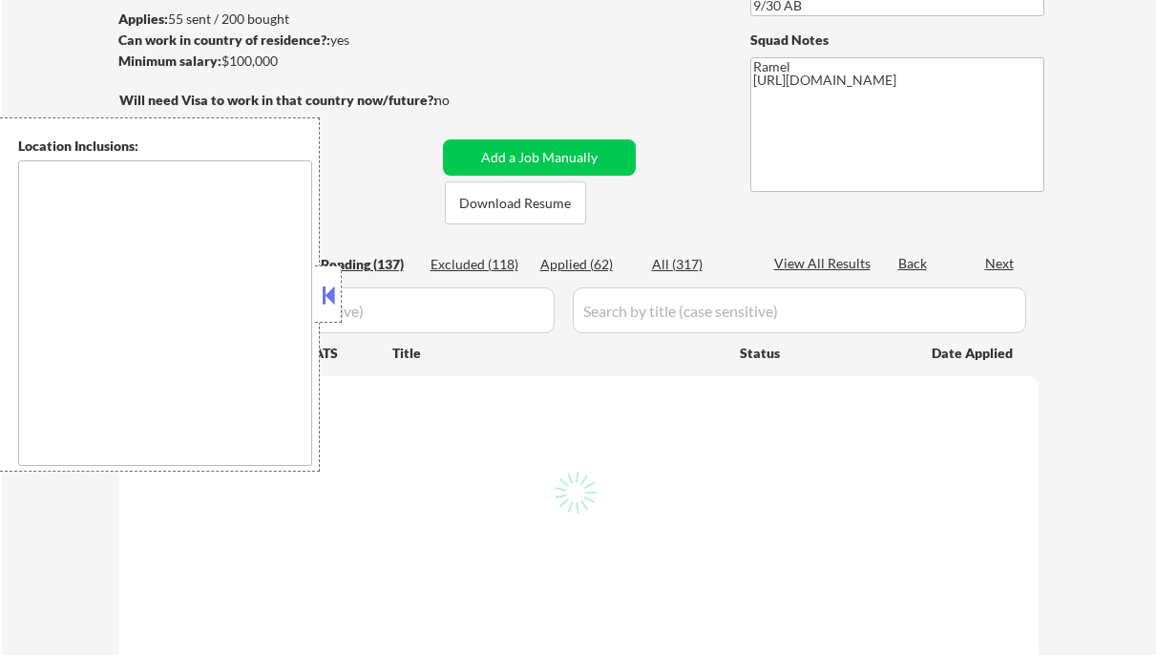
select select ""pending""
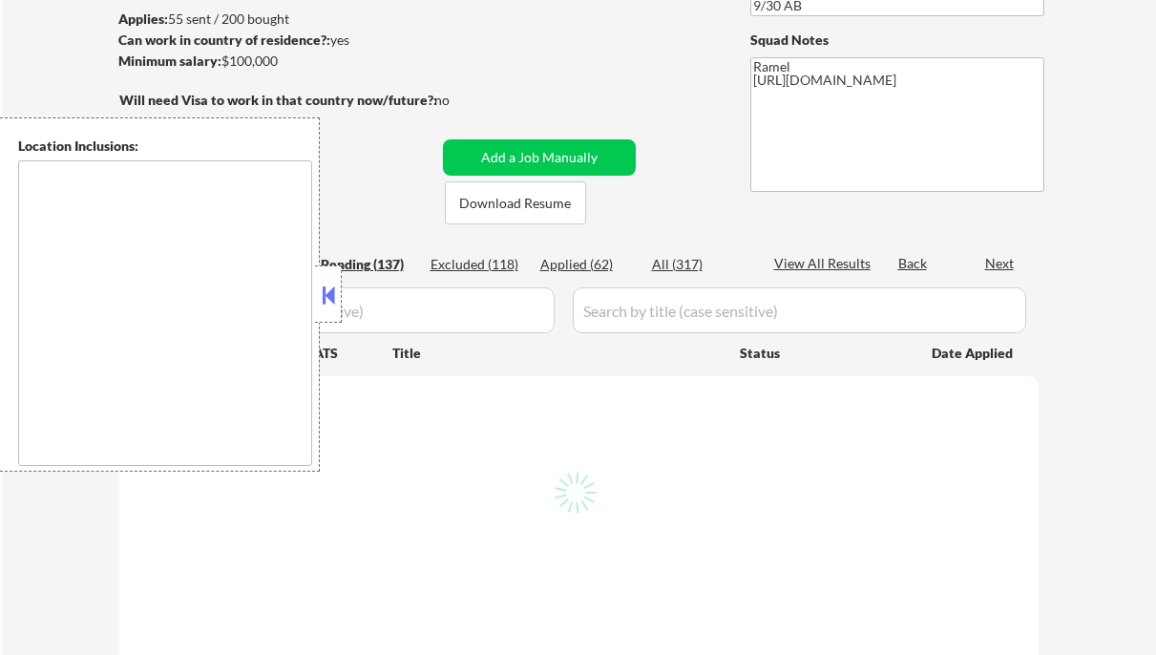
select select ""pending""
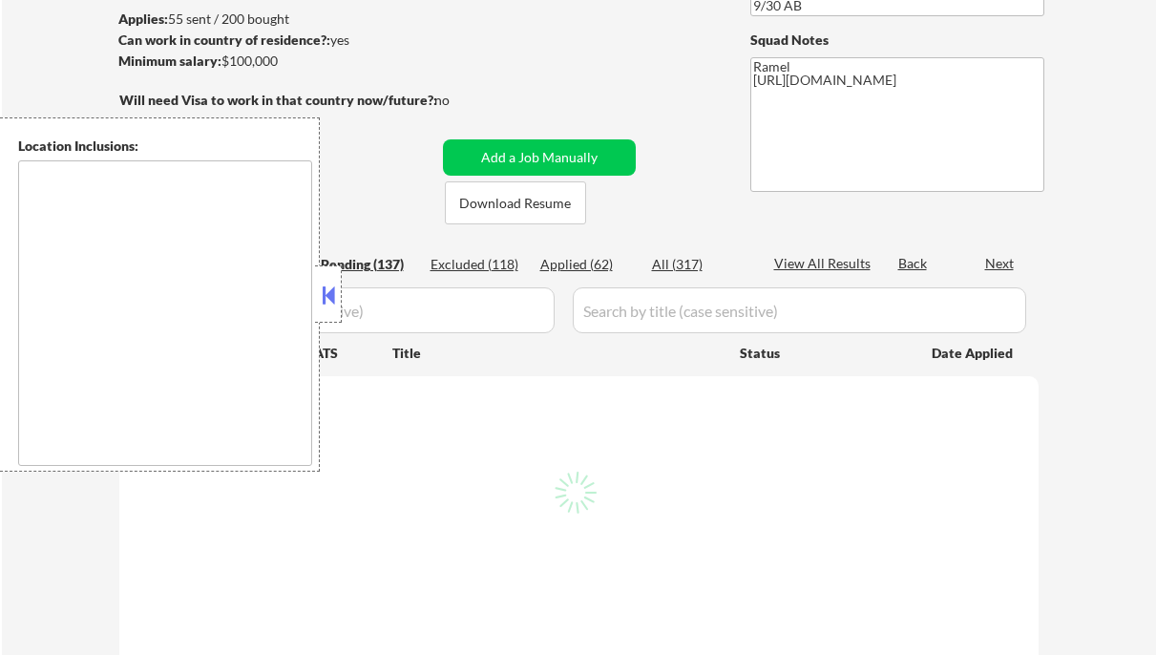
select select ""pending""
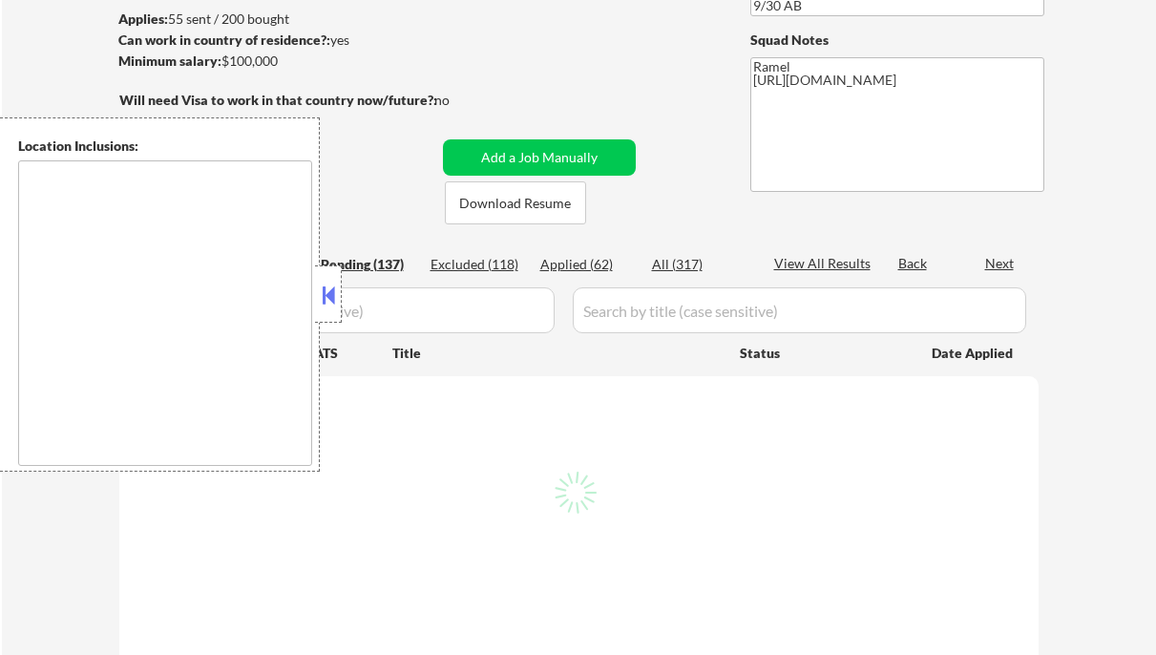
select select ""pending""
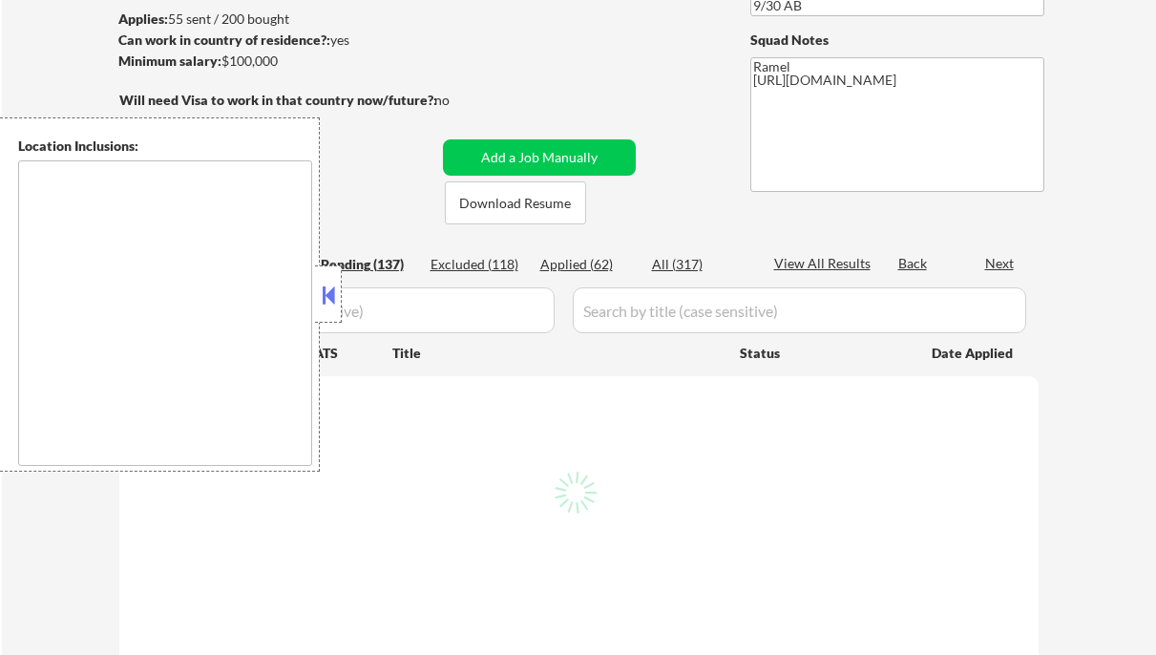
select select ""pending""
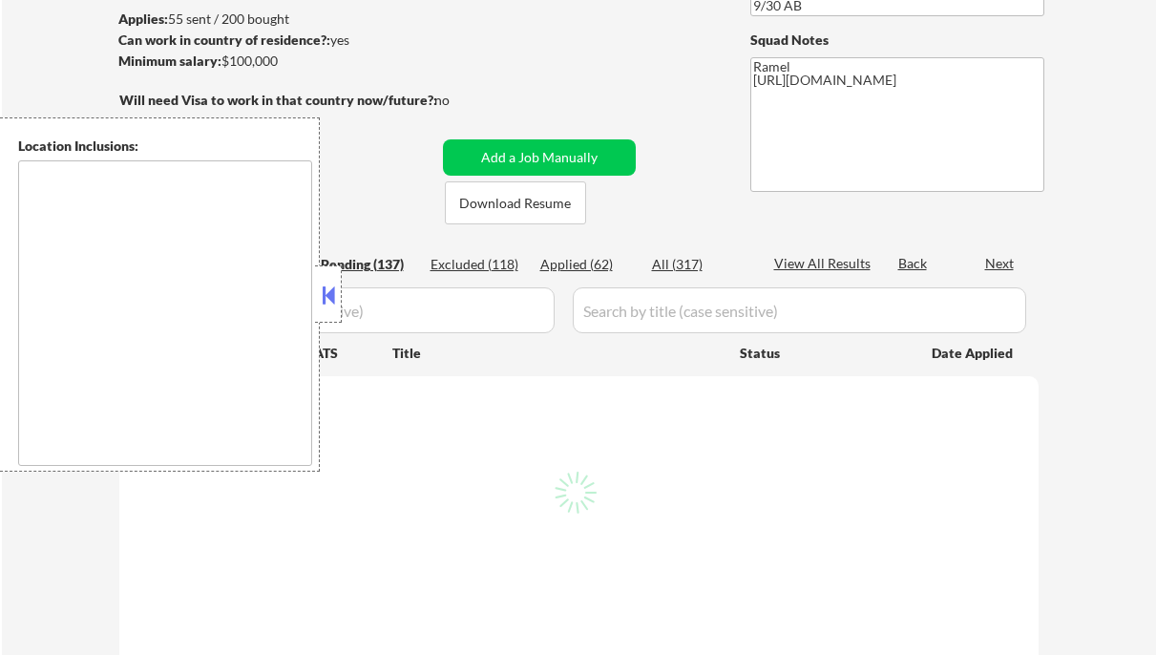
select select ""pending""
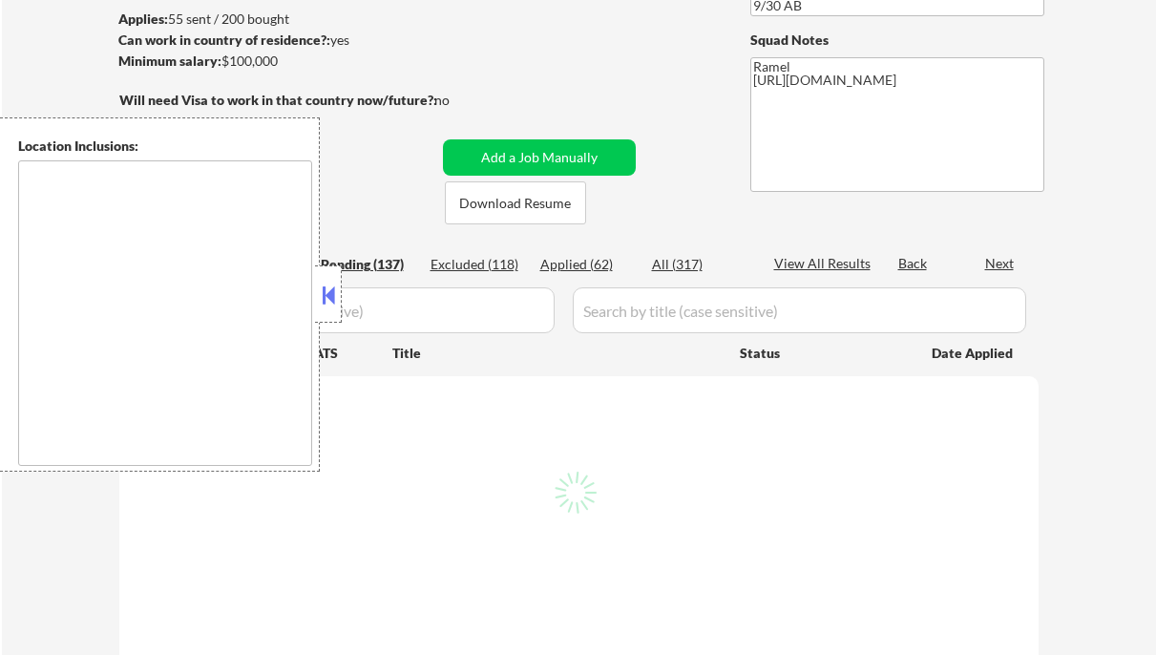
select select ""pending""
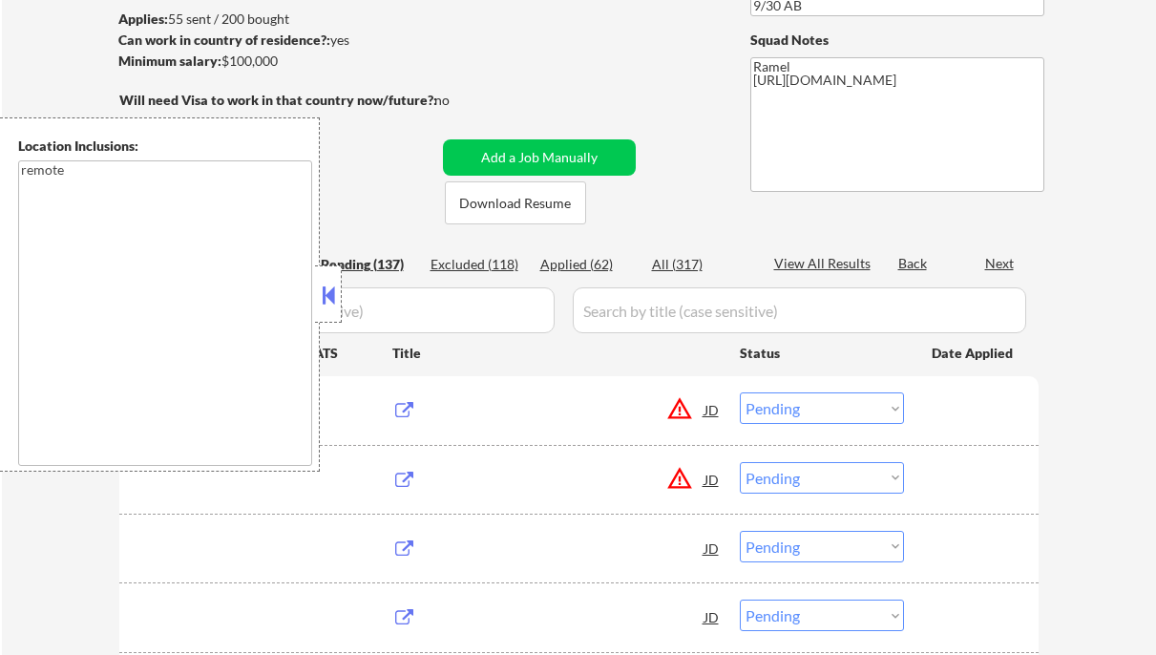
type textarea "remote"
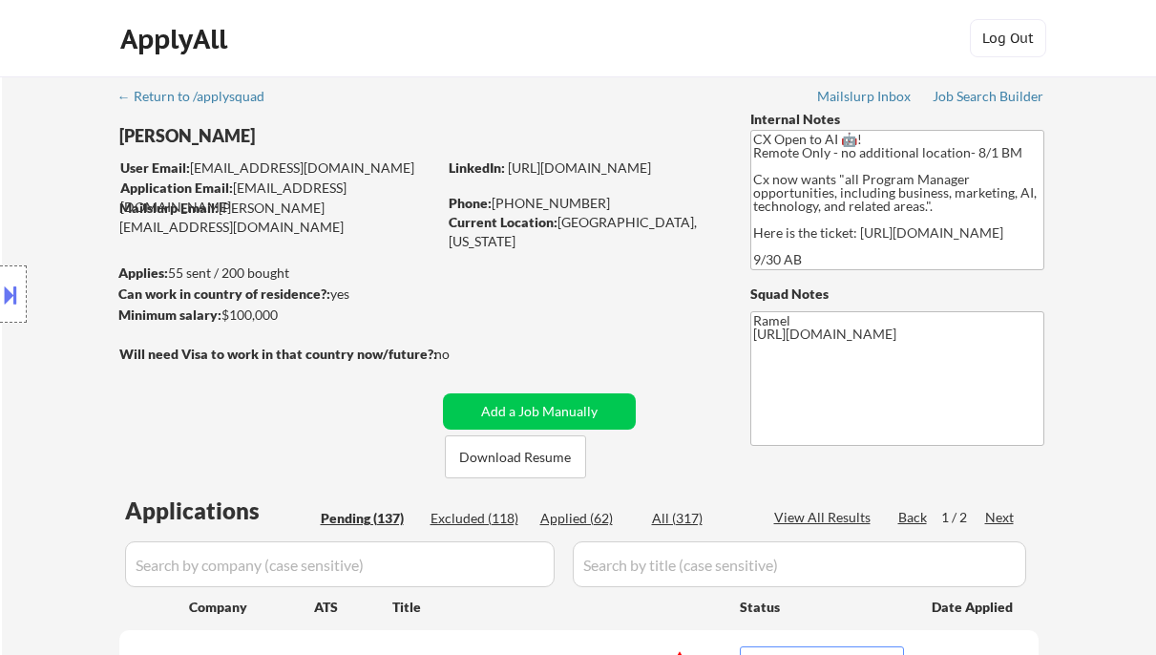
scroll to position [127, 0]
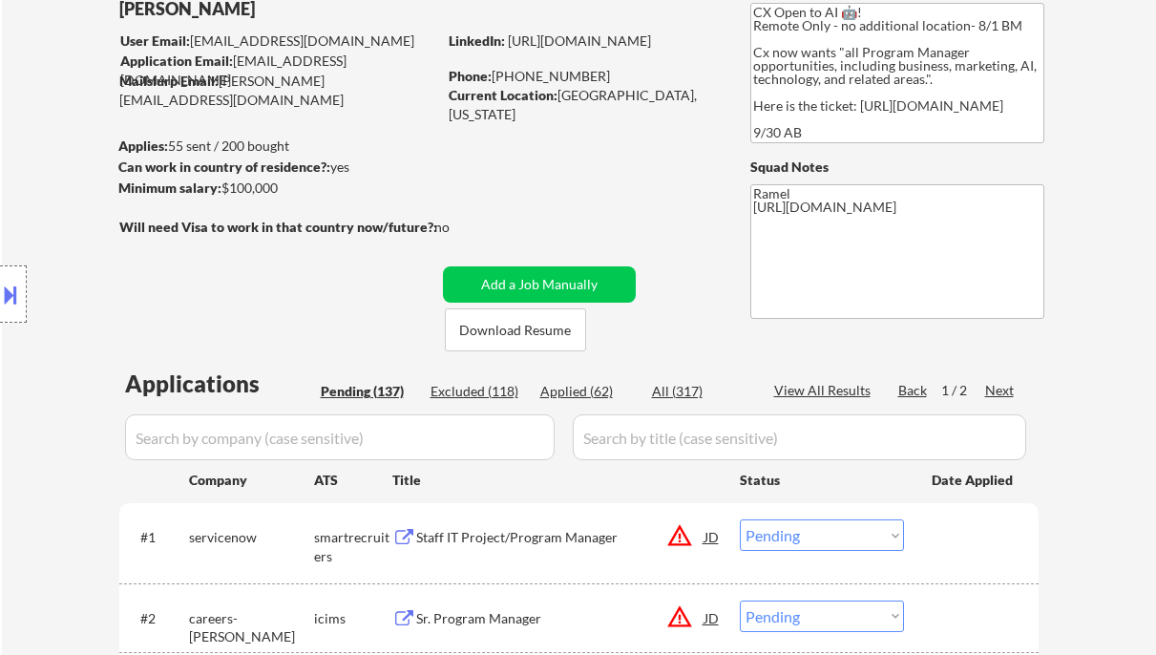
click at [48, 141] on div "Location Inclusions: remote" at bounding box center [171, 294] width 342 height 354
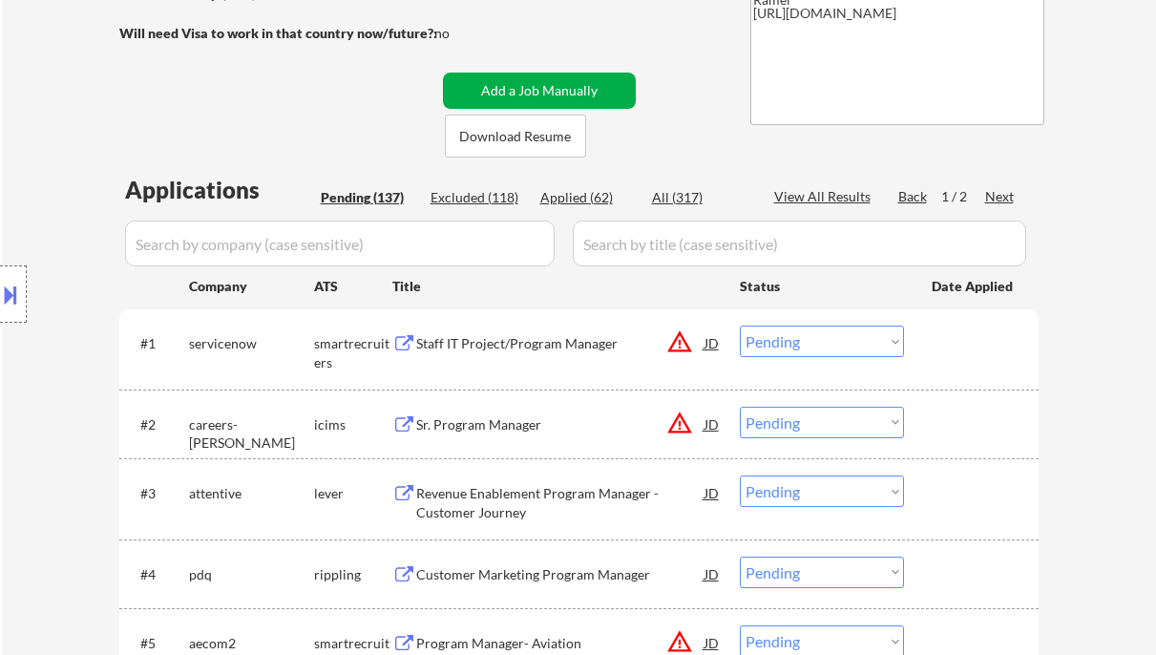
scroll to position [382, 0]
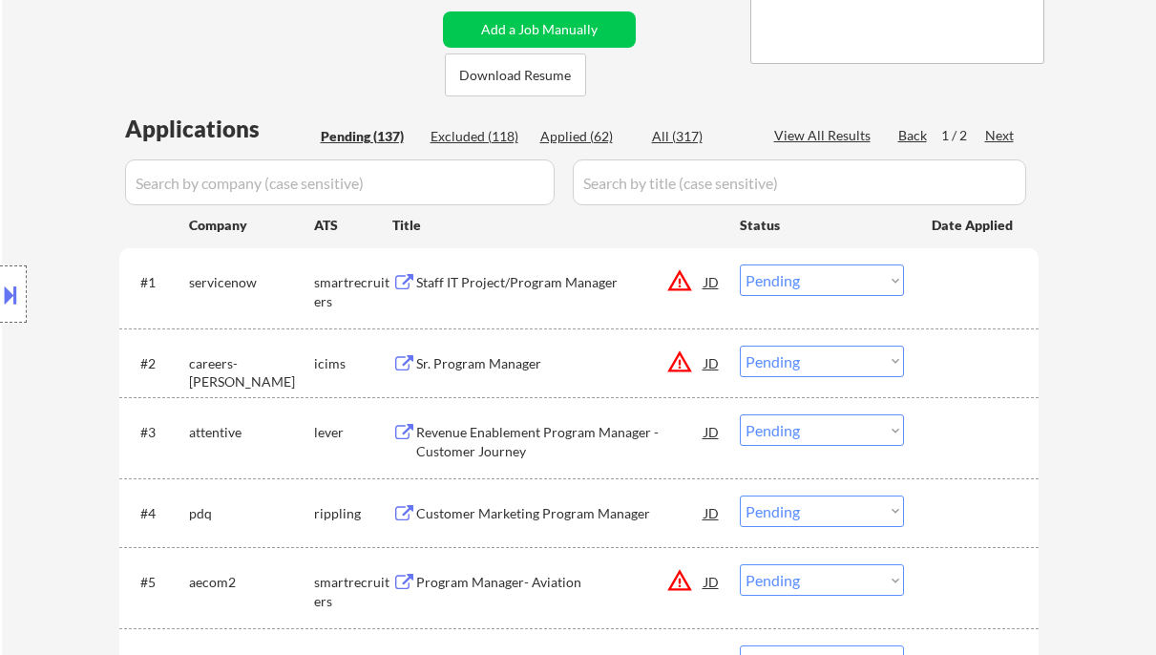
click at [485, 131] on div "Excluded (118)" at bounding box center [477, 136] width 95 height 19
click at [584, 136] on div "Applied (62)" at bounding box center [587, 136] width 95 height 19
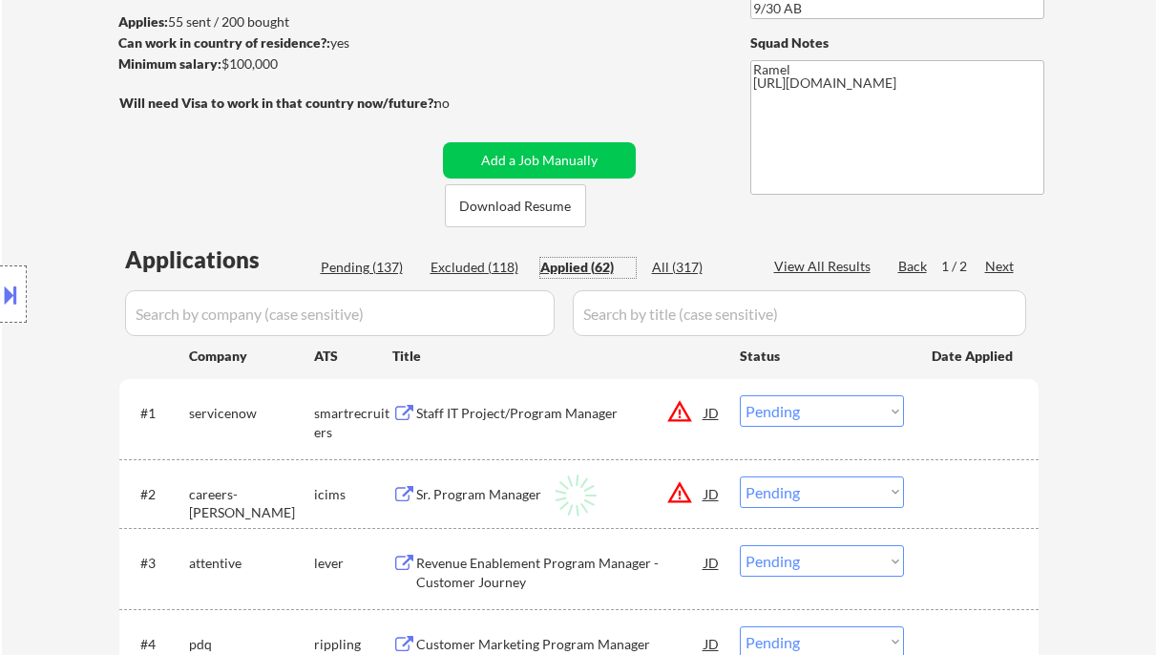
scroll to position [254, 0]
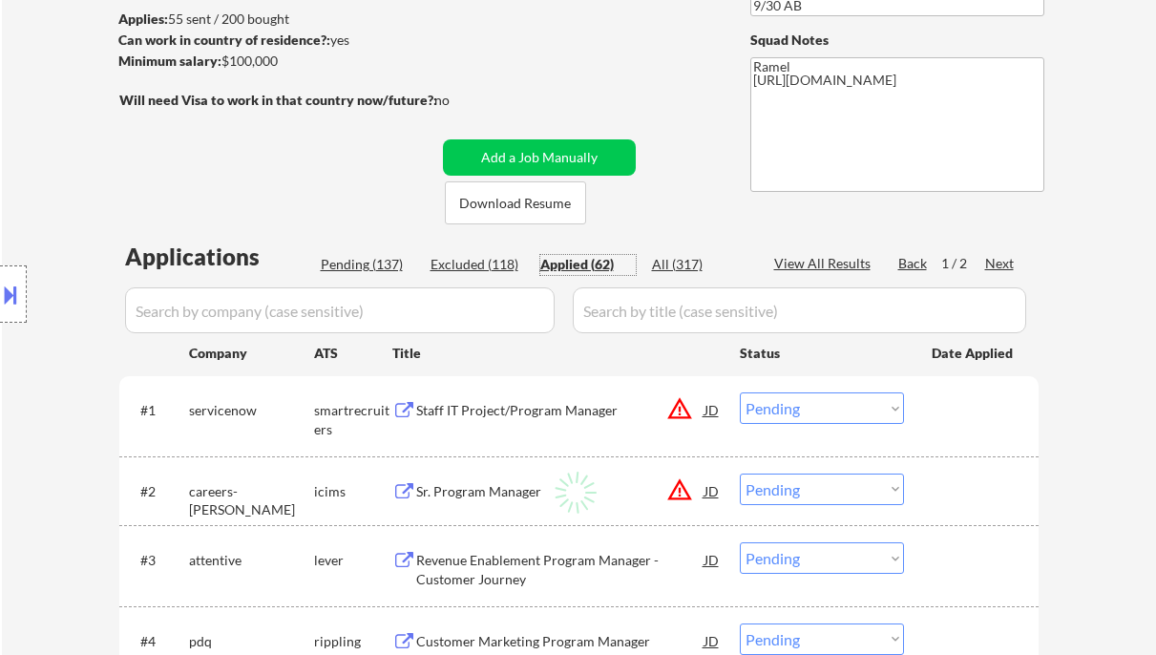
click at [846, 267] on div "View All Results" at bounding box center [825, 263] width 102 height 19
select select ""applied""
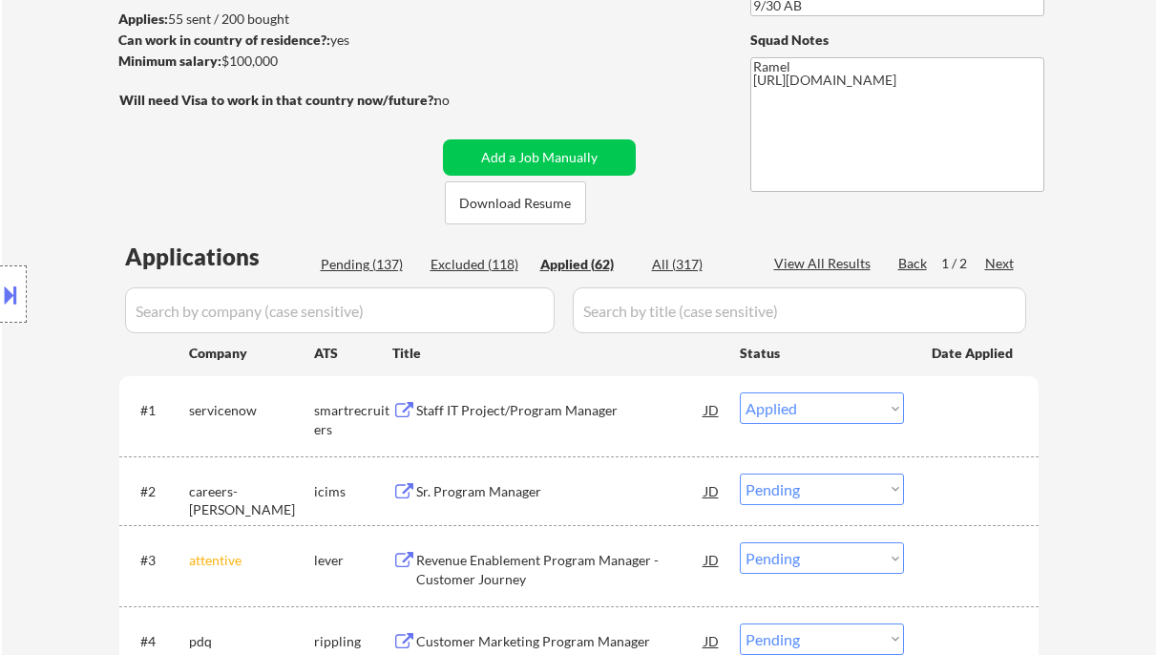
select select ""applied""
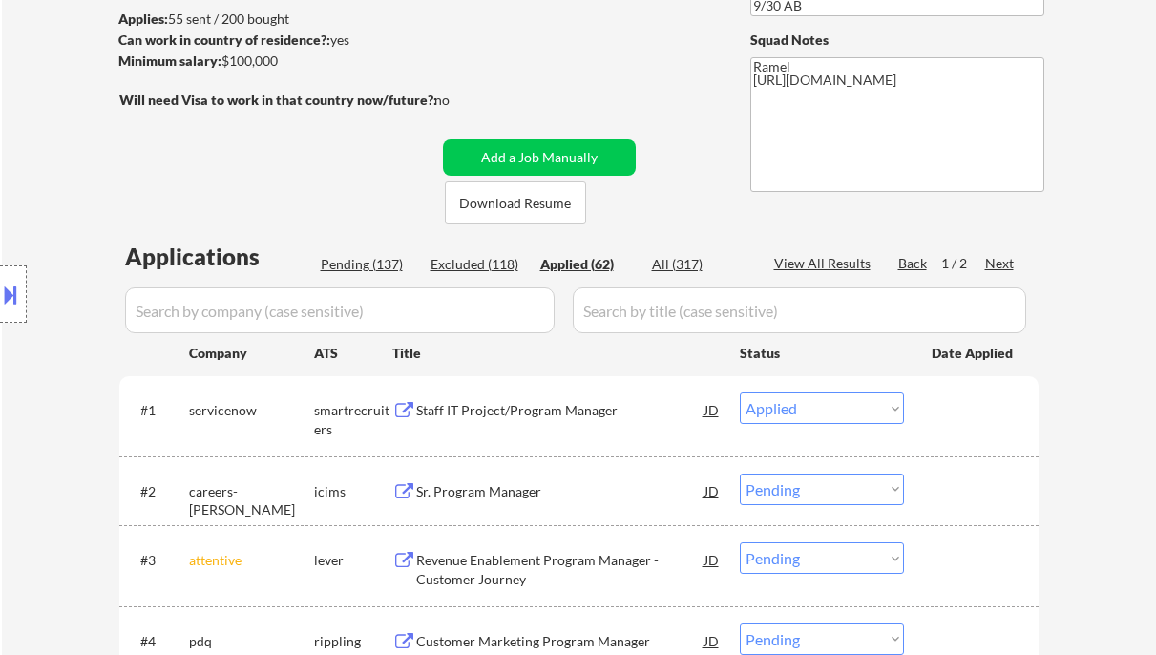
select select ""applied""
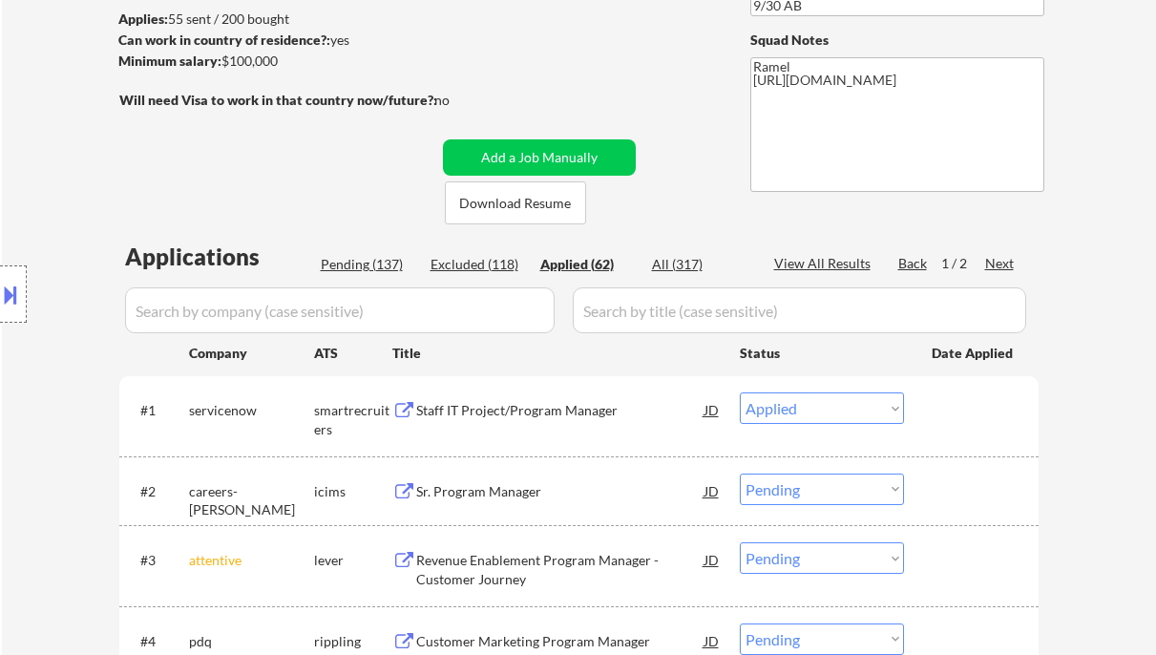
select select ""applied""
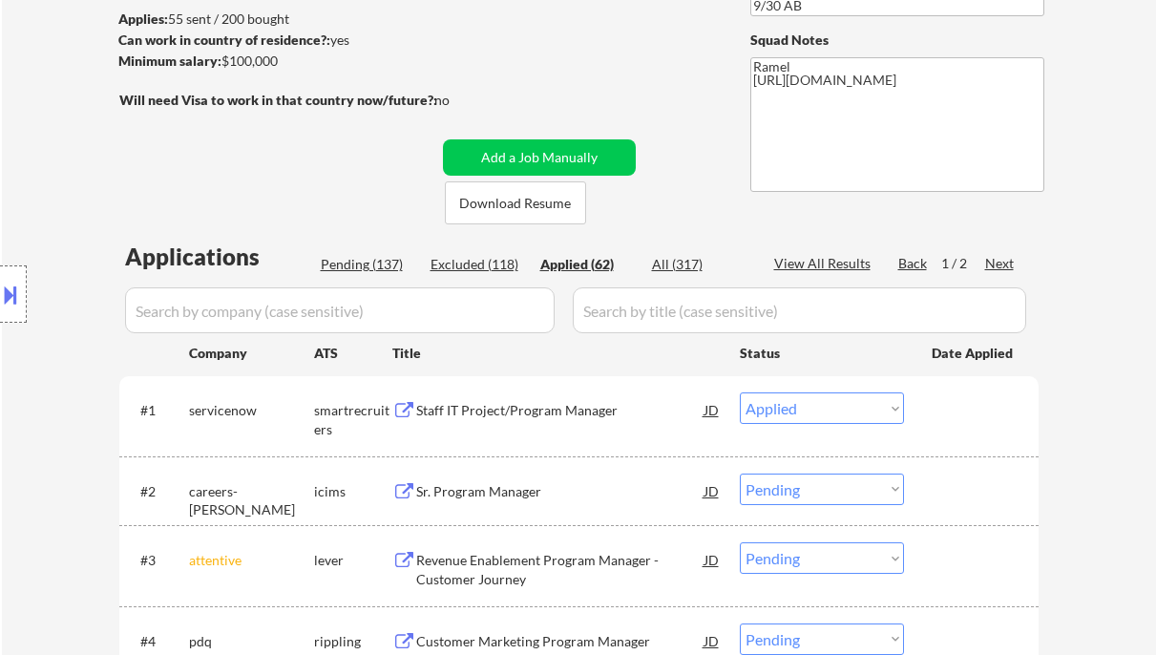
select select ""applied""
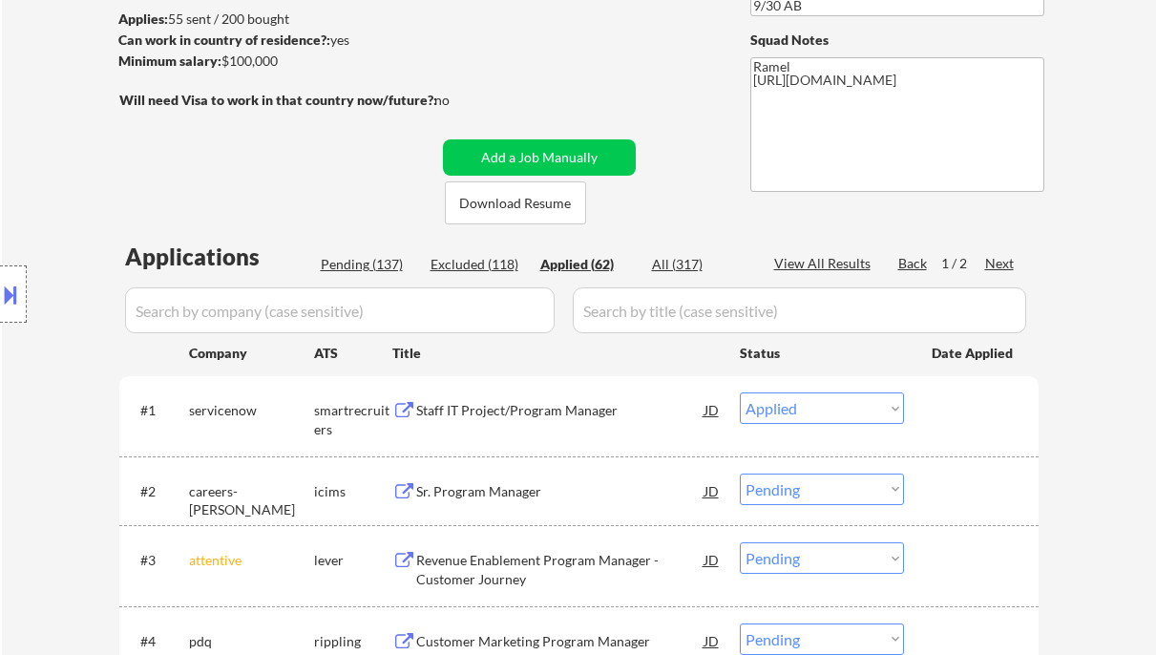
select select ""applied""
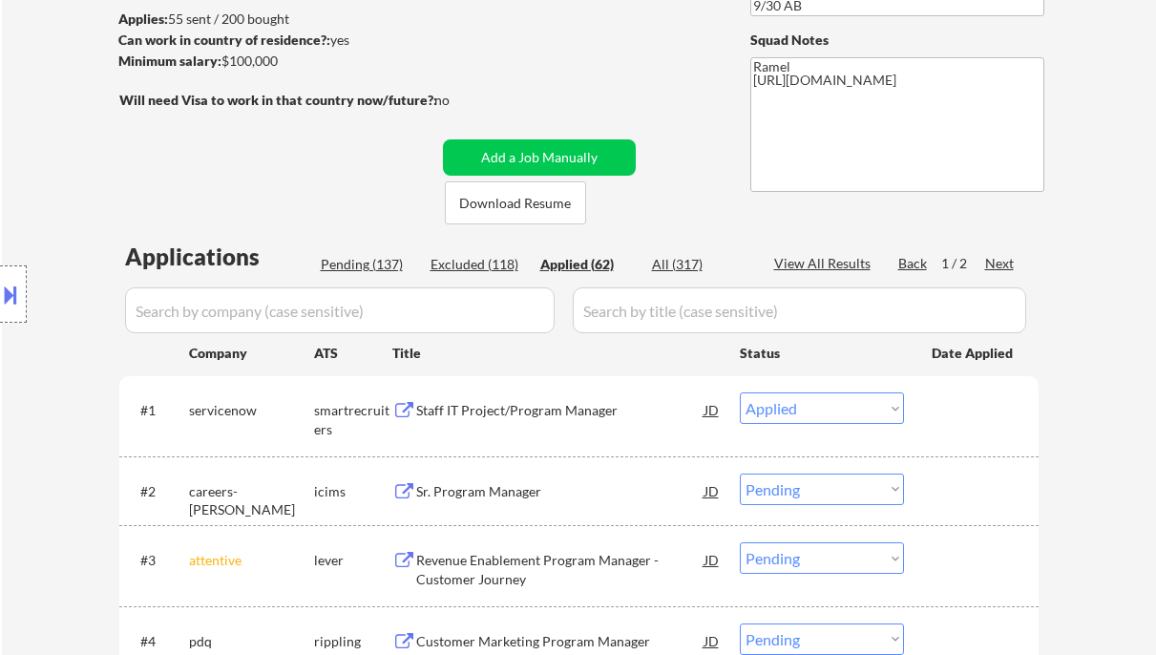
select select ""applied""
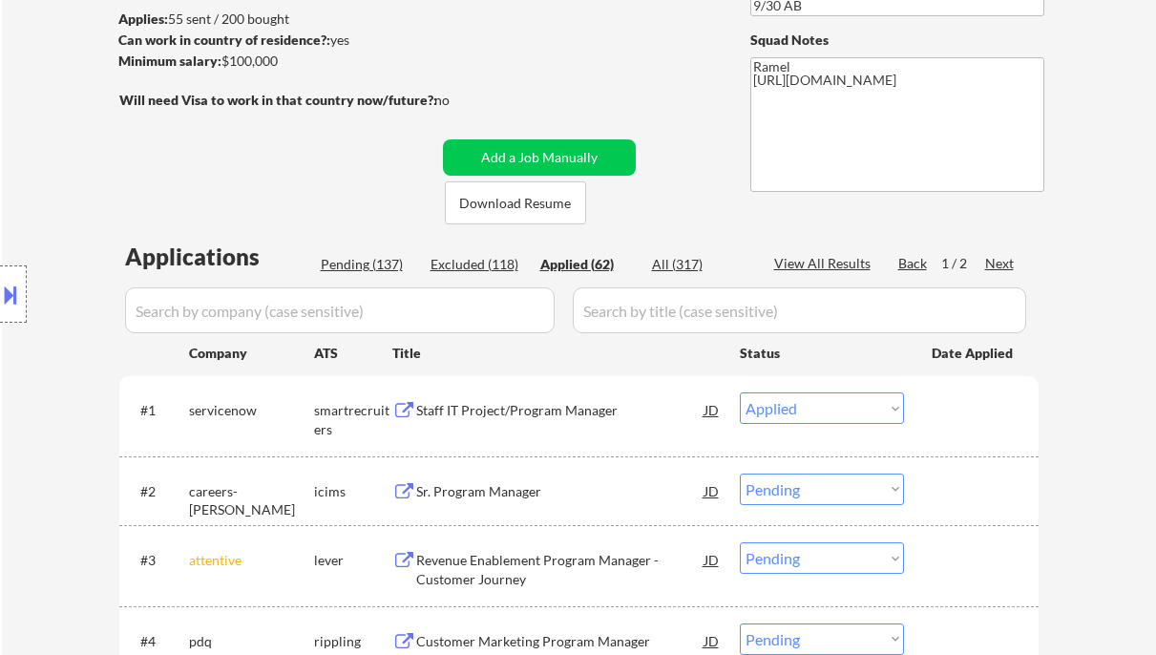
select select ""applied""
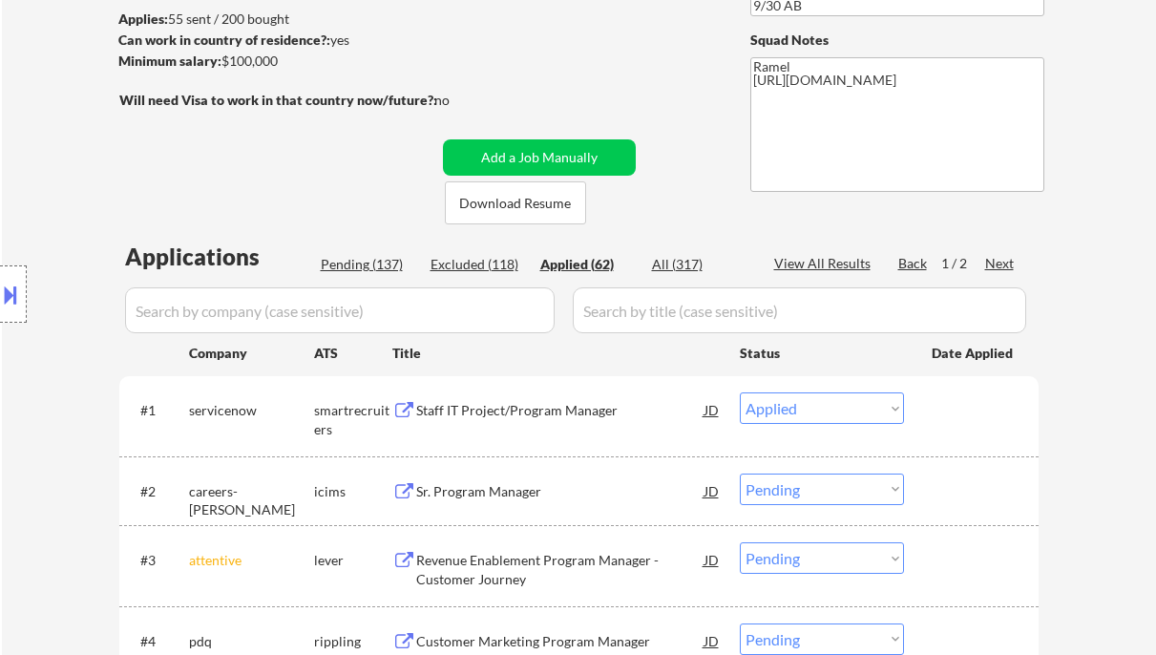
select select ""applied""
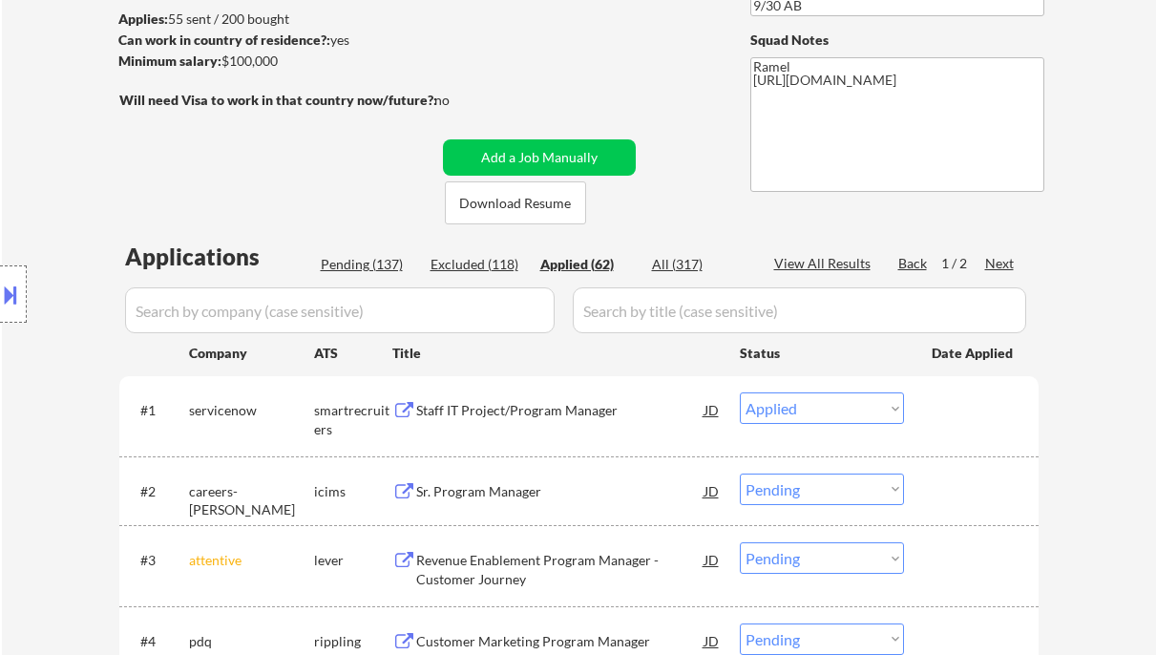
select select ""applied""
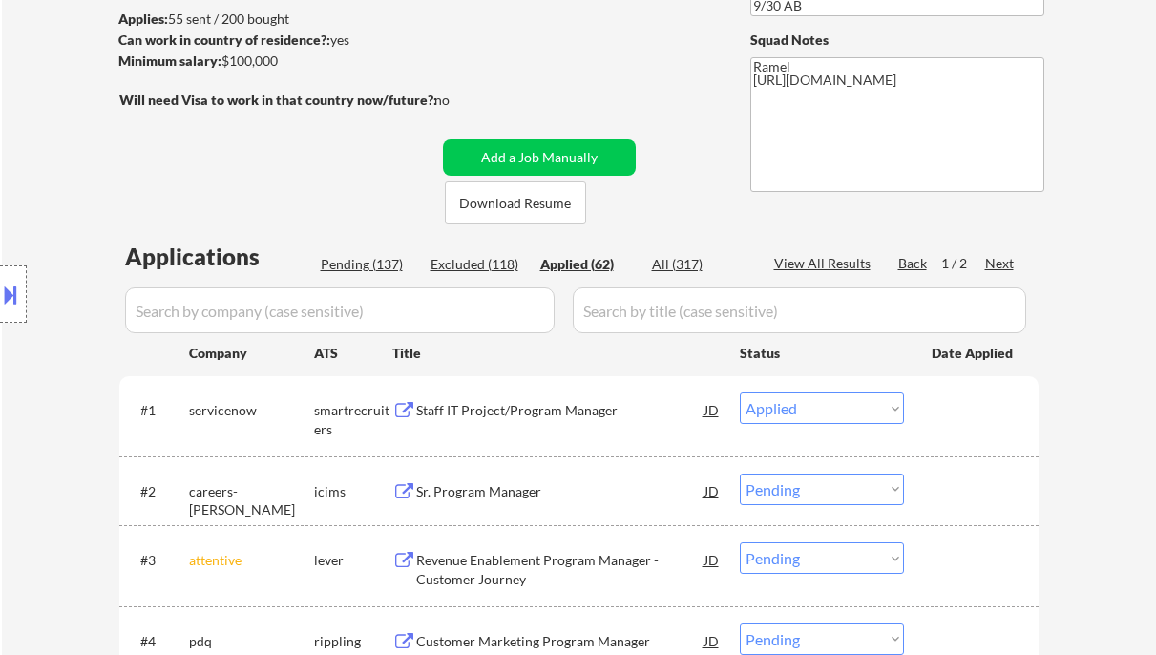
select select ""applied""
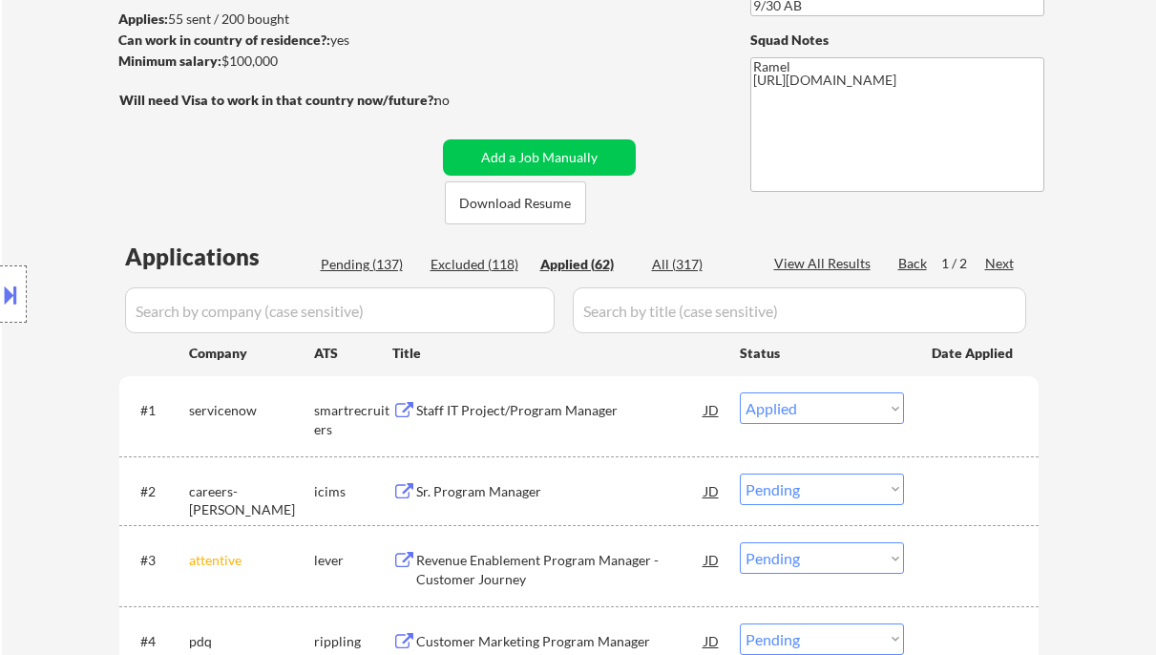
select select ""applied""
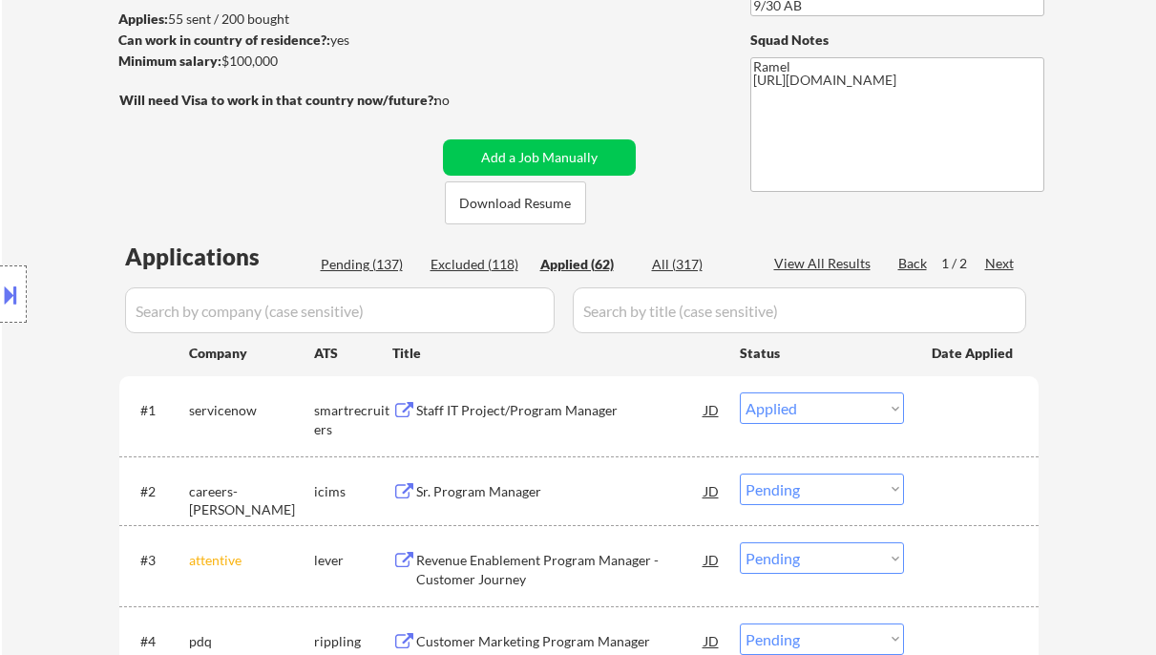
select select ""applied""
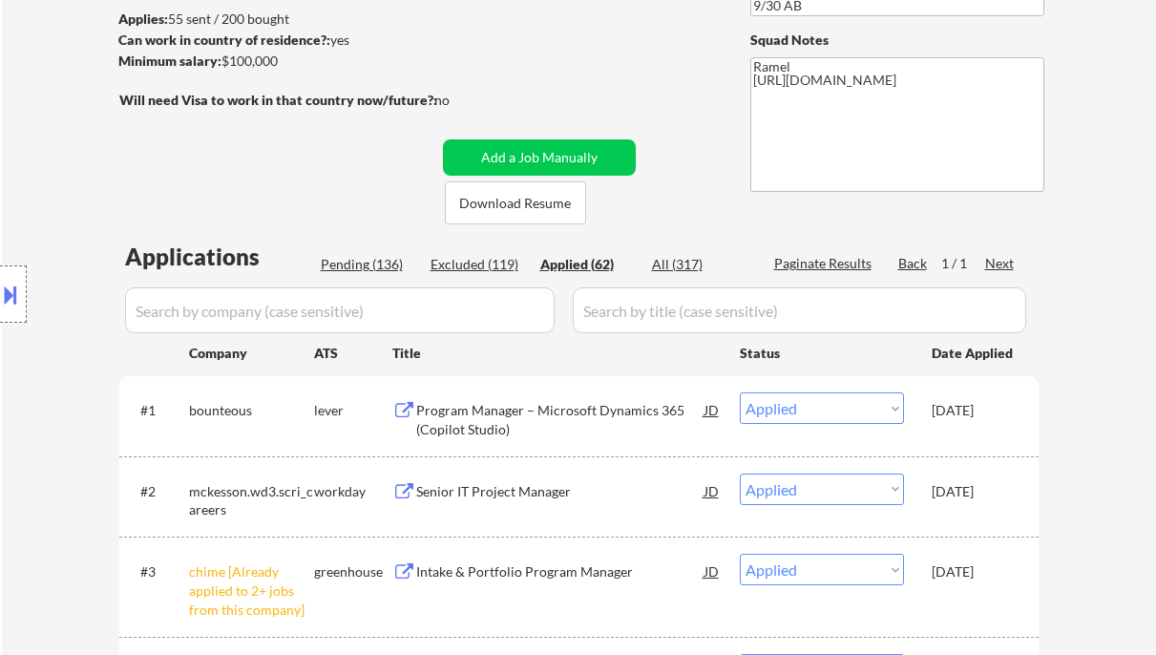
drag, startPoint x: 574, startPoint y: 261, endPoint x: 578, endPoint y: 236, distance: 25.3
click at [576, 260] on div "Applied (62)" at bounding box center [587, 264] width 95 height 19
select select ""applied""
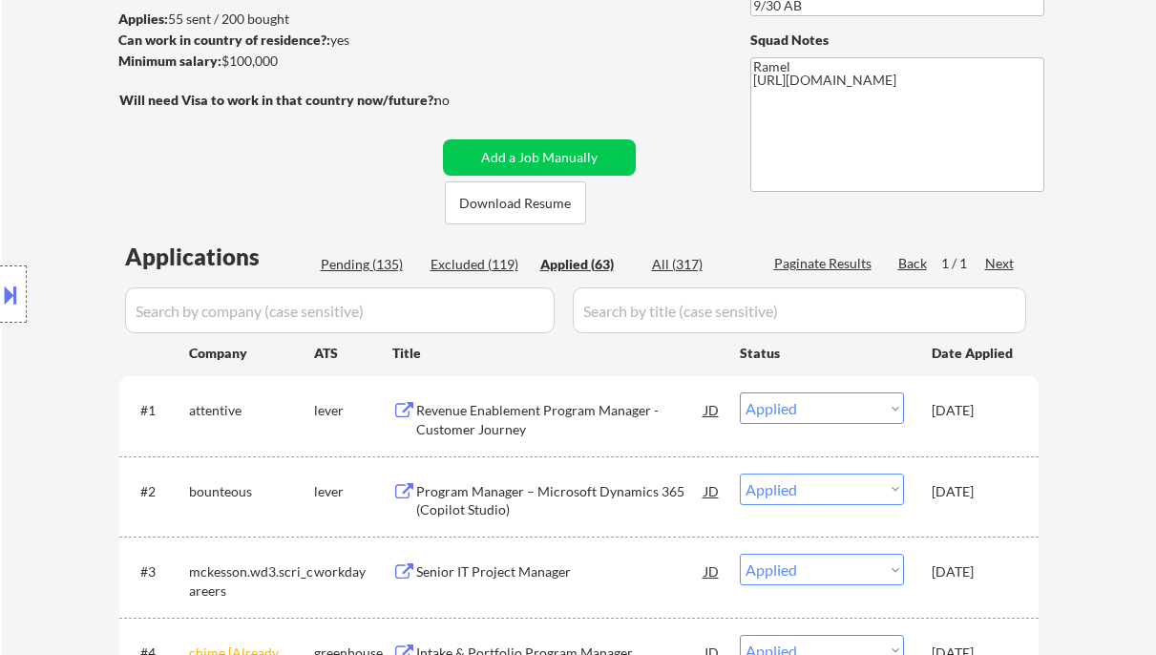
select select ""applied""
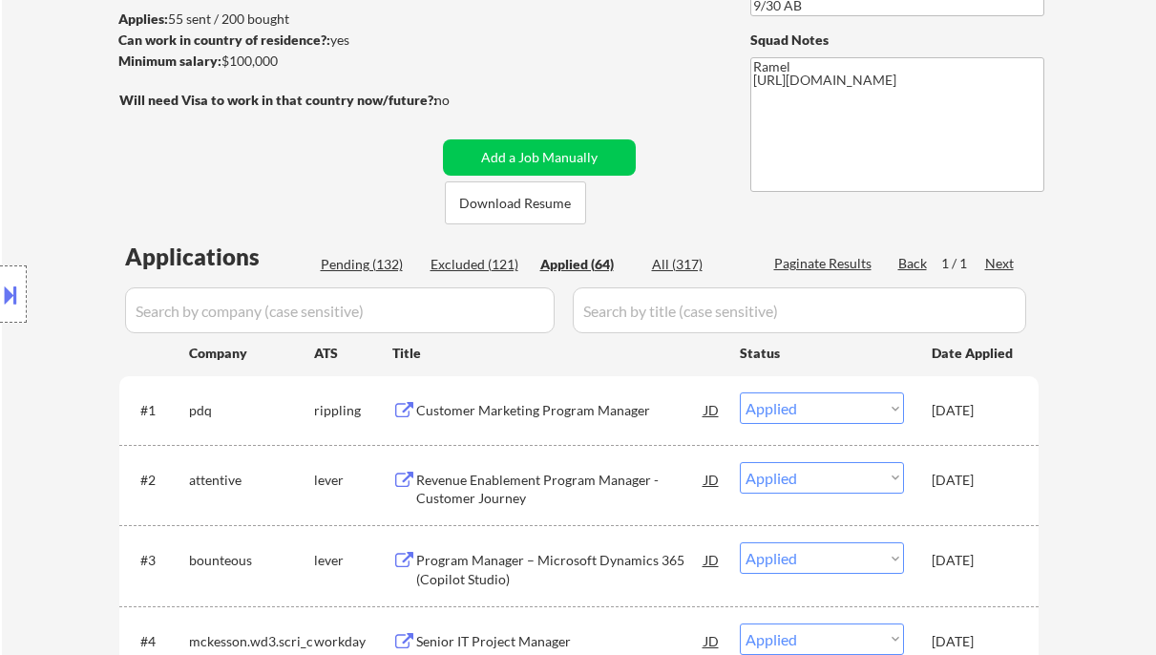
select select ""applied""
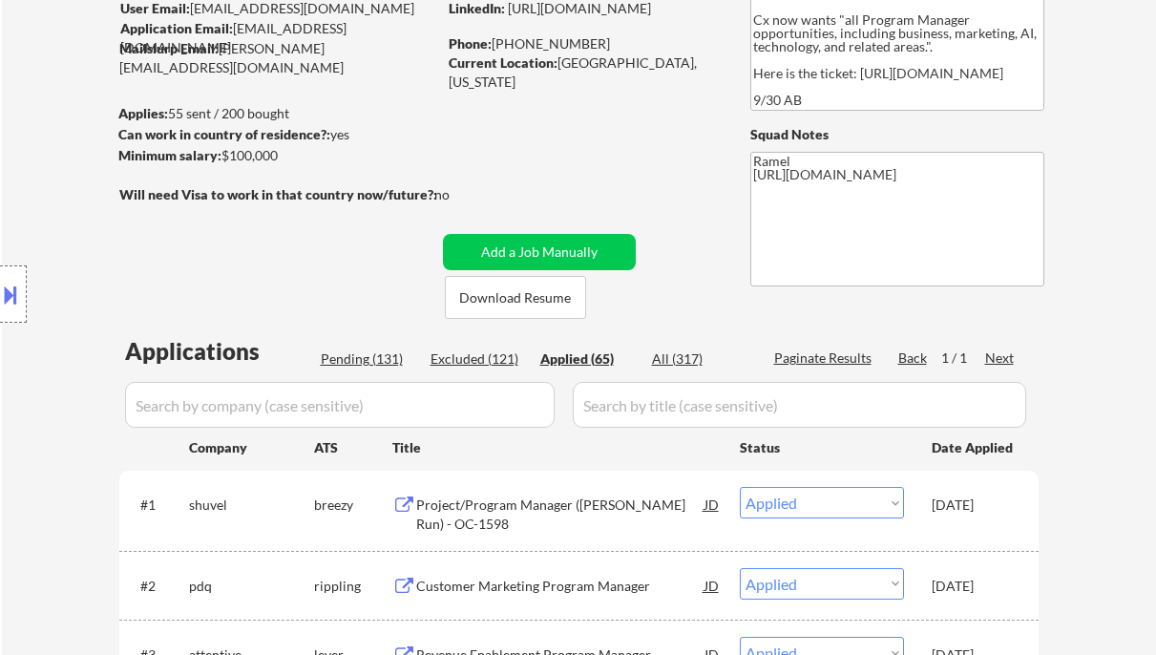
scroll to position [127, 0]
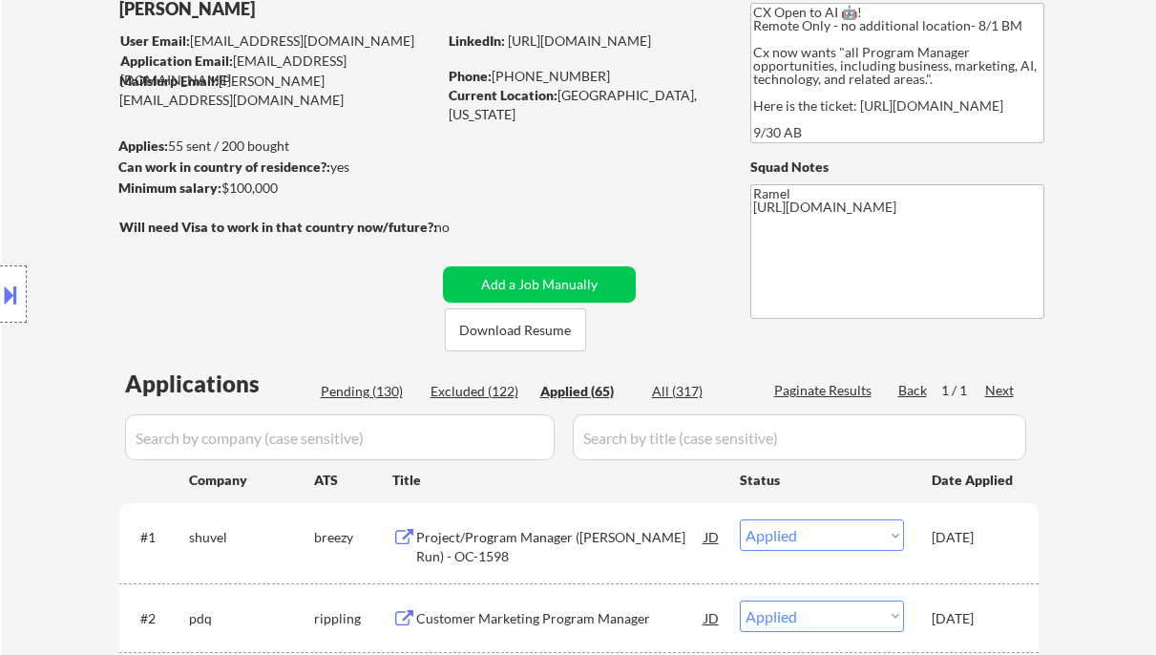
select select ""applied""
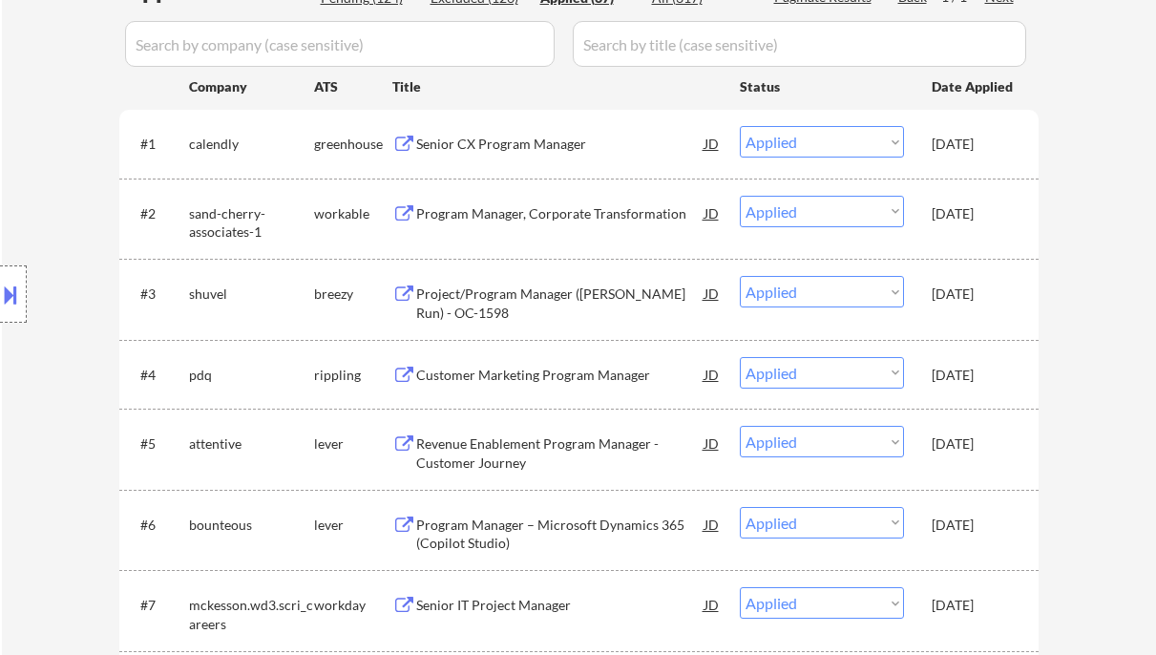
scroll to position [509, 0]
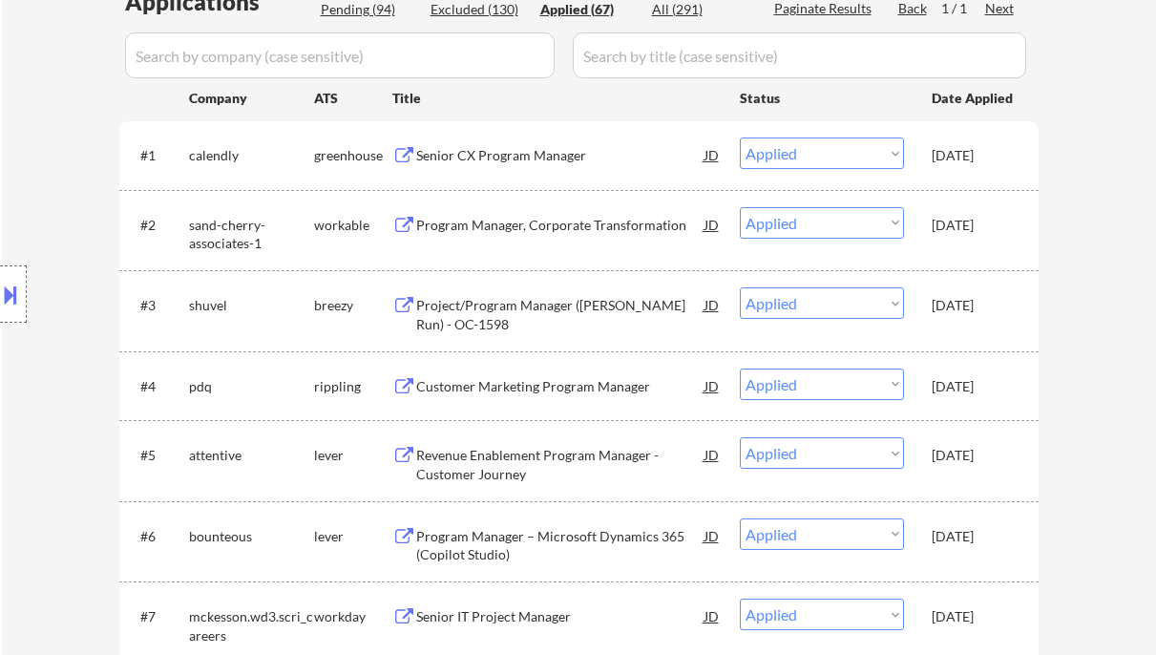
select select ""applied""
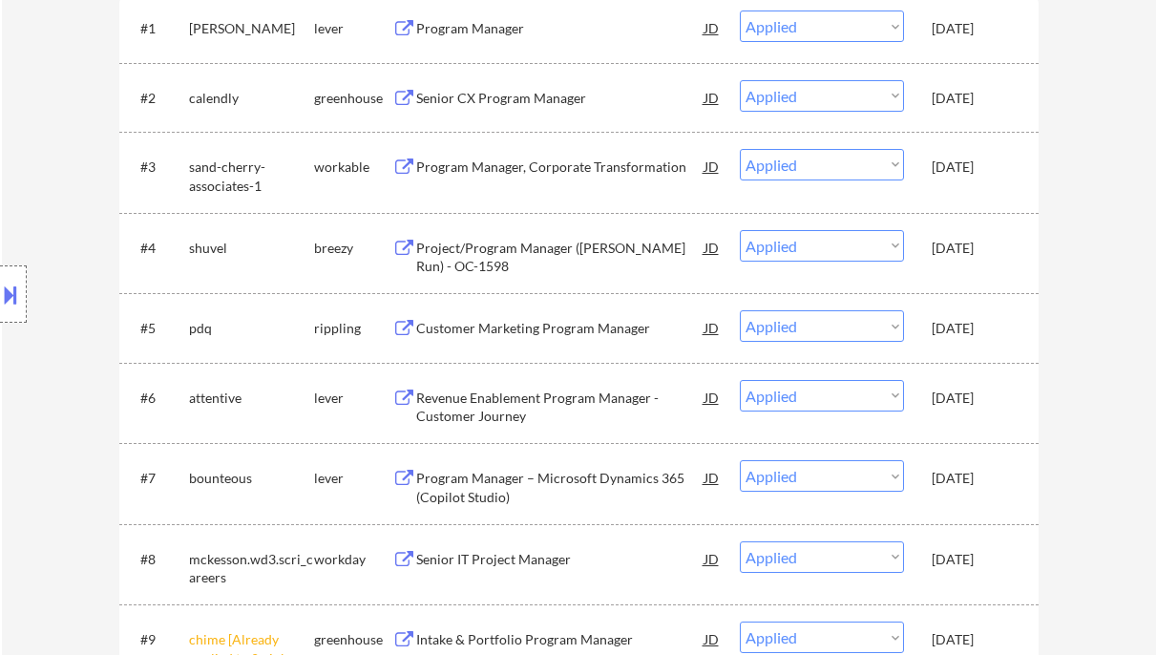
scroll to position [764, 0]
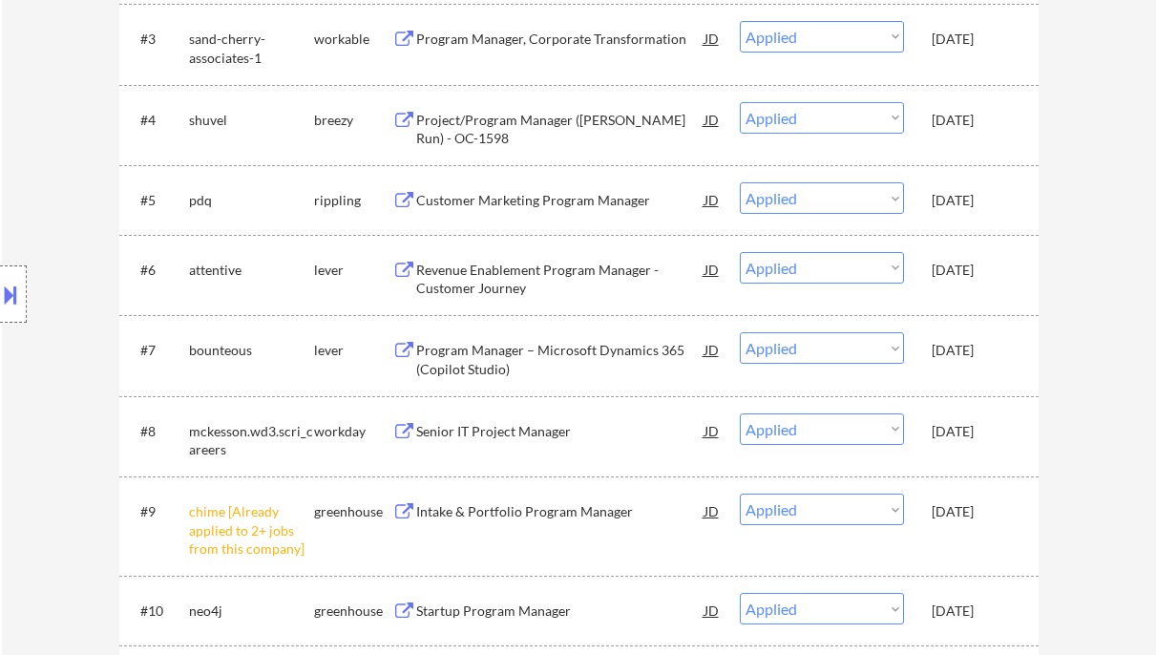
select select ""applied""
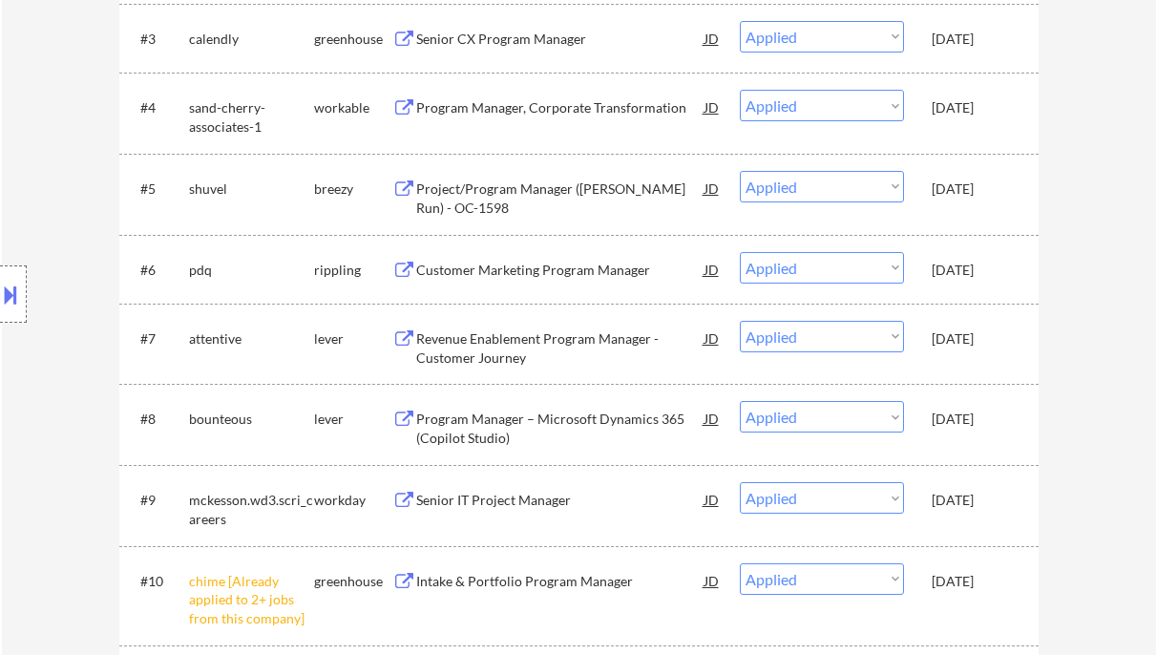
select select ""applied""
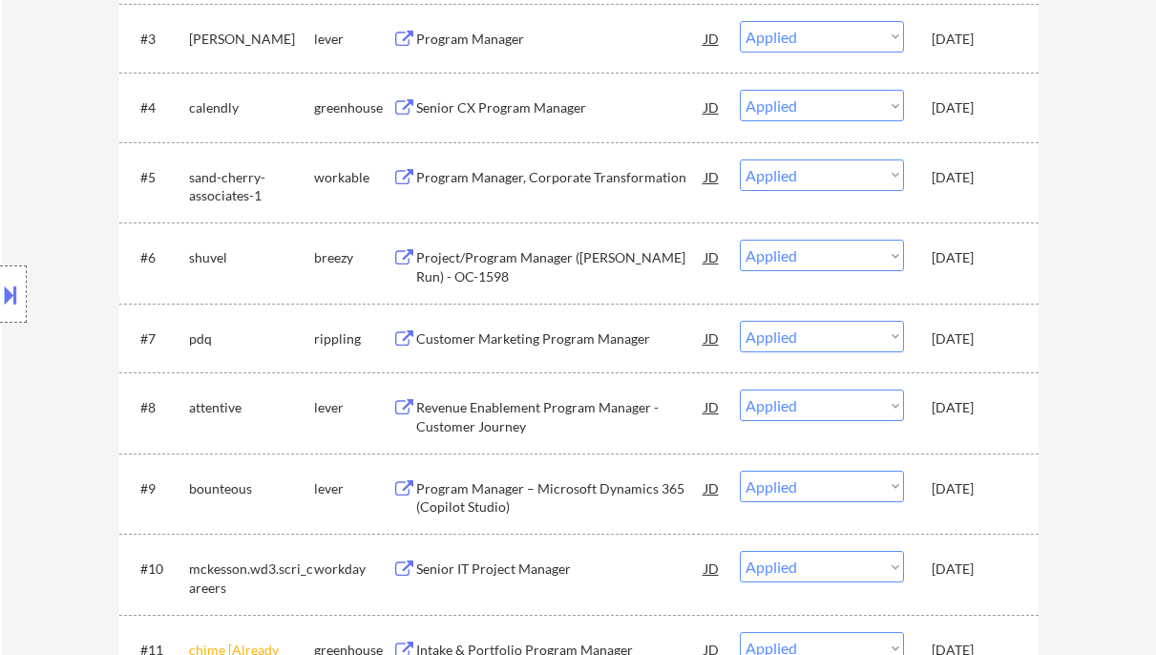
select select ""applied""
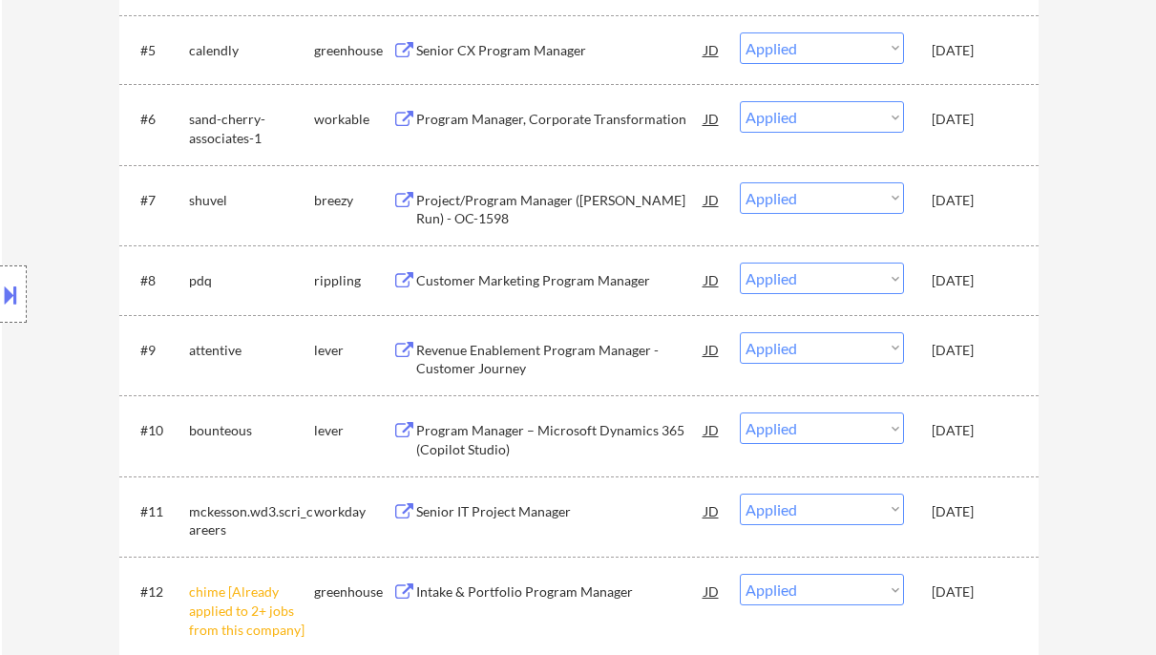
scroll to position [636, 0]
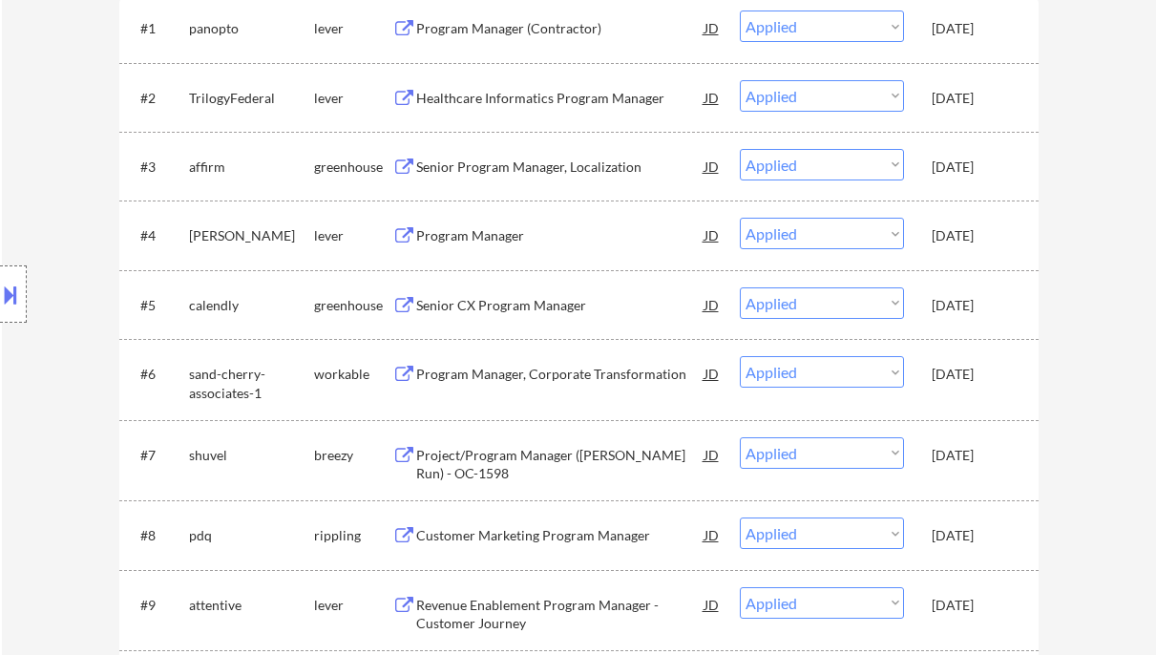
select select ""applied""
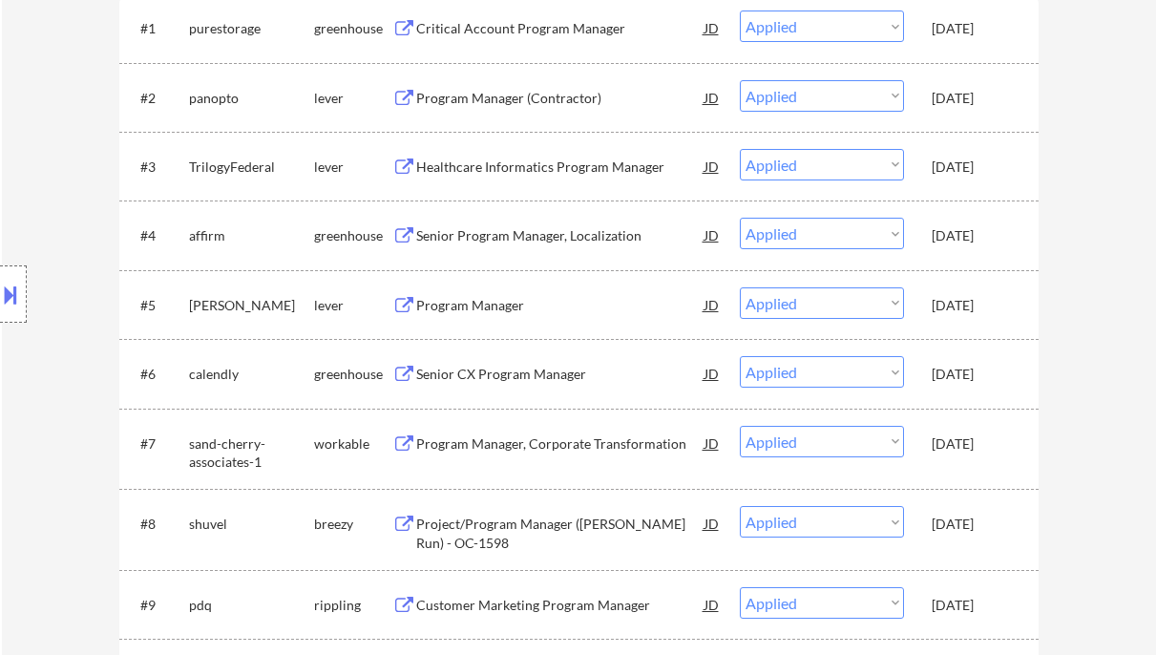
select select ""applied""
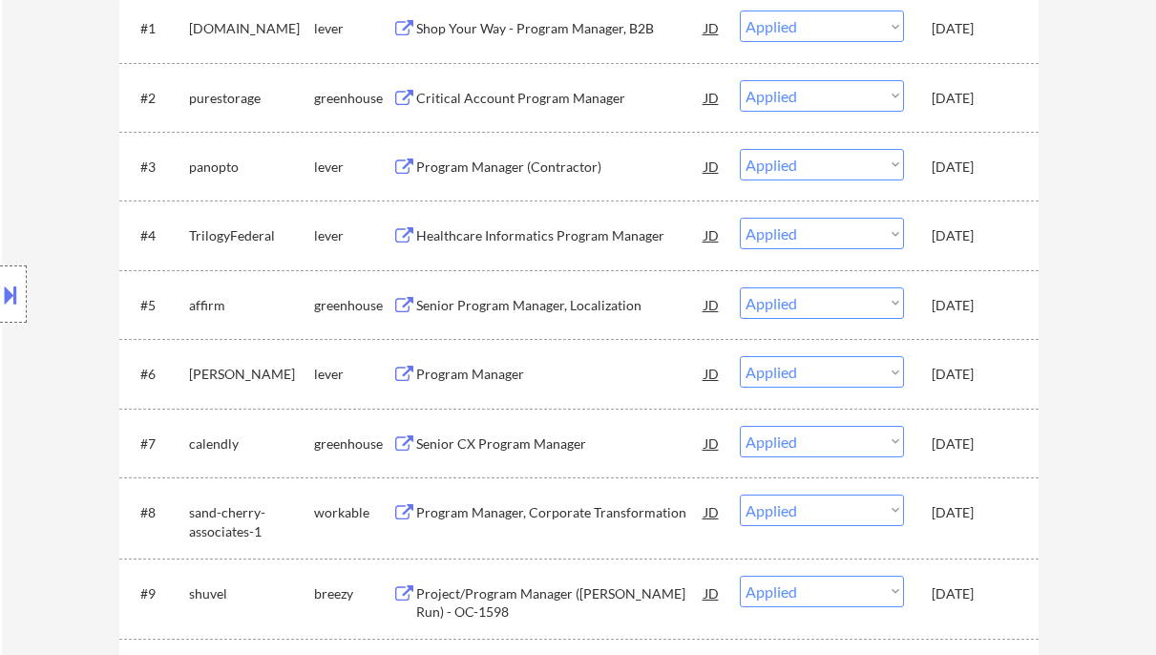
select select ""applied""
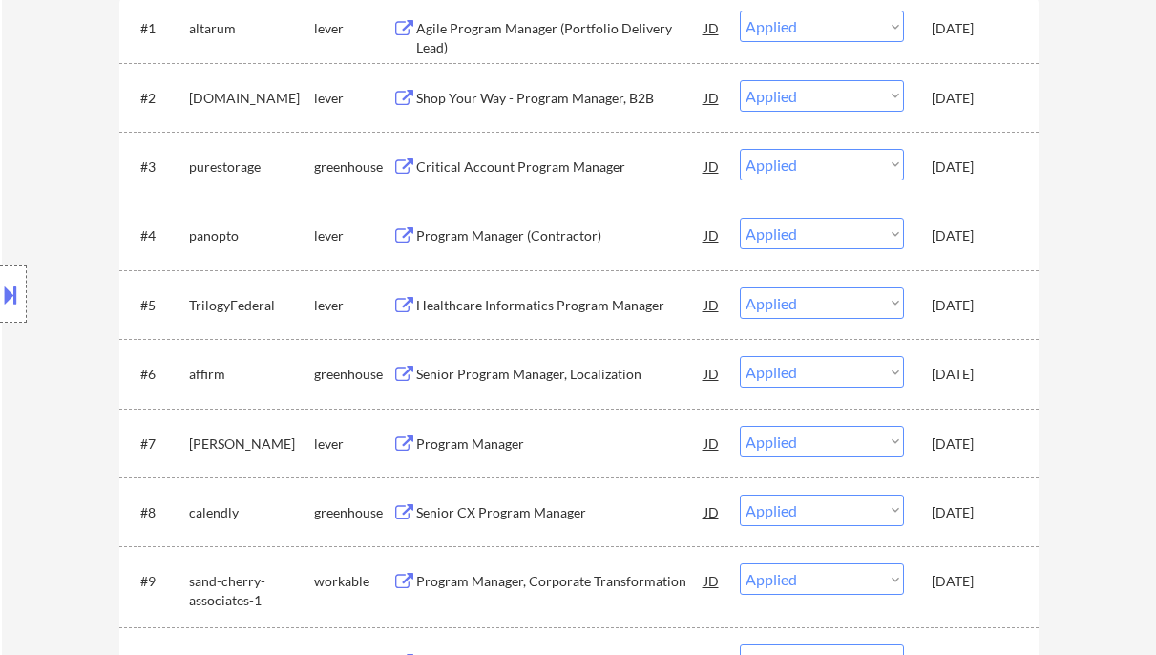
select select ""applied""
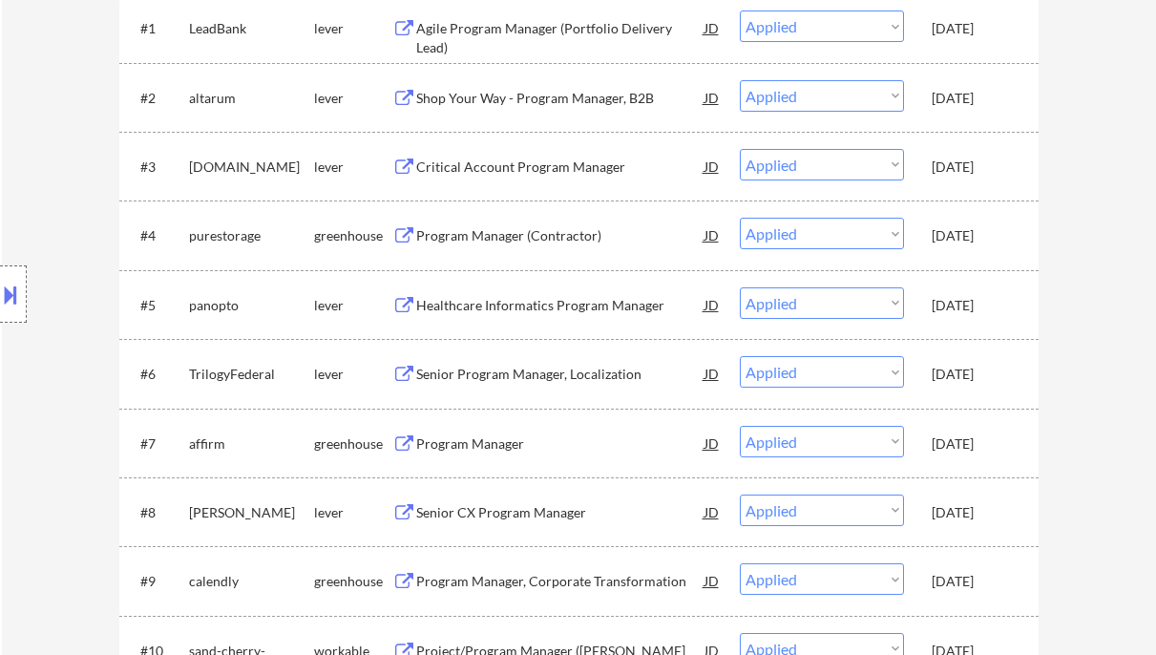
select select ""applied""
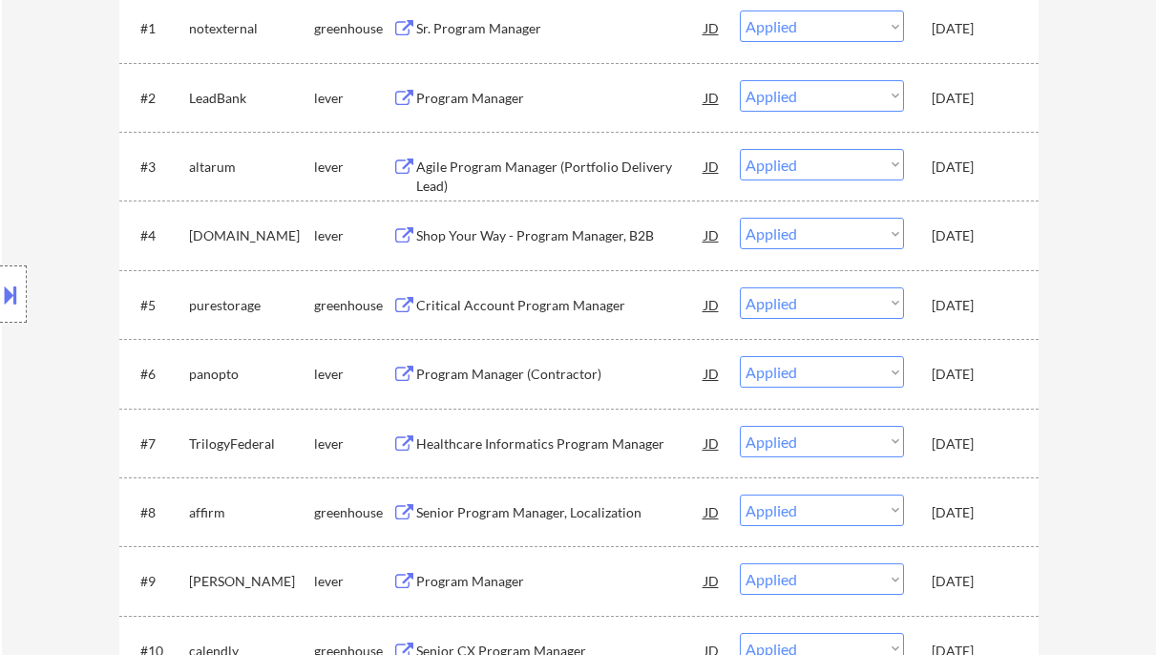
select select ""applied""
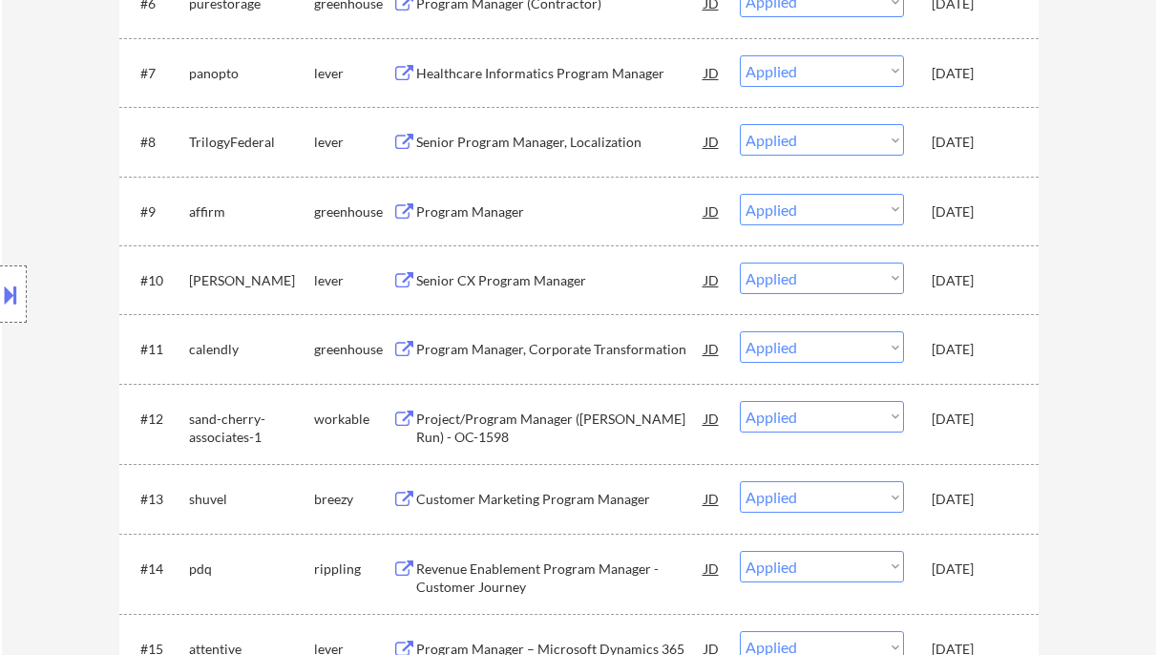
scroll to position [1272, 0]
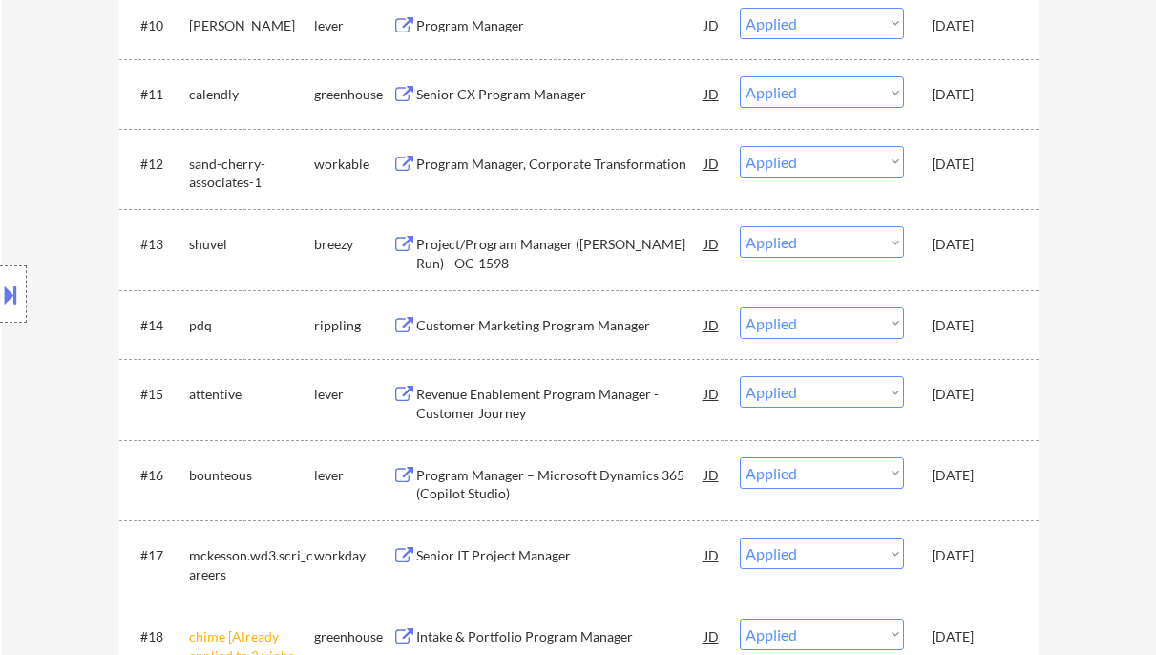
drag, startPoint x: 31, startPoint y: 158, endPoint x: 136, endPoint y: 116, distance: 113.1
click at [31, 157] on div "Location Inclusions: remote" at bounding box center [171, 294] width 342 height 354
